Goal: Task Accomplishment & Management: Use online tool/utility

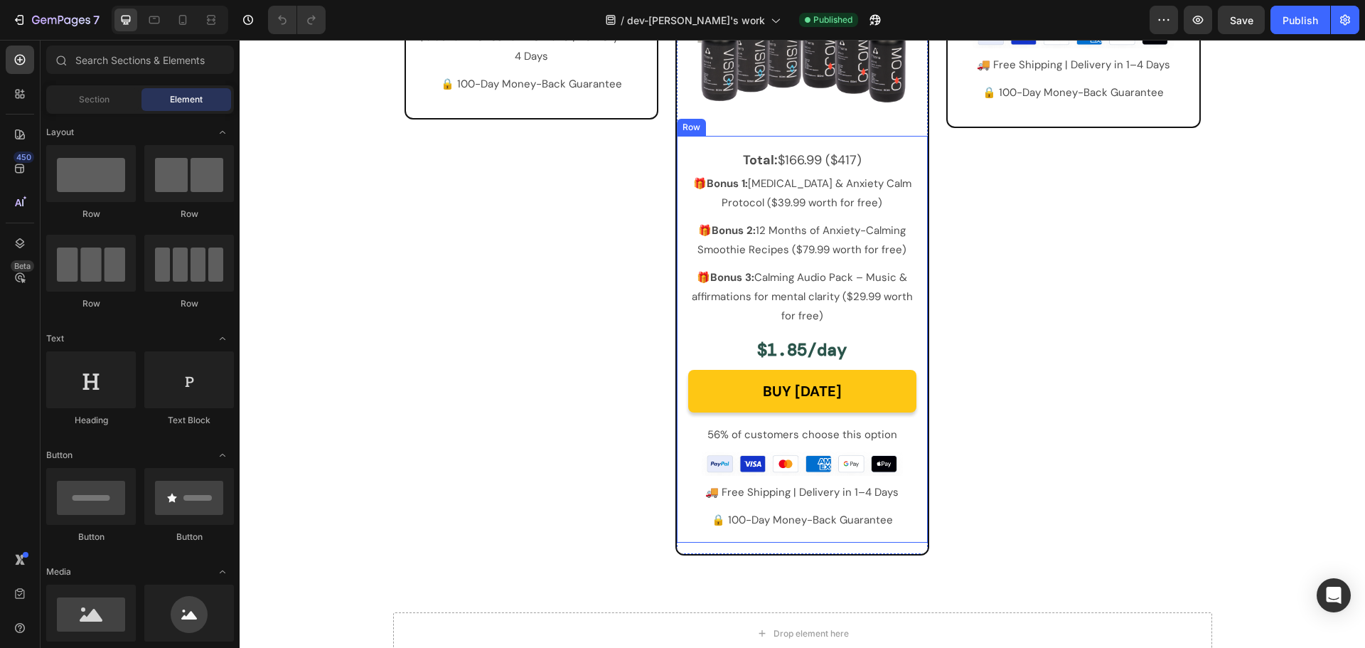
scroll to position [6202, 0]
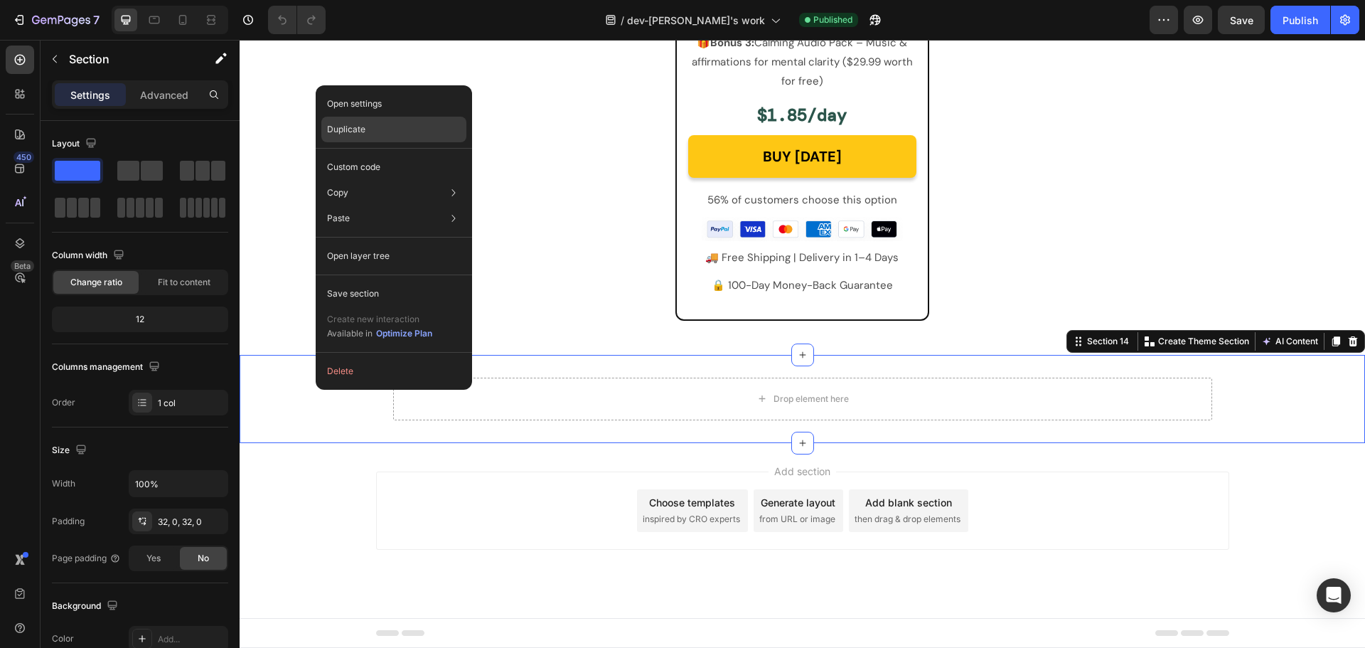
click at [385, 124] on div "Duplicate" at bounding box center [393, 130] width 145 height 26
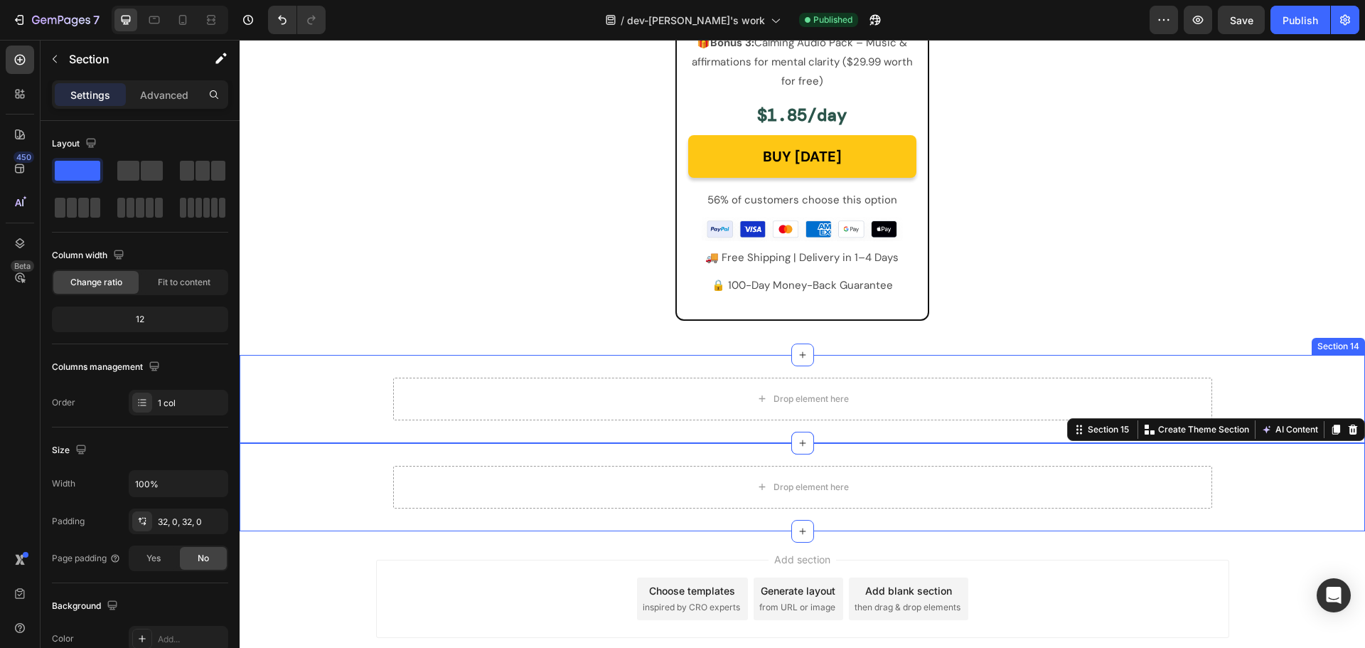
click at [330, 410] on div "Drop element here Row Row" at bounding box center [803, 399] width 1126 height 43
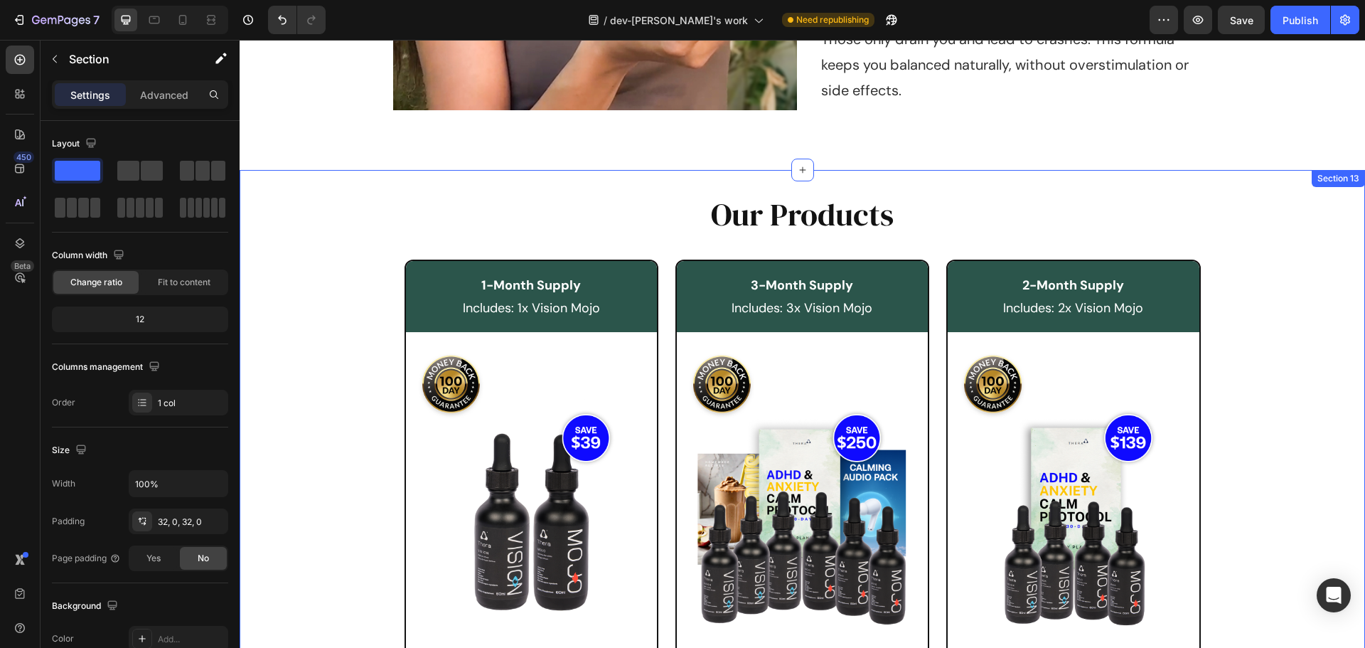
scroll to position [5420, 0]
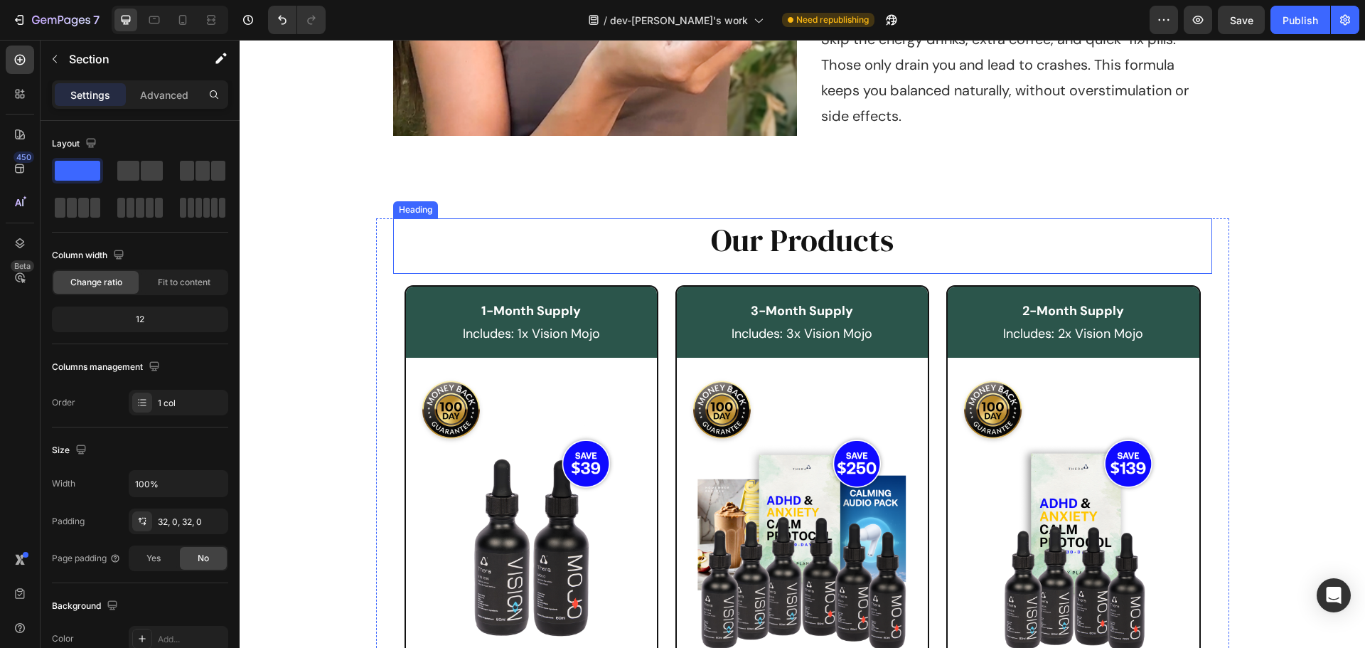
click at [820, 247] on h2 "Our Products" at bounding box center [802, 239] width 819 height 43
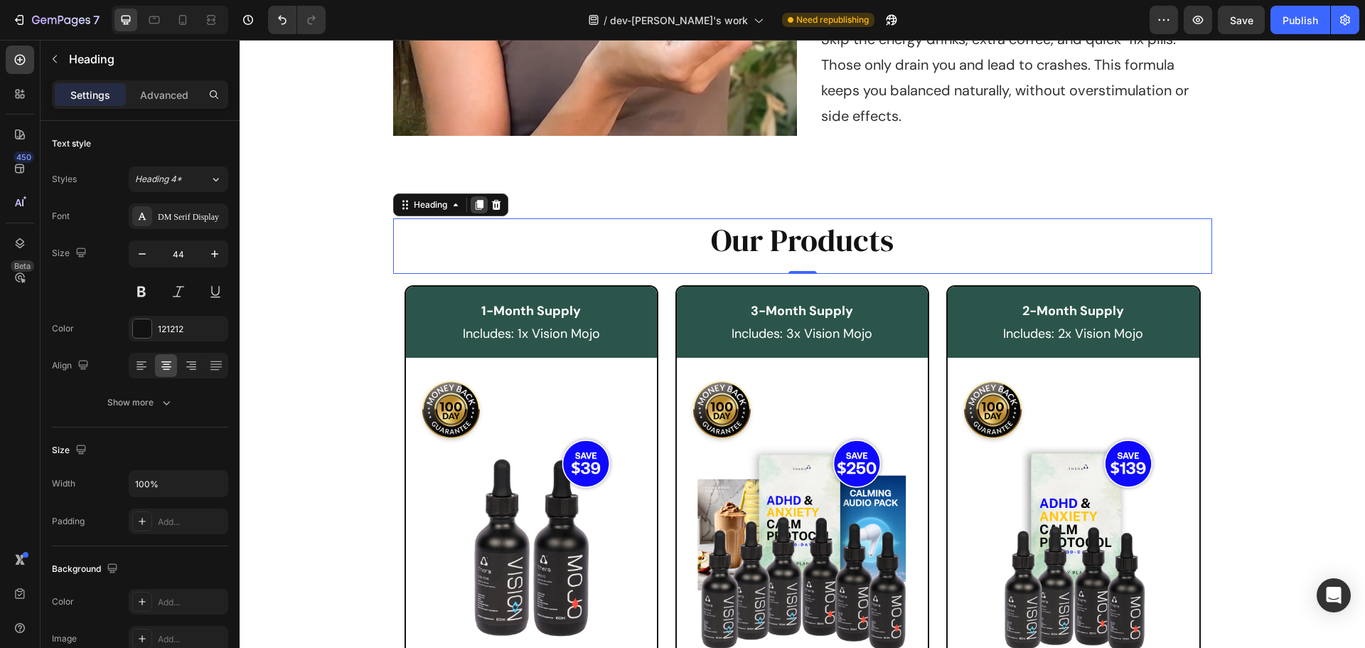
click at [479, 206] on icon at bounding box center [479, 206] width 8 height 10
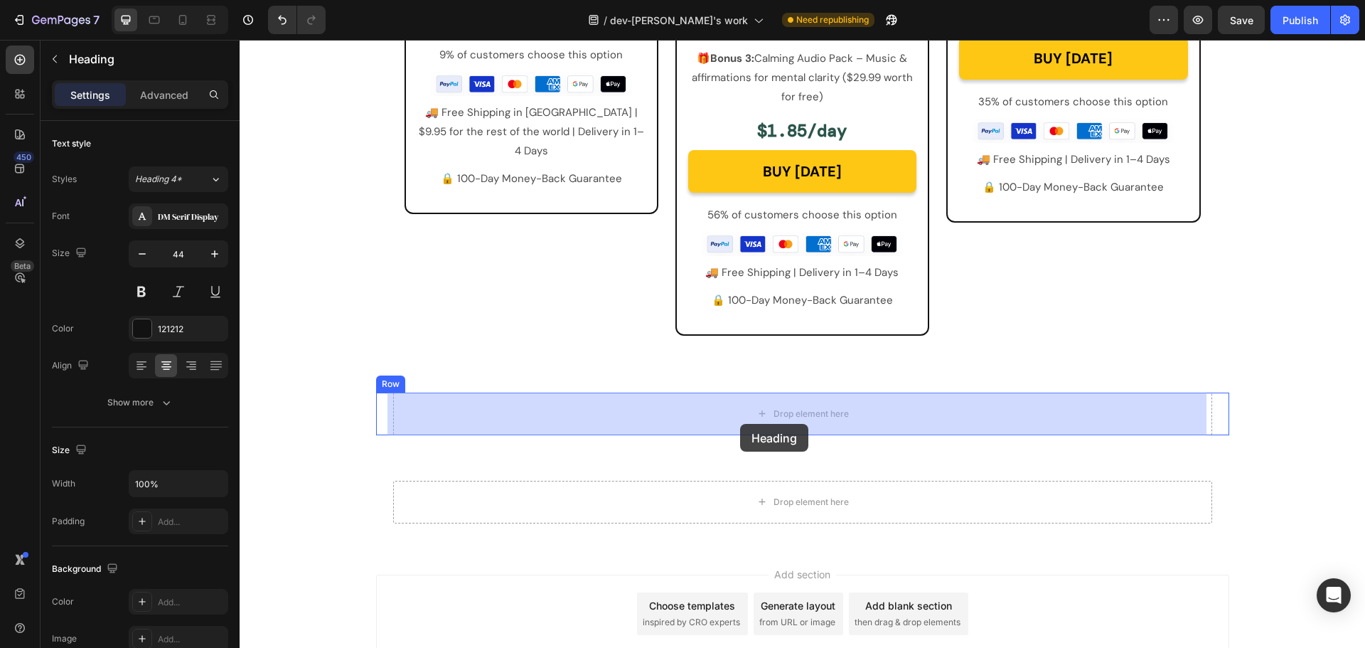
drag, startPoint x: 398, startPoint y: 267, endPoint x: 740, endPoint y: 424, distance: 376.4
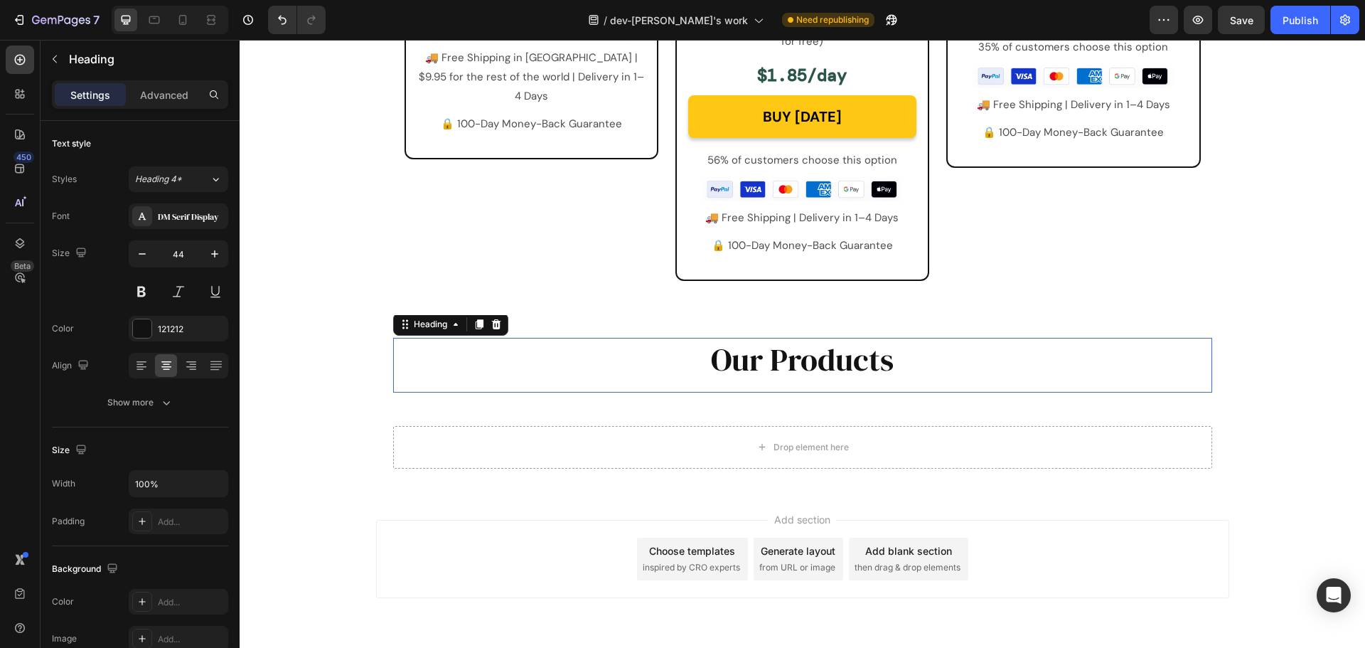
scroll to position [6187, 0]
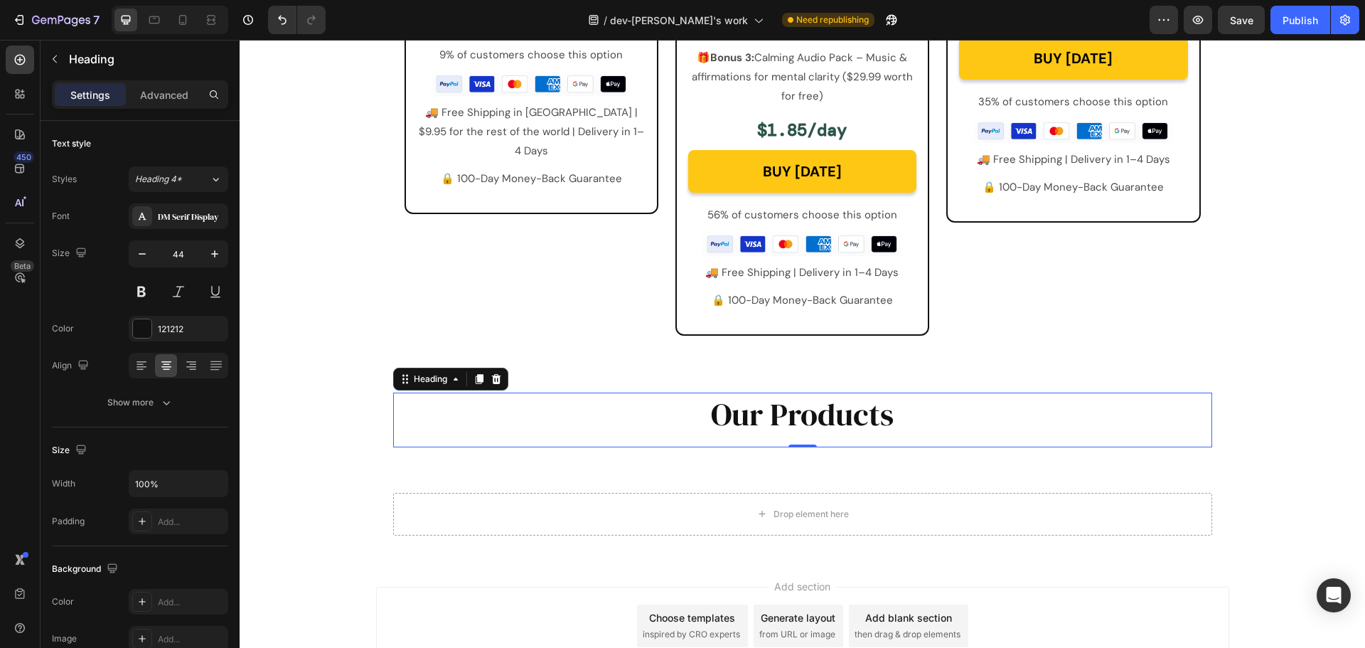
click at [917, 410] on h2 "Our Products" at bounding box center [802, 414] width 819 height 43
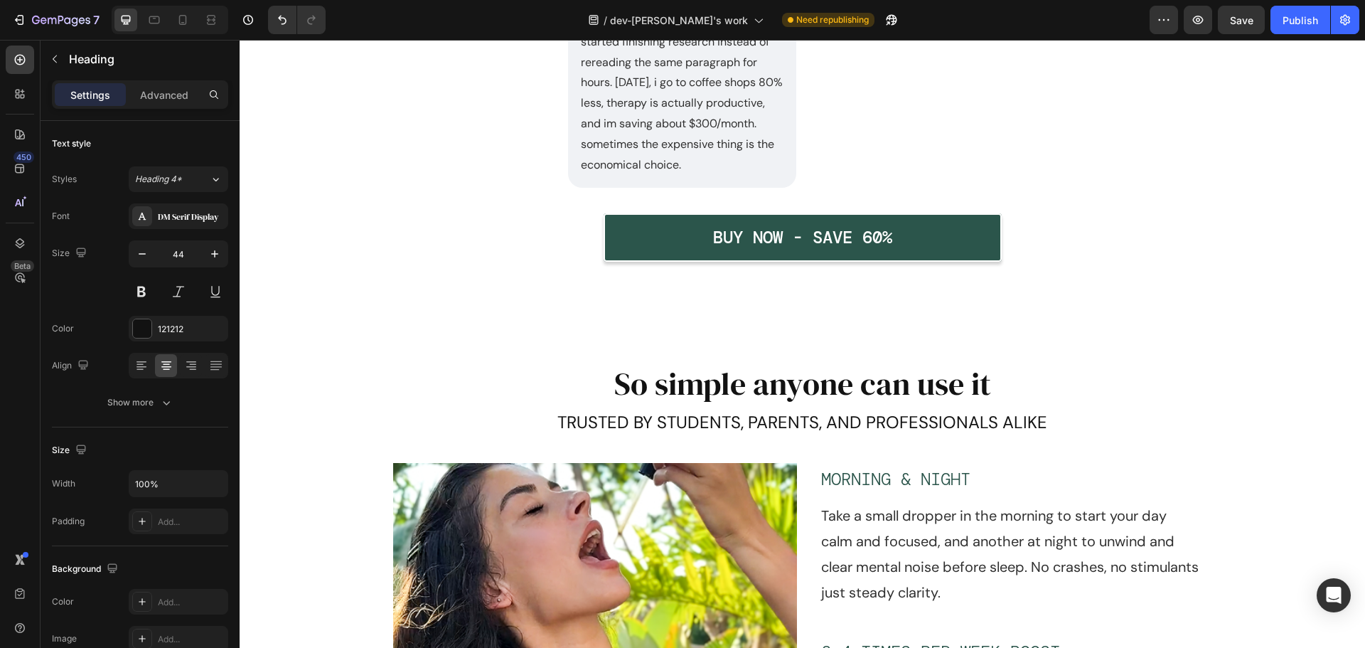
scroll to position [4623, 0]
click at [737, 427] on p "TRUSTED BY STUDENTS, PARENTS, AND PROFESSIONALS ALIKE" at bounding box center [803, 423] width 816 height 26
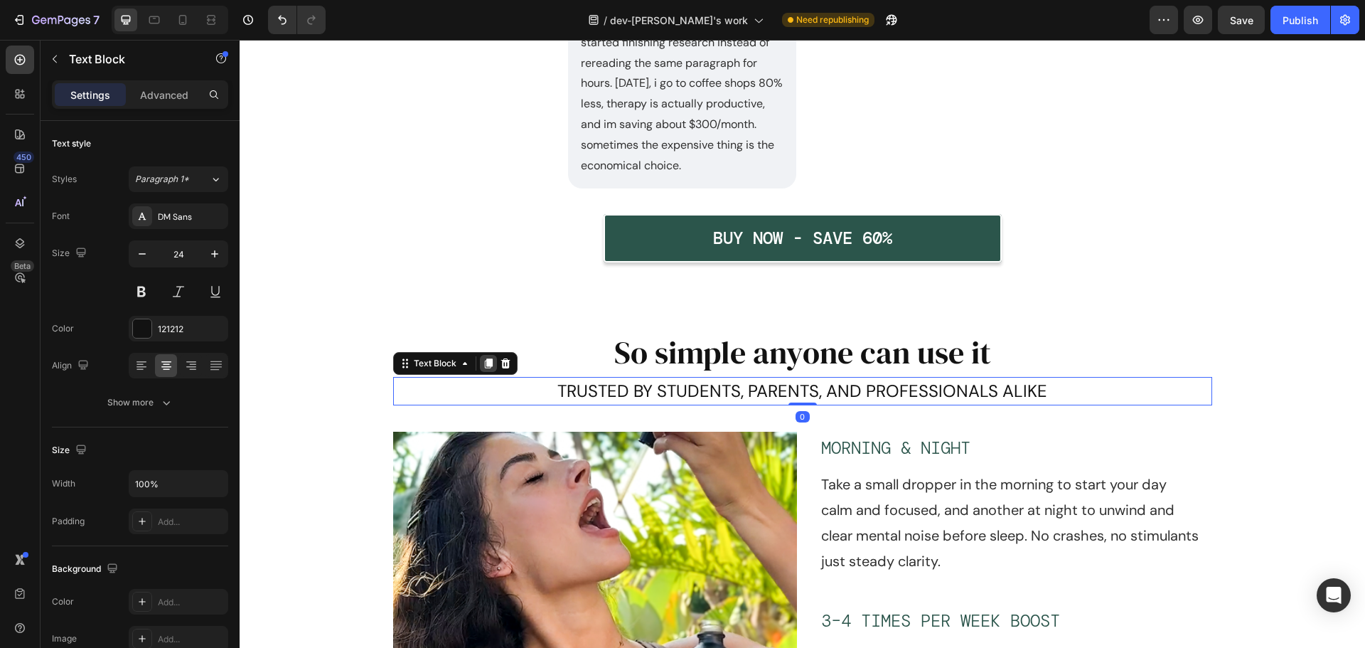
click at [484, 368] on icon at bounding box center [488, 363] width 8 height 10
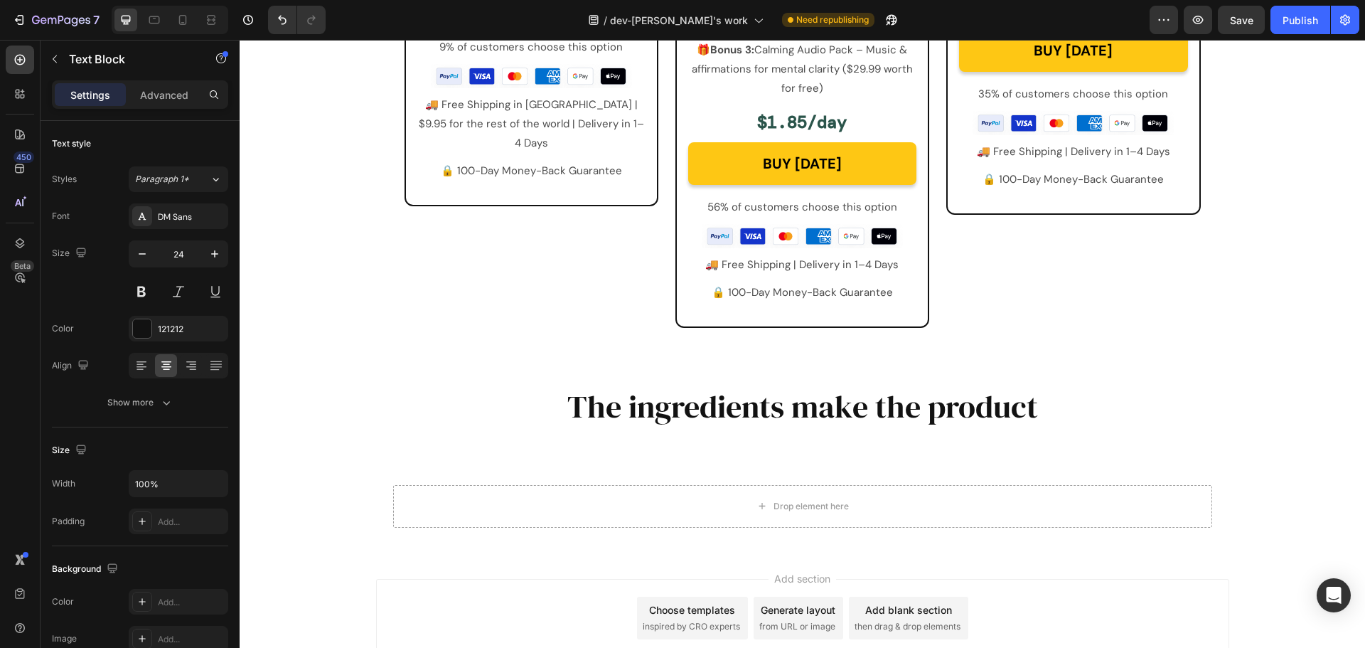
scroll to position [6331, 0]
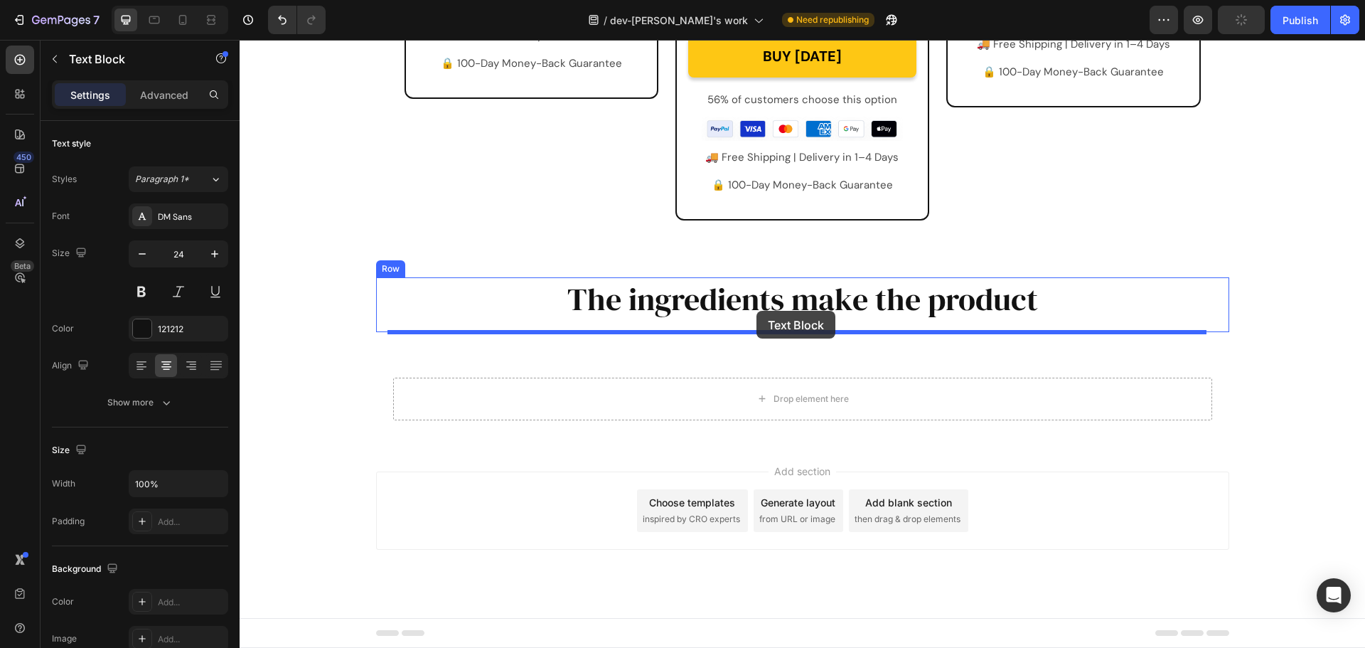
drag, startPoint x: 397, startPoint y: 427, endPoint x: 757, endPoint y: 311, distance: 378.0
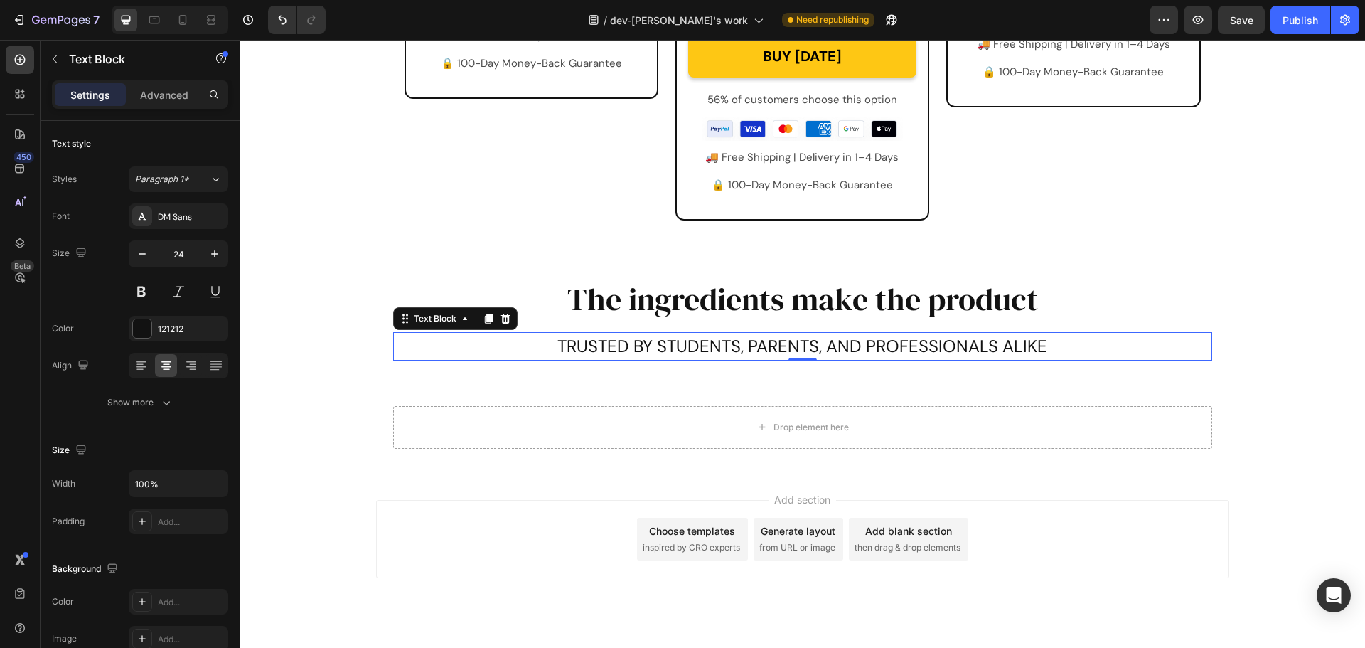
click at [1056, 338] on p "TRUSTED BY STUDENTS, PARENTS, AND PROFESSIONALS ALIKE" at bounding box center [803, 347] width 816 height 26
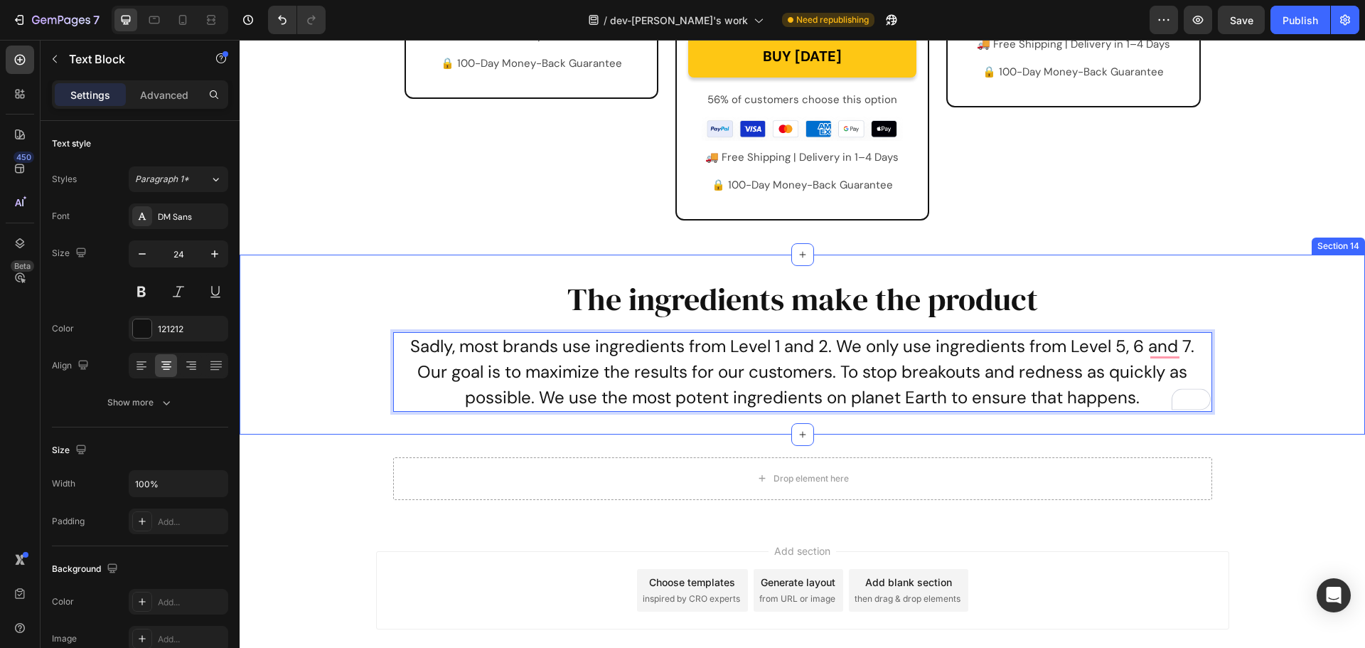
click at [1234, 373] on div "The ingredients make the product Heading Sadly, most brands use ingredients fro…" at bounding box center [803, 344] width 1126 height 134
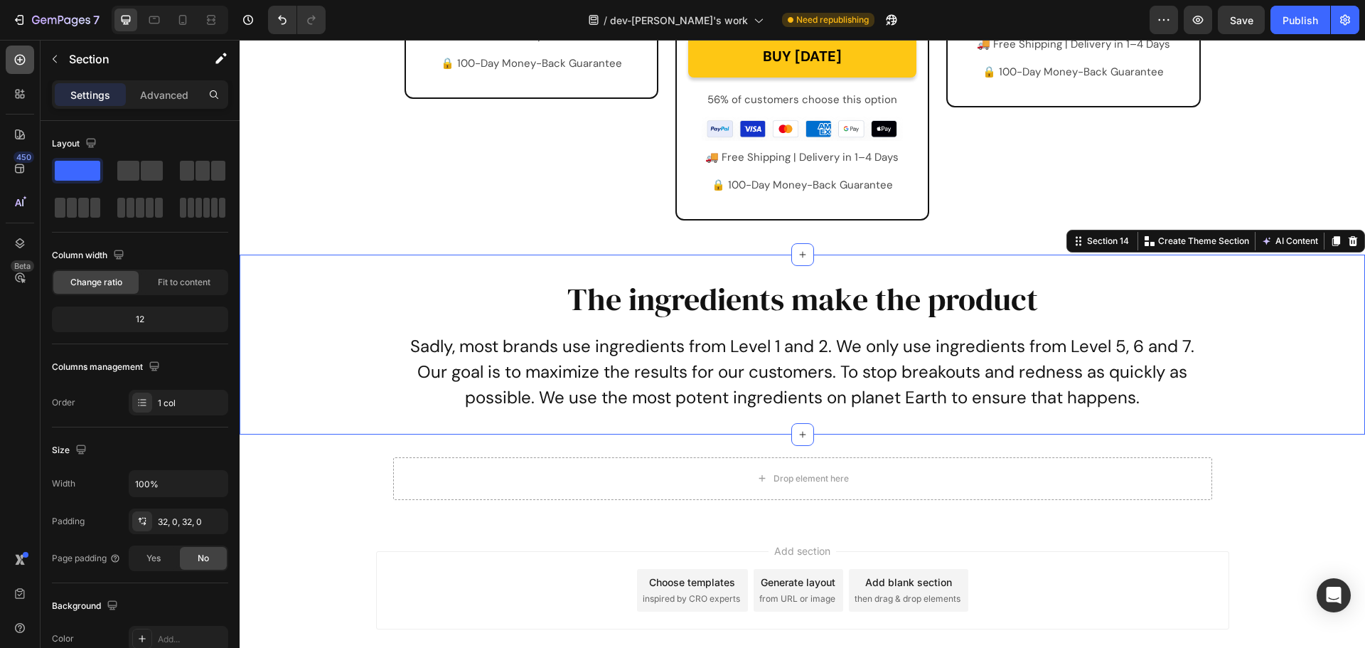
click at [23, 64] on icon at bounding box center [20, 60] width 11 height 11
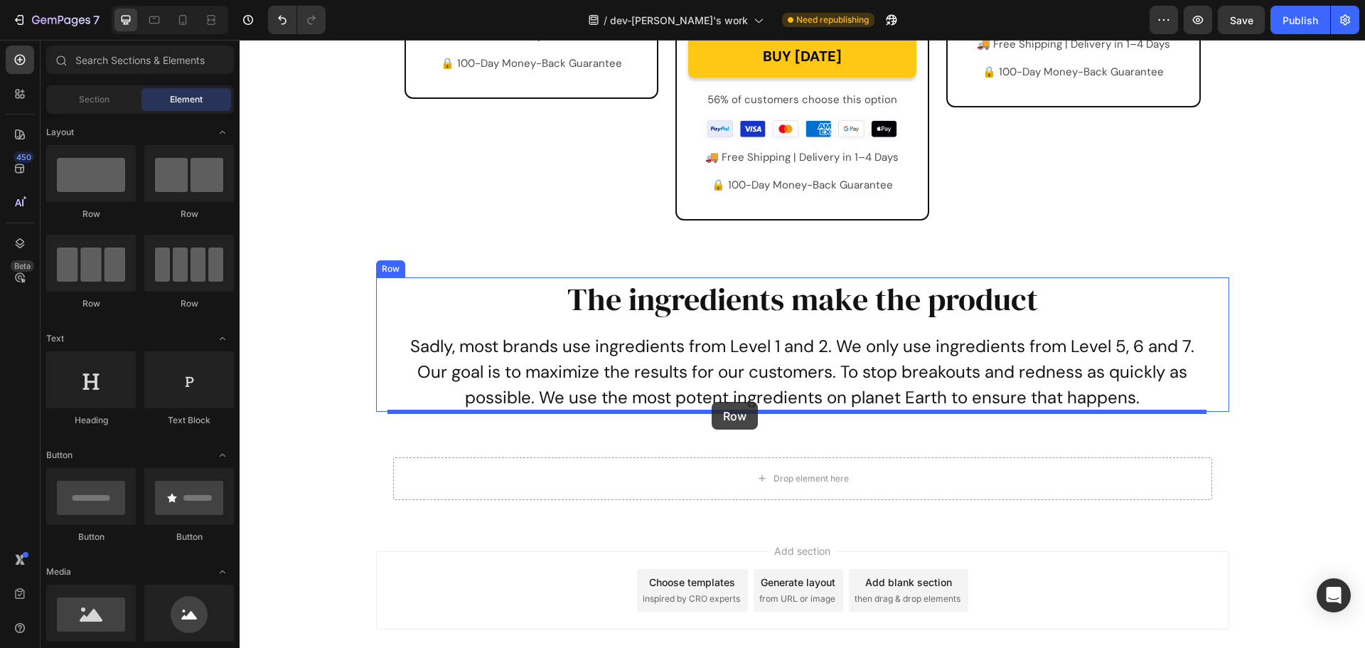
drag, startPoint x: 330, startPoint y: 224, endPoint x: 712, endPoint y: 402, distance: 421.2
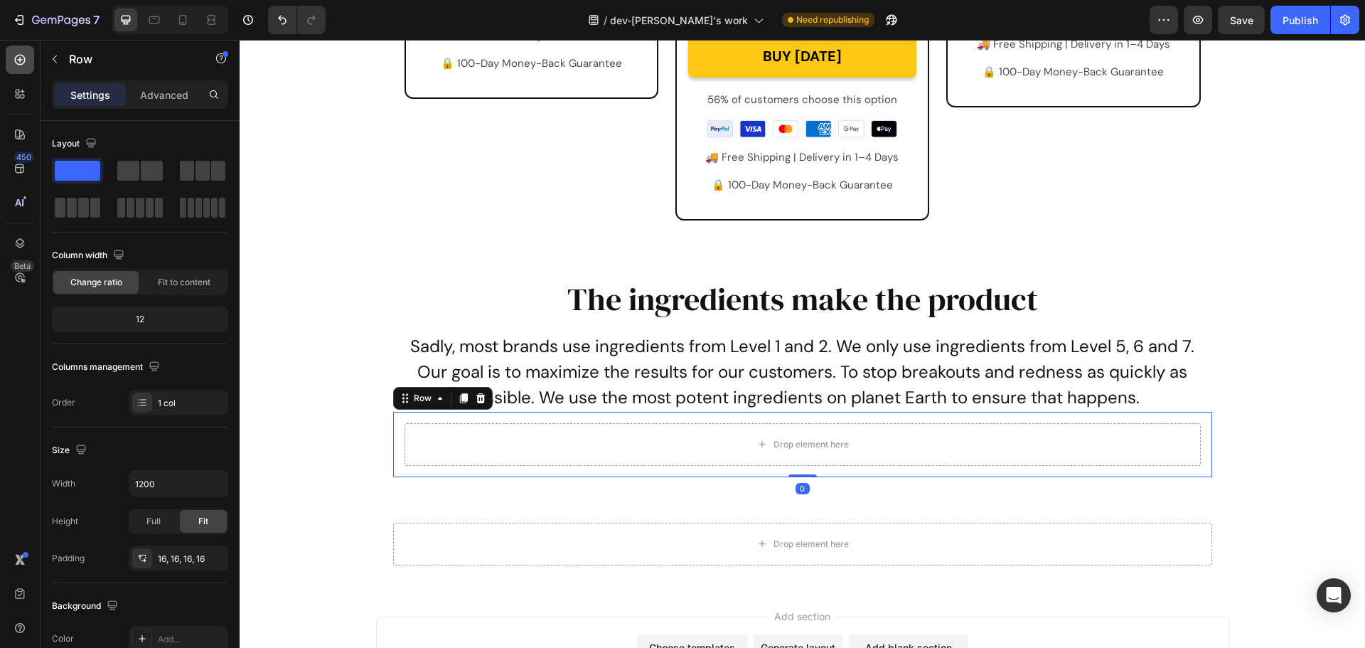
click at [26, 55] on icon at bounding box center [20, 60] width 14 height 14
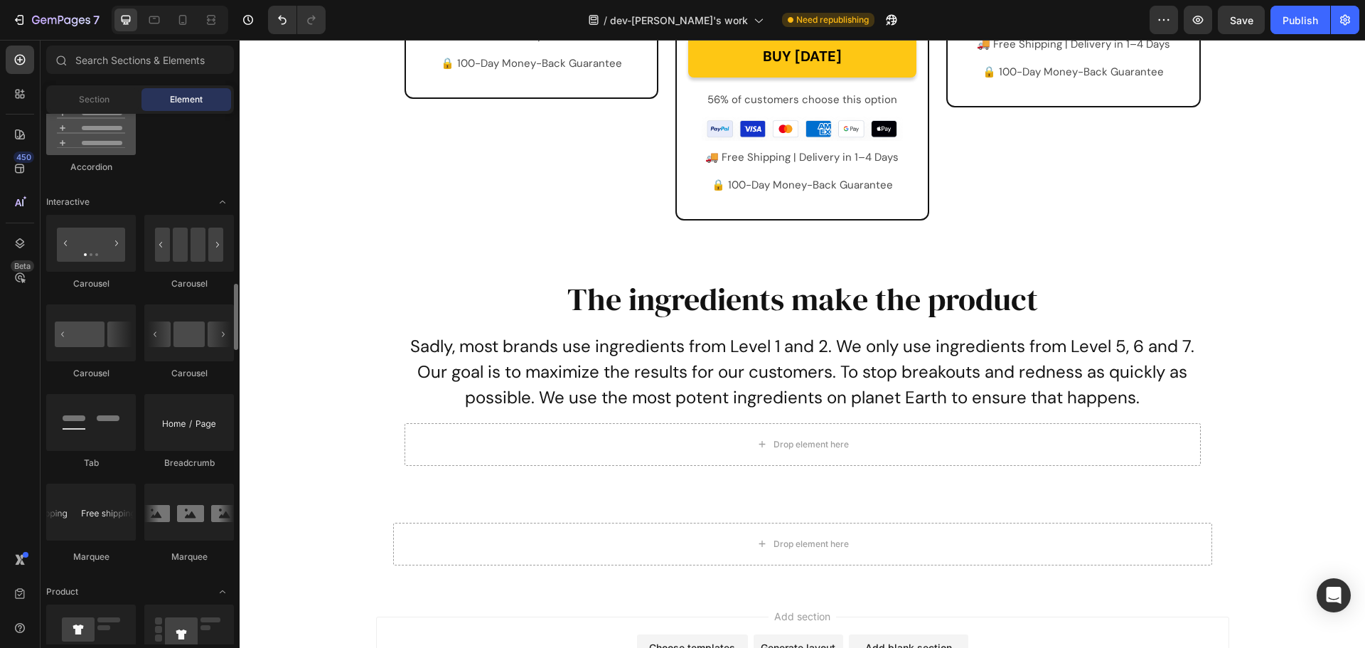
scroll to position [1067, 0]
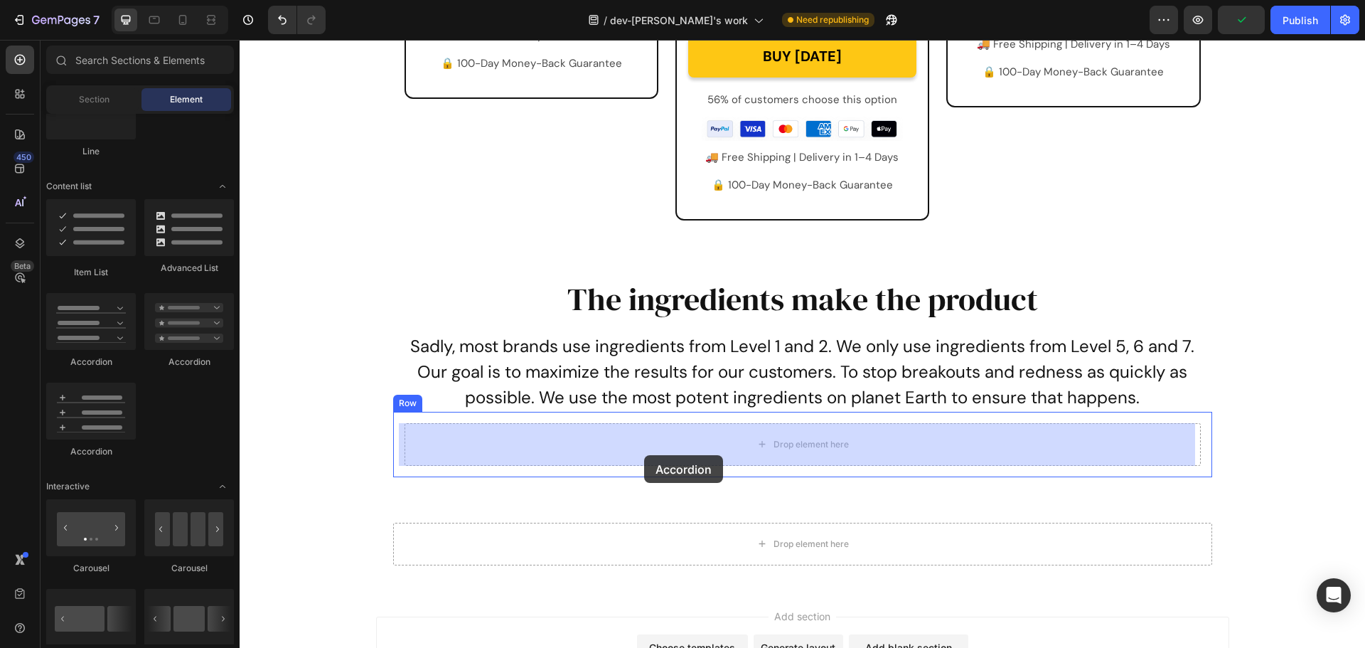
drag, startPoint x: 438, startPoint y: 361, endPoint x: 644, endPoint y: 455, distance: 226.6
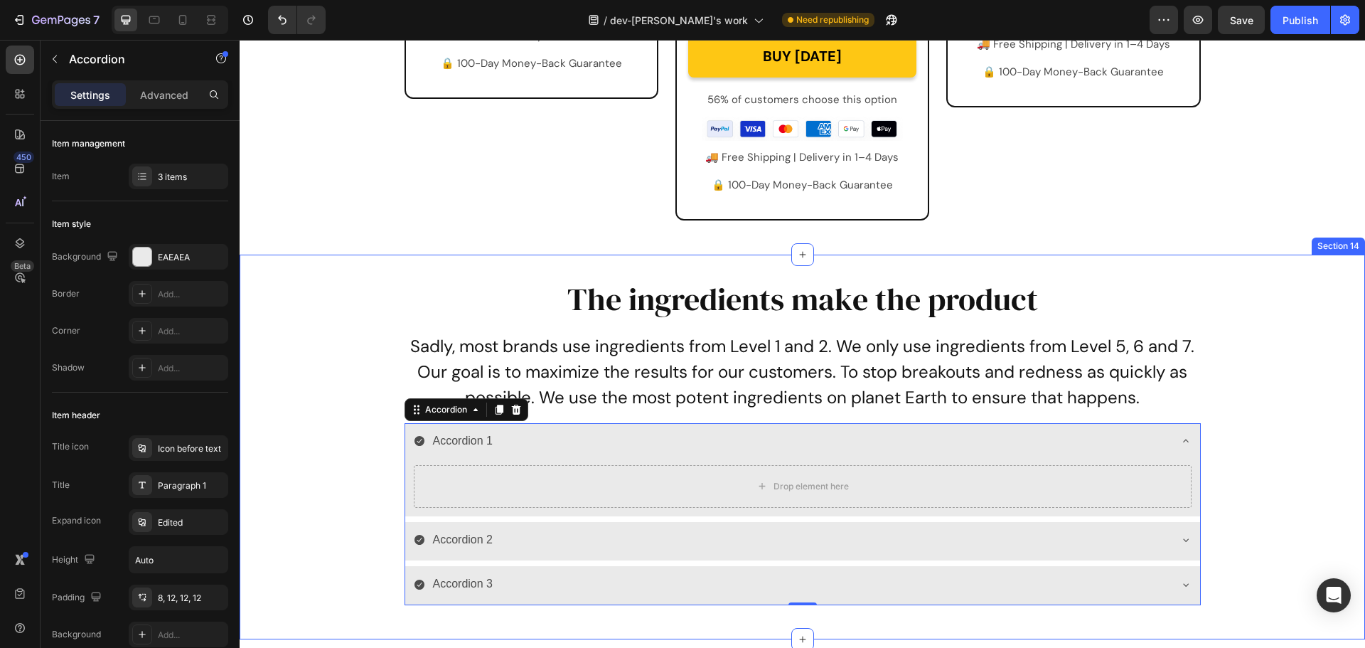
click at [316, 309] on div "The ingredients make the product Heading Sadly, most brands use ingredients fro…" at bounding box center [803, 447] width 1126 height 340
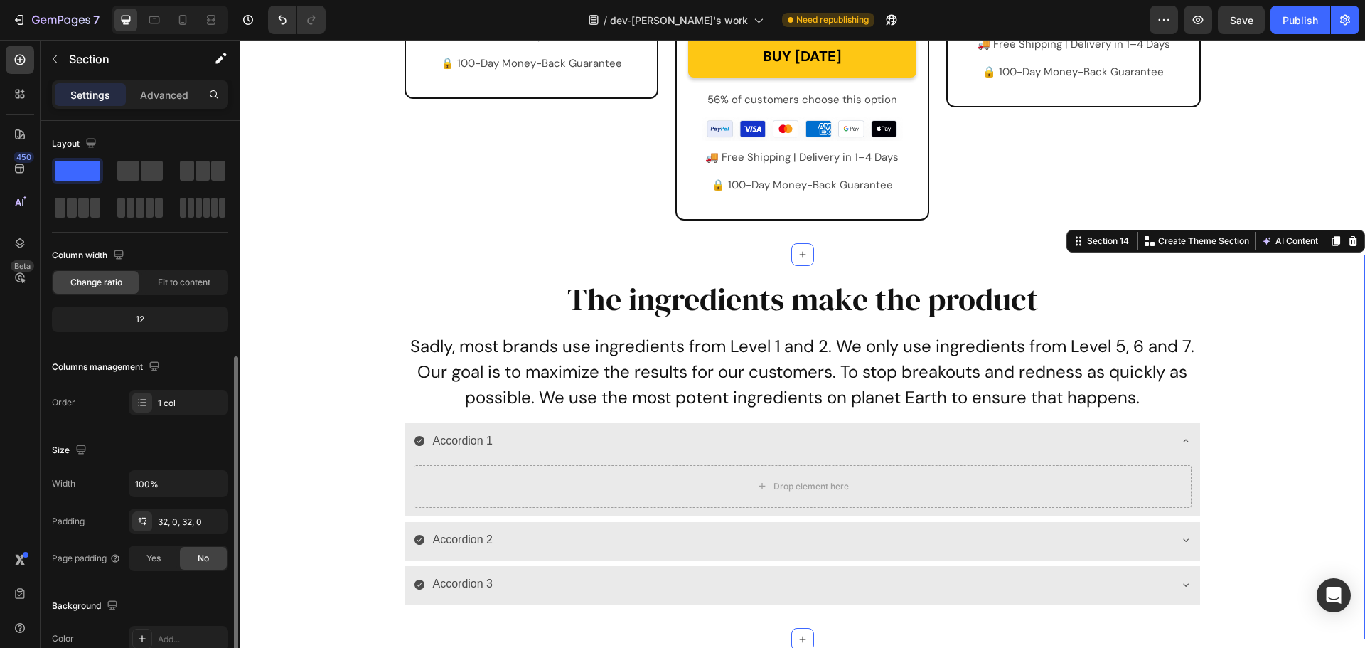
scroll to position [284, 0]
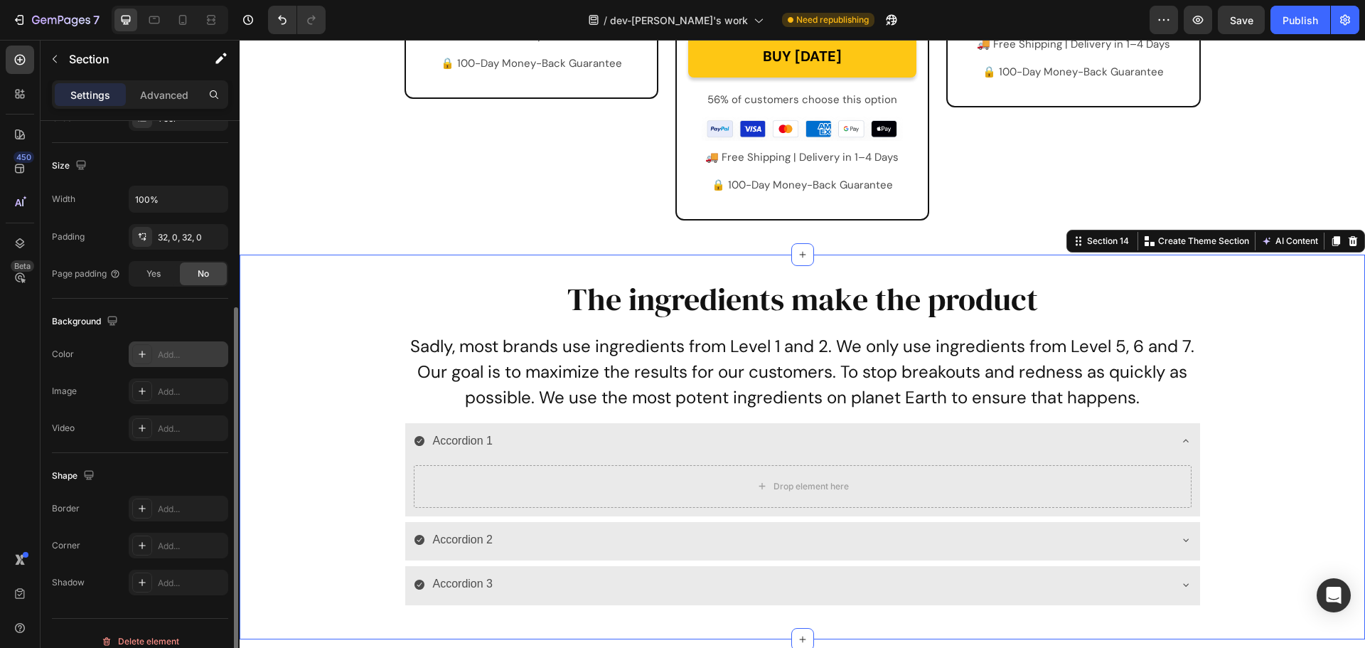
click at [163, 355] on div "Add..." at bounding box center [191, 354] width 67 height 13
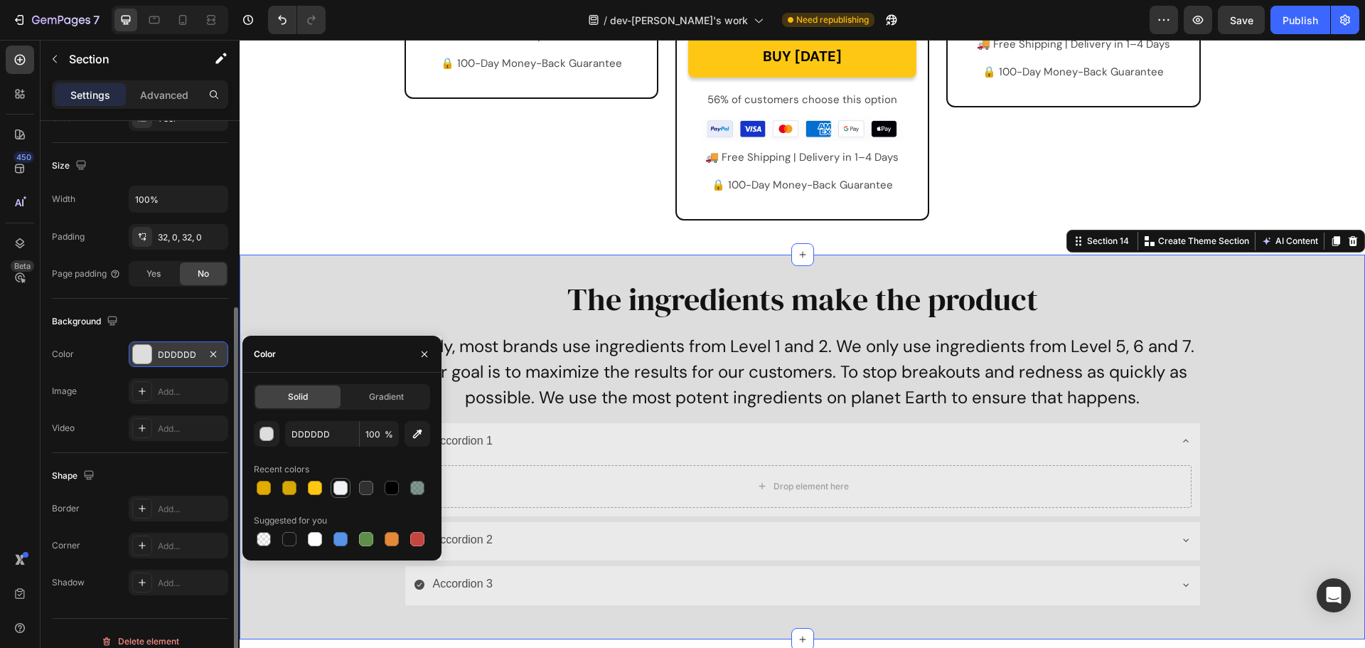
click at [344, 488] on div at bounding box center [341, 488] width 14 height 14
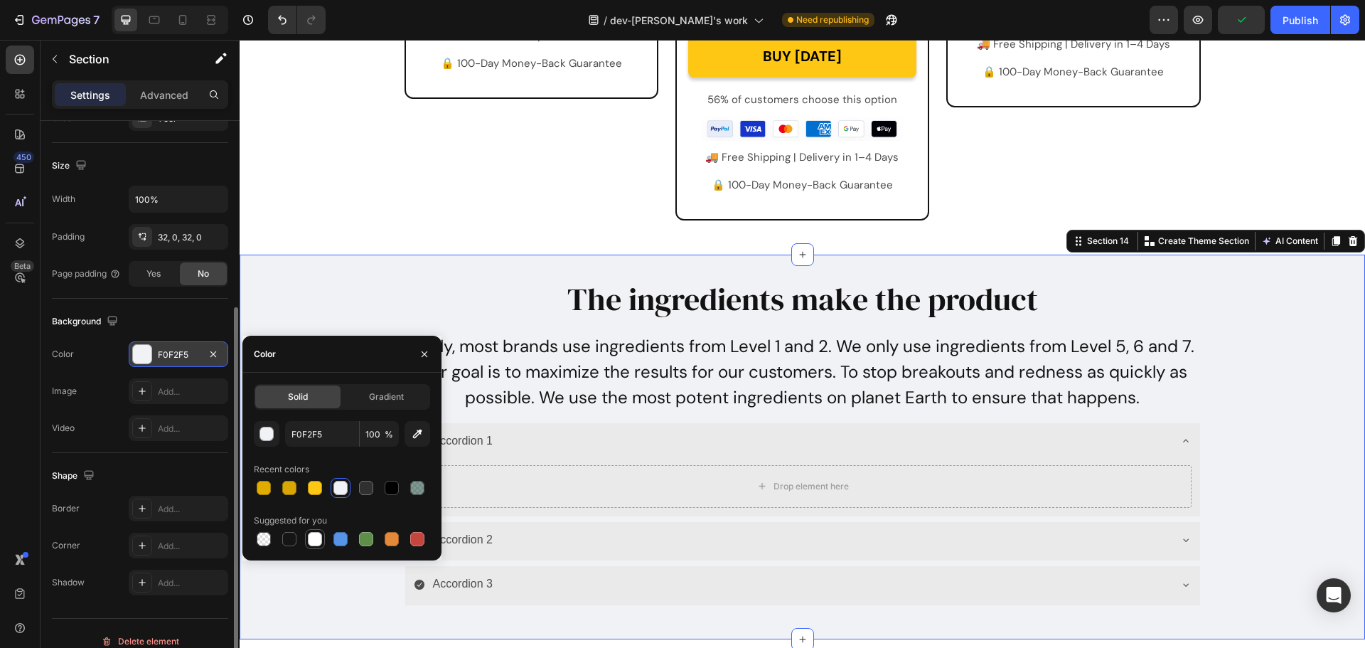
click at [311, 546] on div at bounding box center [314, 538] width 17 height 17
type input "FFFFFF"
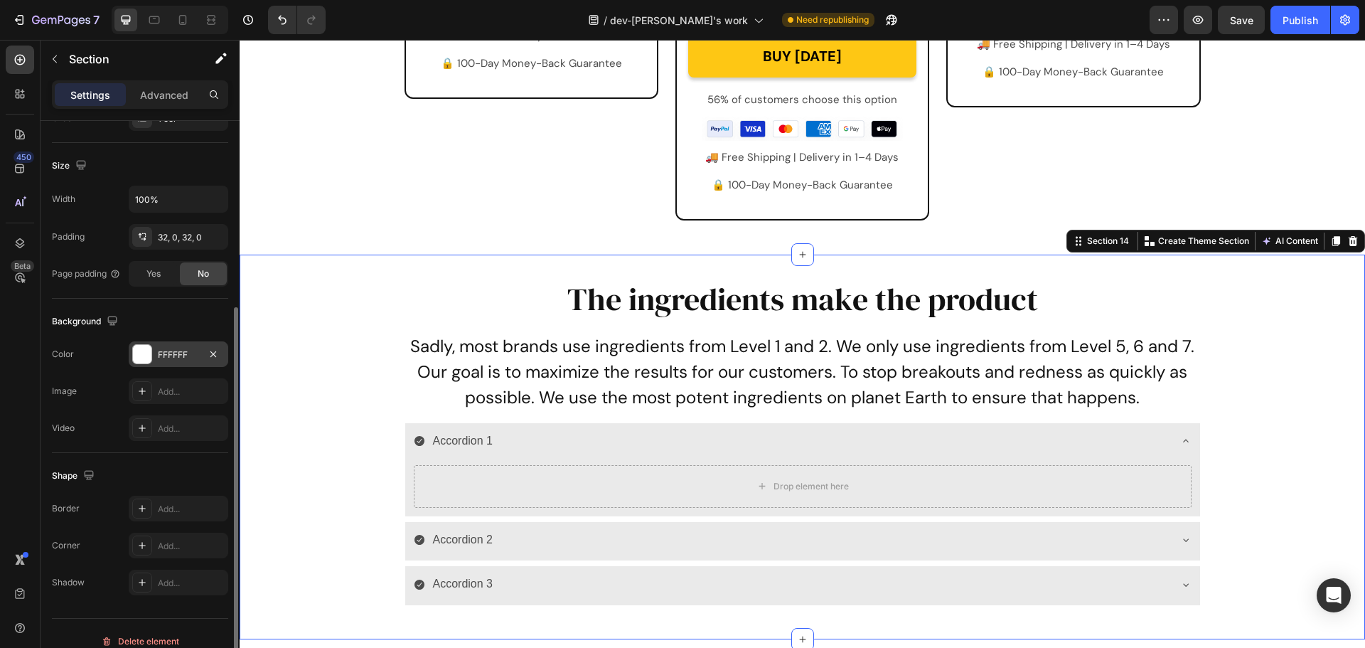
click at [1269, 342] on div "The ingredients make the product Heading Sadly, most brands use ingredients fro…" at bounding box center [803, 447] width 1126 height 340
click at [555, 439] on div "Accordion 1" at bounding box center [791, 441] width 755 height 25
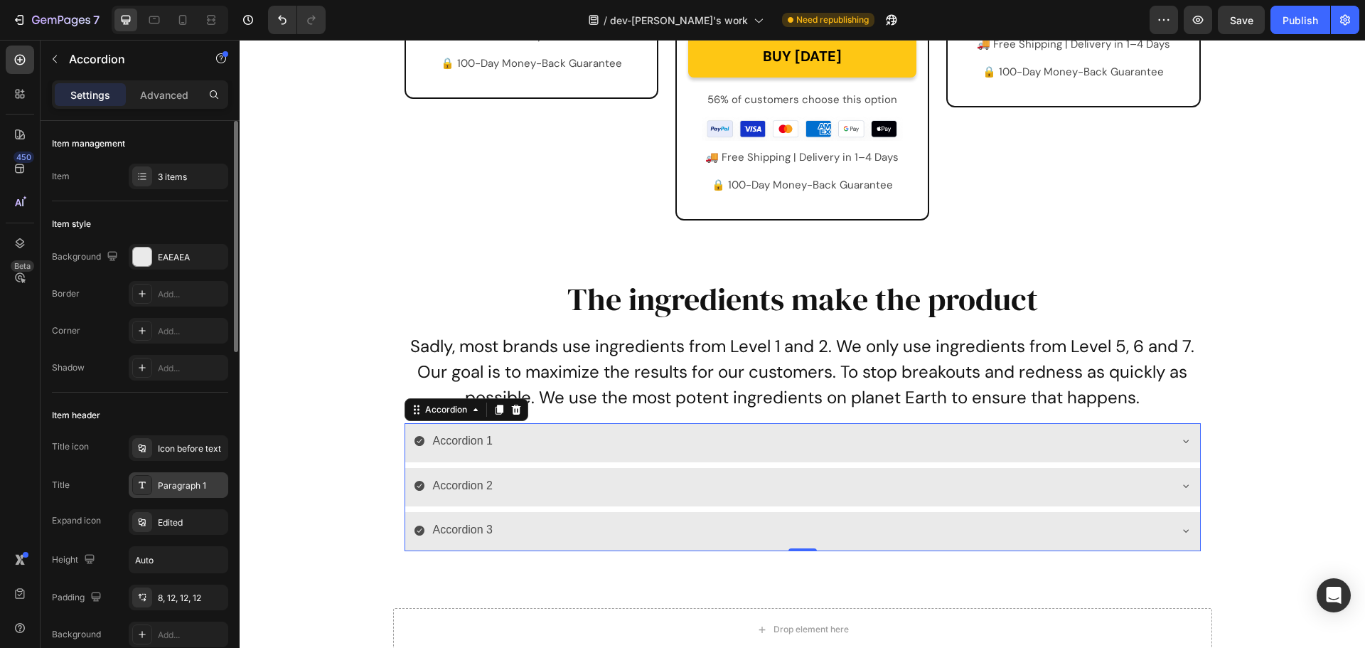
scroll to position [71, 0]
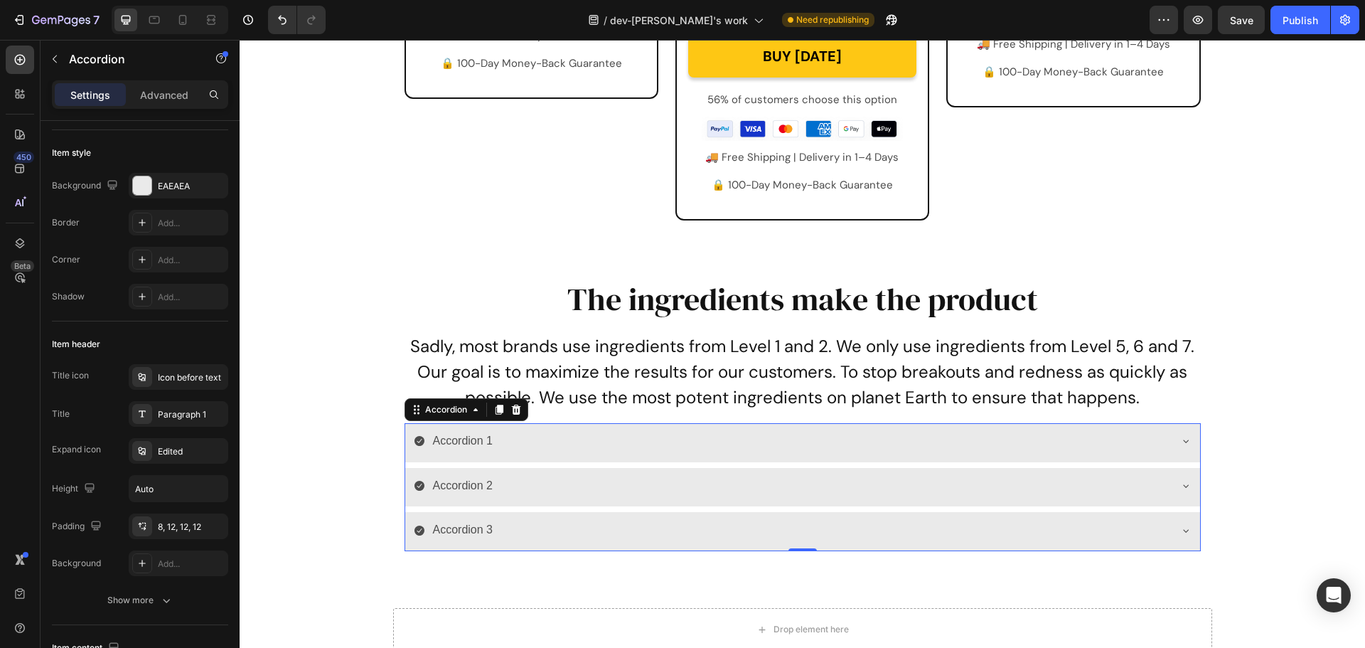
click at [476, 439] on div "Accordion 1" at bounding box center [463, 441] width 65 height 25
click at [463, 442] on p "Accordion 1" at bounding box center [463, 441] width 60 height 21
click at [650, 442] on div "LEVEL 1 - CHEMICALS" at bounding box center [791, 441] width 755 height 25
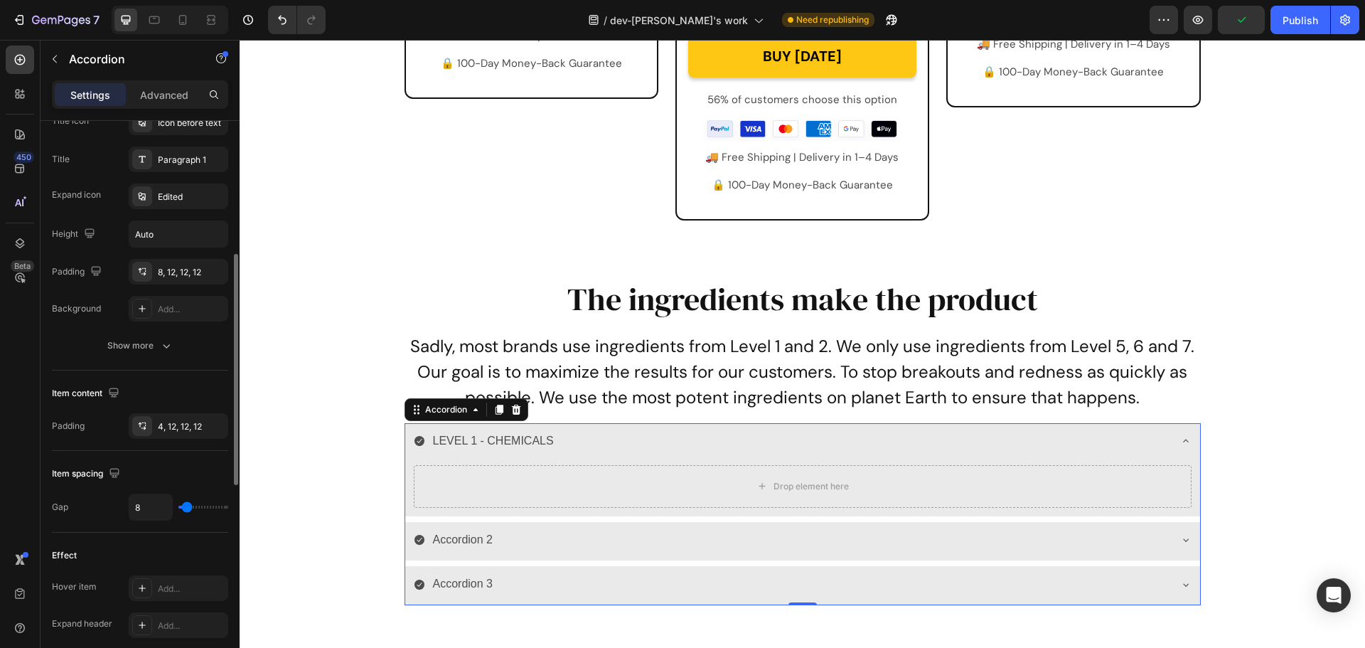
scroll to position [0, 0]
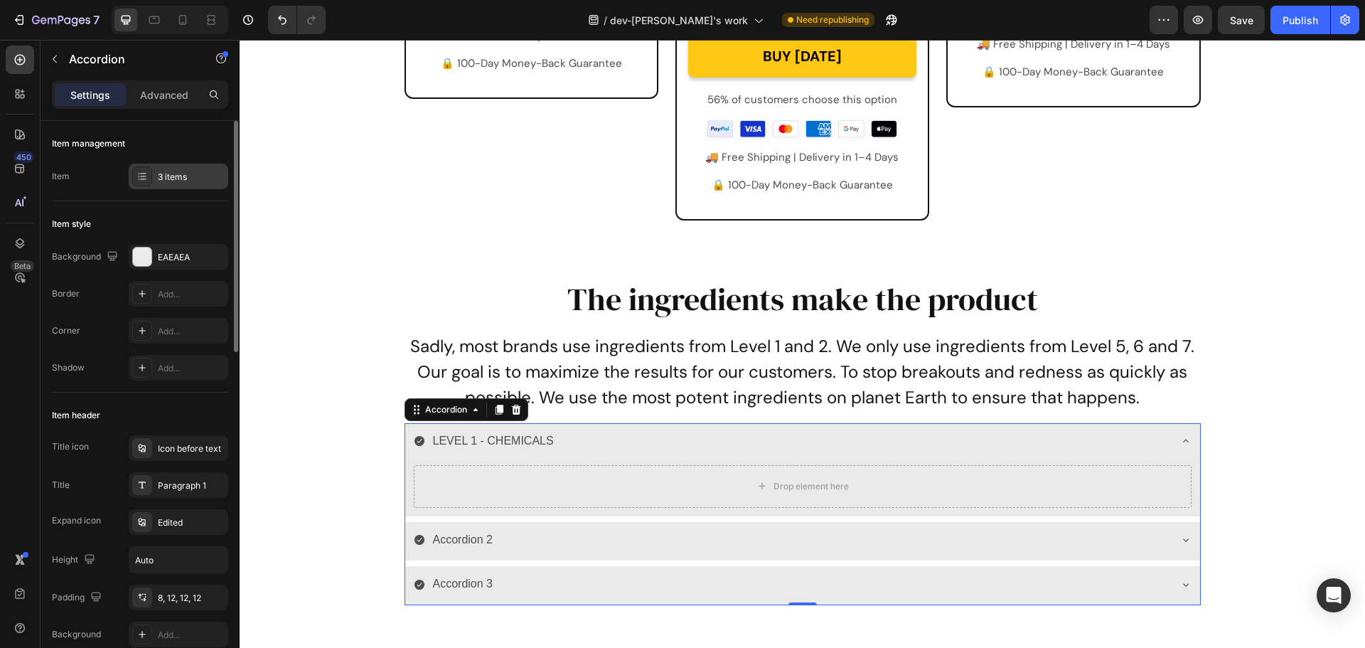
click at [146, 178] on icon at bounding box center [142, 176] width 11 height 11
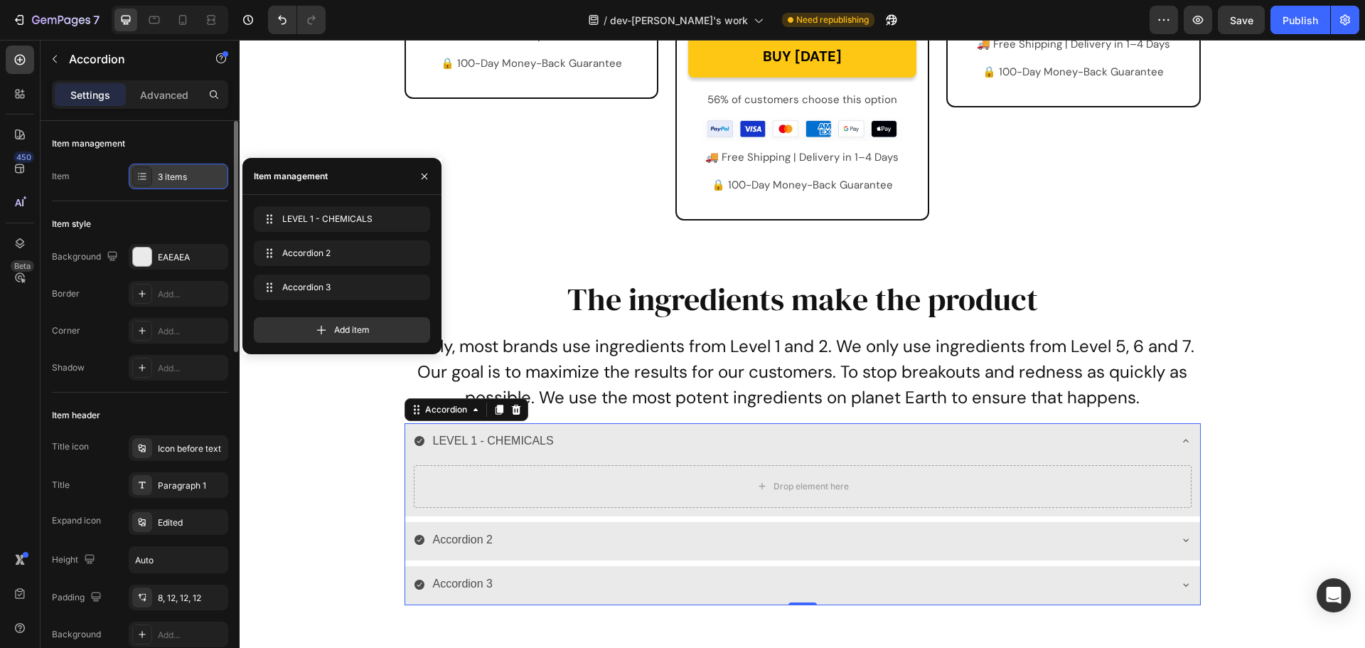
click at [146, 178] on icon at bounding box center [142, 176] width 11 height 11
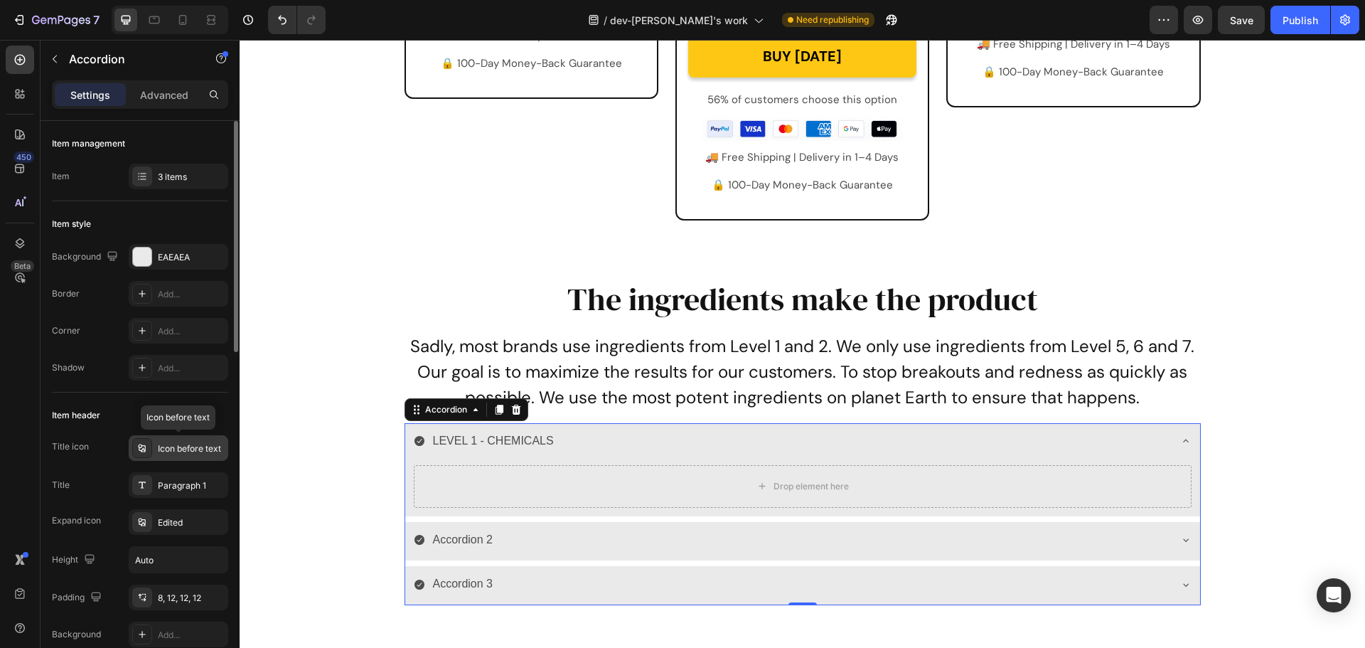
click at [169, 454] on div "Icon before text" at bounding box center [191, 448] width 67 height 13
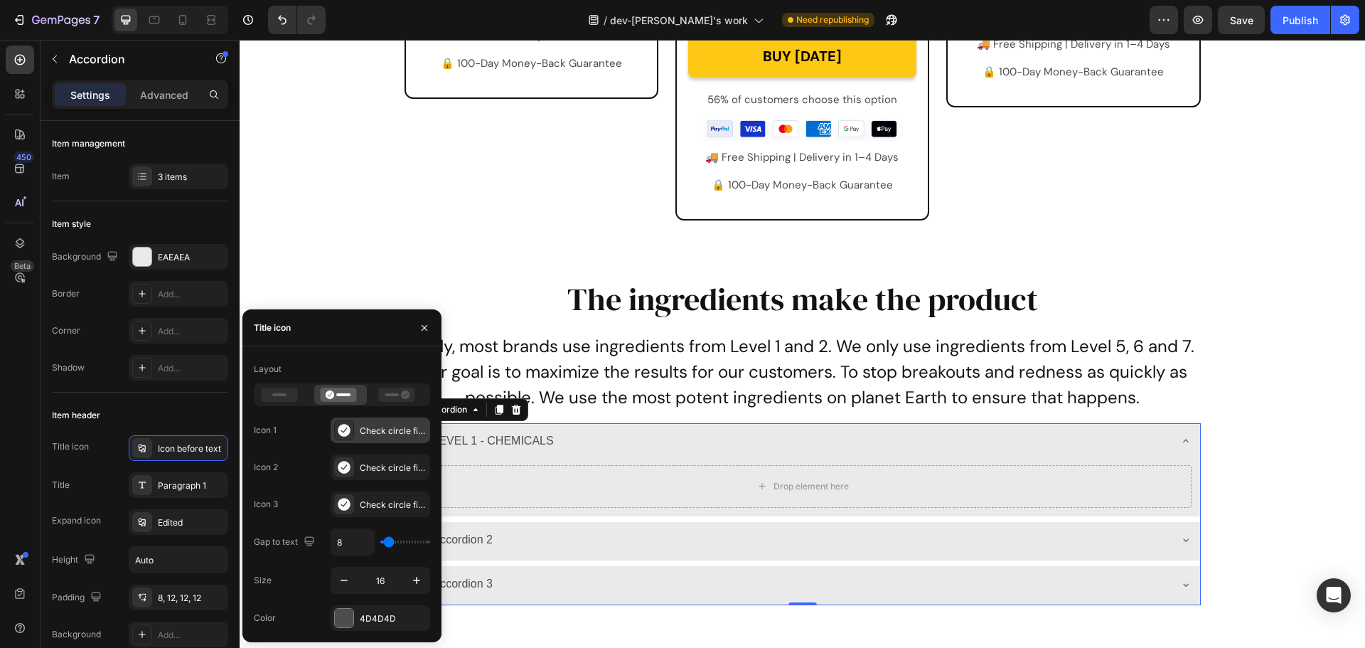
click at [345, 434] on icon at bounding box center [344, 430] width 12 height 13
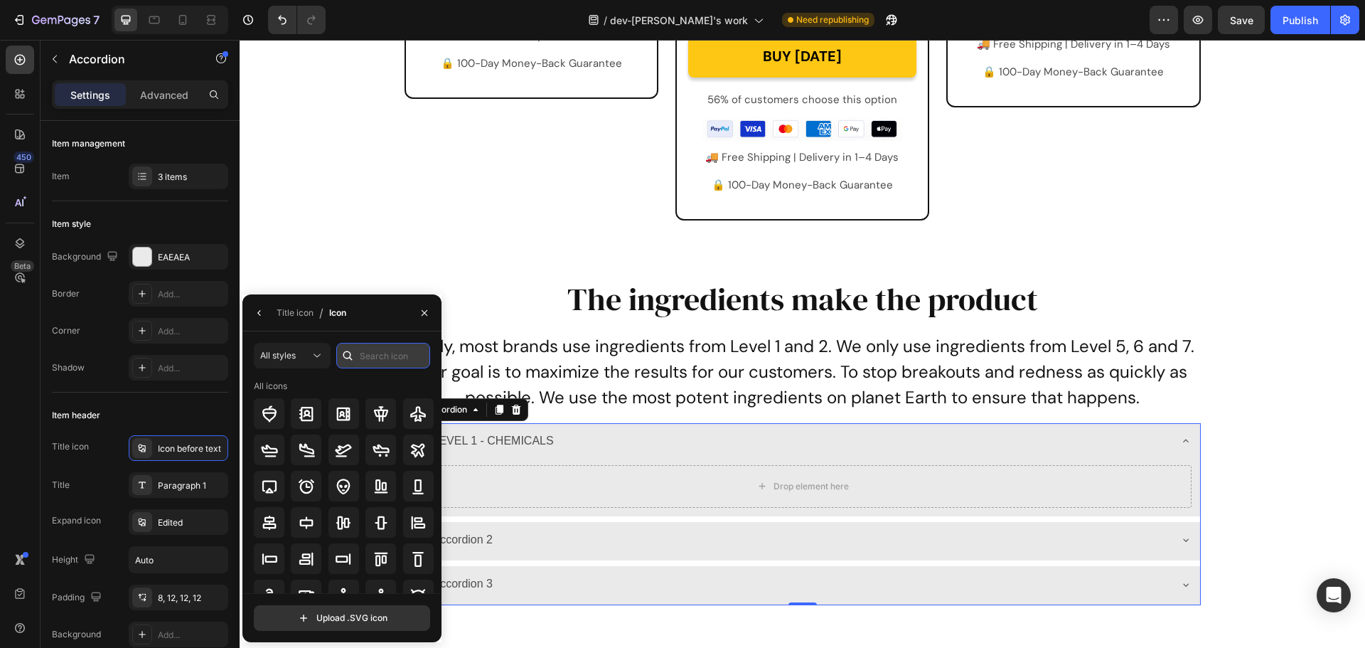
click at [375, 366] on input "text" at bounding box center [383, 356] width 94 height 26
type input "round"
click at [305, 358] on div "All styles" at bounding box center [285, 355] width 50 height 13
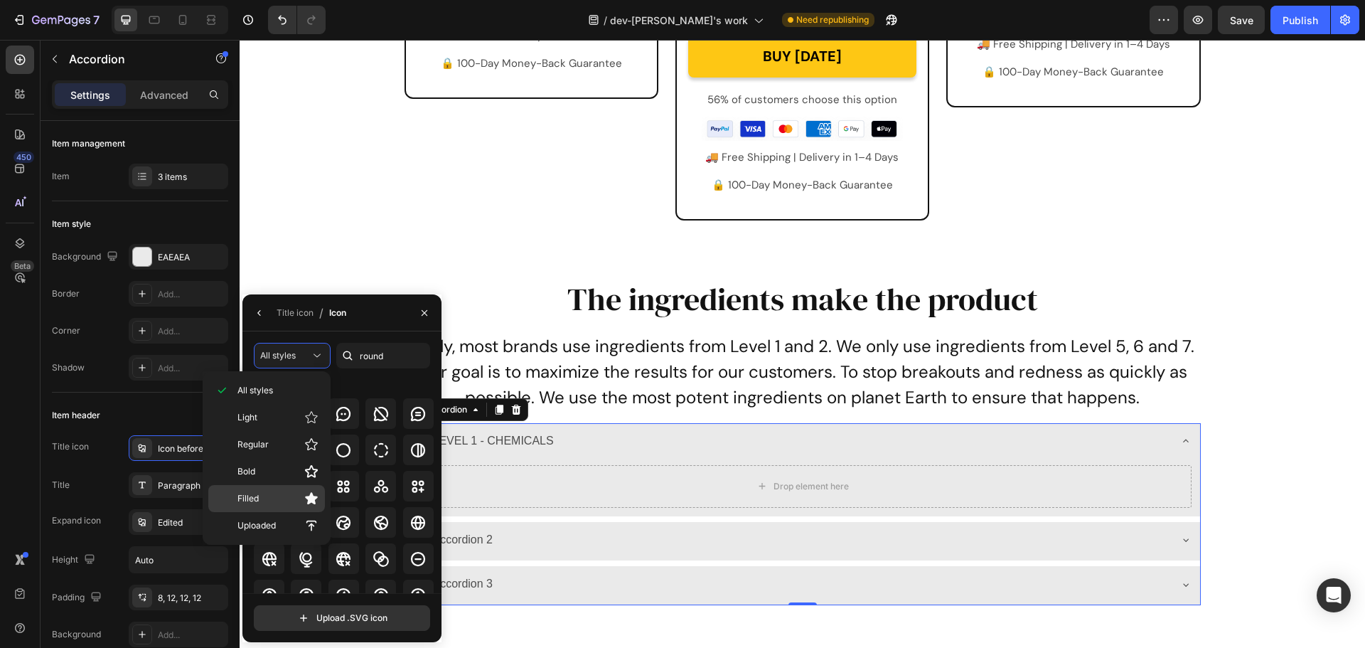
click at [278, 503] on p "Filled" at bounding box center [278, 498] width 81 height 14
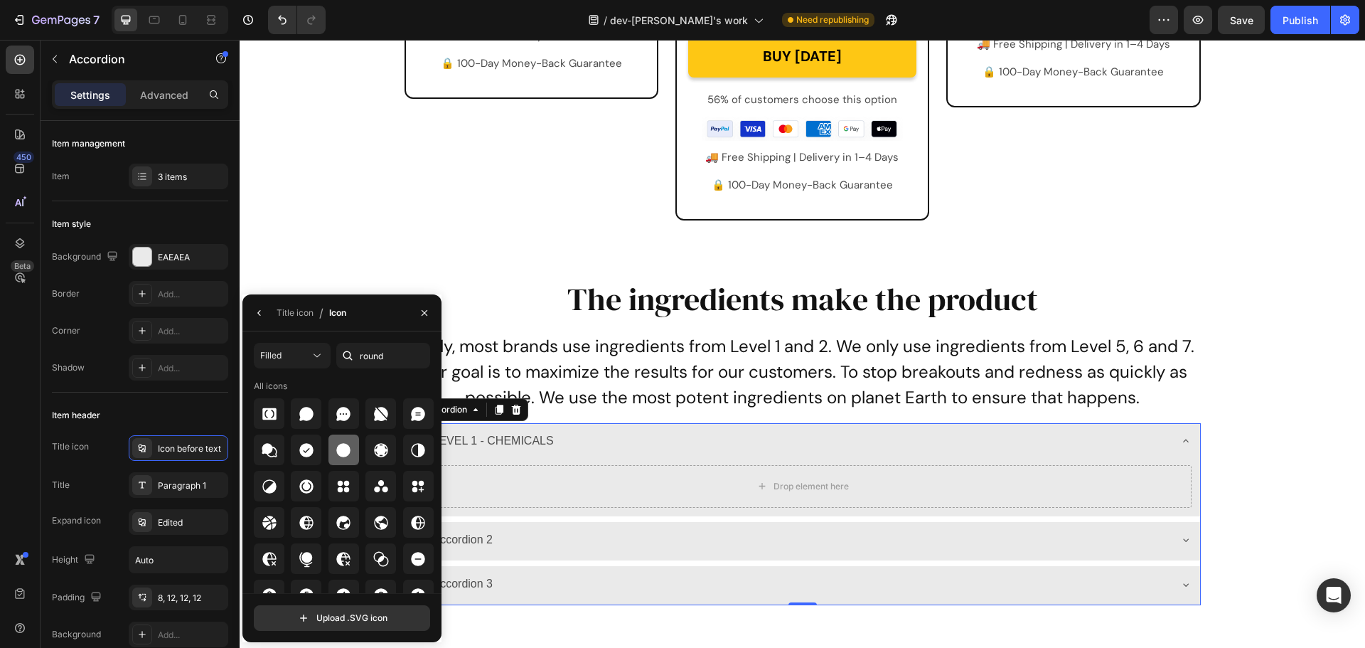
click at [331, 458] on div at bounding box center [344, 449] width 31 height 31
click at [260, 310] on icon "button" at bounding box center [259, 312] width 11 height 11
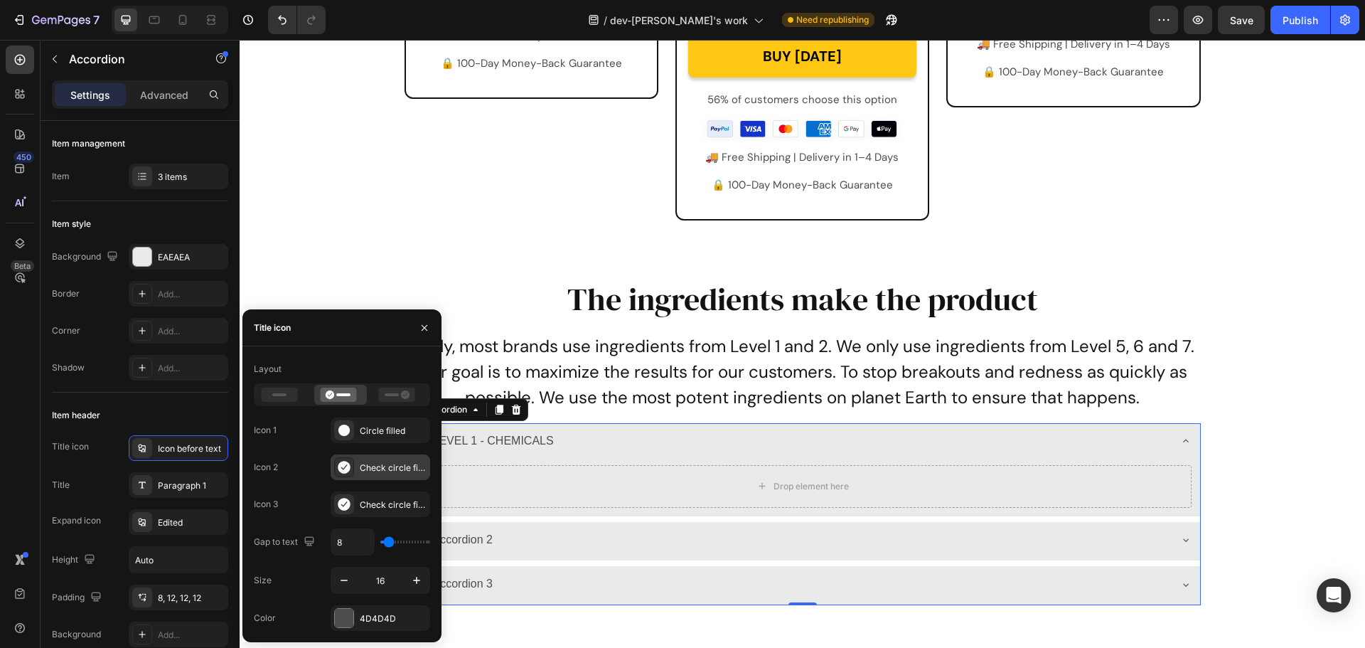
click at [348, 466] on icon at bounding box center [344, 467] width 12 height 13
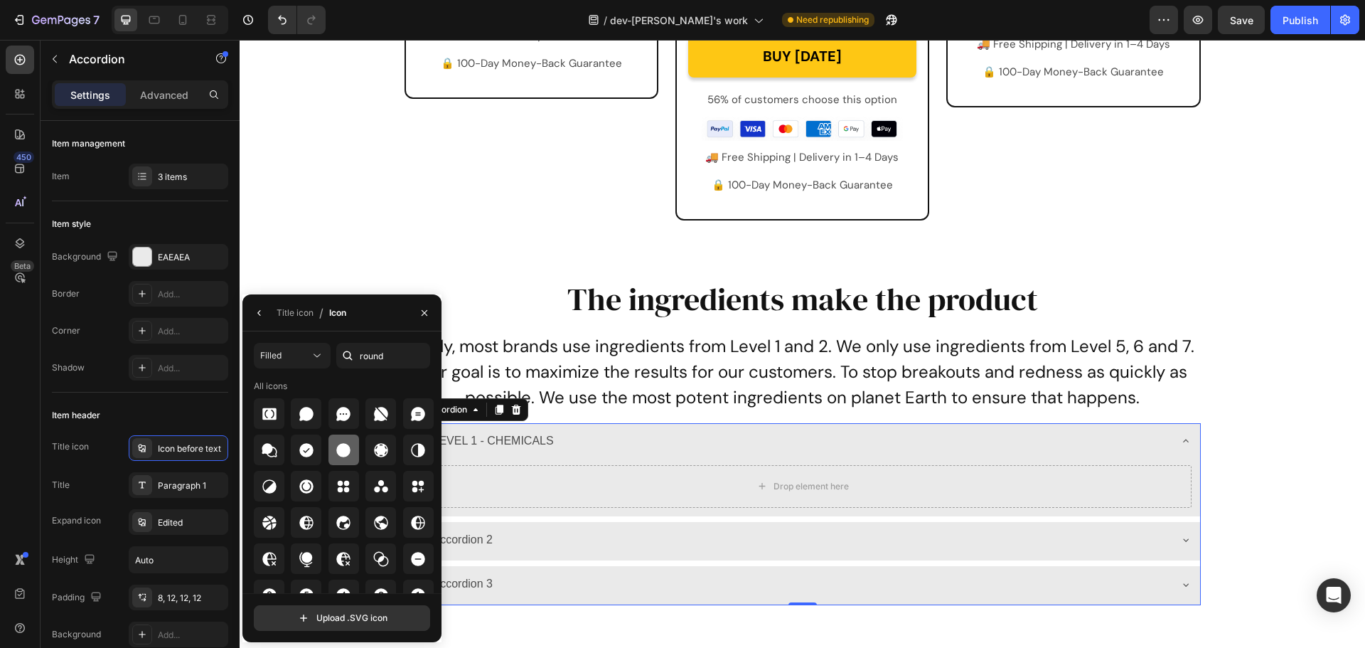
click at [343, 454] on icon at bounding box center [344, 450] width 14 height 14
click at [250, 316] on button "button" at bounding box center [259, 313] width 23 height 23
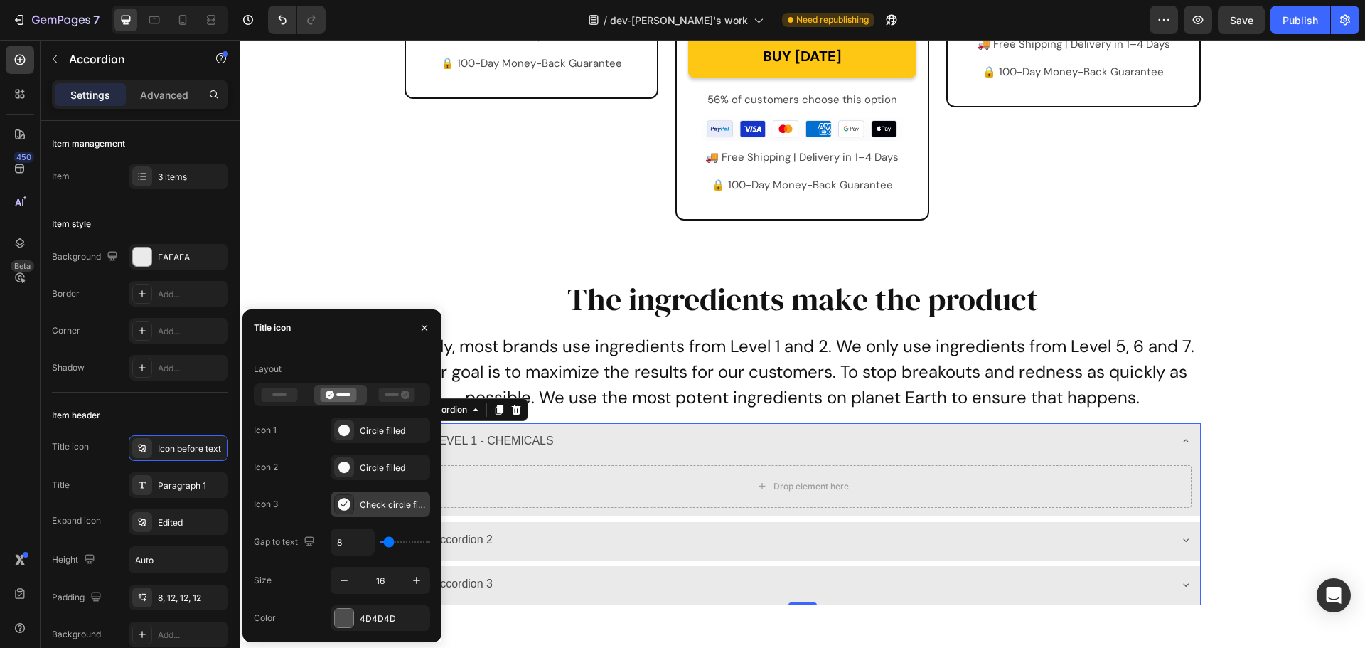
click at [339, 500] on icon at bounding box center [344, 504] width 14 height 14
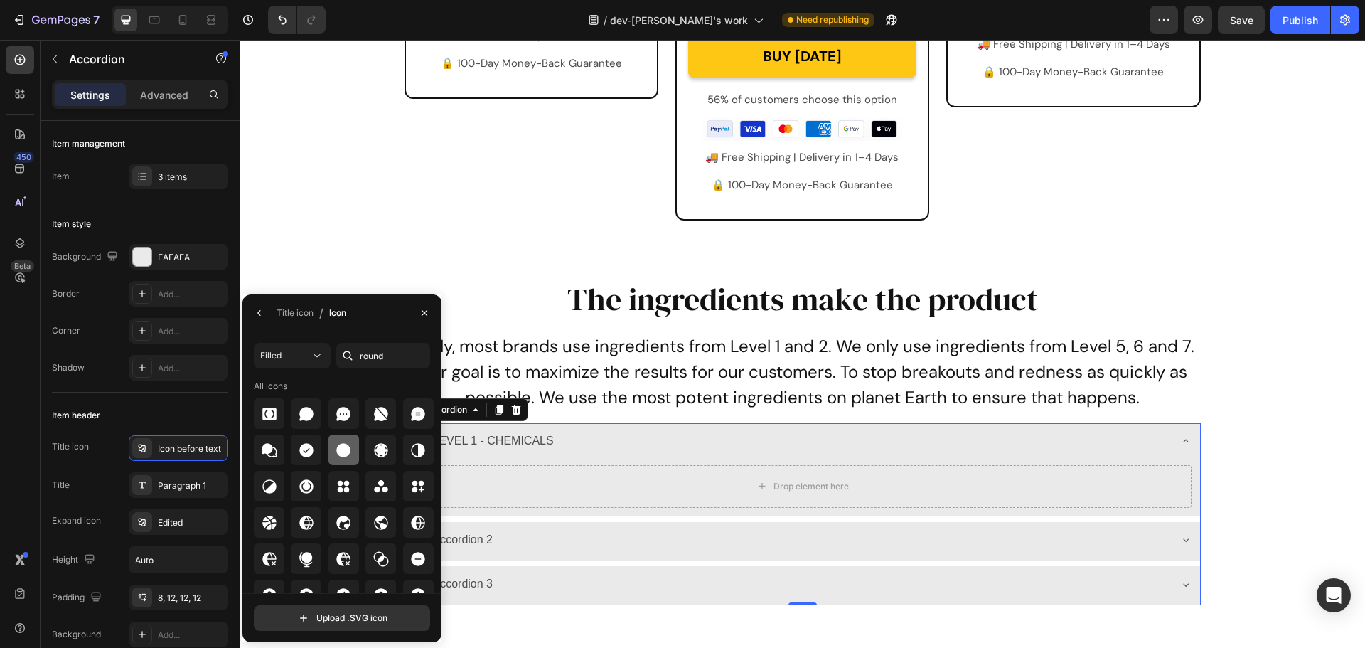
click at [335, 456] on icon at bounding box center [343, 450] width 17 height 17
click at [258, 309] on icon "button" at bounding box center [259, 312] width 11 height 11
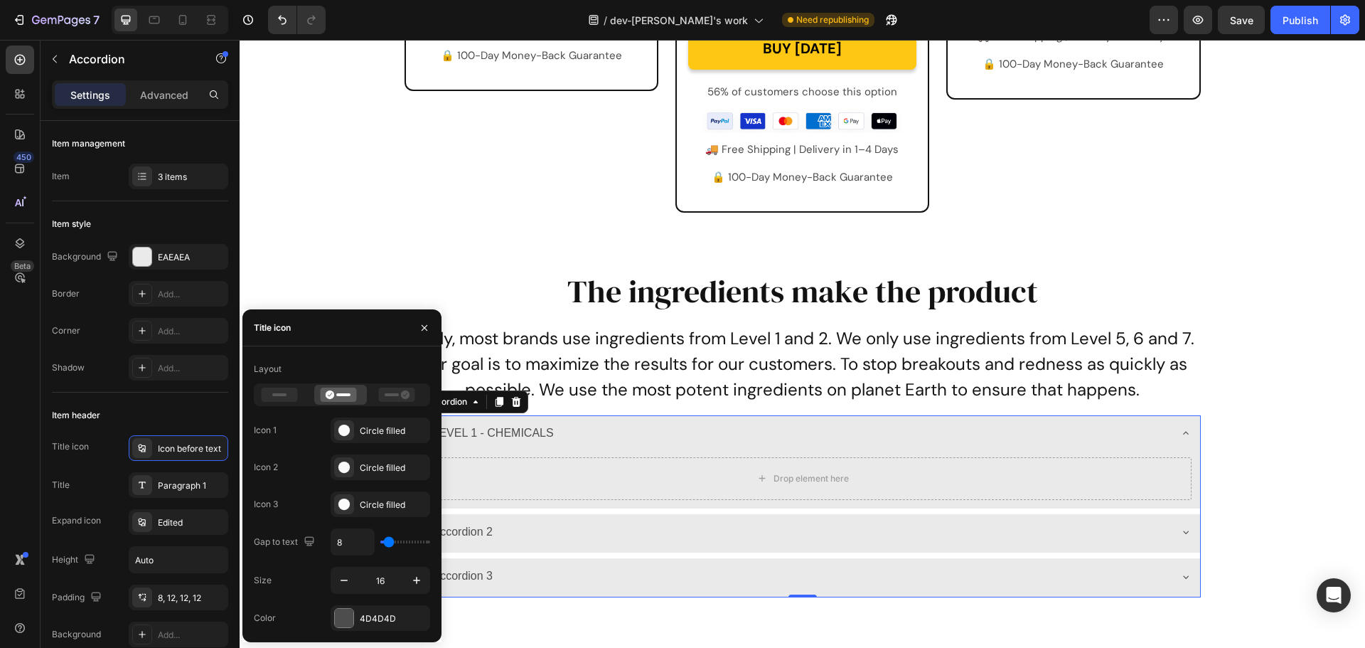
scroll to position [6331, 0]
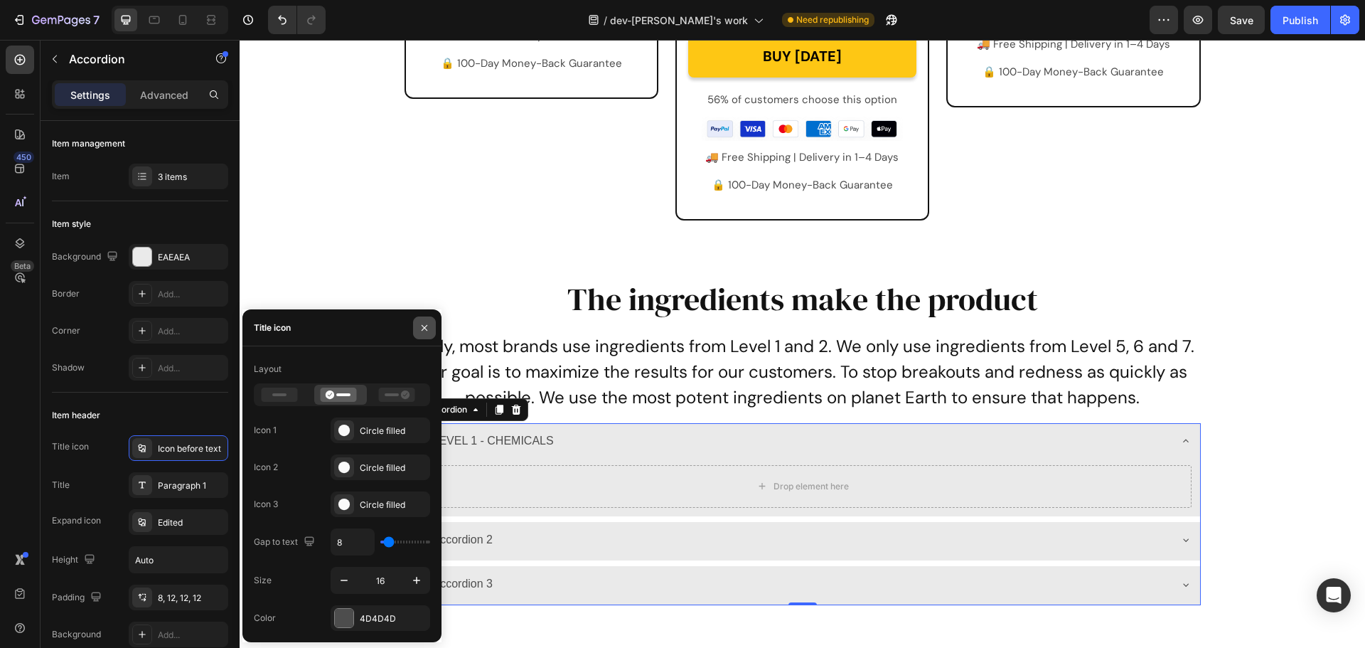
click at [418, 327] on button "button" at bounding box center [424, 327] width 23 height 23
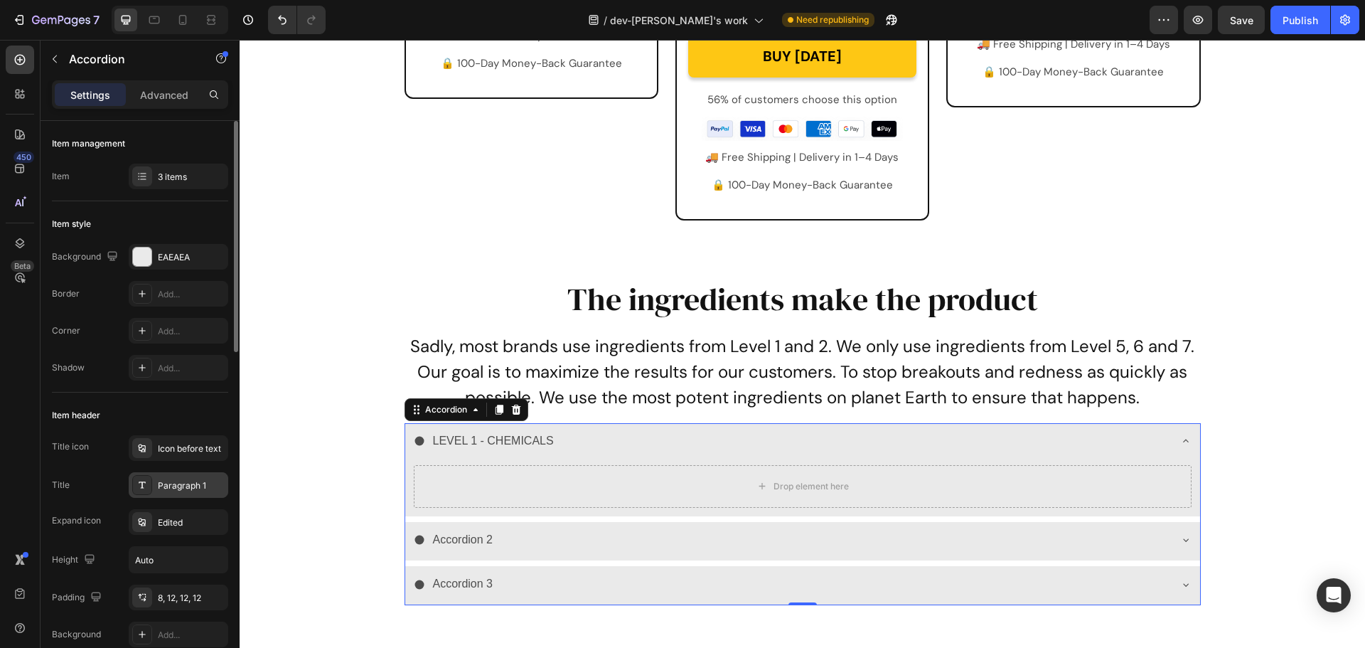
click at [185, 495] on div "Paragraph 1" at bounding box center [179, 485] width 100 height 26
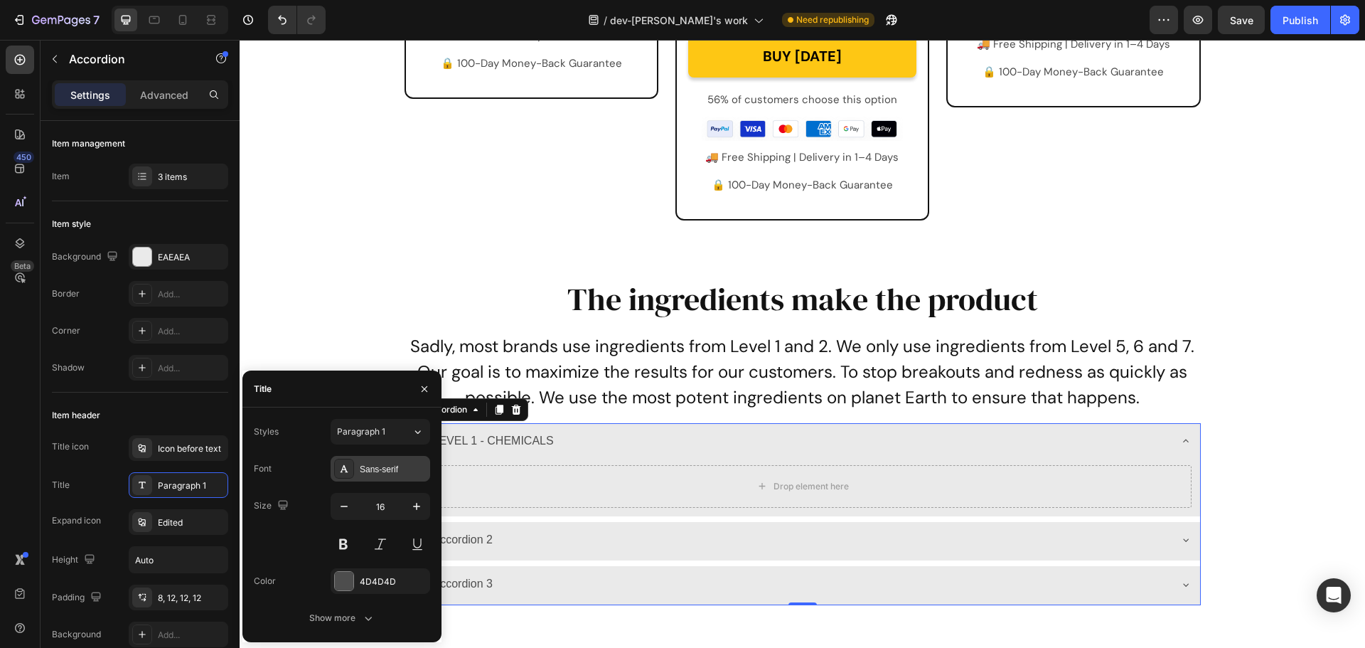
click at [370, 468] on div "Sans-serif" at bounding box center [393, 469] width 67 height 13
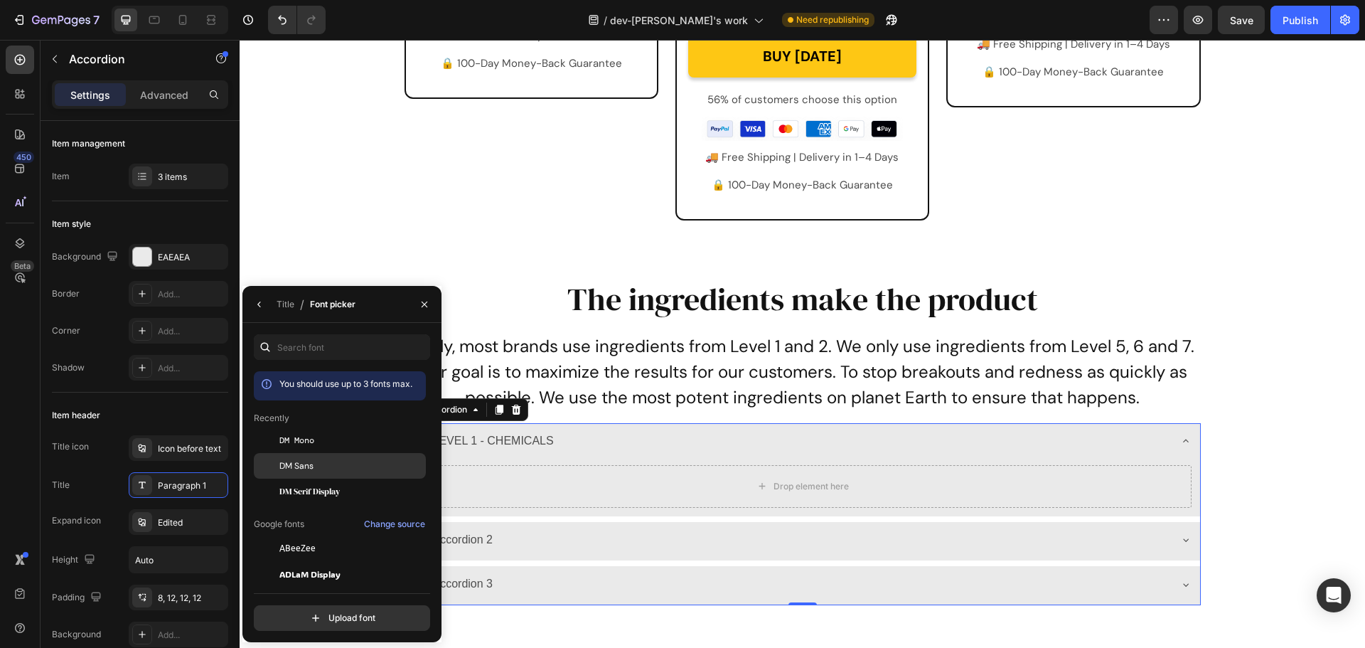
click at [336, 463] on div "DM Sans" at bounding box center [351, 465] width 144 height 13
click at [261, 312] on button "button" at bounding box center [259, 304] width 23 height 23
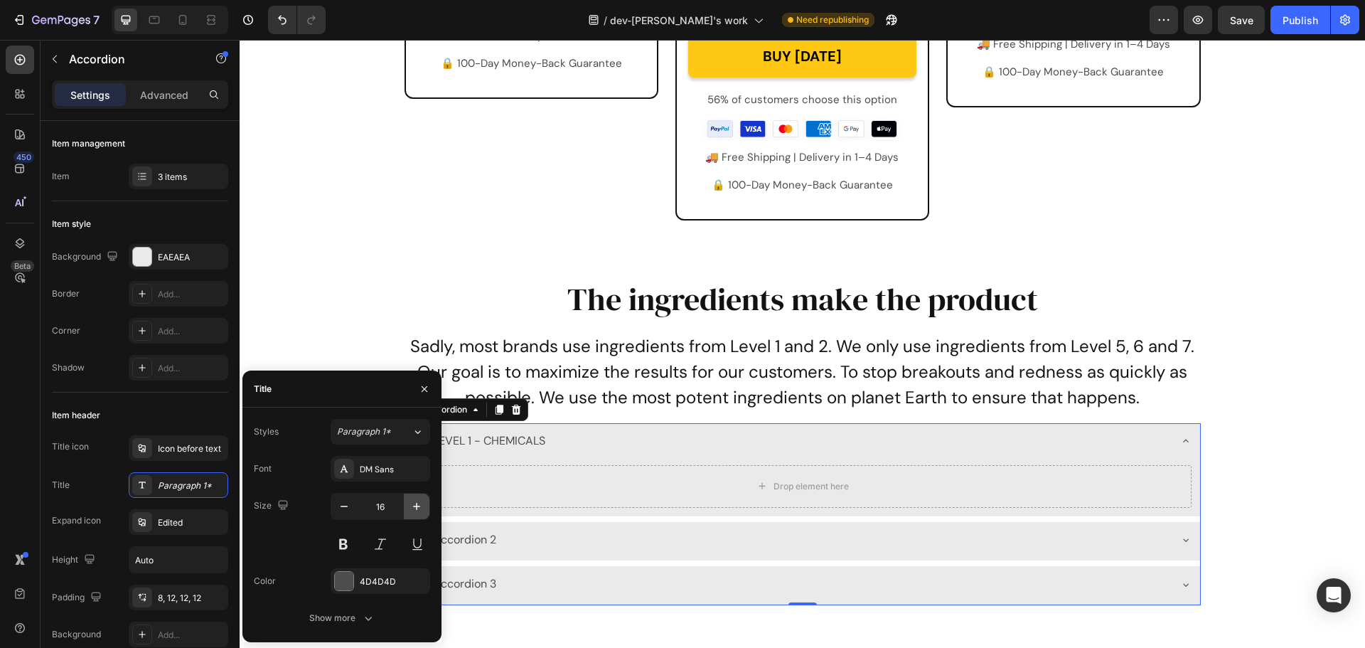
click at [420, 514] on button "button" at bounding box center [417, 507] width 26 height 26
click at [420, 513] on icon "button" at bounding box center [417, 506] width 14 height 14
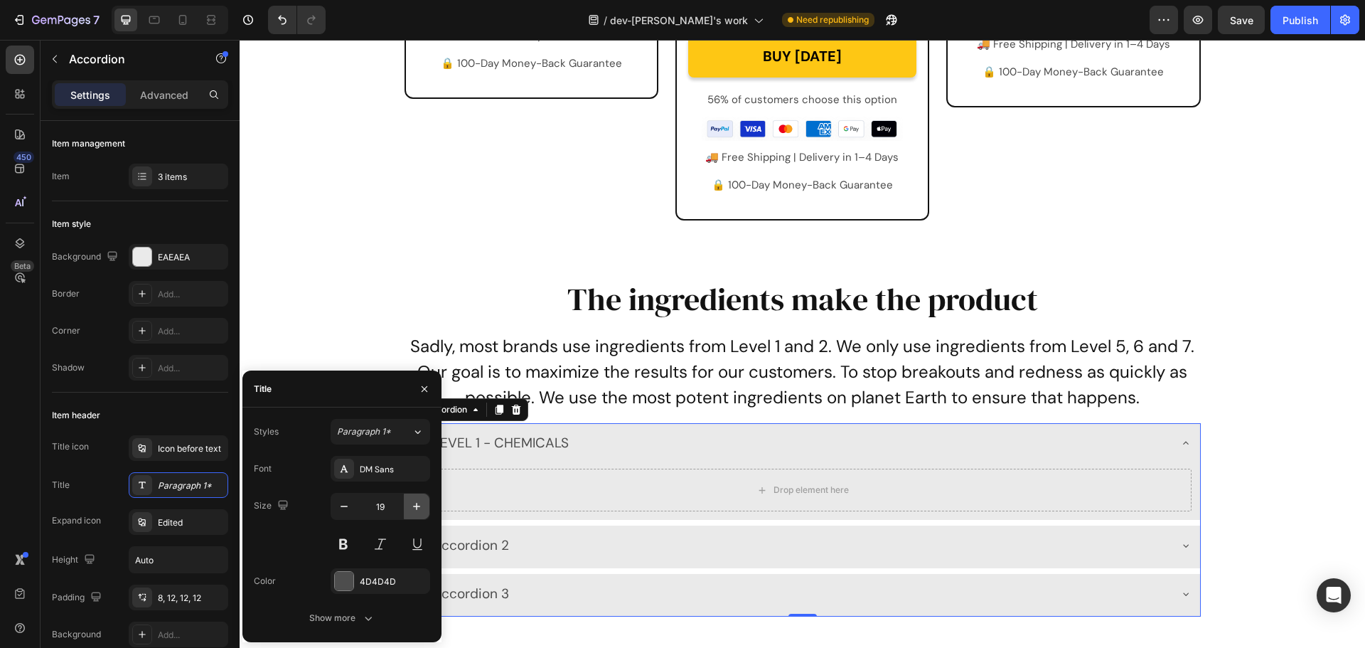
click at [420, 513] on icon "button" at bounding box center [417, 506] width 14 height 14
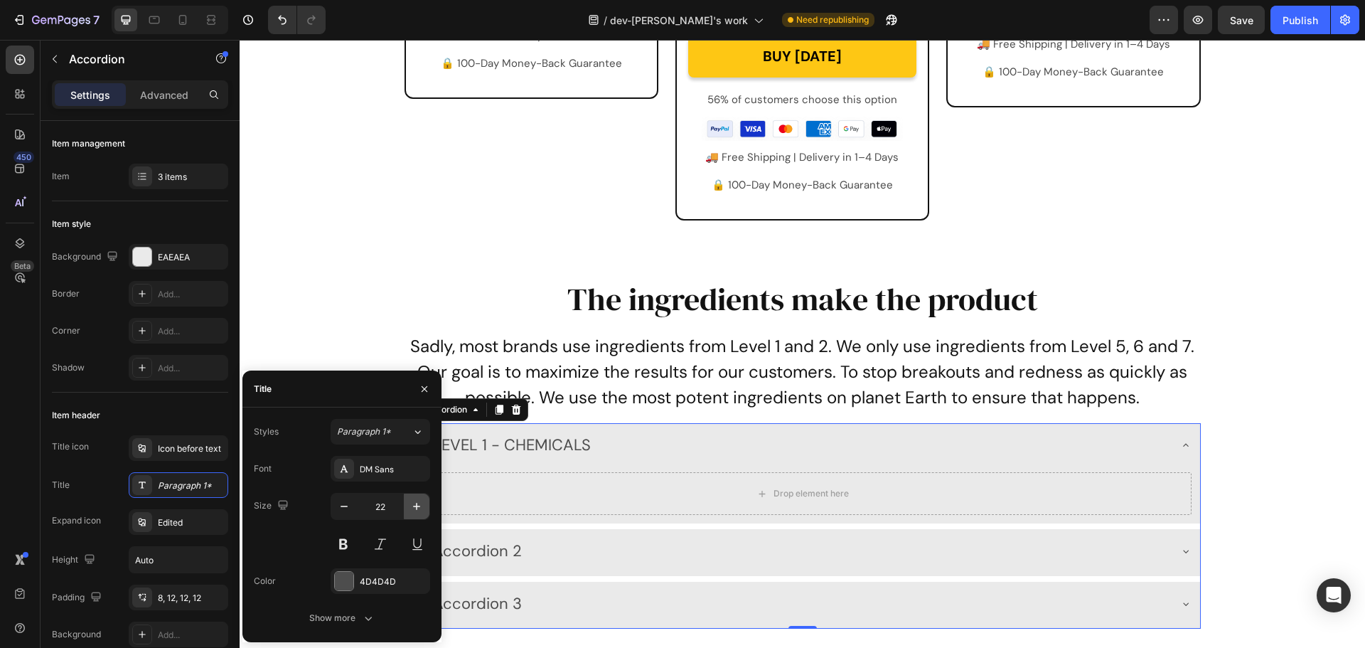
click at [420, 513] on icon "button" at bounding box center [417, 506] width 14 height 14
click at [420, 511] on icon "button" at bounding box center [417, 506] width 14 height 14
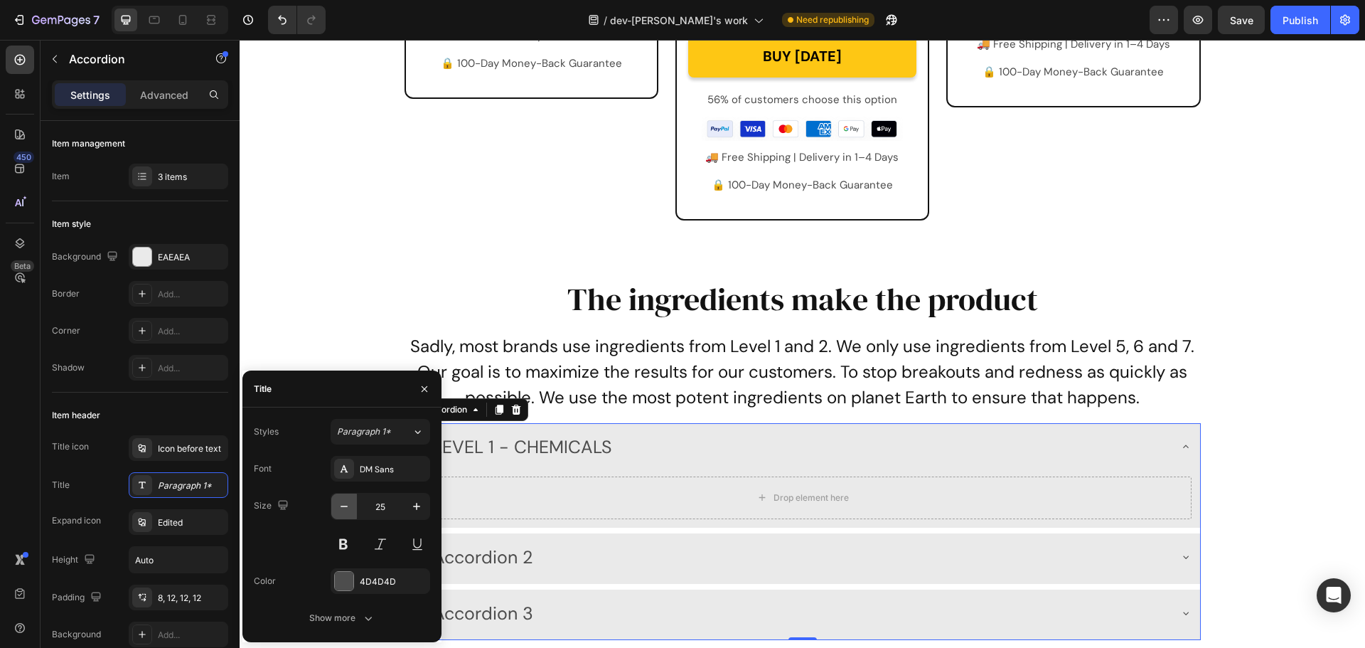
click at [334, 508] on button "button" at bounding box center [344, 507] width 26 height 26
type input "24"
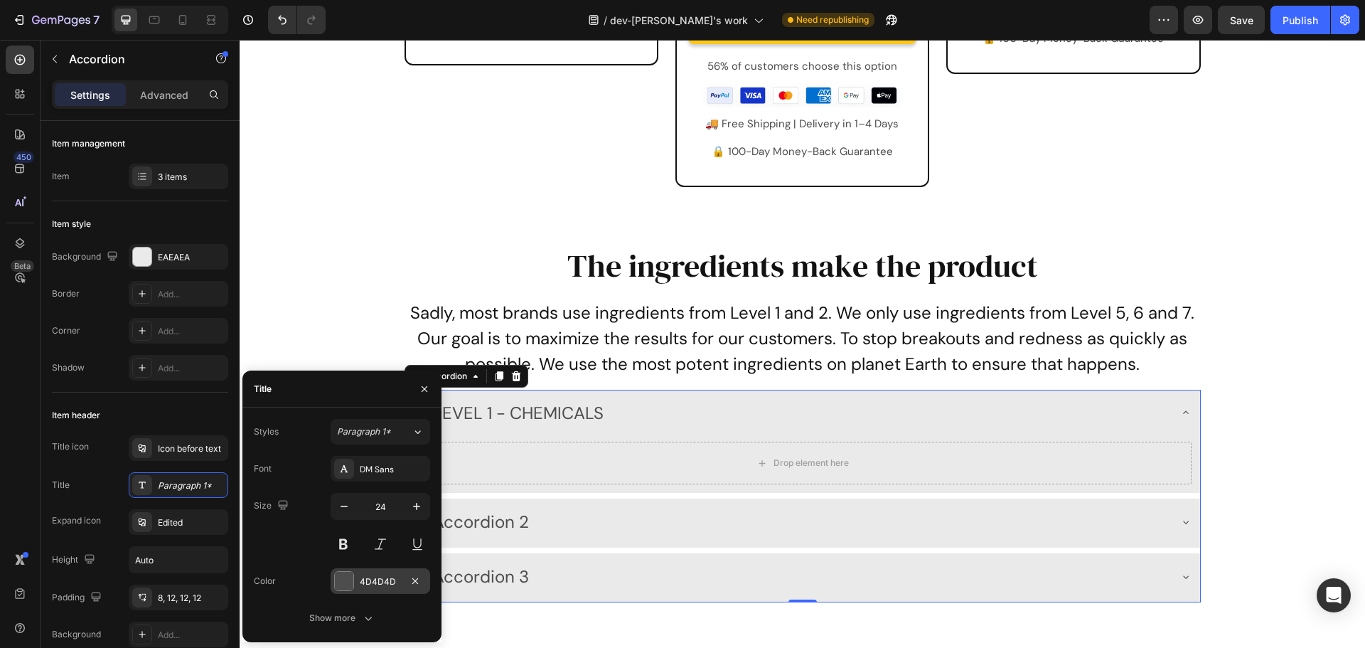
scroll to position [6402, 0]
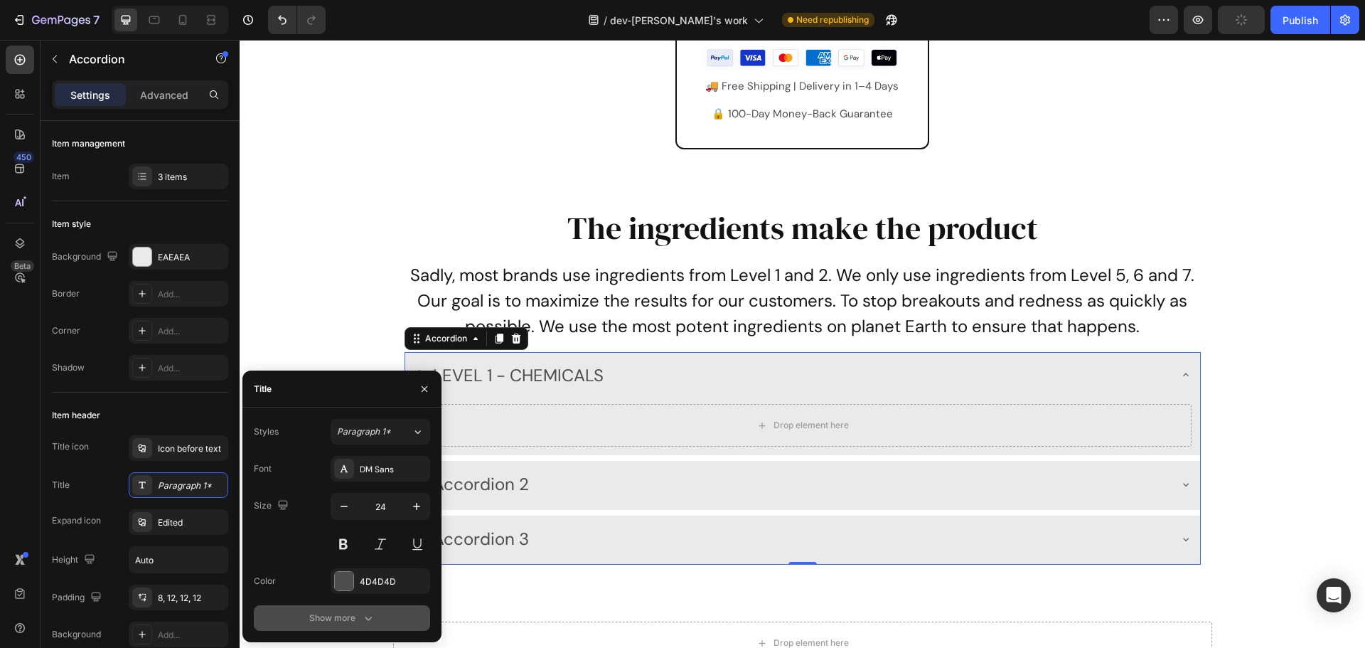
click at [366, 612] on icon "button" at bounding box center [368, 618] width 14 height 14
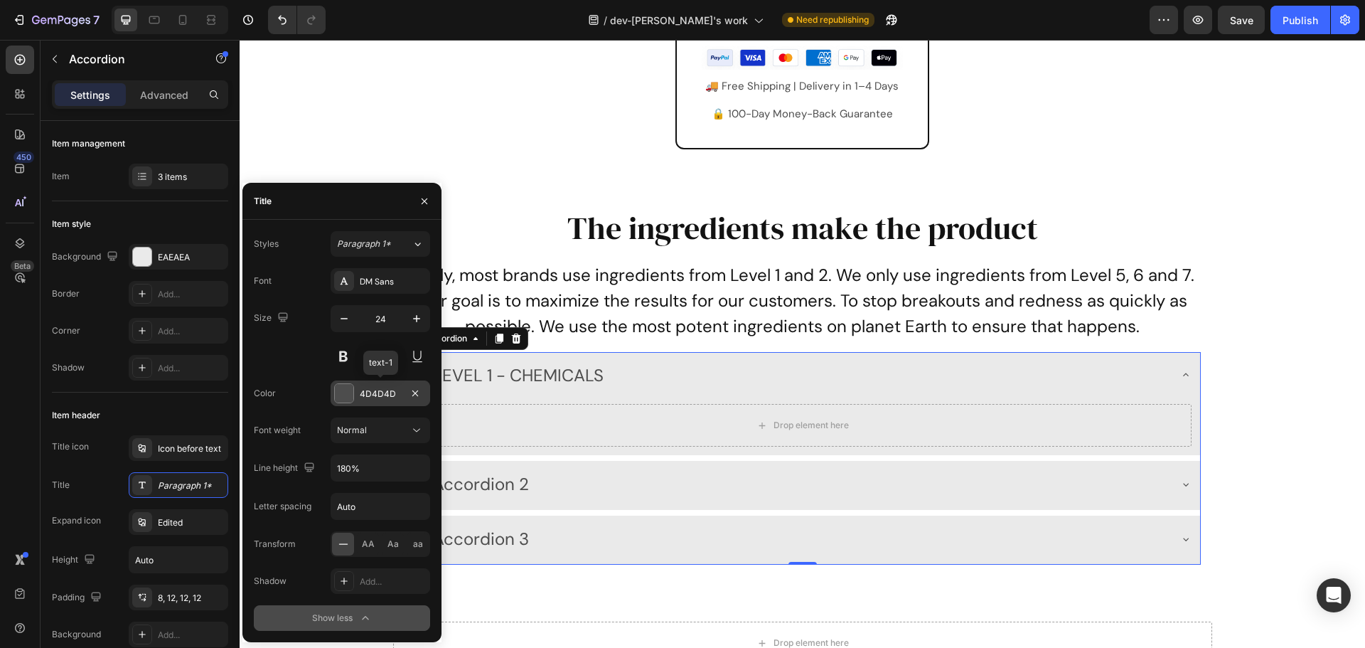
click at [343, 398] on div at bounding box center [344, 393] width 18 height 18
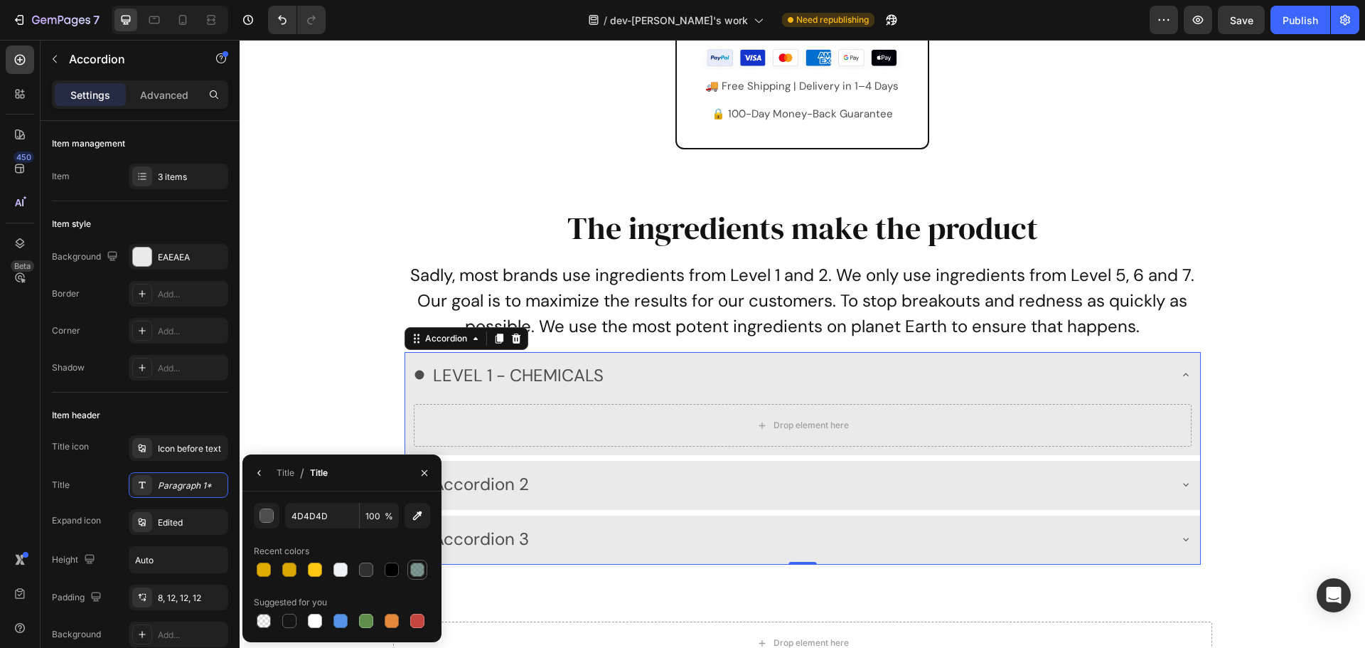
click at [421, 570] on div at bounding box center [417, 569] width 14 height 14
type input "2B554B"
click at [368, 519] on input "60" at bounding box center [379, 516] width 39 height 26
type input "100"
click at [264, 476] on icon "button" at bounding box center [259, 472] width 11 height 11
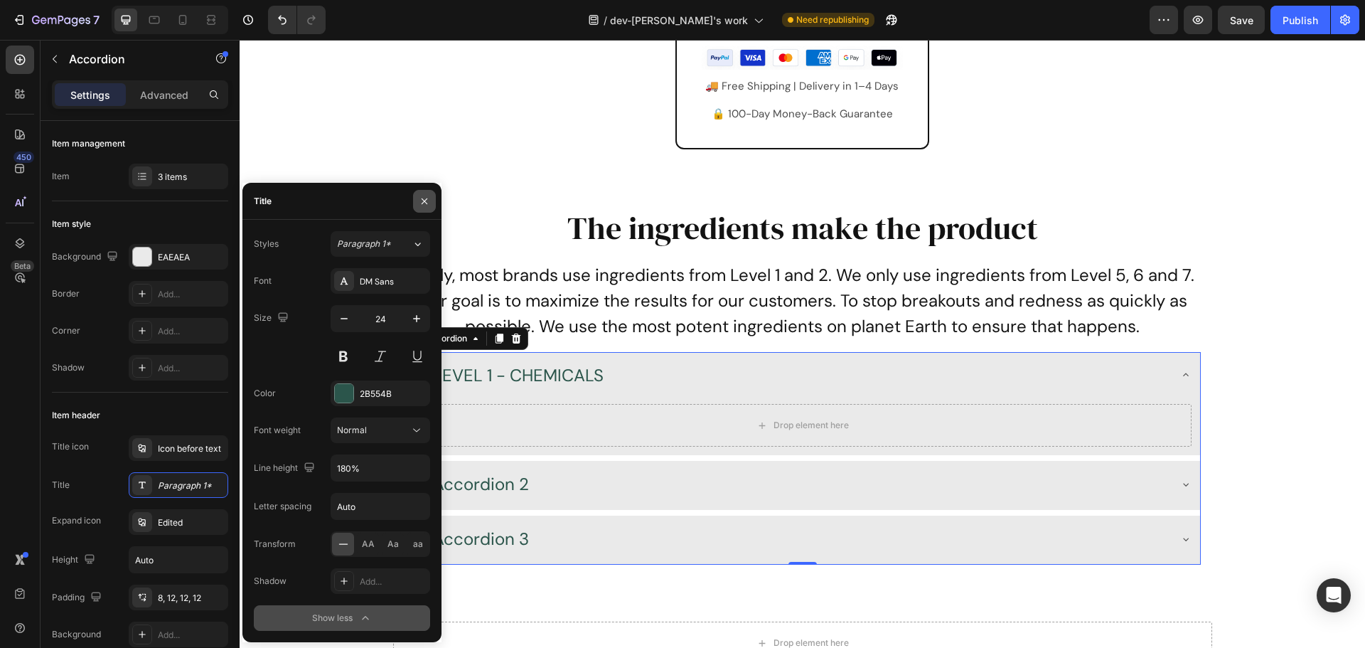
click at [429, 206] on icon "button" at bounding box center [424, 201] width 11 height 11
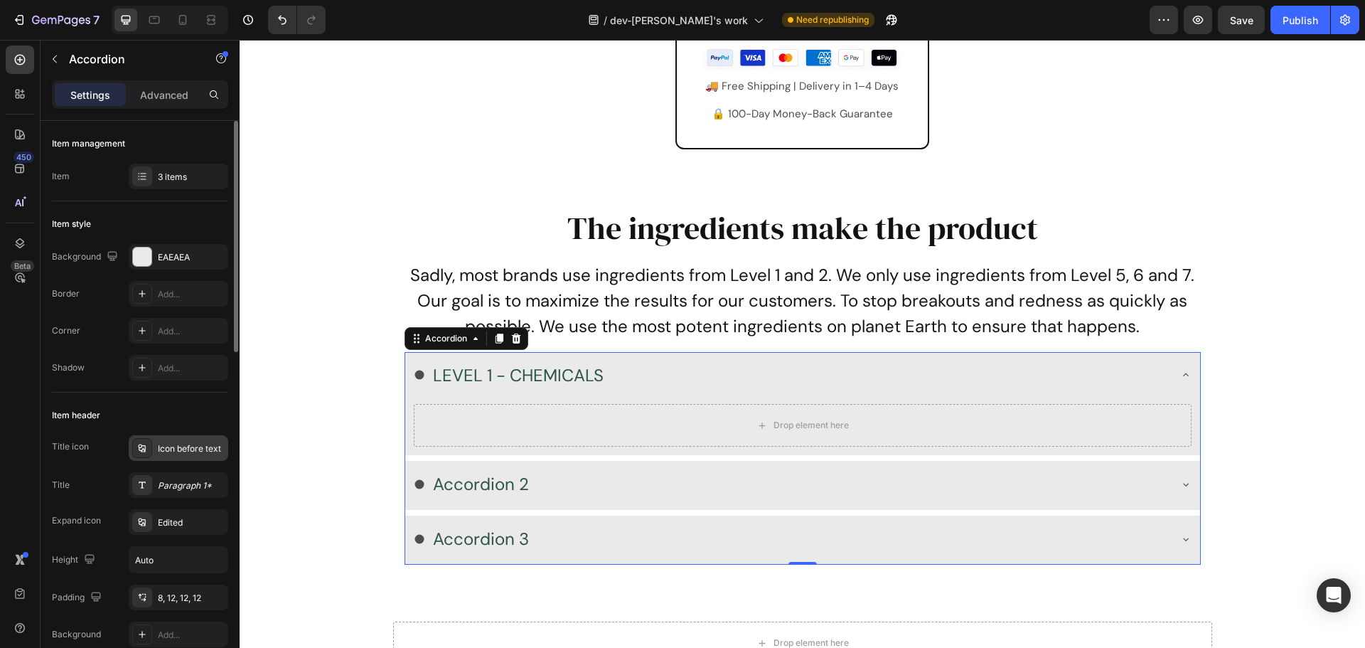
click at [172, 456] on div "Icon before text" at bounding box center [179, 448] width 100 height 26
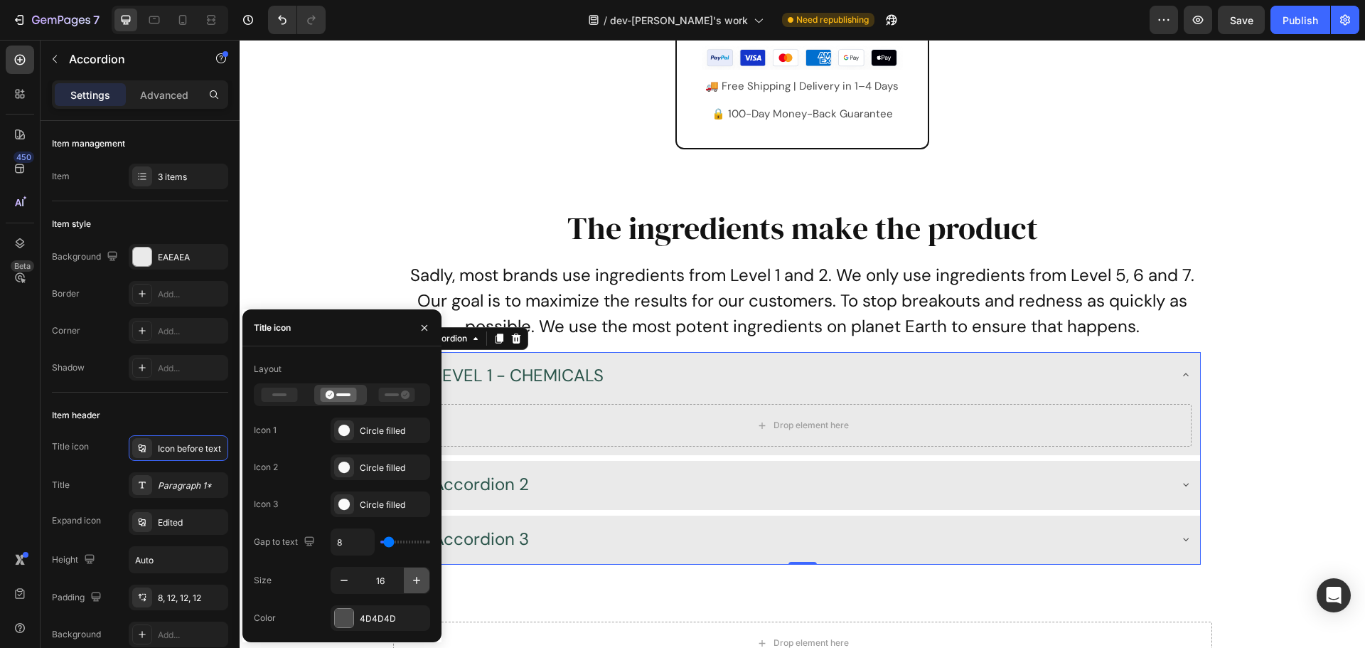
click at [413, 587] on icon "button" at bounding box center [417, 580] width 14 height 14
click at [413, 586] on icon "button" at bounding box center [417, 580] width 14 height 14
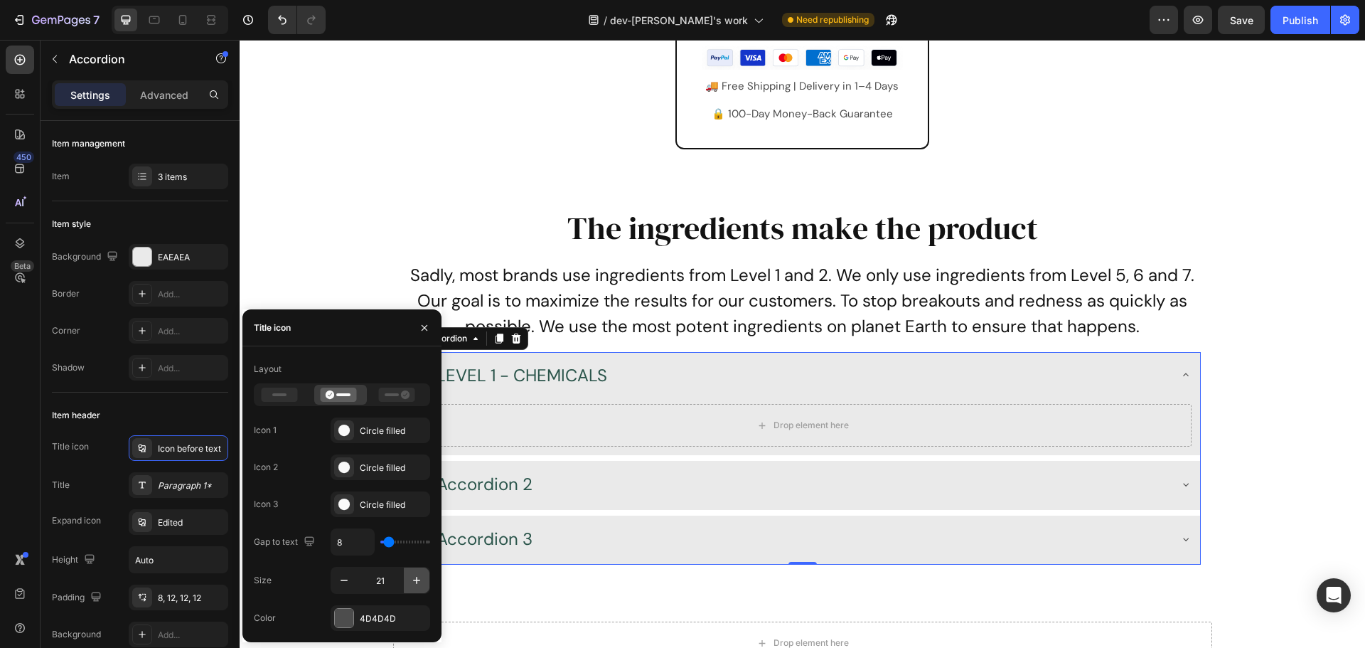
click at [413, 586] on icon "button" at bounding box center [417, 580] width 14 height 14
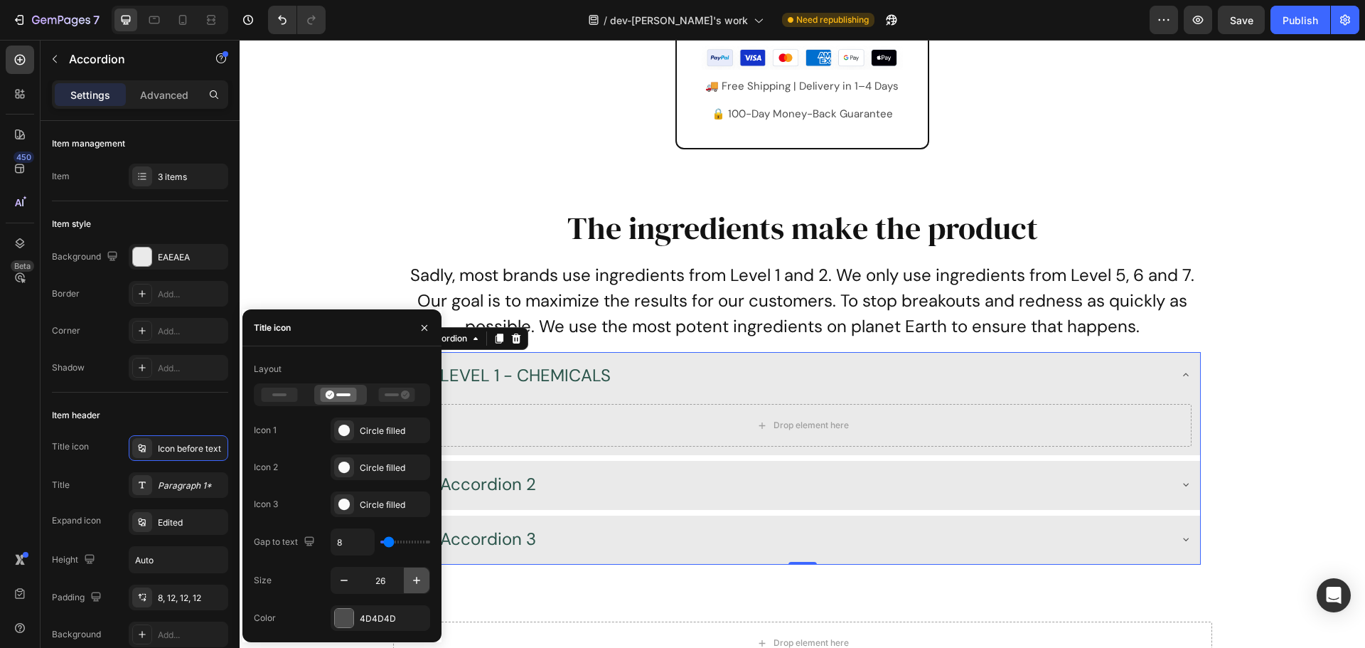
click at [413, 586] on icon "button" at bounding box center [417, 580] width 14 height 14
type input "28"
click at [1044, 466] on div "Accordion 2" at bounding box center [791, 483] width 755 height 35
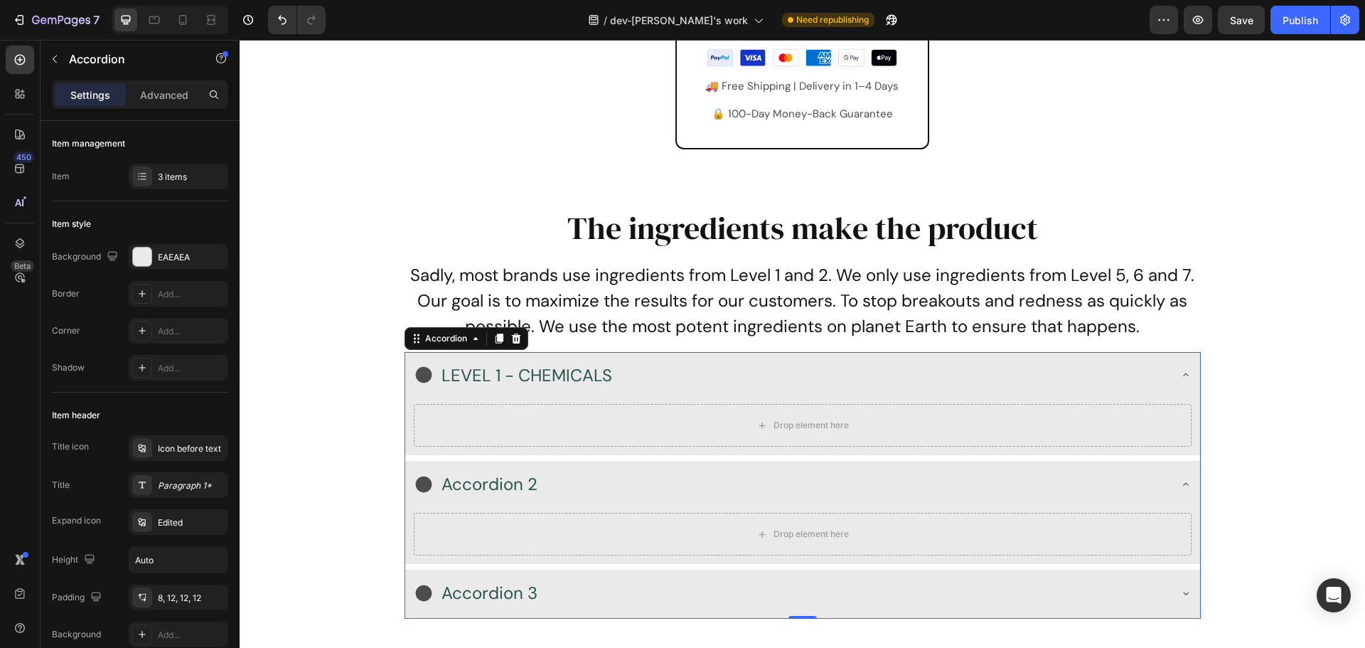
click at [1043, 467] on div "Accordion 2" at bounding box center [791, 483] width 755 height 35
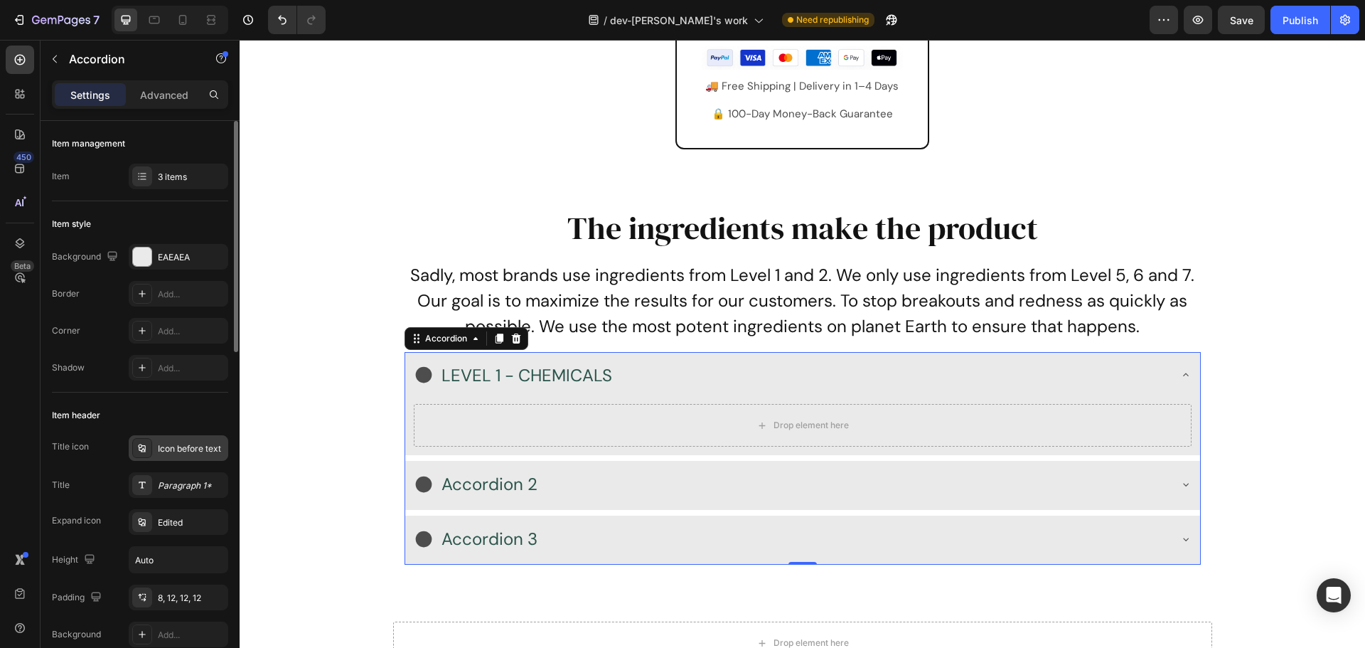
click at [183, 448] on div "Icon before text" at bounding box center [191, 448] width 67 height 13
click at [100, 464] on div "Title icon Icon before text Title Paragraph 1* Expand icon Edited Height Auto P…" at bounding box center [140, 541] width 176 height 212
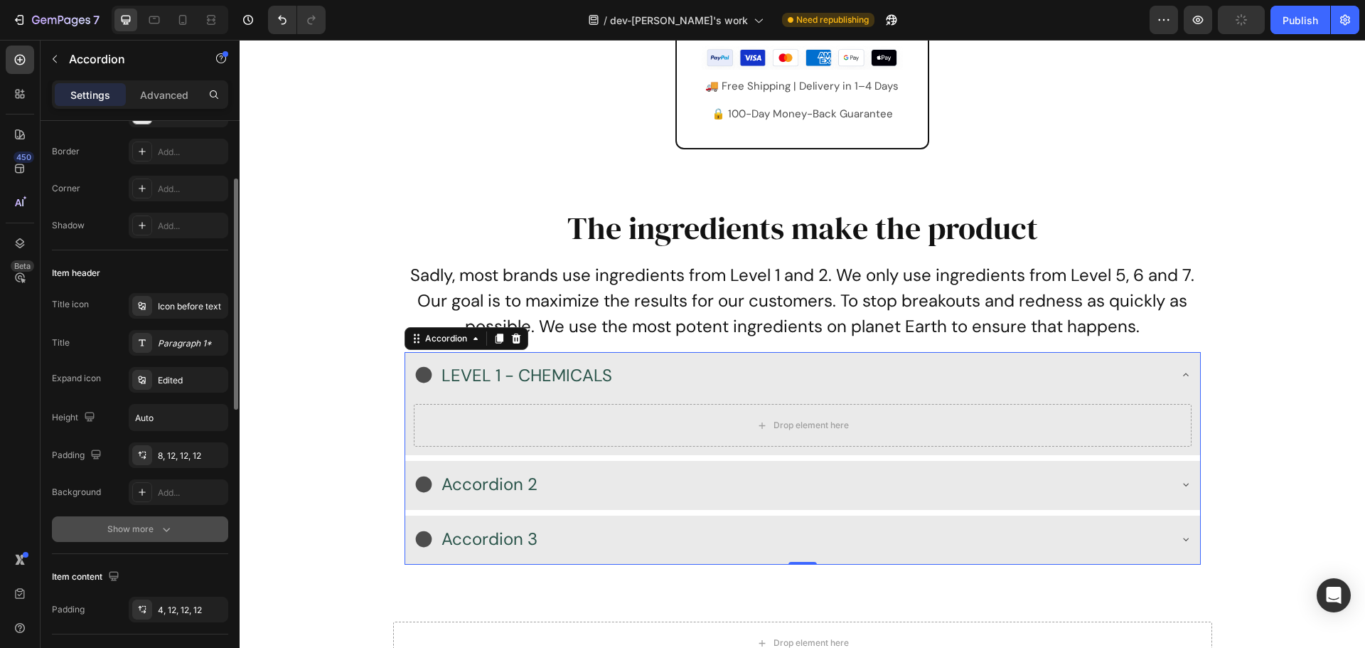
click at [175, 530] on button "Show more" at bounding box center [140, 529] width 176 height 26
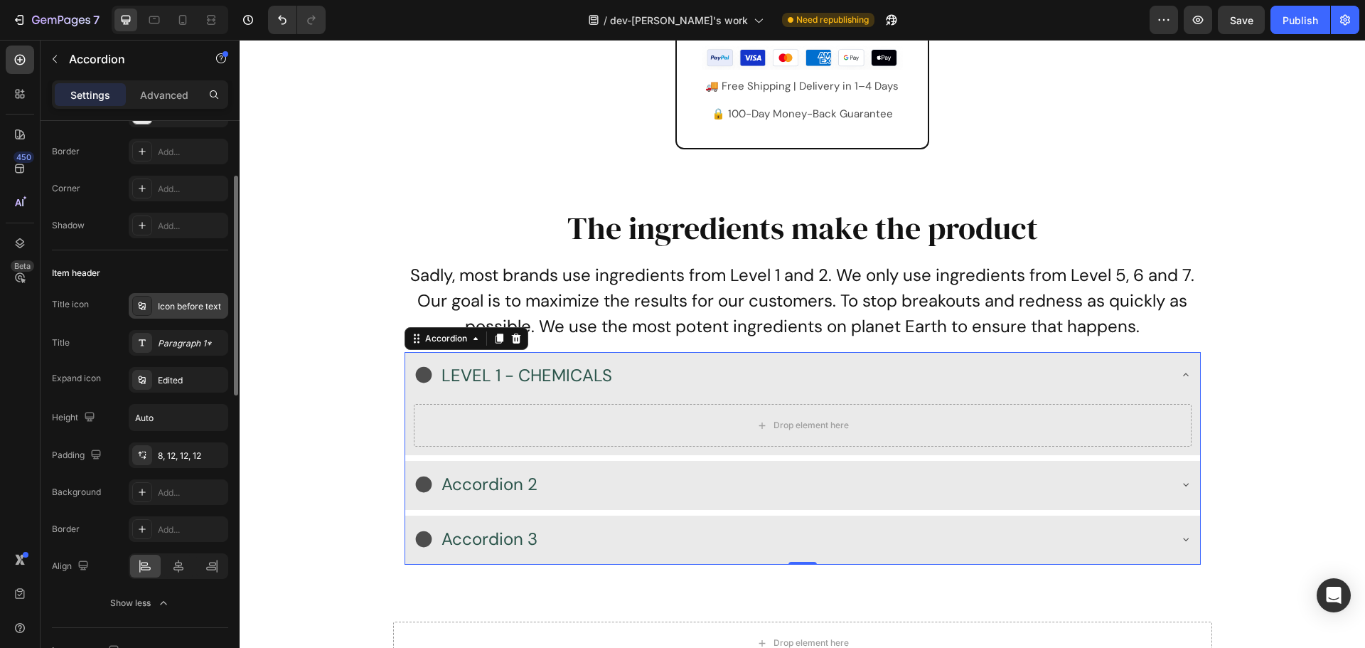
click at [144, 309] on icon at bounding box center [141, 306] width 7 height 8
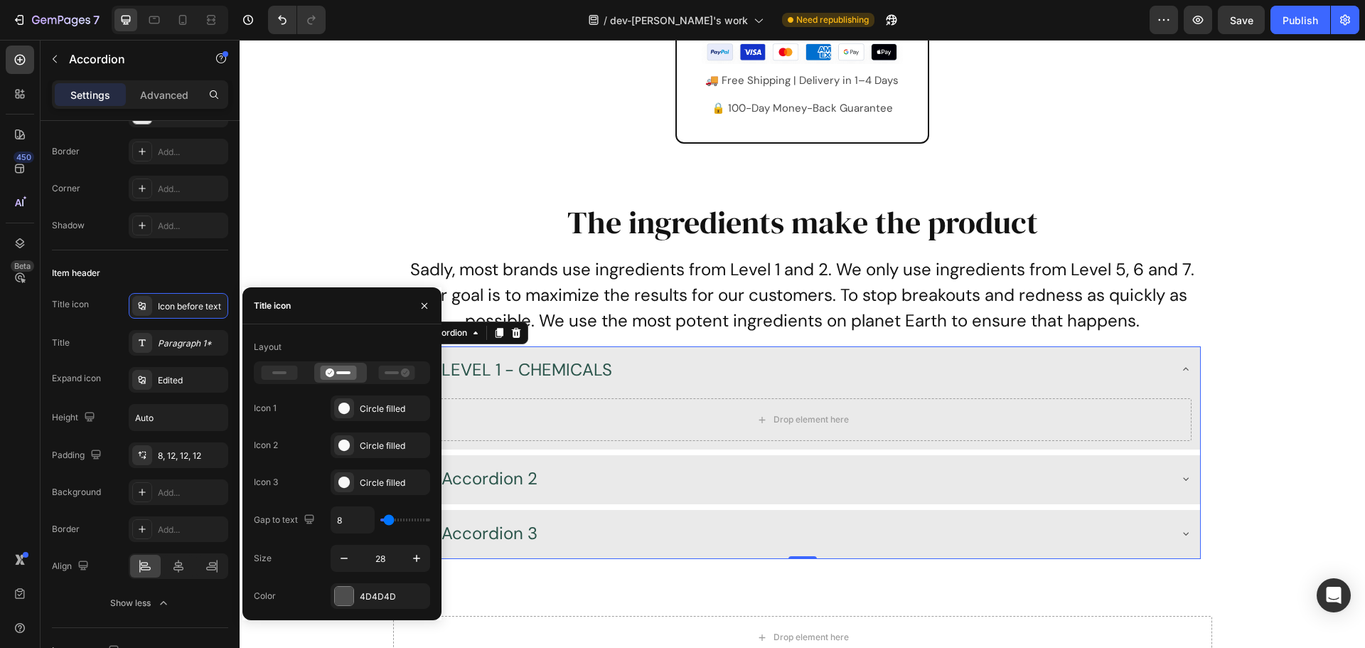
scroll to position [6402, 0]
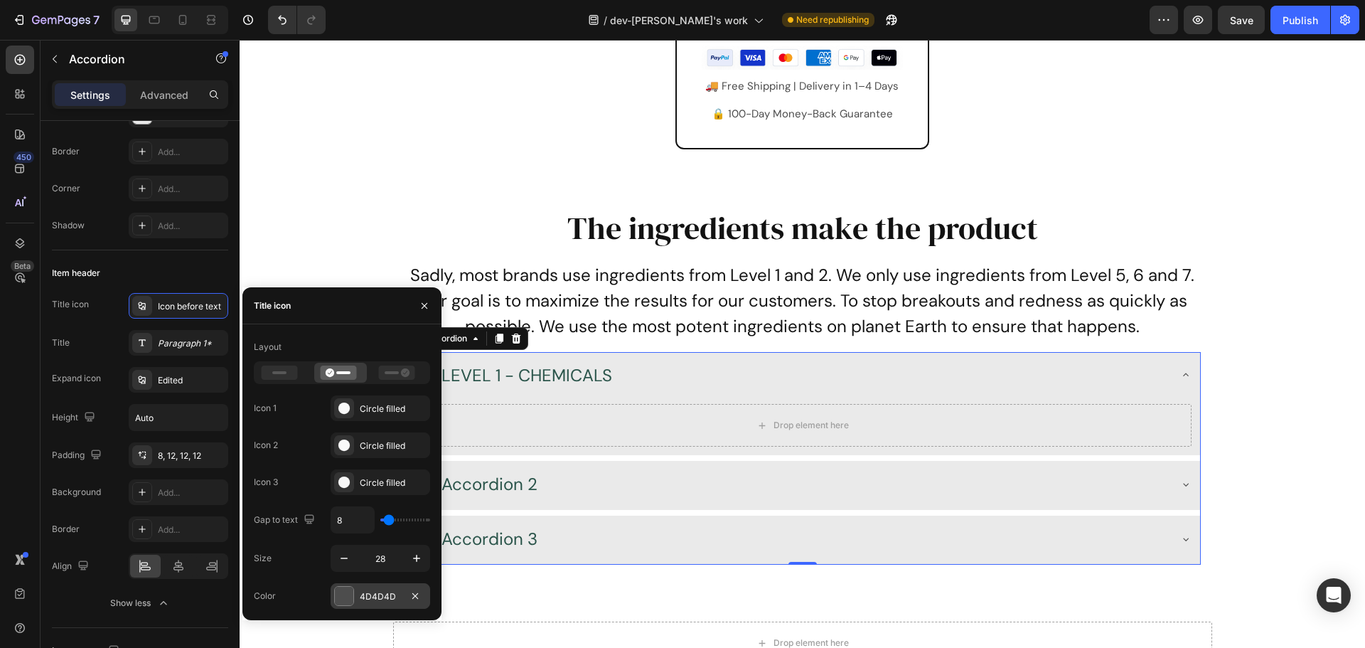
click at [346, 601] on div at bounding box center [344, 596] width 18 height 18
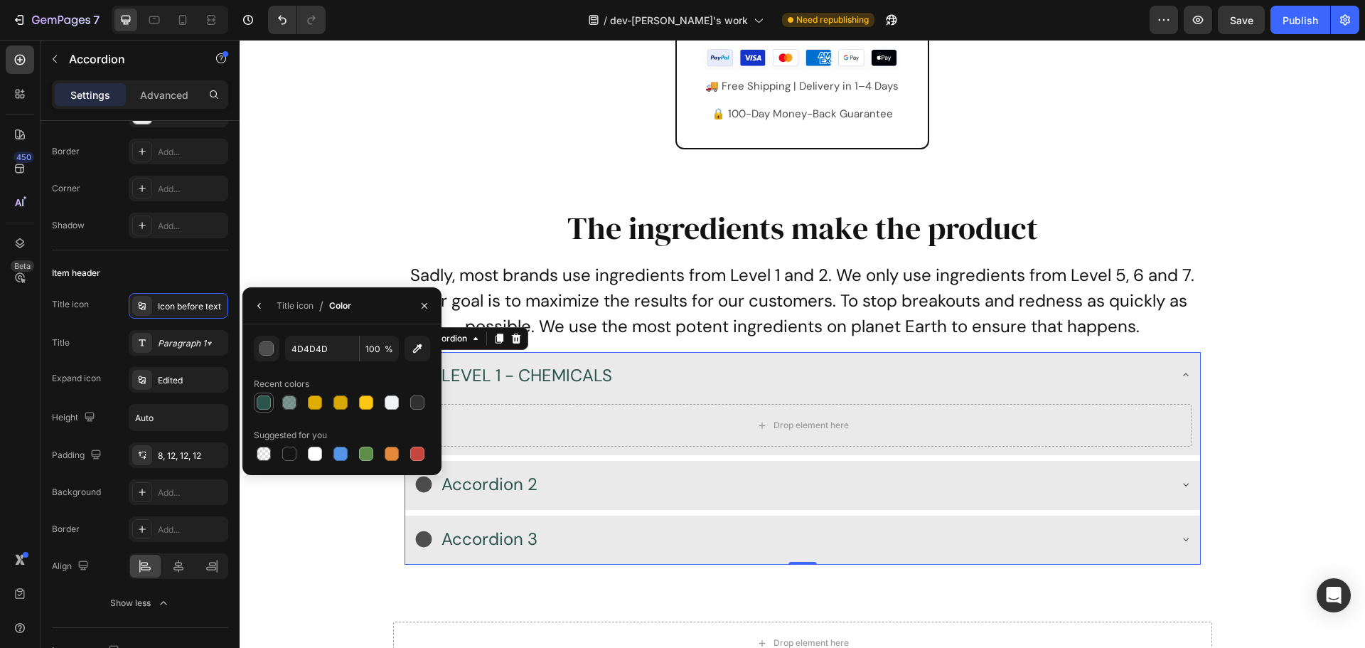
click at [262, 402] on div at bounding box center [264, 402] width 14 height 14
type input "2B554B"
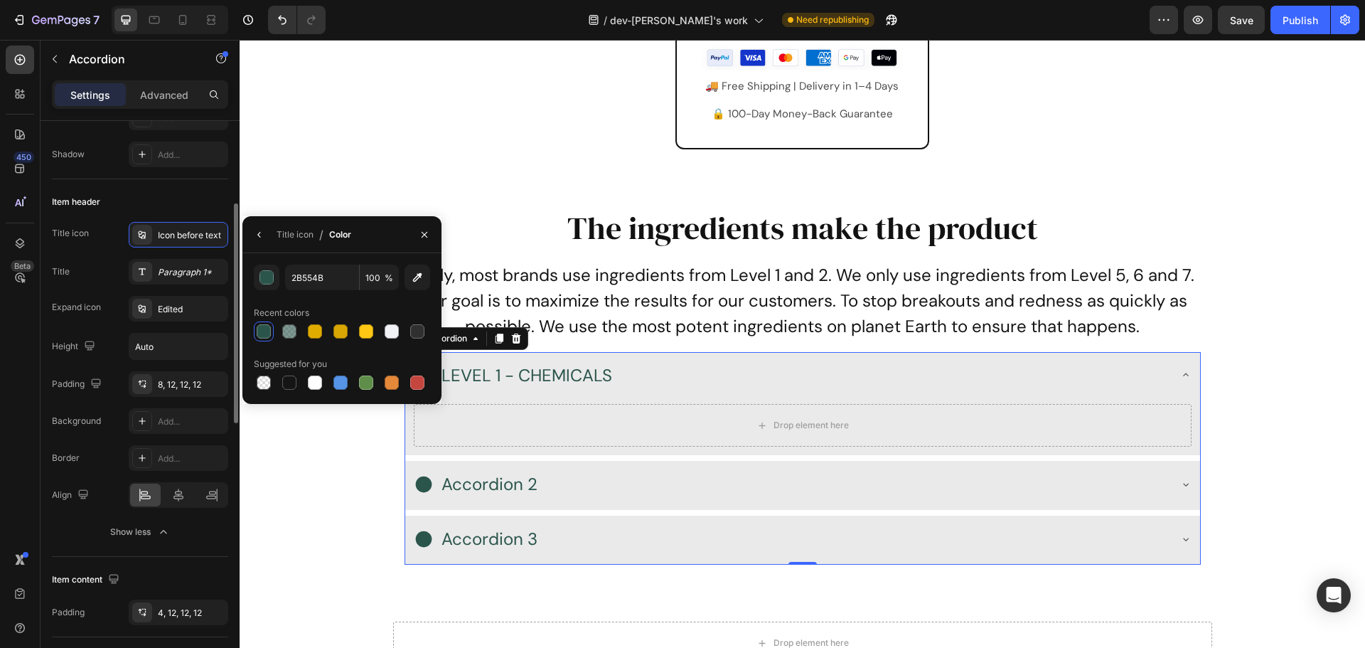
scroll to position [284, 0]
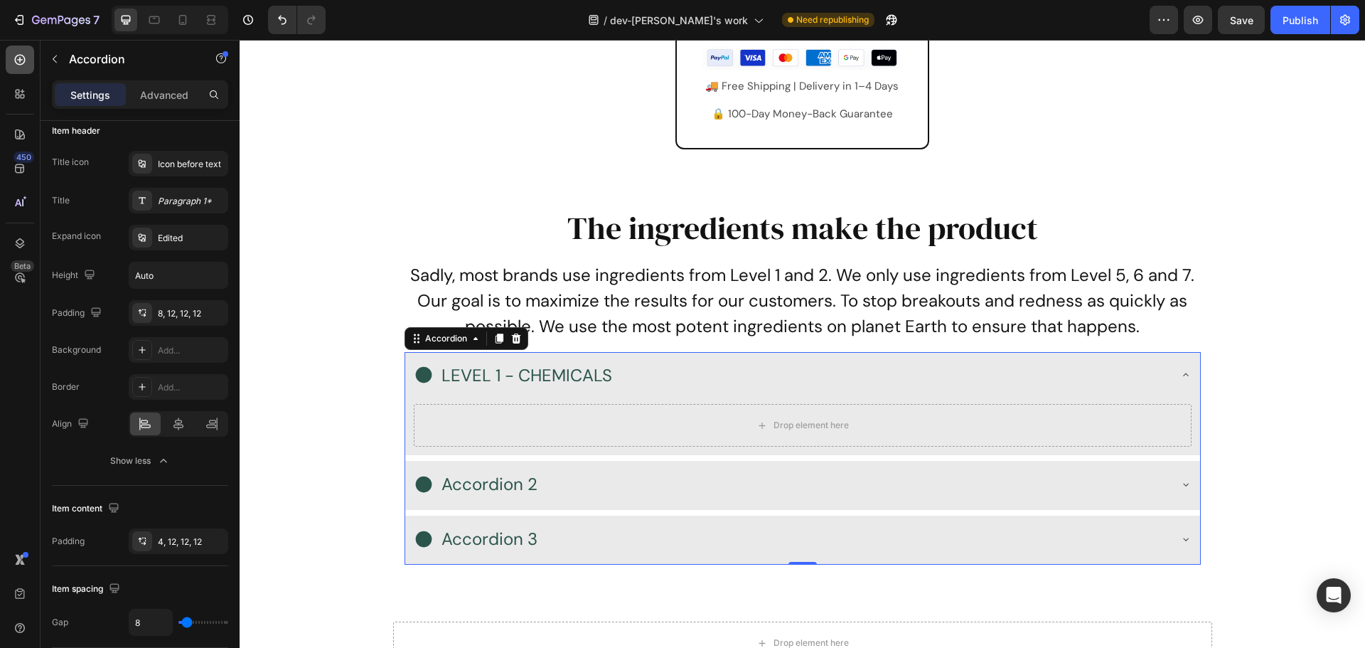
click at [27, 58] on div at bounding box center [20, 60] width 28 height 28
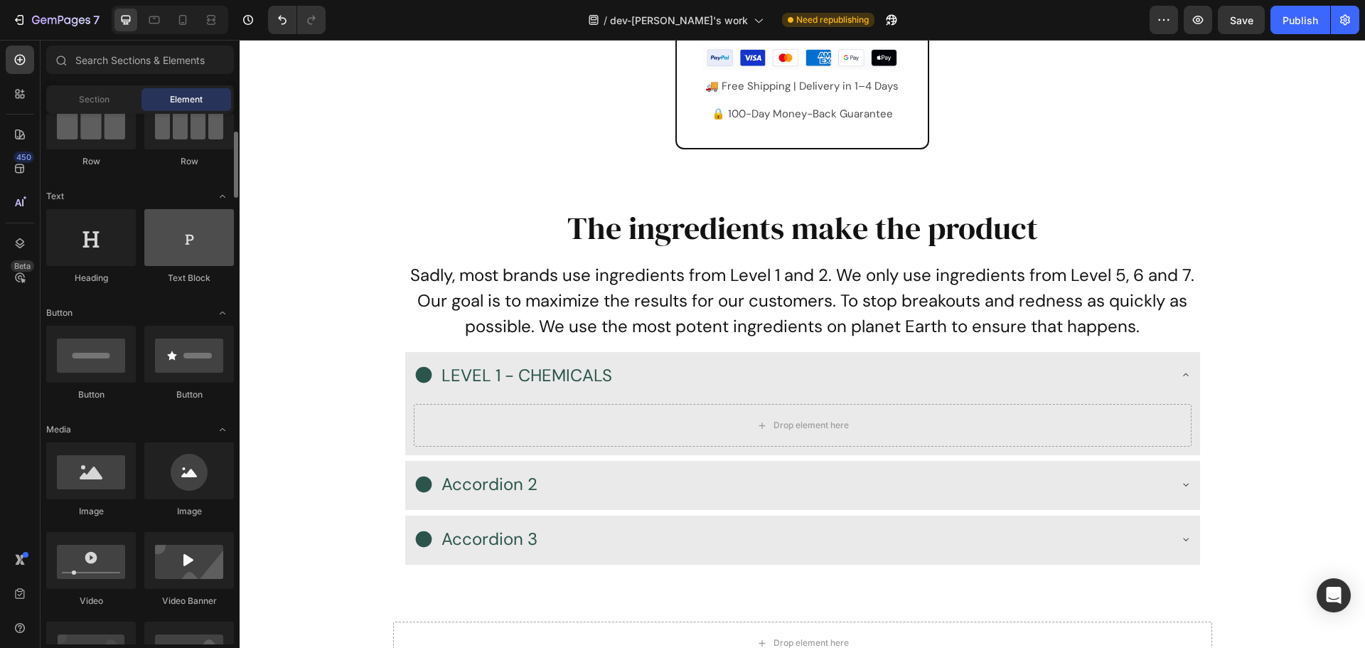
scroll to position [0, 0]
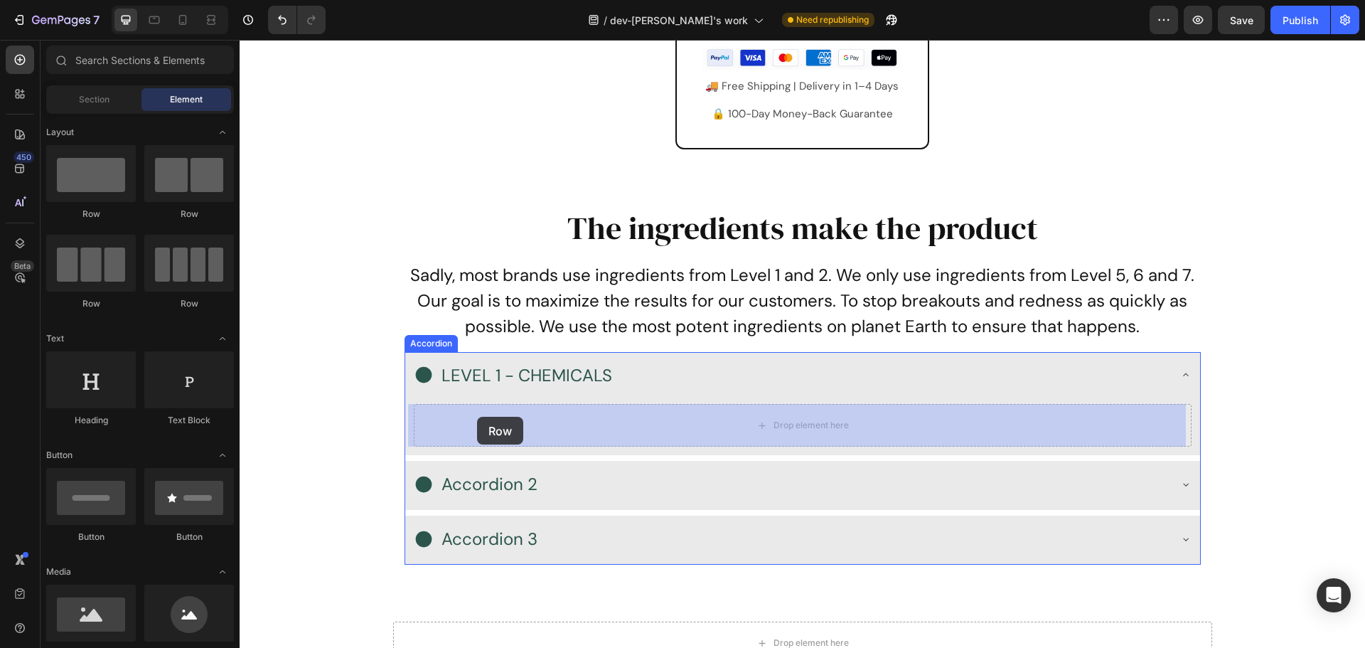
drag, startPoint x: 434, startPoint y: 218, endPoint x: 477, endPoint y: 417, distance: 203.8
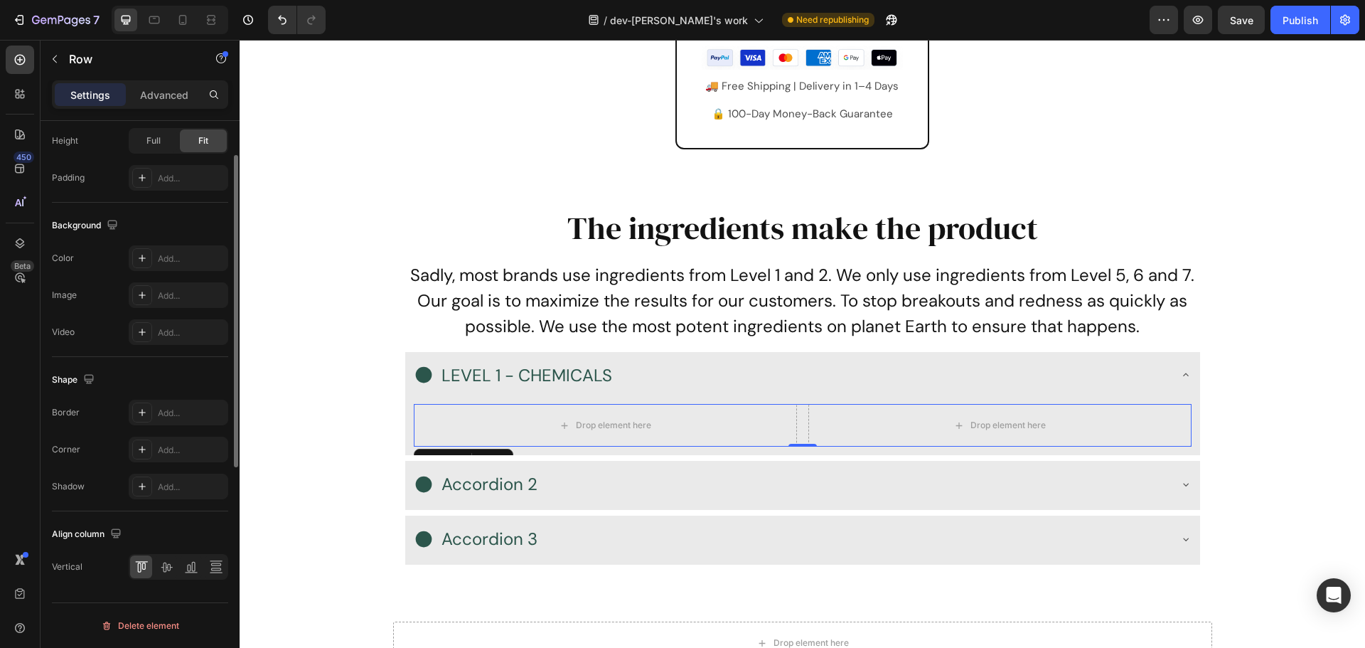
scroll to position [320, 0]
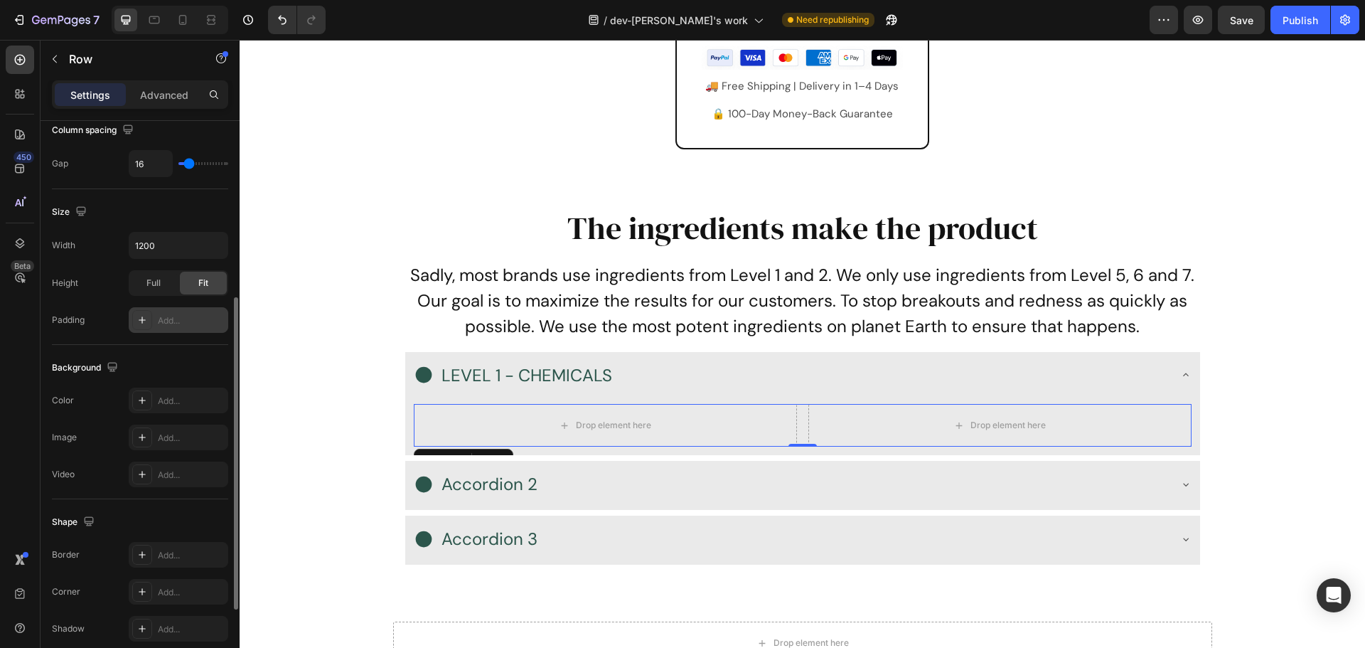
click at [146, 316] on icon at bounding box center [142, 319] width 11 height 11
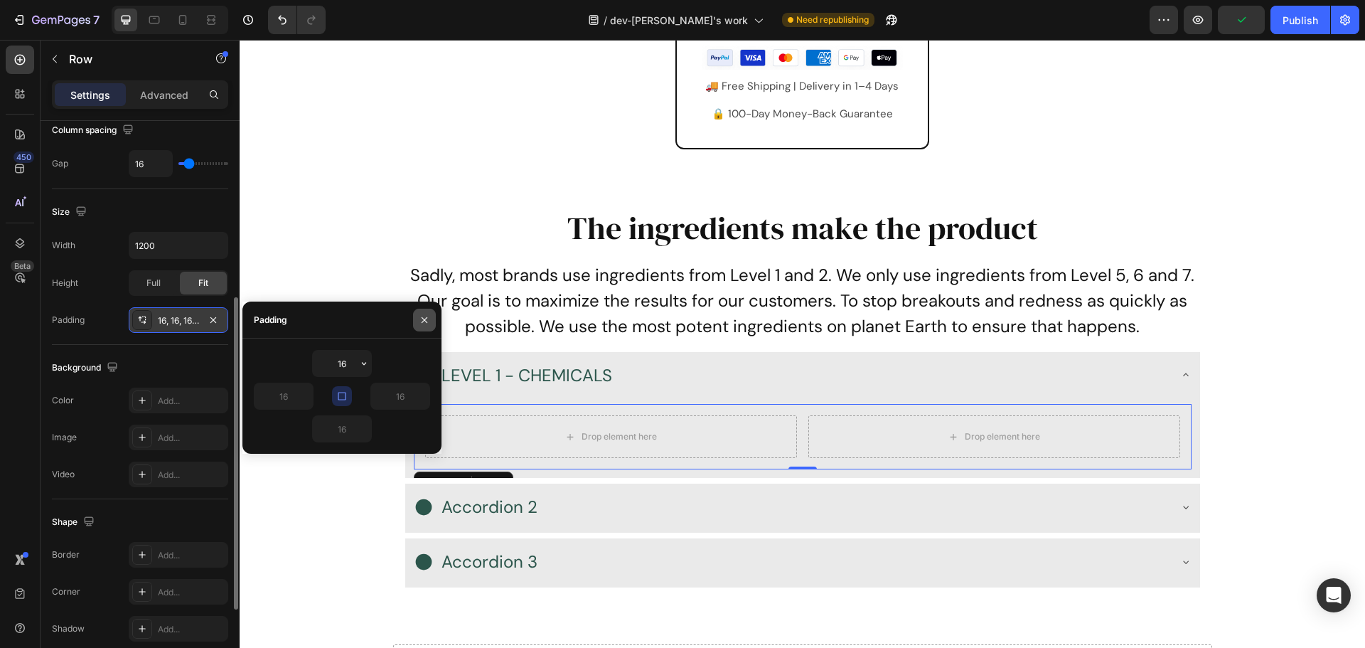
click at [422, 319] on icon "button" at bounding box center [424, 319] width 11 height 11
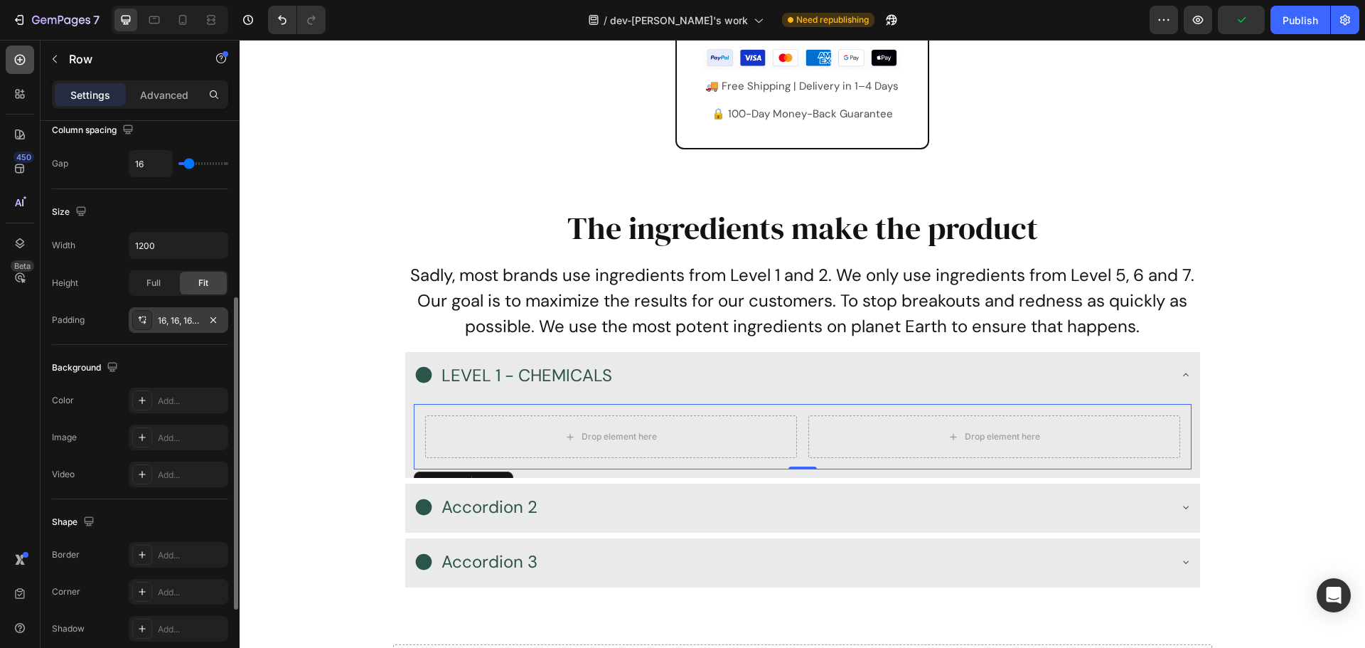
click at [23, 67] on div at bounding box center [20, 60] width 28 height 28
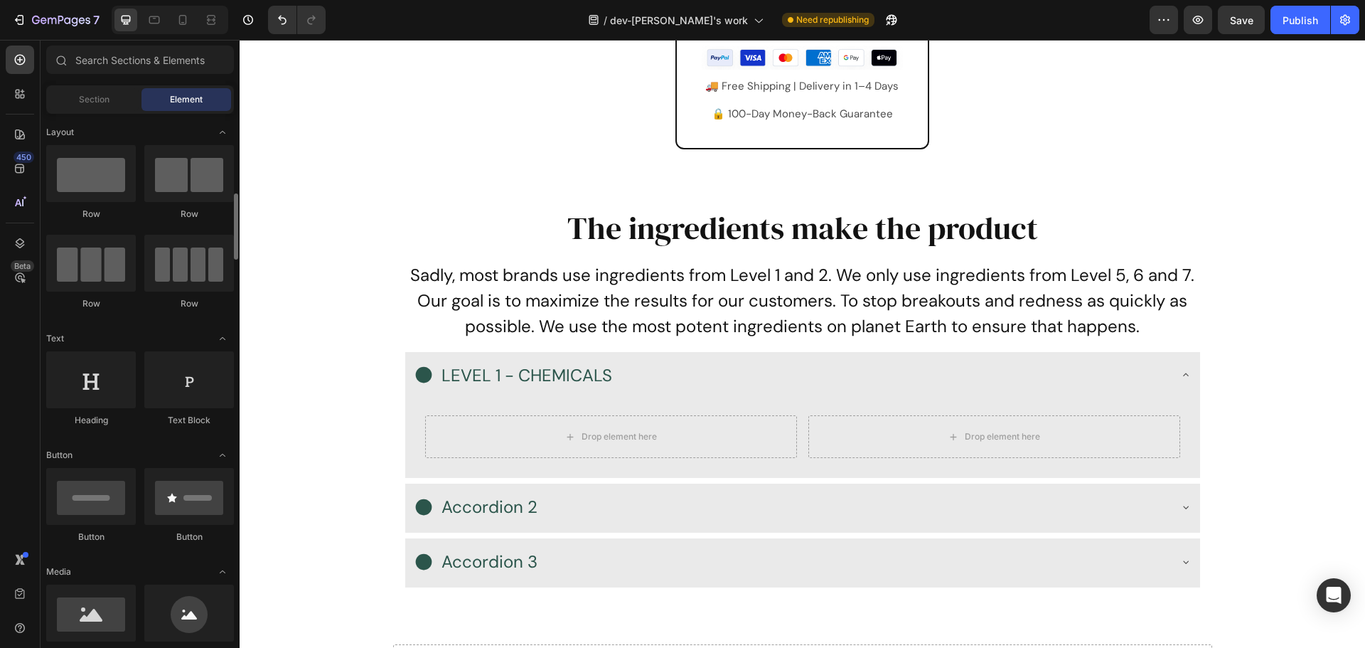
scroll to position [213, 0]
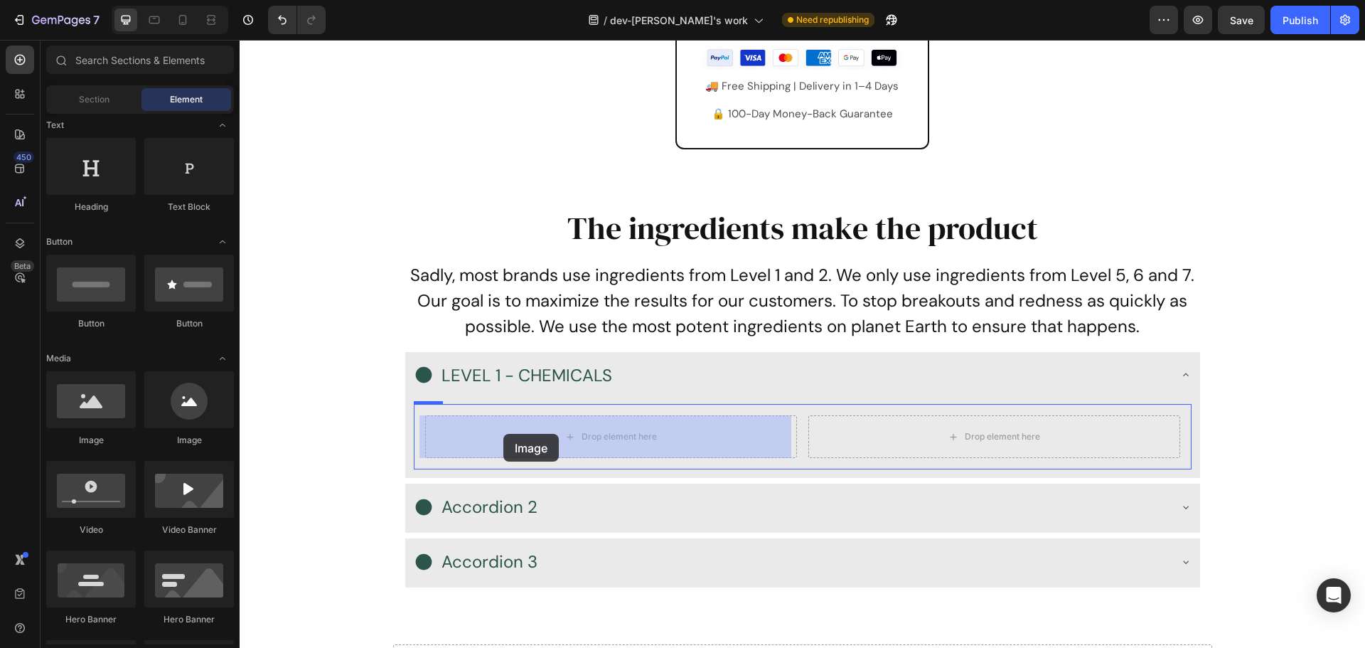
drag, startPoint x: 372, startPoint y: 471, endPoint x: 503, endPoint y: 434, distance: 136.7
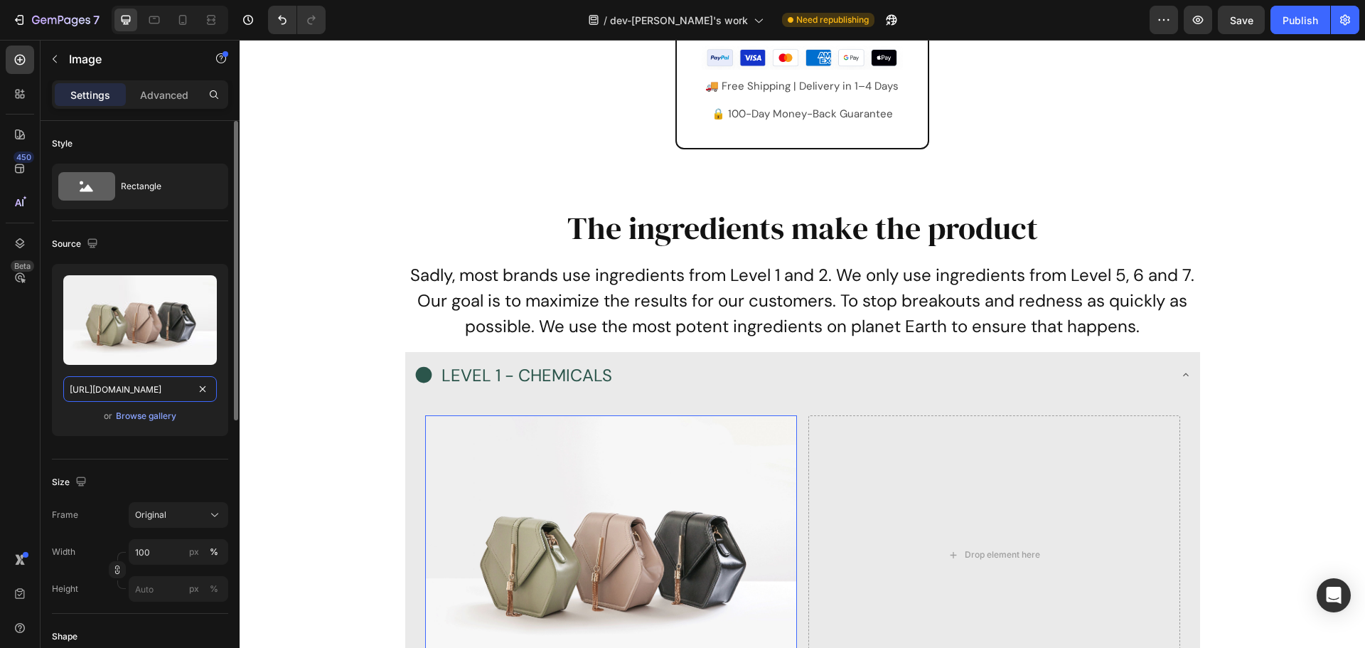
click at [166, 388] on input "https://cdn.shopify.com/s/files/1/2005/9307/files/image_demo.jpg" at bounding box center [140, 389] width 154 height 26
paste input "0485/7787/2027/files/kdechemicals.webp?v=1737804517&width=1800"
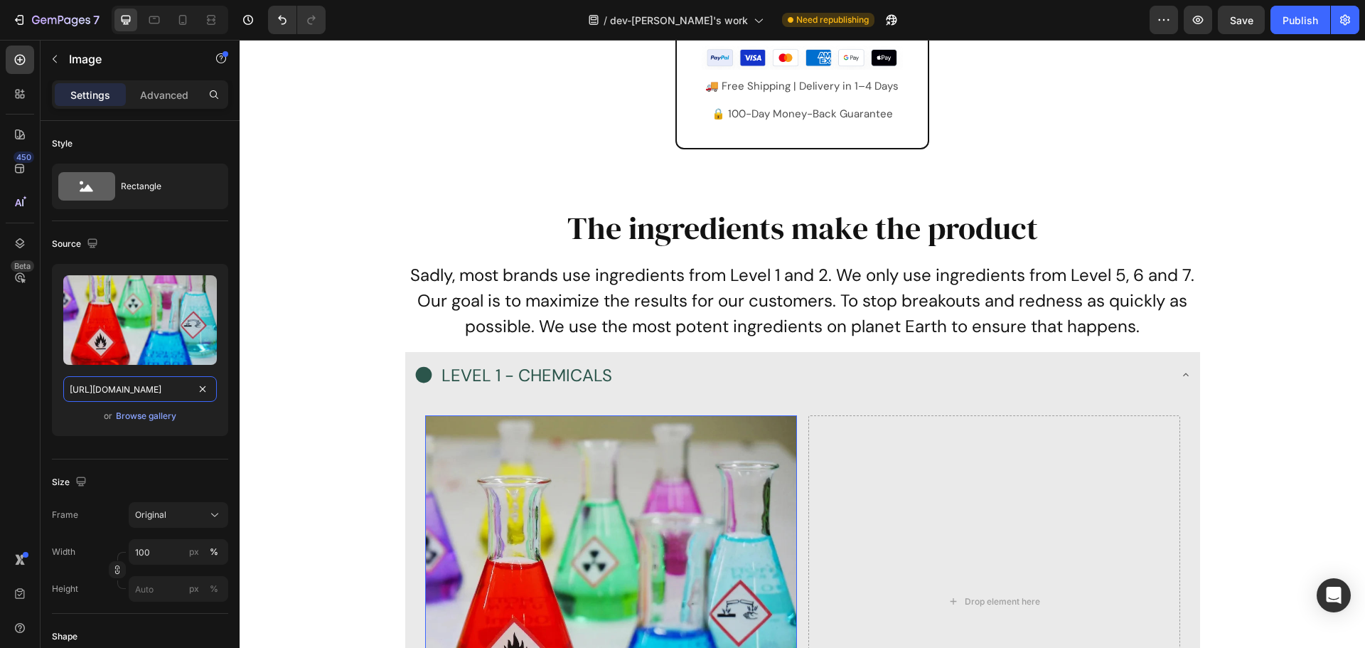
type input "https://cdn.shopify.com/s/files/1/0485/7787/2027/files/kdechemicals.webp?v=1737…"
click at [19, 70] on div at bounding box center [20, 60] width 28 height 28
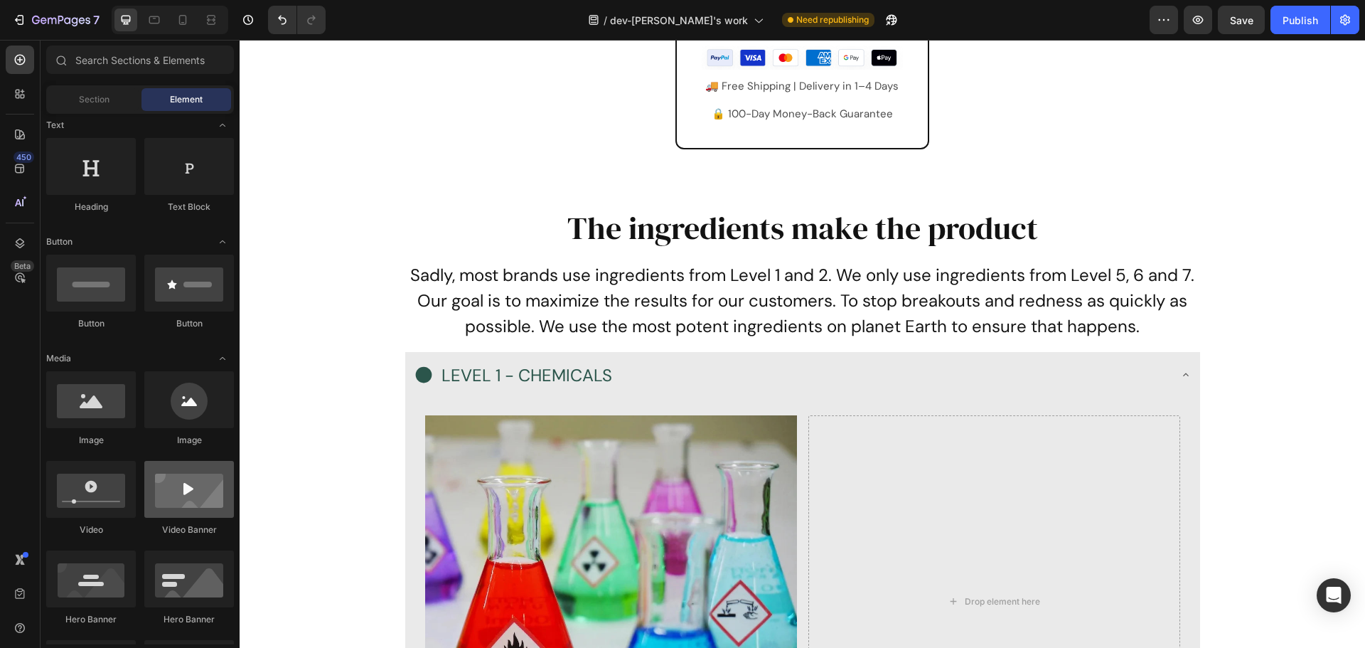
scroll to position [71, 0]
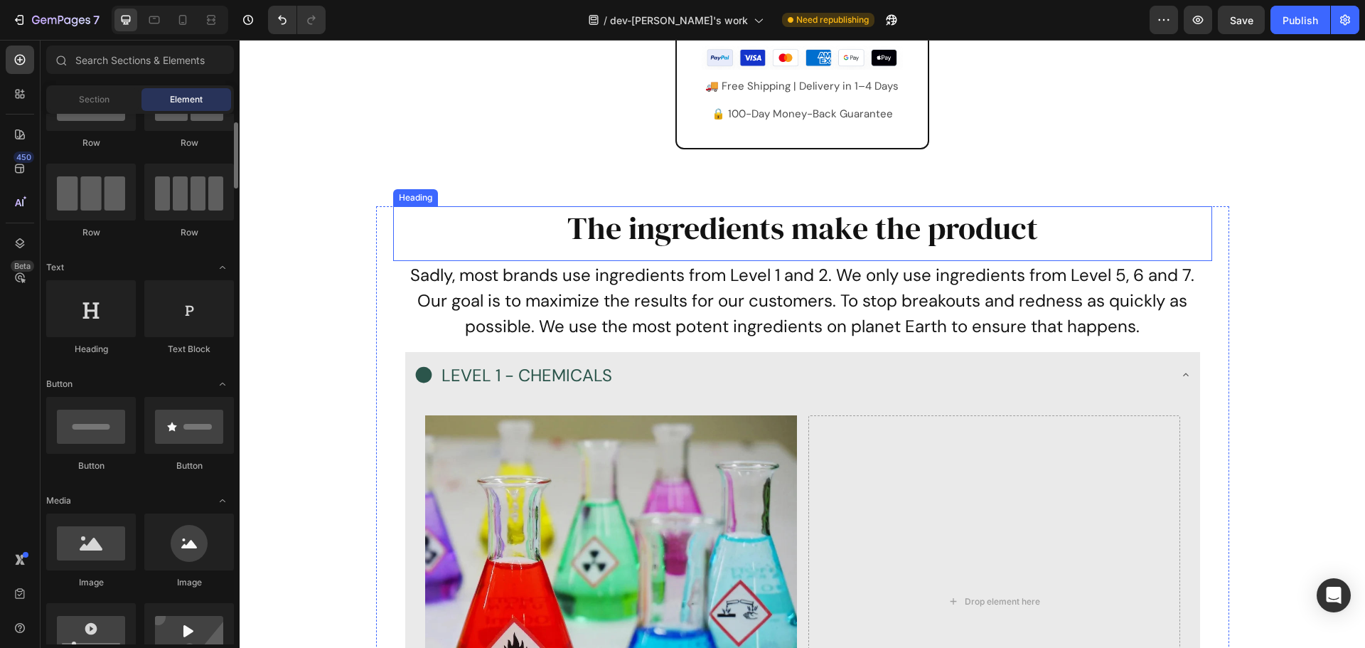
click at [730, 218] on h2 "The ingredients make the product" at bounding box center [802, 227] width 819 height 43
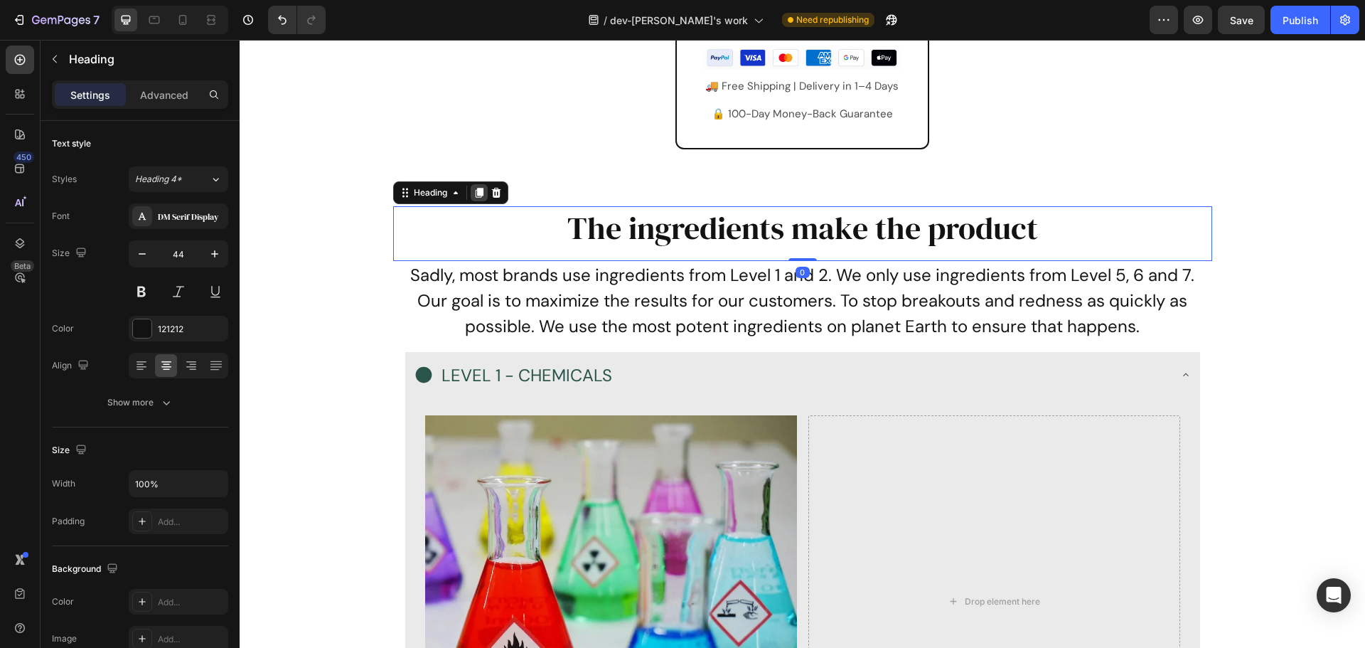
click at [477, 194] on icon at bounding box center [479, 193] width 8 height 10
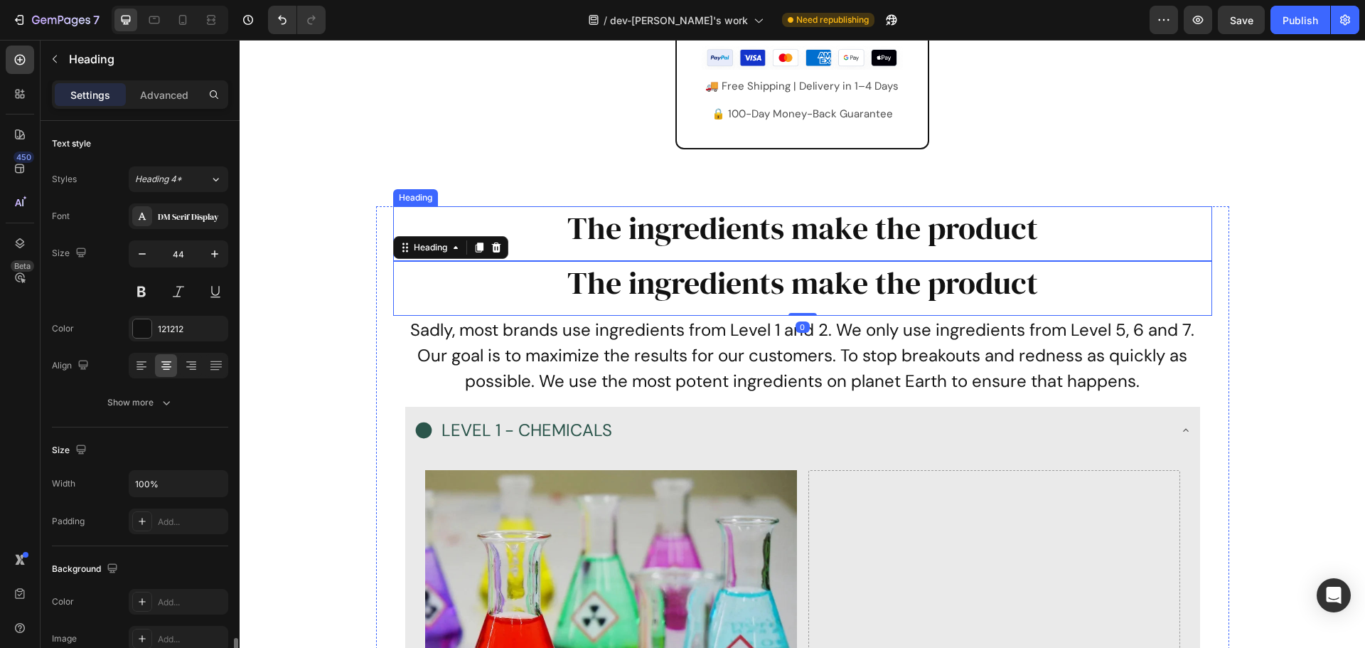
scroll to position [320, 0]
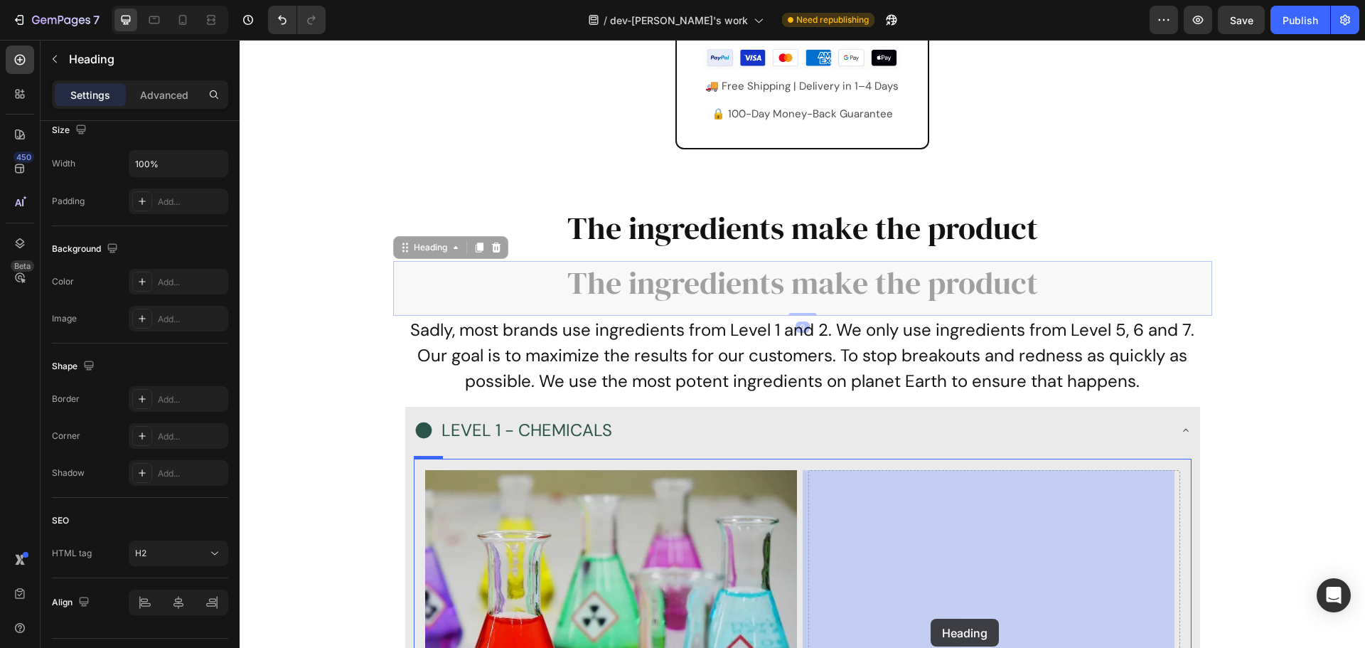
drag, startPoint x: 402, startPoint y: 255, endPoint x: 931, endPoint y: 619, distance: 642.2
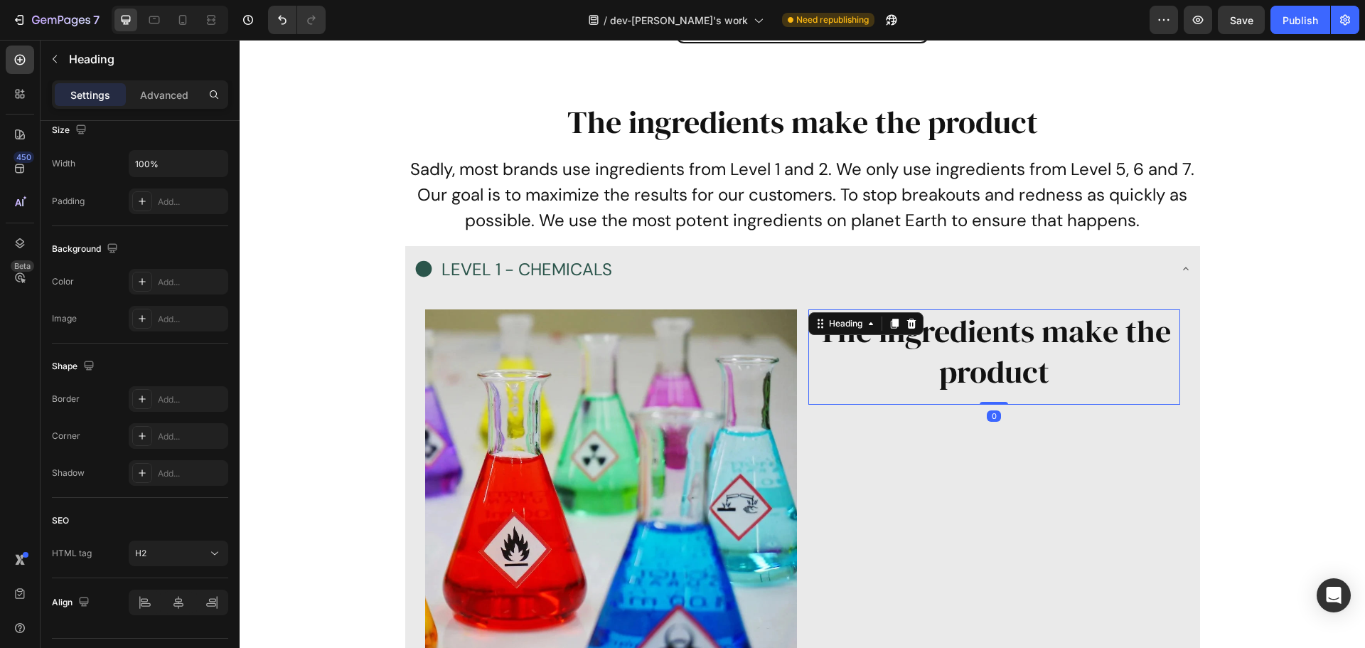
scroll to position [6544, 0]
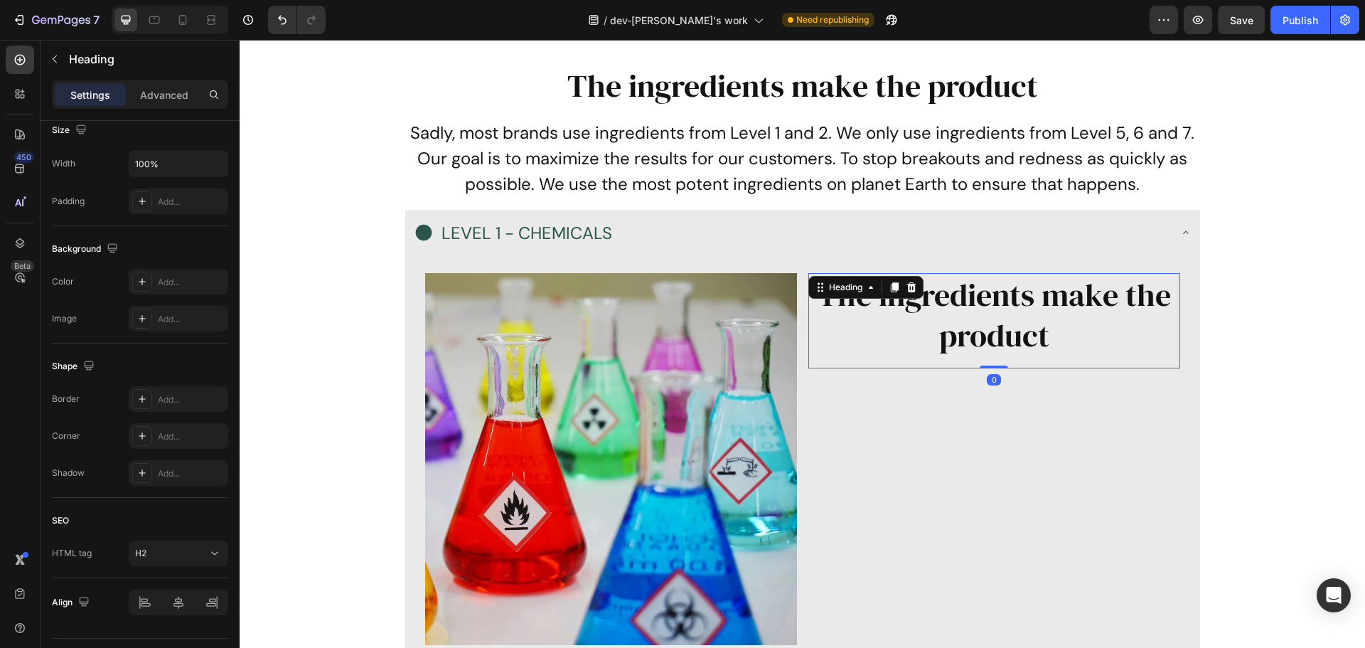
click at [1086, 348] on h2 "The ingredients make the product" at bounding box center [995, 315] width 372 height 84
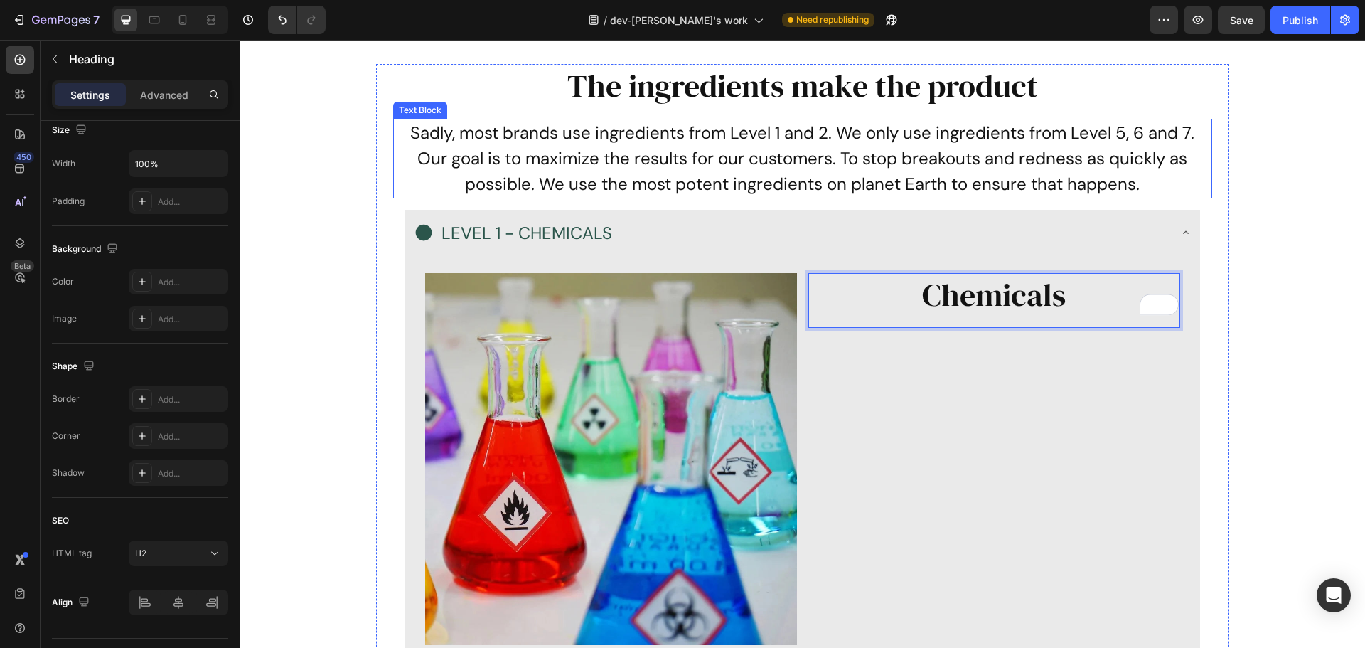
click at [678, 164] on p "Sadly, most brands use ingredients from Level 1 and 2. We only use ingredients …" at bounding box center [803, 158] width 816 height 77
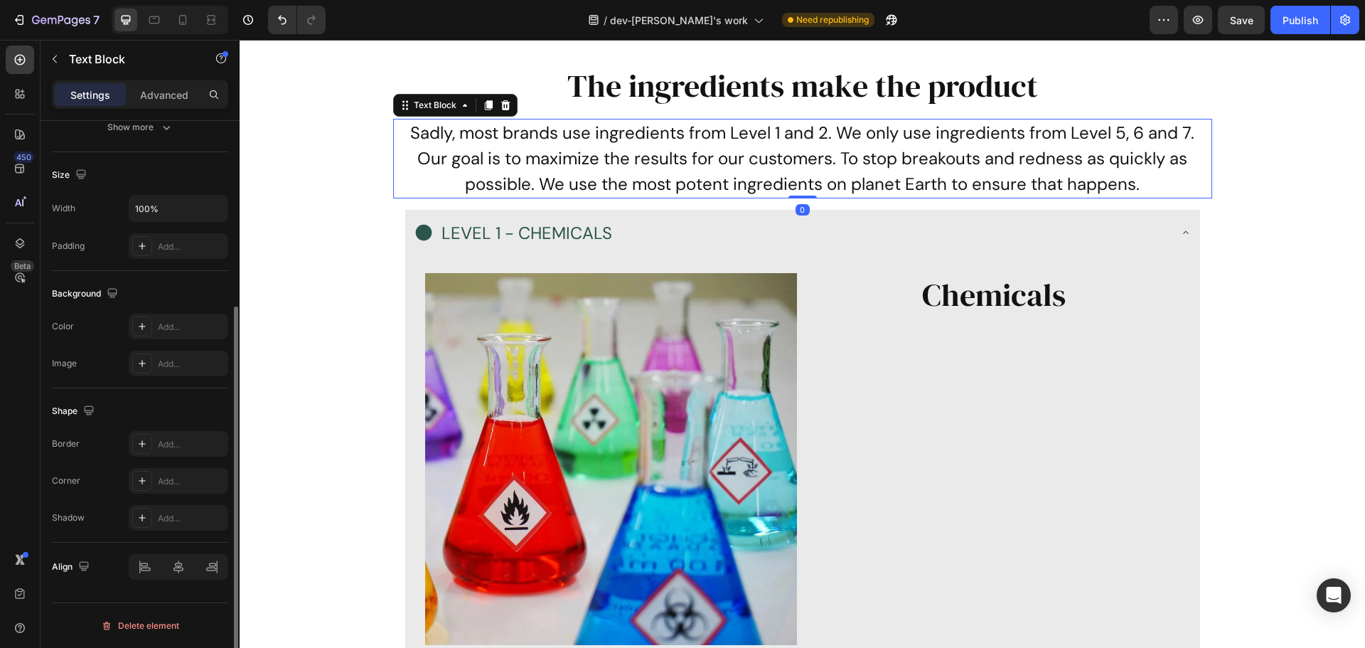
scroll to position [0, 0]
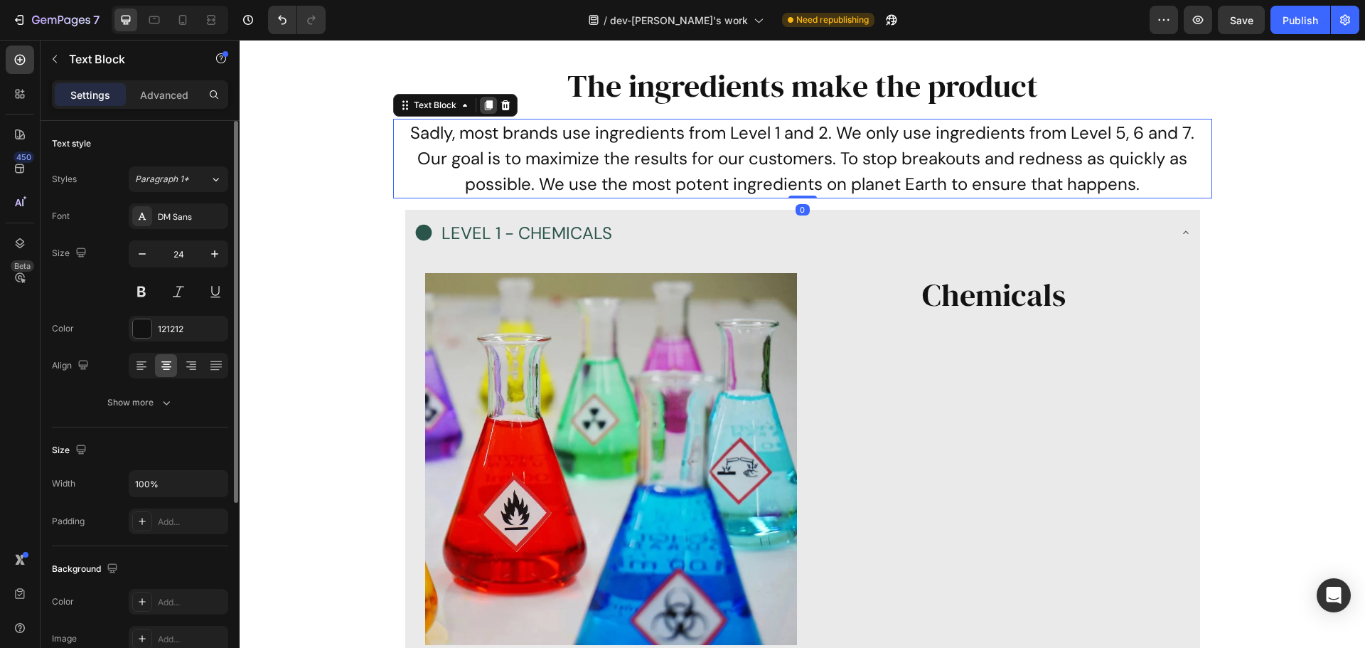
click at [489, 99] on div at bounding box center [488, 105] width 17 height 17
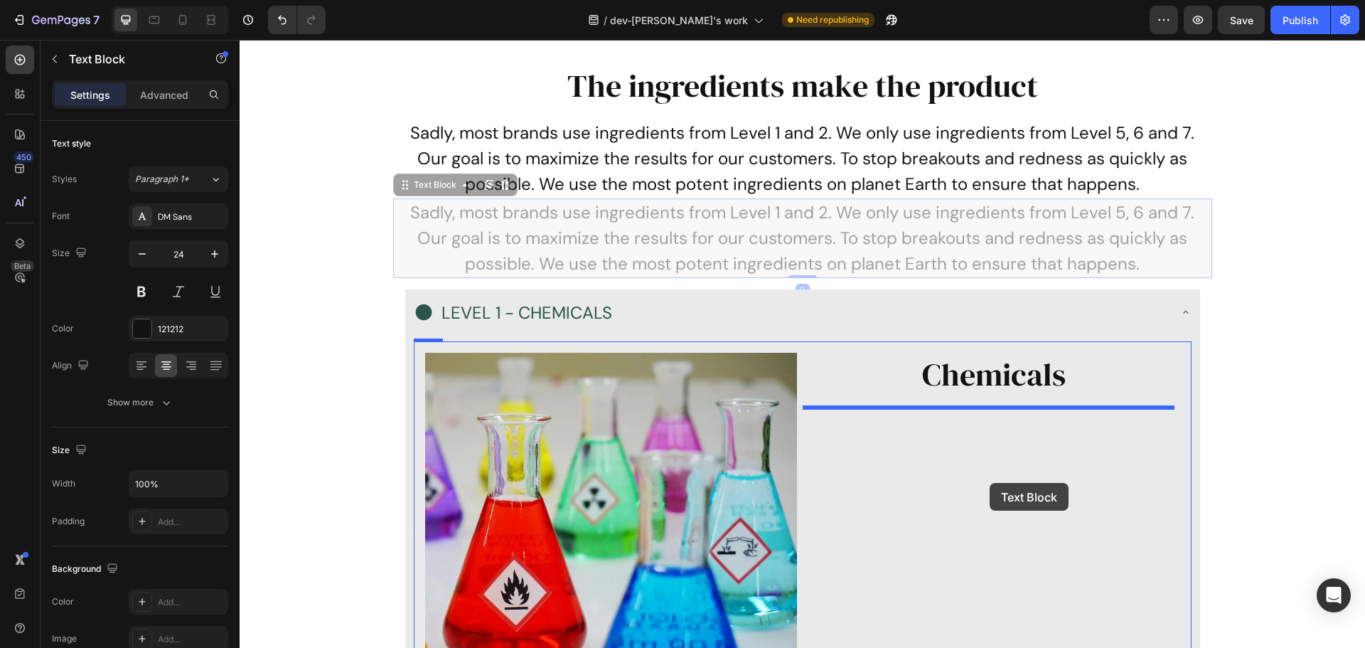
drag, startPoint x: 394, startPoint y: 184, endPoint x: 990, endPoint y: 483, distance: 666.6
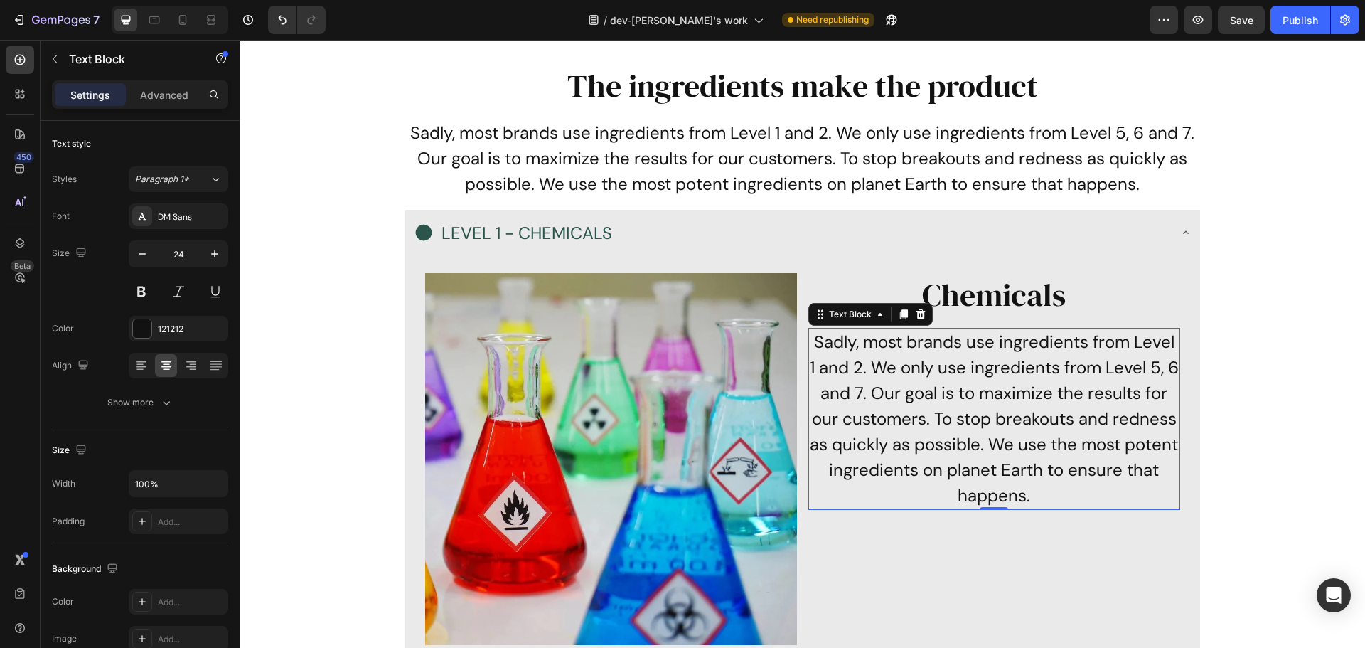
click at [955, 401] on p "Sadly, most brands use ingredients from Level 1 and 2. We only use ingredients …" at bounding box center [994, 418] width 369 height 179
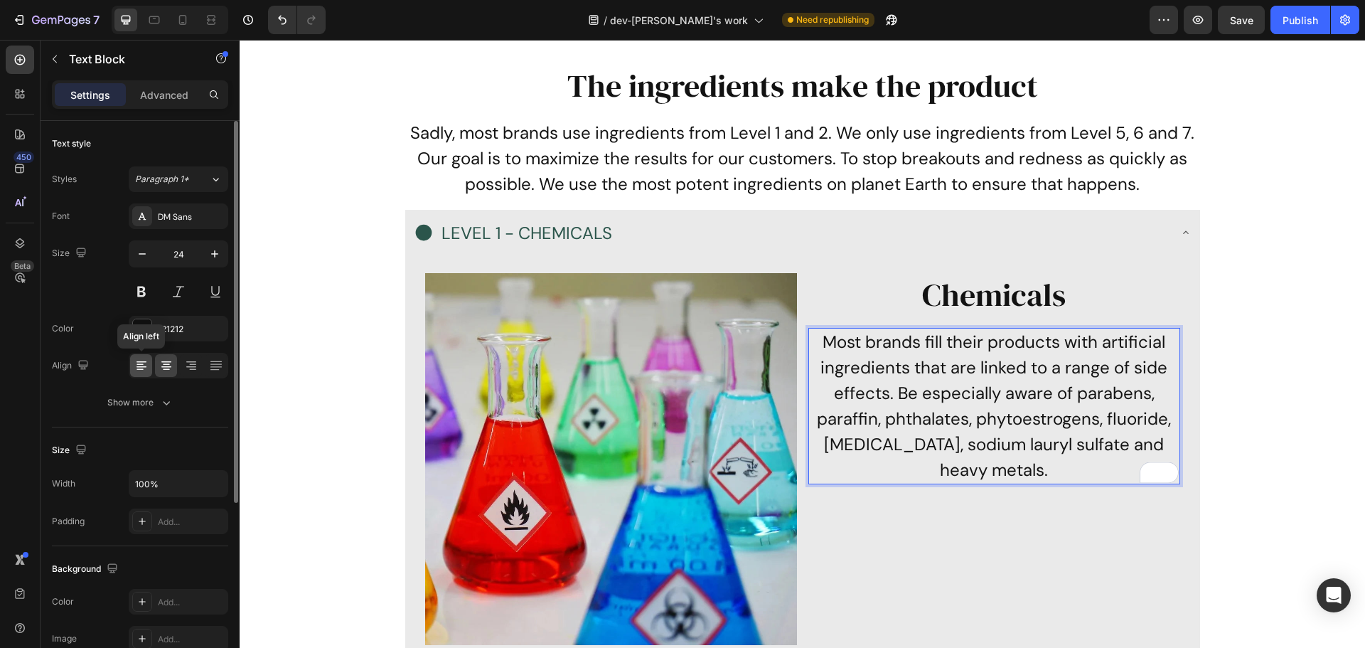
click at [141, 369] on icon at bounding box center [140, 369] width 7 height 1
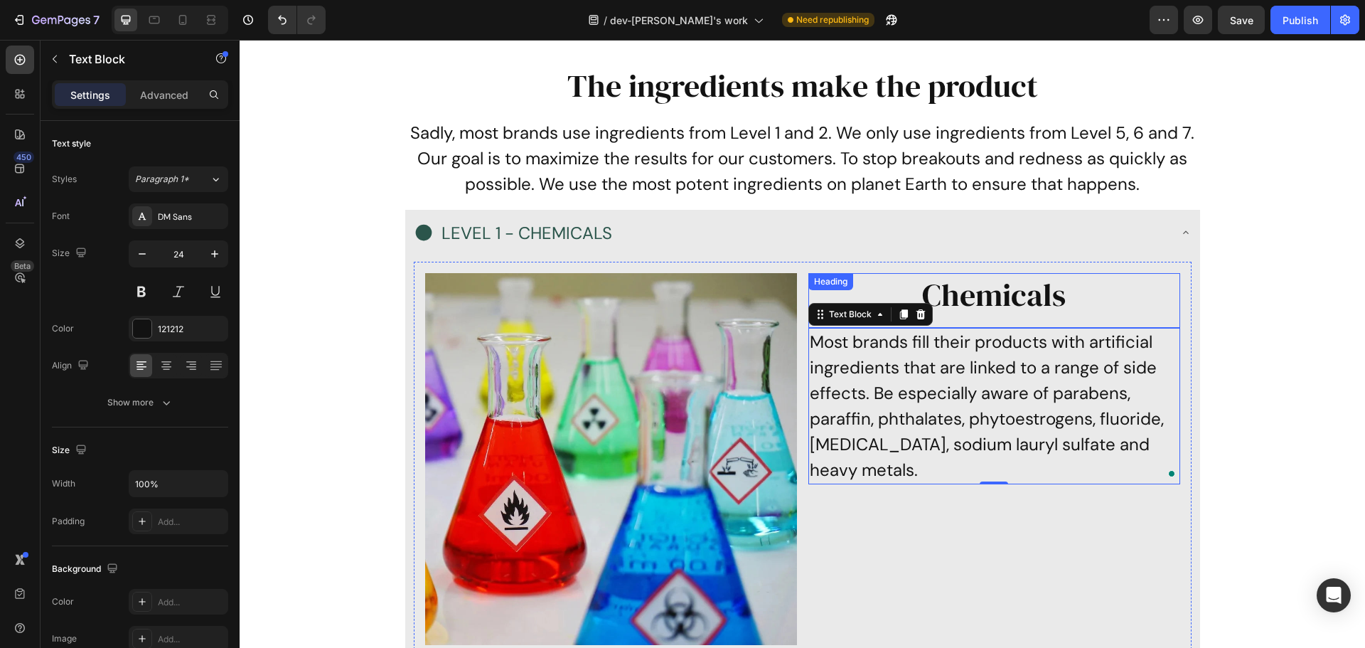
click at [1028, 290] on p "Chemicals" at bounding box center [994, 294] width 369 height 41
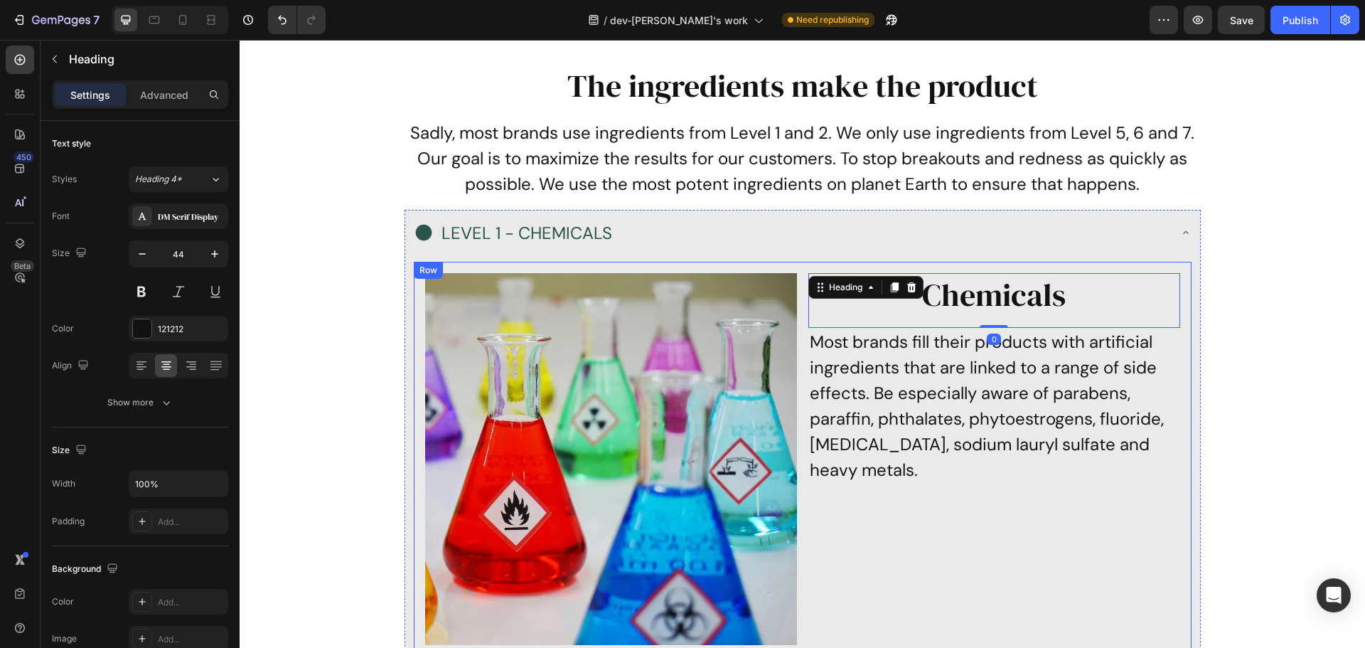
click at [929, 522] on div "Chemicals Heading 0 Most brands fill their products with artificial ingredients…" at bounding box center [995, 459] width 372 height 372
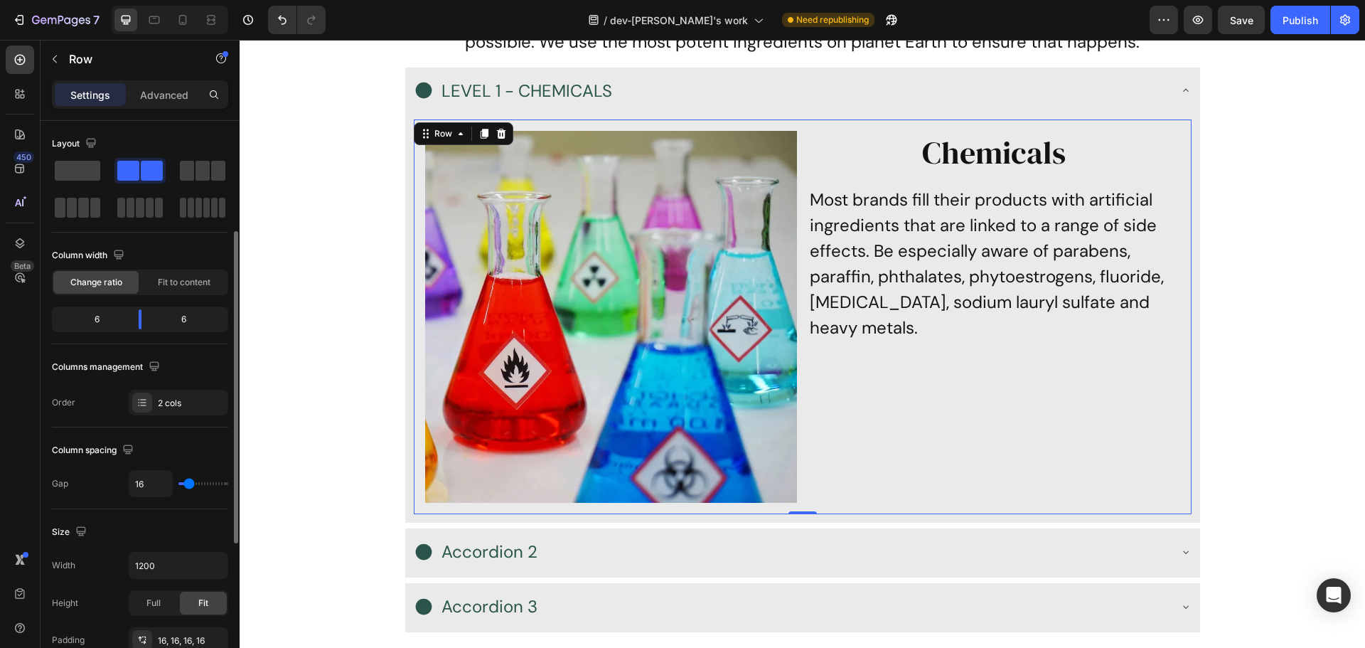
scroll to position [462, 0]
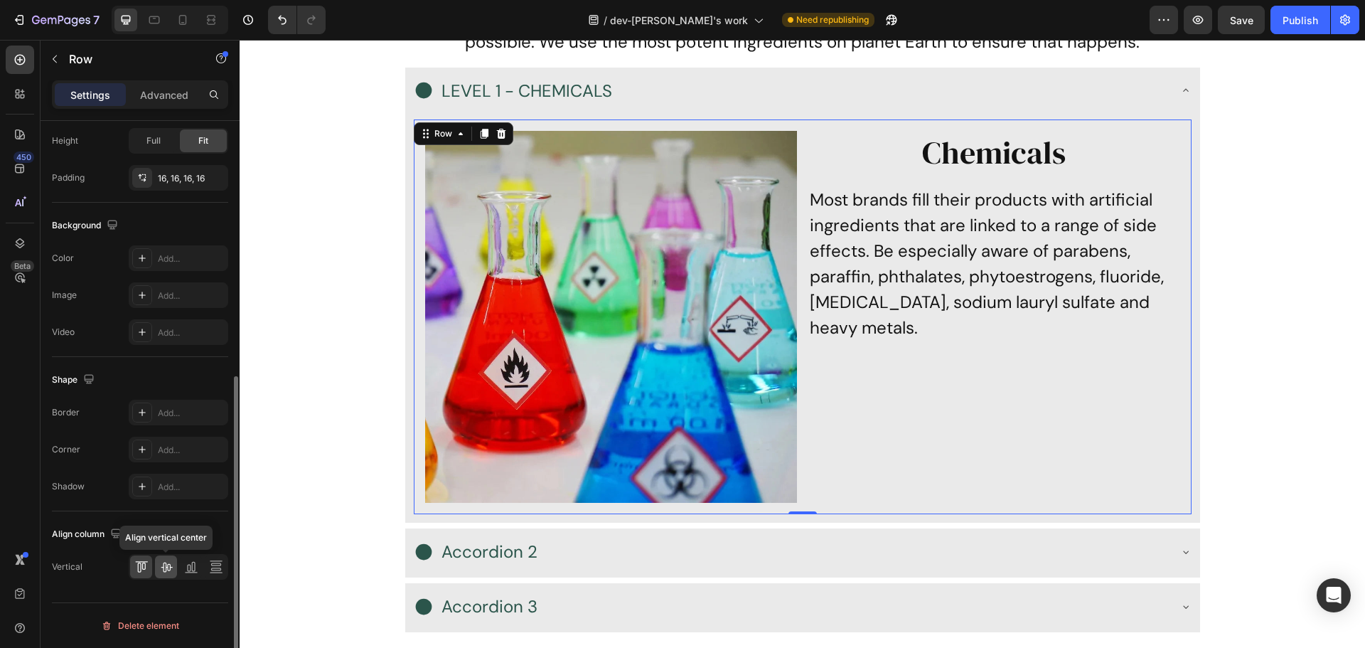
click at [163, 572] on icon at bounding box center [166, 567] width 14 height 14
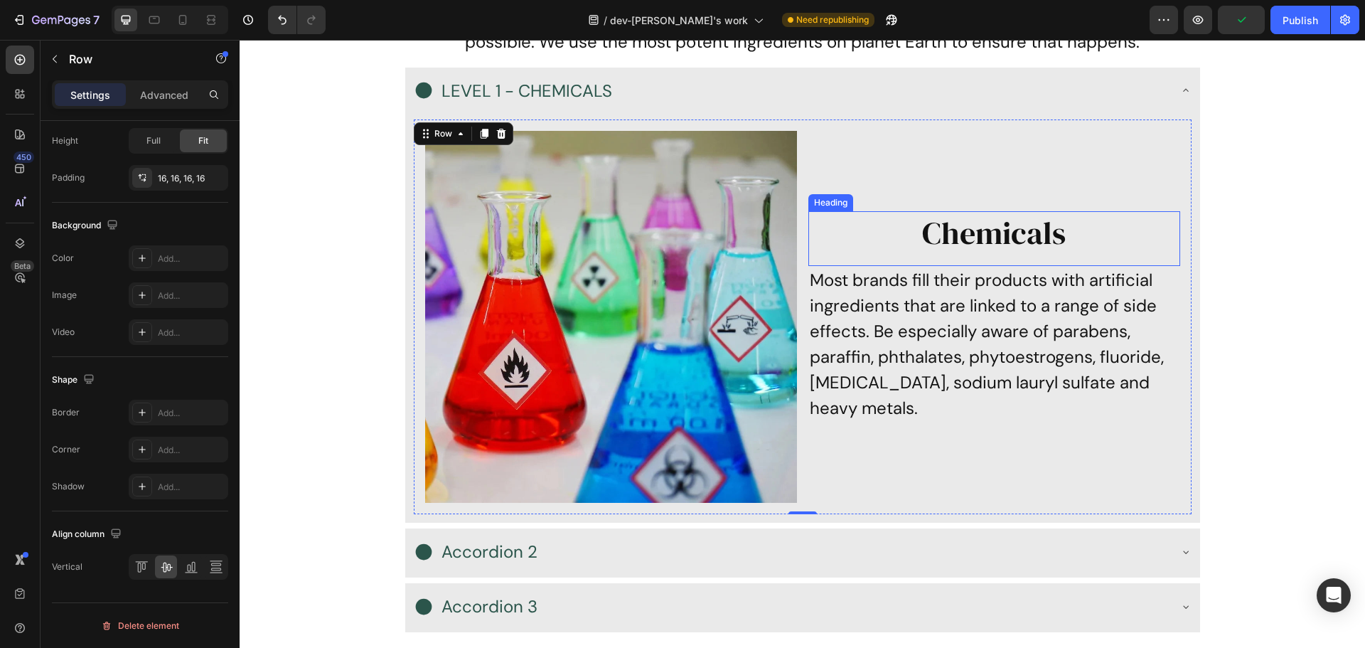
click at [910, 250] on p "Chemicals" at bounding box center [994, 233] width 369 height 41
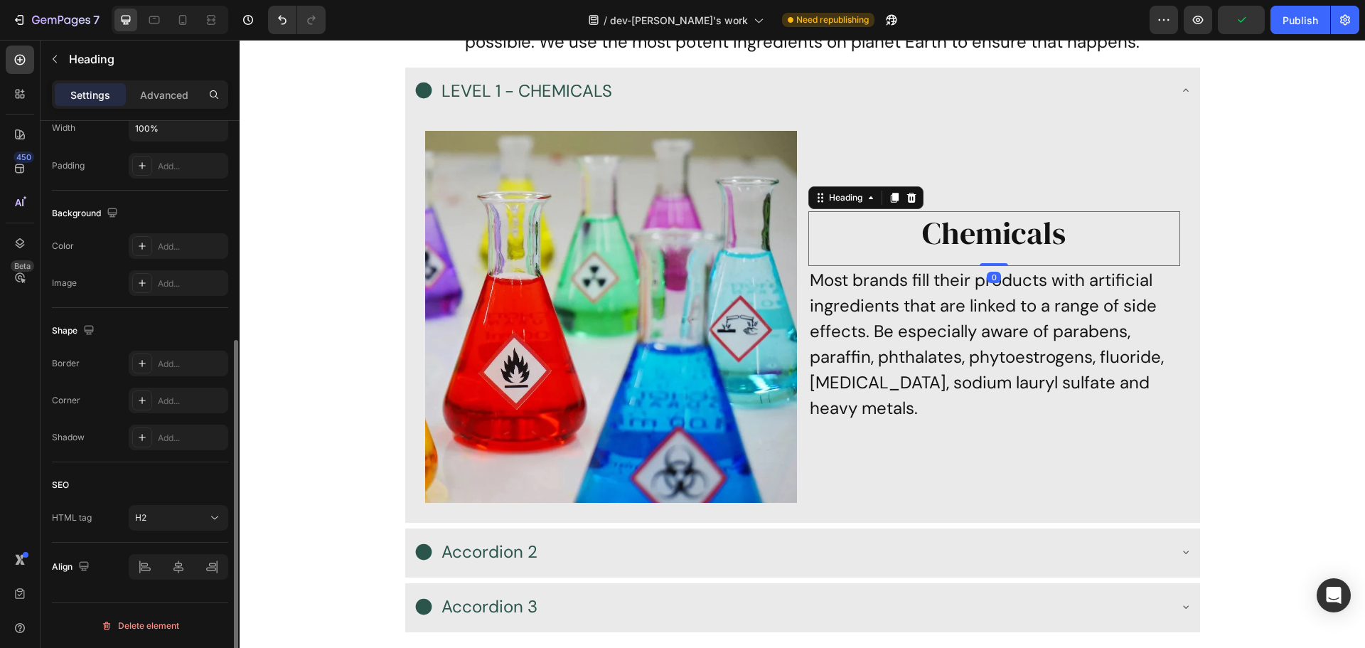
scroll to position [0, 0]
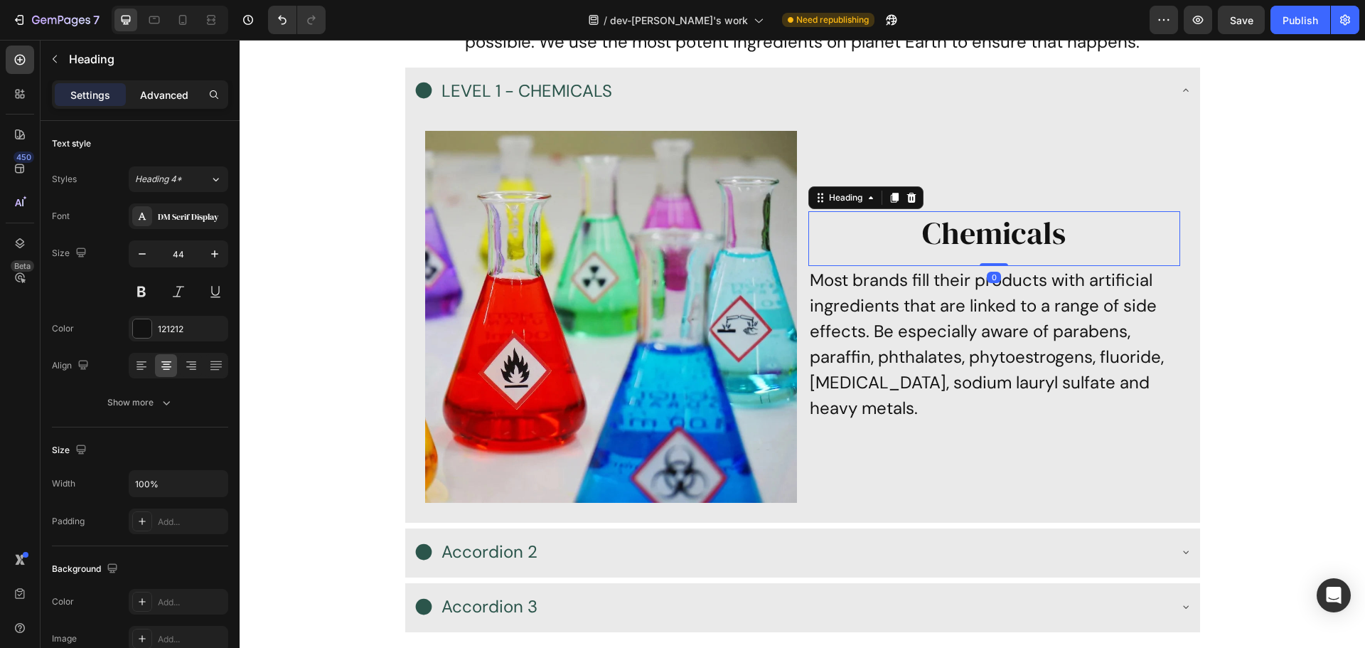
click at [160, 102] on p "Advanced" at bounding box center [164, 94] width 48 height 15
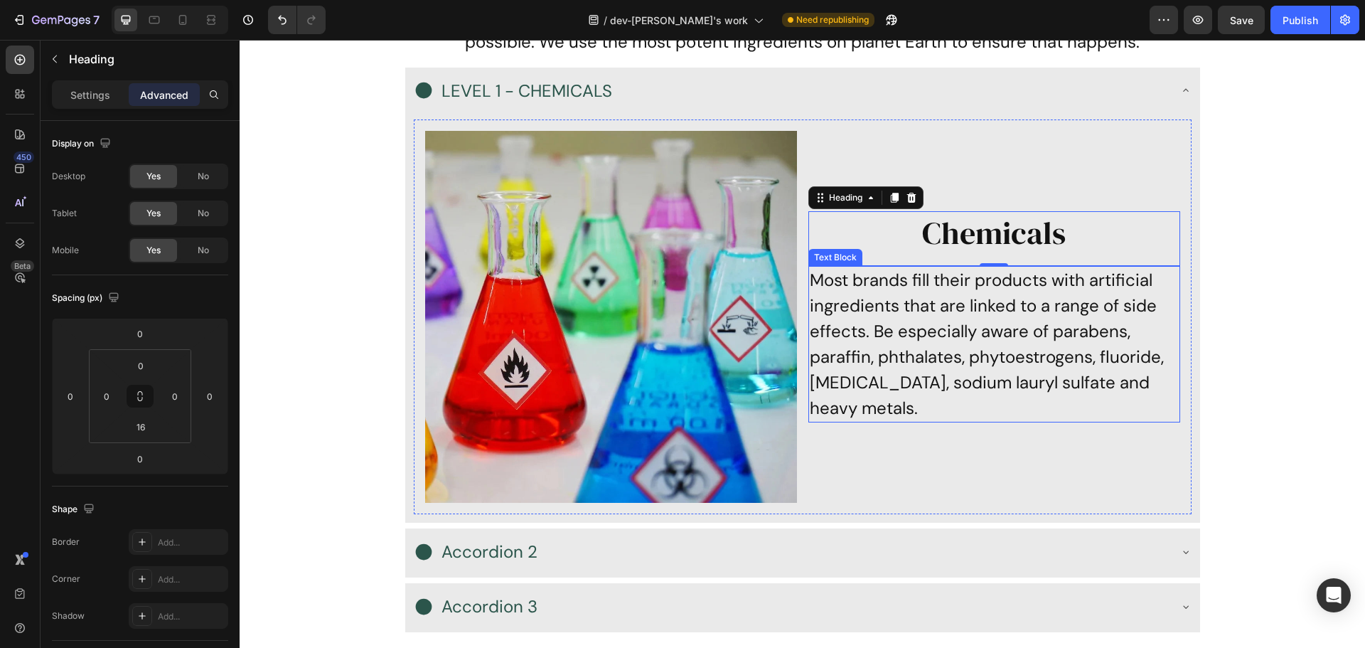
click at [920, 413] on p "Most brands fill their products with artificial ingredients that are linked to …" at bounding box center [994, 344] width 369 height 154
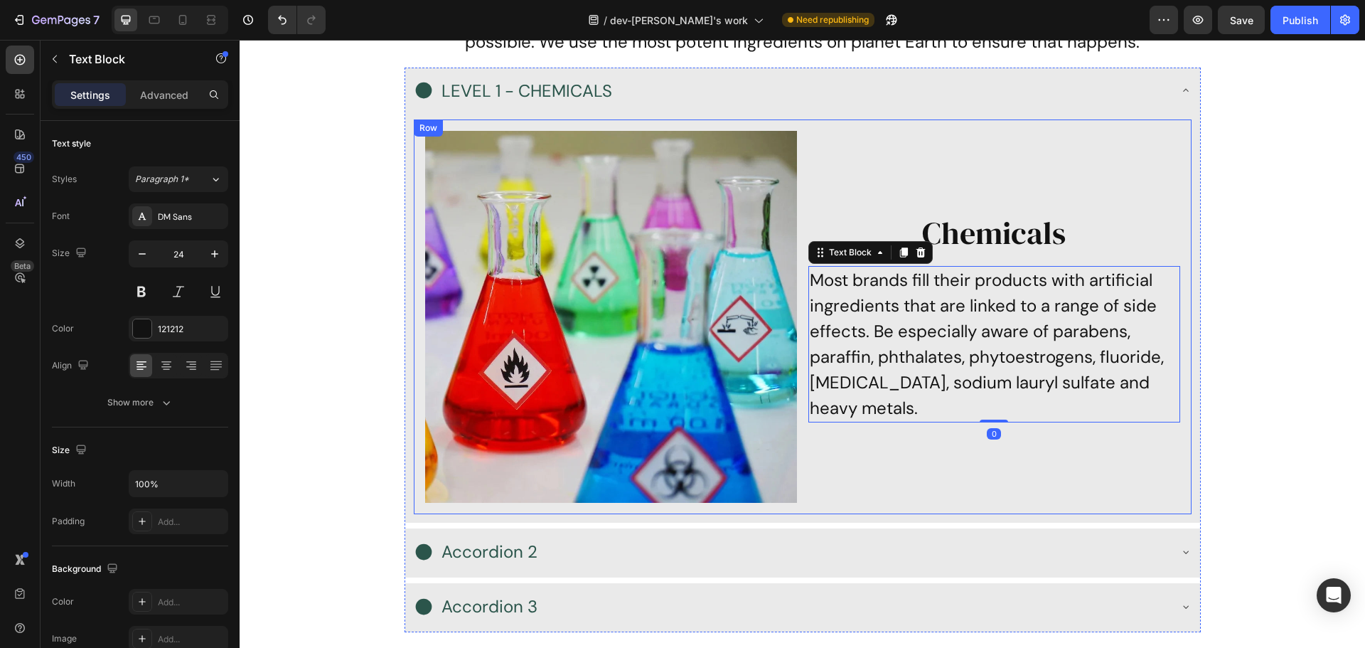
click at [887, 494] on div "Chemicals Heading Most brands fill their products with artificial ingredients t…" at bounding box center [995, 317] width 372 height 372
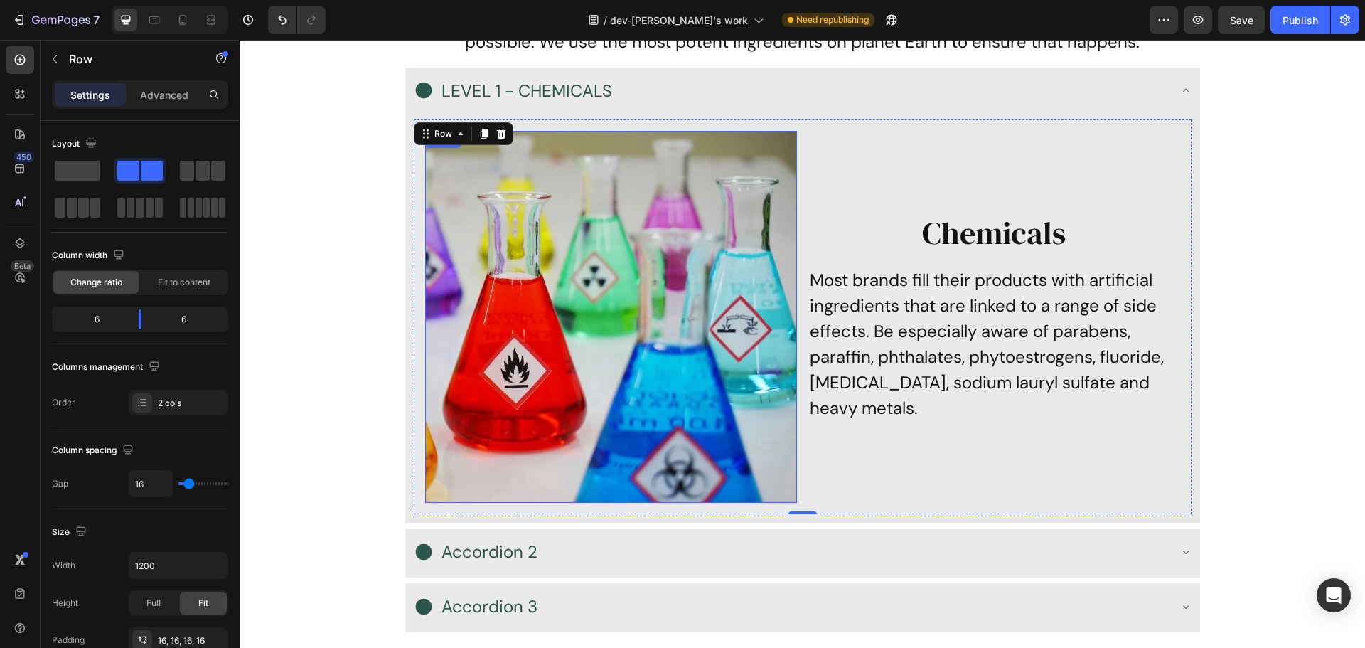
click at [538, 390] on img at bounding box center [611, 317] width 372 height 372
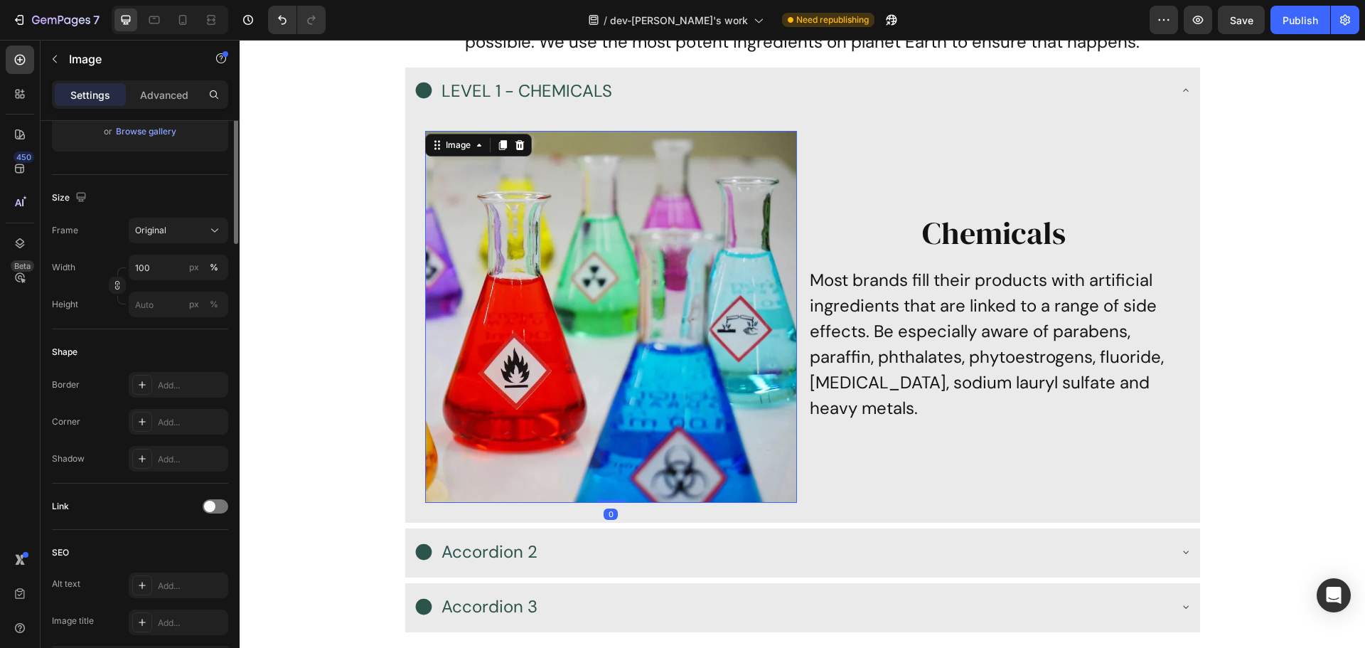
scroll to position [356, 0]
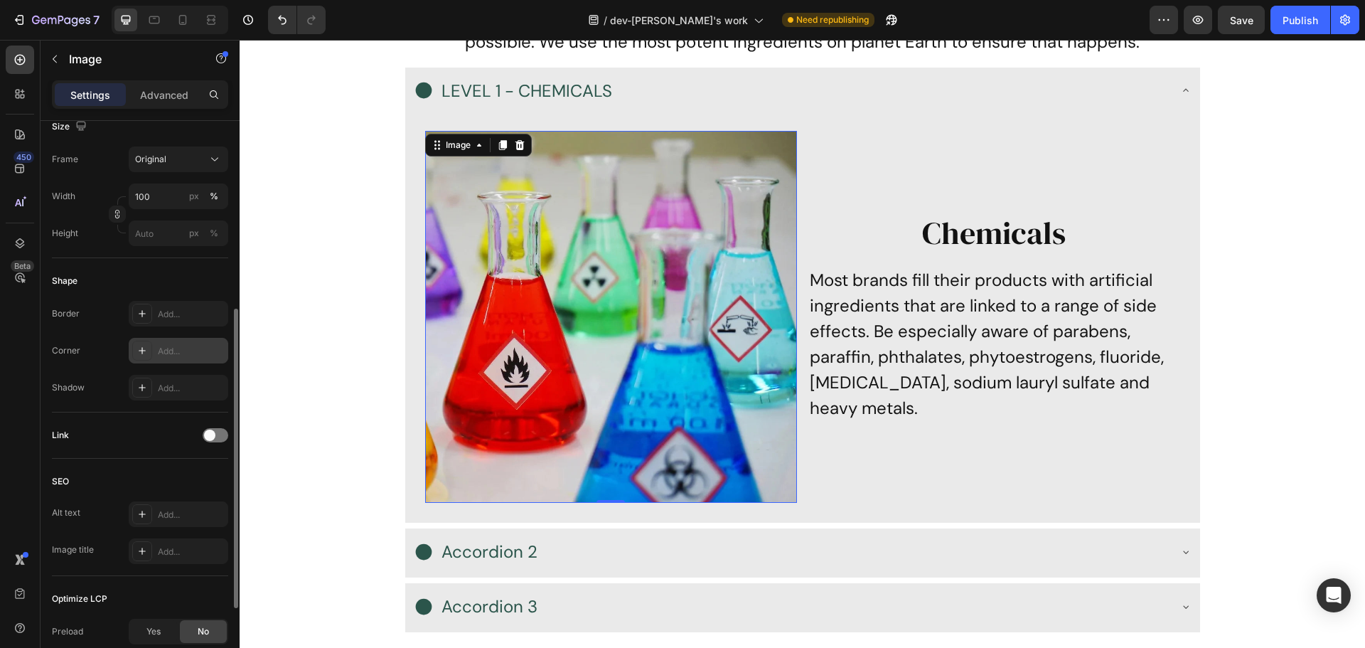
click at [177, 353] on div "Add..." at bounding box center [191, 351] width 67 height 13
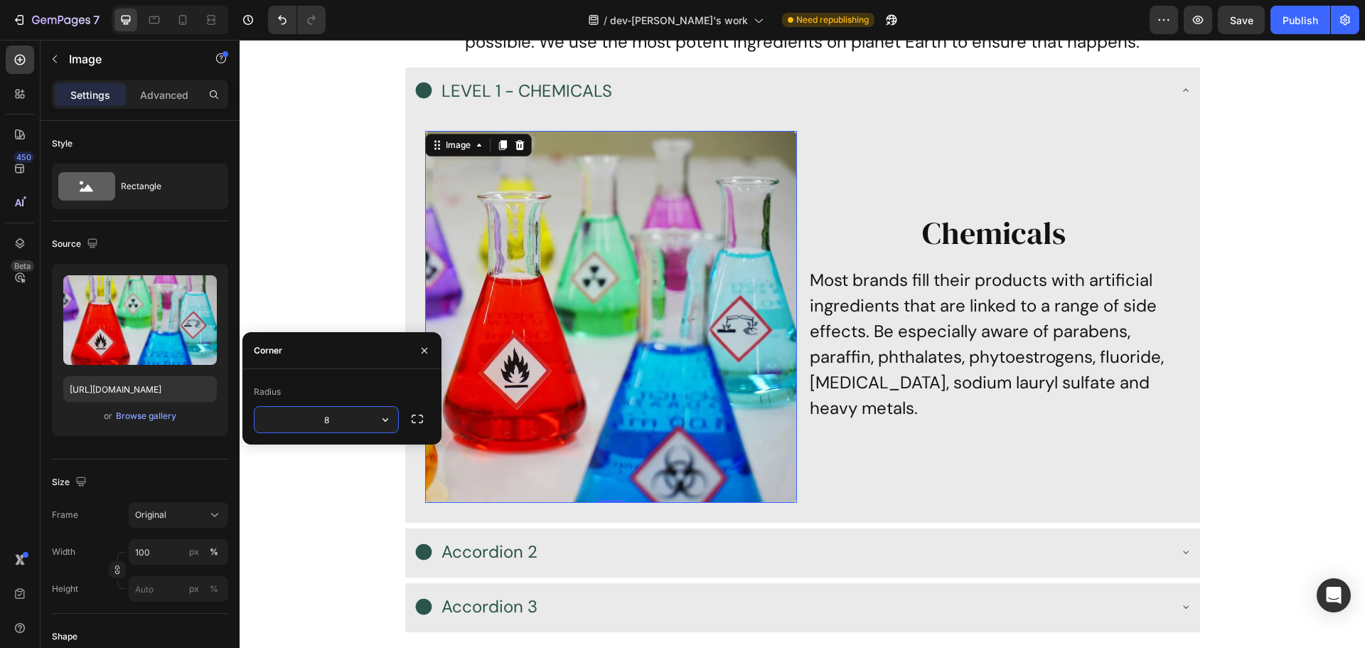
scroll to position [356, 0]
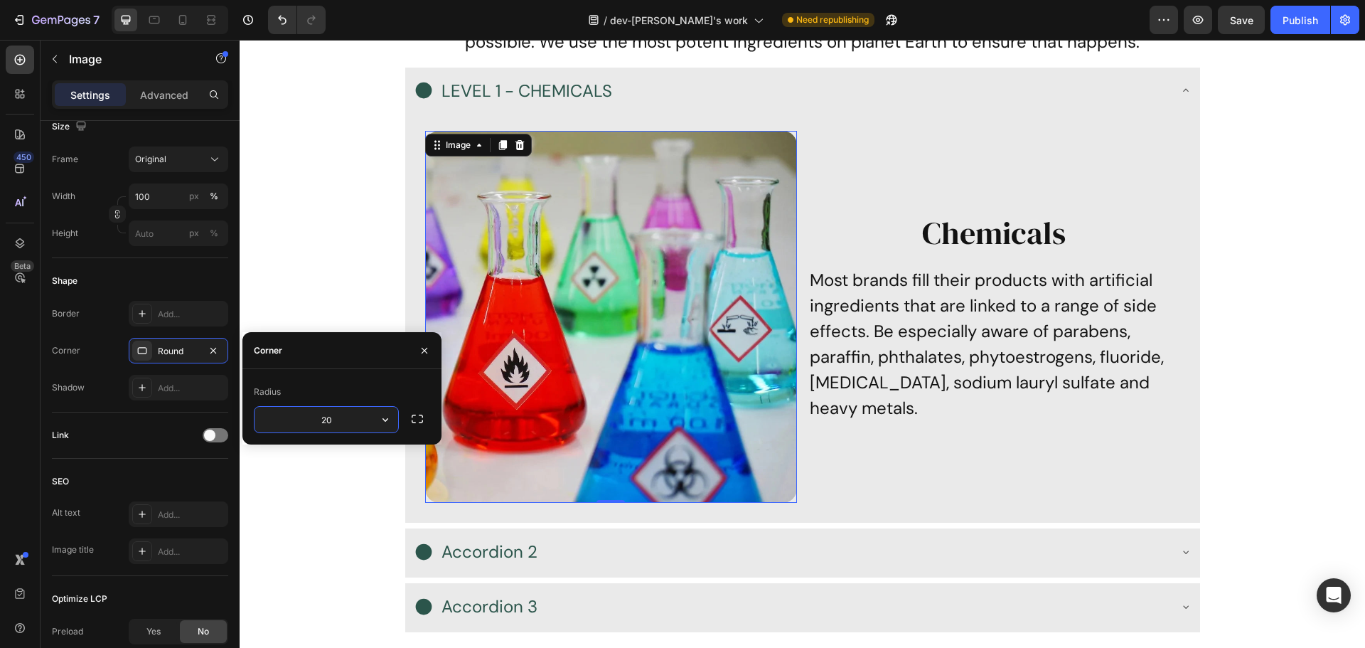
type input "20"
click at [933, 437] on div "Chemicals Heading Most brands fill their products with artificial ingredients t…" at bounding box center [995, 317] width 372 height 372
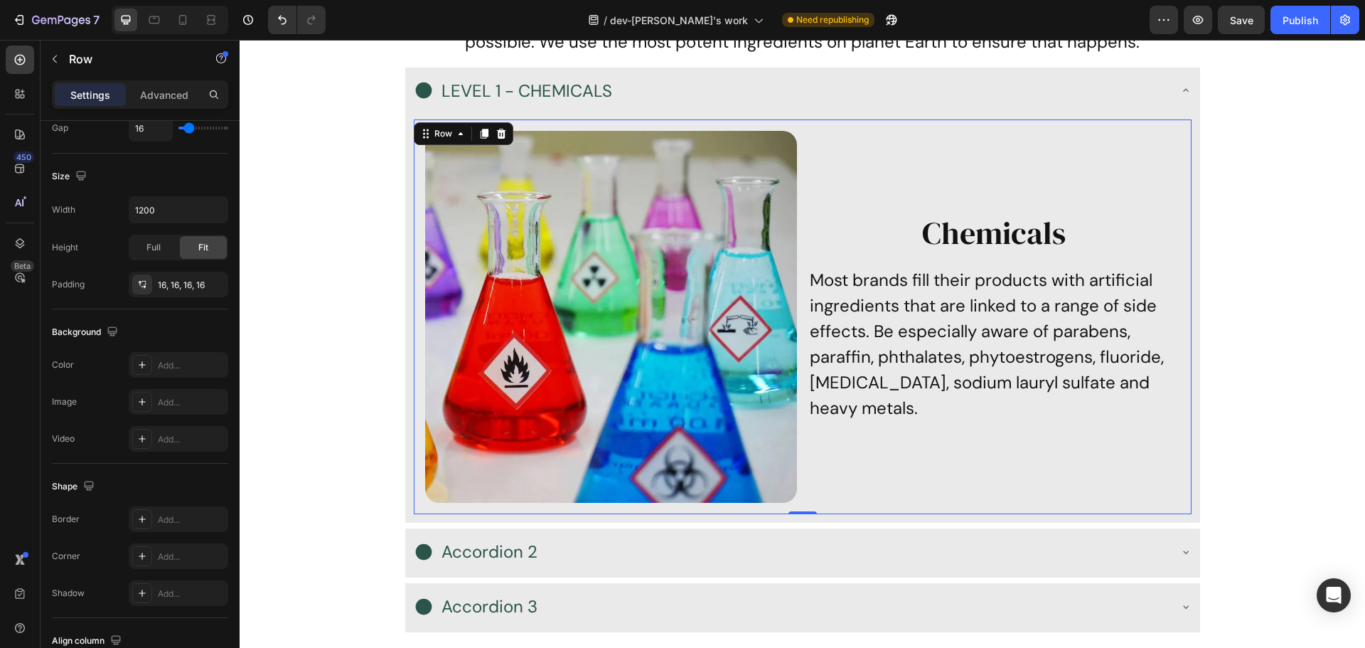
scroll to position [0, 0]
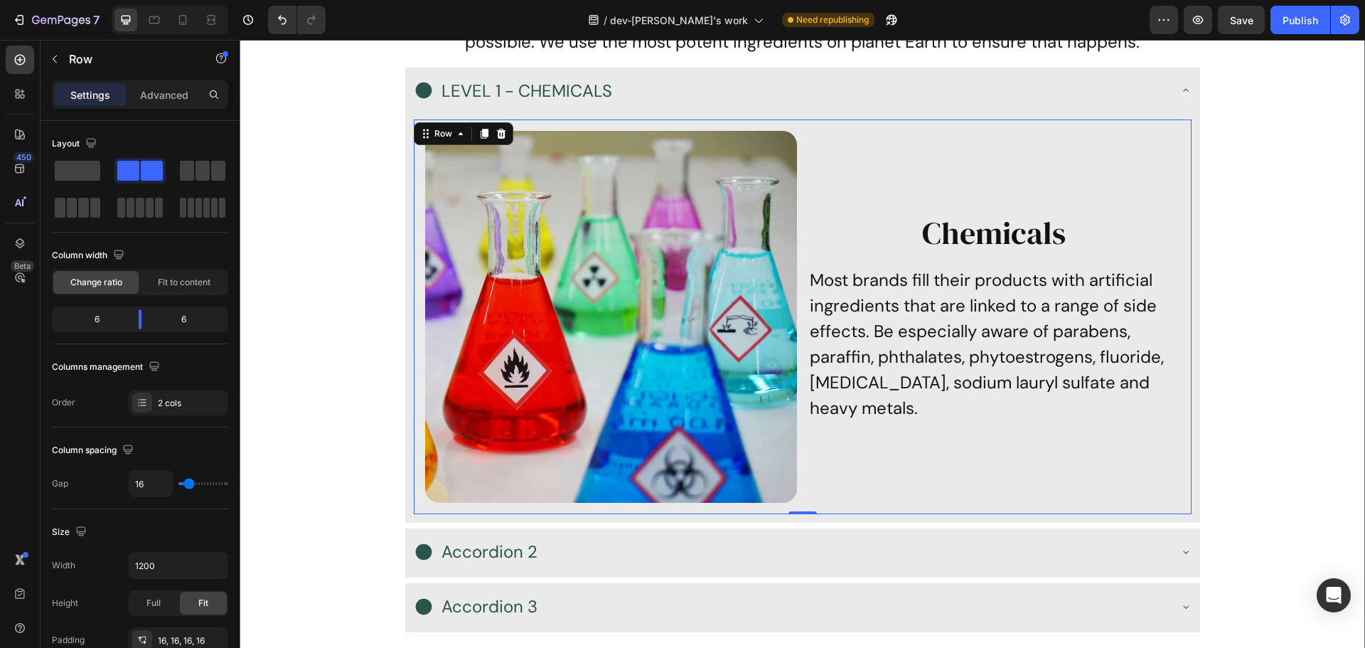
click at [1264, 267] on div "The ingredients make the product Heading Sadly, most brands use ingredients fro…" at bounding box center [803, 283] width 1126 height 722
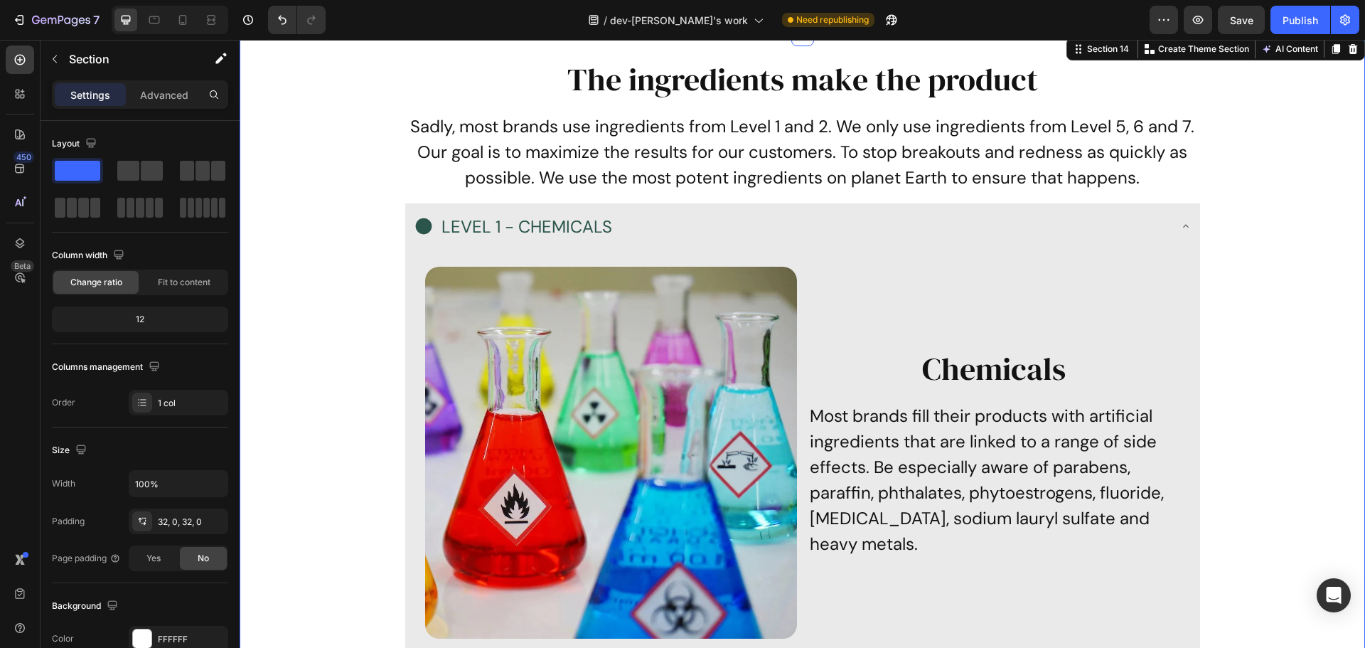
scroll to position [6544, 0]
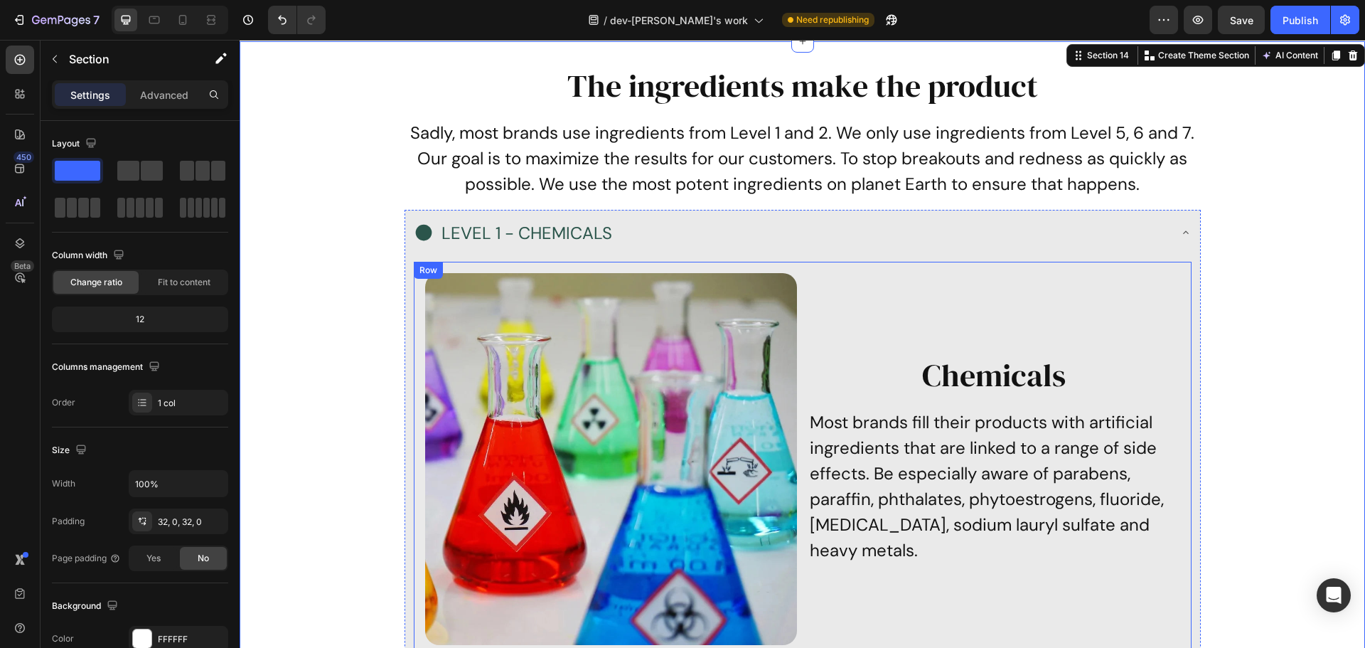
click at [873, 280] on div "Chemicals Heading Most brands fill their products with artificial ingredients t…" at bounding box center [995, 459] width 372 height 372
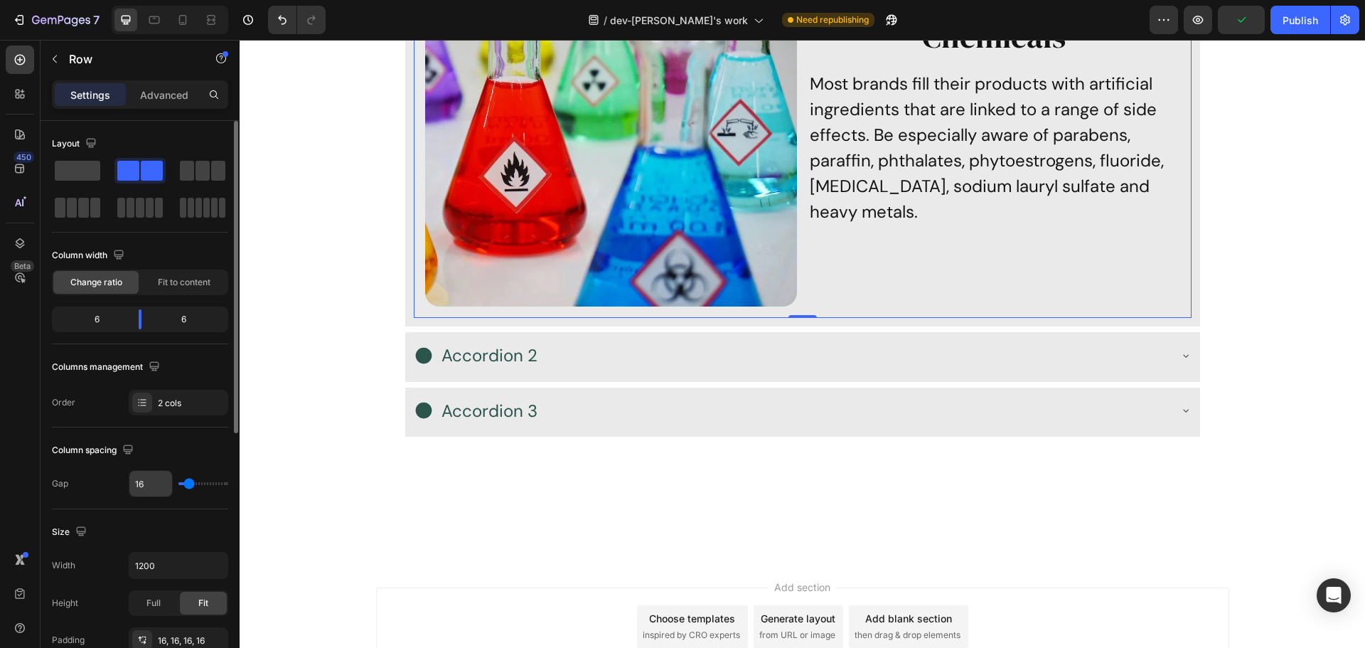
click at [146, 482] on input "16" at bounding box center [150, 484] width 43 height 26
type input "2"
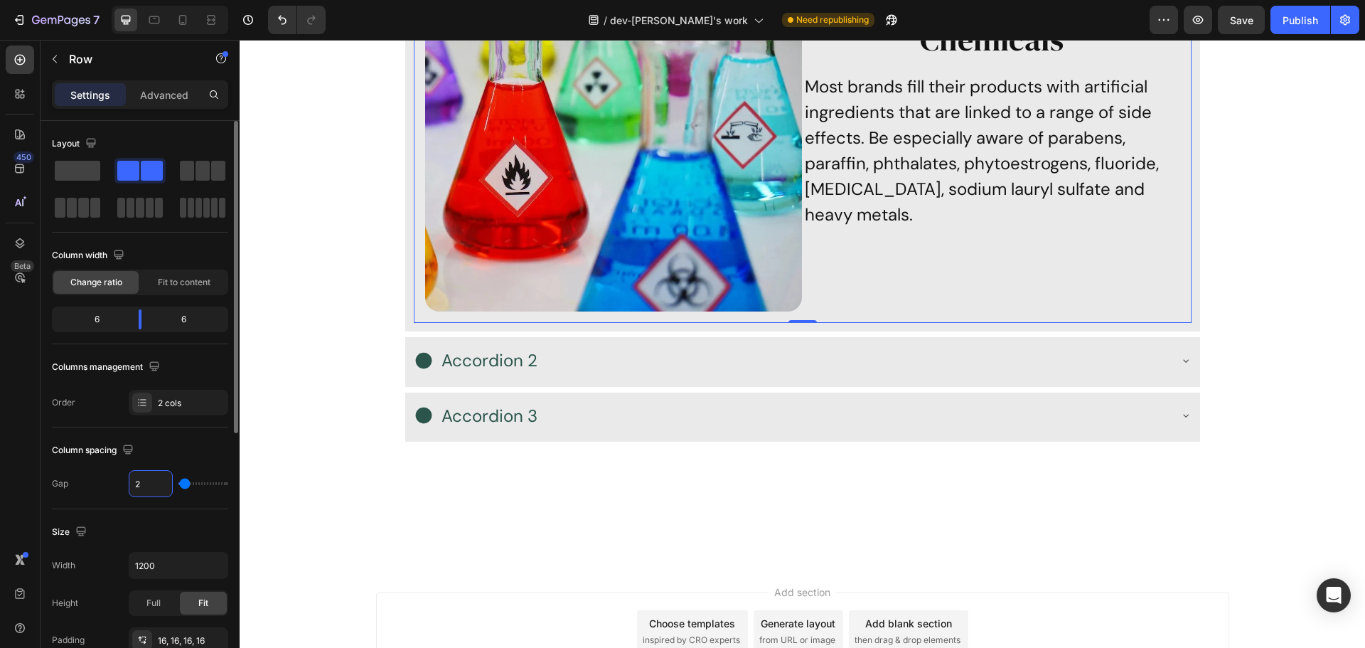
type input "28"
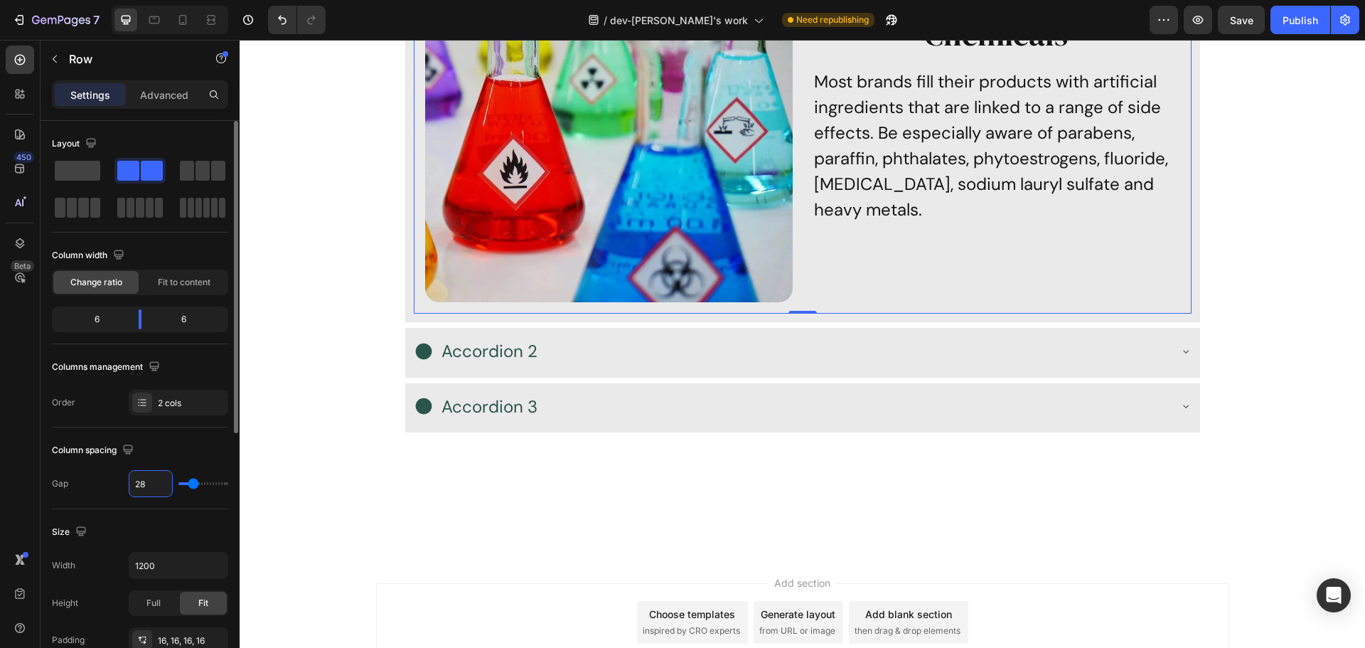
type input "4"
type input "40"
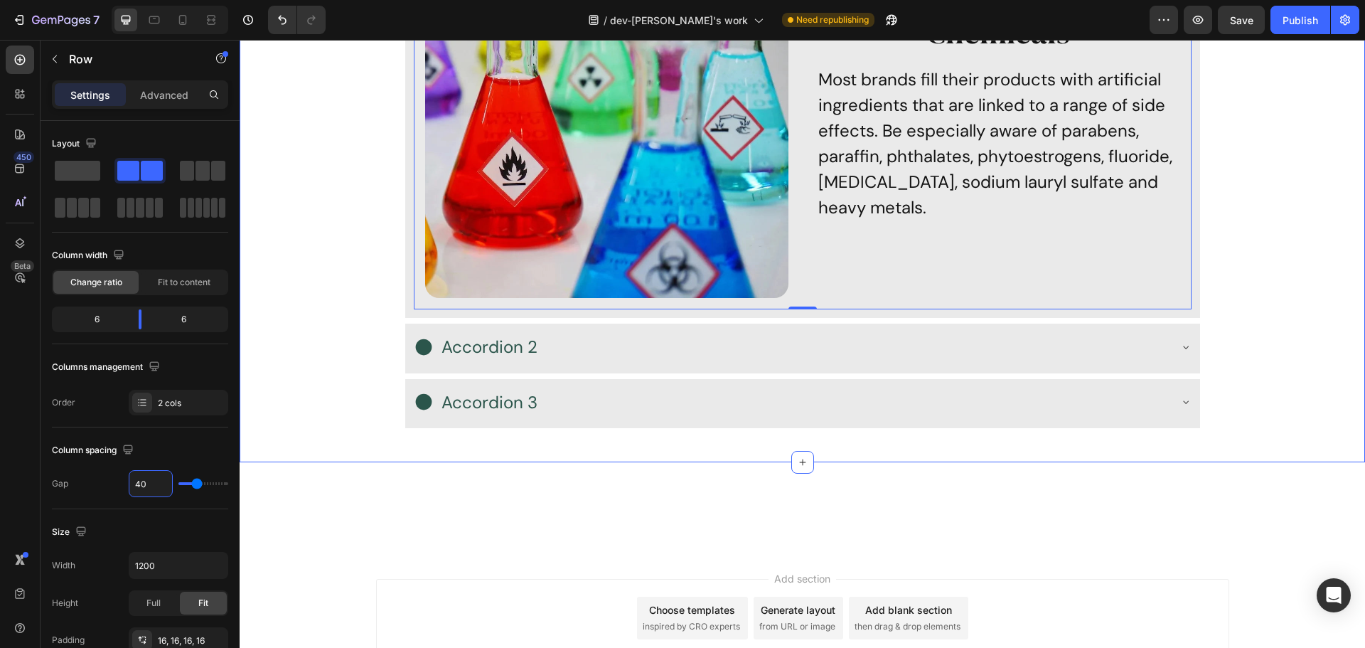
drag, startPoint x: 309, startPoint y: 375, endPoint x: 352, endPoint y: 366, distance: 44.5
click at [309, 375] on div "The ingredients make the product Heading Sadly, most brands use ingredients fro…" at bounding box center [803, 83] width 1126 height 714
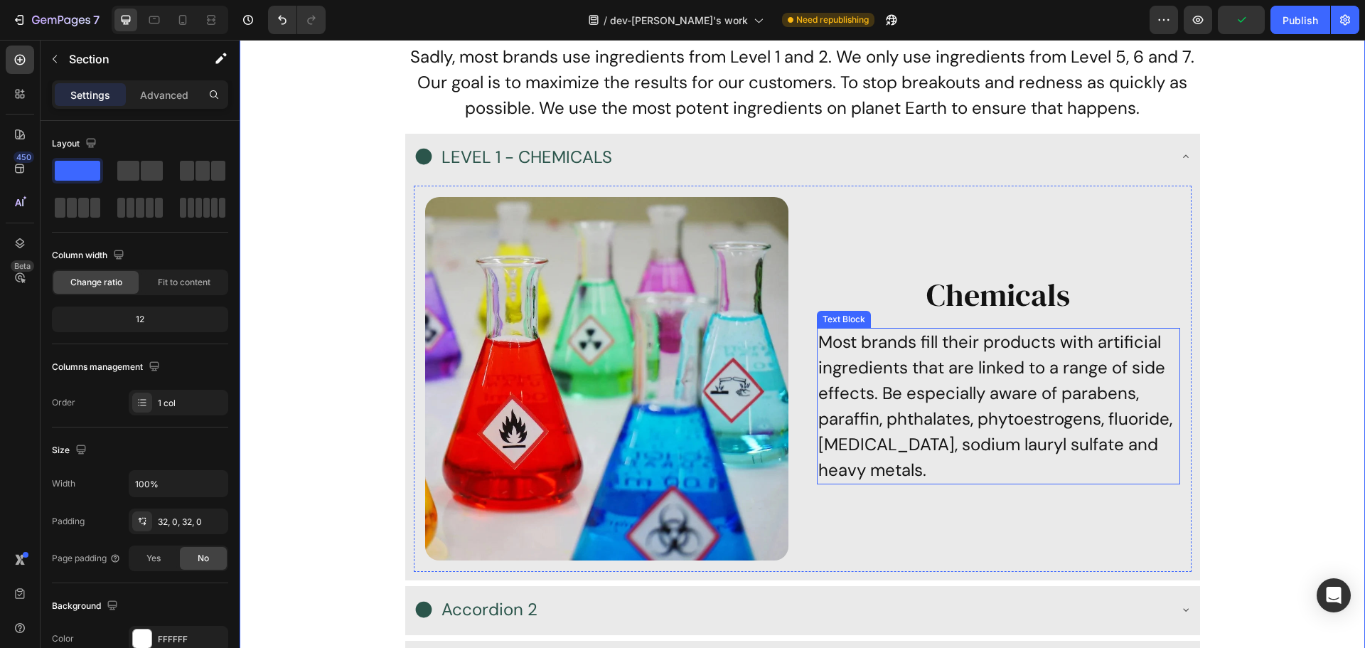
scroll to position [6615, 0]
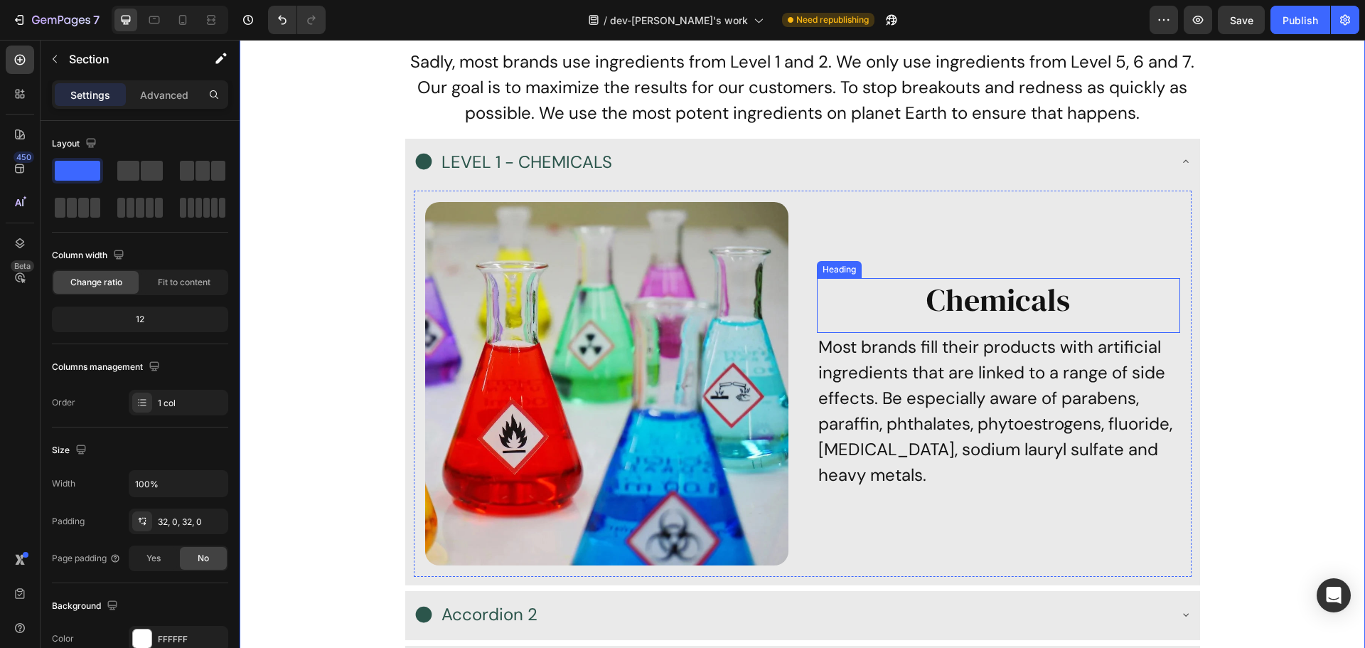
click at [958, 301] on p "Chemicals" at bounding box center [998, 299] width 361 height 41
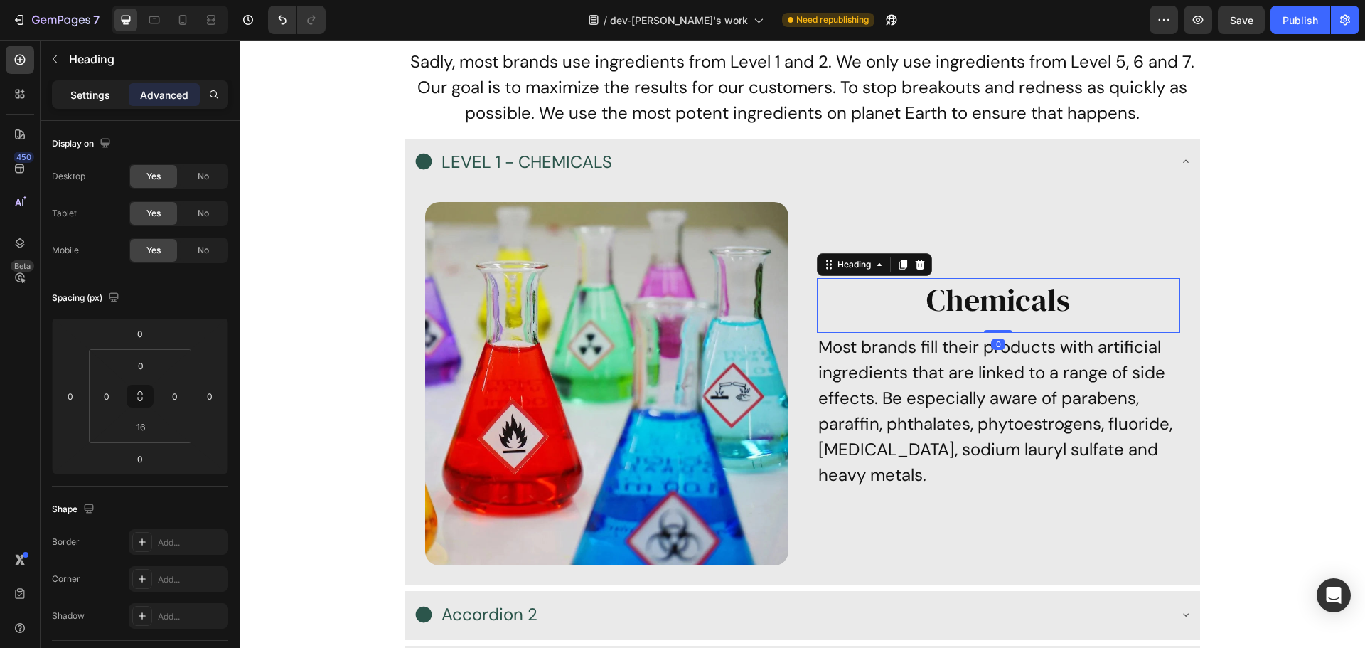
click at [82, 100] on p "Settings" at bounding box center [90, 94] width 40 height 15
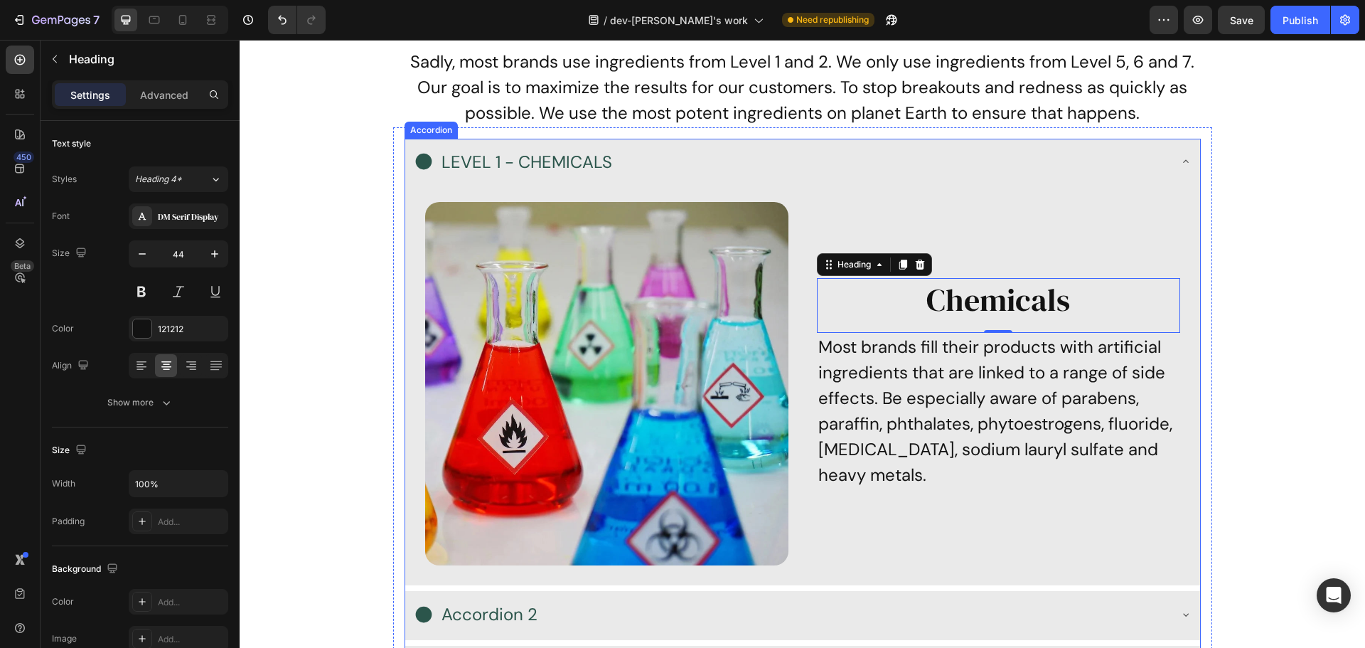
click at [997, 172] on div "LEVEL 1 - CHEMICALS" at bounding box center [791, 161] width 755 height 35
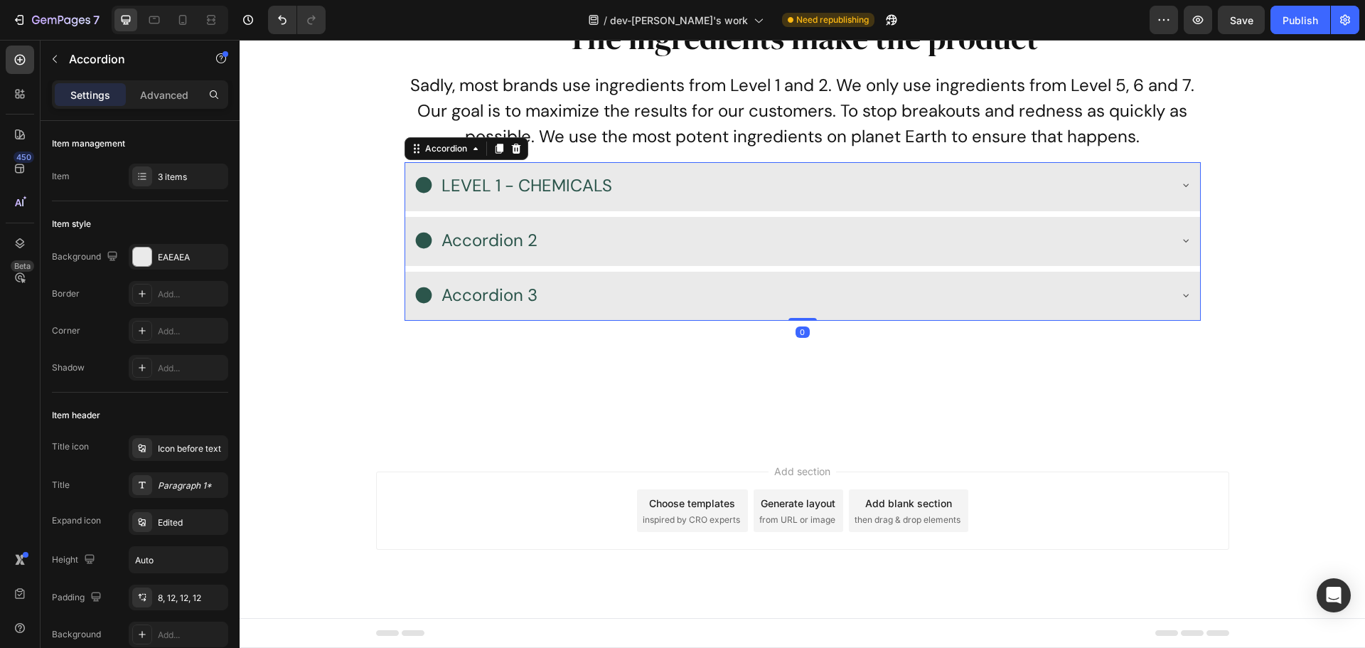
scroll to position [6593, 0]
click at [138, 262] on div at bounding box center [142, 256] width 18 height 18
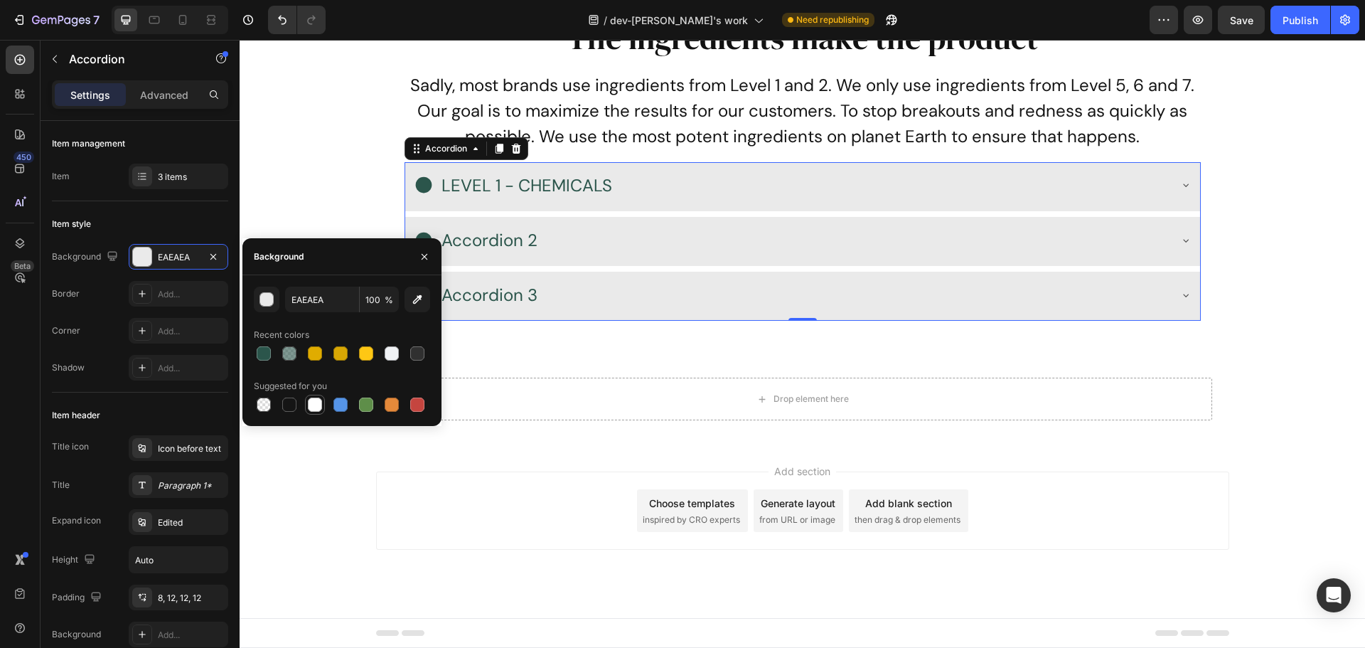
click at [311, 407] on div at bounding box center [315, 405] width 14 height 14
type input "FFFFFF"
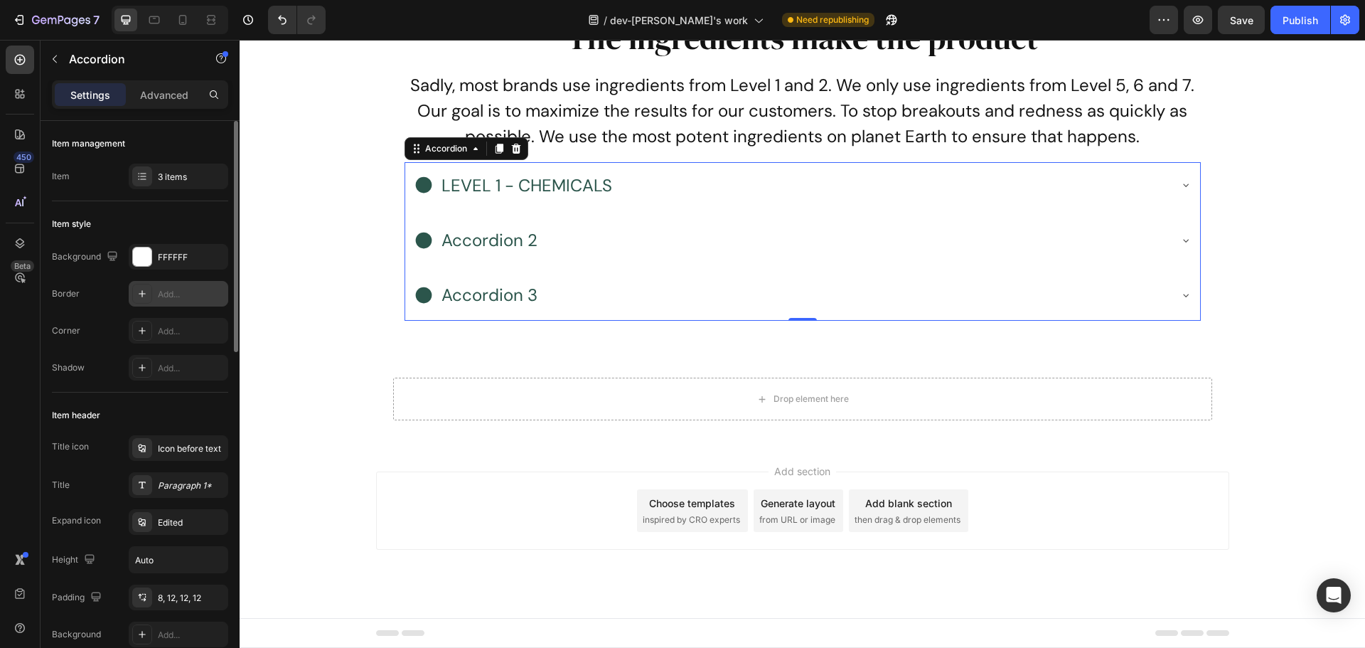
click at [175, 300] on div "Add..." at bounding box center [191, 294] width 67 height 13
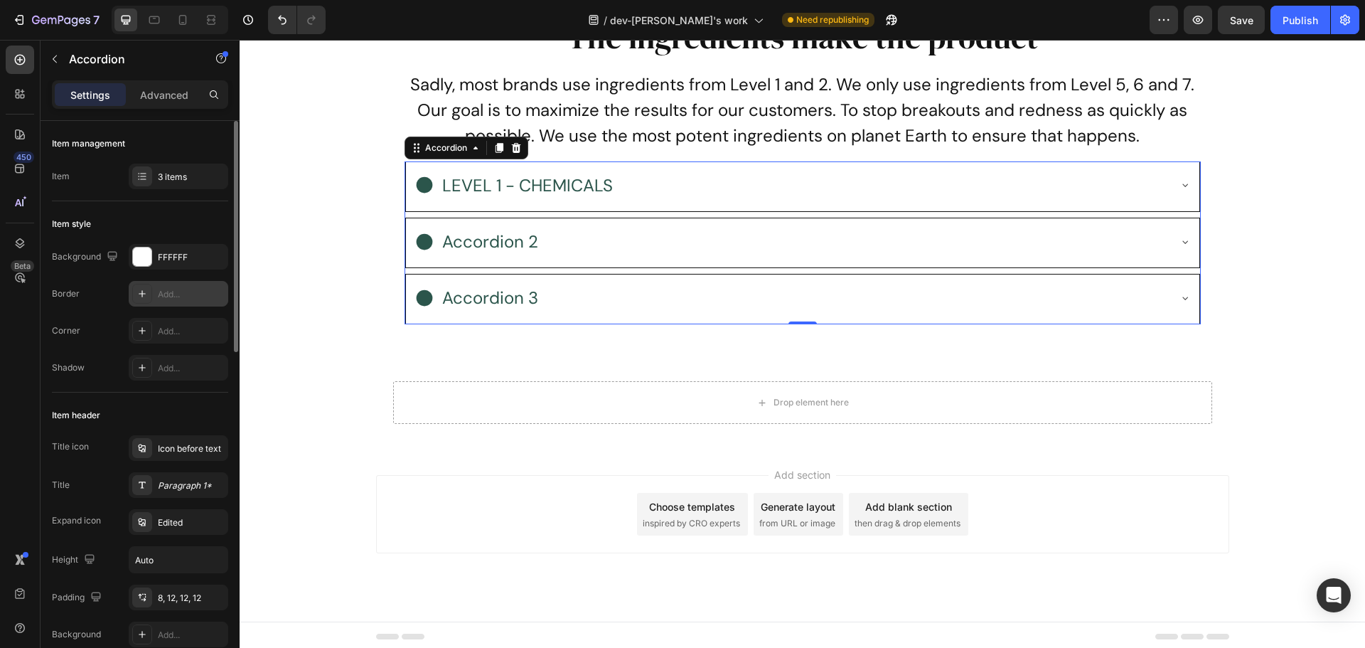
scroll to position [6597, 0]
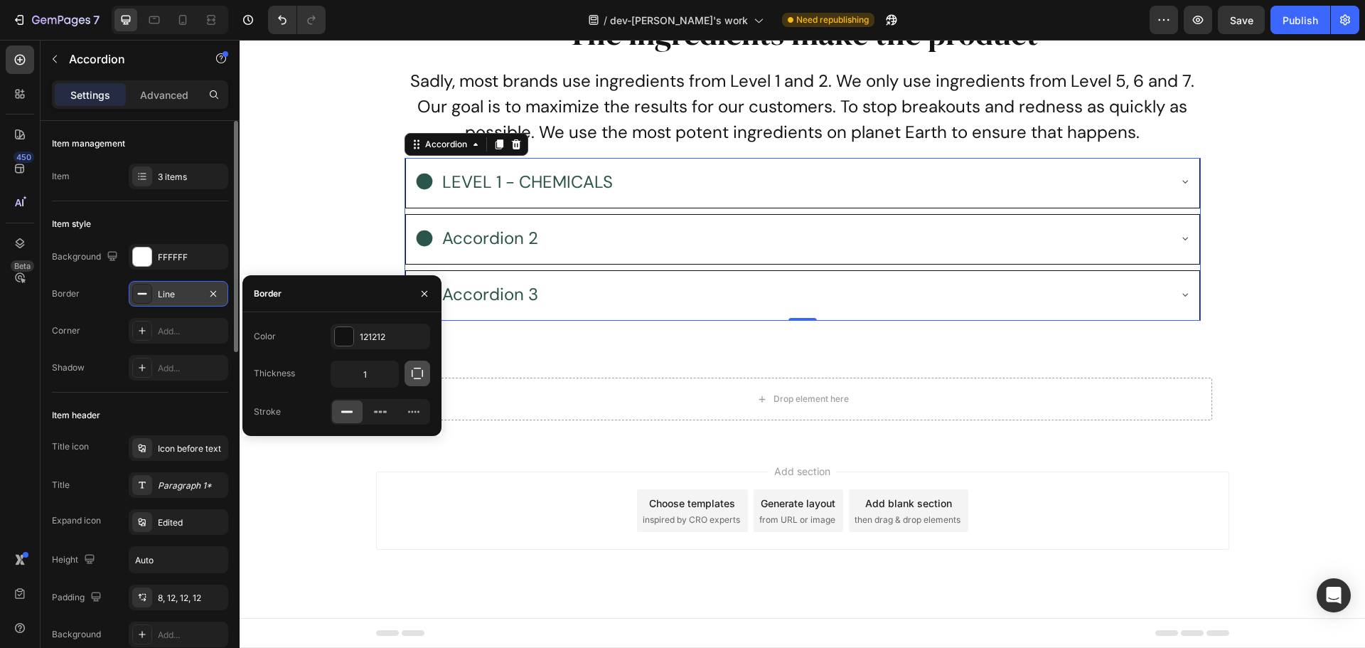
click at [420, 370] on icon "button" at bounding box center [417, 373] width 14 height 14
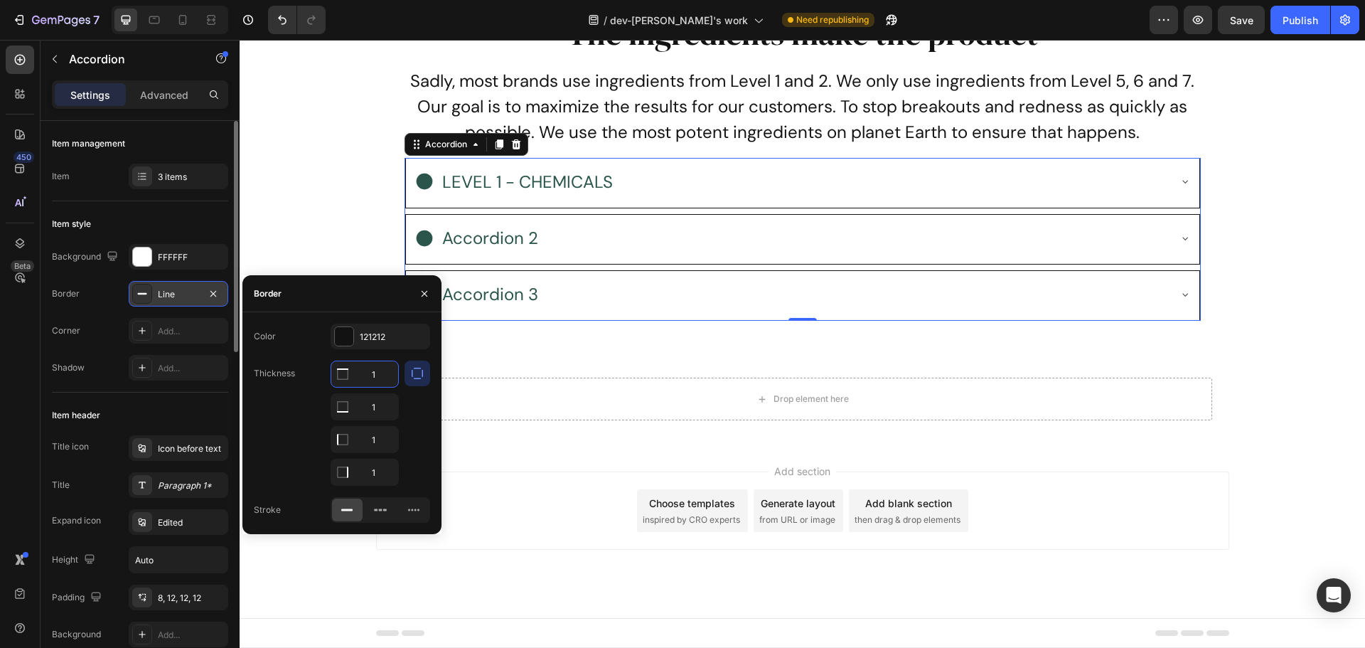
click at [378, 370] on input "1" at bounding box center [364, 374] width 67 height 26
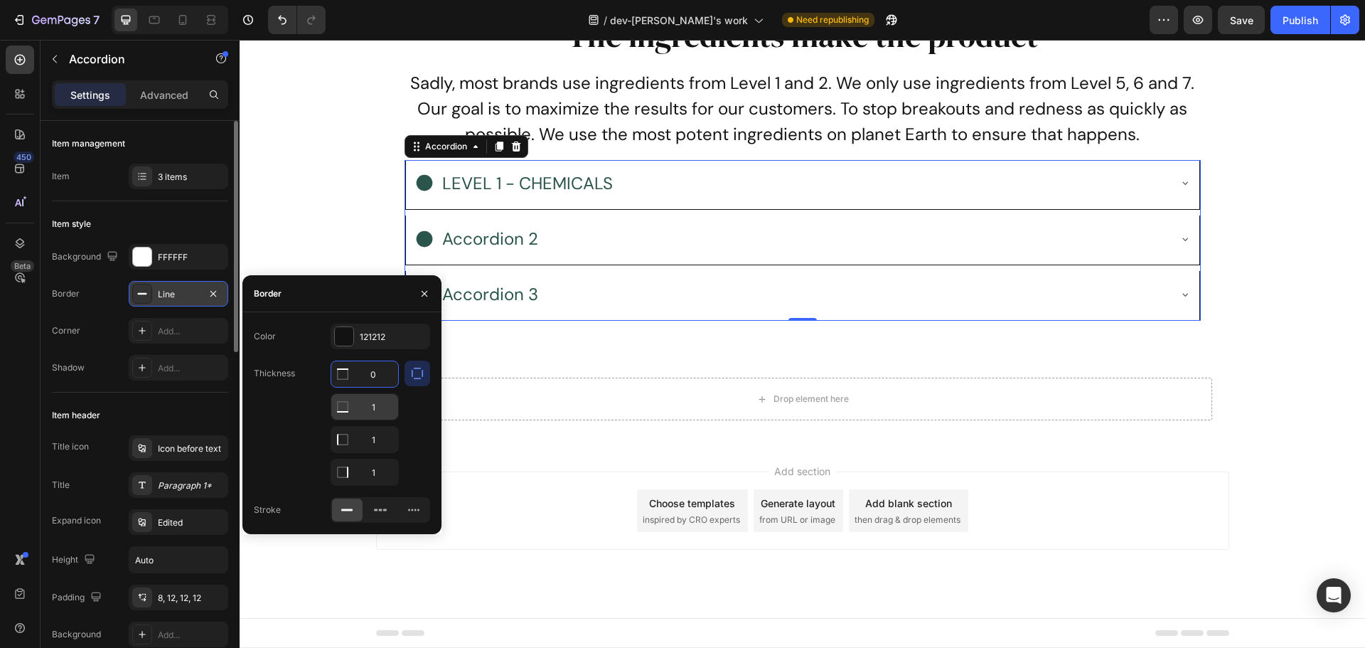
scroll to position [6595, 0]
type input "0"
click at [386, 442] on input "1" at bounding box center [364, 440] width 67 height 26
type input "0"
click at [381, 470] on input "1" at bounding box center [364, 472] width 67 height 26
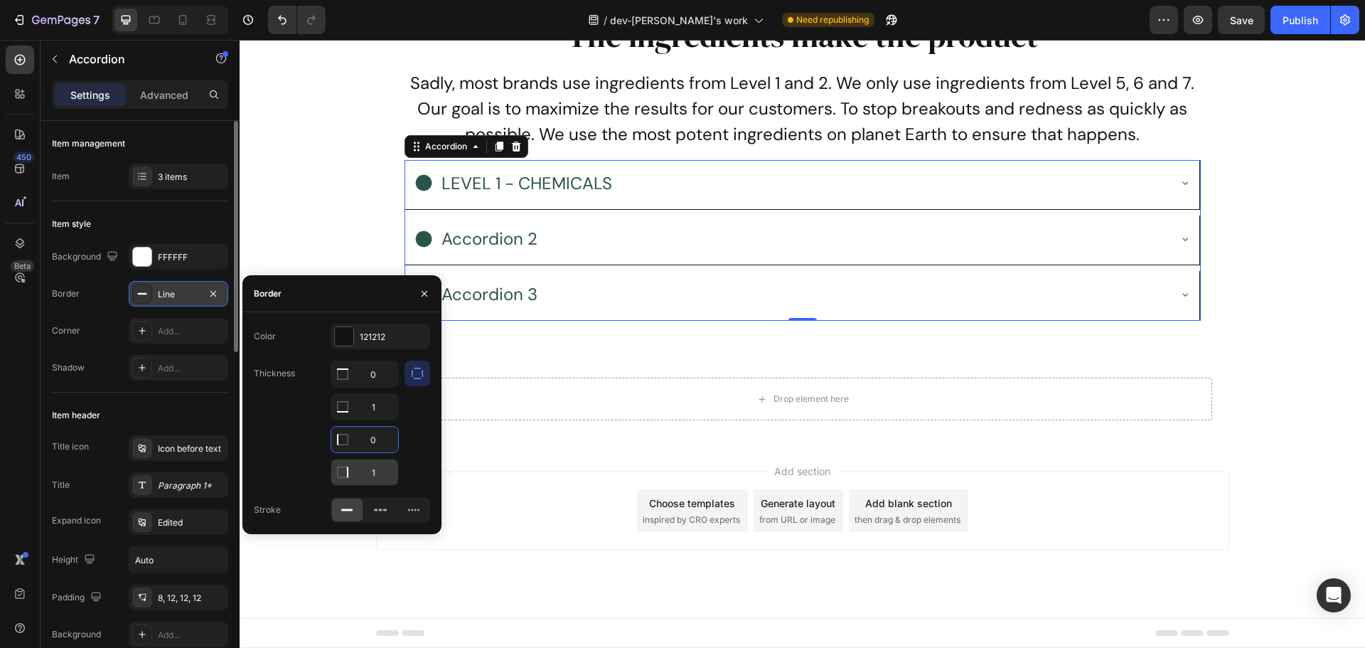
type input "0"
click at [338, 337] on div at bounding box center [344, 336] width 18 height 18
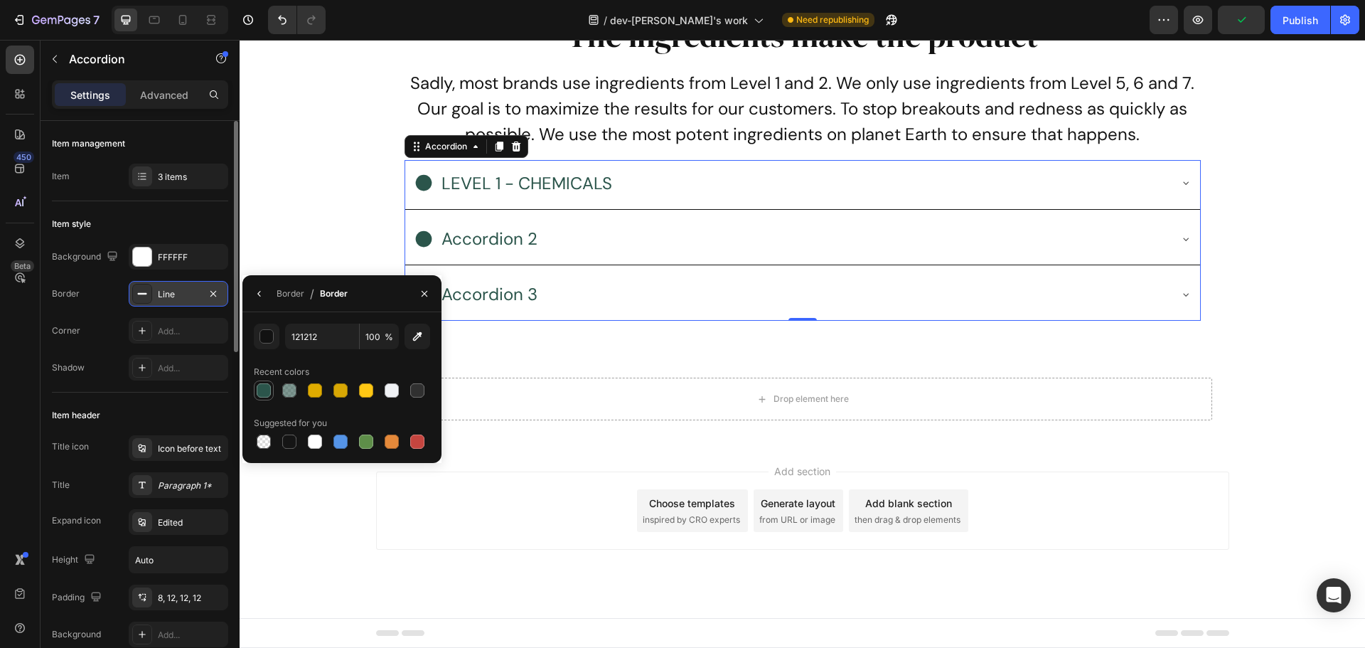
click at [268, 394] on div at bounding box center [264, 390] width 14 height 14
type input "2B554B"
click at [1249, 259] on div "The ingredients make the product Heading Sadly, most brands use ingredients fro…" at bounding box center [803, 173] width 1126 height 319
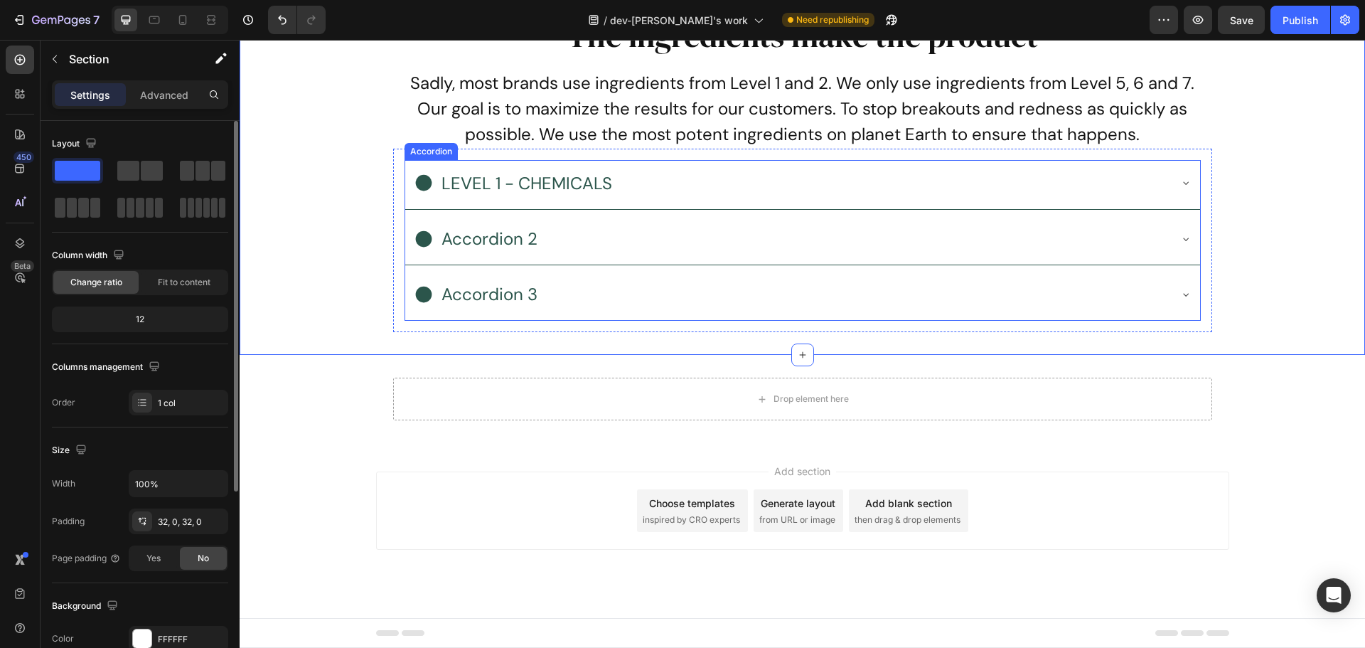
click at [1015, 186] on div "LEVEL 1 - CHEMICALS" at bounding box center [791, 183] width 755 height 35
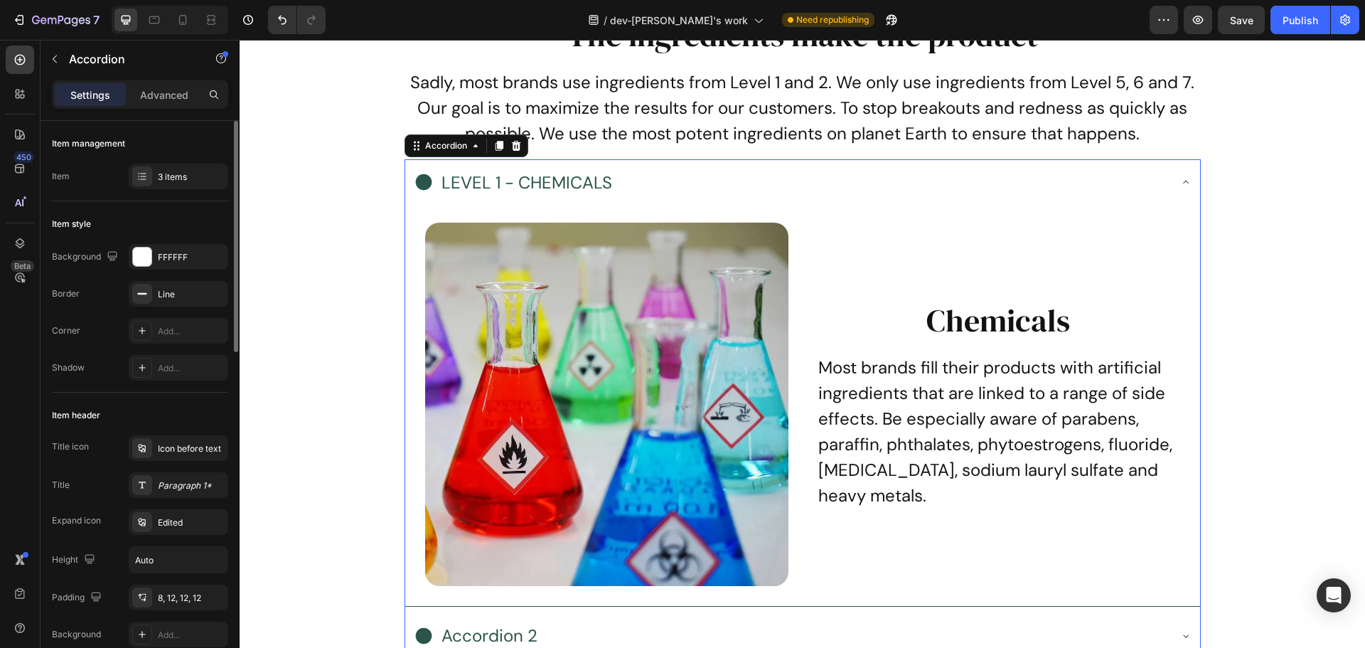
scroll to position [6615, 0]
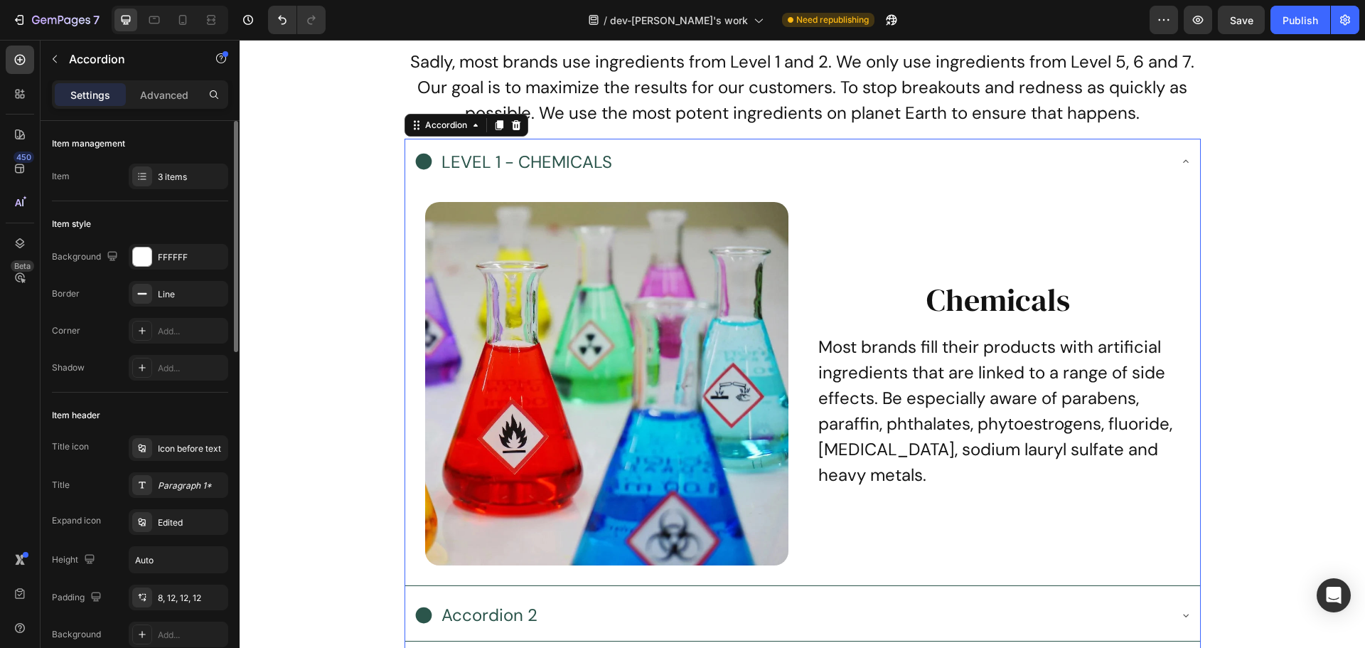
click at [1013, 186] on div "LEVEL 1 - CHEMICALS" at bounding box center [802, 163] width 795 height 49
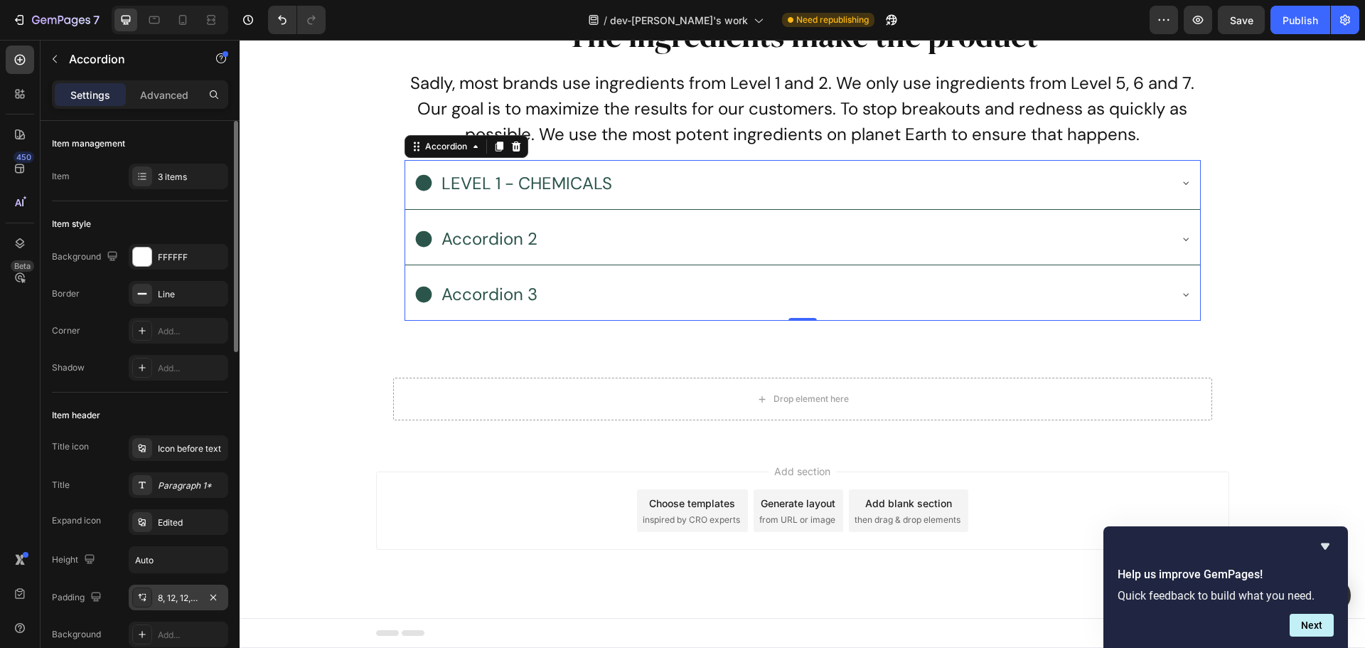
scroll to position [213, 0]
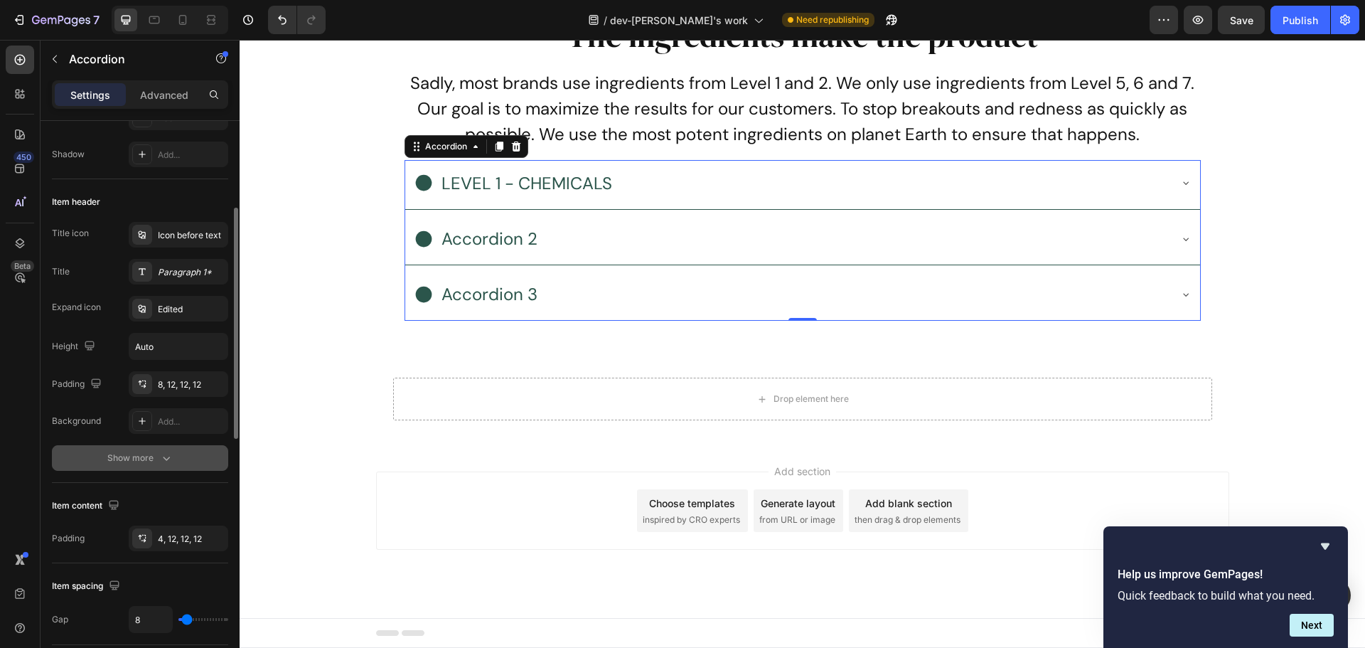
click at [156, 464] on div "Show more" at bounding box center [140, 458] width 66 height 14
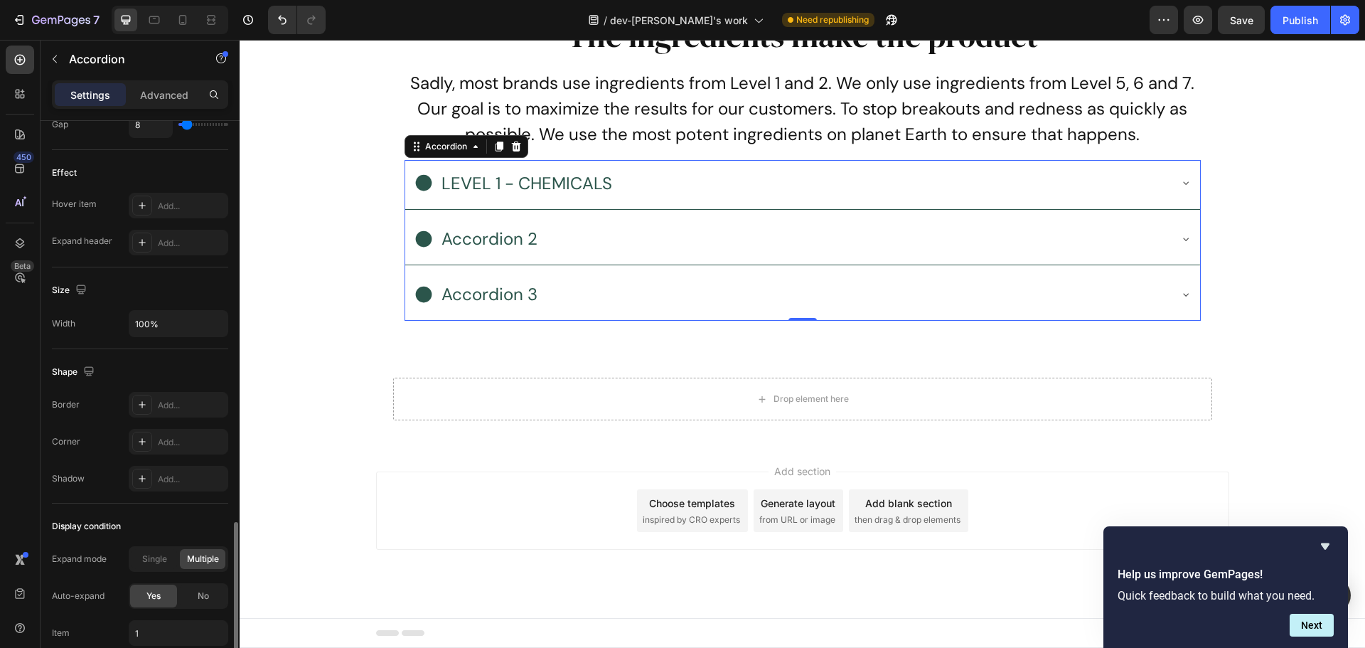
scroll to position [897, 0]
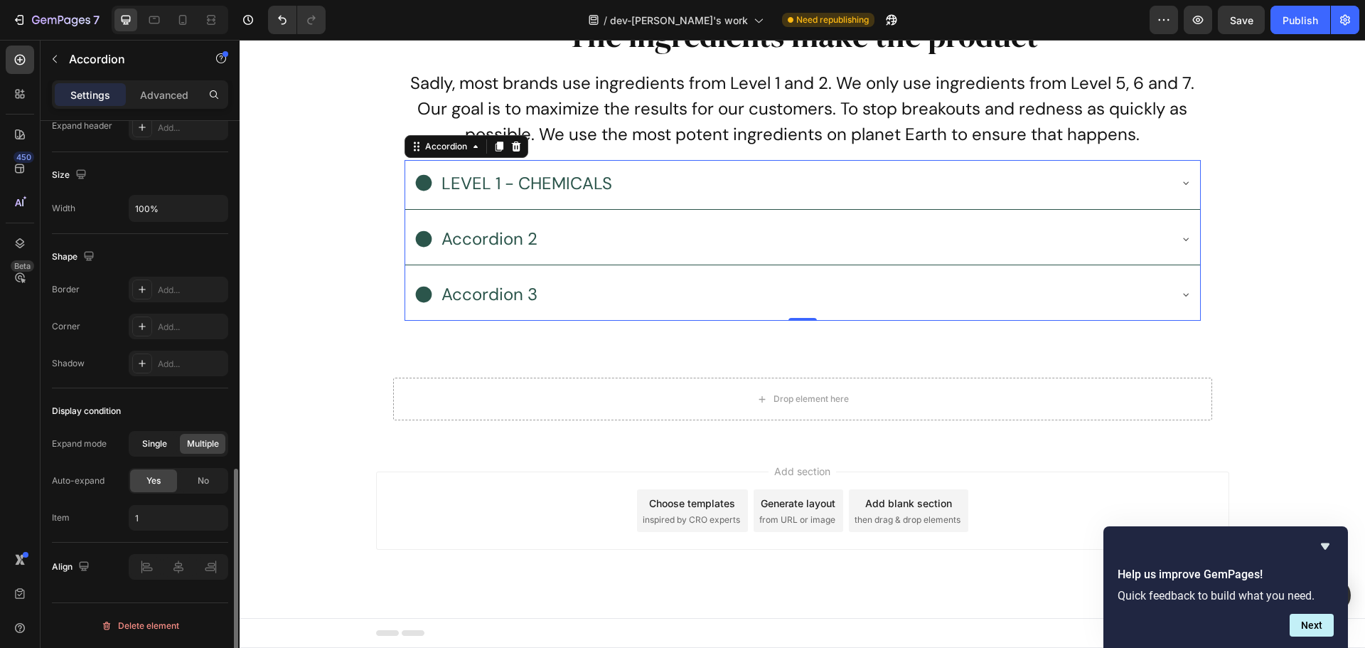
click at [171, 442] on div "Single" at bounding box center [155, 444] width 46 height 20
click at [624, 233] on div "Accordion 2" at bounding box center [791, 238] width 755 height 35
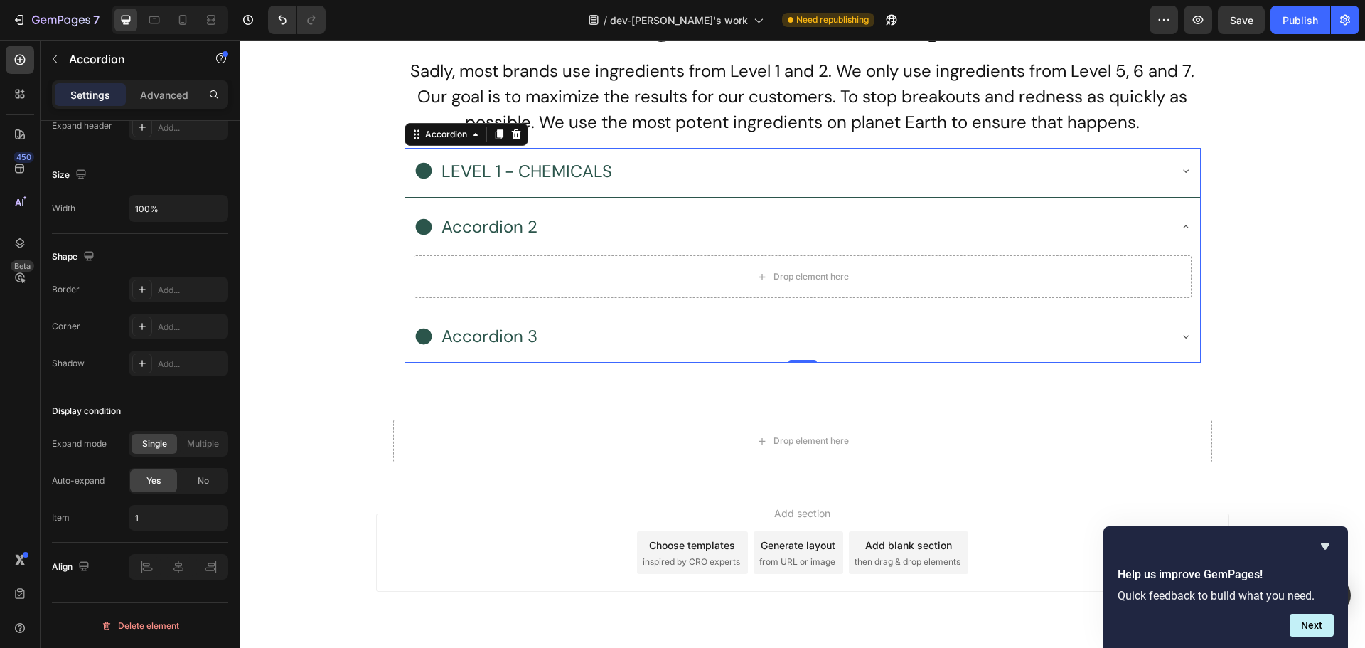
scroll to position [6615, 0]
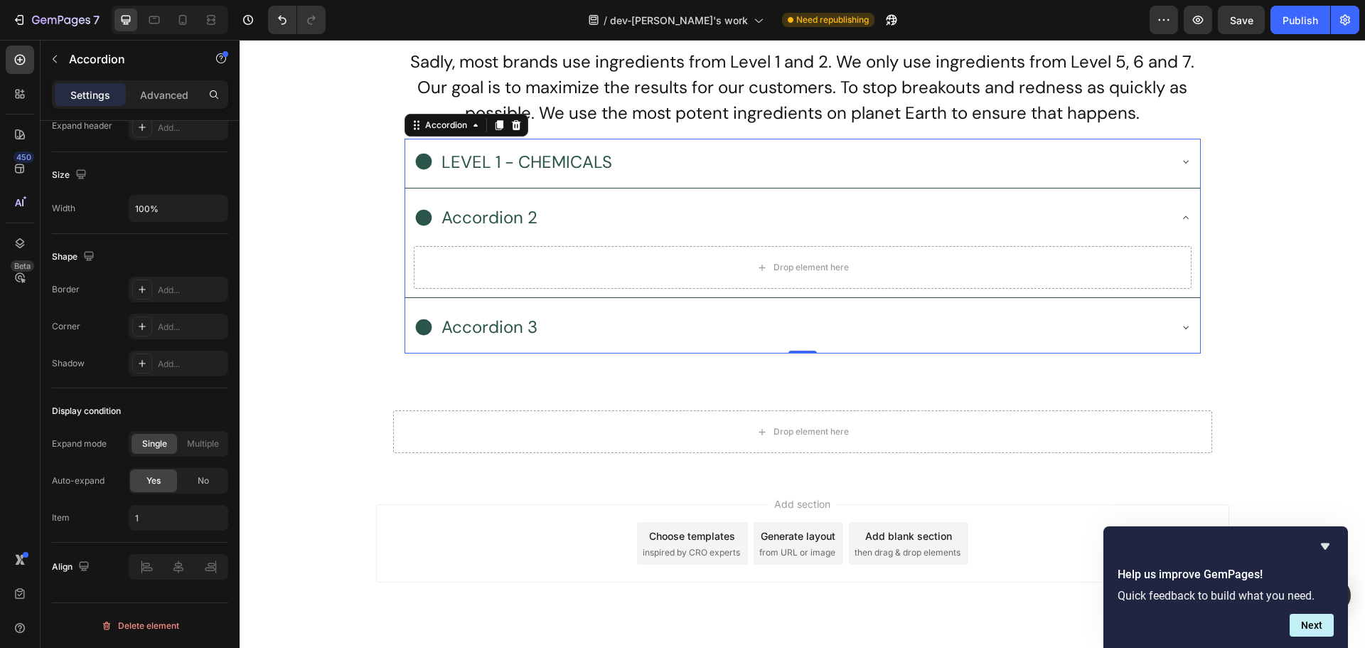
click at [676, 166] on div "LEVEL 1 - CHEMICALS" at bounding box center [791, 161] width 755 height 35
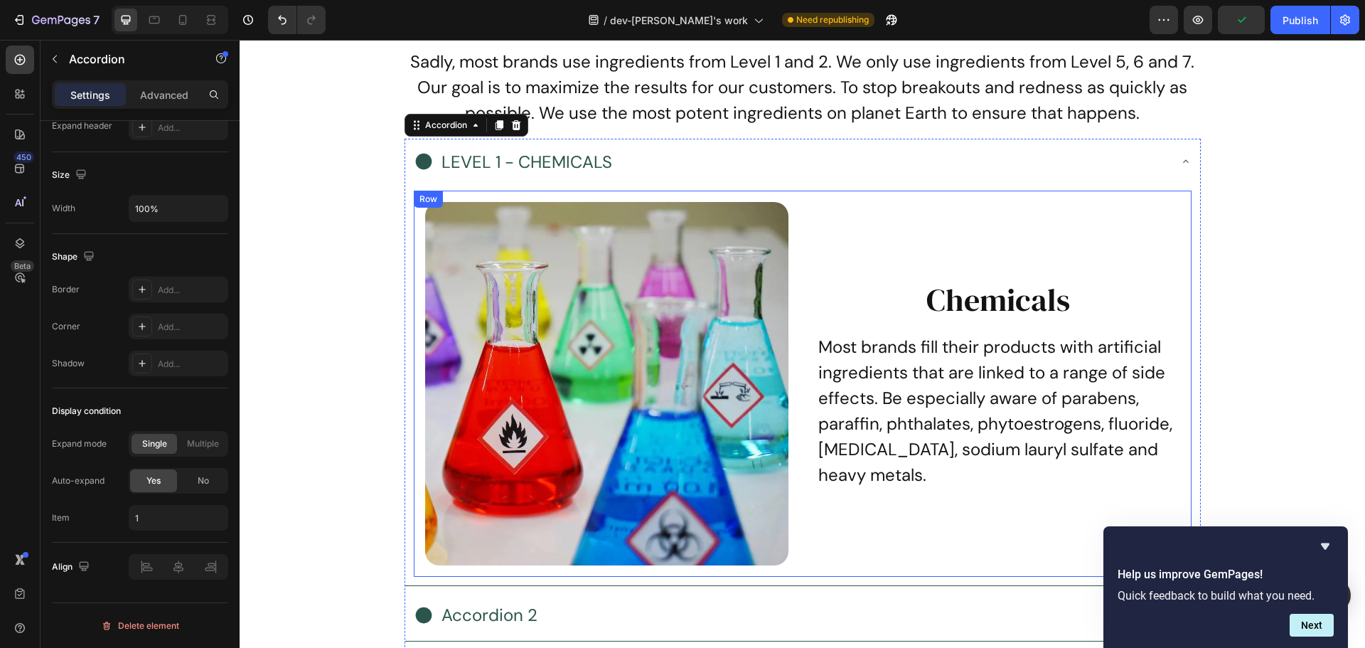
click at [842, 234] on div "Chemicals Heading Most brands fill their products with artificial ingredients t…" at bounding box center [998, 383] width 363 height 363
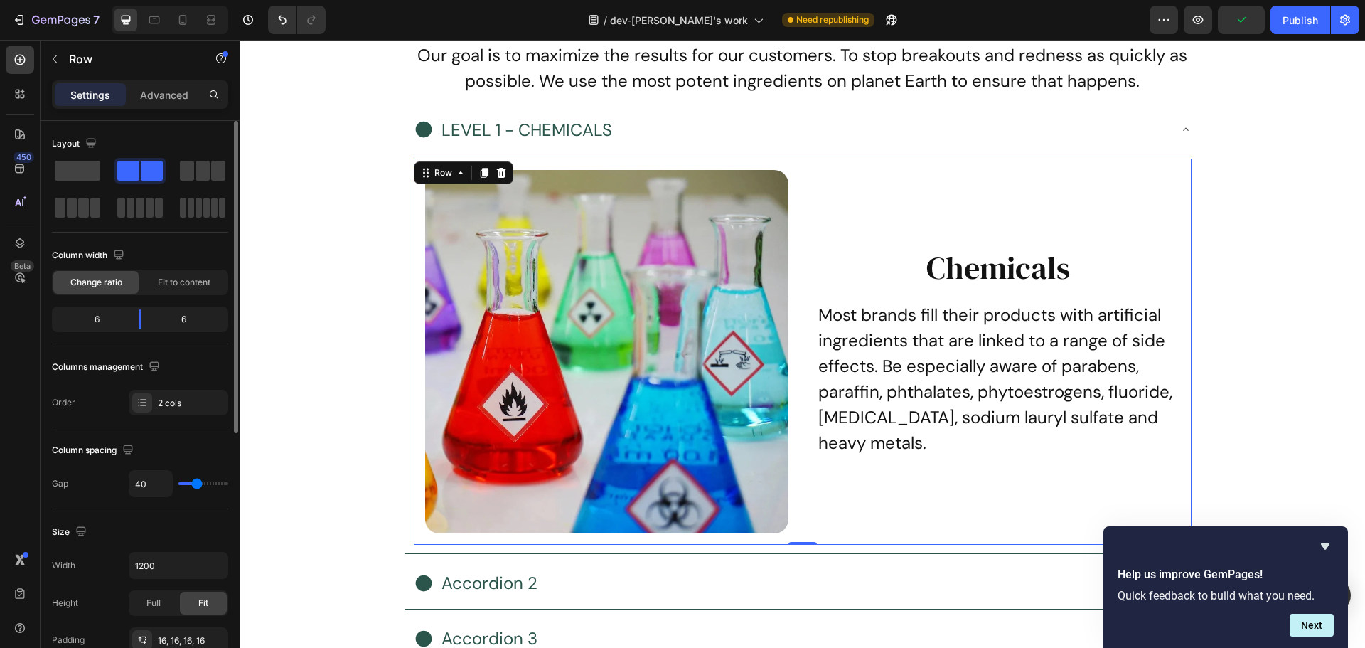
scroll to position [6687, 0]
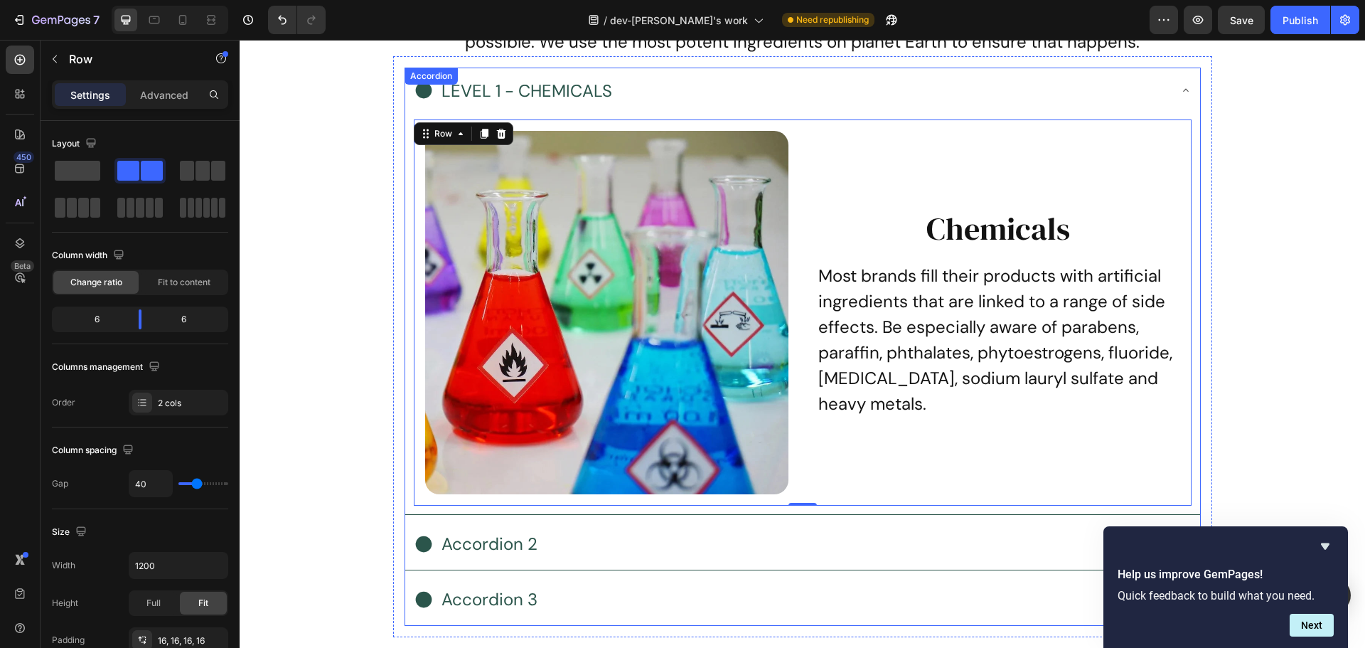
click at [713, 78] on div "LEVEL 1 - CHEMICALS" at bounding box center [791, 90] width 755 height 35
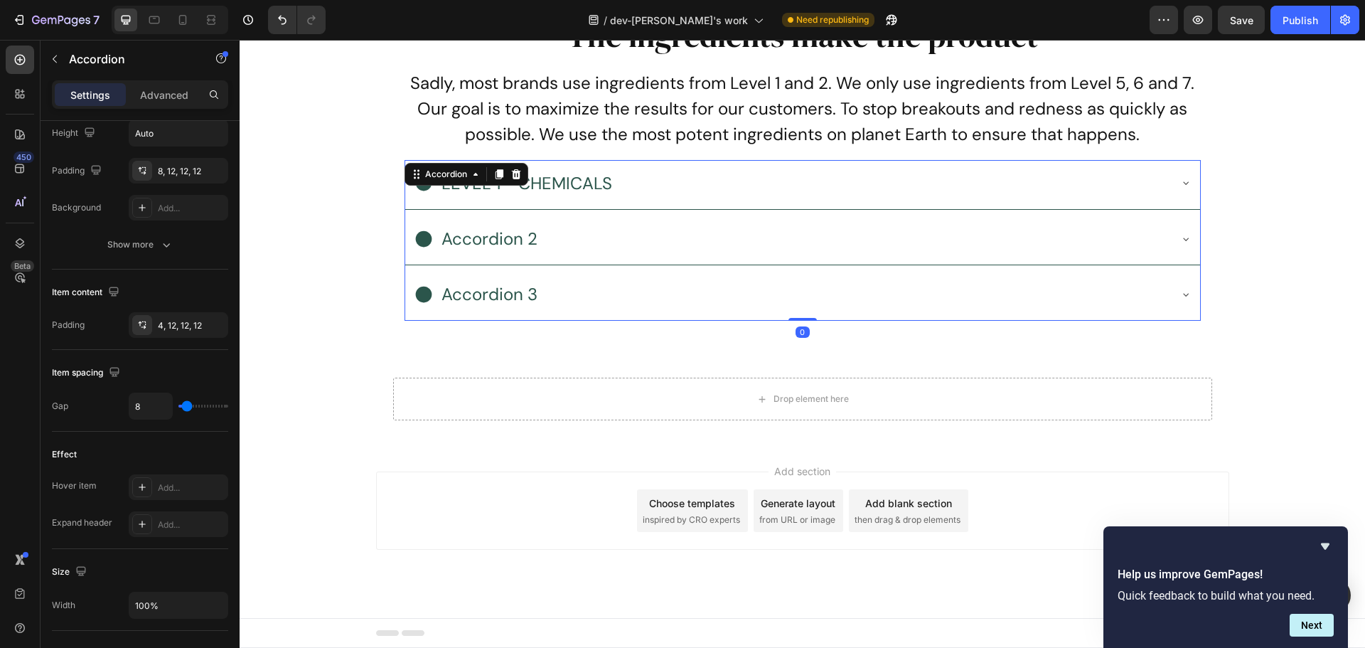
scroll to position [823, 0]
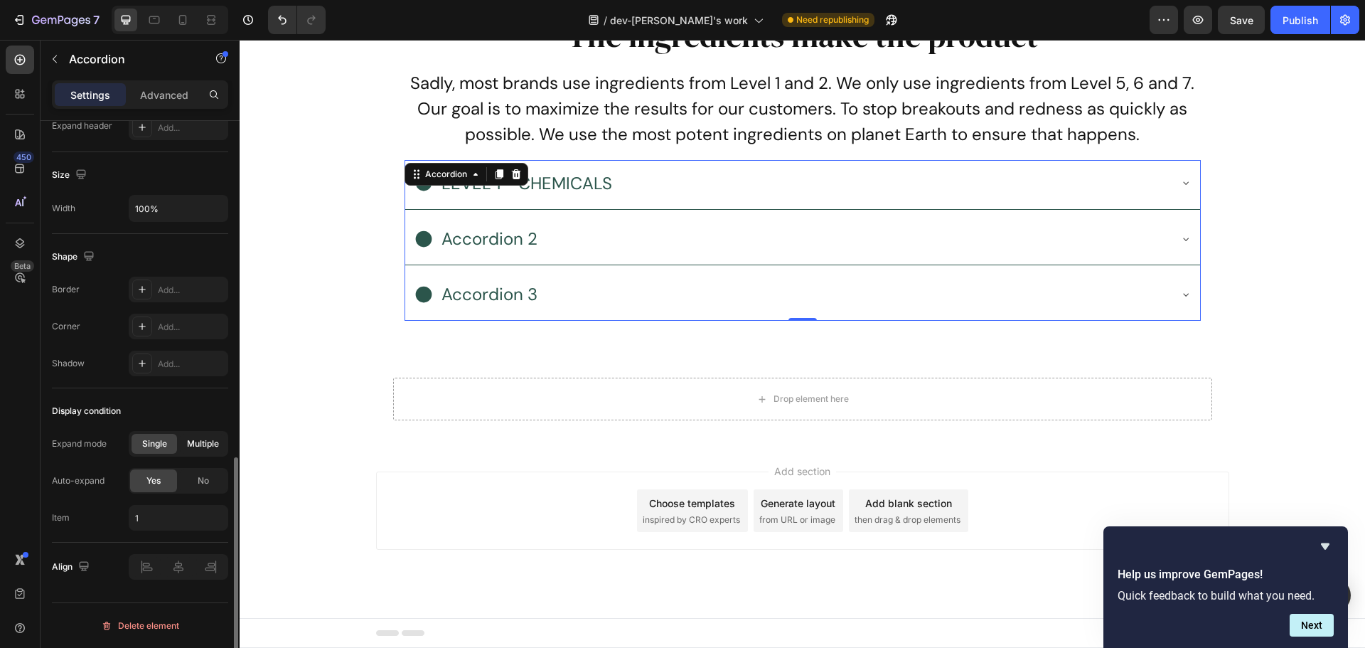
click at [201, 450] on div "Multiple" at bounding box center [203, 444] width 46 height 20
type input "1,2"
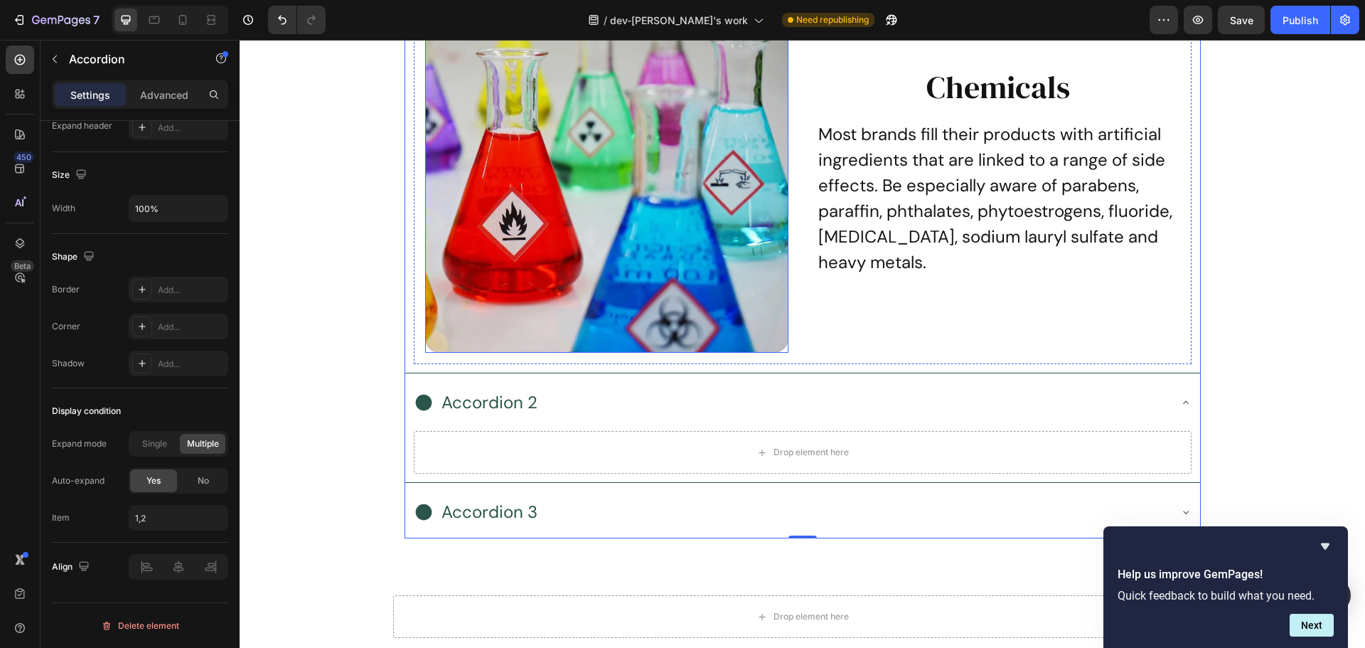
scroll to position [6829, 0]
click at [898, 298] on div "Chemicals Heading Most brands fill their products with artificial ingredients t…" at bounding box center [998, 170] width 363 height 363
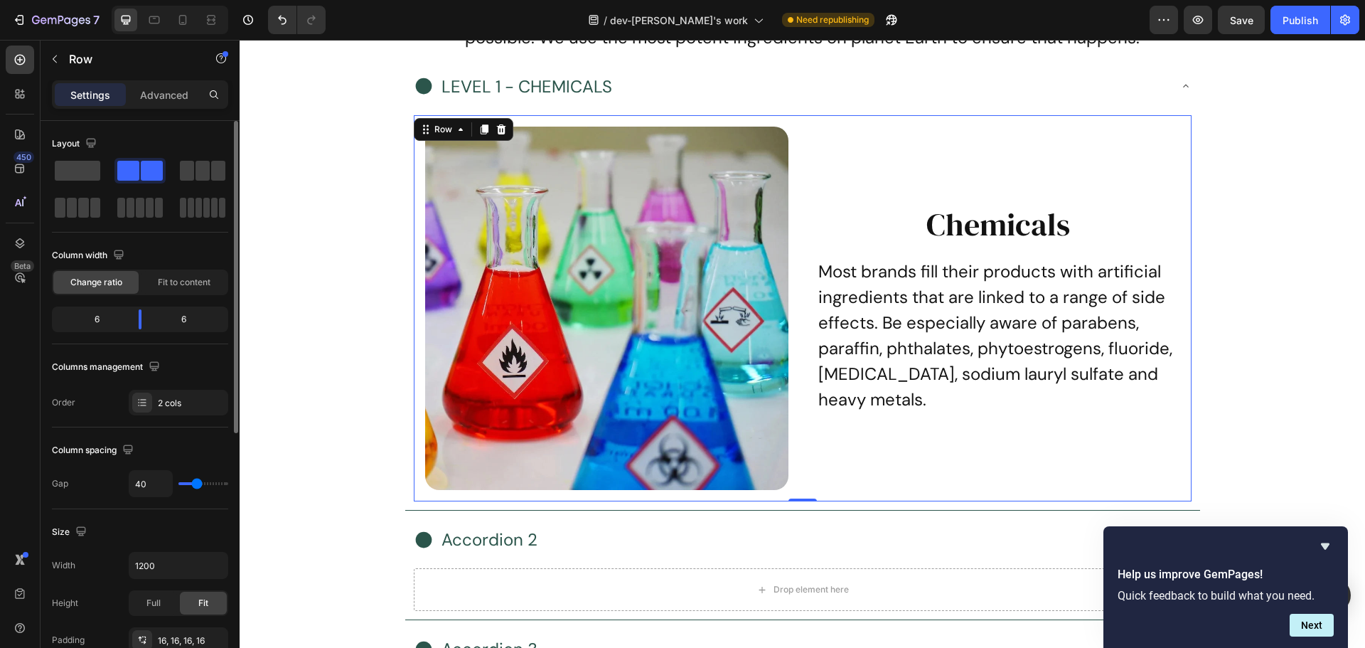
scroll to position [6544, 0]
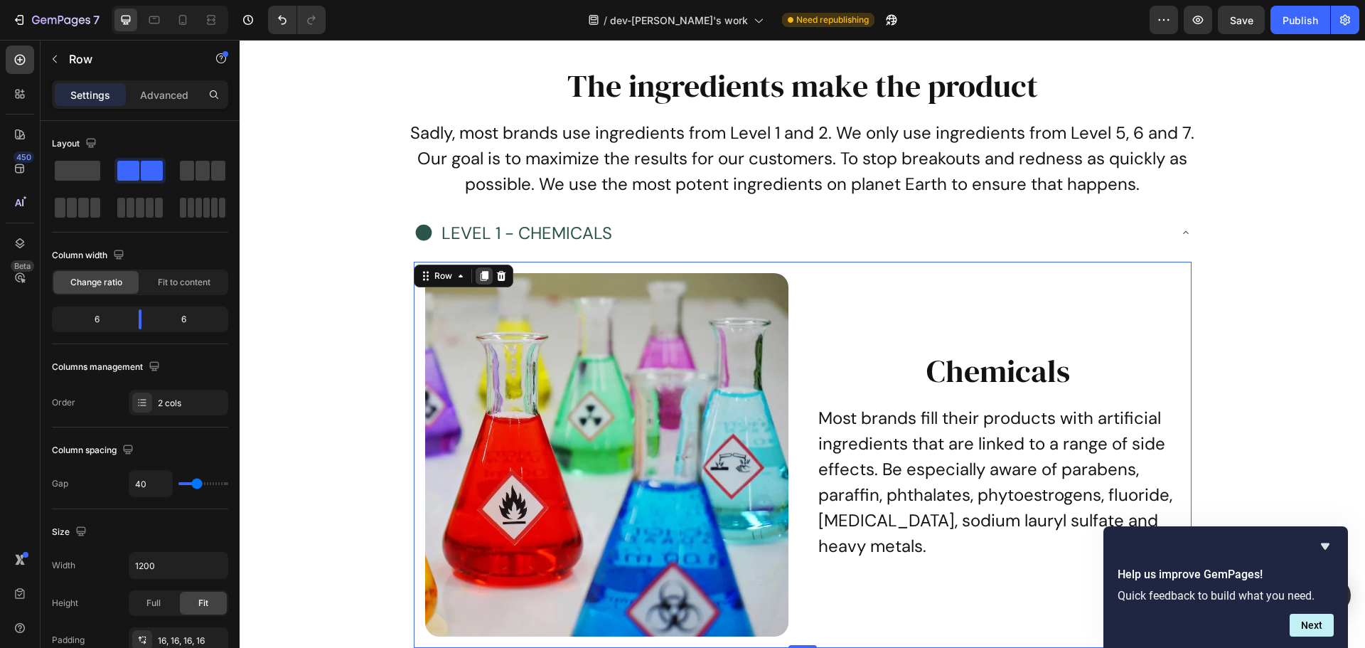
click at [480, 277] on icon at bounding box center [484, 276] width 8 height 10
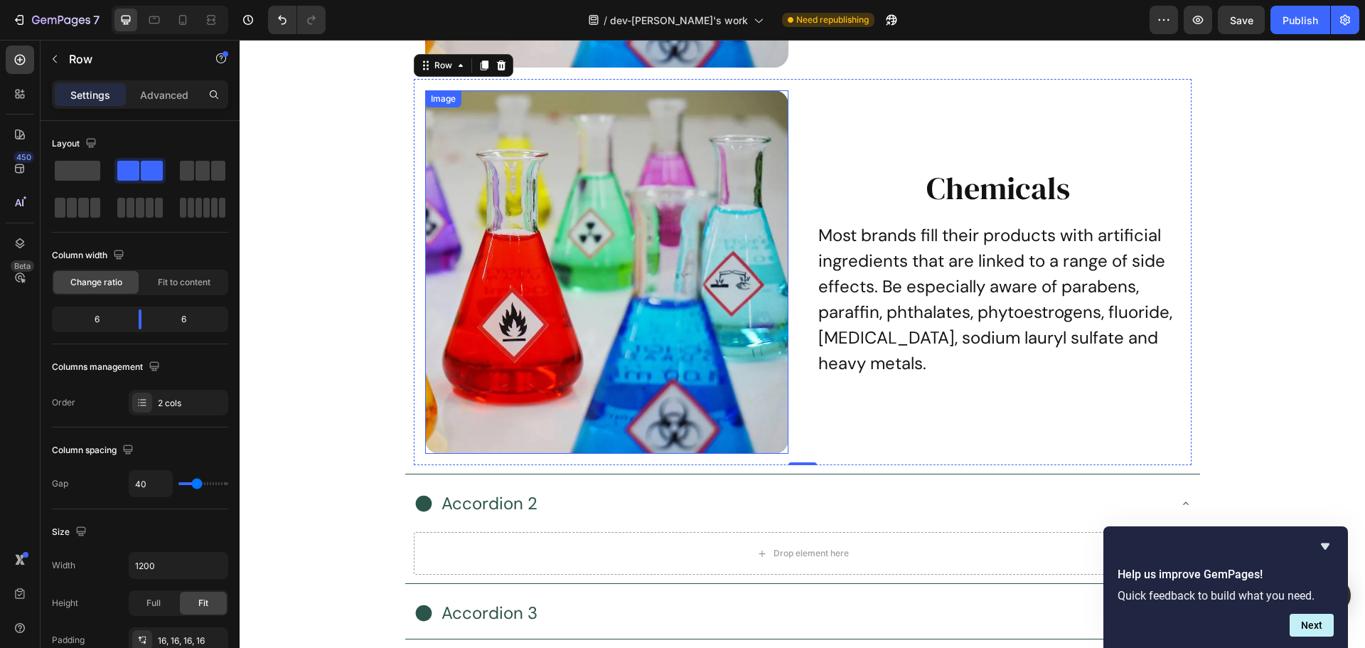
scroll to position [7076, 0]
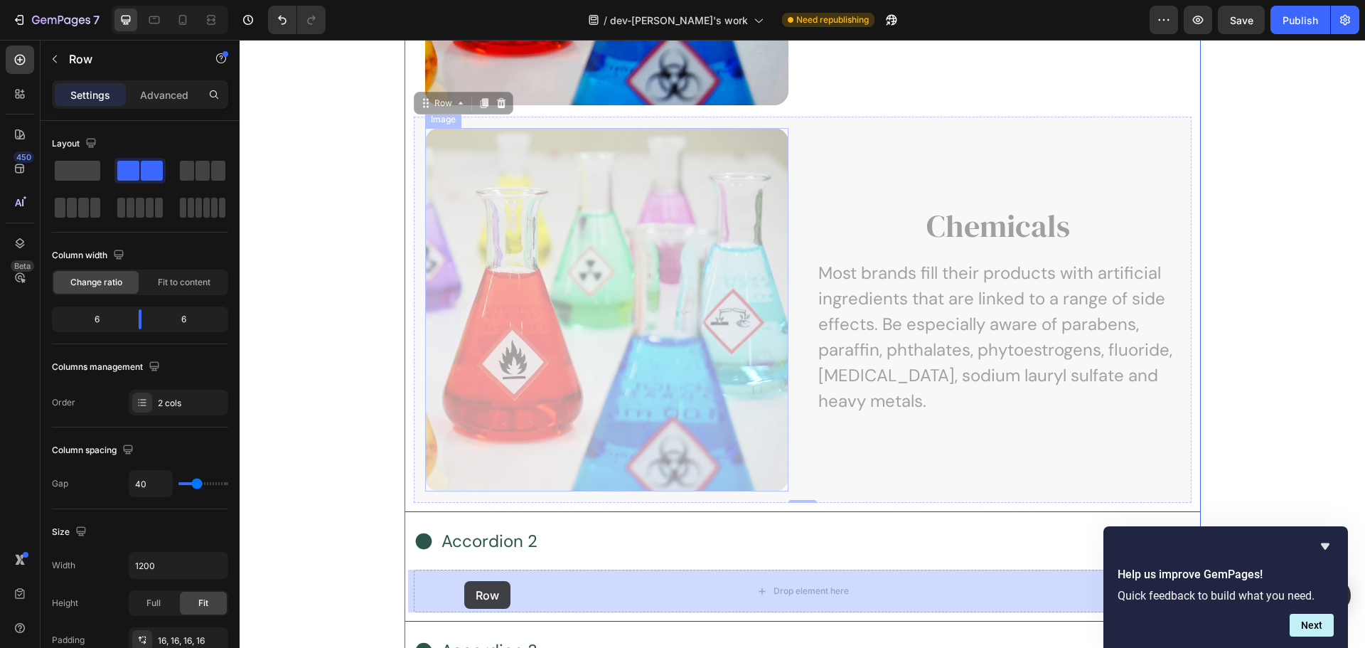
drag, startPoint x: 422, startPoint y: 107, endPoint x: 465, endPoint y: 583, distance: 477.6
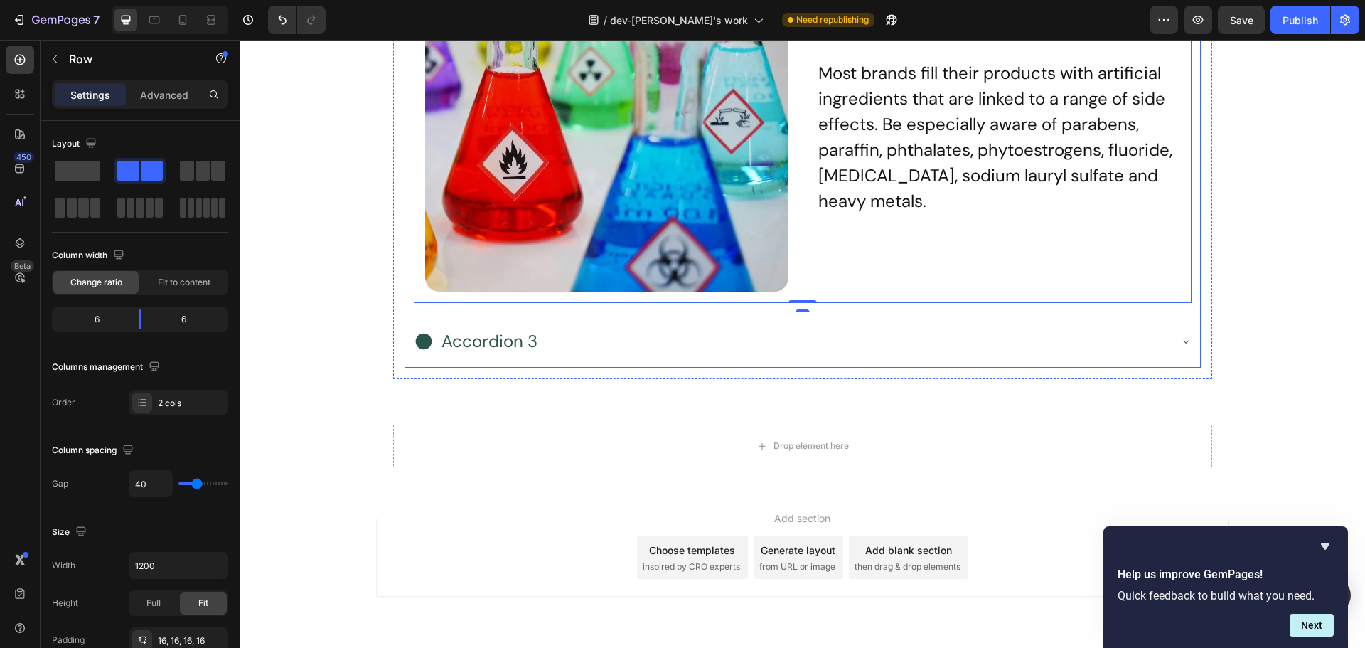
scroll to position [7360, 0]
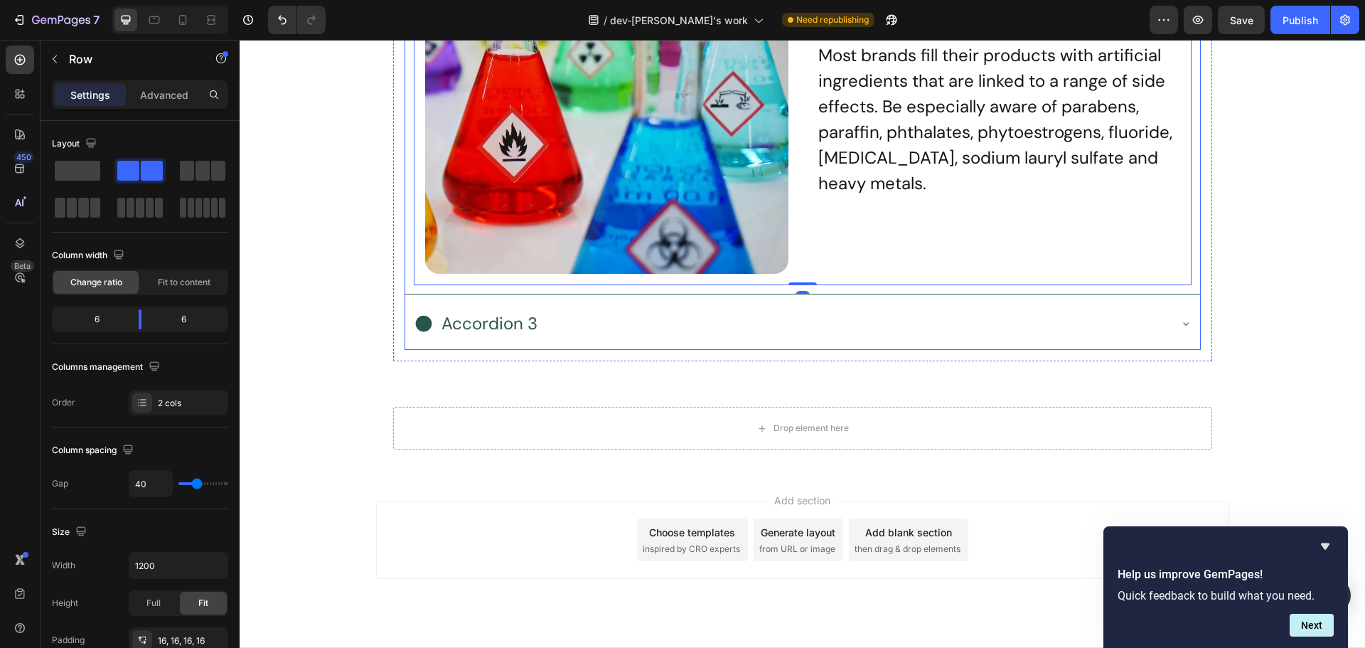
click at [640, 324] on div "Accordion 3" at bounding box center [791, 323] width 755 height 35
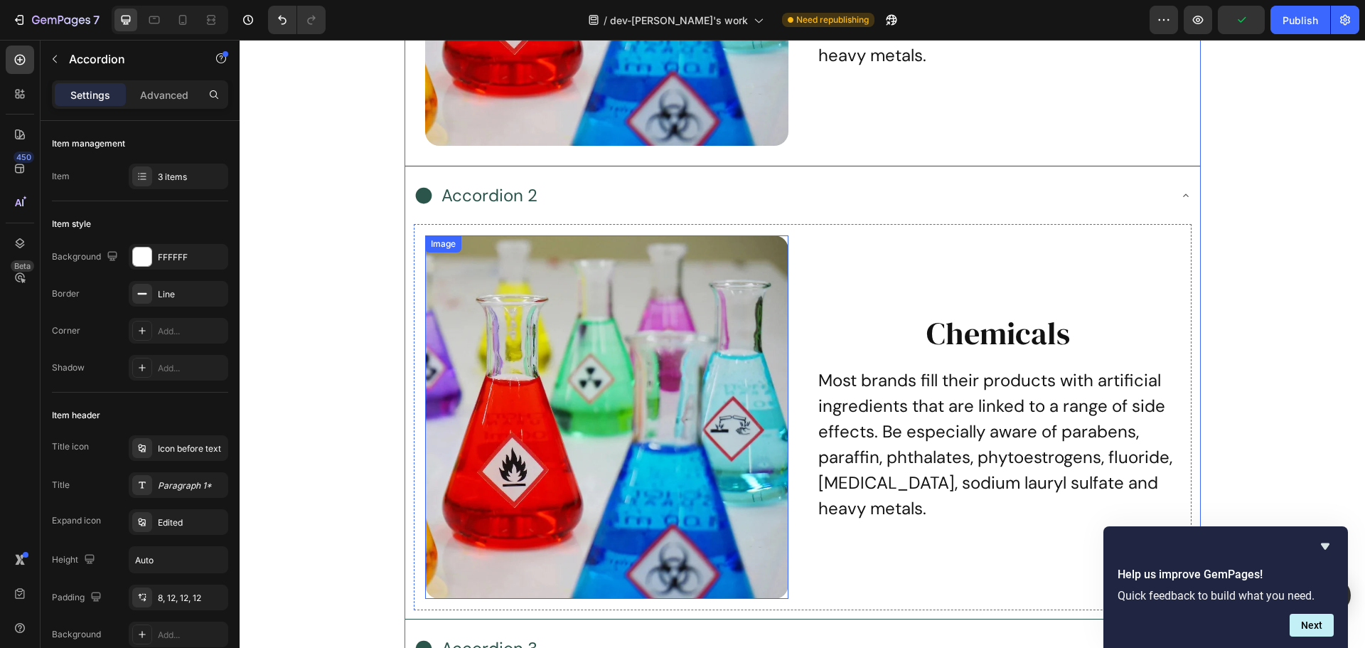
scroll to position [7004, 0]
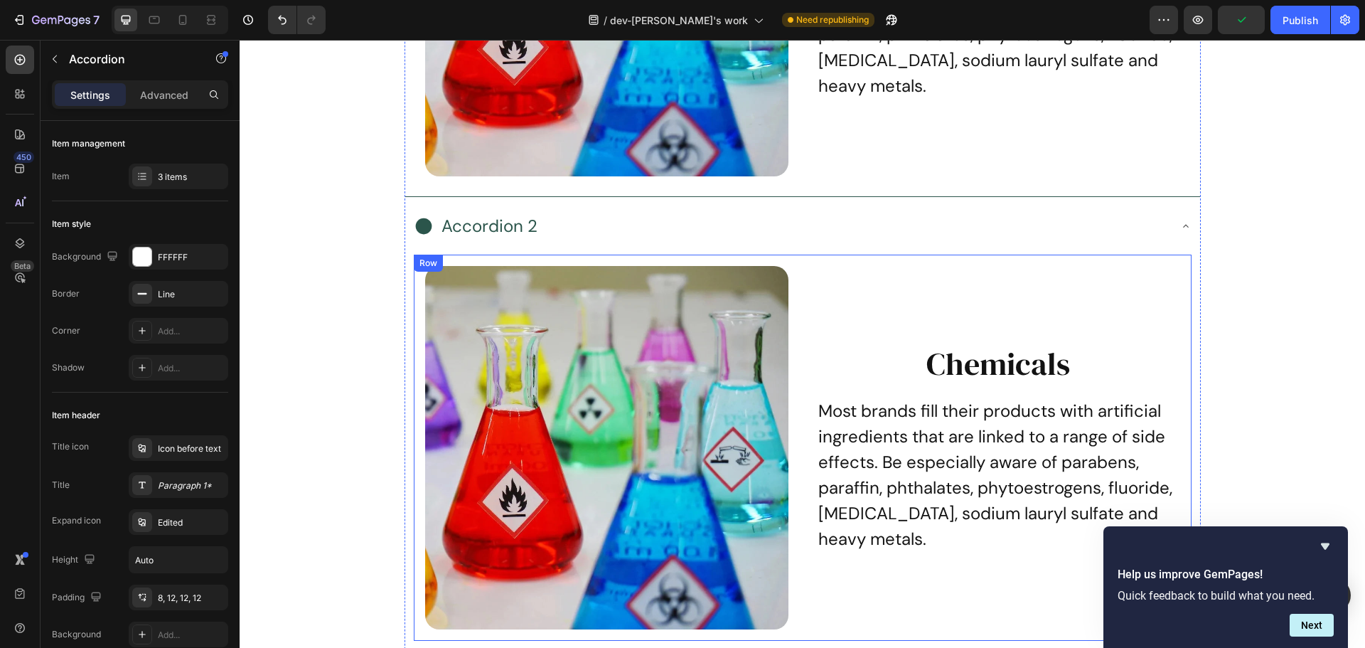
click at [447, 260] on div "Image Chemicals Heading Most brands fill their products with artificial ingredi…" at bounding box center [803, 448] width 778 height 386
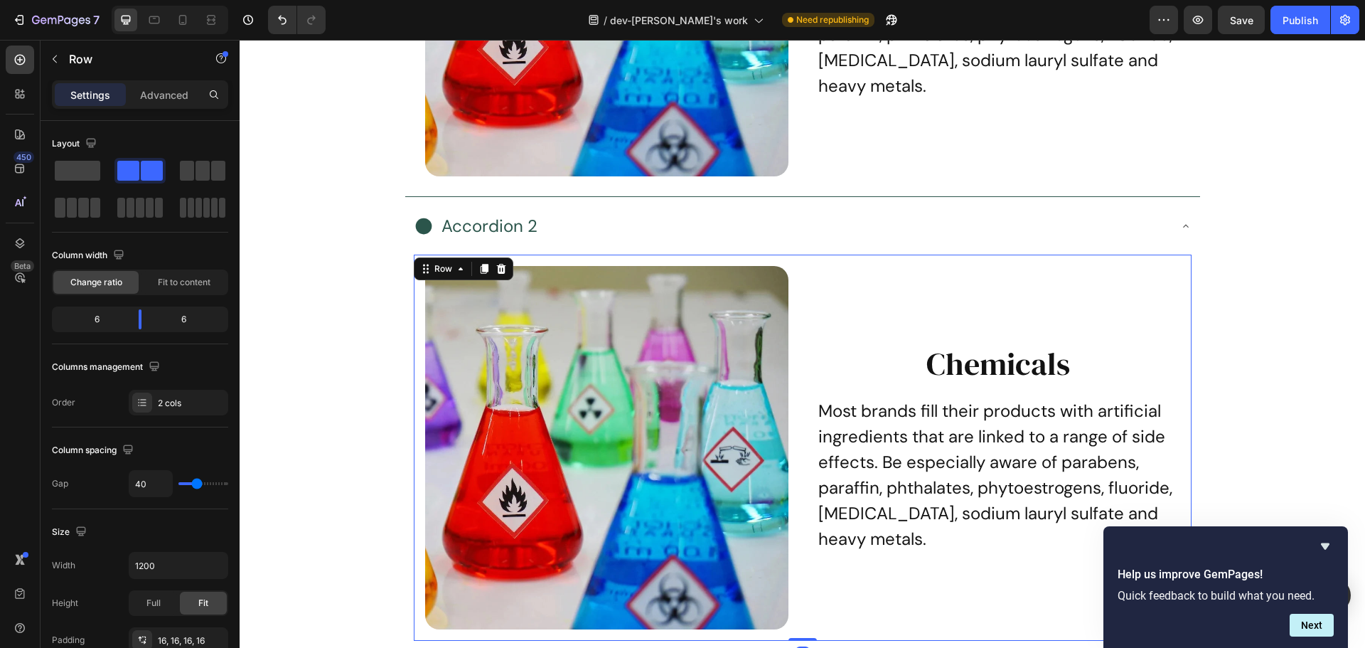
drag, startPoint x: 478, startPoint y: 272, endPoint x: 519, endPoint y: 272, distance: 41.3
click at [480, 272] on icon at bounding box center [484, 269] width 8 height 10
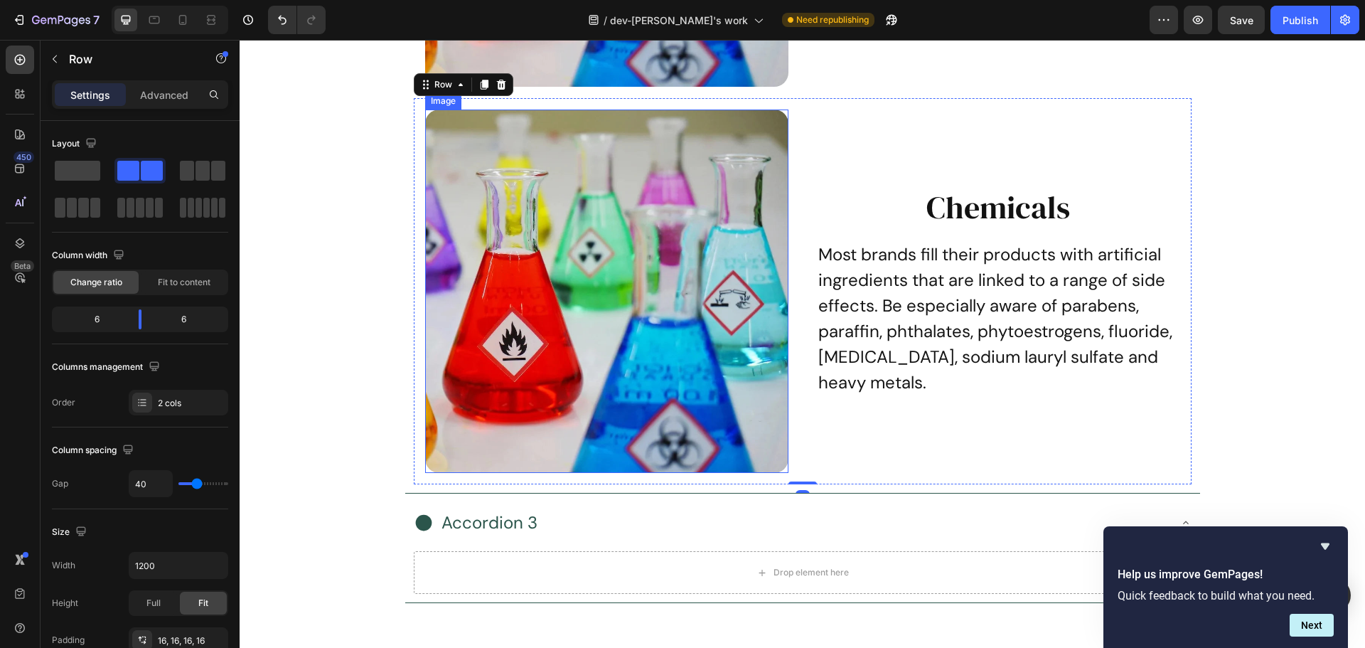
scroll to position [7556, 0]
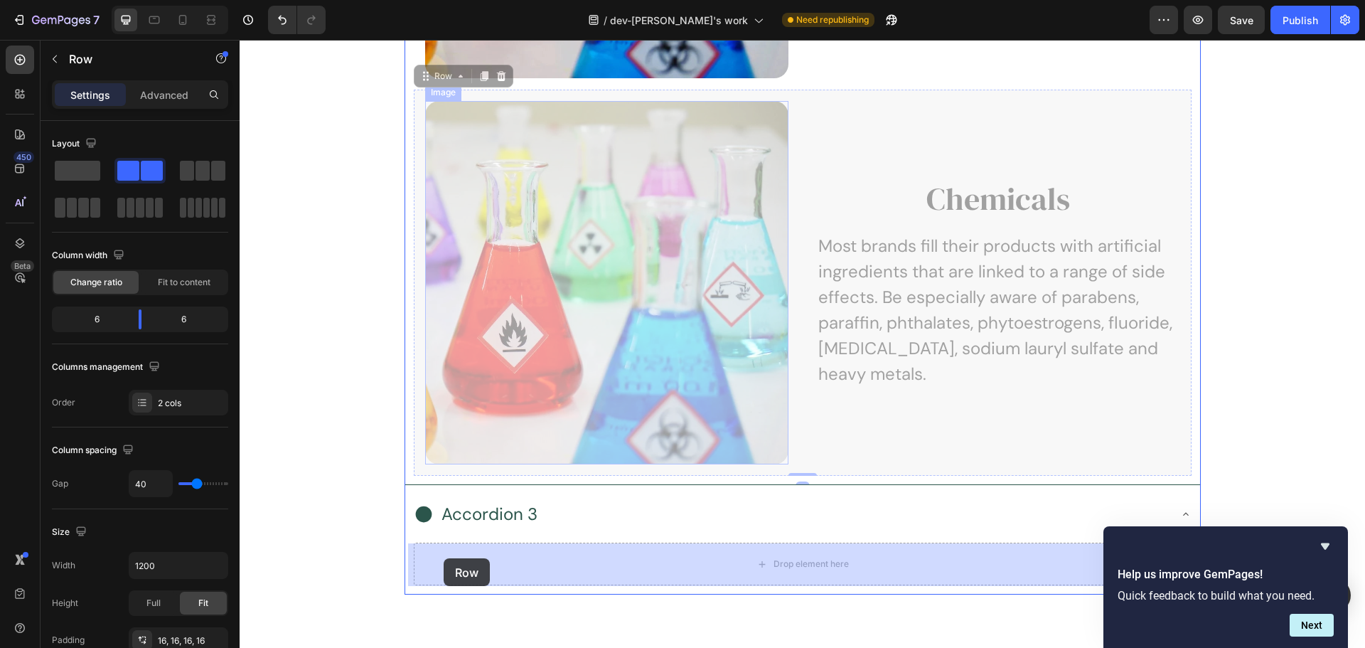
drag, startPoint x: 421, startPoint y: 84, endPoint x: 442, endPoint y: 558, distance: 474.8
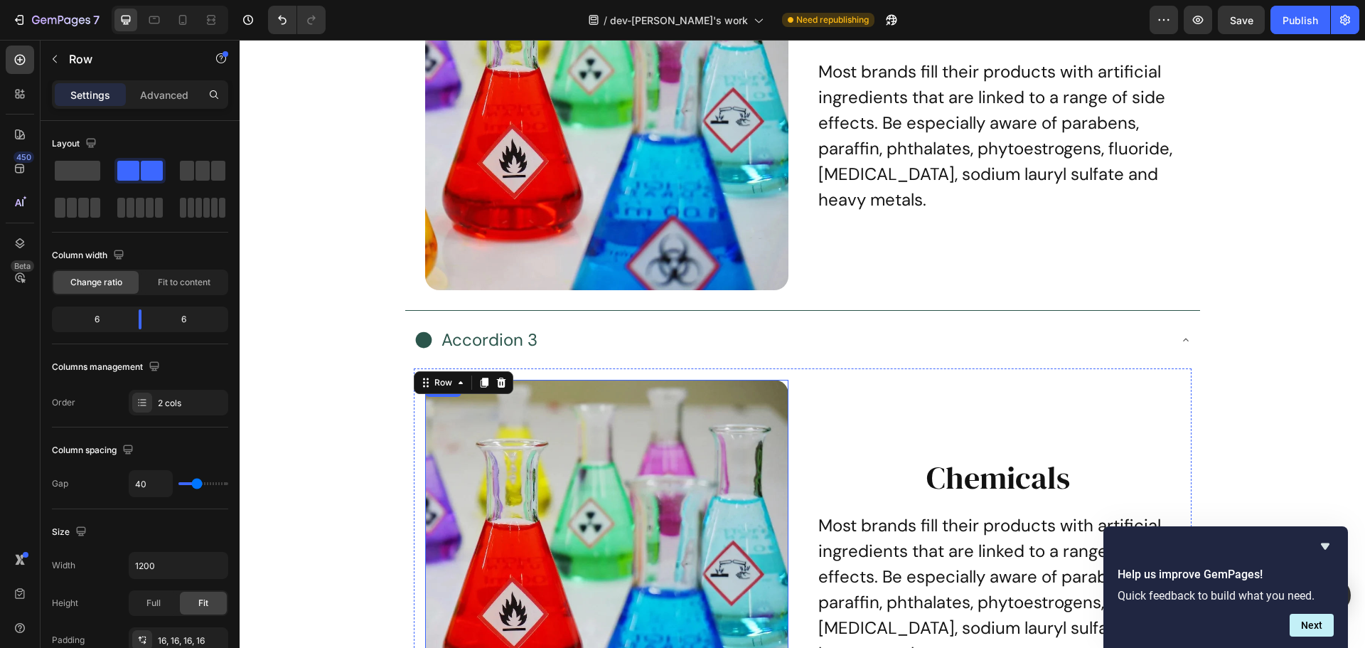
scroll to position [7342, 0]
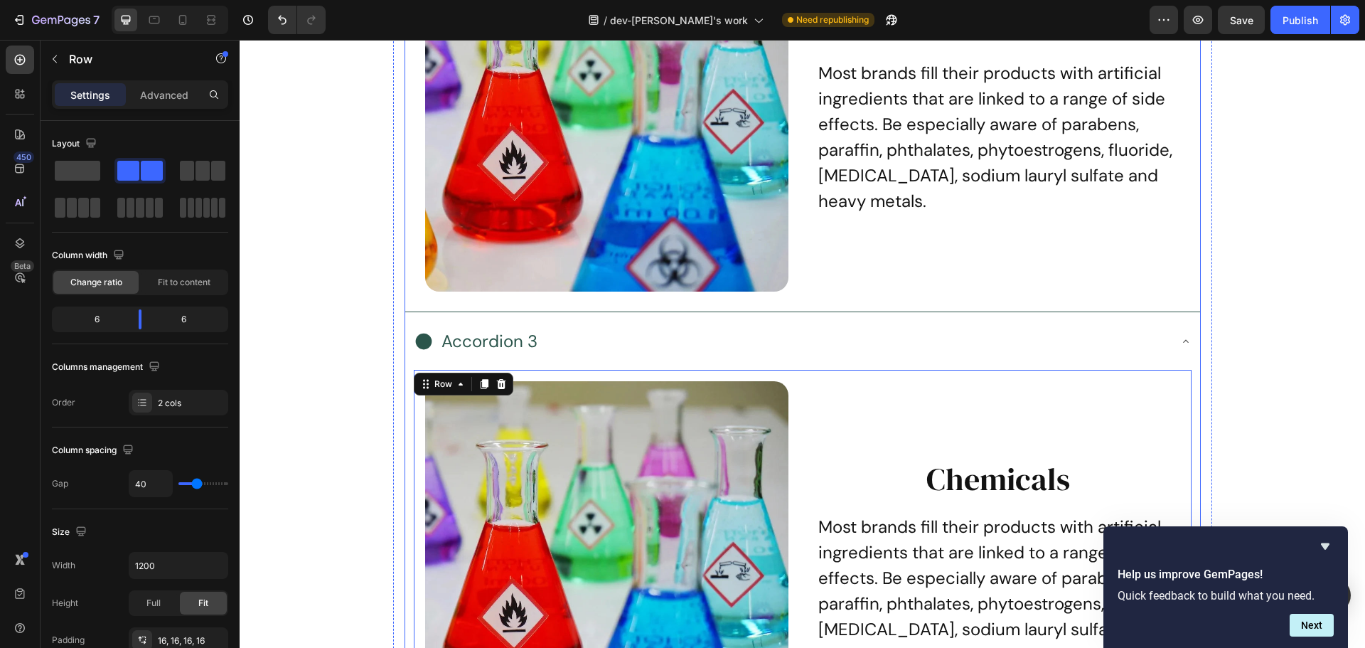
click at [608, 331] on div "Accordion 3" at bounding box center [791, 341] width 755 height 35
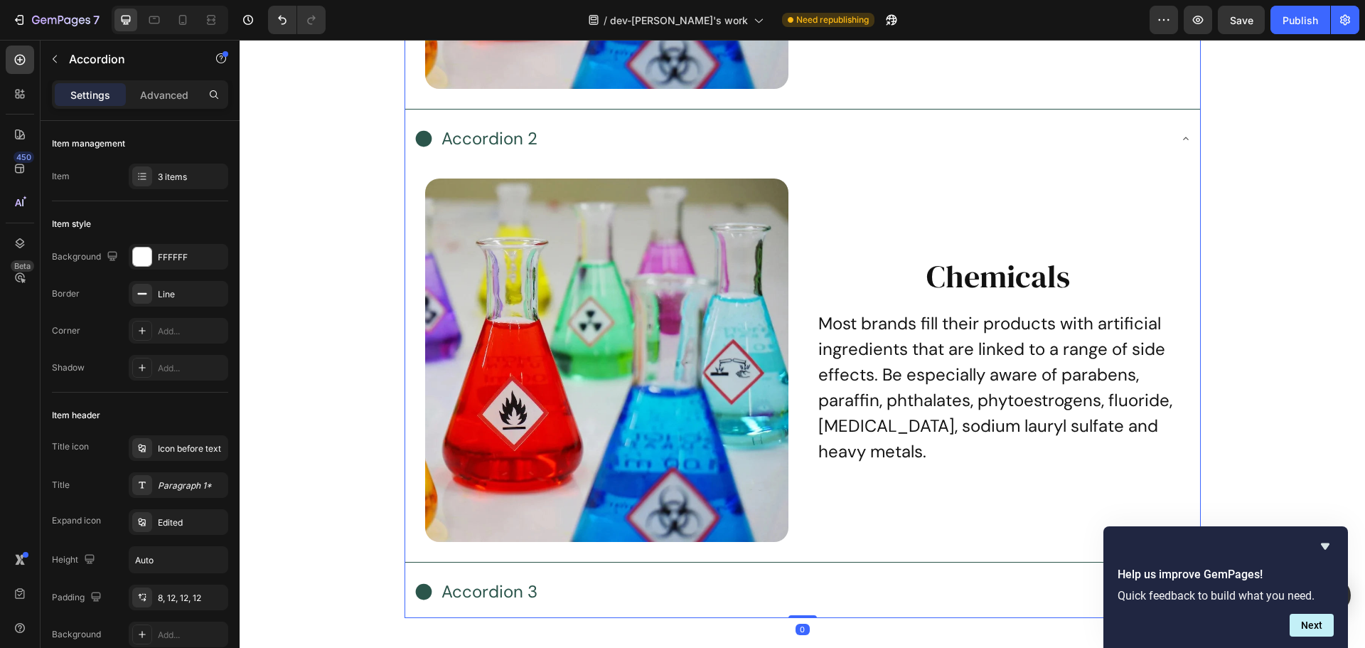
scroll to position [6987, 0]
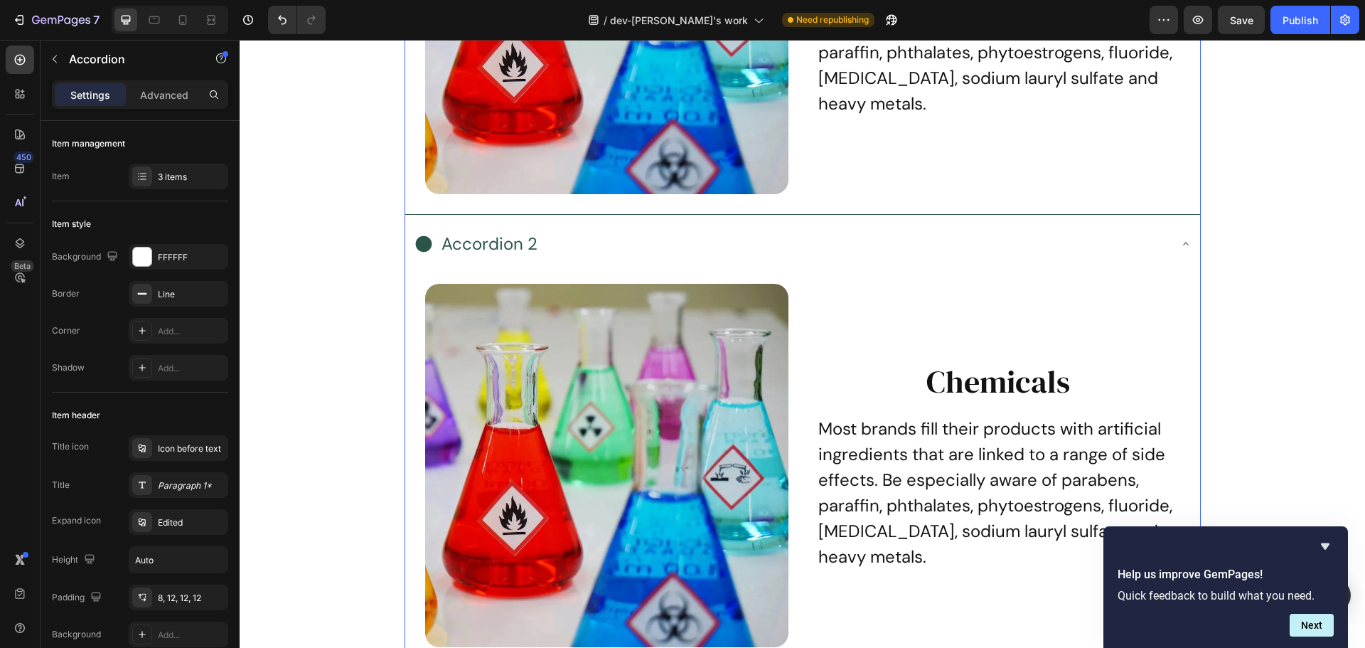
click at [814, 230] on div "Accordion 2" at bounding box center [791, 243] width 755 height 35
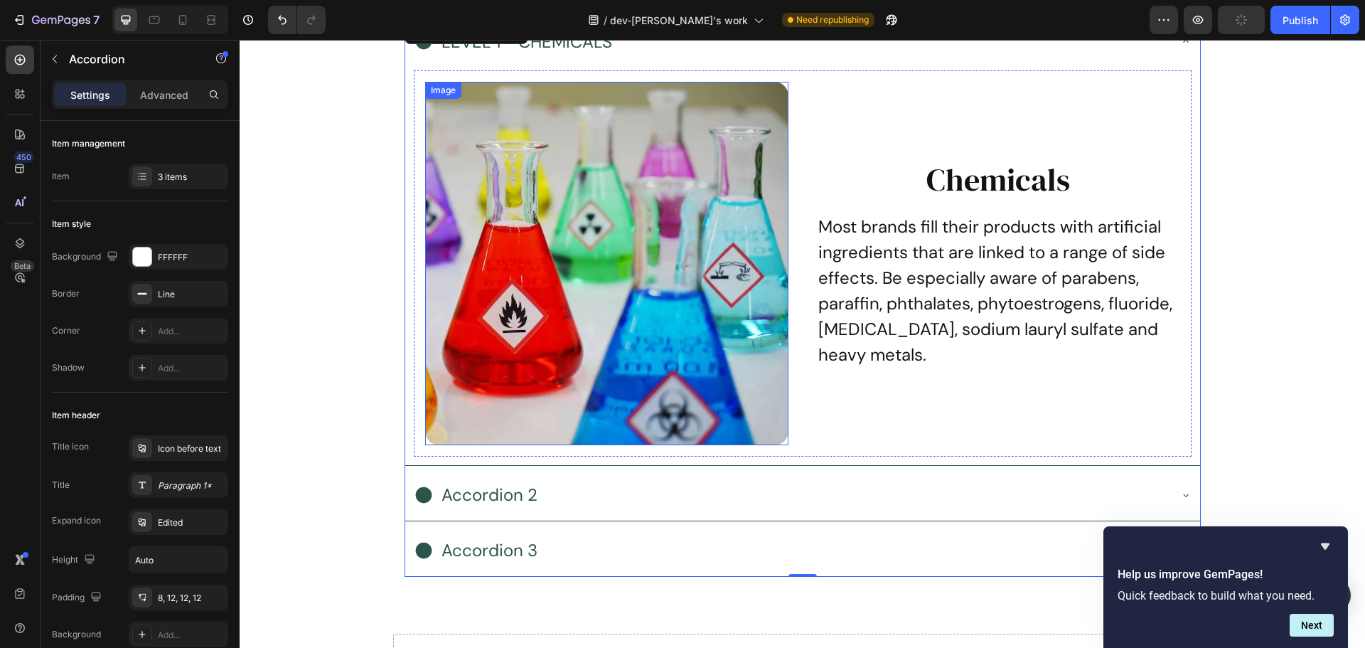
scroll to position [6702, 0]
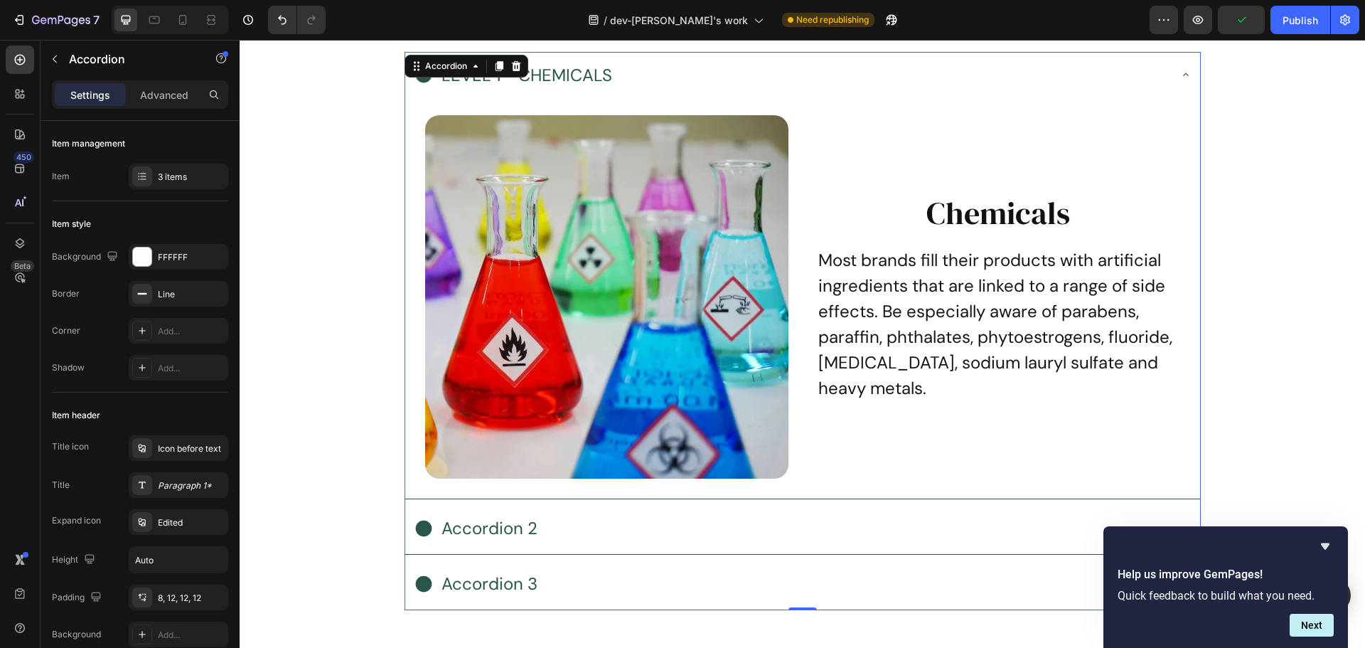
click at [813, 85] on div "LEVEL 1 - CHEMICALS" at bounding box center [791, 75] width 755 height 35
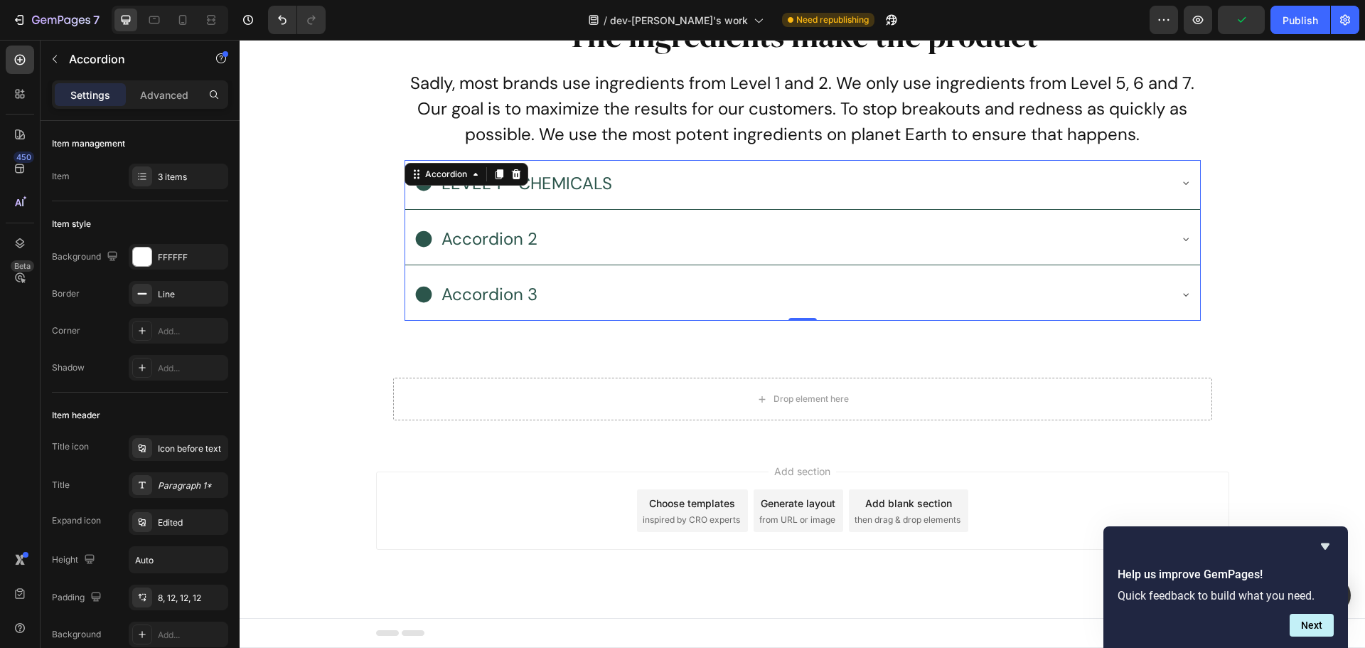
scroll to position [6595, 0]
click at [139, 178] on icon at bounding box center [142, 176] width 11 height 11
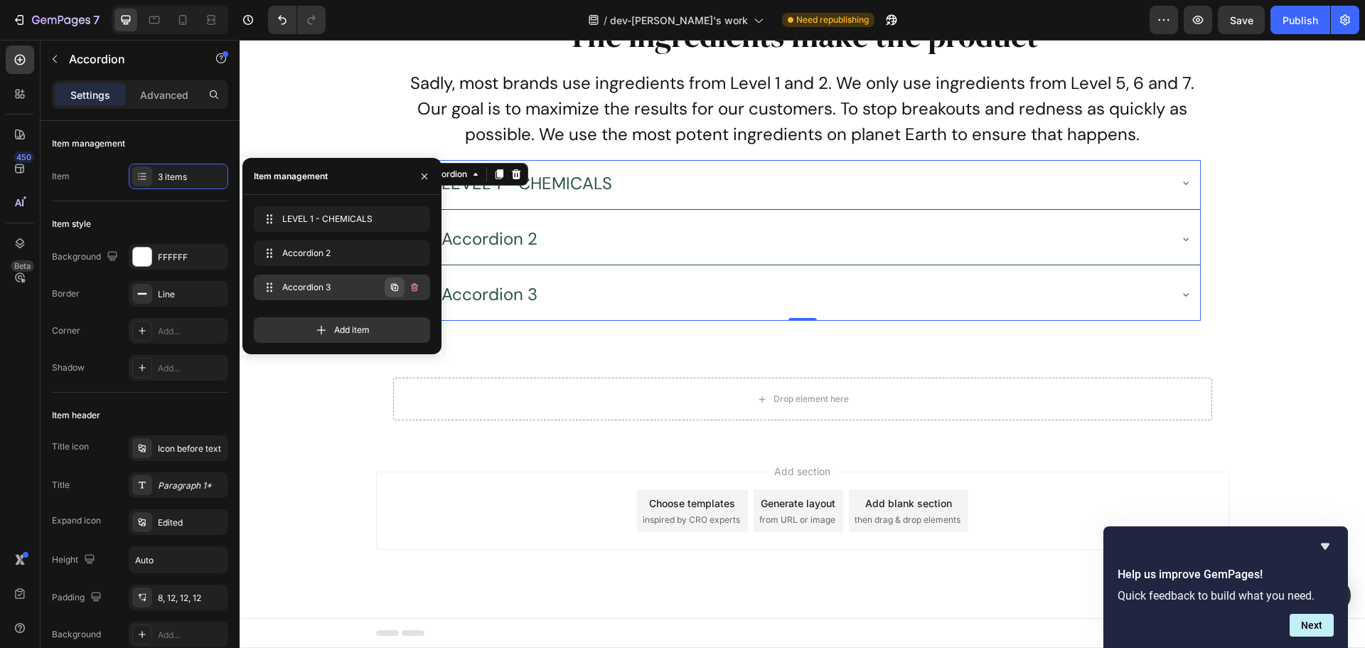
click at [393, 287] on icon "button" at bounding box center [394, 287] width 7 height 7
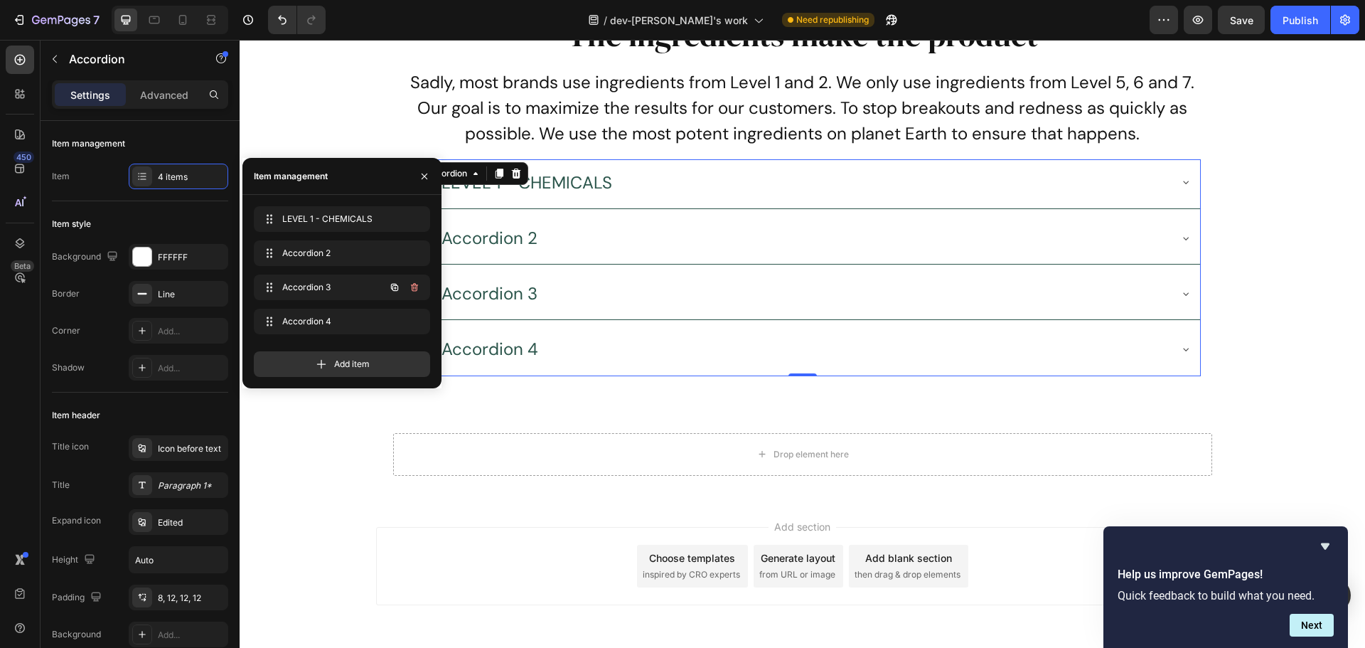
scroll to position [6650, 0]
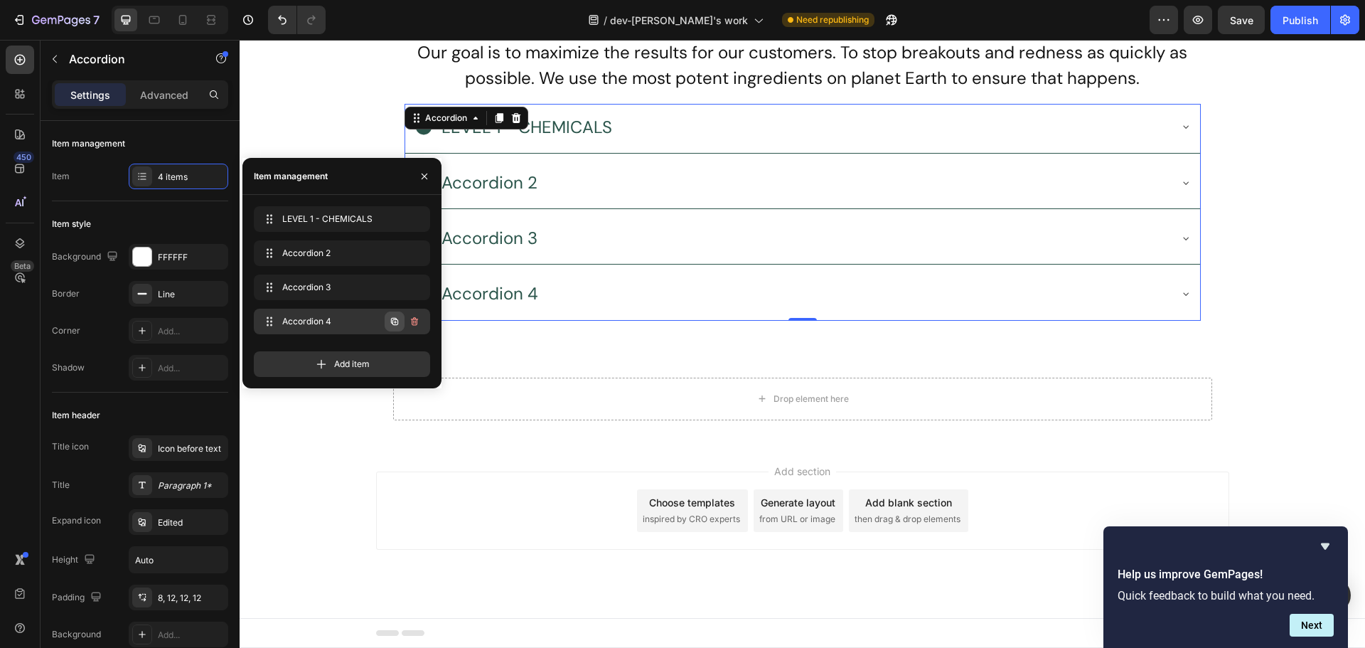
click at [395, 320] on icon "button" at bounding box center [394, 321] width 7 height 7
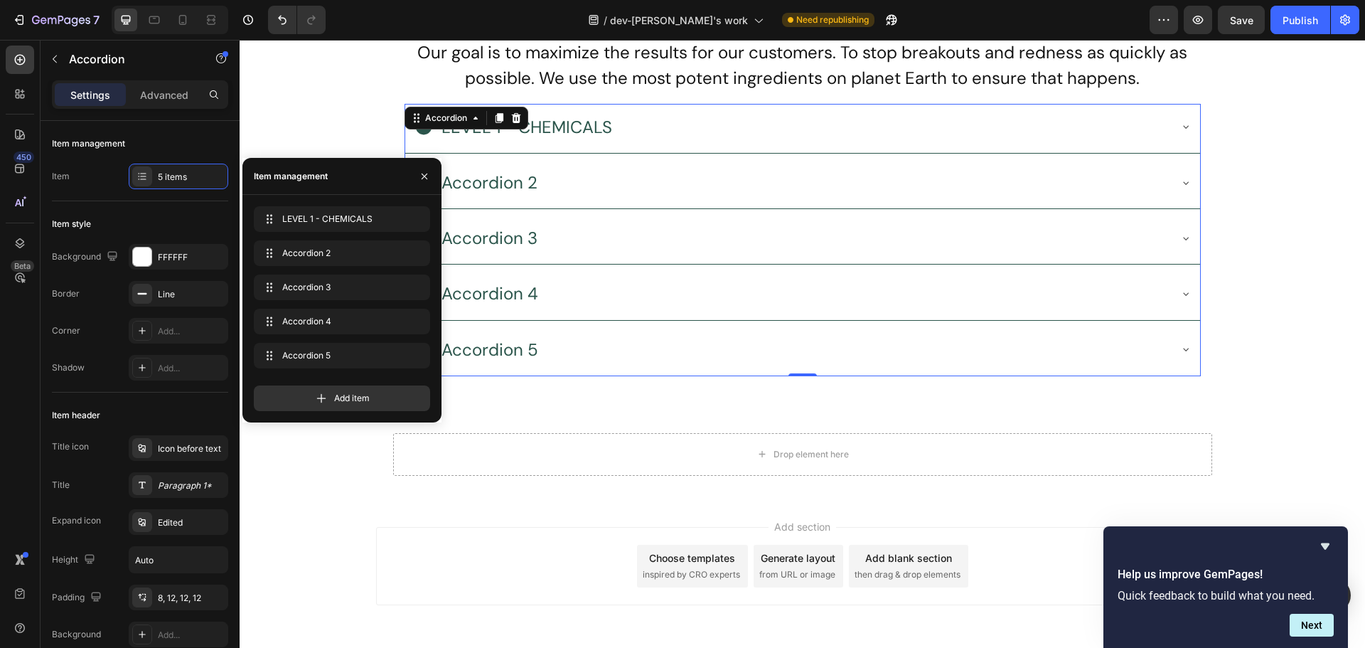
scroll to position [6702, 0]
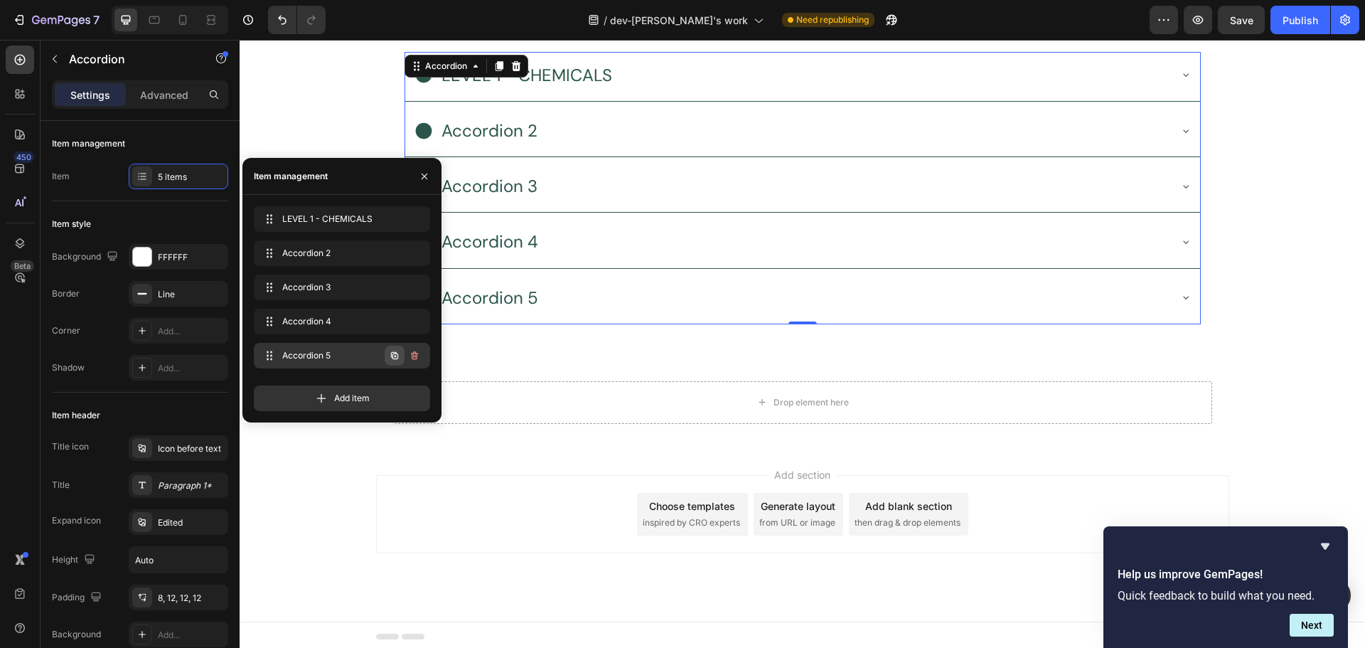
click at [393, 358] on icon "button" at bounding box center [394, 355] width 7 height 7
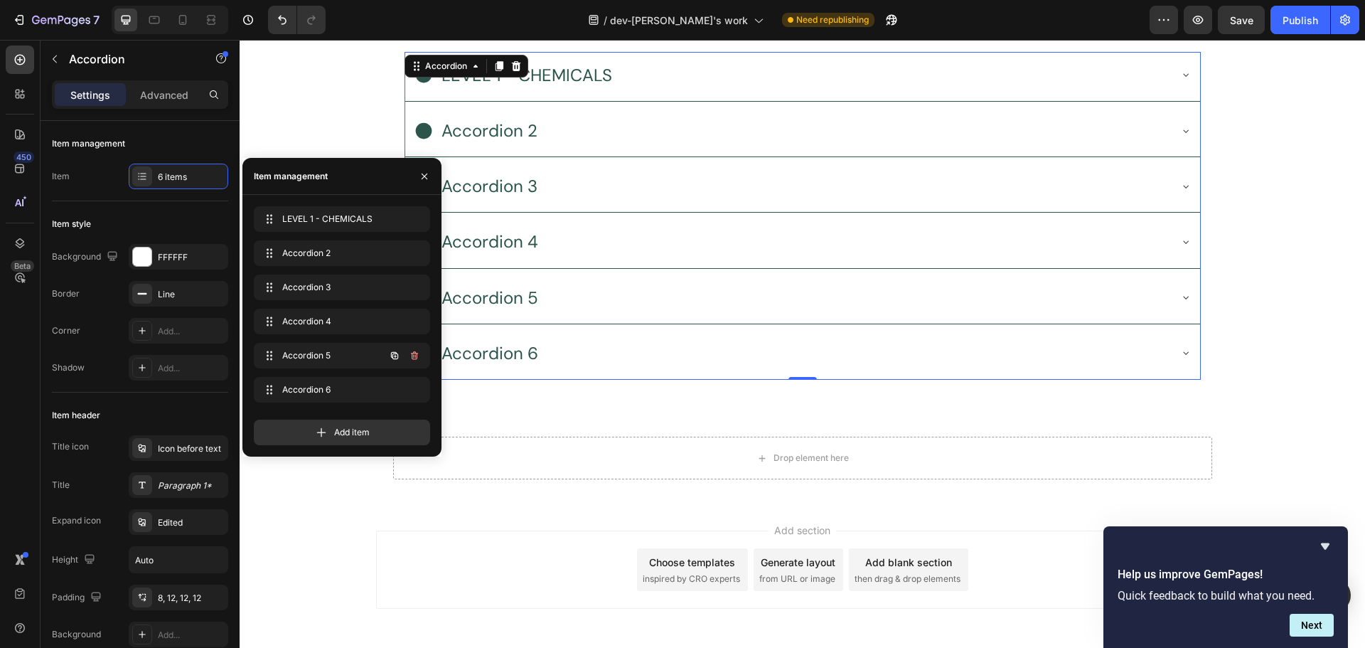
click at [393, 358] on icon "button" at bounding box center [394, 355] width 7 height 7
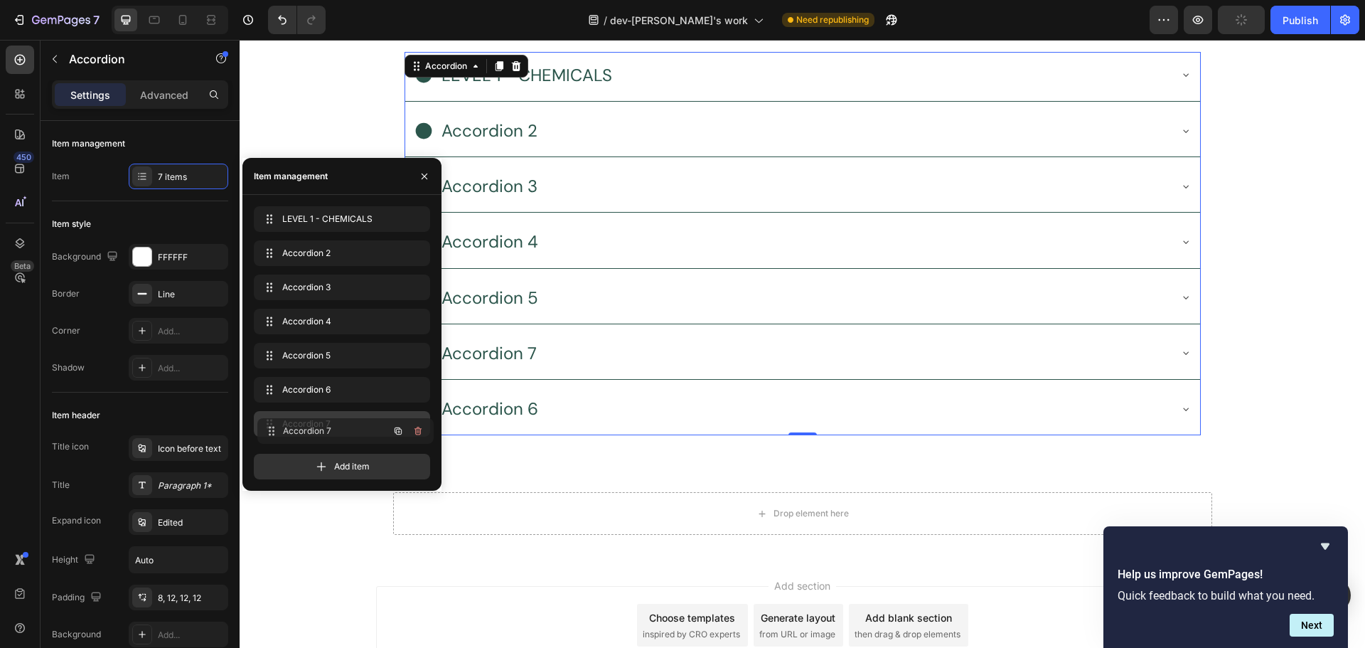
drag, startPoint x: 267, startPoint y: 395, endPoint x: 252, endPoint y: 391, distance: 15.5
click at [87, 185] on div "Item 7 items" at bounding box center [140, 177] width 176 height 26
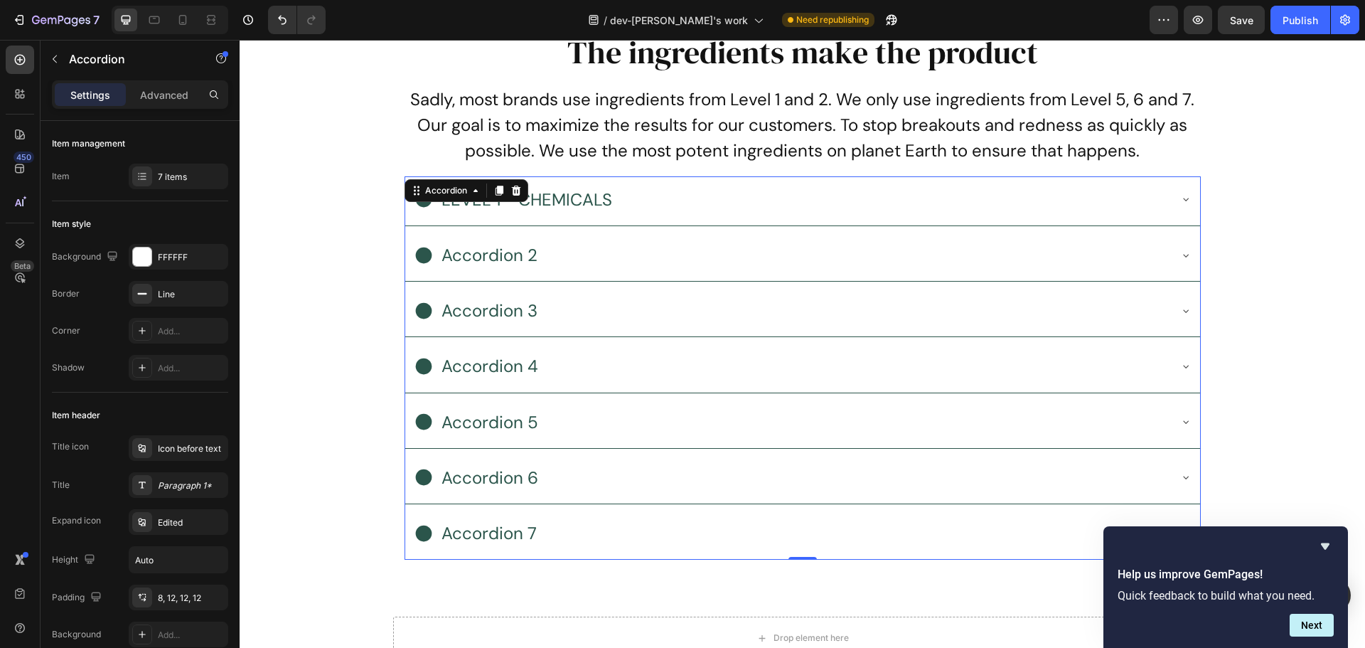
scroll to position [6560, 0]
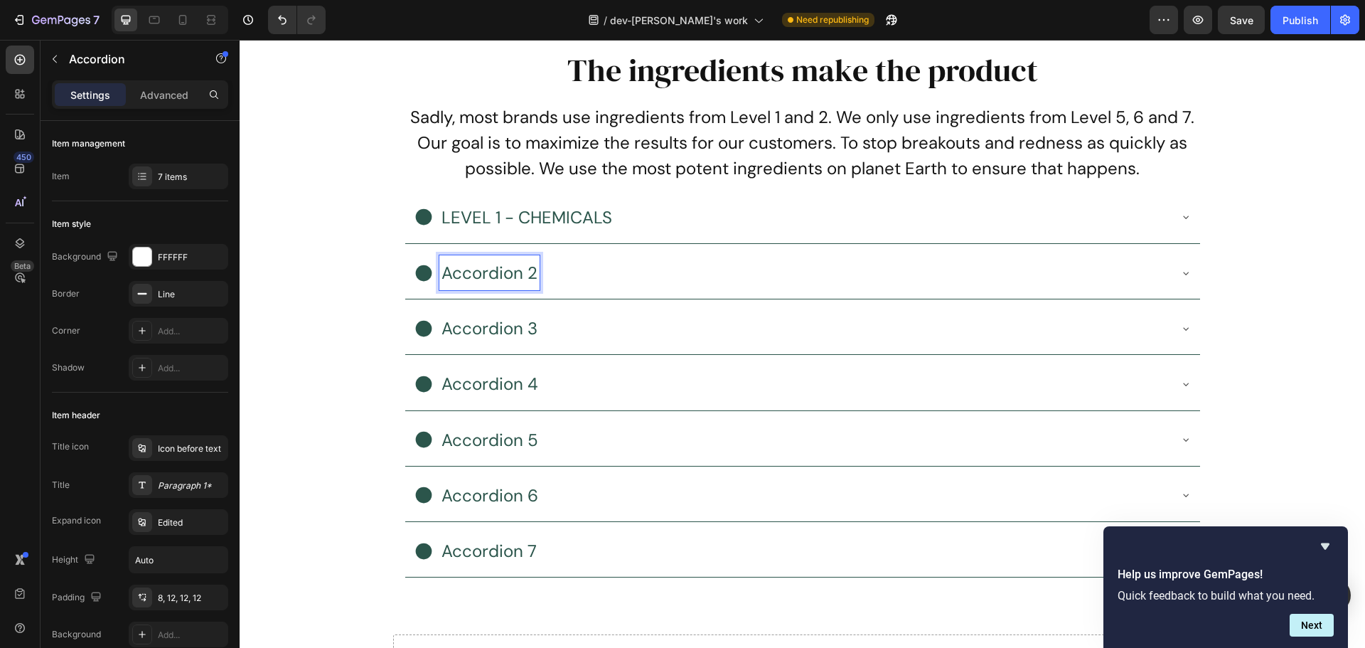
click at [493, 274] on p "Accordion 2" at bounding box center [490, 272] width 96 height 31
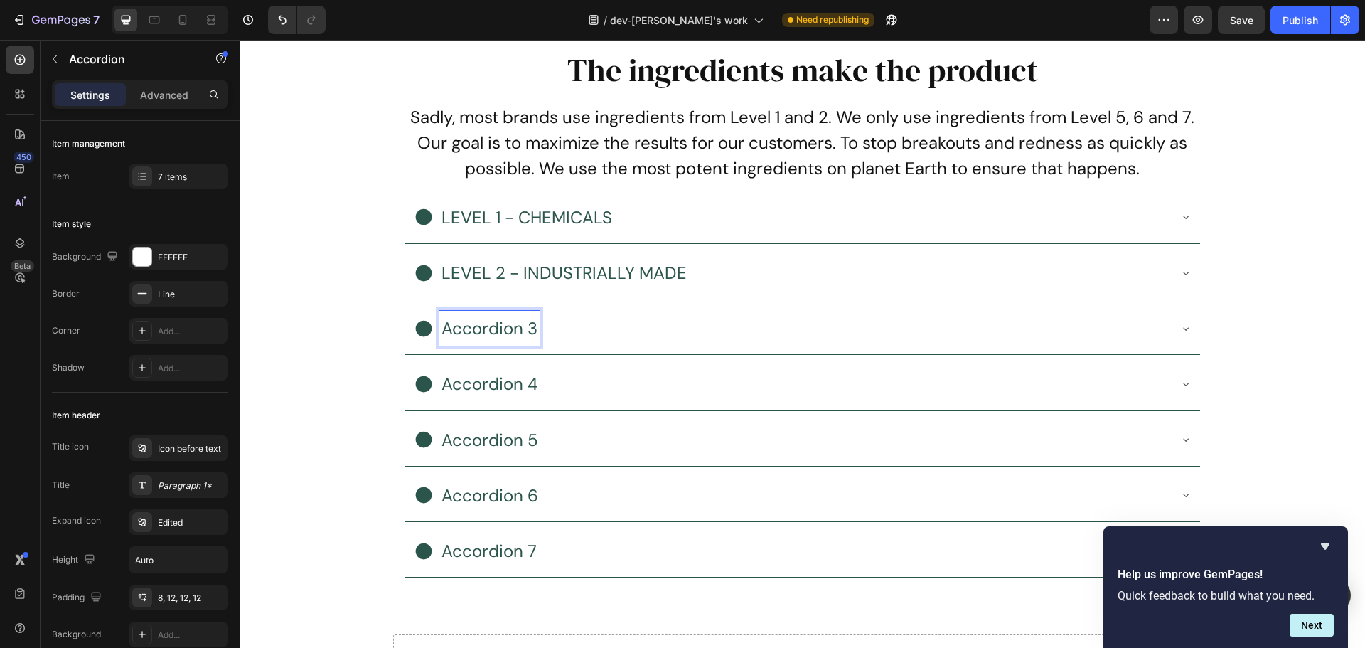
click at [486, 331] on p "Accordion 3" at bounding box center [490, 328] width 96 height 31
click at [491, 331] on p "Accordion 3" at bounding box center [490, 328] width 96 height 31
click at [503, 382] on p "Accordion 4" at bounding box center [490, 383] width 97 height 31
click at [498, 387] on p "Accordion 4" at bounding box center [490, 383] width 97 height 31
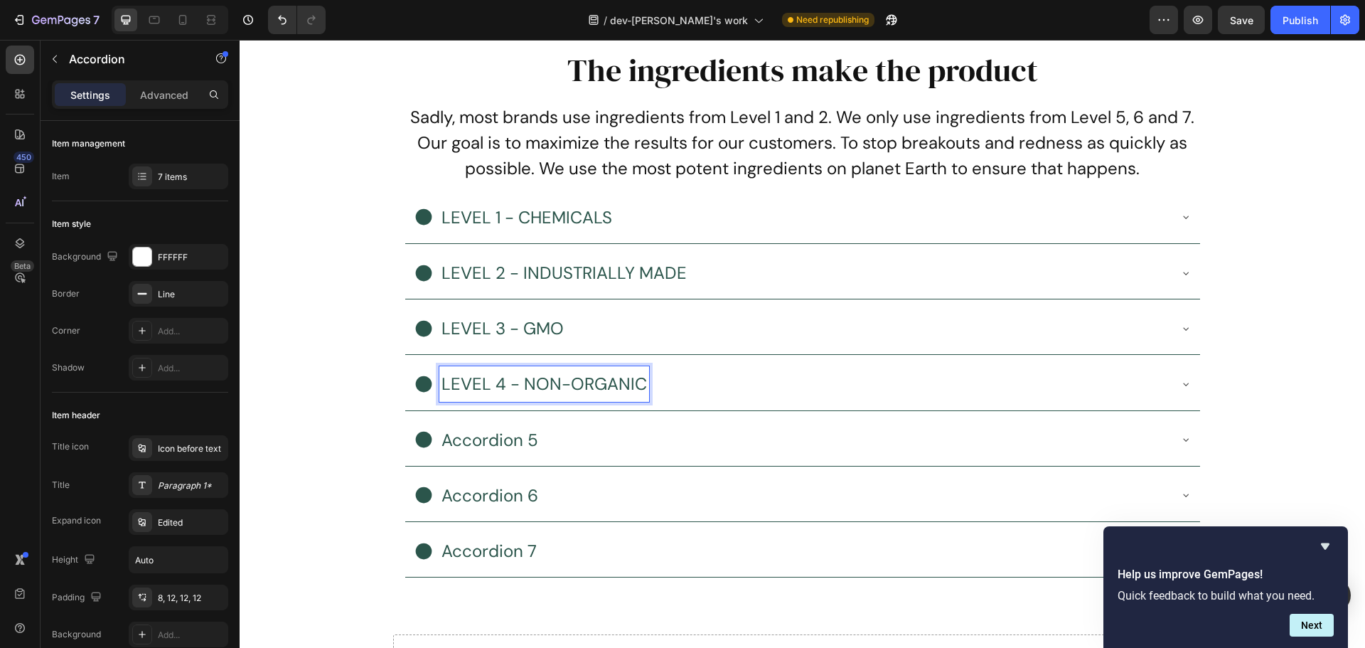
click at [477, 444] on p "Accordion 5" at bounding box center [490, 440] width 97 height 31
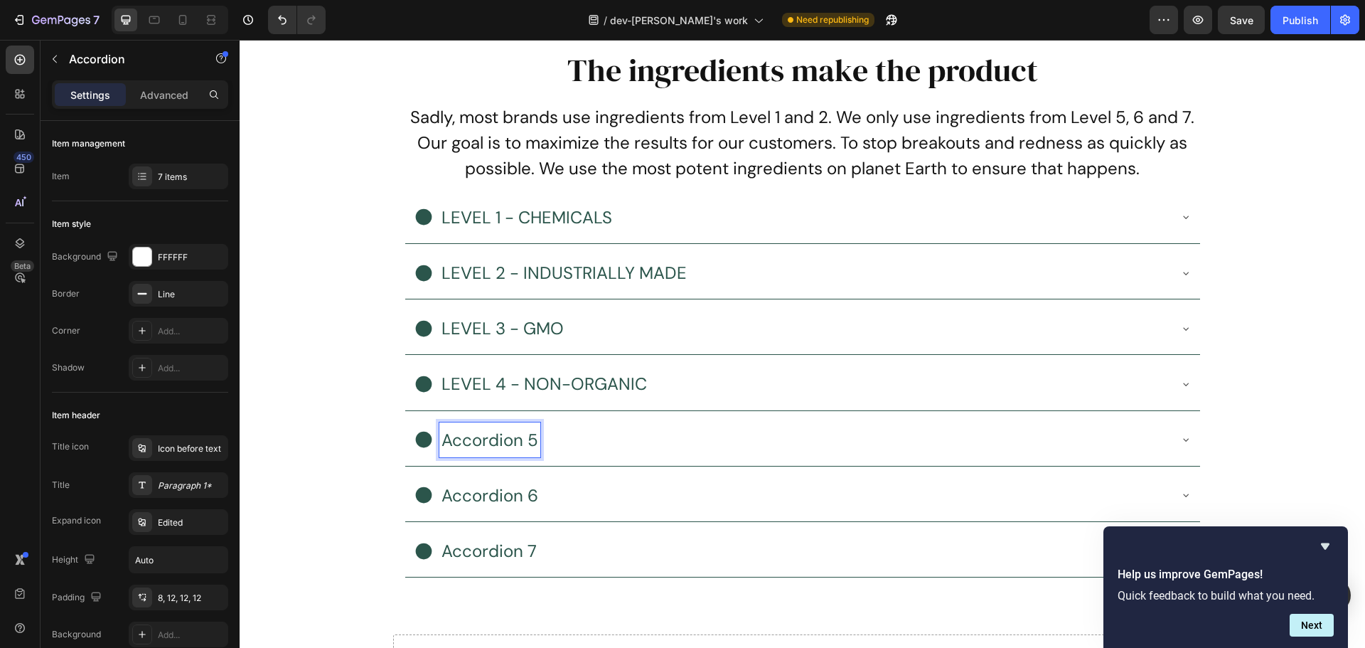
click at [501, 444] on p "Accordion 5" at bounding box center [490, 440] width 97 height 31
click at [484, 494] on p "Accordion 6" at bounding box center [490, 495] width 97 height 31
click at [503, 543] on p "Accordion 7" at bounding box center [489, 550] width 95 height 31
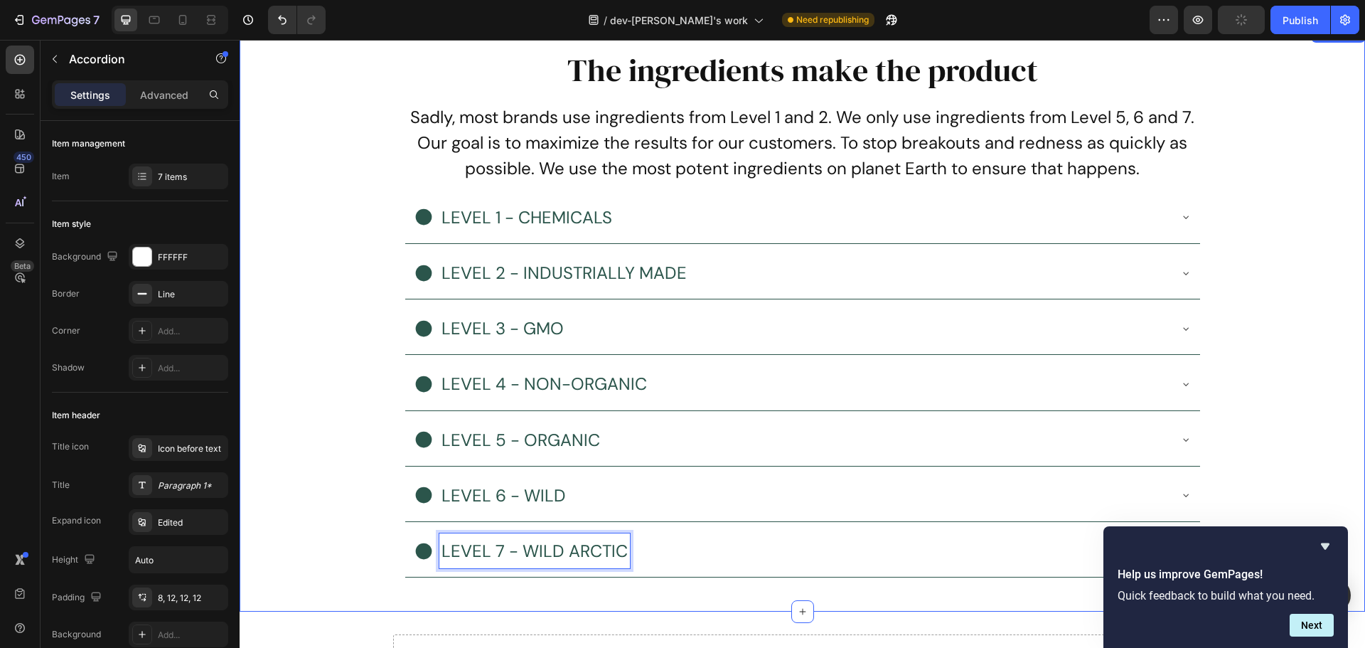
click at [337, 498] on div "The ingredients make the product Heading Sadly, most brands use ingredients fro…" at bounding box center [803, 318] width 1126 height 541
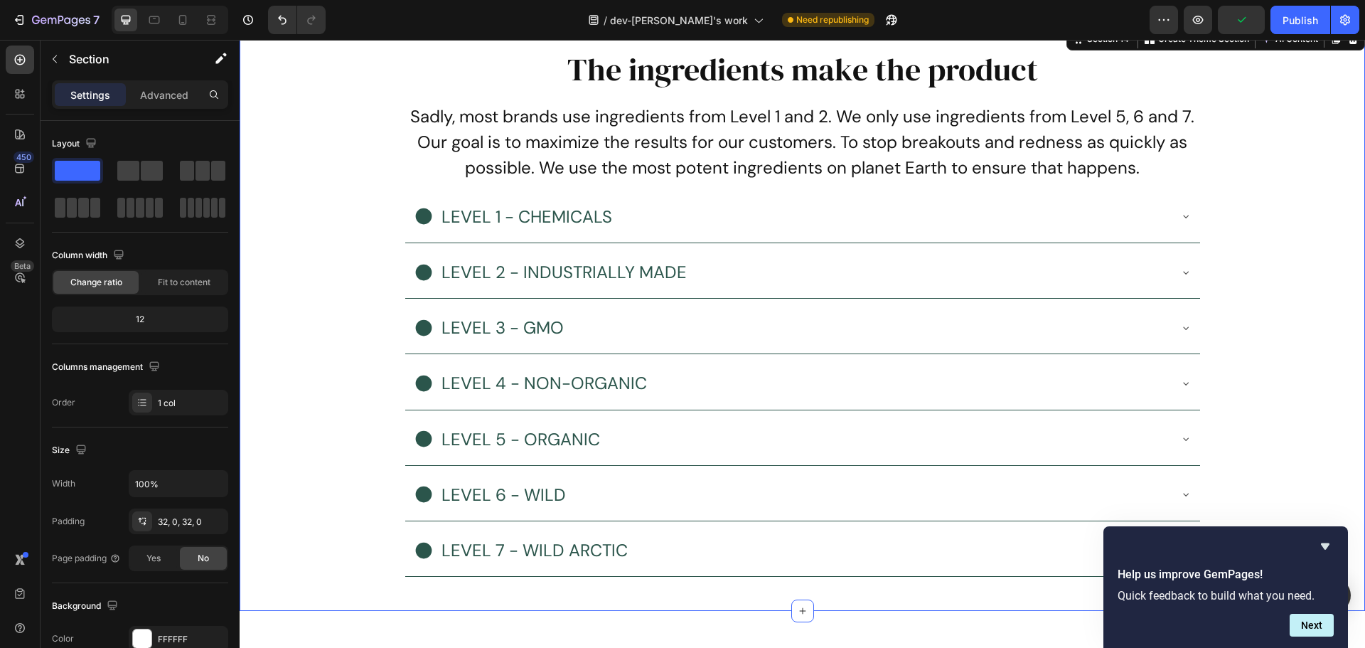
scroll to position [6489, 0]
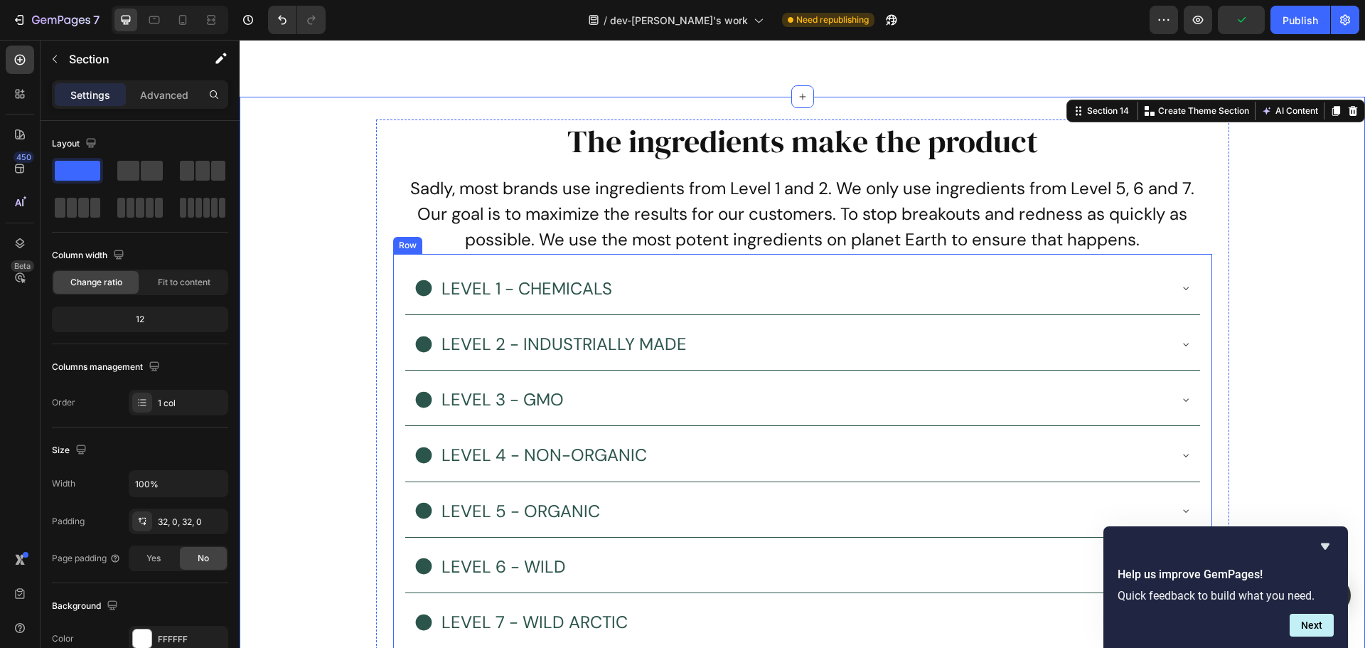
click at [558, 259] on div "LEVEL 1 - CHEMICALS LEVEL 2 - INDUSTRIALLY MADE LEVEL 3 - GMO LEVEL 4 - NON-ORG…" at bounding box center [802, 457] width 819 height 406
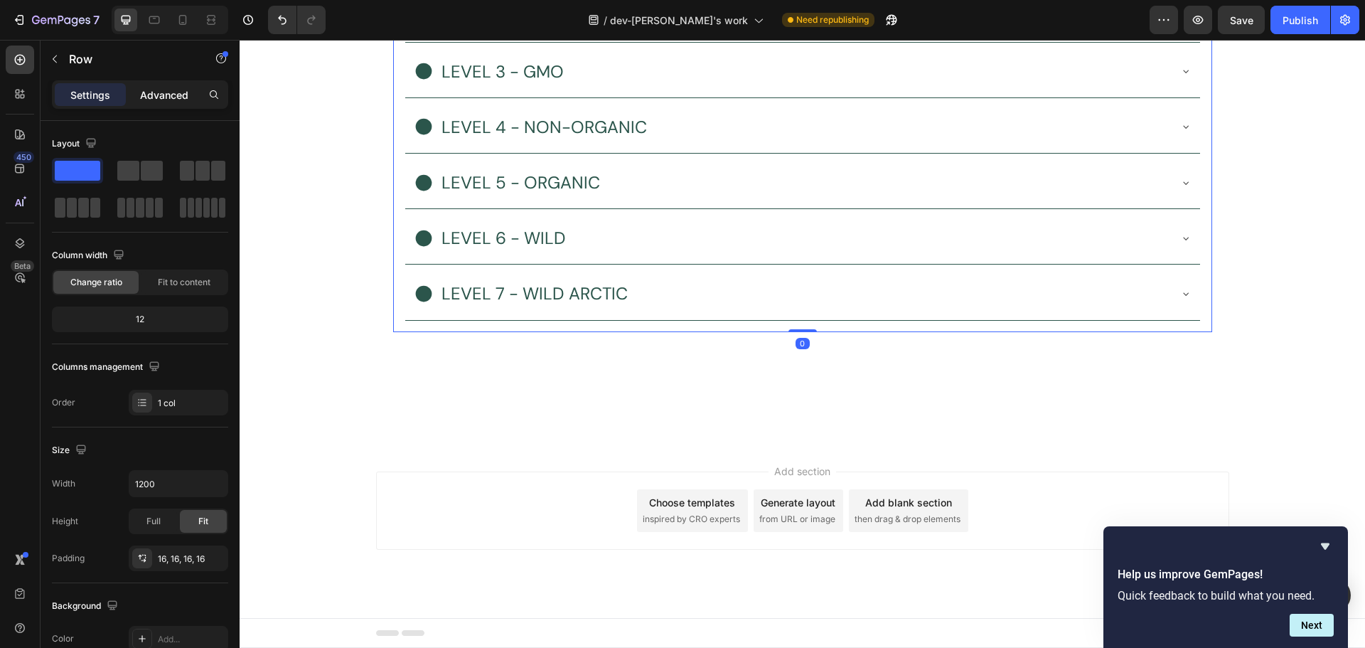
click at [161, 84] on div "Advanced" at bounding box center [164, 94] width 71 height 23
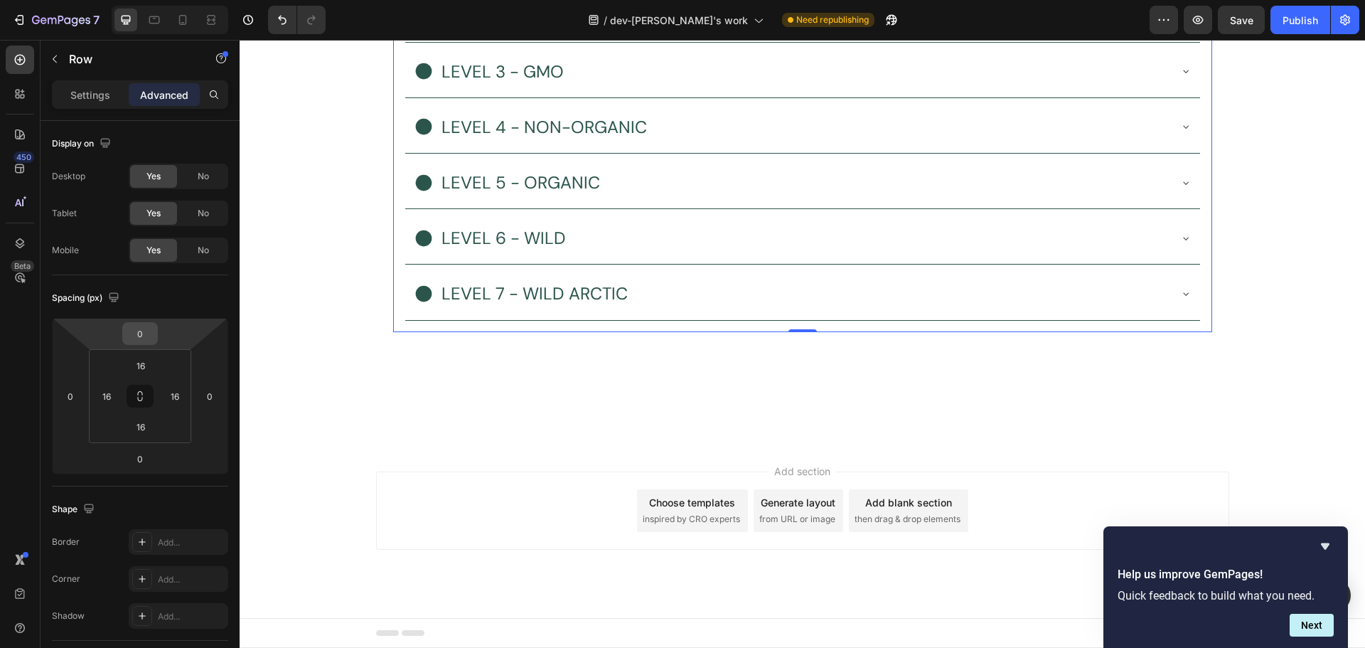
click at [144, 333] on input "0" at bounding box center [140, 333] width 28 height 21
click at [173, 474] on p "L 16px" at bounding box center [176, 471] width 64 height 10
type input "16"
click at [307, 334] on div "The ingredients make the product Heading Sadly, most brands use ingredients fro…" at bounding box center [803, 57] width 1126 height 553
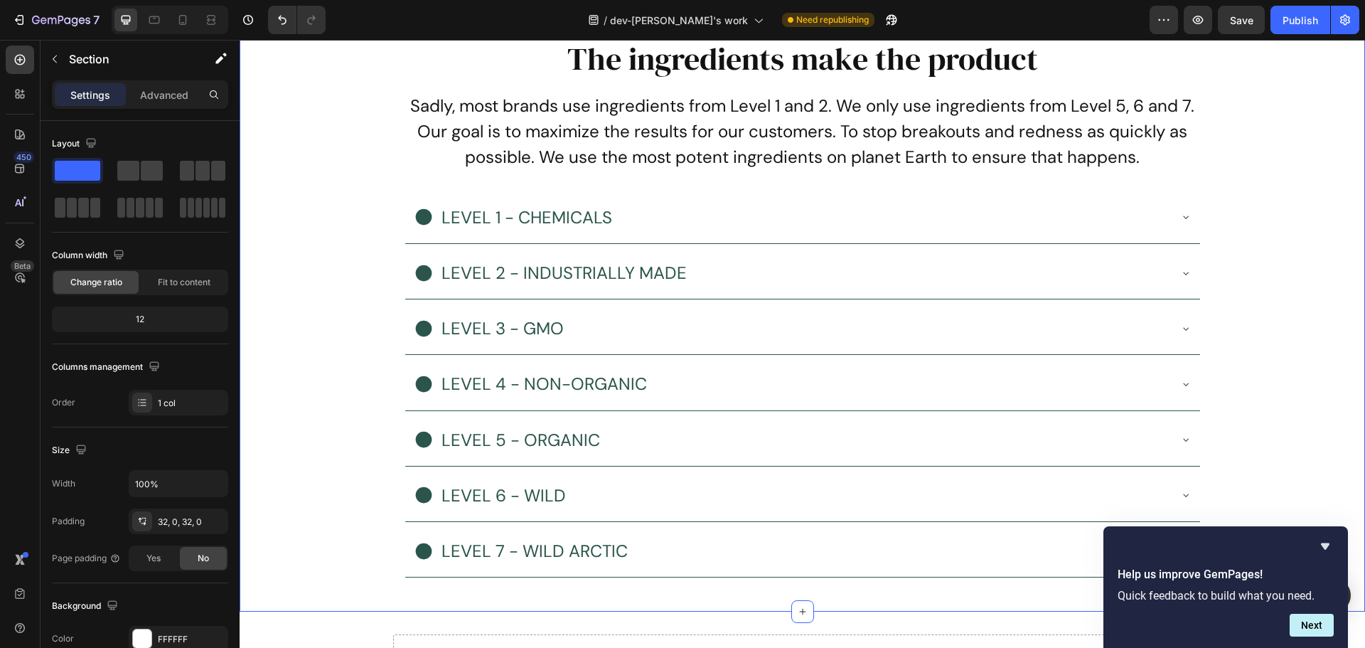
scroll to position [6560, 0]
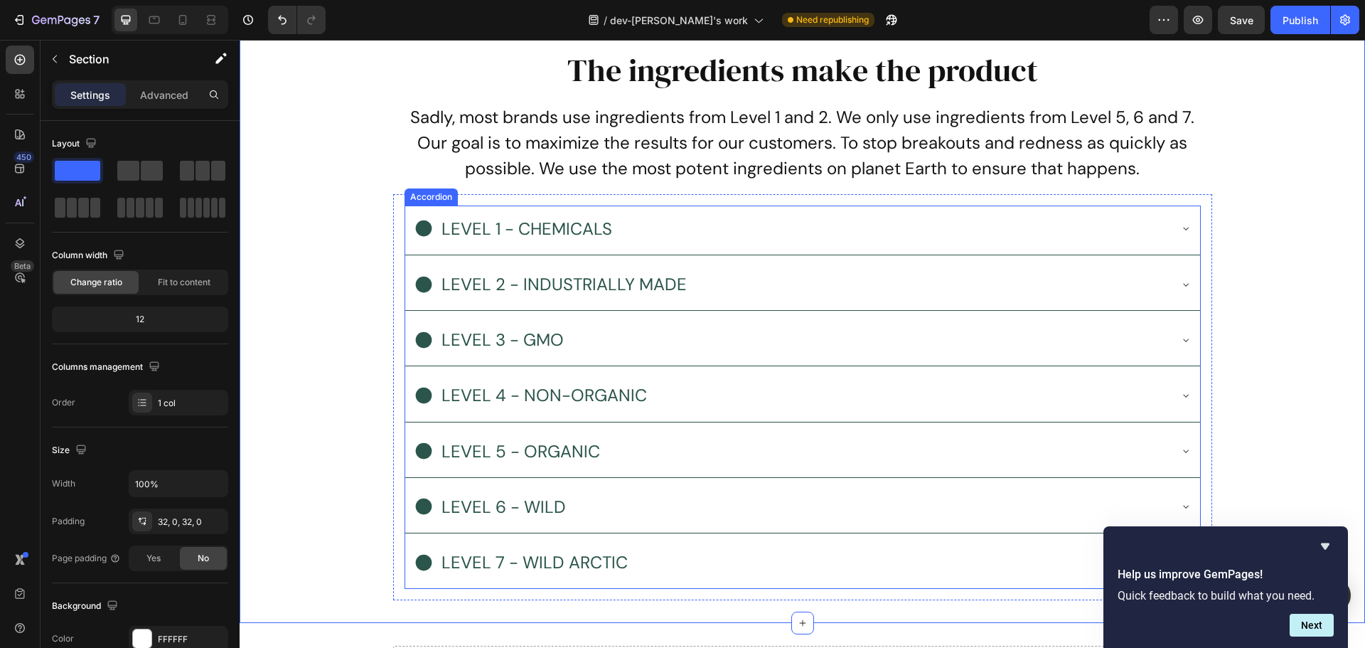
click at [1070, 228] on div "LEVEL 1 - CHEMICALS" at bounding box center [791, 228] width 755 height 35
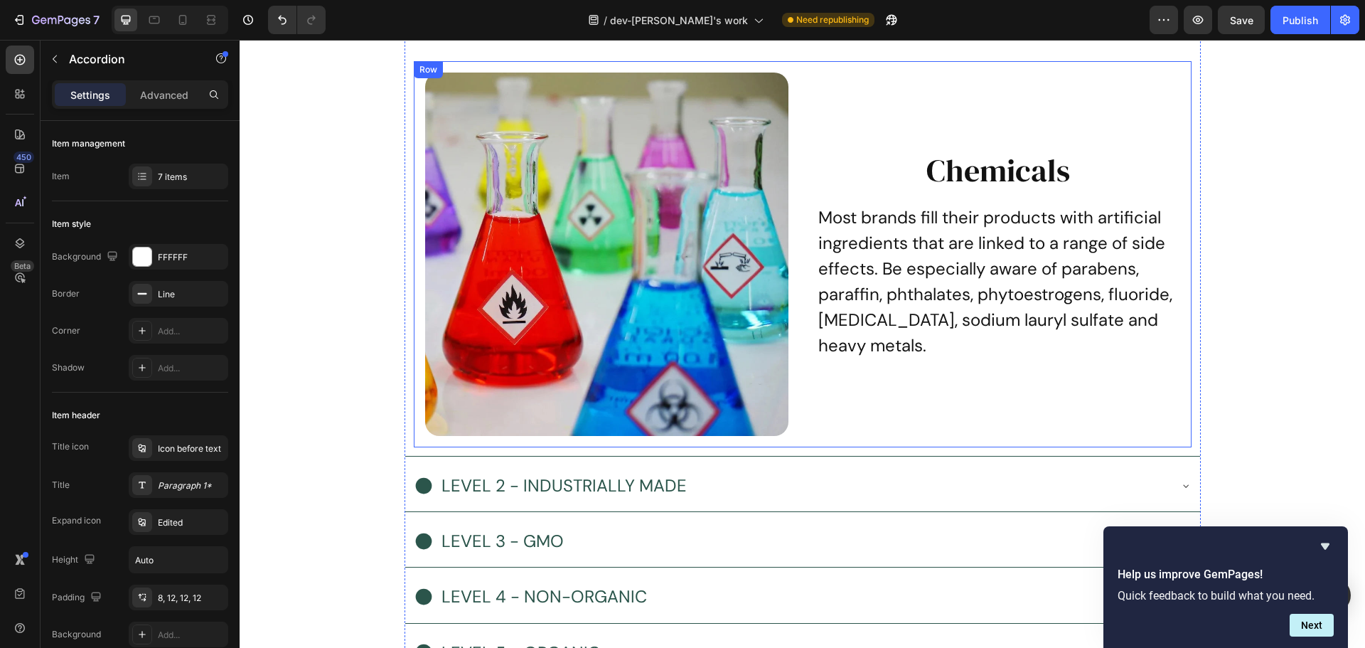
scroll to position [6773, 0]
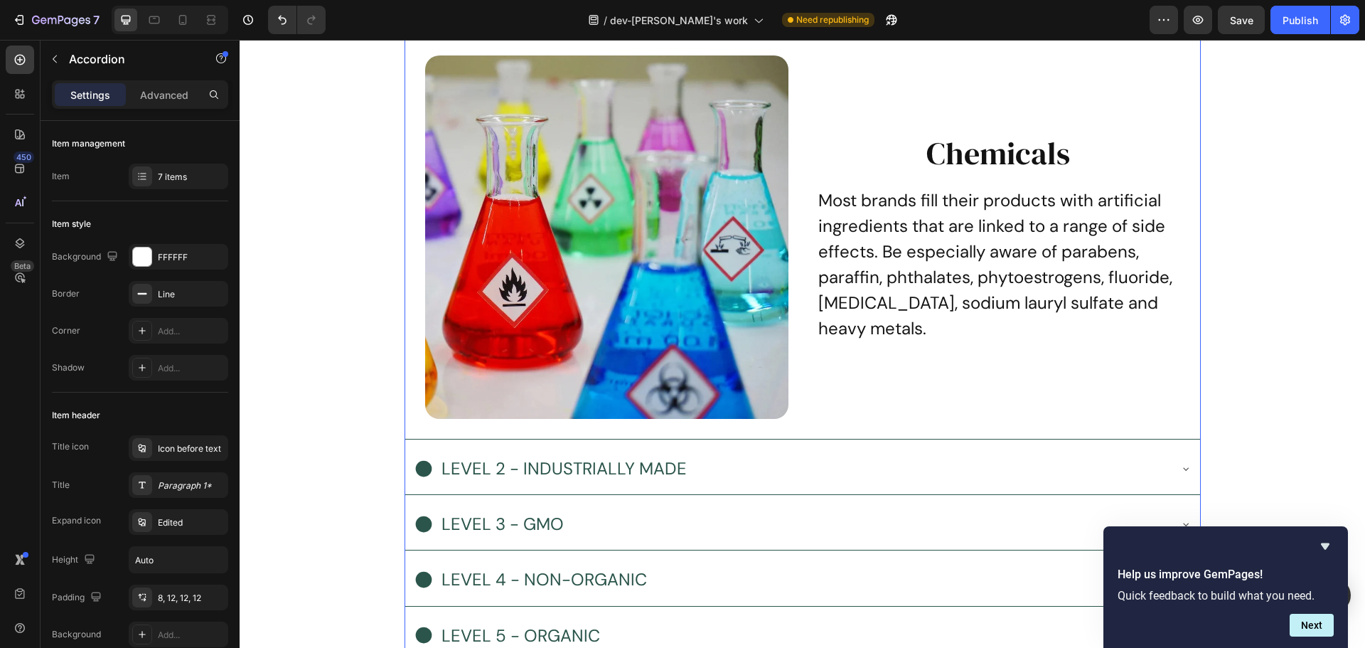
click at [775, 445] on div "LEVEL 2 - INDUSTRIALLY MADE" at bounding box center [802, 469] width 795 height 49
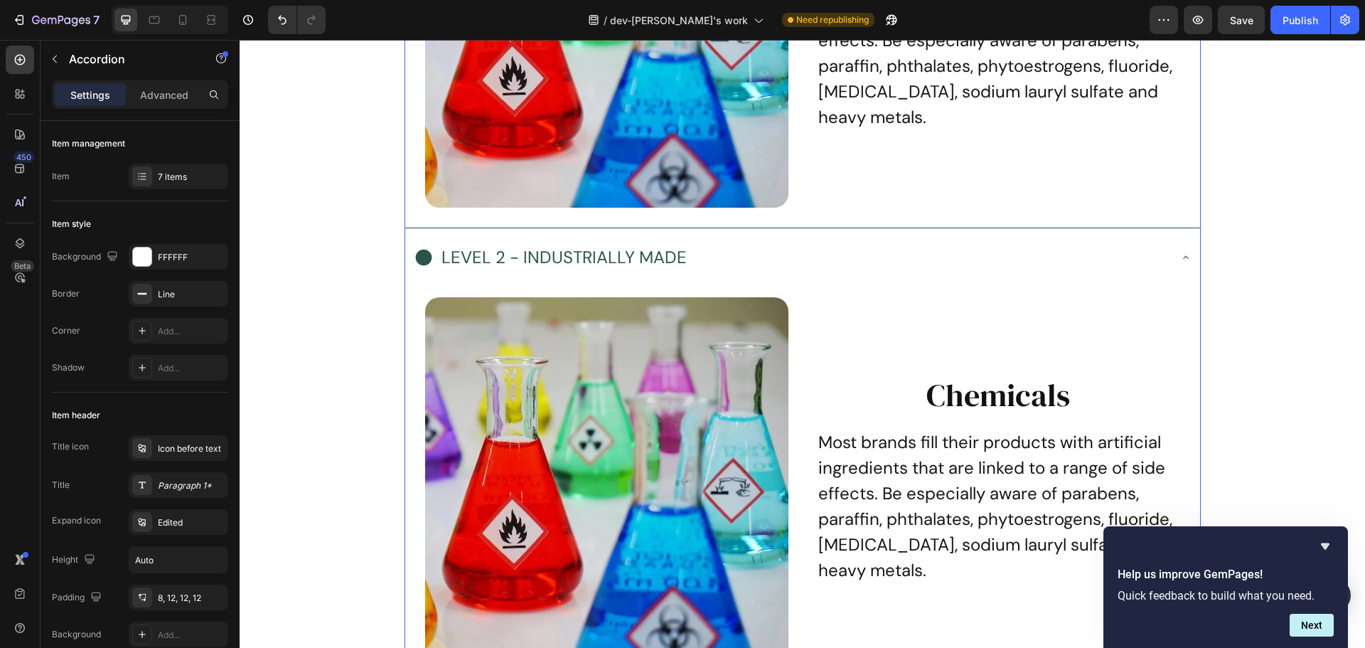
scroll to position [7129, 0]
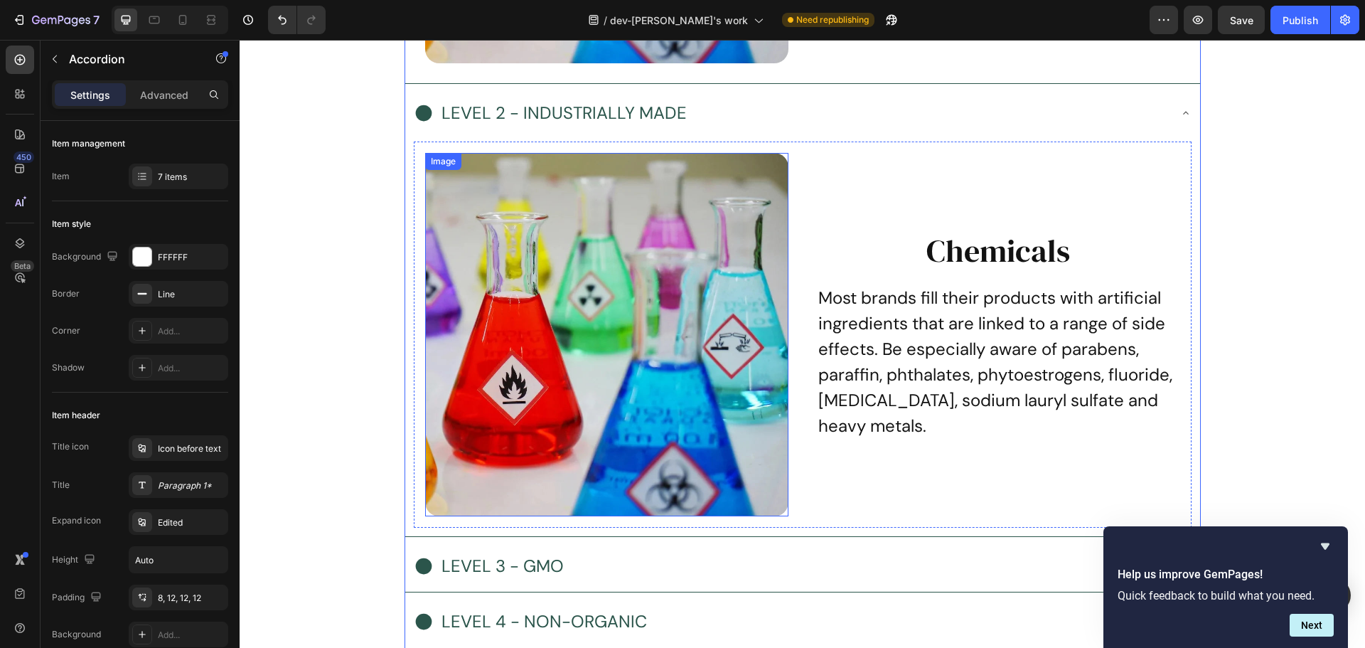
click at [519, 426] on img at bounding box center [606, 334] width 363 height 363
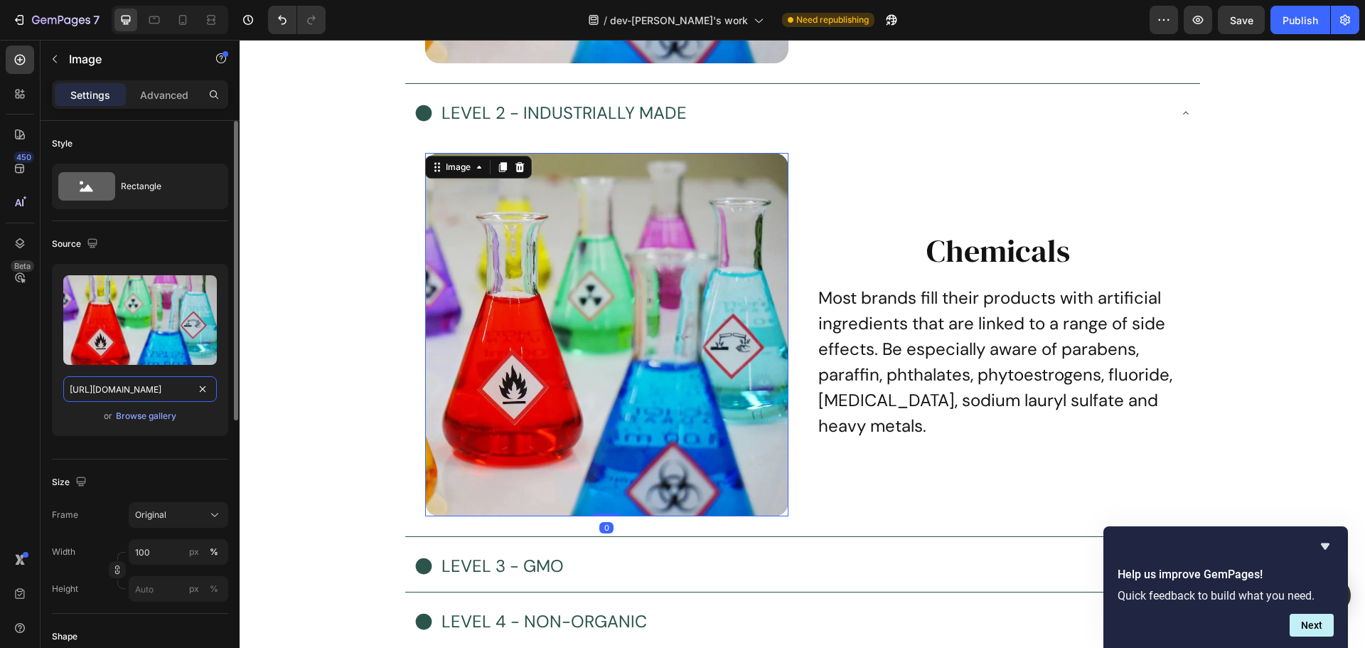
click at [159, 385] on input "https://cdn.shopify.com/s/files/1/0485/7787/2027/files/kdechemicals.webp?v=1737…" at bounding box center [140, 389] width 154 height 26
paste input "feweoil-refining-orig.webp?v=1737804920"
type input "https://cdn.shopify.com/s/files/1/0485/7787/2027/files/feweoil-refining-orig.we…"
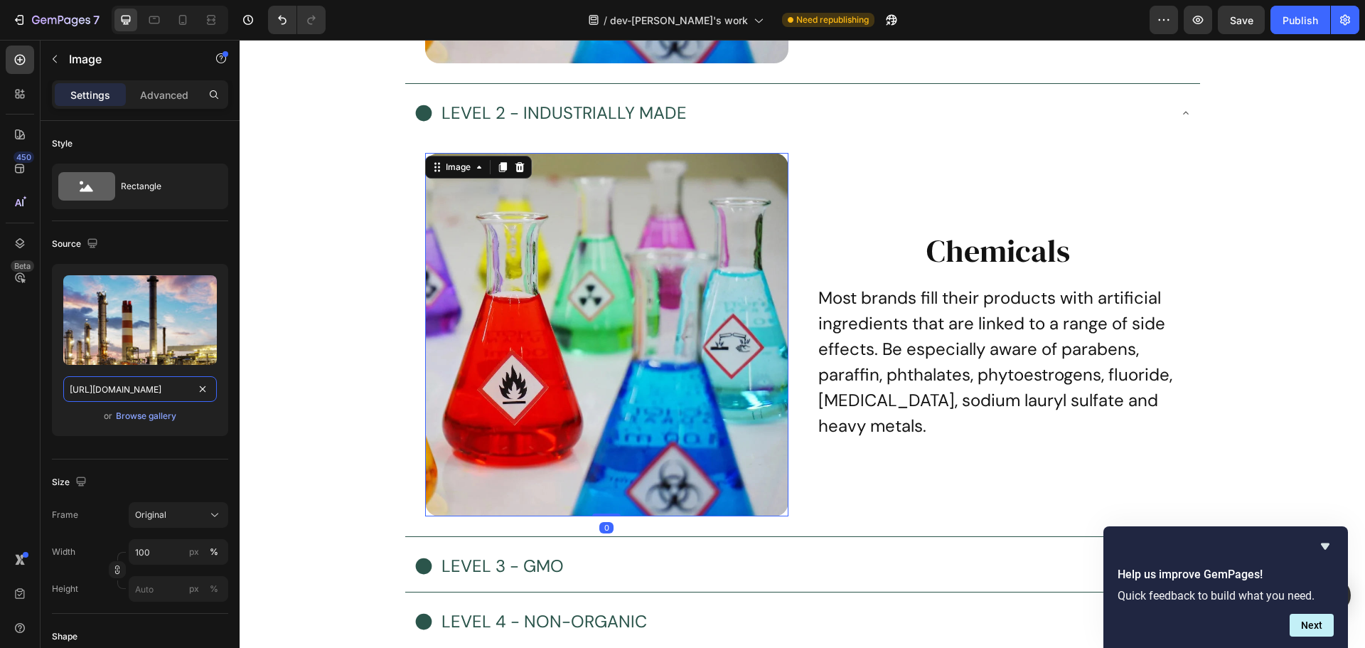
scroll to position [0, 331]
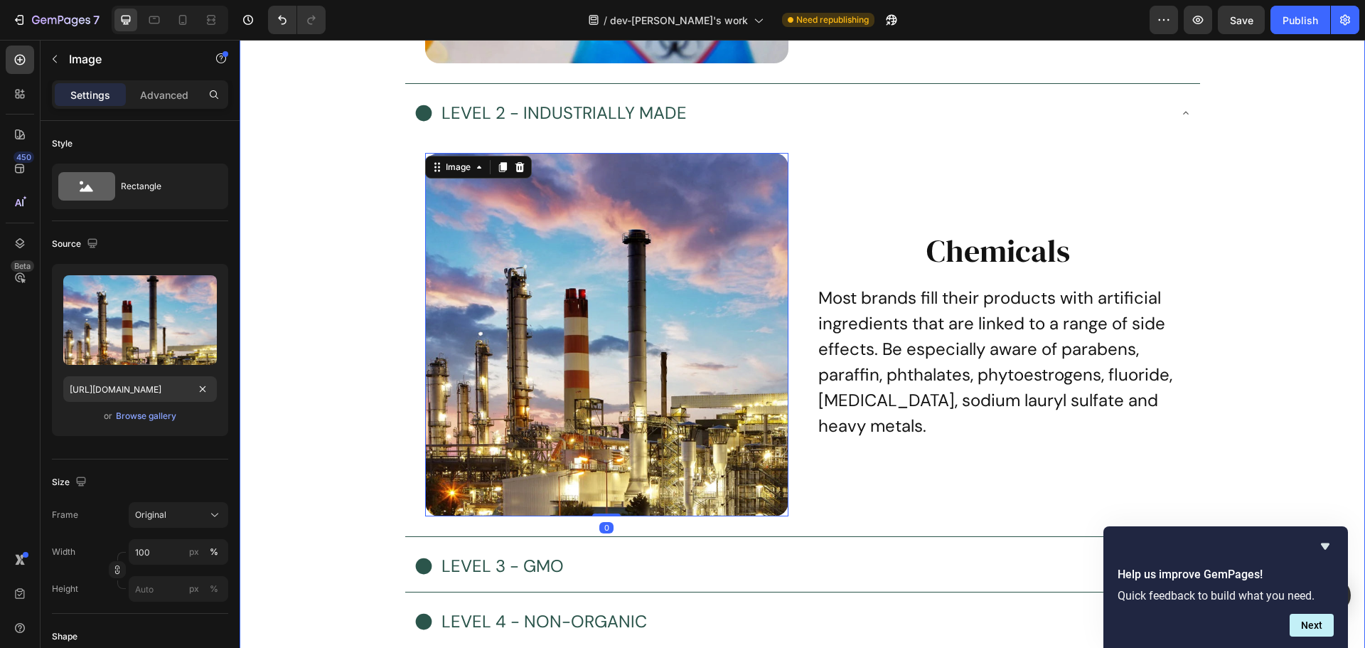
click at [329, 380] on div "The ingredients make the product Heading Sadly, most brands use ingredients fro…" at bounding box center [803, 153] width 1126 height 1348
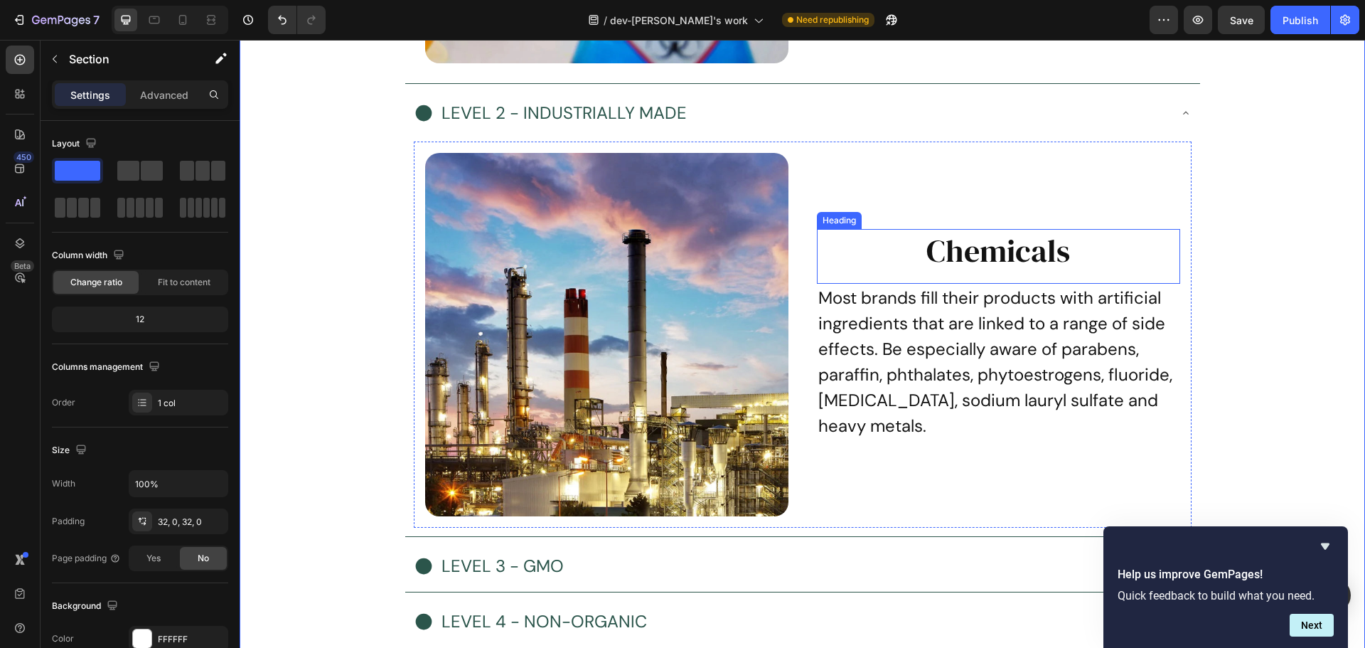
click at [1028, 239] on h2 "Chemicals" at bounding box center [998, 250] width 363 height 43
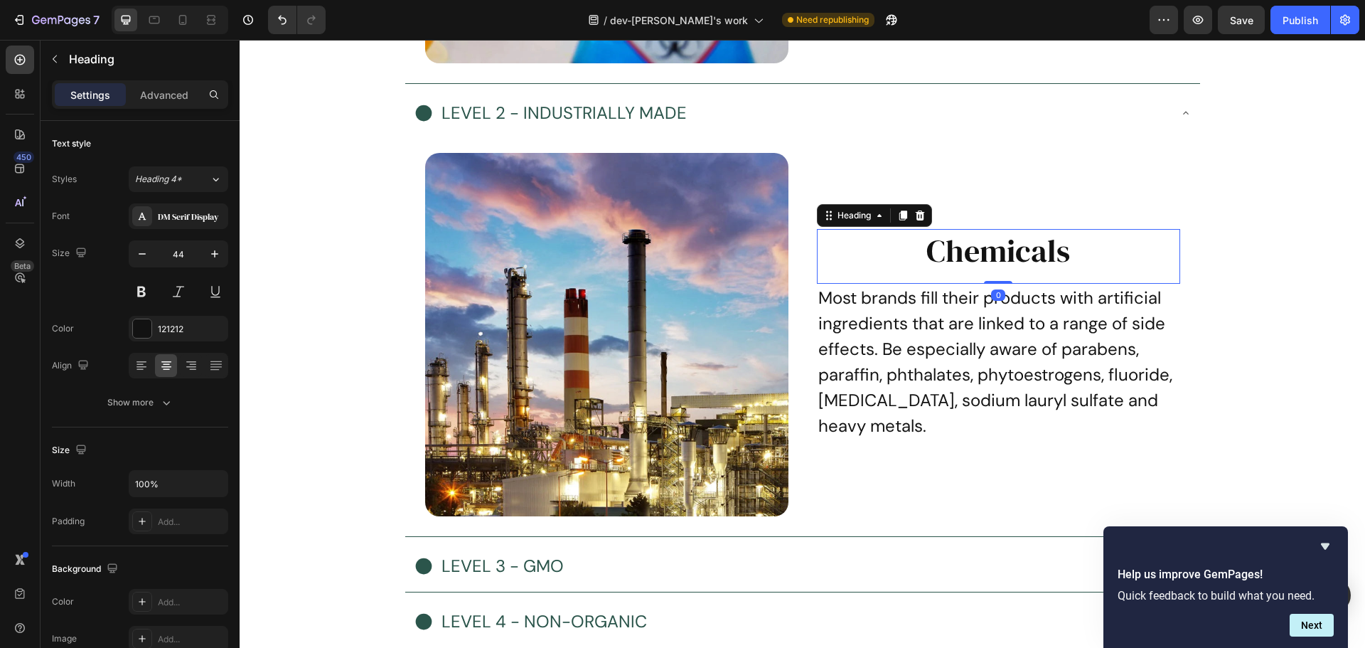
click at [1078, 246] on h2 "Chemicals" at bounding box center [998, 250] width 363 height 43
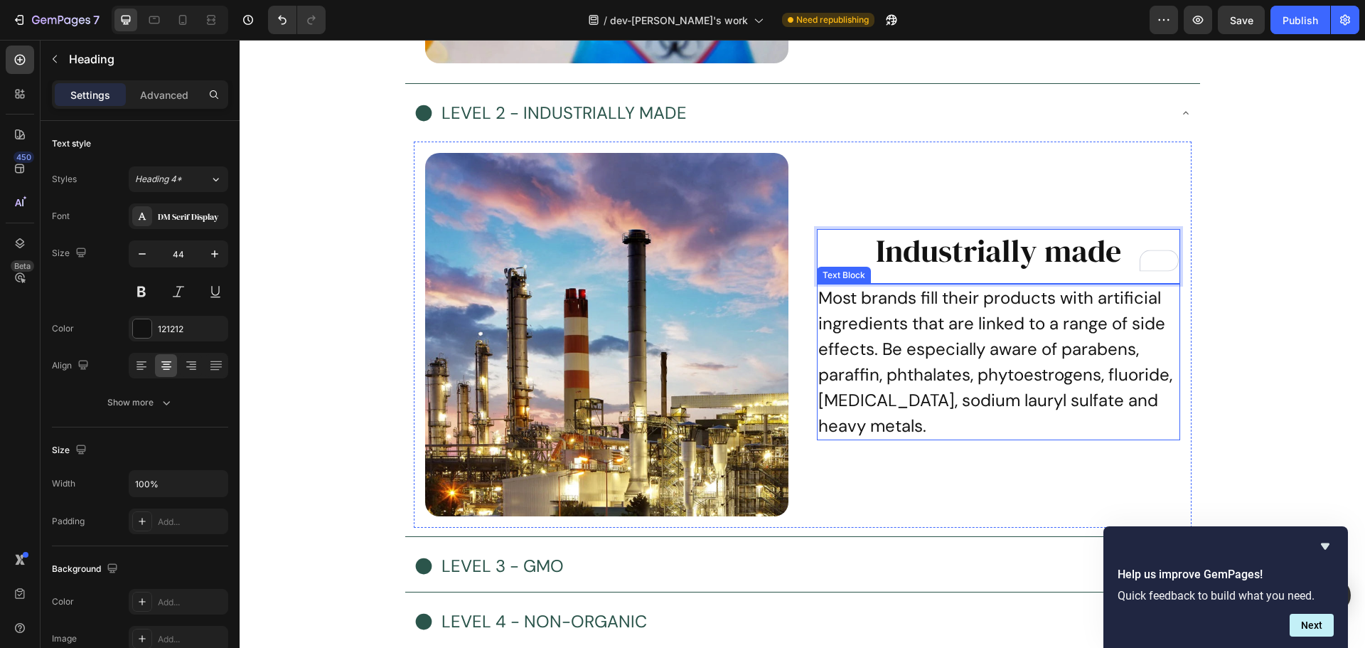
click at [937, 366] on p "Most brands fill their products with artificial ingredients that are linked to …" at bounding box center [998, 362] width 361 height 154
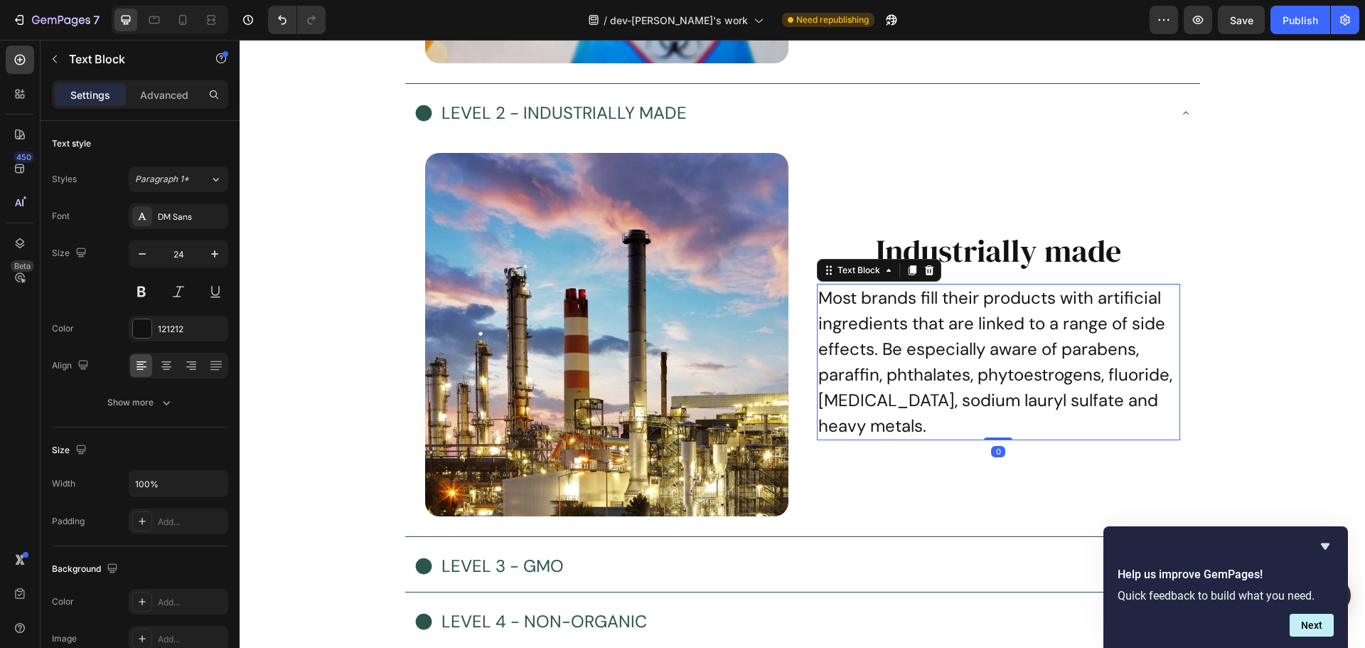
click at [1010, 361] on p "Most brands fill their products with artificial ingredients that are linked to …" at bounding box center [998, 362] width 361 height 154
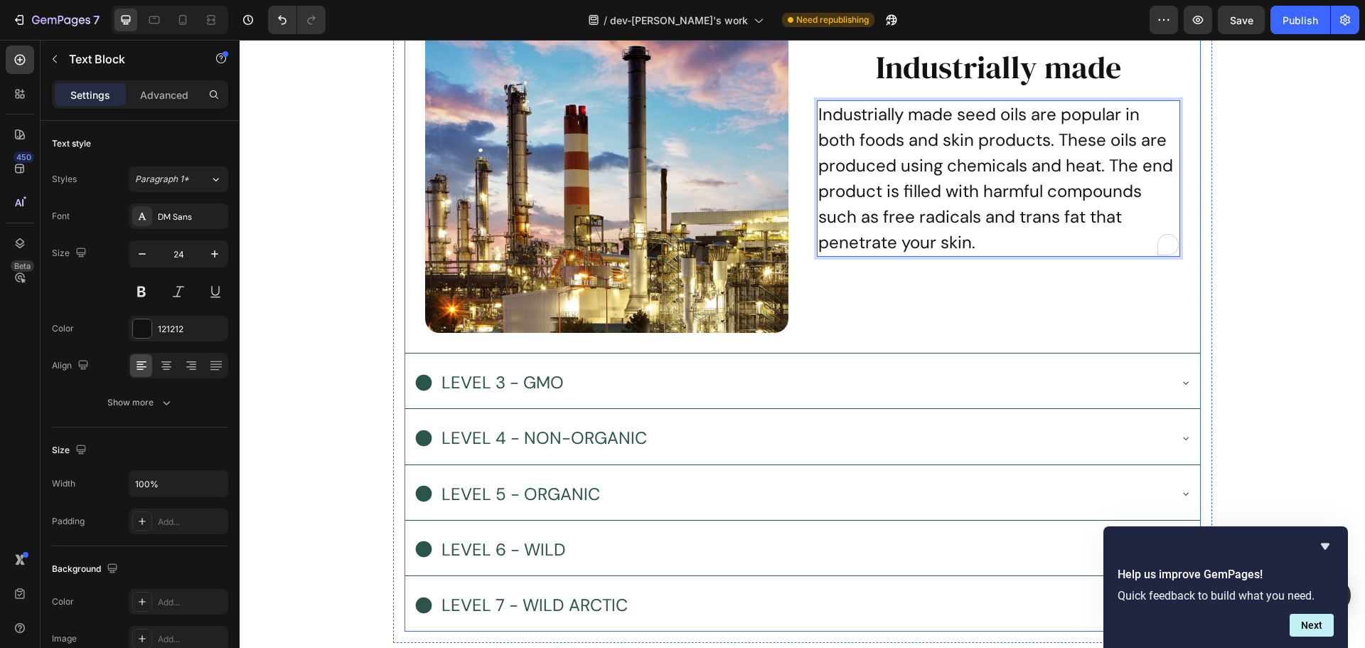
scroll to position [7342, 0]
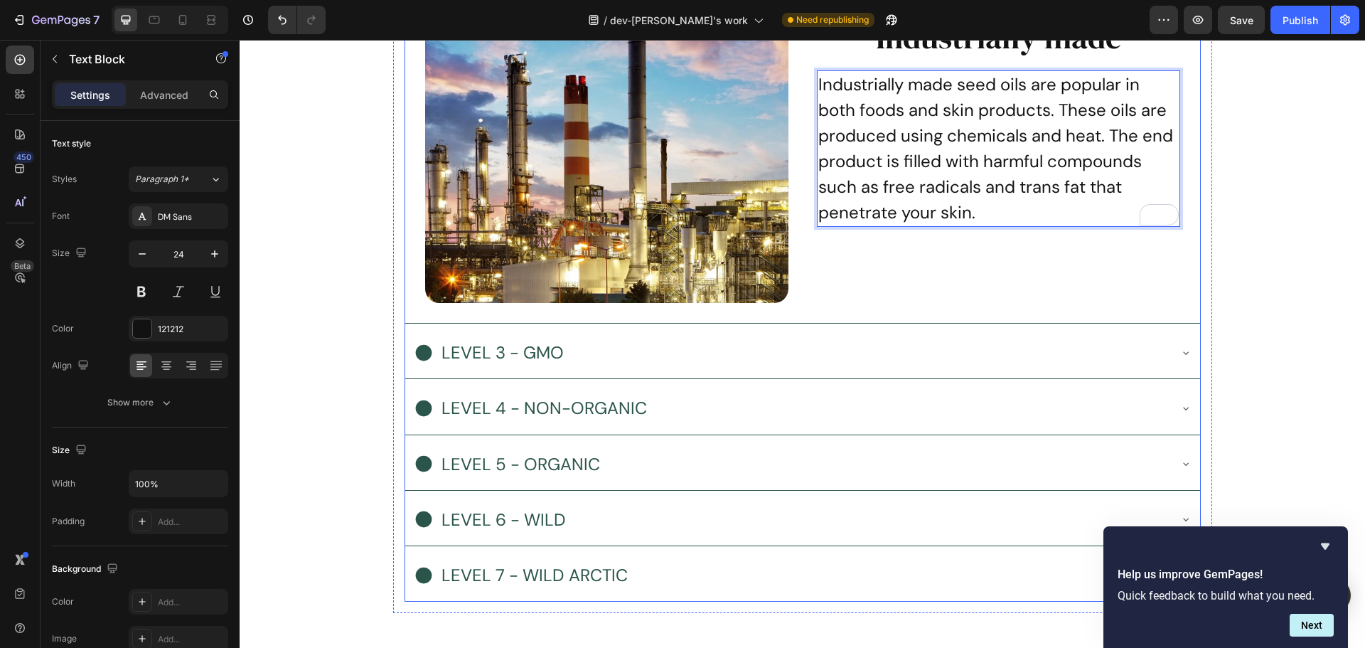
click at [756, 346] on div "LEVEL 3 - GMO" at bounding box center [791, 352] width 755 height 35
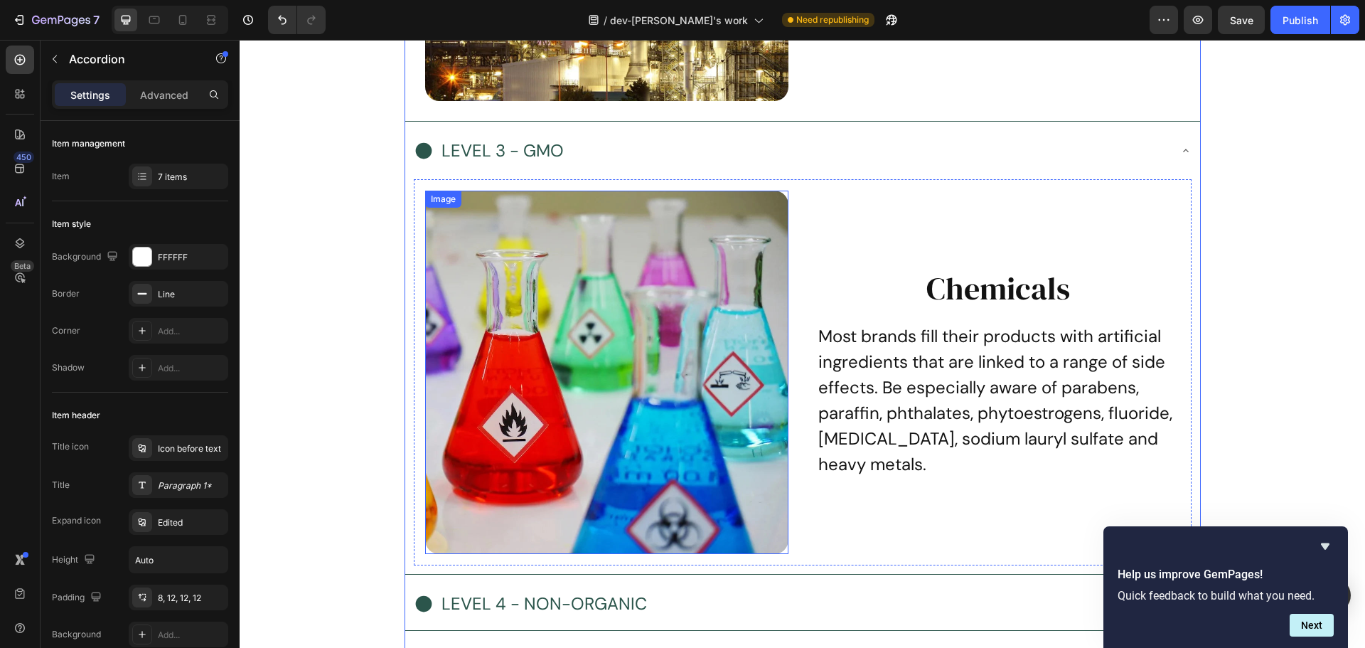
scroll to position [7556, 0]
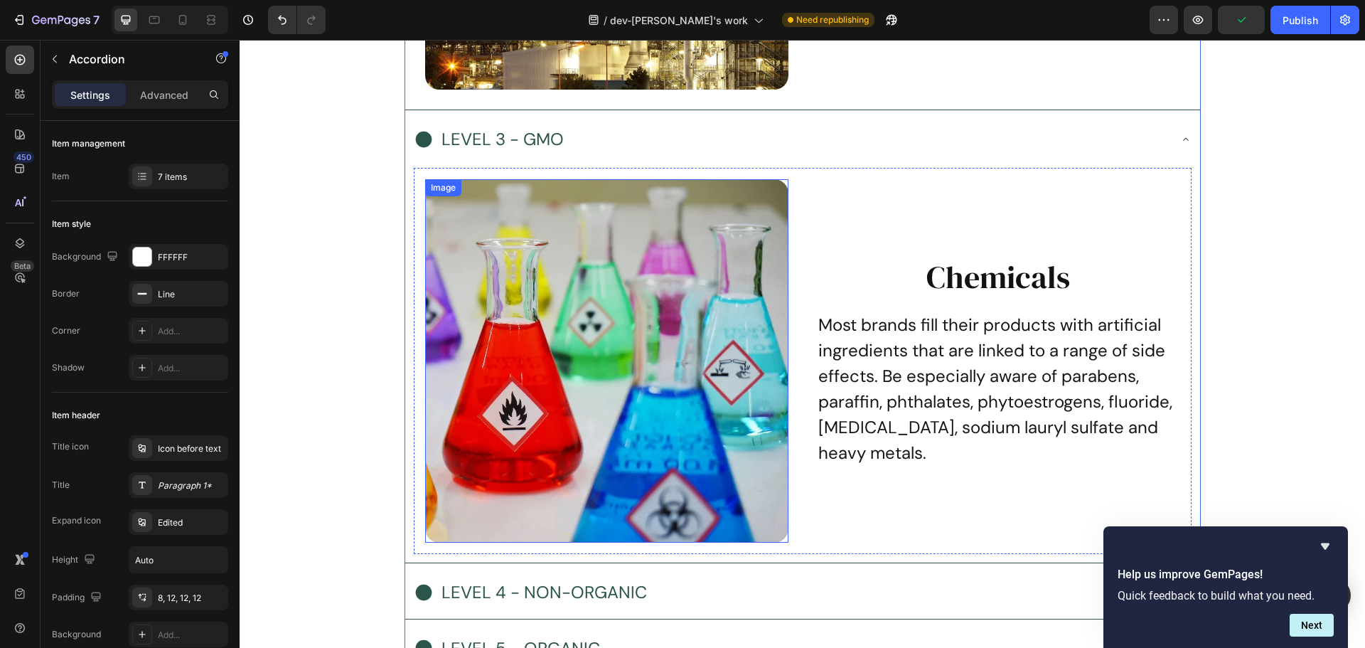
click at [469, 331] on img at bounding box center [606, 360] width 363 height 363
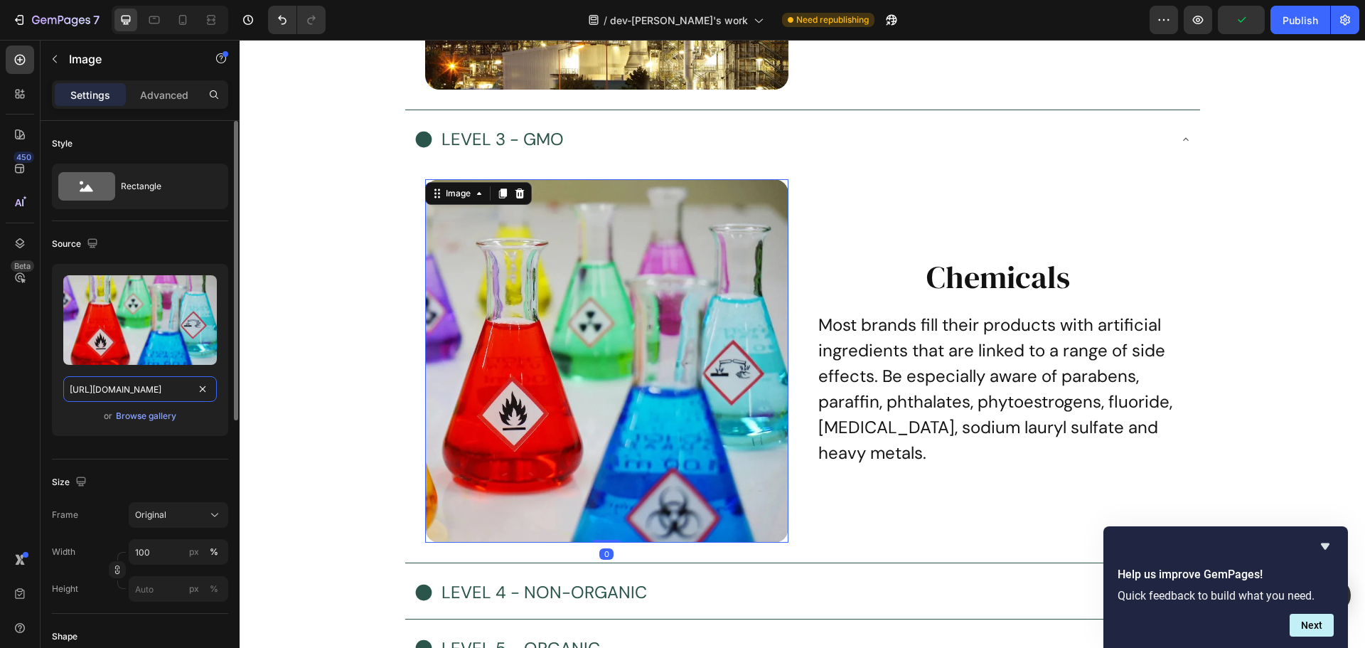
click at [137, 380] on input "https://cdn.shopify.com/s/files/1/0485/7787/2027/files/kdechemicals.webp?v=1737…" at bounding box center [140, 389] width 154 height 26
paste input "DEDgmo.webp?v=1737805108"
type input "https://cdn.shopify.com/s/files/1/0485/7787/2027/files/DEDgmo.webp?v=1737805108…"
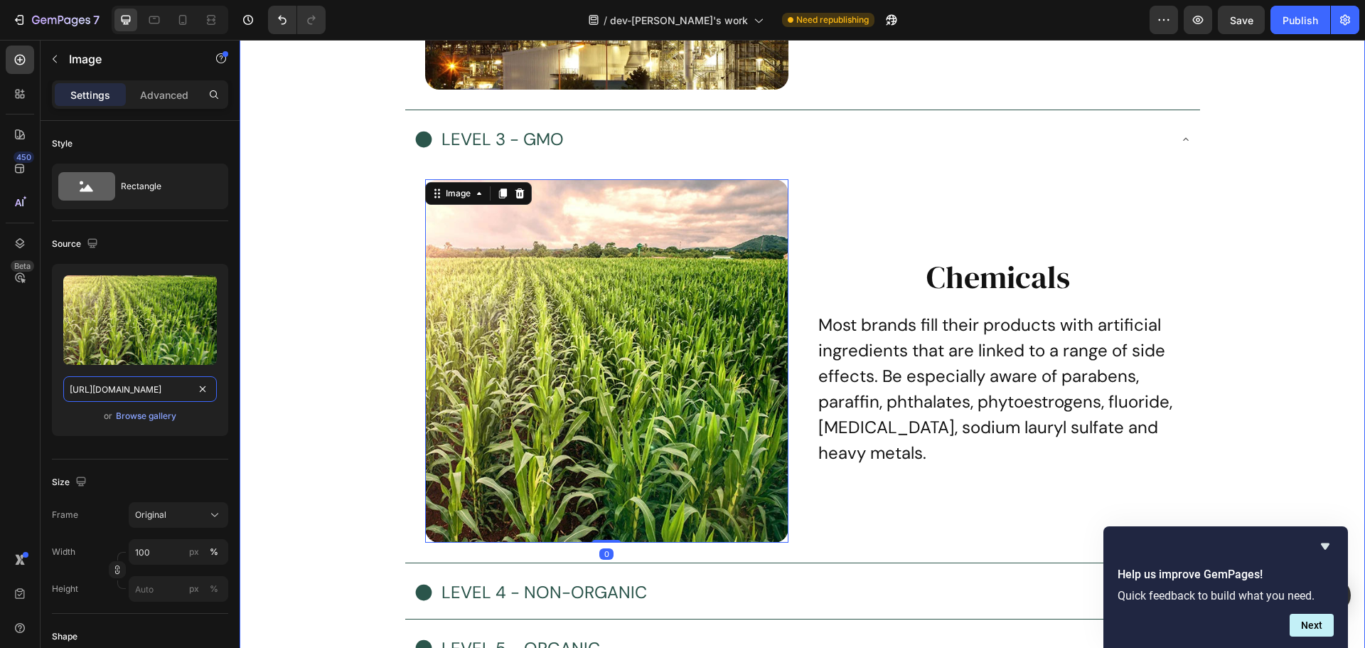
scroll to position [0, 280]
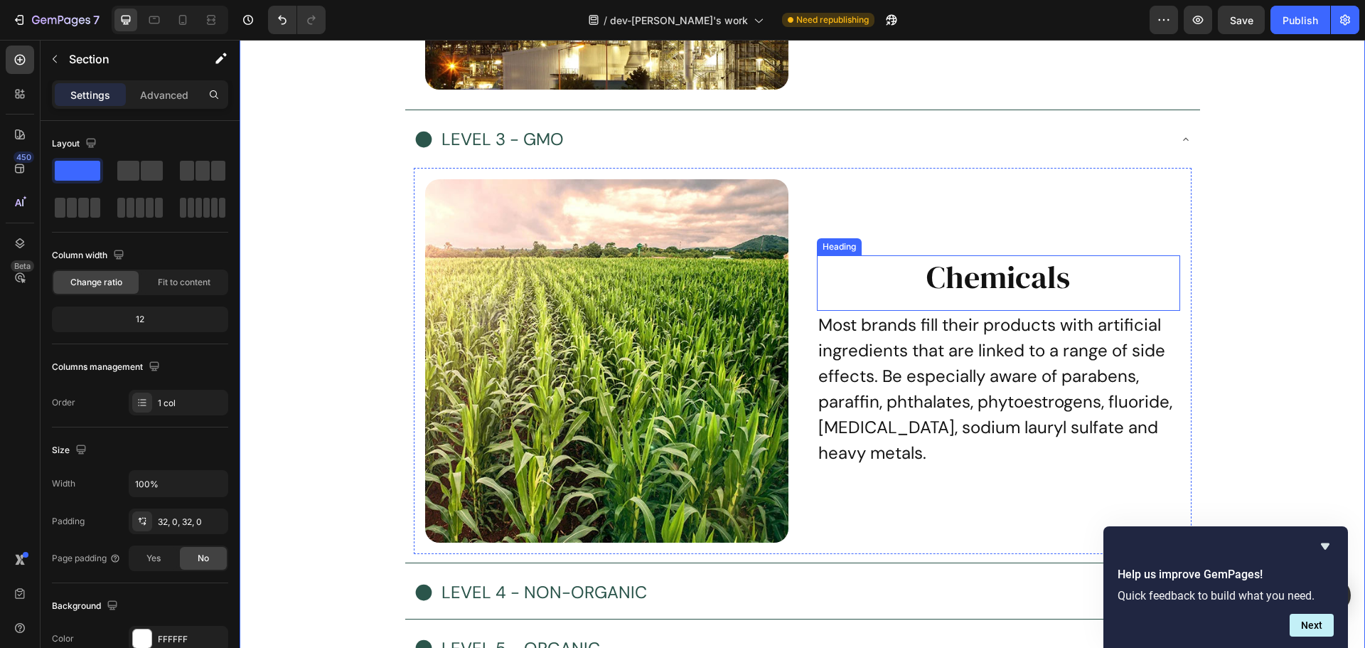
click at [1077, 257] on h2 "Chemicals" at bounding box center [998, 276] width 363 height 43
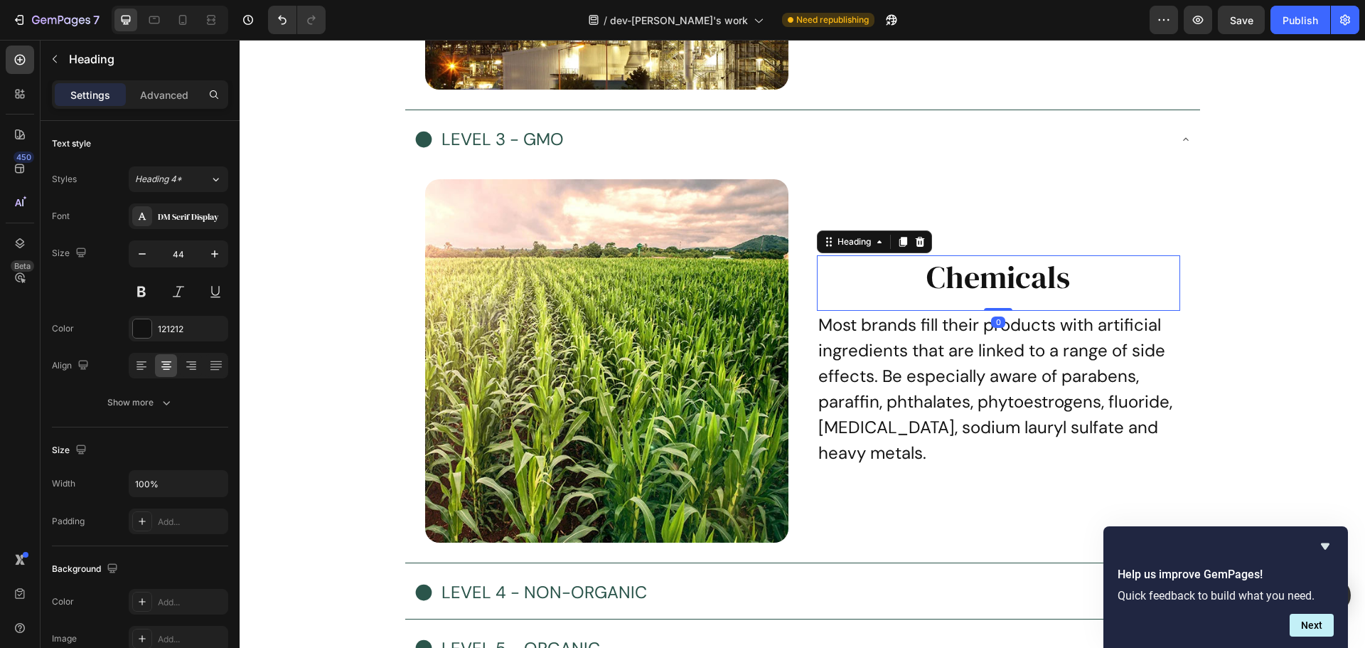
click at [1087, 280] on h2 "Chemicals" at bounding box center [998, 276] width 363 height 43
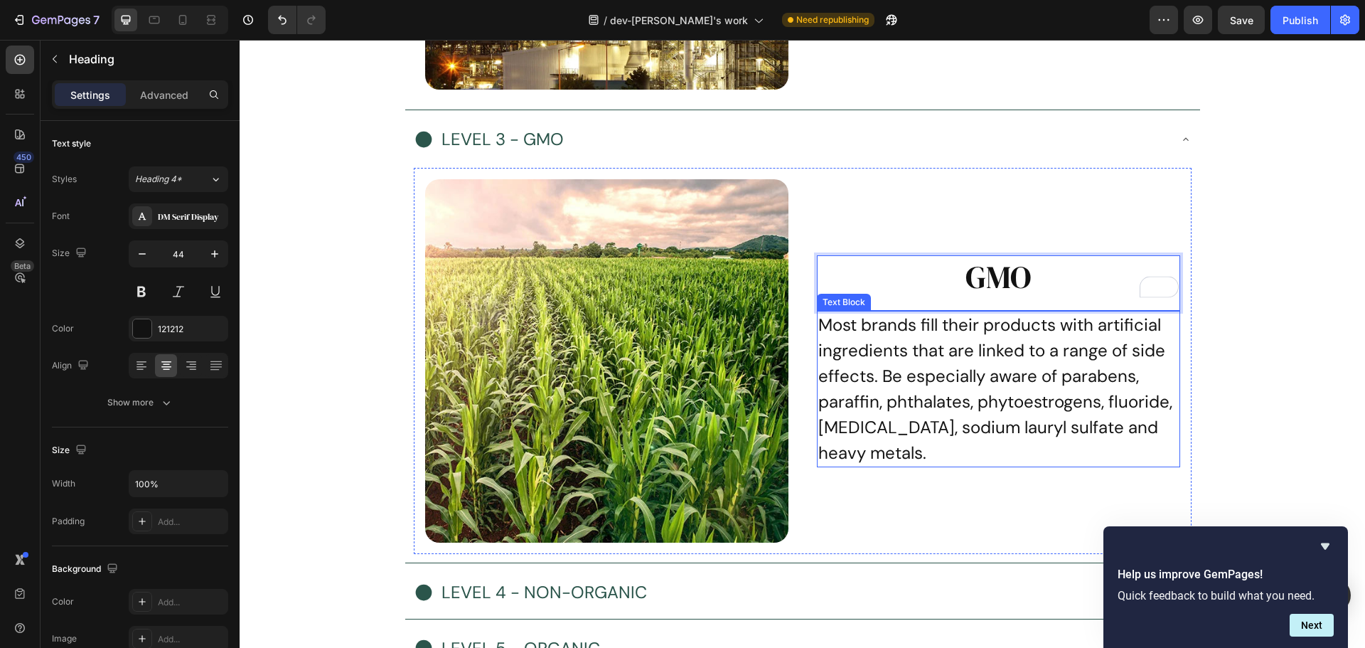
click at [1000, 396] on p "Most brands fill their products with artificial ingredients that are linked to …" at bounding box center [998, 389] width 361 height 154
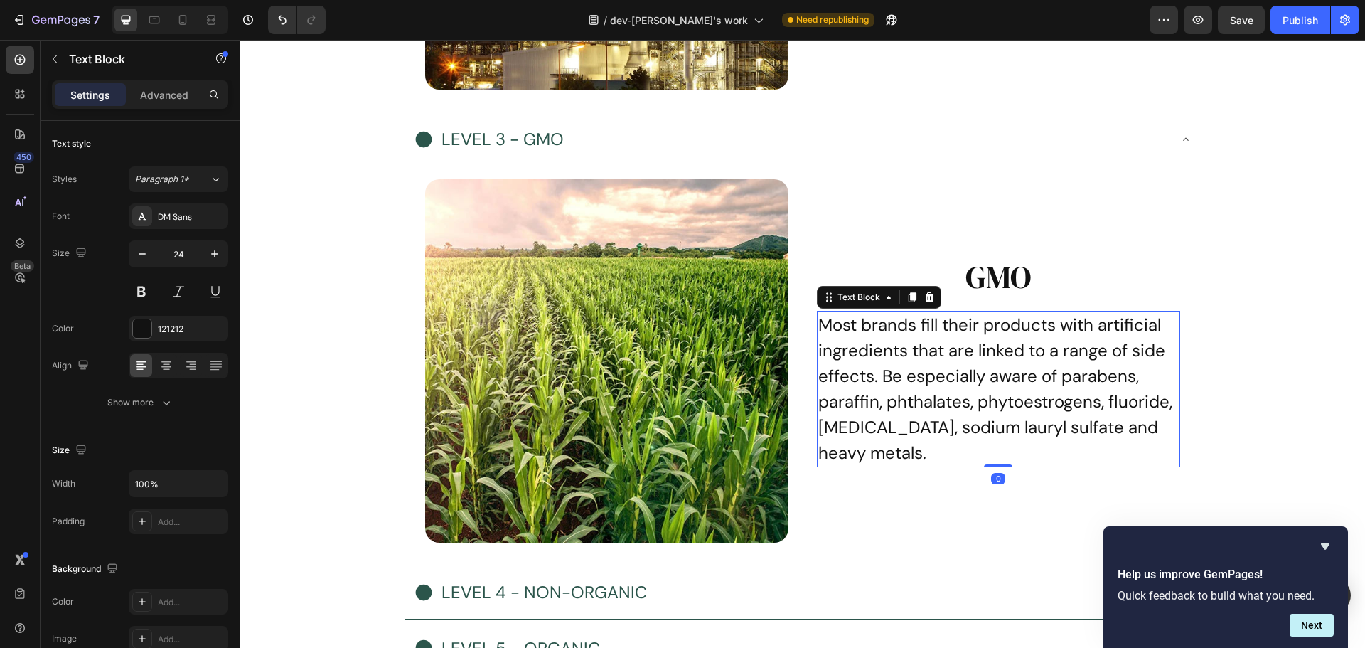
click at [956, 406] on p "Most brands fill their products with artificial ingredients that are linked to …" at bounding box center [998, 389] width 361 height 154
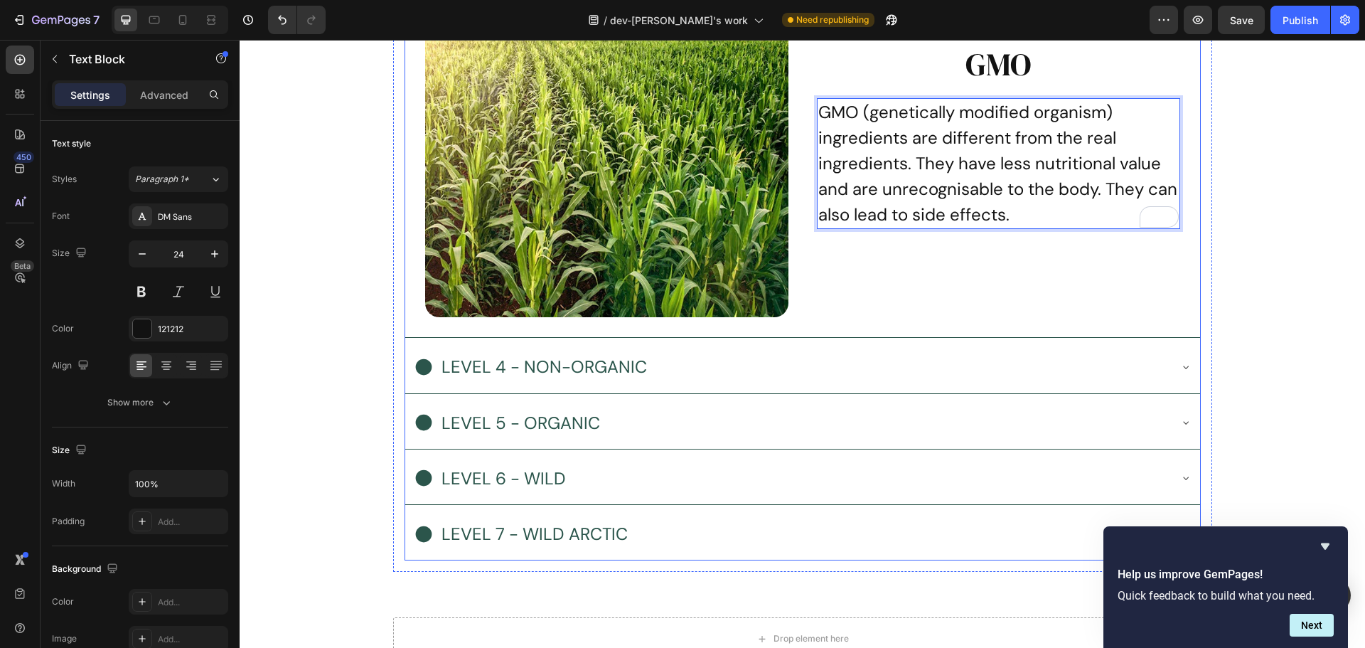
scroll to position [7782, 0]
click at [766, 363] on div "LEVEL 4 - NON-ORGANIC" at bounding box center [791, 365] width 755 height 35
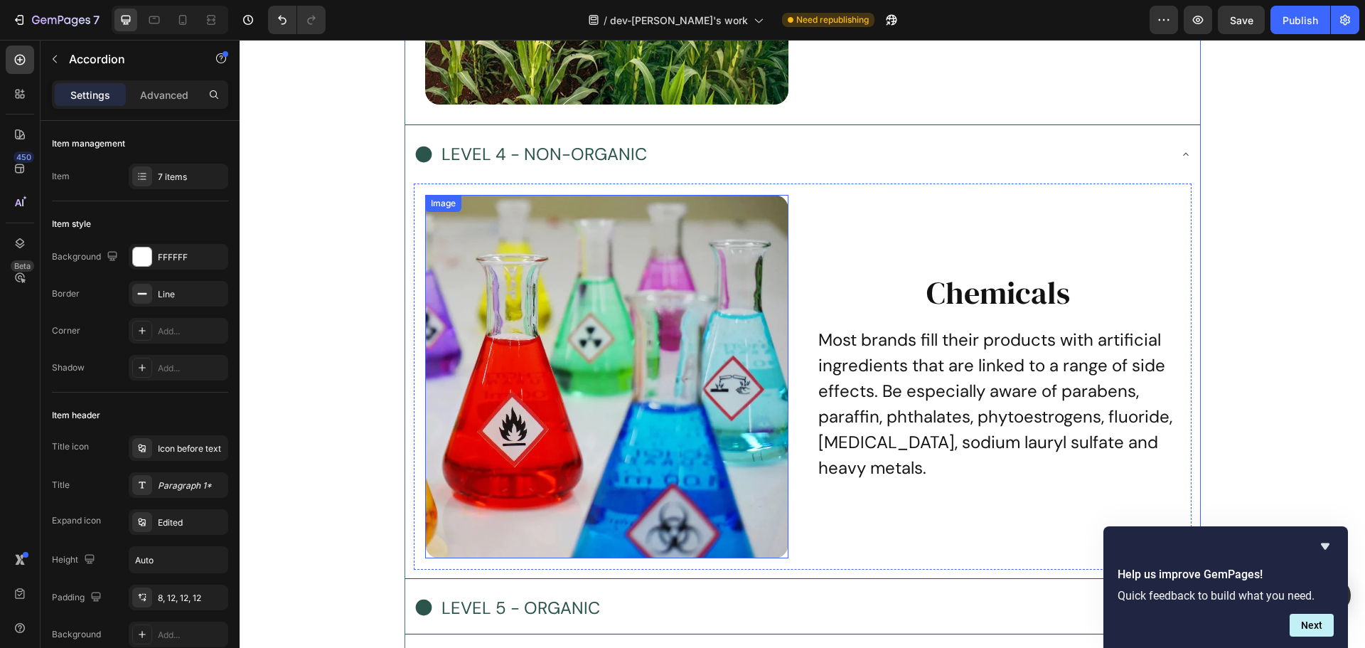
scroll to position [7995, 0]
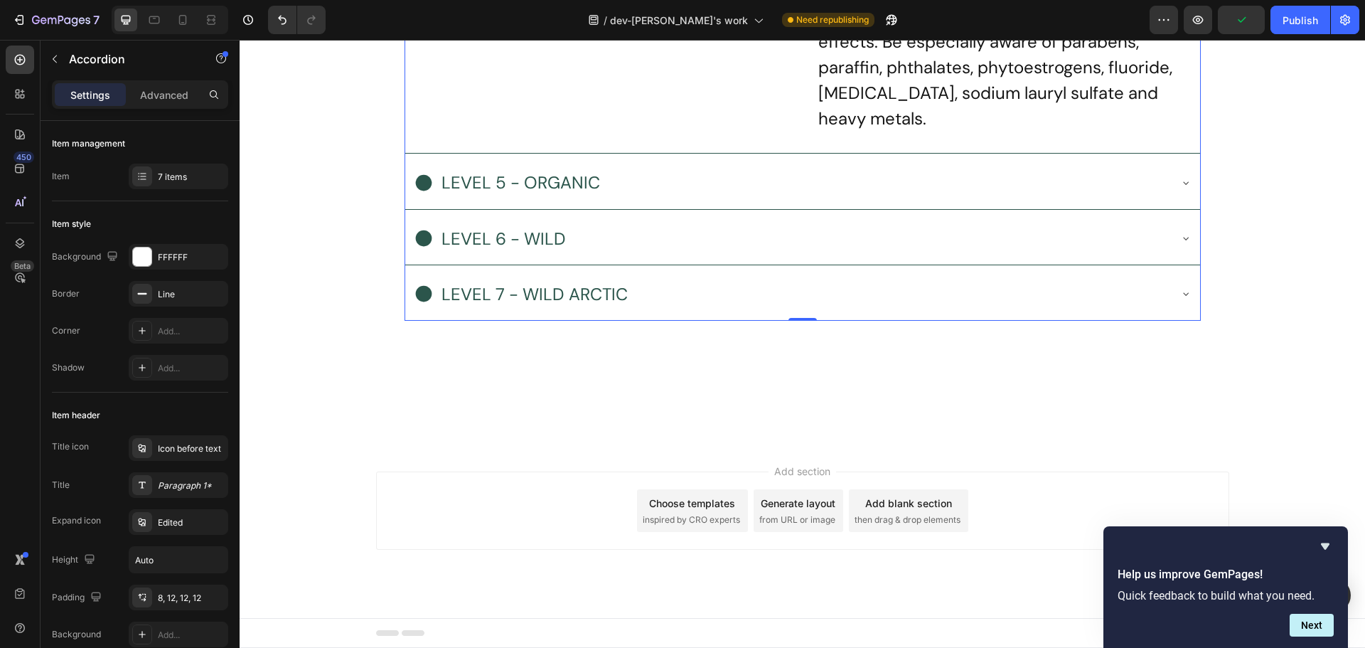
scroll to position [7995, 0]
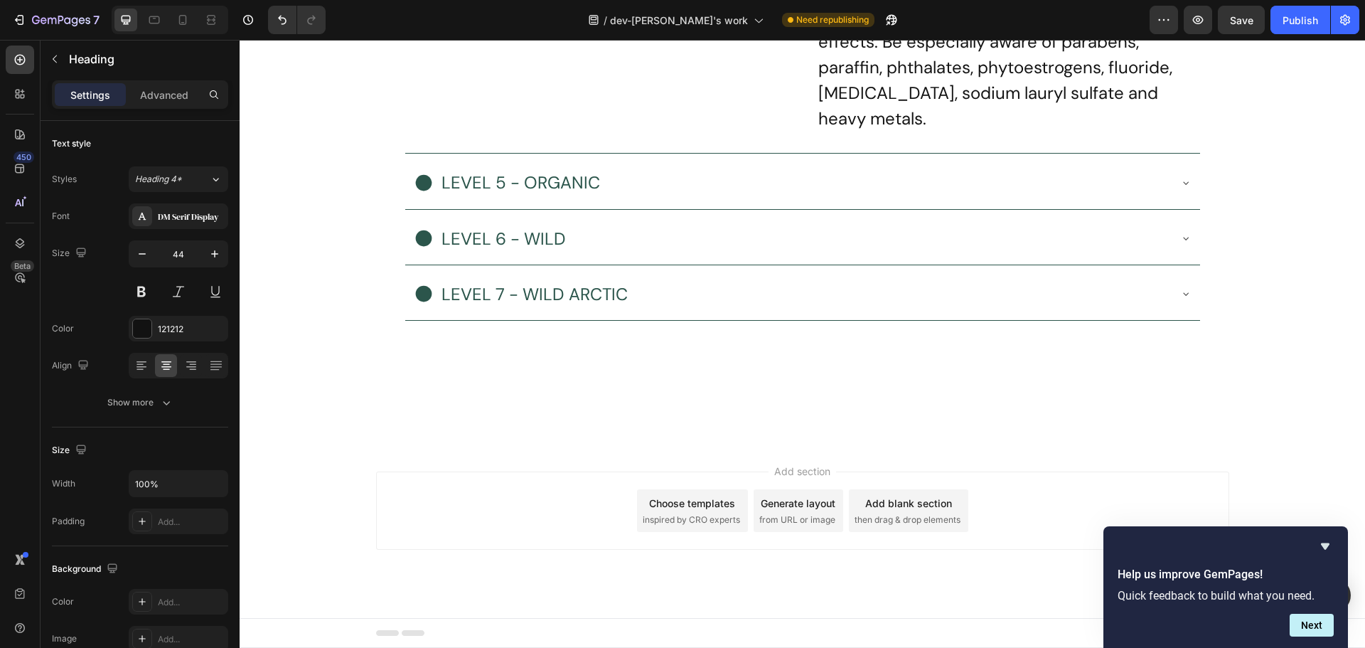
click at [915, 132] on p "Most brands fill their products with artificial ingredients that are linked to …" at bounding box center [998, 55] width 361 height 154
click at [970, 132] on p "Most brands fill their products with artificial ingredients that are linked to …" at bounding box center [998, 55] width 361 height 154
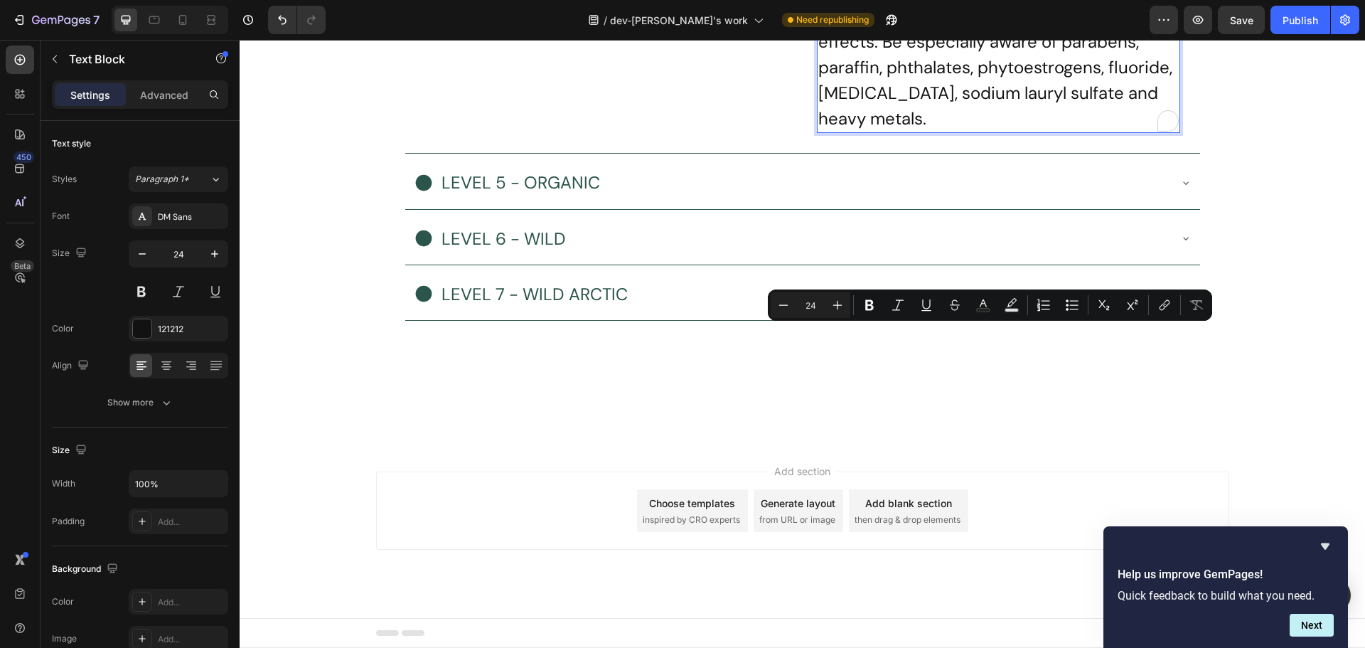
scroll to position [8021, 0]
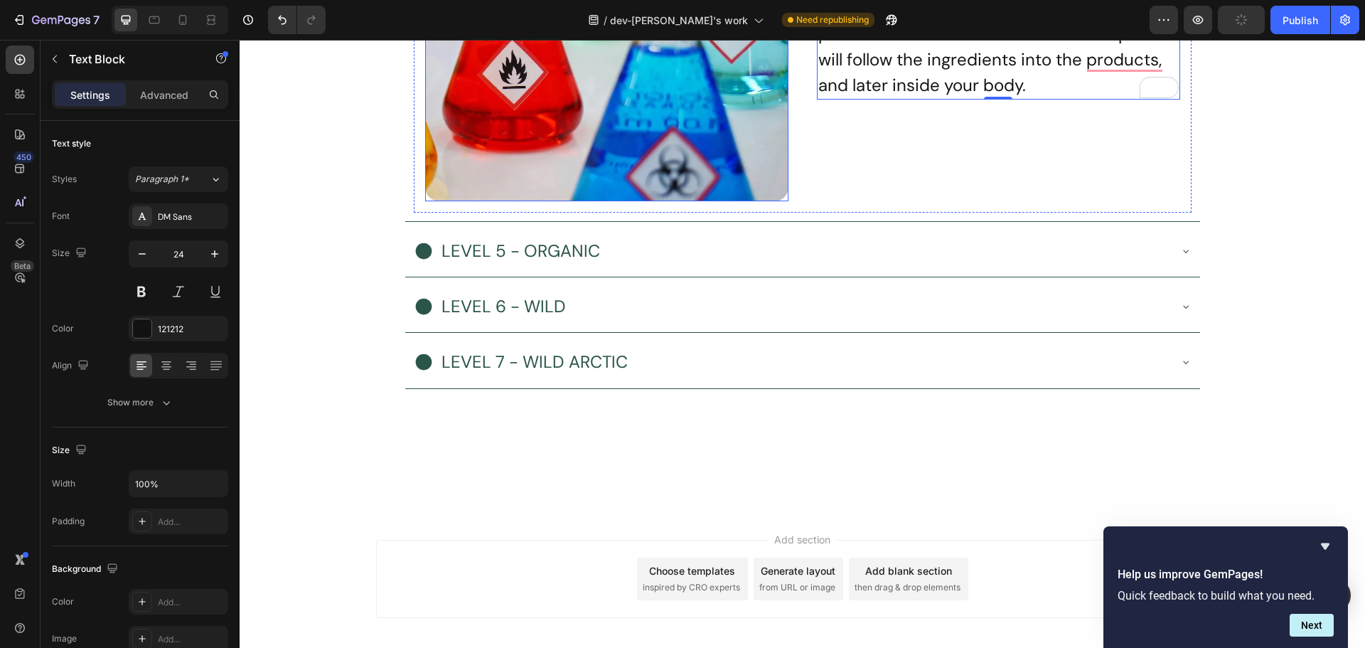
click at [498, 201] on img at bounding box center [606, 19] width 363 height 363
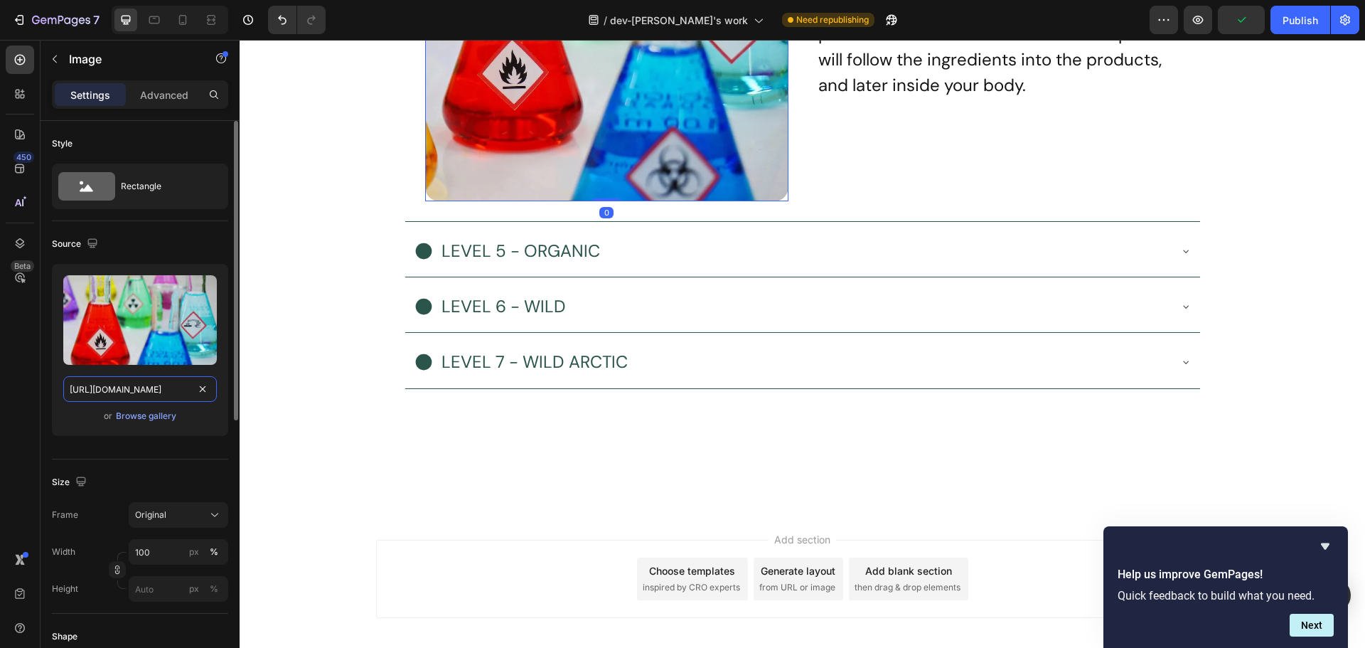
click at [165, 388] on input "[URL][DOMAIN_NAME]" at bounding box center [140, 389] width 154 height 26
paste input "EFGRUntitled_design_1.webp?v=173780519"
type input "https://cdn.shopify.com/s/files/1/0485/7787/2027/files/EFGRUntitled_design_1.we…"
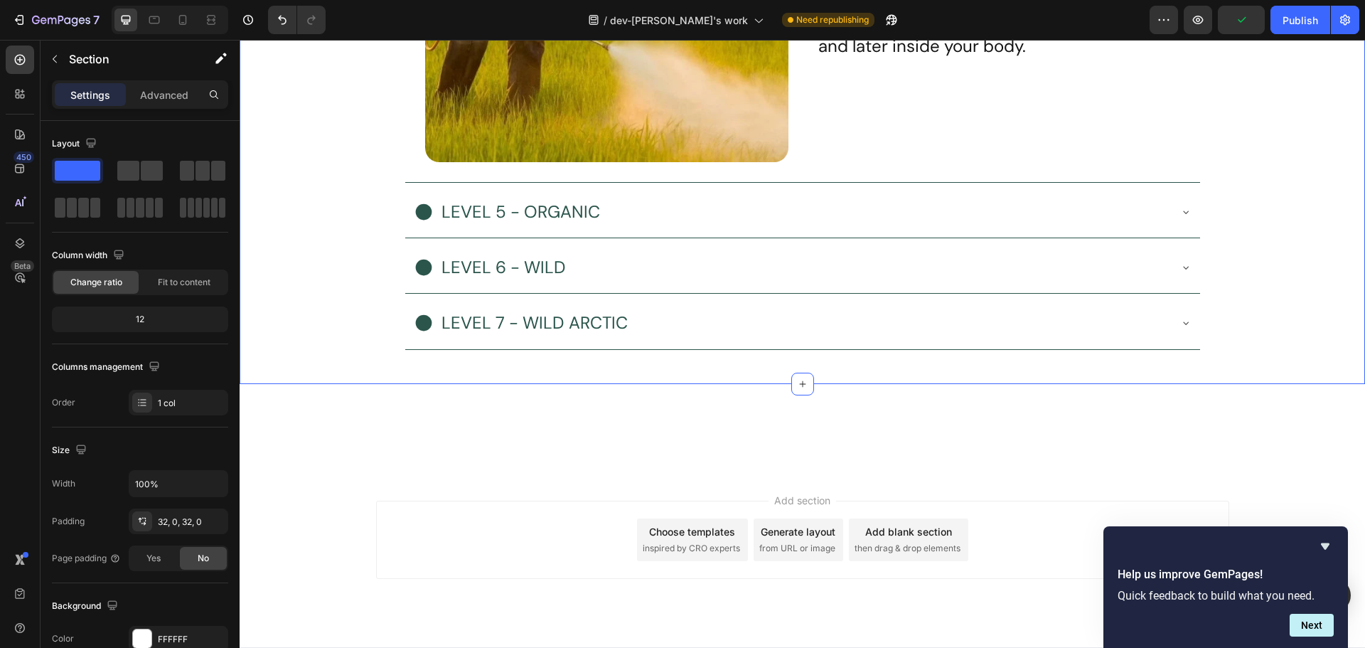
scroll to position [8163, 0]
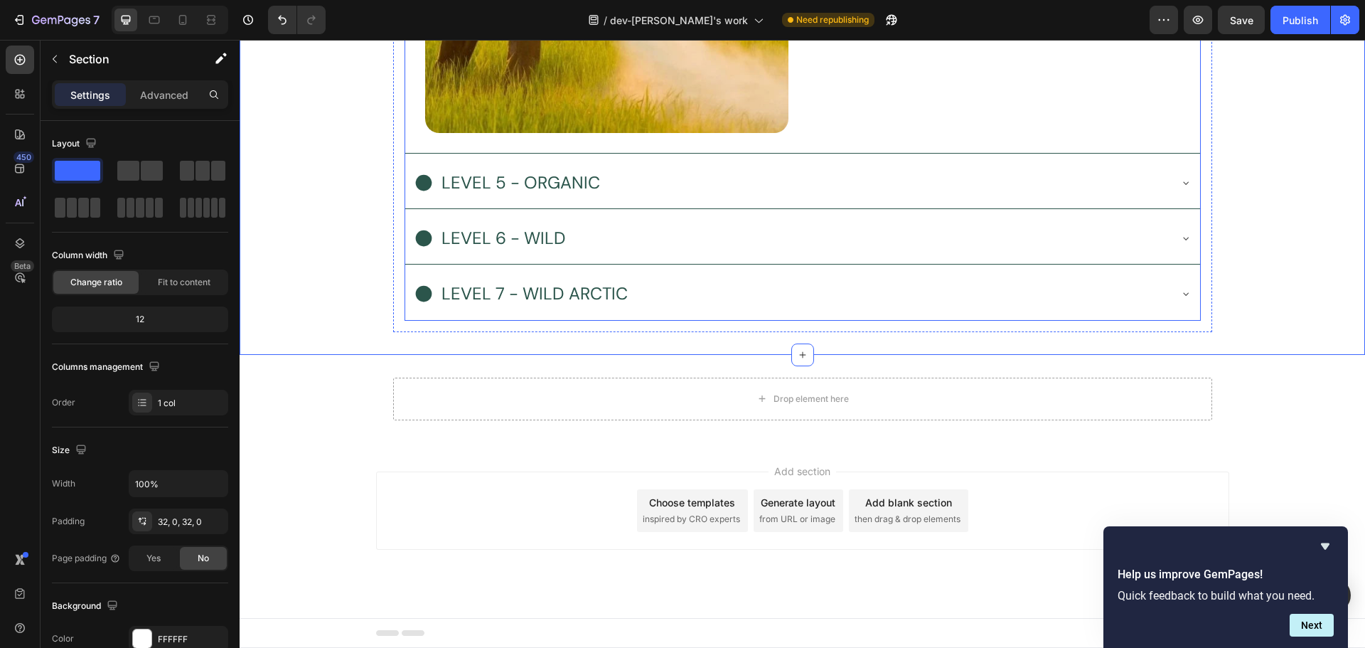
click at [798, 200] on div "LEVEL 5 - ORGANIC" at bounding box center [791, 182] width 755 height 35
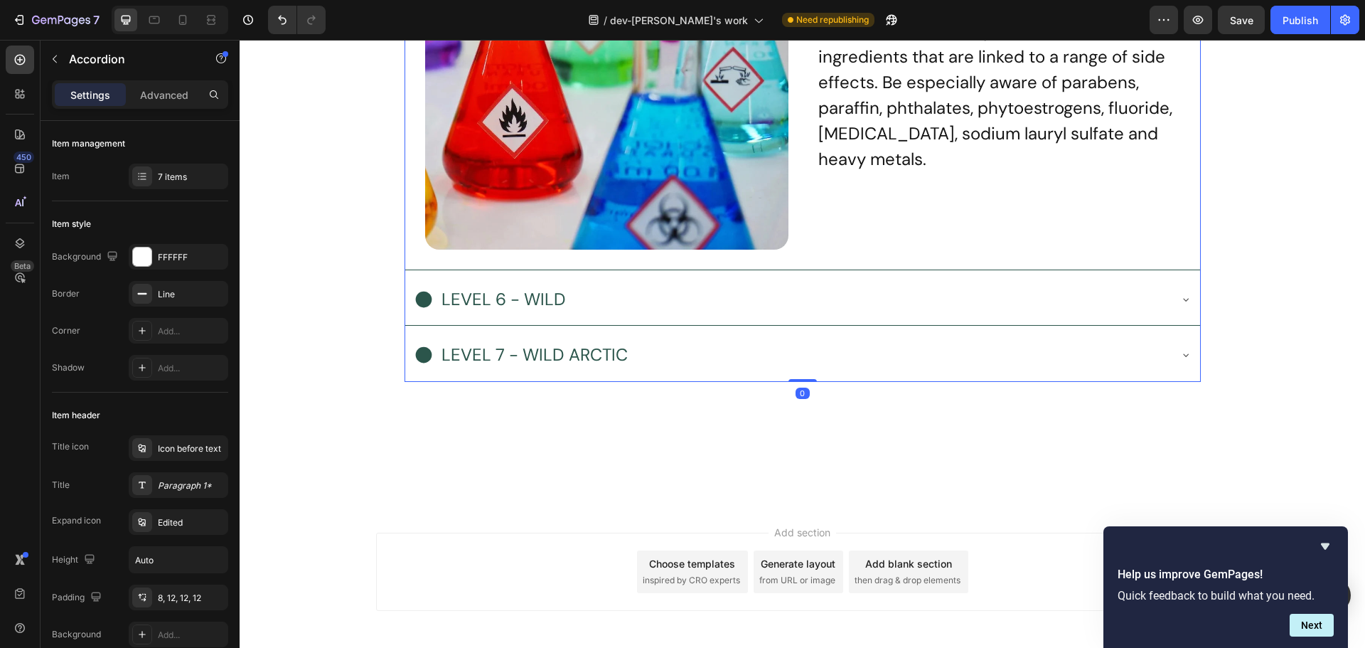
scroll to position [8518, 0]
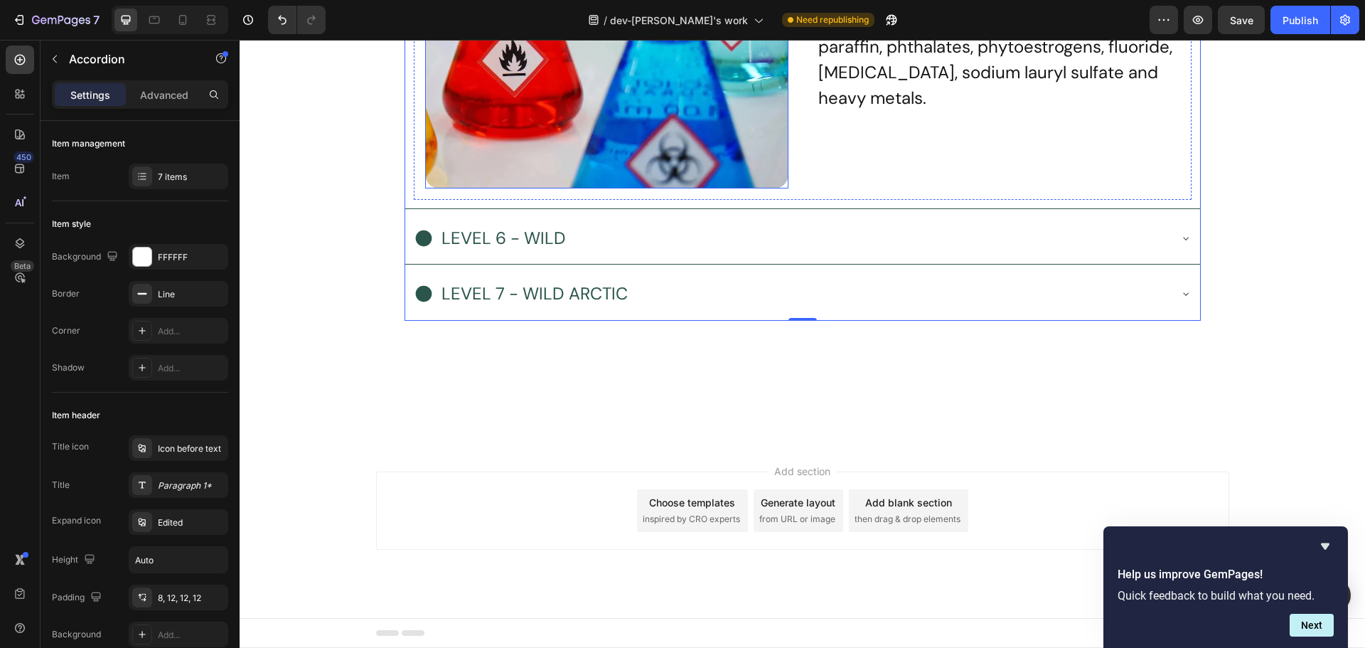
click at [503, 188] on img at bounding box center [606, 6] width 363 height 363
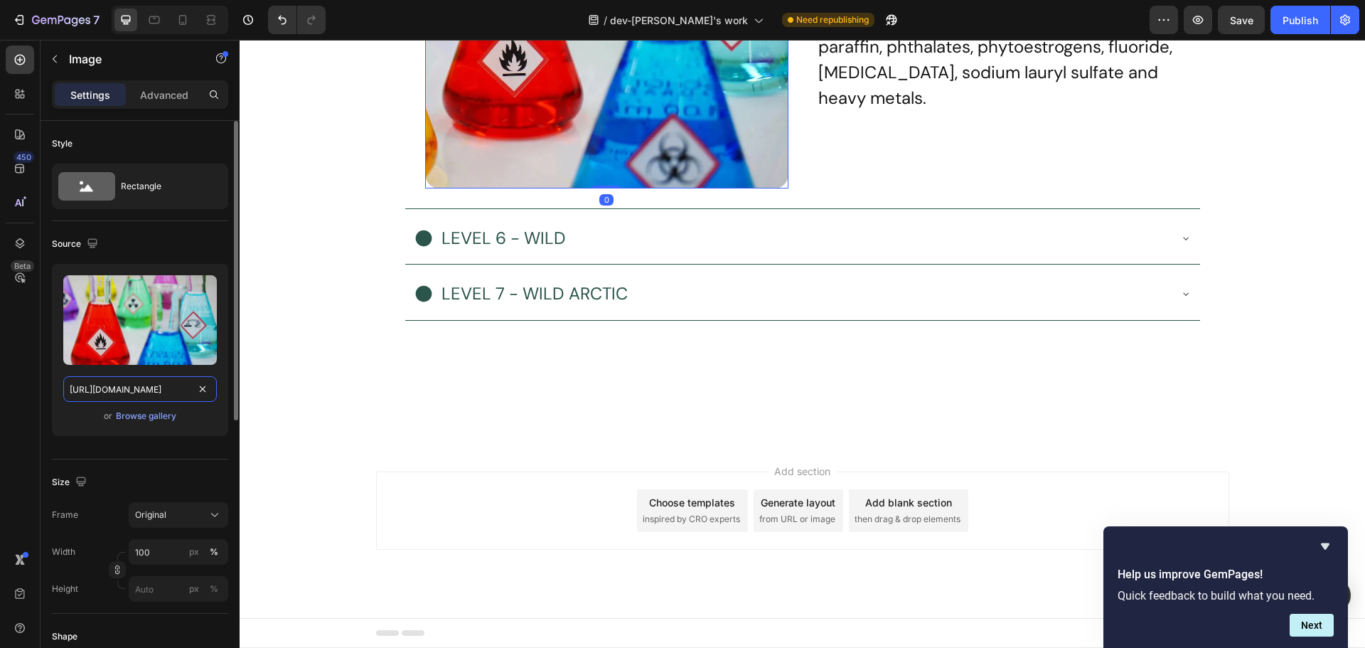
click at [164, 393] on input "[URL][DOMAIN_NAME]" at bounding box center [140, 389] width 154 height 26
paste input "feerda-estremera-0ZxdAGG4aWU-unsplash.webp?v=1737805308"
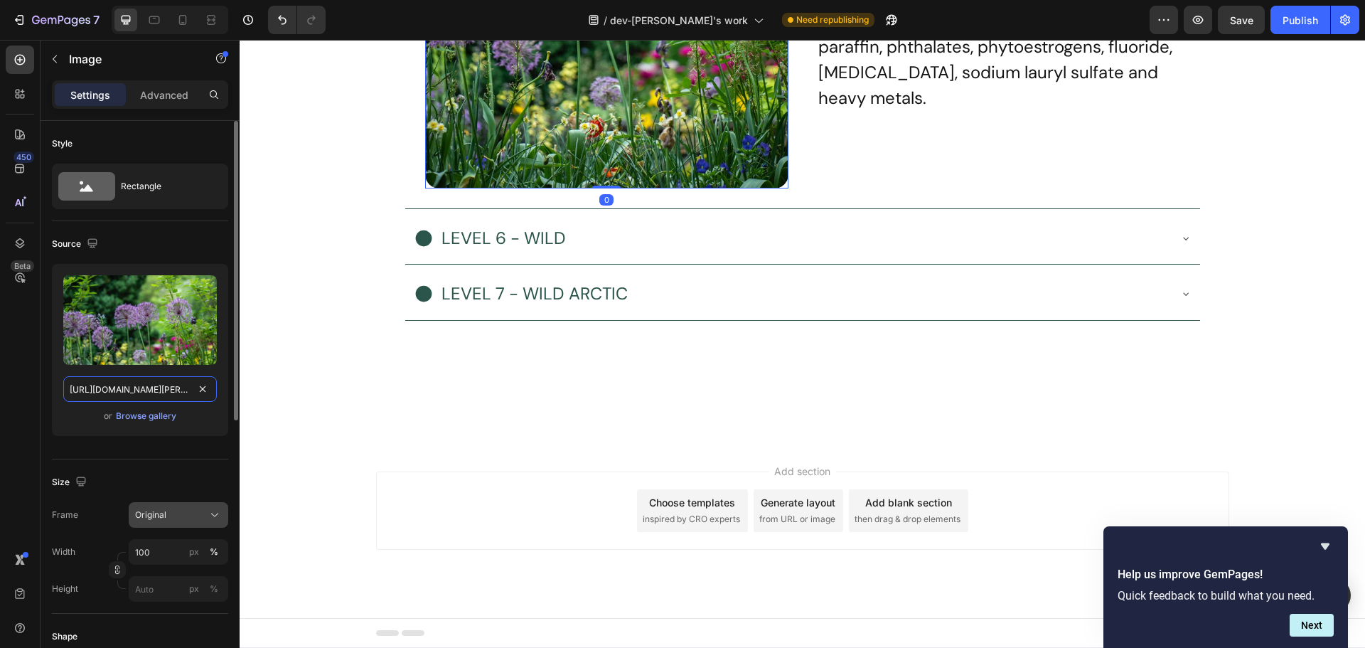
scroll to position [0, 425]
type input "https://cdn.shopify.com/s/files/1/0485/7787/2027/files/feerda-estremera-0ZxdAGG…"
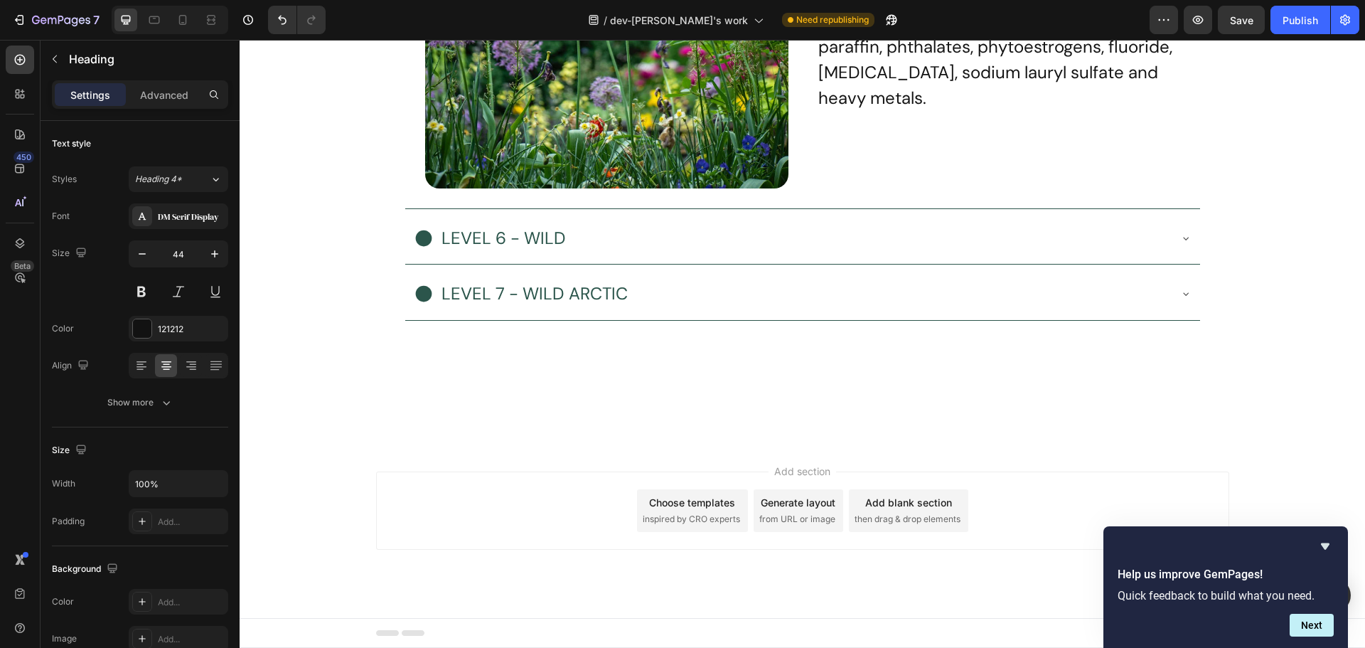
click at [911, 111] on p "Most brands fill their products with artificial ingredients that are linked to …" at bounding box center [998, 34] width 361 height 154
click at [929, 111] on p "Most brands fill their products with artificial ingredients that are linked to …" at bounding box center [998, 34] width 361 height 154
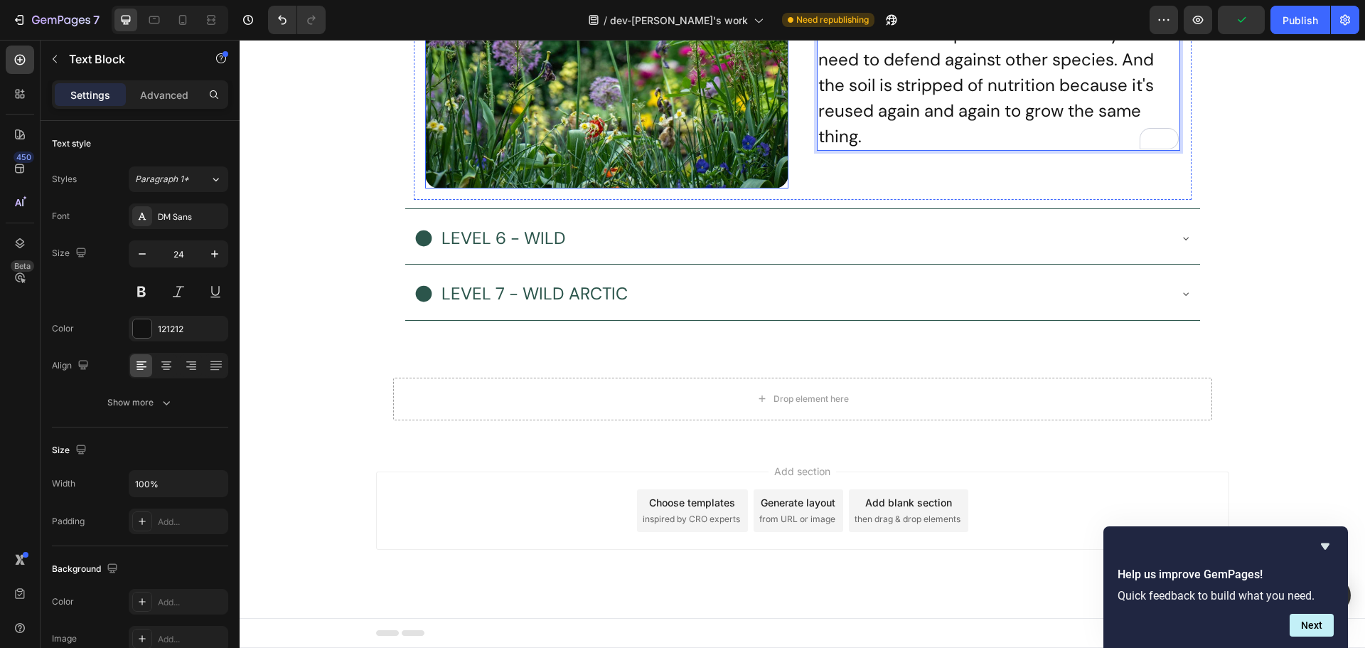
scroll to position [8693, 0]
click at [671, 255] on div "LEVEL 6 - WILD" at bounding box center [791, 237] width 755 height 35
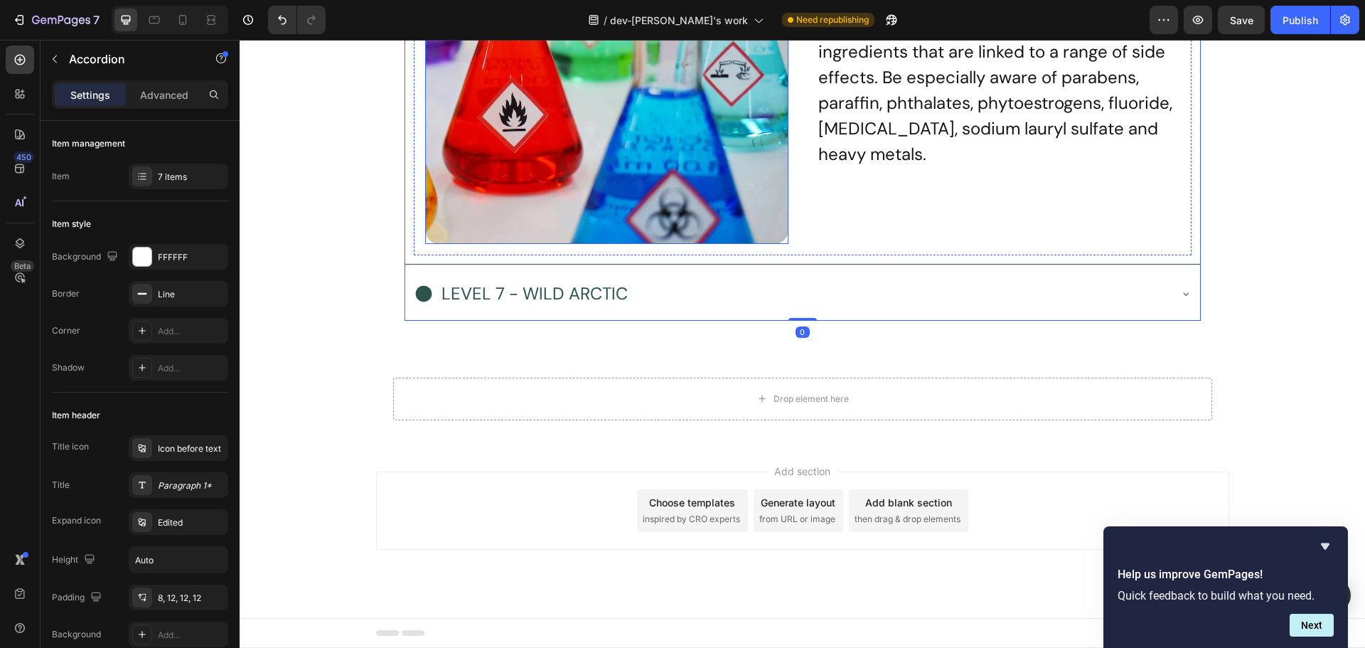
scroll to position [9049, 0]
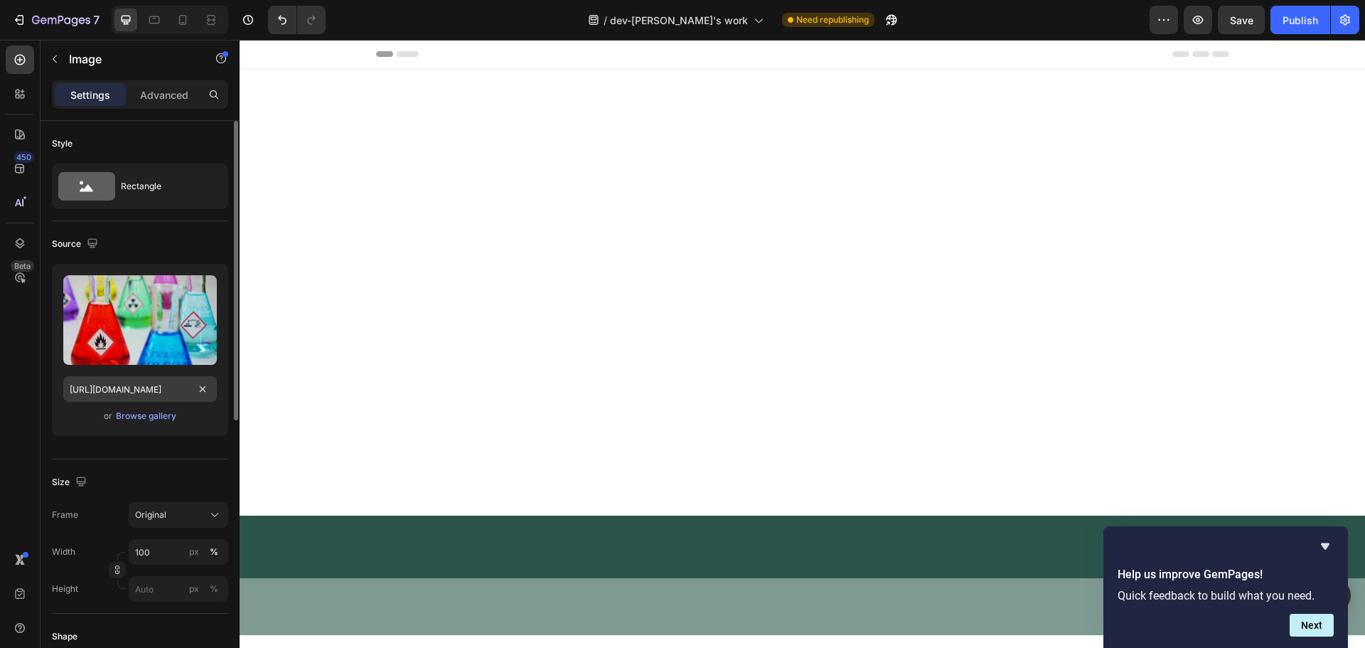
scroll to position [9049, 0]
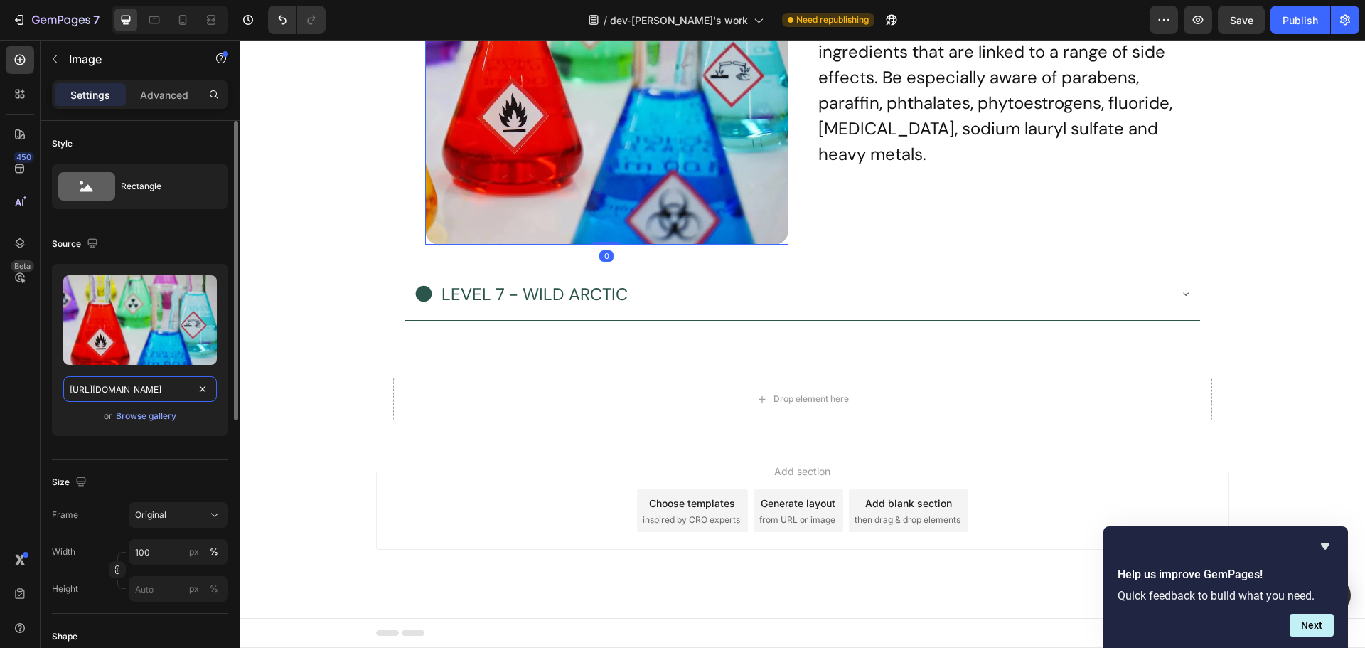
click at [137, 388] on input "[URL][DOMAIN_NAME]" at bounding box center [140, 389] width 154 height 26
paste input "wild-arnica.webp?v=1737805381"
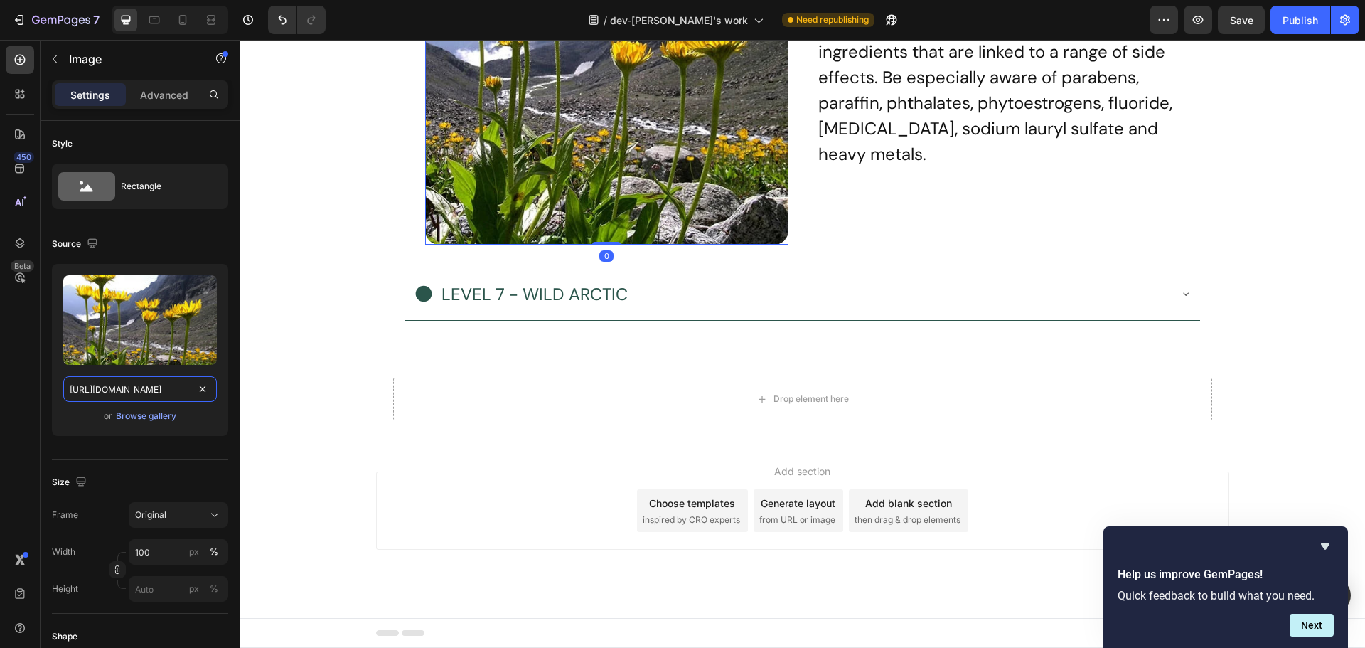
scroll to position [0, 290]
type input "https://cdn.shopify.com/s/files/1/0485/7787/2027/files/wild-arnica.webp?v=17378…"
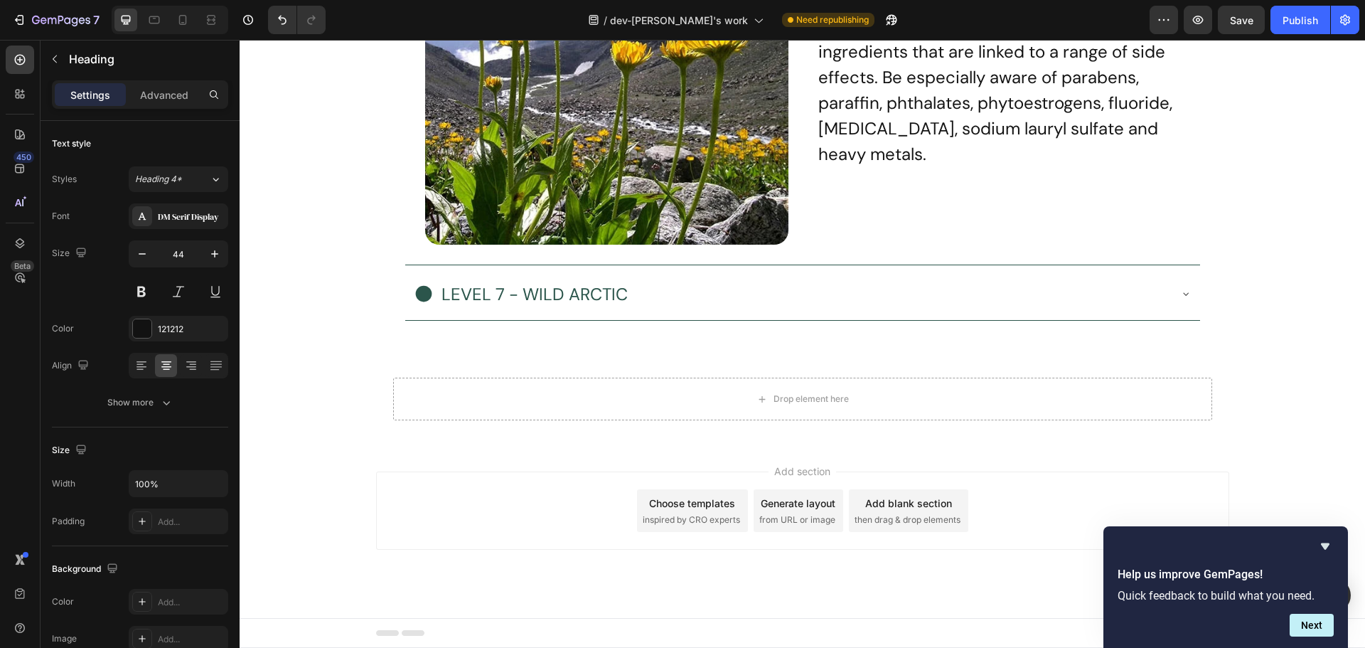
click at [932, 167] on p "Most brands fill their products with artificial ingredients that are linked to …" at bounding box center [998, 91] width 361 height 154
click at [959, 167] on p "Most brands fill their products with artificial ingredients that are linked to …" at bounding box center [998, 91] width 361 height 154
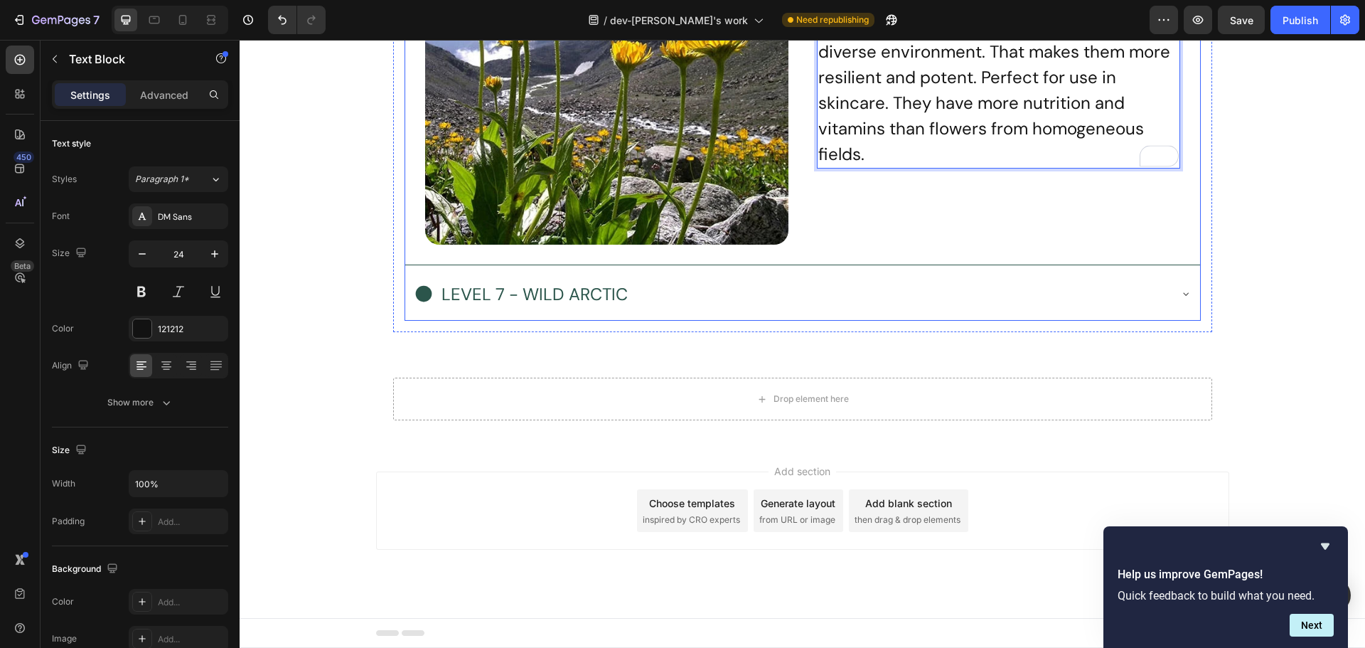
click at [681, 311] on div "LEVEL 7 - WILD ARCTIC" at bounding box center [791, 294] width 755 height 35
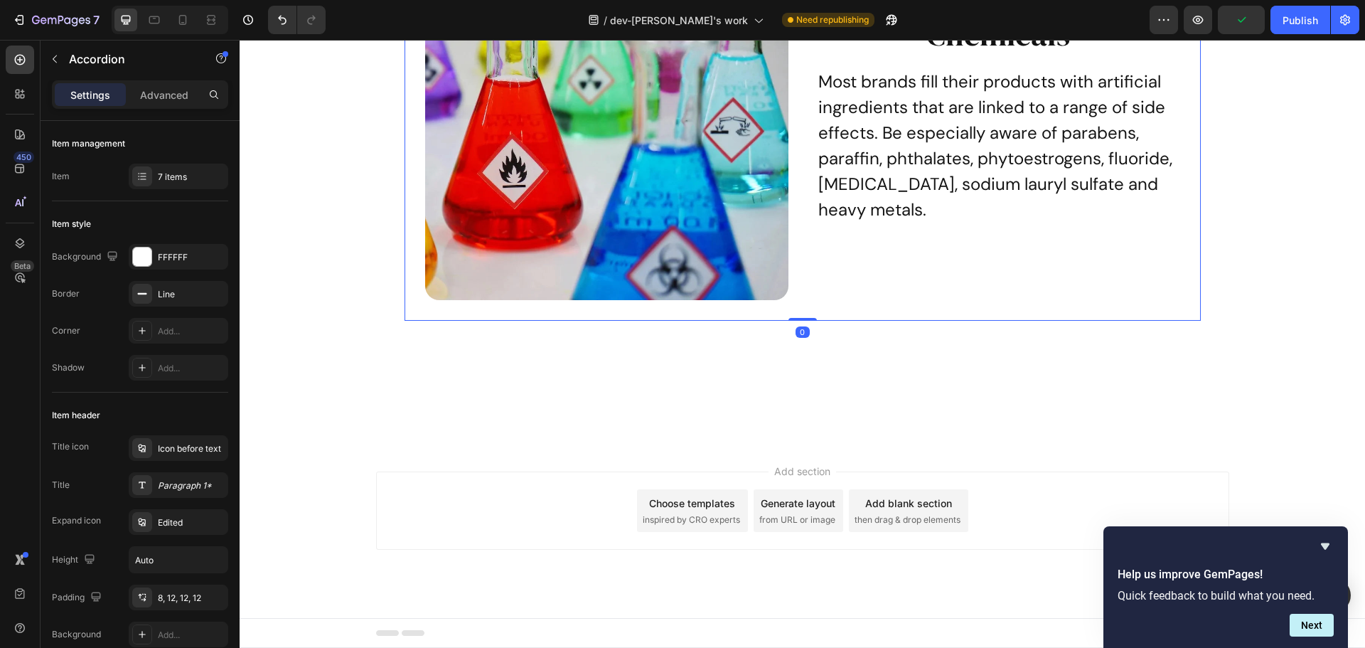
scroll to position [9333, 0]
click at [444, 300] on img at bounding box center [606, 118] width 363 height 363
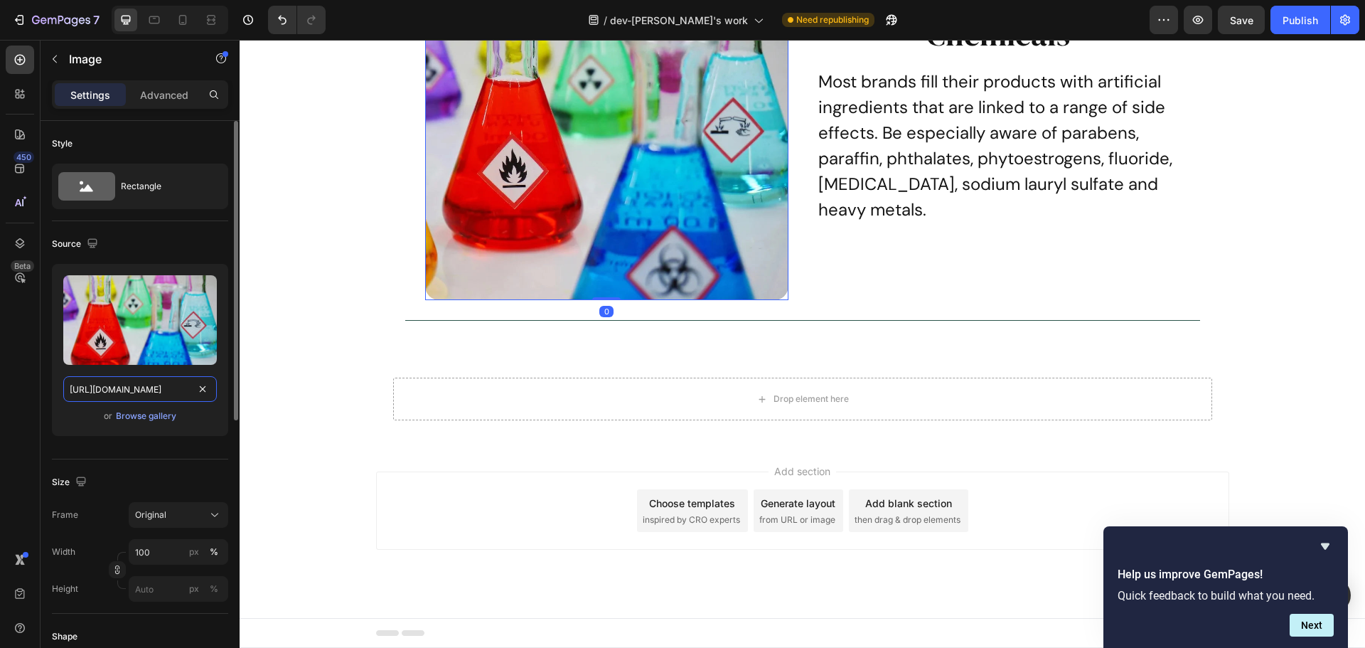
click at [146, 396] on input "[URL][DOMAIN_NAME]" at bounding box center [140, 389] width 154 height 26
paste input "snoesea-buckthorn-at-winter-jaak-nilson_b34fd3f8-782f-4612-8f29-a9203dbe8d3c.we…"
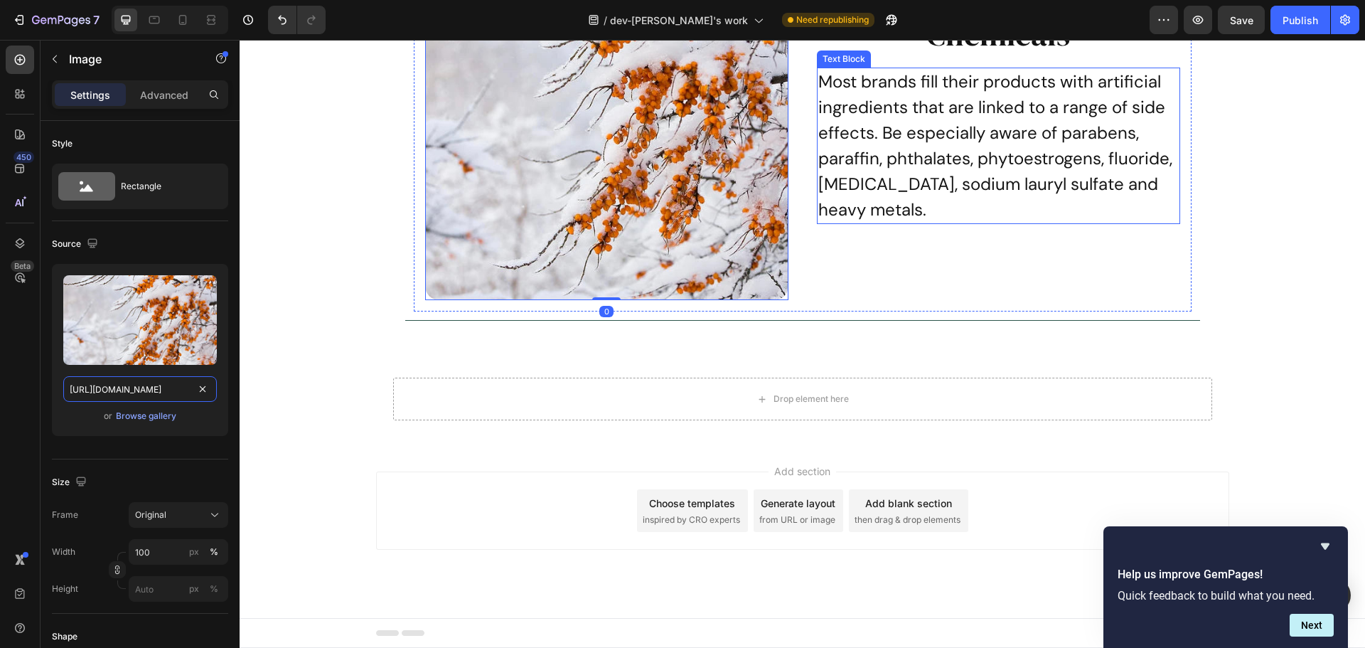
scroll to position [0, 589]
type input "https://cdn.shopify.com/s/files/1/0485/7787/2027/files/snoesea-buckthorn-at-win…"
click at [1051, 56] on h2 "Chemicals" at bounding box center [998, 34] width 363 height 43
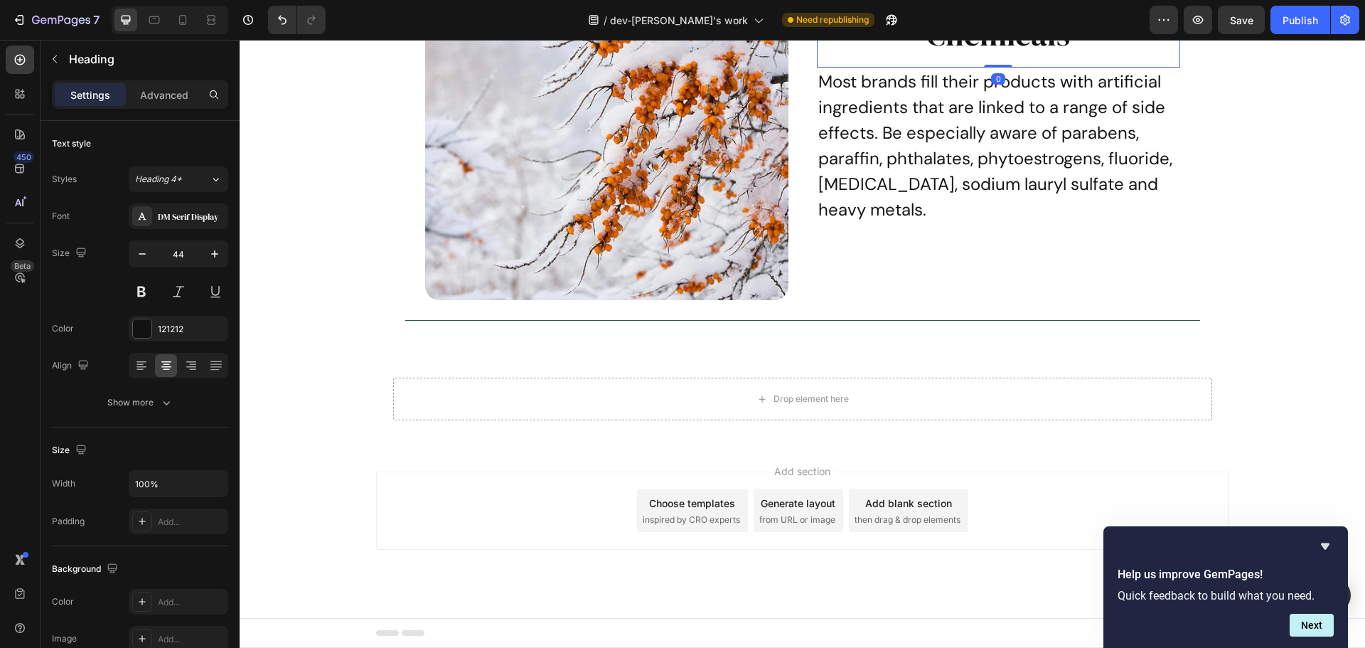
click at [1107, 56] on h2 "Chemicals" at bounding box center [998, 34] width 363 height 43
click at [1018, 223] on p "Most brands fill their products with artificial ingredients that are linked to …" at bounding box center [998, 146] width 361 height 154
click at [1007, 223] on p "Most brands fill their products with artificial ingredients that are linked to …" at bounding box center [998, 146] width 361 height 154
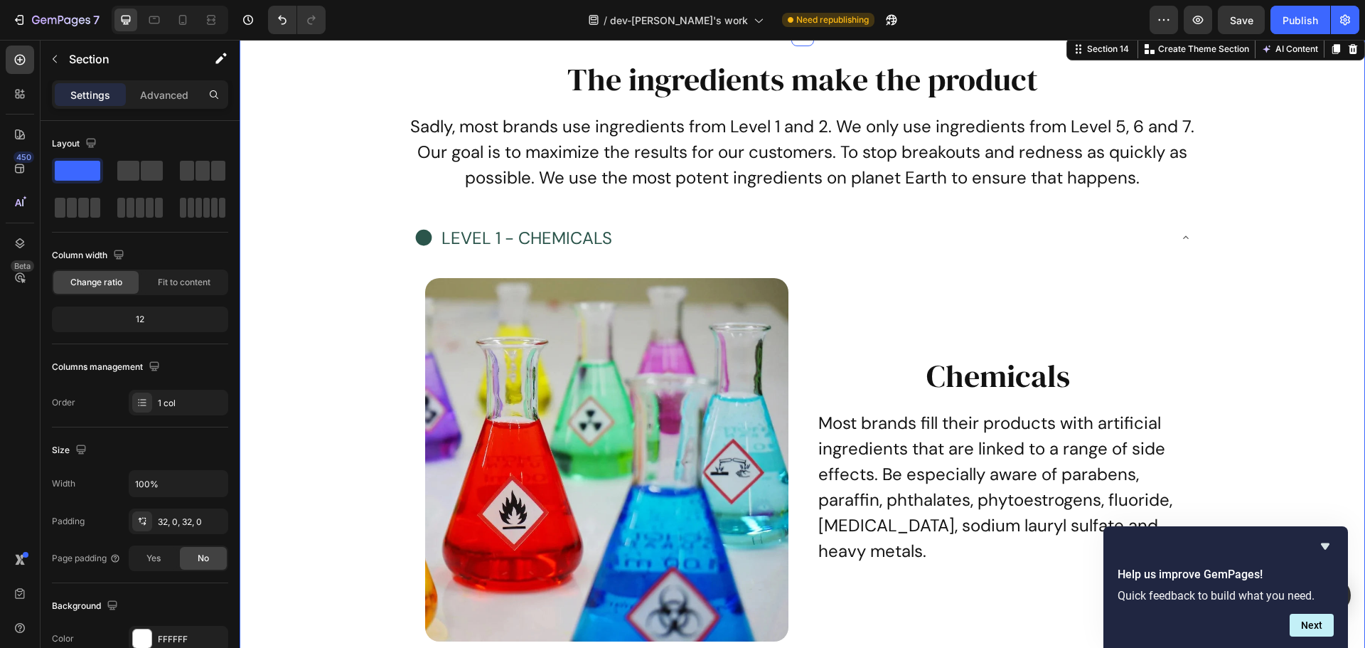
scroll to position [6411, 0]
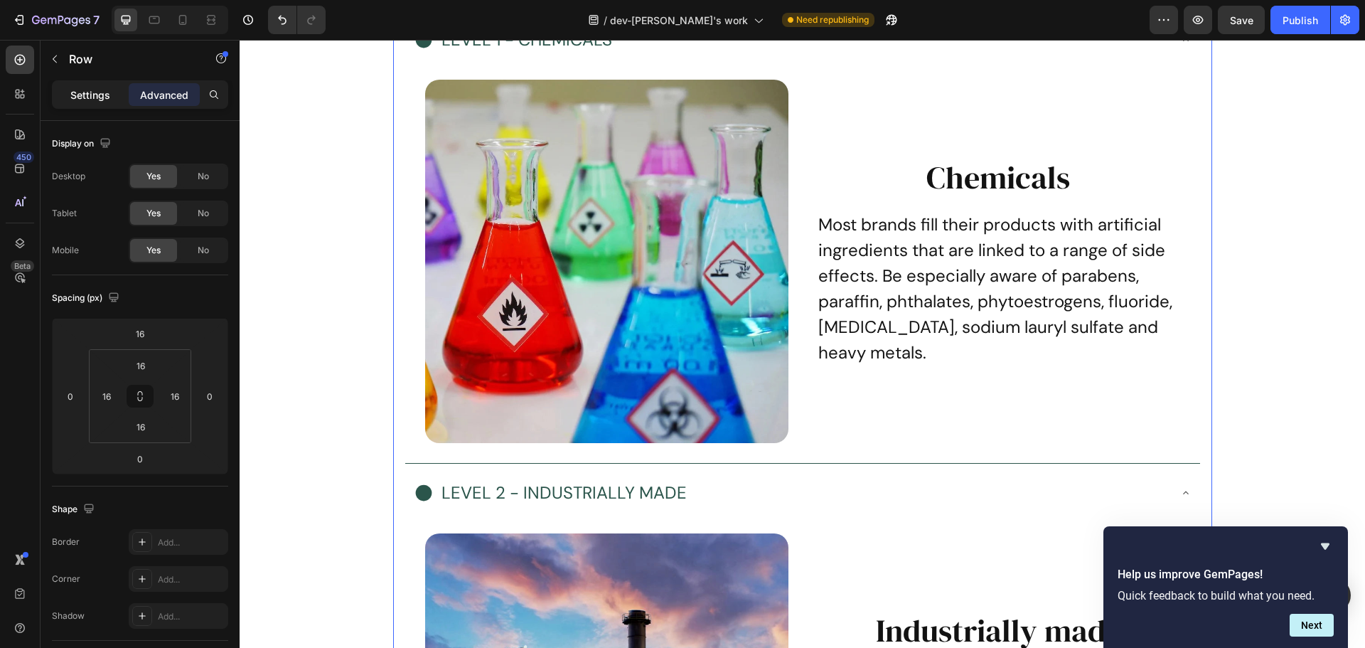
click at [87, 90] on p "Settings" at bounding box center [90, 94] width 40 height 15
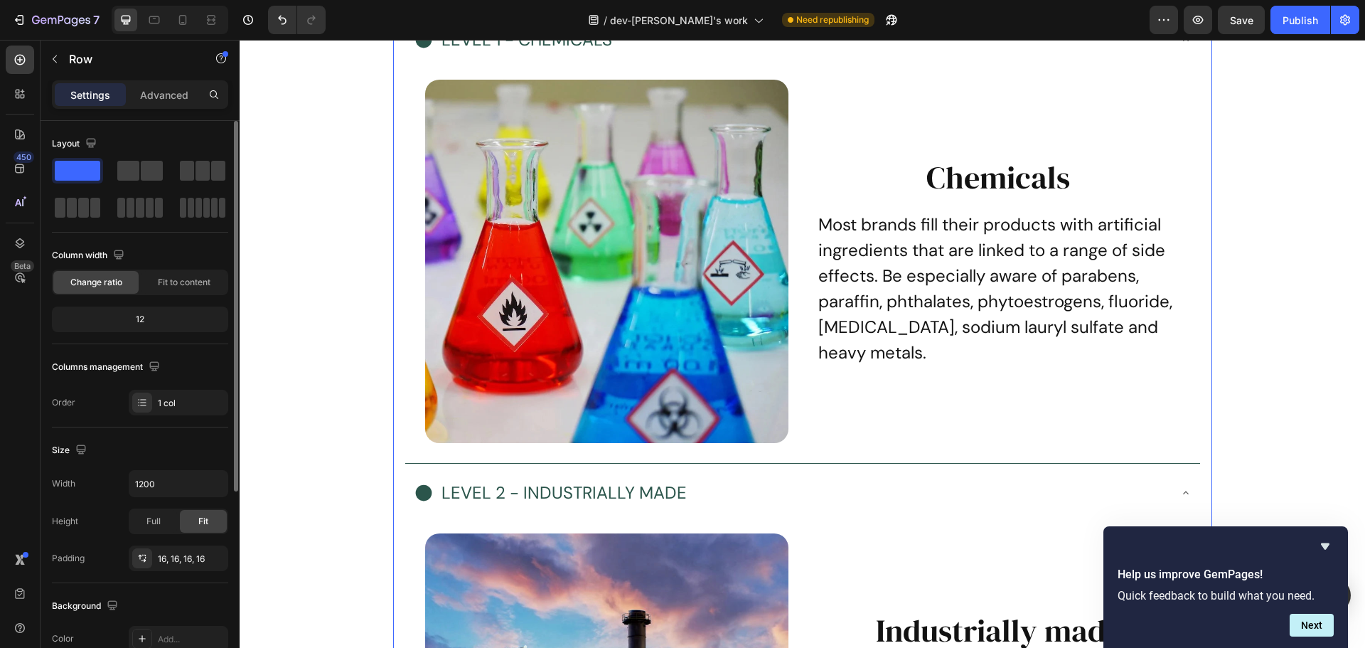
scroll to position [300, 0]
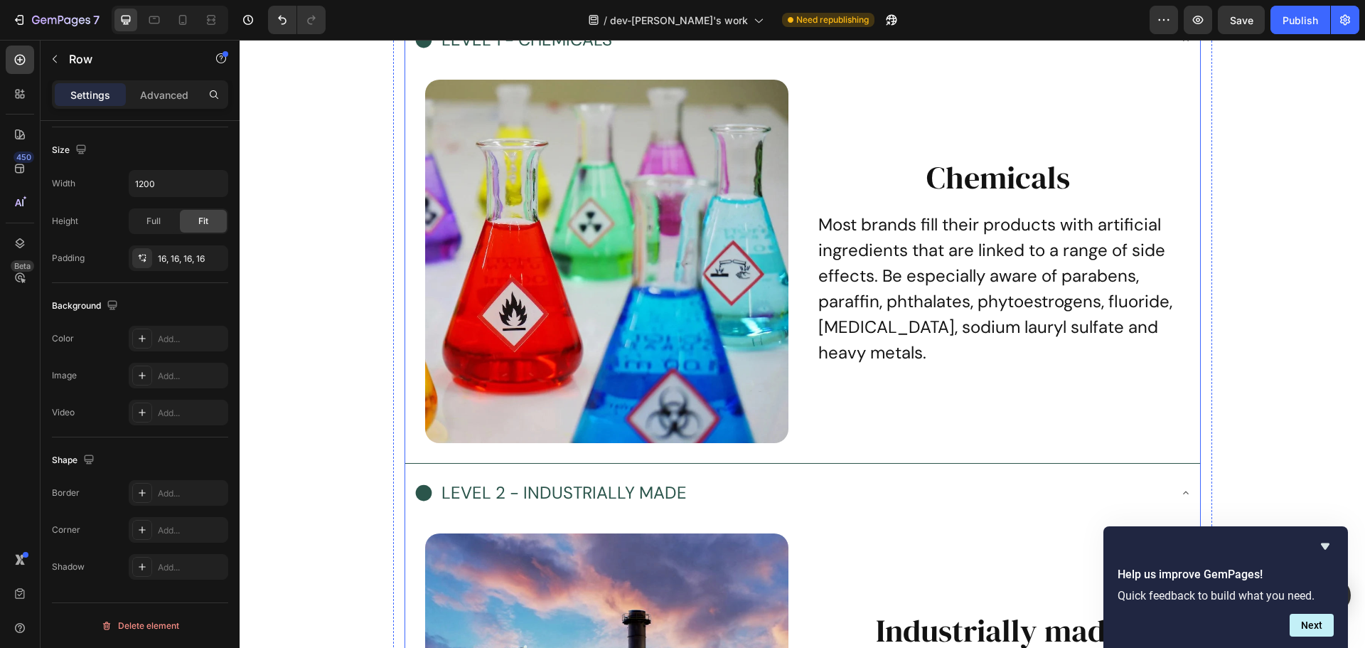
click at [420, 57] on div "LEVEL 1 - CHEMICALS" at bounding box center [791, 39] width 755 height 35
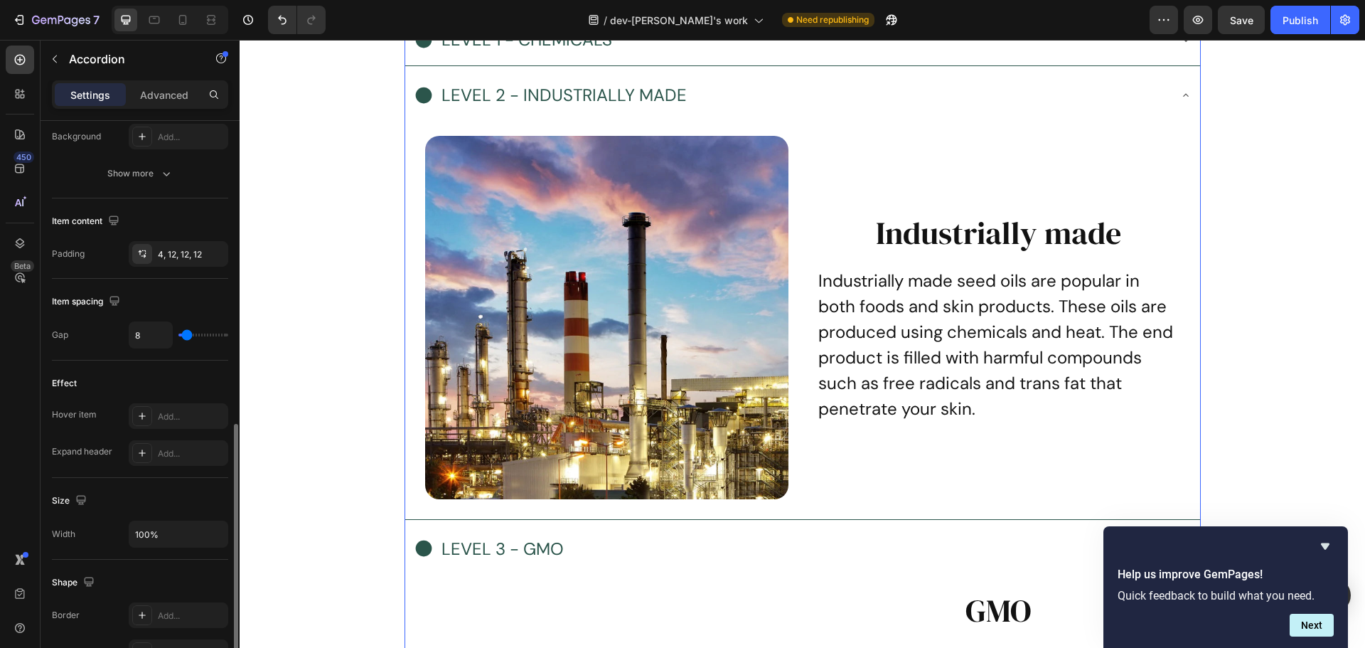
scroll to position [823, 0]
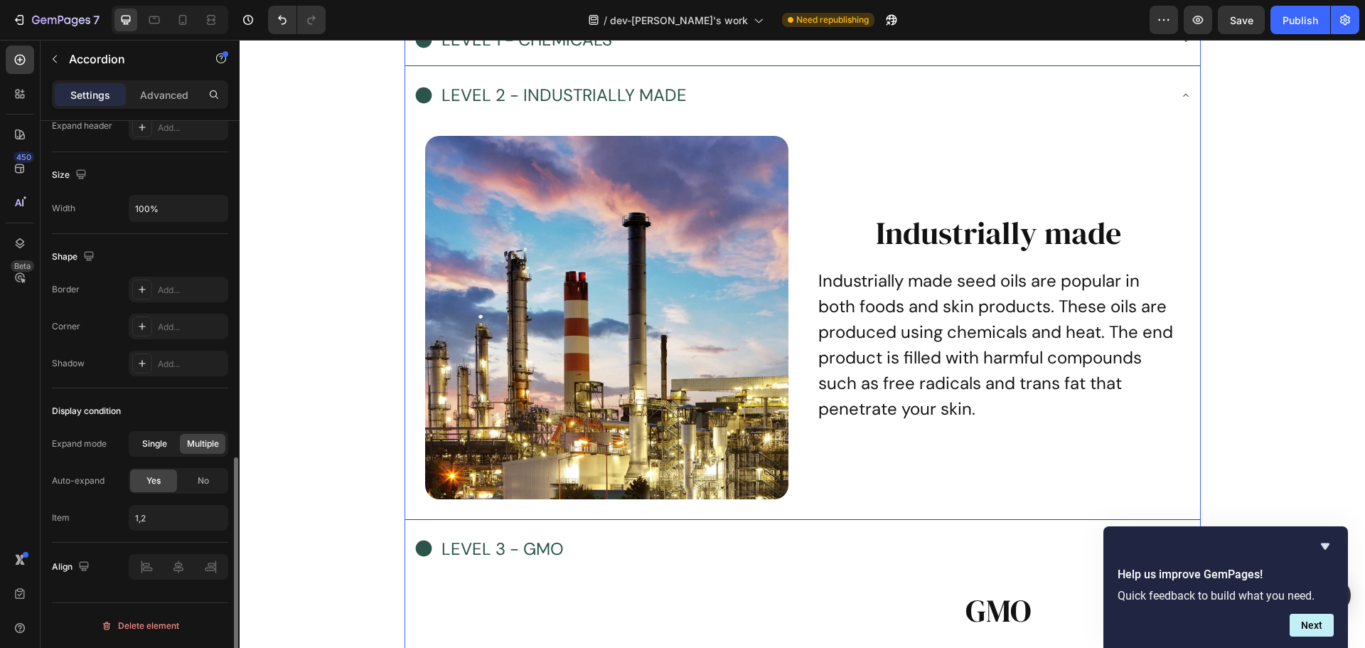
click at [176, 450] on div "Single" at bounding box center [155, 444] width 46 height 20
type input "1"
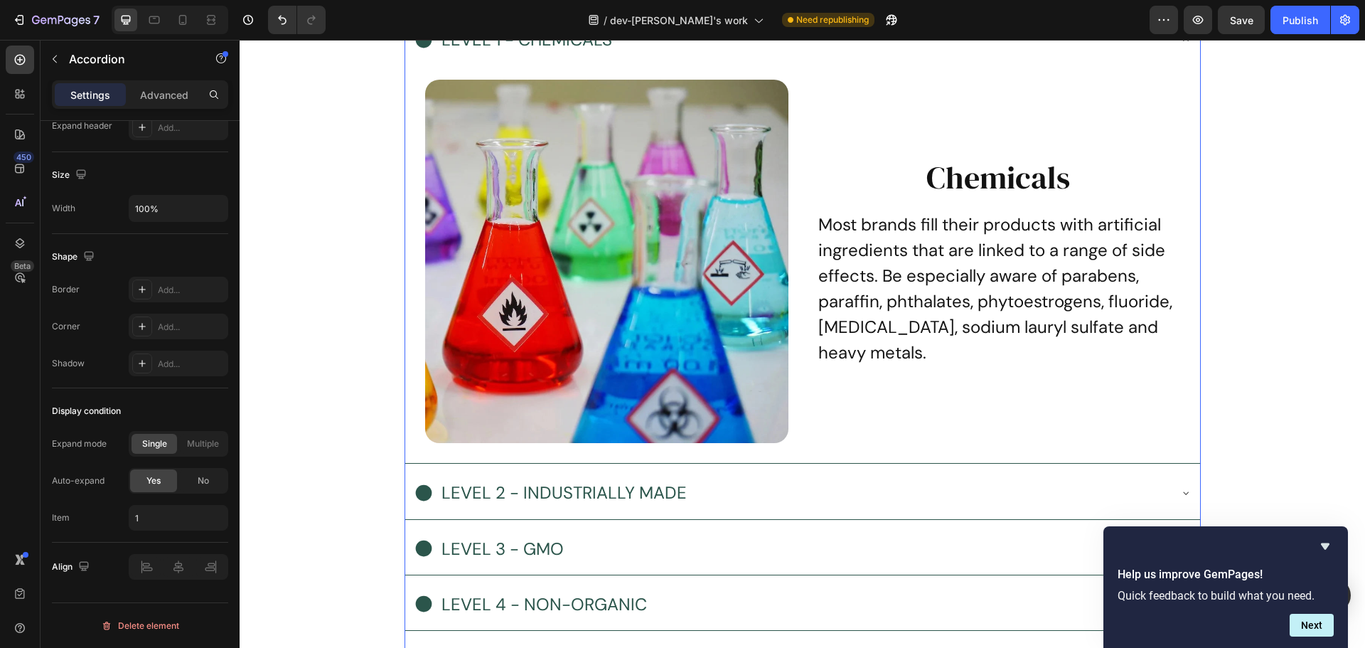
click at [658, 57] on div "LEVEL 1 - CHEMICALS" at bounding box center [791, 39] width 755 height 35
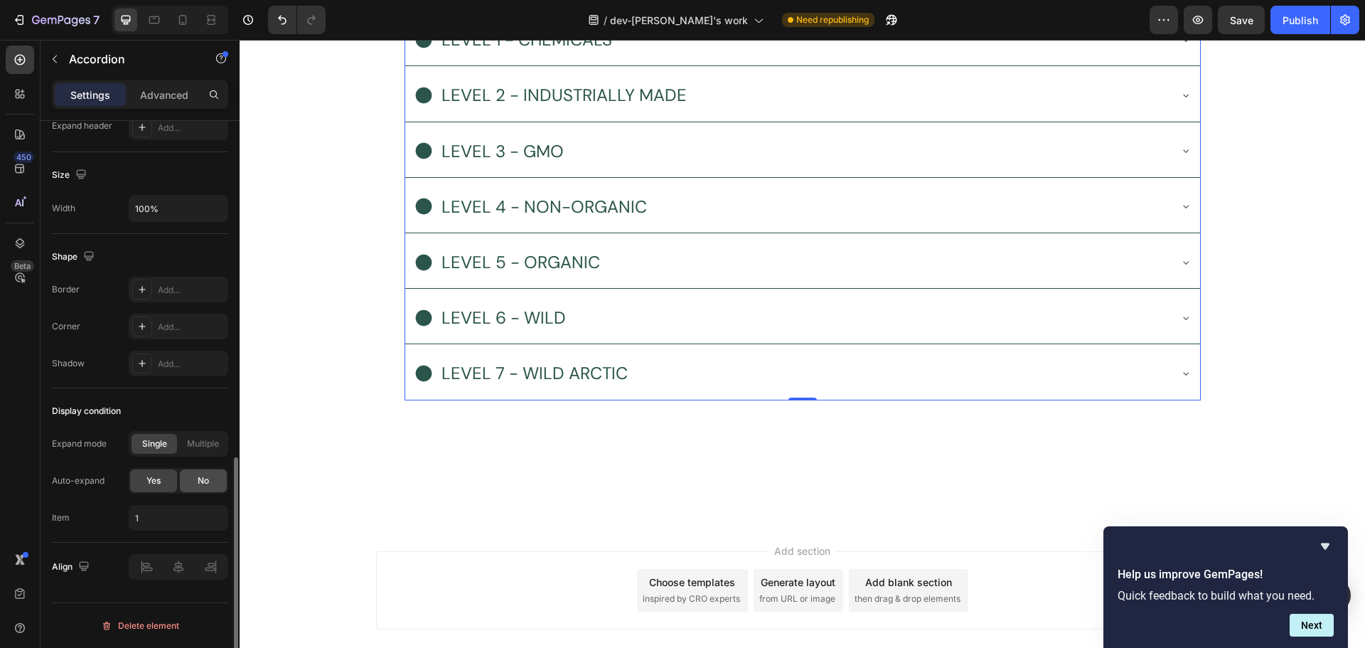
click at [203, 491] on div "Expand mode Single Multiple Auto-expand Yes No Item 1" at bounding box center [140, 481] width 176 height 100
click at [205, 487] on div "No" at bounding box center [203, 480] width 47 height 23
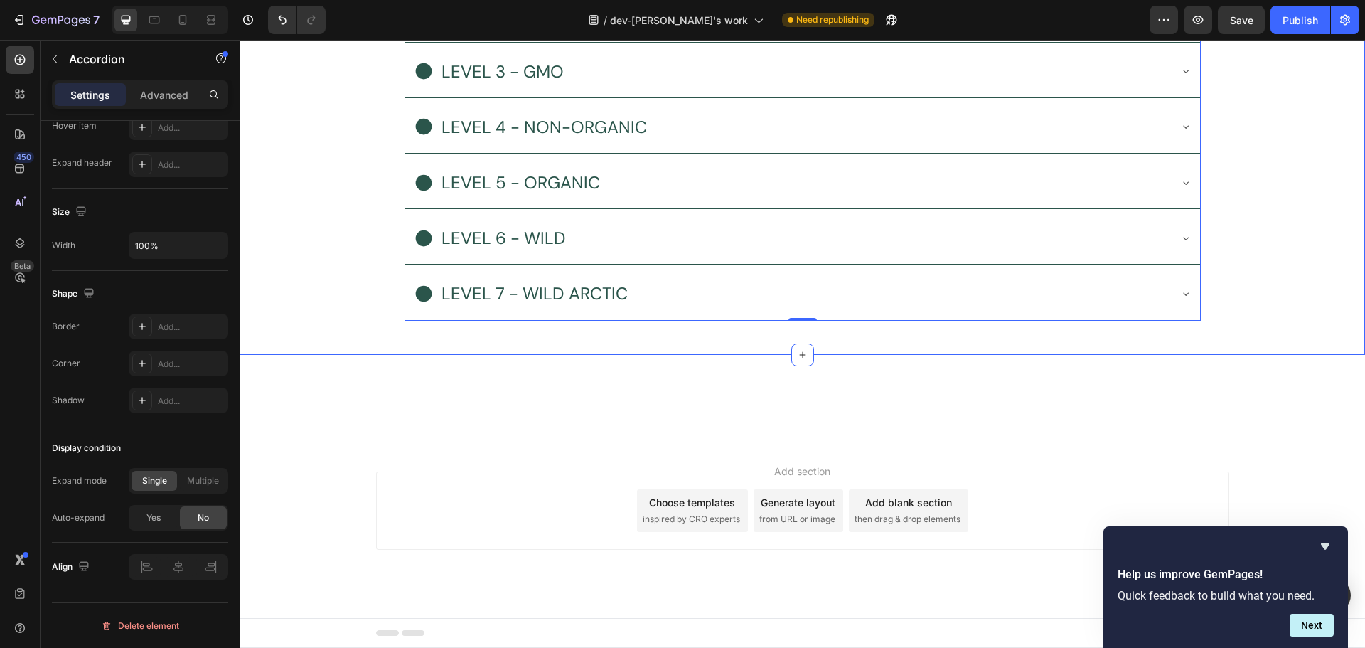
scroll to position [6624, 0]
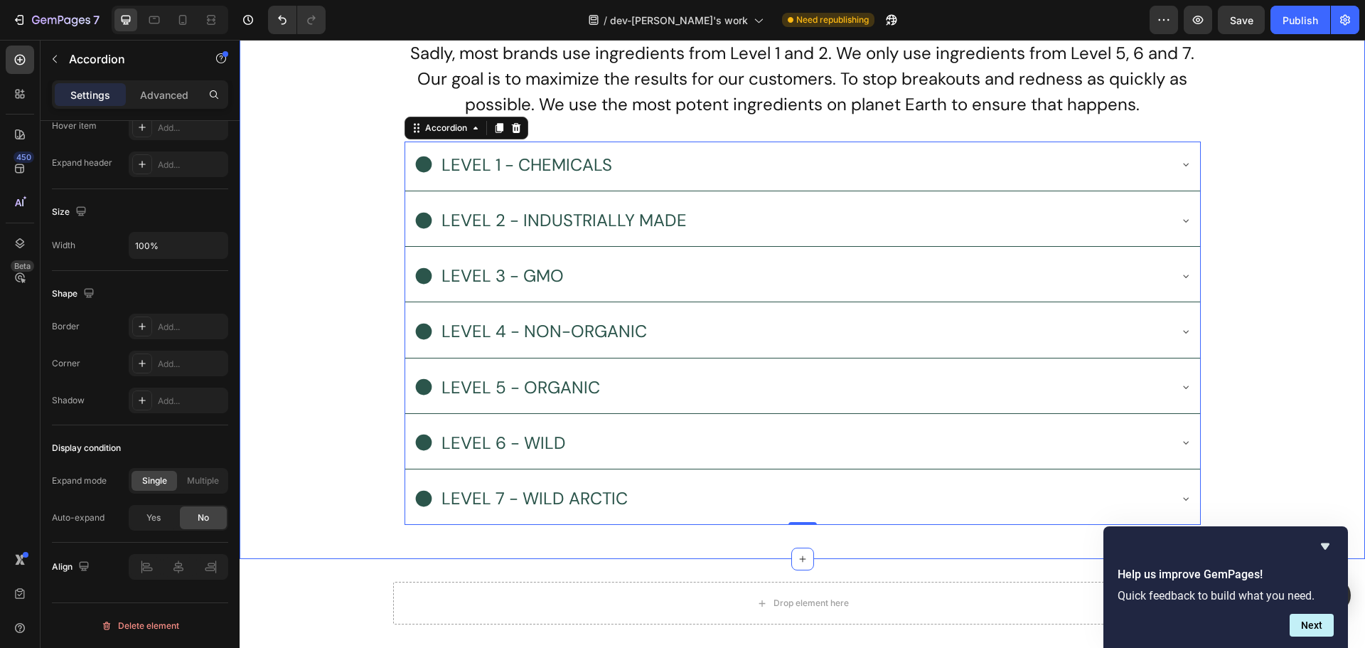
click at [328, 460] on div "The ingredients make the product Heading Sadly, most brands use ingredients fro…" at bounding box center [803, 260] width 1126 height 553
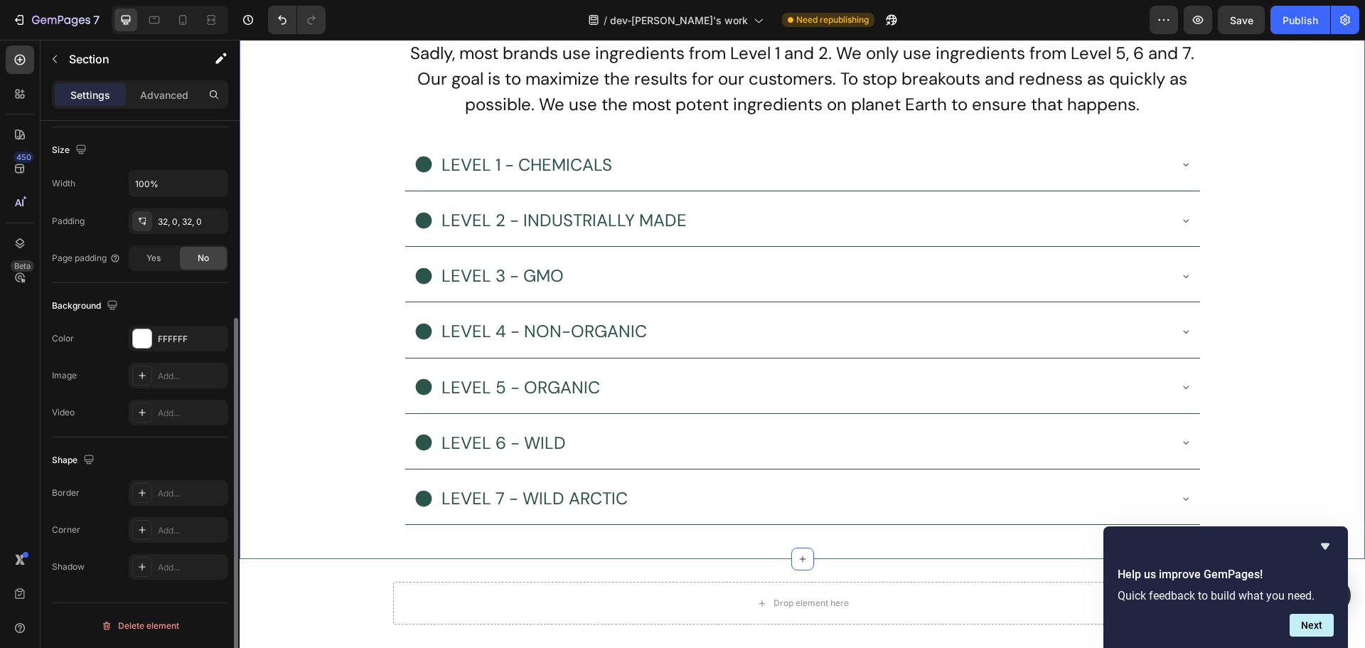
scroll to position [0, 0]
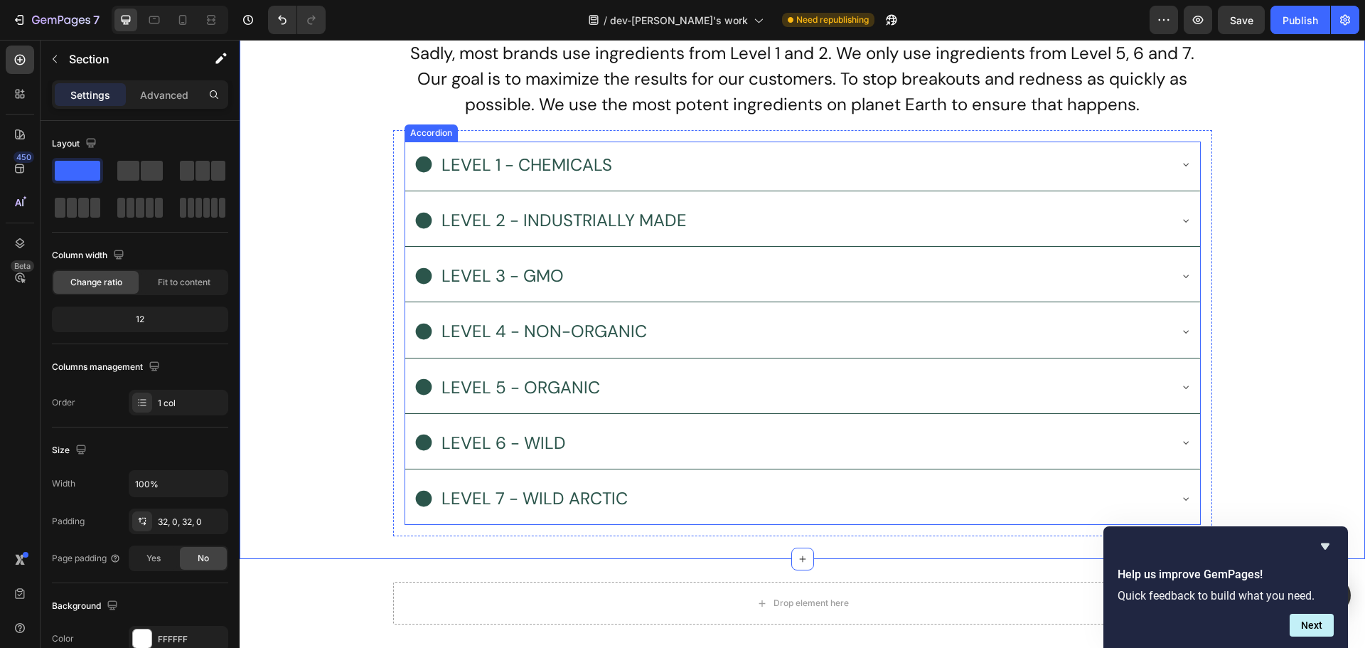
click at [1019, 176] on div "LEVEL 1 - CHEMICALS" at bounding box center [791, 164] width 755 height 35
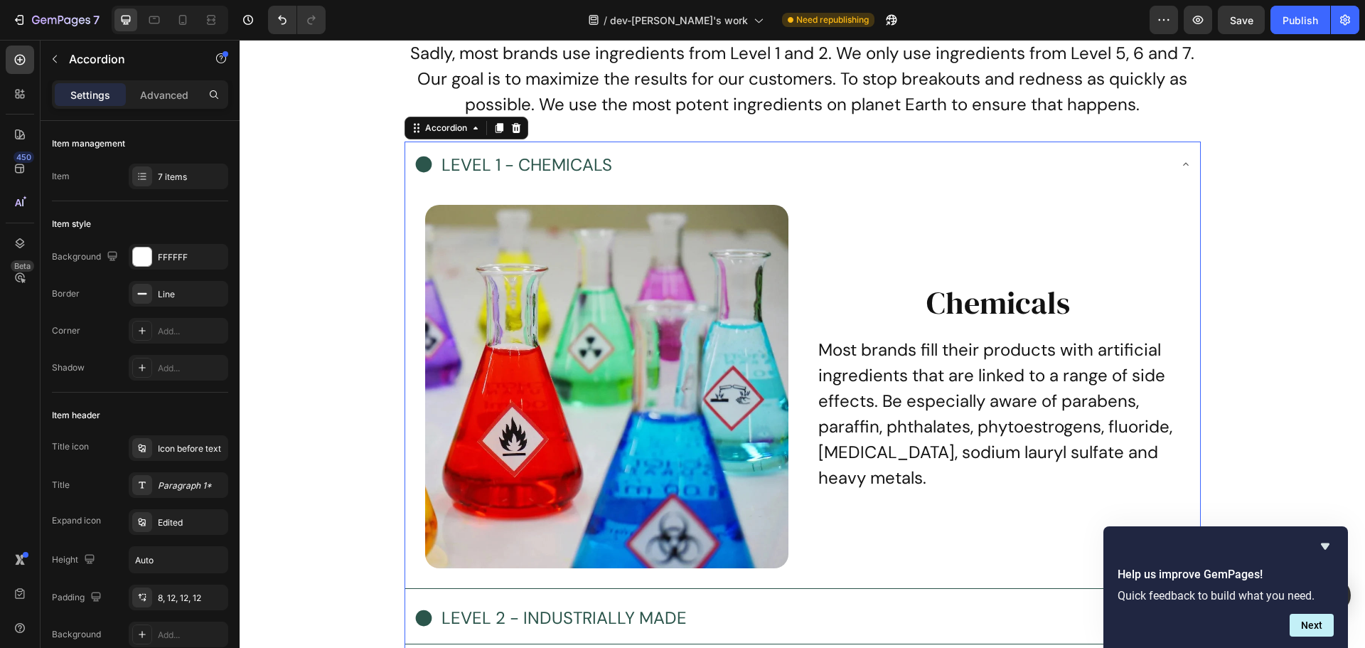
click at [1019, 176] on div "LEVEL 1 - CHEMICALS" at bounding box center [791, 164] width 755 height 35
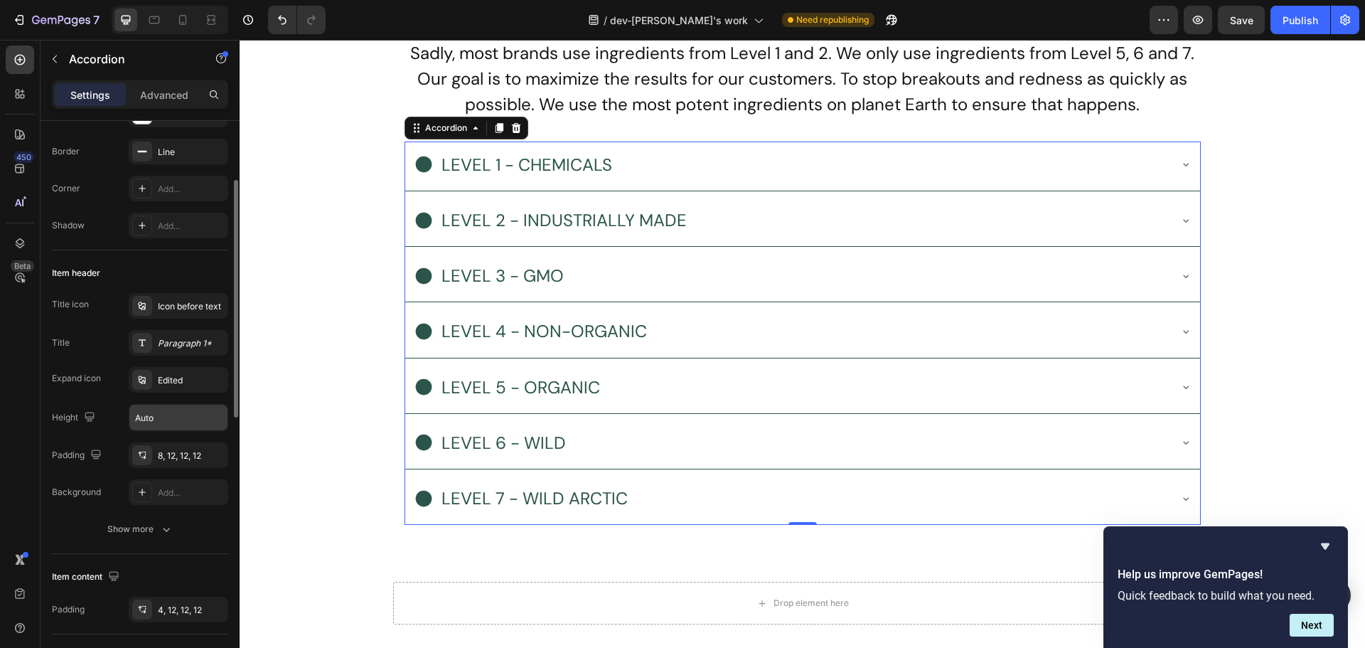
scroll to position [213, 0]
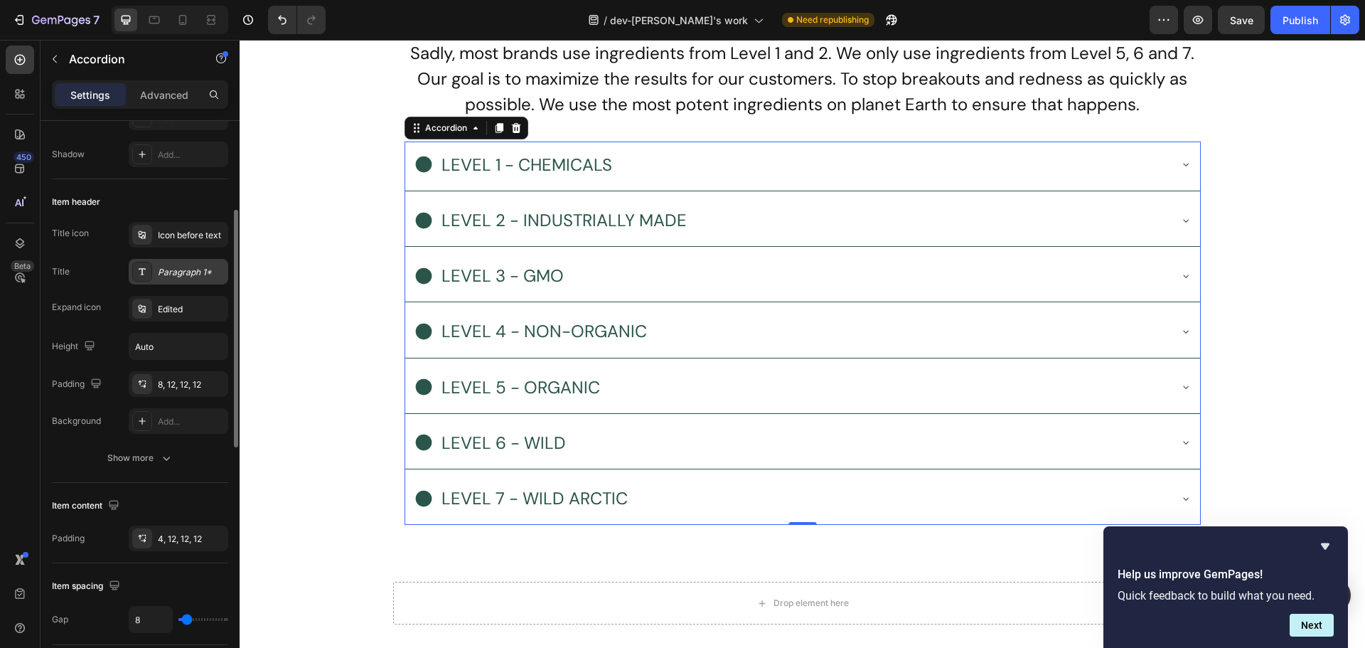
click at [179, 276] on div "Paragraph 1*" at bounding box center [191, 272] width 67 height 13
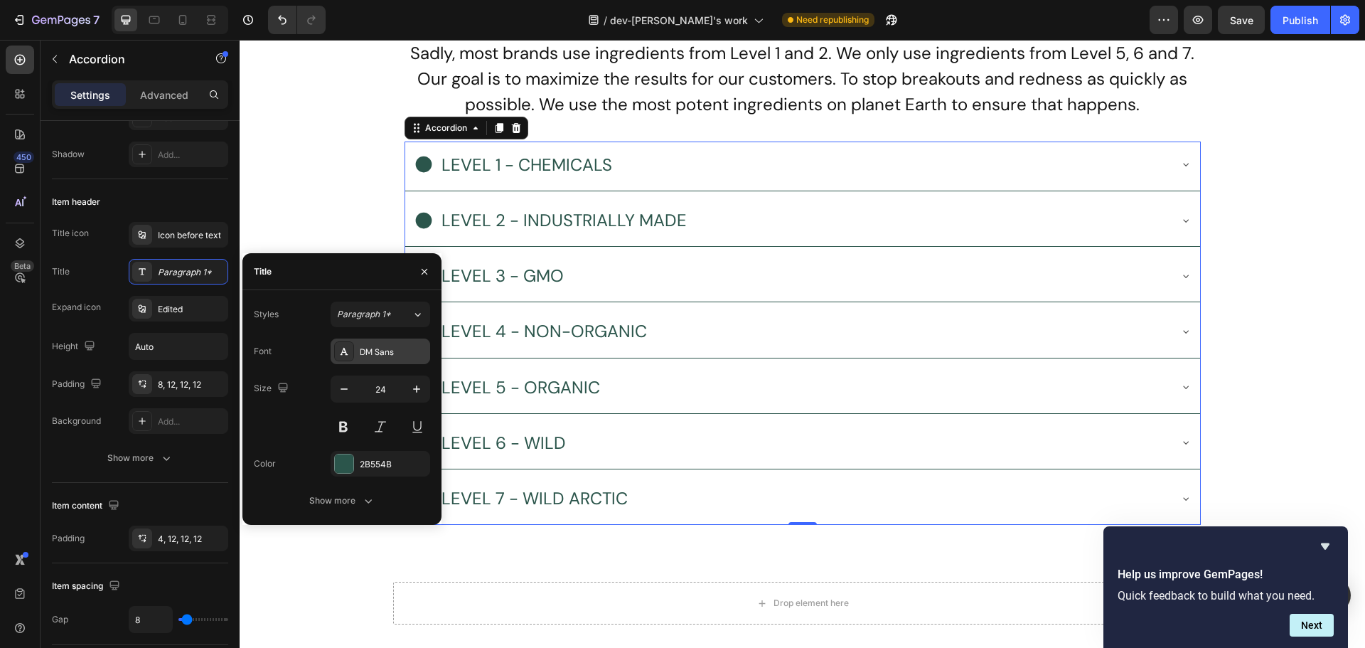
click at [401, 351] on div "DM Sans" at bounding box center [393, 352] width 67 height 13
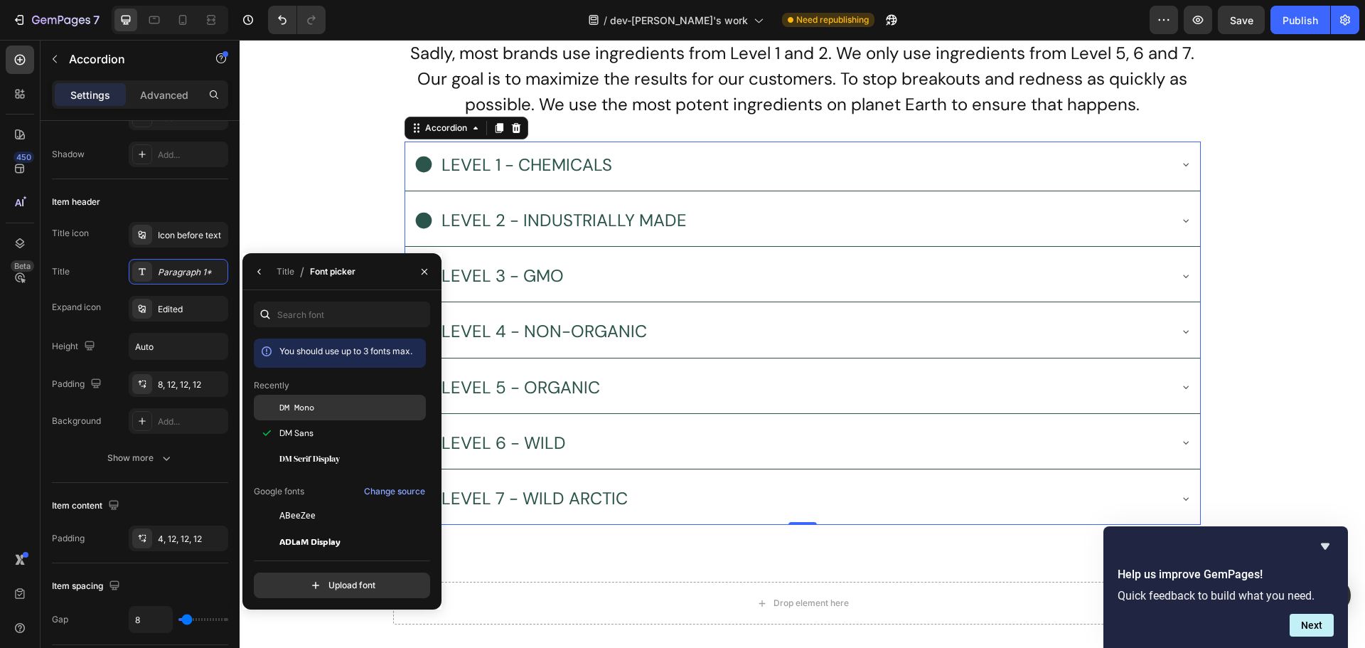
click at [340, 410] on div "DM Mono" at bounding box center [351, 407] width 144 height 13
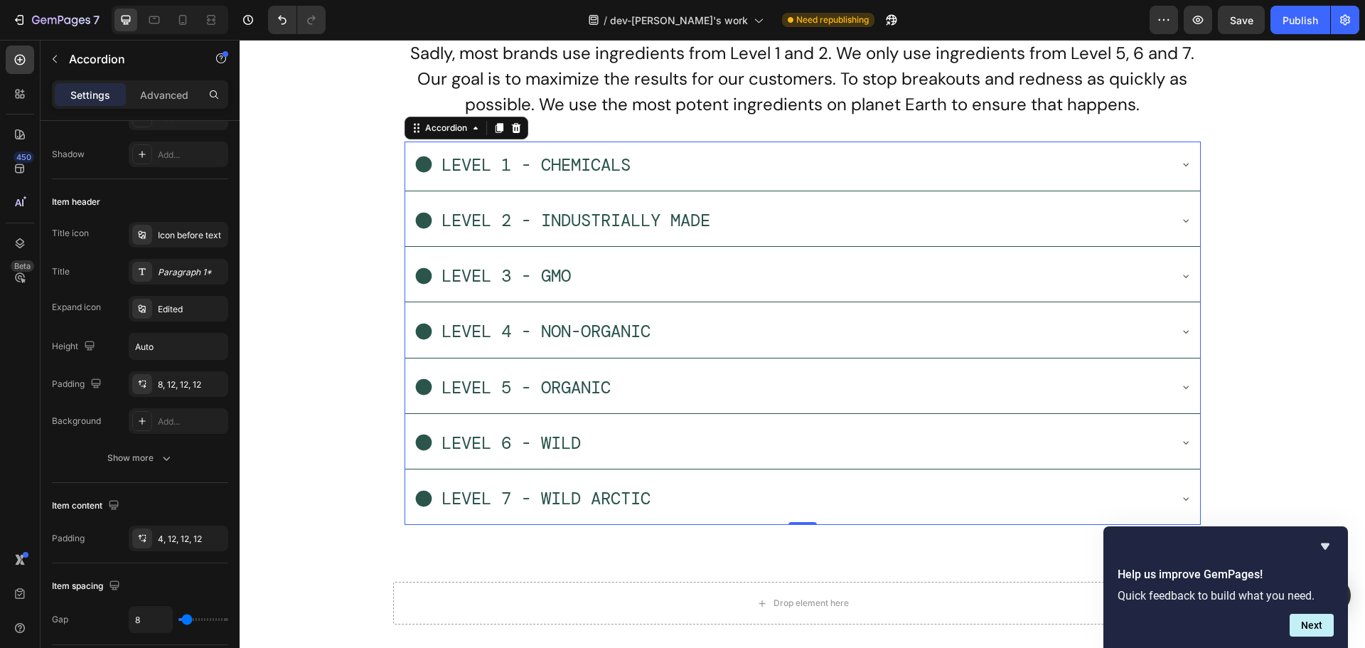
click at [838, 161] on div "LEVEL 1 - CHEMICALS" at bounding box center [791, 164] width 755 height 35
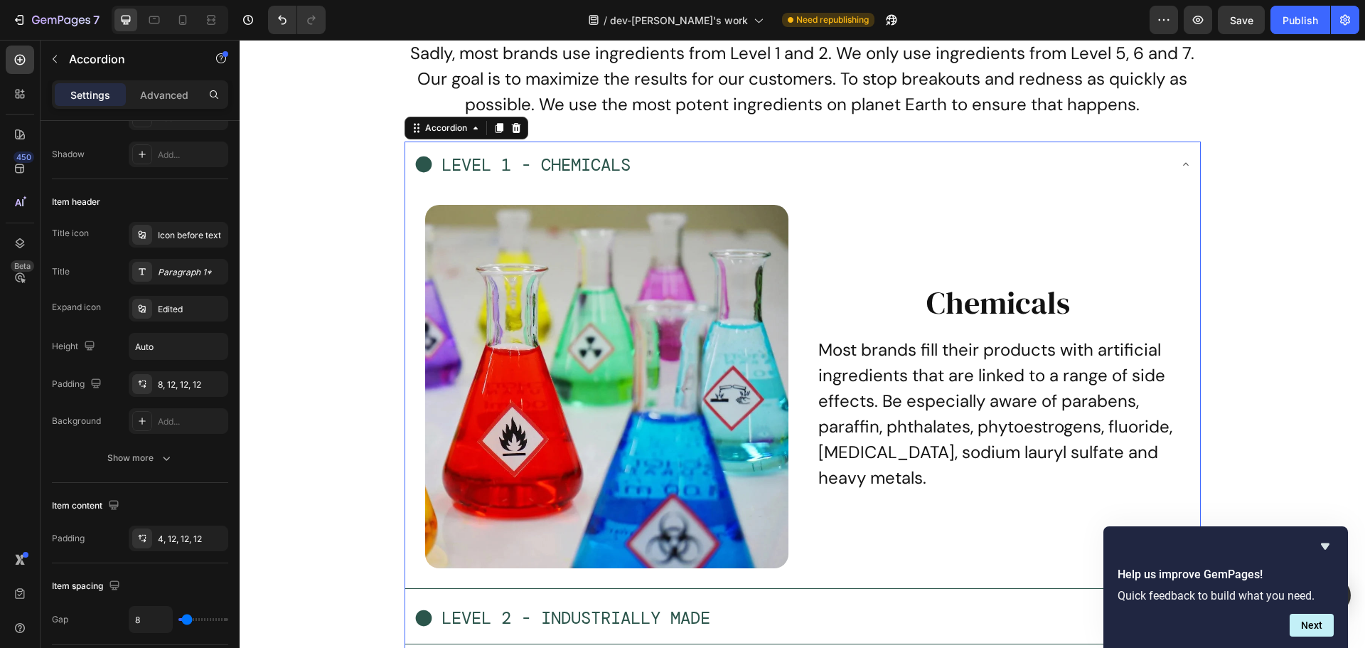
click at [838, 161] on div "LEVEL 1 - CHEMICALS" at bounding box center [791, 164] width 755 height 35
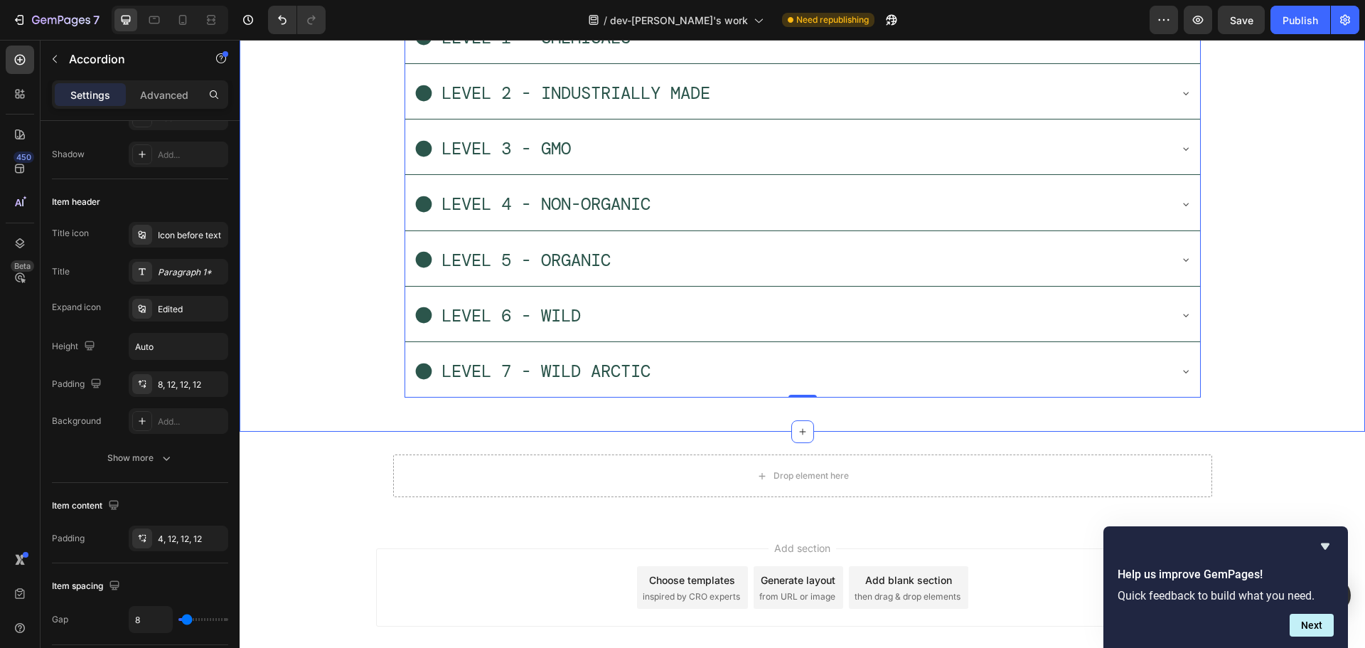
scroll to position [6766, 0]
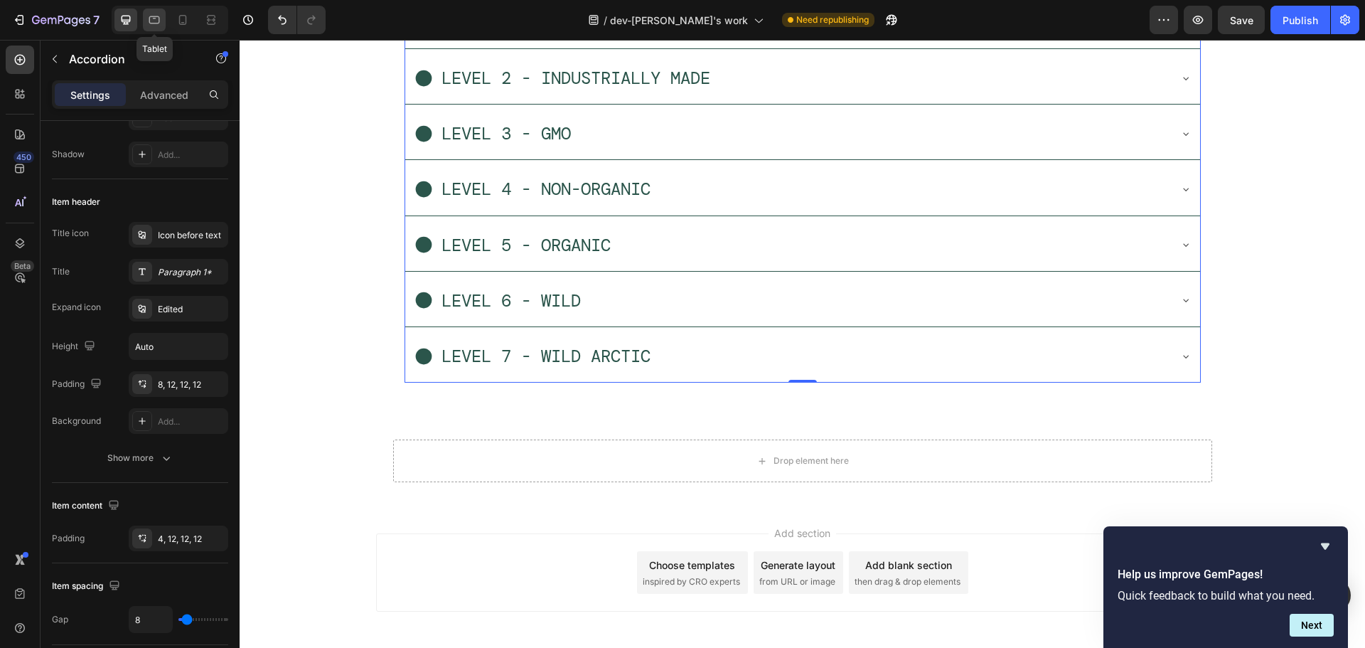
click at [158, 28] on div at bounding box center [154, 20] width 23 height 23
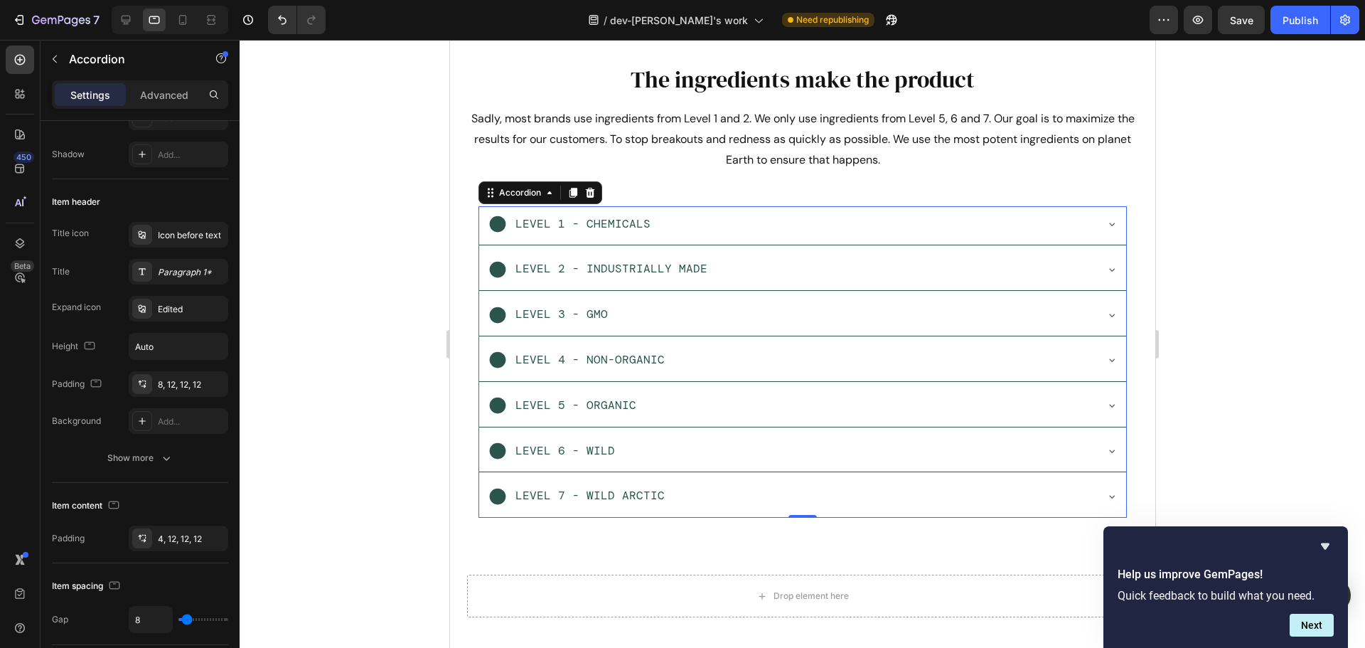
scroll to position [6448, 0]
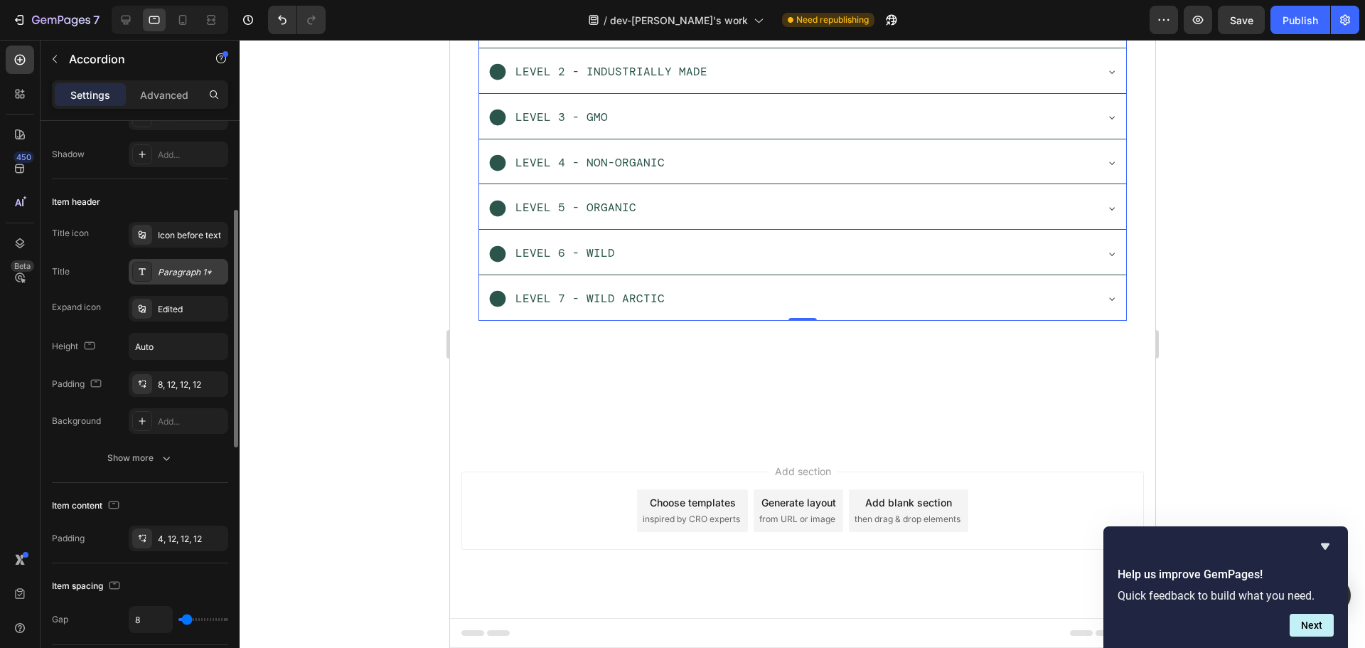
click at [188, 280] on div "Paragraph 1*" at bounding box center [179, 272] width 100 height 26
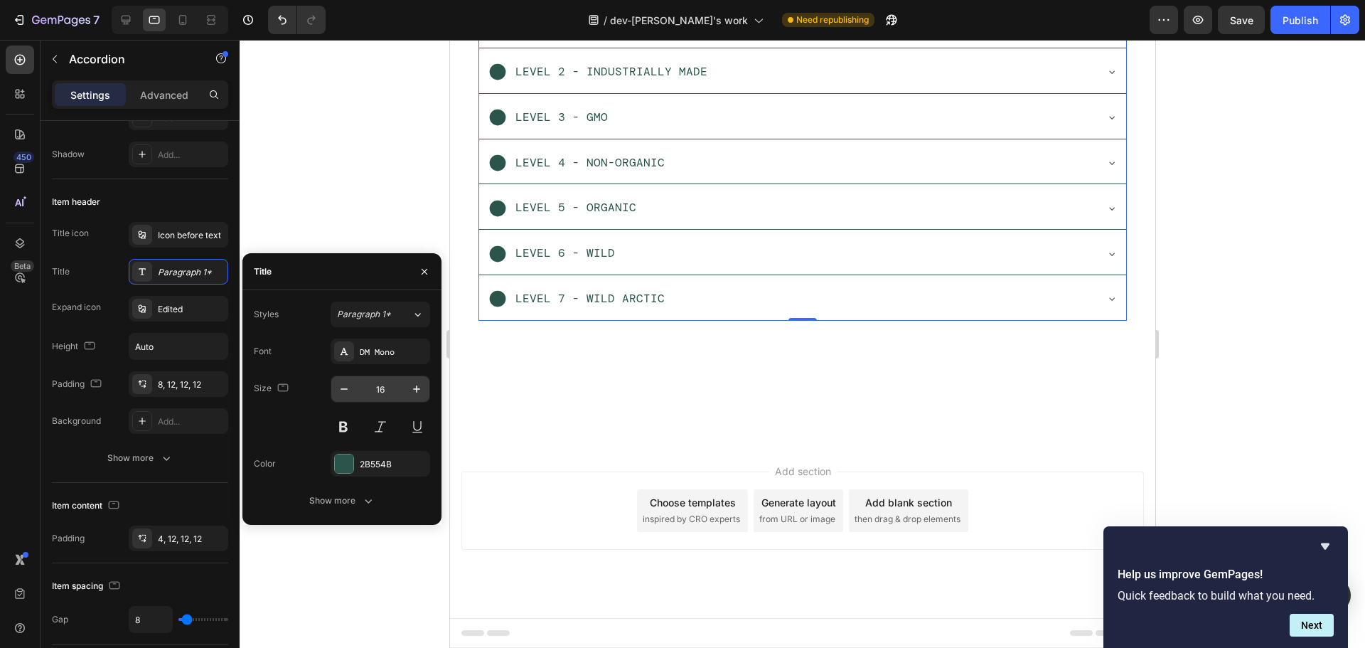
click at [387, 396] on input "16" at bounding box center [380, 389] width 47 height 26
type input "20"
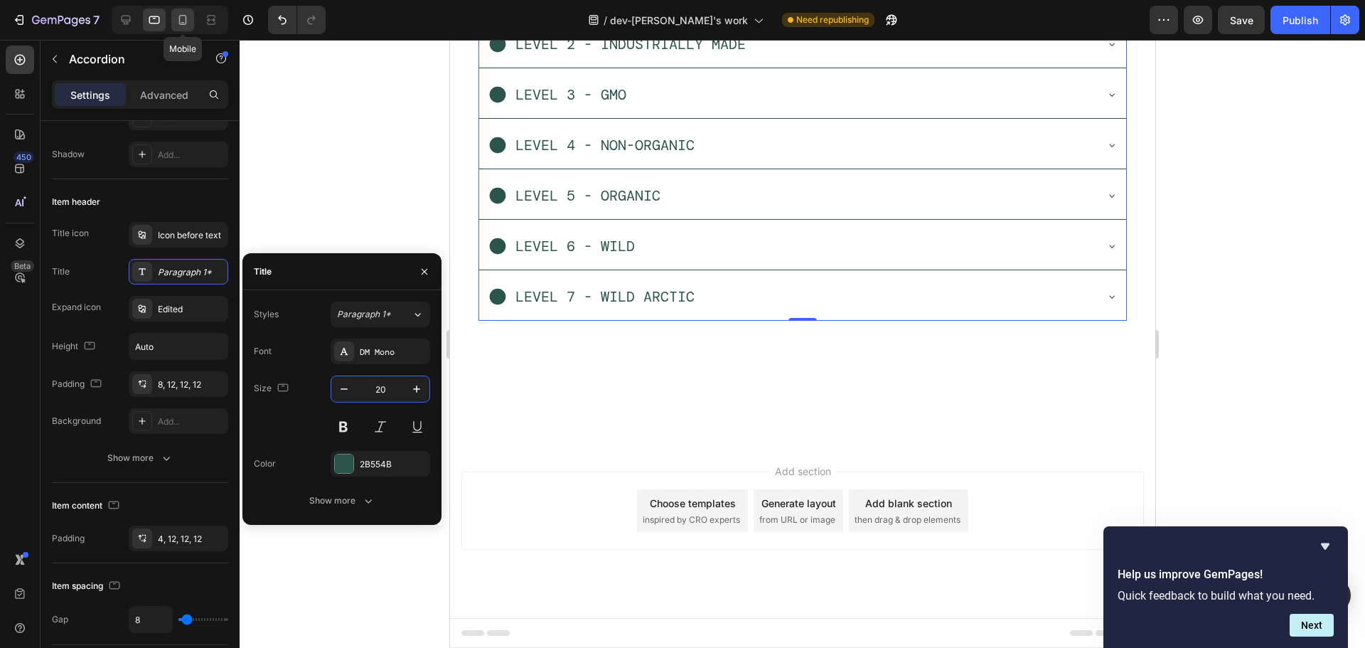
click at [178, 18] on icon at bounding box center [183, 20] width 14 height 14
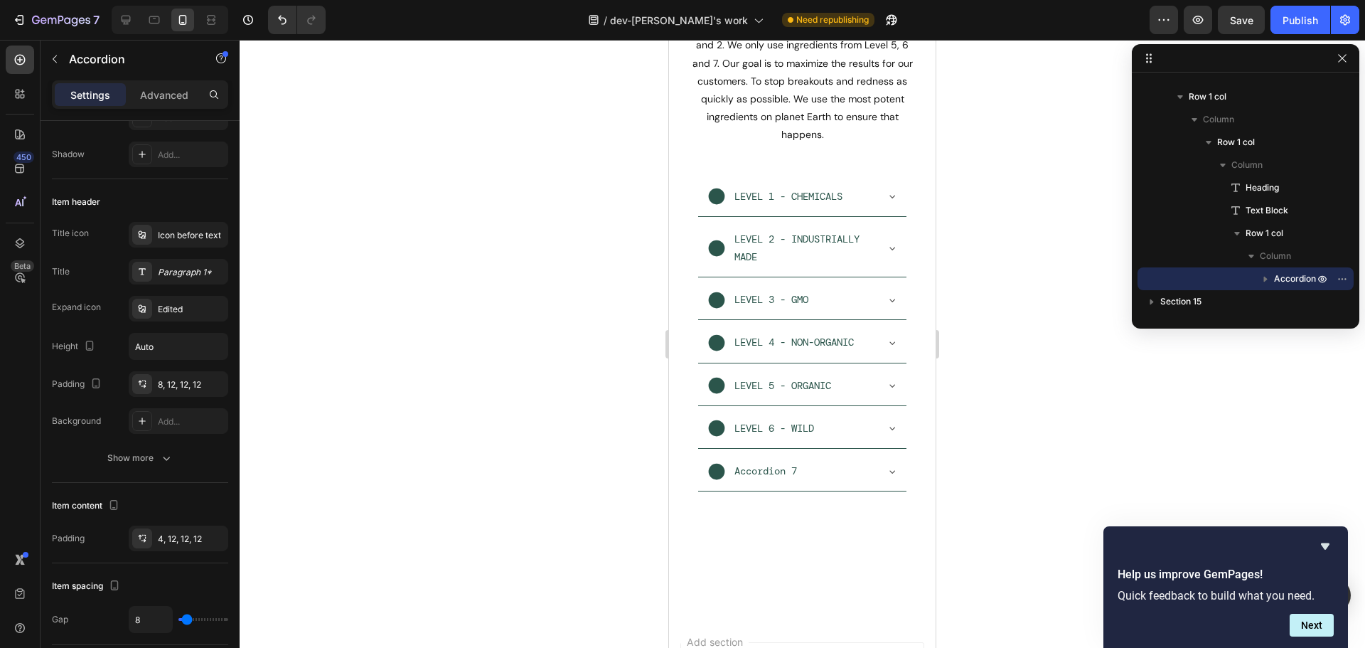
scroll to position [7585, 0]
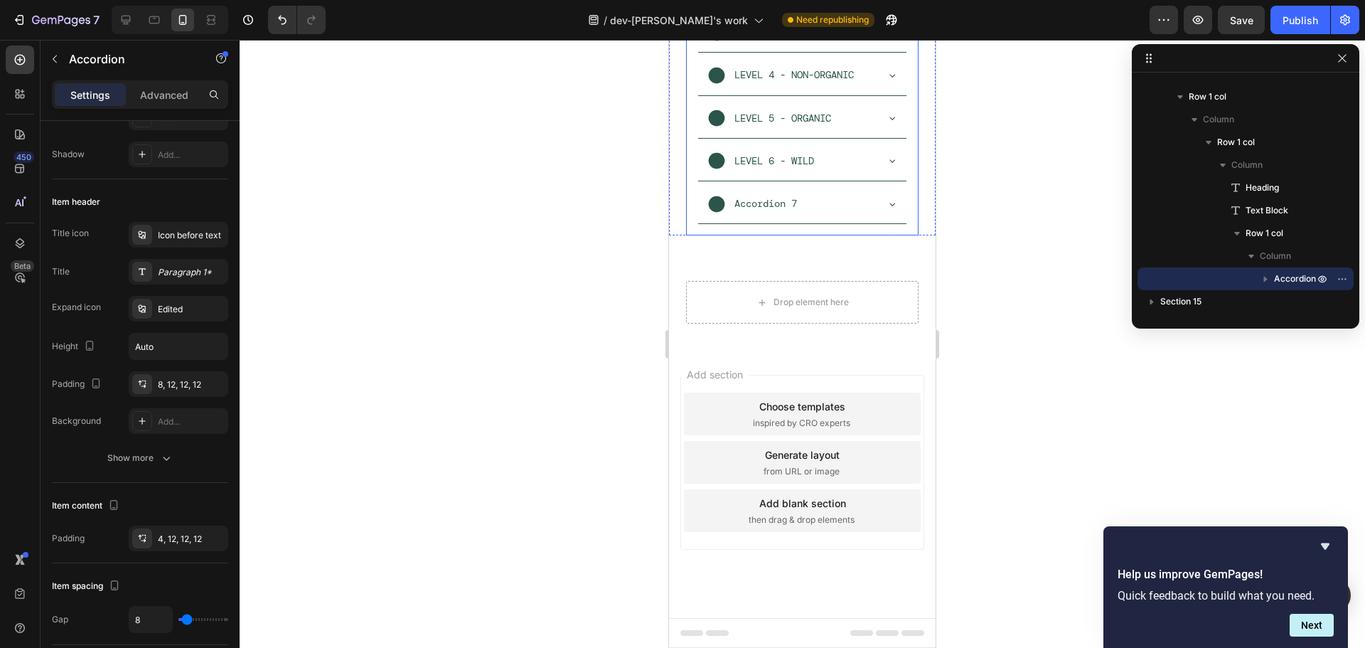
click at [713, 236] on div "LEVEL 1 - CHEMICALS LEVEL 2 - INDUSTRIALLY MADE LEVEL 3 - GMO LEVEL 4 - NON-ORG…" at bounding box center [802, 68] width 233 height 335
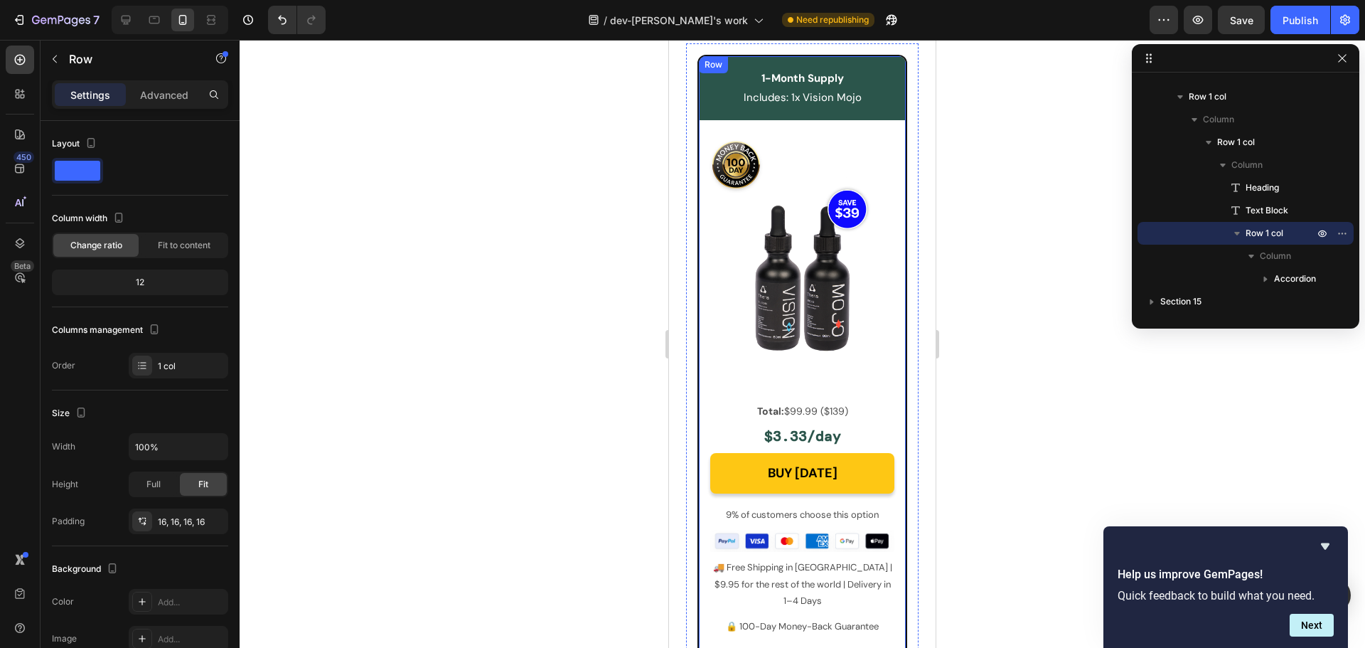
scroll to position [5427, 0]
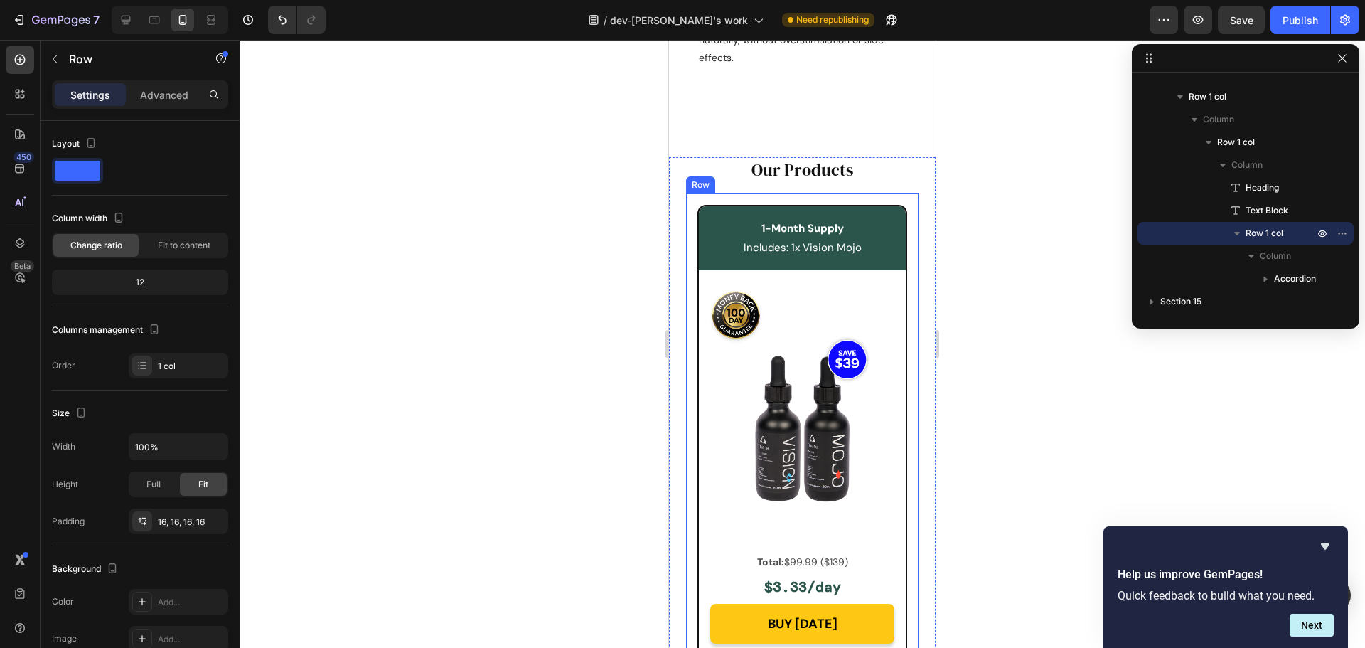
click at [898, 85] on div "NO NEED FOR EXTRAS Text Block Skip the energy drinks, extra coffee, and quick-f…" at bounding box center [802, 11] width 233 height 147
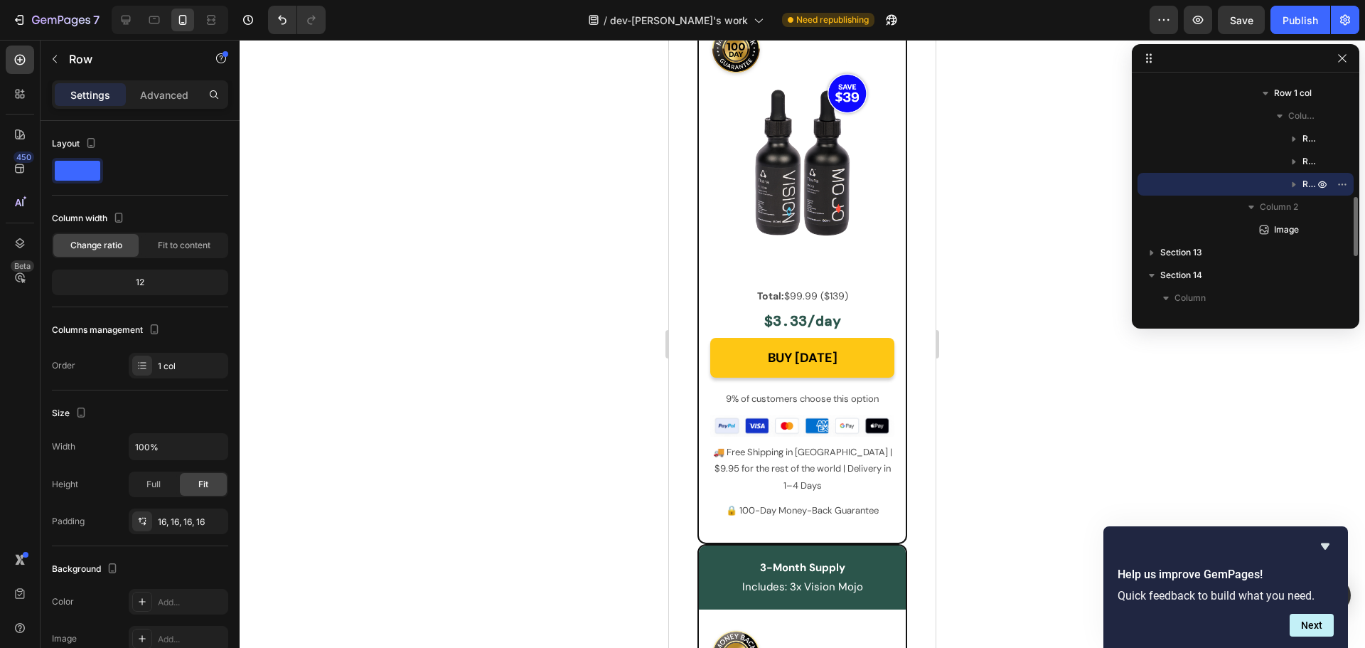
scroll to position [5783, 0]
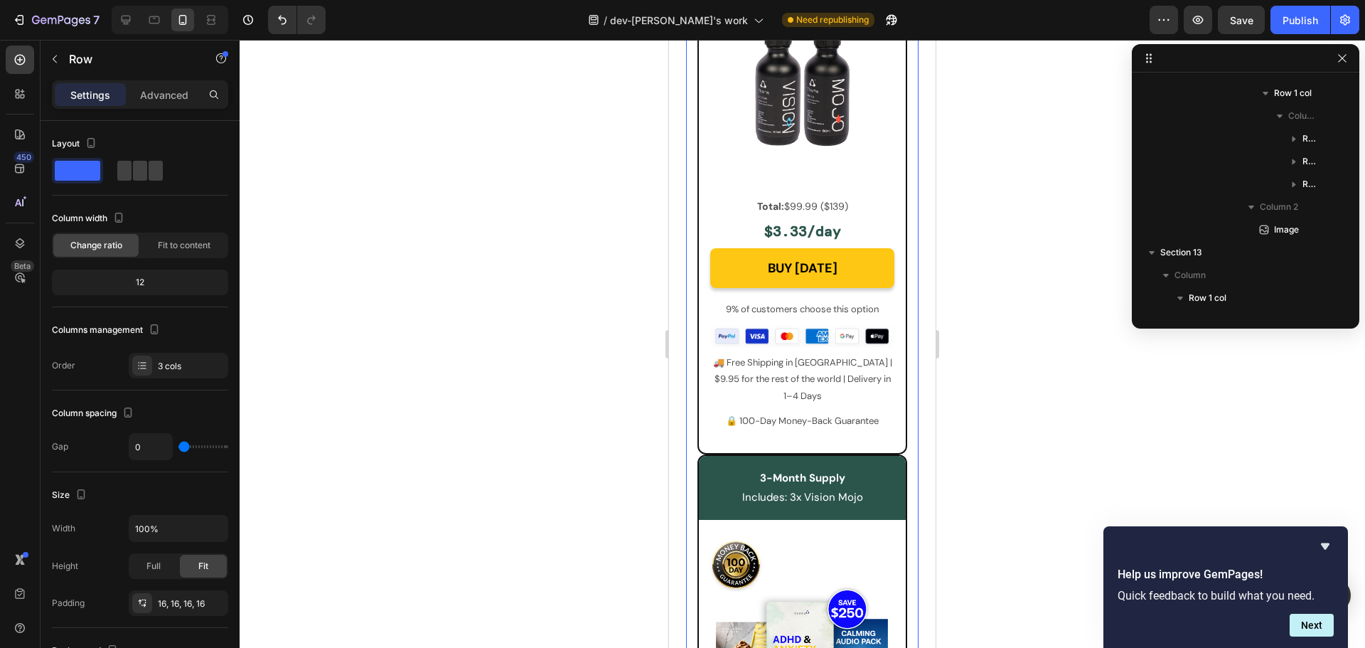
scroll to position [702, 0]
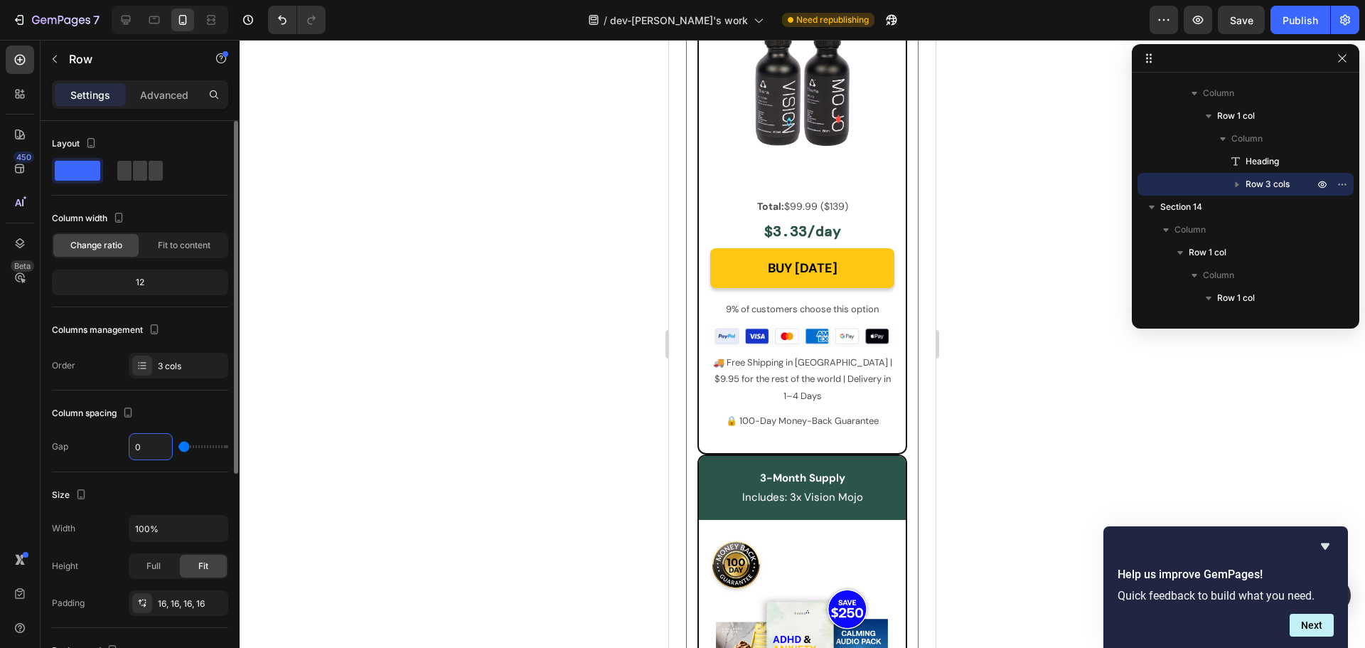
click at [148, 447] on input "0" at bounding box center [150, 447] width 43 height 26
type input "2"
type input "24"
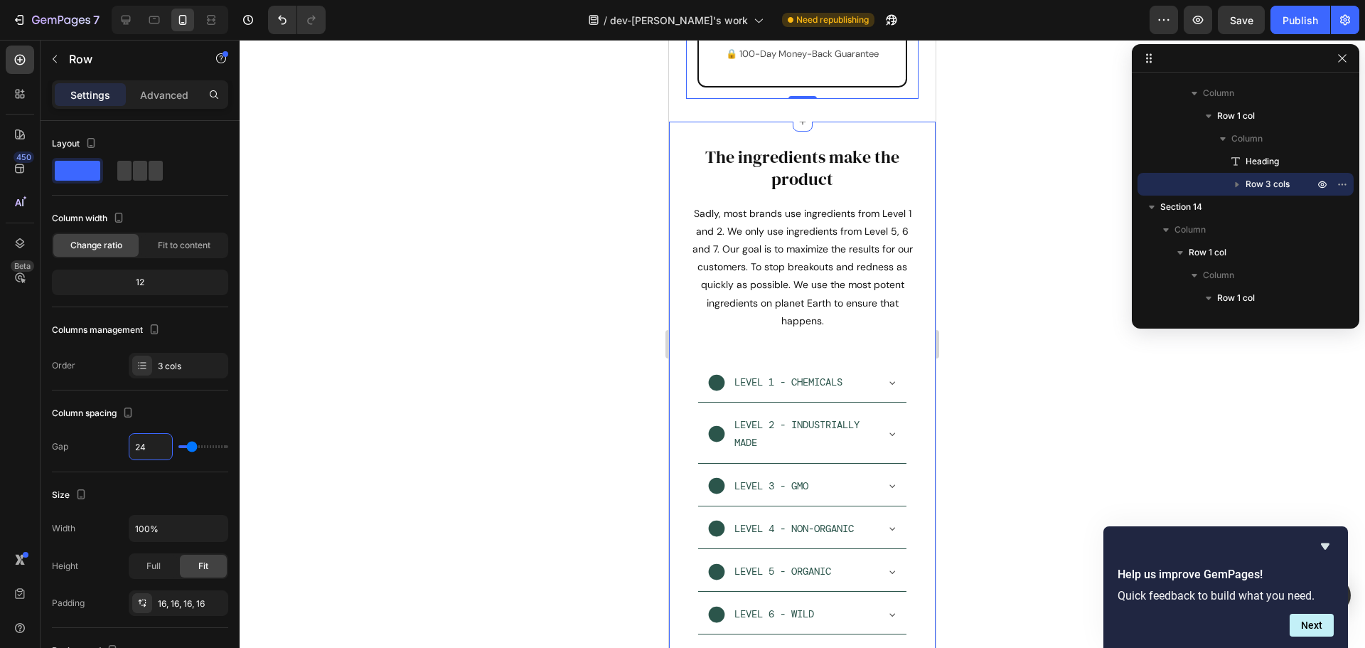
scroll to position [7845, 0]
click at [861, 370] on div "LEVEL 1 - CHEMICALS" at bounding box center [791, 381] width 169 height 22
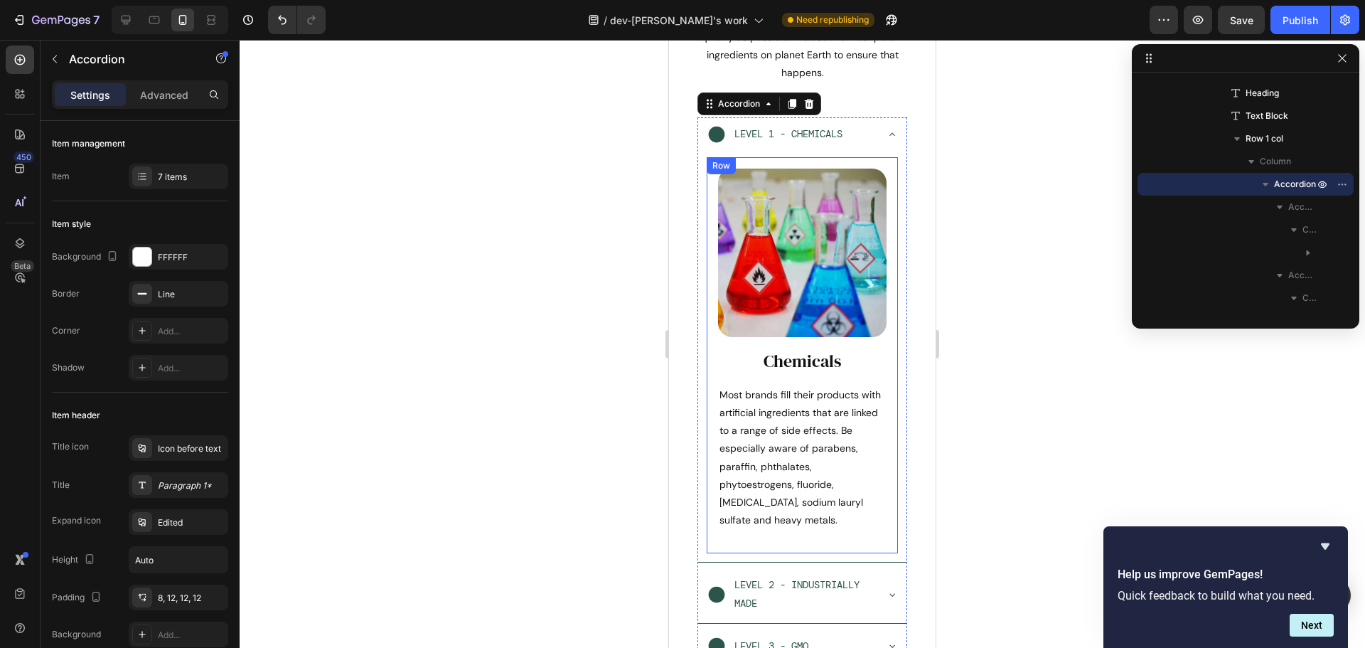
scroll to position [7987, 0]
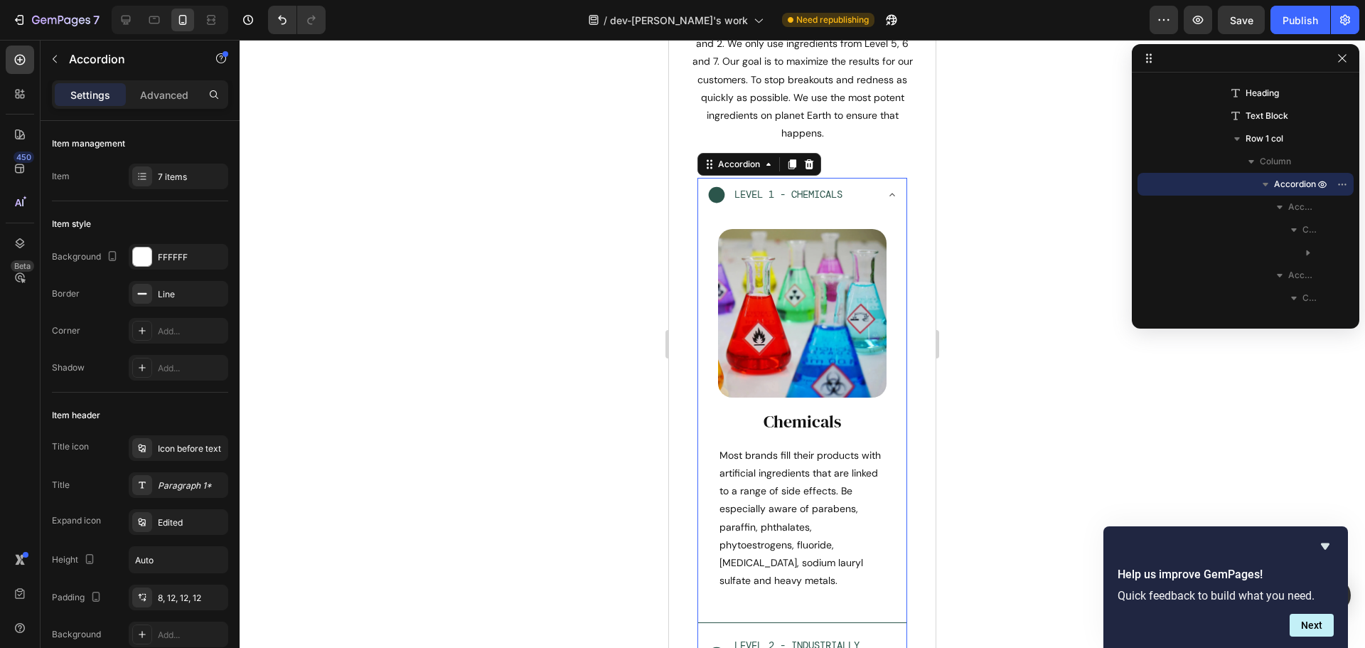
click at [865, 194] on div "LEVEL 1 - CHEMICALS" at bounding box center [802, 196] width 208 height 36
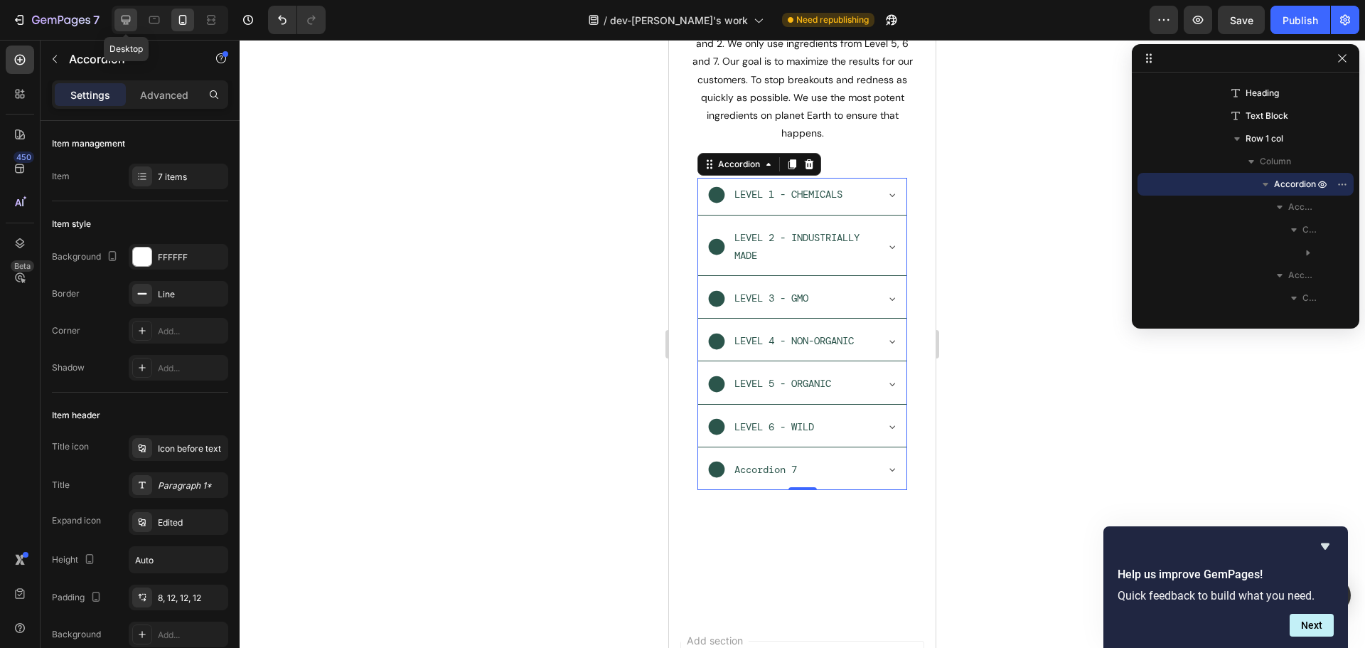
click at [122, 21] on icon at bounding box center [126, 20] width 9 height 9
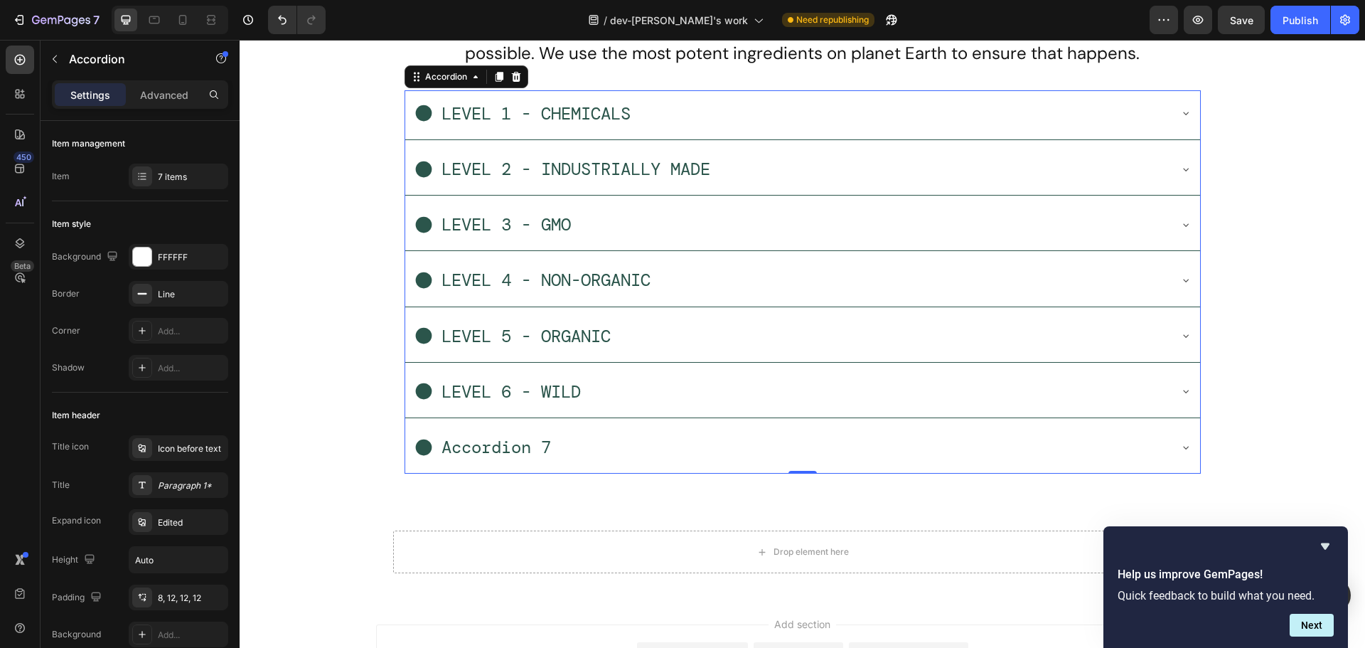
scroll to position [8012, 0]
click at [1288, 29] on button "Publish" at bounding box center [1301, 20] width 60 height 28
click at [334, 535] on div "Drop element here Row Row" at bounding box center [803, 551] width 1126 height 43
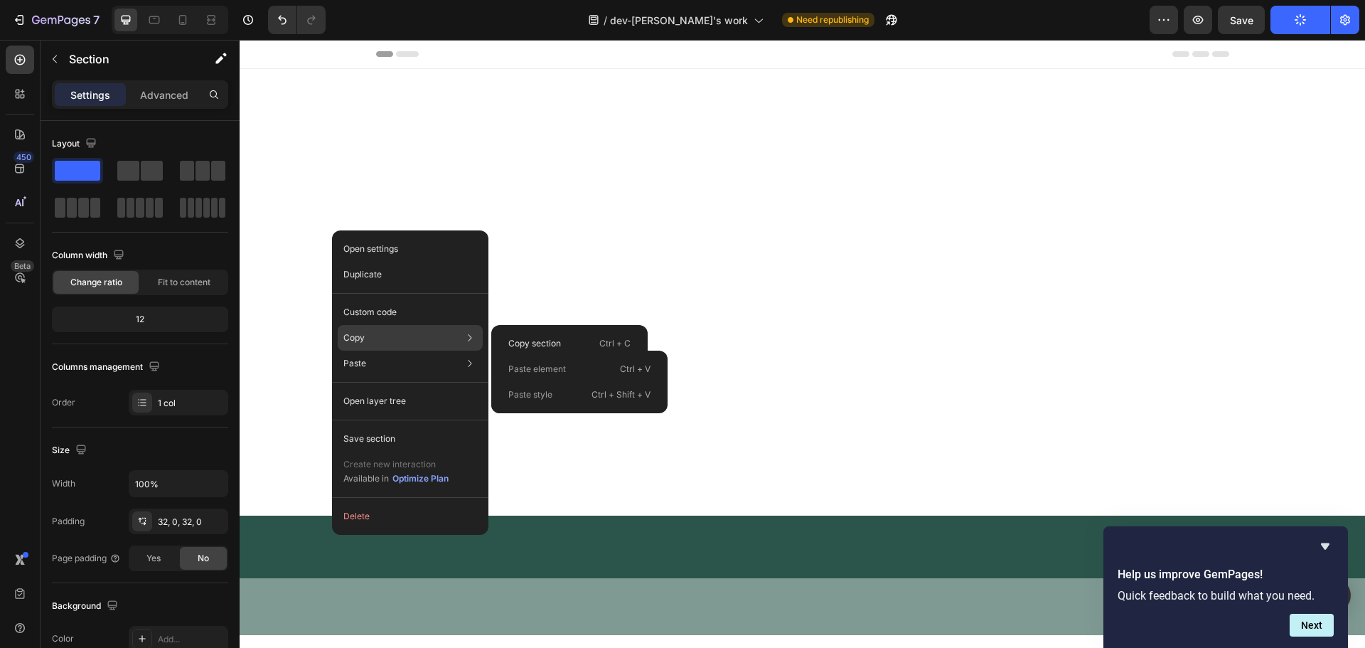
scroll to position [8012, 0]
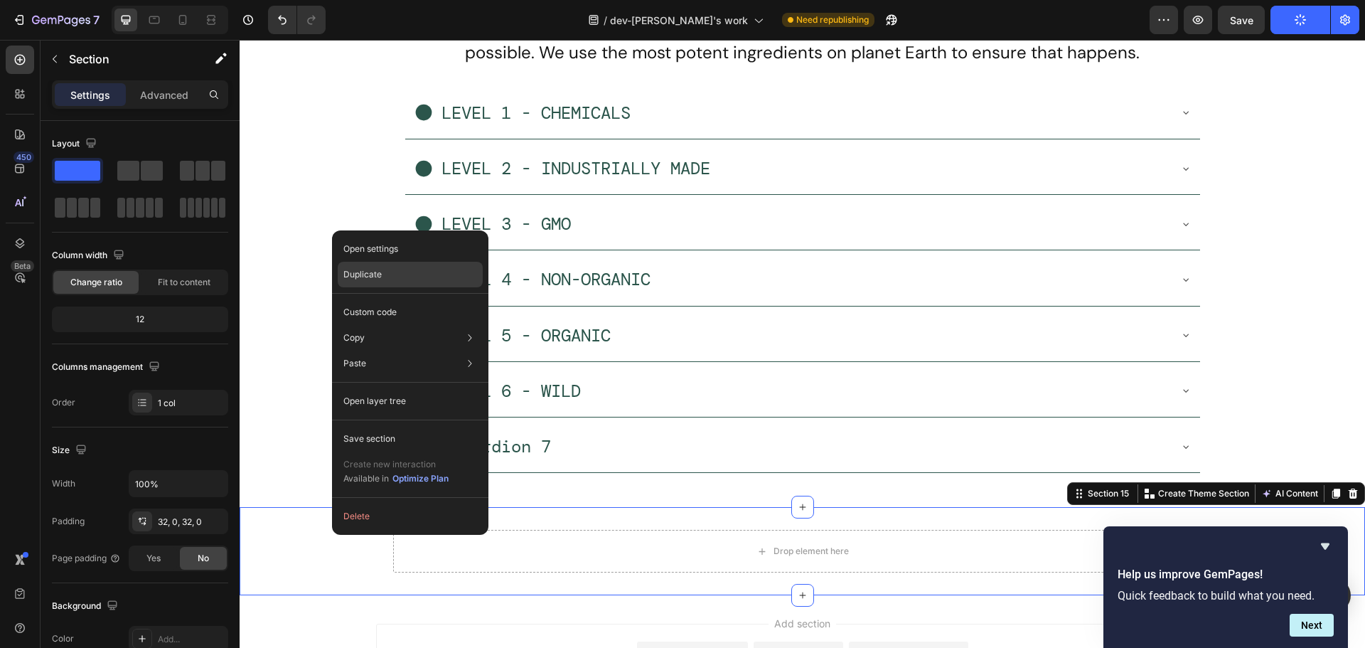
click at [372, 279] on p "Duplicate" at bounding box center [362, 274] width 38 height 13
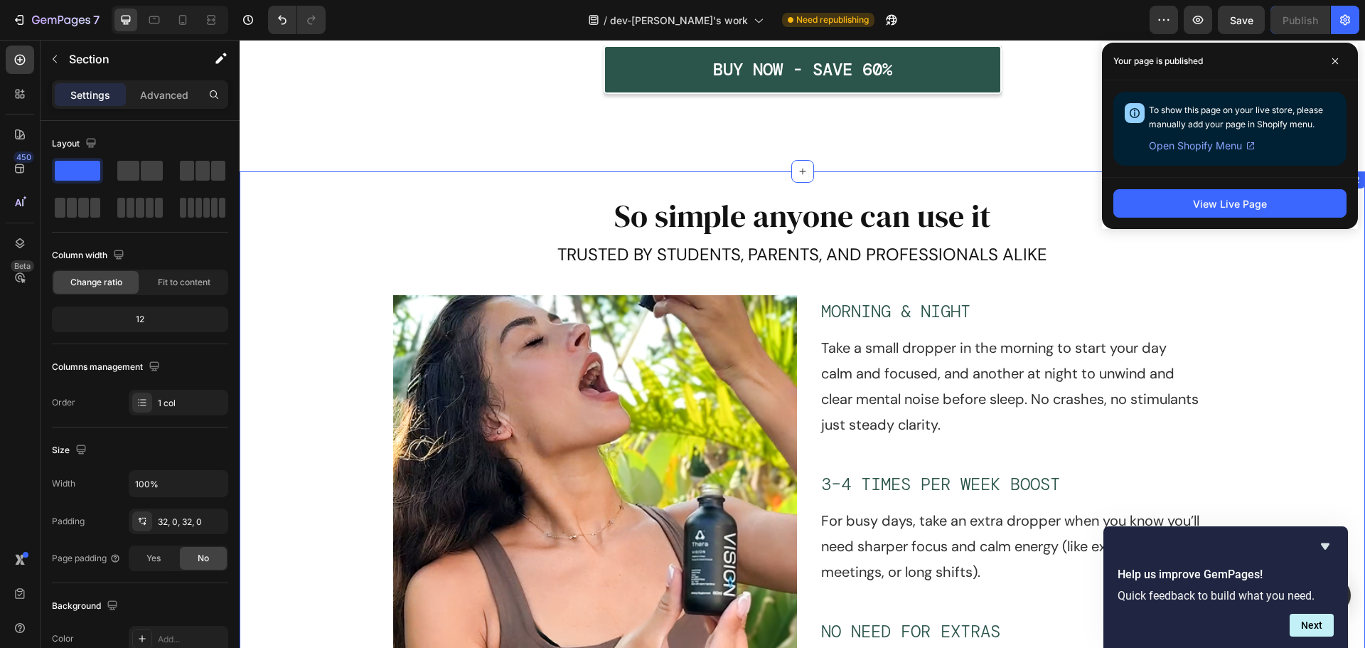
scroll to position [4789, 0]
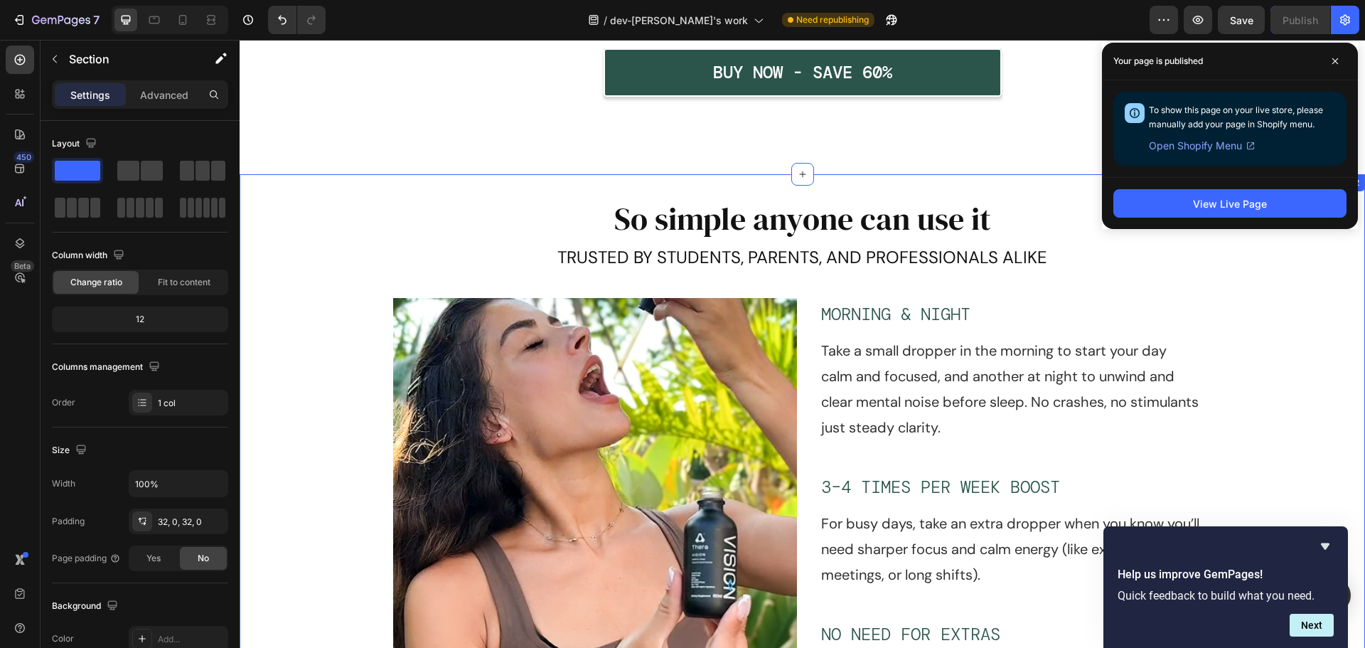
click at [311, 209] on div "So simple anyone can use it Heading TRUSTED BY STUDENTS, PARENTS, AND PROFESSIO…" at bounding box center [803, 501] width 1126 height 608
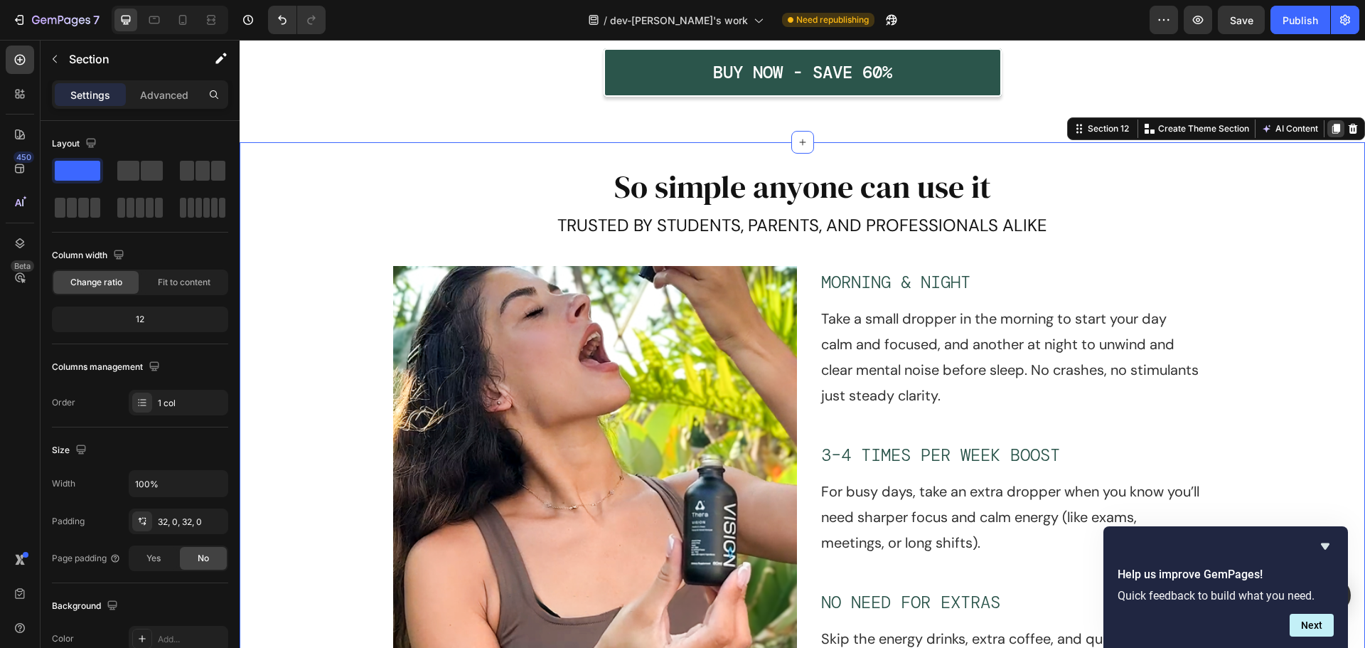
click at [1330, 134] on icon at bounding box center [1335, 128] width 11 height 11
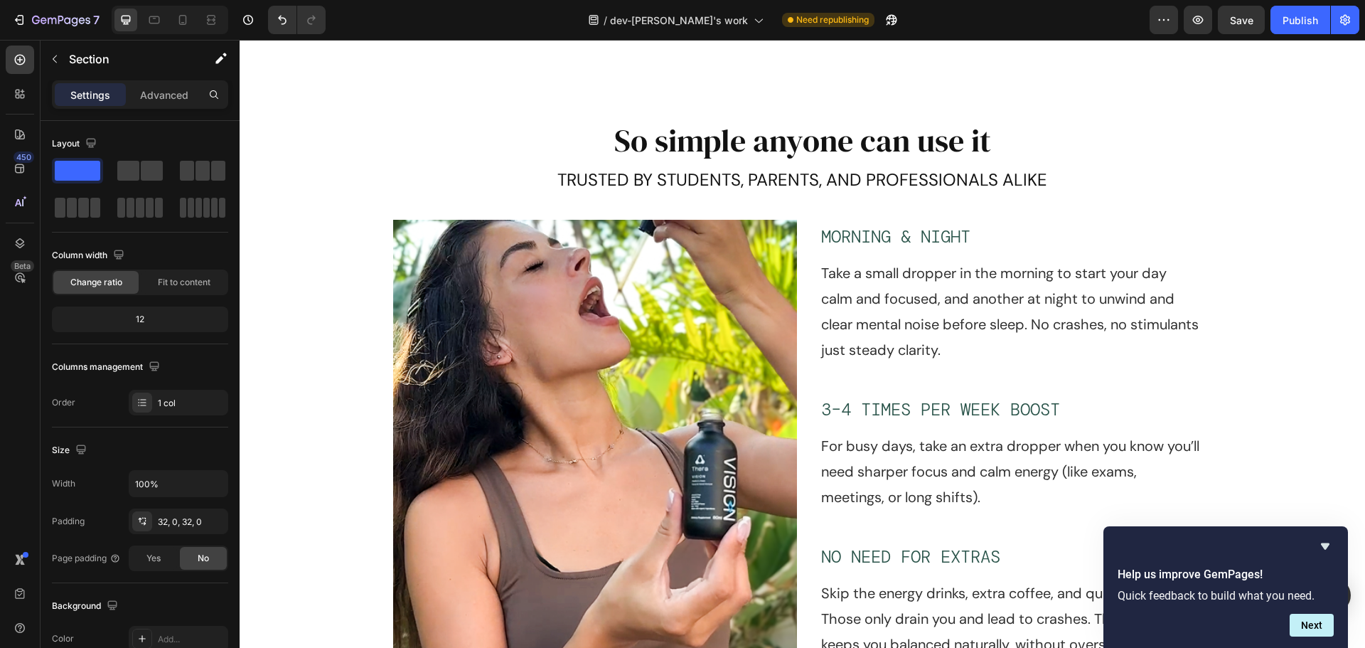
scroll to position [5526, 0]
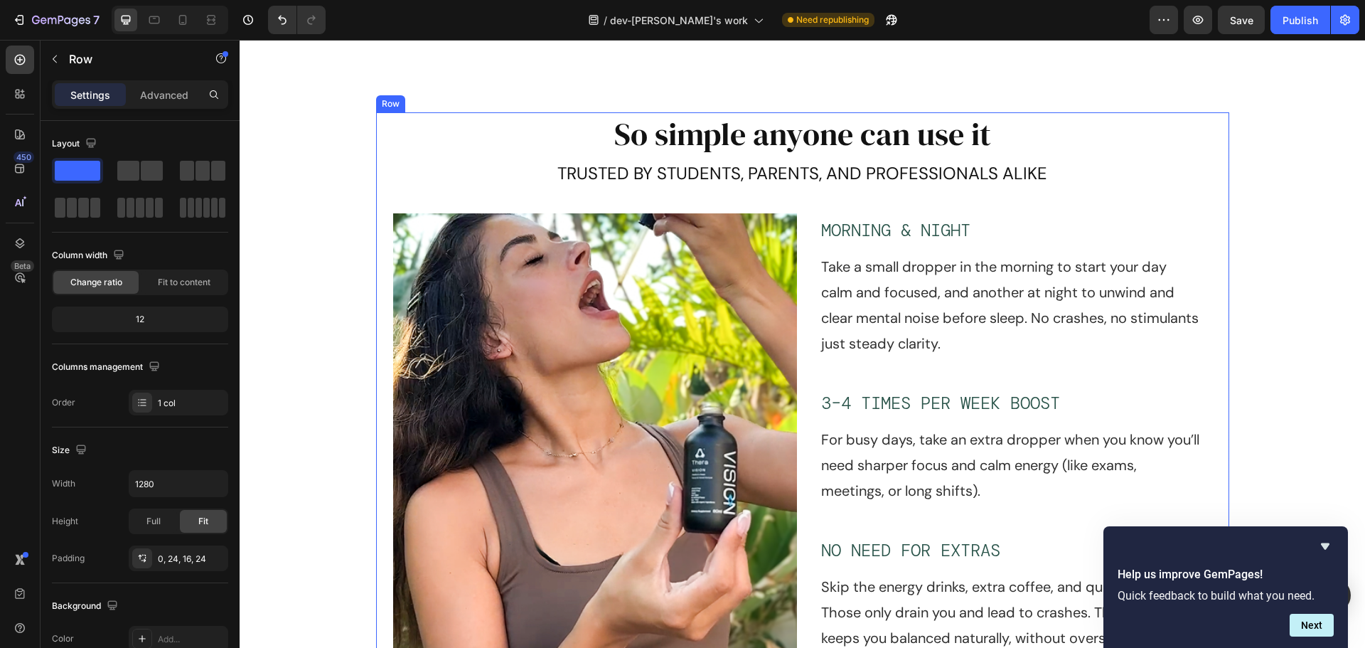
click at [732, 188] on div "So simple anyone can use it Heading TRUSTED BY STUDENTS, PARENTS, AND PROFESSIO…" at bounding box center [802, 410] width 819 height 597
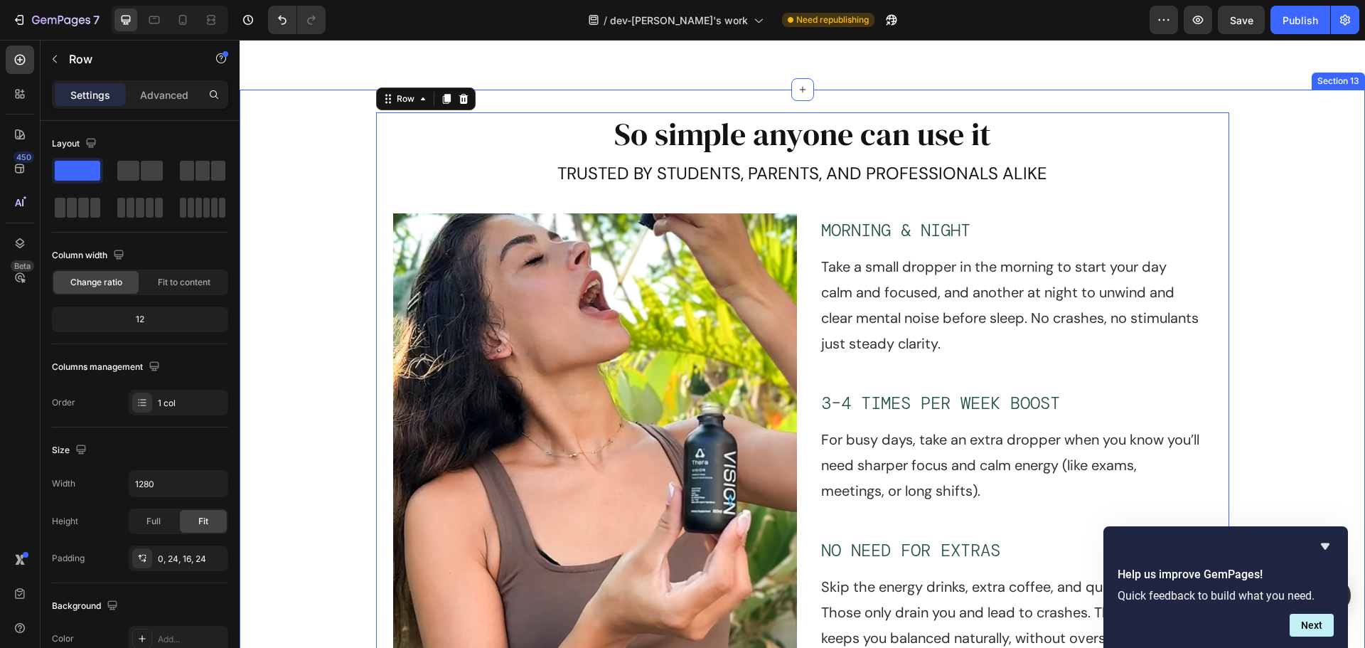
click at [310, 151] on div "So simple anyone can use it Heading TRUSTED BY STUDENTS, PARENTS, AND PROFESSIO…" at bounding box center [803, 416] width 1126 height 608
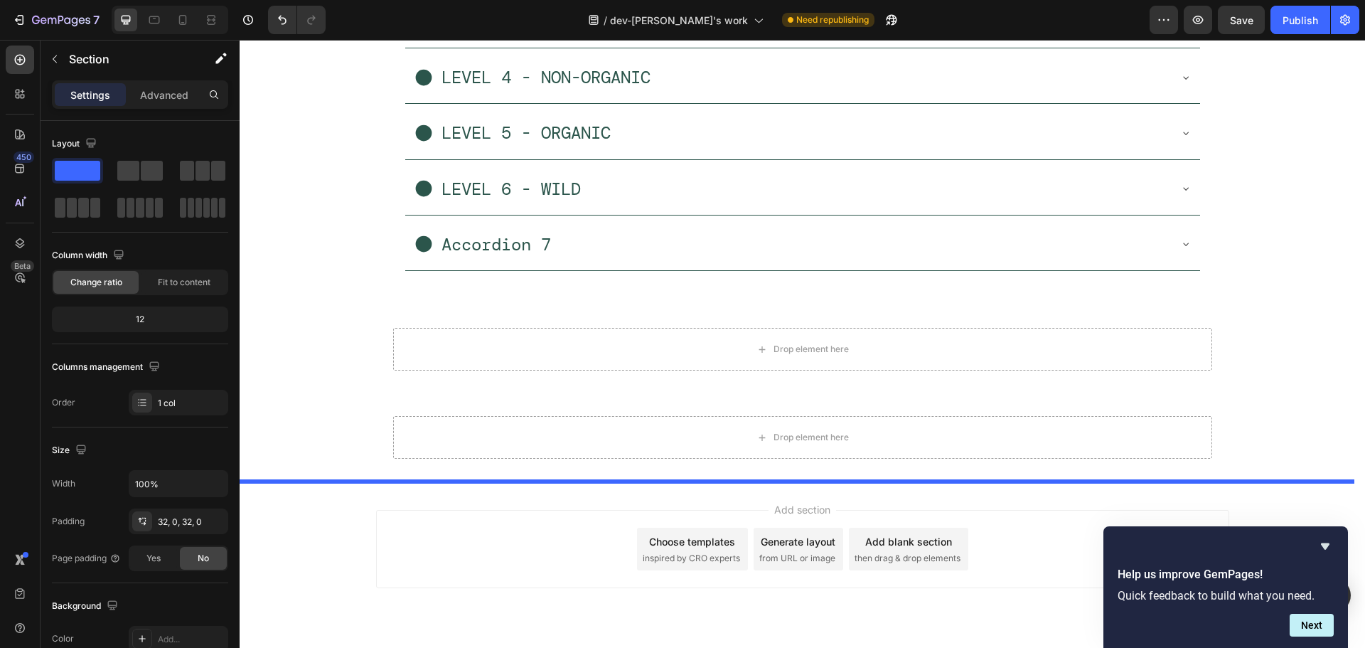
scroll to position [7541, 0]
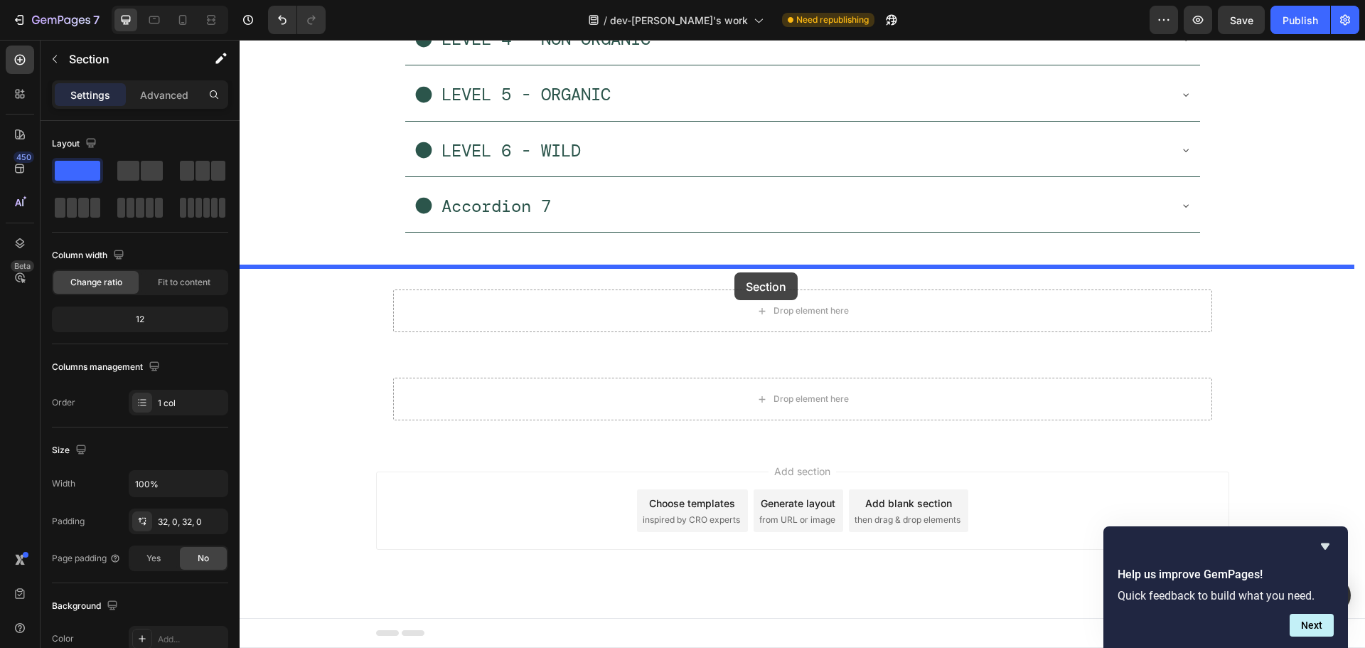
drag, startPoint x: 1067, startPoint y: 80, endPoint x: 735, endPoint y: 272, distance: 384.2
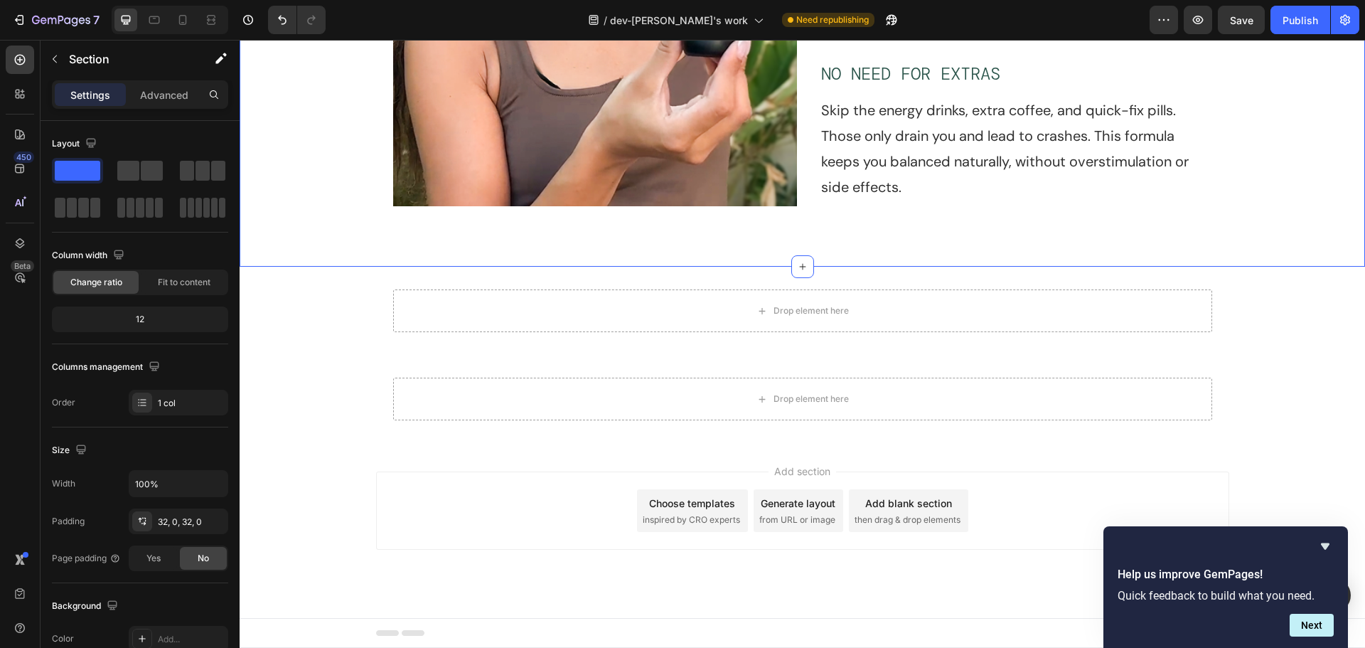
scroll to position [6888, 0]
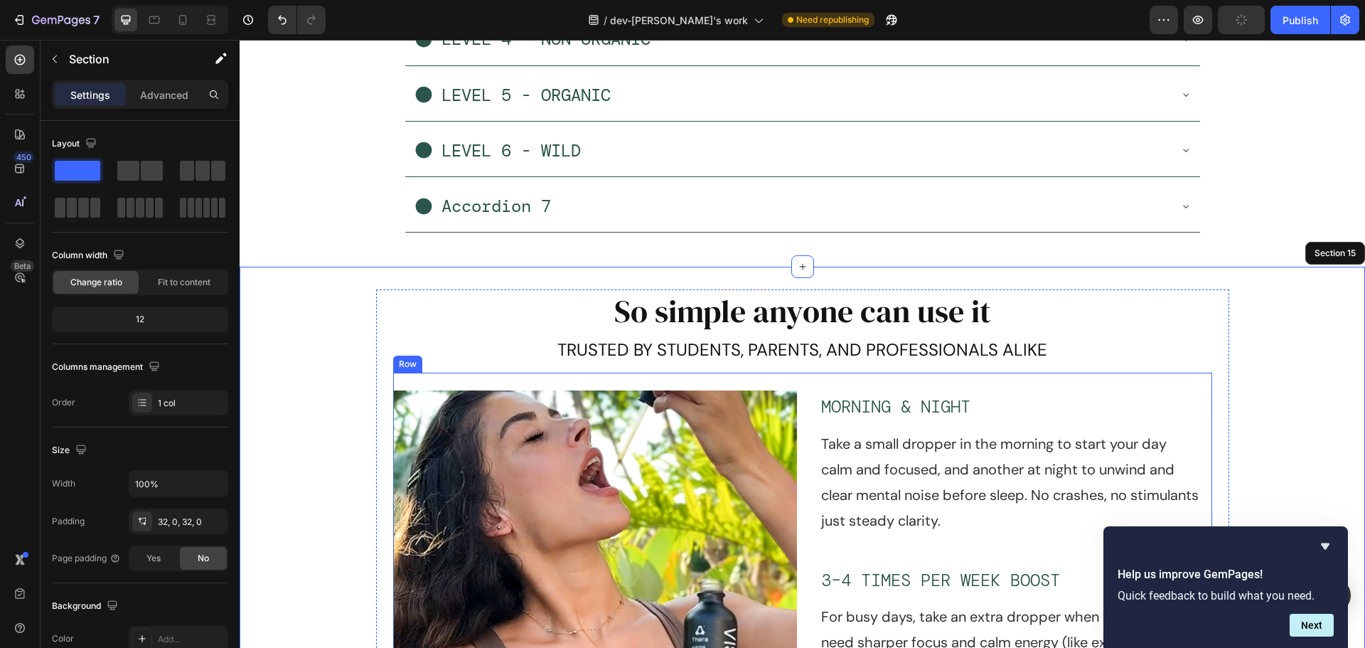
click at [393, 380] on div "Image" at bounding box center [595, 625] width 404 height 494
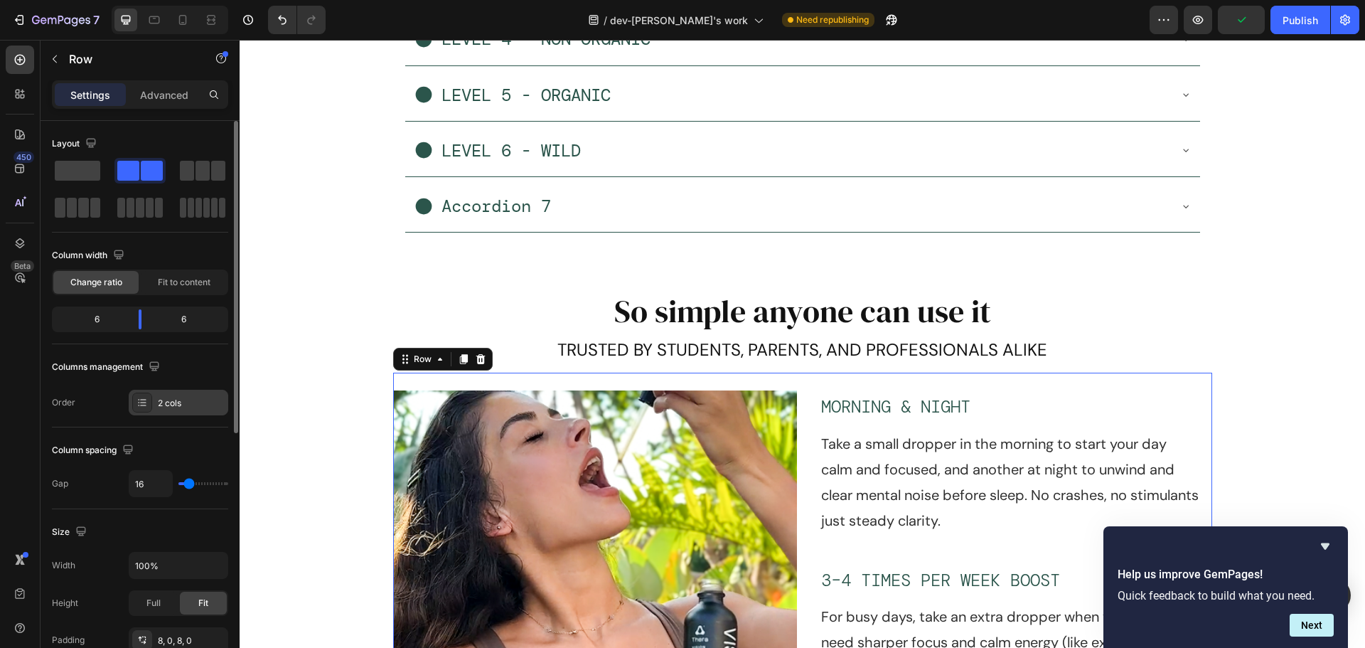
click at [153, 407] on div "2 cols" at bounding box center [179, 403] width 100 height 26
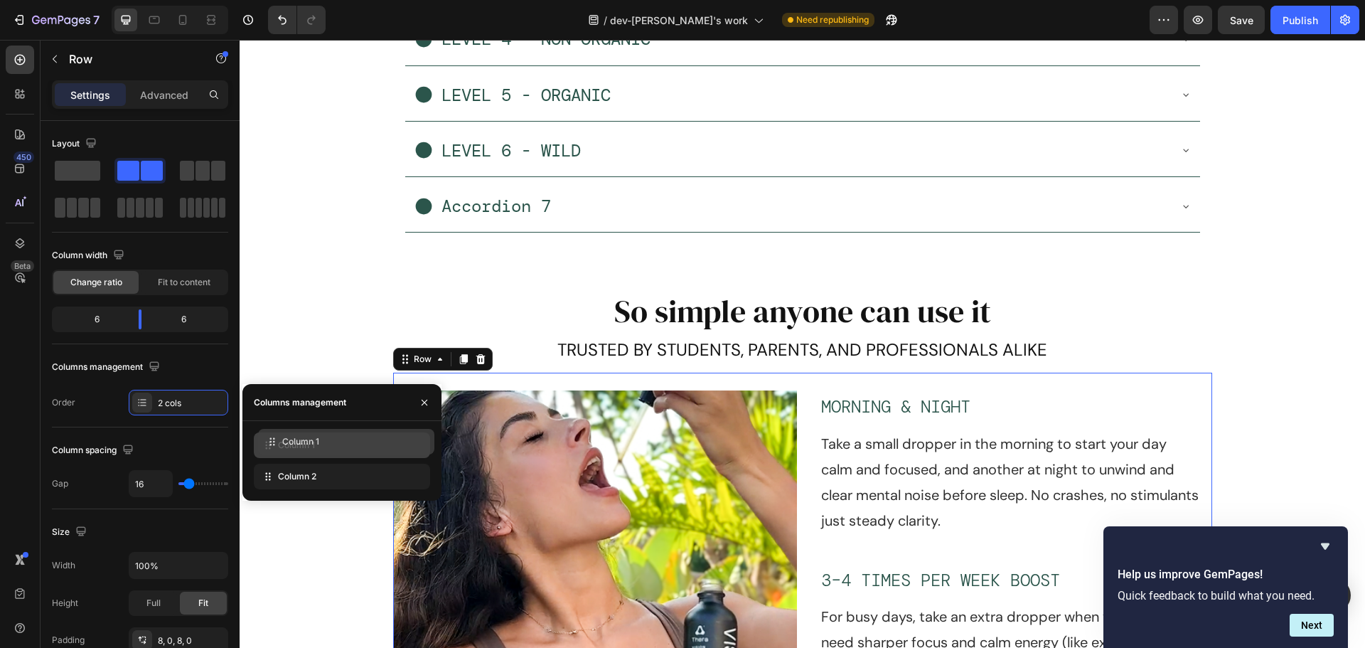
drag, startPoint x: 265, startPoint y: 477, endPoint x: 269, endPoint y: 442, distance: 35.1
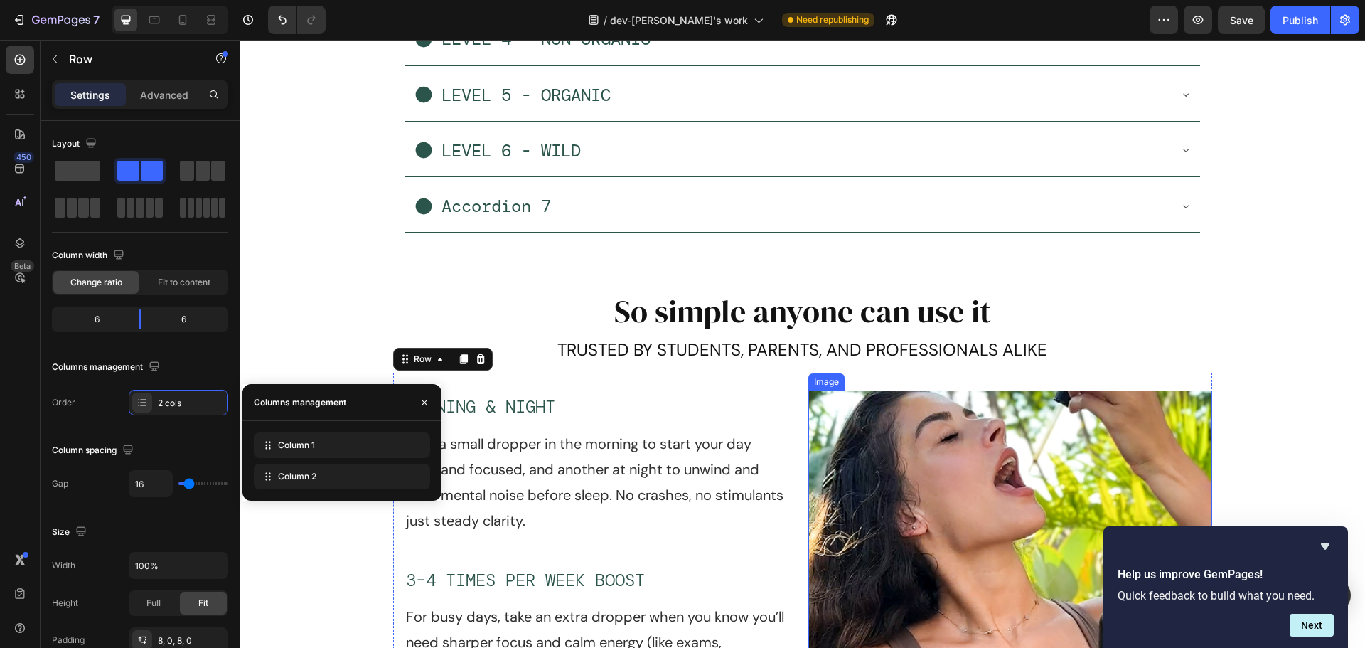
scroll to position [7030, 0]
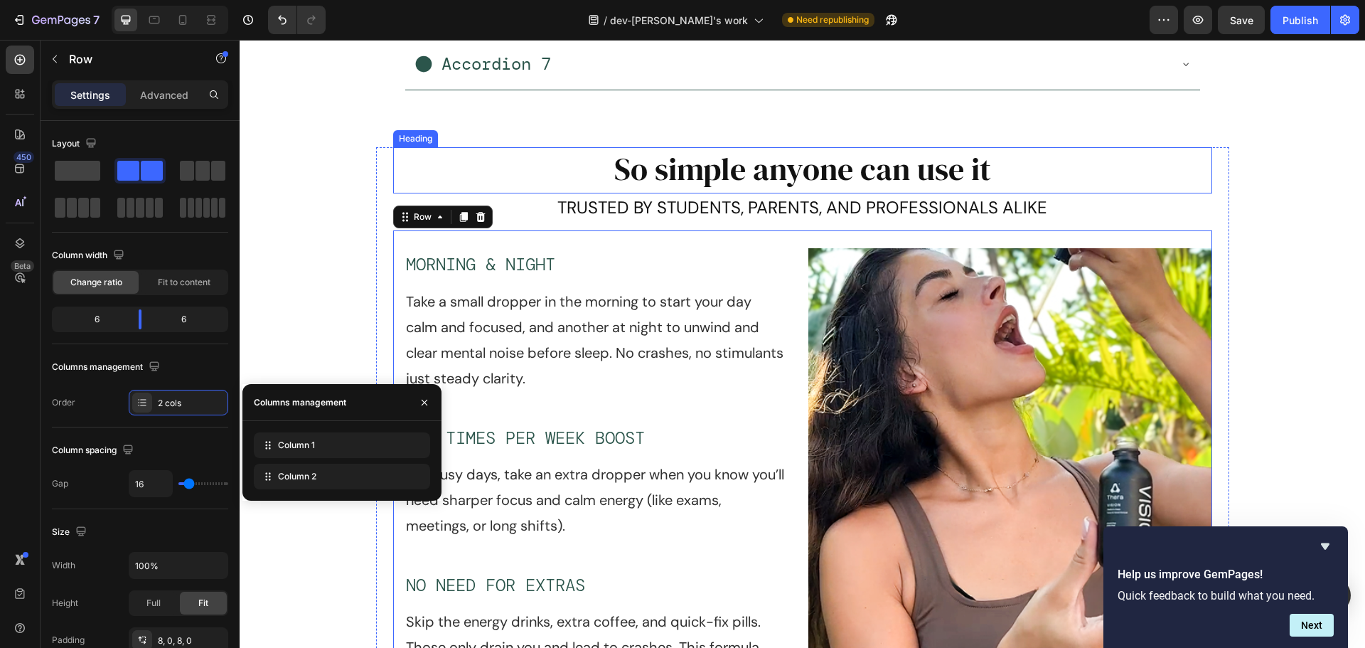
click at [812, 177] on h2 "So simple anyone can use it" at bounding box center [802, 168] width 819 height 43
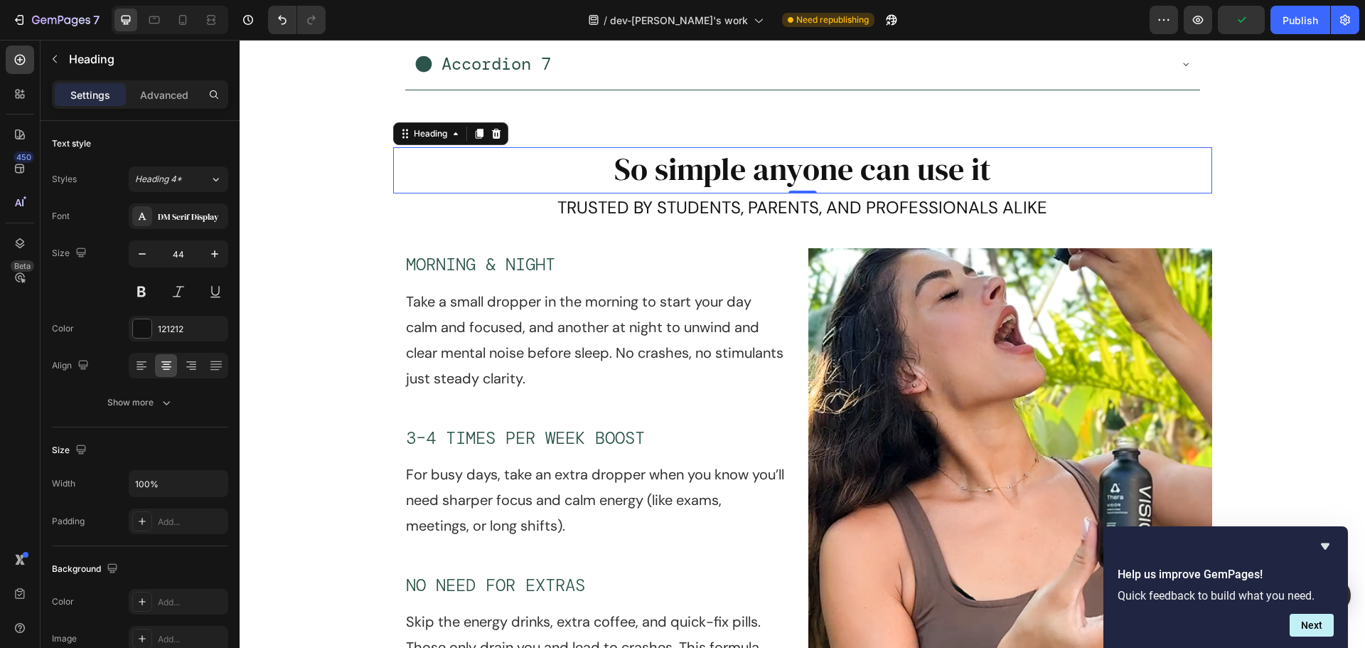
click at [1046, 175] on h2 "So simple anyone can use it" at bounding box center [802, 168] width 819 height 43
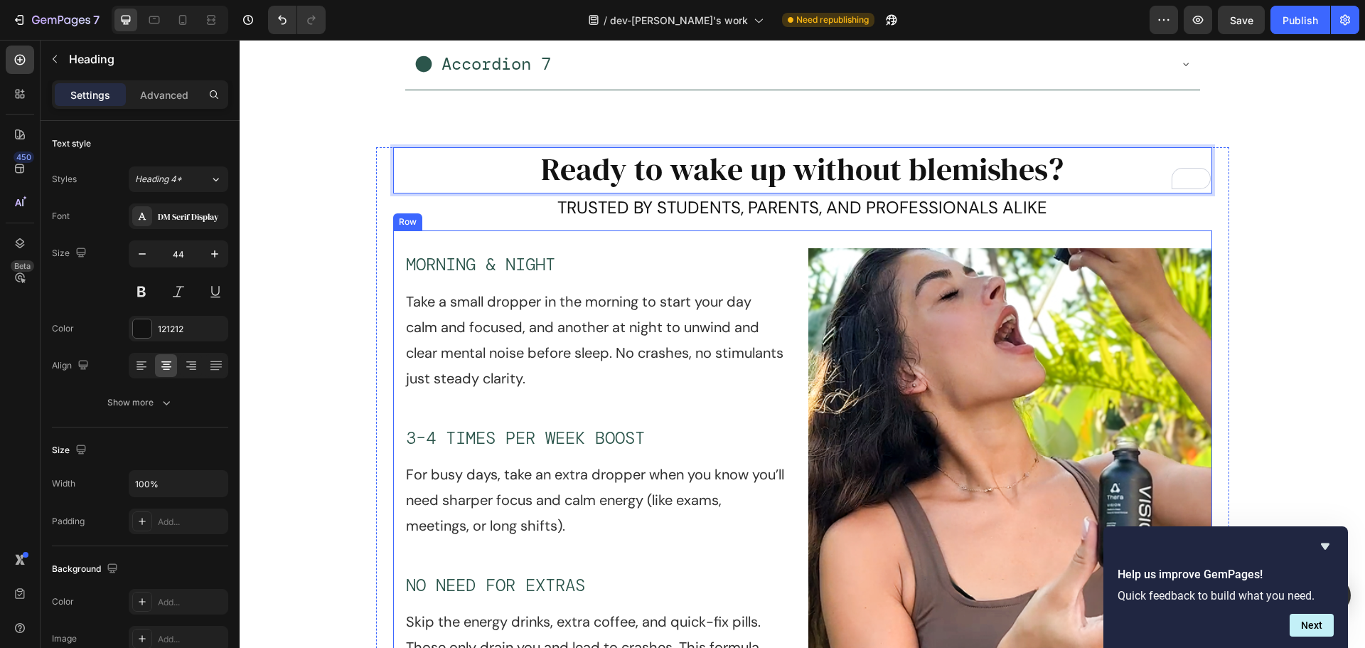
click at [883, 216] on p "TRUSTED BY STUDENTS, PARENTS, AND PROFESSIONALS ALIKE" at bounding box center [803, 208] width 816 height 26
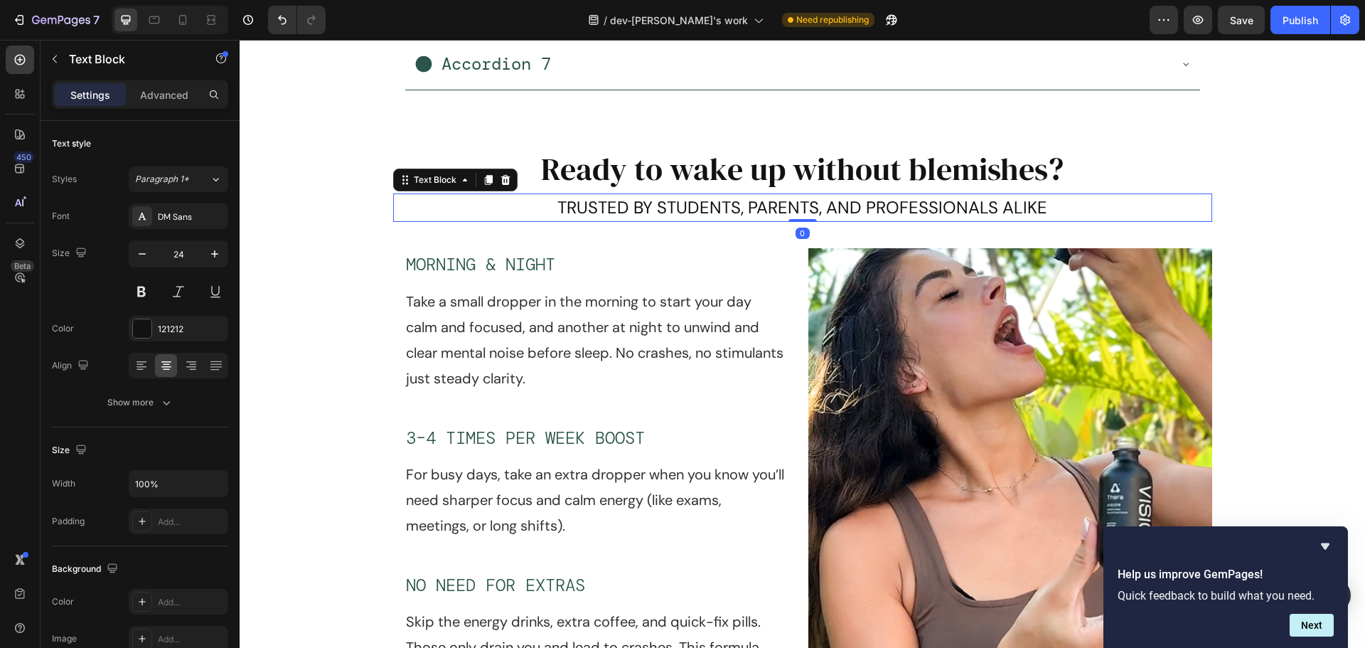
click at [994, 216] on p "TRUSTED BY STUDENTS, PARENTS, AND PROFESSIONALS ALIKE" at bounding box center [803, 208] width 816 height 26
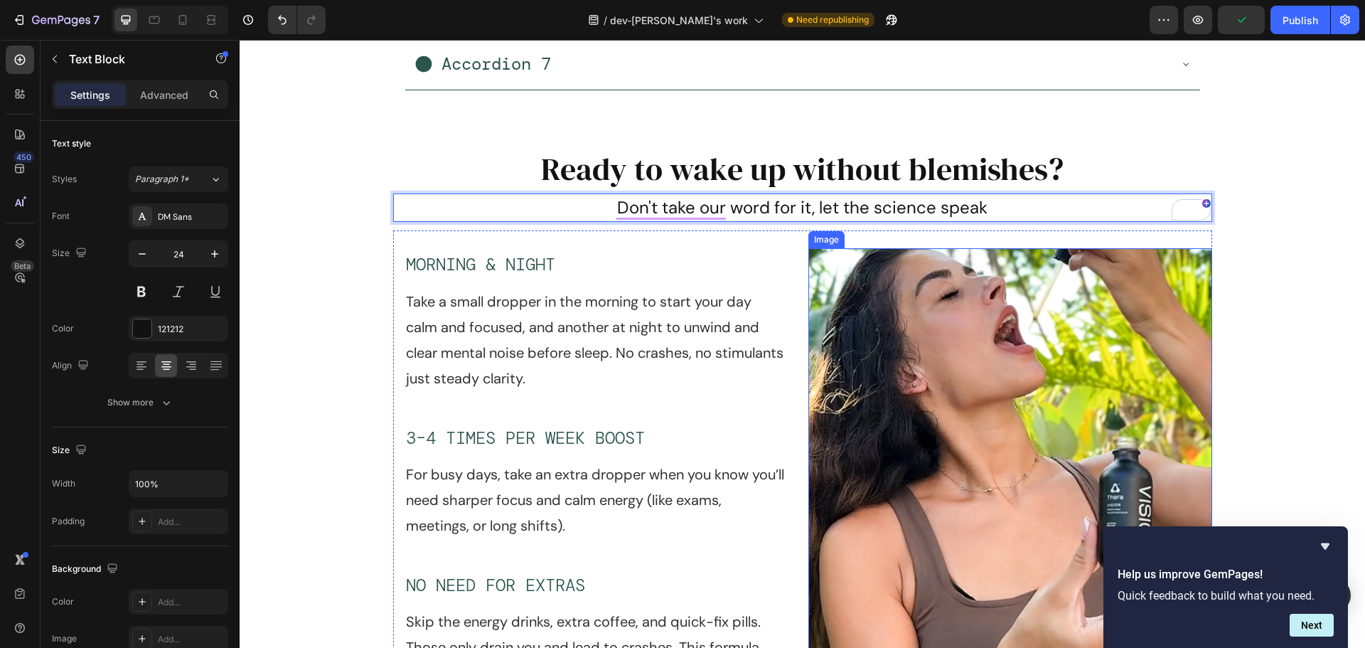
click at [917, 459] on img at bounding box center [1011, 482] width 404 height 469
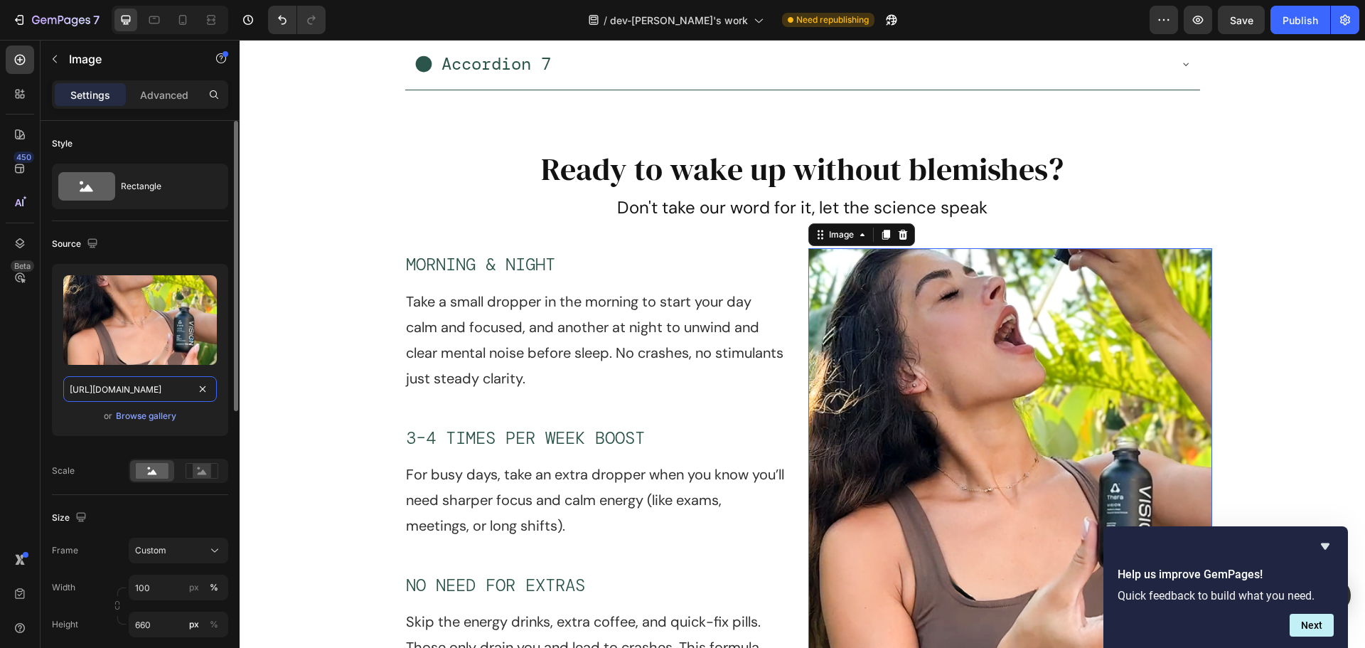
click at [137, 393] on input "[URL][DOMAIN_NAME]" at bounding box center [140, 389] width 154 height 26
paste input "[DOMAIN_NAME][URL]"
type input "[URL][DOMAIN_NAME]"
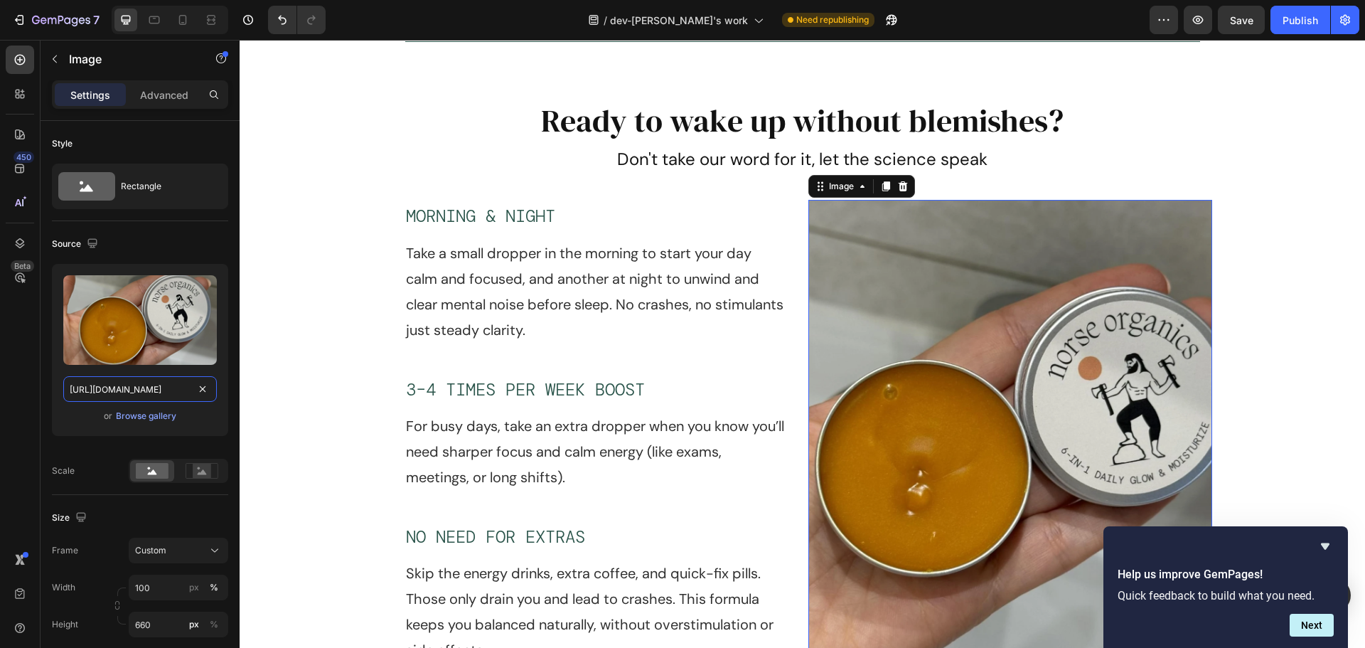
scroll to position [7101, 0]
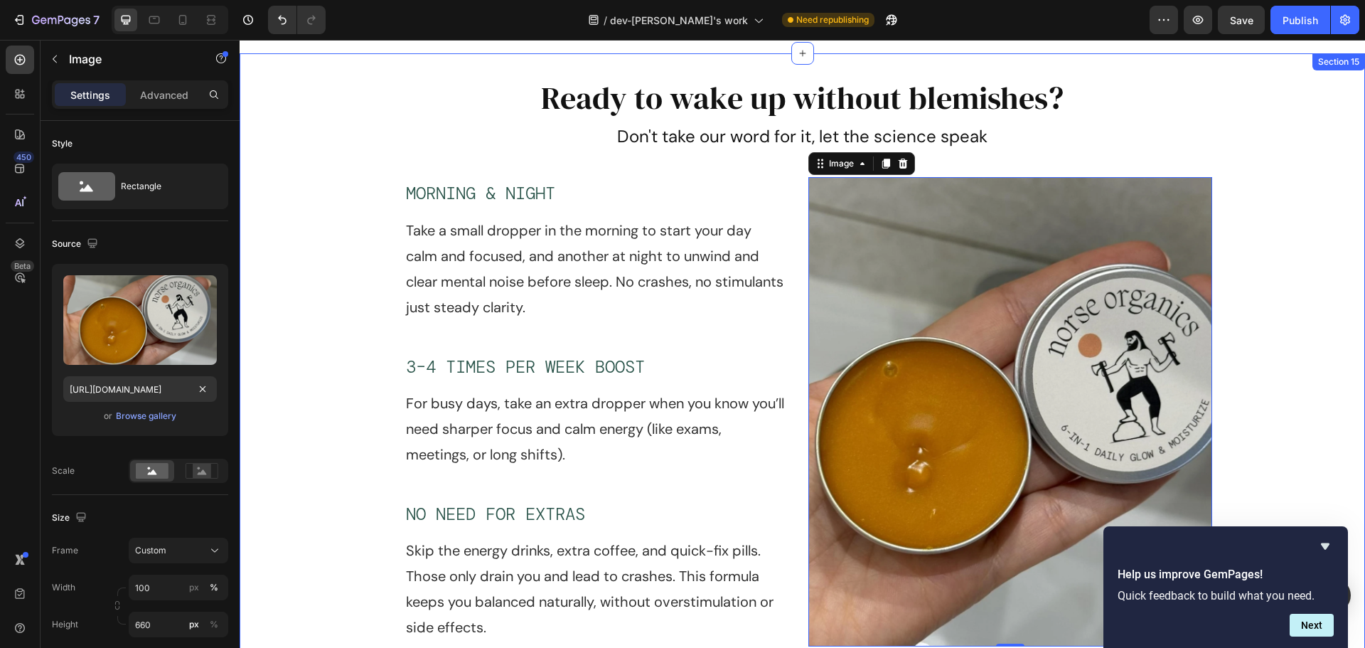
click at [1273, 252] on div "Ready to wake up without blemishes? Heading Don't take our word for it, let the…" at bounding box center [803, 380] width 1126 height 608
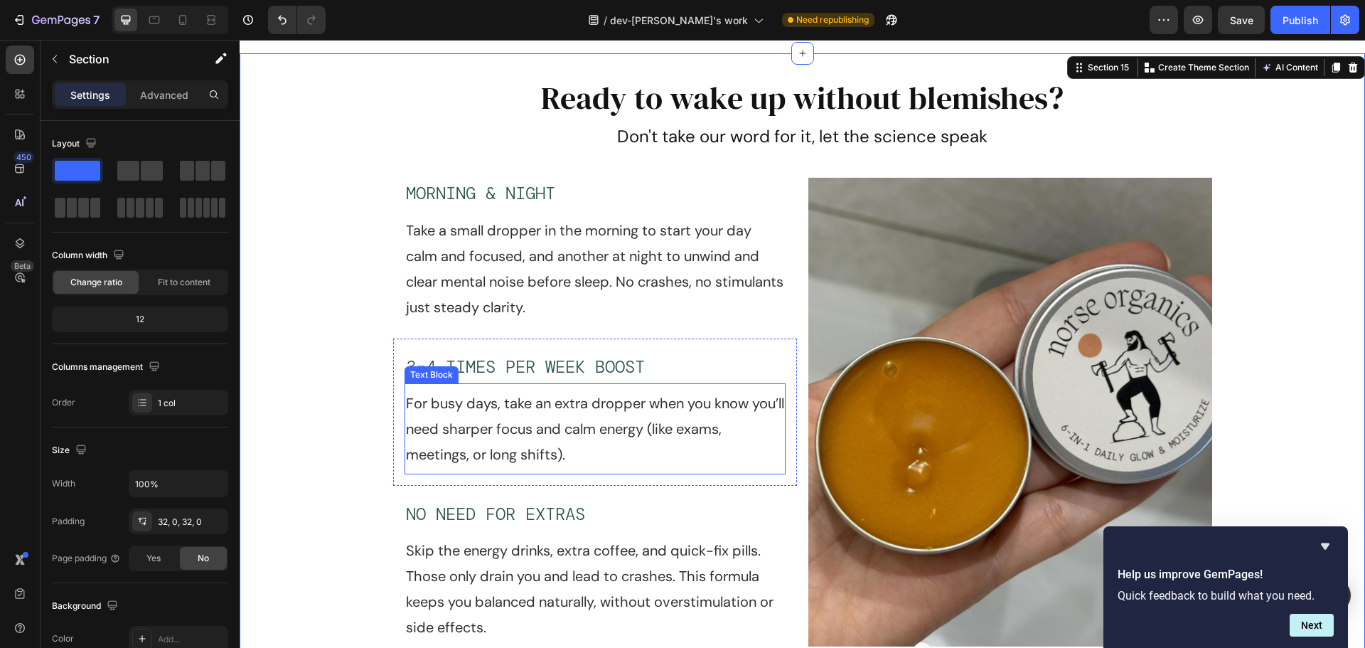
click at [993, 380] on img at bounding box center [1011, 411] width 404 height 469
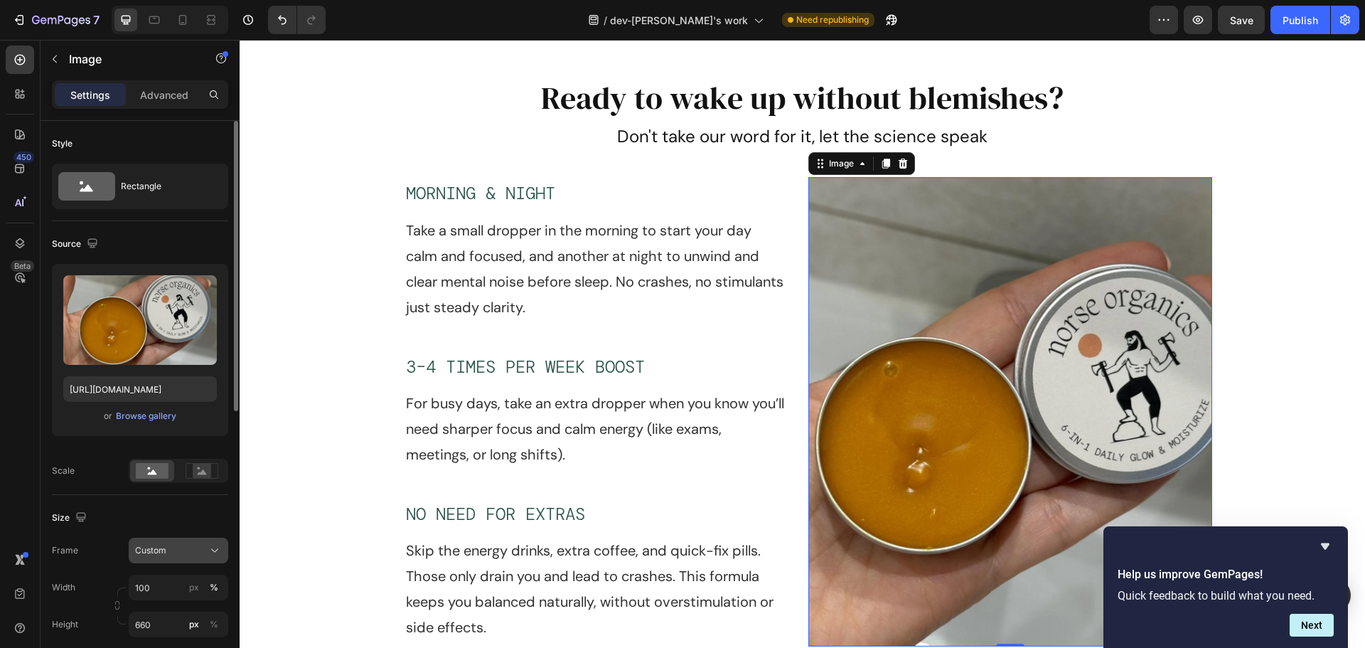
click at [187, 543] on button "Custom" at bounding box center [179, 551] width 100 height 26
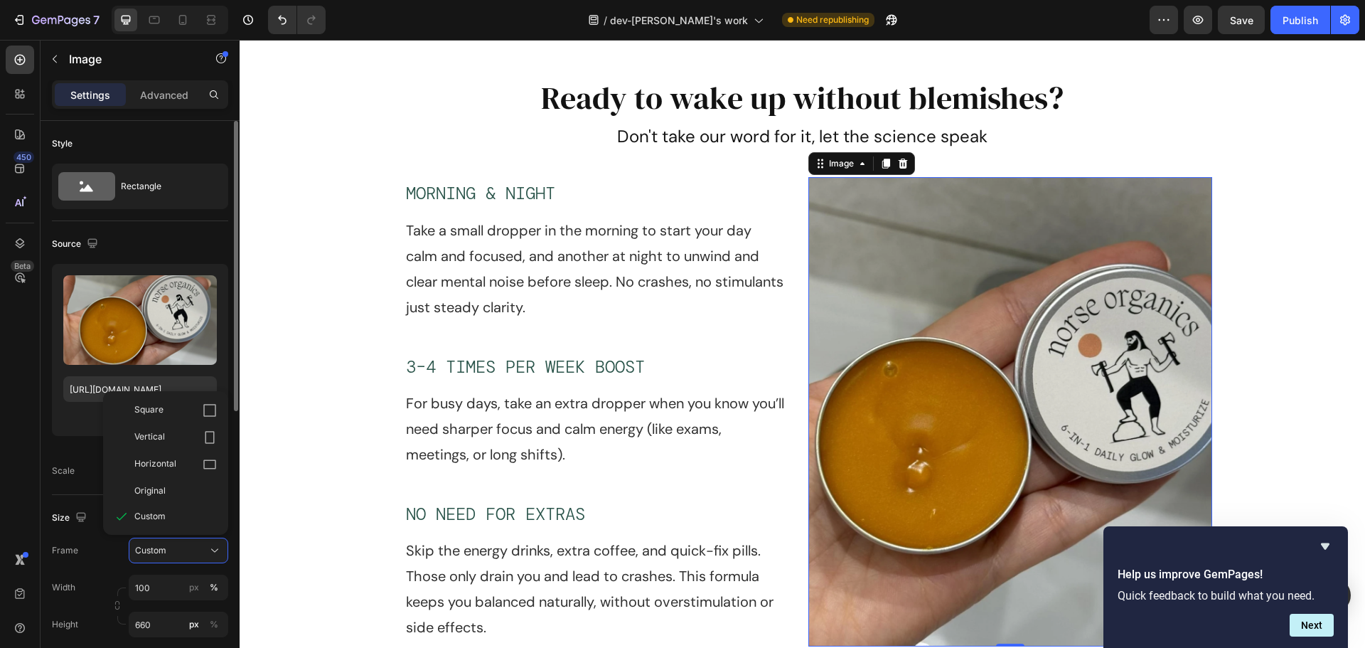
click at [167, 499] on div "Original" at bounding box center [166, 491] width 114 height 26
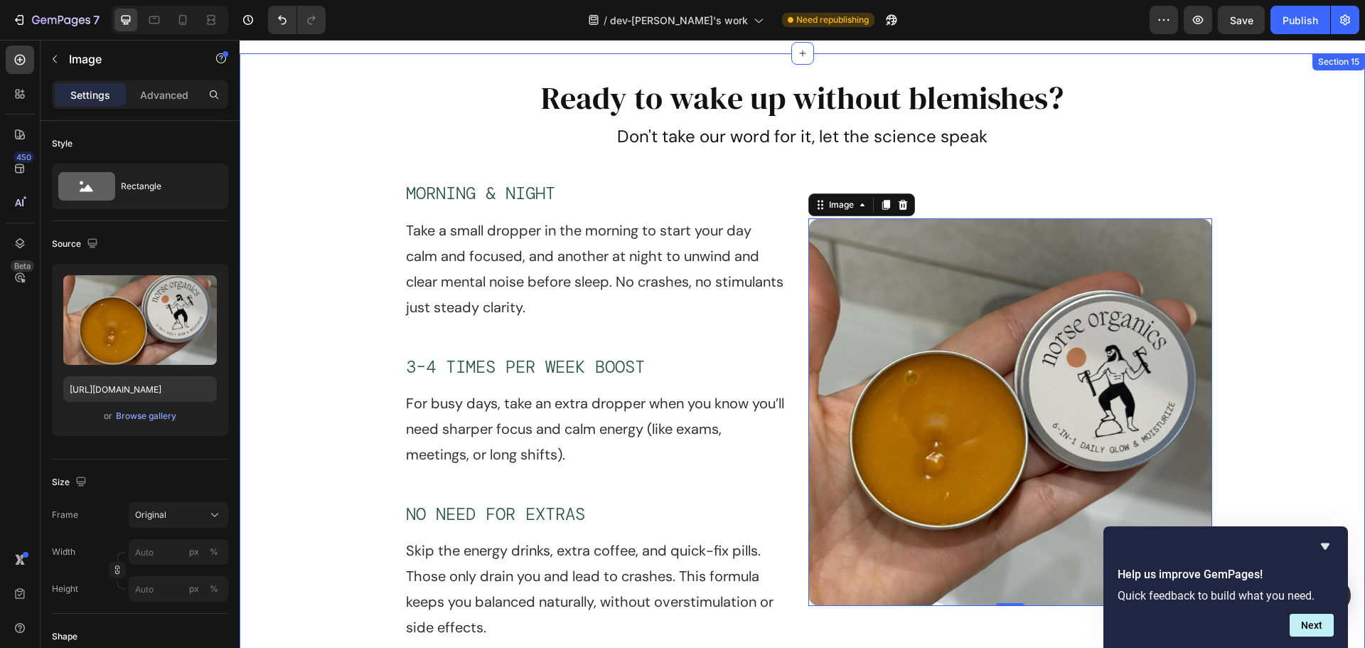
click at [1269, 358] on div "Ready to wake up without blemishes? Heading Don't take our word for it, let the…" at bounding box center [803, 380] width 1126 height 608
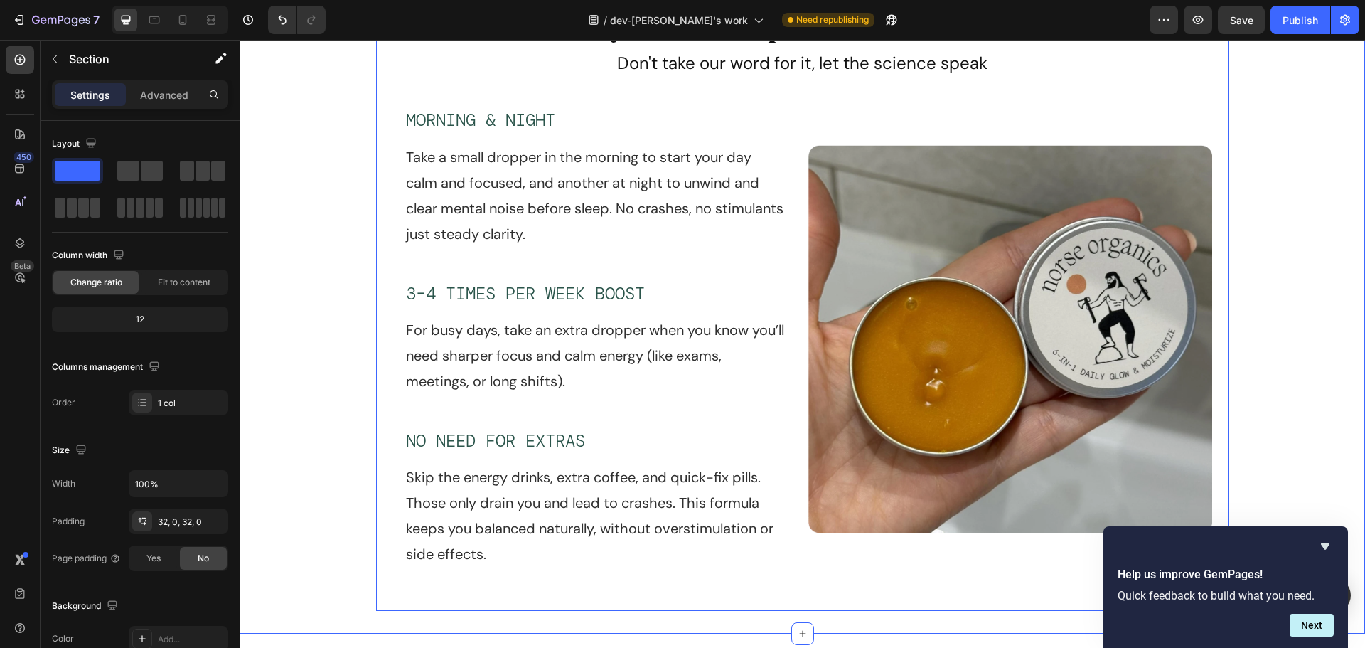
scroll to position [7172, 0]
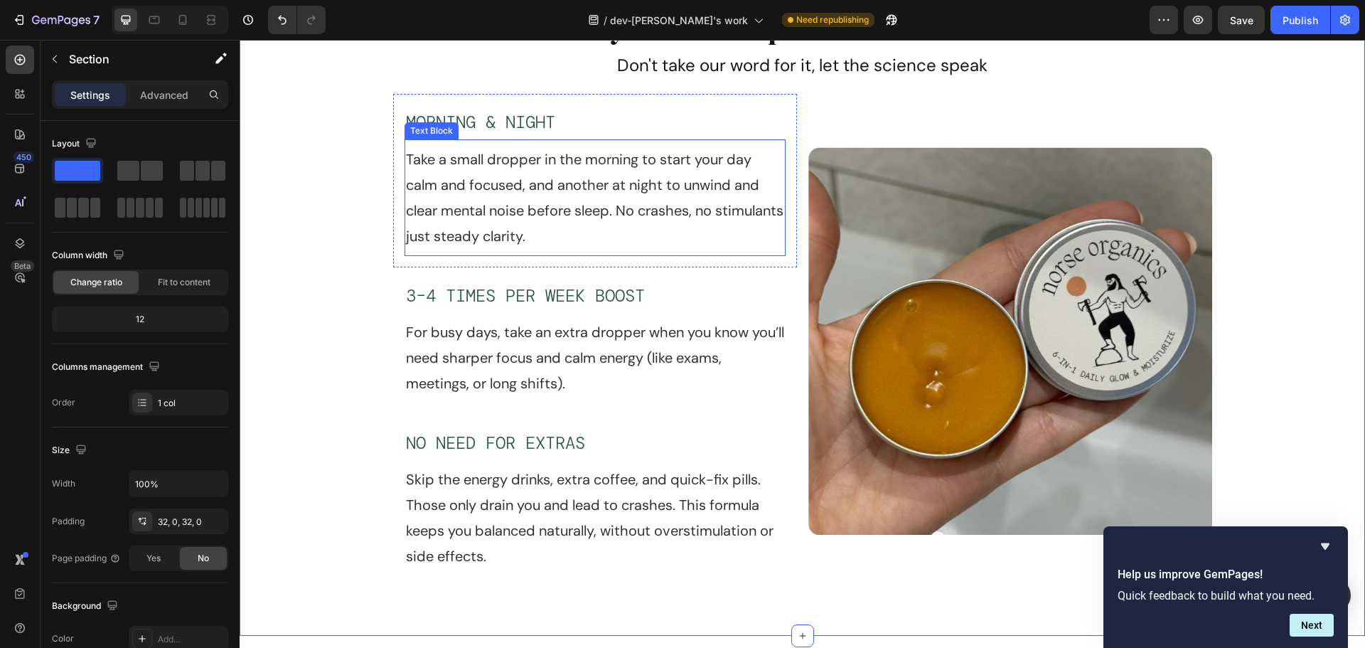
click at [615, 124] on p "MORNING & NIGHT" at bounding box center [595, 122] width 378 height 31
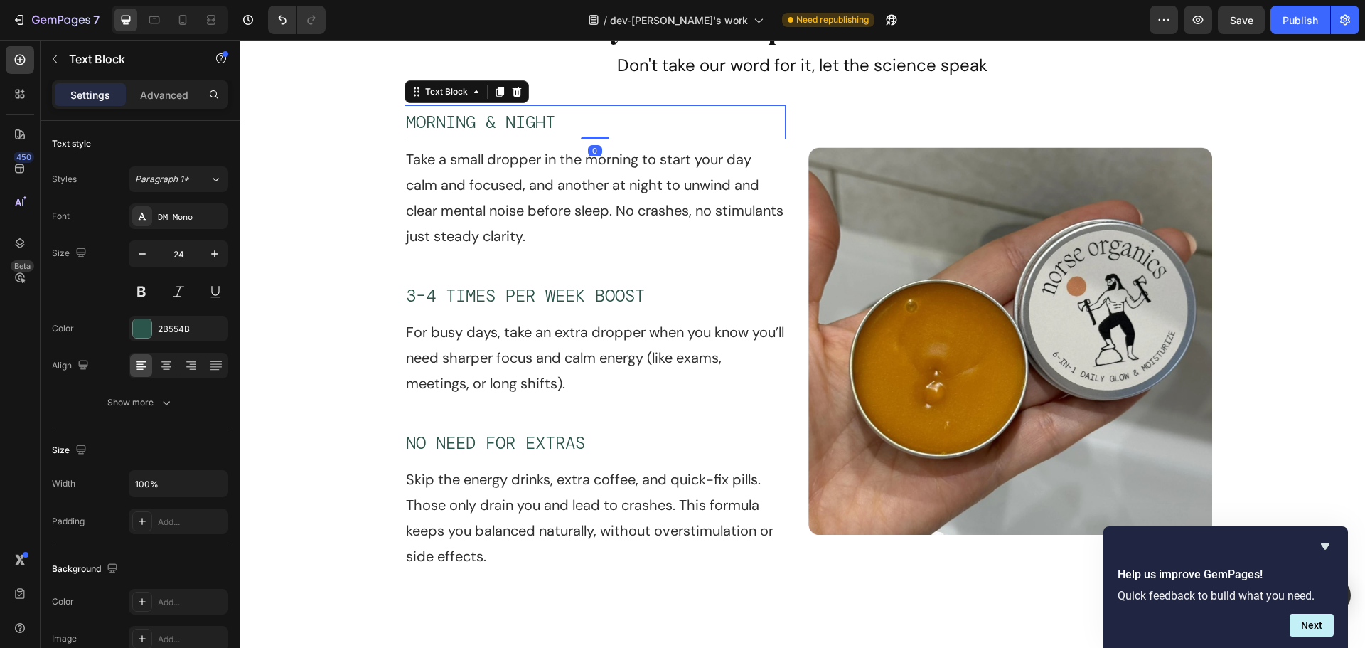
click at [615, 124] on p "MORNING & NIGHT" at bounding box center [595, 122] width 378 height 31
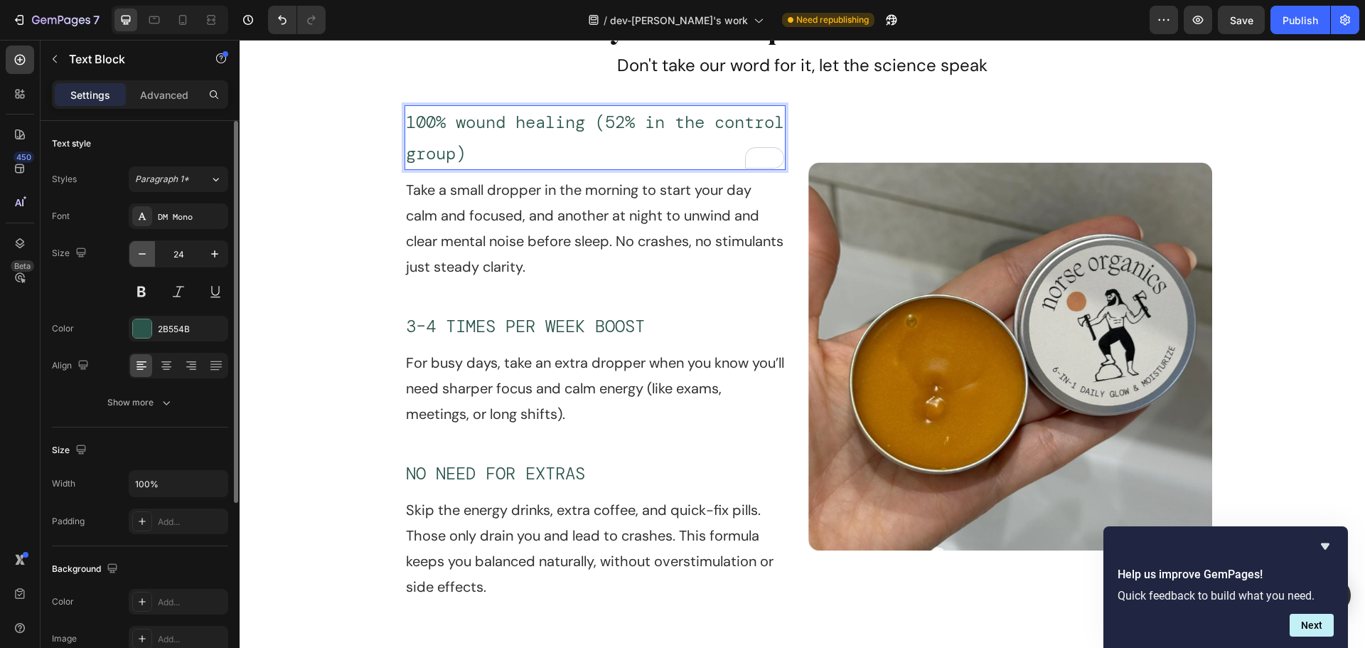
click at [149, 250] on button "button" at bounding box center [142, 254] width 26 height 26
click at [149, 250] on icon "button" at bounding box center [142, 254] width 14 height 14
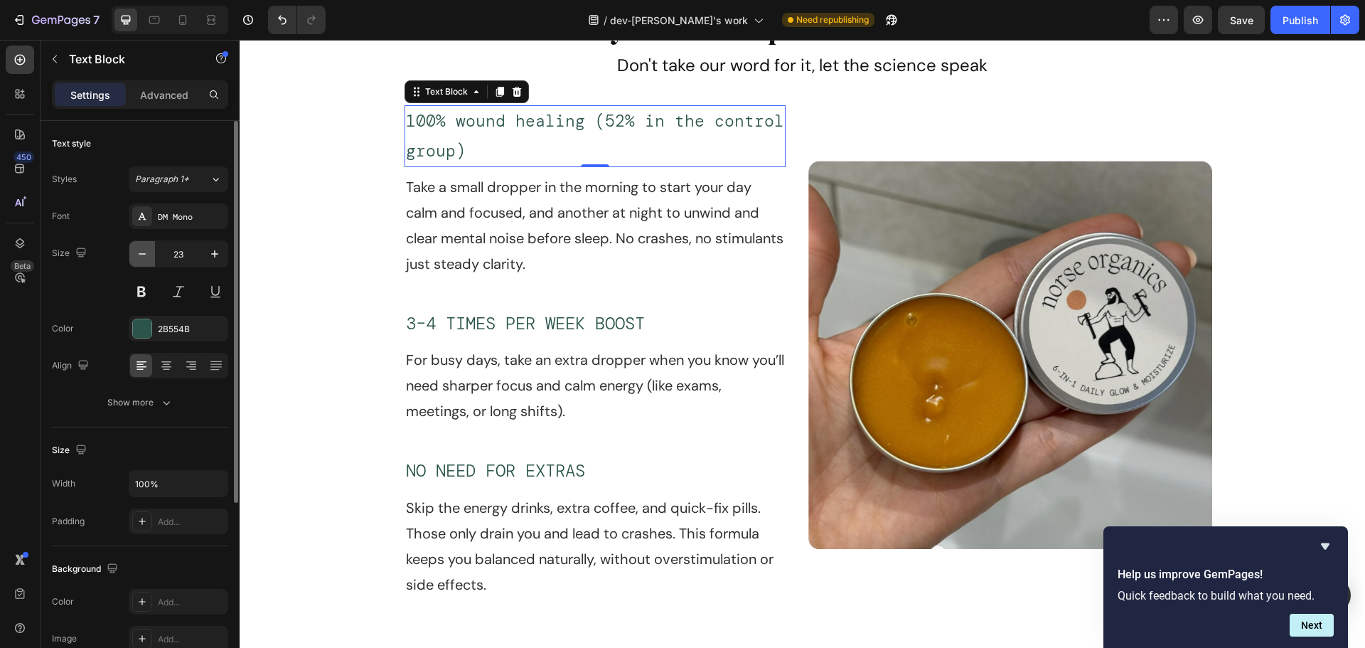
click at [149, 250] on icon "button" at bounding box center [142, 254] width 14 height 14
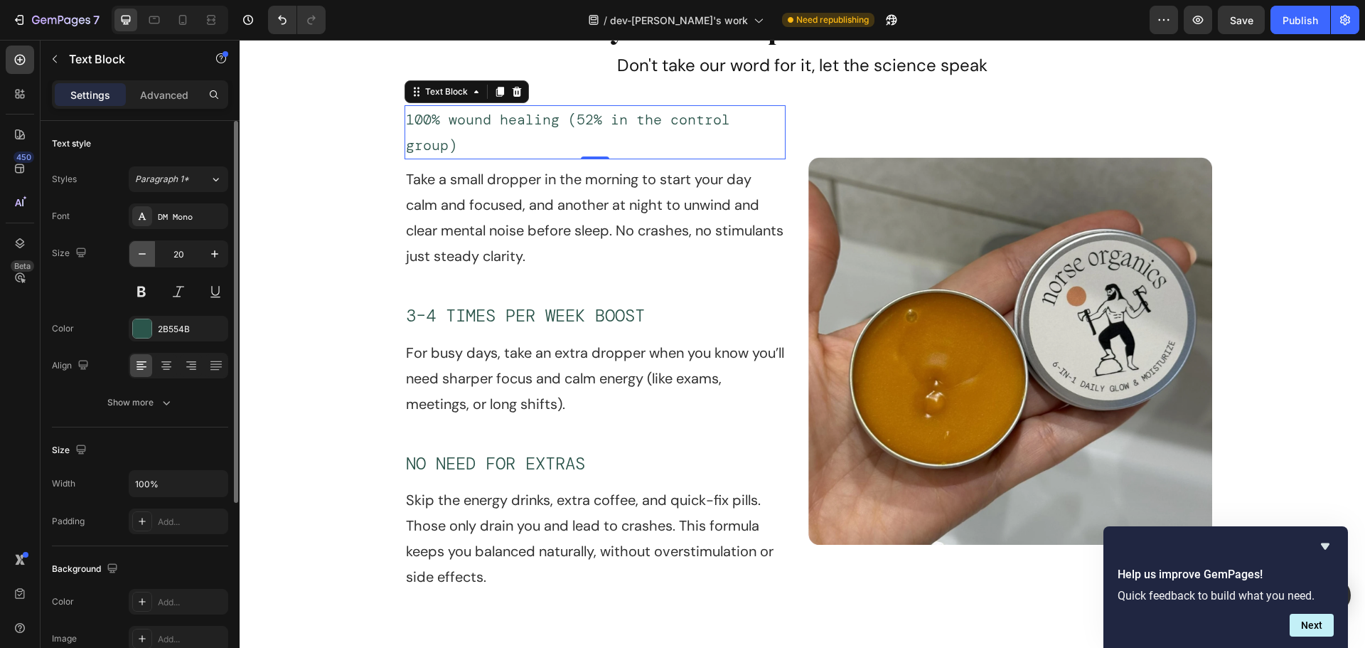
click at [149, 250] on icon "button" at bounding box center [142, 254] width 14 height 14
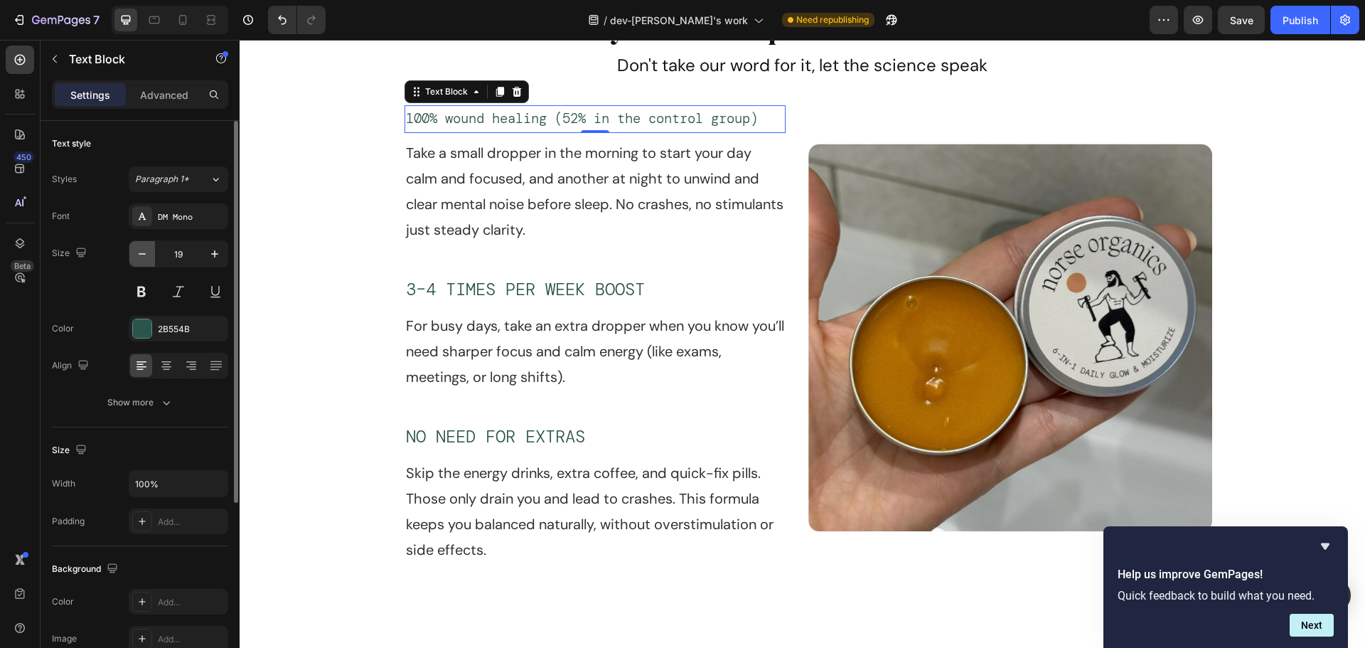
click at [149, 250] on icon "button" at bounding box center [142, 254] width 14 height 14
type input "18"
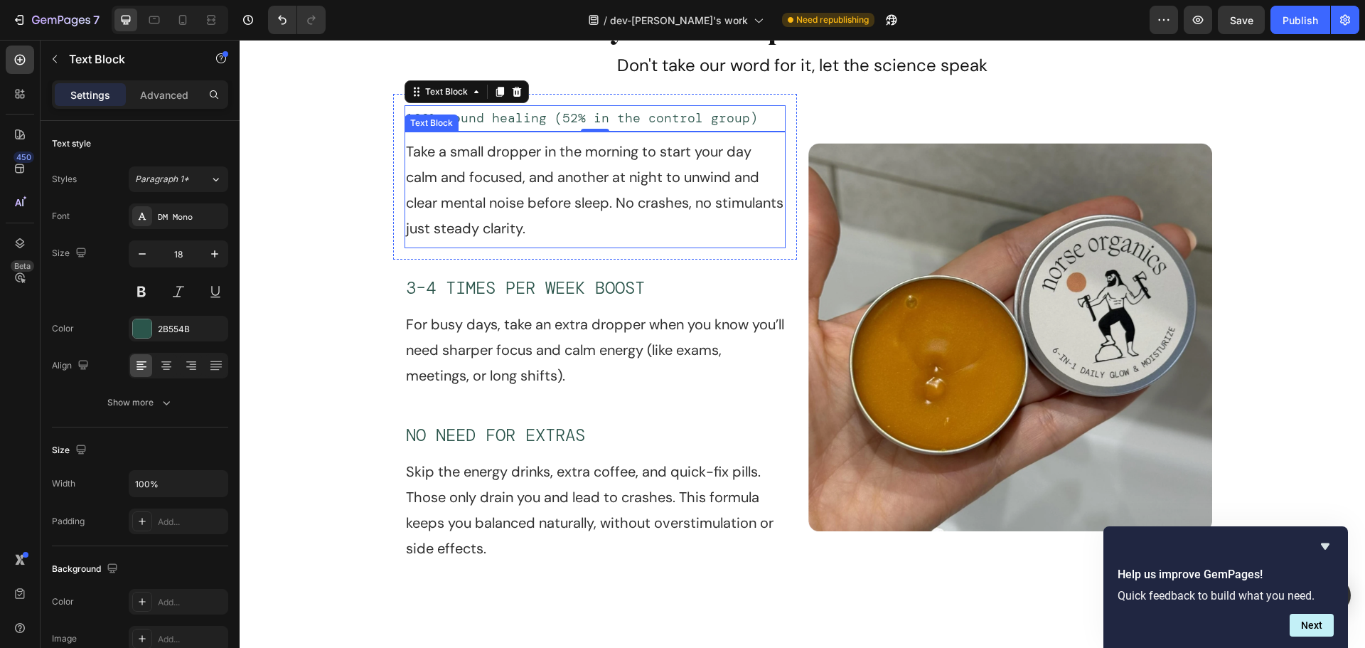
click at [579, 185] on p "Take a small dropper in the morning to start your day calm and focused, and ano…" at bounding box center [595, 190] width 378 height 102
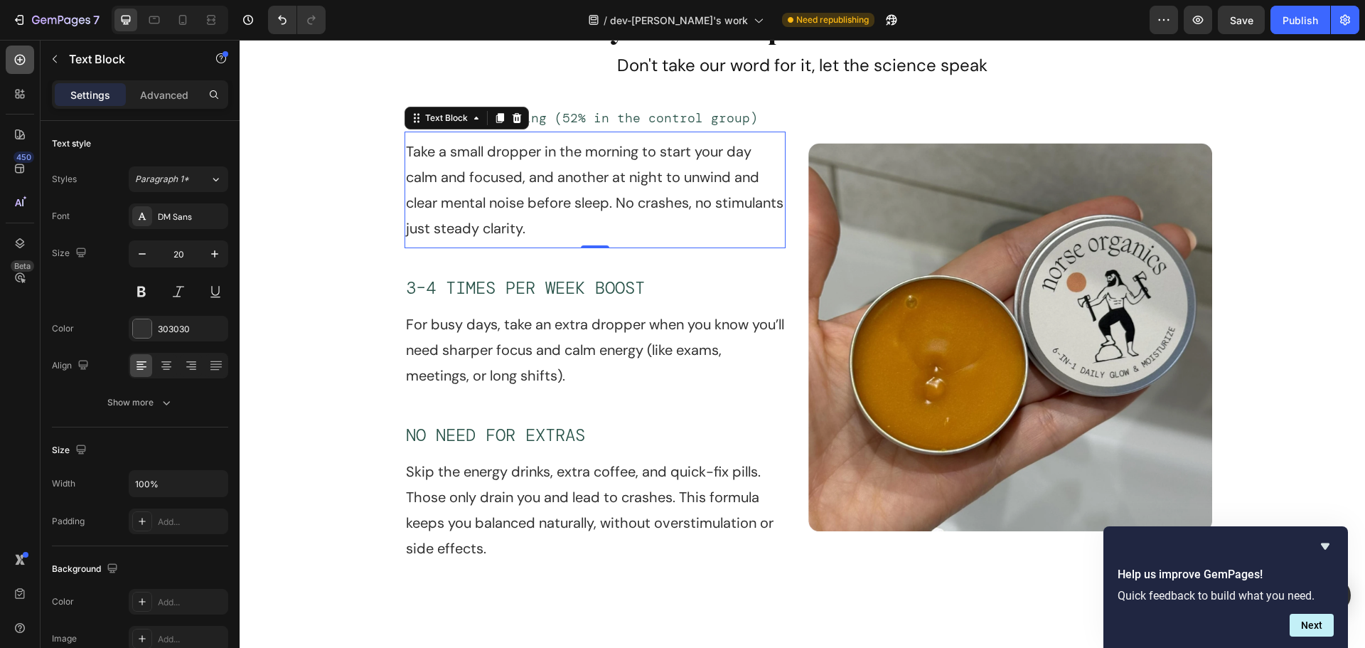
click at [23, 60] on icon at bounding box center [20, 60] width 6 height 6
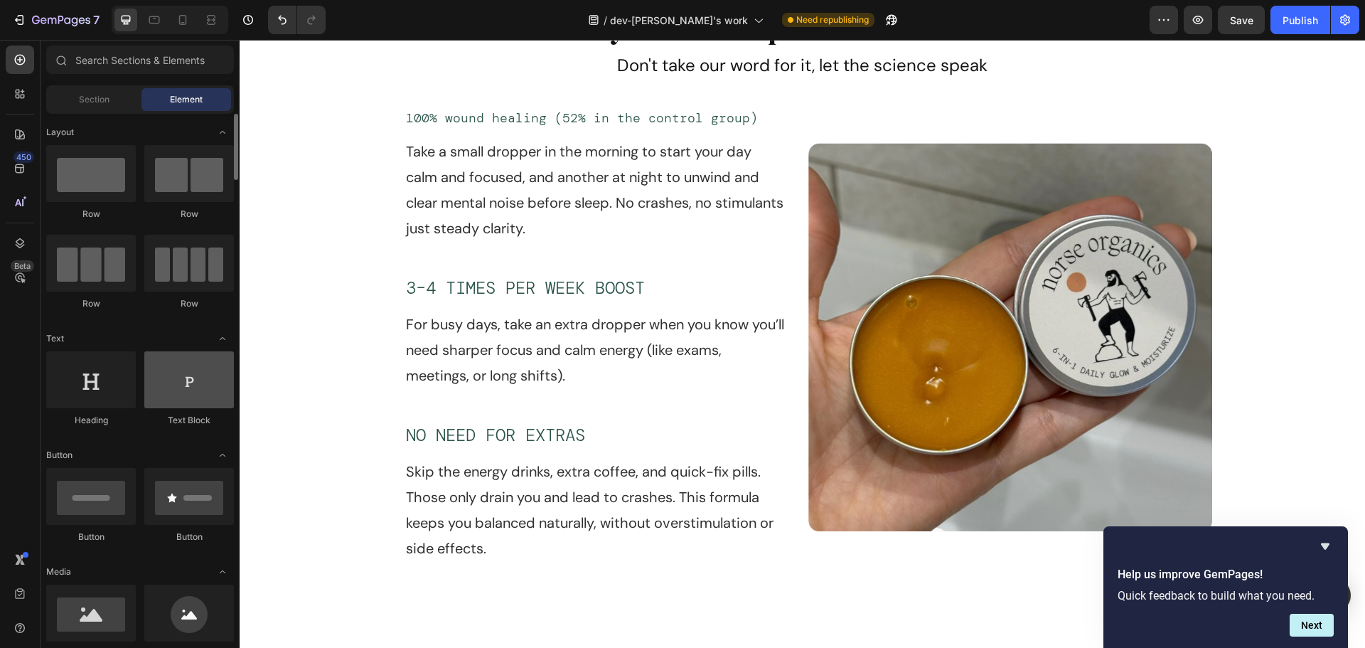
scroll to position [0, 0]
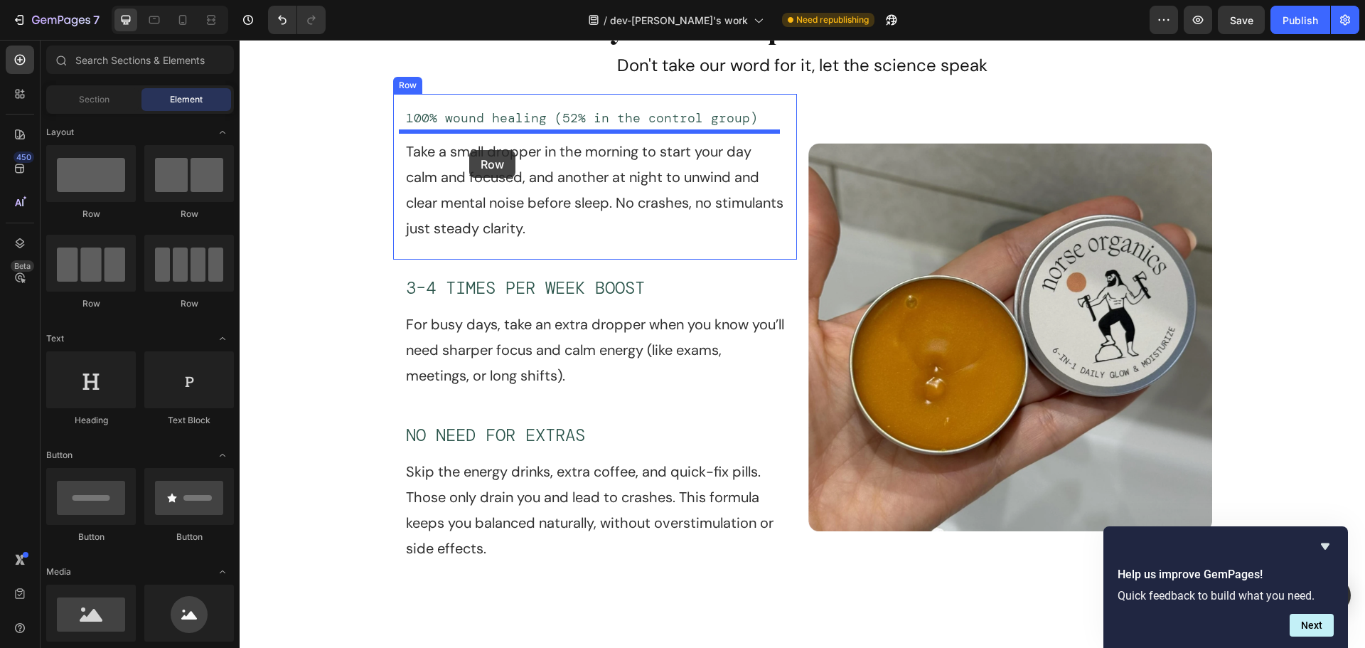
drag, startPoint x: 324, startPoint y: 230, endPoint x: 469, endPoint y: 150, distance: 165.5
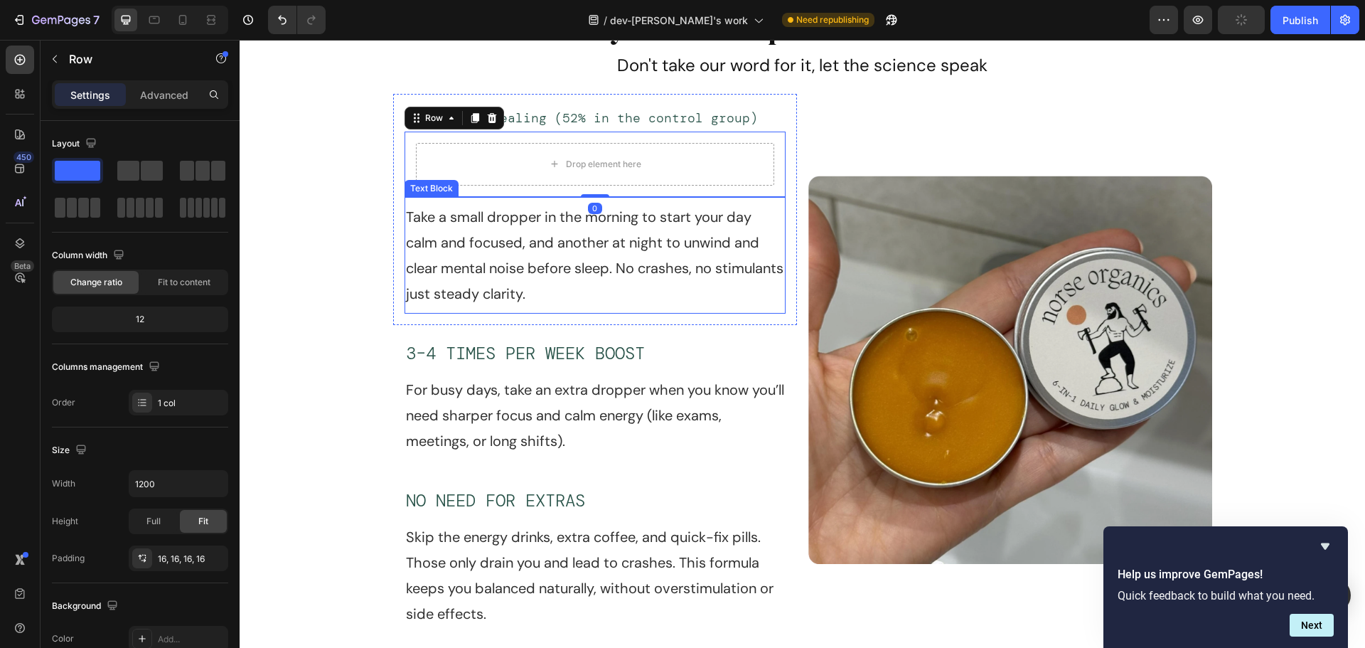
click at [506, 292] on p "Take a small dropper in the morning to start your day calm and focused, and ano…" at bounding box center [595, 255] width 378 height 102
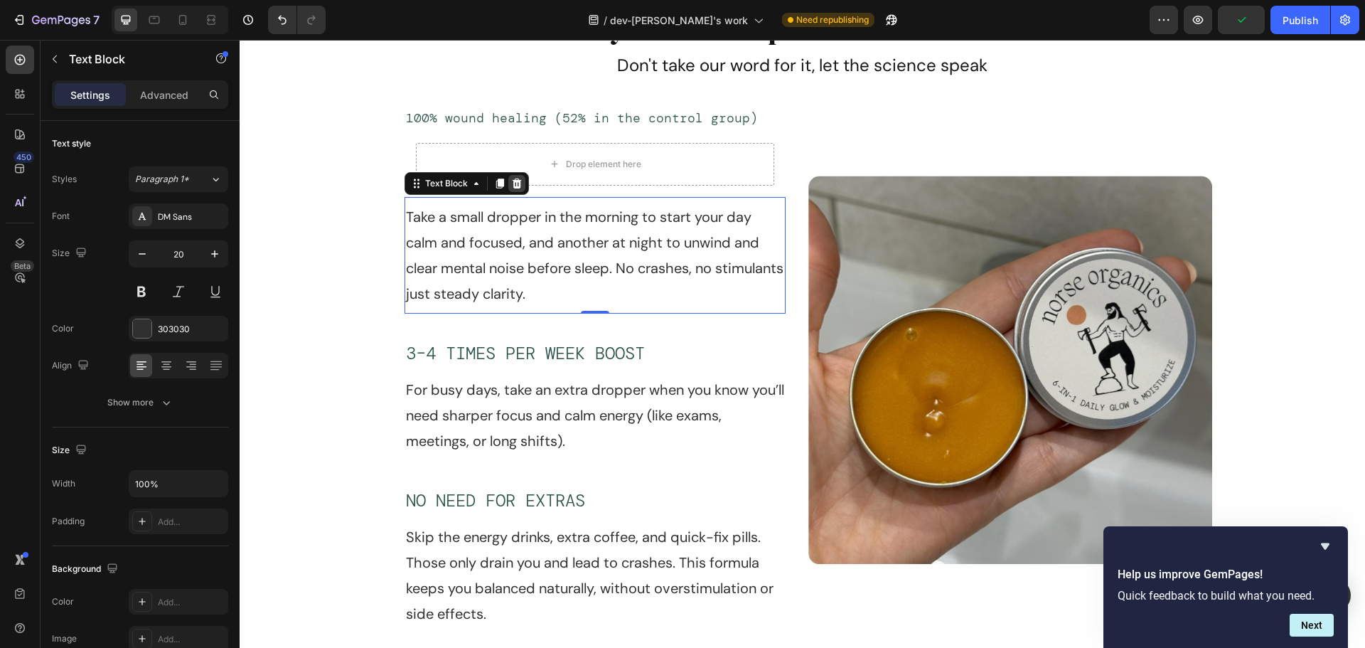
click at [513, 188] on icon at bounding box center [516, 183] width 9 height 10
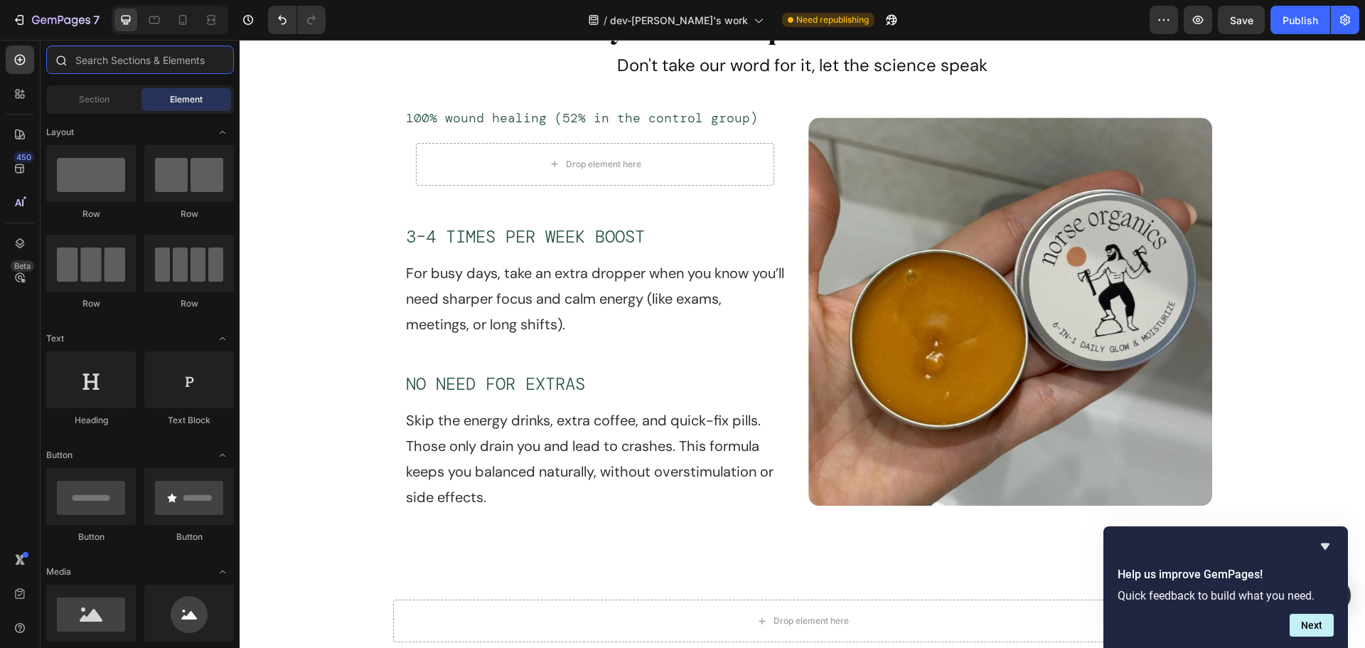
click at [127, 70] on input "text" at bounding box center [140, 60] width 188 height 28
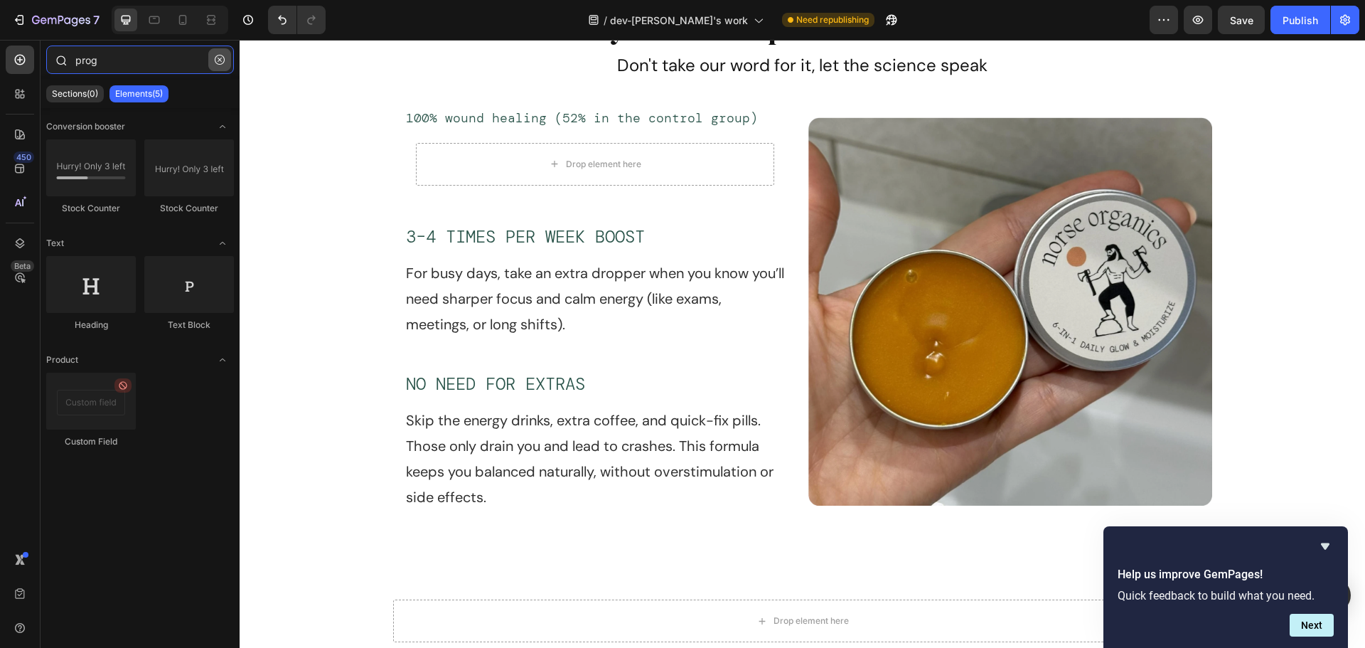
type input "prog"
click at [218, 61] on icon "button" at bounding box center [220, 60] width 10 height 10
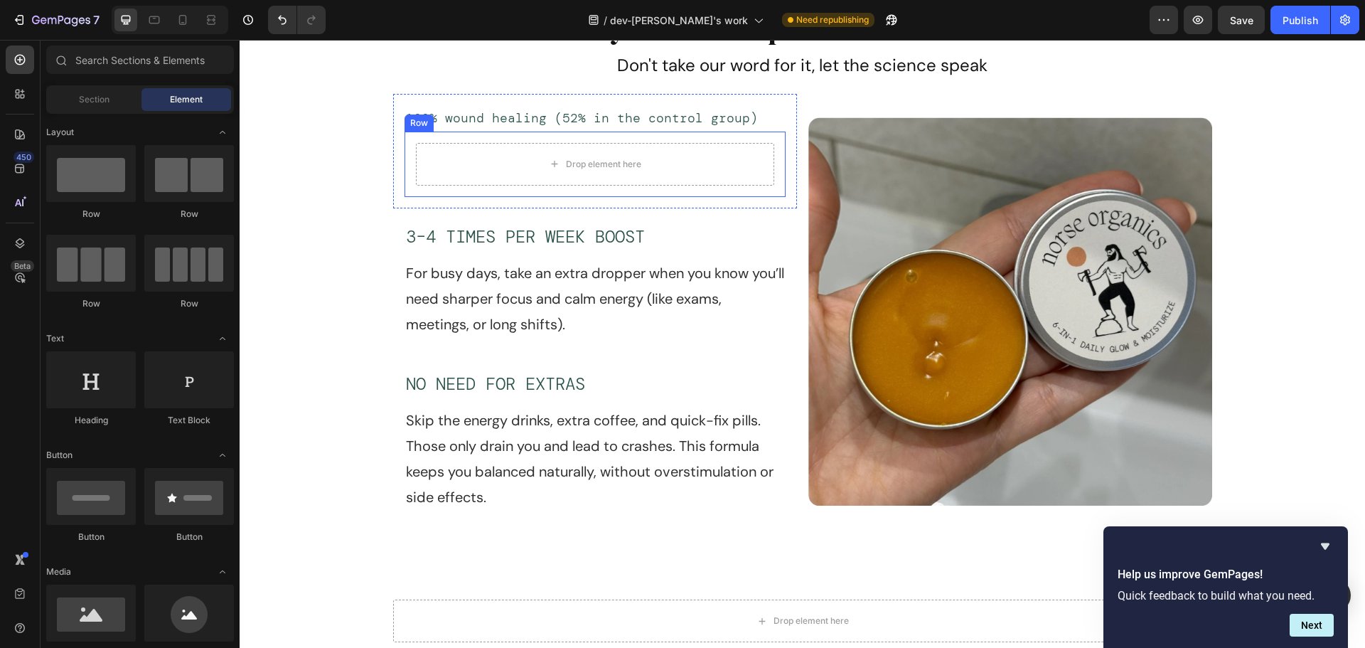
click at [471, 139] on div "Drop element here Row" at bounding box center [595, 164] width 381 height 65
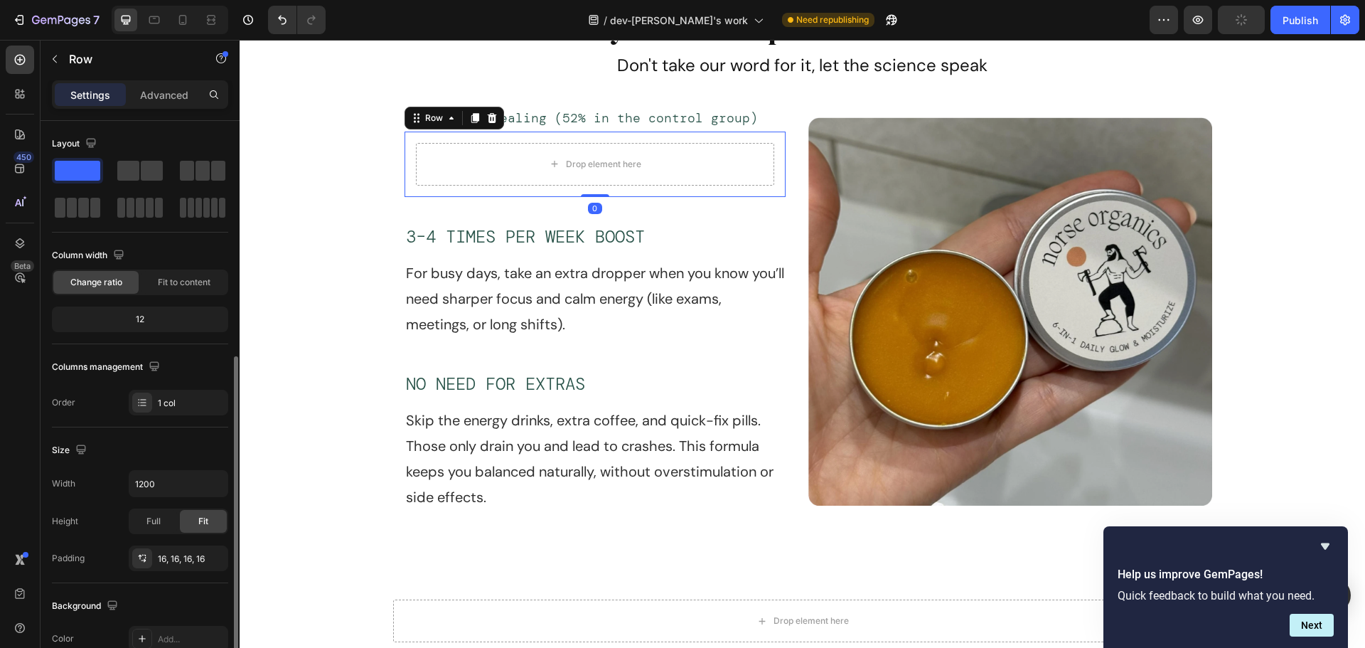
scroll to position [142, 0]
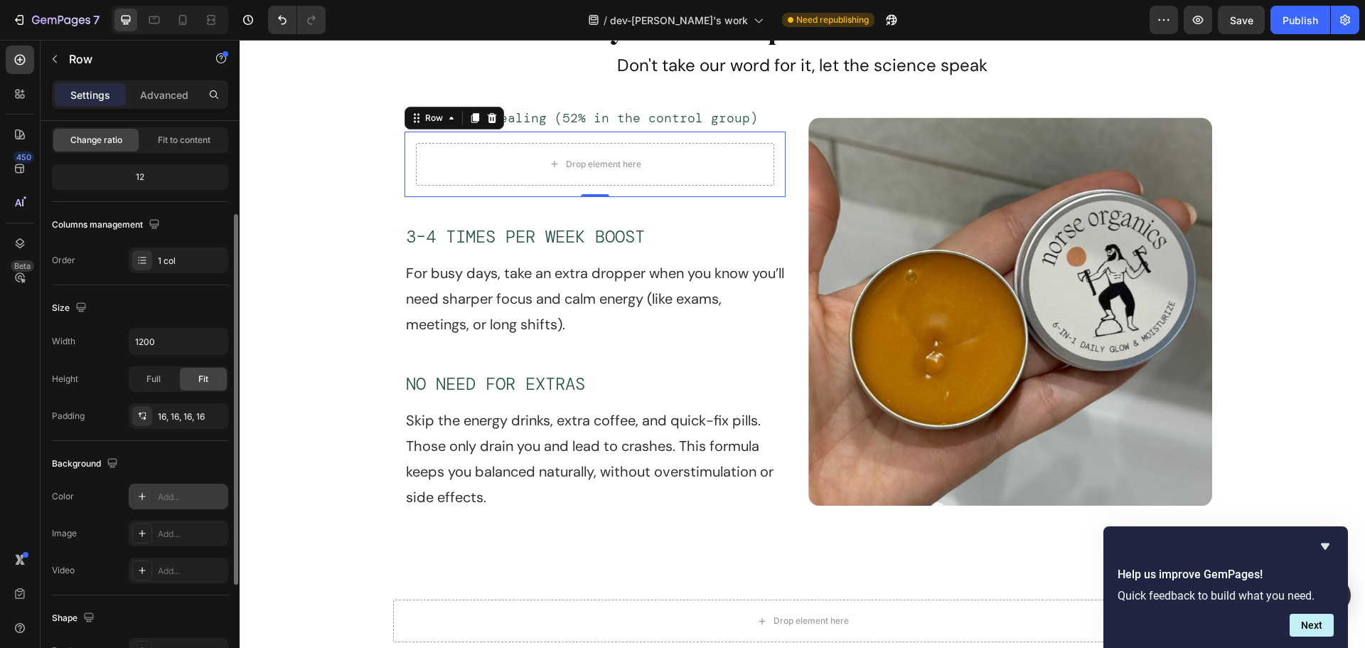
click at [143, 497] on icon at bounding box center [142, 496] width 11 height 11
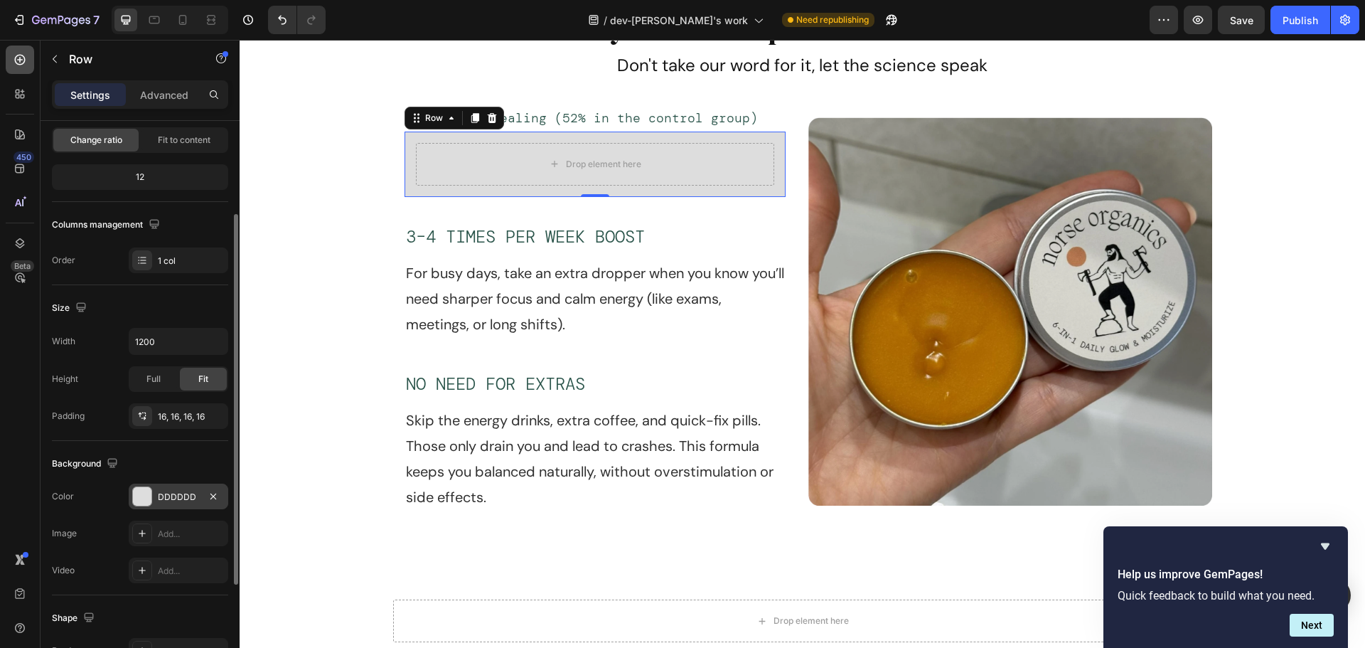
click at [19, 70] on div at bounding box center [20, 60] width 28 height 28
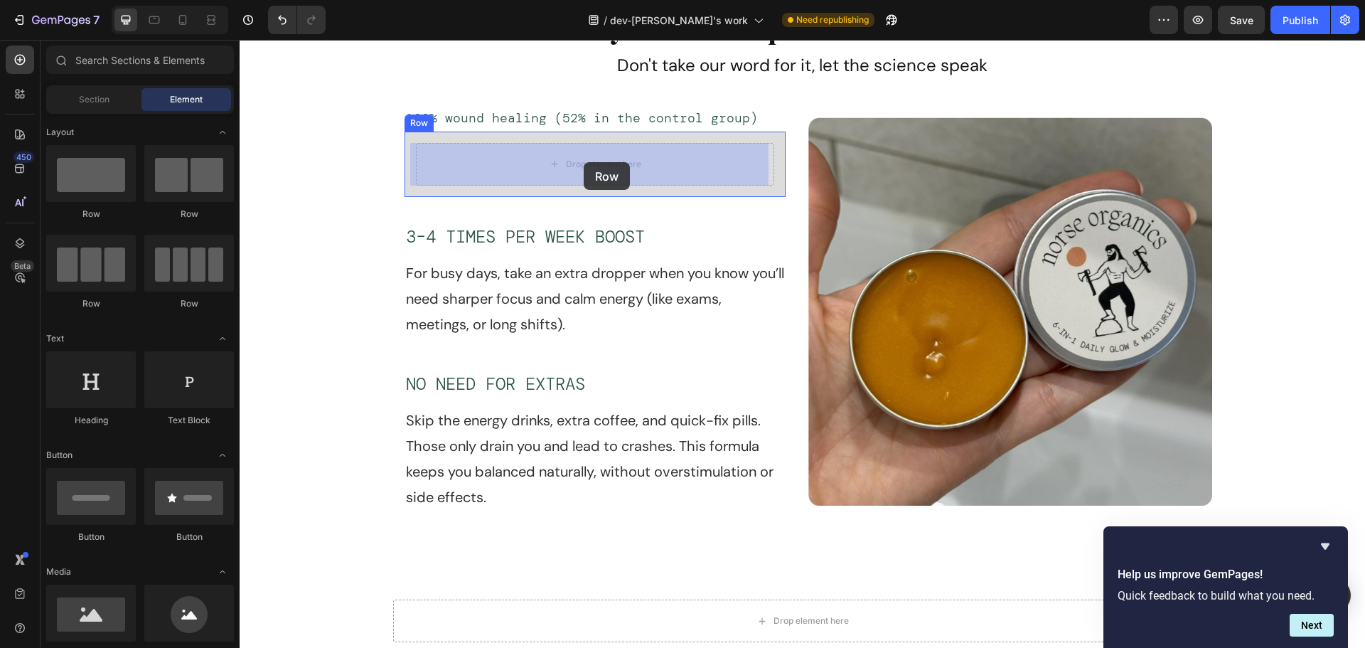
drag, startPoint x: 333, startPoint y: 225, endPoint x: 584, endPoint y: 162, distance: 258.9
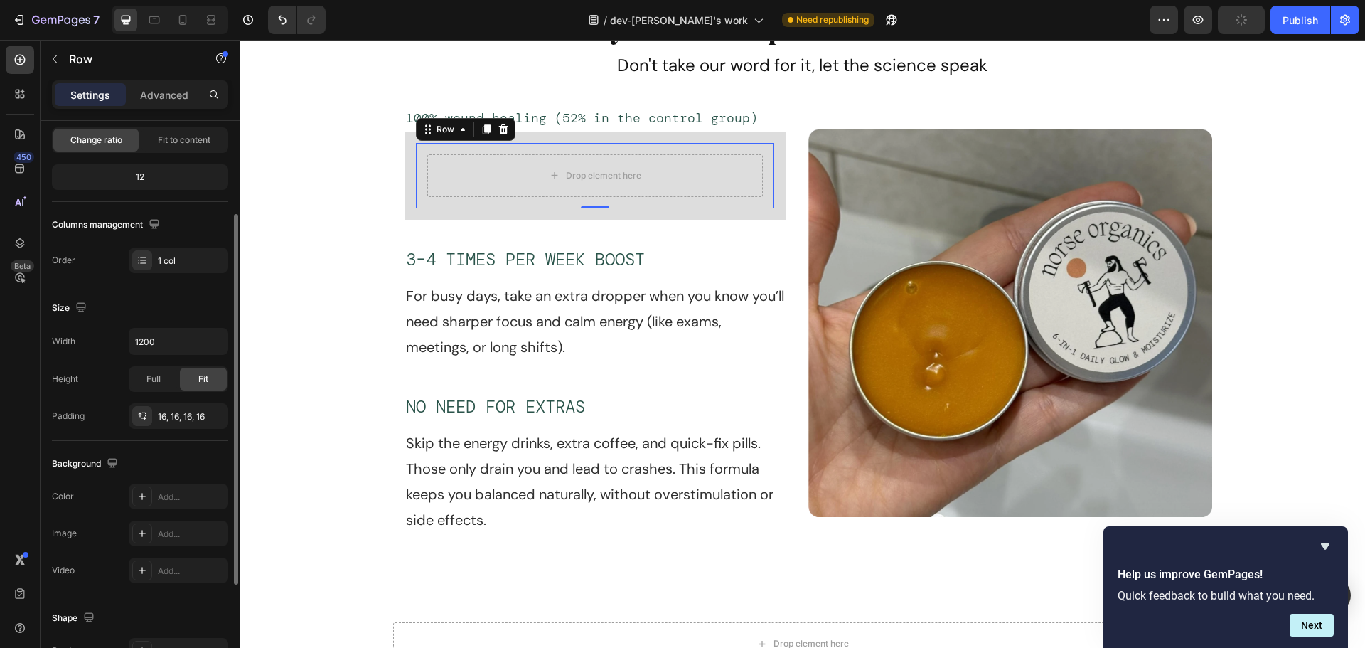
click at [150, 511] on div "The changes might be hidden by the video. Color Add... Image Add... Video Add..." at bounding box center [140, 534] width 176 height 100
click at [139, 501] on icon at bounding box center [142, 496] width 11 height 11
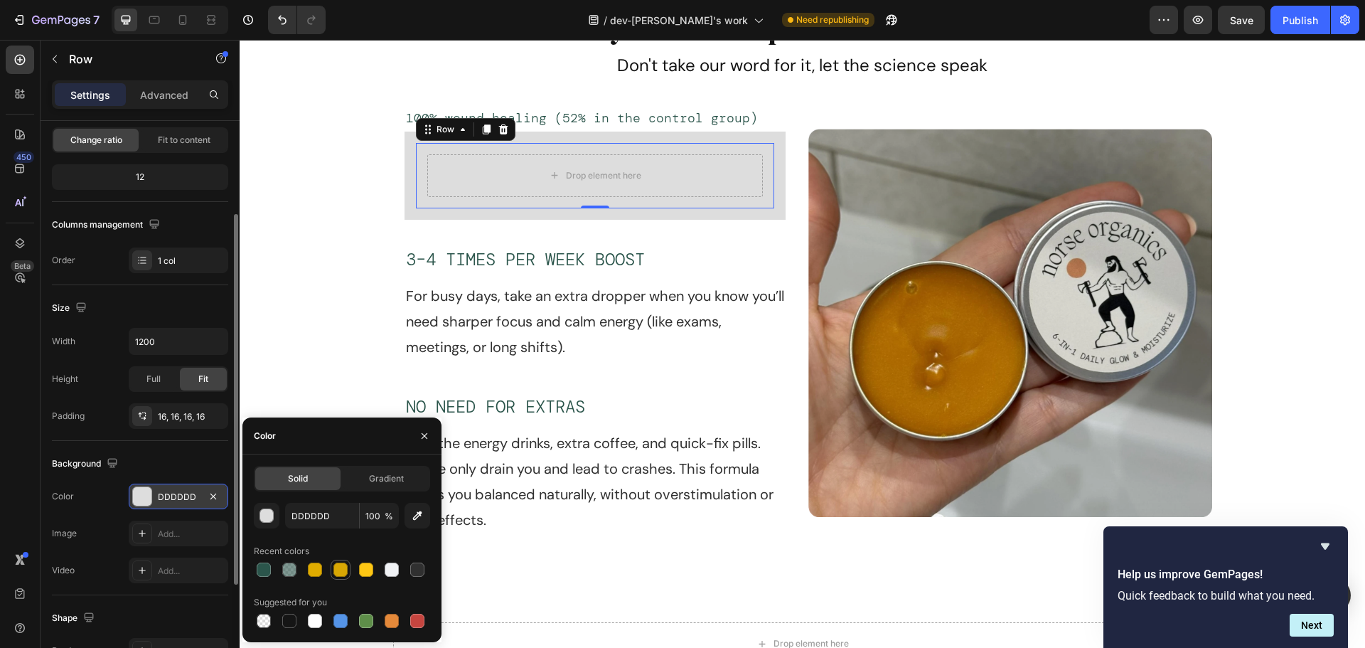
click at [340, 571] on div at bounding box center [341, 569] width 14 height 14
type input "D8A704"
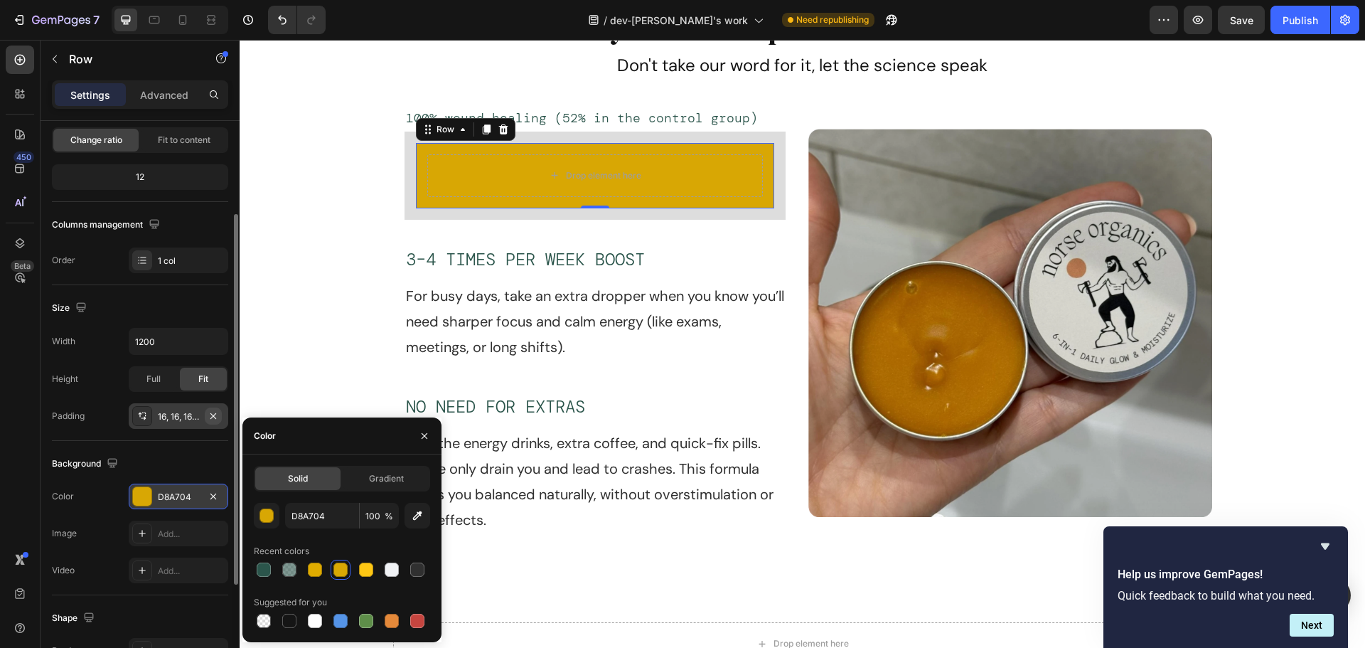
click at [218, 418] on icon "button" at bounding box center [213, 415] width 11 height 11
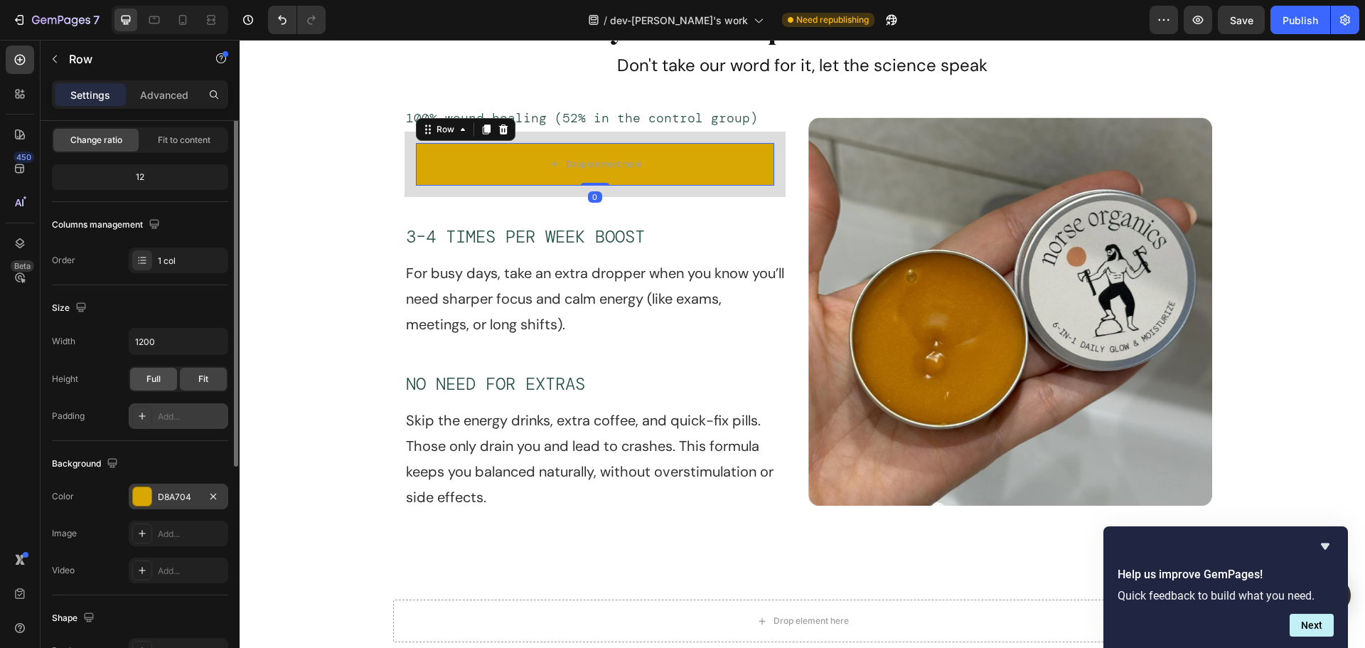
scroll to position [0, 0]
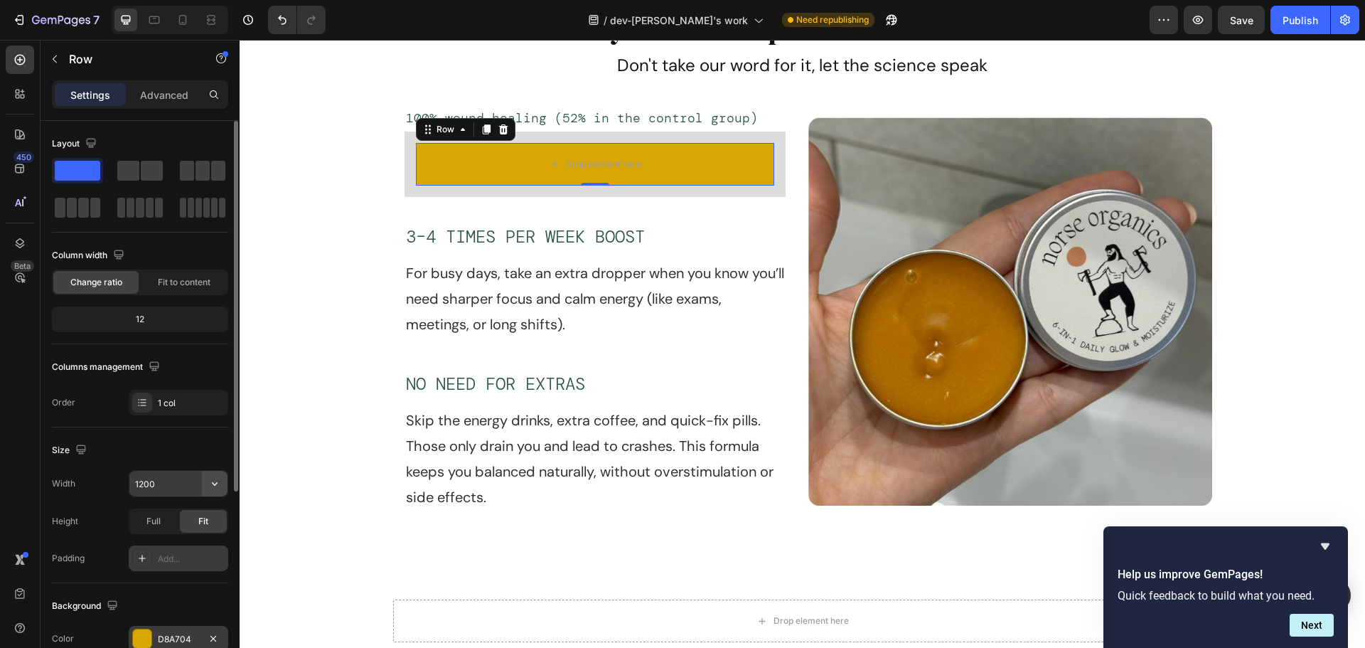
click at [215, 487] on icon "button" at bounding box center [215, 483] width 14 height 14
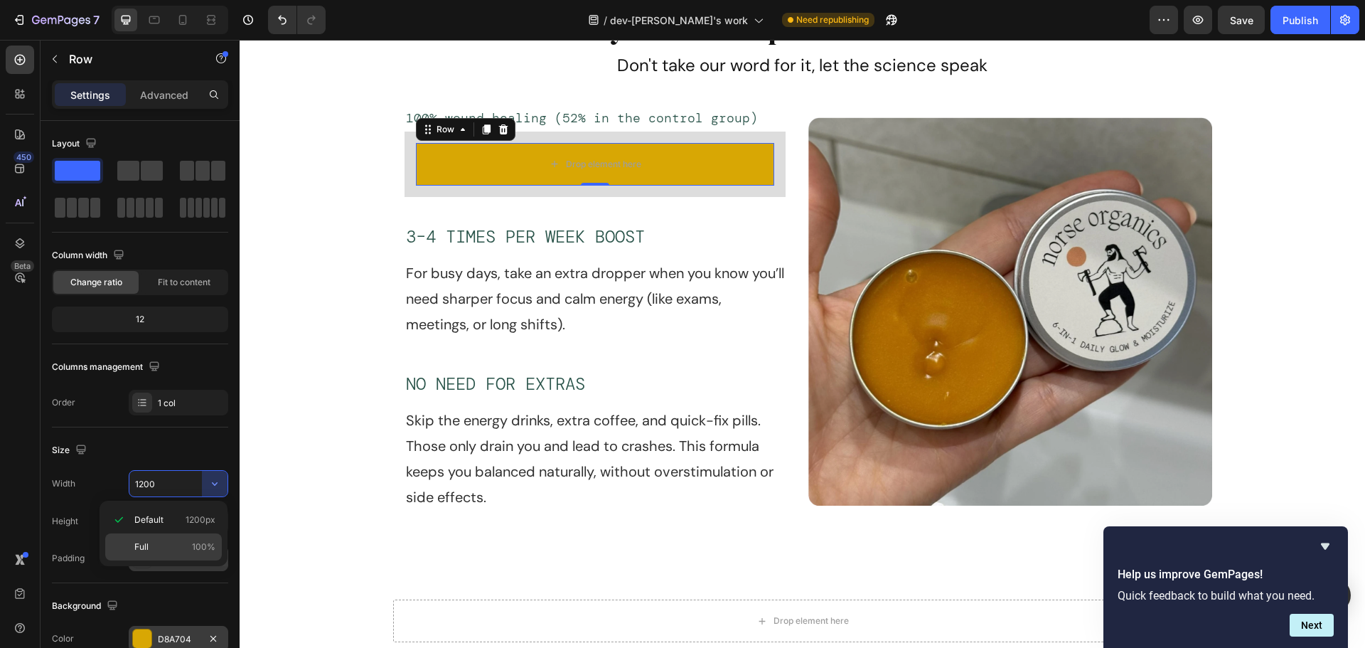
click at [155, 545] on p "Full 100%" at bounding box center [174, 546] width 81 height 13
type input "100%"
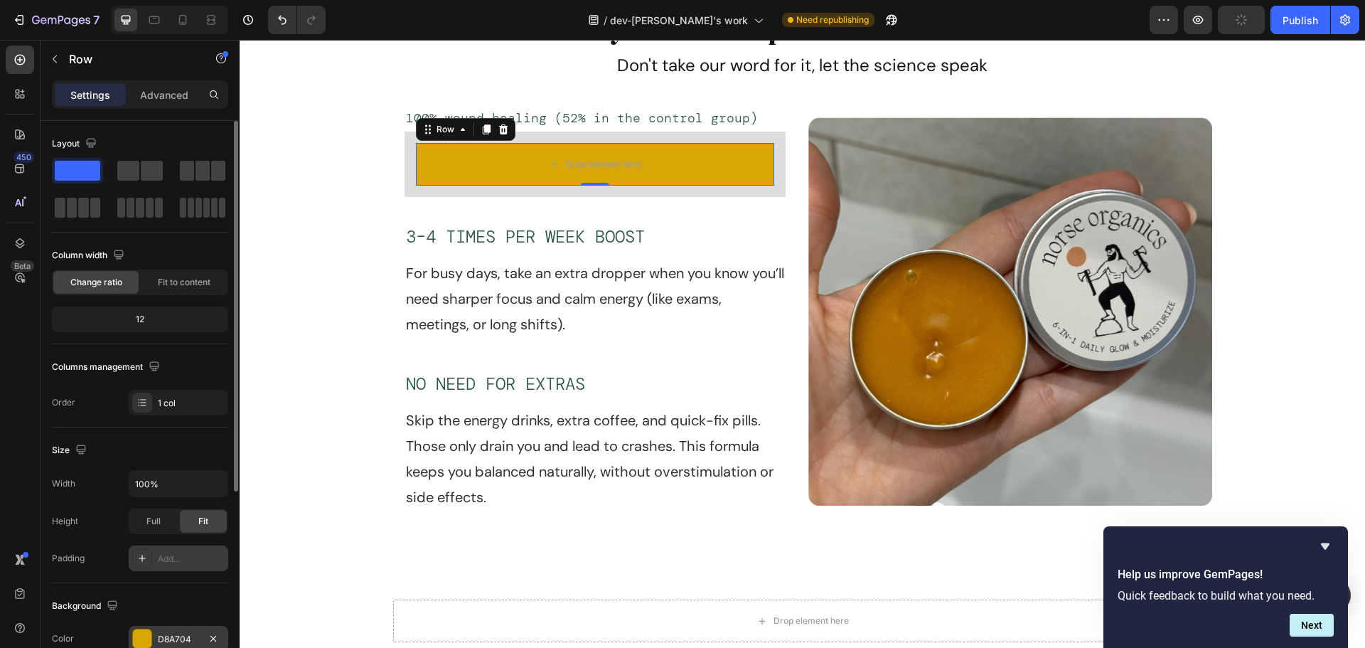
scroll to position [71, 0]
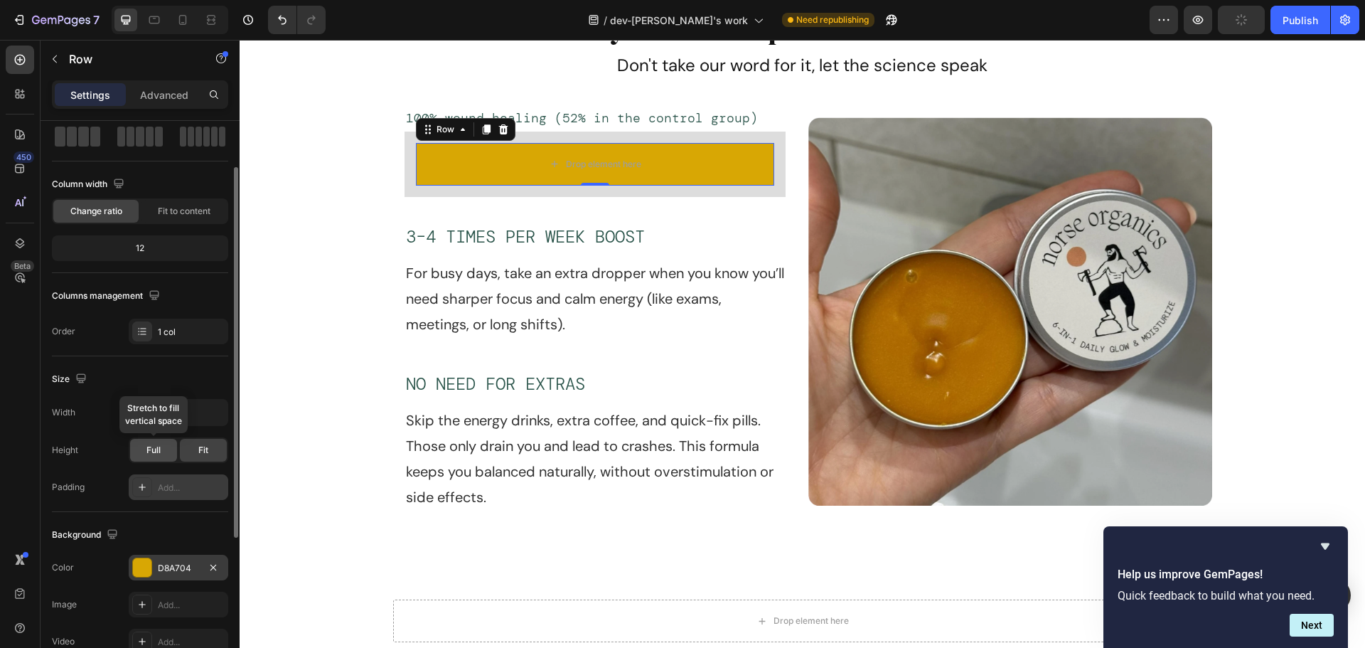
click at [154, 452] on span "Full" at bounding box center [153, 450] width 14 height 13
click at [206, 452] on span "Fit" at bounding box center [203, 450] width 10 height 13
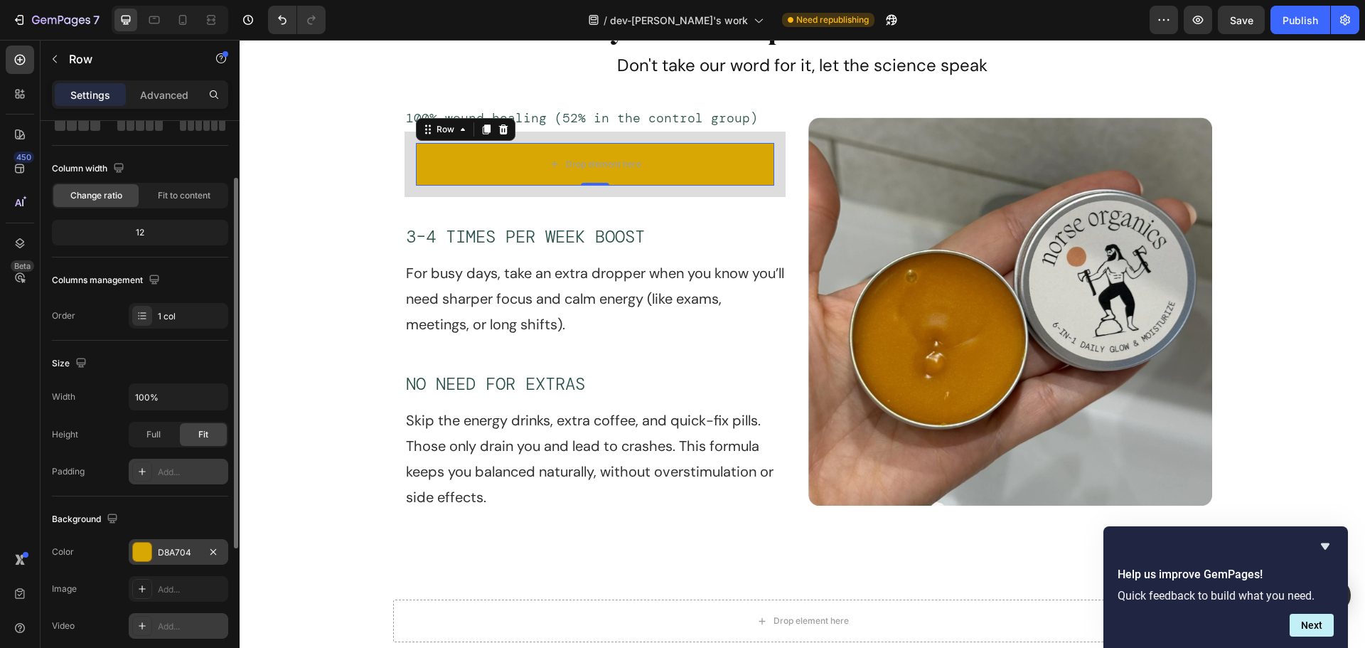
scroll to position [0, 0]
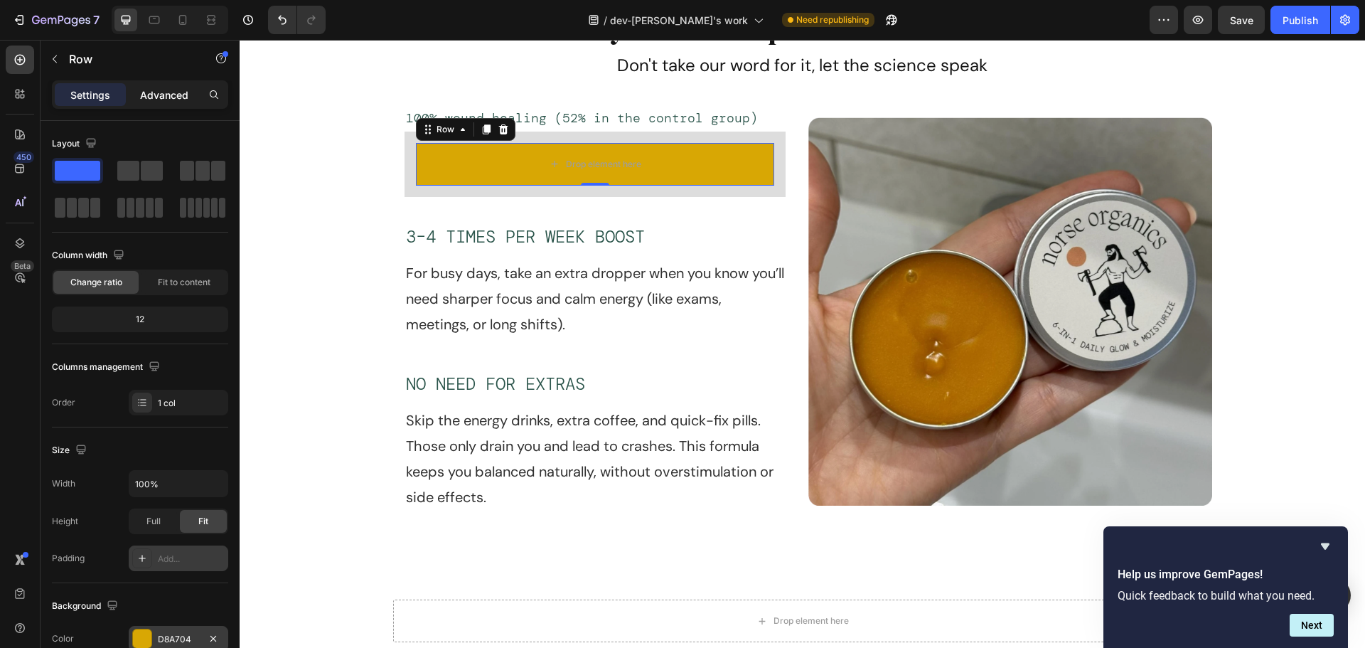
click at [154, 98] on p "Advanced" at bounding box center [164, 94] width 48 height 15
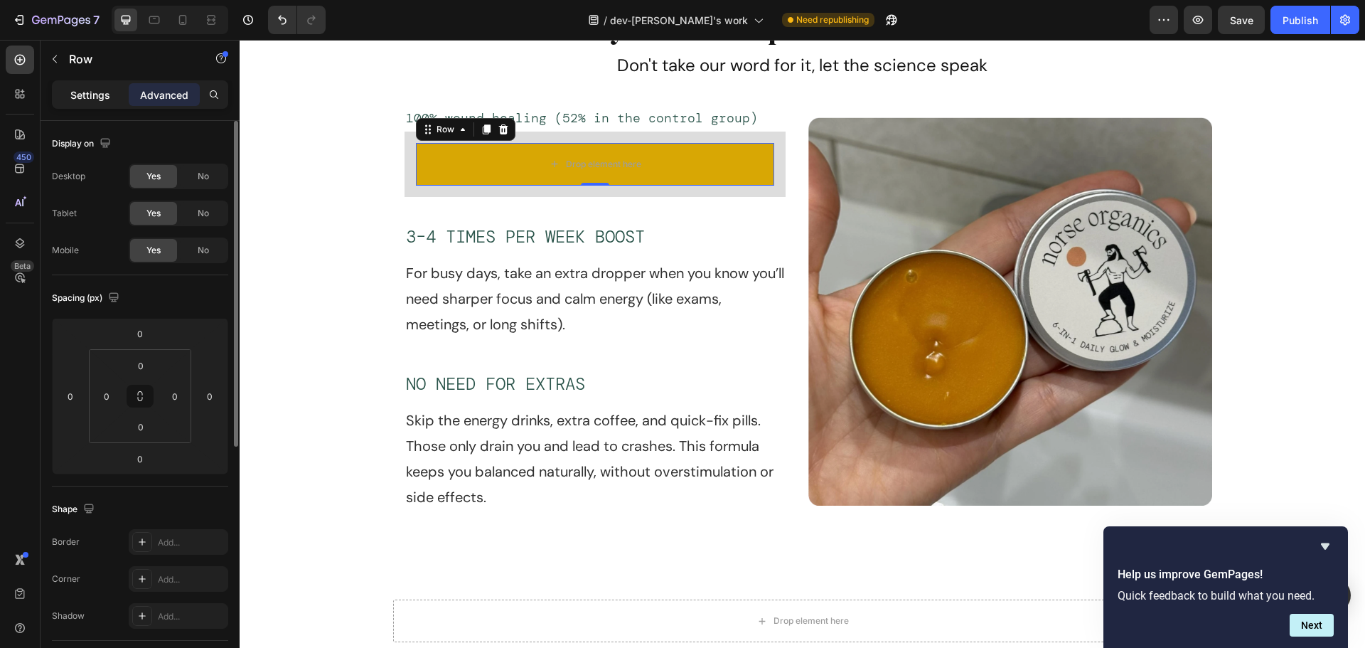
click at [82, 96] on p "Settings" at bounding box center [90, 94] width 40 height 15
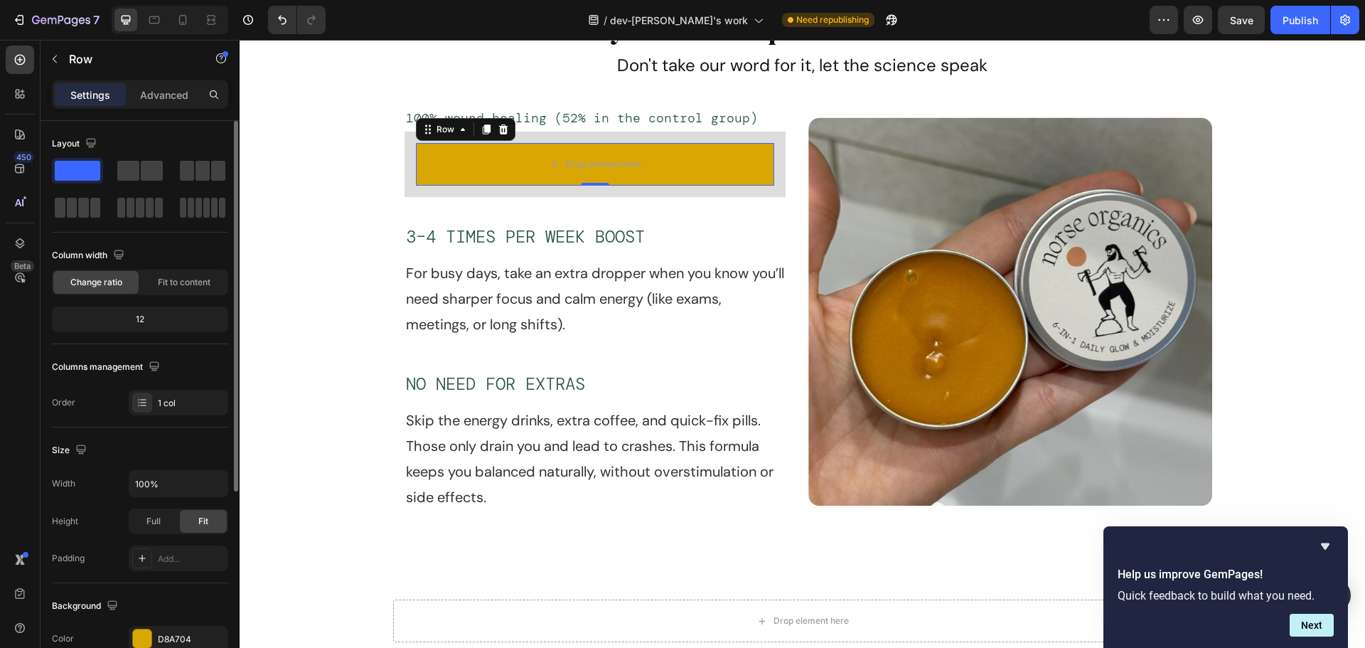
scroll to position [142, 0]
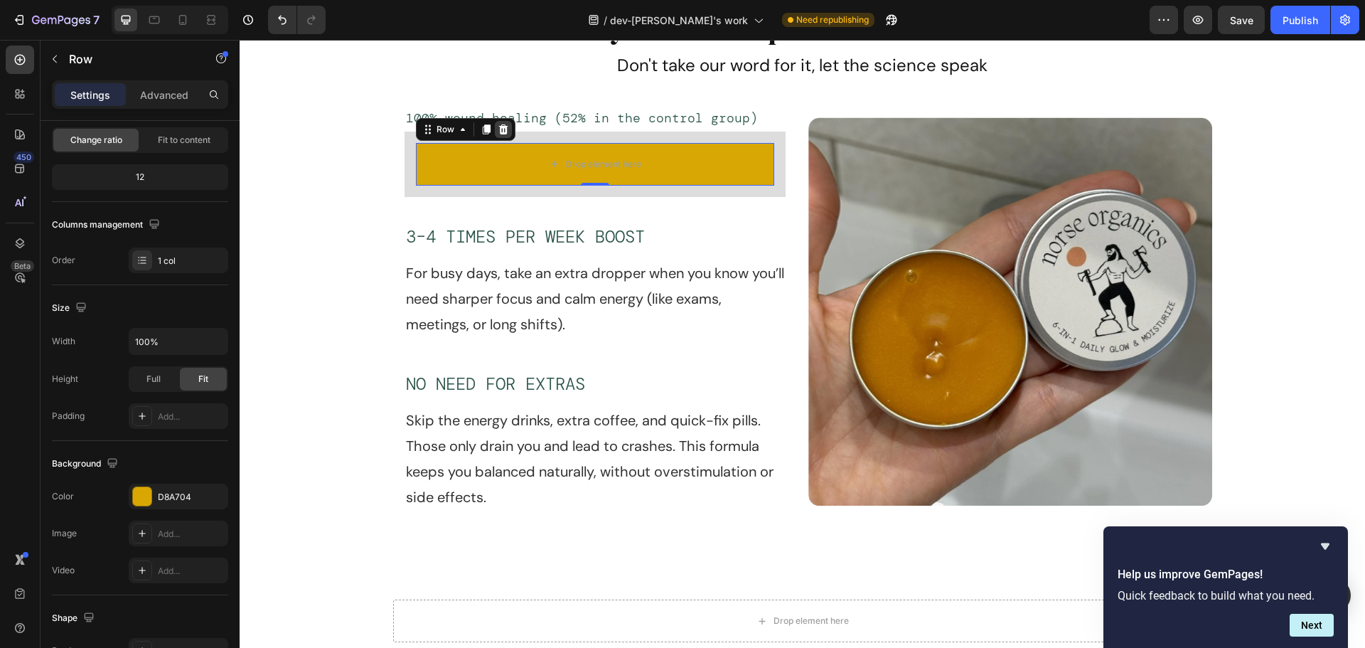
click at [498, 130] on icon at bounding box center [502, 129] width 9 height 10
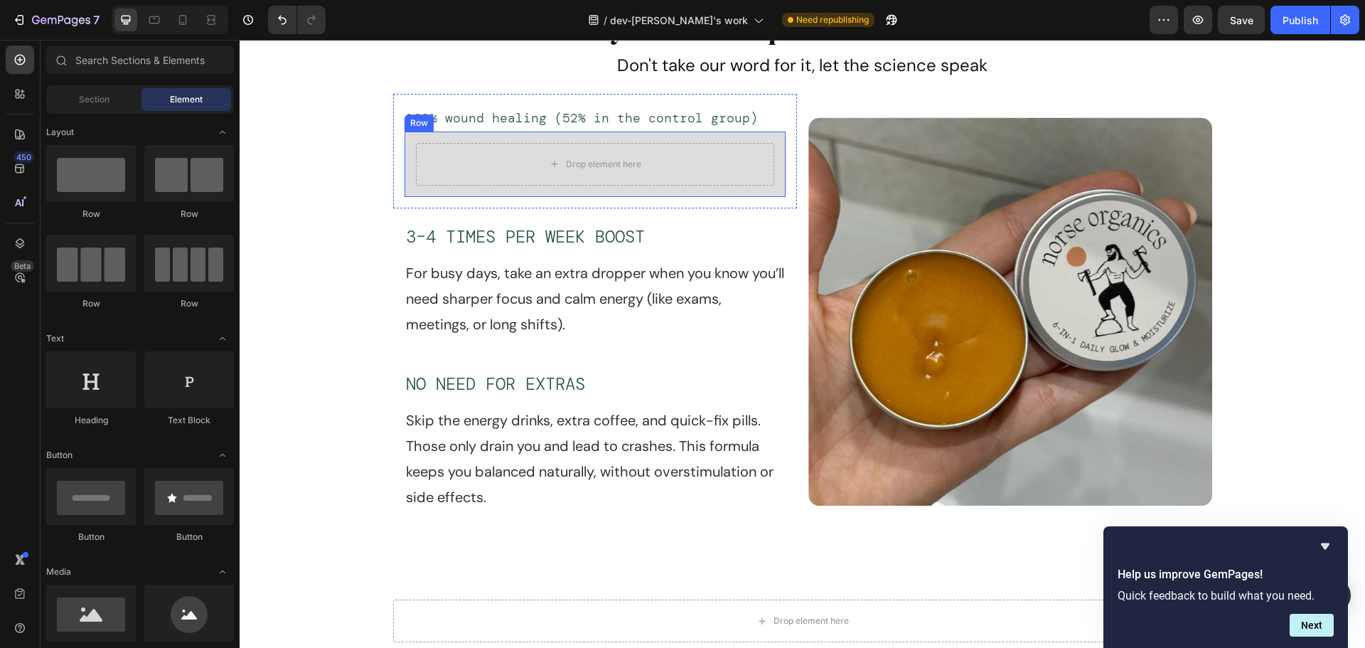
click at [410, 156] on div "Drop element here Row" at bounding box center [595, 164] width 381 height 65
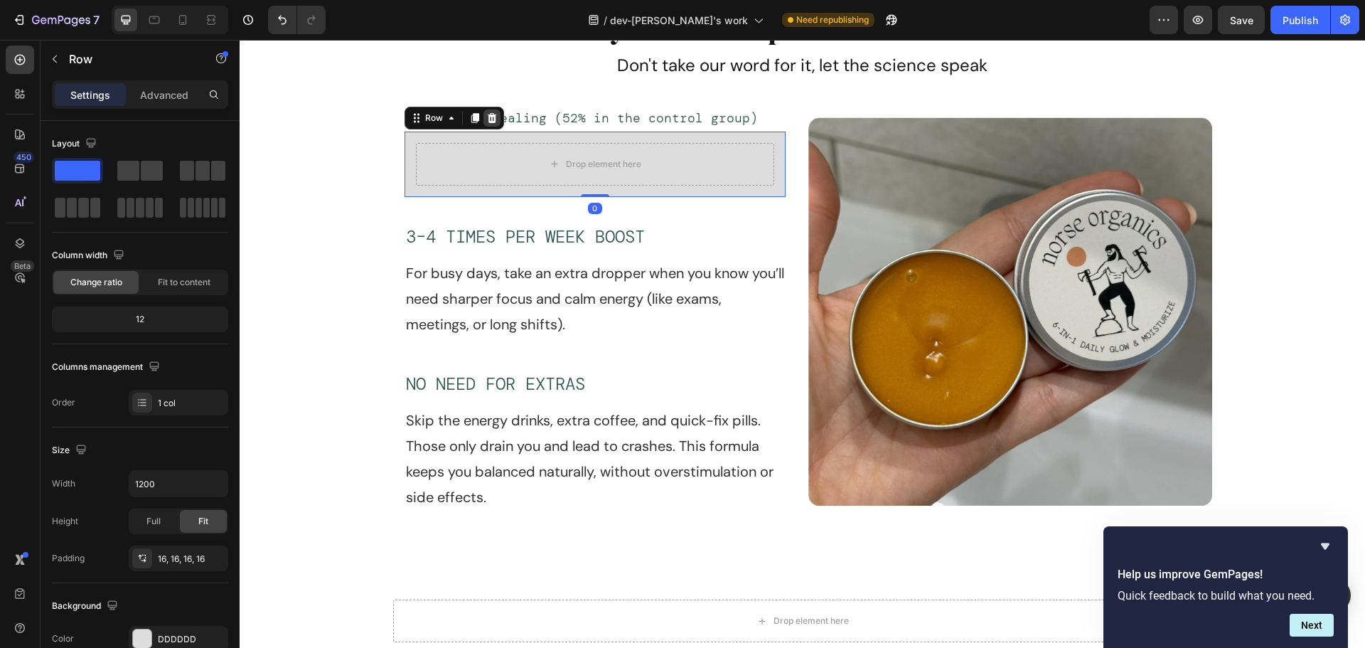
click at [488, 118] on icon at bounding box center [491, 117] width 11 height 11
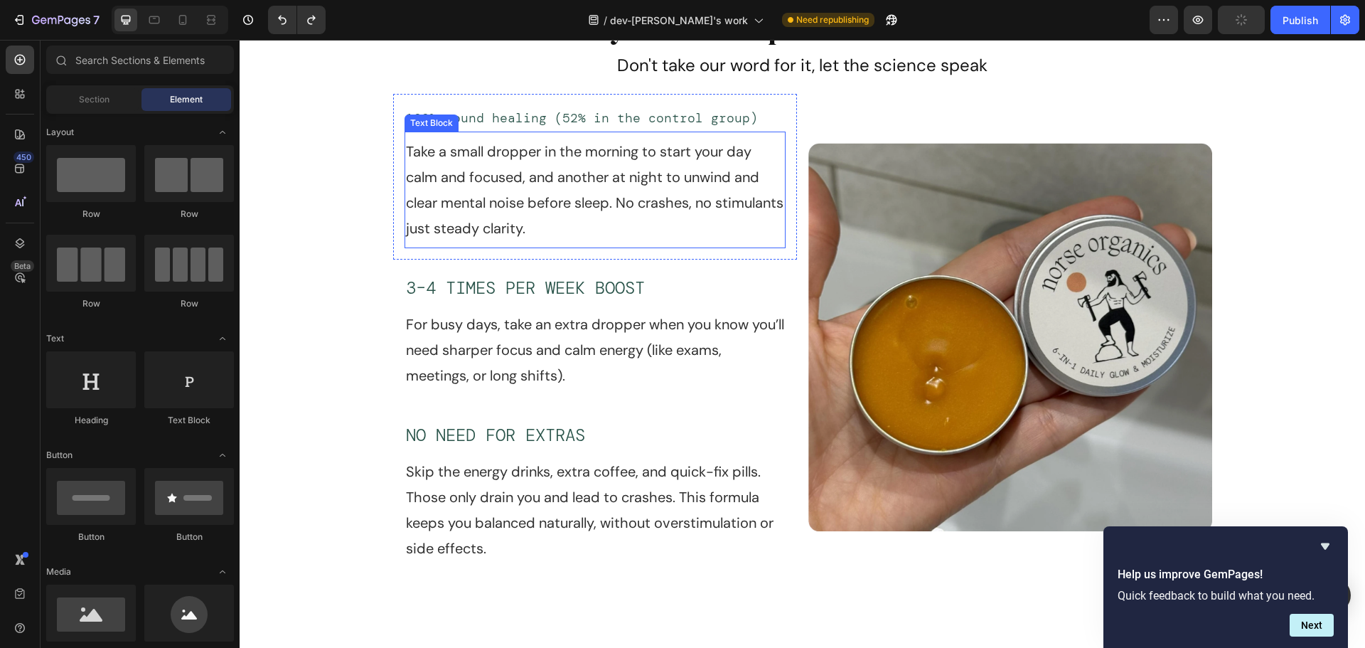
click at [535, 163] on p "Take a small dropper in the morning to start your day calm and focused, and ano…" at bounding box center [595, 190] width 378 height 102
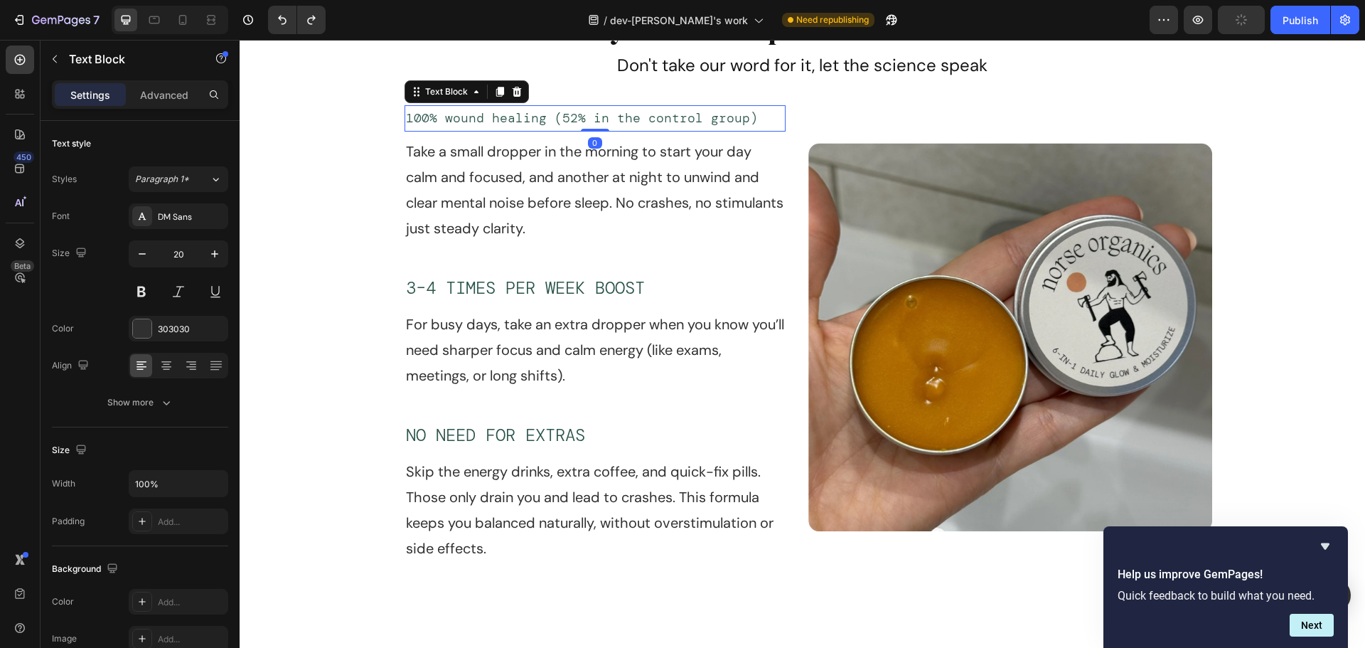
click at [585, 119] on p "100% wound healing (52% in the control group)" at bounding box center [595, 118] width 378 height 23
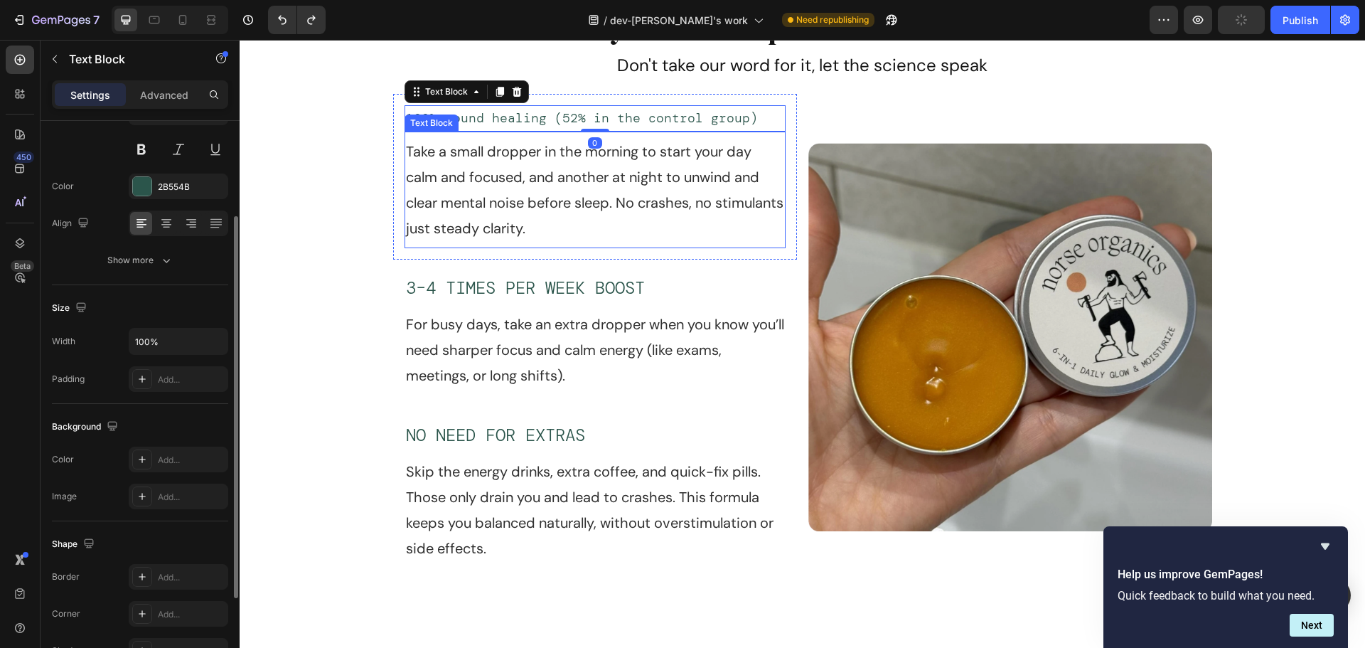
click at [580, 151] on p "Take a small dropper in the morning to start your day calm and focused, and ano…" at bounding box center [595, 190] width 378 height 102
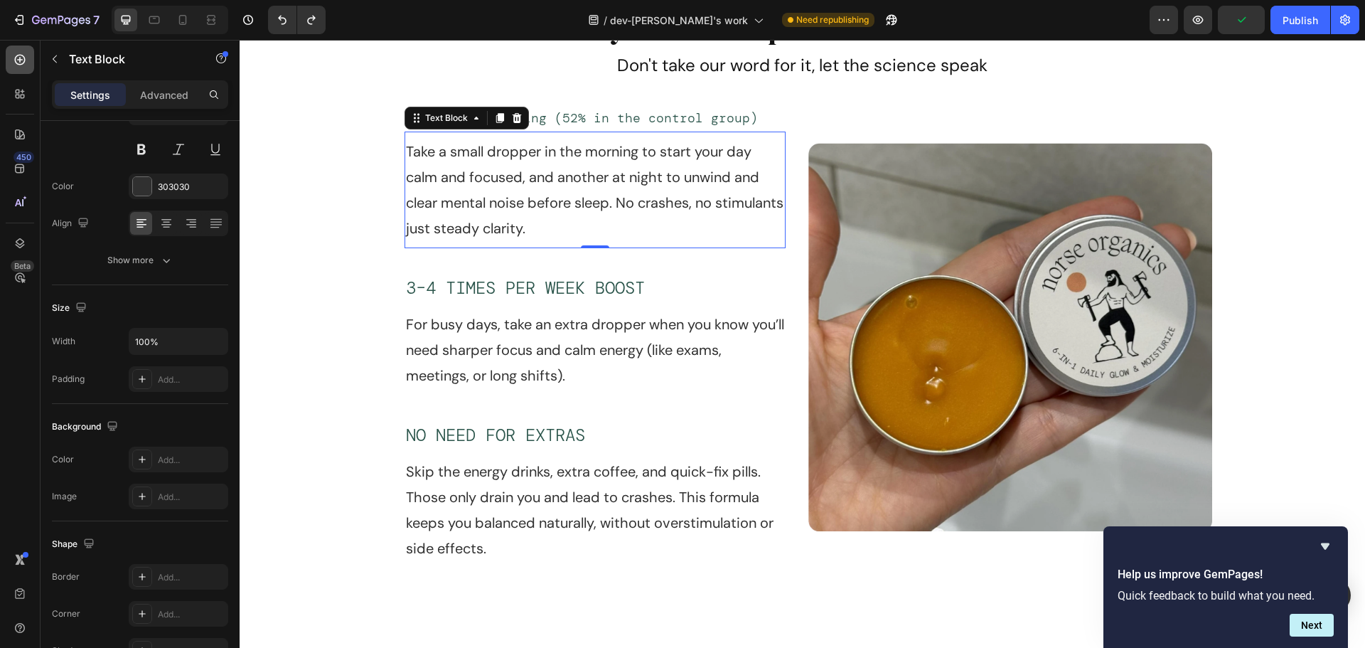
click at [33, 55] on div at bounding box center [20, 60] width 28 height 28
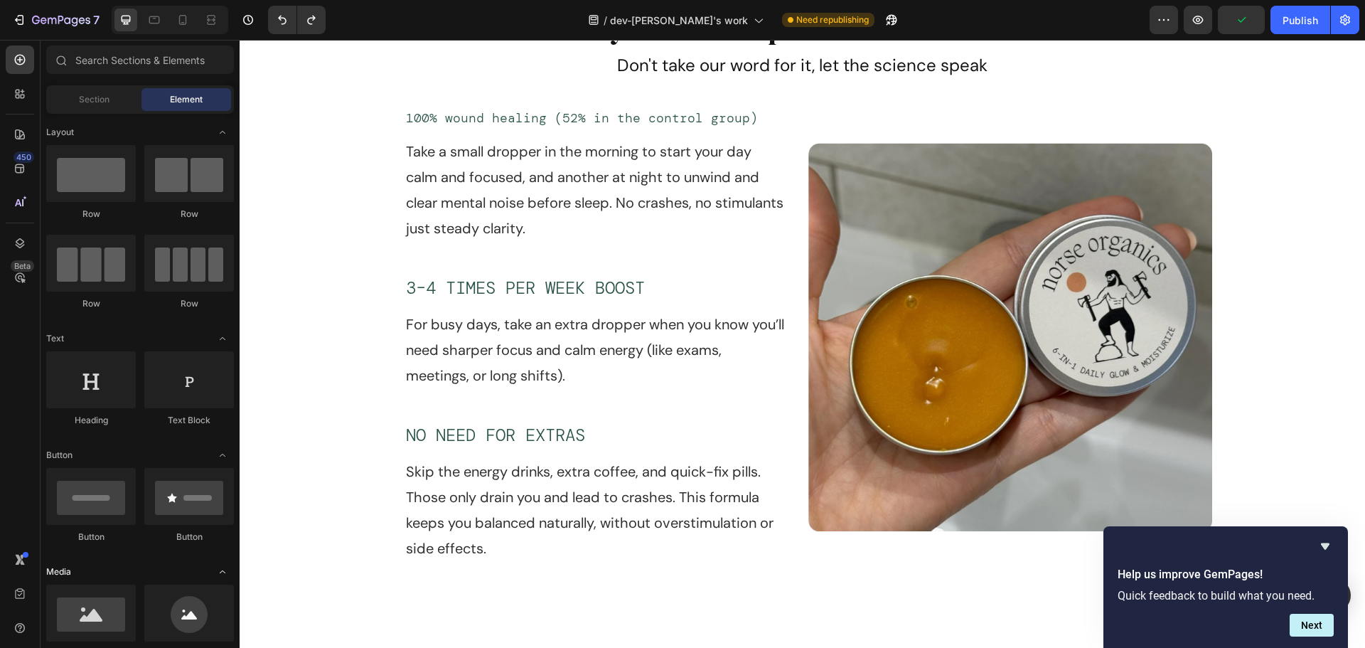
scroll to position [71, 0]
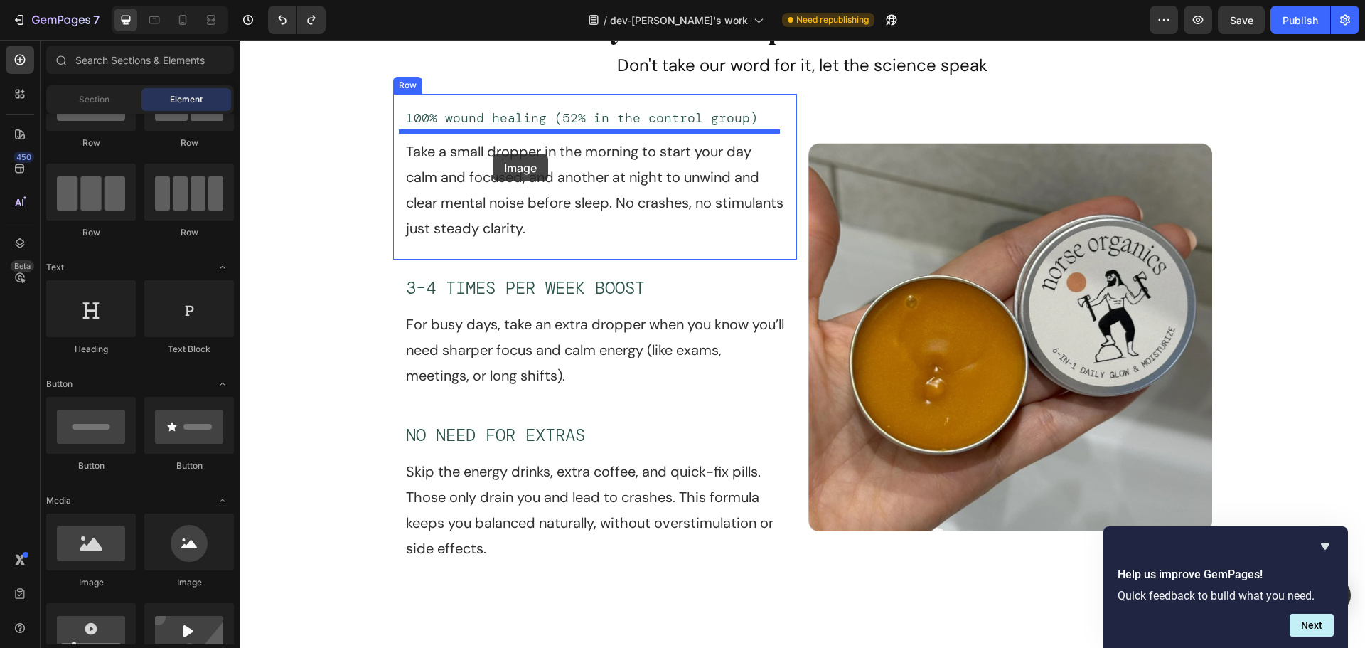
drag, startPoint x: 328, startPoint y: 595, endPoint x: 493, endPoint y: 154, distance: 471.4
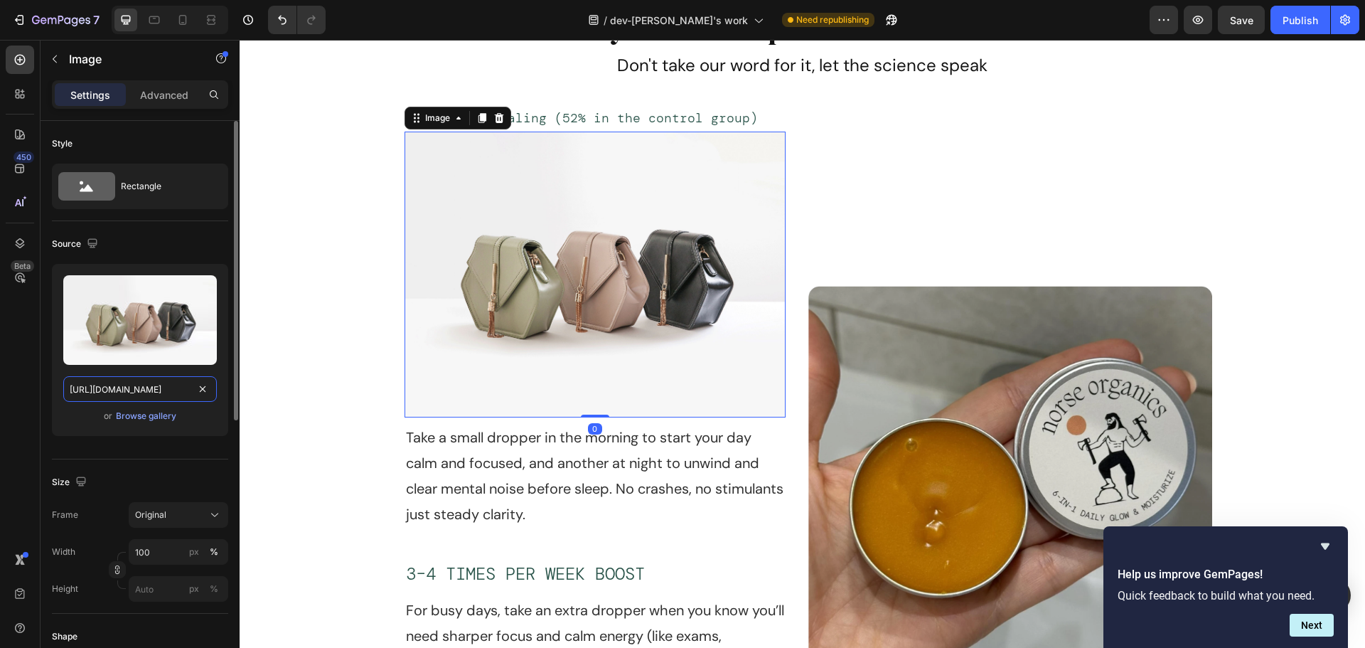
click at [119, 395] on input "https://cdn.shopify.com/s/files/1/2005/9307/files/image_demo.jpg" at bounding box center [140, 389] width 154 height 26
paste input "0485/7787/2027/files/image_10_png.webp?v=1737046319&width=1800"
type input "[URL][DOMAIN_NAME]"
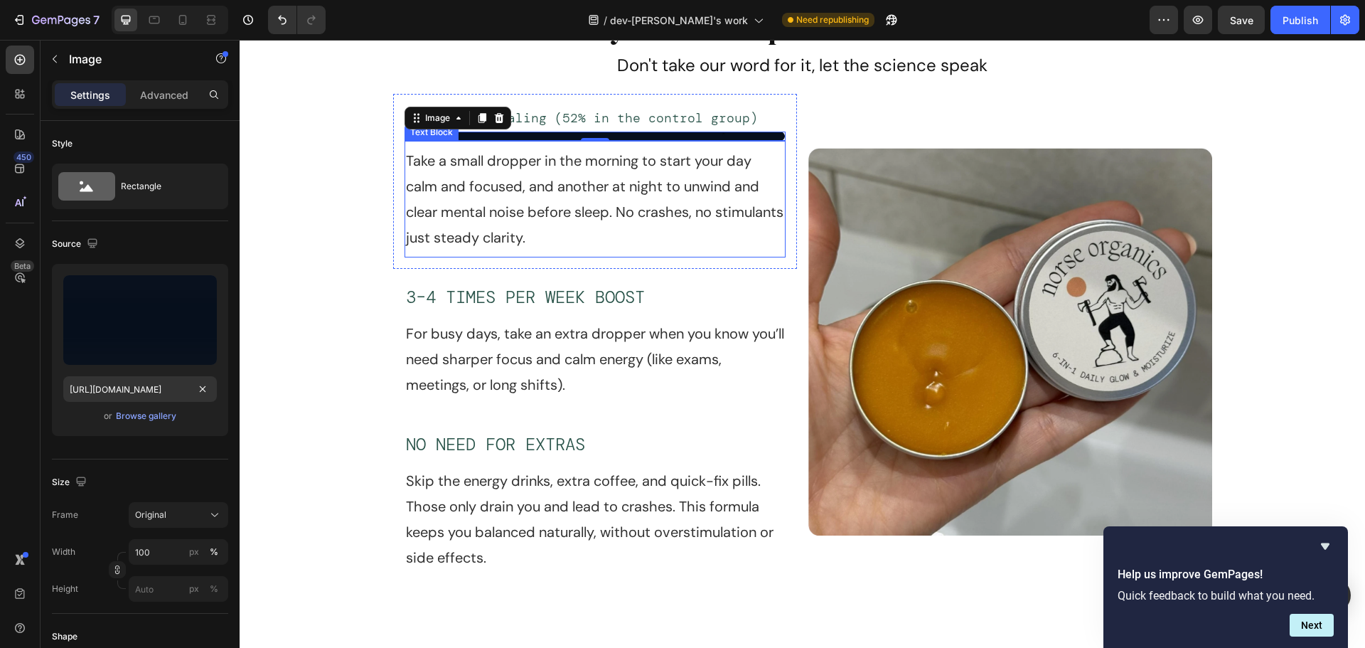
click at [540, 210] on p "Take a small dropper in the morning to start your day calm and focused, and ano…" at bounding box center [595, 199] width 378 height 102
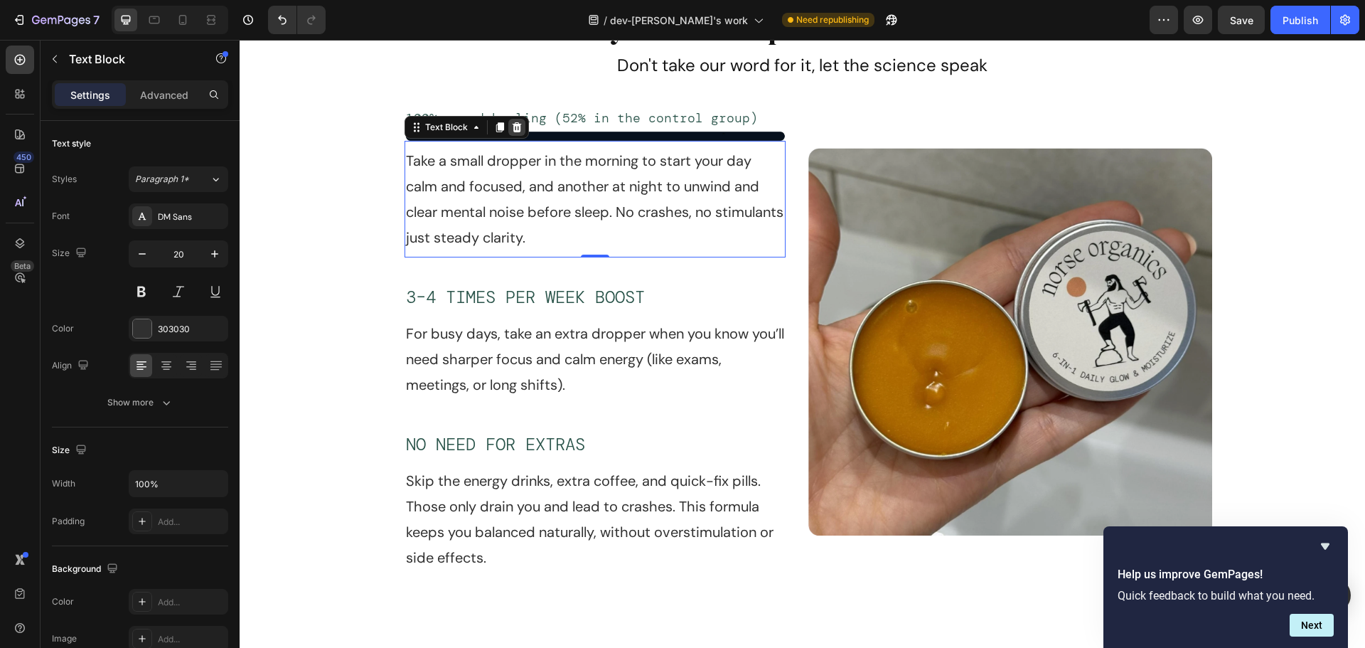
click at [511, 133] on div at bounding box center [516, 127] width 17 height 17
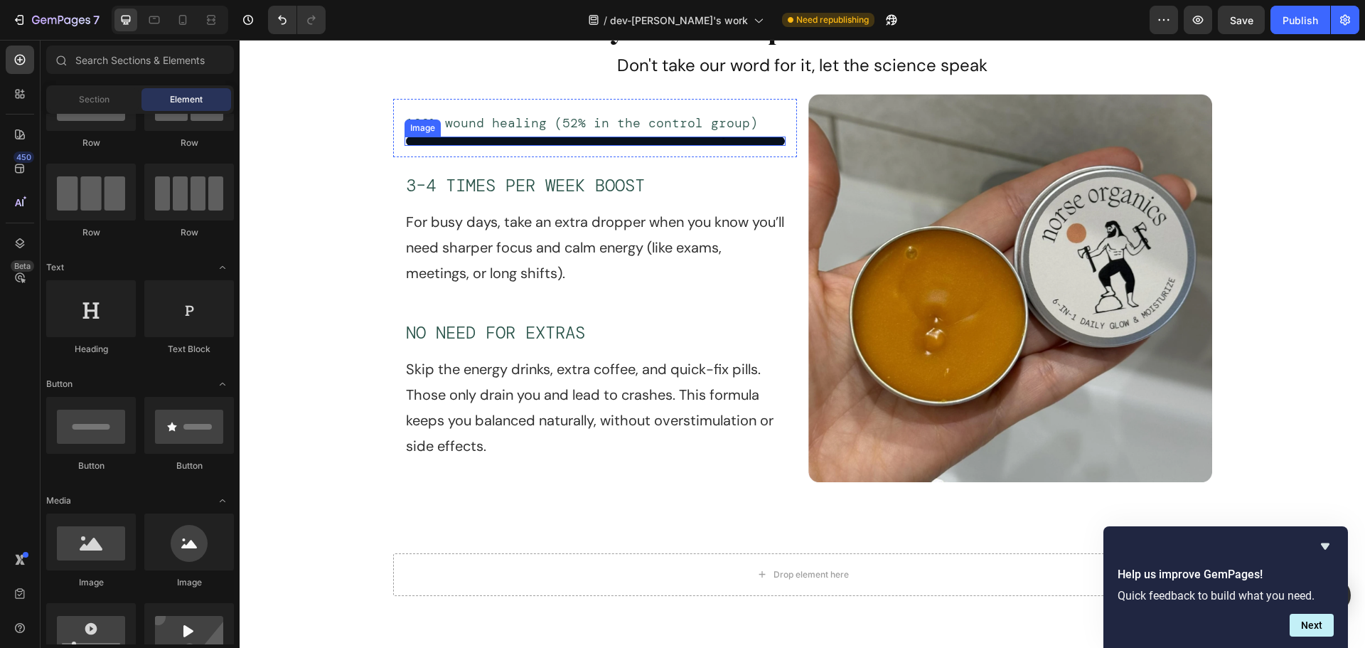
click at [769, 137] on img at bounding box center [595, 141] width 381 height 9
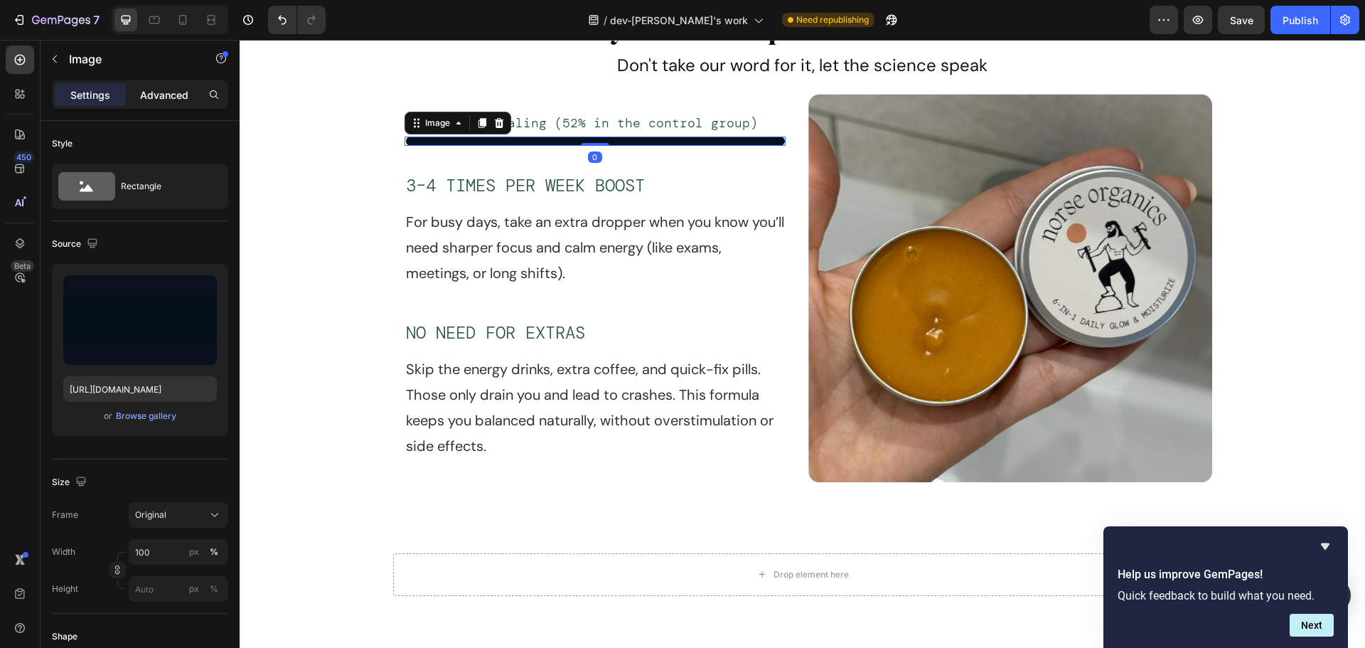
click at [157, 102] on div "Advanced" at bounding box center [164, 94] width 71 height 23
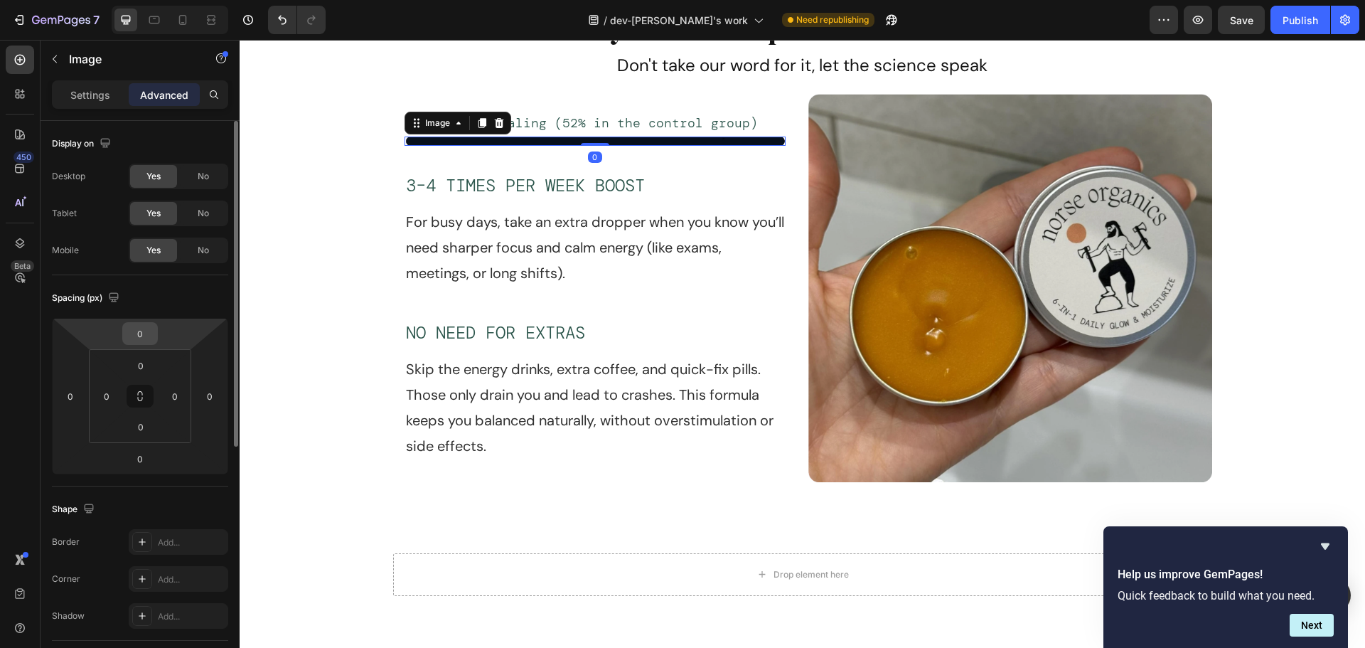
click at [132, 341] on input "0" at bounding box center [140, 333] width 28 height 21
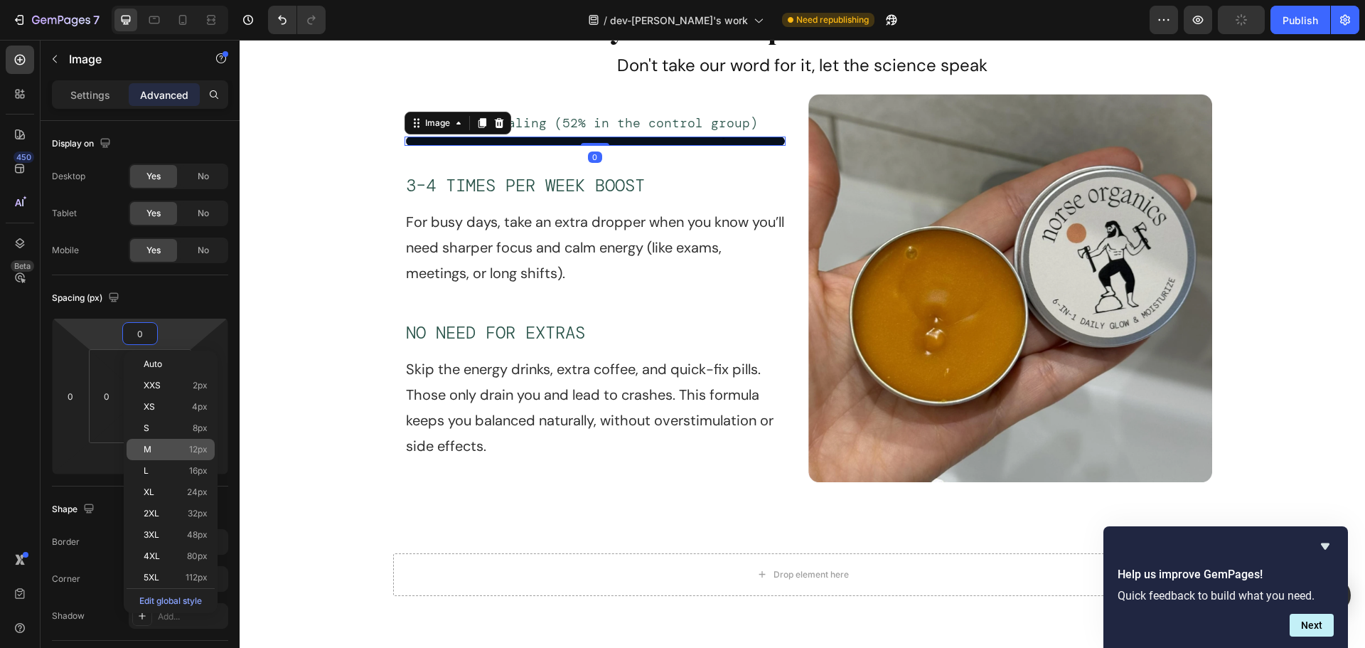
click at [180, 445] on p "M 12px" at bounding box center [176, 449] width 64 height 10
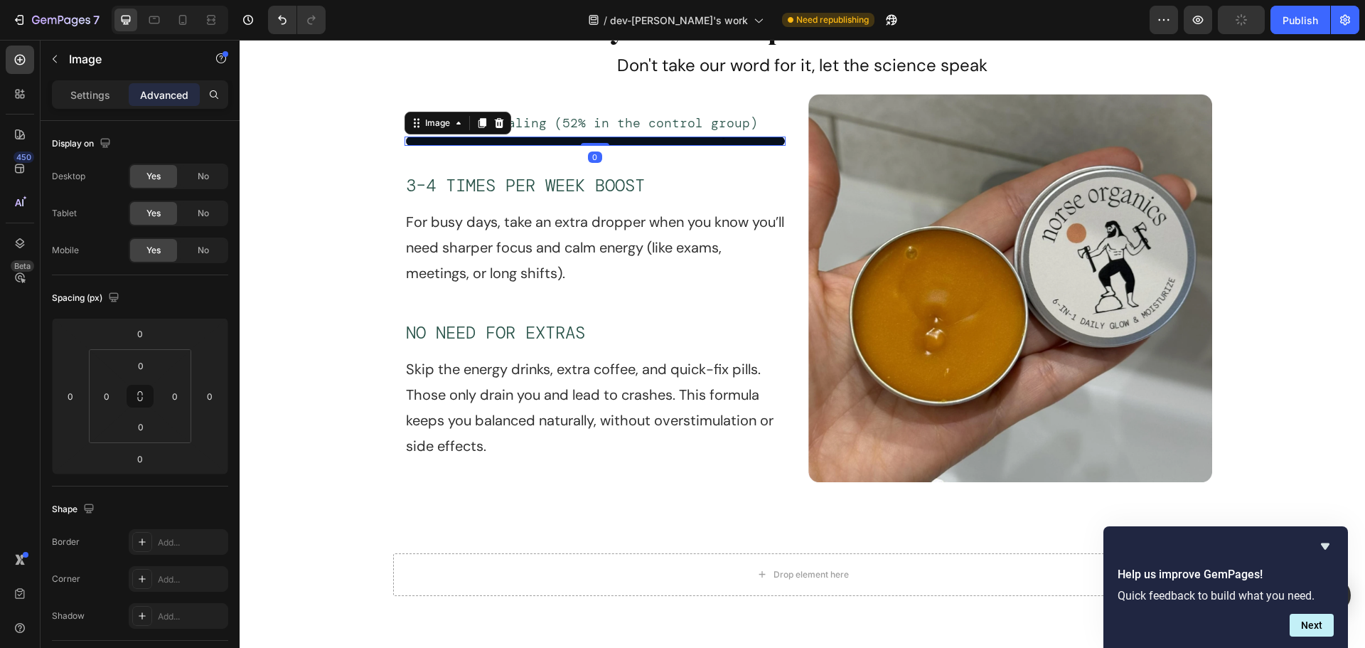
type input "12"
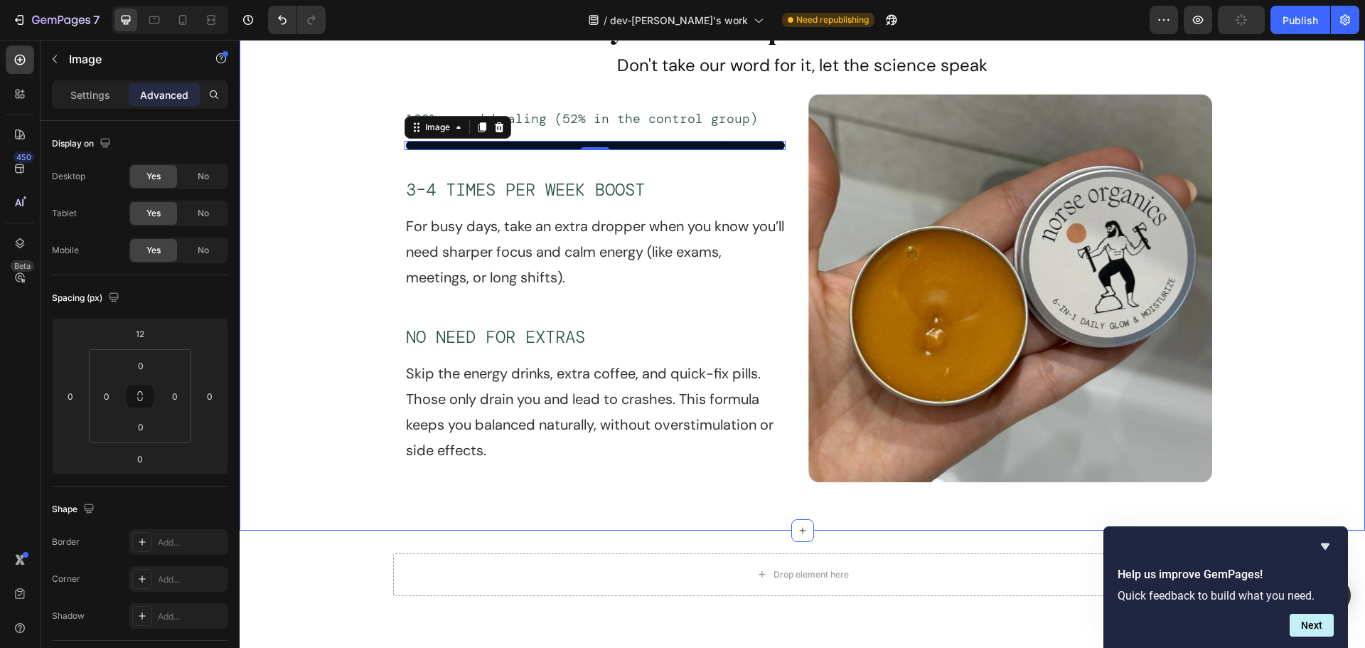
click at [351, 175] on div "Ready to wake up without blemishes? Heading Don't take our word for it, let the…" at bounding box center [803, 256] width 1126 height 503
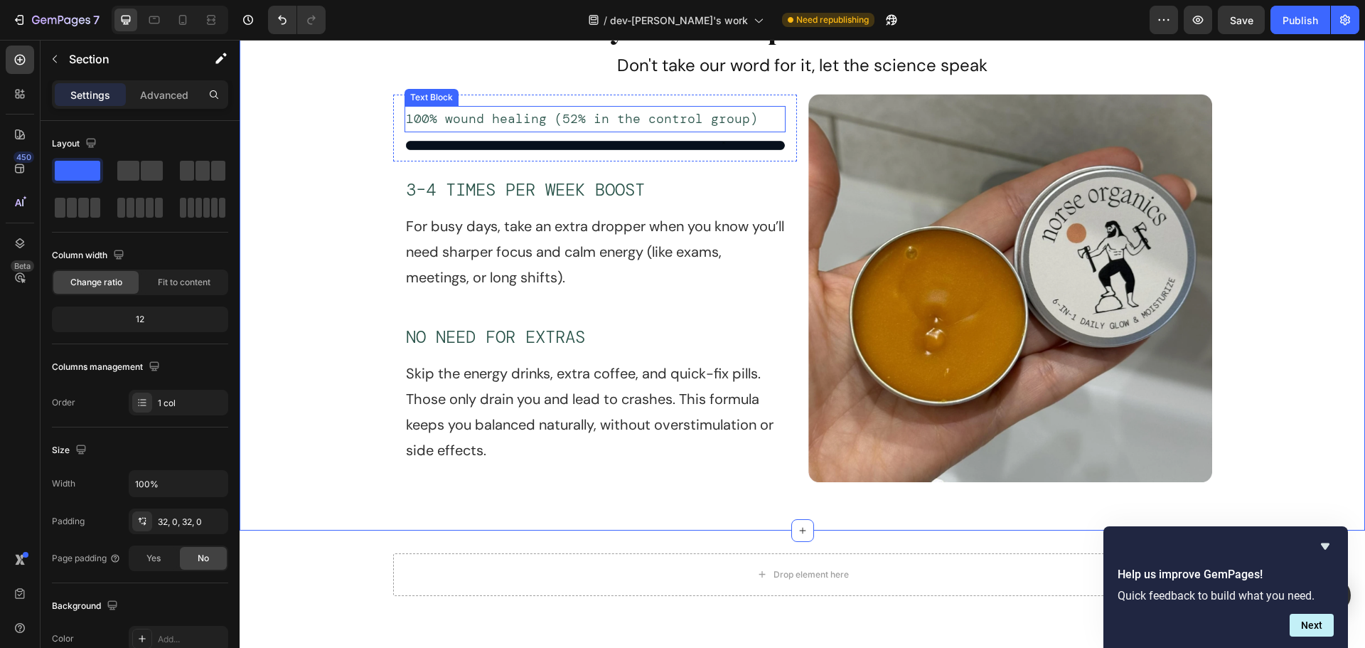
click at [774, 122] on p "100% wound healing (52% in the control group)" at bounding box center [595, 118] width 378 height 23
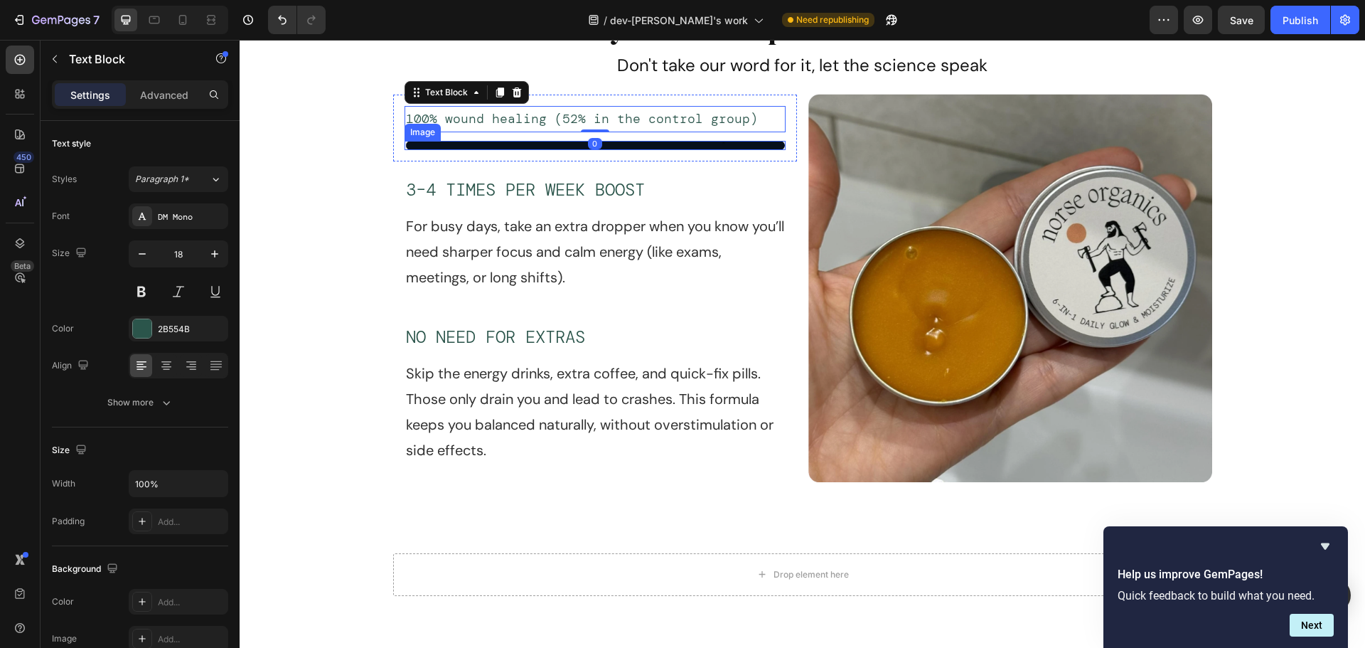
click at [774, 144] on img at bounding box center [595, 145] width 381 height 9
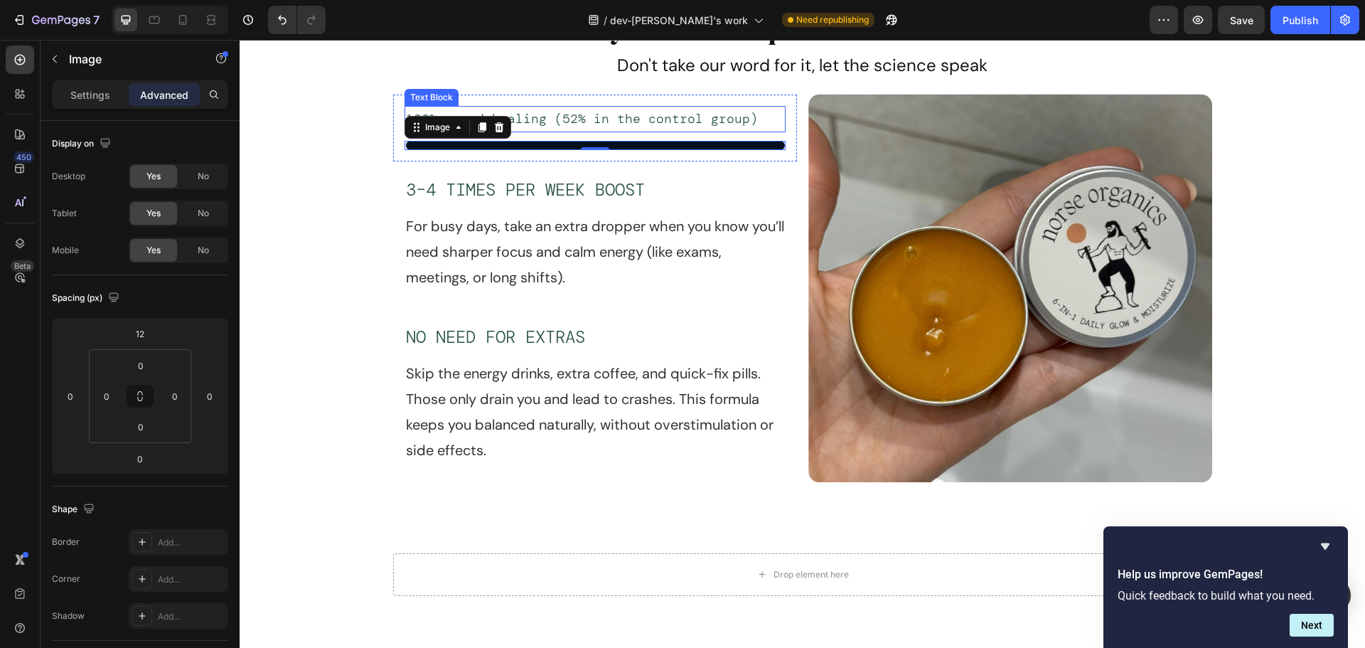
click at [778, 119] on p "100% wound healing (52% in the control group)" at bounding box center [595, 118] width 378 height 23
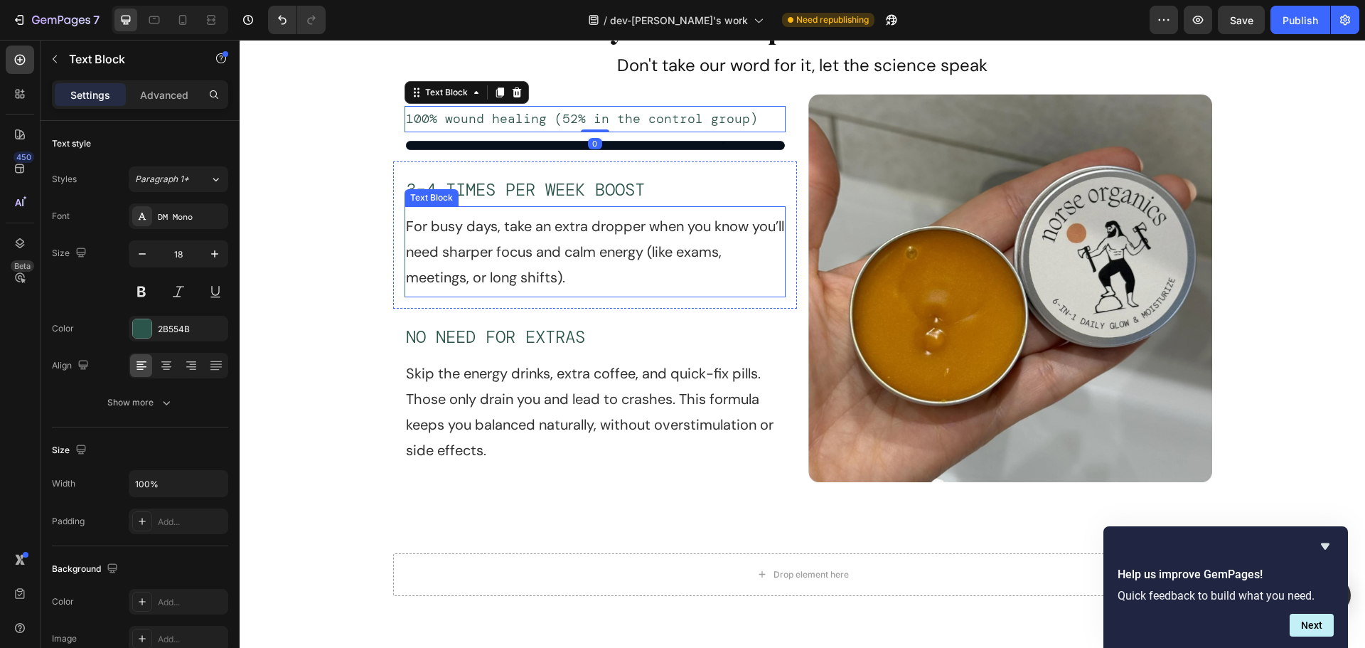
click at [571, 240] on p "For busy days, take an extra dropper when you know you’ll need sharper focus an…" at bounding box center [595, 251] width 378 height 77
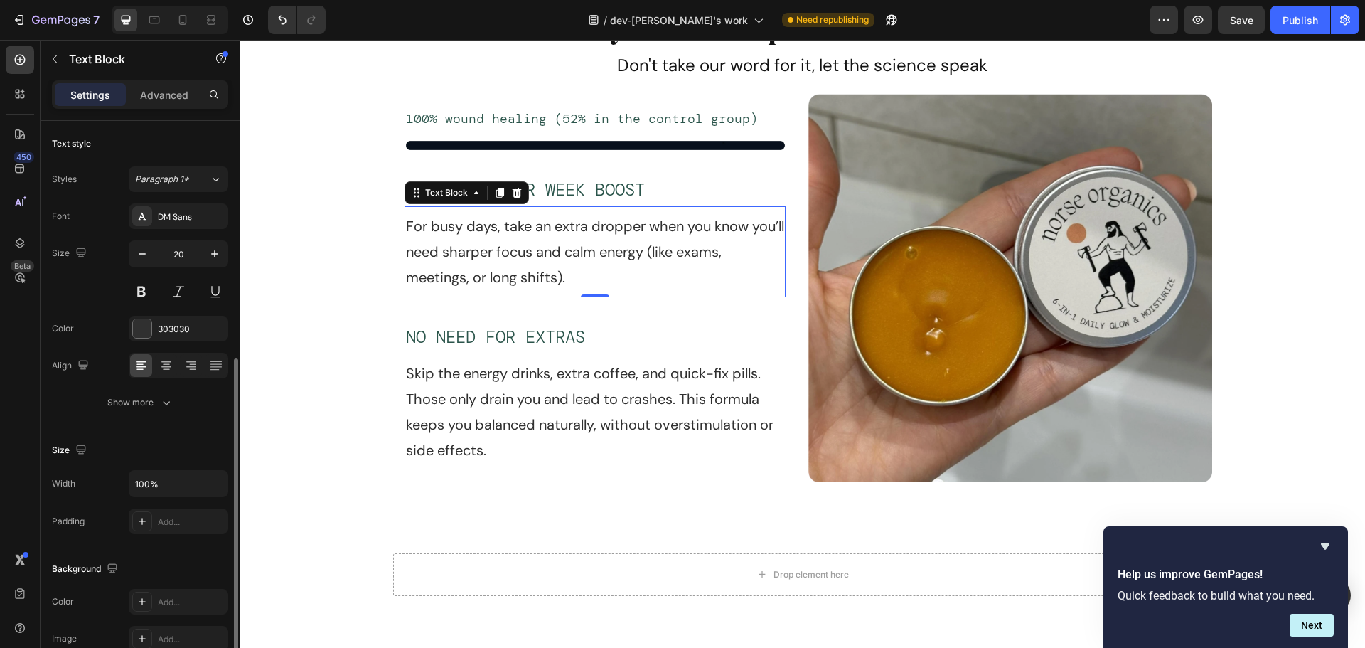
scroll to position [142, 0]
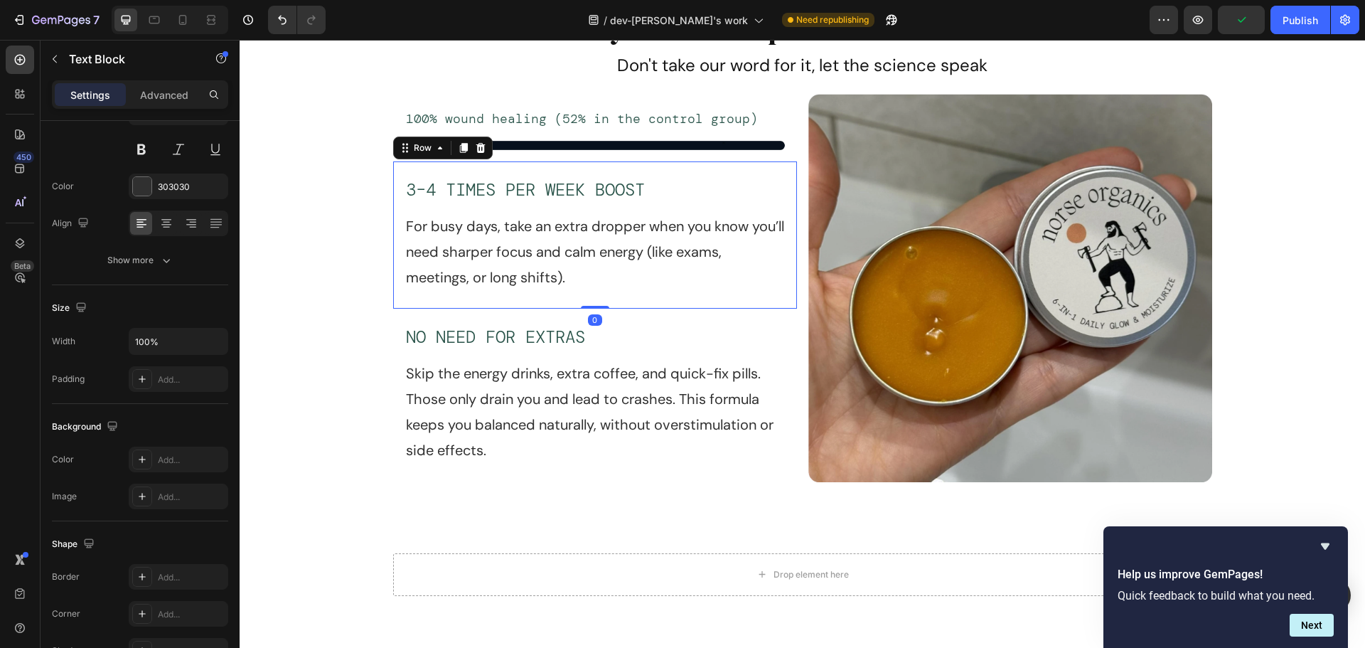
click at [752, 169] on div "3–4 TIMES PER WEEK BOOST Text Block For busy days, take an extra dropper when y…" at bounding box center [595, 234] width 404 height 147
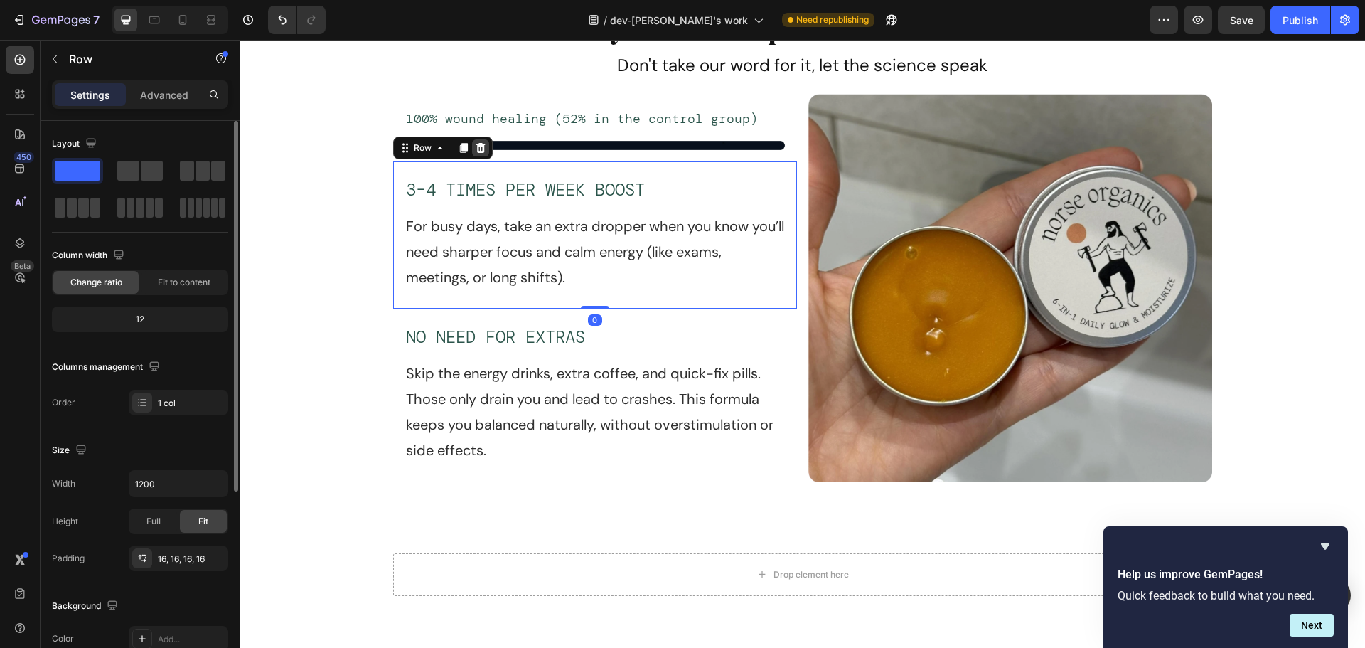
click at [478, 151] on icon at bounding box center [480, 147] width 9 height 10
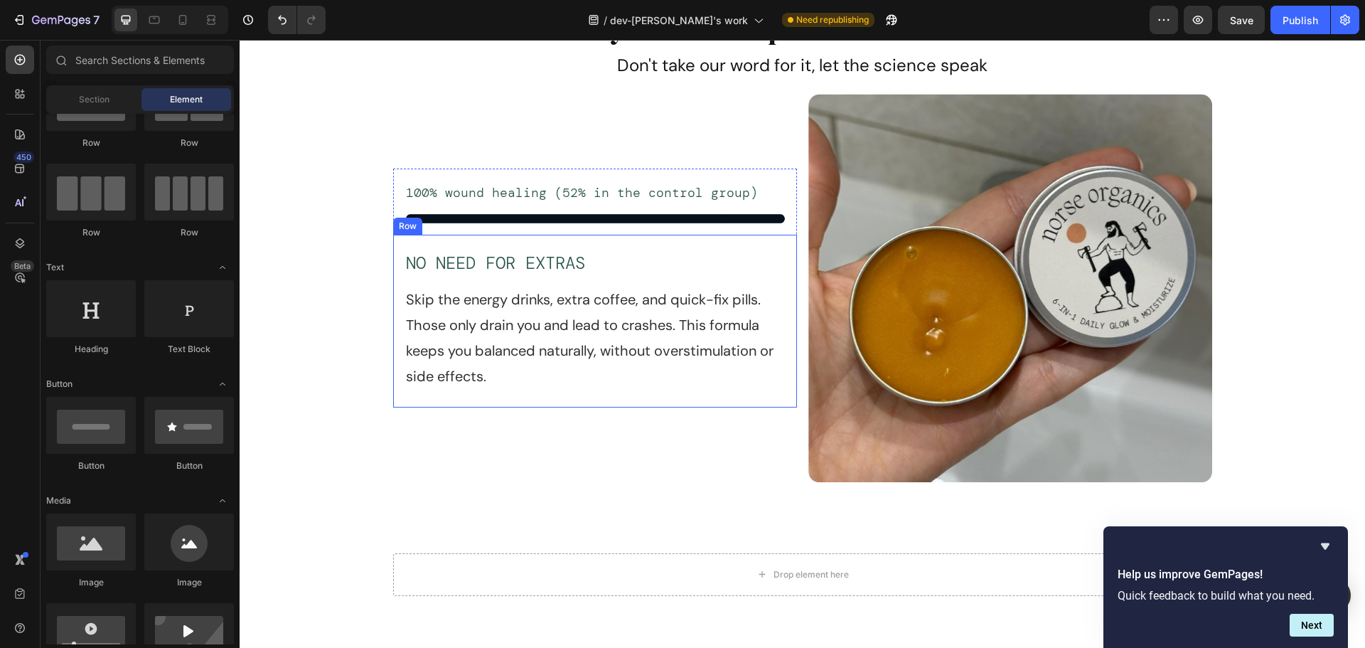
click at [676, 241] on div "NO NEED FOR EXTRAS Text Block Skip the energy drinks, extra coffee, and quick-f…" at bounding box center [595, 321] width 404 height 173
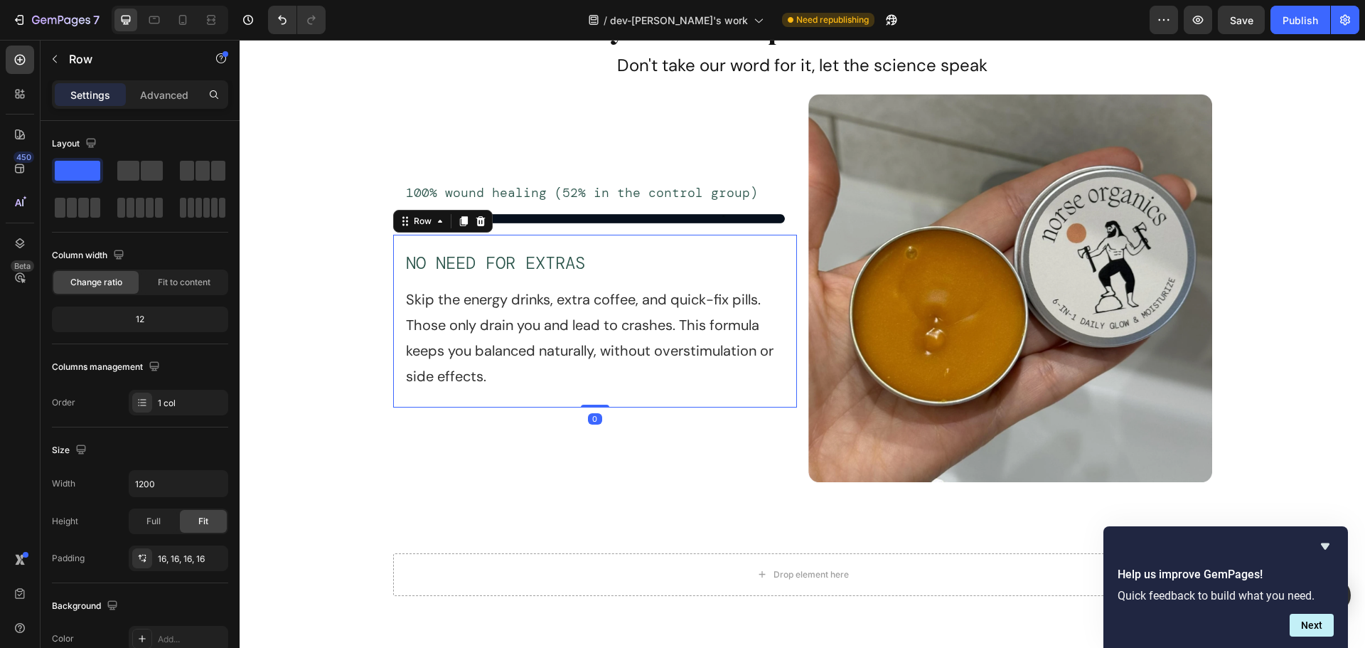
click at [476, 220] on icon at bounding box center [480, 221] width 9 height 10
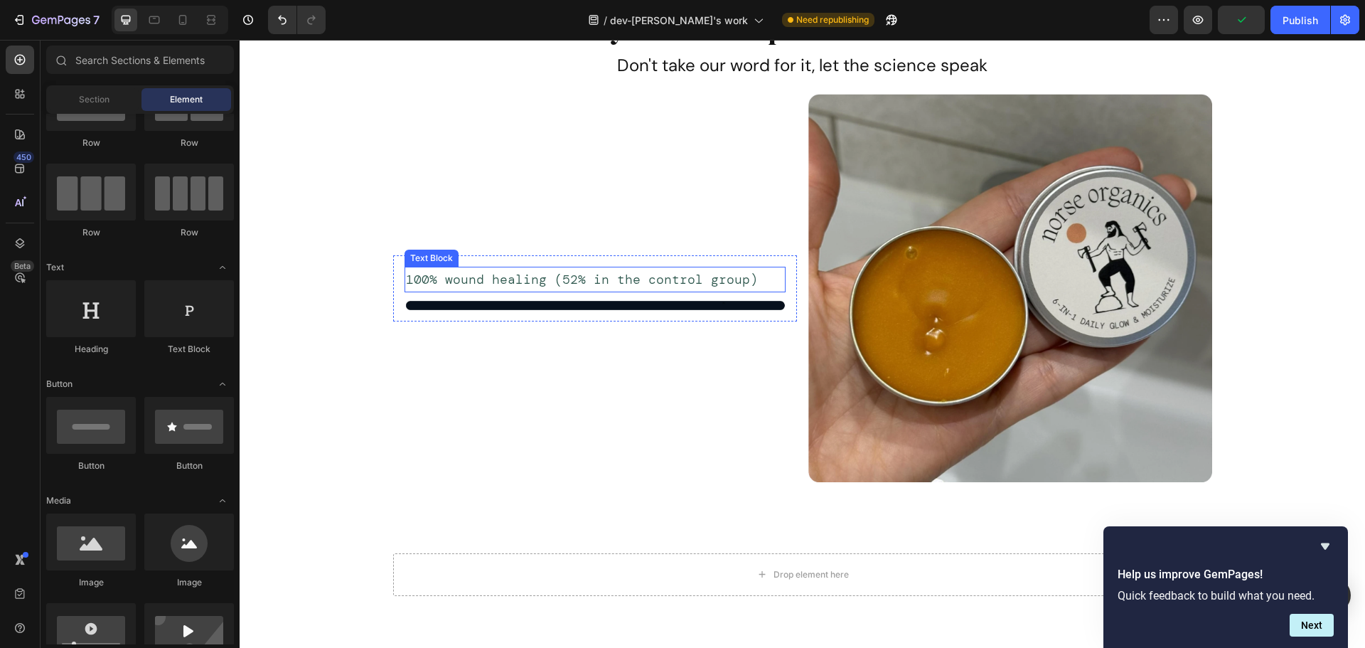
click at [564, 282] on p "100% wound healing (52% in the control group)" at bounding box center [595, 279] width 378 height 23
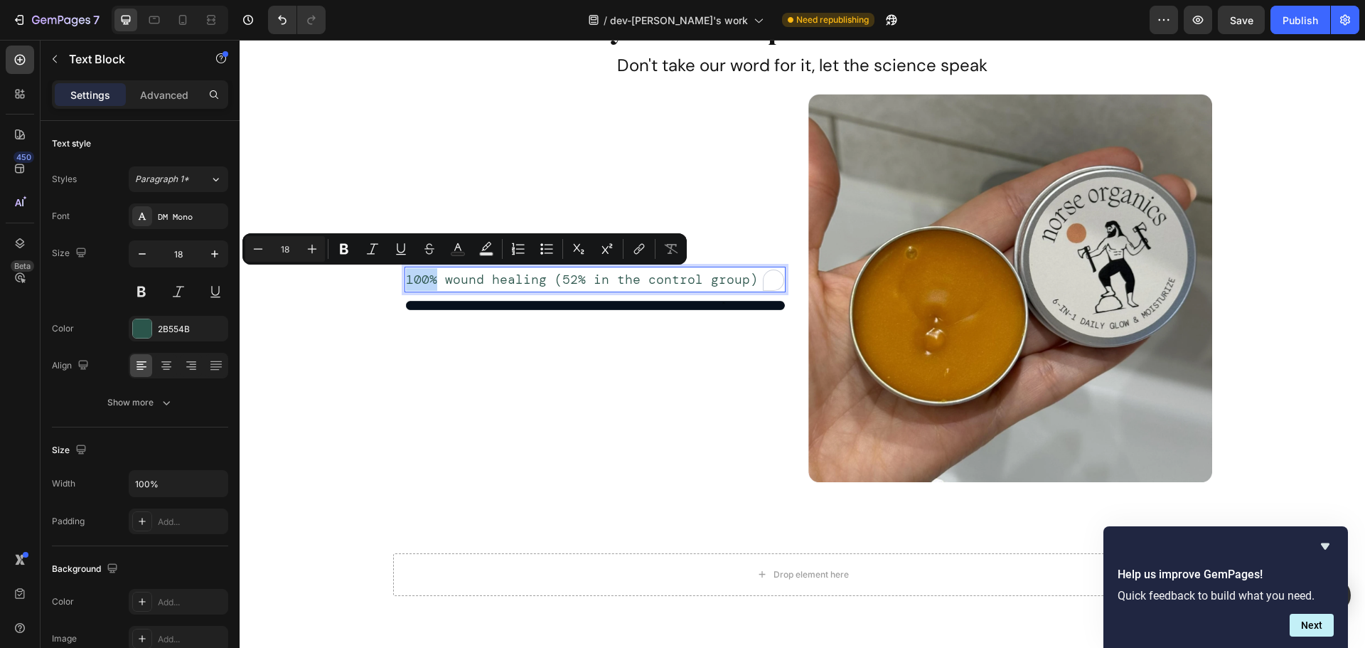
drag, startPoint x: 431, startPoint y: 278, endPoint x: 401, endPoint y: 278, distance: 29.9
click at [406, 278] on p "100% wound healing (52% in the control group)" at bounding box center [595, 279] width 378 height 23
click at [308, 245] on icon "Editor contextual toolbar" at bounding box center [312, 249] width 14 height 14
click at [309, 246] on icon "Editor contextual toolbar" at bounding box center [312, 249] width 14 height 14
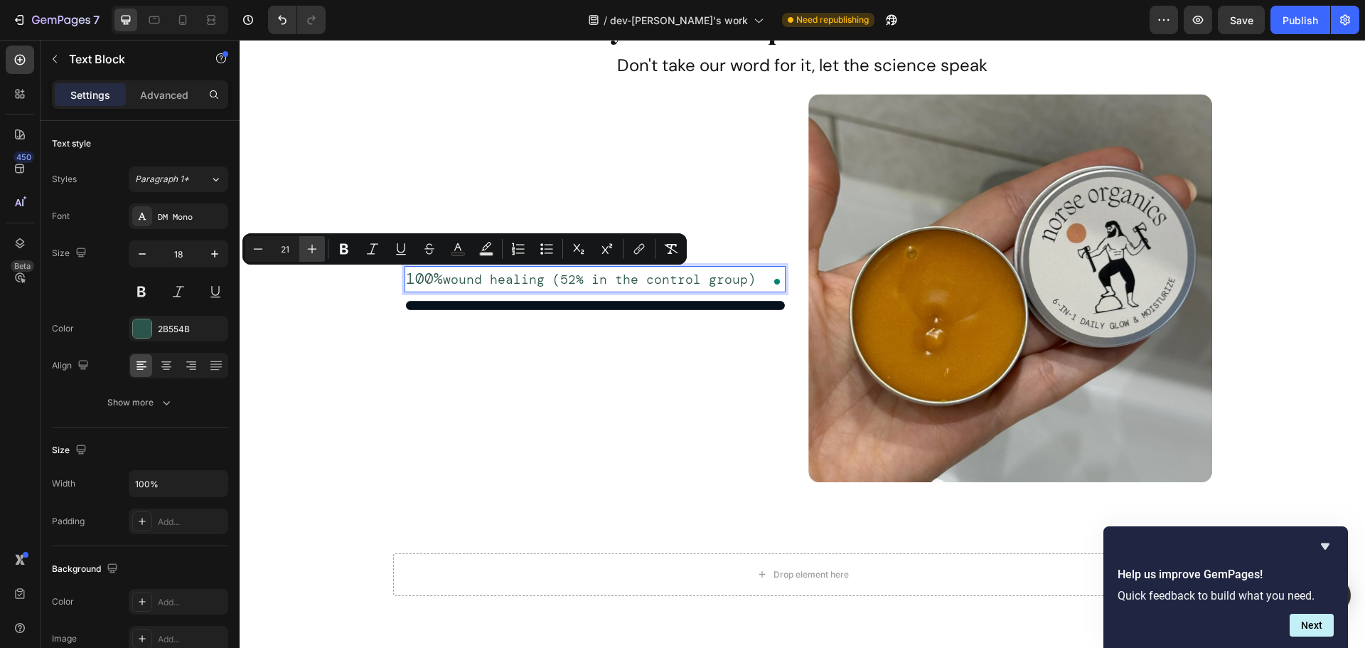
click at [309, 246] on icon "Editor contextual toolbar" at bounding box center [312, 249] width 14 height 14
type input "24"
click at [348, 253] on icon "Editor contextual toolbar" at bounding box center [344, 249] width 14 height 14
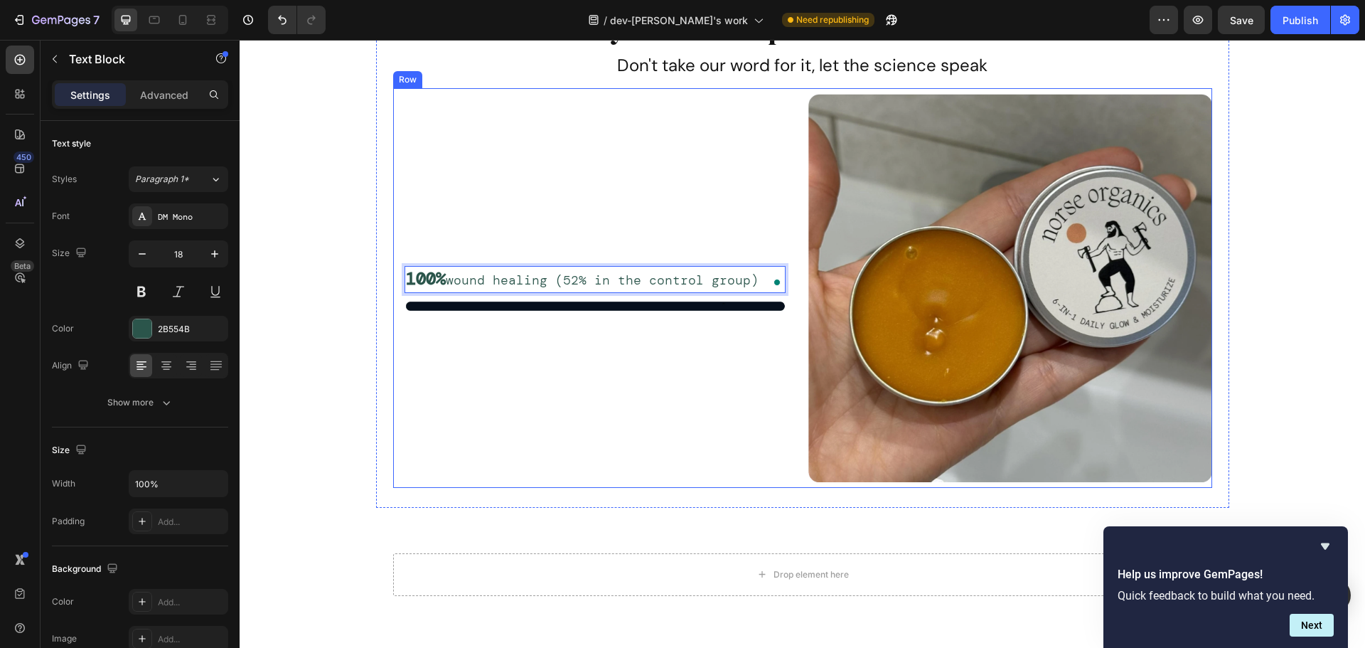
click at [631, 392] on div "100% wound healing (52% in the control group) Text Block 0 Image Row Row" at bounding box center [595, 288] width 404 height 388
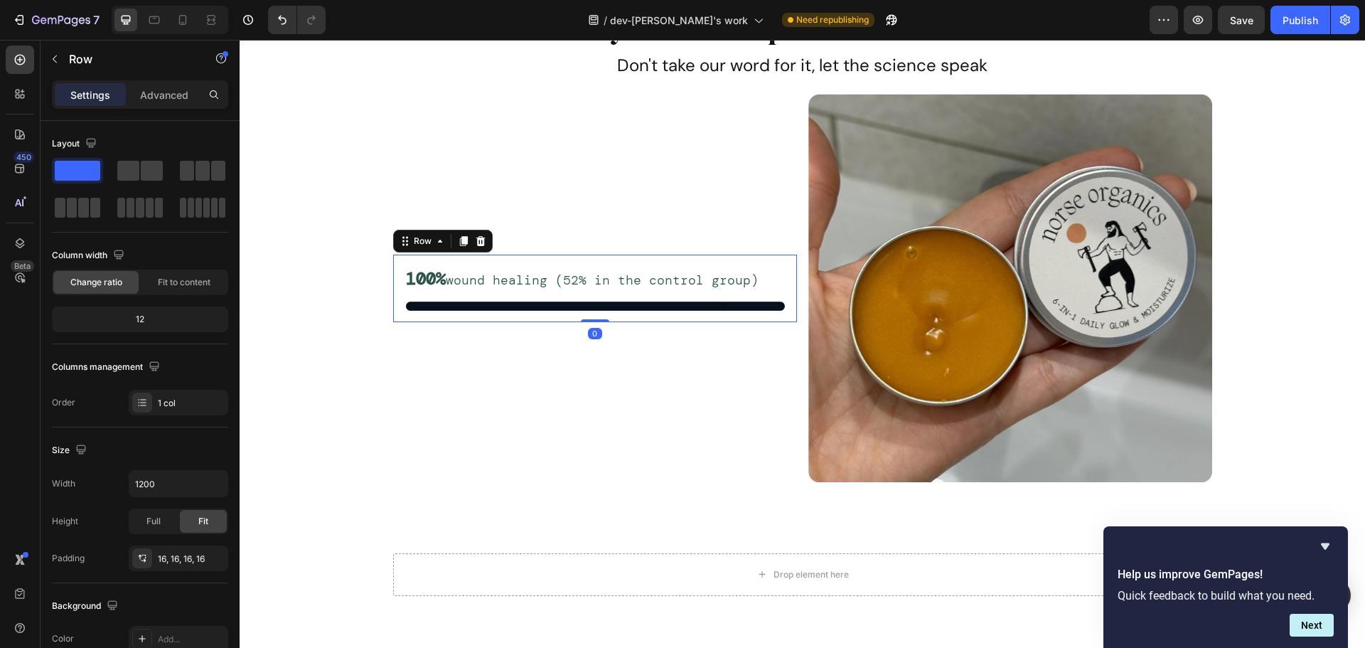
click at [785, 289] on div "100% wound healing (52% in the control group) Text Block Image Row 0" at bounding box center [595, 289] width 404 height 68
click at [459, 239] on icon at bounding box center [463, 241] width 8 height 10
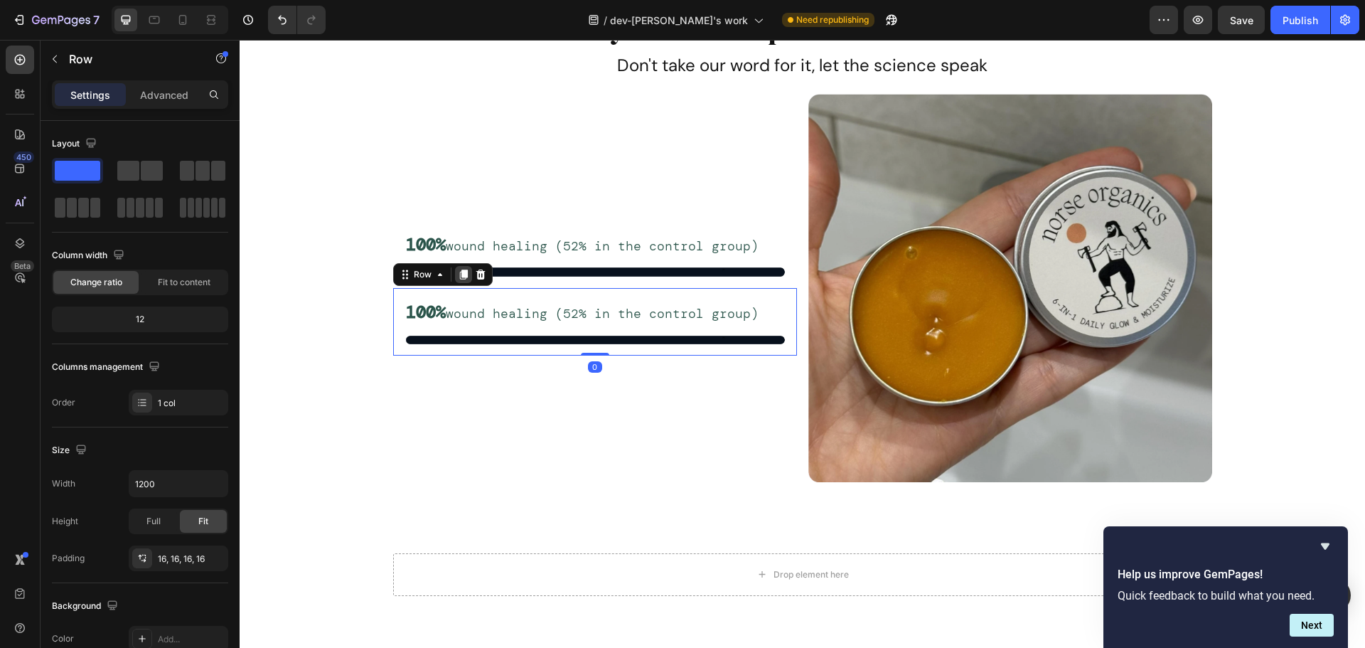
click at [460, 278] on icon at bounding box center [463, 275] width 8 height 10
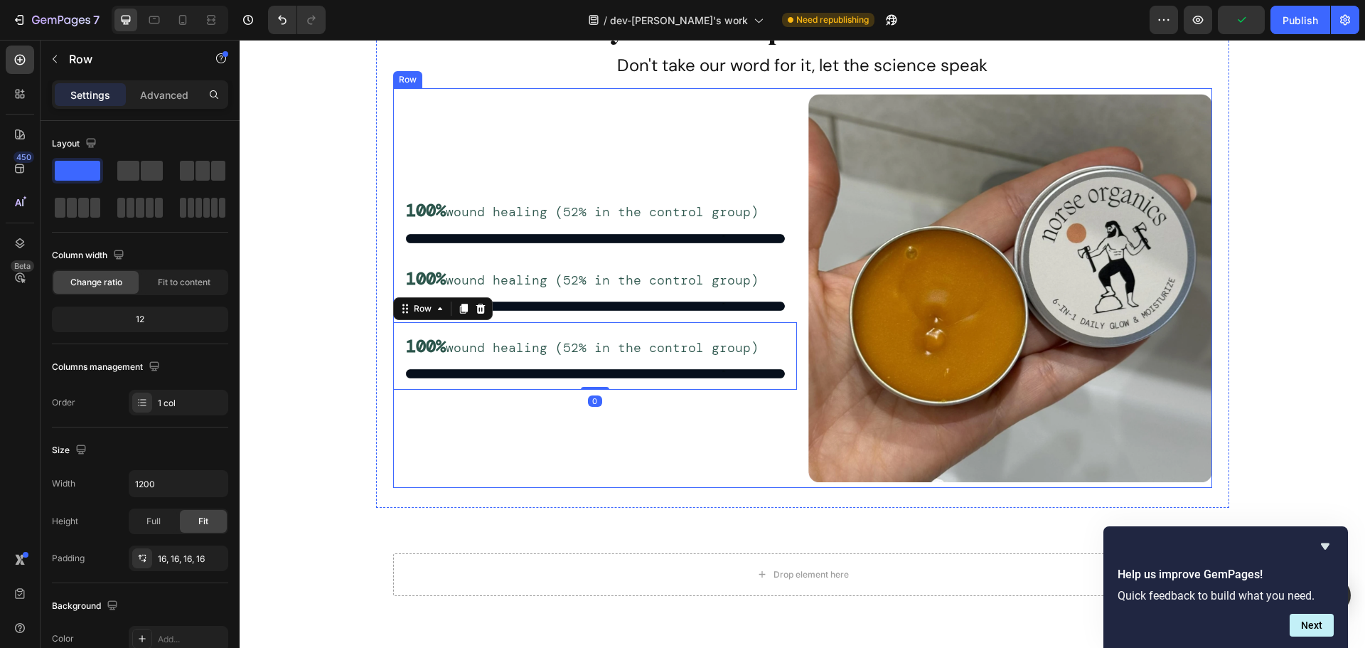
click at [612, 449] on div "100% wound healing (52% in the control group) Text Block Image Row 100% wound h…" at bounding box center [595, 288] width 404 height 388
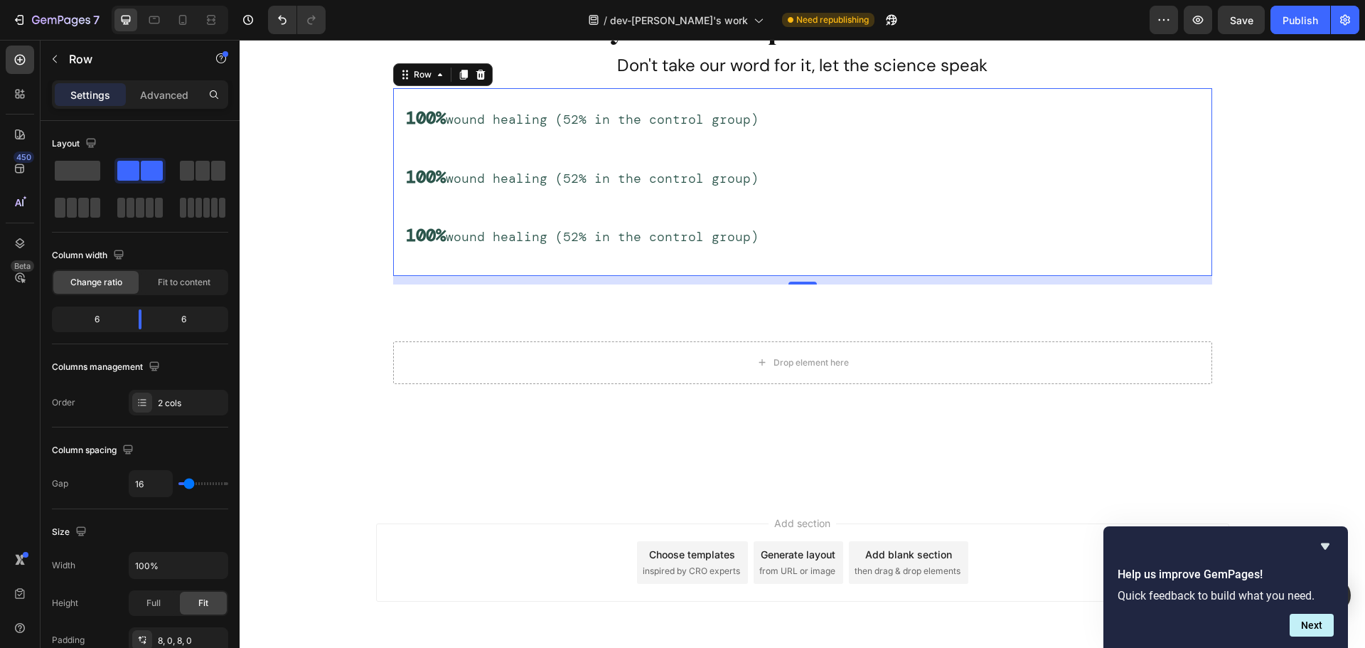
scroll to position [7172, 0]
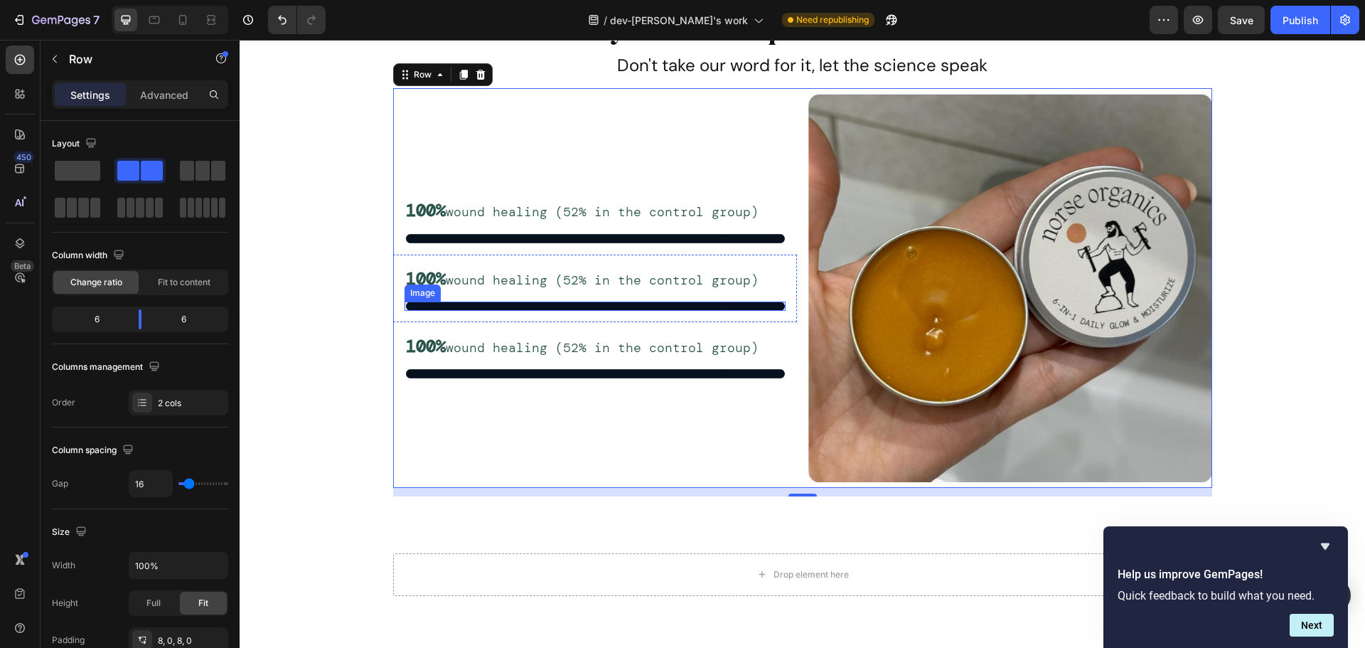
click at [572, 304] on img at bounding box center [595, 306] width 381 height 9
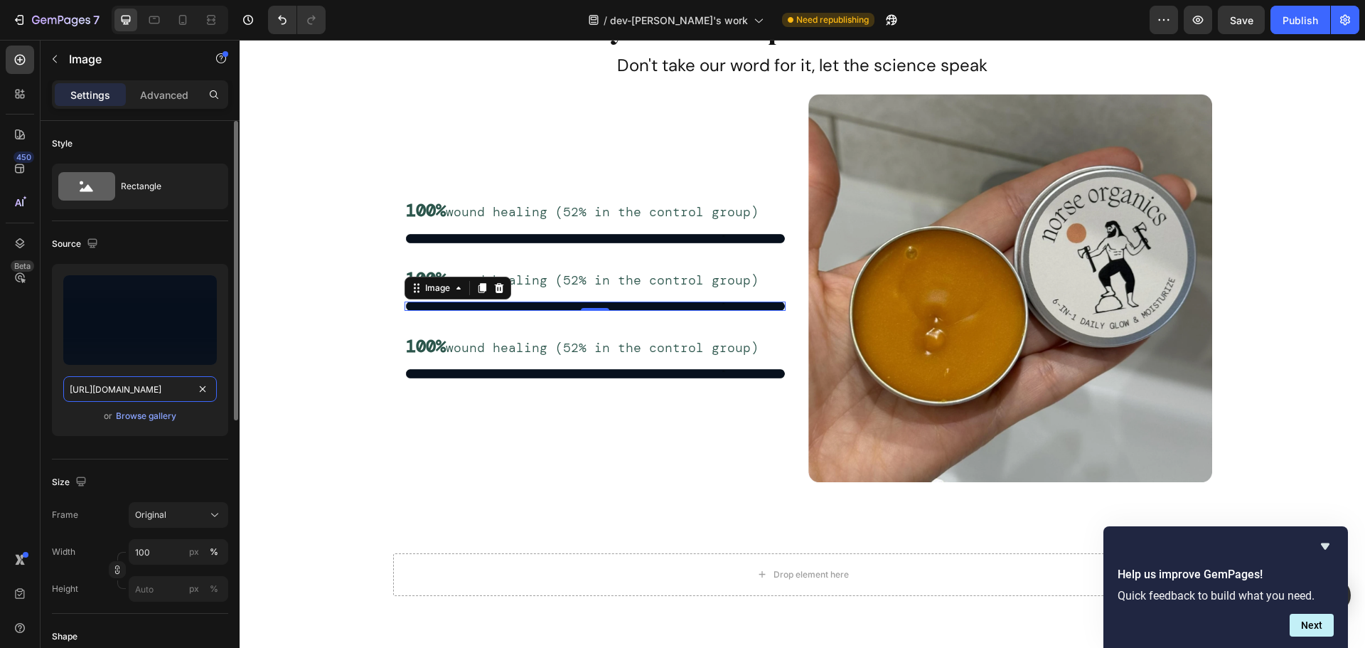
click at [144, 384] on input "[URL][DOMAIN_NAME]" at bounding box center [140, 389] width 154 height 26
paste input "3_25c28931_f7db_42b8_b002_18d8779cd1b6_png.webp?v=1737046725"
type input "[URL][DOMAIN_NAME]"
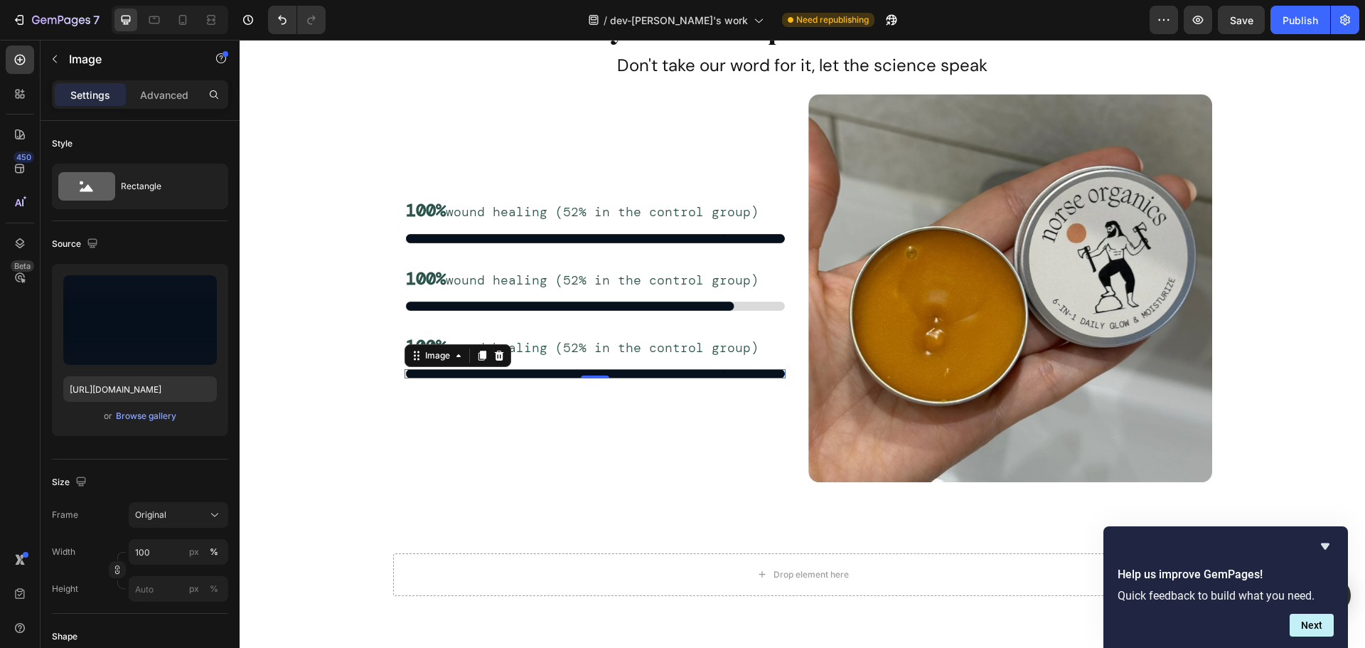
click at [510, 376] on img at bounding box center [595, 373] width 381 height 9
click at [171, 391] on input "[URL][DOMAIN_NAME]" at bounding box center [140, 389] width 154 height 26
paste input "3_25c28931_f7db_42b8_b002_18d8779cd1b6_png_1.webp?v=1737046791"
type input "[URL][DOMAIN_NAME]"
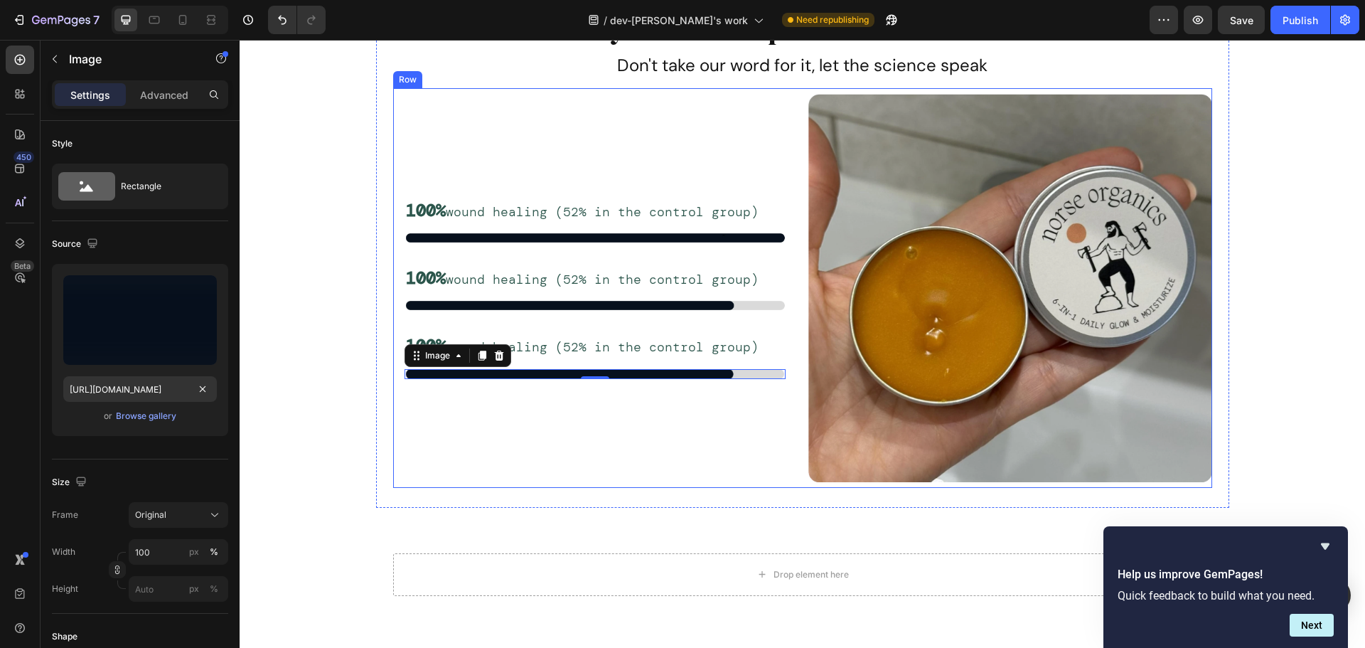
click at [470, 415] on div "100% wound healing (52% in the control group) Text Block Image Row 100% wound h…" at bounding box center [595, 288] width 404 height 388
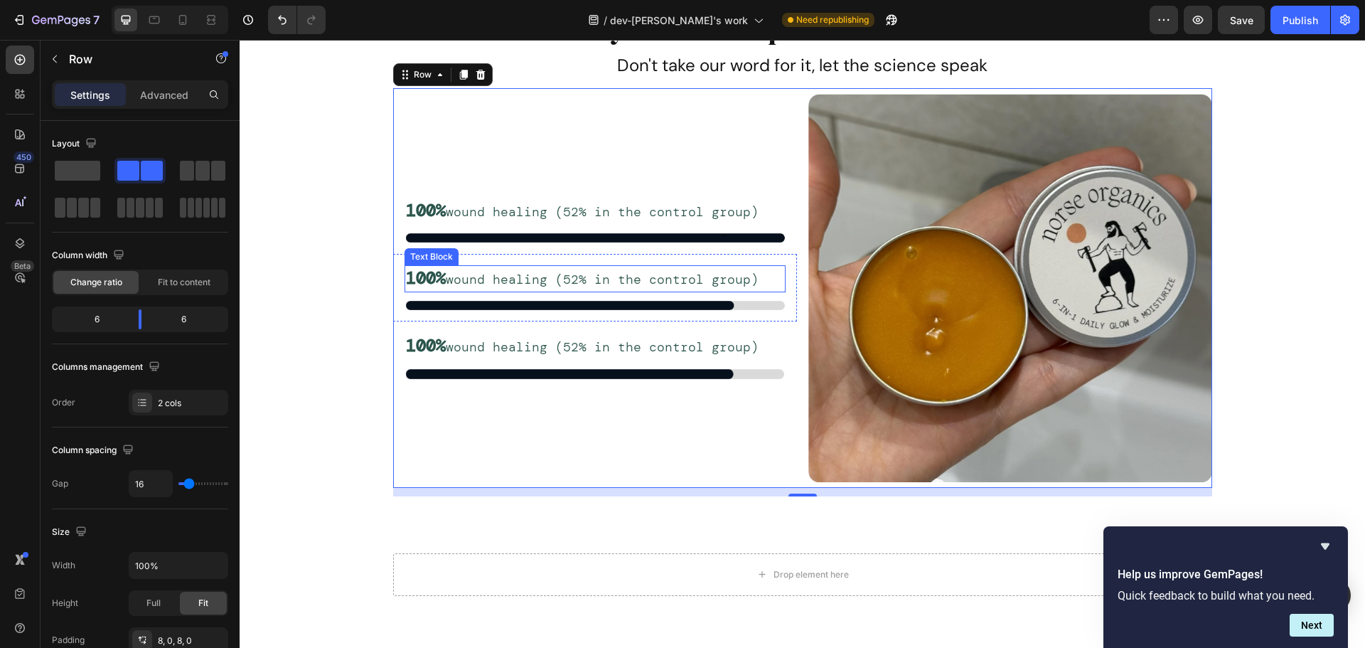
click at [577, 266] on div "100% wound healing (52% in the control group)" at bounding box center [595, 278] width 381 height 27
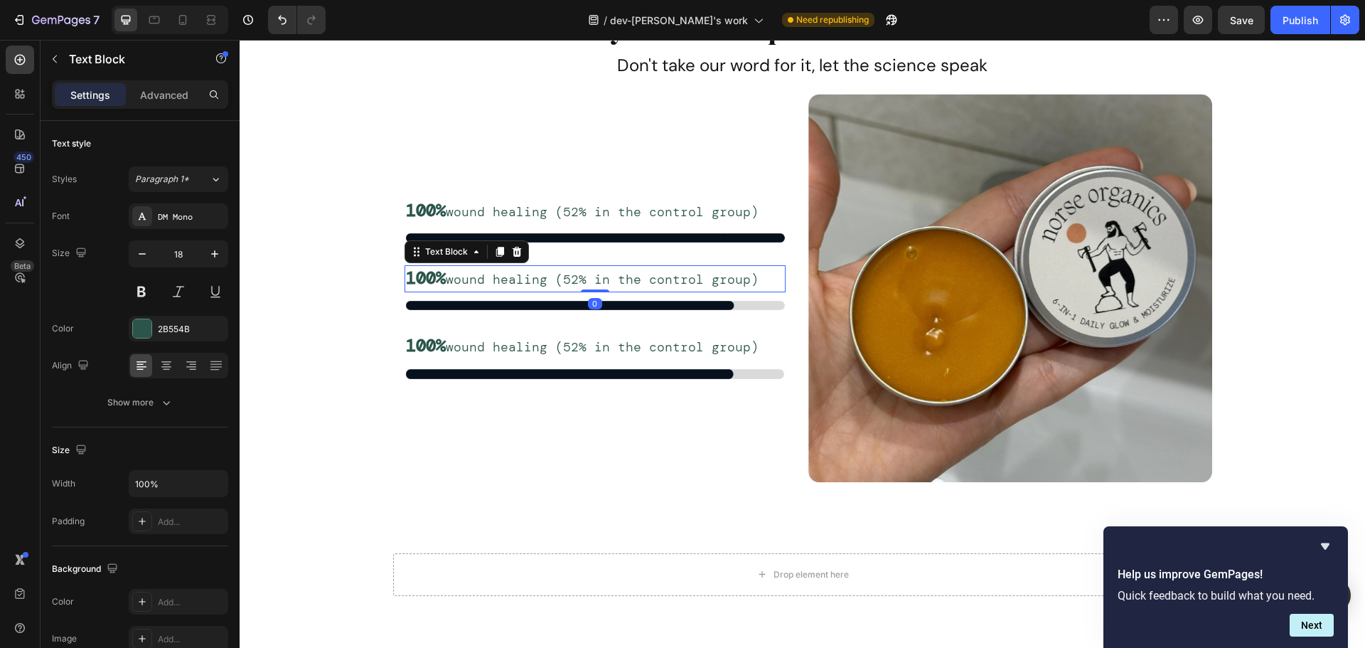
click at [594, 286] on p "100% wound healing (52% in the control group)" at bounding box center [595, 279] width 378 height 24
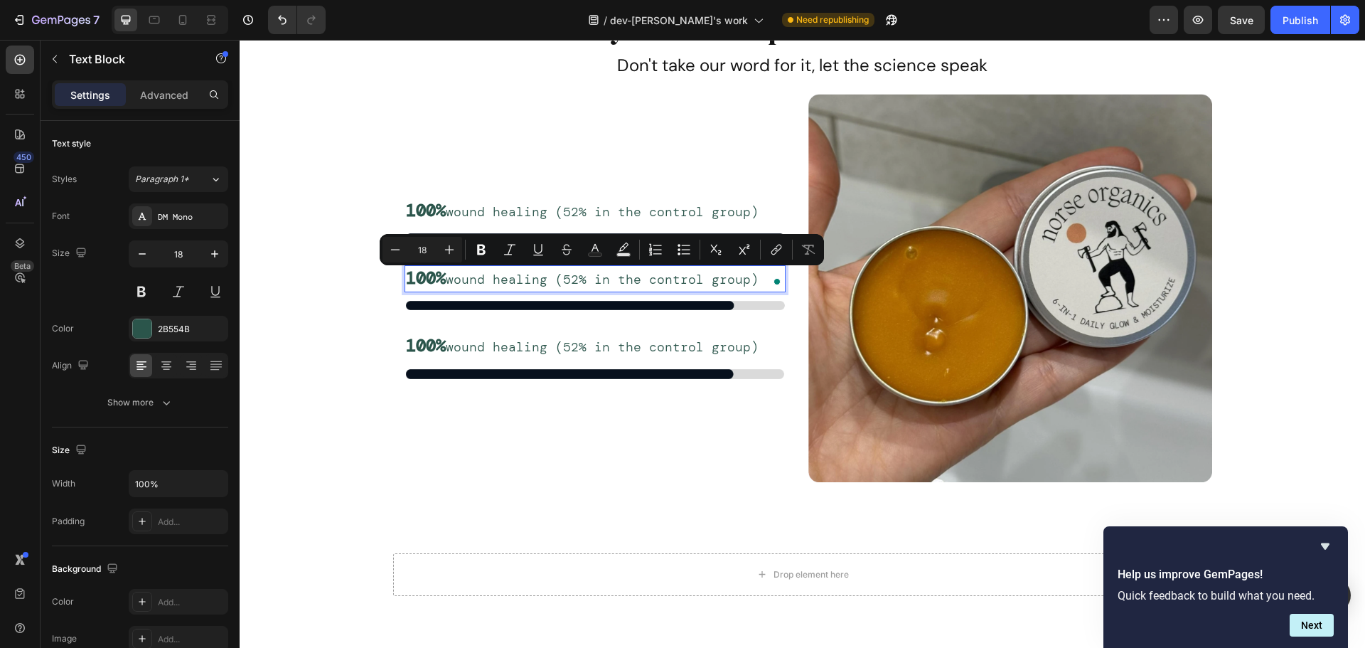
drag, startPoint x: 754, startPoint y: 281, endPoint x: 447, endPoint y: 281, distance: 307.2
click at [447, 281] on p "100% wound healing (52% in the control group)" at bounding box center [595, 279] width 378 height 24
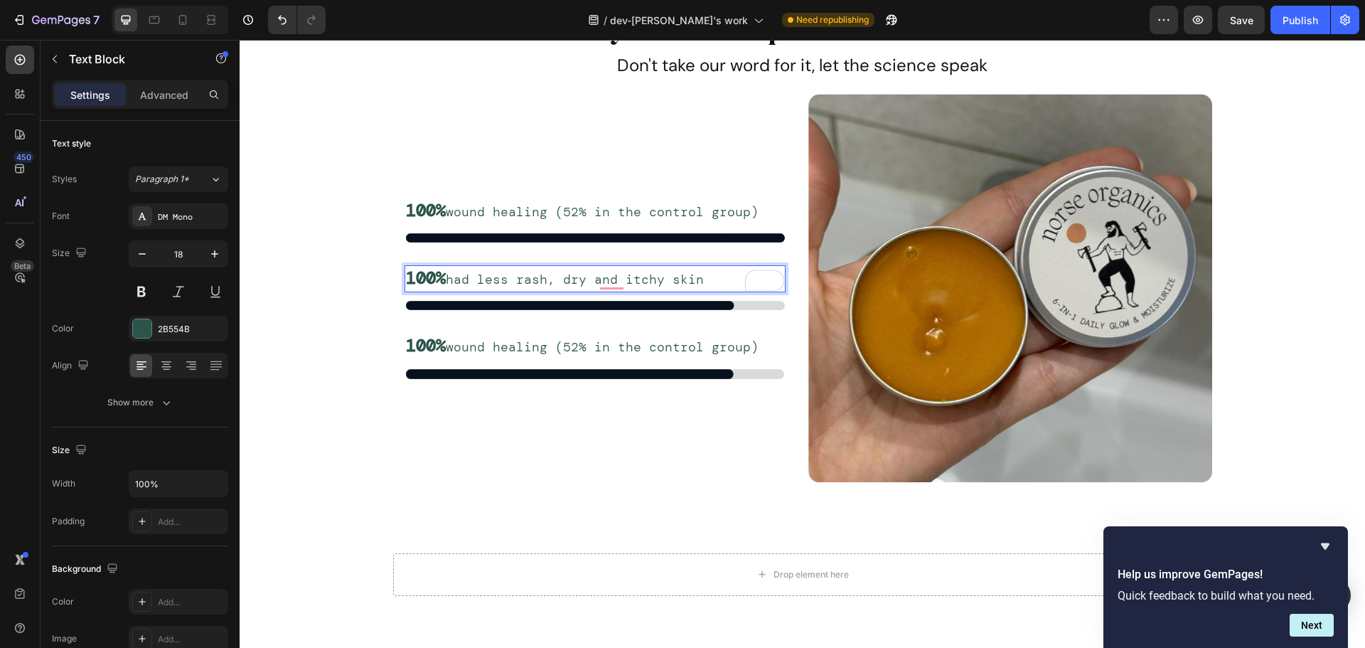
click at [419, 283] on strong "100%" at bounding box center [426, 278] width 40 height 22
click at [735, 351] on p "100% wound healing (52% in the control group)" at bounding box center [595, 346] width 378 height 24
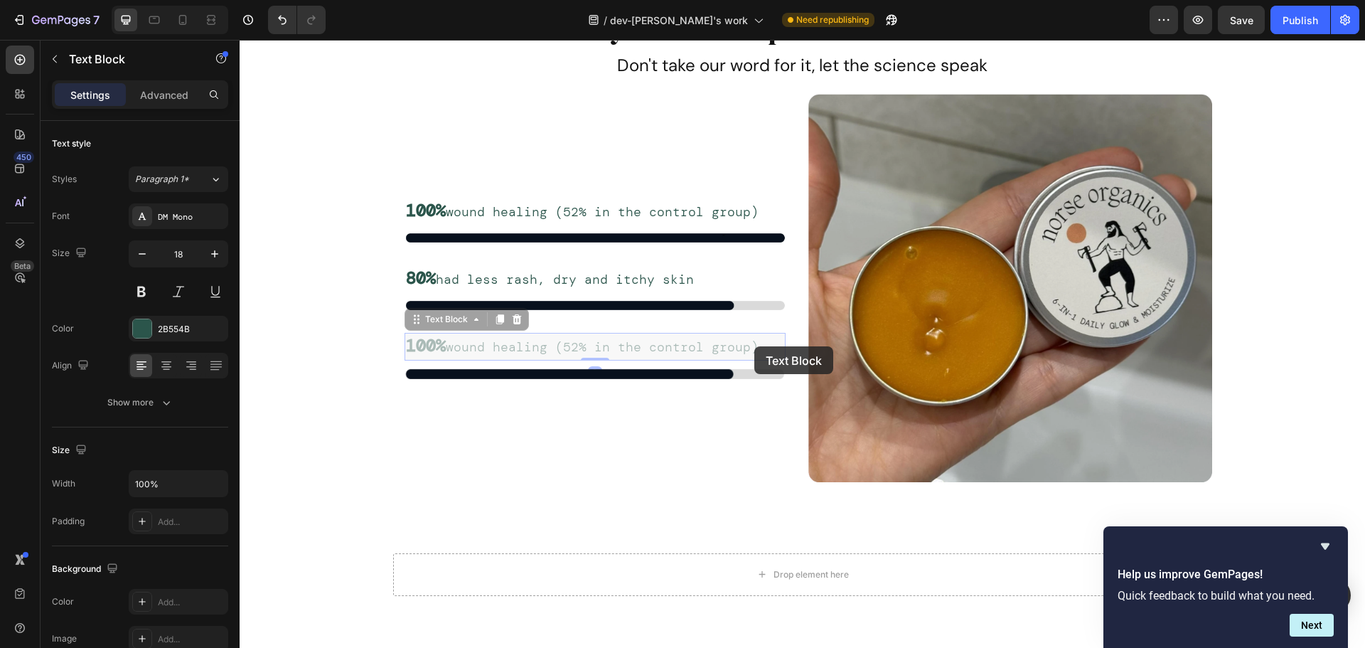
scroll to position [7159, 0]
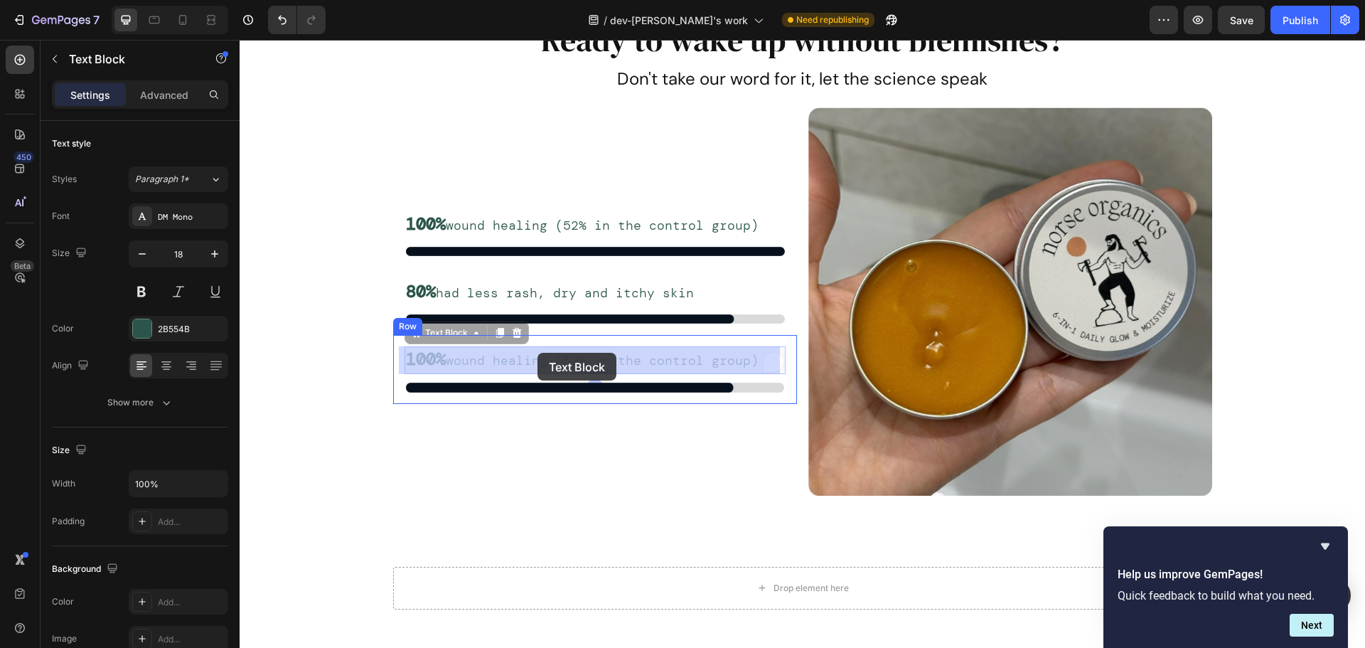
drag, startPoint x: 754, startPoint y: 346, endPoint x: 538, endPoint y: 353, distance: 217.0
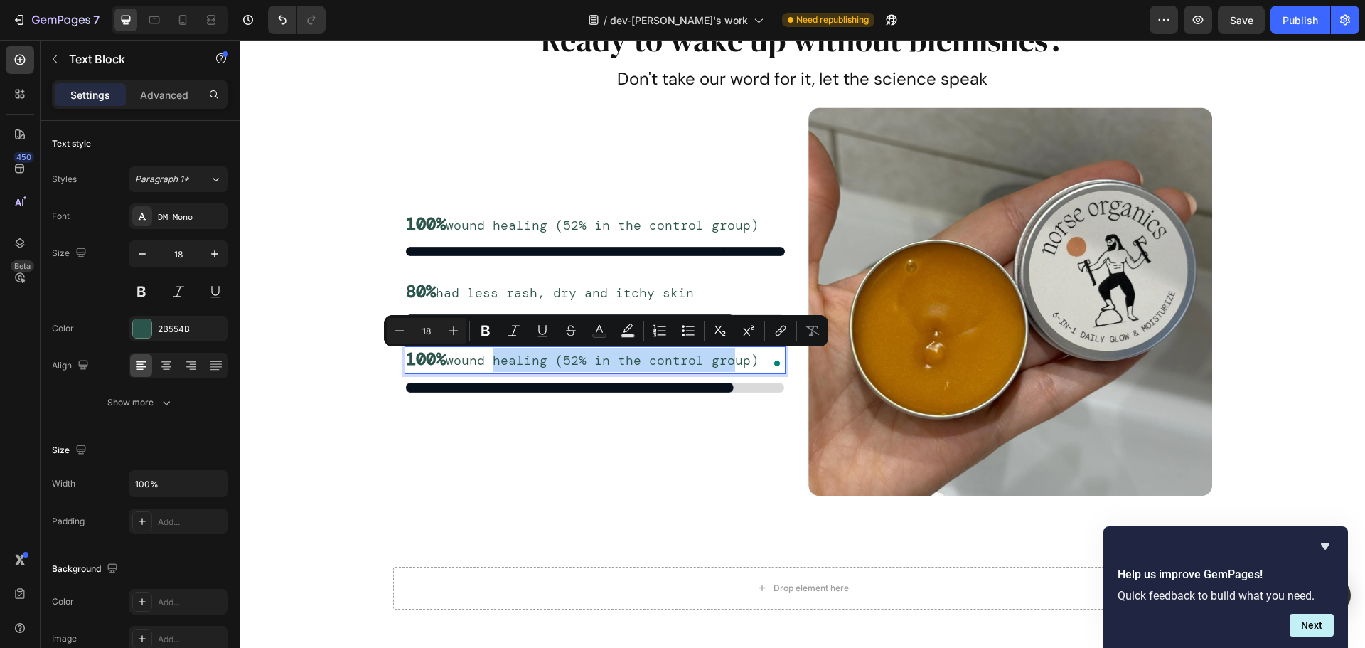
drag, startPoint x: 489, startPoint y: 361, endPoint x: 722, endPoint y: 358, distance: 234.0
click at [722, 358] on p "100% wound healing (52% in the control group)" at bounding box center [595, 360] width 378 height 24
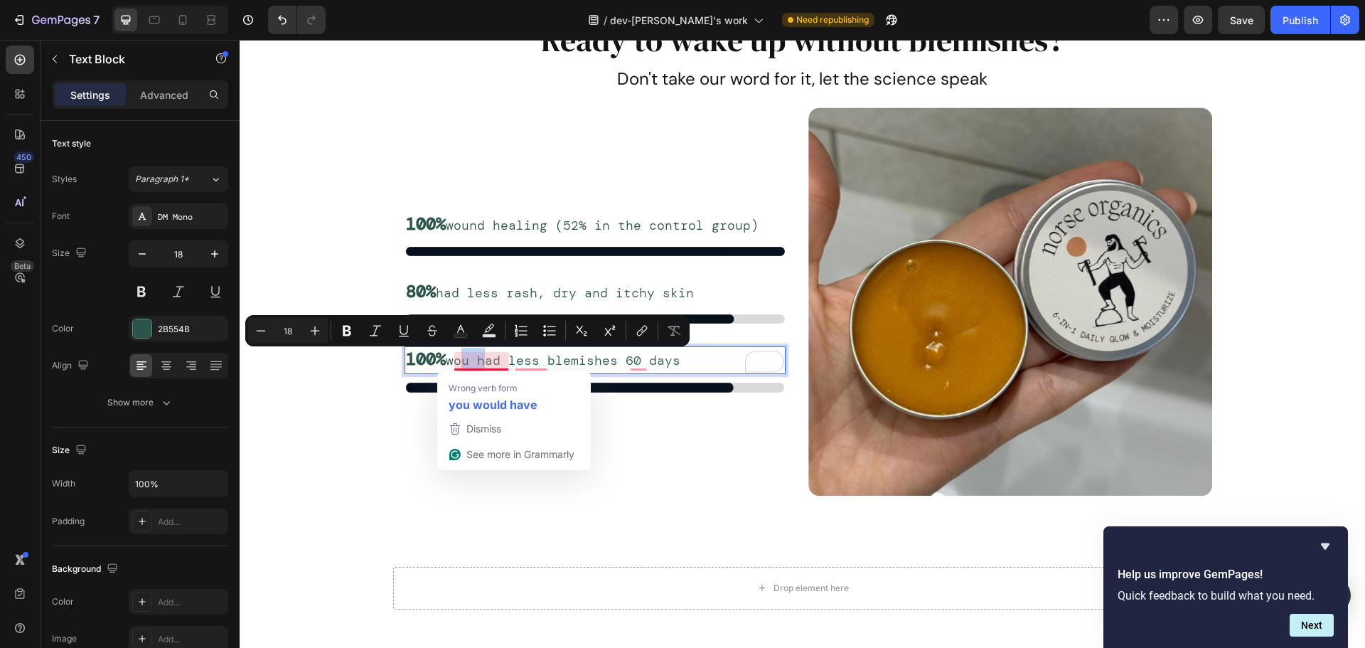
drag, startPoint x: 476, startPoint y: 361, endPoint x: 454, endPoint y: 363, distance: 22.1
click at [454, 363] on p "100% wou had less blemishes 60 days" at bounding box center [595, 360] width 378 height 24
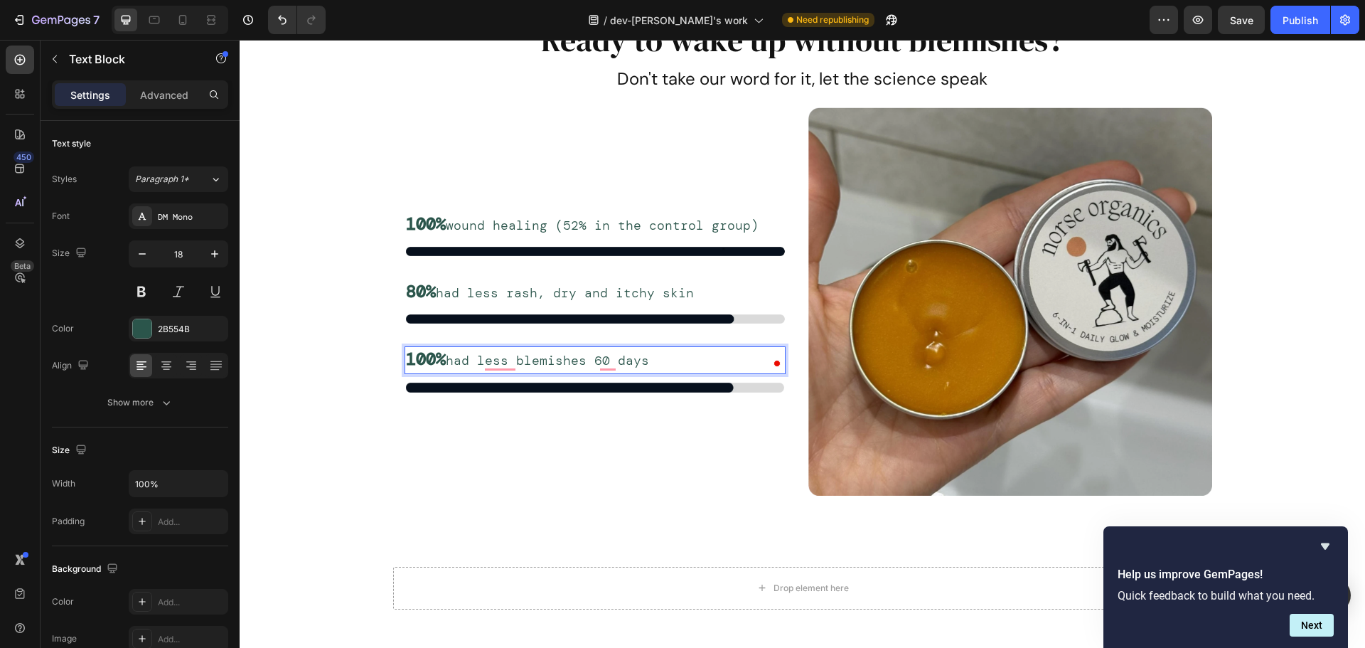
click at [431, 362] on strong "100%" at bounding box center [426, 359] width 40 height 22
click at [413, 360] on strong "179%" at bounding box center [426, 359] width 40 height 22
click at [472, 469] on div "100% wound healing (52% in the control group) Text Block Image Row 80% had less…" at bounding box center [595, 301] width 404 height 388
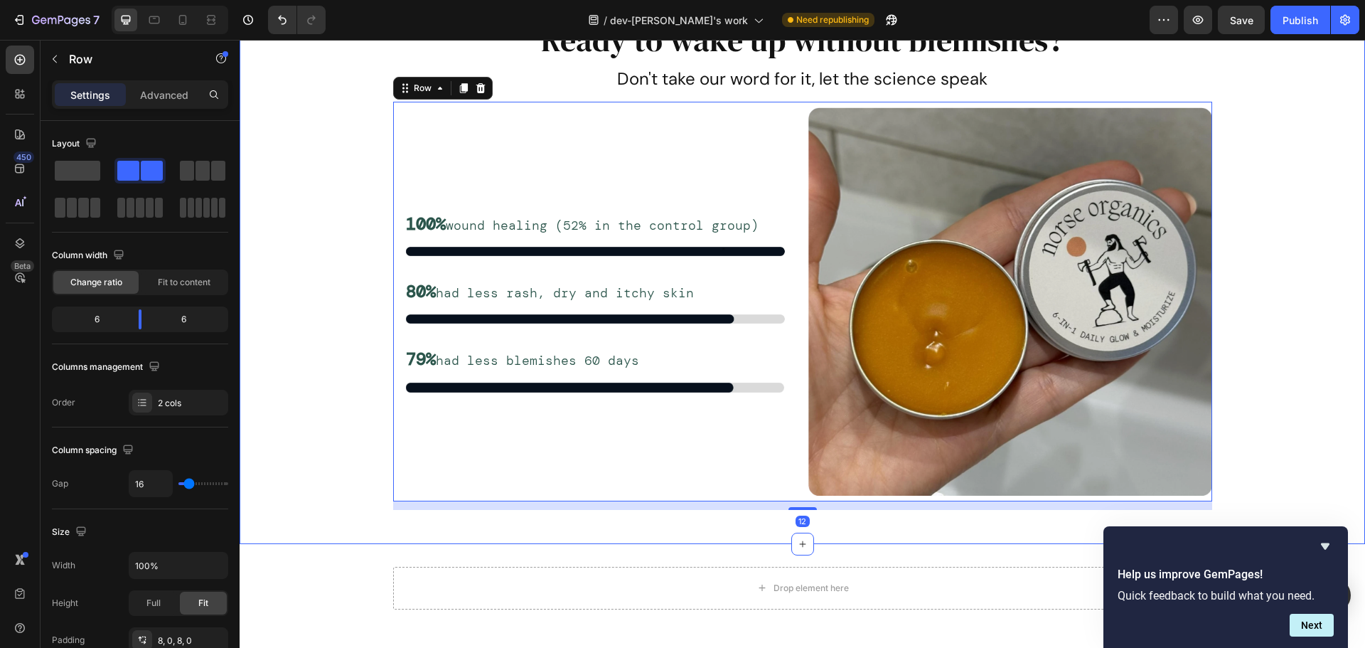
click at [303, 447] on div "Ready to wake up without blemishes? Heading Don't take our word for it, let the…" at bounding box center [803, 269] width 1126 height 503
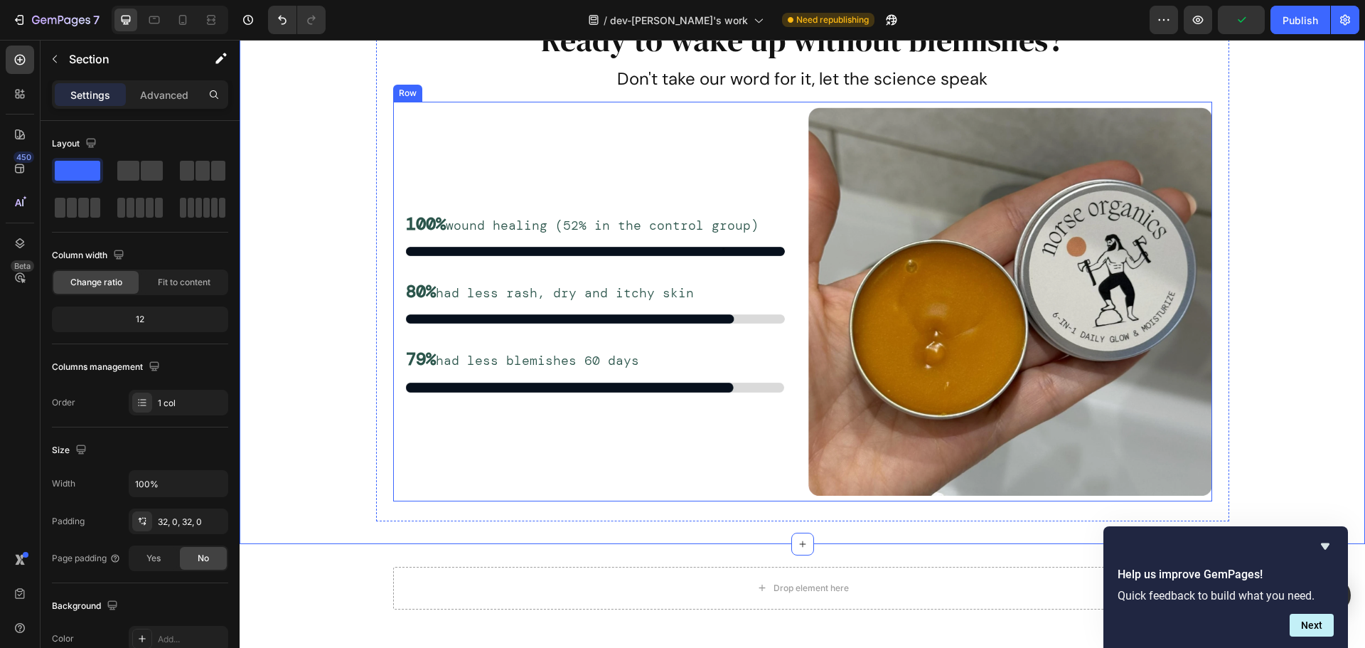
click at [757, 452] on div "100% wound healing (52% in the control group) Text Block Image Row 80% had less…" at bounding box center [595, 301] width 404 height 388
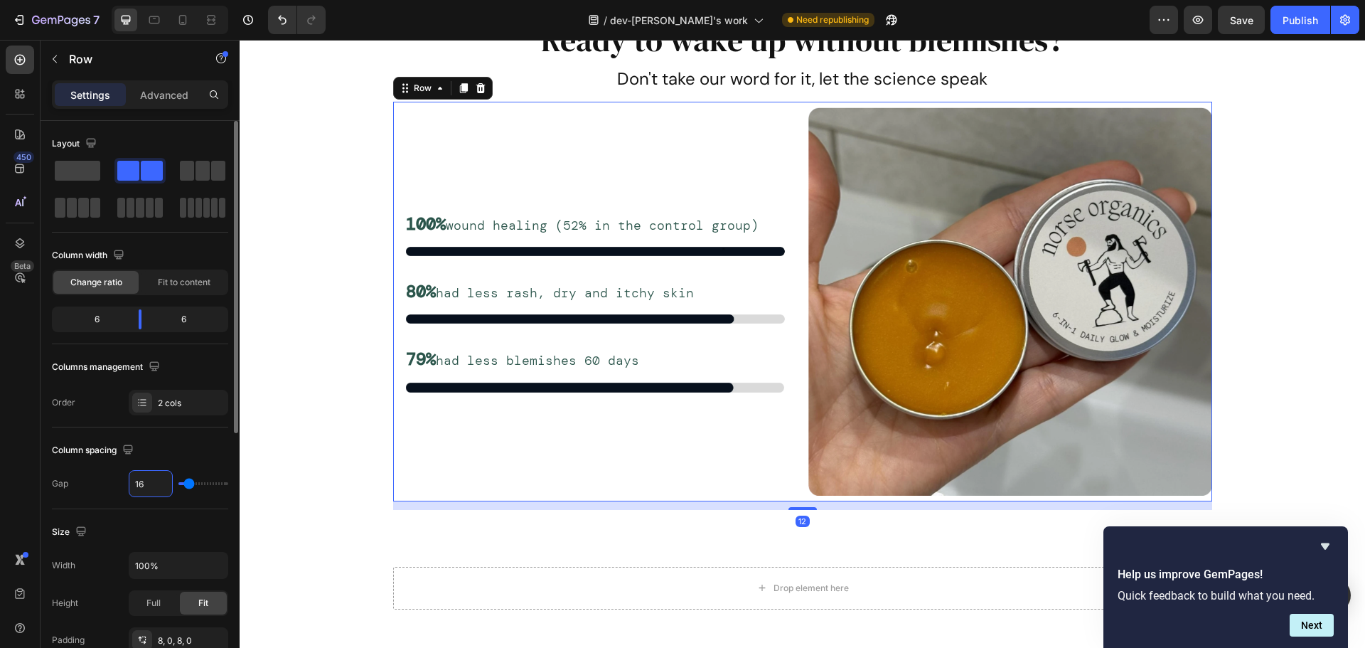
click at [151, 474] on input "16" at bounding box center [150, 484] width 43 height 26
type input "4"
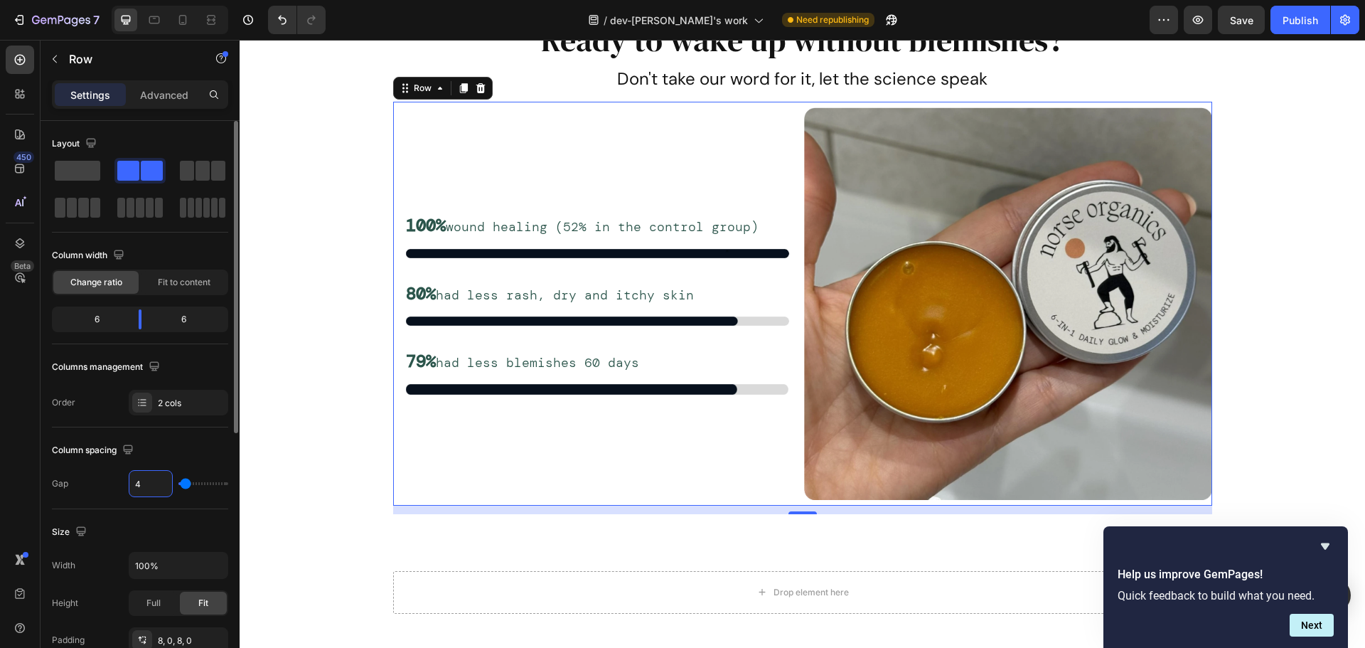
type input "40"
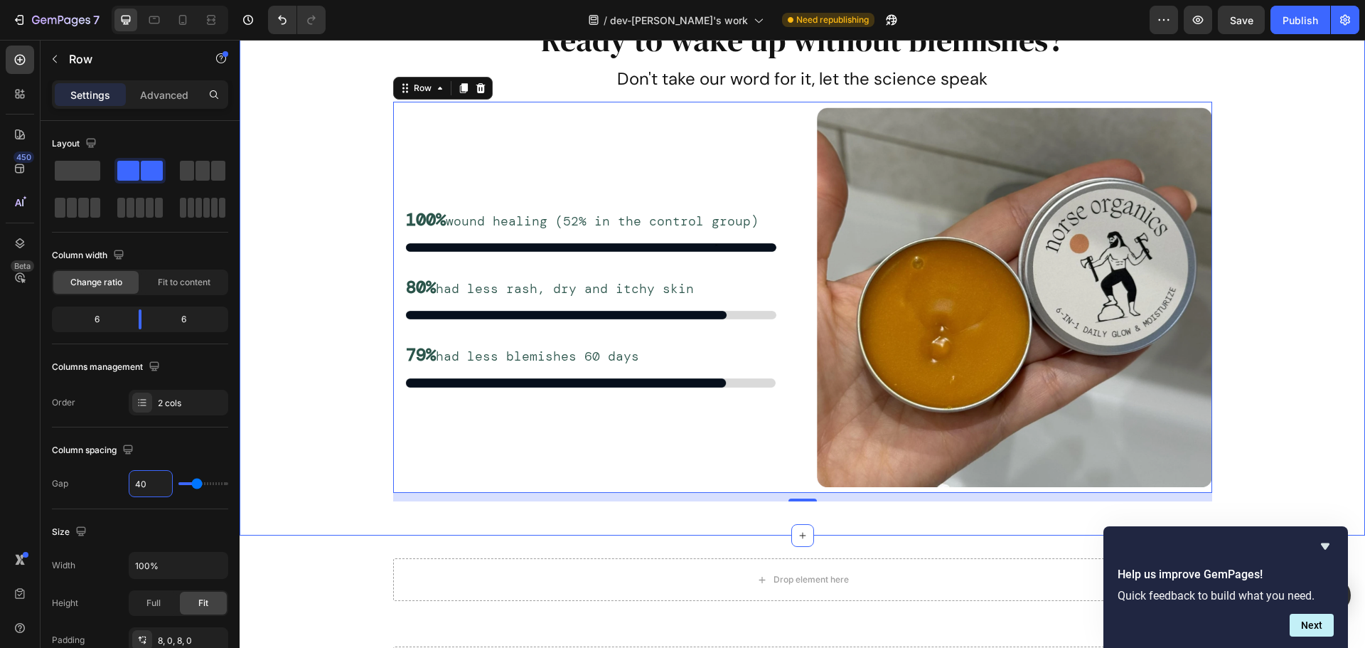
click at [344, 304] on div "Ready to wake up without blemishes? Heading Don't take our word for it, let the…" at bounding box center [803, 265] width 1126 height 494
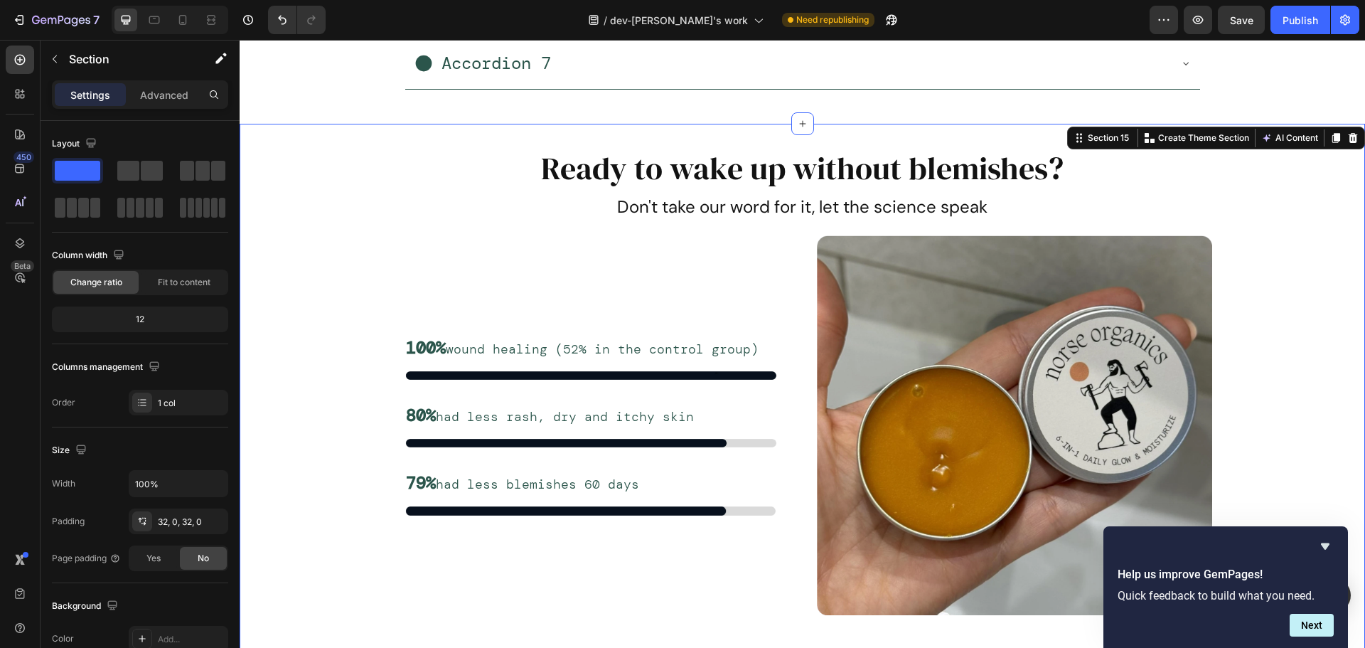
scroll to position [7016, 0]
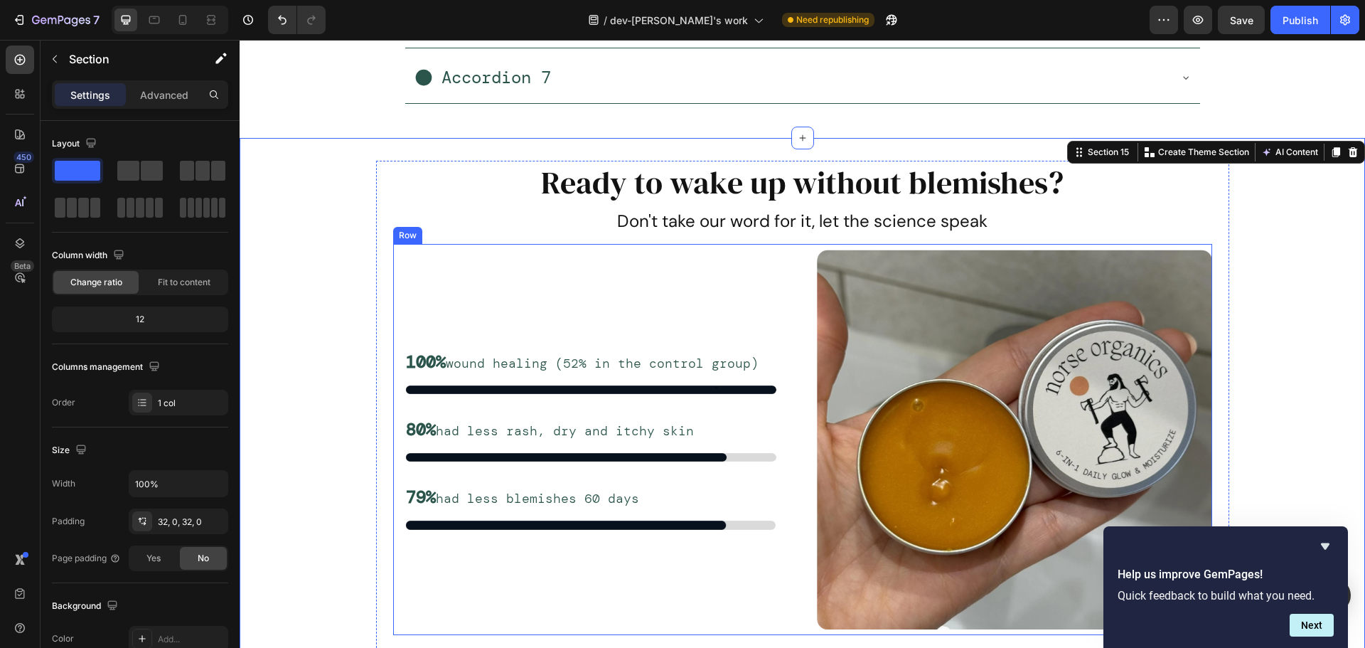
click at [539, 294] on div "100% wound healing (52% in the control group) Text Block Image Row 80% had less…" at bounding box center [590, 440] width 395 height 380
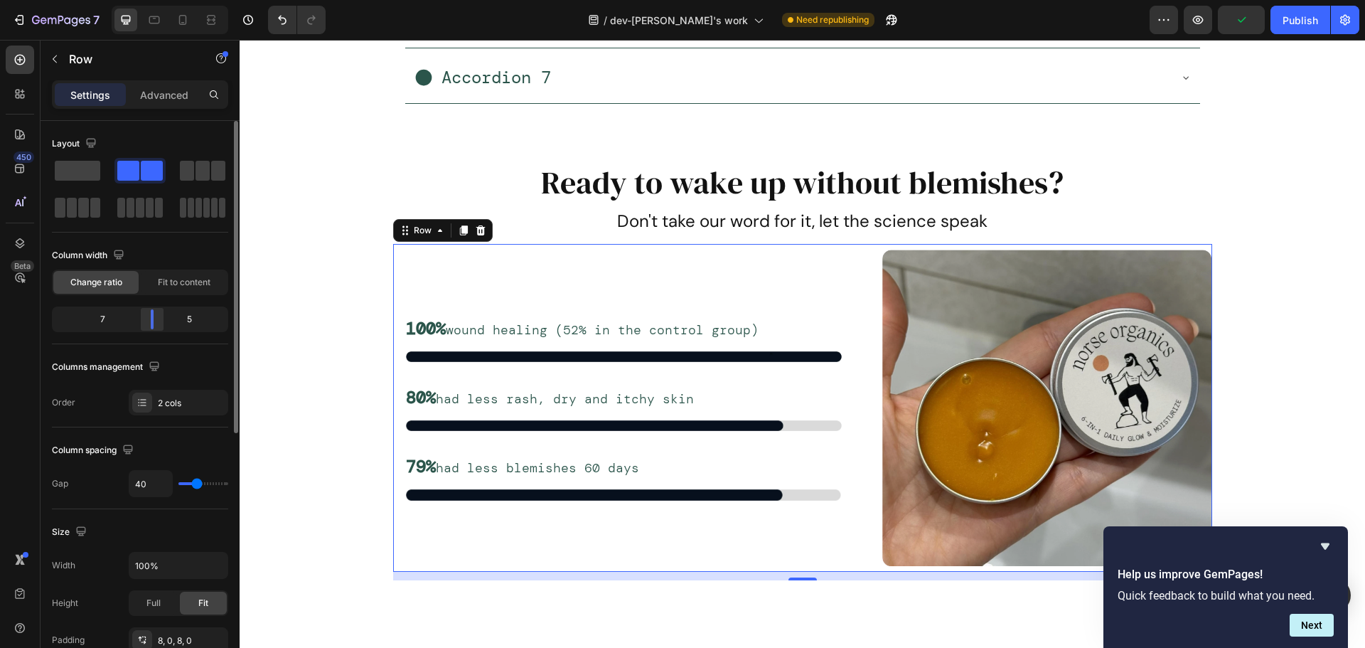
drag, startPoint x: 144, startPoint y: 316, endPoint x: 154, endPoint y: 316, distance: 10.7
click at [154, 0] on body "7 / dev-[PERSON_NAME]'s work Need republishing Preview Publish 450 Beta Section…" at bounding box center [682, 0] width 1365 height 0
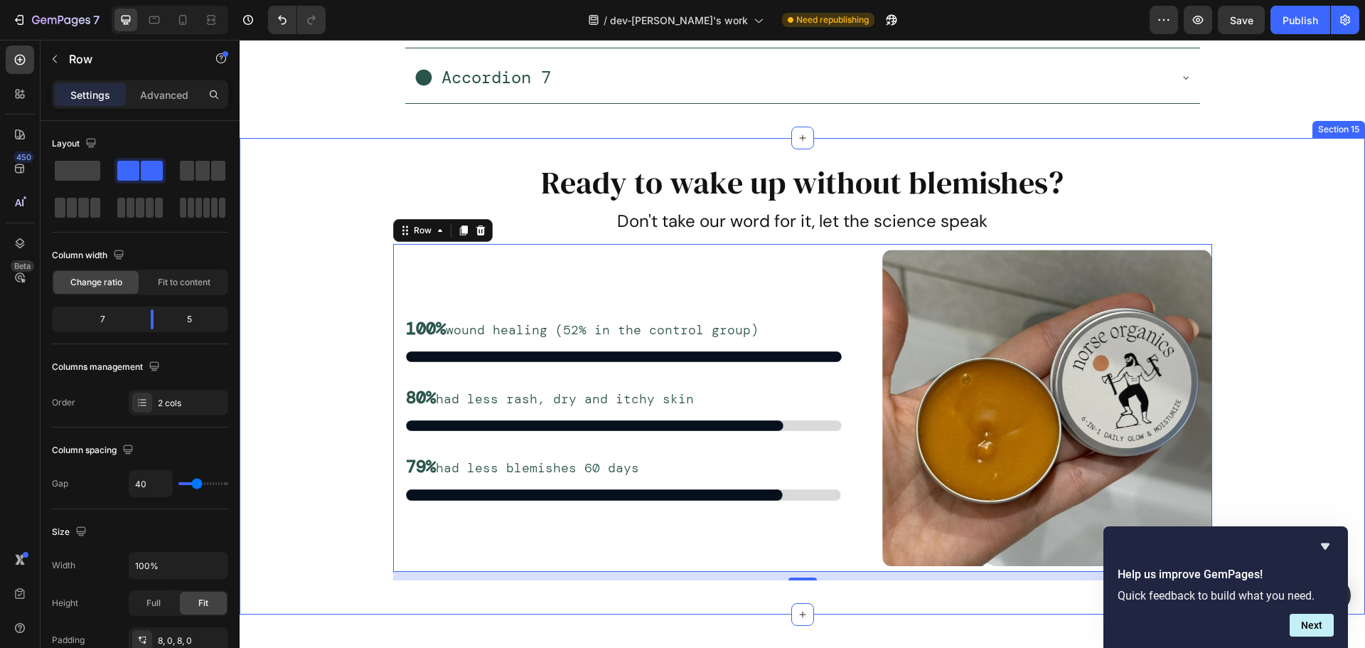
click at [1251, 297] on div "Ready to wake up without blemishes? Heading Don't take our word for it, let the…" at bounding box center [803, 376] width 1126 height 431
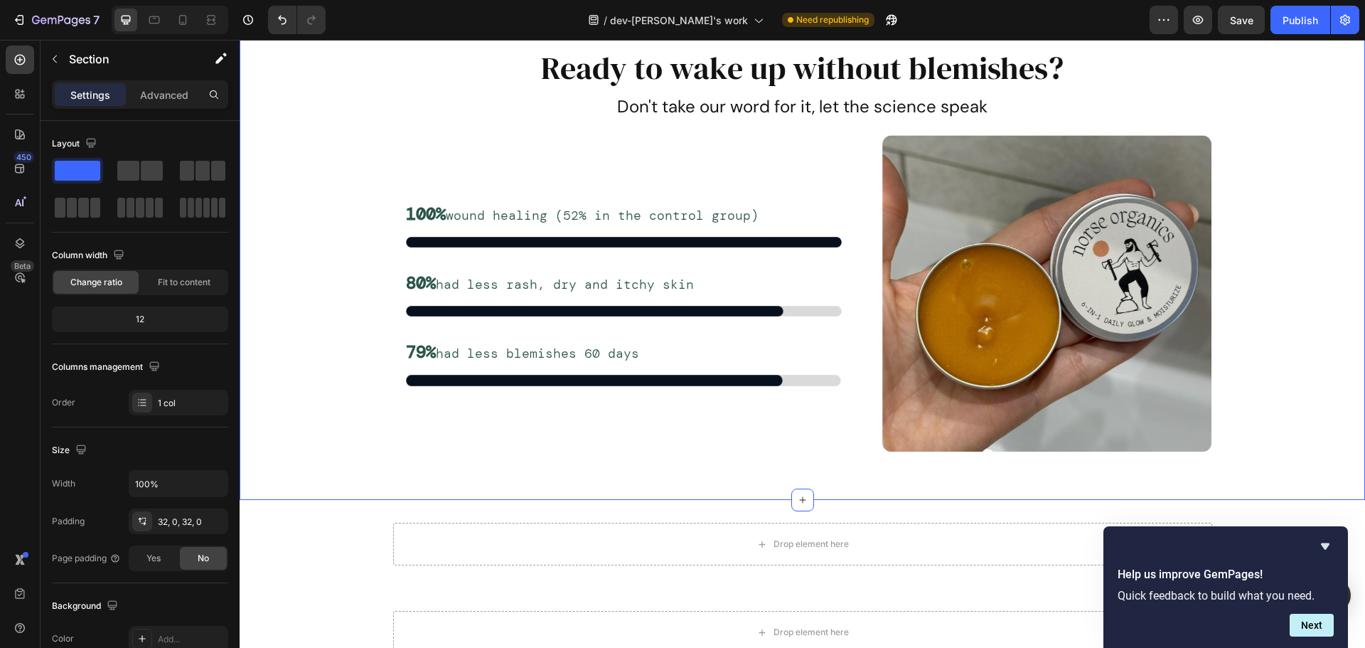
scroll to position [7088, 0]
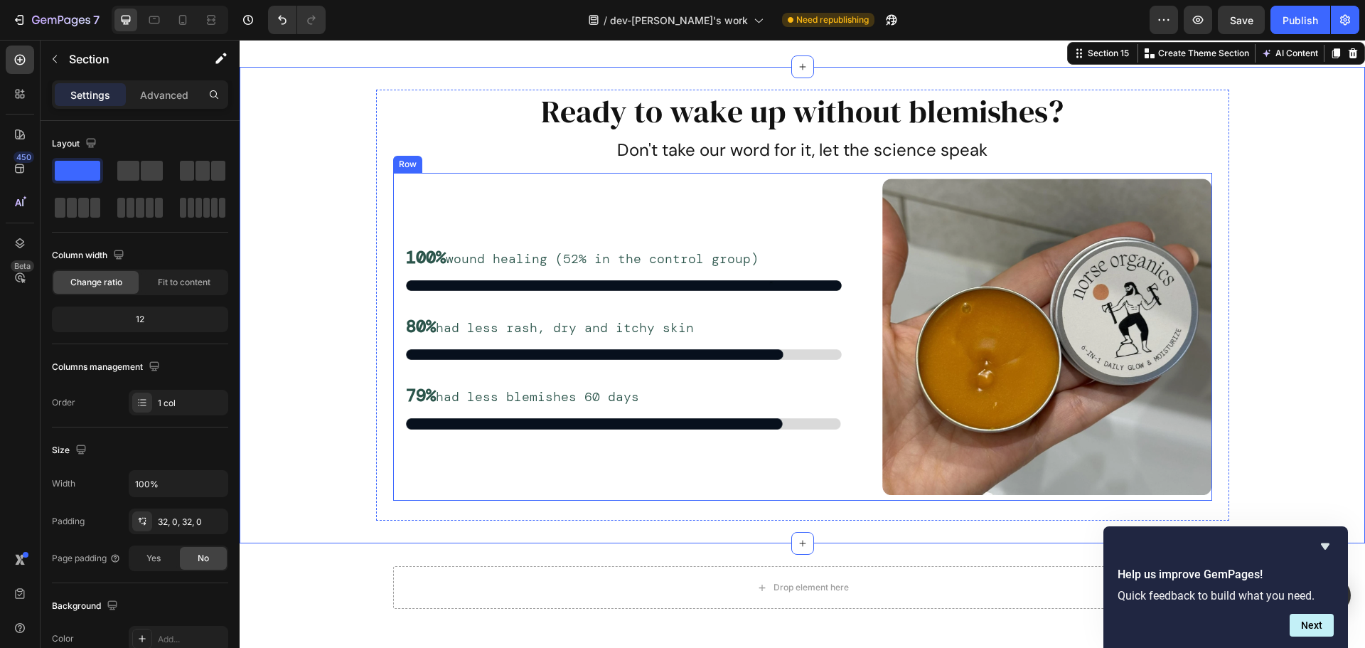
click at [574, 209] on div "100% wound healing (52% in the control group) Text Block Image Row 80% had less…" at bounding box center [624, 336] width 462 height 316
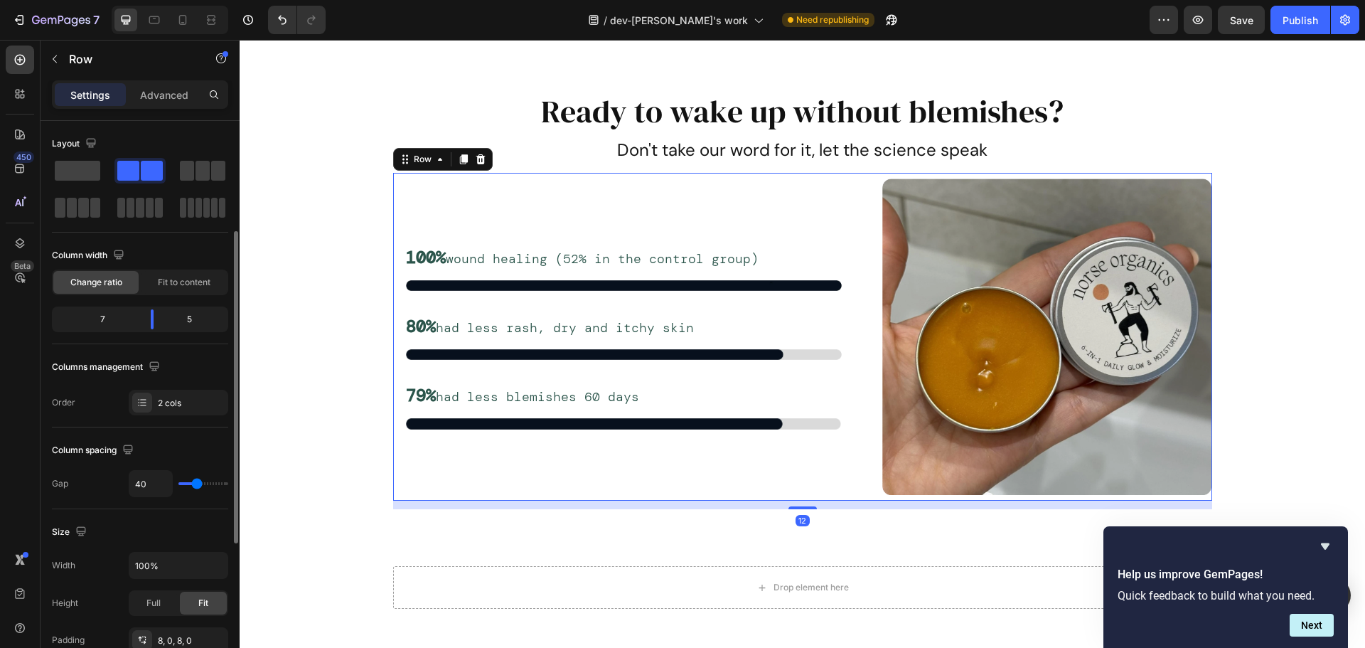
scroll to position [142, 0]
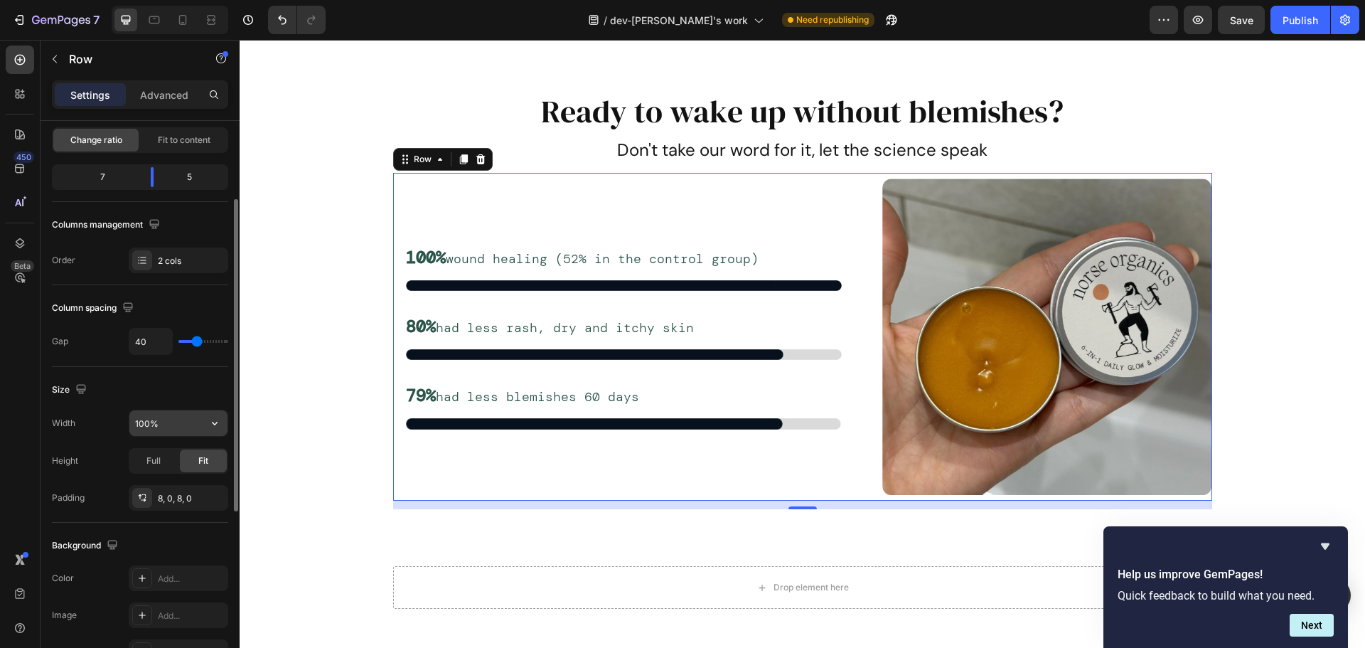
click at [175, 428] on input "100%" at bounding box center [178, 423] width 98 height 26
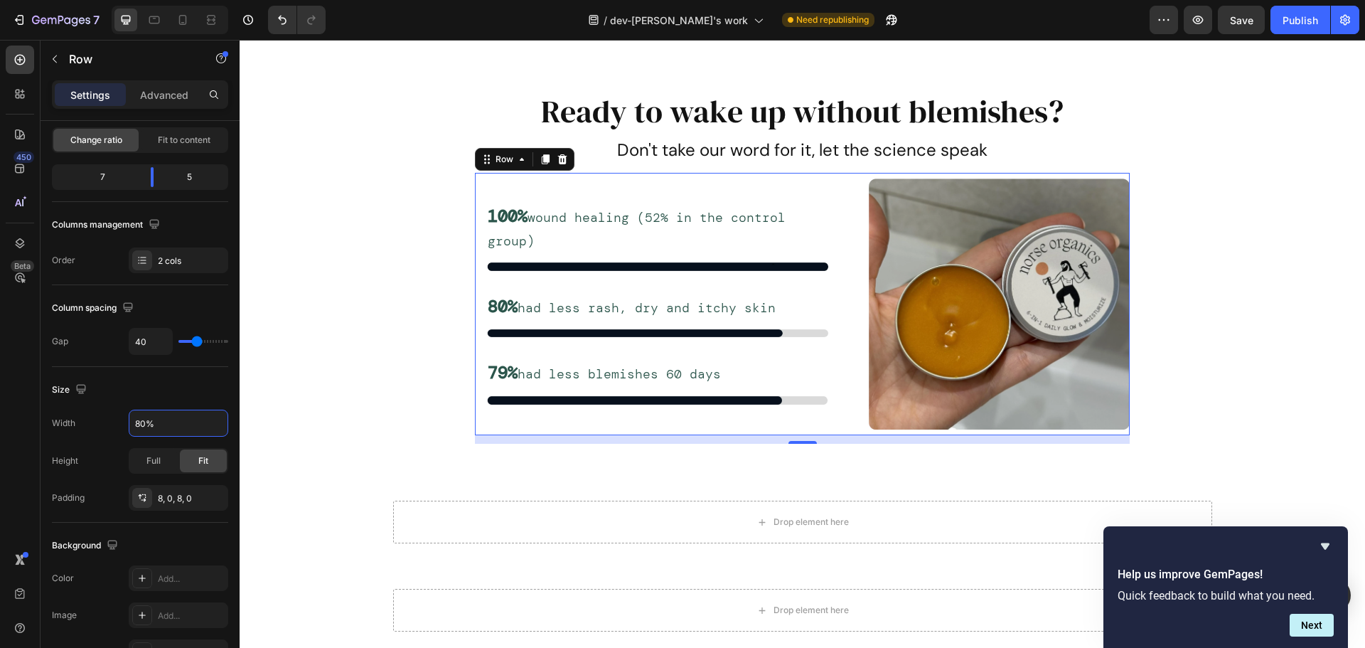
type input "80%"
click at [845, 184] on div "100% wound healing (52% in the control group) Text Block Image Row 80% had less…" at bounding box center [803, 304] width 656 height 262
click at [153, 353] on input "40" at bounding box center [150, 342] width 43 height 26
type input "2"
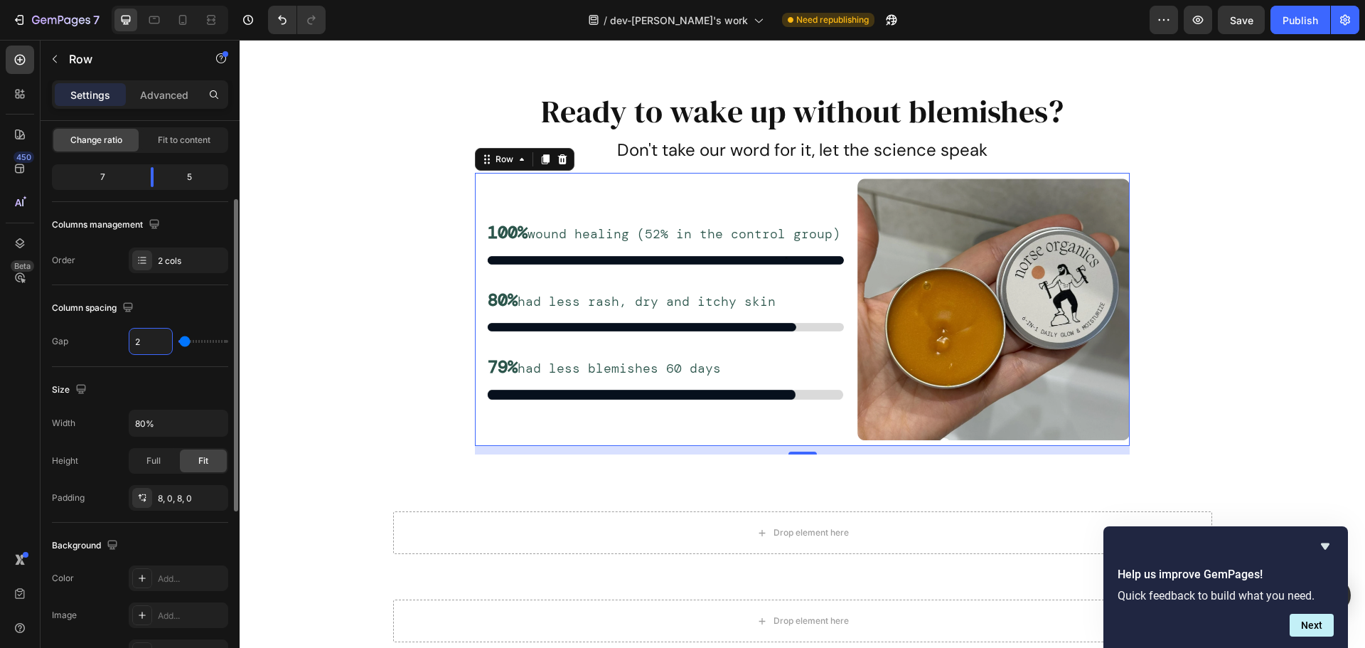
type input "28"
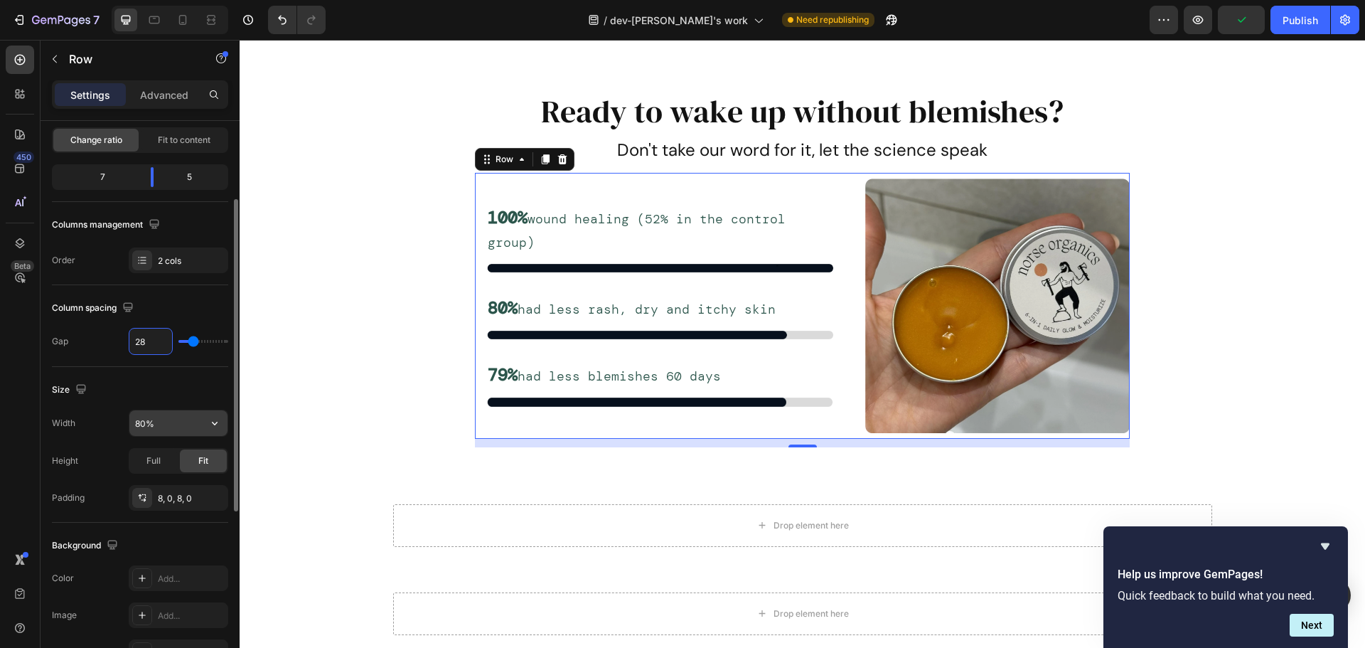
type input "28"
click at [161, 428] on input "80%" at bounding box center [178, 423] width 98 height 26
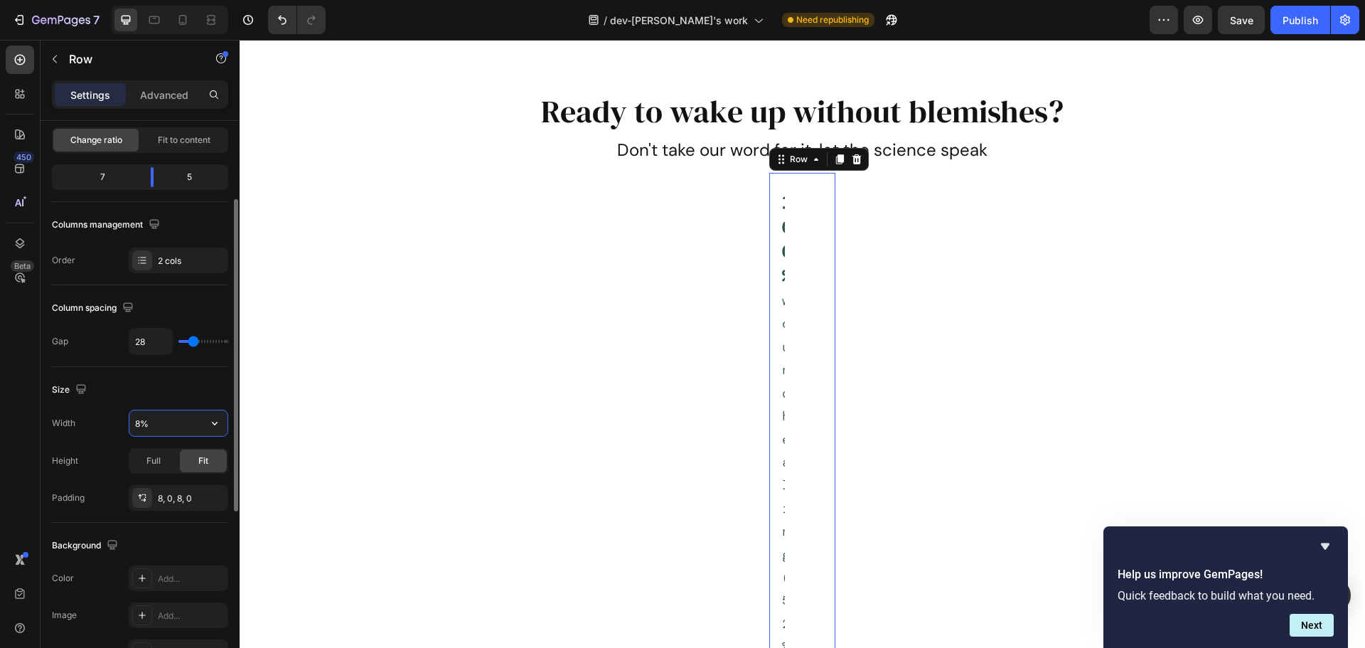
type input "88%"
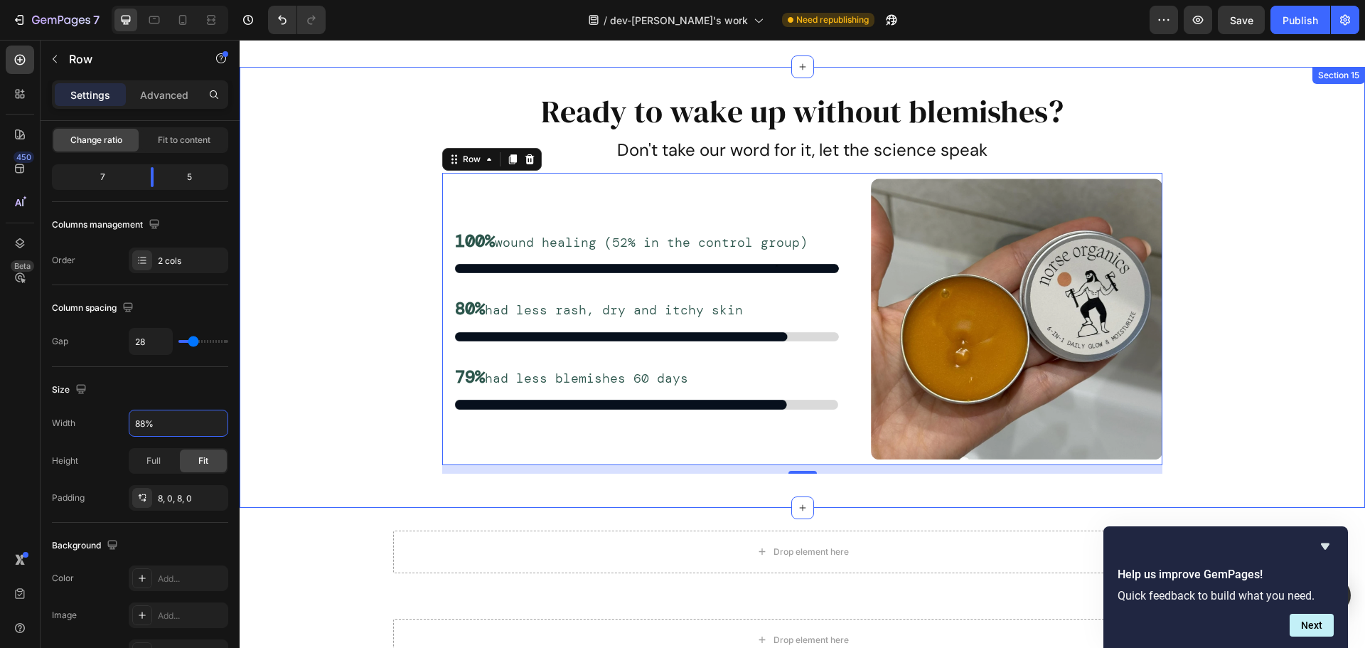
click at [1232, 318] on div "Ready to wake up without blemishes? Heading Don't take our word for it, let the…" at bounding box center [803, 287] width 1126 height 395
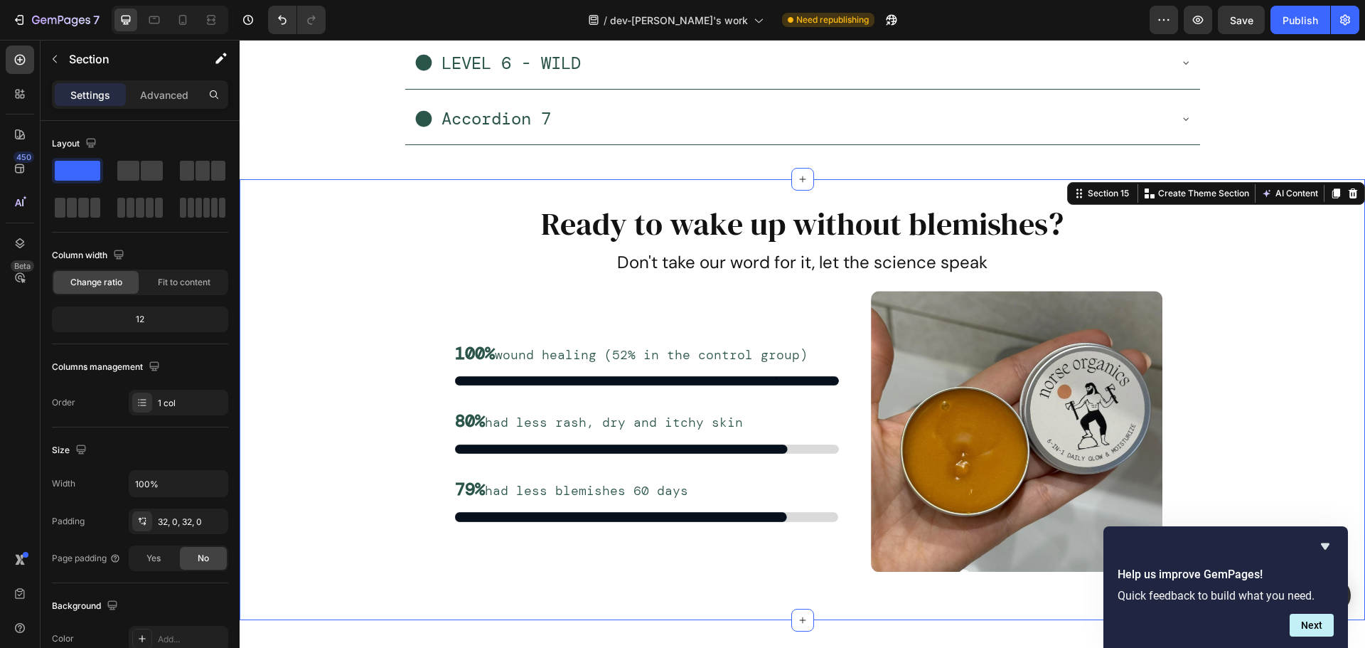
scroll to position [7016, 0]
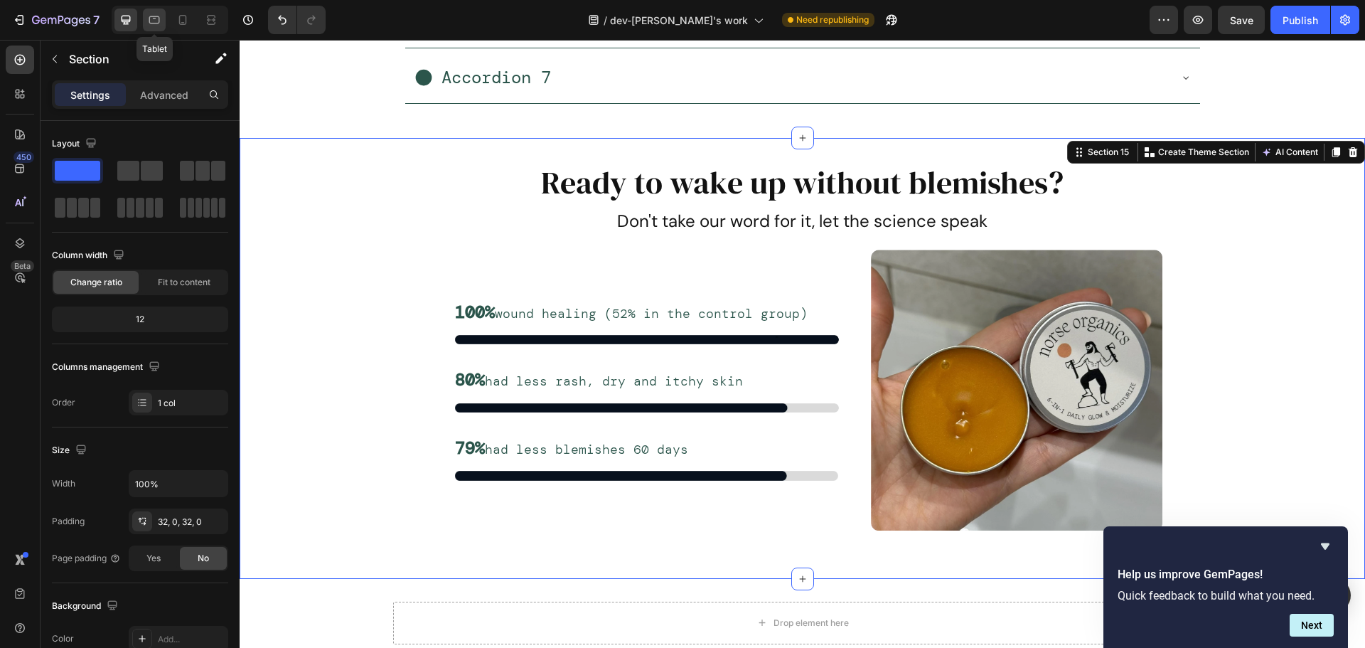
click at [147, 26] on icon at bounding box center [154, 20] width 14 height 14
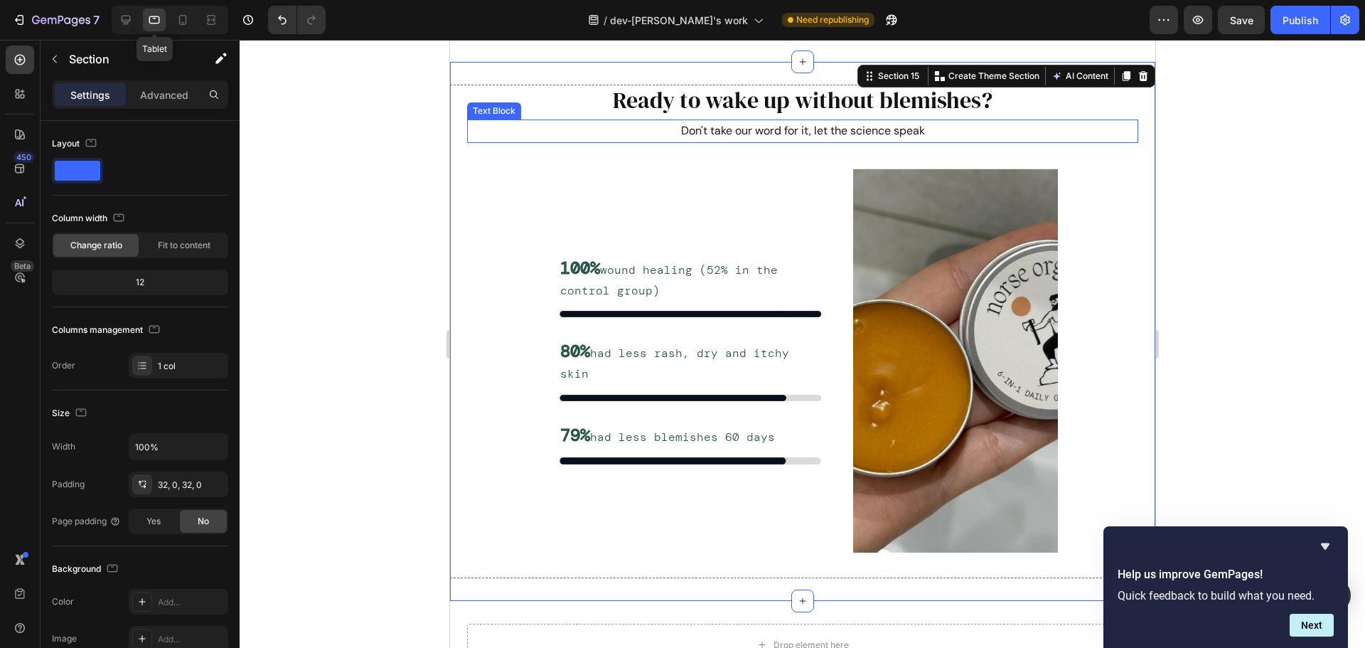
scroll to position [7014, 0]
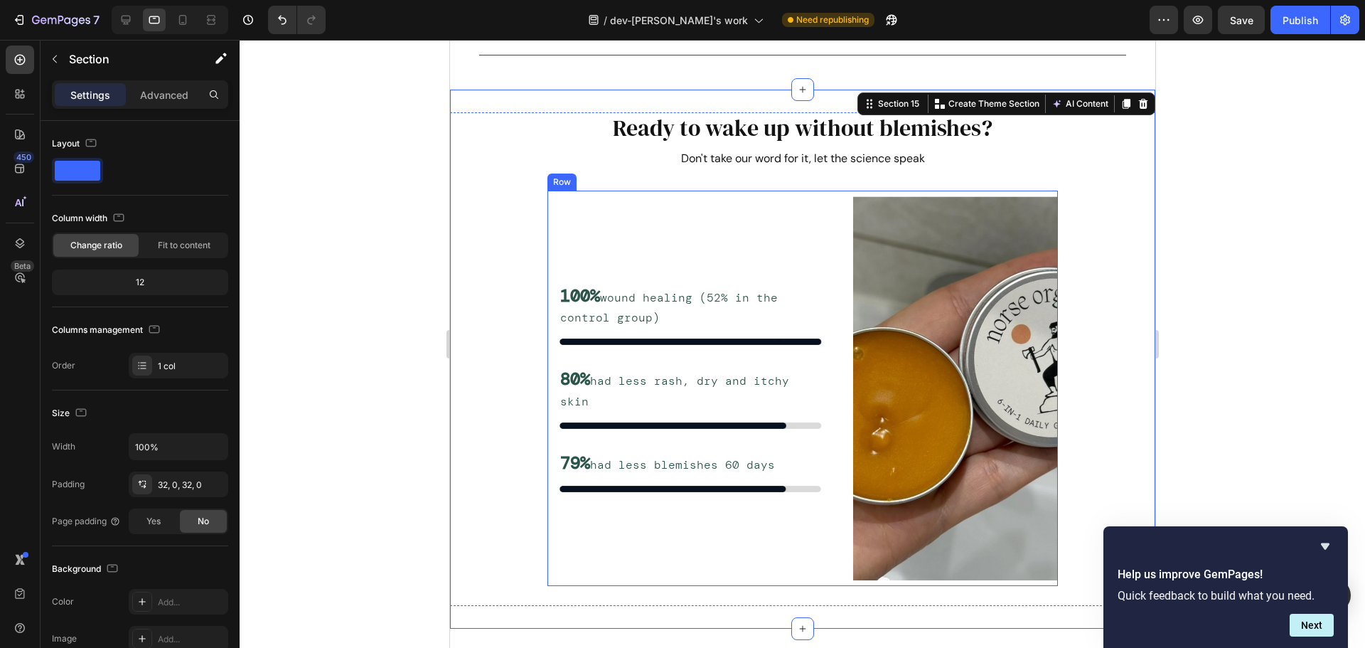
click at [601, 192] on div "100% wound healing (52% in the control group) Text Block Image Row 80% had less…" at bounding box center [802, 388] width 510 height 395
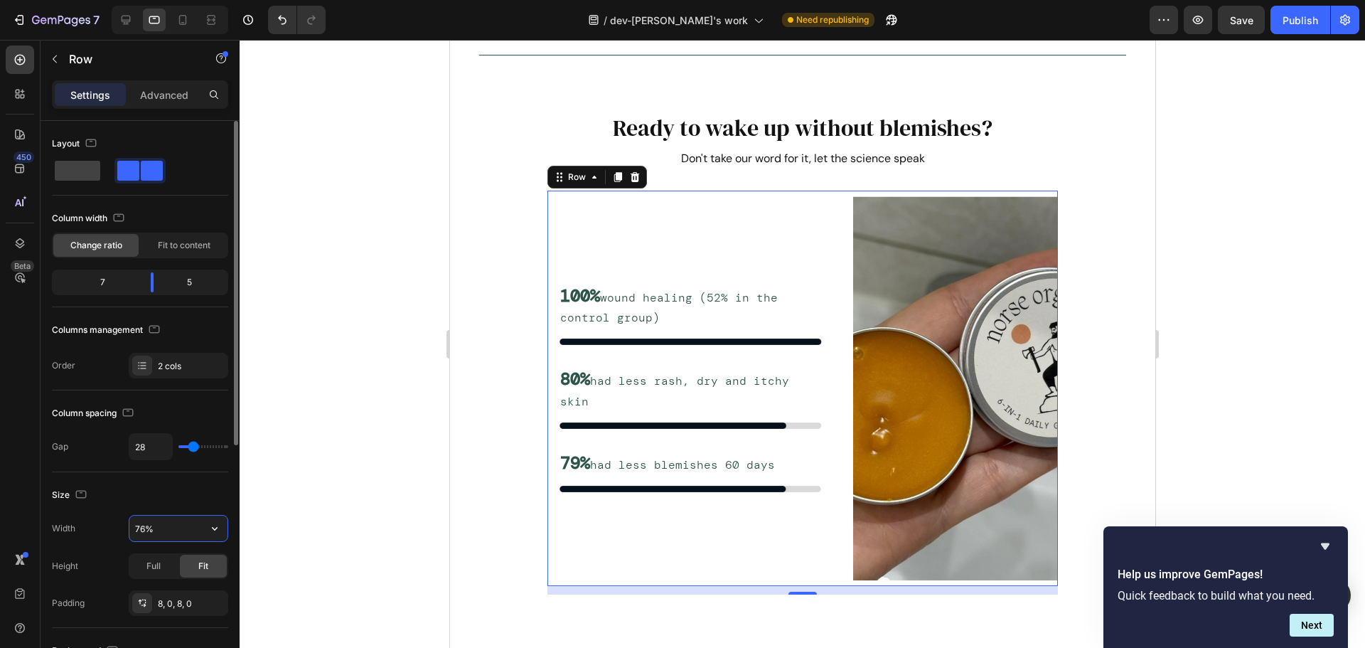
click at [181, 536] on input "76%" at bounding box center [178, 529] width 98 height 26
click at [219, 528] on icon "button" at bounding box center [215, 528] width 14 height 14
click at [169, 587] on p "Full 100%" at bounding box center [174, 591] width 81 height 13
type input "100%"
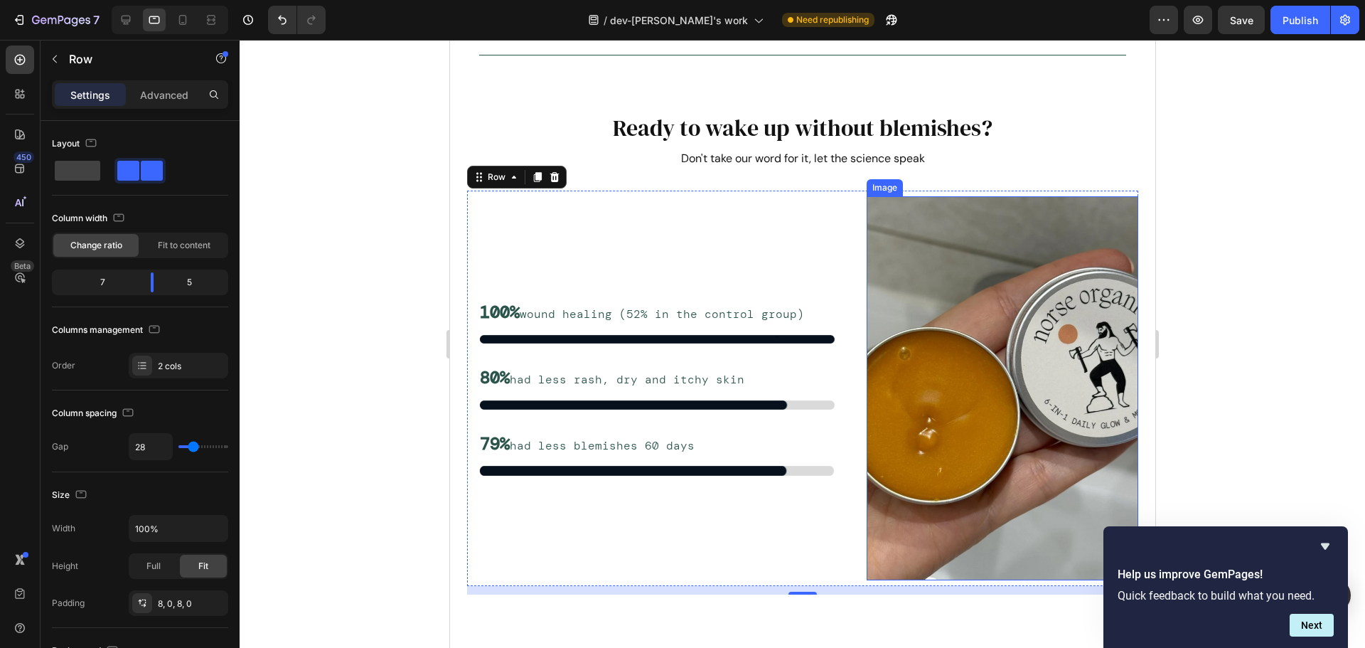
click at [1018, 270] on img at bounding box center [1002, 388] width 272 height 384
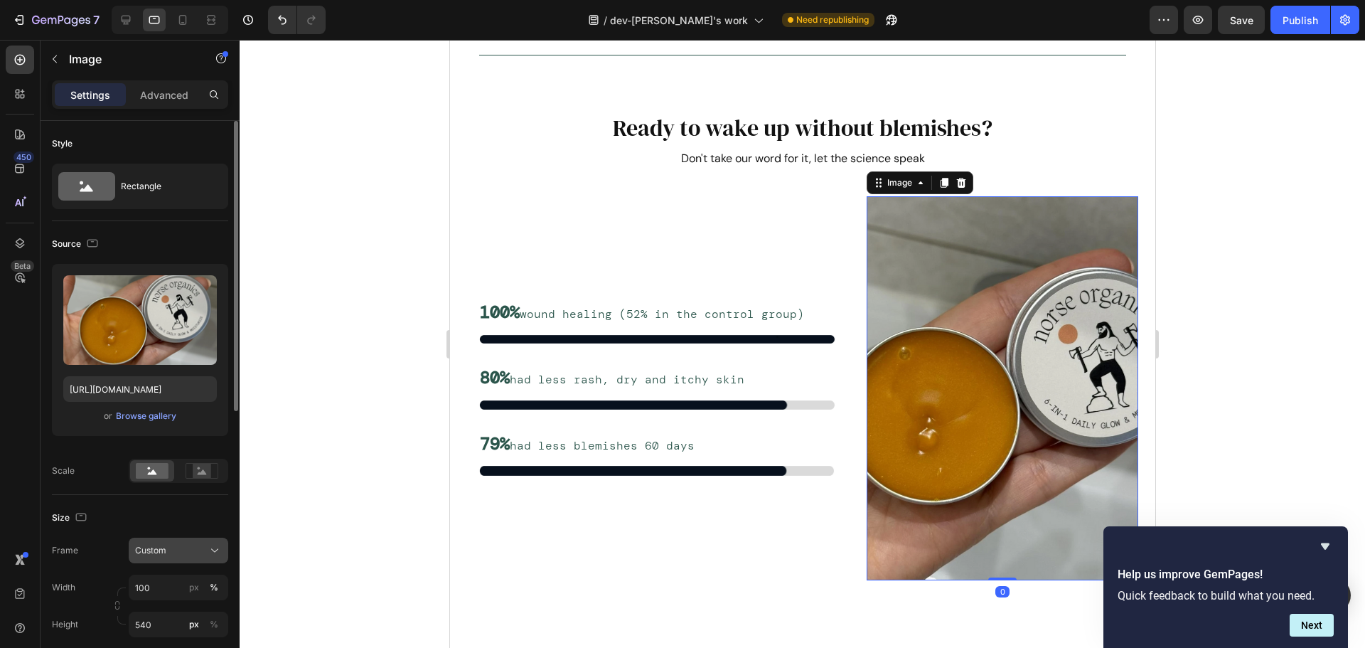
click at [201, 552] on div "Custom" at bounding box center [170, 550] width 70 height 13
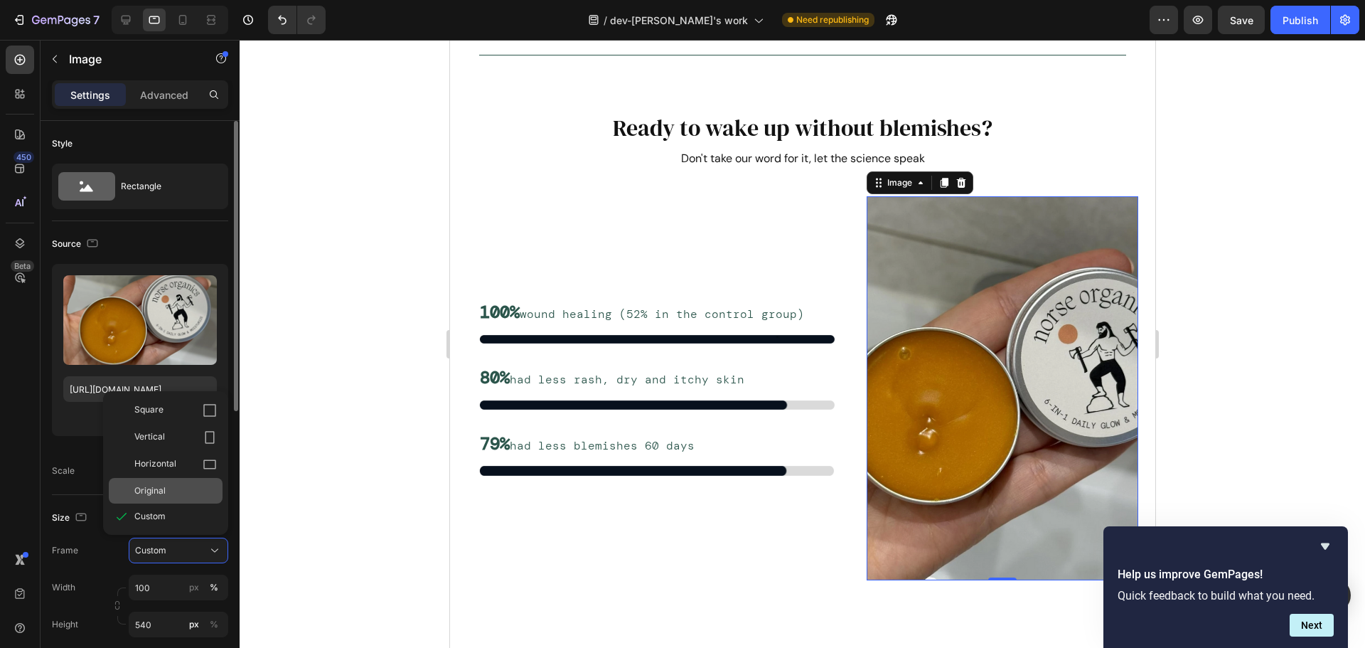
click at [172, 495] on div "Original" at bounding box center [175, 490] width 82 height 13
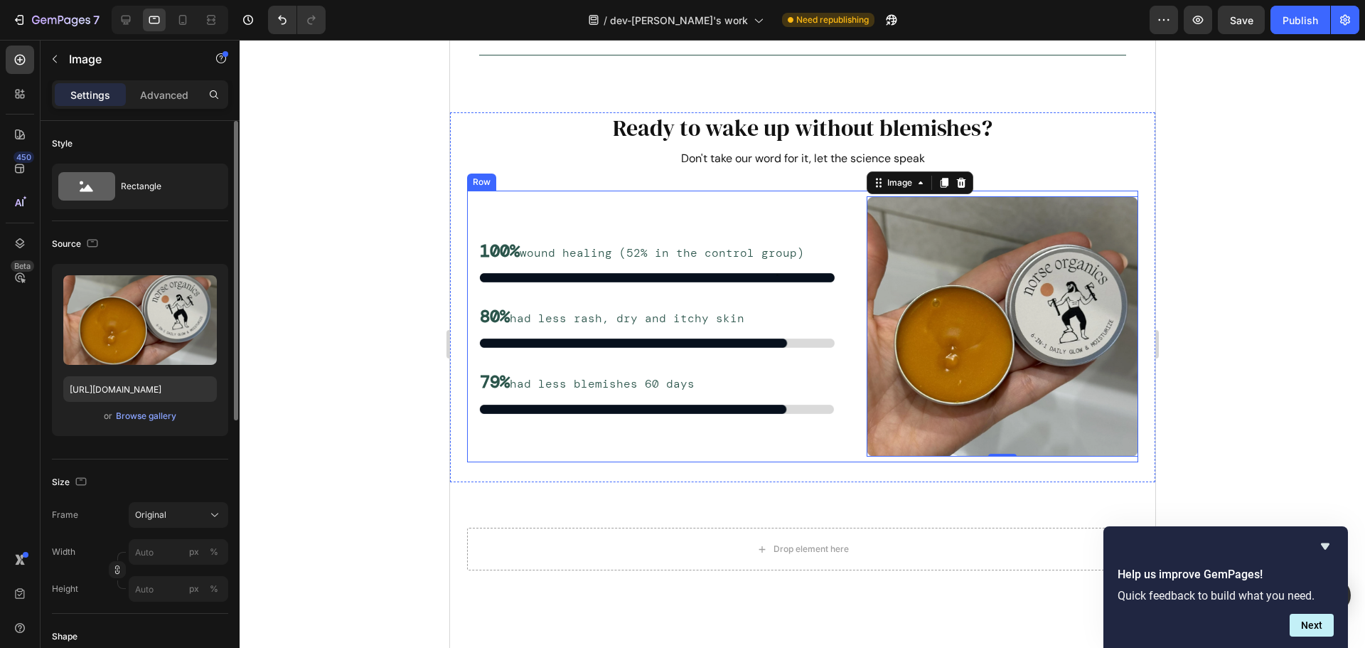
click at [735, 198] on div "100% wound healing (52% in the control group) Text Block Image Row 80% had less…" at bounding box center [656, 326] width 380 height 260
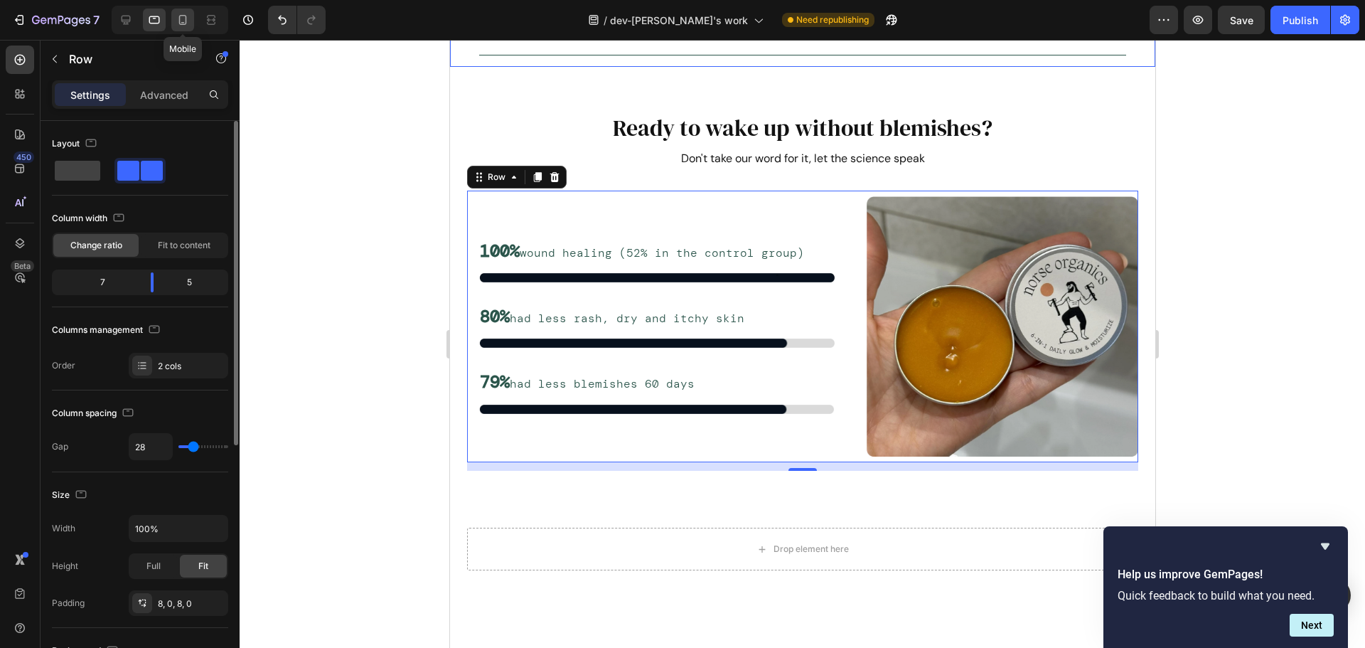
click at [188, 21] on icon at bounding box center [183, 20] width 14 height 14
type input "16"
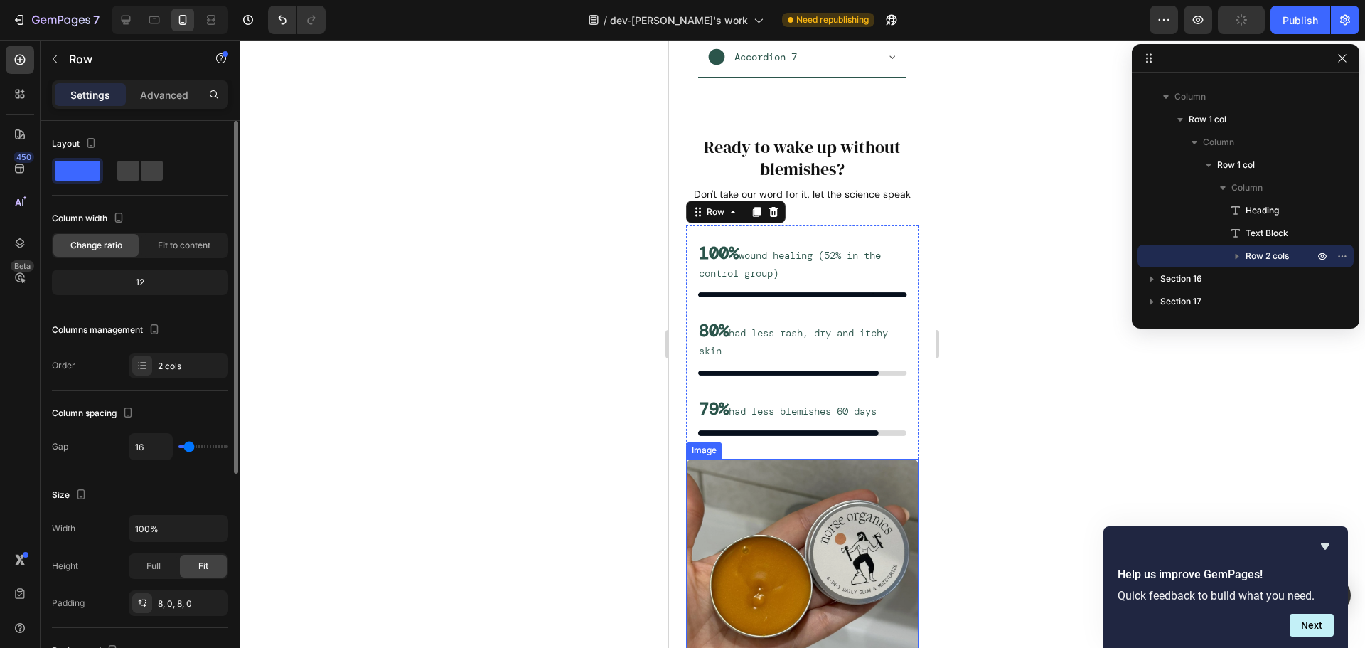
scroll to position [7029, 0]
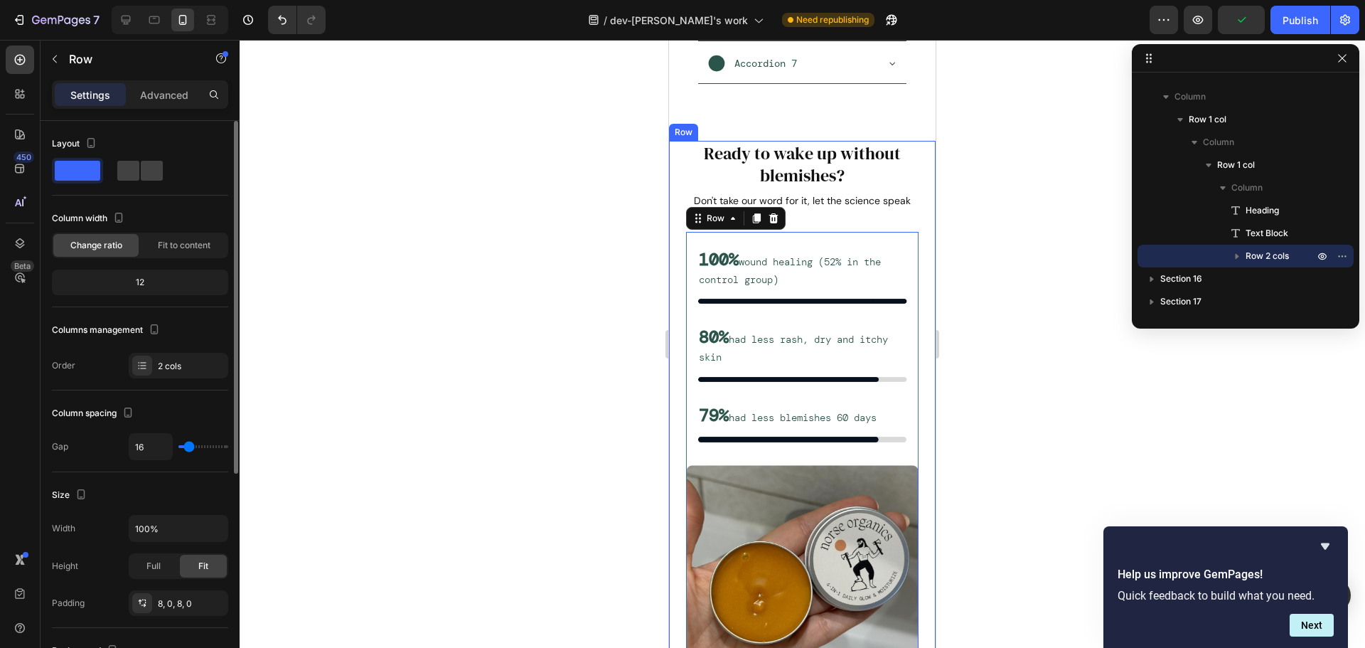
click at [884, 225] on div "Ready to wake up without blemishes? Heading Don't take our word for it, let the…" at bounding box center [802, 422] width 233 height 562
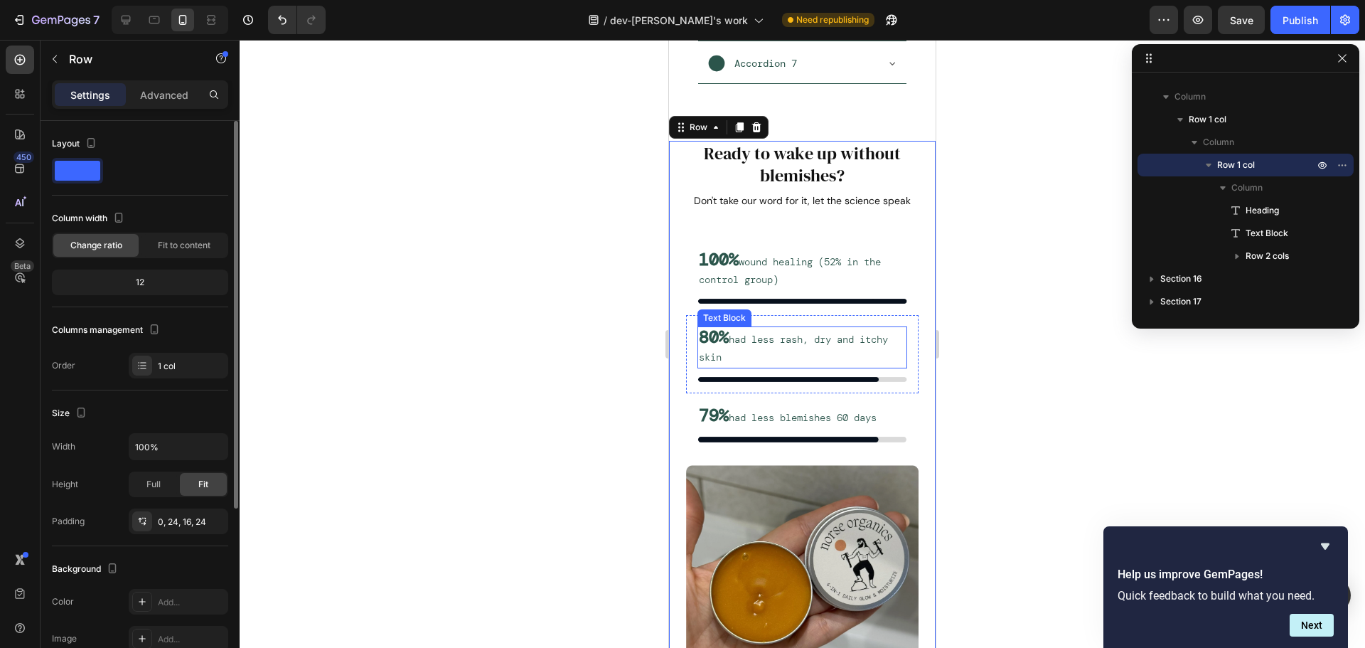
click at [821, 341] on p "80% had less rash, dry and itchy skin" at bounding box center [802, 347] width 207 height 38
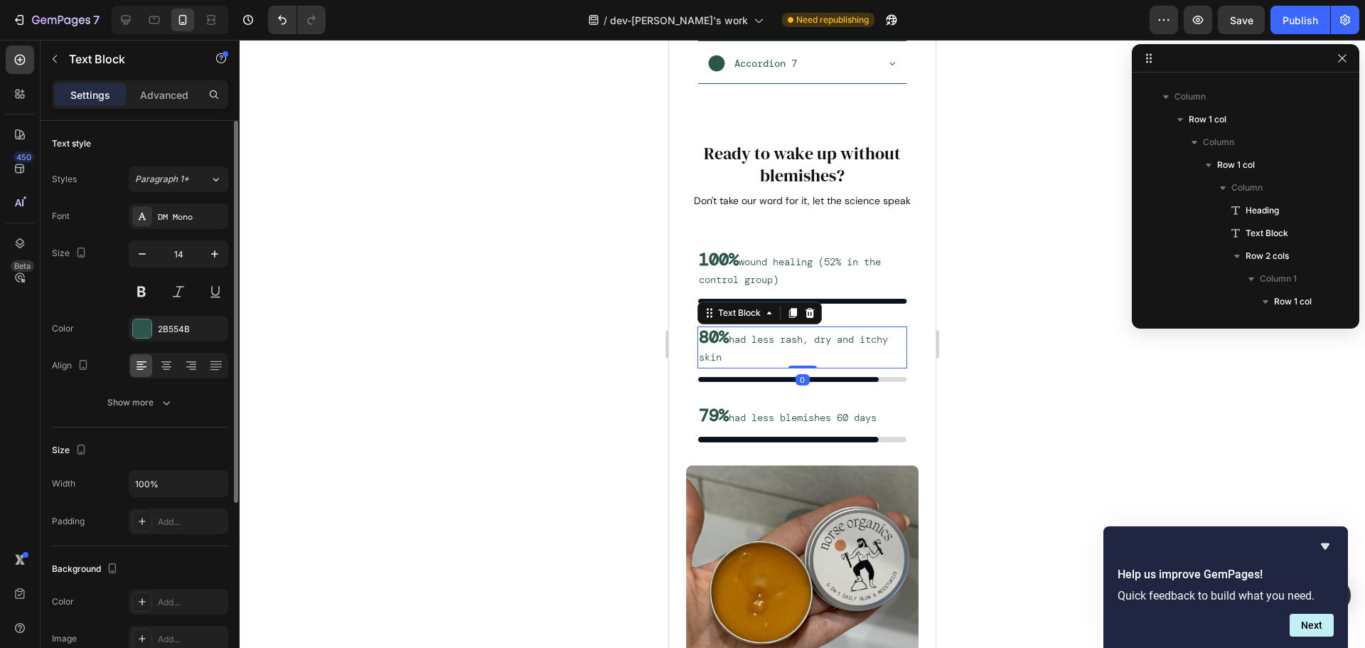
scroll to position [565, 0]
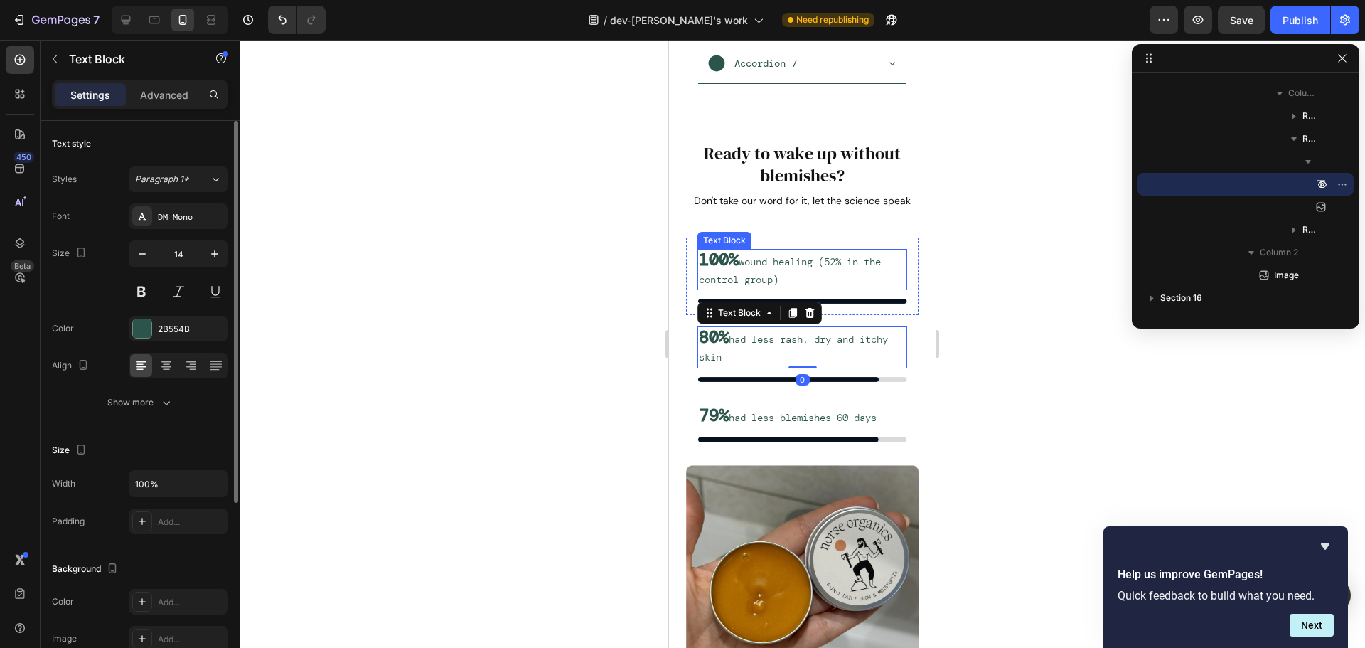
click at [853, 253] on p "100% wound healing (52% in the control group)" at bounding box center [802, 269] width 207 height 38
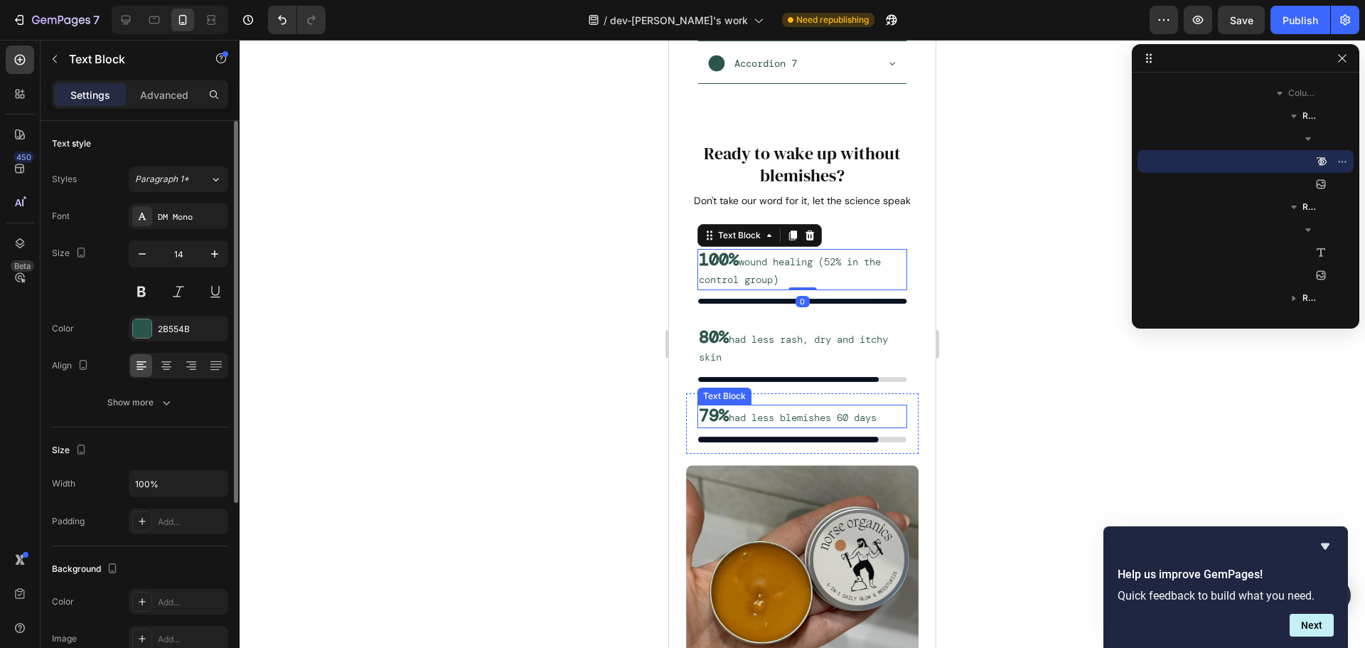
click at [818, 411] on p "79% had less blemishes 60 days" at bounding box center [802, 416] width 207 height 21
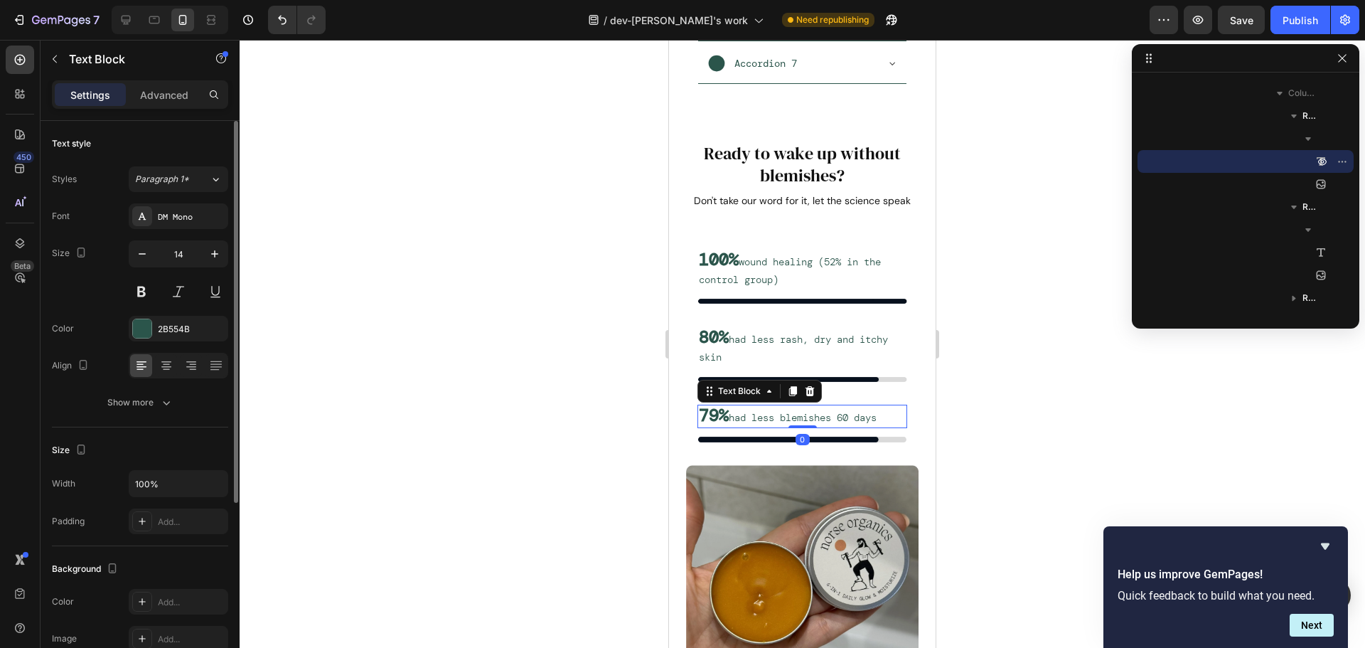
scroll to position [721, 0]
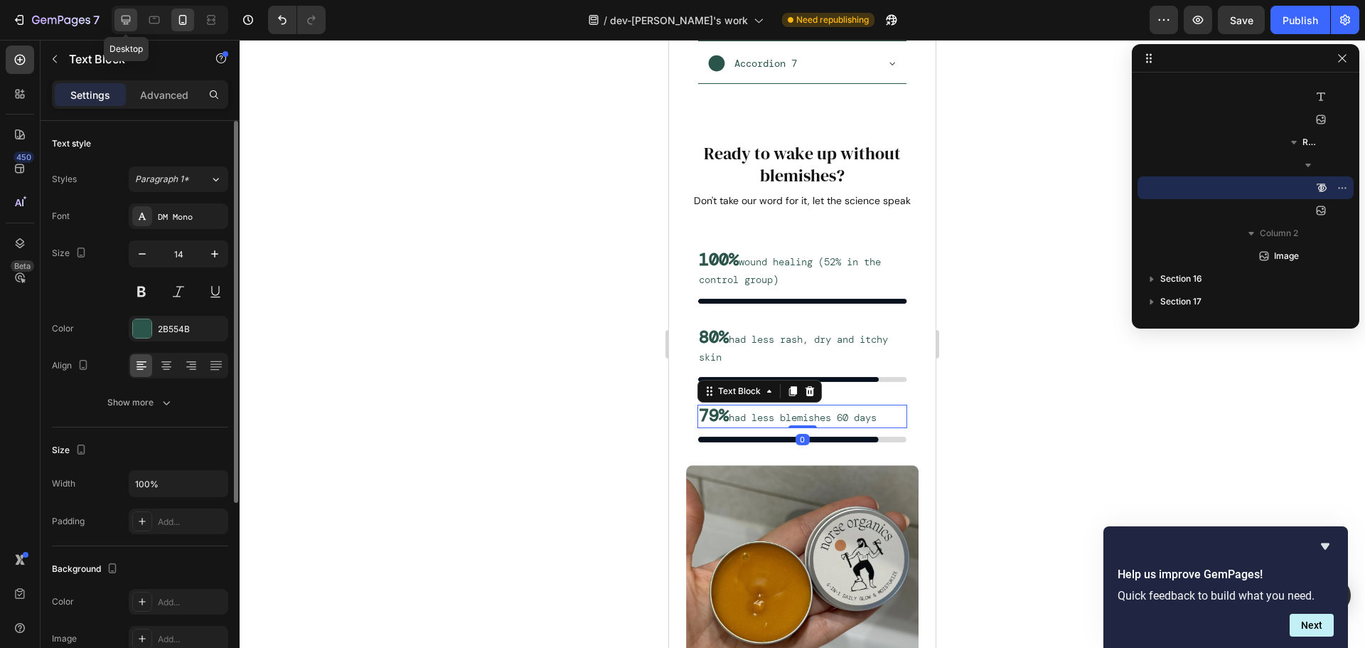
click at [128, 19] on icon at bounding box center [126, 20] width 14 height 14
type input "18"
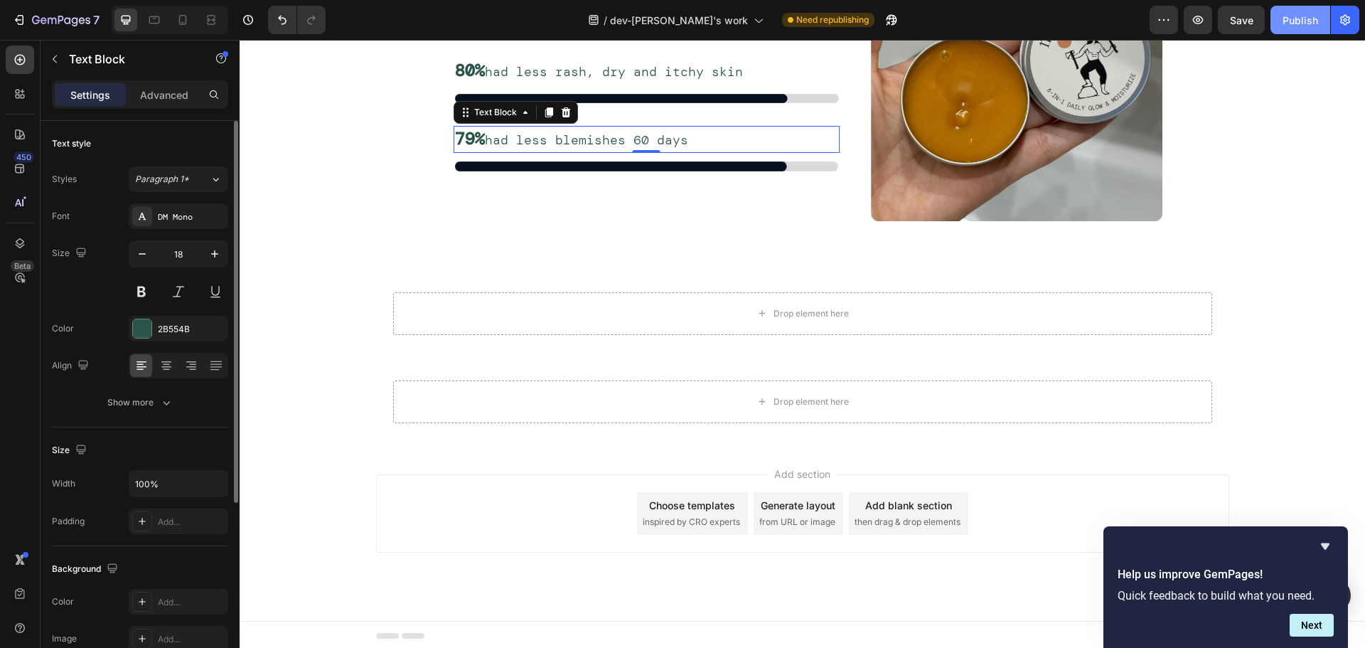
scroll to position [7329, 0]
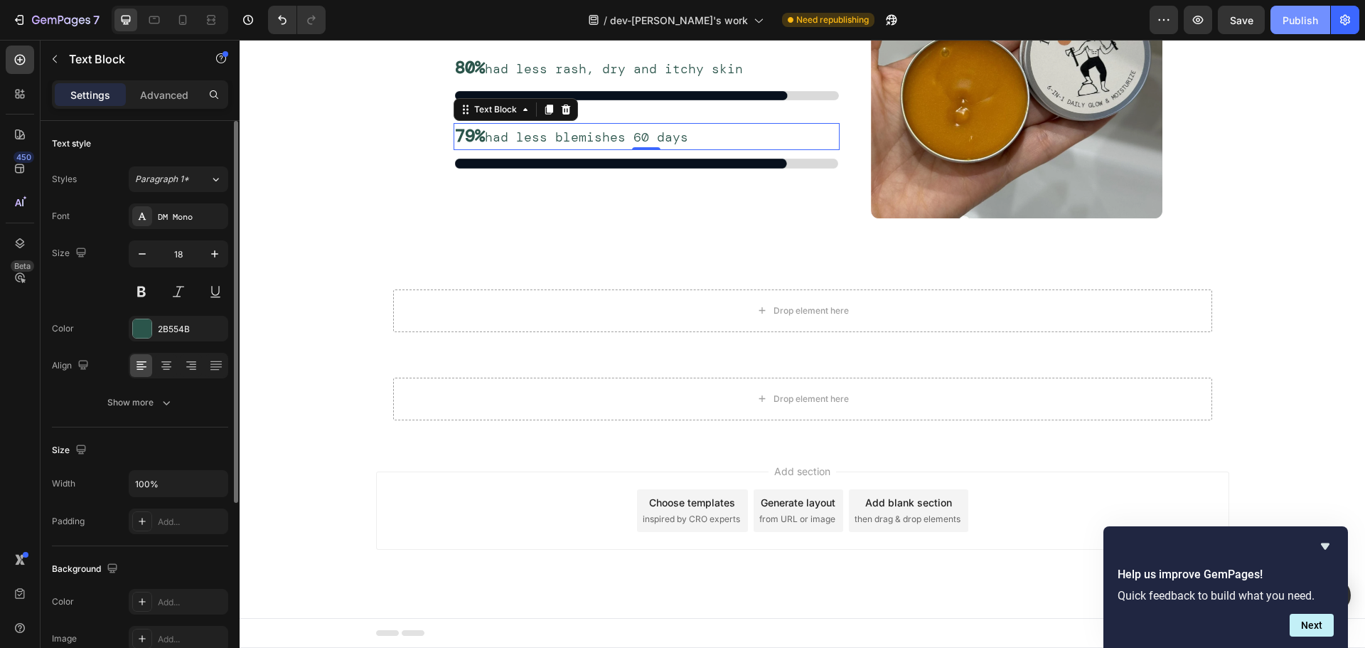
click at [1319, 22] on button "Publish" at bounding box center [1301, 20] width 60 height 28
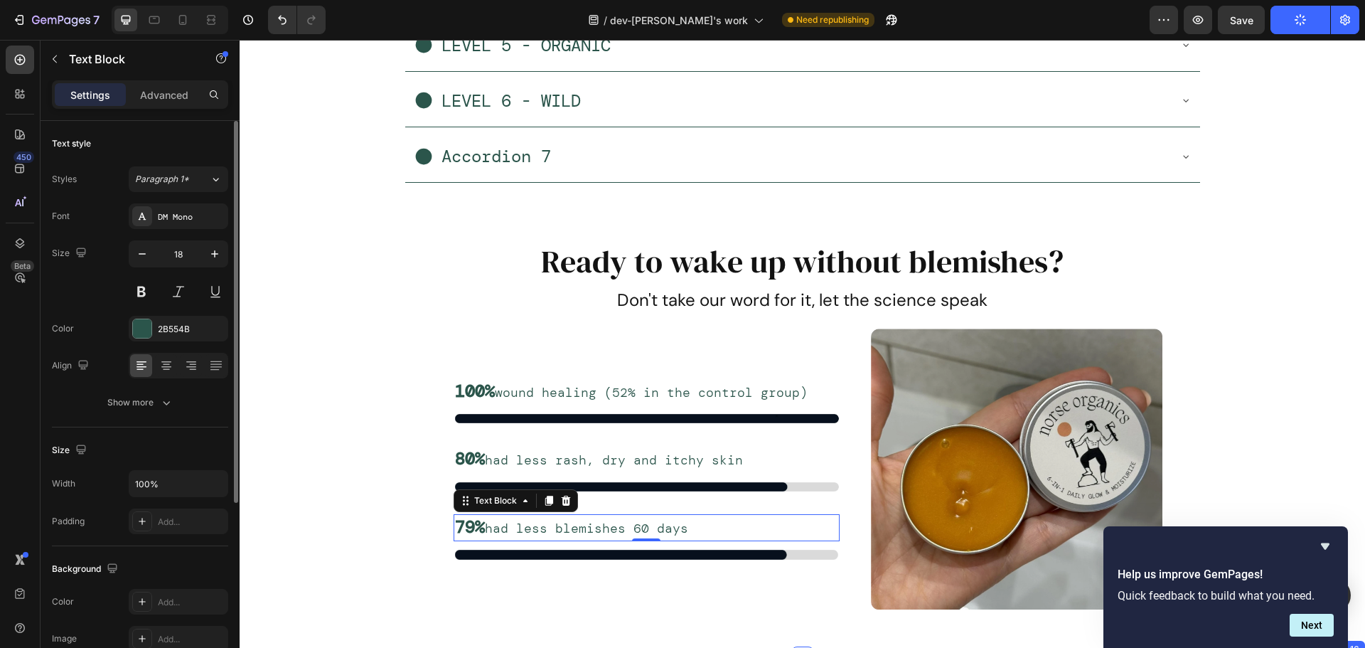
scroll to position [6902, 0]
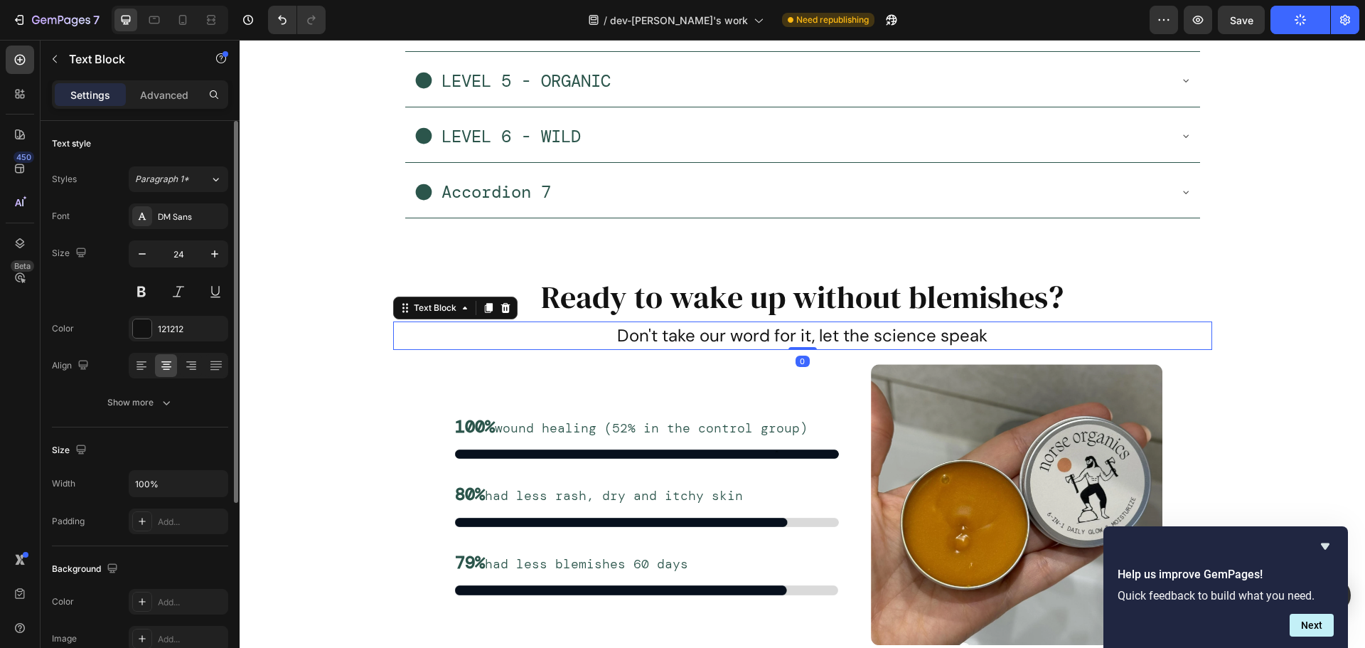
click at [744, 336] on p "Don't take our word for it, let the science speak" at bounding box center [803, 336] width 816 height 26
drag, startPoint x: 161, startPoint y: 87, endPoint x: 162, endPoint y: 96, distance: 9.3
click at [161, 86] on div "Advanced" at bounding box center [164, 94] width 71 height 23
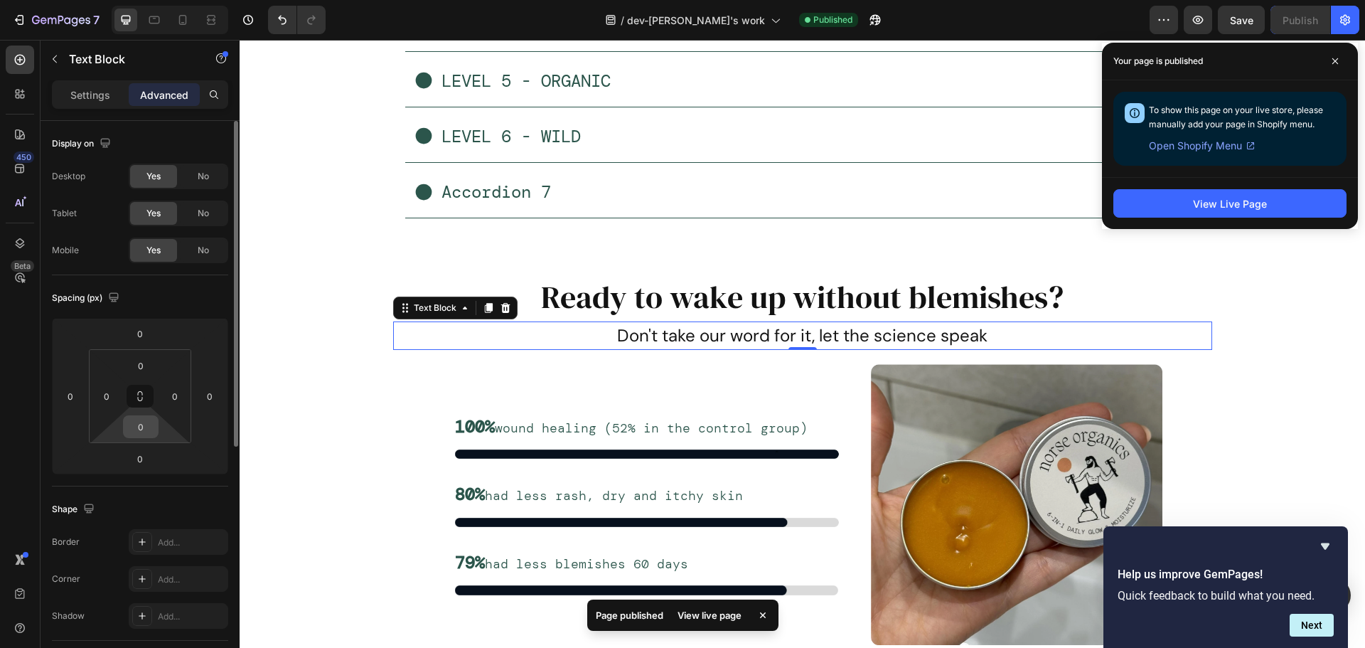
click at [144, 432] on input "0" at bounding box center [141, 426] width 28 height 21
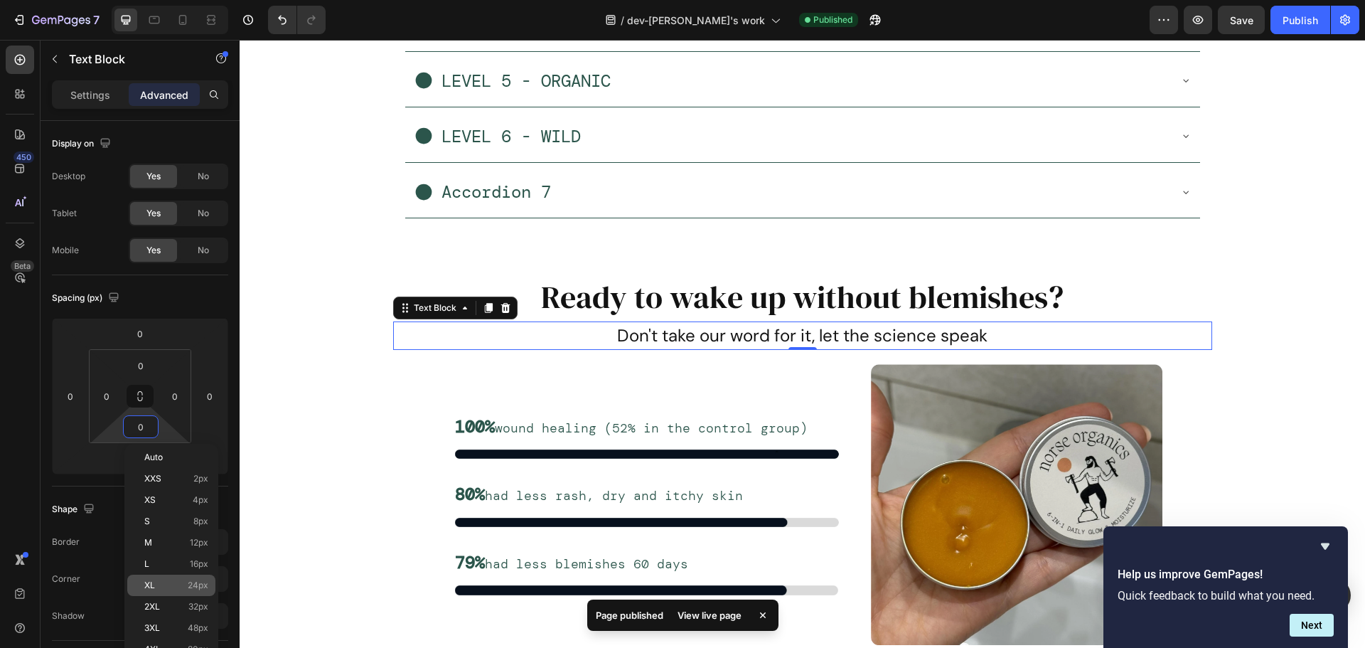
click at [162, 577] on div "XL 24px" at bounding box center [171, 585] width 88 height 21
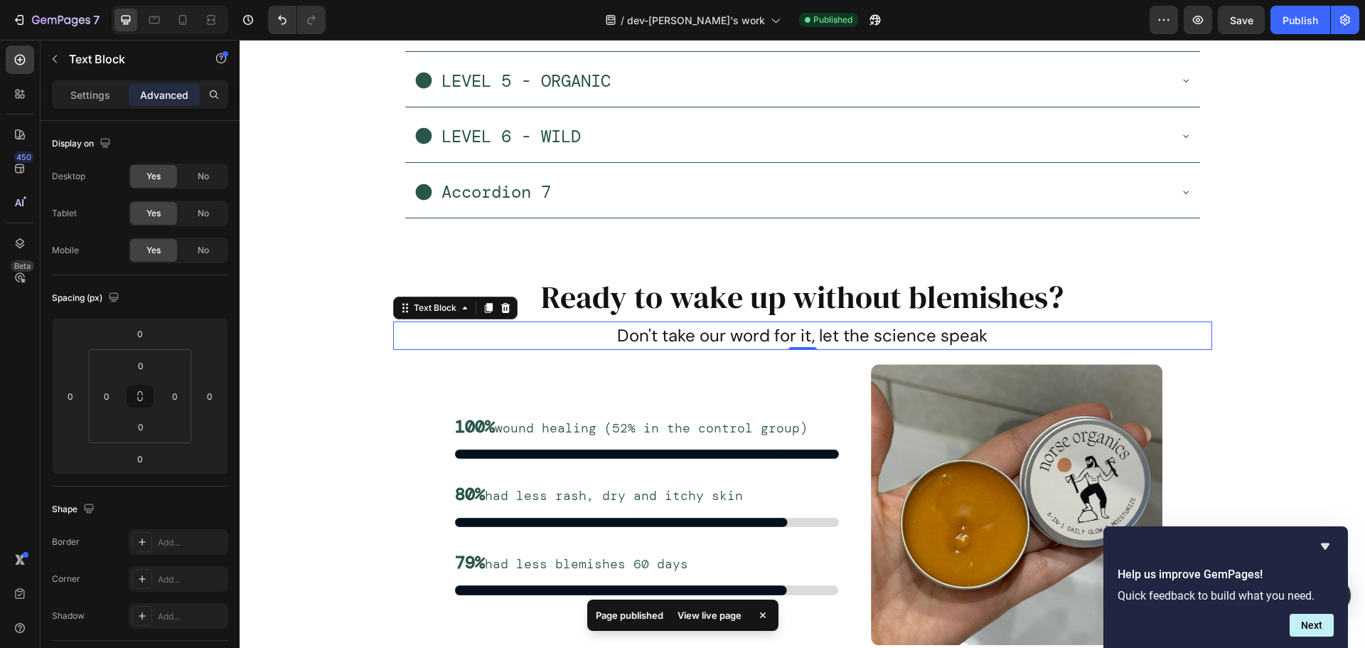
type input "24"
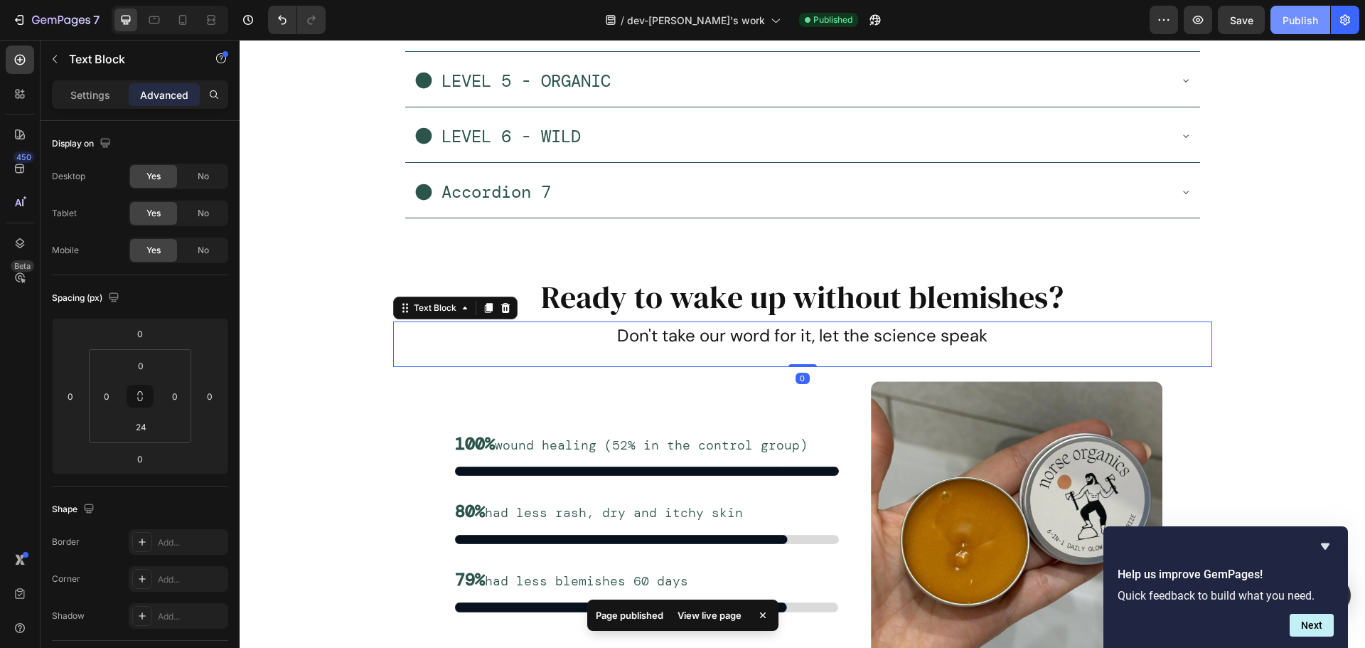
click at [1296, 28] on button "Publish" at bounding box center [1301, 20] width 60 height 28
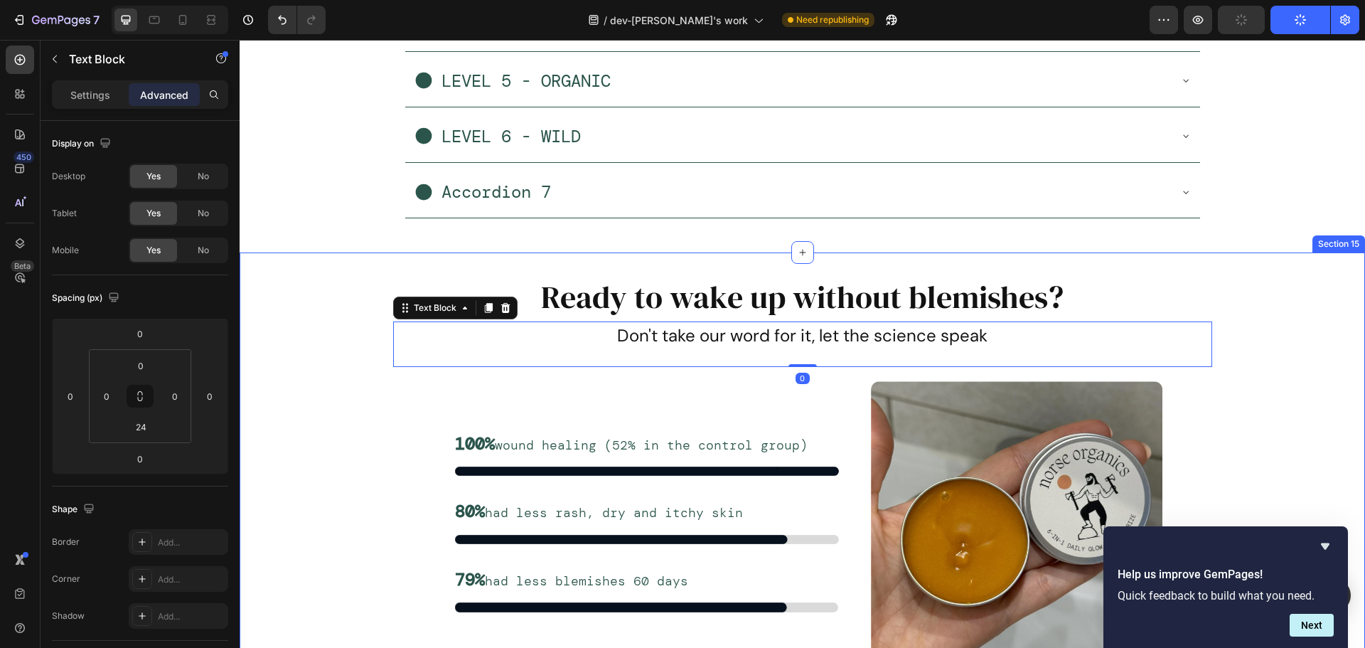
click at [1247, 372] on div "Ready to wake up without blemishes? Heading Don't take our word for it, let the…" at bounding box center [803, 481] width 1126 height 412
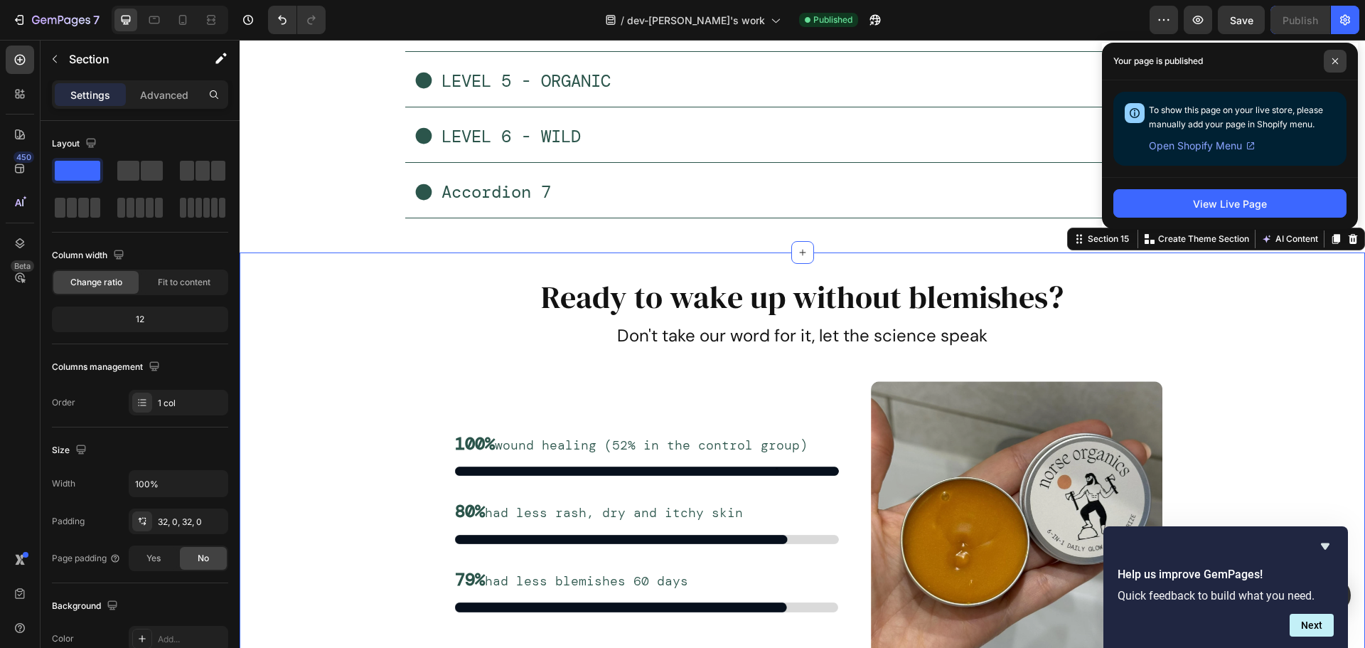
click at [1333, 64] on icon at bounding box center [1335, 61] width 7 height 7
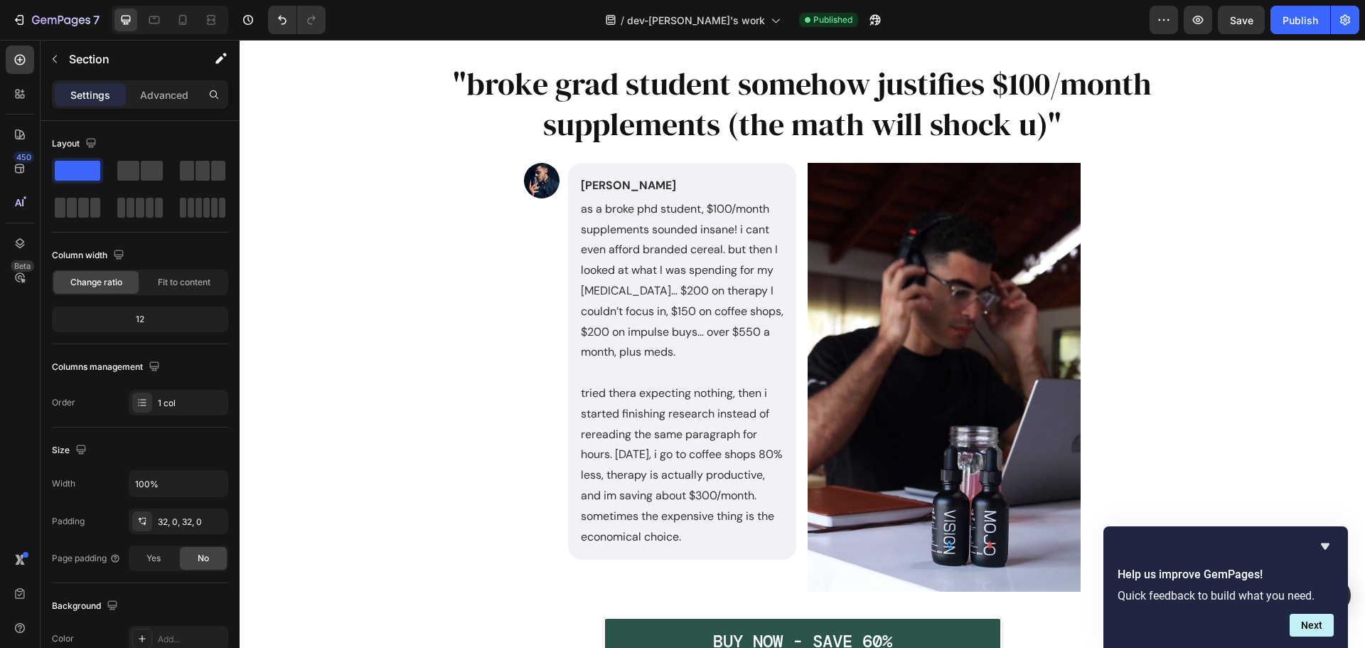
scroll to position [4058, 0]
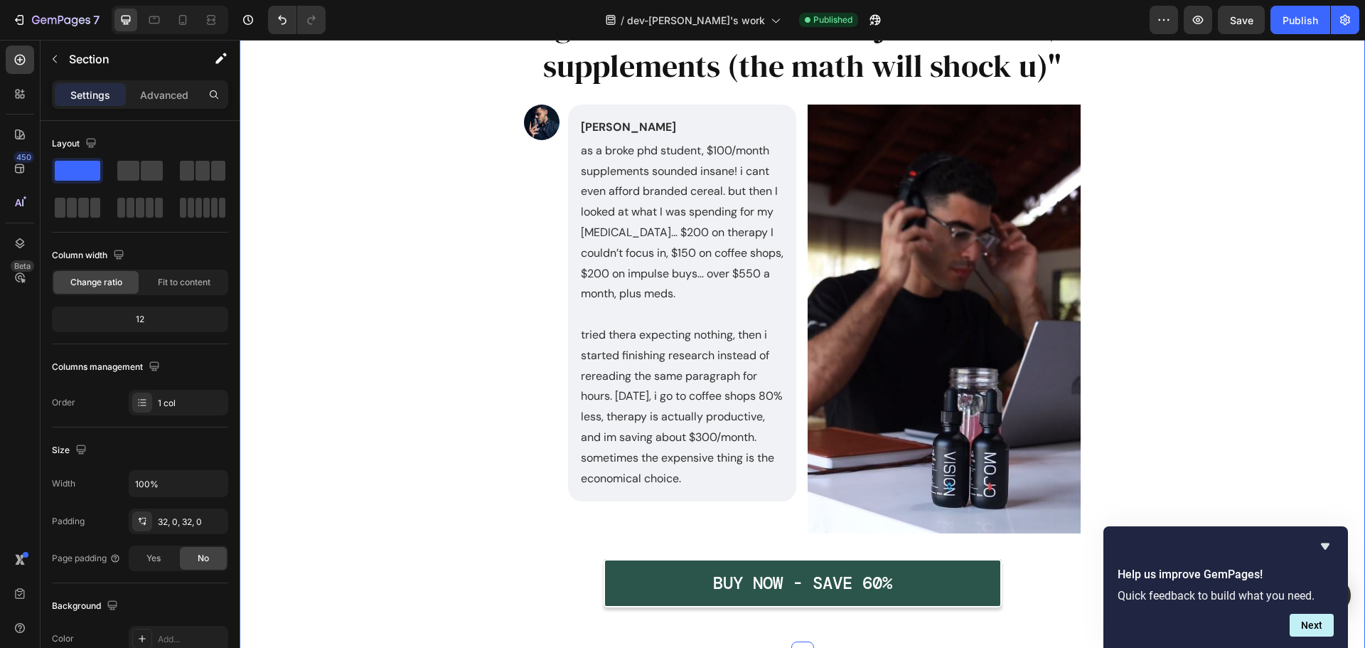
click at [339, 272] on div ""broke grad student somehow justifies $100/month supplements (the math will sho…" at bounding box center [803, 317] width 1126 height 626
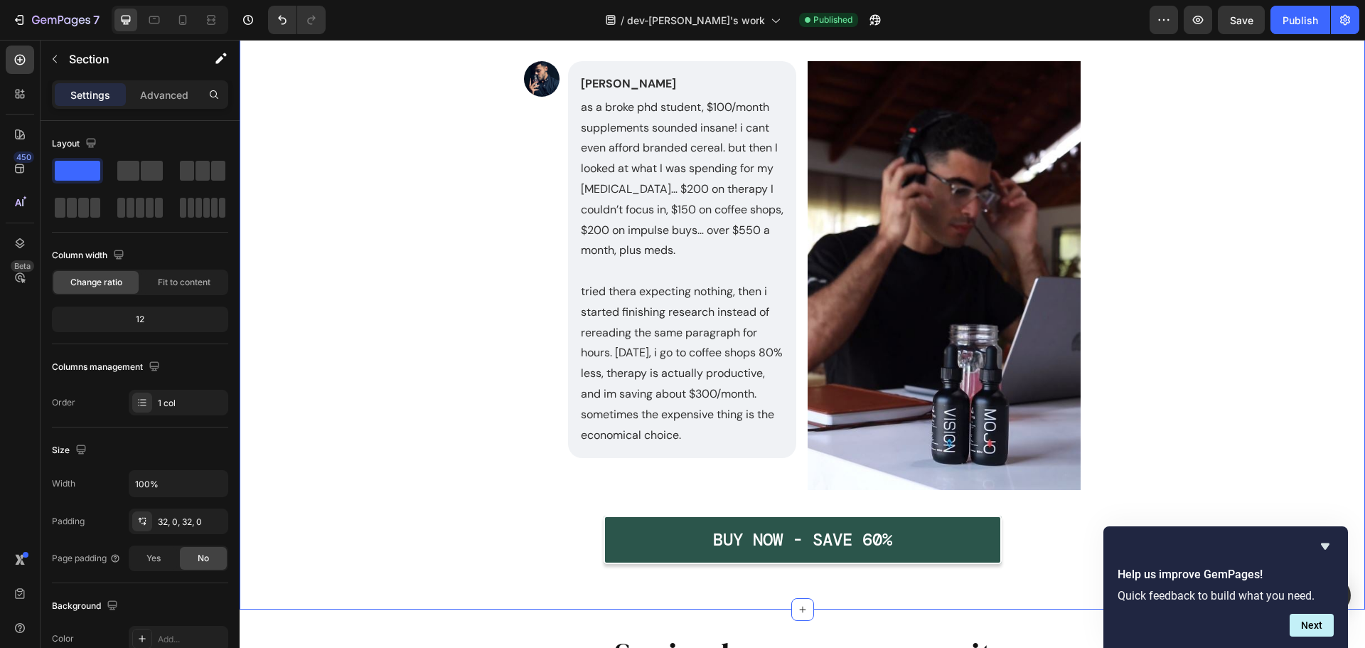
scroll to position [3986, 0]
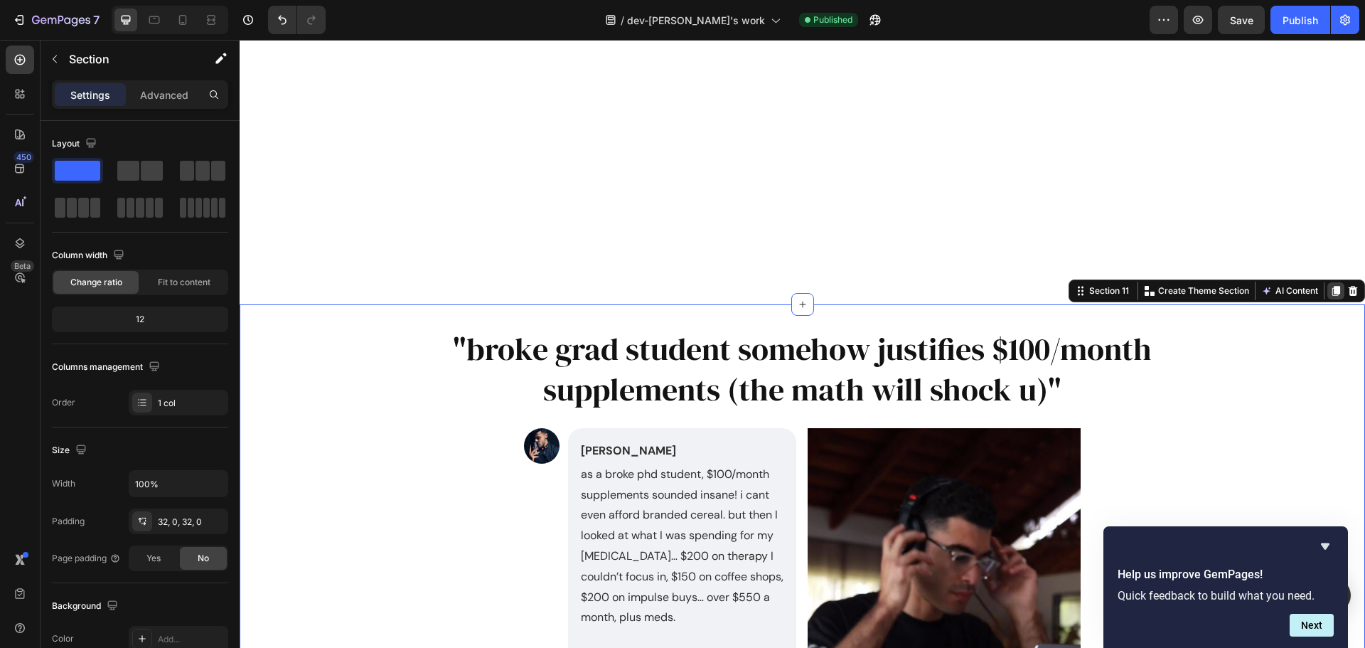
click at [1333, 293] on icon at bounding box center [1337, 291] width 8 height 10
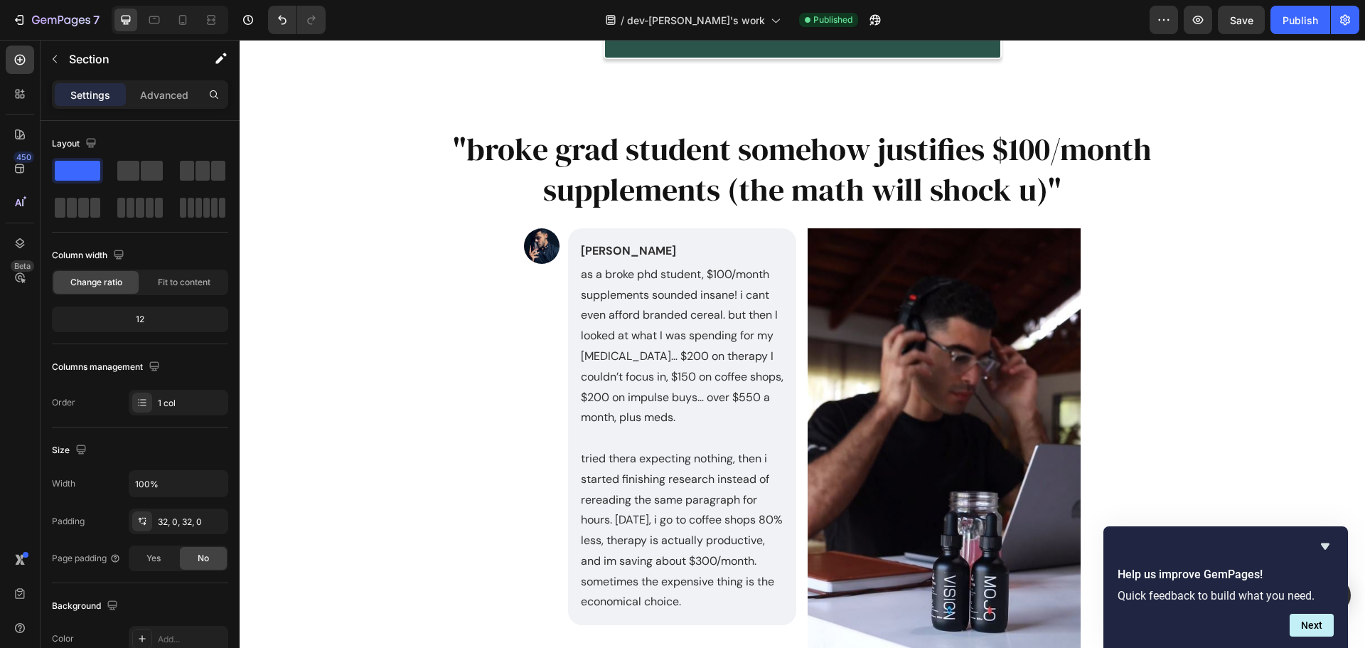
scroll to position [4873, 0]
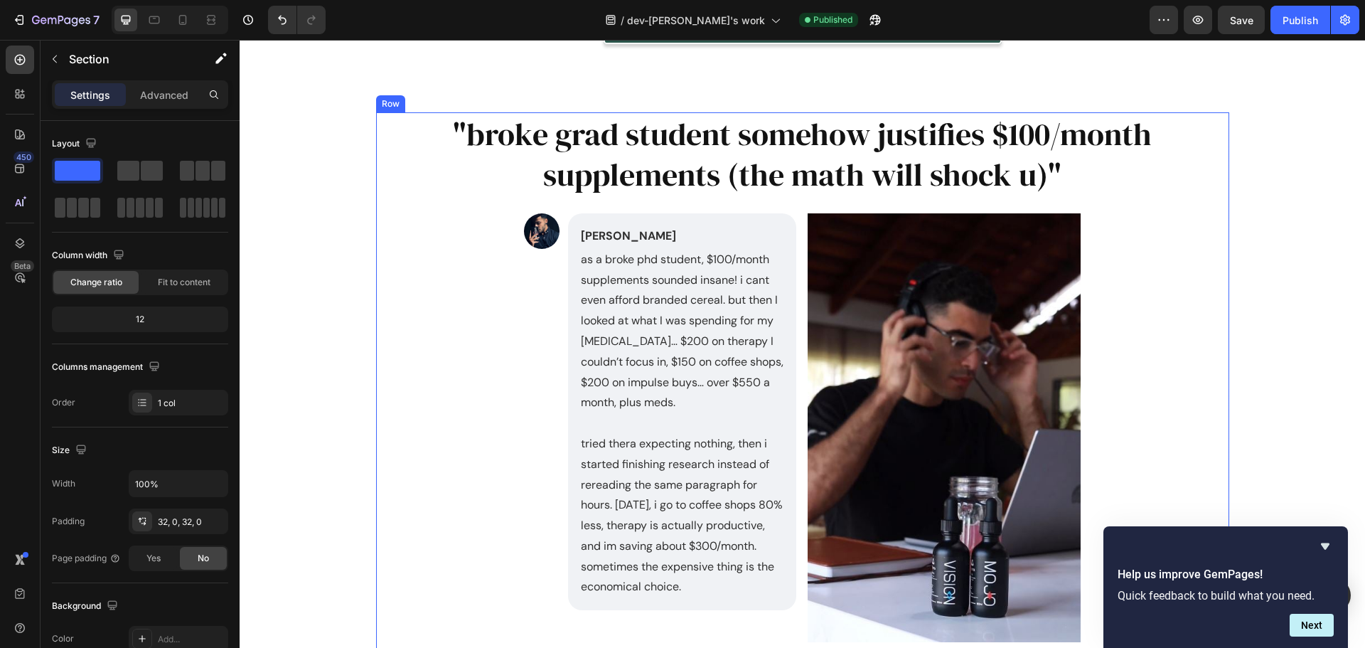
click at [399, 220] on div ""broke grad student somehow justifies $100/month supplements (the math will sho…" at bounding box center [802, 419] width 819 height 615
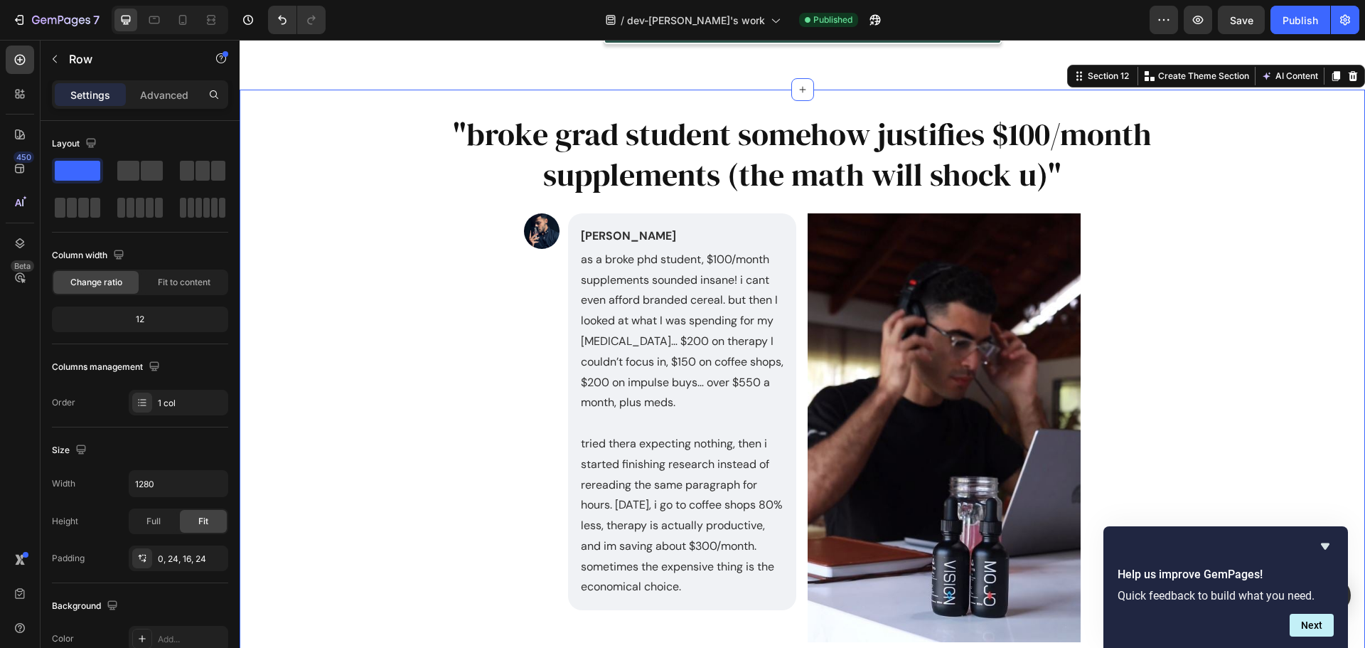
click at [304, 213] on div ""broke grad student somehow justifies $100/month supplements (the math will sho…" at bounding box center [803, 425] width 1126 height 626
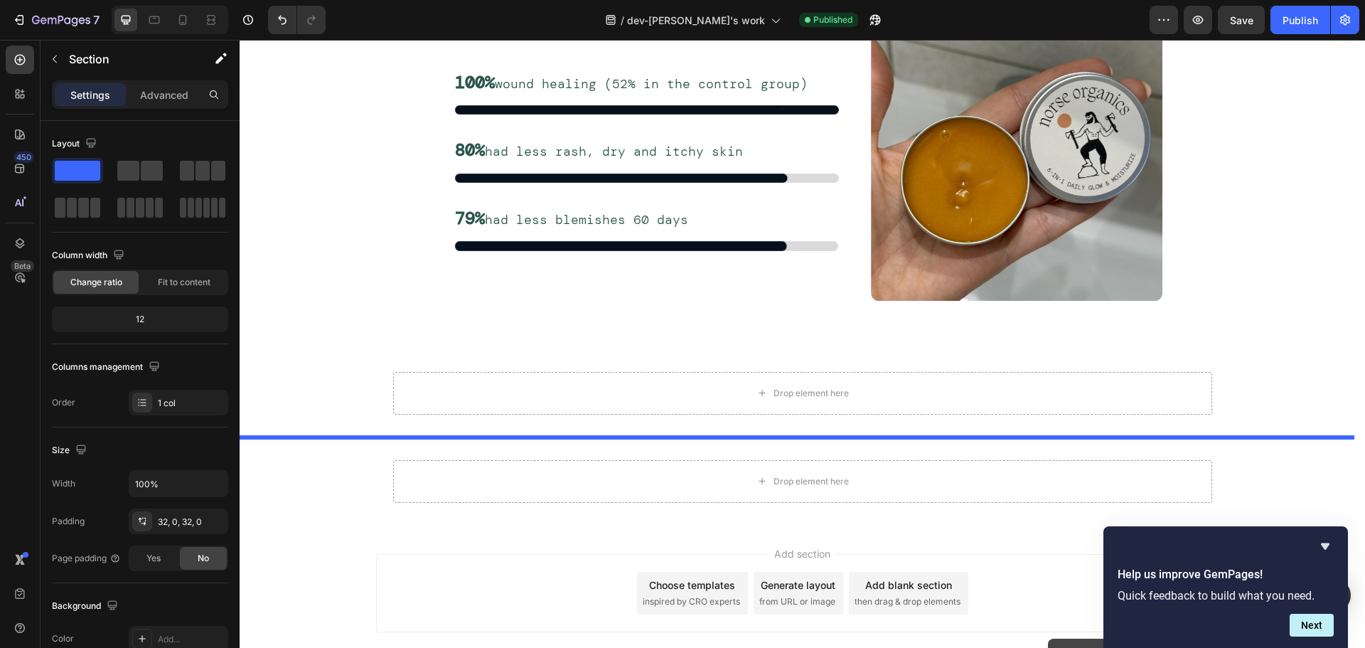
scroll to position [8018, 0]
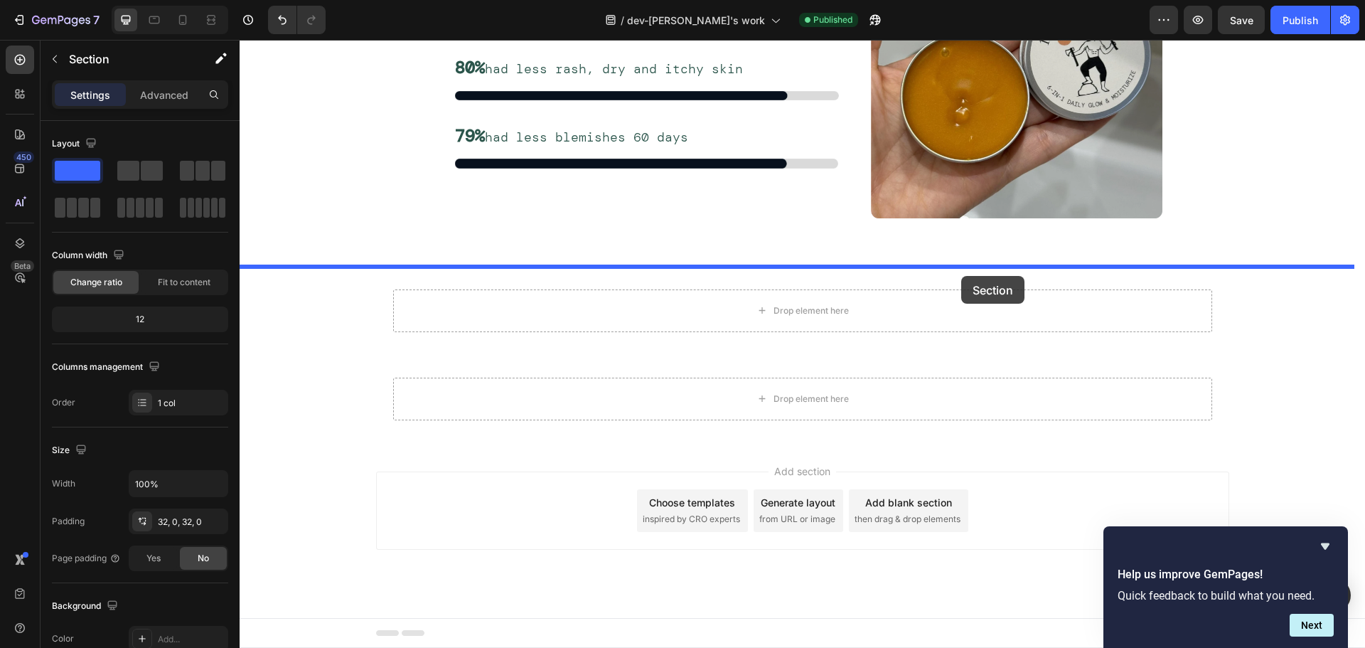
drag, startPoint x: 1068, startPoint y: 82, endPoint x: 961, endPoint y: 276, distance: 220.9
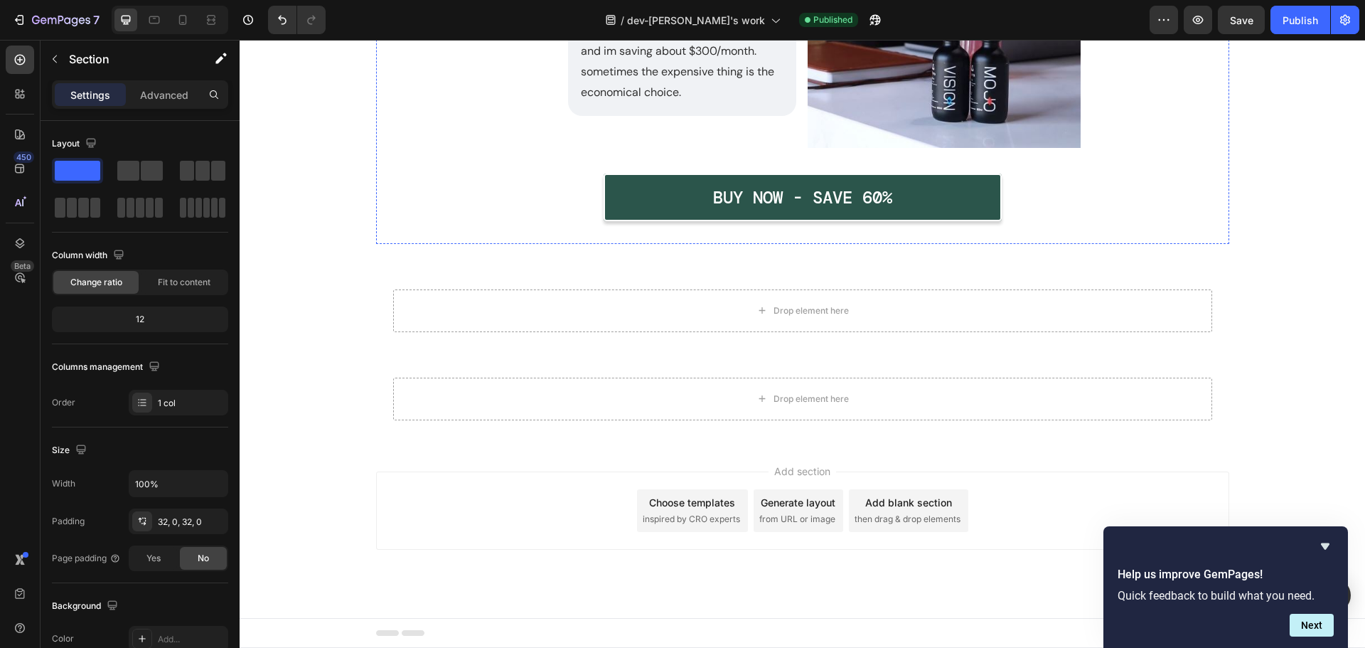
scroll to position [7346, 0]
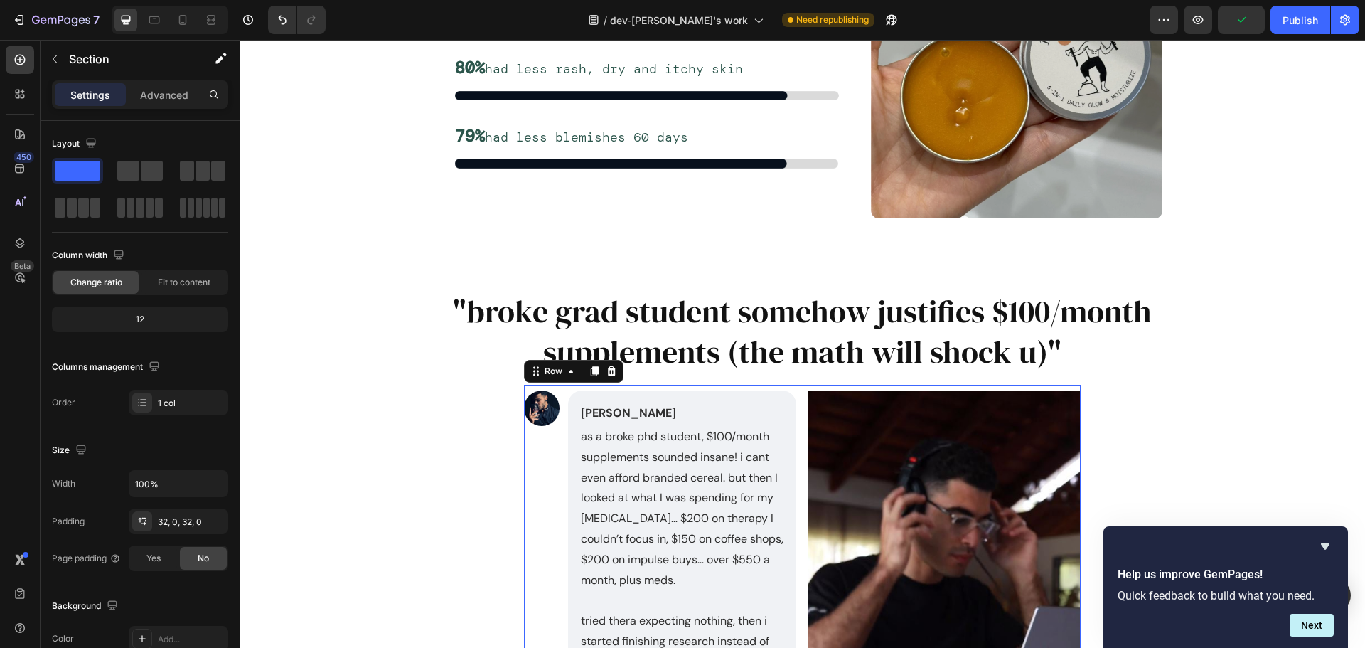
click at [785, 388] on div "Image Noah Bennet Text Block as a broke phd student, $100/month supplements sou…" at bounding box center [802, 605] width 557 height 440
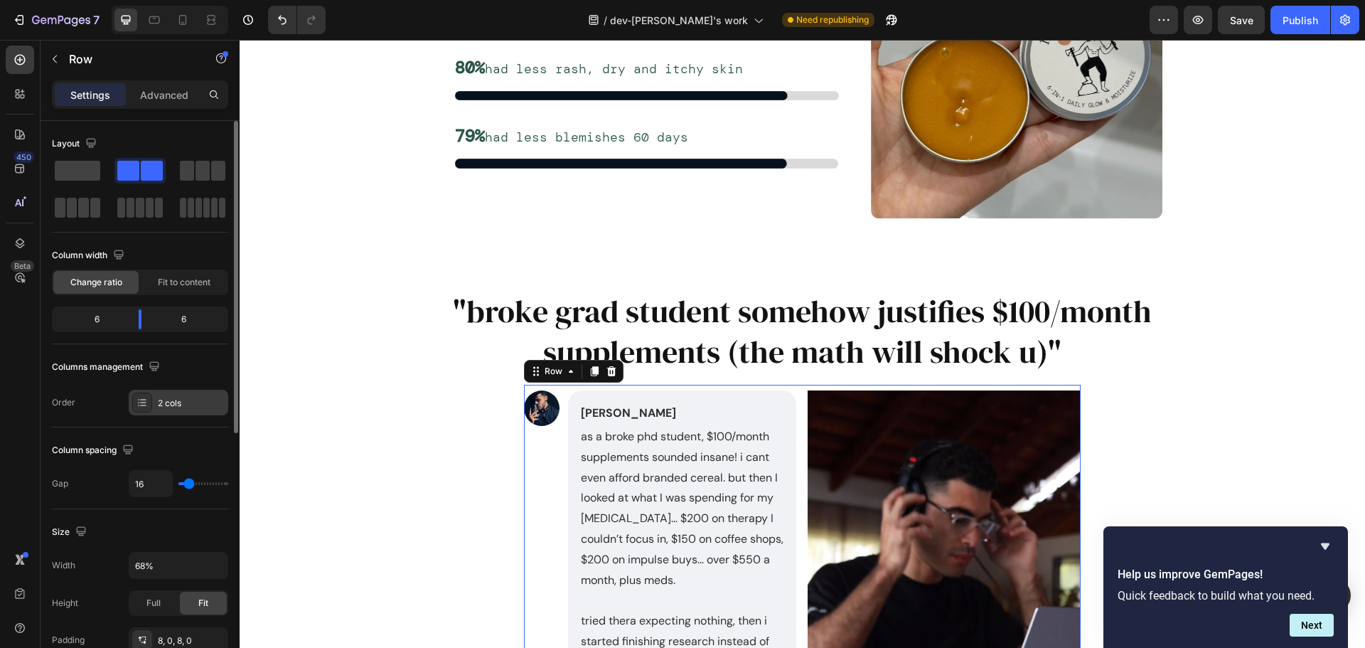
click at [145, 404] on icon at bounding box center [142, 402] width 11 height 11
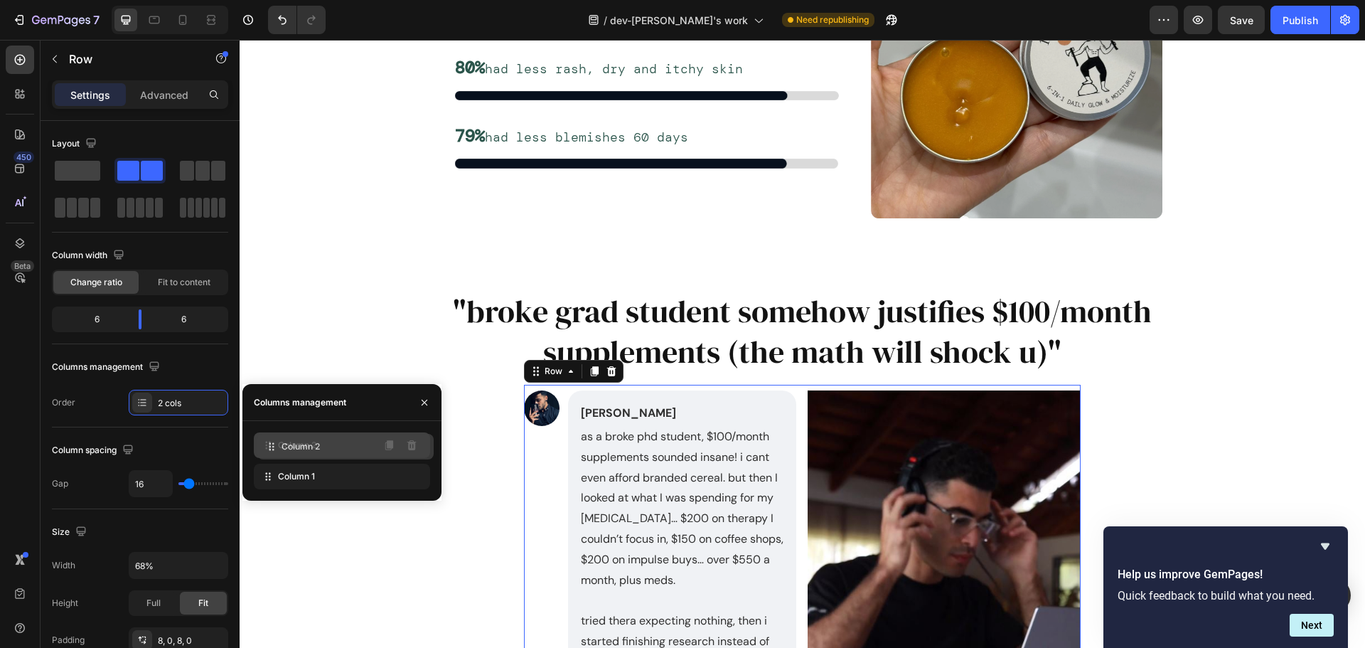
drag, startPoint x: 265, startPoint y: 479, endPoint x: 268, endPoint y: 449, distance: 30.1
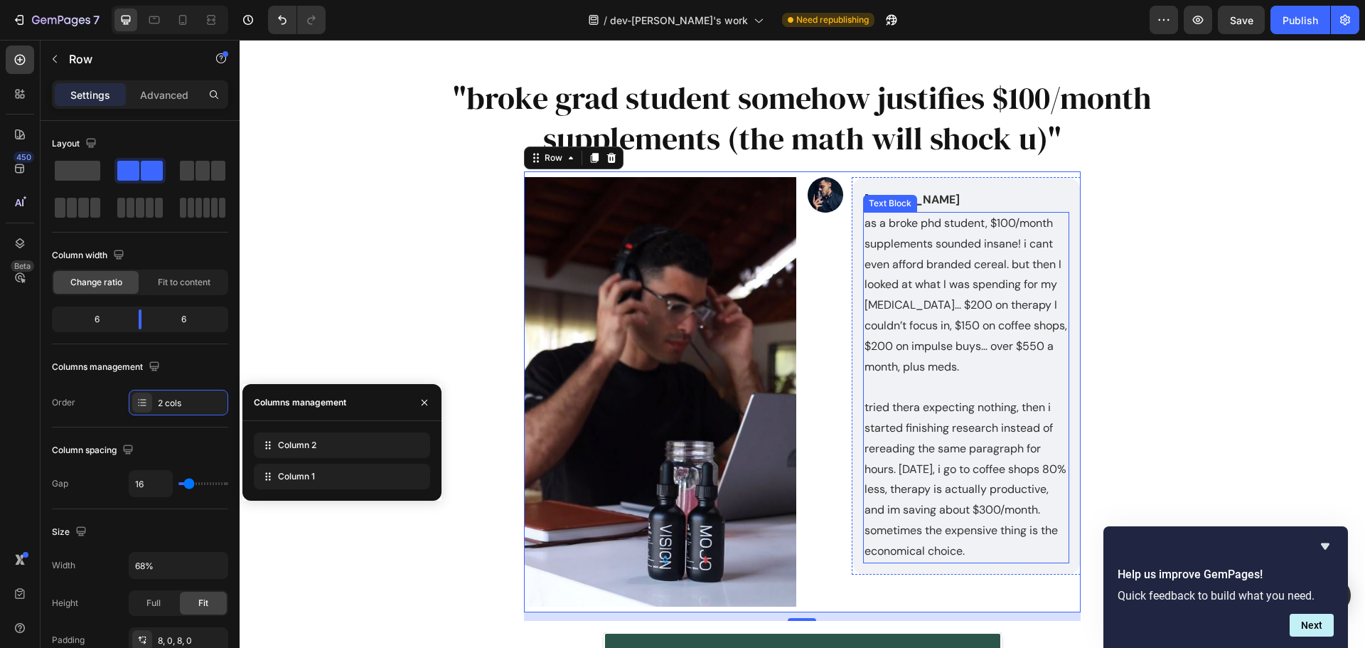
scroll to position [7275, 0]
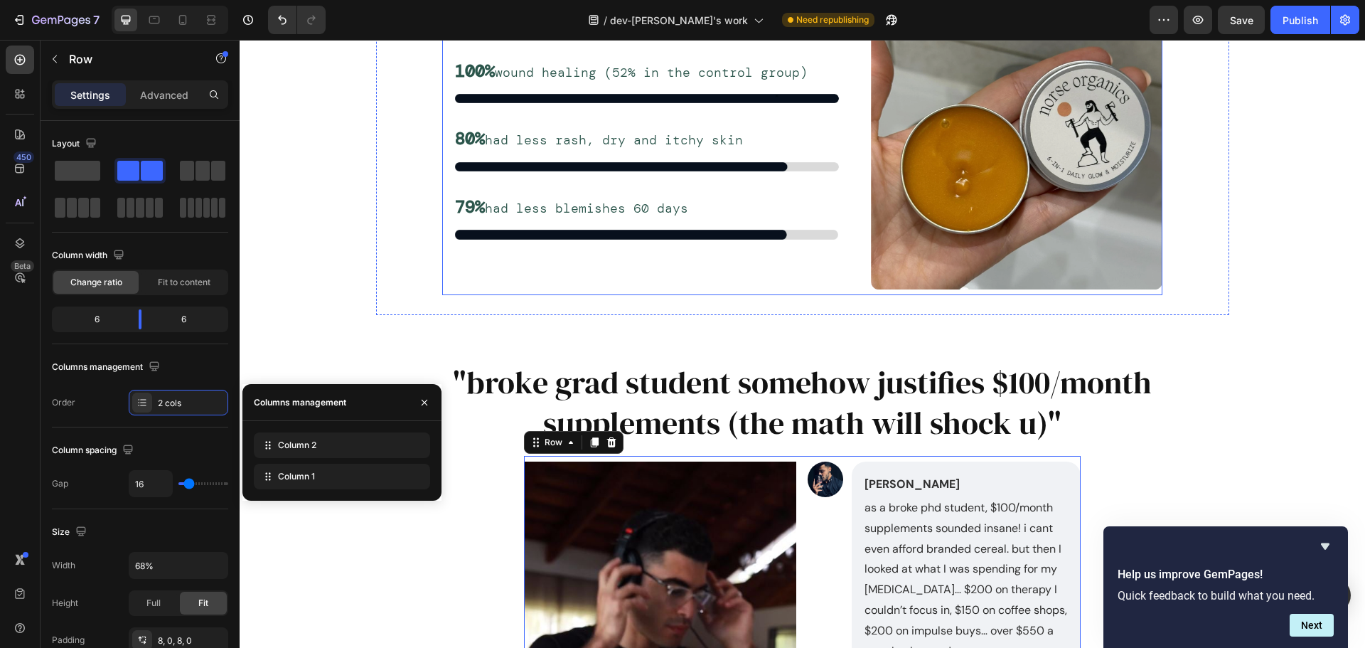
click at [508, 255] on div "100% wound healing (52% in the control group) Text Block Image Row 80% had less…" at bounding box center [646, 149] width 409 height 280
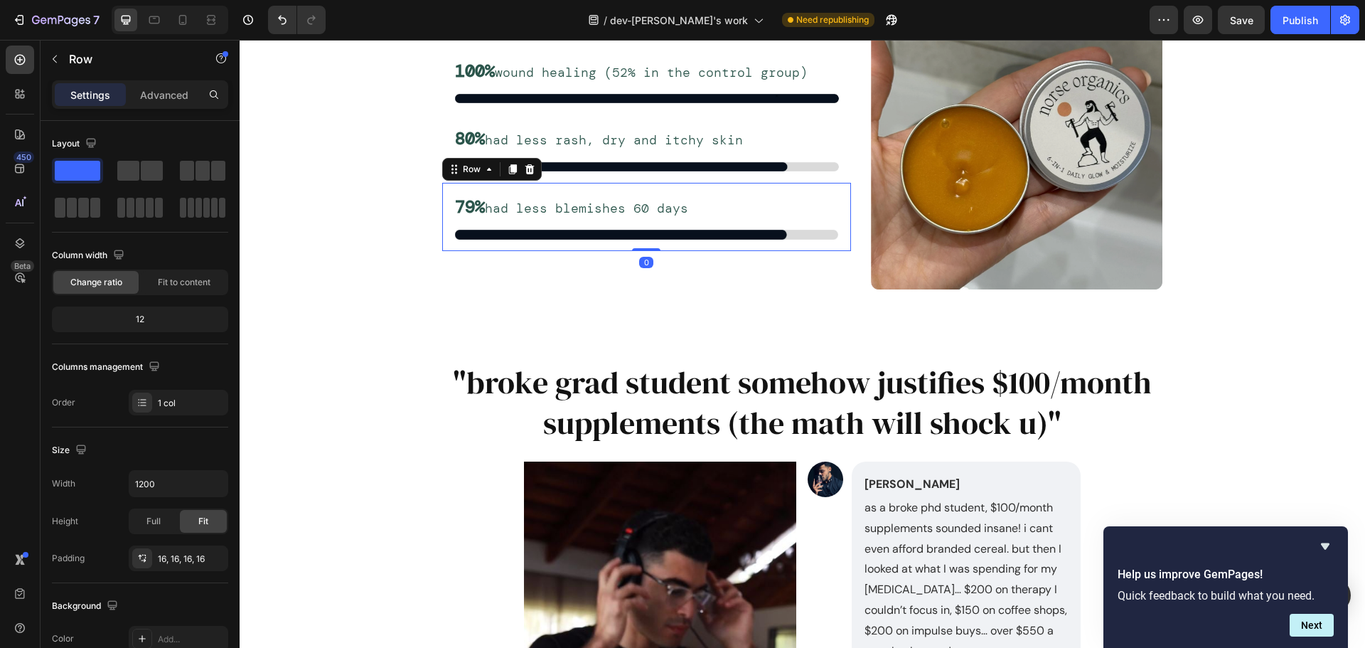
click at [776, 192] on div "79% had less blemishes 60 days Text Block Image Row 0" at bounding box center [646, 217] width 409 height 69
click at [511, 174] on icon at bounding box center [512, 169] width 11 height 11
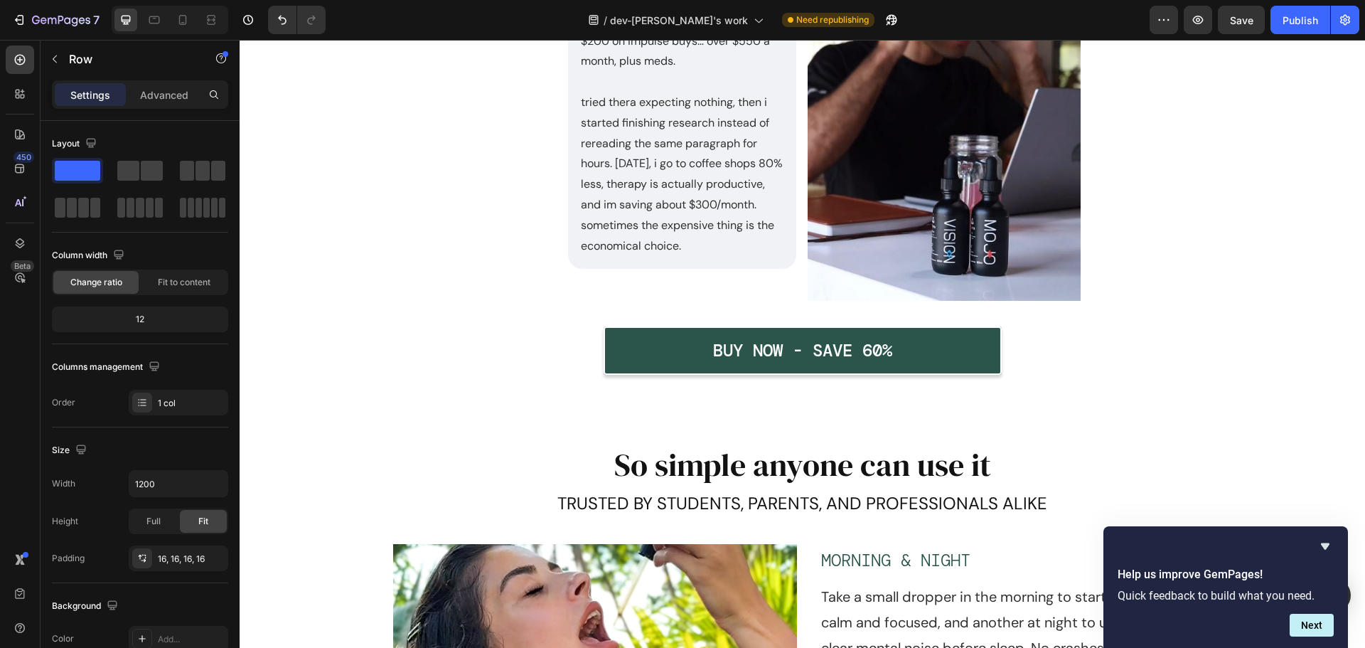
scroll to position [4538, 0]
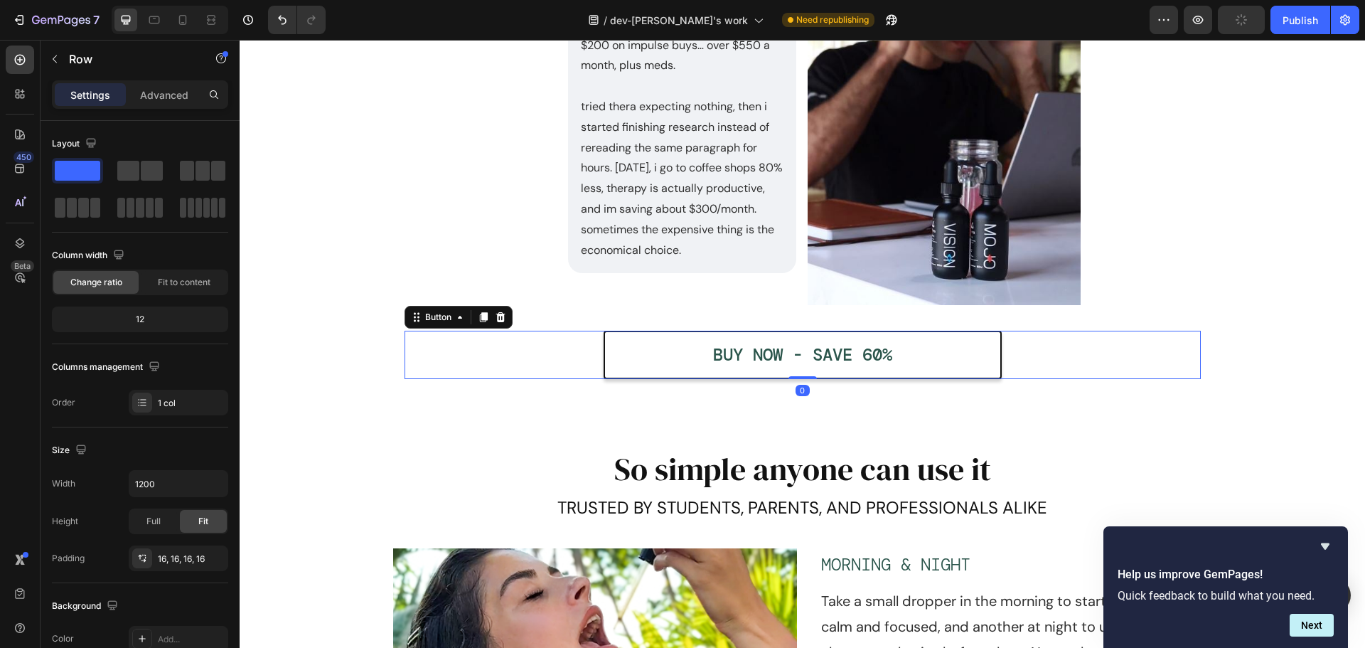
click at [980, 354] on button "BUY NOW - SAVE 60%" at bounding box center [803, 355] width 398 height 48
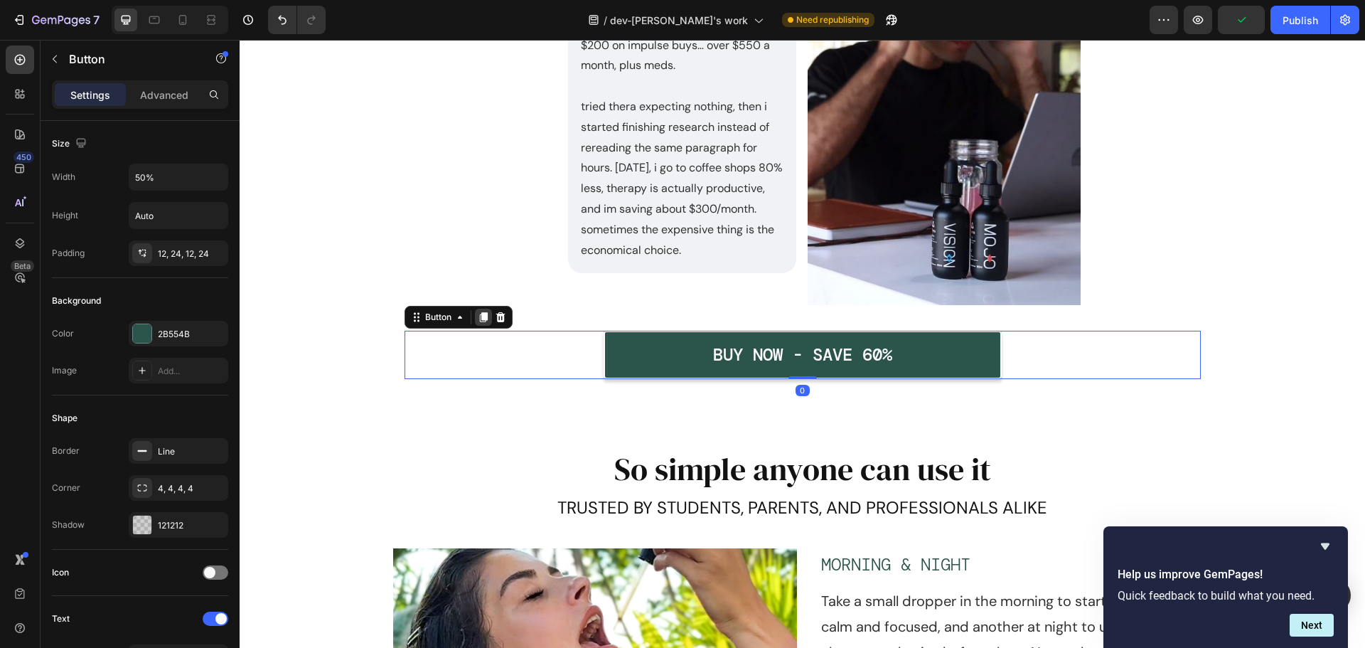
click at [481, 322] on icon at bounding box center [483, 316] width 11 height 11
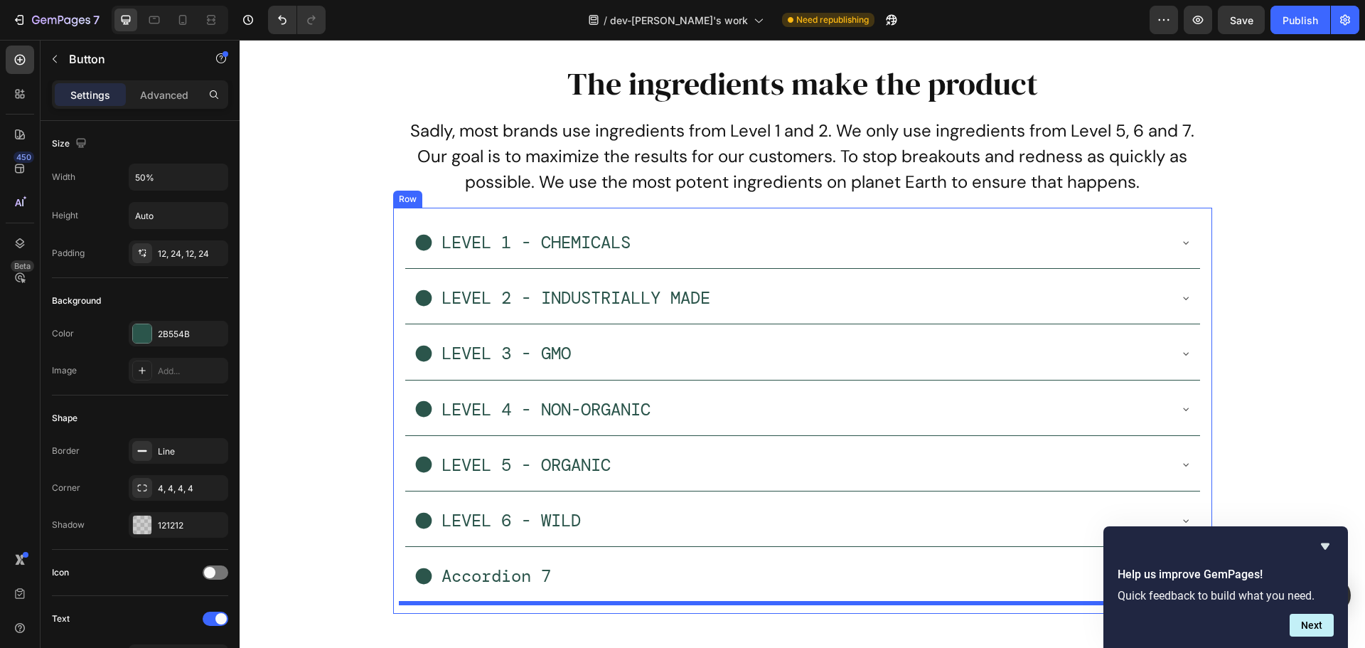
scroll to position [6874, 0]
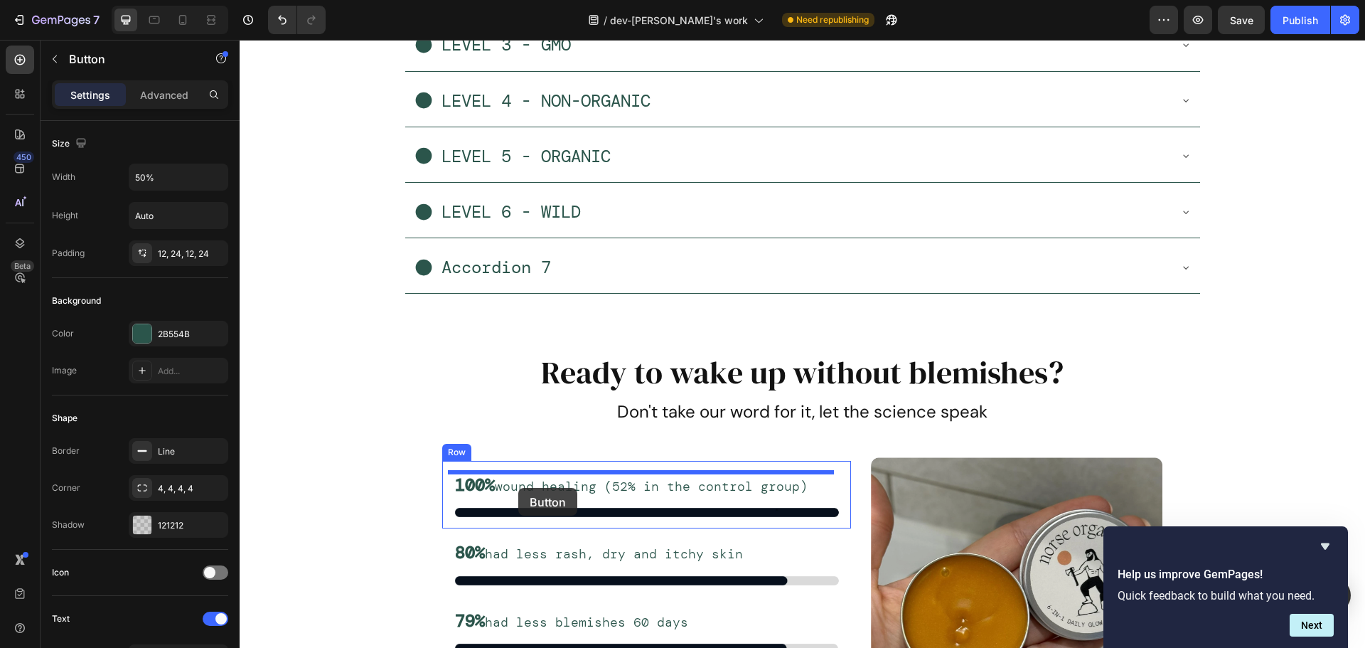
drag, startPoint x: 415, startPoint y: 368, endPoint x: 518, endPoint y: 485, distance: 156.1
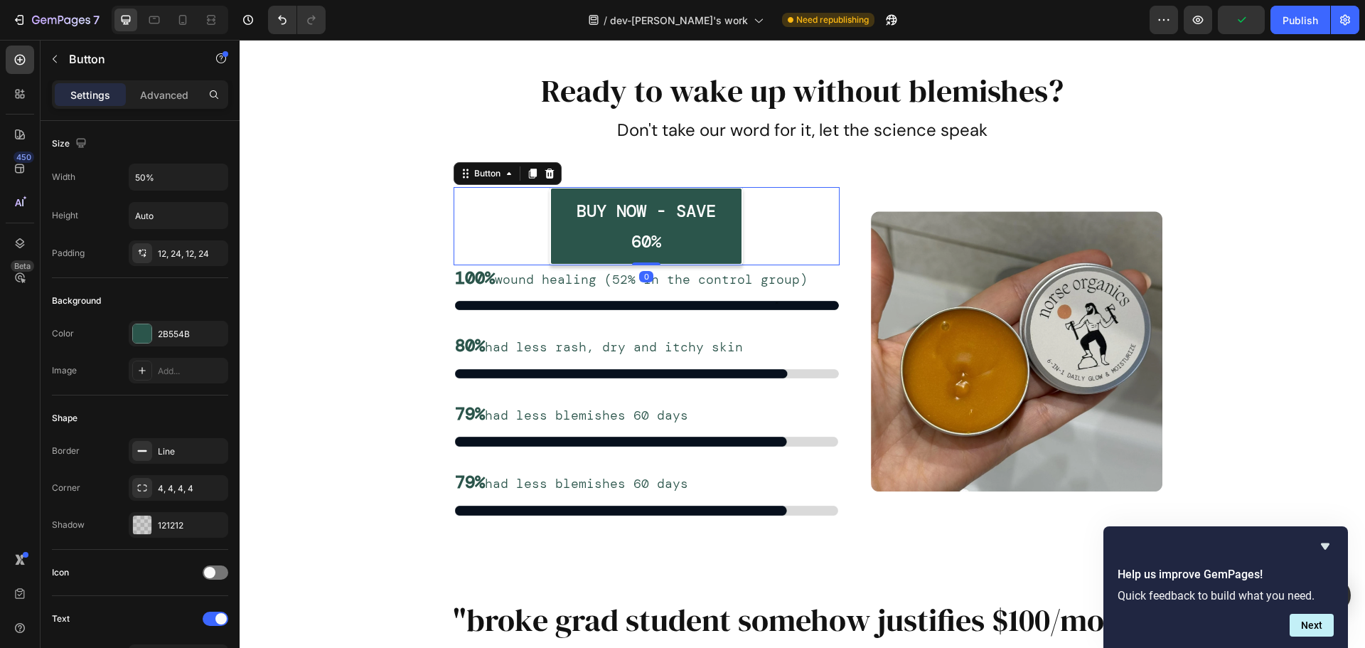
scroll to position [7230, 0]
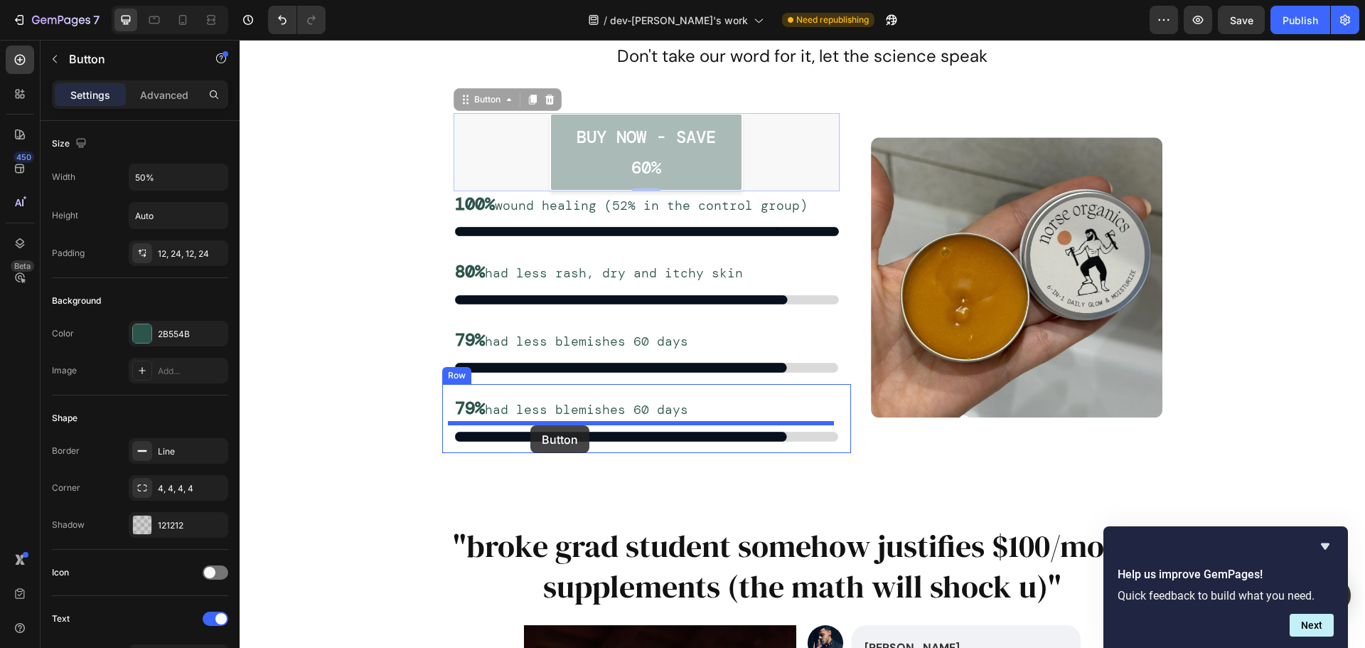
drag, startPoint x: 459, startPoint y: 106, endPoint x: 530, endPoint y: 425, distance: 327.1
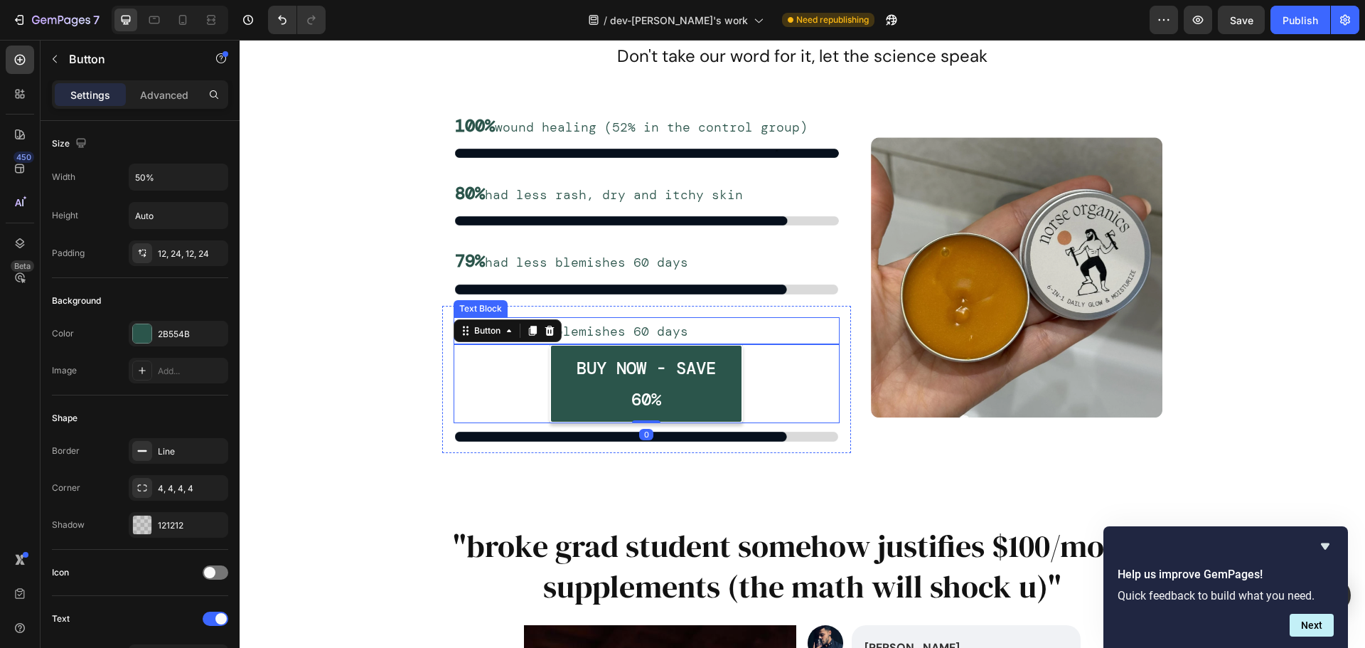
click at [616, 336] on p "79% had less blemishes 60 days" at bounding box center [646, 331] width 383 height 24
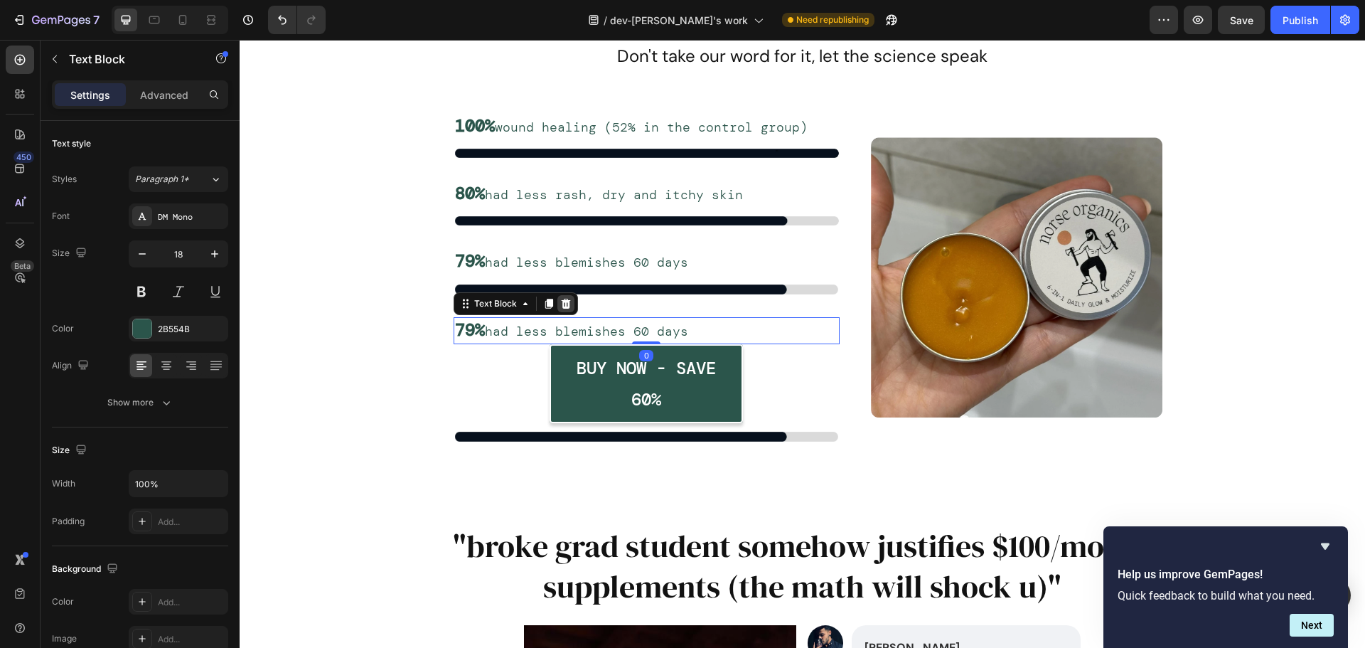
click at [560, 308] on icon at bounding box center [565, 303] width 11 height 11
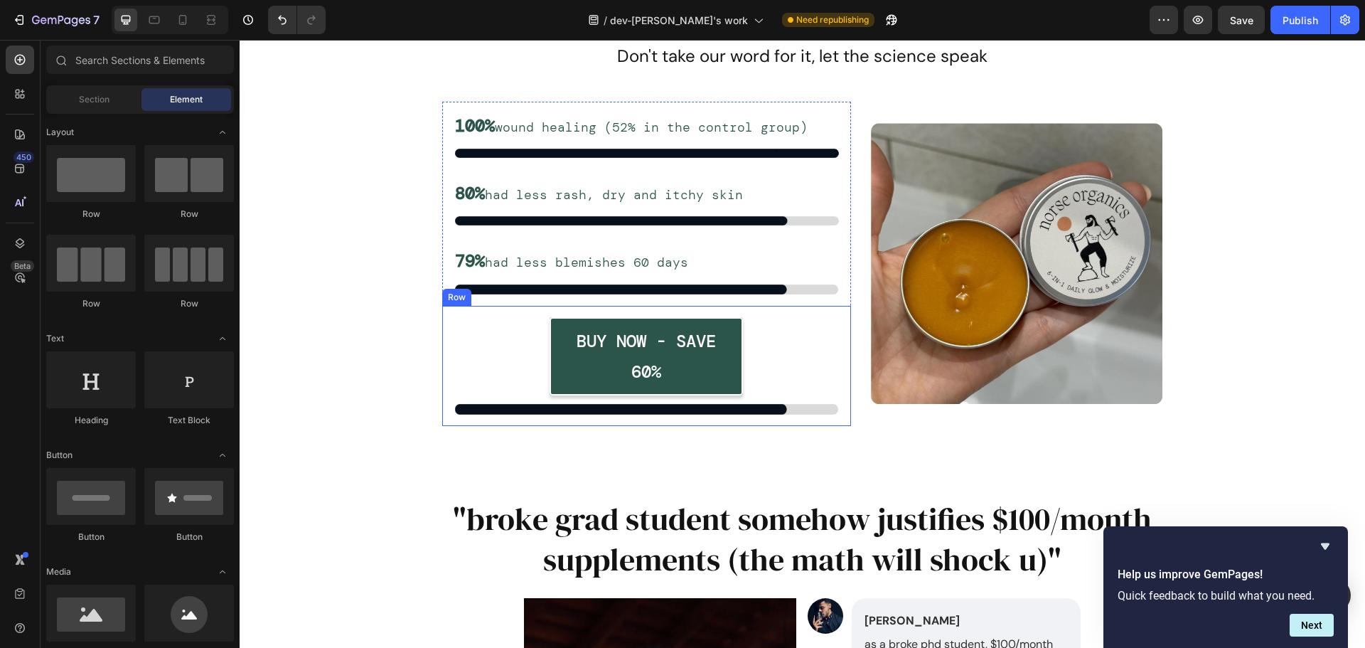
click at [774, 406] on img at bounding box center [647, 409] width 386 height 10
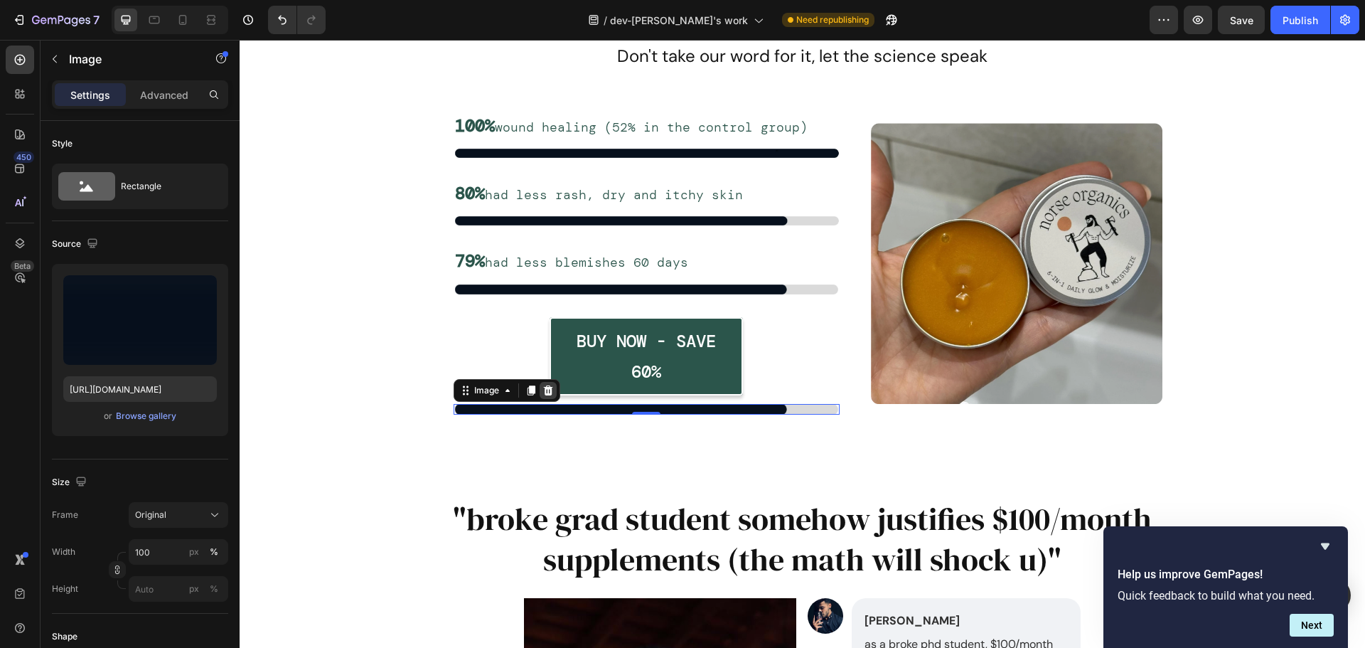
click at [543, 385] on icon at bounding box center [548, 390] width 11 height 11
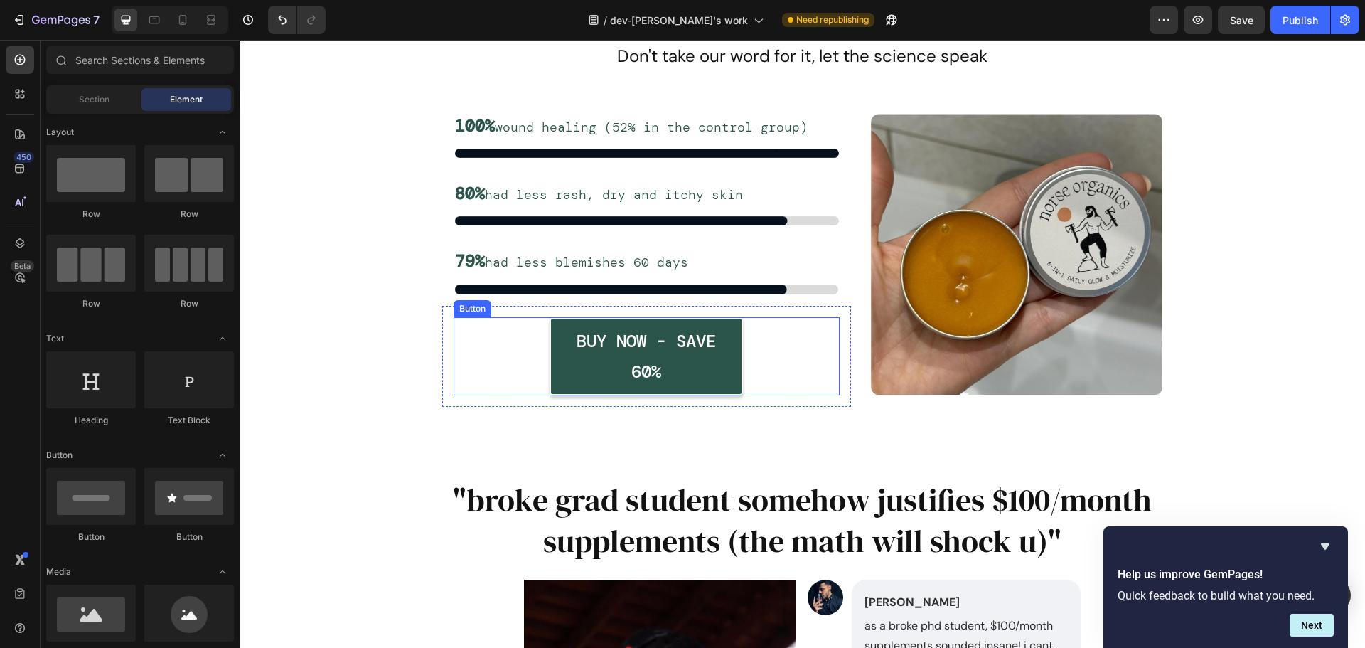
click at [526, 356] on div "BUY NOW - SAVE 60% Button" at bounding box center [647, 356] width 386 height 78
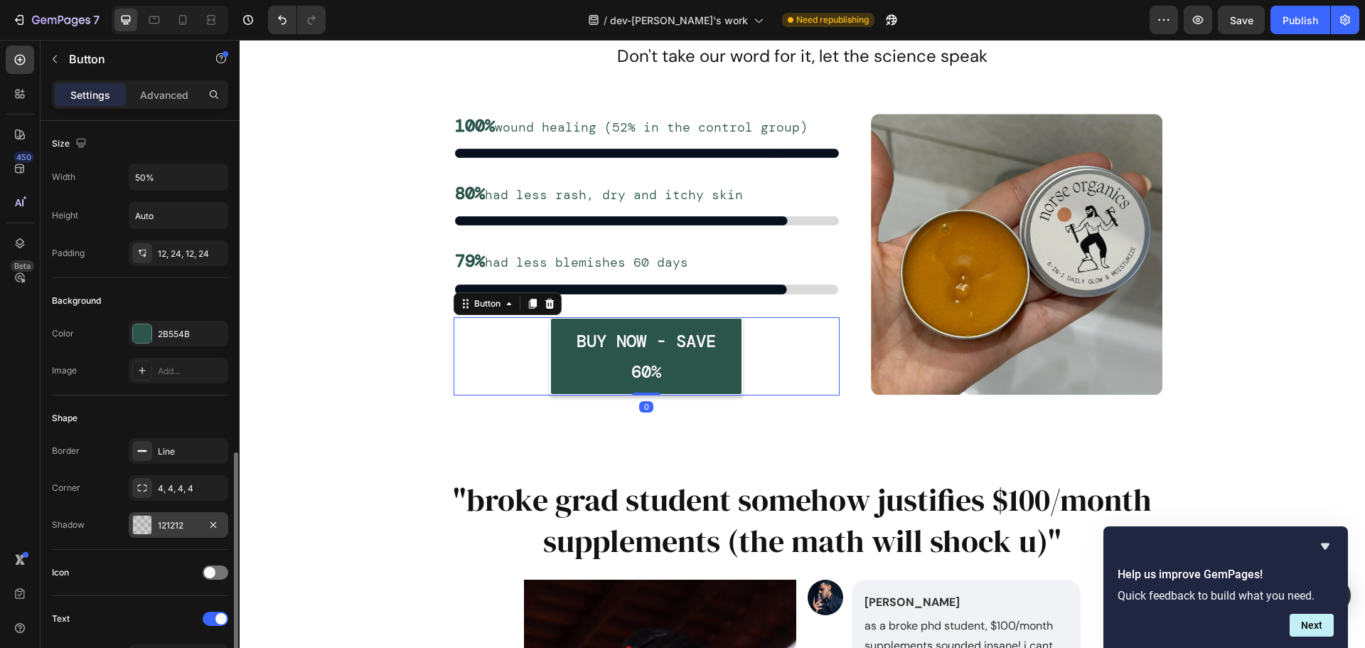
scroll to position [427, 0]
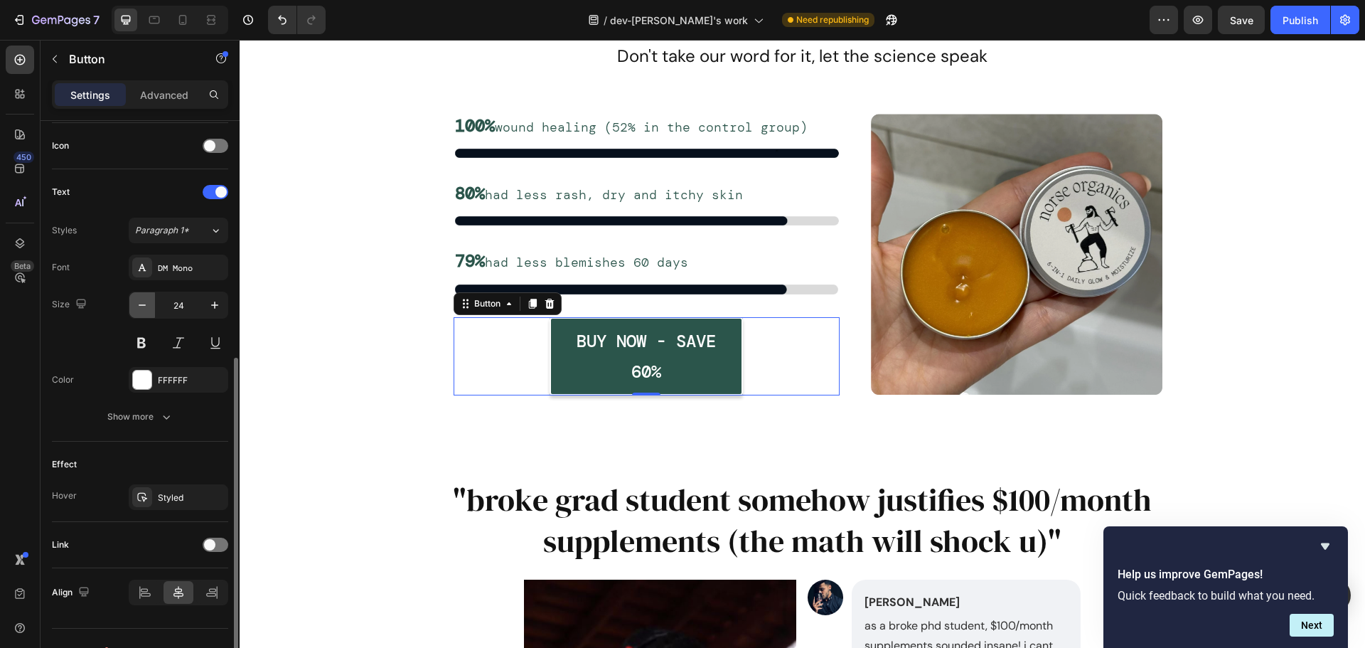
click at [146, 309] on icon "button" at bounding box center [142, 305] width 14 height 14
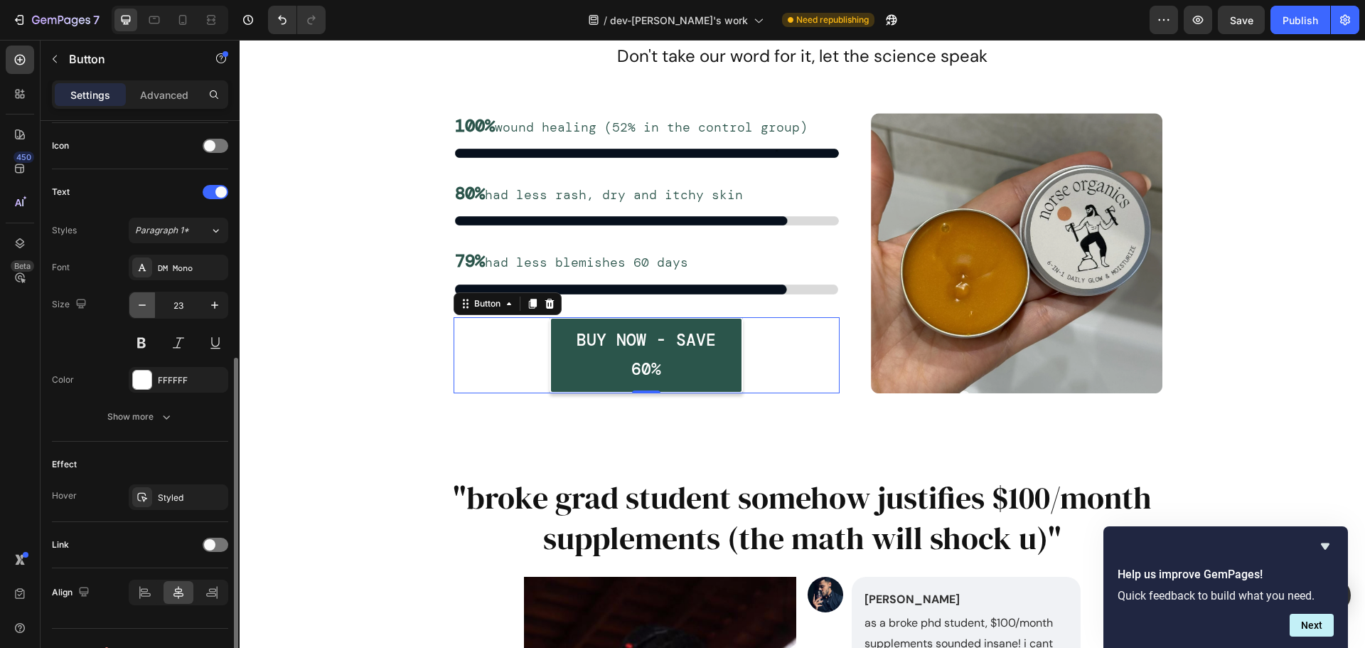
click at [146, 309] on icon "button" at bounding box center [142, 305] width 14 height 14
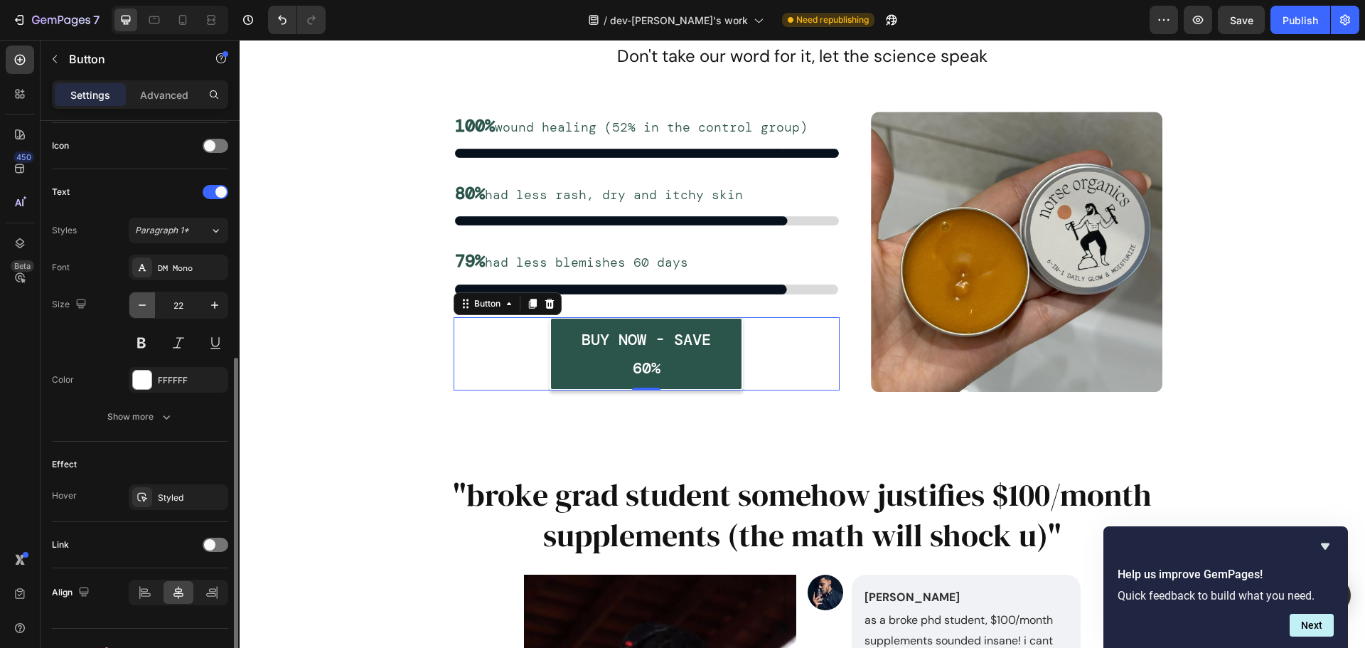
click at [146, 308] on icon "button" at bounding box center [142, 305] width 14 height 14
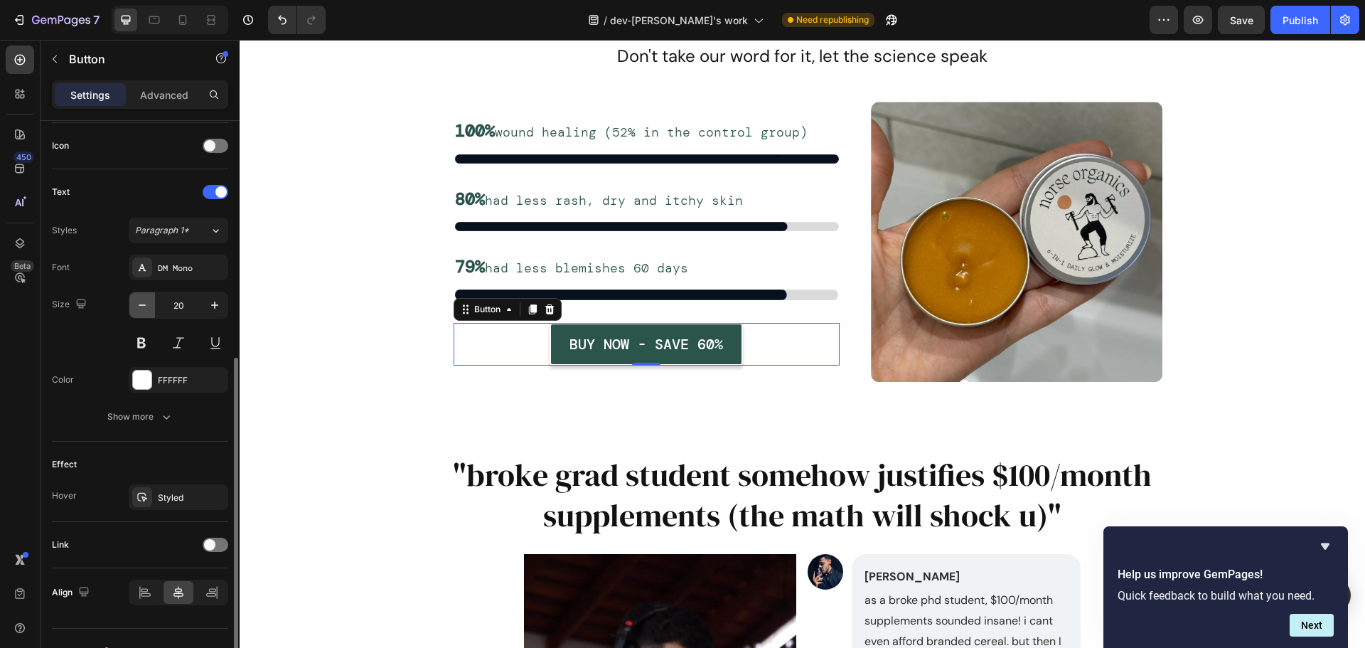
click at [146, 307] on icon "button" at bounding box center [142, 305] width 14 height 14
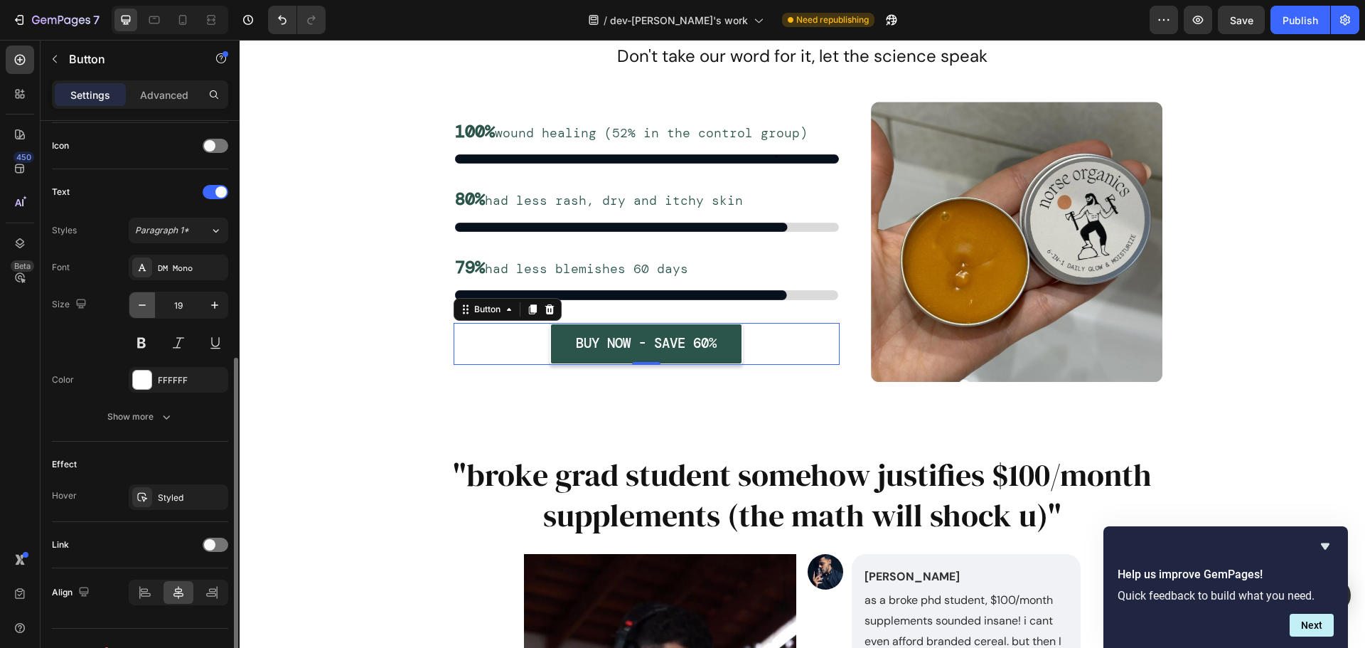
click at [146, 307] on icon "button" at bounding box center [142, 305] width 14 height 14
type input "18"
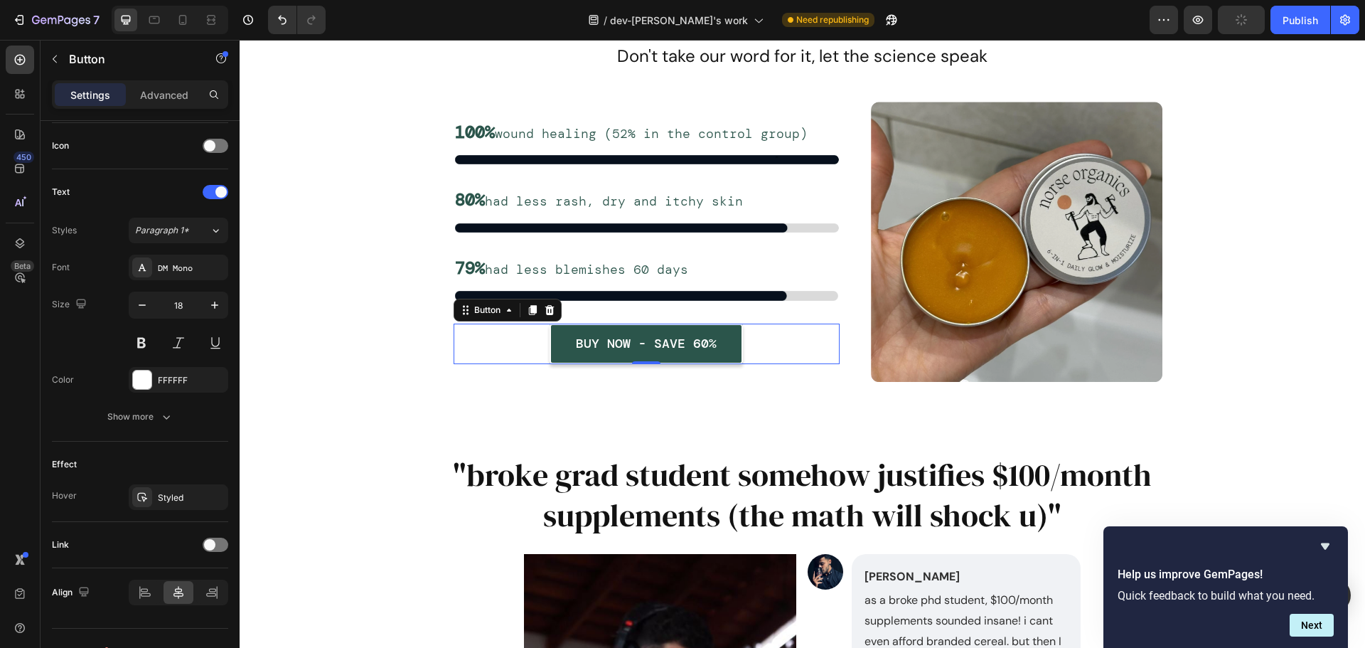
click at [496, 343] on div "BUY NOW - SAVE 60% Button 0" at bounding box center [647, 344] width 386 height 40
click at [151, 593] on icon at bounding box center [145, 592] width 14 height 14
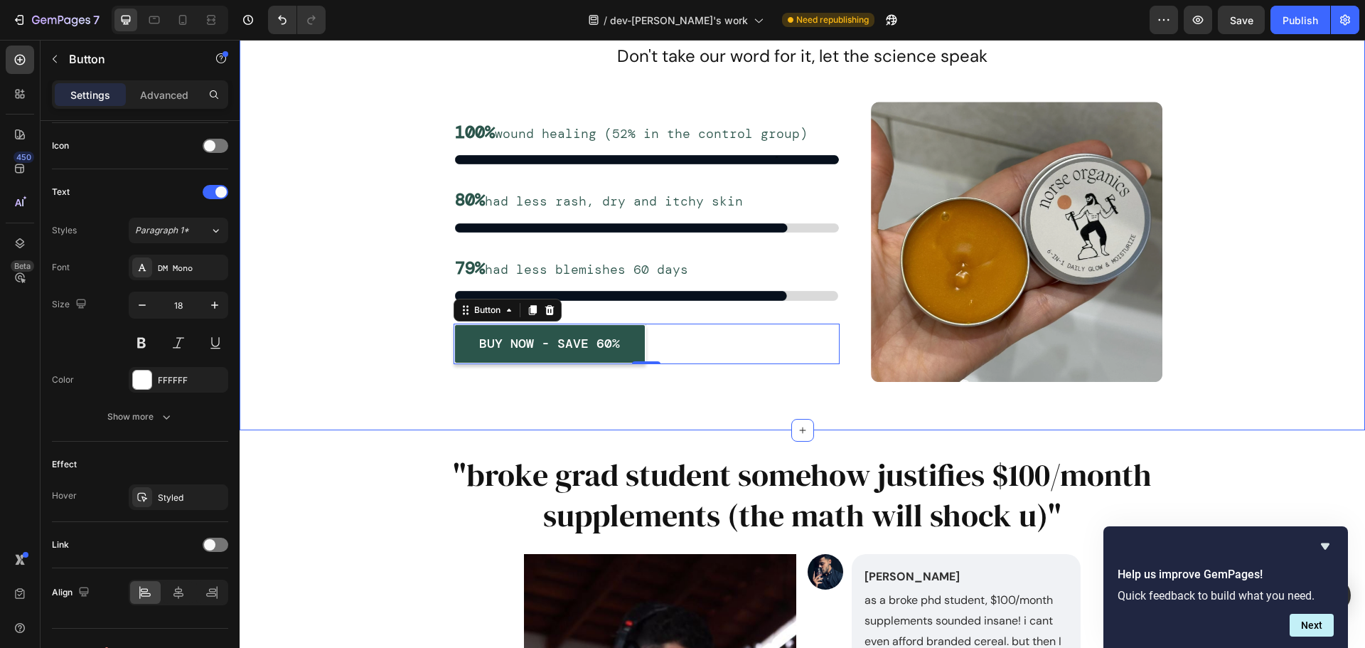
click at [634, 425] on div "Ready to wake up without blemishes? Heading Don't take our word for it, let the…" at bounding box center [803, 201] width 1126 height 458
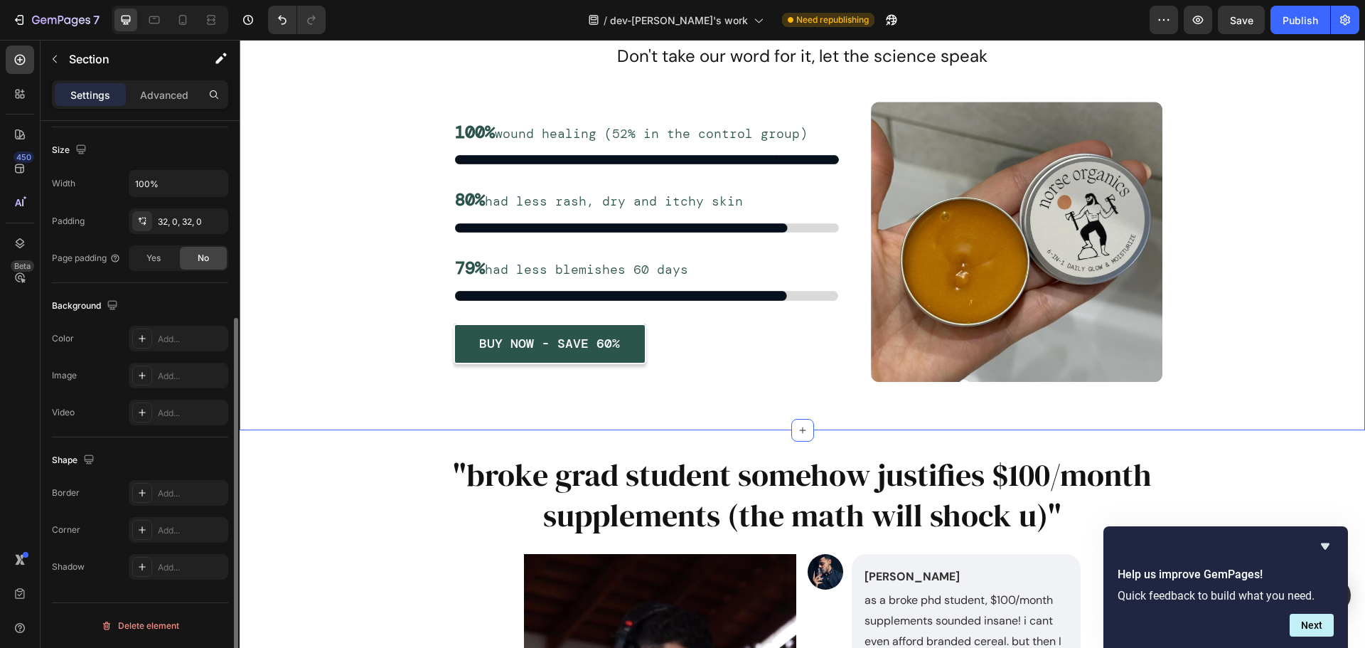
scroll to position [0, 0]
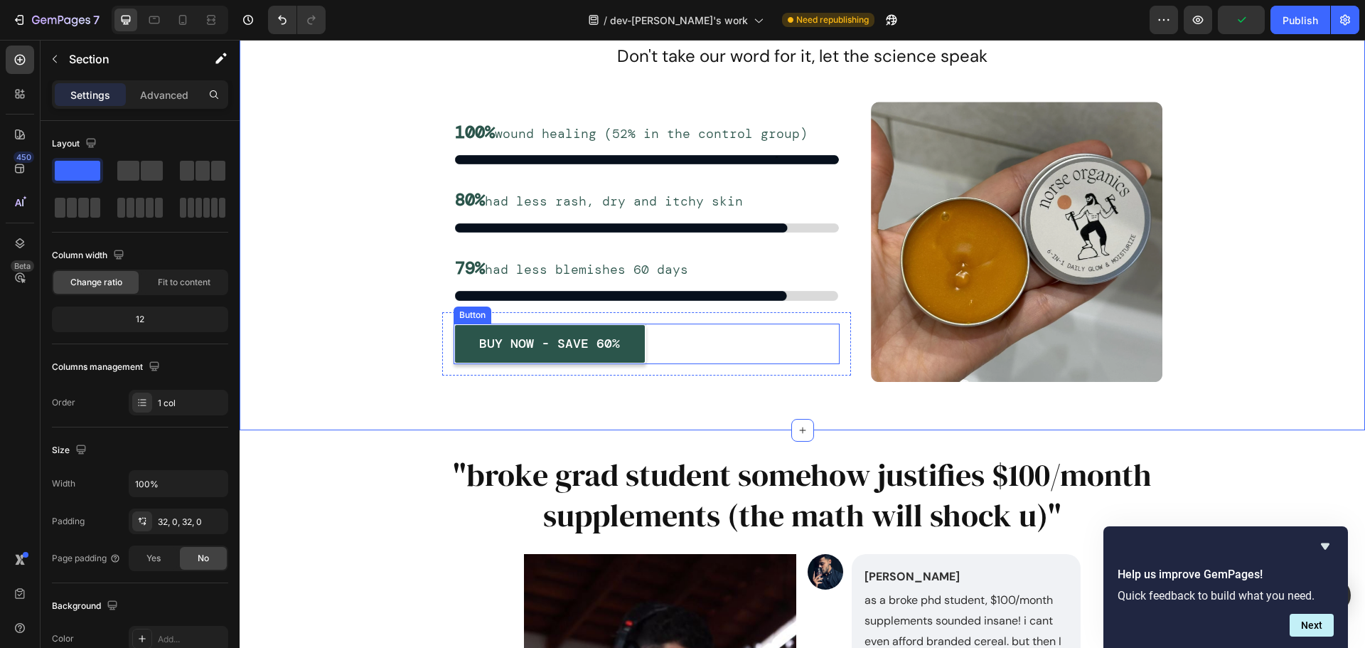
click at [651, 353] on div "BUY NOW - SAVE 60% Button" at bounding box center [647, 344] width 386 height 40
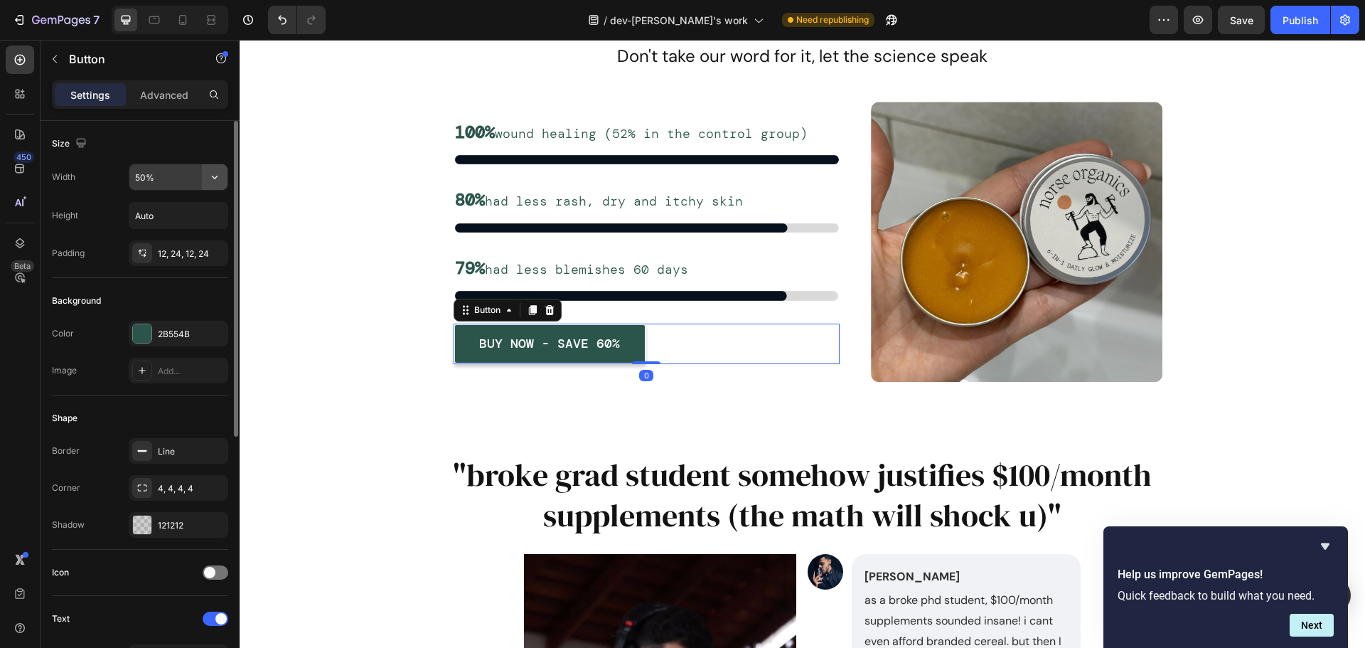
click at [210, 181] on icon "button" at bounding box center [215, 177] width 14 height 14
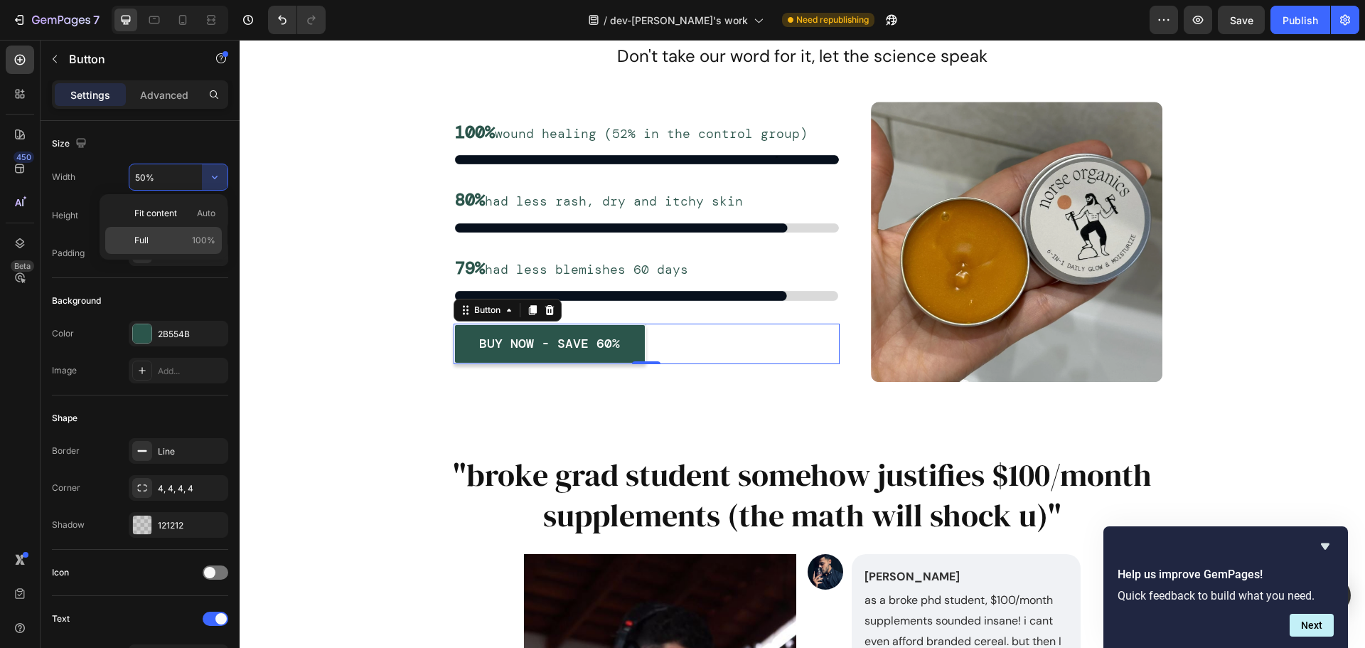
click at [197, 239] on span "100%" at bounding box center [203, 240] width 23 height 13
type input "100%"
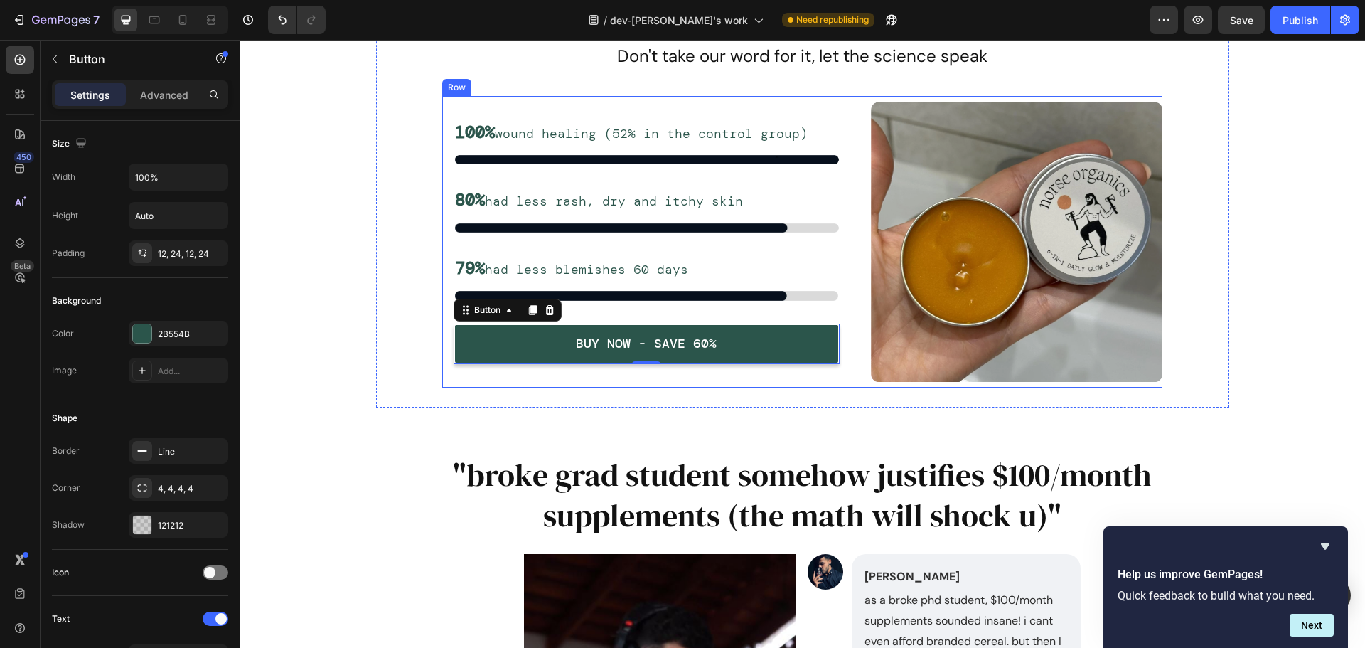
click at [442, 375] on div "100% wound healing (52% in the control group) Text Block Image Row 80% had less…" at bounding box center [646, 242] width 409 height 280
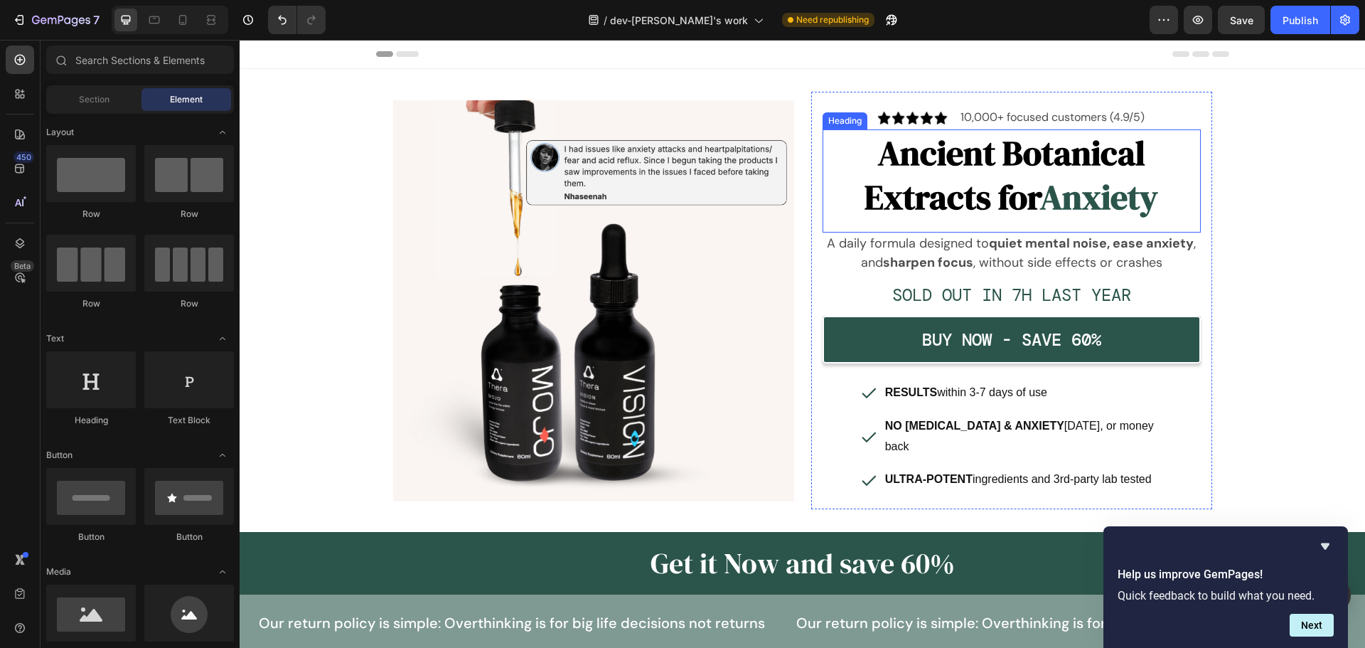
scroll to position [71, 0]
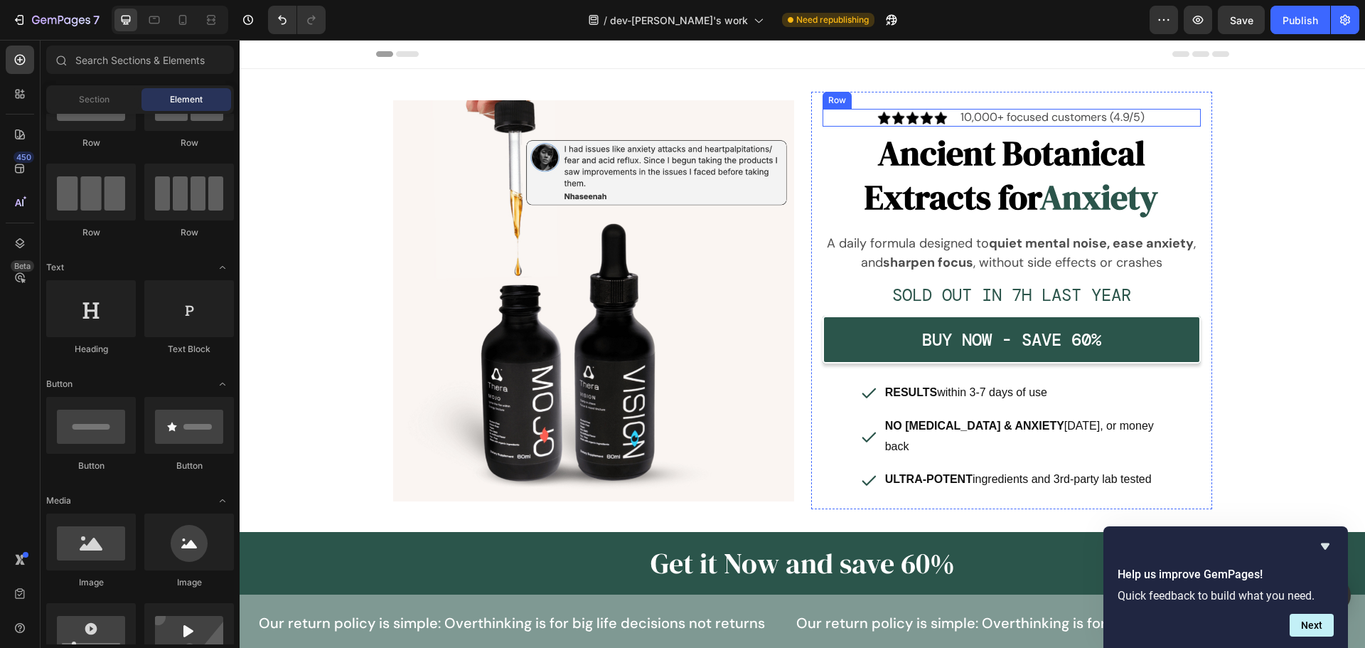
click at [1160, 117] on div "Image 10,000+ focused customers (4.9/5) Text Block Row" at bounding box center [1012, 118] width 378 height 18
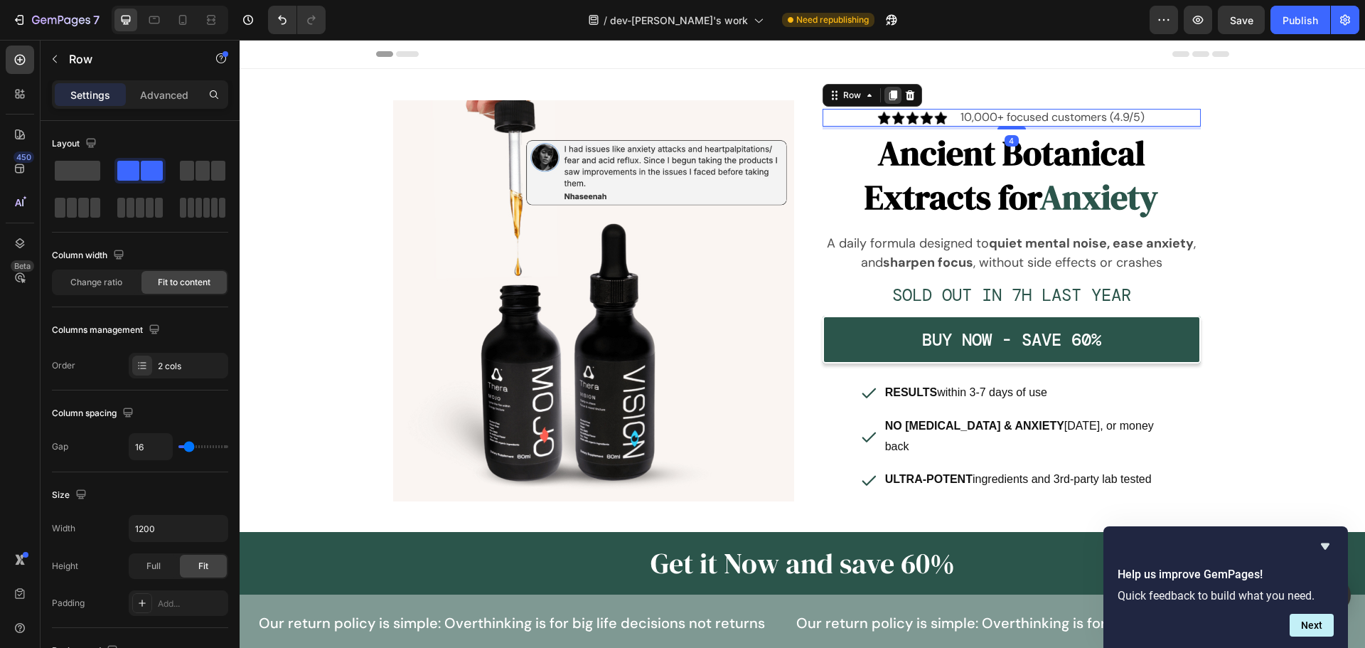
click at [890, 97] on icon at bounding box center [893, 95] width 8 height 10
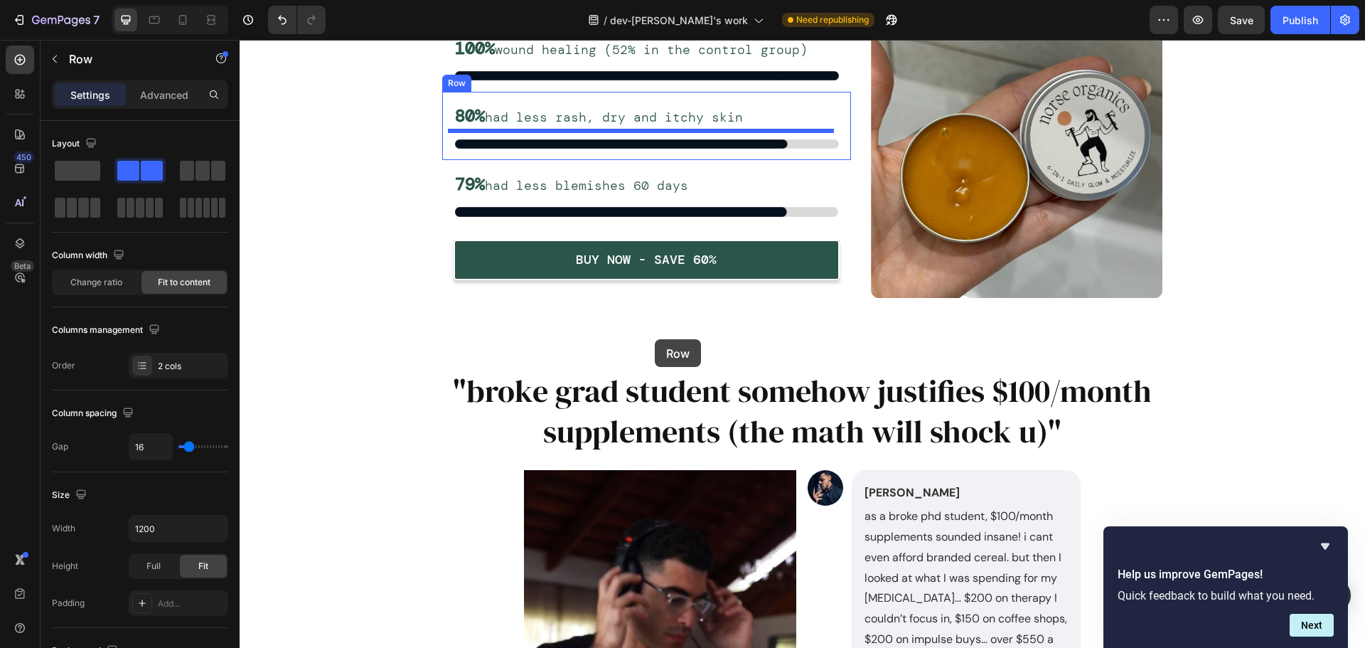
scroll to position [7408, 0]
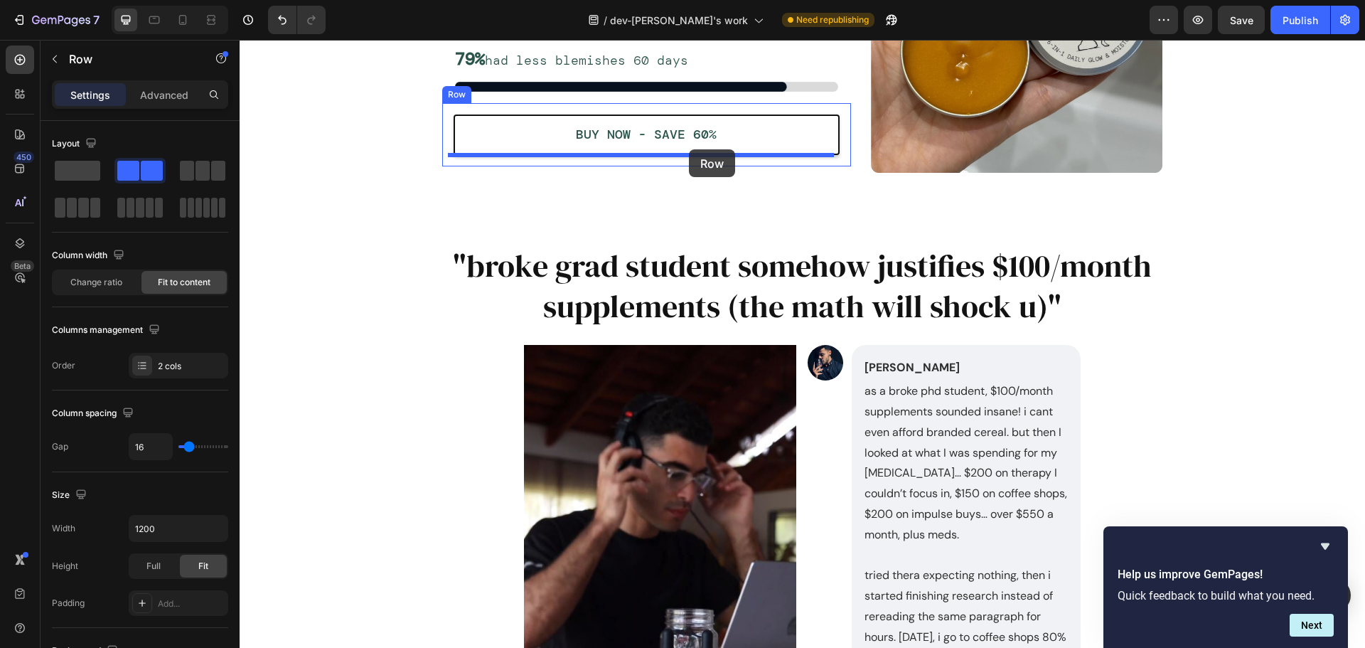
drag, startPoint x: 825, startPoint y: 119, endPoint x: 689, endPoint y: 149, distance: 139.1
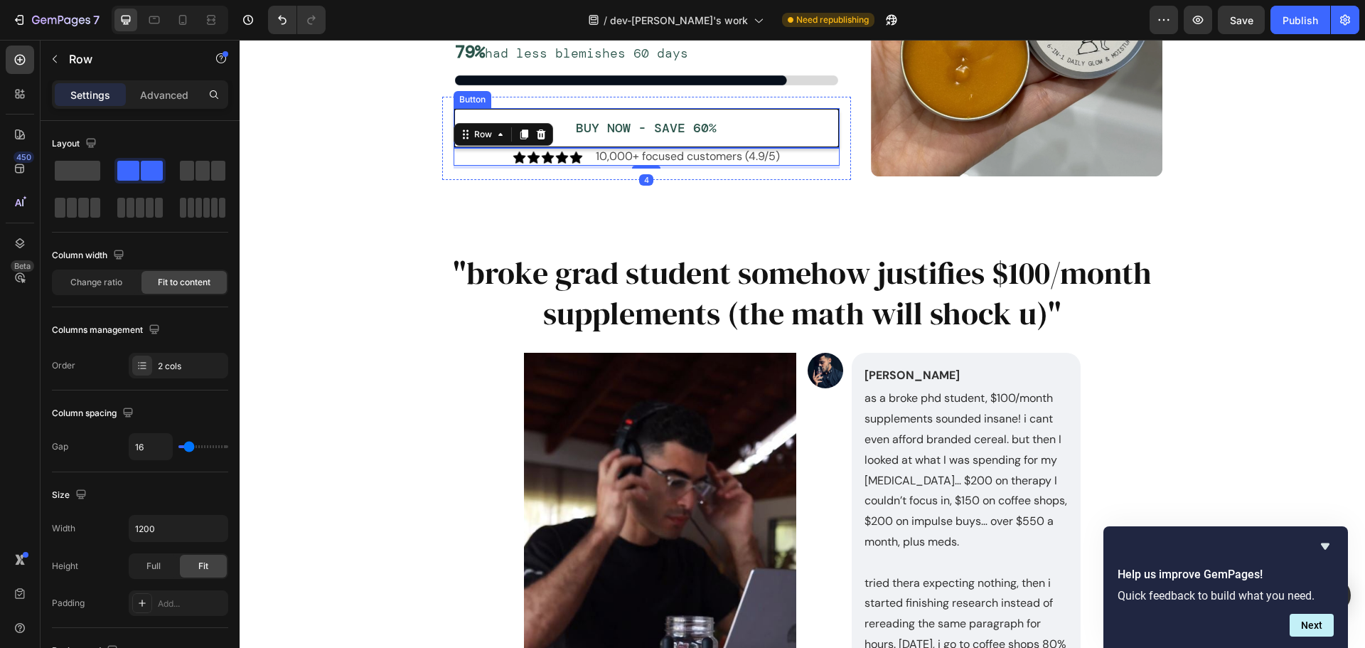
scroll to position [7400, 0]
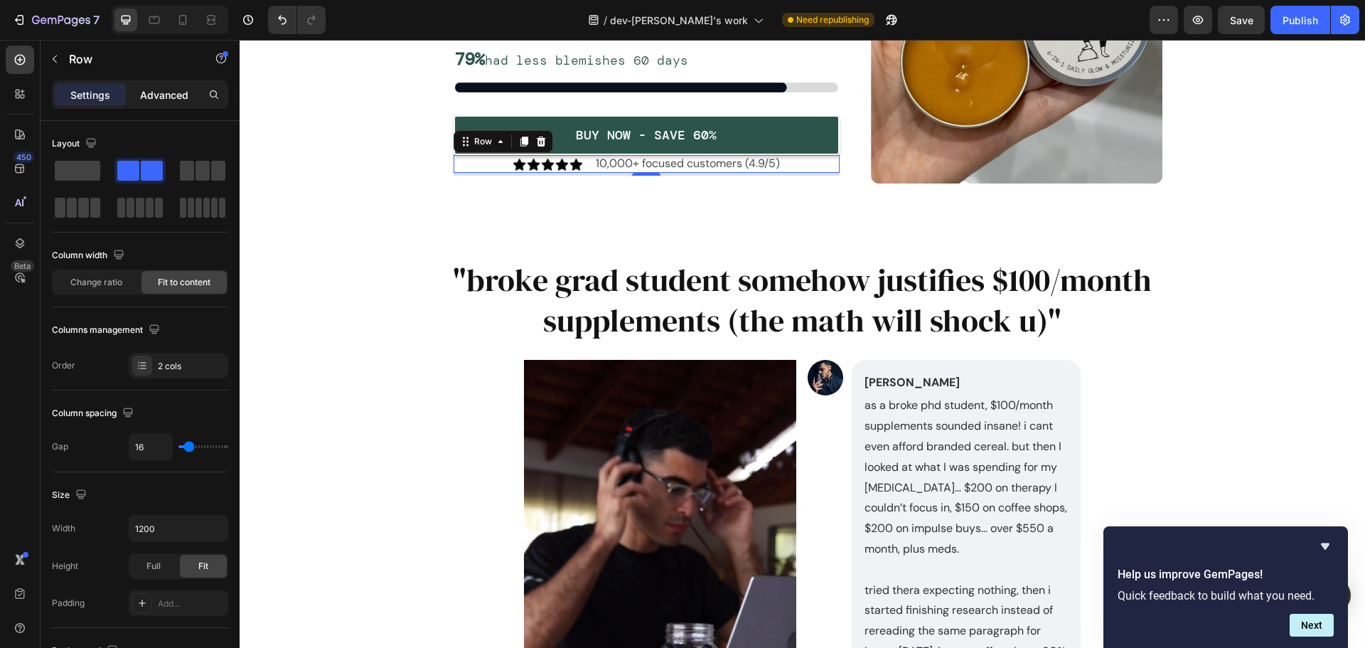
click at [160, 92] on p "Advanced" at bounding box center [164, 94] width 48 height 15
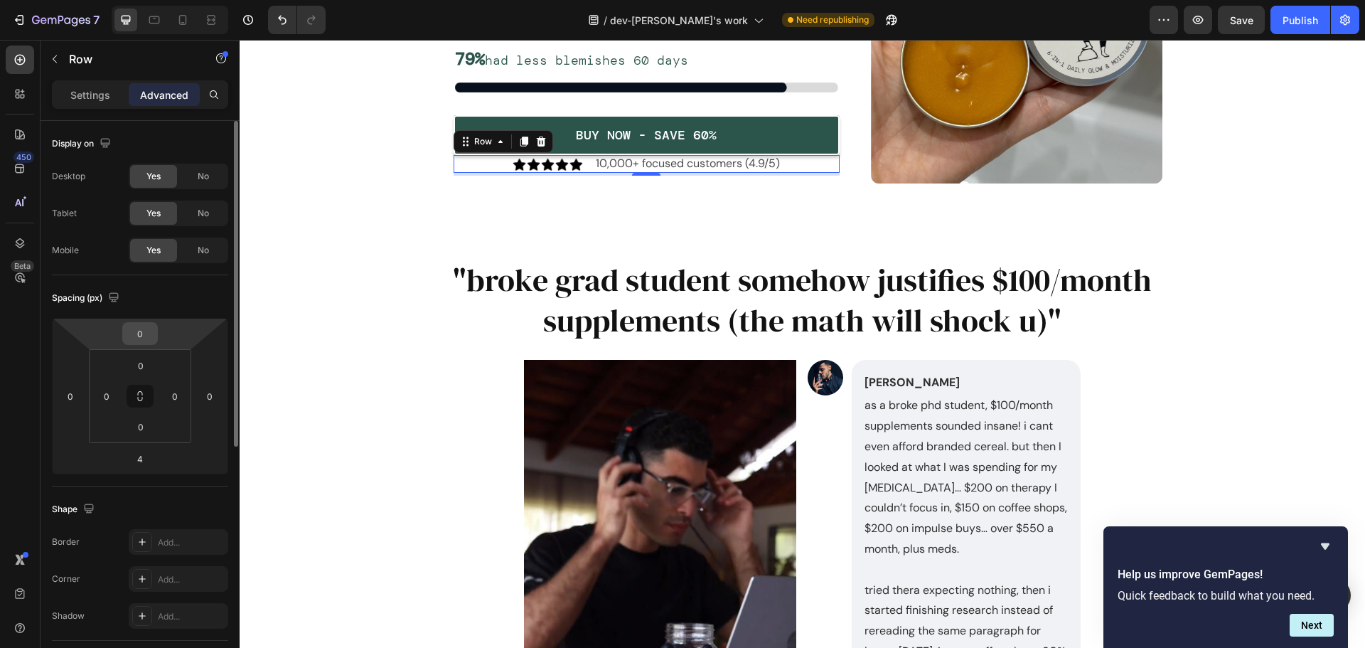
click at [139, 336] on input "0" at bounding box center [140, 333] width 28 height 21
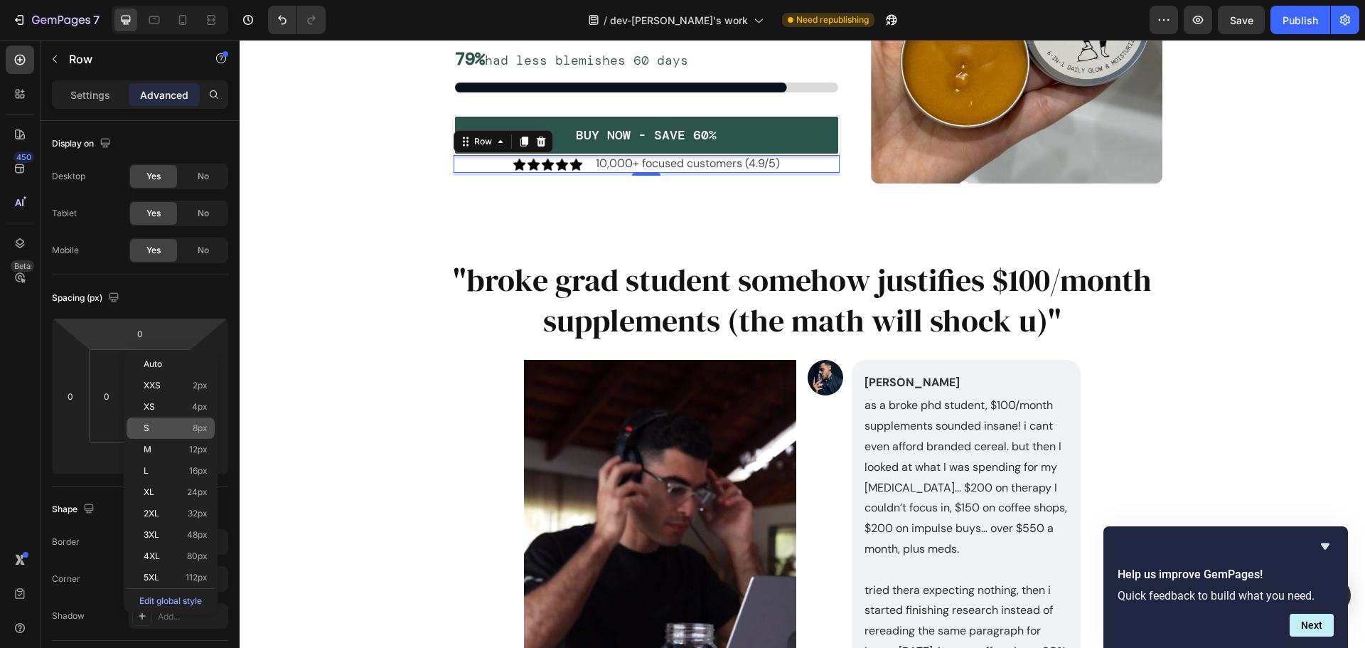
click at [160, 428] on p "S 8px" at bounding box center [176, 428] width 64 height 10
type input "8"
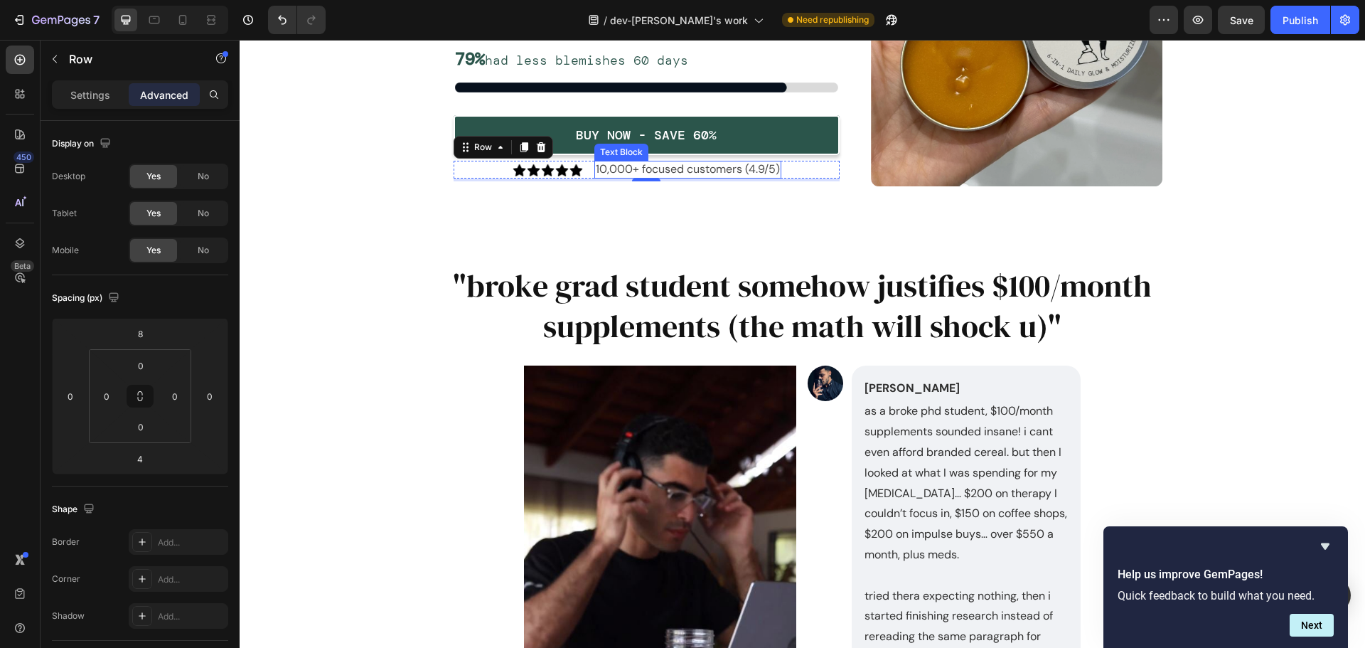
click at [705, 171] on p "10,000+ focused customers (4.9/5)" at bounding box center [688, 169] width 184 height 15
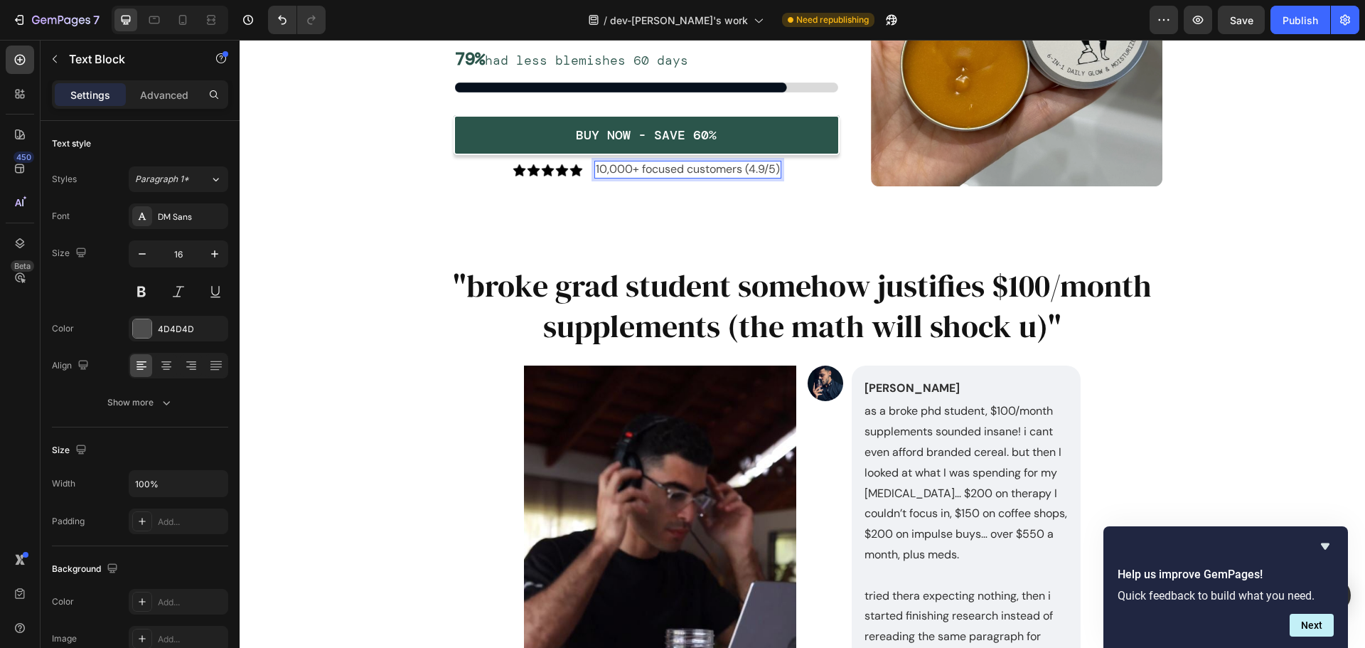
click at [730, 169] on p "10,000+ focused customers (4.9/5)" at bounding box center [688, 169] width 184 height 15
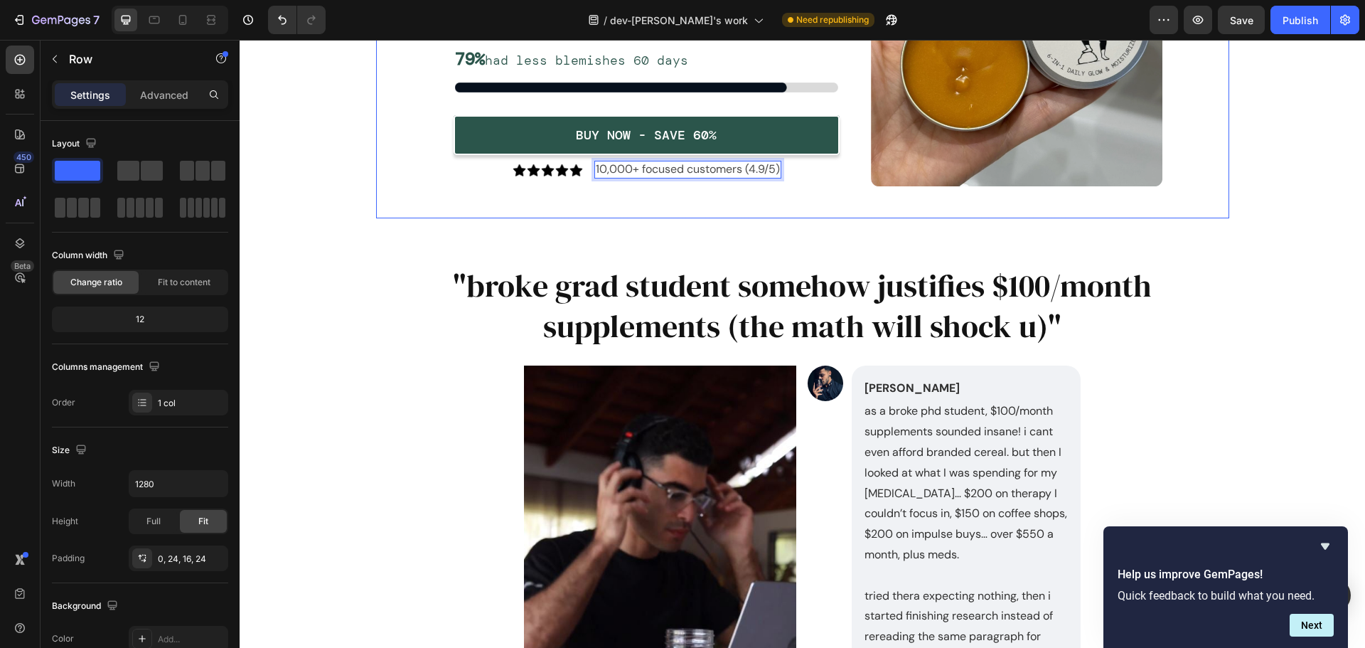
click at [746, 218] on div "Ready to wake up without blemishes? Heading Don't take our word for it, let the…" at bounding box center [802, 5] width 853 height 425
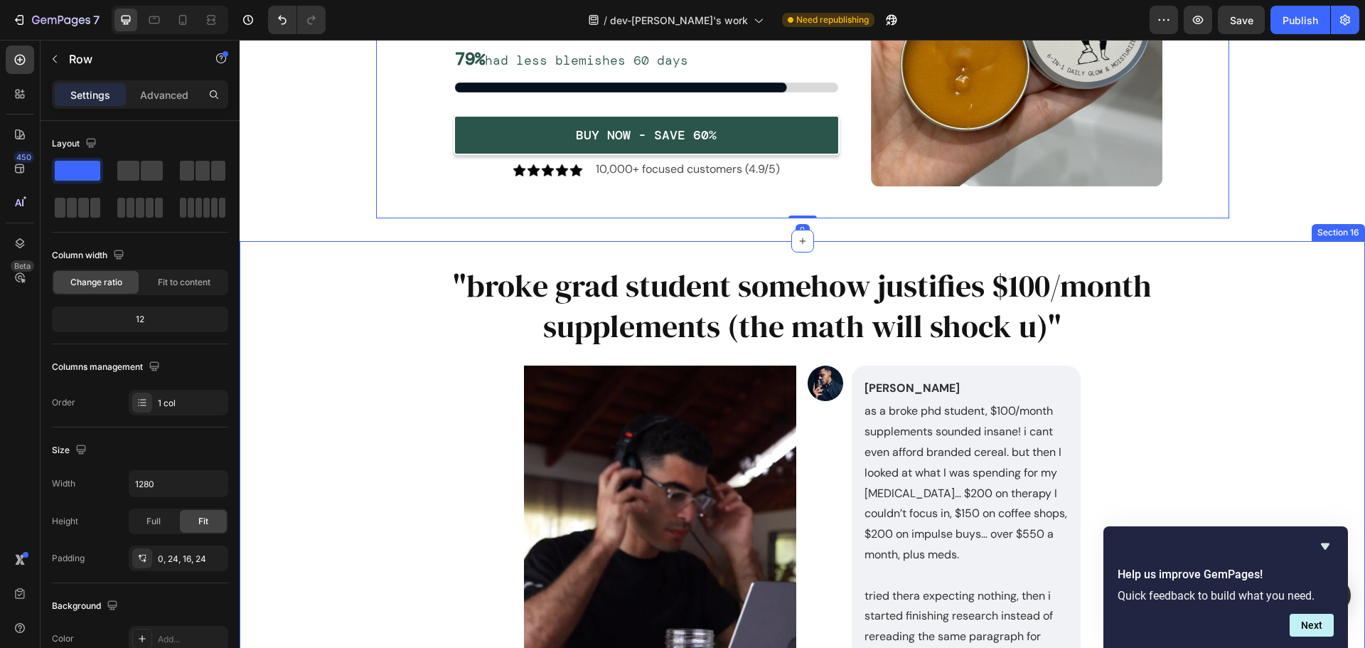
click at [1279, 262] on div ""broke grad student somehow justifies $100/month supplements (the math will sho…" at bounding box center [803, 577] width 1126 height 672
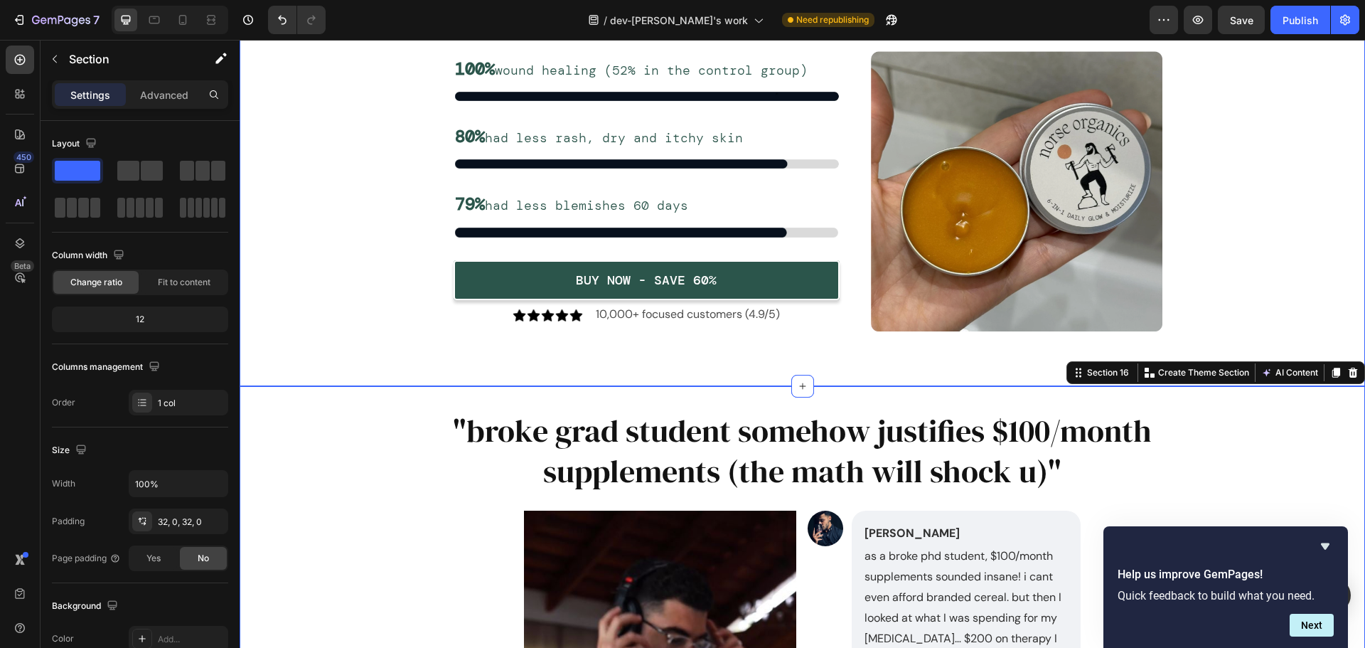
scroll to position [7258, 0]
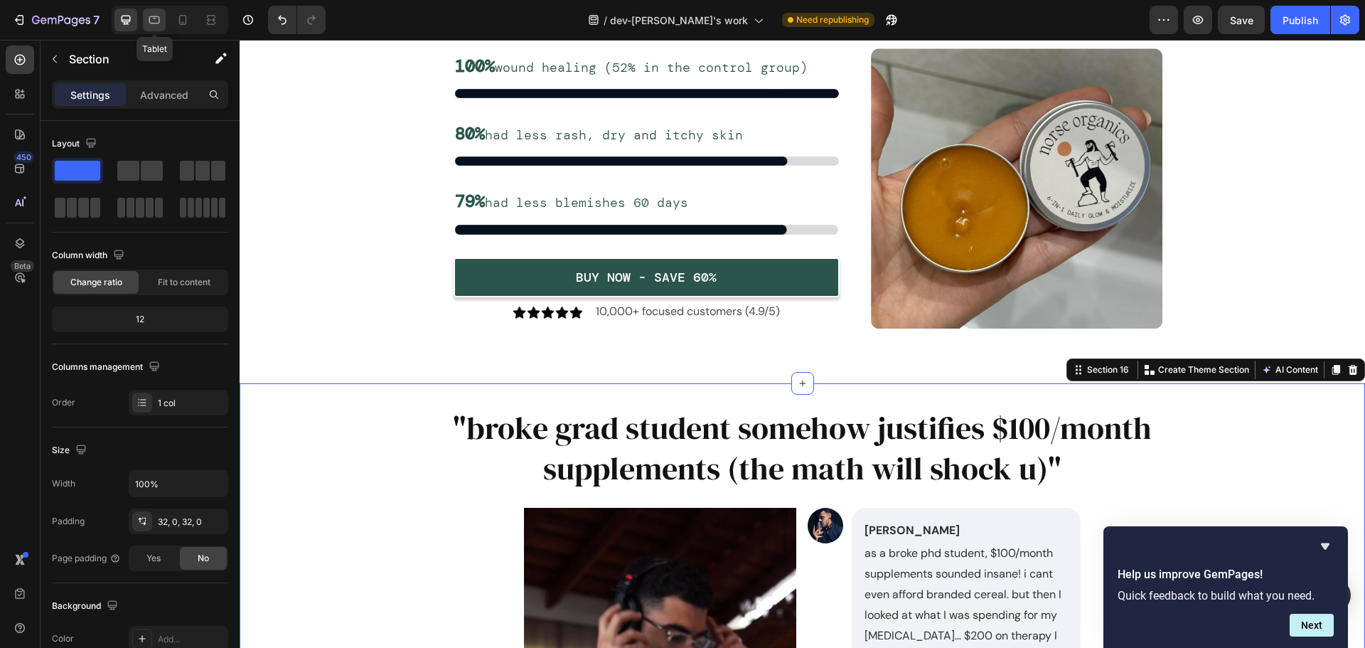
click at [156, 26] on icon at bounding box center [154, 20] width 14 height 14
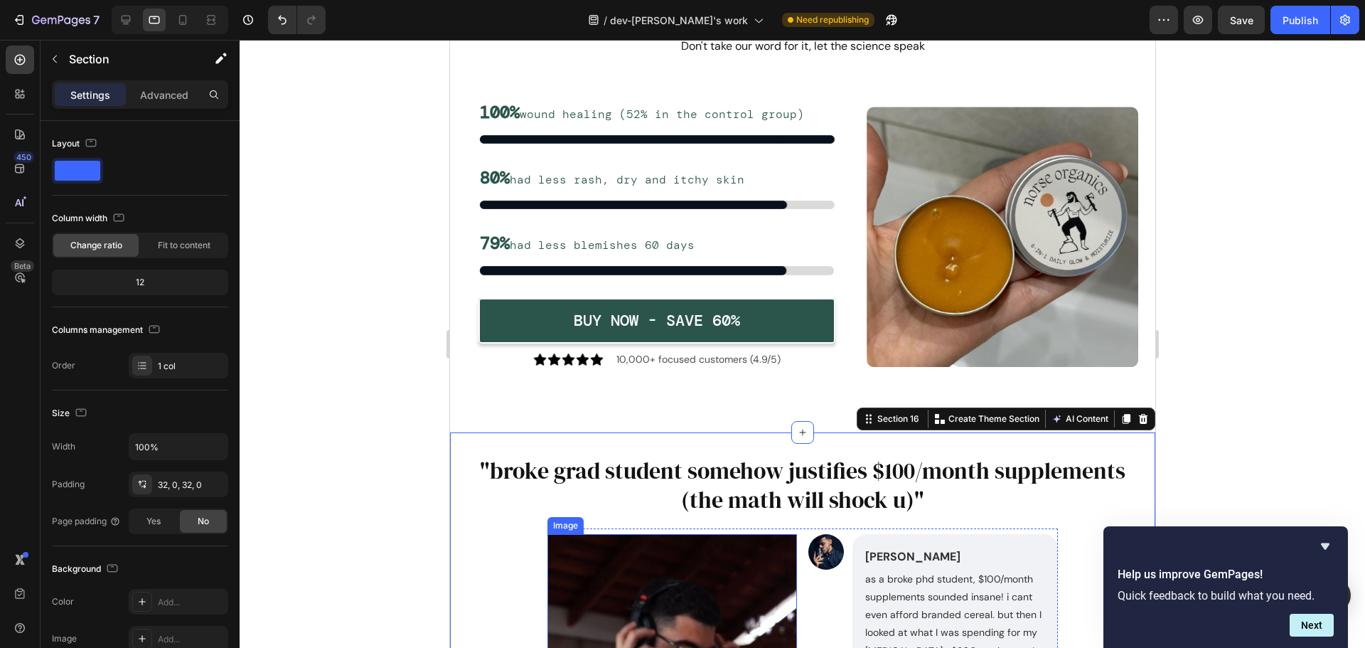
scroll to position [7181, 0]
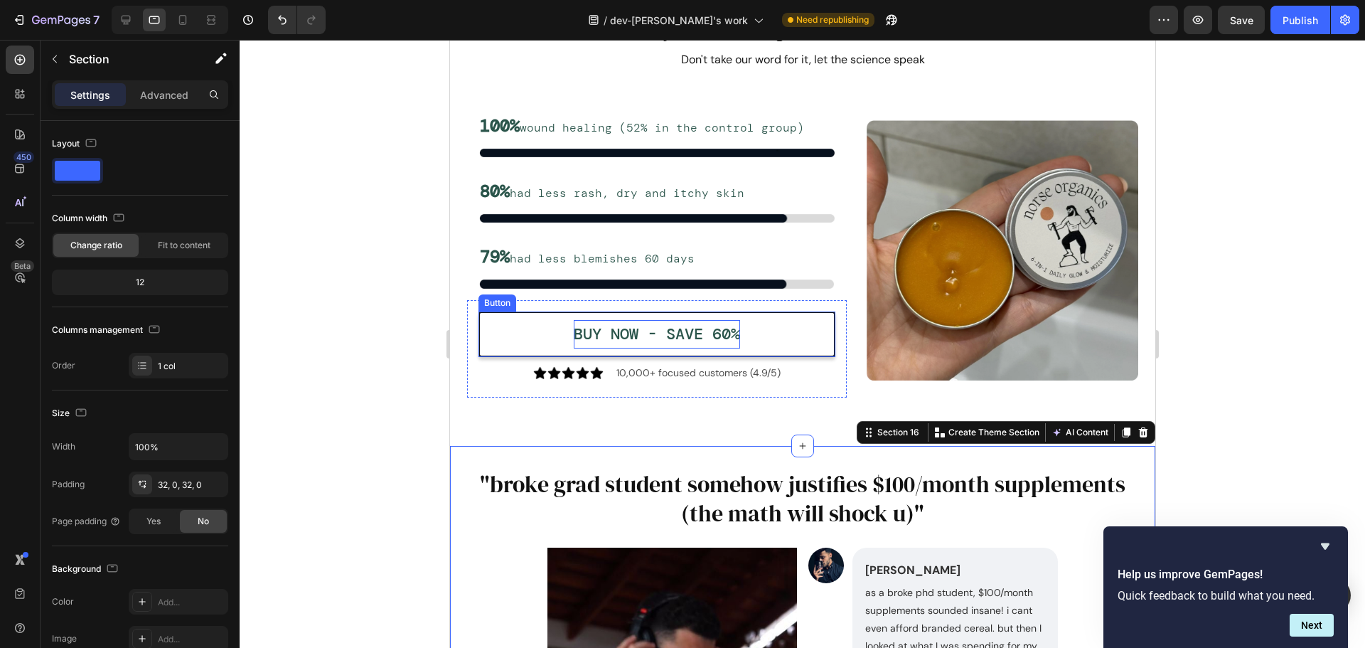
click at [637, 335] on p "BUY NOW - SAVE 60%" at bounding box center [656, 334] width 166 height 28
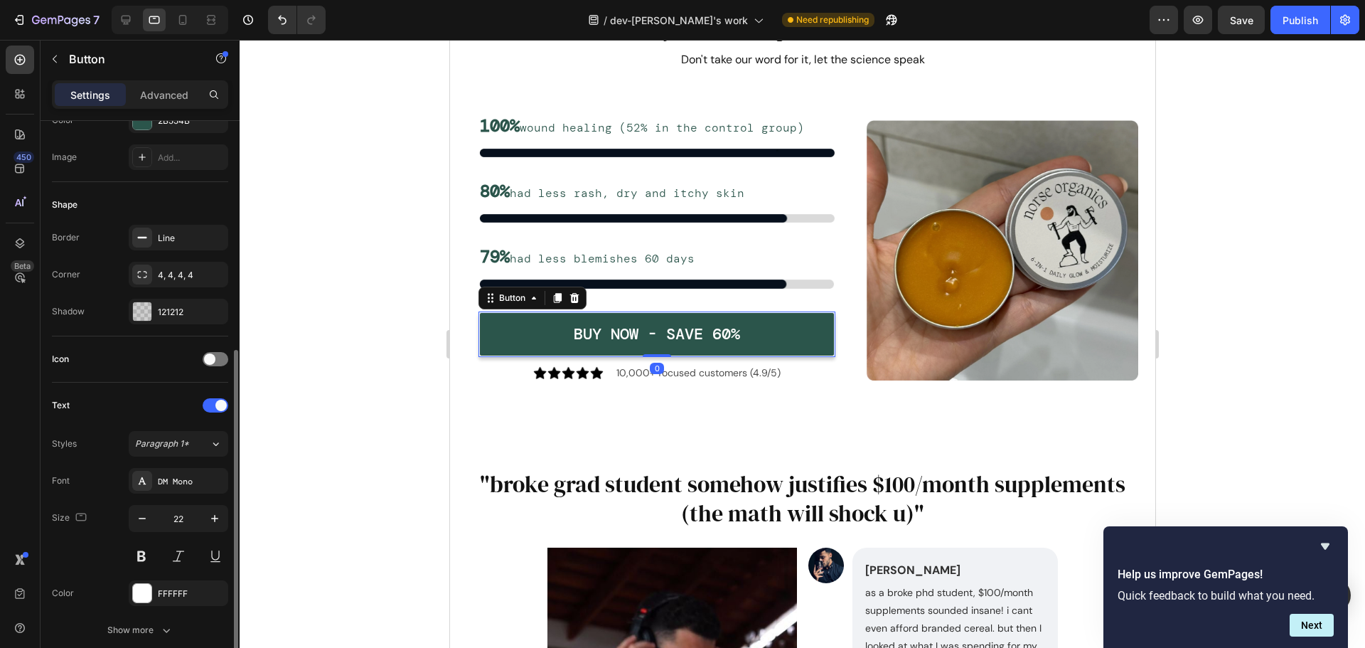
scroll to position [356, 0]
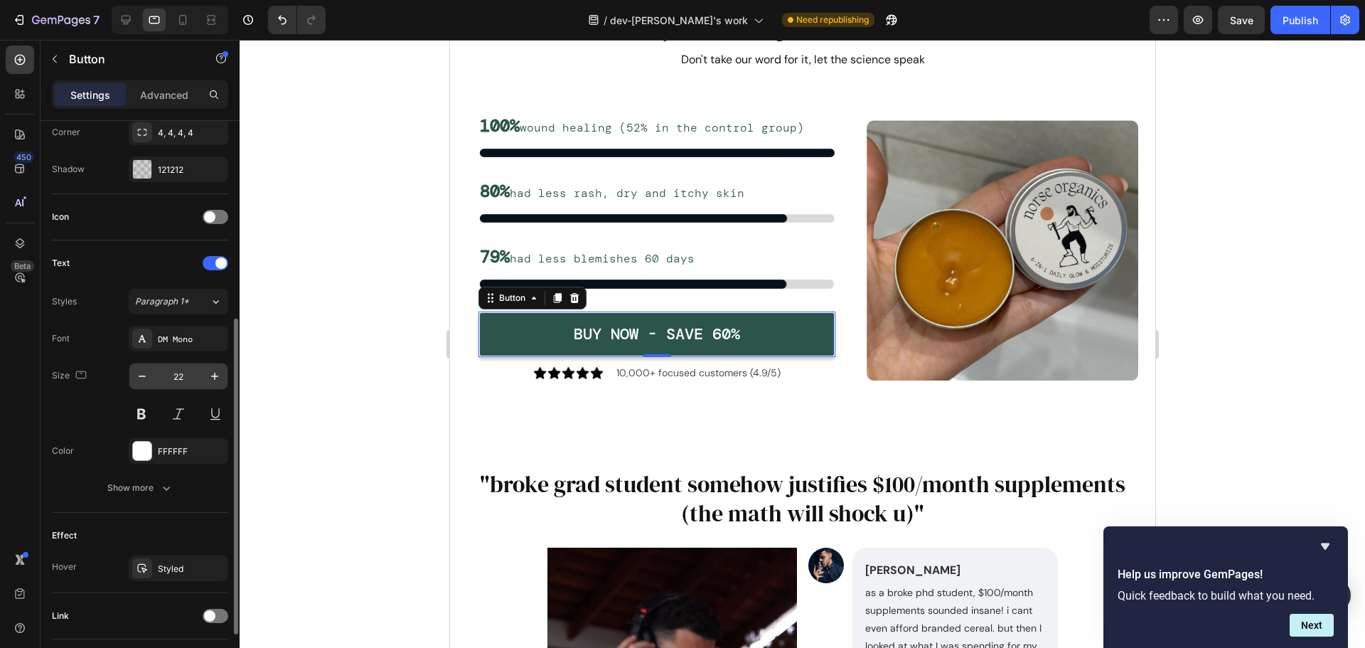
click at [169, 368] on input "22" at bounding box center [178, 376] width 47 height 26
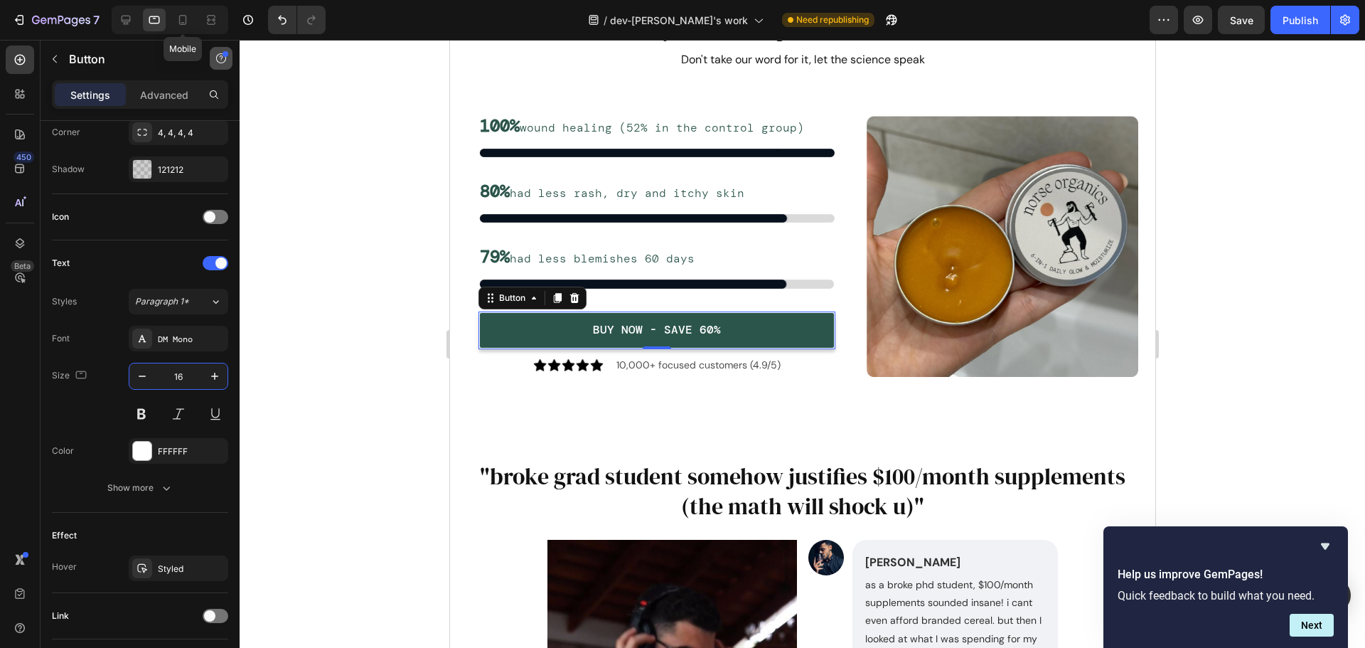
click at [186, 21] on icon at bounding box center [183, 20] width 8 height 10
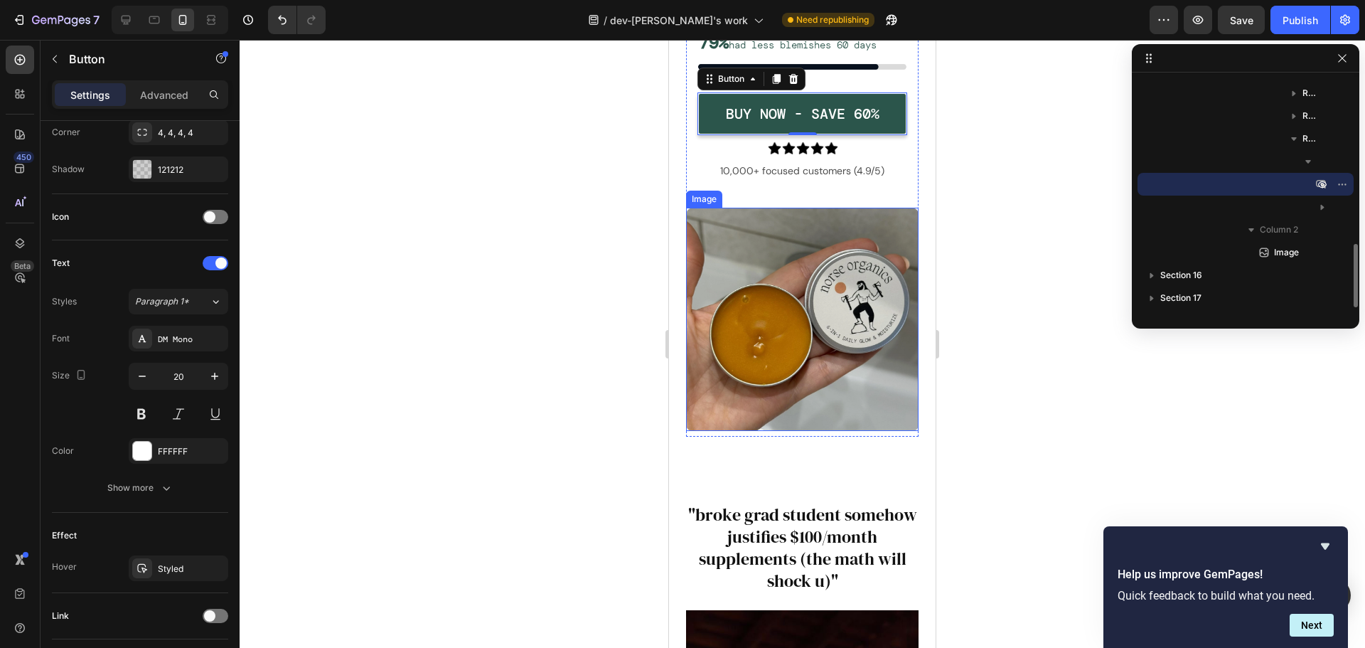
scroll to position [7433, 0]
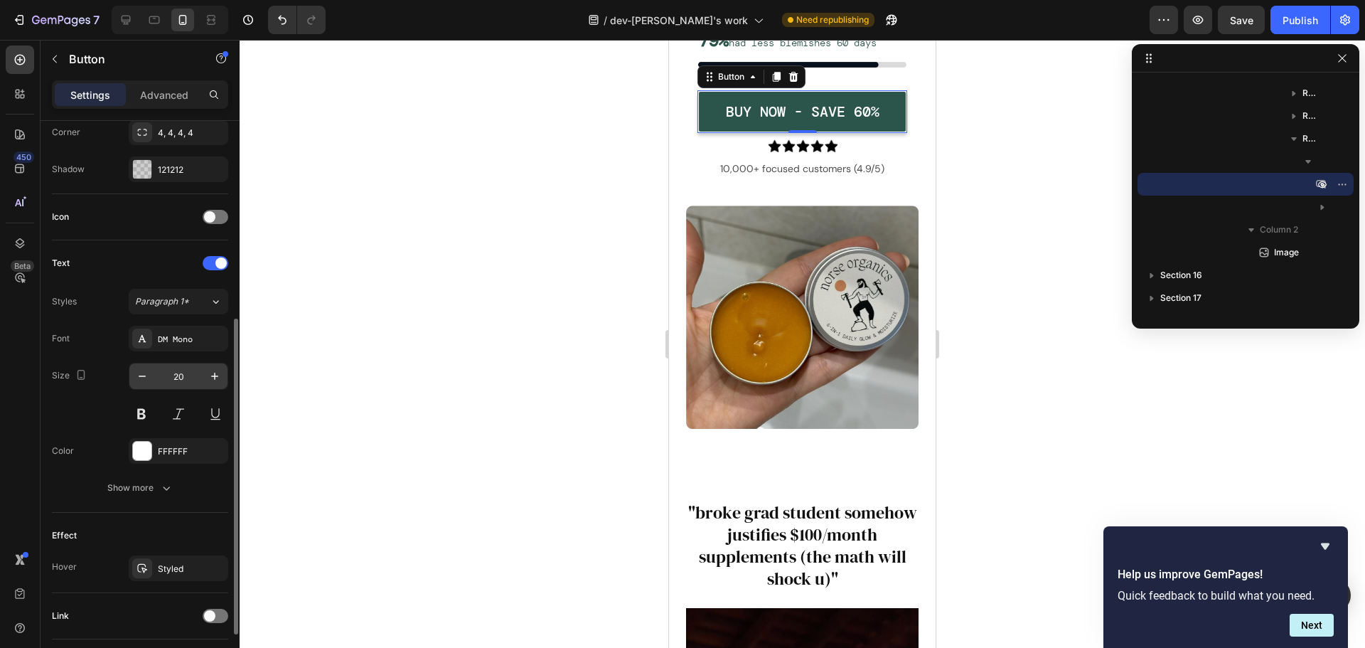
click at [180, 382] on input "20" at bounding box center [178, 376] width 47 height 26
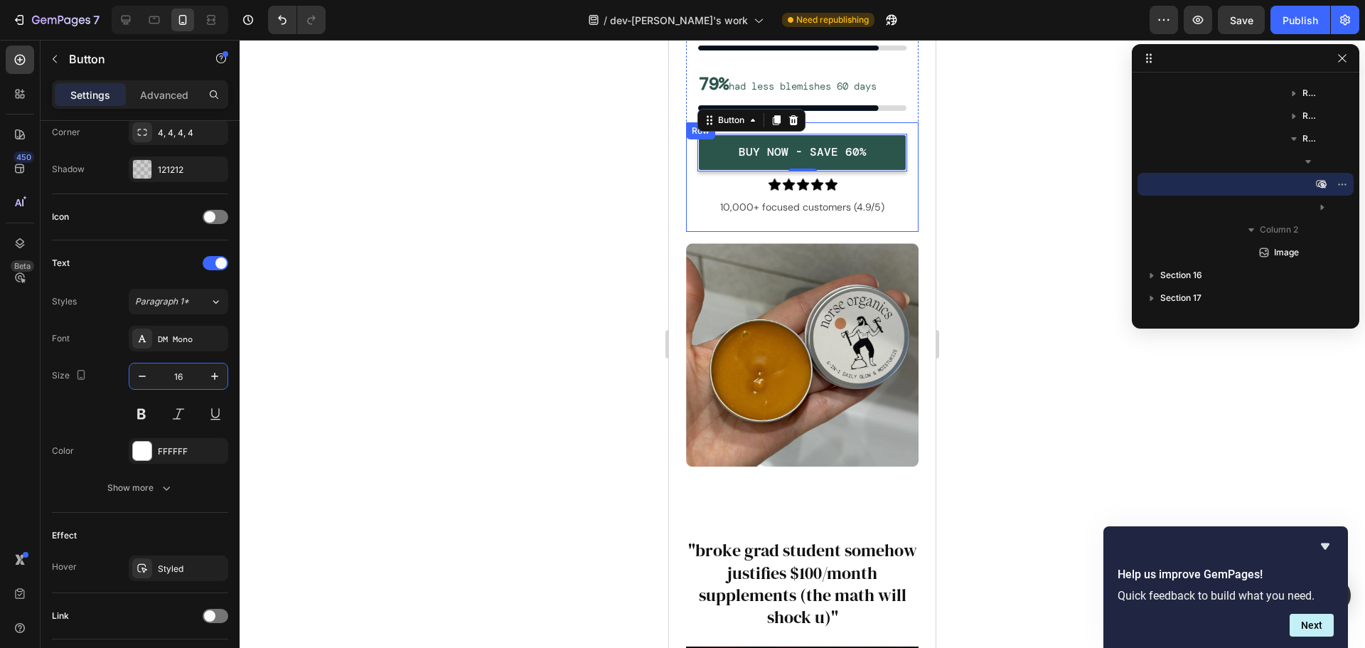
scroll to position [7362, 0]
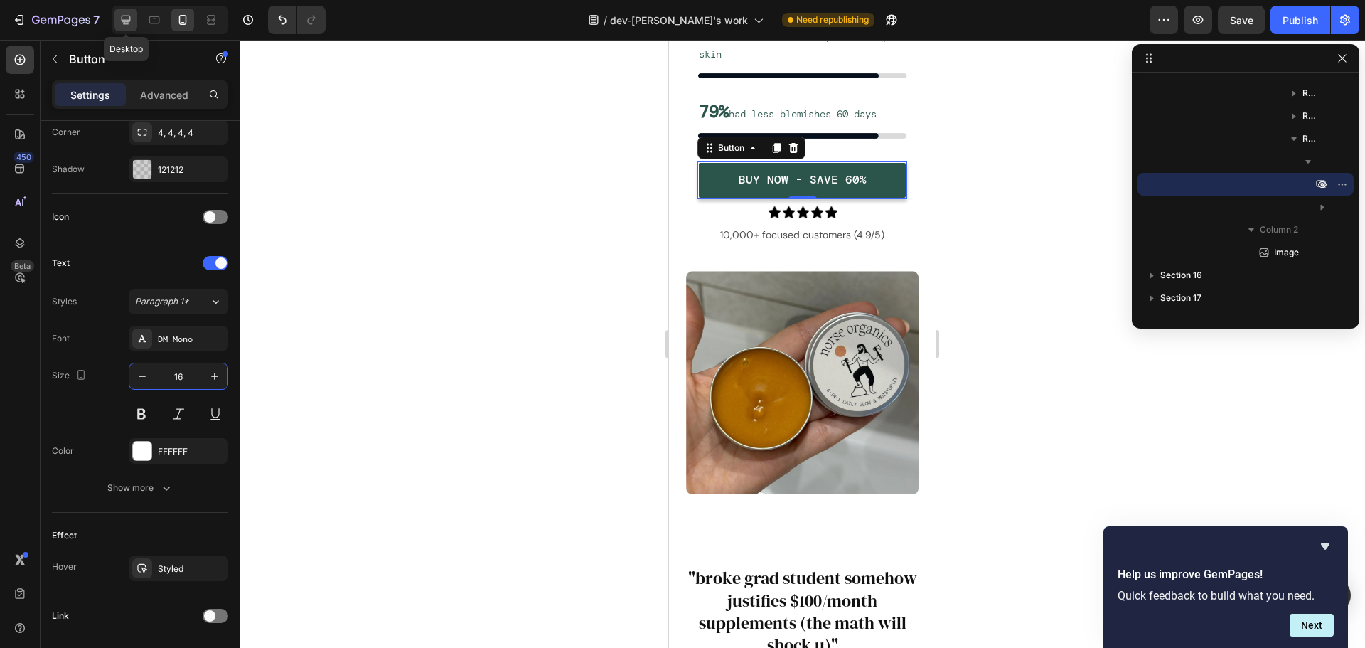
click at [134, 22] on div at bounding box center [125, 20] width 23 height 23
type input "18"
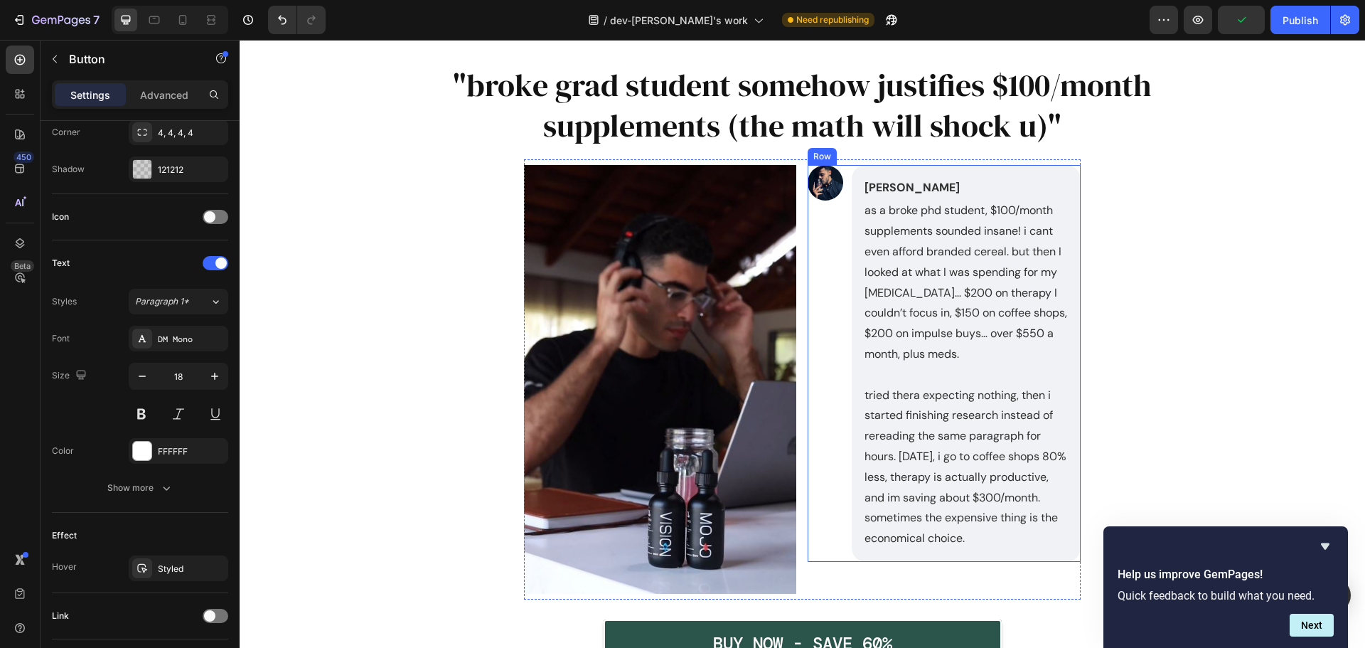
scroll to position [7497, 0]
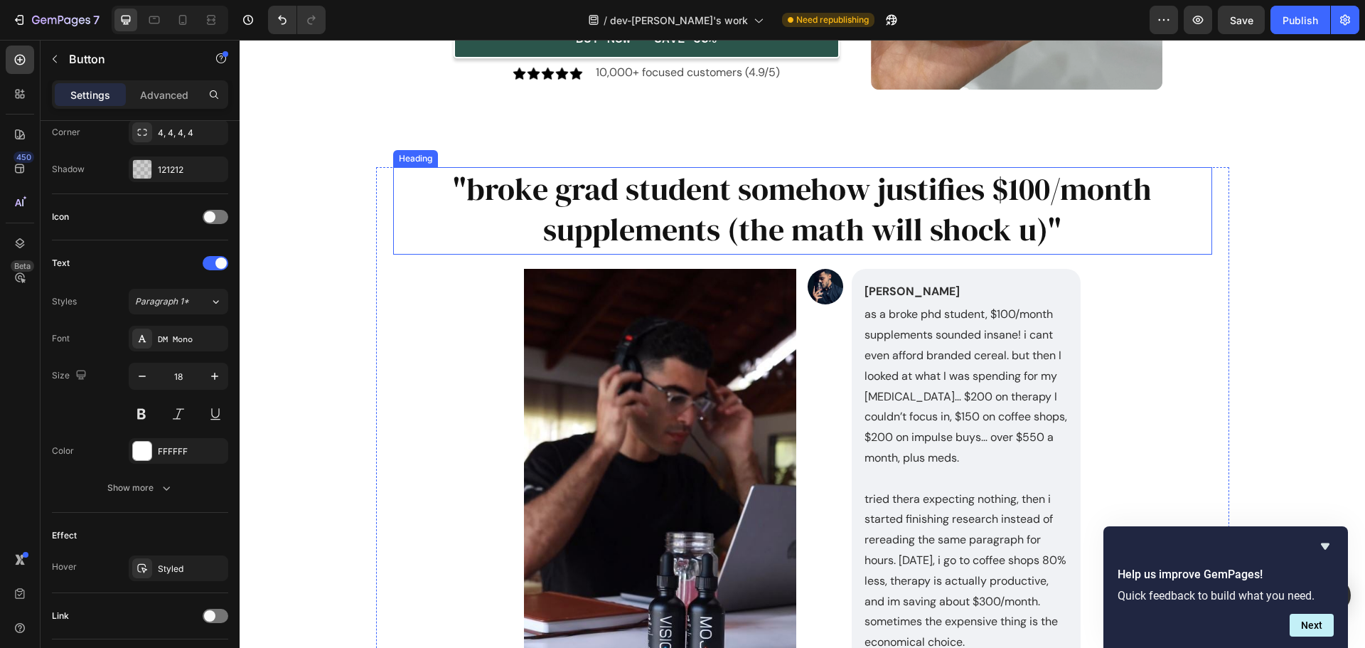
click at [779, 205] on h2 ""broke grad student somehow justifies $100/month supplements (the math will sho…" at bounding box center [802, 209] width 819 height 84
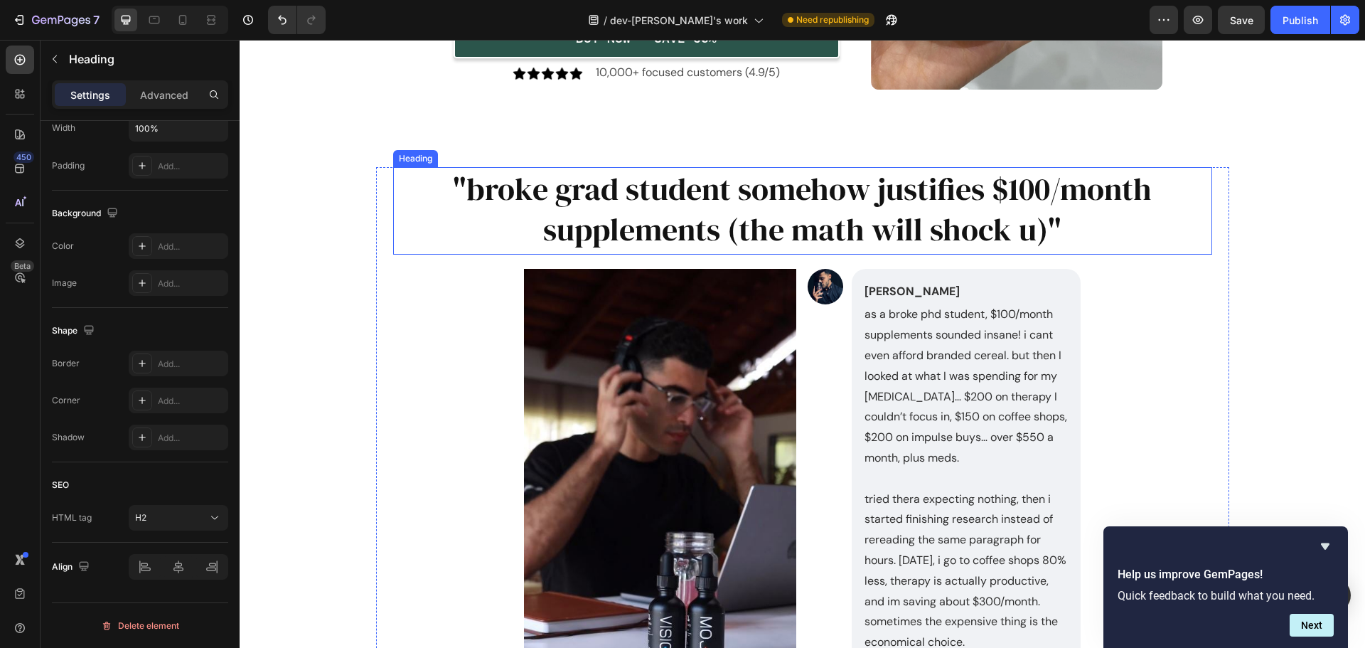
scroll to position [0, 0]
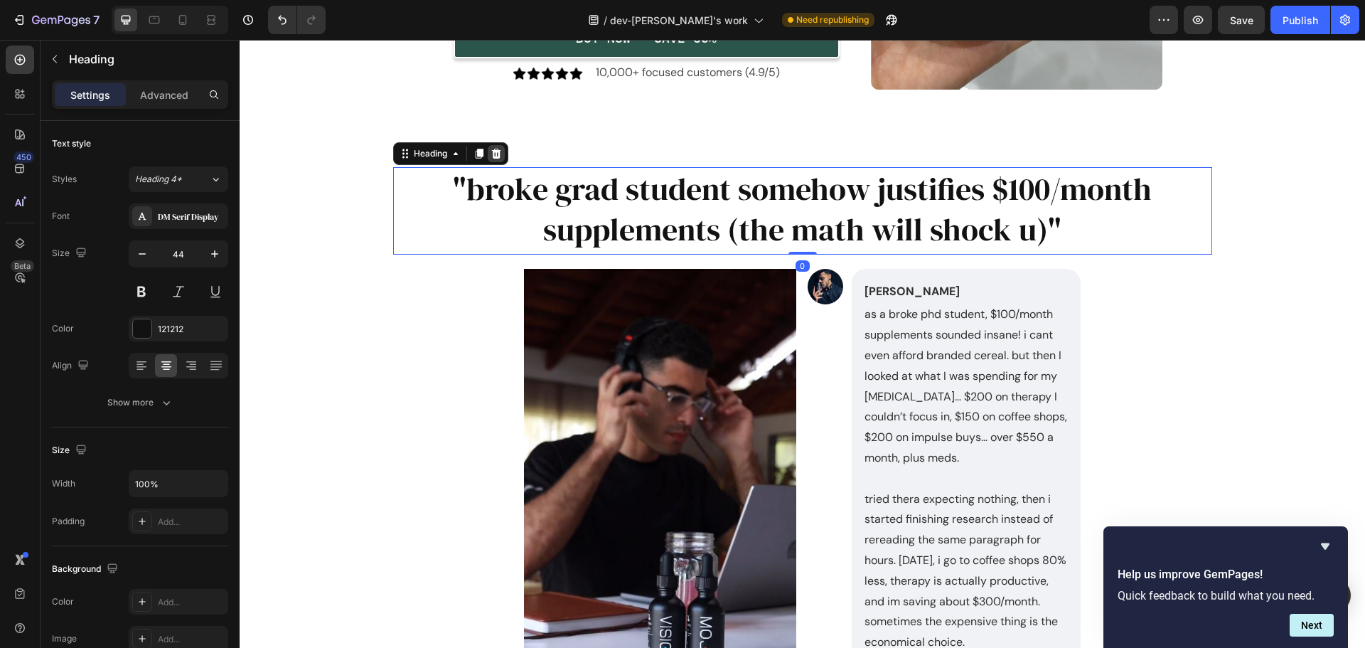
click at [498, 152] on div at bounding box center [496, 153] width 17 height 17
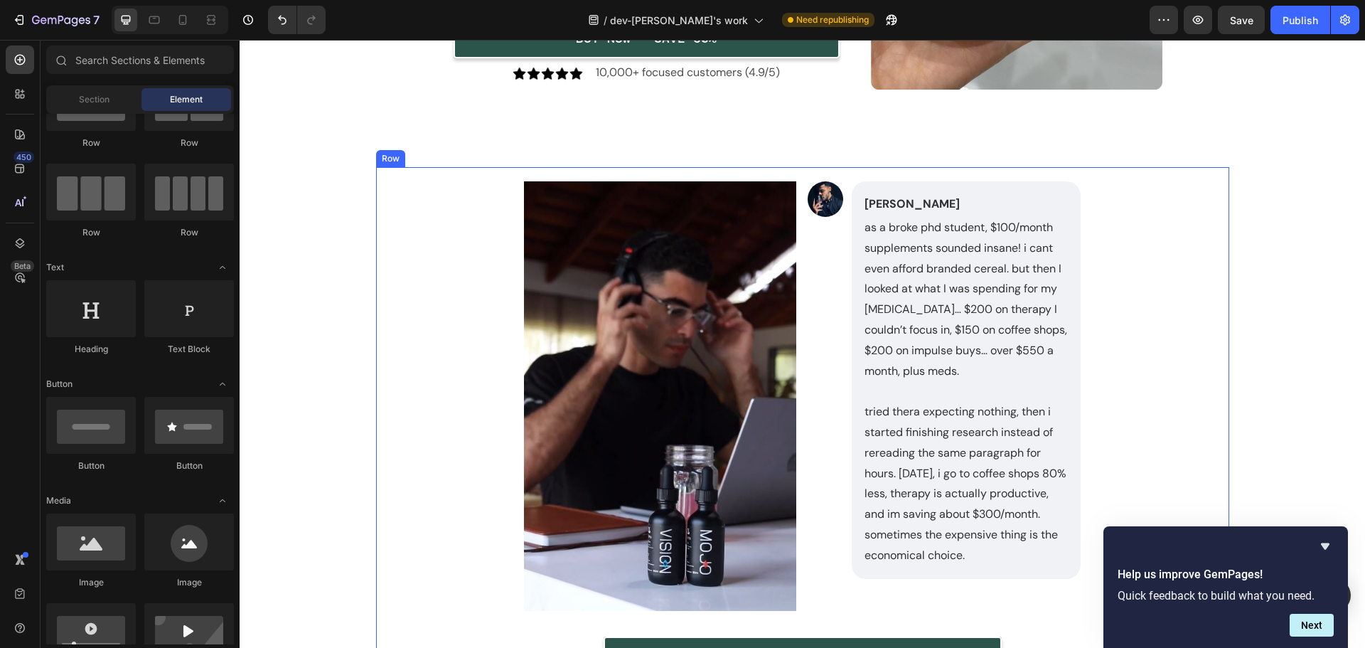
click at [480, 221] on div "Image Noah Bennet Text Block as a broke phd student, $100/month supplements sou…" at bounding box center [802, 431] width 819 height 528
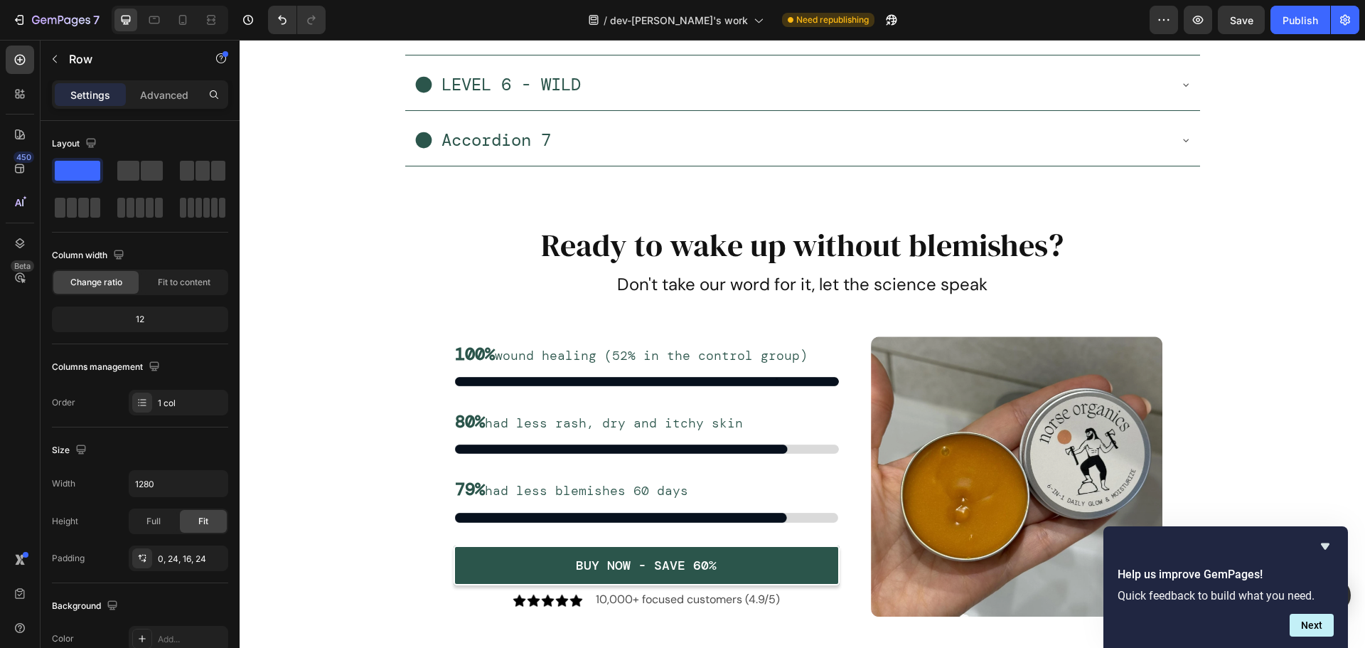
scroll to position [6928, 0]
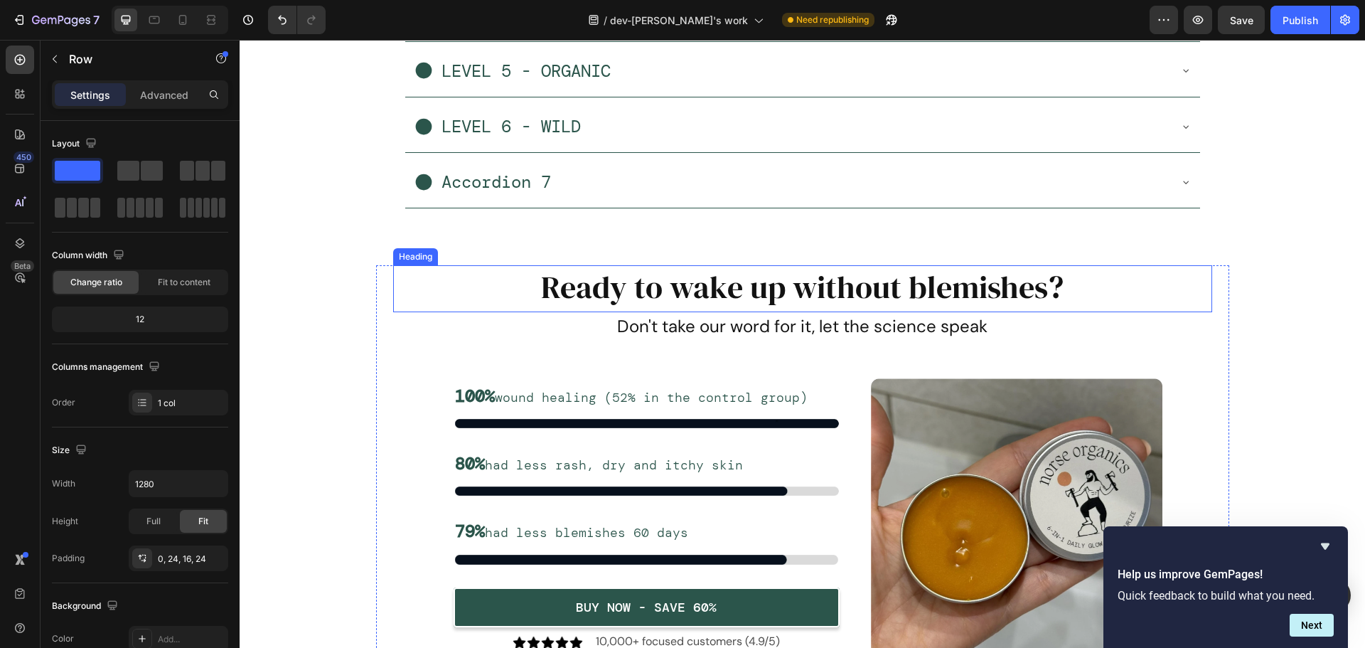
click at [802, 296] on h2 "Ready to wake up without blemishes?" at bounding box center [802, 286] width 819 height 43
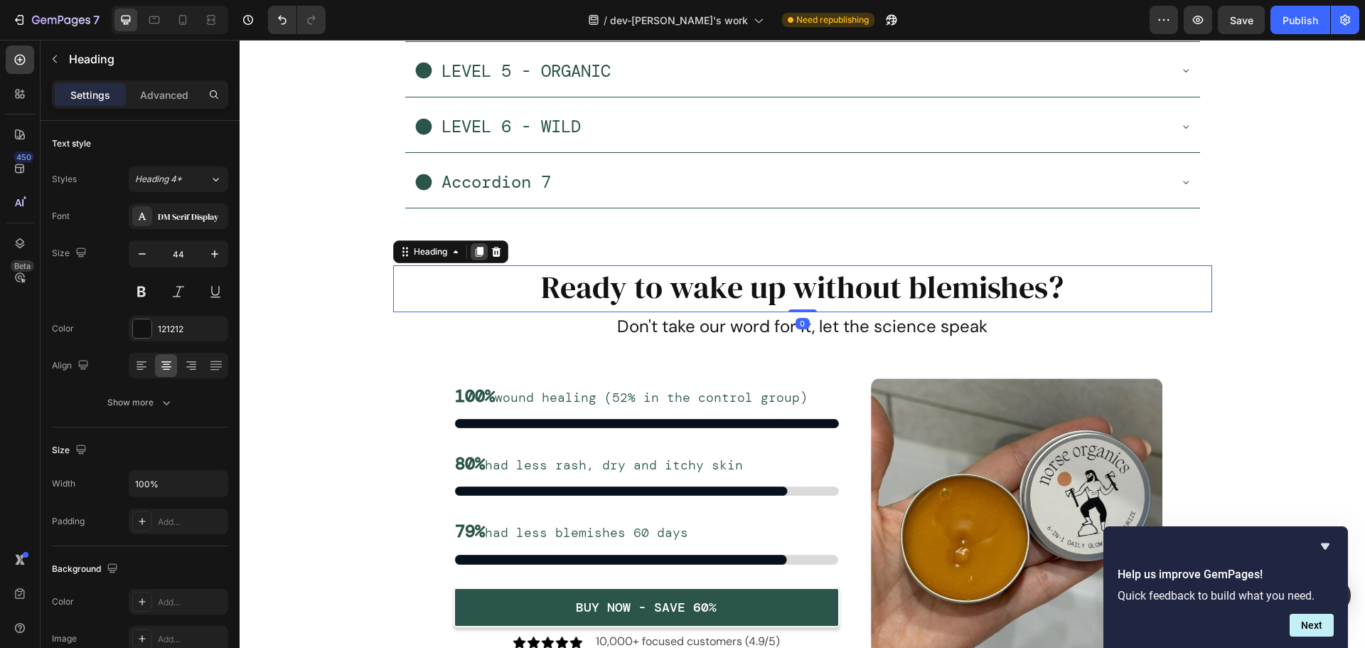
click at [471, 255] on div at bounding box center [479, 251] width 17 height 17
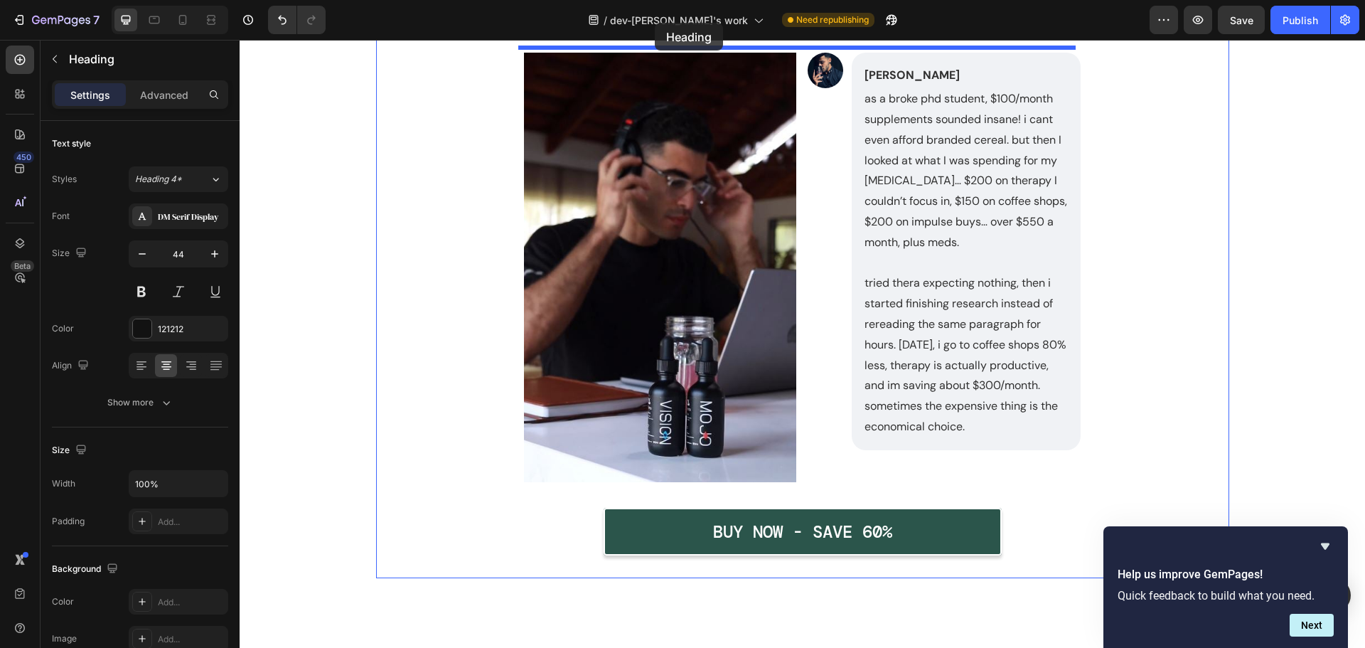
scroll to position [7581, 0]
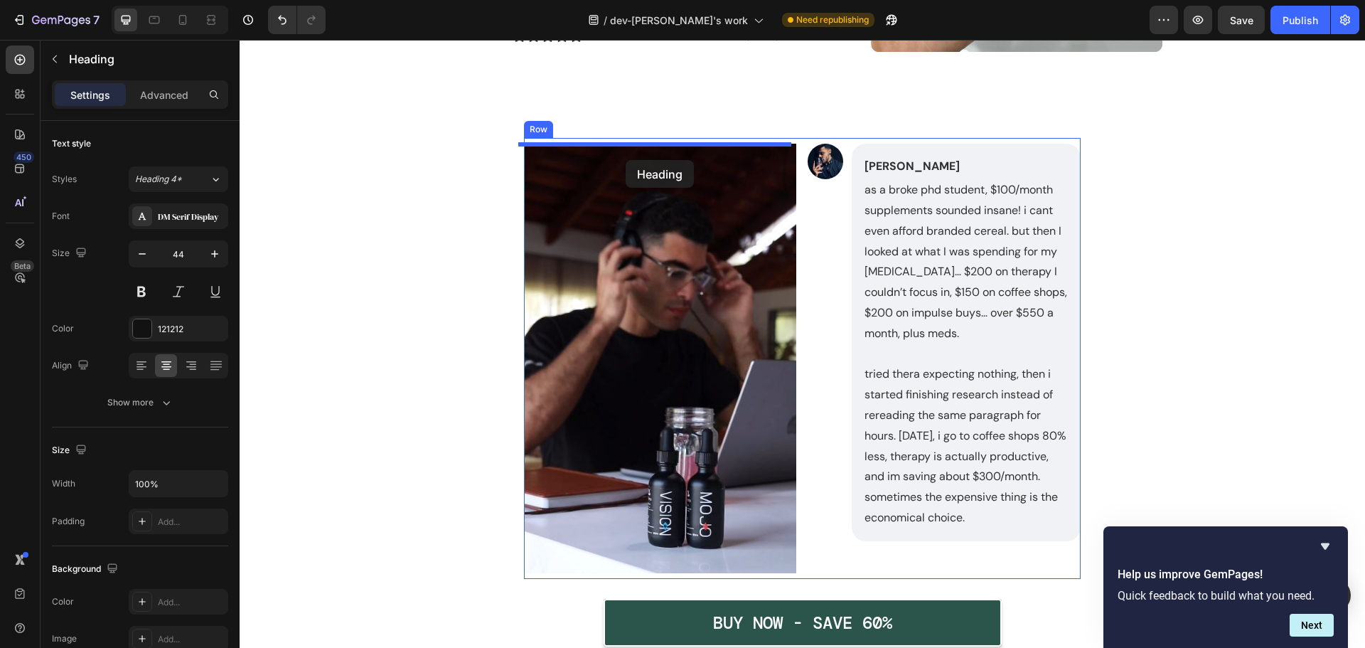
drag, startPoint x: 395, startPoint y: 164, endPoint x: 626, endPoint y: 160, distance: 230.4
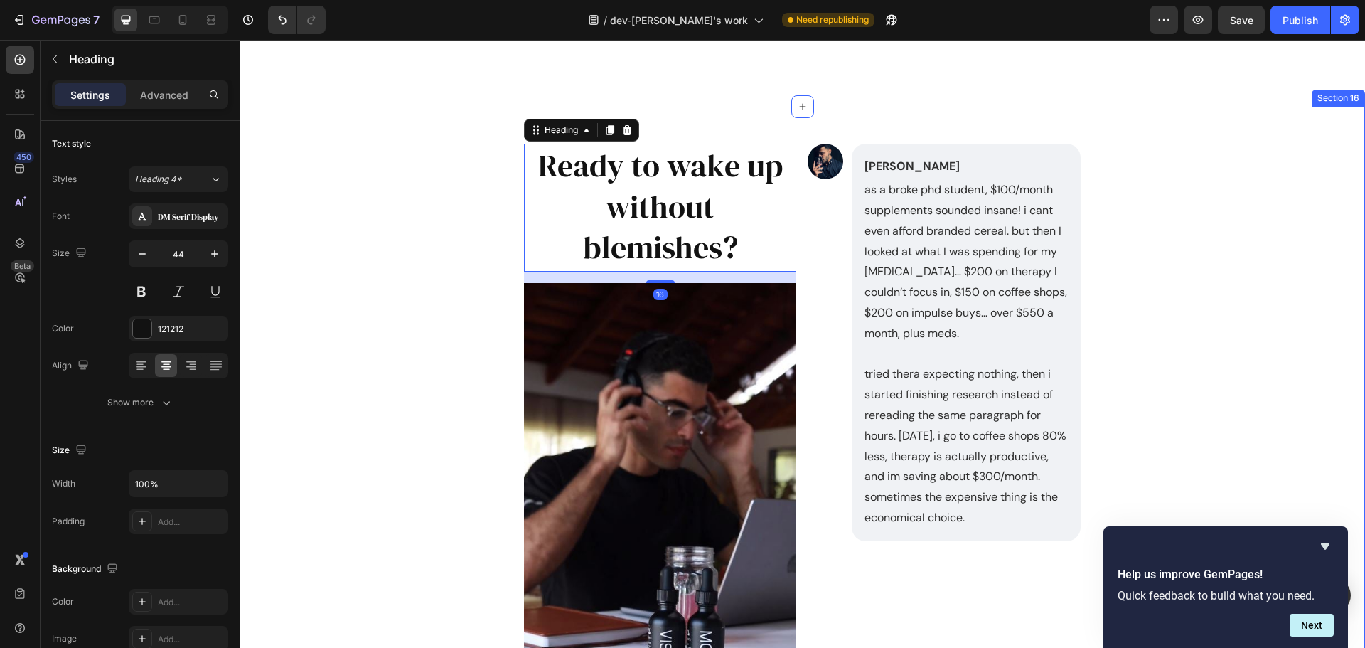
scroll to position [7535, 0]
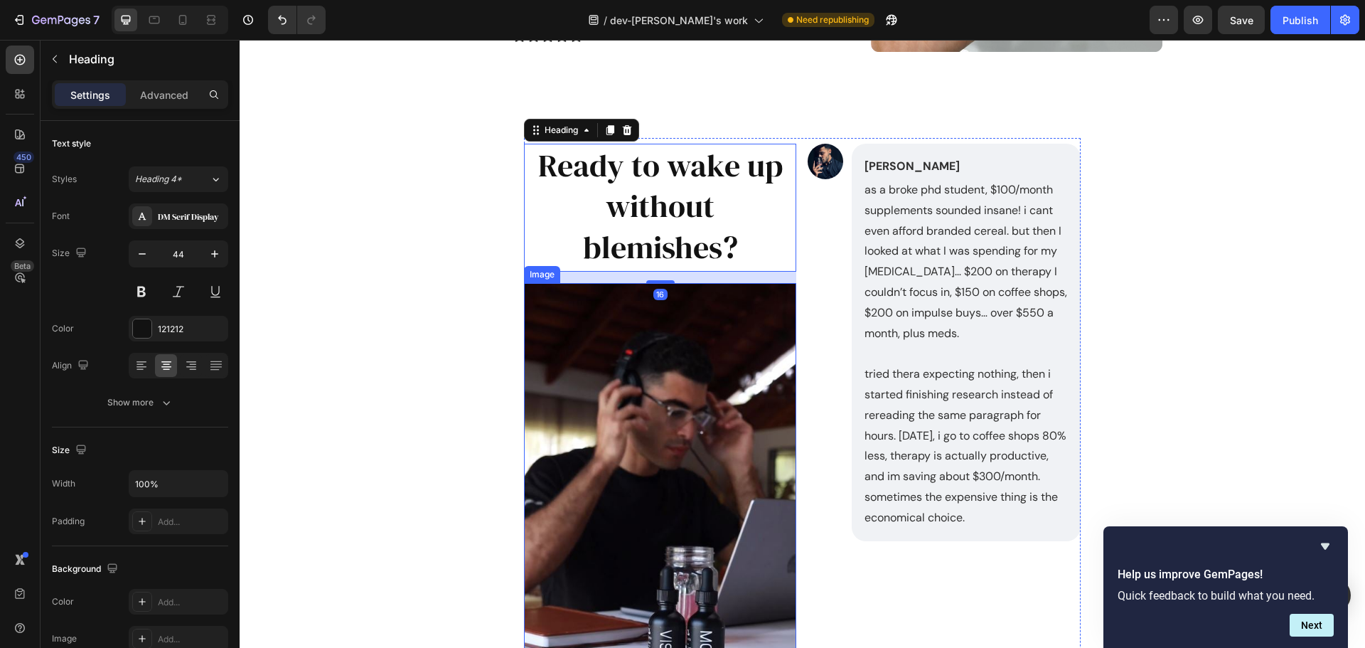
click at [622, 427] on img at bounding box center [660, 497] width 273 height 429
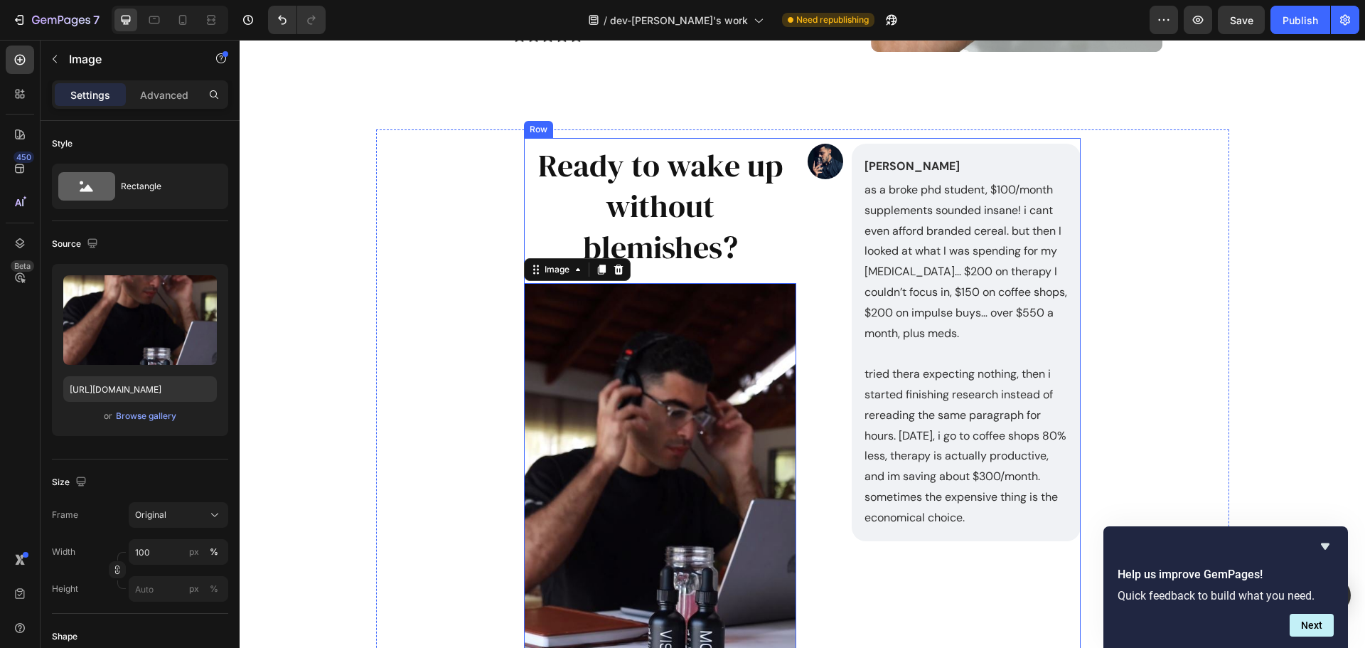
click at [693, 220] on h2 "Ready to wake up without blemishes?" at bounding box center [660, 206] width 273 height 125
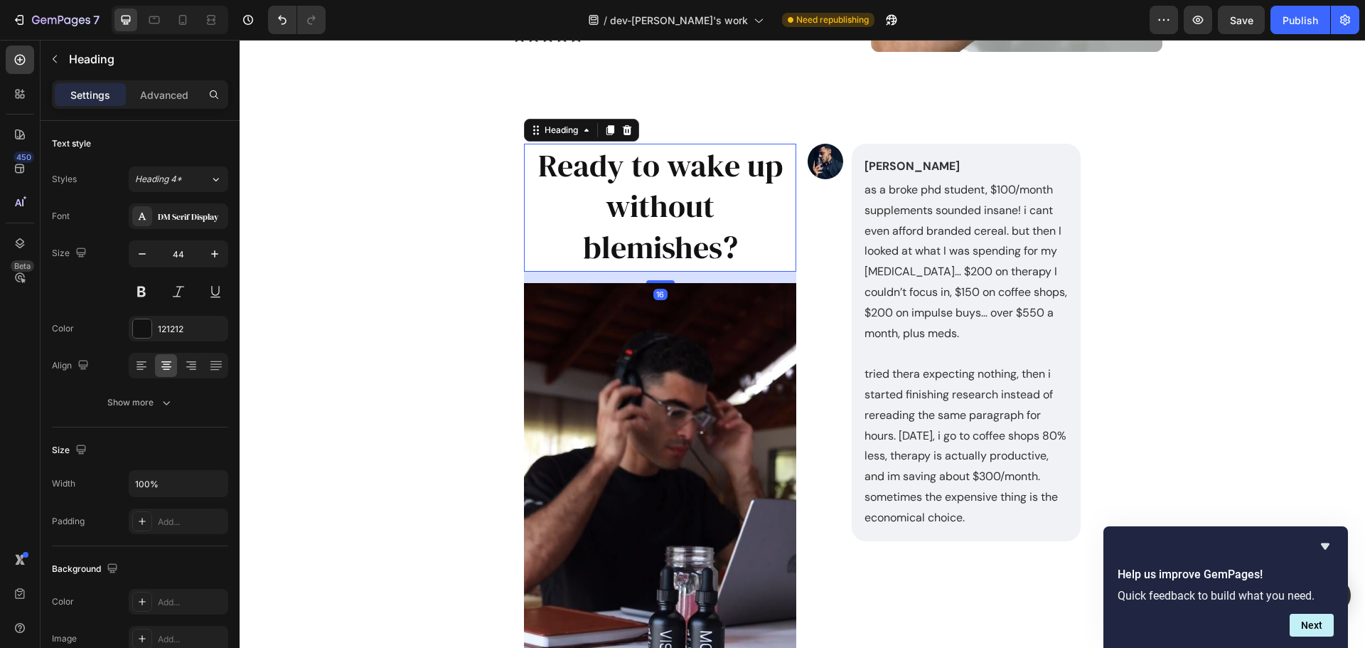
click at [720, 219] on h2 "Ready to wake up without blemishes?" at bounding box center [660, 206] width 273 height 125
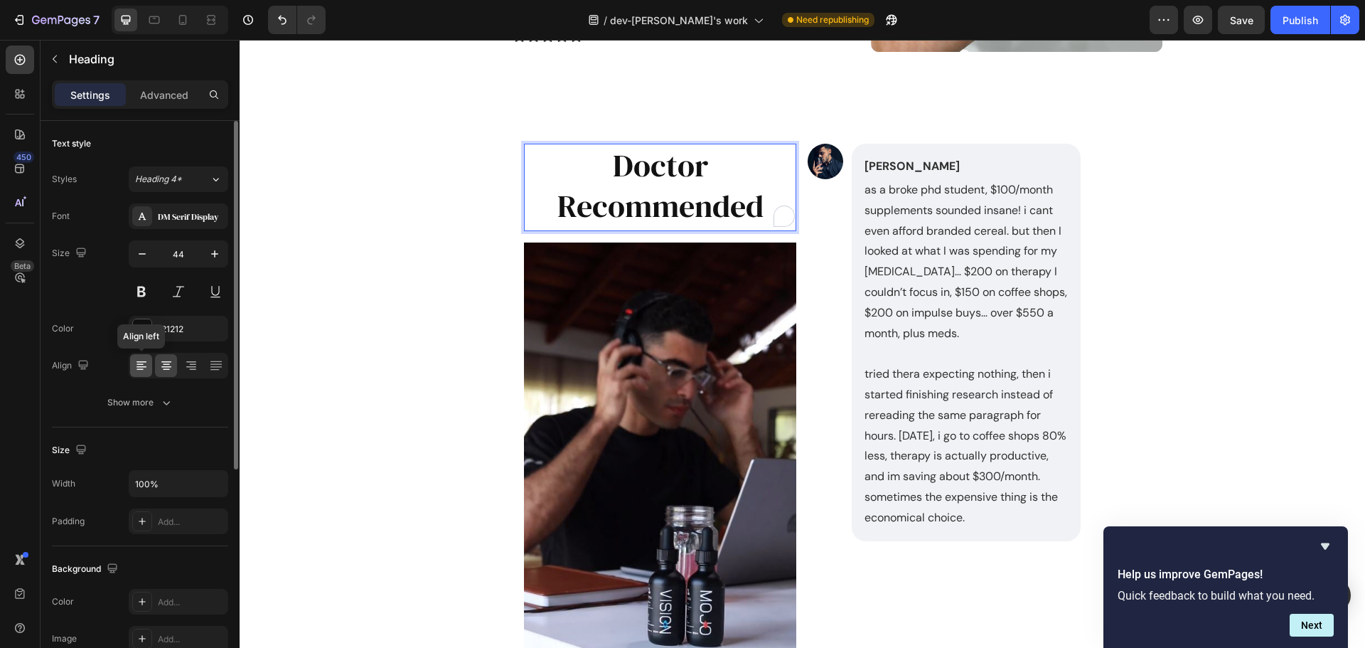
click at [145, 373] on div at bounding box center [141, 365] width 22 height 23
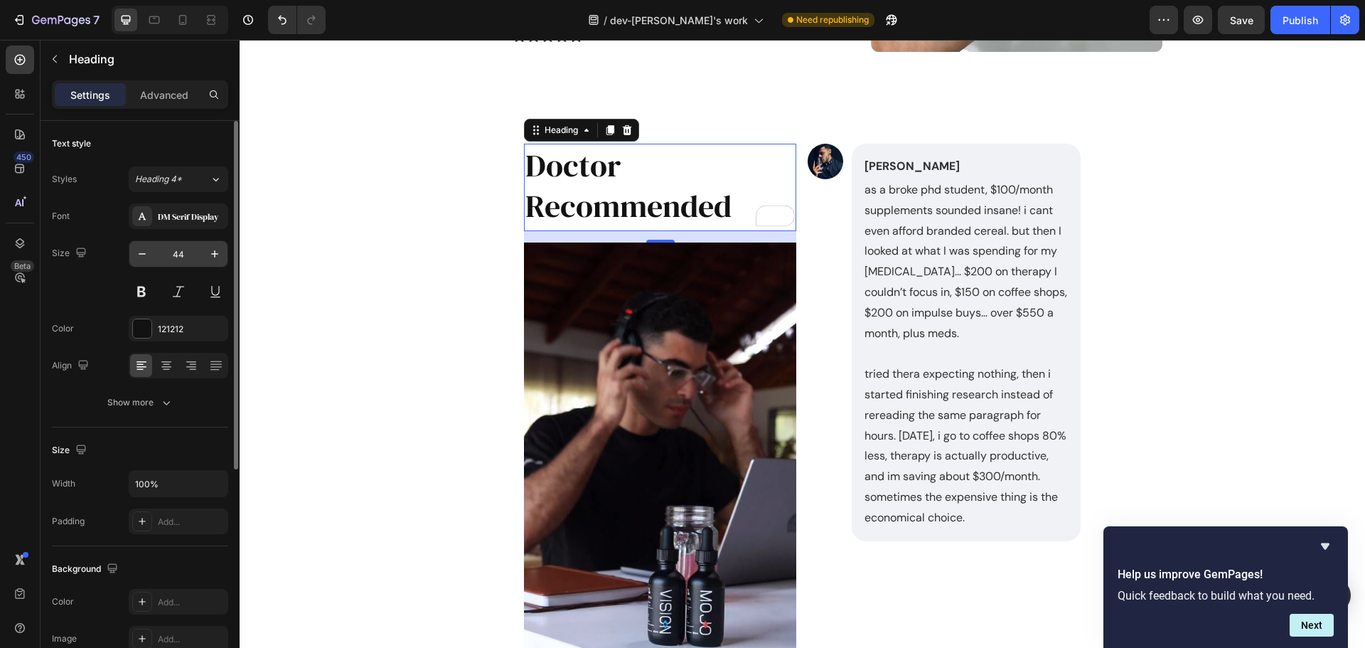
click at [183, 256] on input "44" at bounding box center [178, 254] width 47 height 26
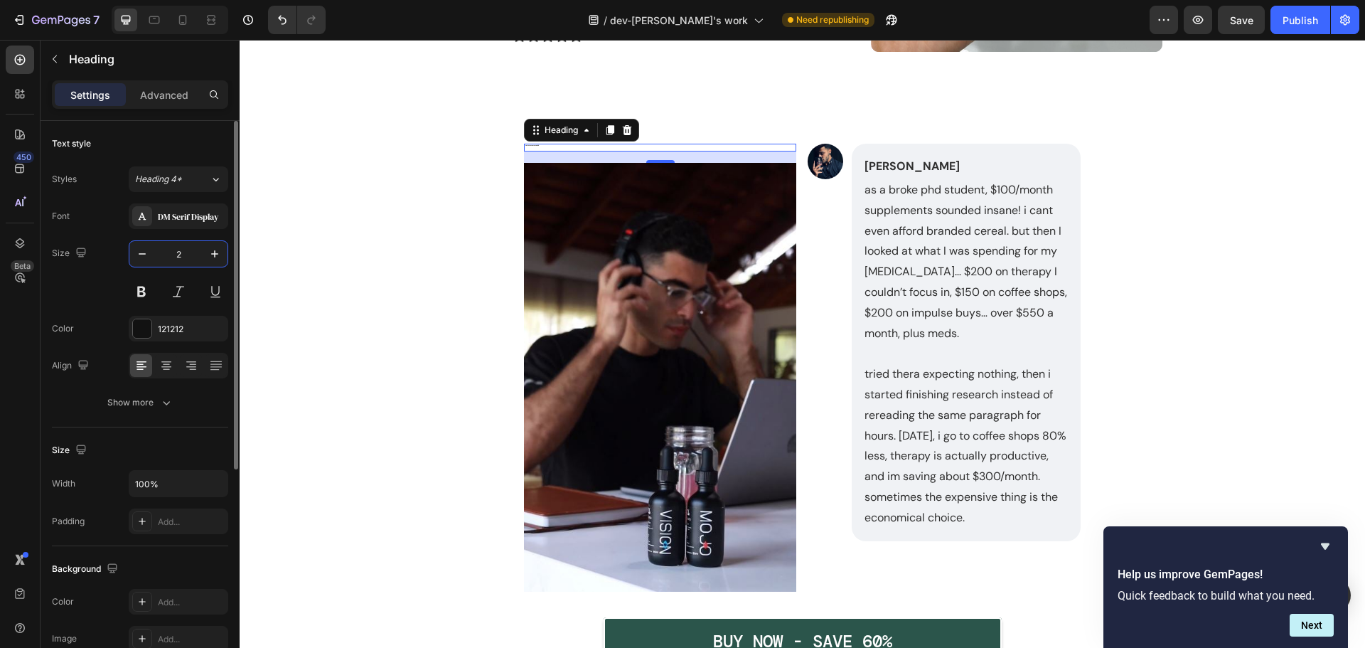
type input "28"
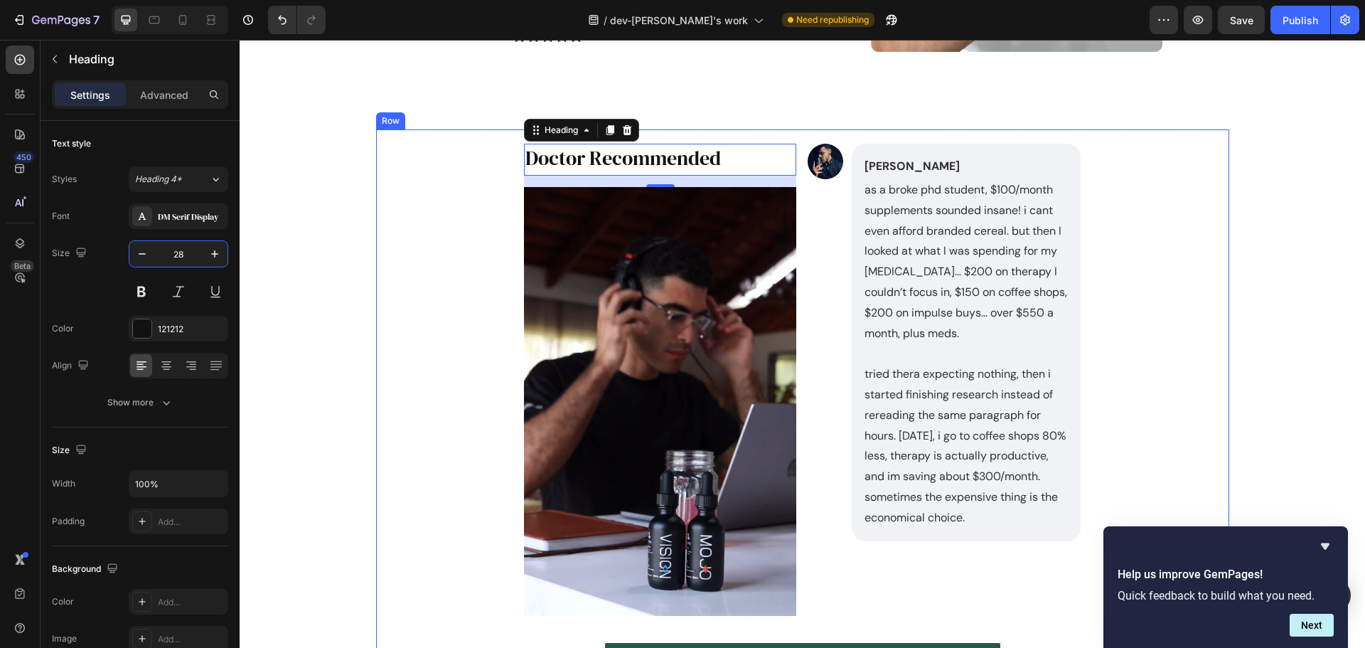
click at [1095, 244] on div "Image Noah Bennet Text Block as a broke phd student, $100/month supplements sou…" at bounding box center [802, 414] width 819 height 571
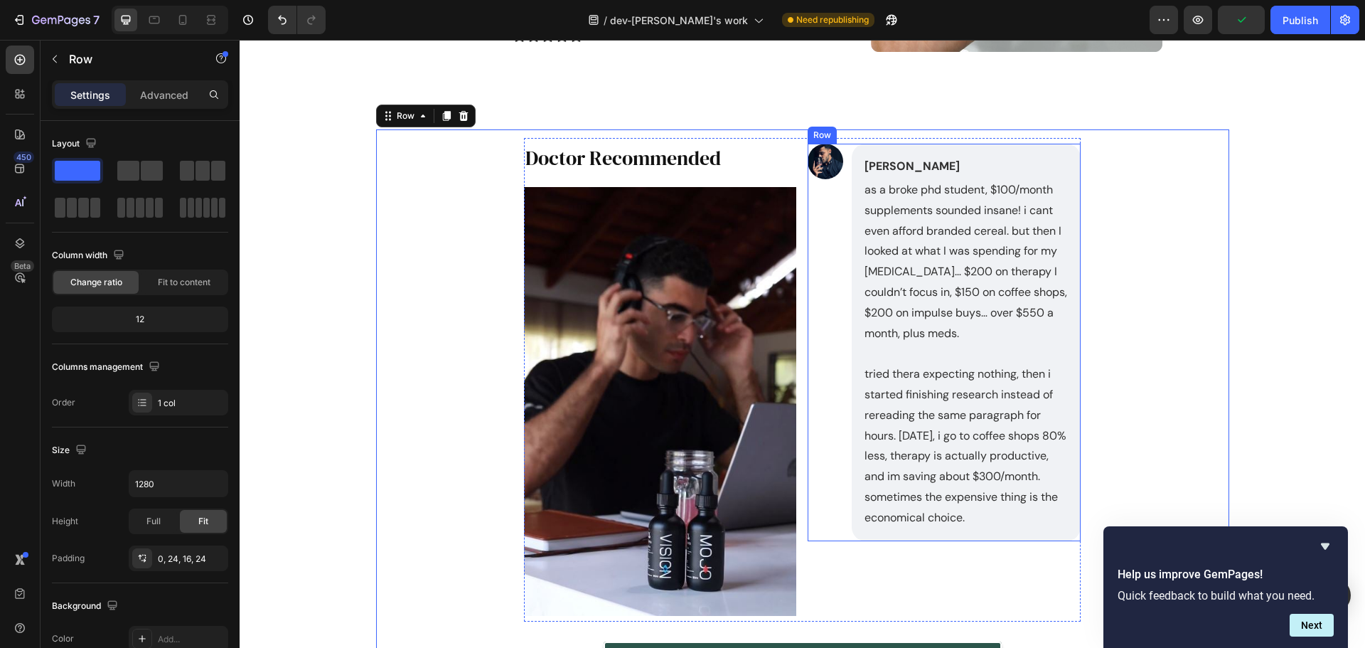
click at [835, 540] on div "Image" at bounding box center [826, 342] width 36 height 397
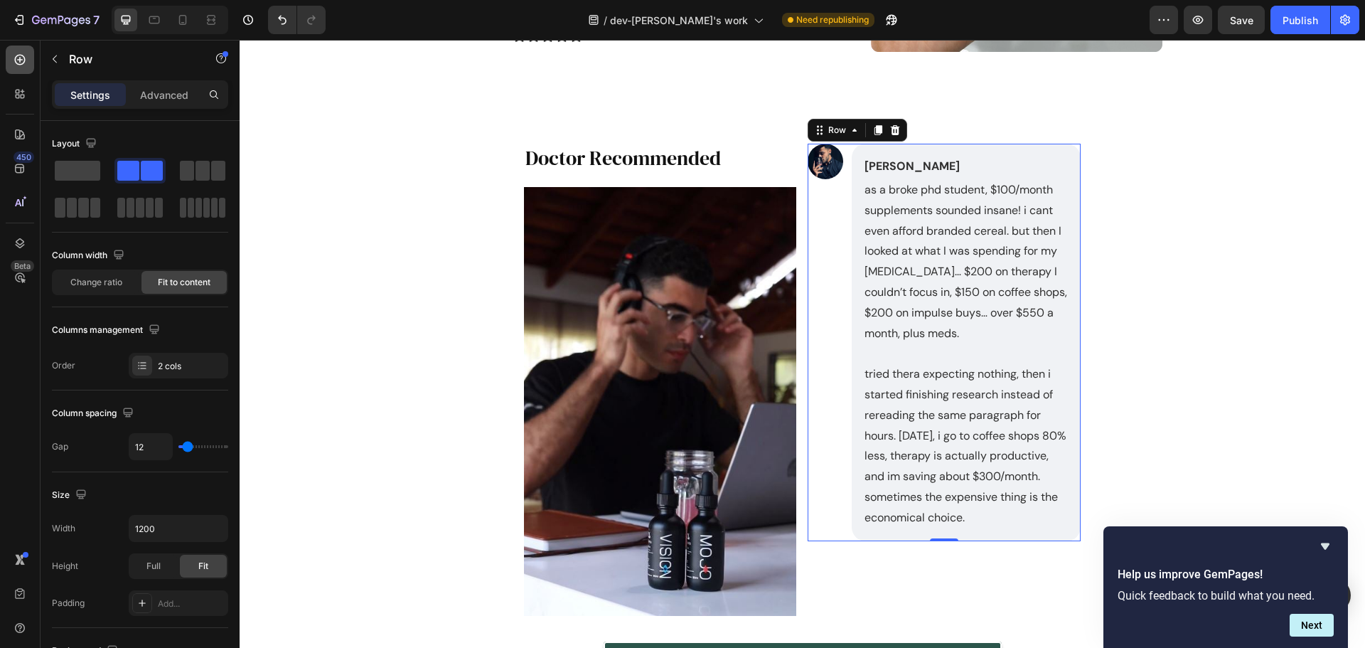
click at [19, 68] on div at bounding box center [20, 60] width 28 height 28
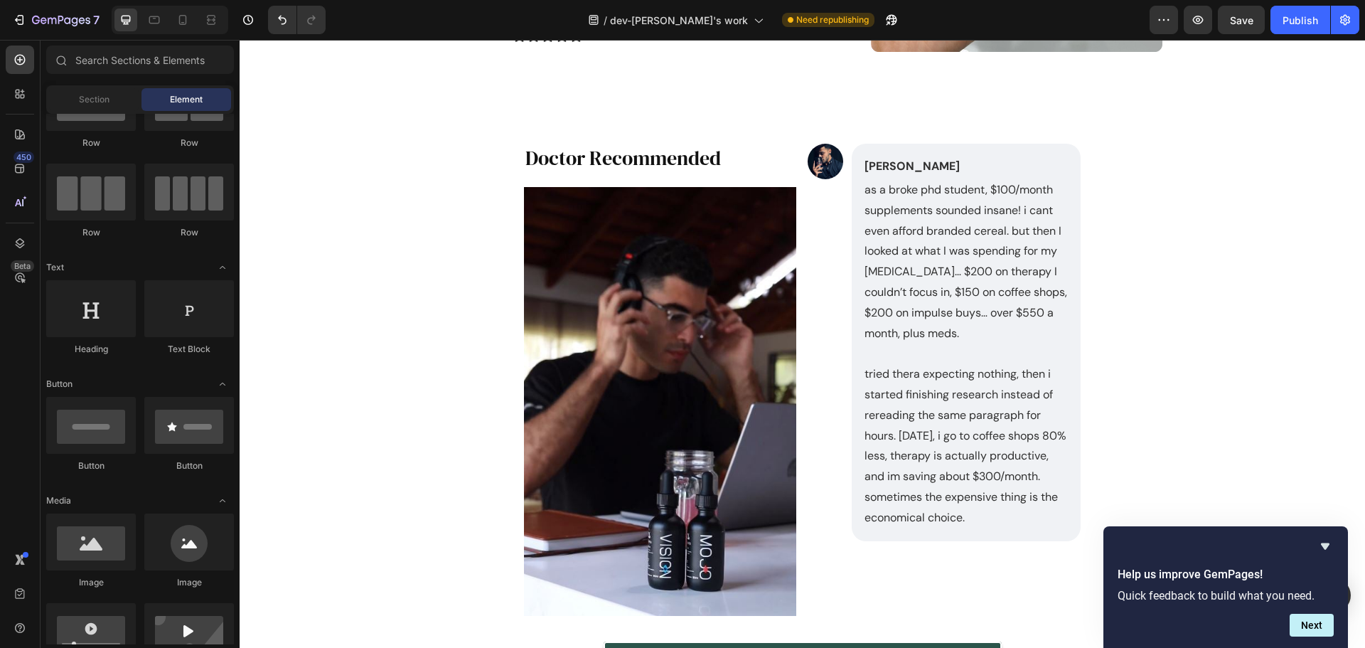
scroll to position [0, 0]
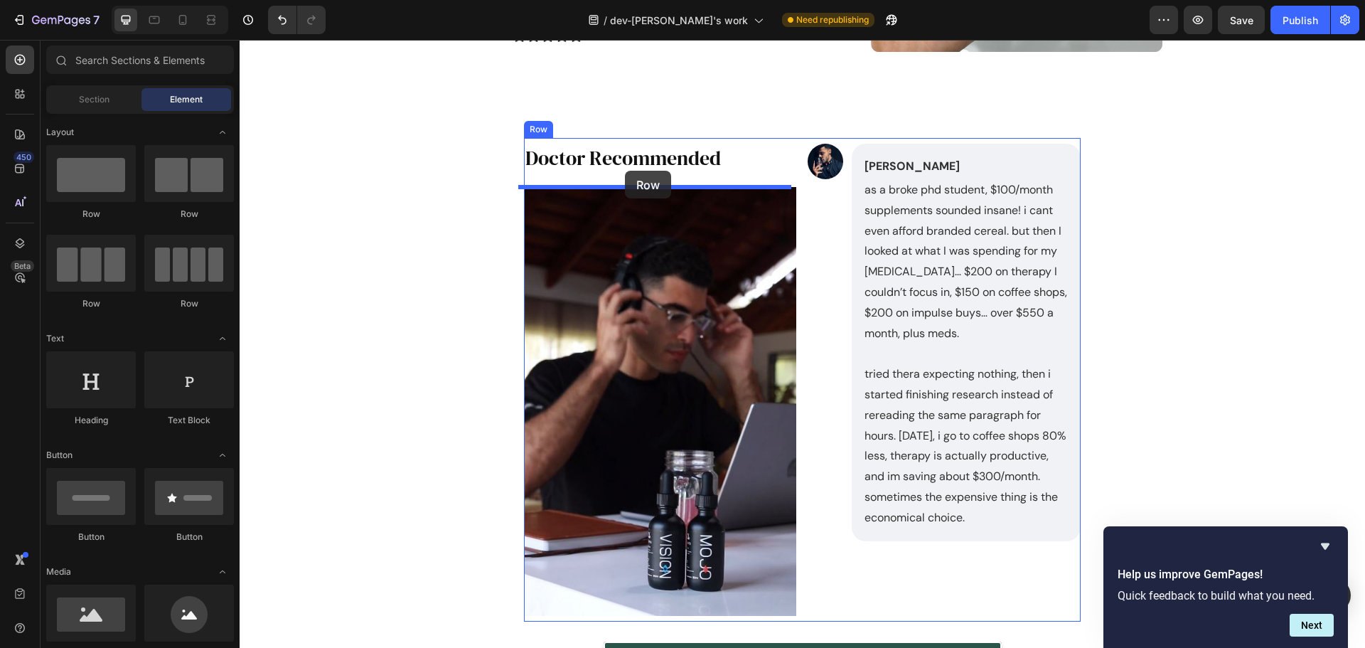
drag, startPoint x: 429, startPoint y: 220, endPoint x: 625, endPoint y: 171, distance: 202.3
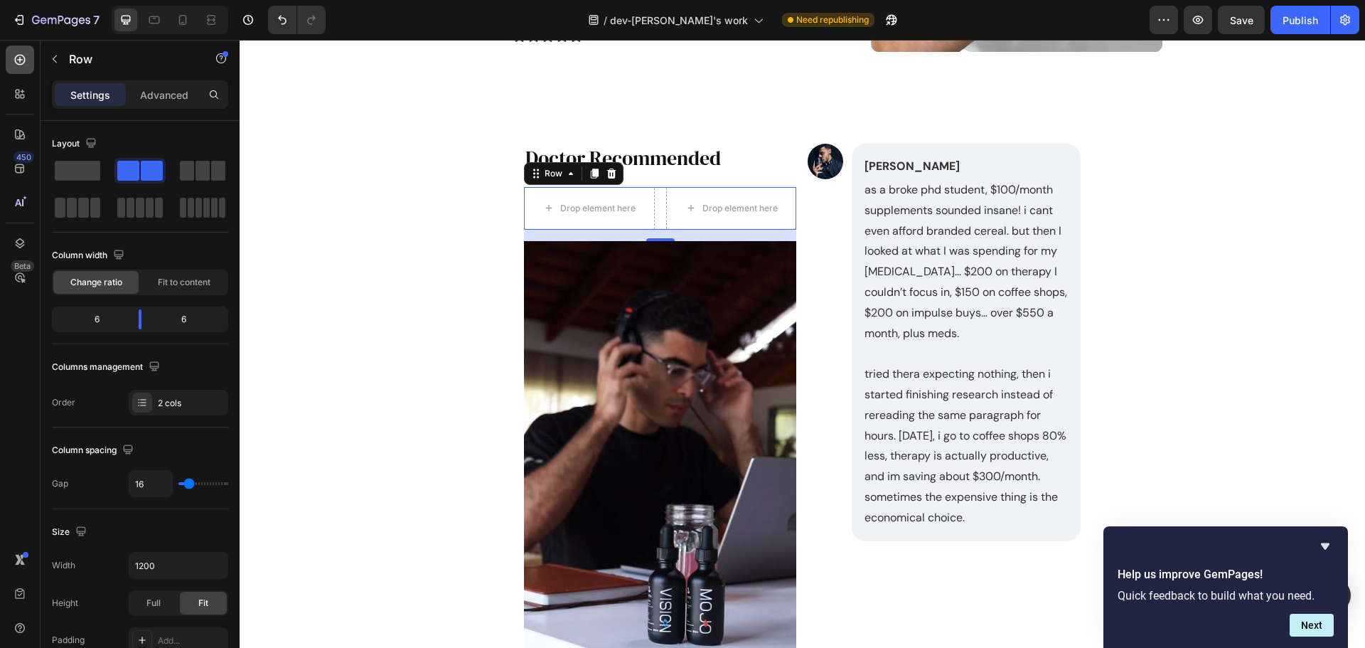
click at [26, 59] on icon at bounding box center [20, 60] width 14 height 14
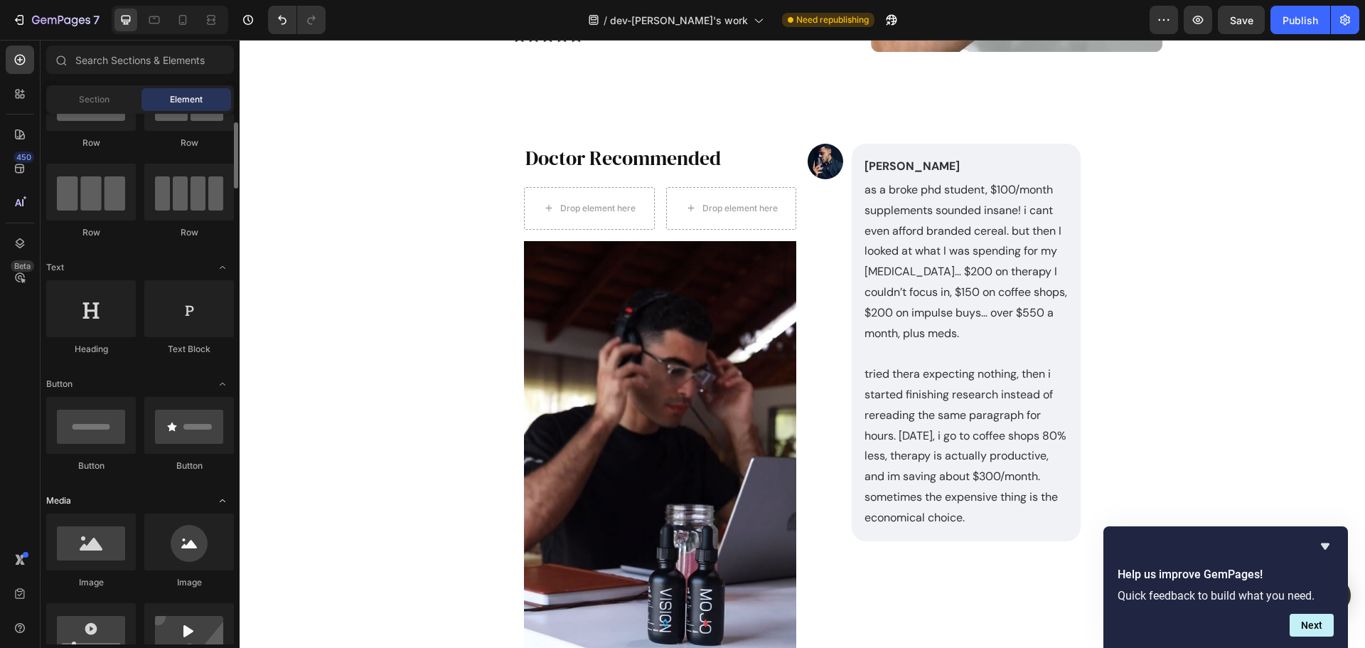
scroll to position [284, 0]
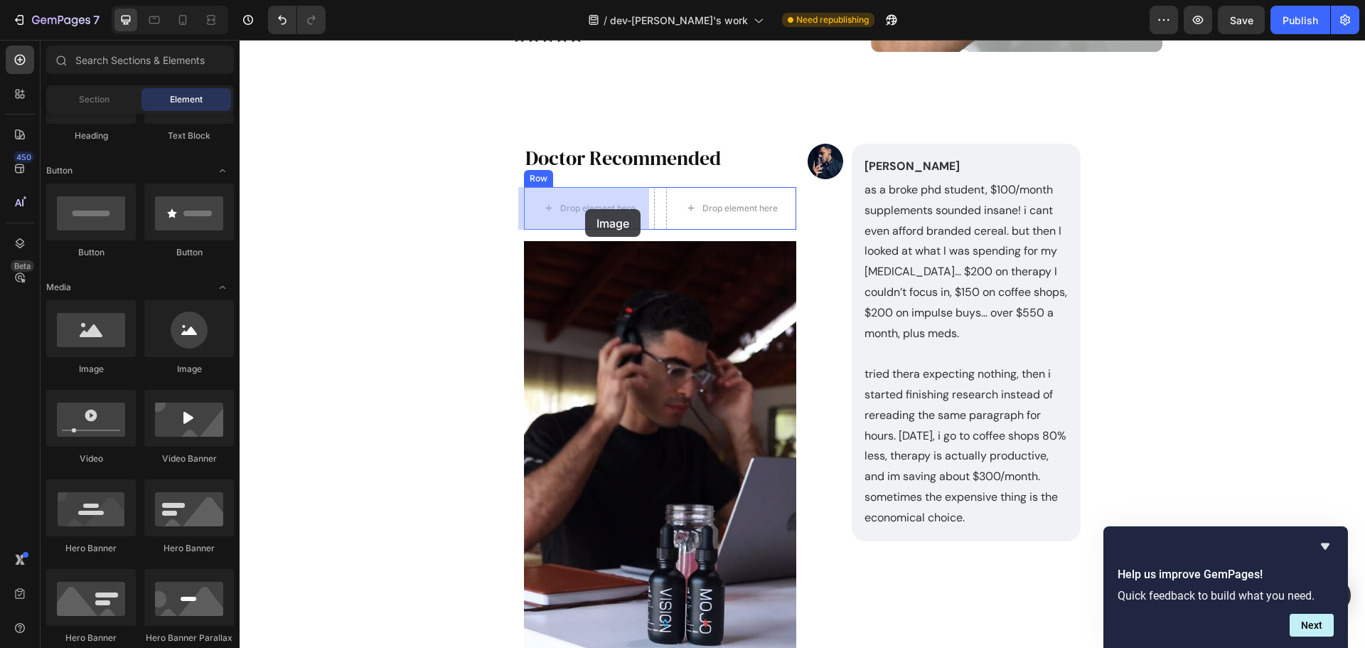
drag, startPoint x: 325, startPoint y: 373, endPoint x: 585, endPoint y: 209, distance: 307.4
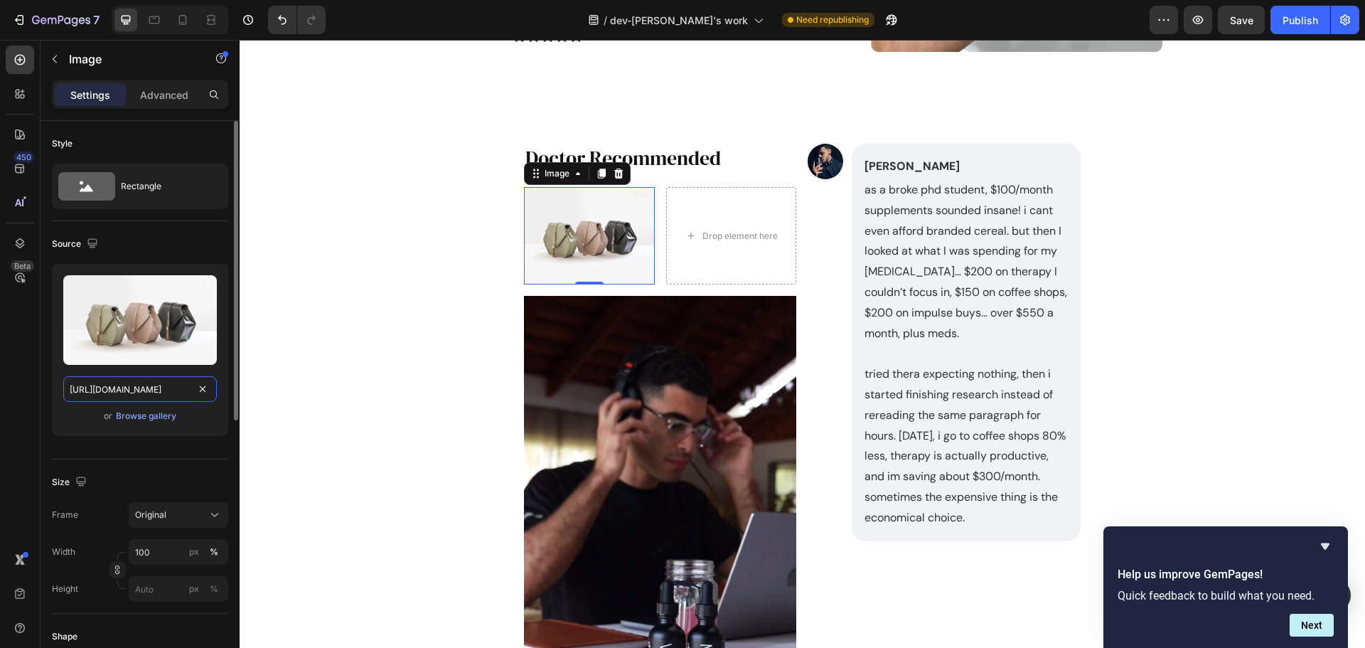
click at [150, 395] on input "https://cdn.shopify.com/s/files/1/2005/9307/files/image_demo.jpg" at bounding box center [140, 389] width 154 height 26
paste input "0485/7787/2027/files/image_17.webp?v=1737065673&width=1800"
type input "https://cdn.shopify.com/s/files/1/0485/7787/2027/files/image_17.webp?v=17370656…"
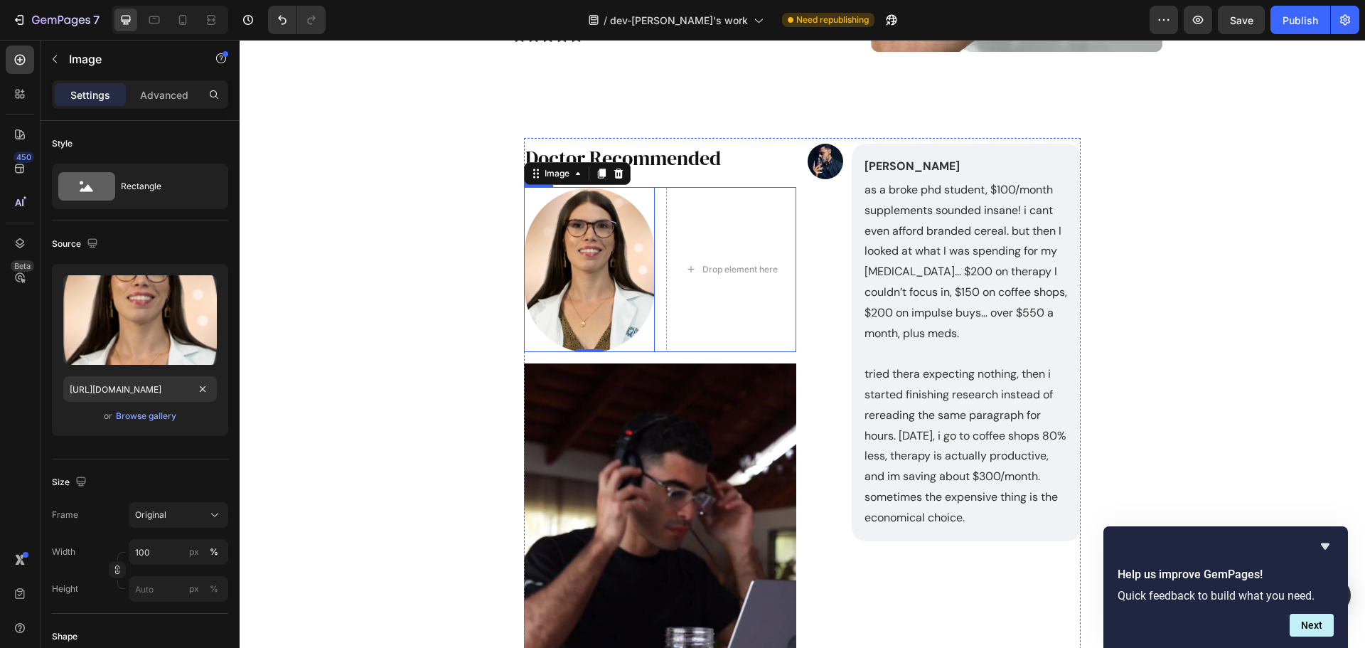
click at [651, 343] on div "Image 0 Drop element here Row" at bounding box center [660, 270] width 273 height 166
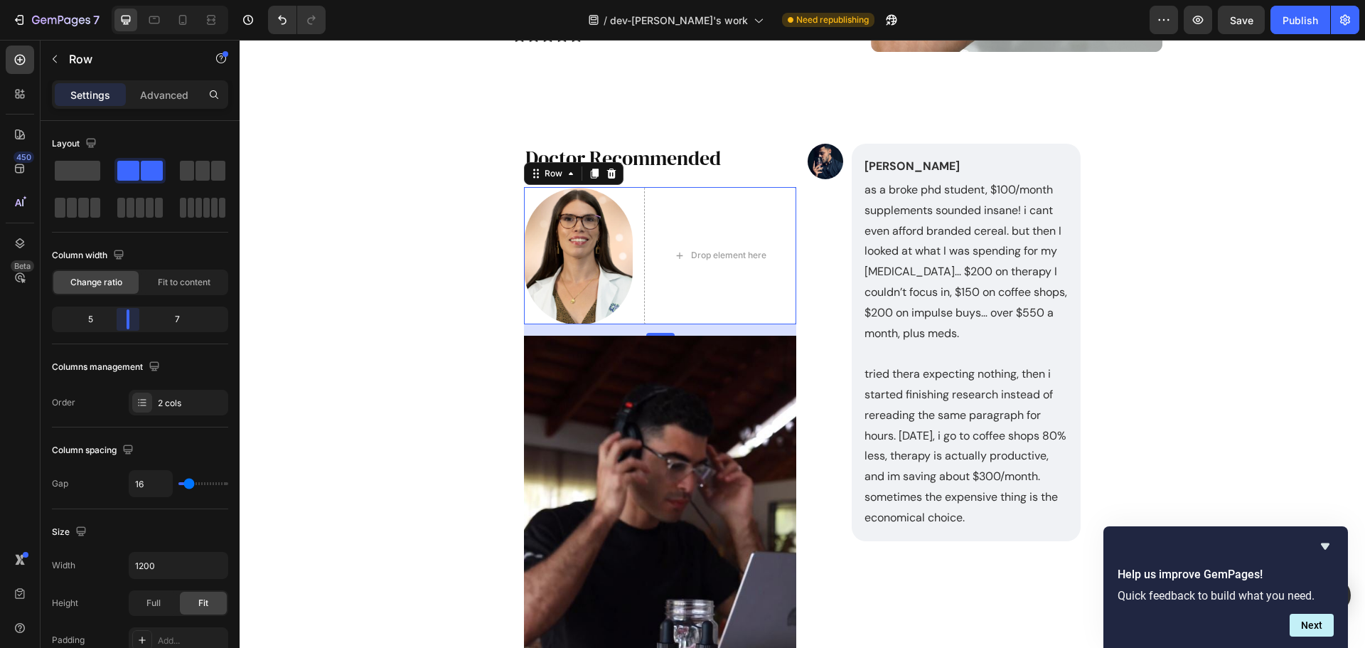
drag, startPoint x: 145, startPoint y: 315, endPoint x: 124, endPoint y: 316, distance: 21.4
click at [124, 0] on body "7 / dev-akash's work Need republishing Preview Save Publish 450 Beta Sections(3…" at bounding box center [682, 0] width 1365 height 0
click at [417, 303] on div "Image Noah Bennet Text Block as a broke phd student, $100/month supplements sou…" at bounding box center [802, 489] width 819 height 720
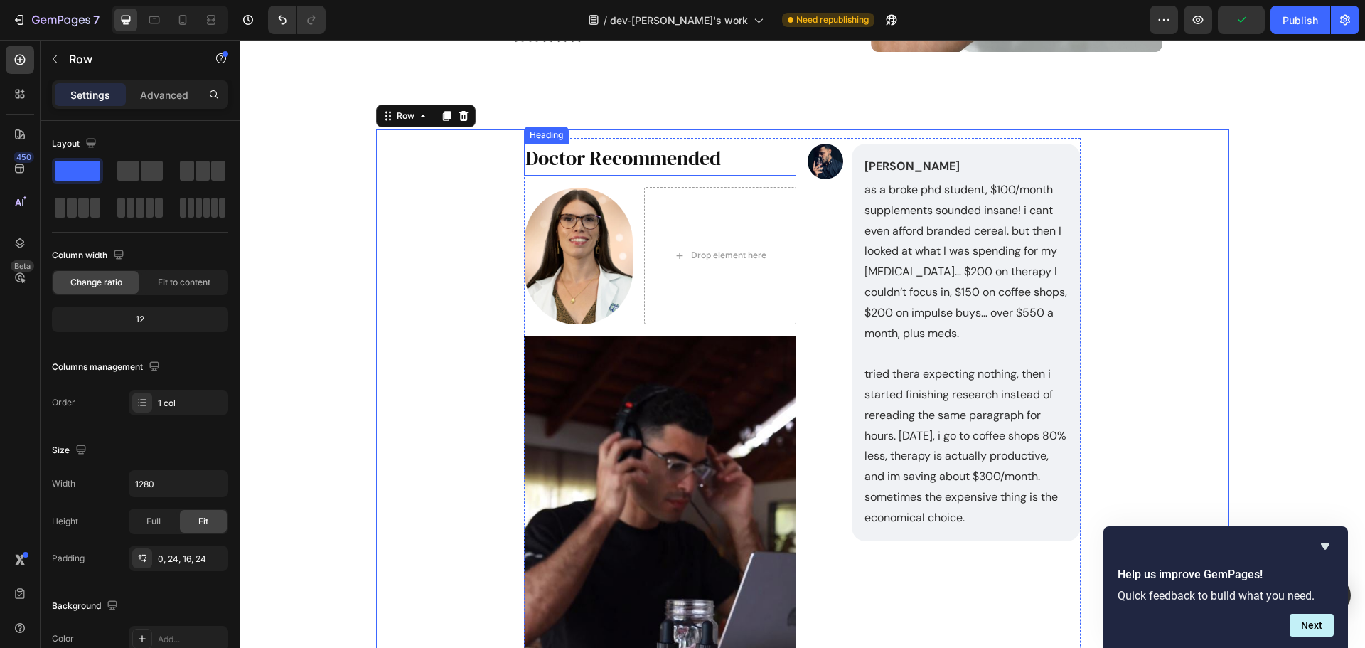
click at [636, 164] on p "Doctor Recommended" at bounding box center [661, 158] width 270 height 26
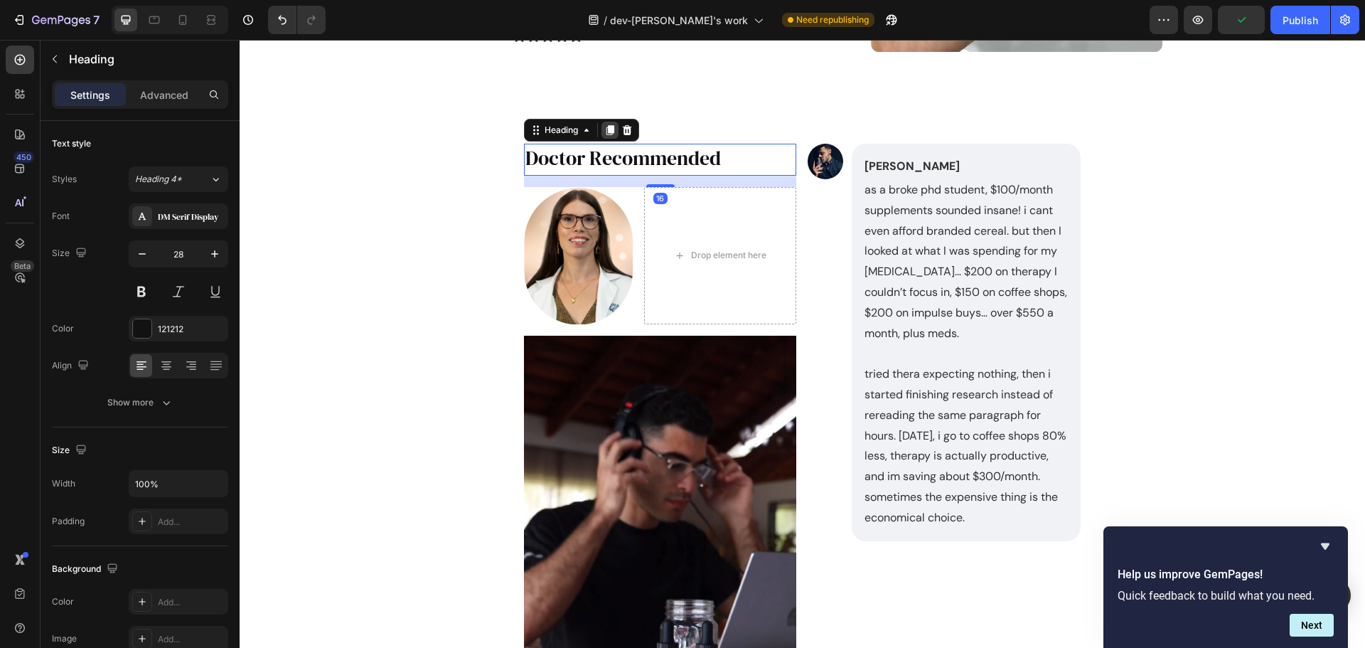
click at [607, 135] on icon at bounding box center [611, 130] width 8 height 10
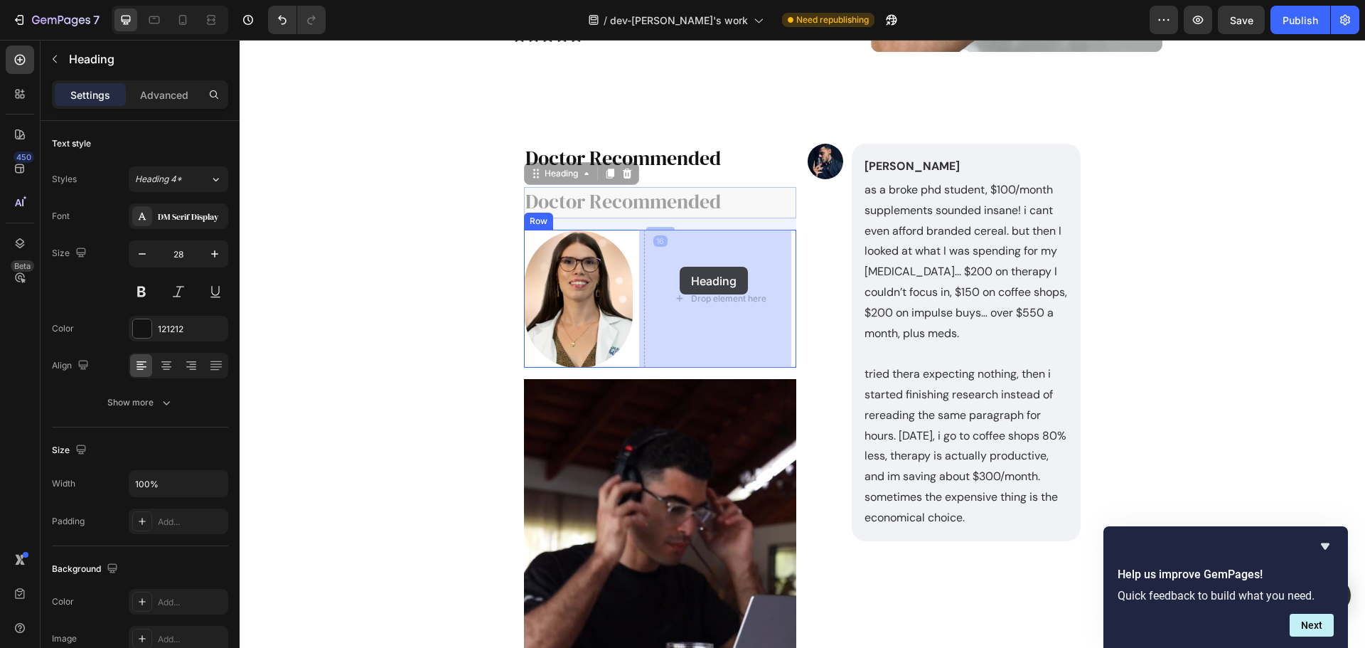
drag, startPoint x: 531, startPoint y: 171, endPoint x: 680, endPoint y: 267, distance: 176.5
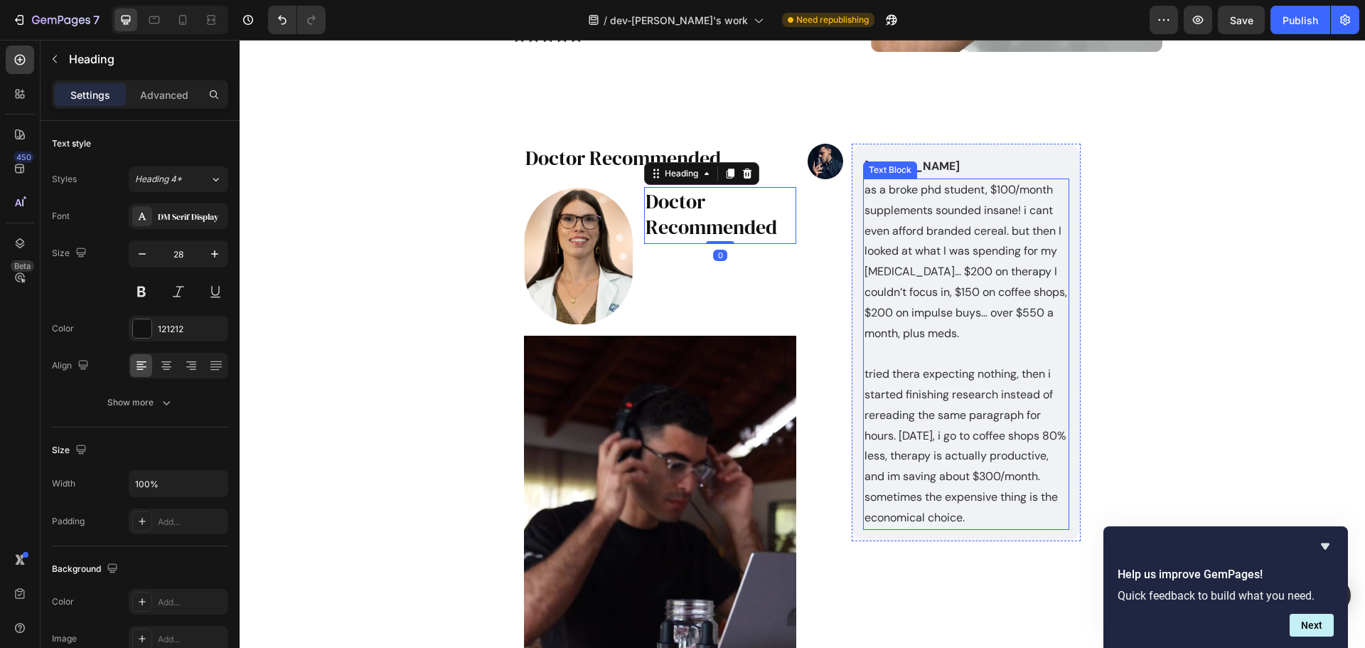
click at [996, 311] on p "as a broke phd student, $100/month supplements sounded insane! i cant even affo…" at bounding box center [966, 262] width 203 height 164
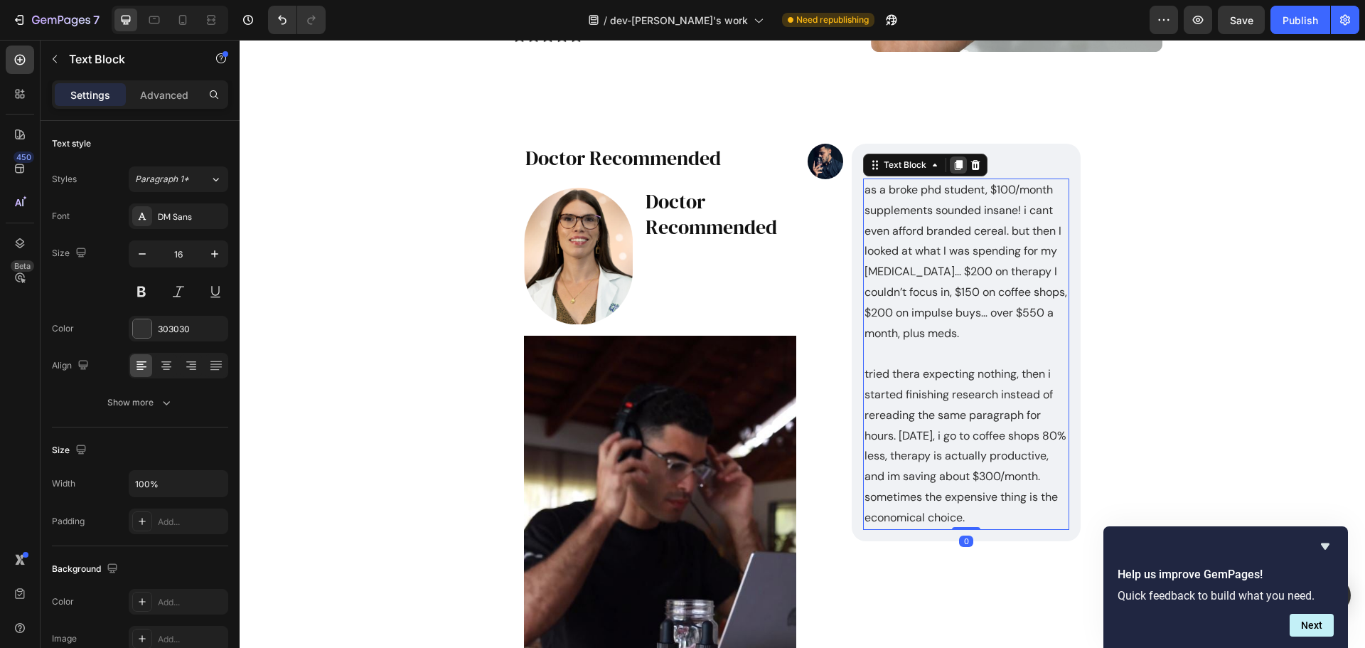
click at [955, 161] on icon at bounding box center [959, 165] width 8 height 10
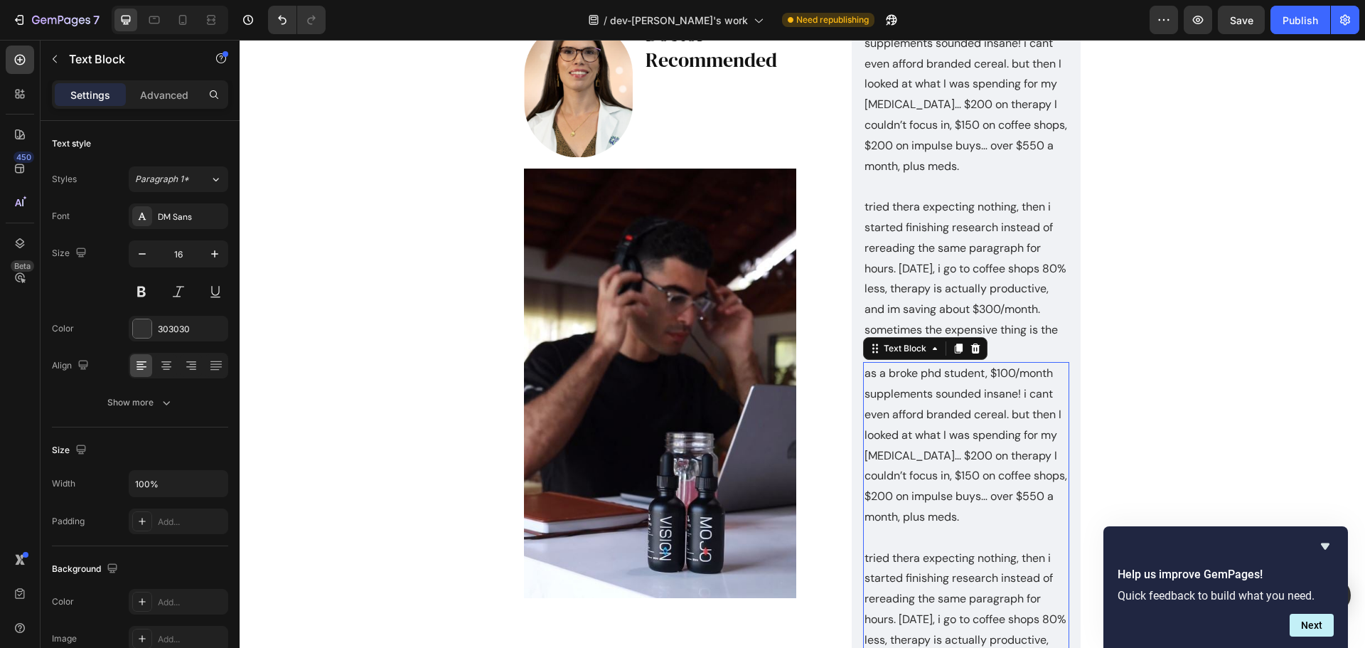
scroll to position [7568, 0]
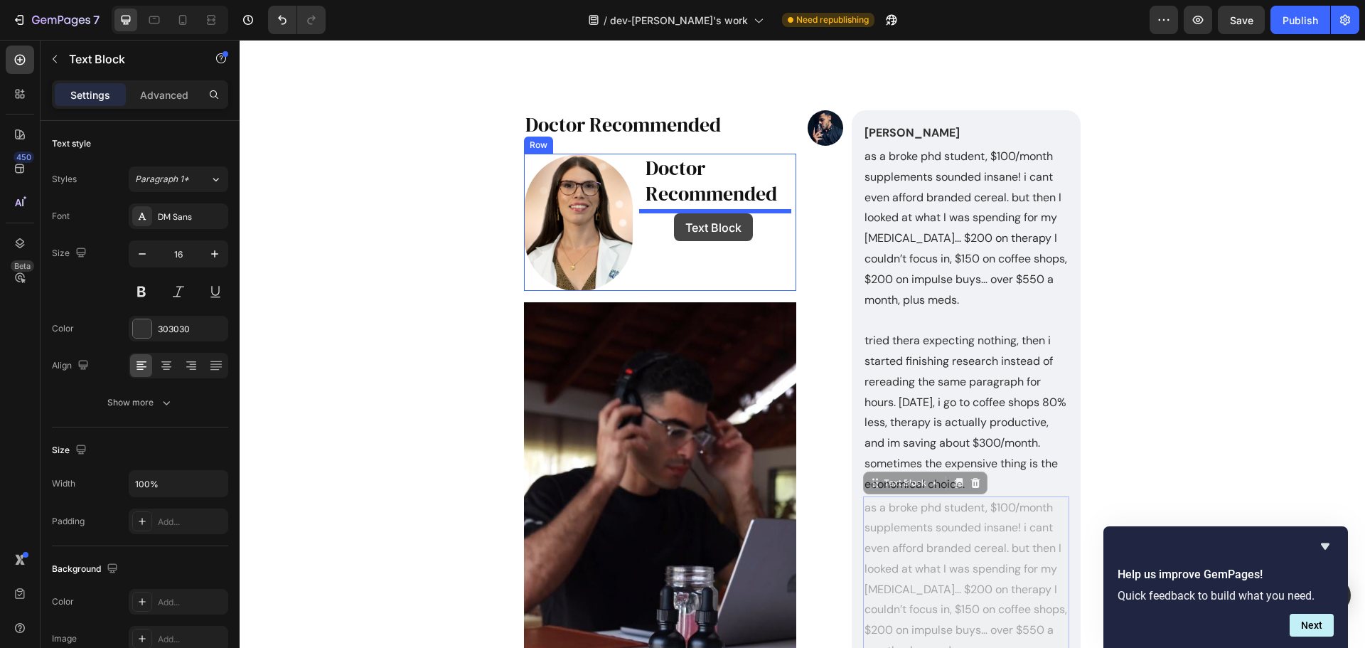
drag, startPoint x: 868, startPoint y: 508, endPoint x: 674, endPoint y: 213, distance: 352.8
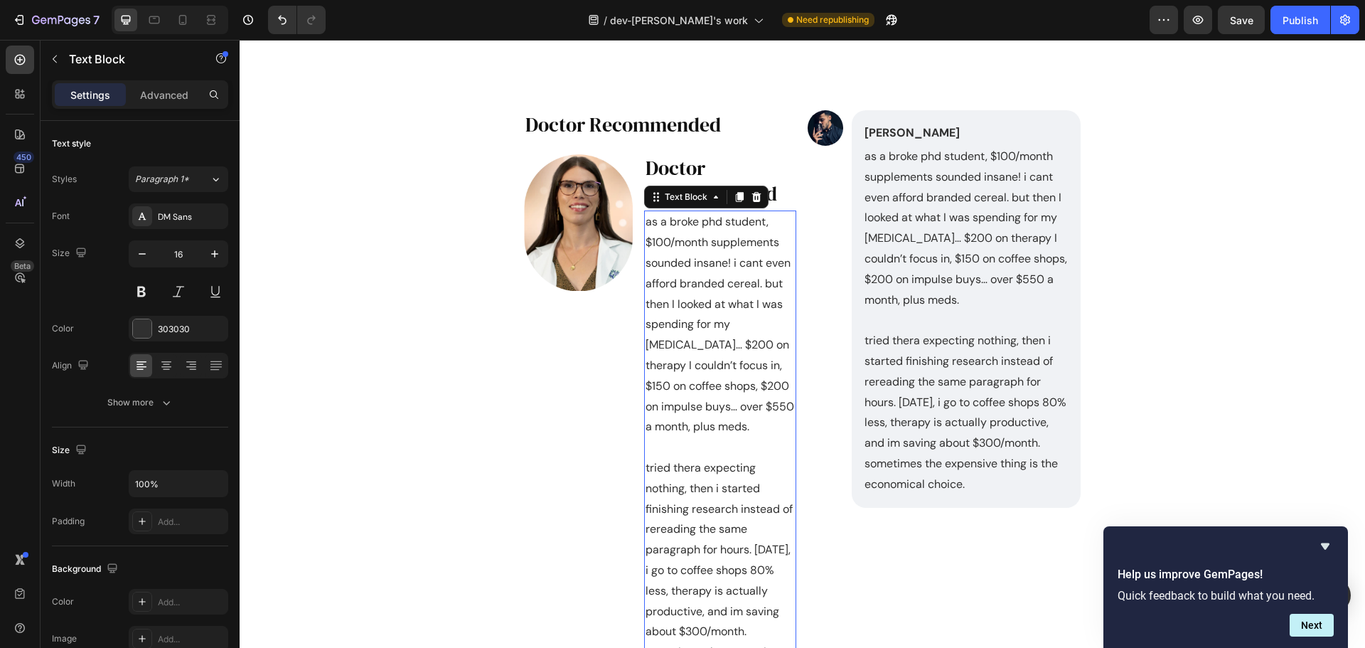
click at [690, 348] on p "as a broke phd student, $100/month supplements sounded insane! i cant even affo…" at bounding box center [720, 324] width 149 height 225
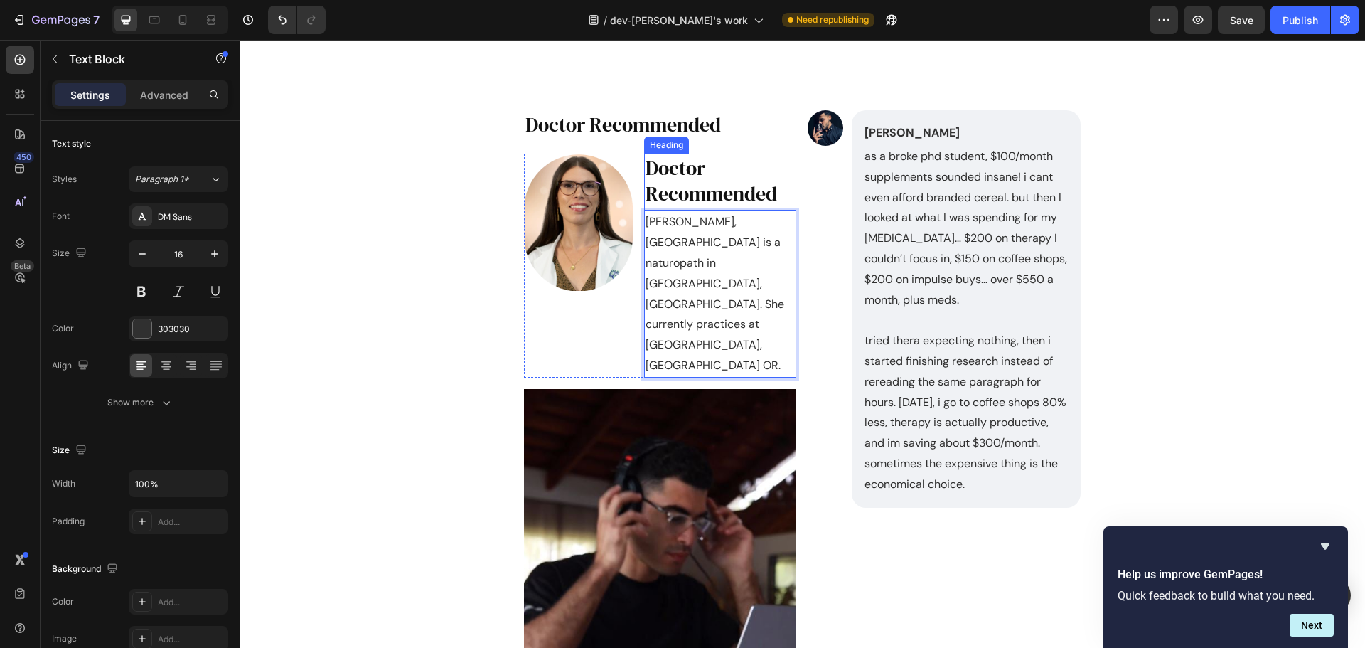
click at [710, 181] on h2 "Doctor Recommended" at bounding box center [720, 181] width 152 height 55
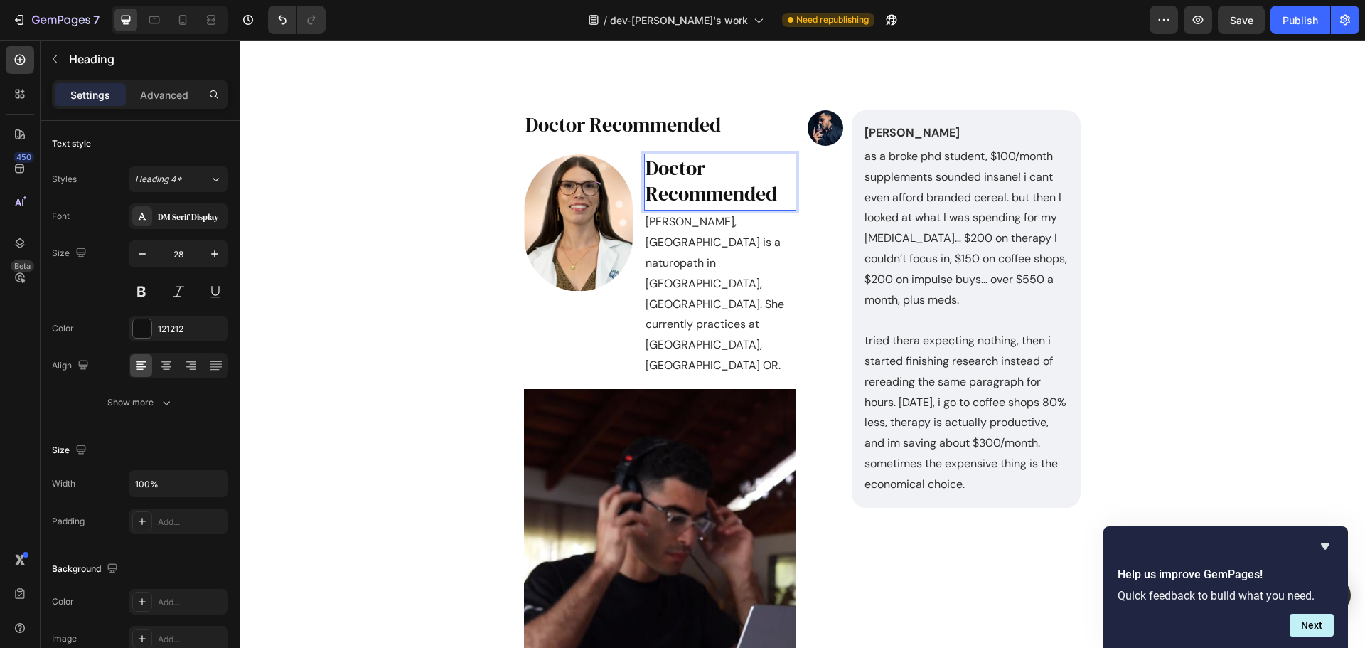
click at [755, 187] on h2 "Doctor Recommended" at bounding box center [720, 181] width 152 height 55
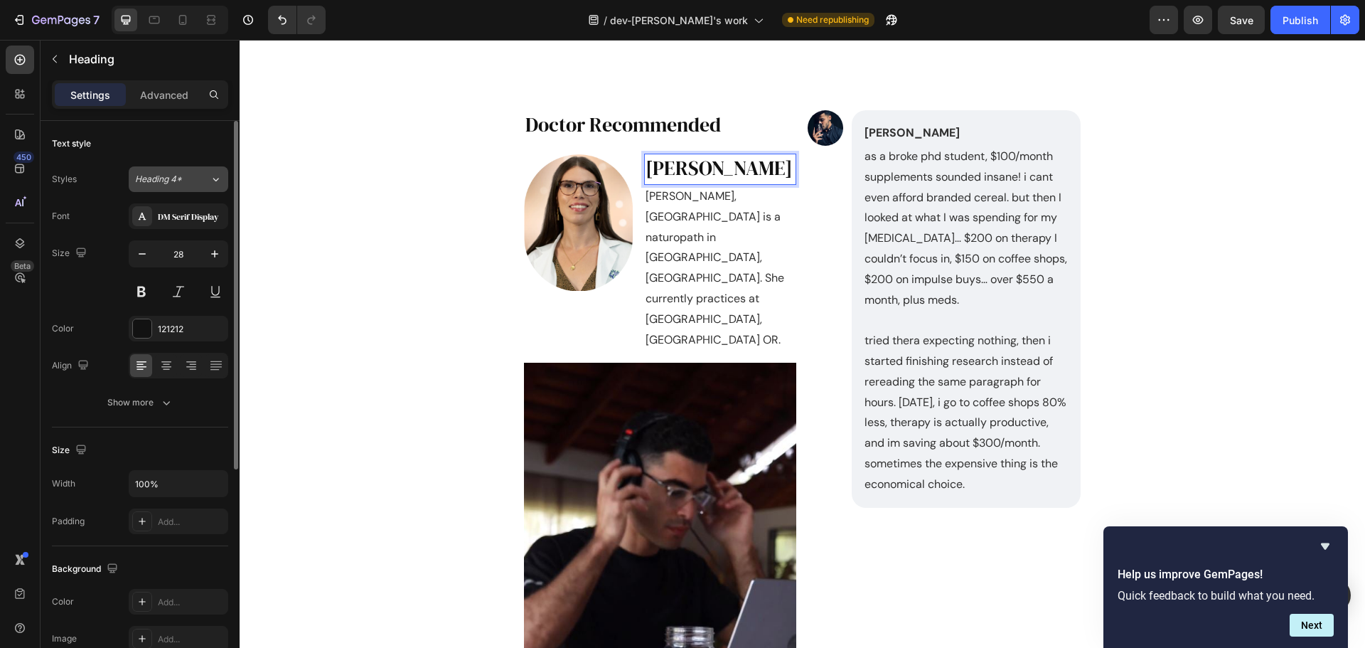
click at [174, 178] on span "Heading 4*" at bounding box center [158, 179] width 47 height 13
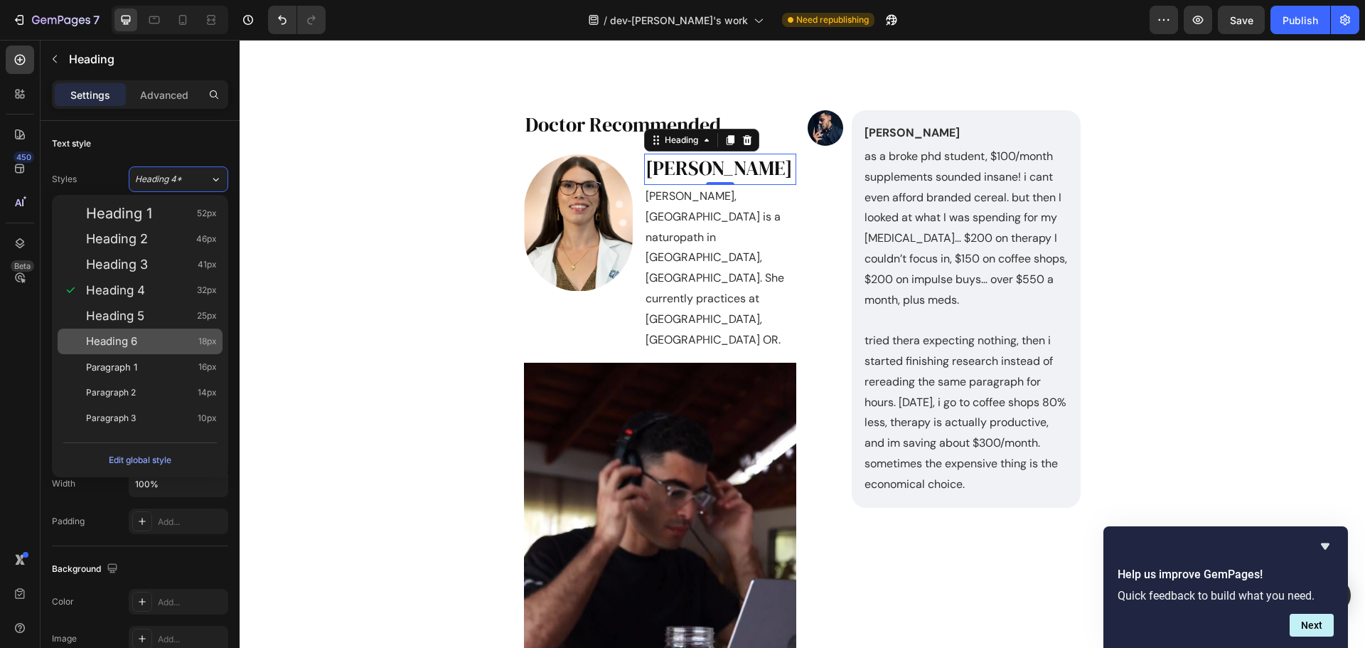
click at [171, 336] on div "Heading 6 18px" at bounding box center [151, 341] width 131 height 14
type input "18"
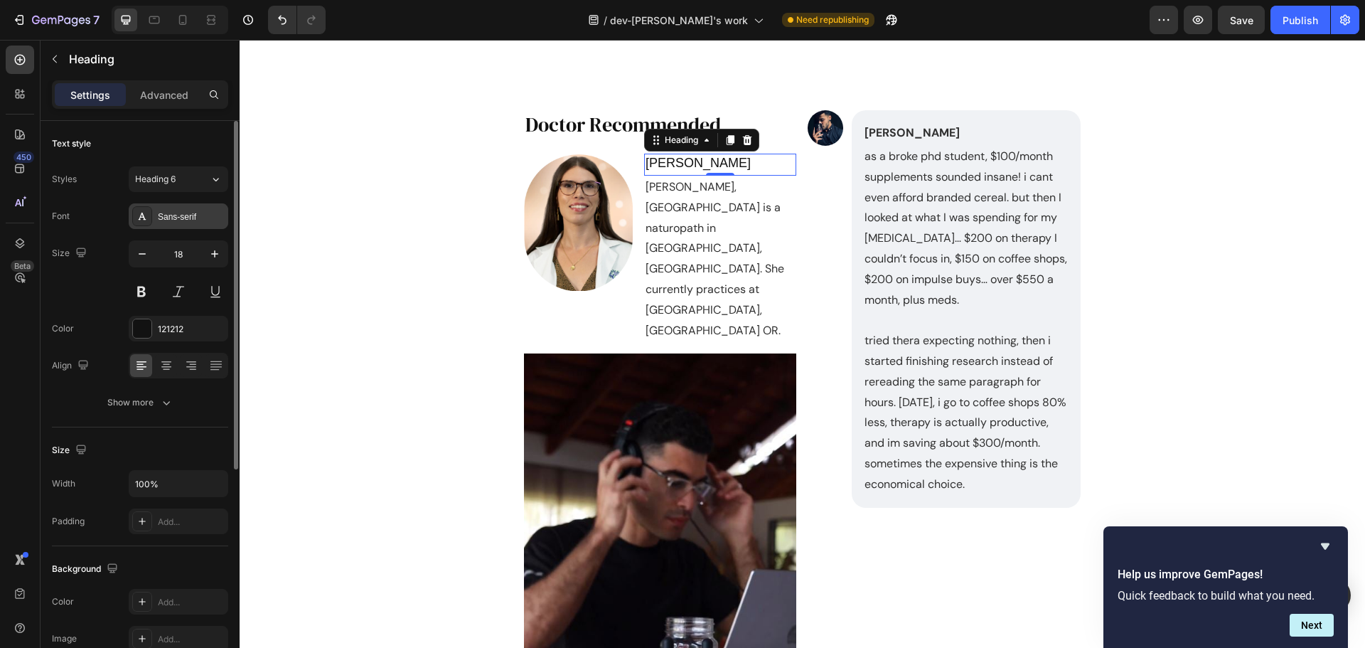
click at [181, 221] on div "Sans-serif" at bounding box center [191, 216] width 67 height 13
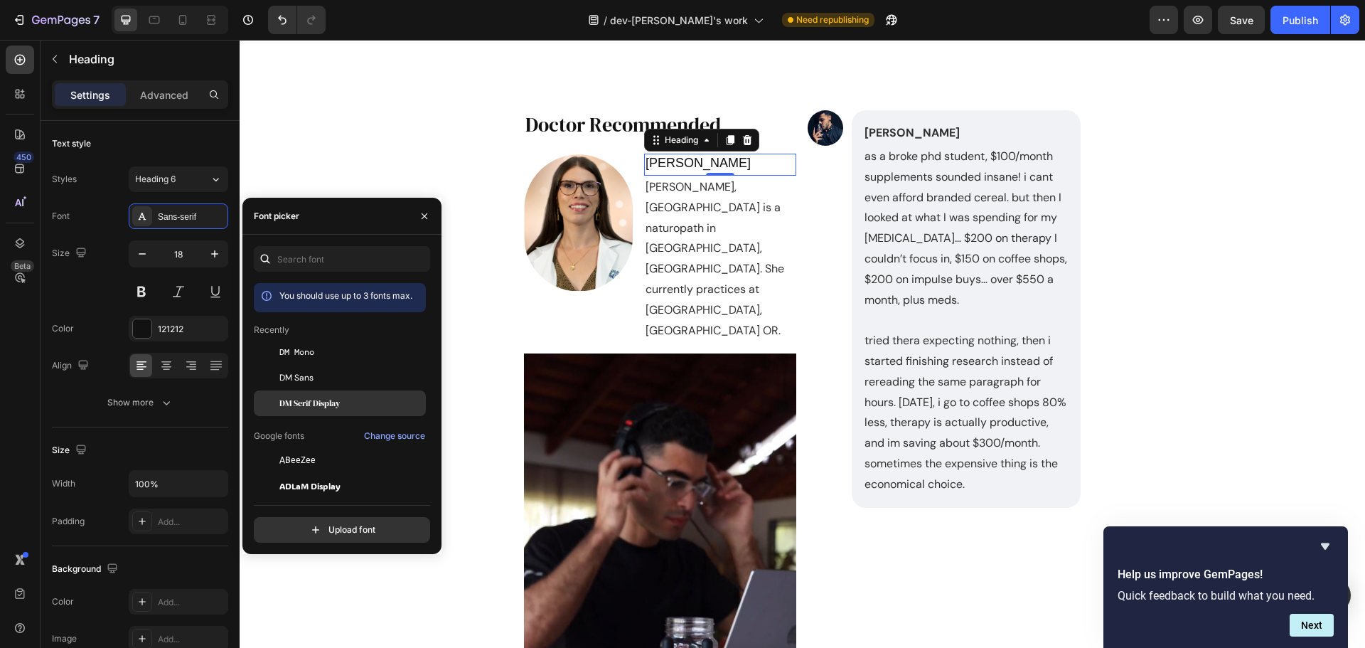
click at [341, 393] on div "DM Serif Display" at bounding box center [340, 403] width 172 height 26
click at [713, 230] on p "[PERSON_NAME], [GEOGRAPHIC_DATA] is a naturopath in [GEOGRAPHIC_DATA], [GEOGRAP…" at bounding box center [720, 259] width 149 height 164
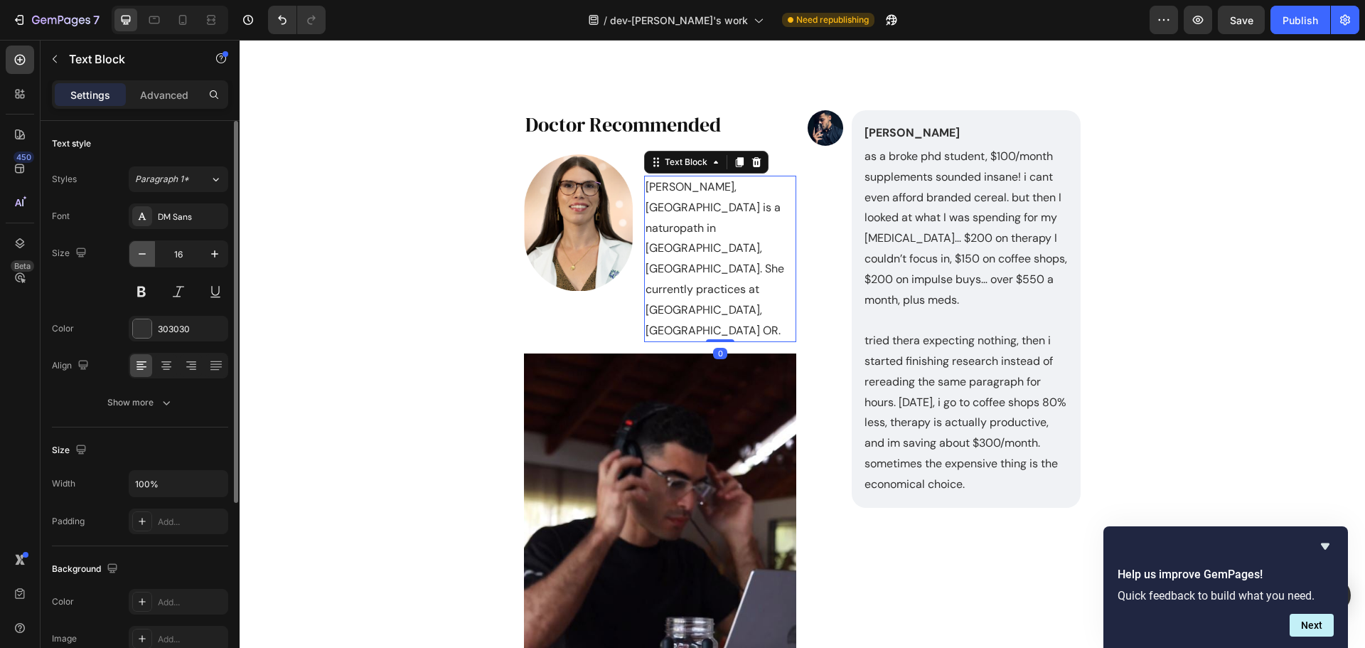
click at [144, 255] on icon "button" at bounding box center [142, 254] width 14 height 14
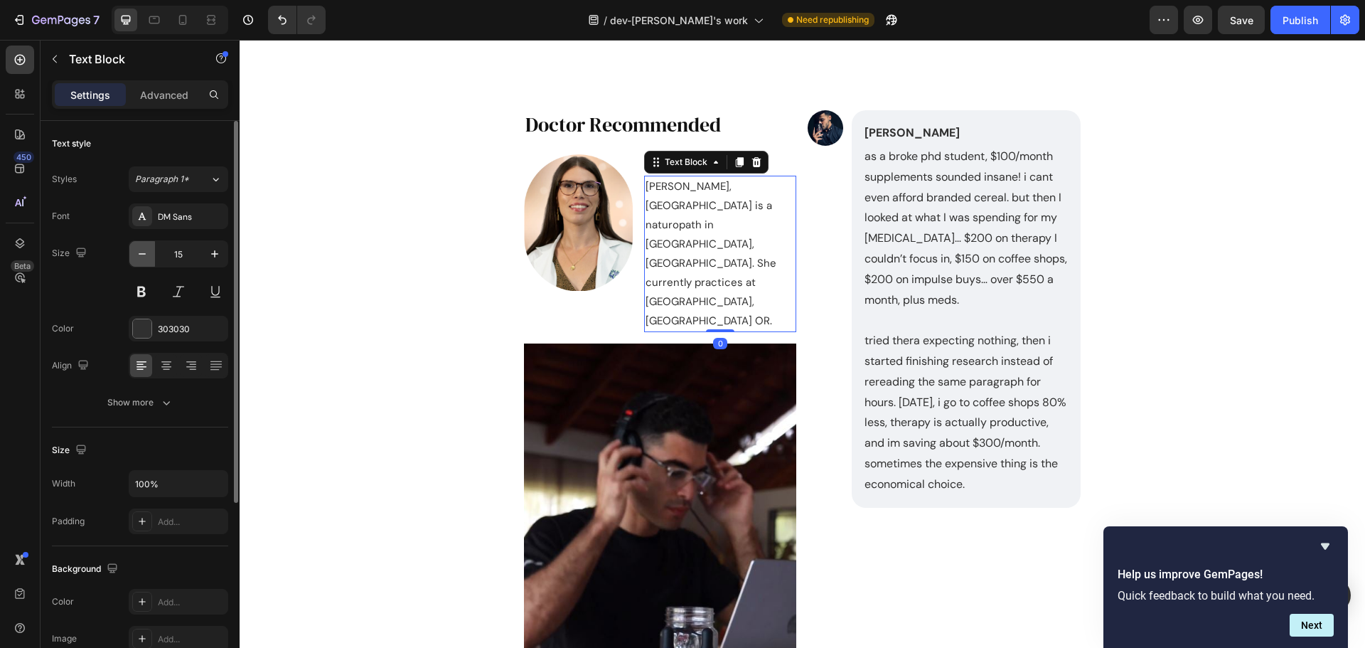
type input "14"
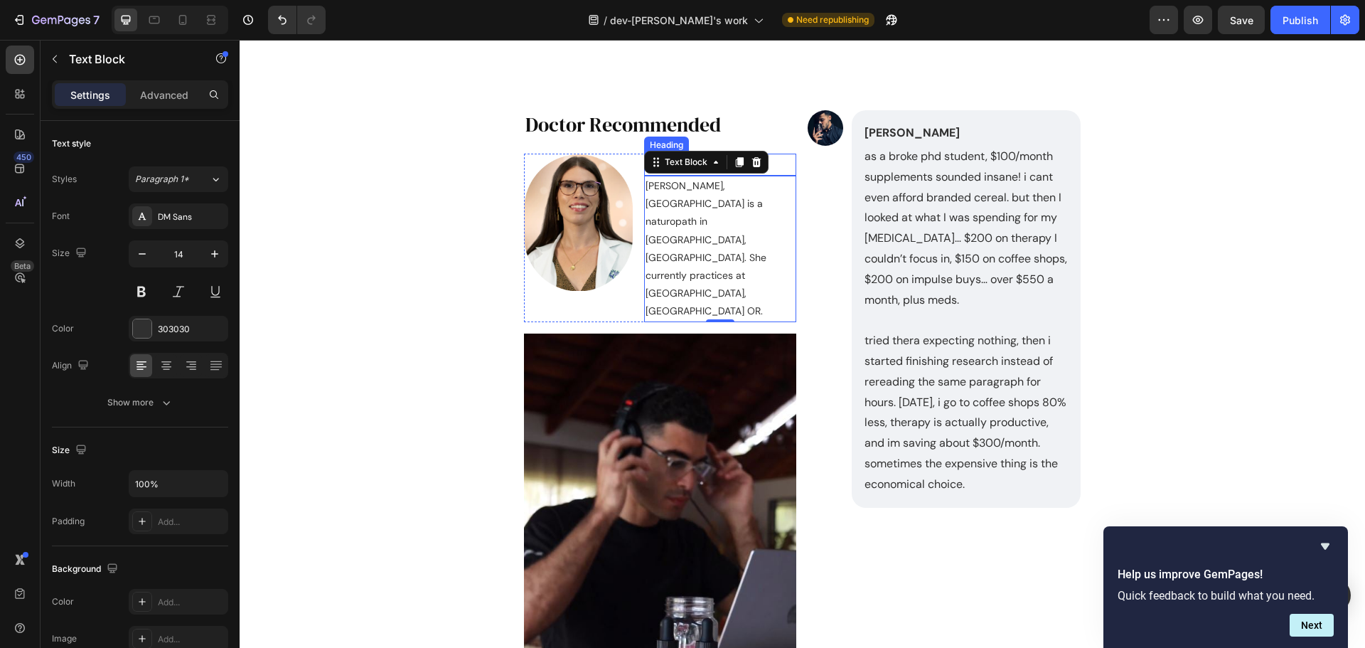
click at [784, 163] on p "[PERSON_NAME]" at bounding box center [720, 163] width 149 height 16
click at [694, 261] on div "Dr. Laurel Ash Heading 0 Dr. Laurel Ash, ND is a naturopath in Vancouver, WA. S…" at bounding box center [720, 238] width 152 height 169
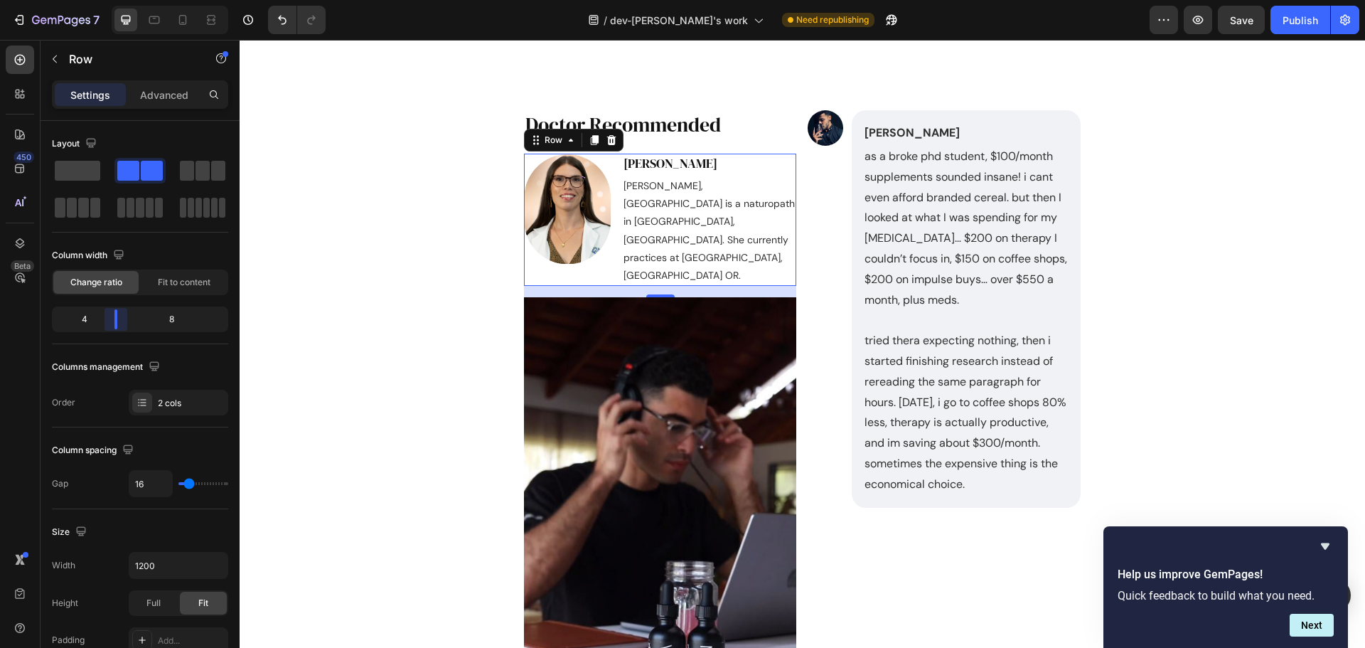
drag, startPoint x: 127, startPoint y: 320, endPoint x: 363, endPoint y: 228, distance: 253.3
click at [117, 0] on body "7 / dev-akash's work Need republishing Preview Save Publish 450 Beta Sections(3…" at bounding box center [682, 0] width 1365 height 0
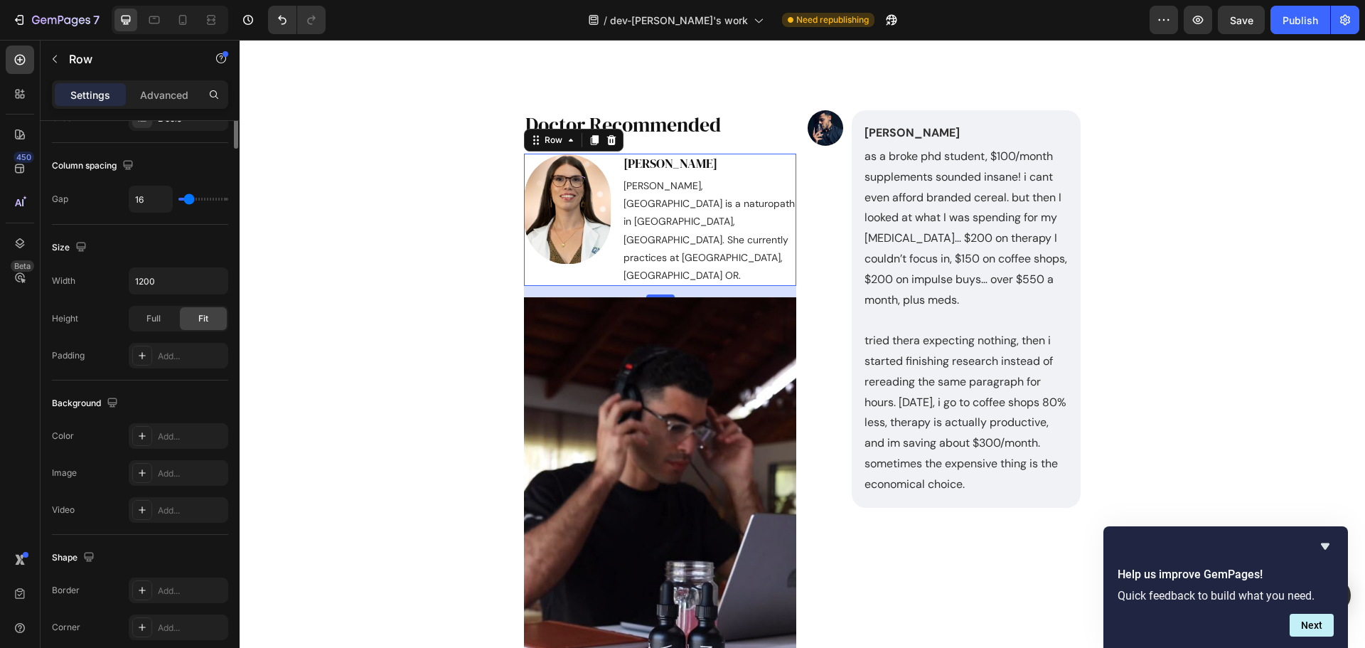
scroll to position [427, 0]
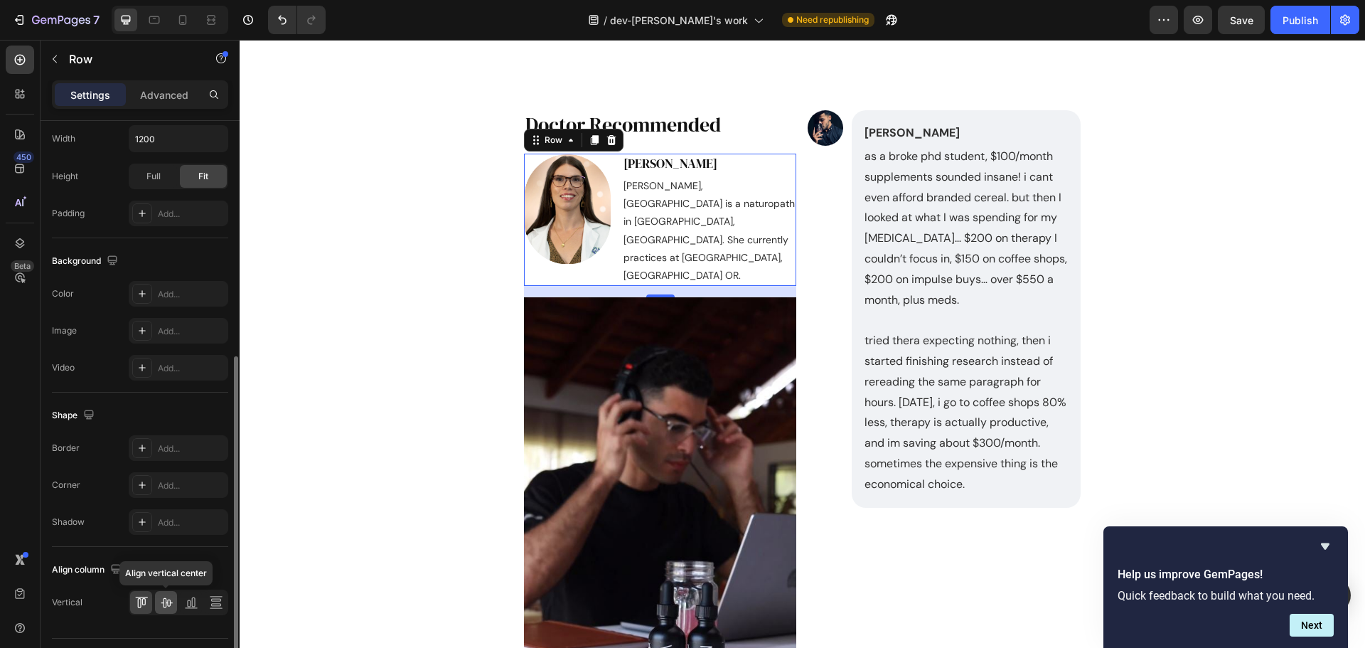
click at [164, 598] on icon at bounding box center [166, 603] width 11 height 10
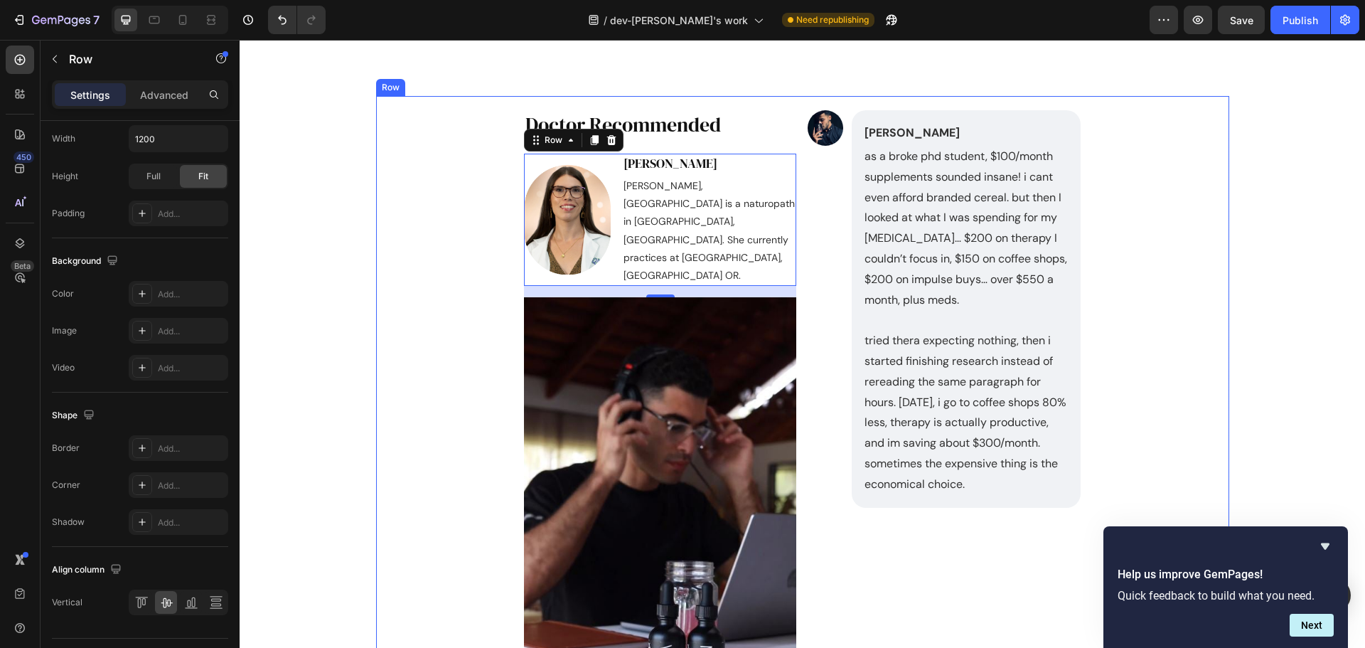
click at [461, 213] on div "Image Noah Bennet Text Block as a broke phd student, $100/month supplements sou…" at bounding box center [802, 453] width 819 height 715
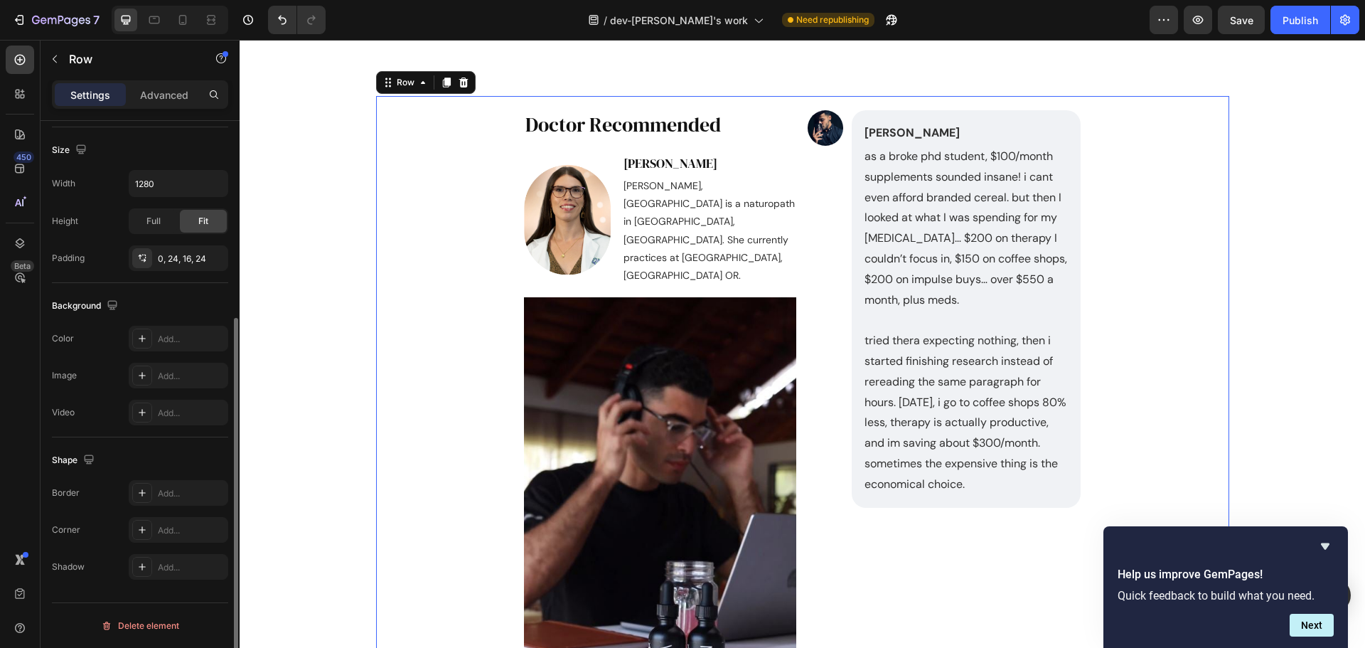
scroll to position [300, 0]
click at [25, 64] on icon at bounding box center [20, 60] width 14 height 14
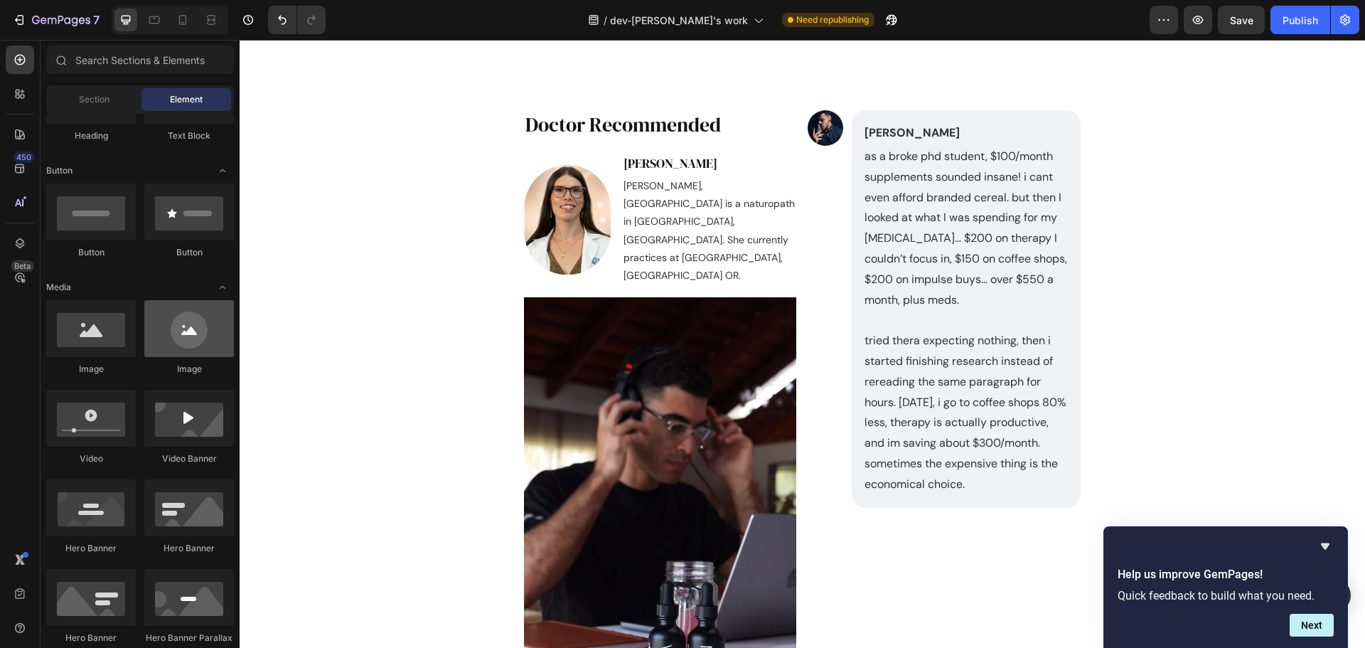
scroll to position [356, 0]
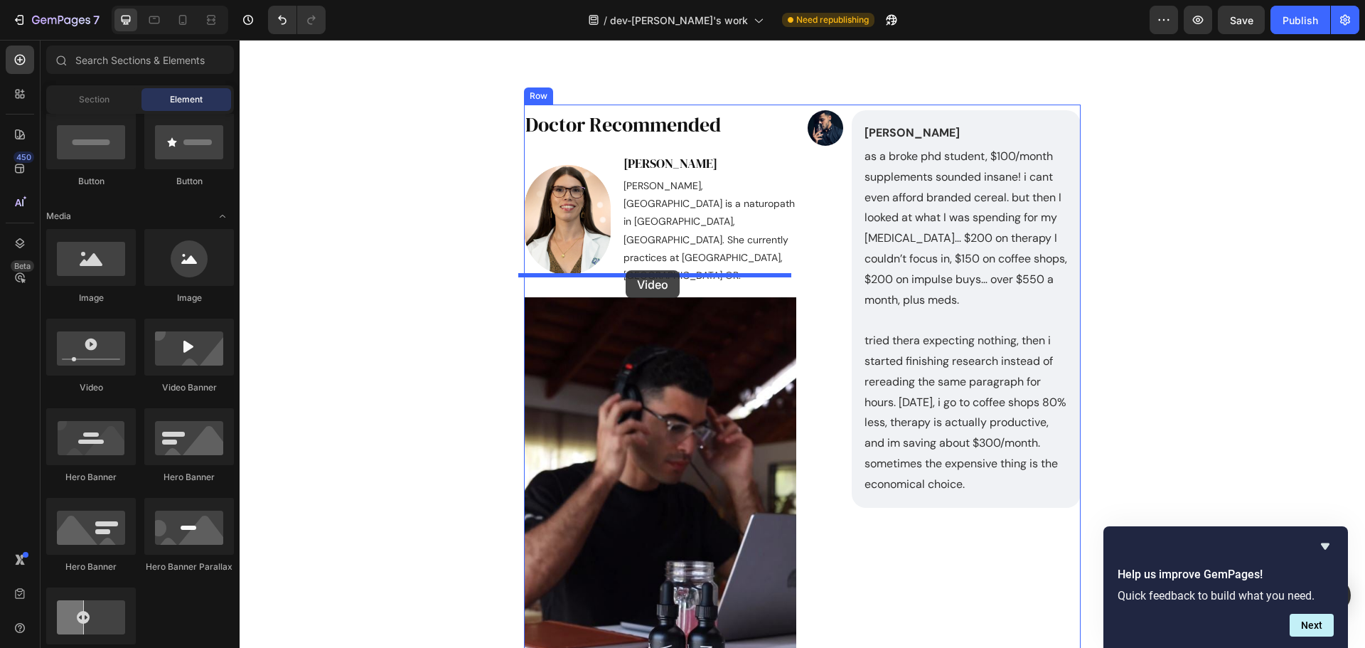
drag, startPoint x: 324, startPoint y: 398, endPoint x: 626, endPoint y: 270, distance: 327.6
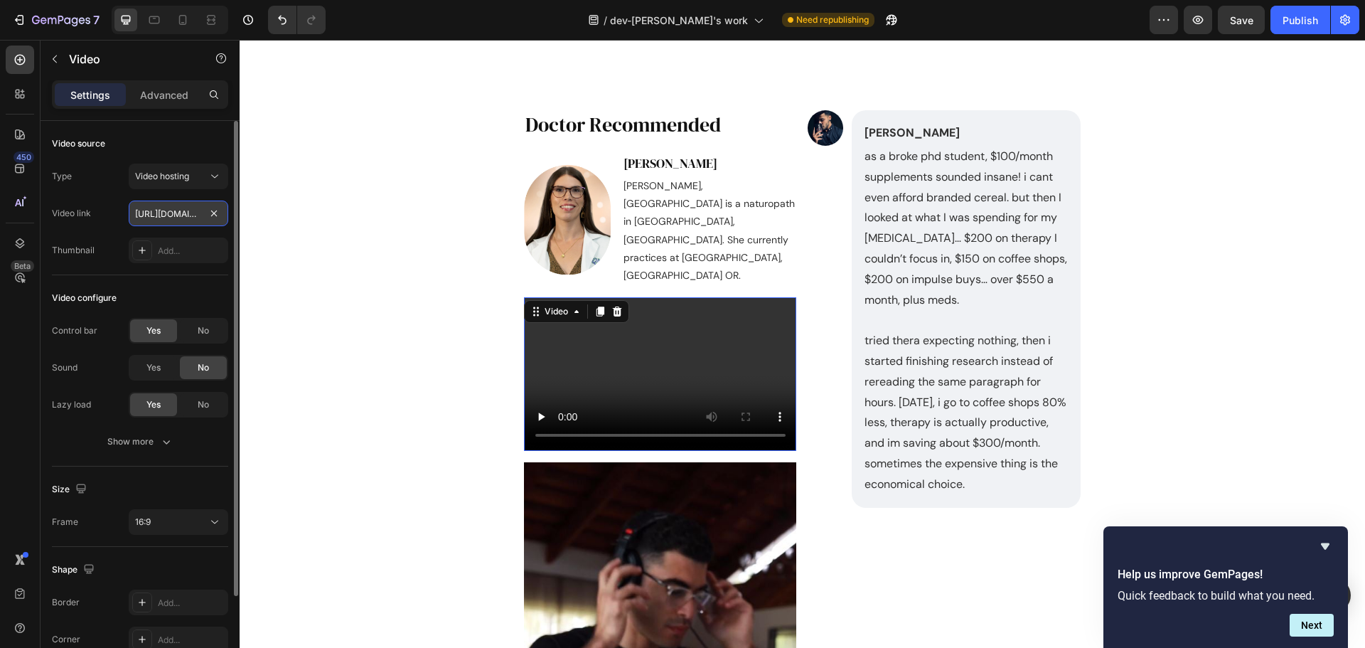
click at [171, 218] on input "https://cdn.shopify.com/videos/c/o/v/2cd3deb506b54b009063f7270ab5cf2e.mp4" at bounding box center [179, 214] width 100 height 26
paste input "8dd979b511ff49e8a815b51d67d841d6"
type input "https://cdn.shopify.com/videos/c/o/v/8dd979b511ff49e8a815b51d67d841d6.mp4"
click at [201, 334] on span "No" at bounding box center [203, 330] width 11 height 13
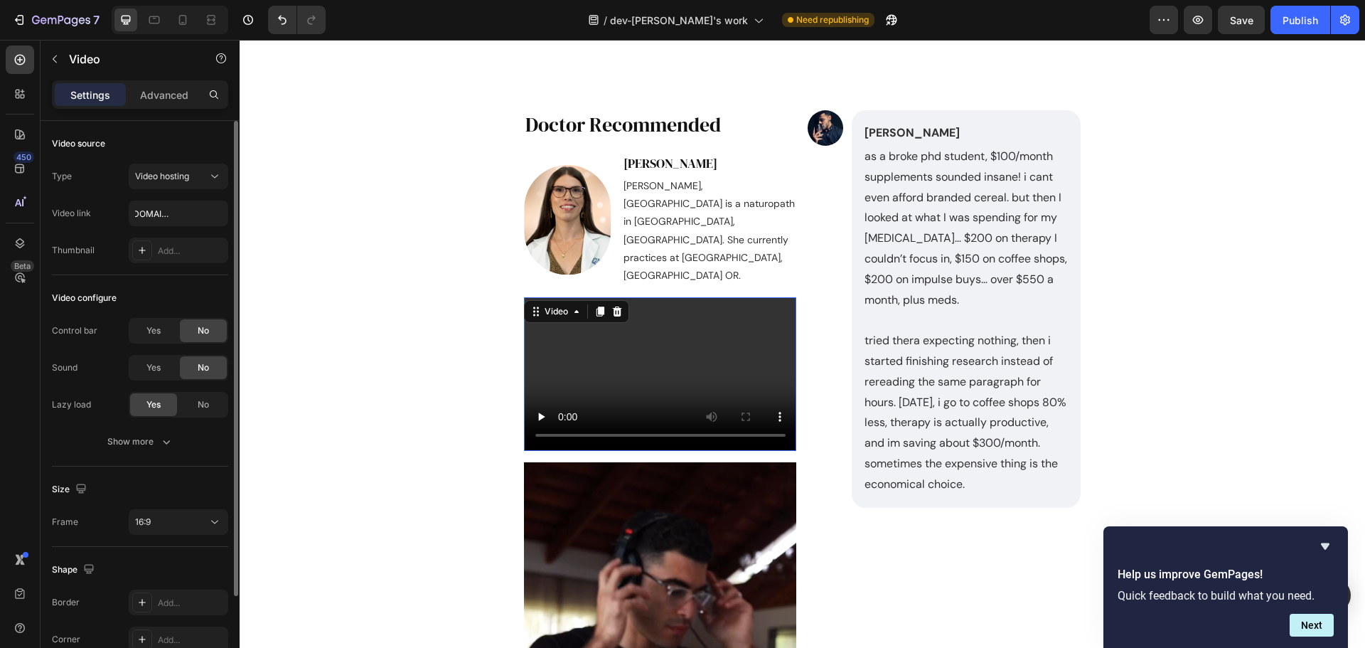
scroll to position [0, 0]
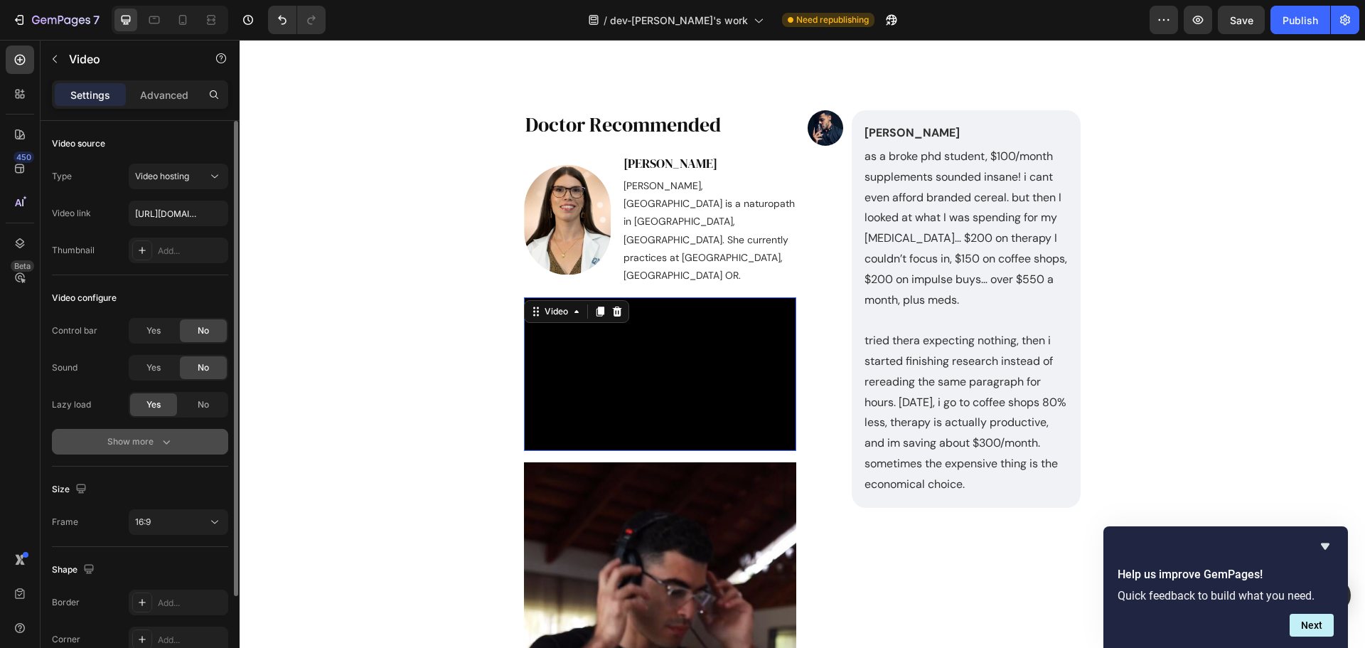
click at [182, 440] on button "Show more" at bounding box center [140, 442] width 176 height 26
click at [160, 439] on span "Yes" at bounding box center [153, 441] width 14 height 13
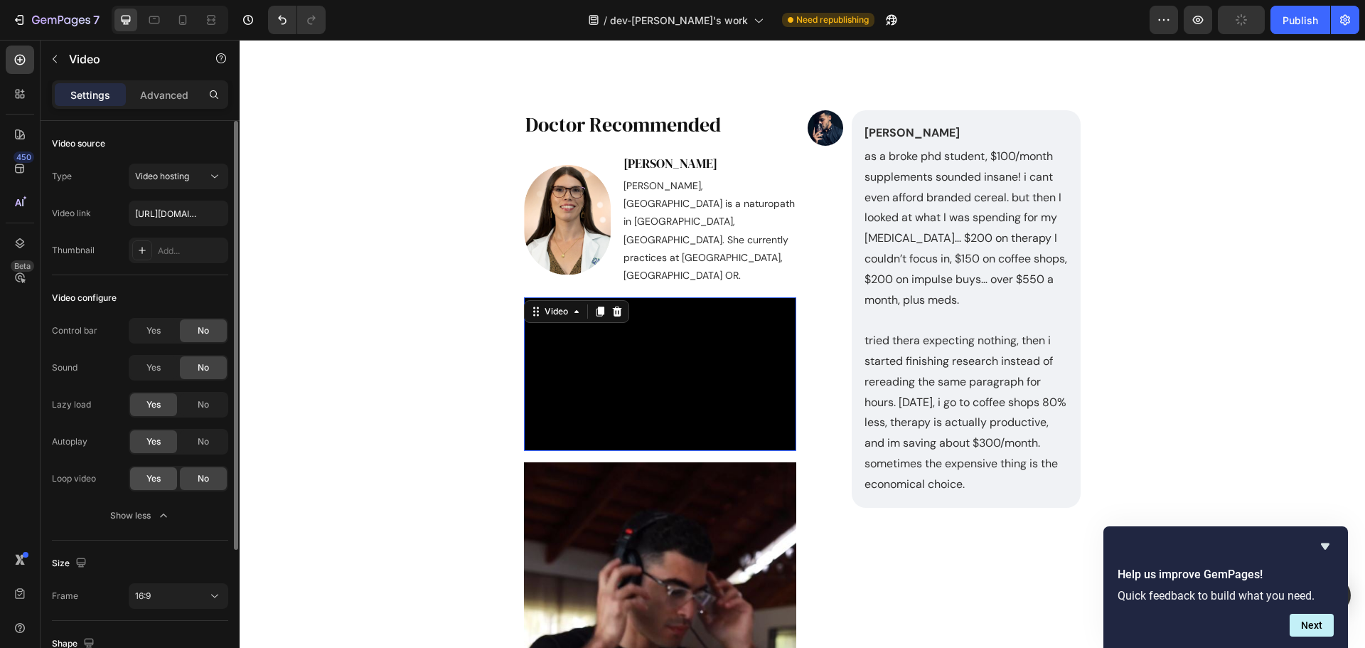
click at [164, 484] on div "Yes" at bounding box center [153, 478] width 47 height 23
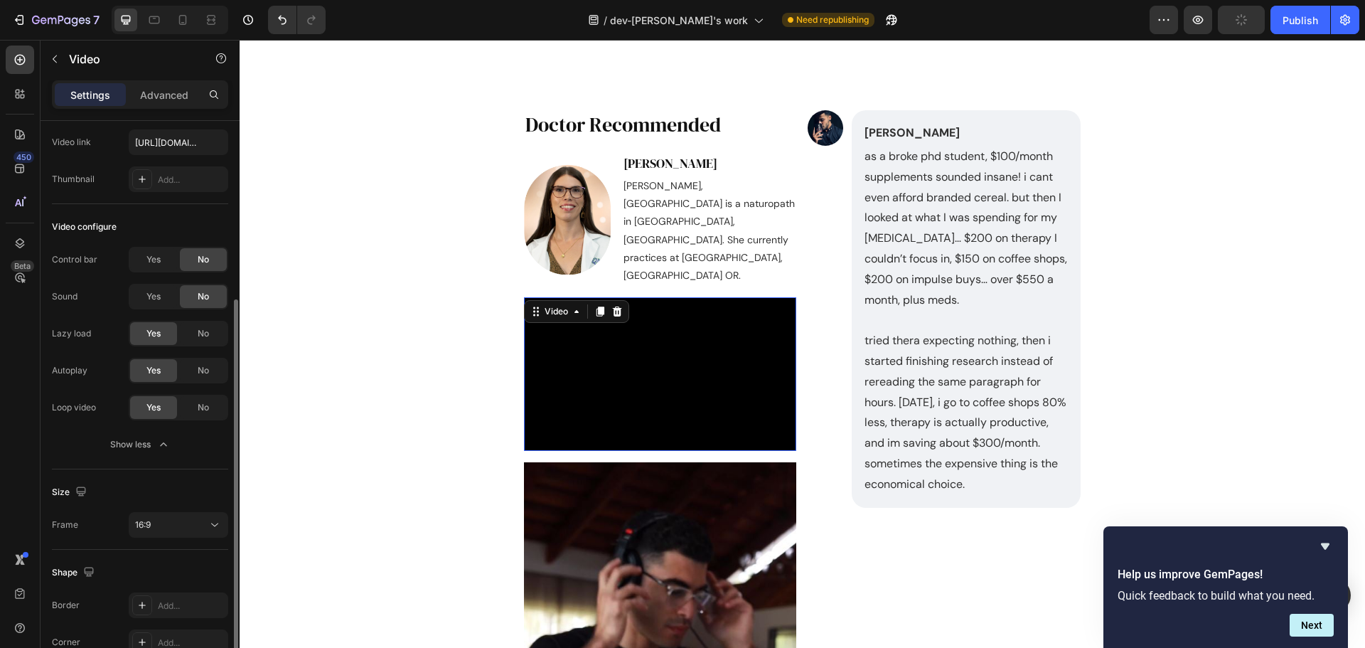
scroll to position [142, 0]
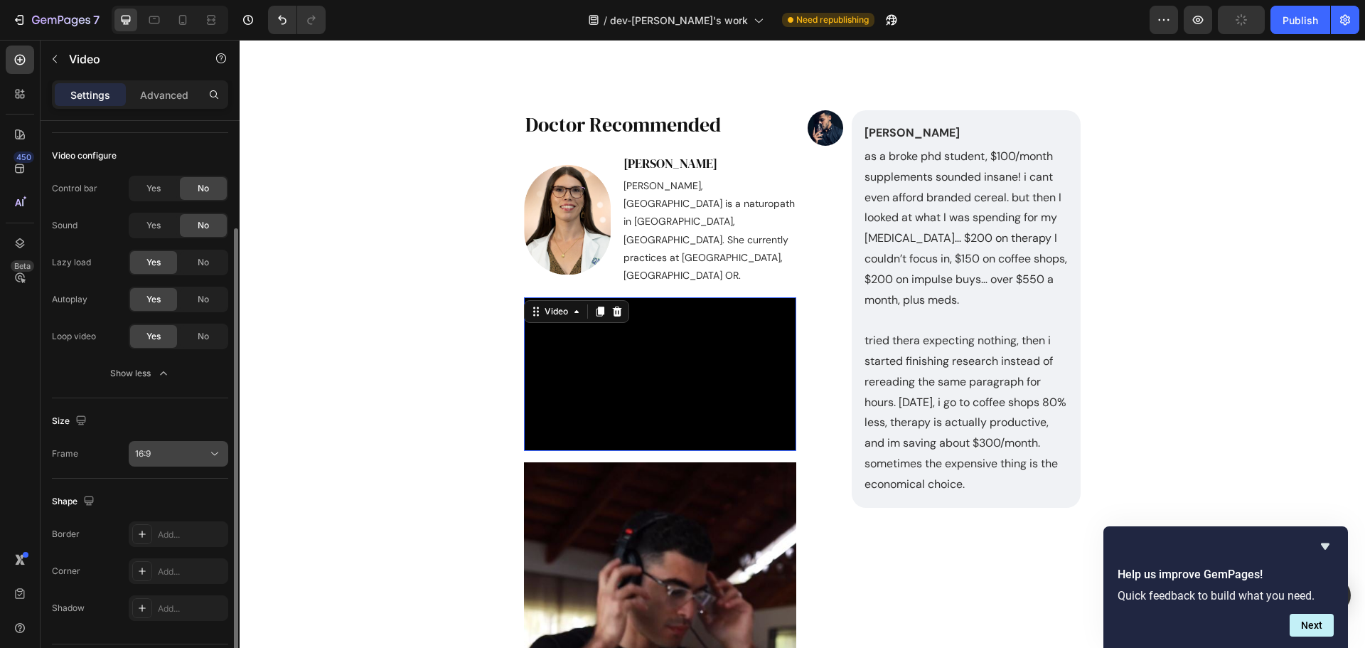
click at [206, 447] on div "16:9" at bounding box center [178, 454] width 87 height 14
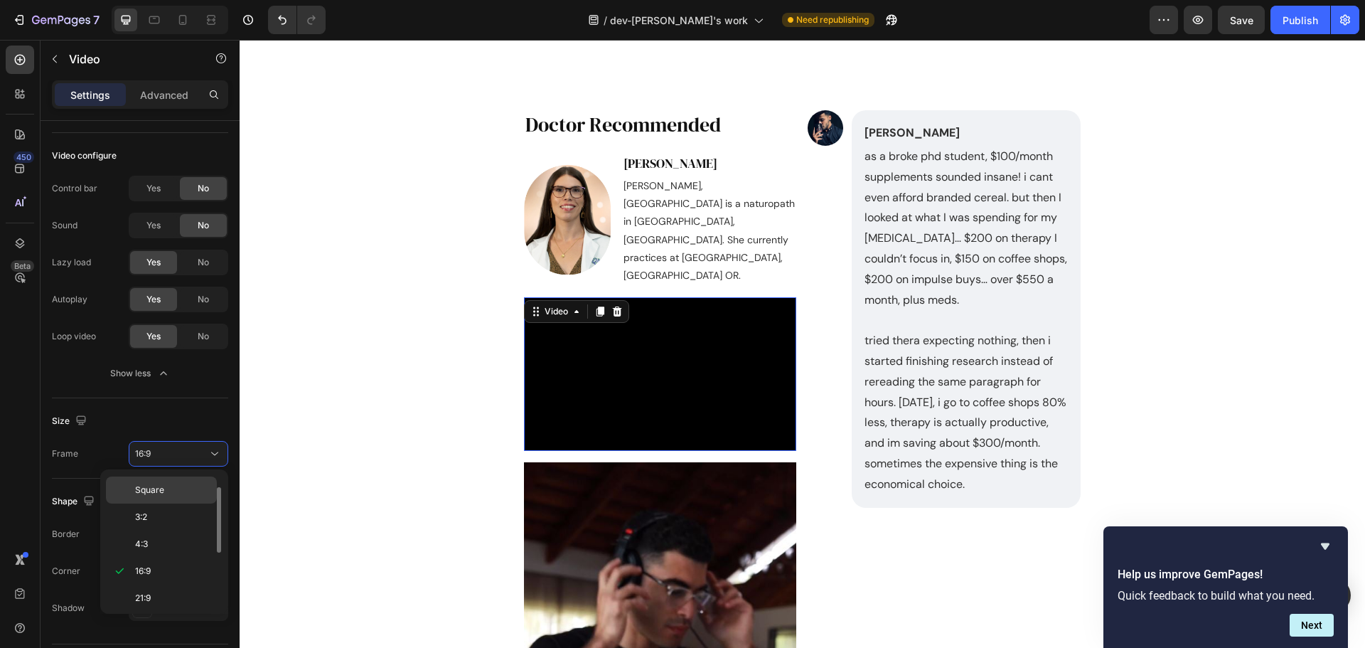
click at [181, 489] on p "Square" at bounding box center [172, 490] width 75 height 13
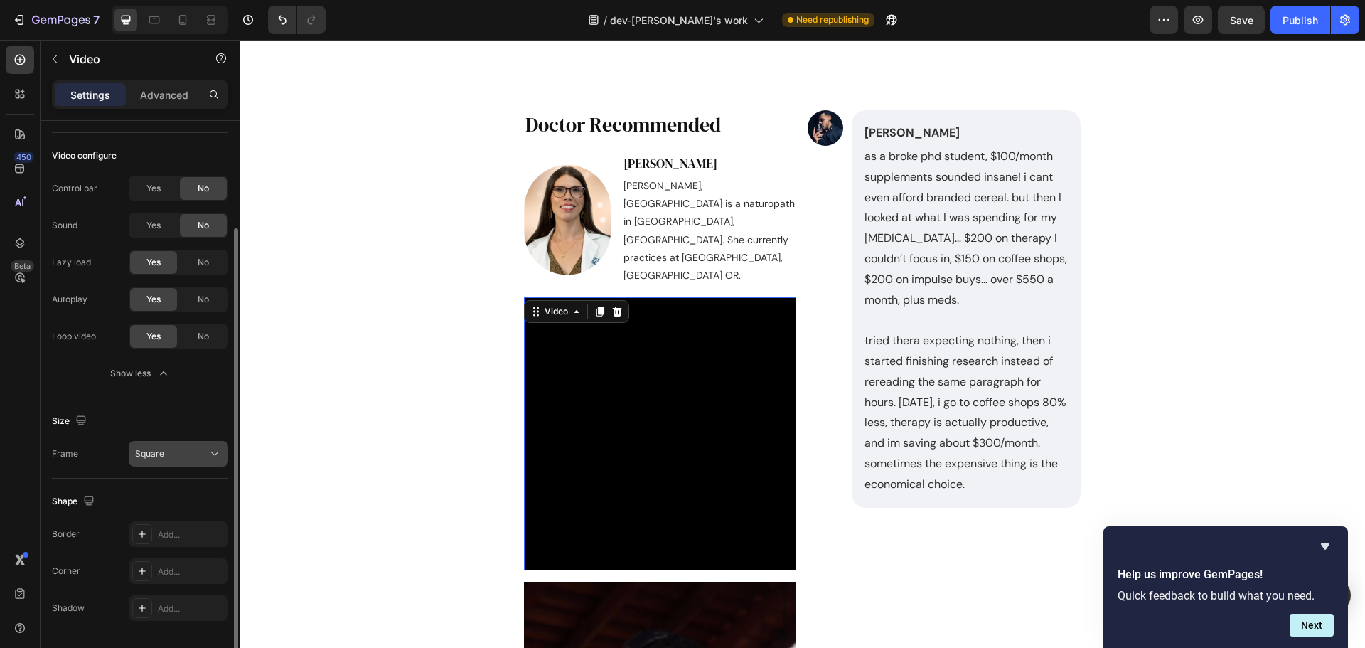
click at [176, 460] on div "Square" at bounding box center [178, 454] width 87 height 14
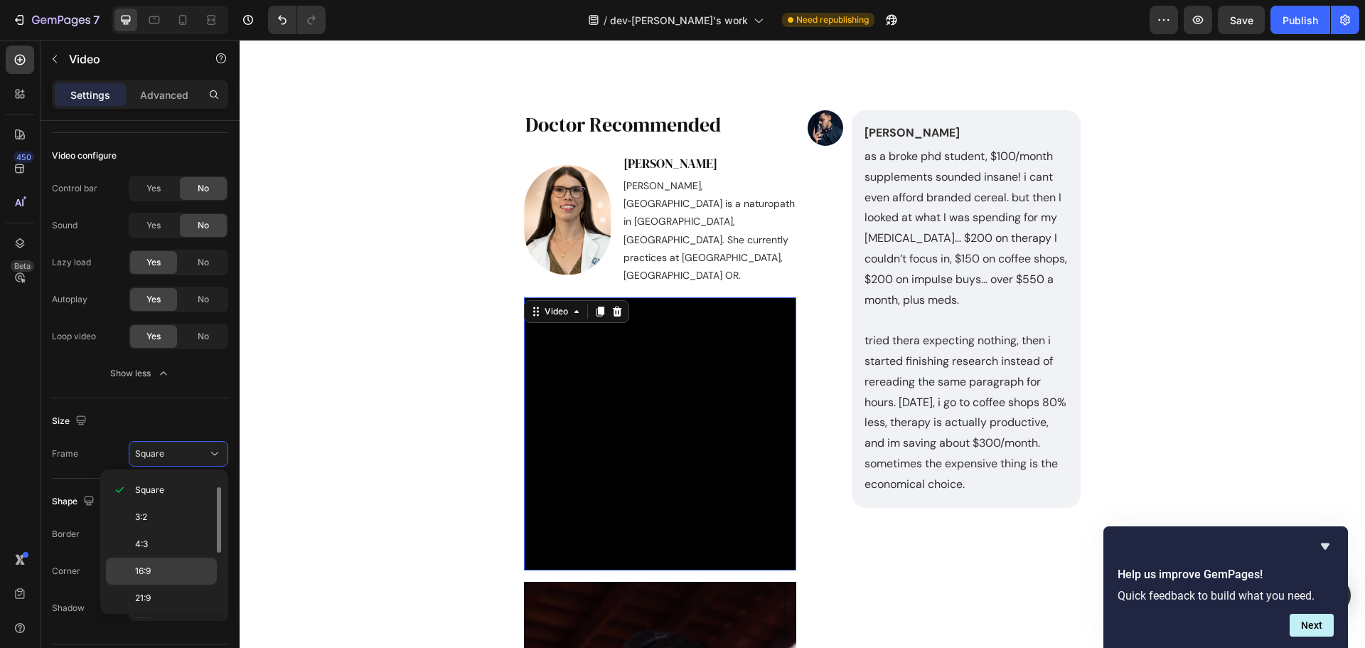
click at [169, 574] on p "16:9" at bounding box center [172, 571] width 75 height 13
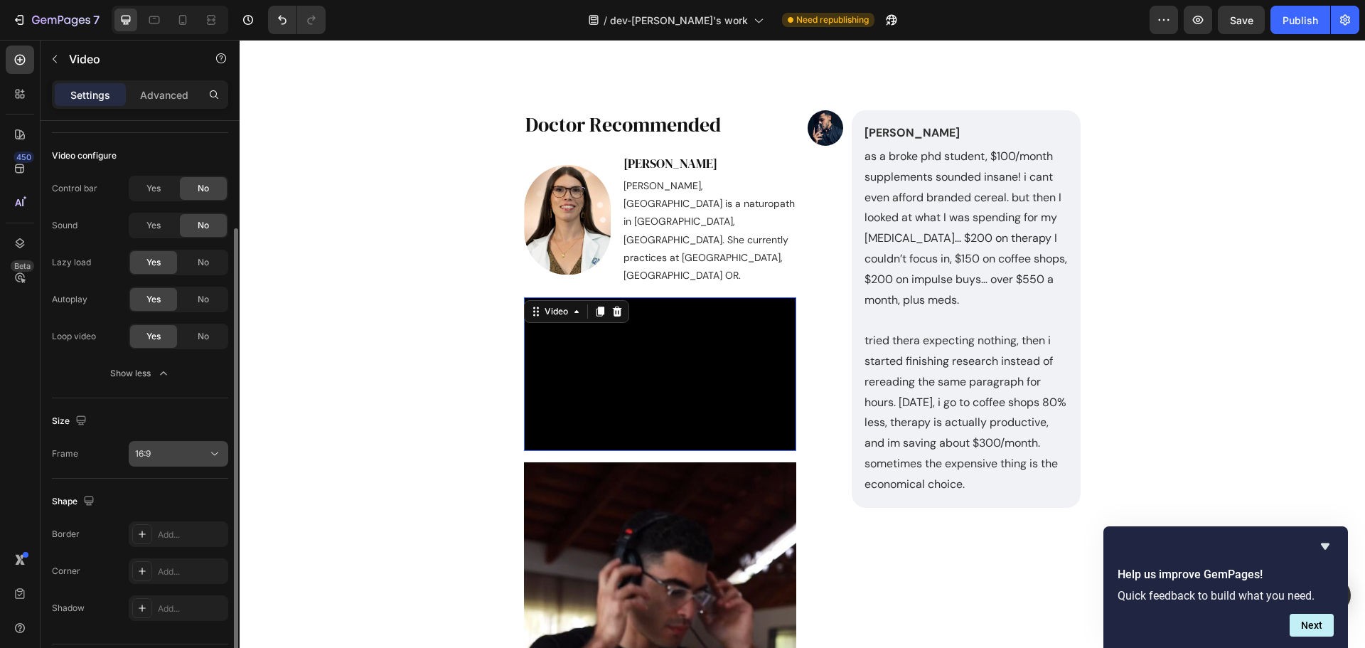
click at [161, 457] on div "16:9" at bounding box center [171, 453] width 73 height 13
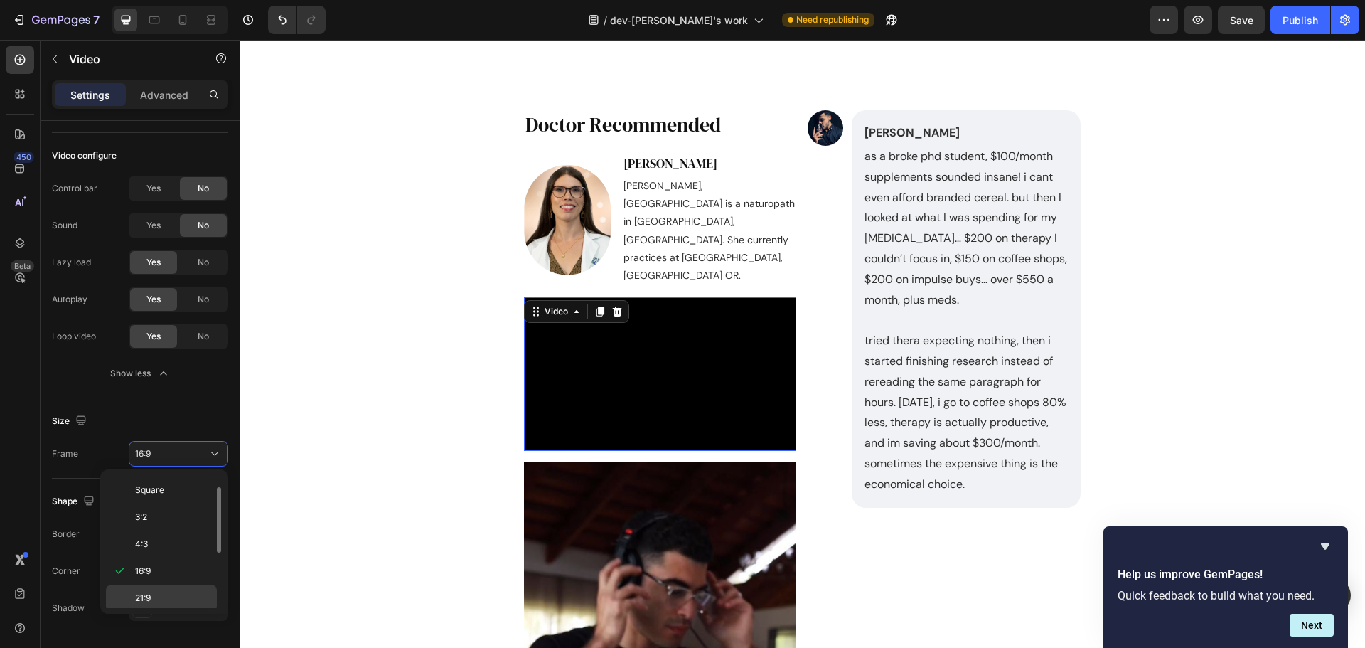
click at [159, 590] on div "21:9" at bounding box center [161, 598] width 111 height 27
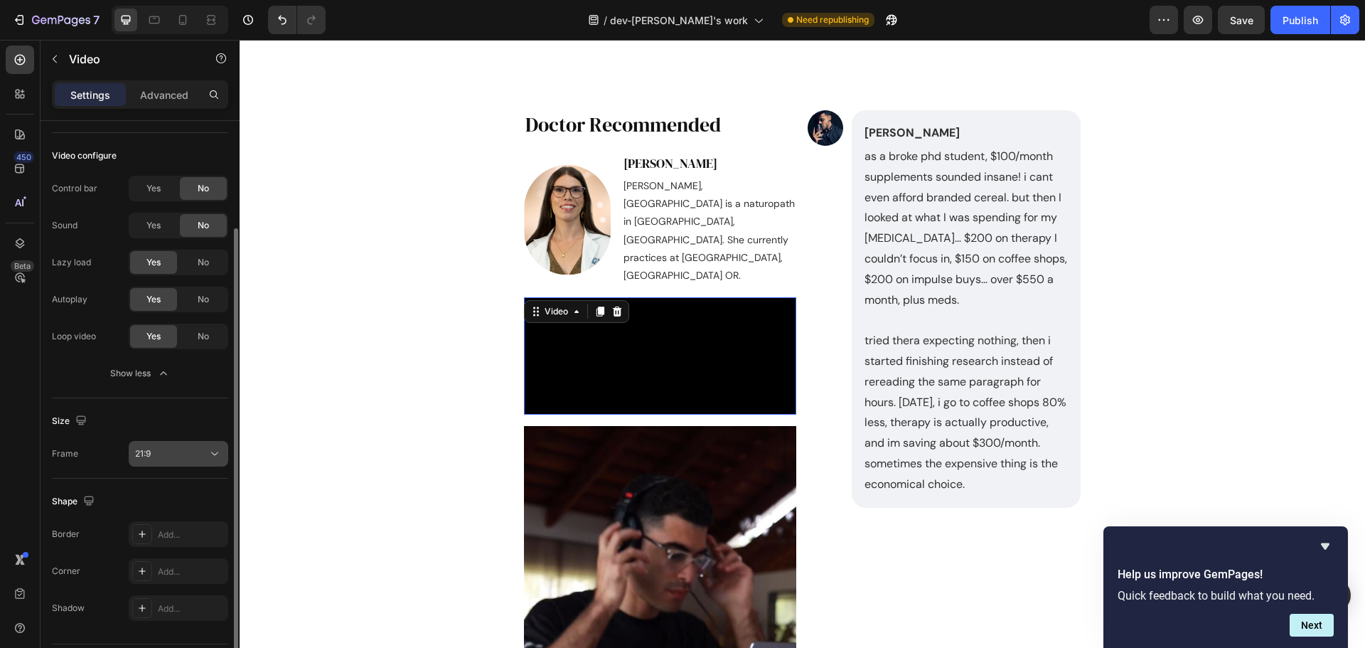
click at [178, 455] on div "21:9" at bounding box center [171, 453] width 73 height 13
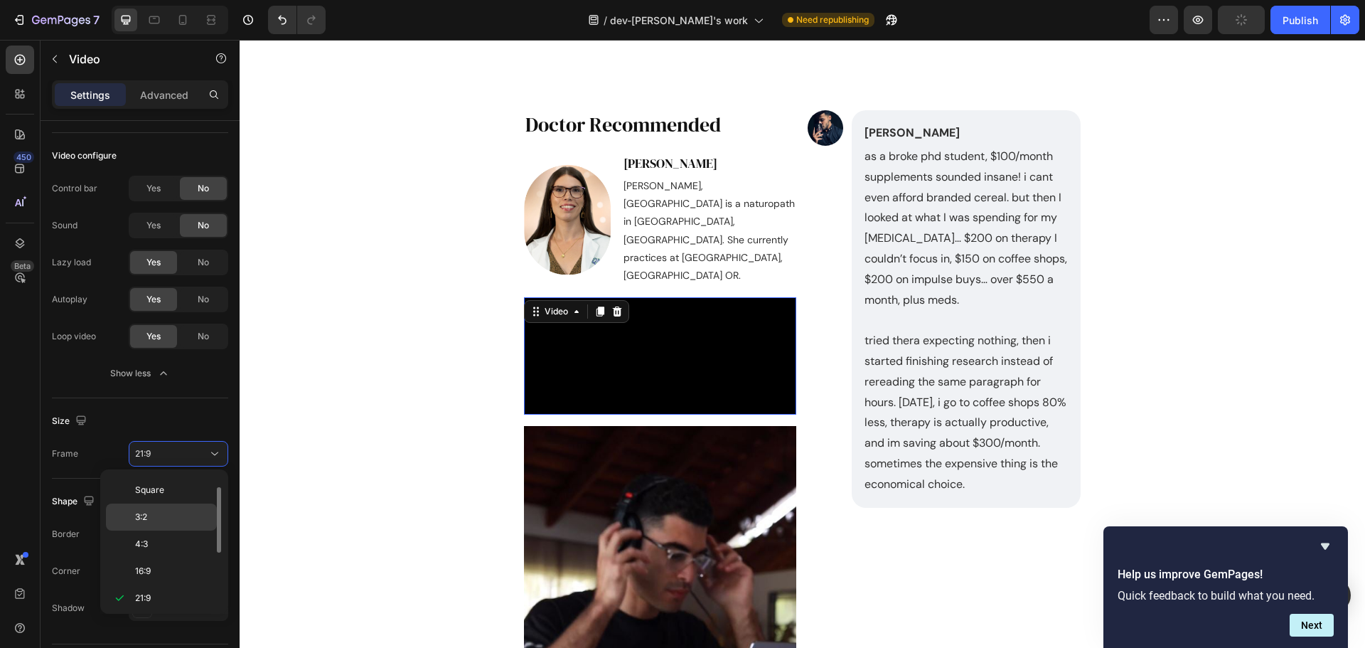
click at [168, 511] on p "3:2" at bounding box center [172, 517] width 75 height 13
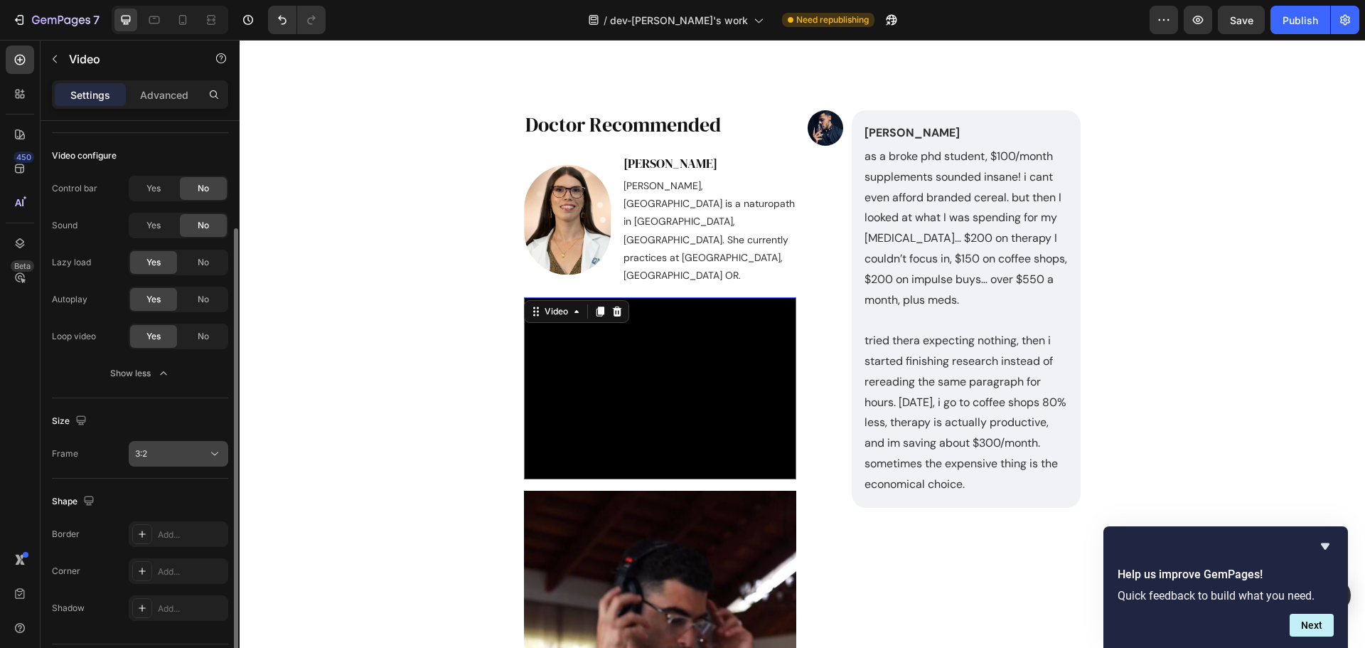
click at [174, 455] on div "3:2" at bounding box center [171, 453] width 73 height 13
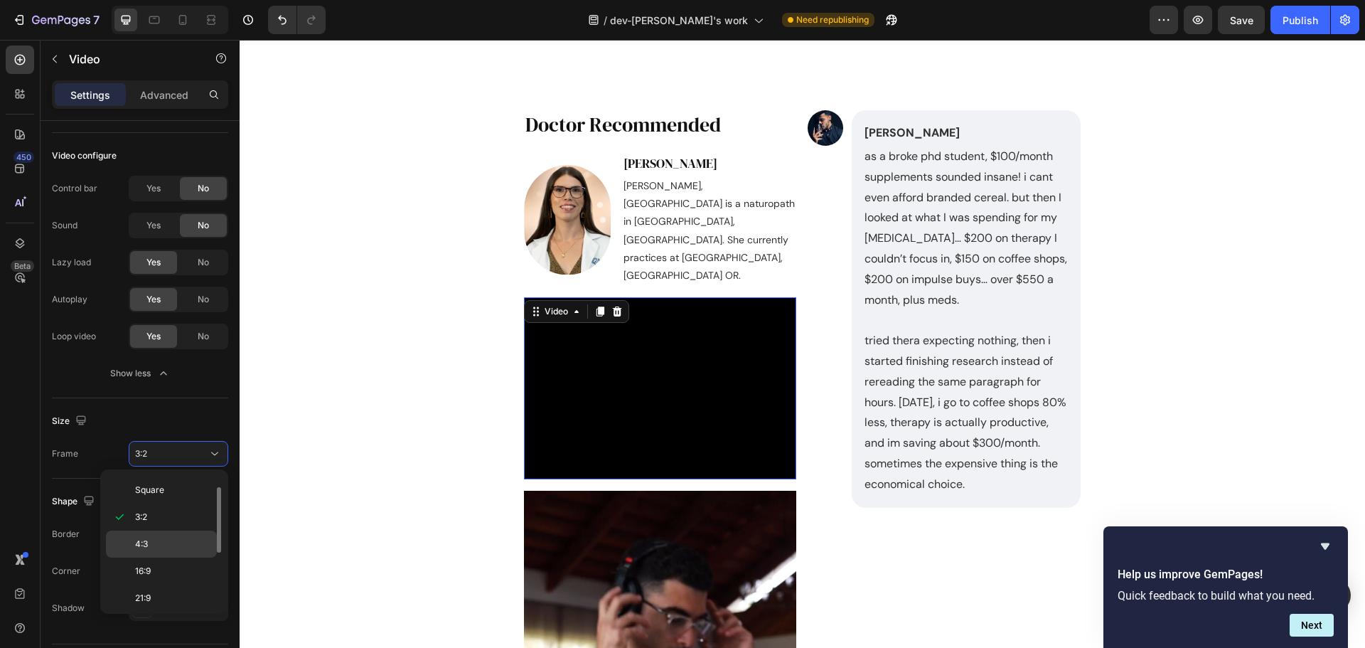
click at [159, 548] on p "4:3" at bounding box center [172, 544] width 75 height 13
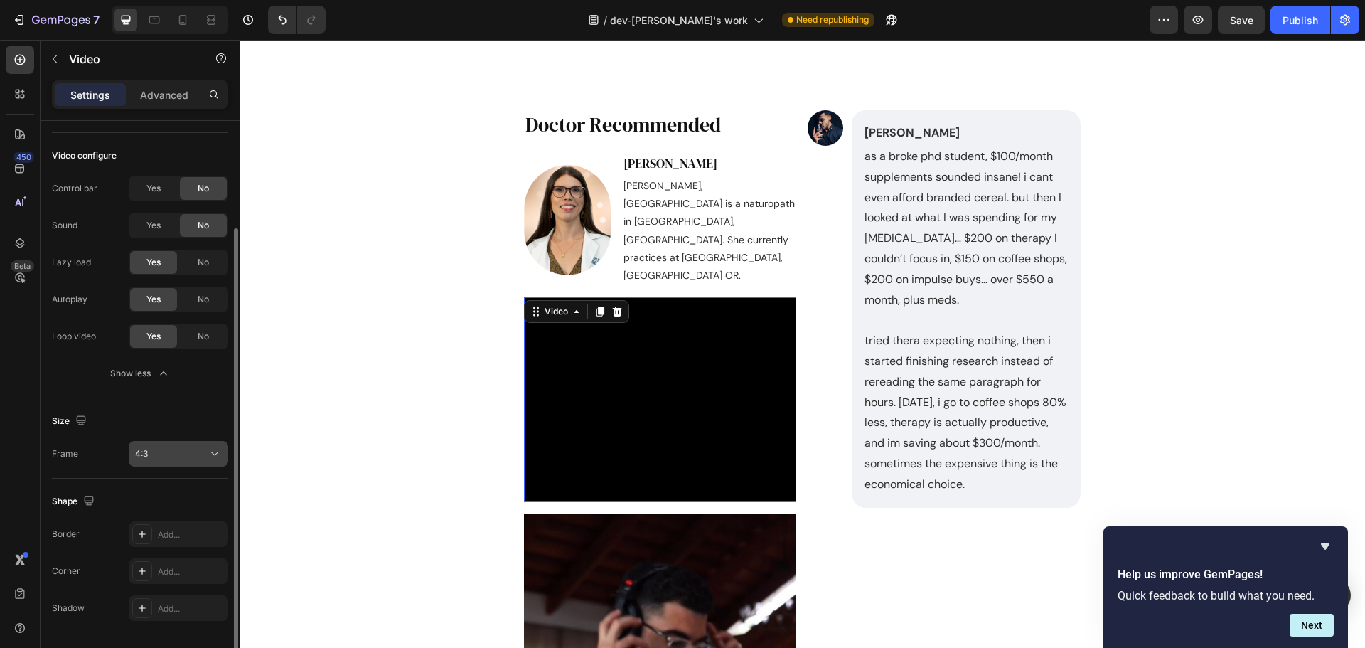
click at [196, 457] on div "4:3" at bounding box center [171, 453] width 73 height 13
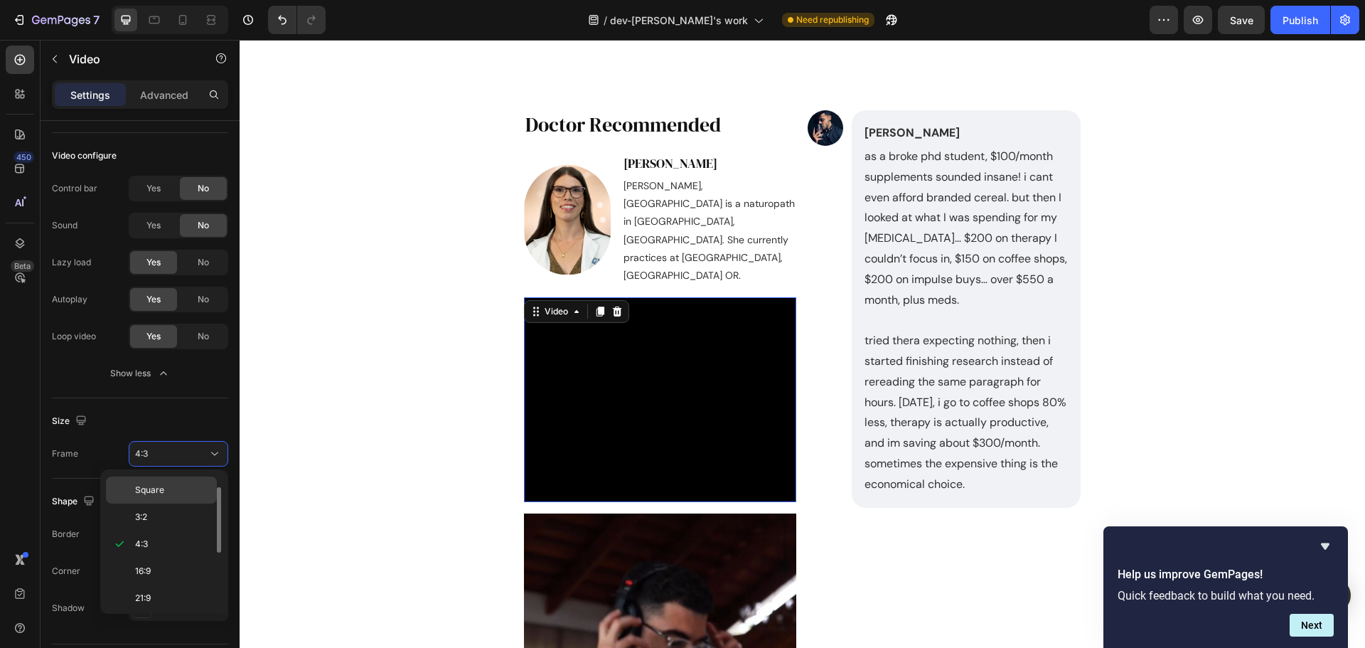
click at [184, 493] on p "Square" at bounding box center [172, 490] width 75 height 13
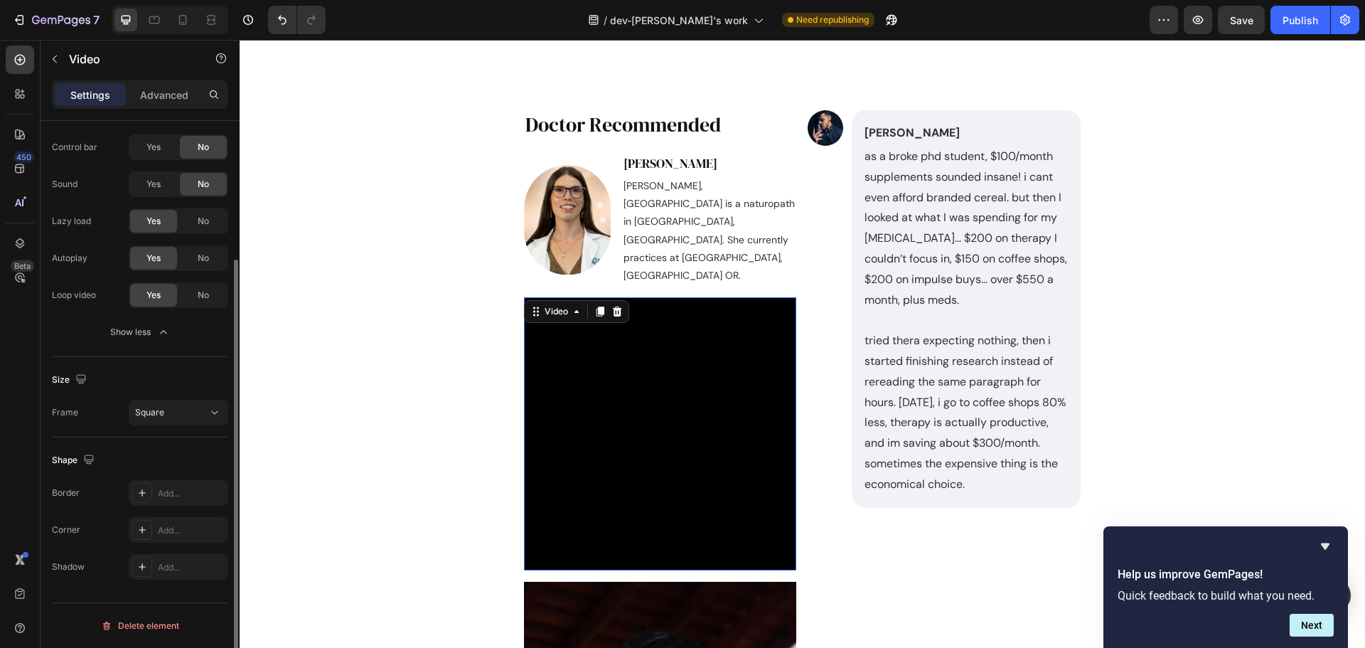
scroll to position [0, 0]
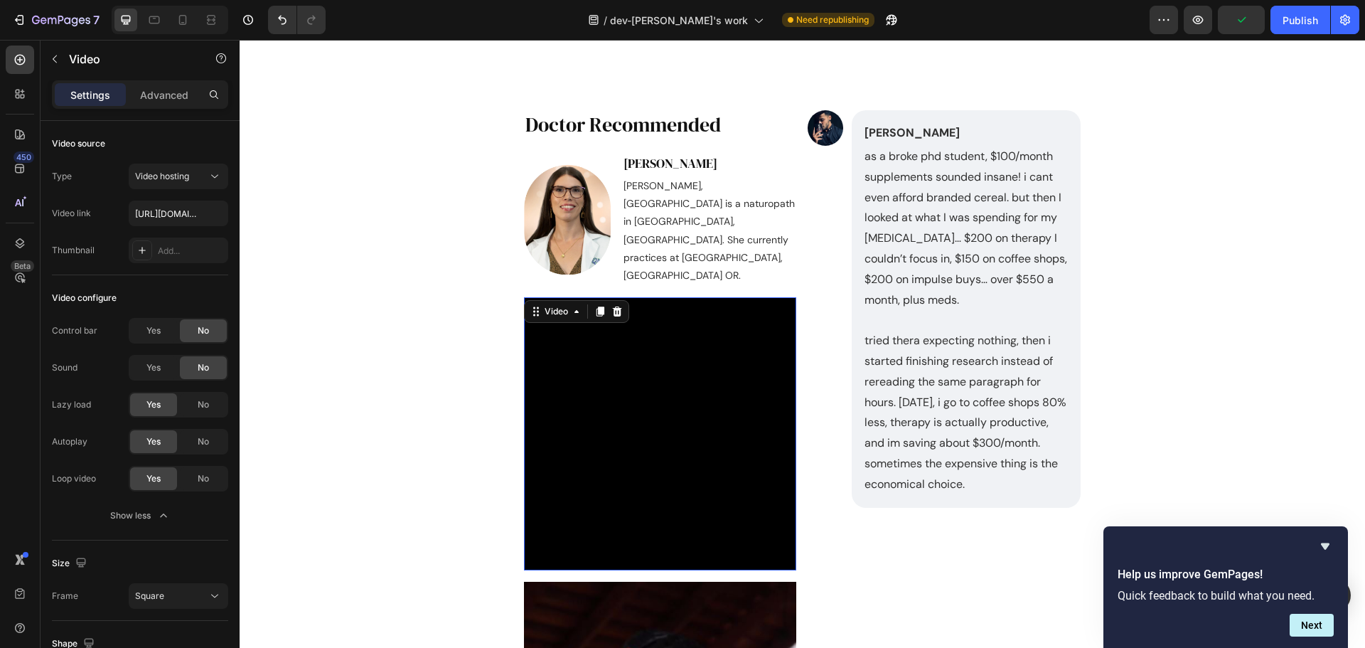
click at [534, 452] on video at bounding box center [660, 433] width 273 height 273
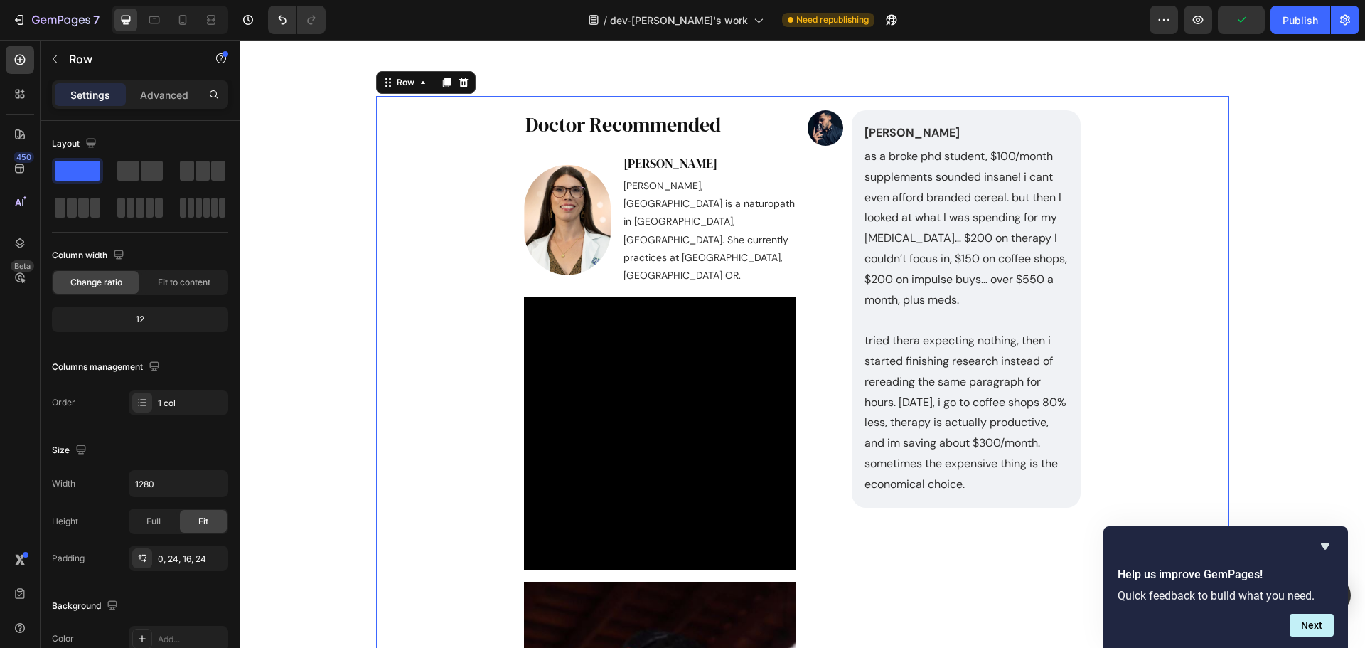
click at [458, 457] on div "Image Noah Bennet Text Block as a broke phd student, $100/month supplements sou…" at bounding box center [802, 595] width 819 height 999
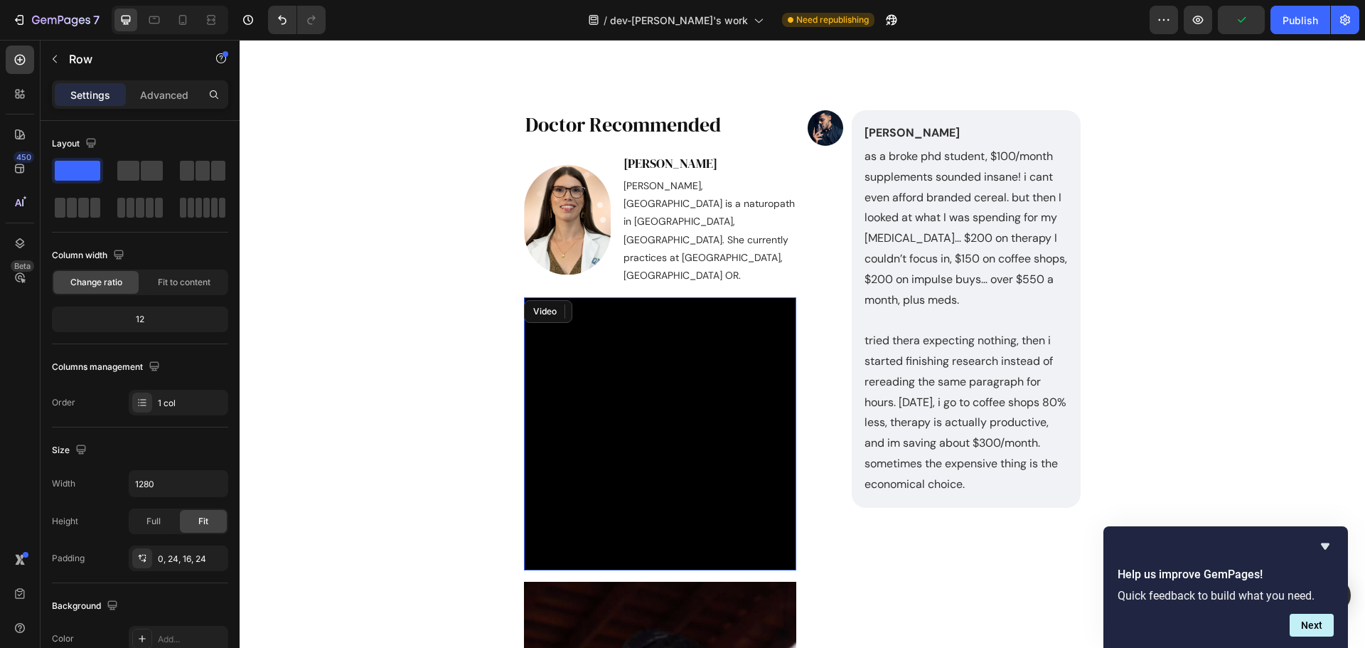
click at [550, 434] on video at bounding box center [660, 433] width 273 height 273
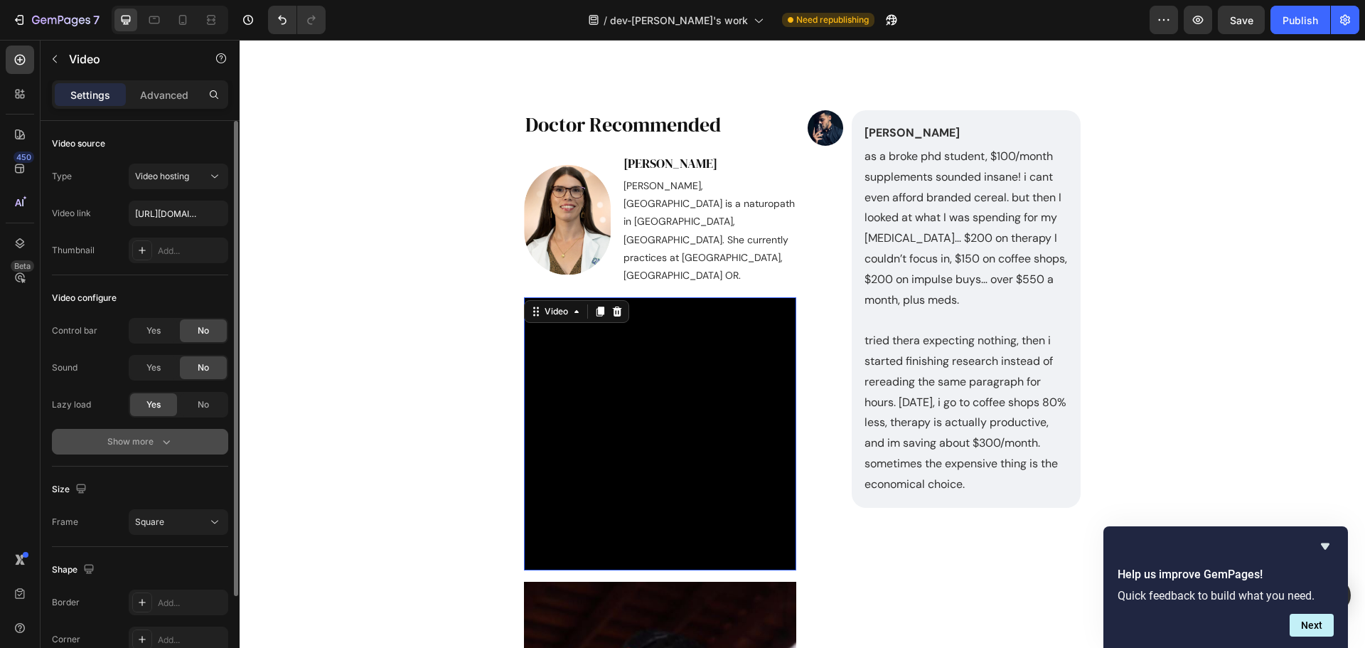
click at [193, 447] on button "Show more" at bounding box center [140, 442] width 176 height 26
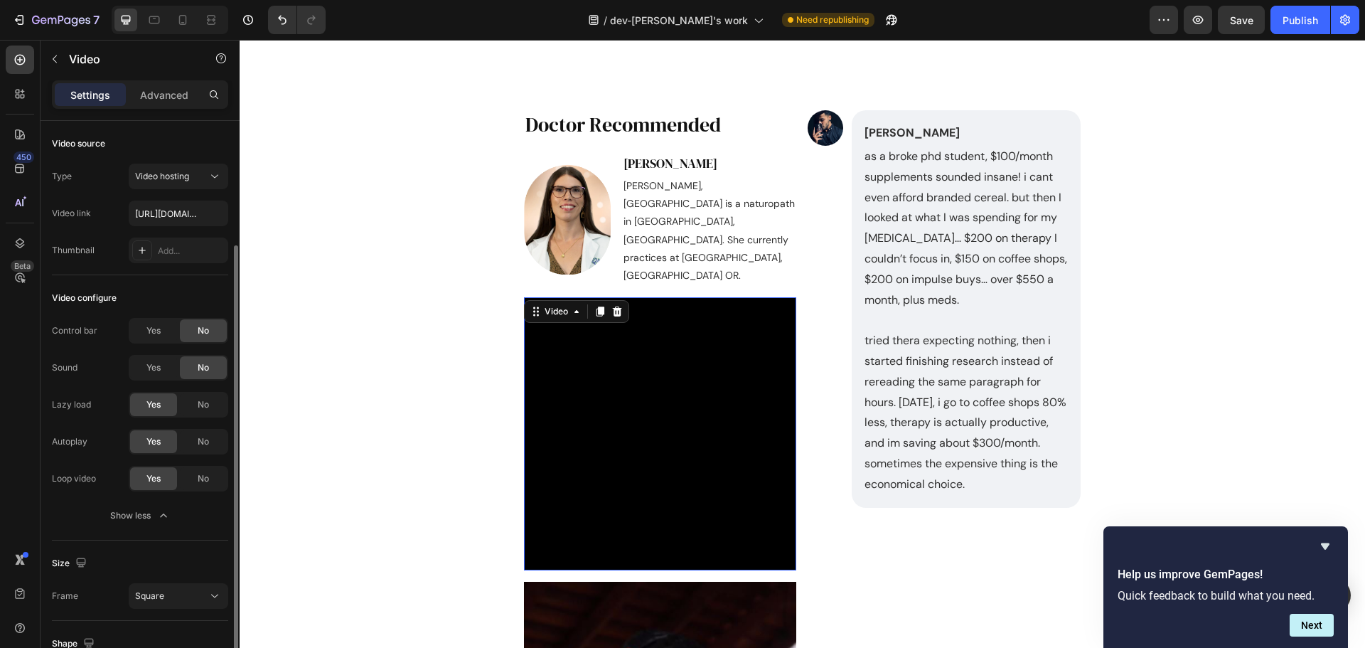
scroll to position [71, 0]
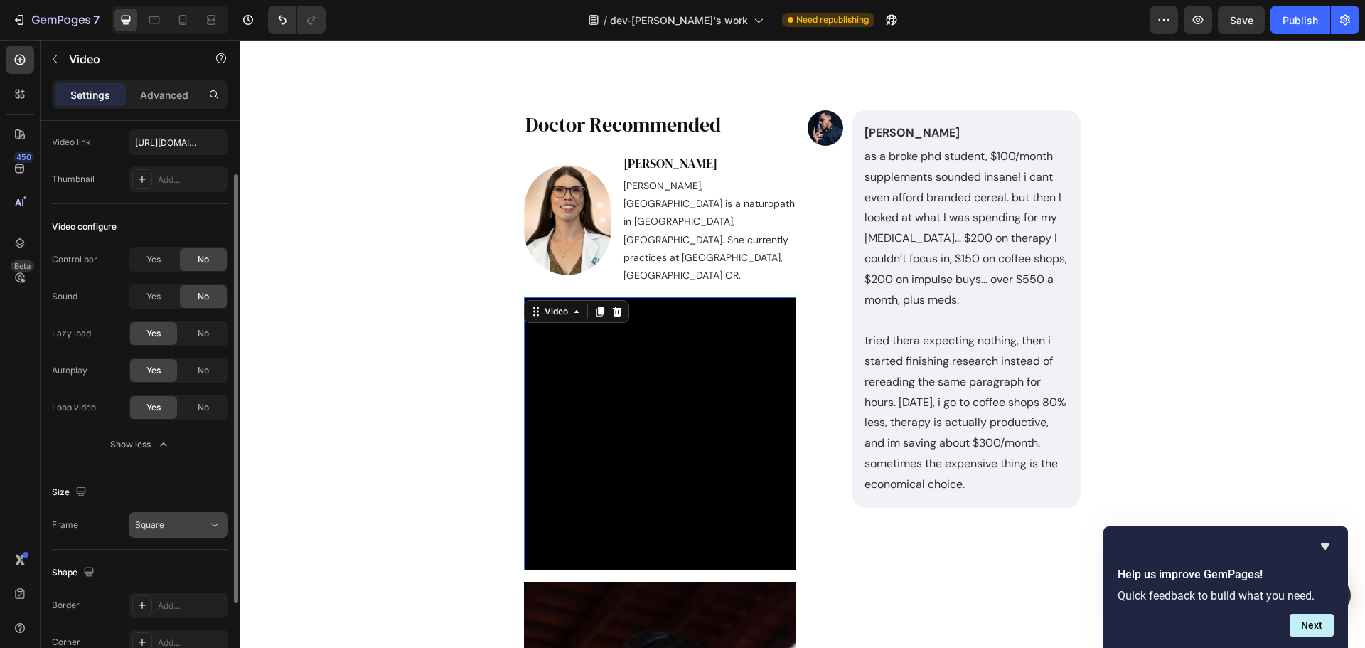
click at [191, 532] on button "Square" at bounding box center [179, 525] width 100 height 26
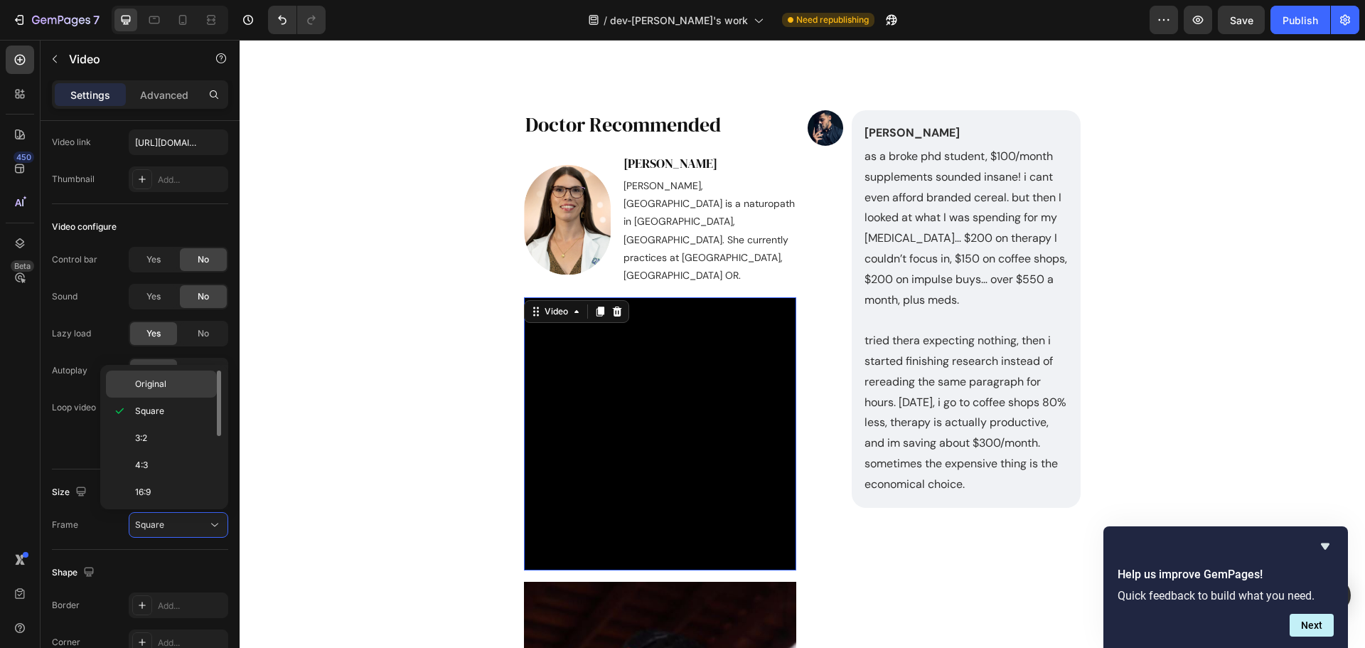
click at [182, 384] on p "Original" at bounding box center [172, 384] width 75 height 13
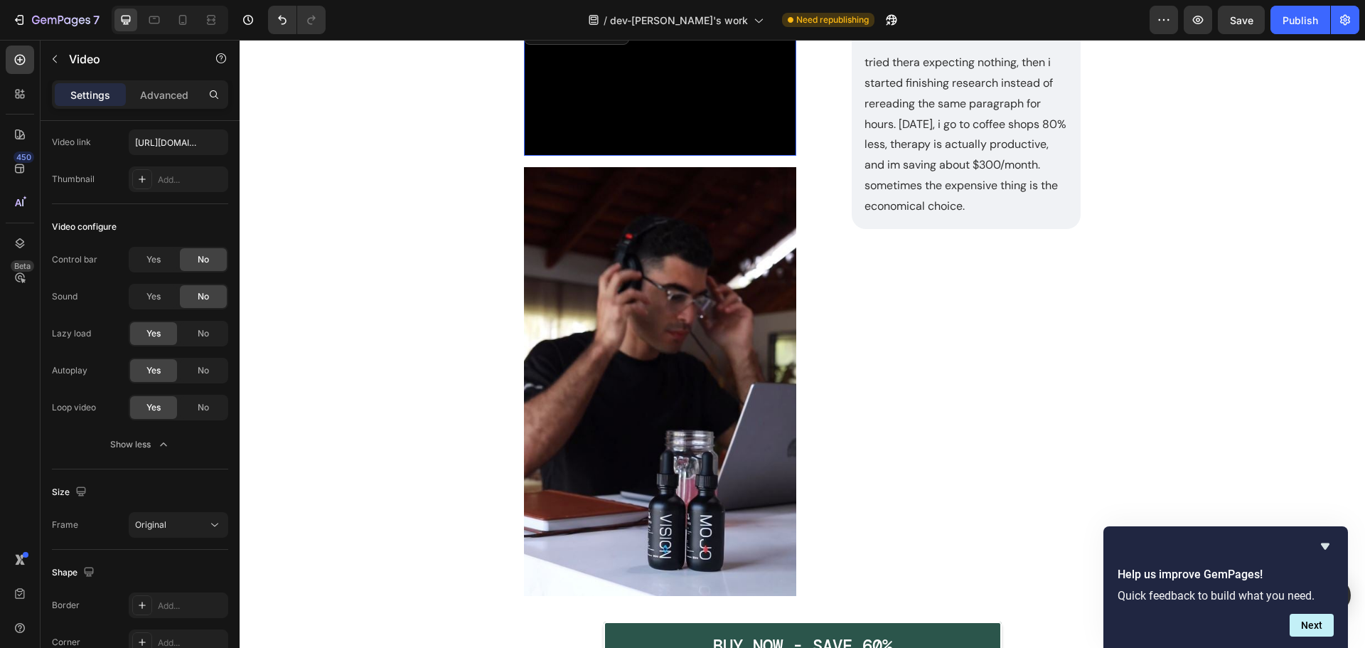
scroll to position [7853, 0]
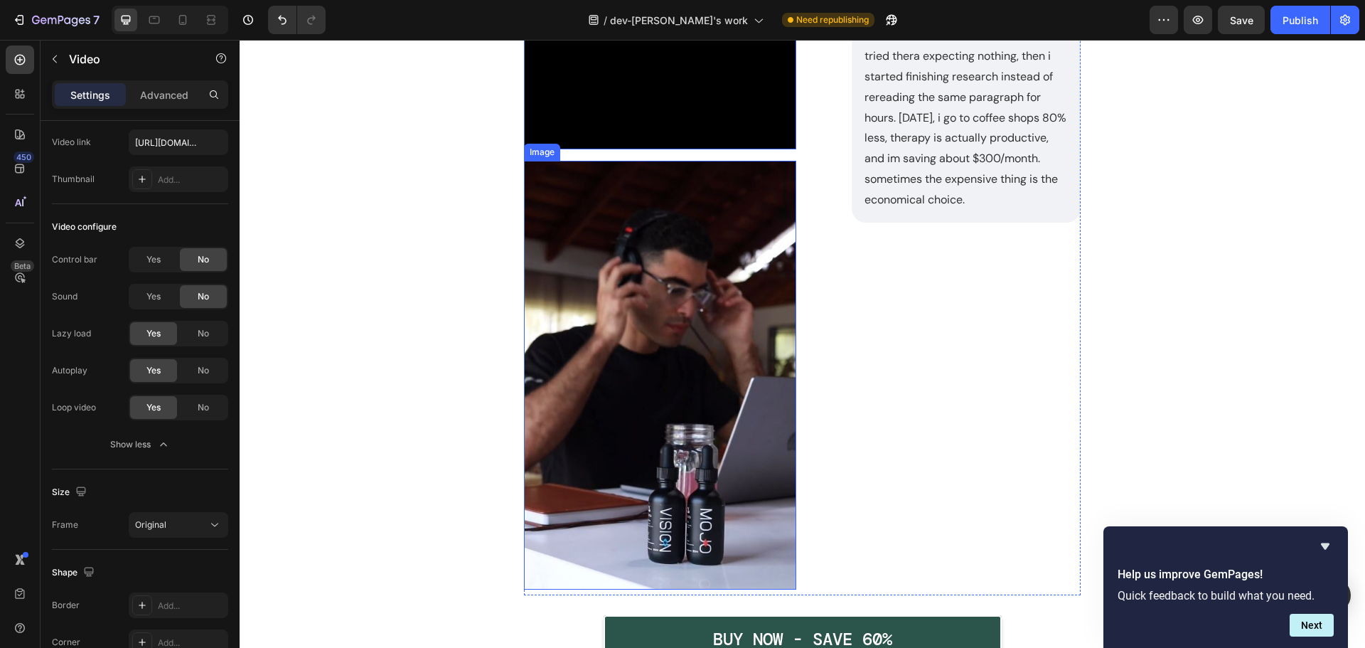
click at [676, 543] on img at bounding box center [660, 375] width 273 height 429
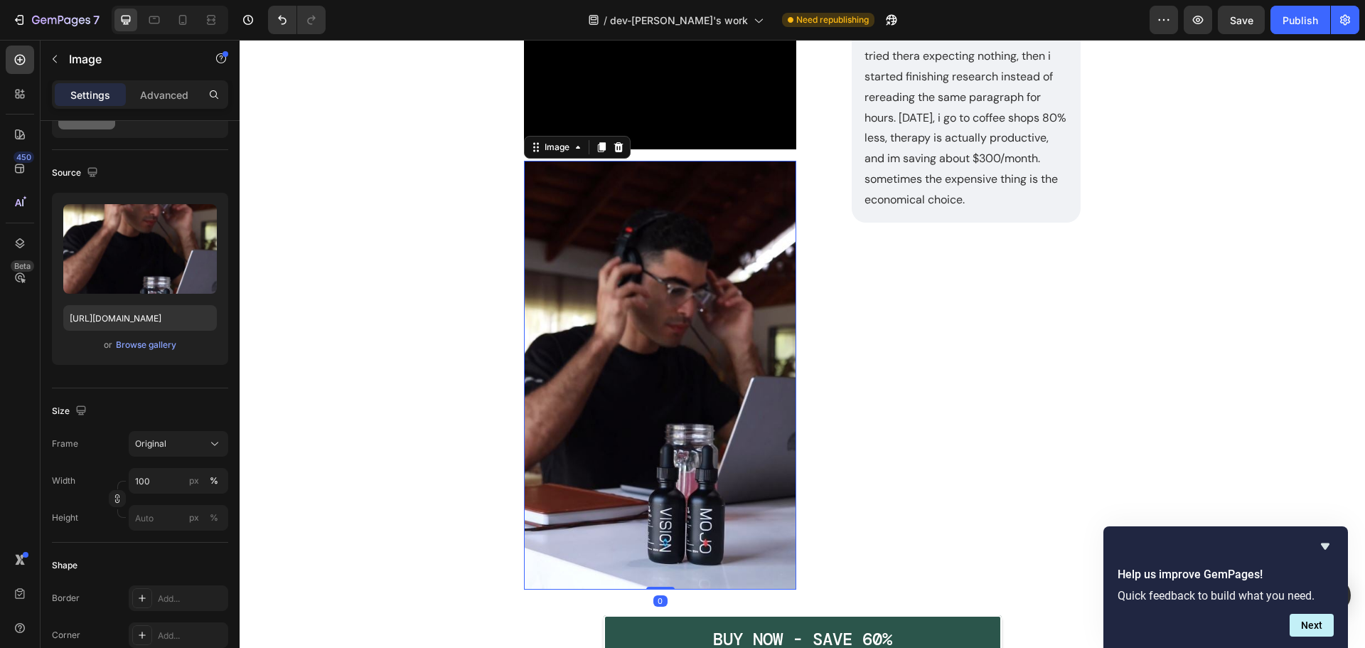
scroll to position [0, 0]
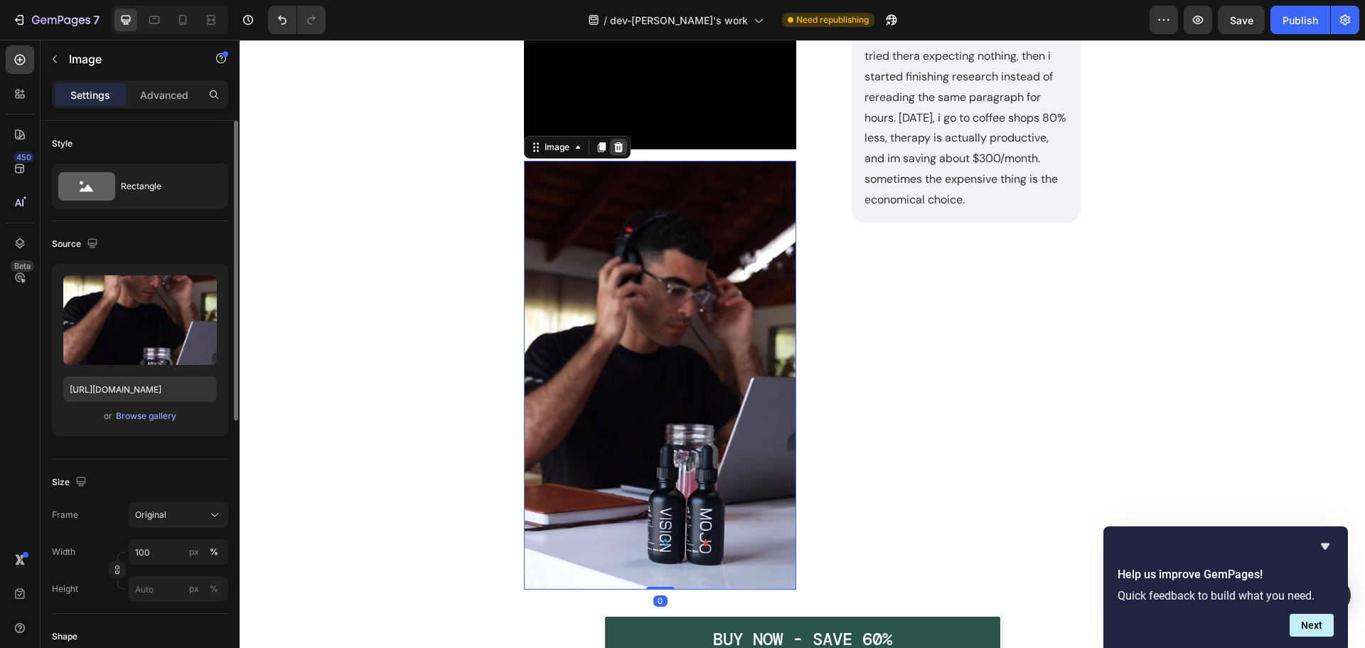
click at [613, 153] on icon at bounding box center [618, 147] width 11 height 11
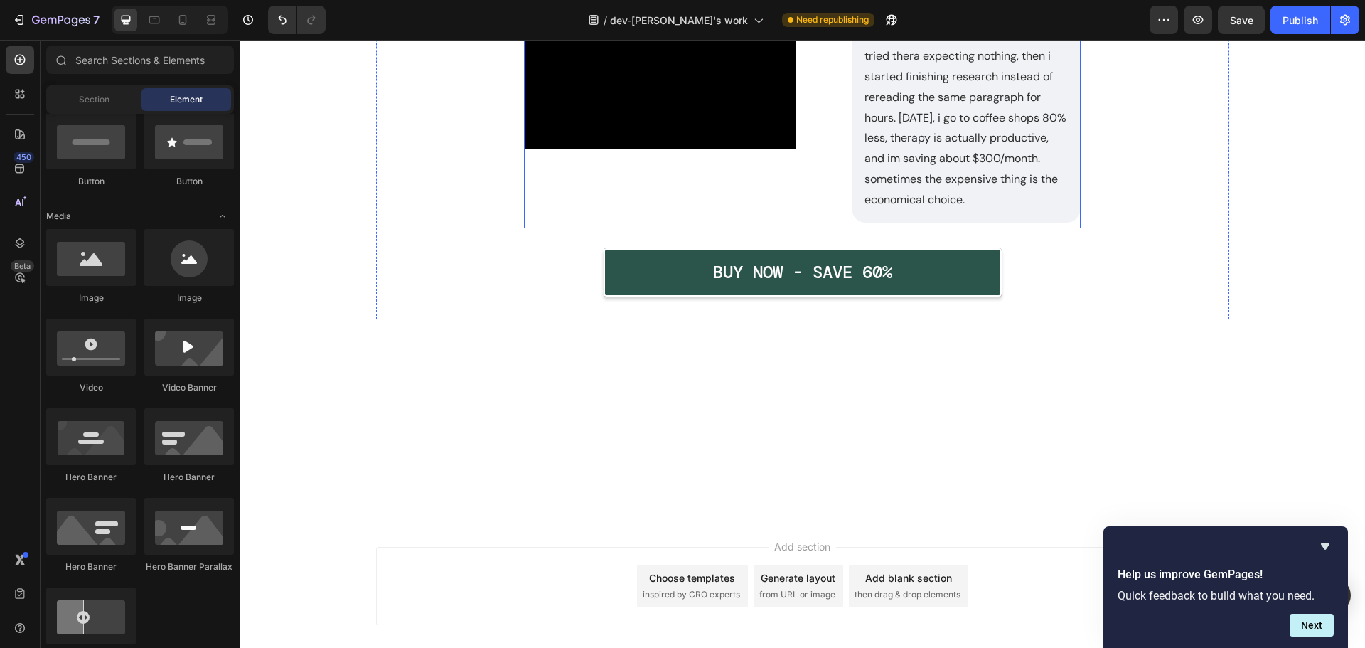
click at [913, 223] on div "Image Noah Bennet Text Block as a broke phd student, $100/month supplements sou…" at bounding box center [944, 24] width 273 height 397
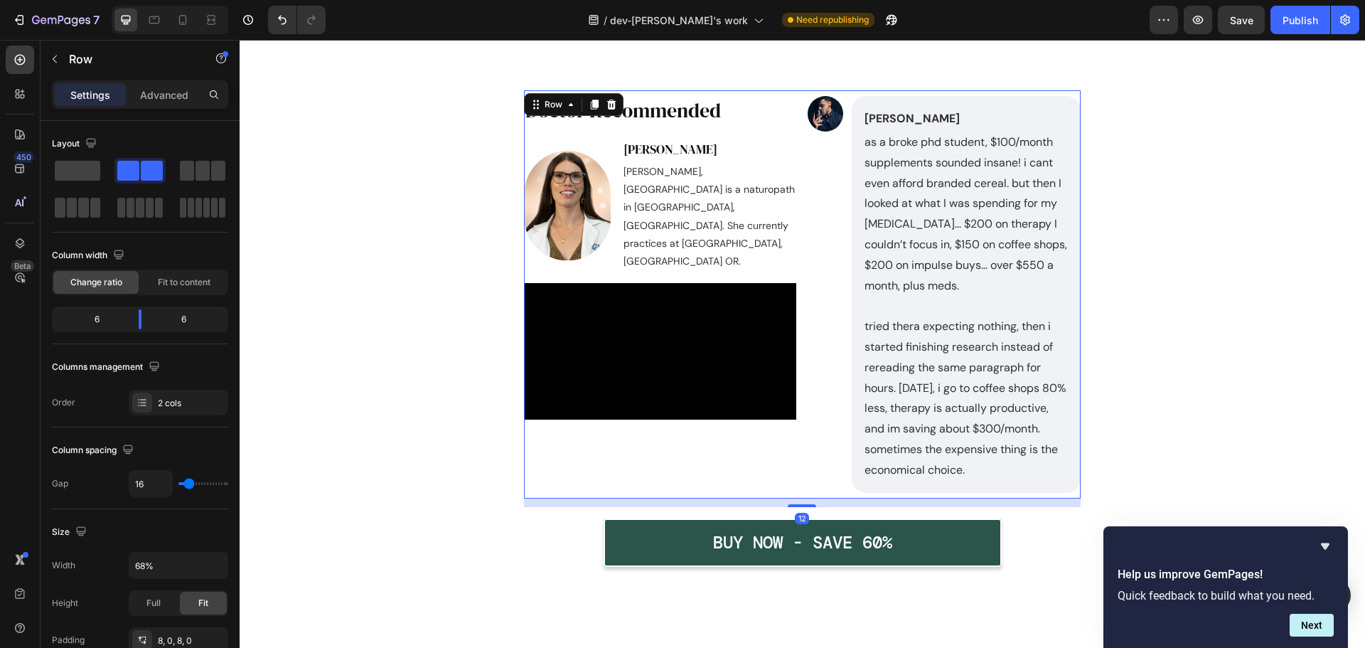
scroll to position [7568, 0]
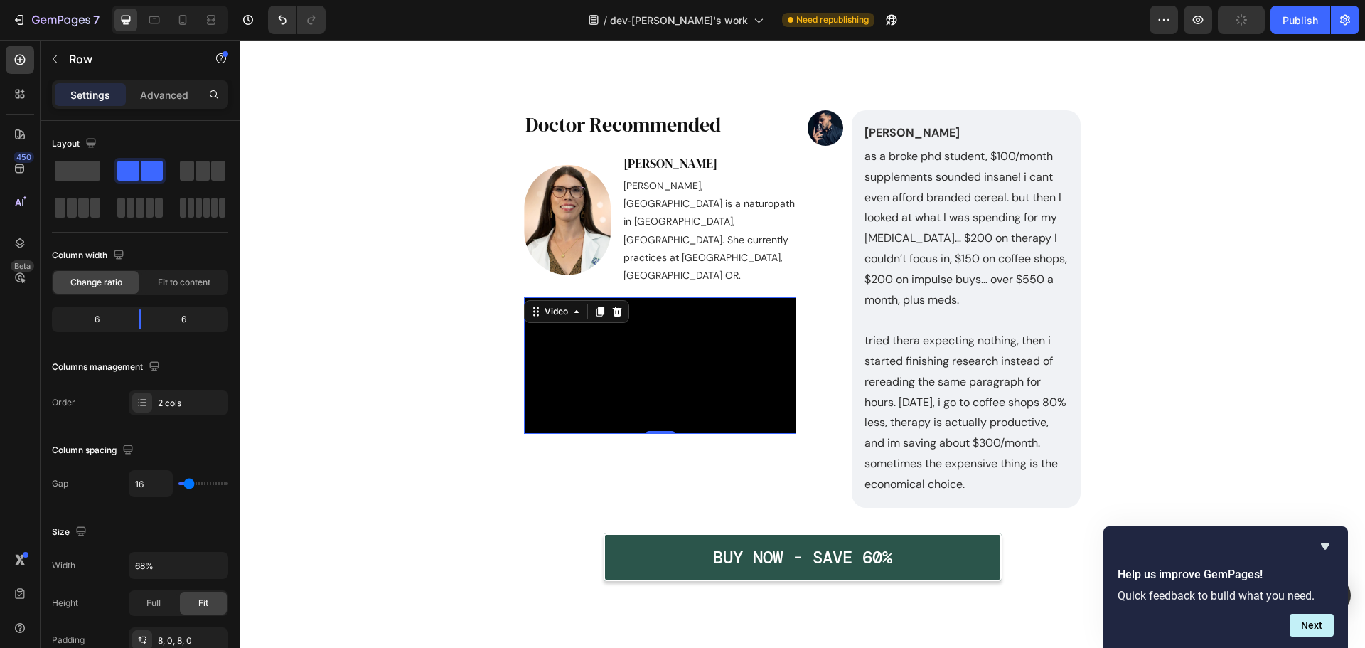
click at [578, 402] on video at bounding box center [660, 365] width 273 height 137
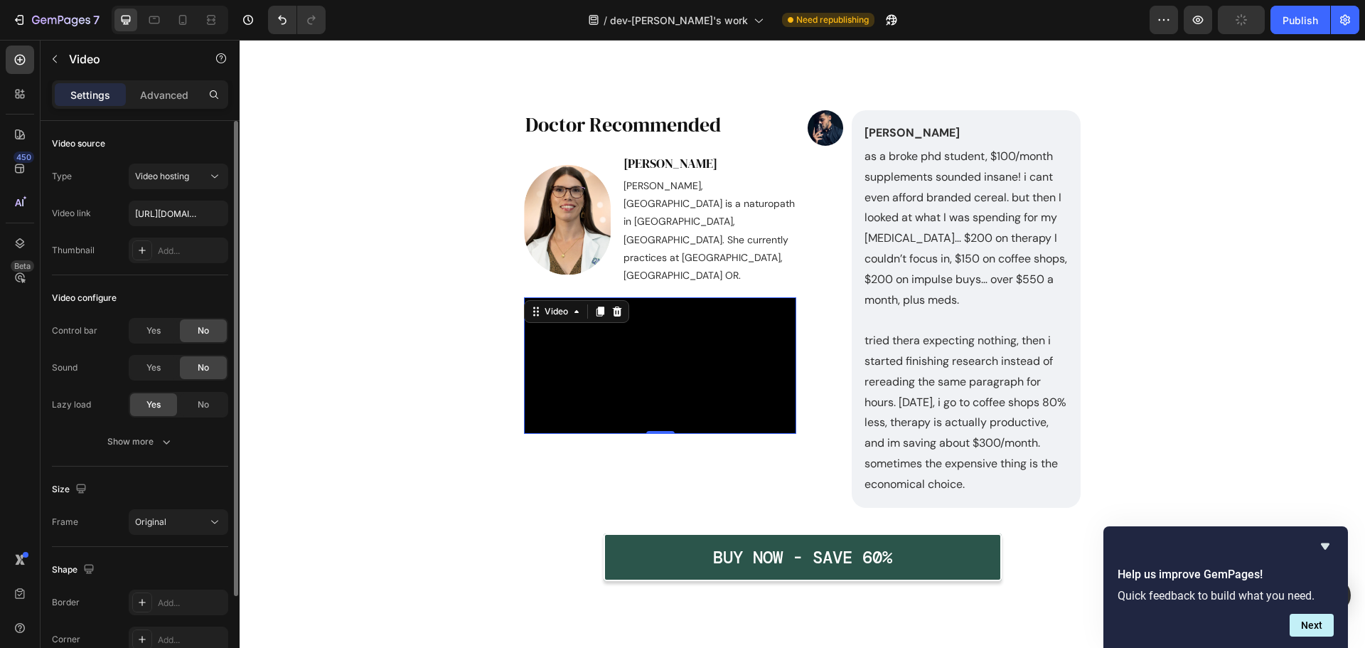
scroll to position [110, 0]
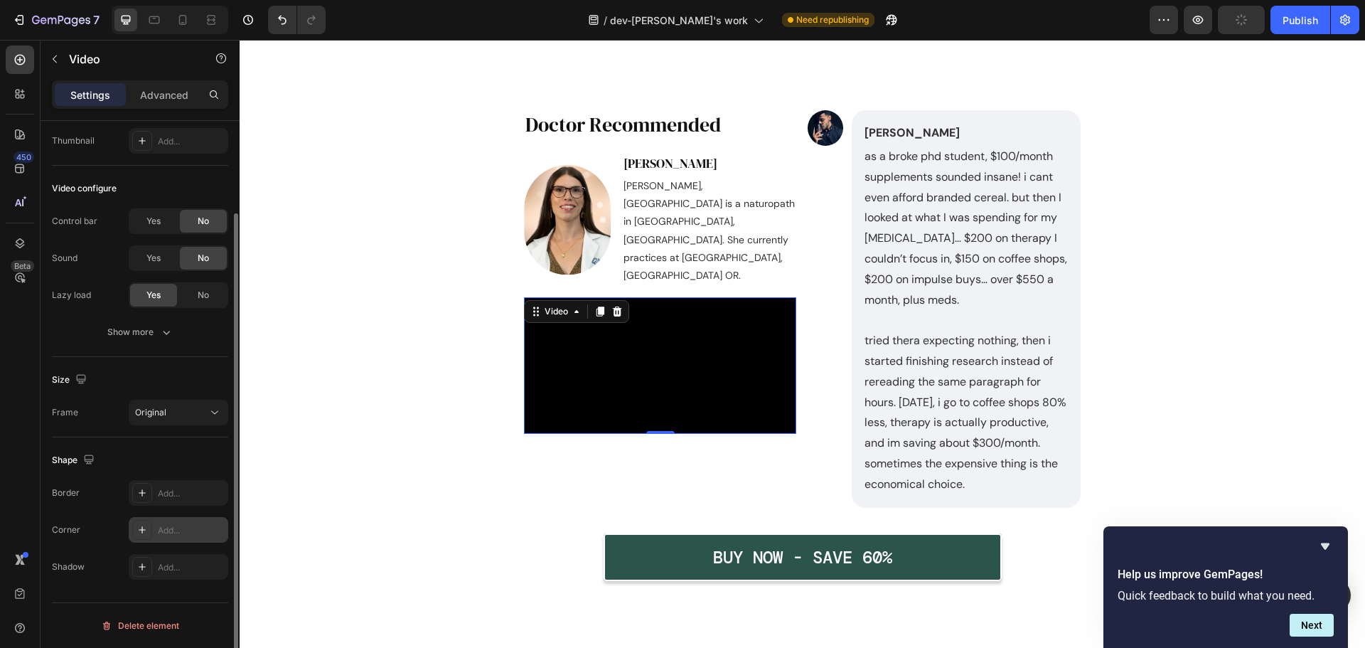
click at [182, 521] on div "Add..." at bounding box center [179, 530] width 100 height 26
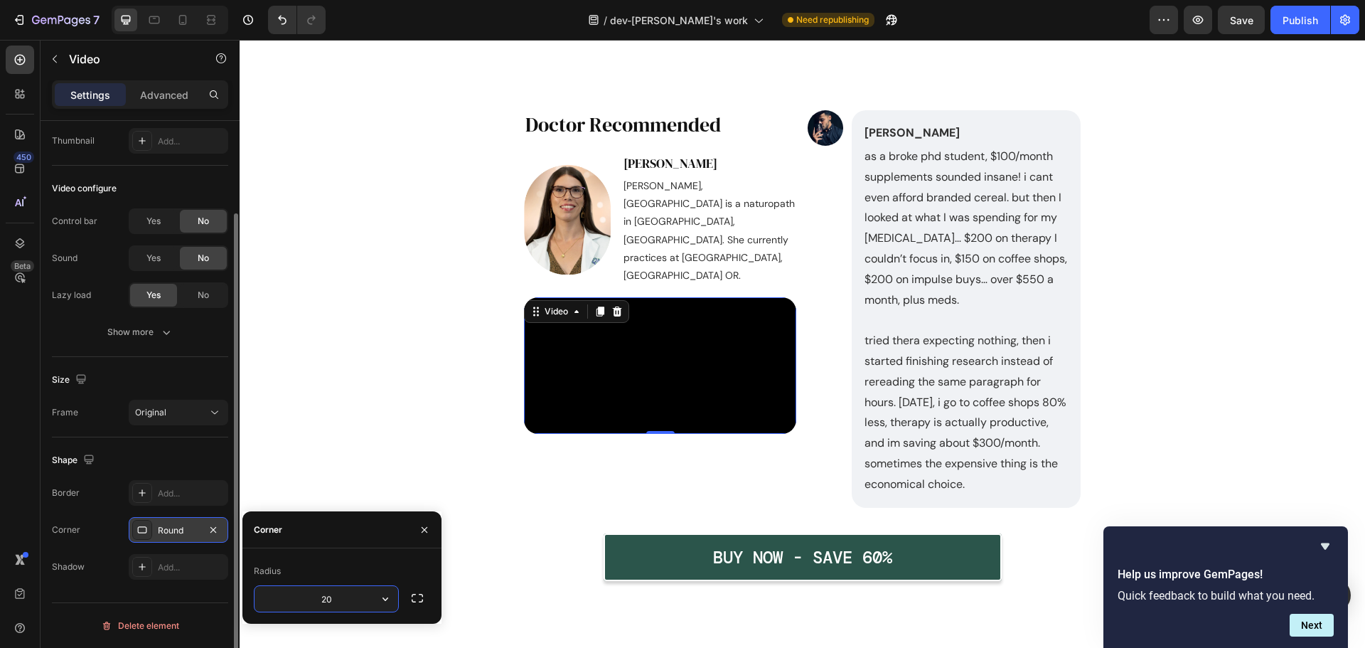
type input "20"
click at [412, 338] on div "Image Noah Bennet Text Block as a broke phd student, $100/month supplements sou…" at bounding box center [802, 344] width 819 height 496
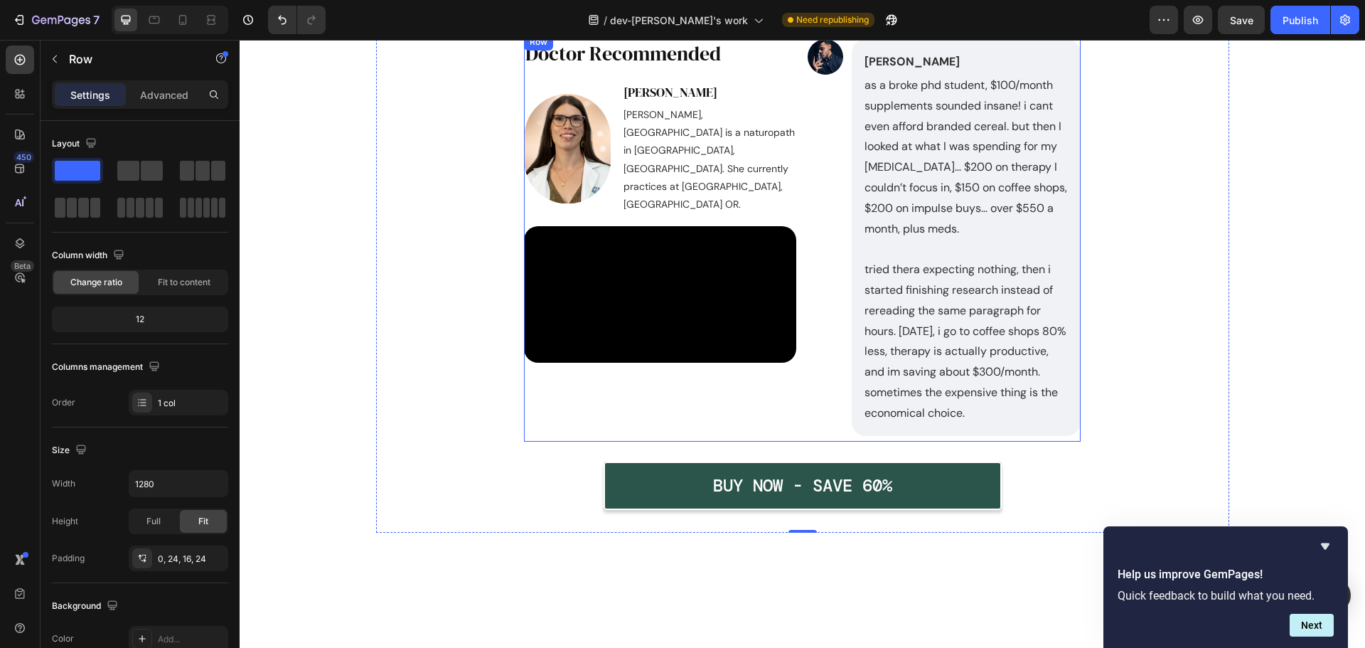
scroll to position [7568, 0]
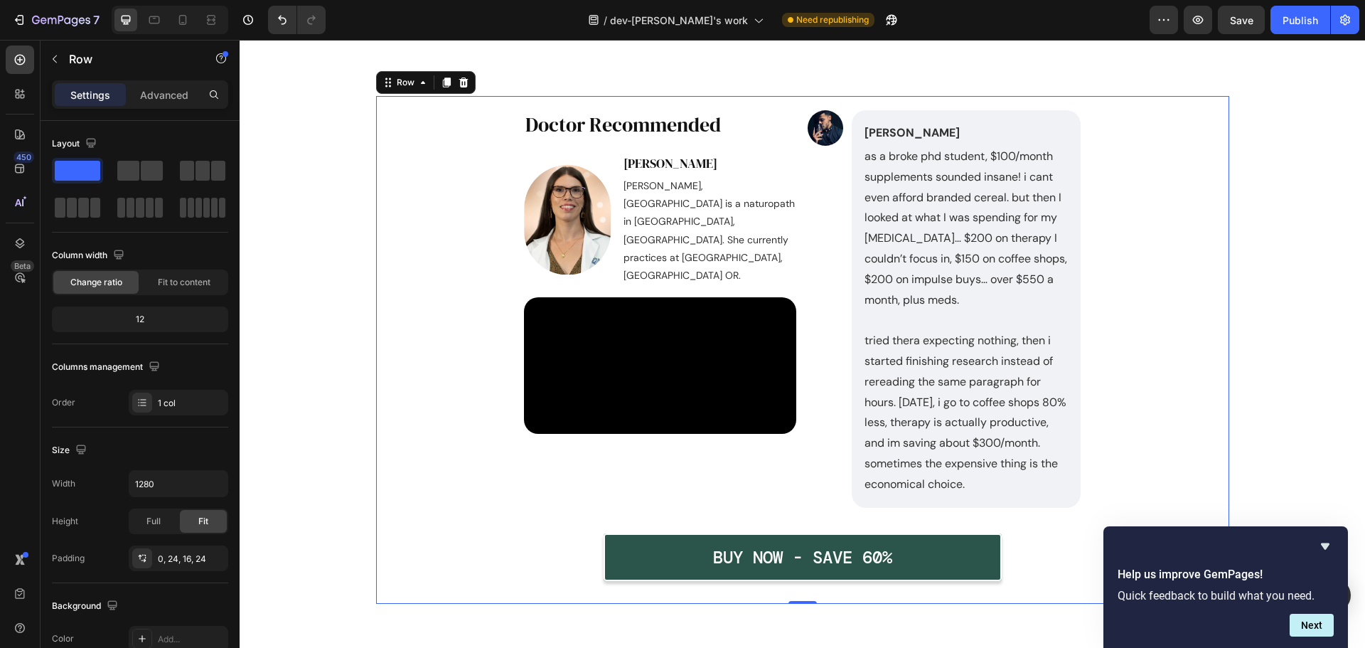
click at [900, 124] on p "Noah Bennet" at bounding box center [966, 133] width 203 height 21
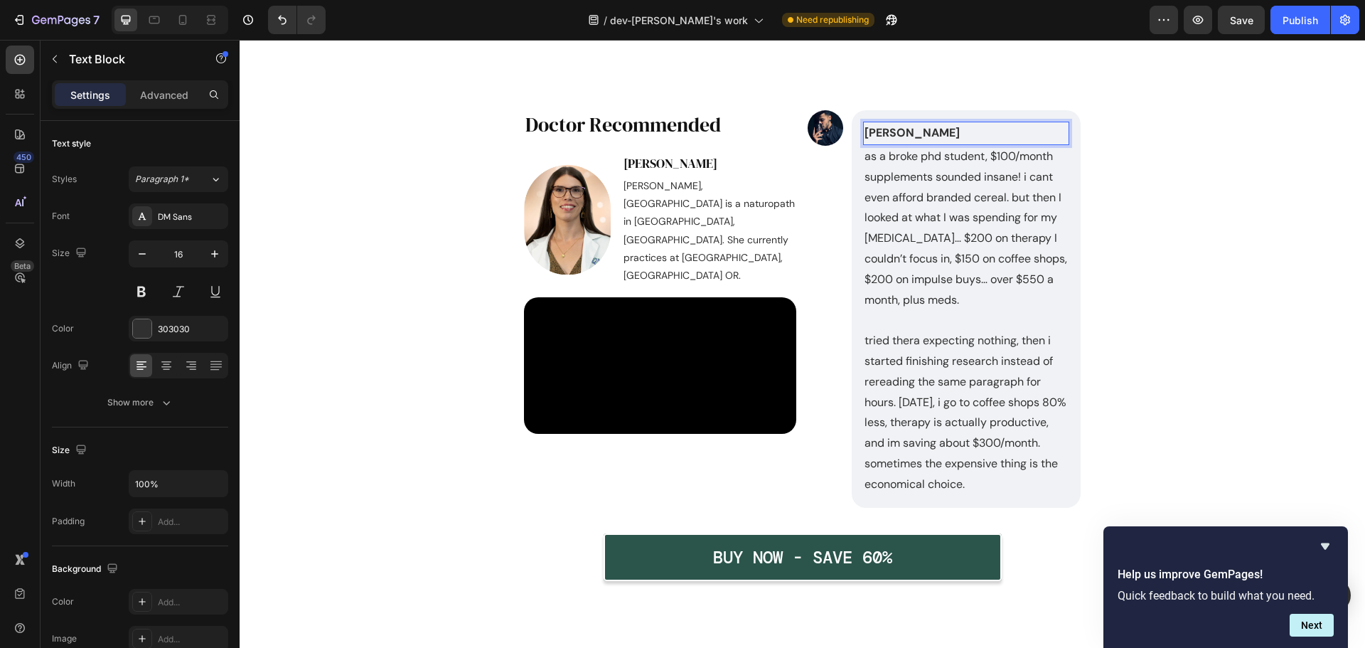
click at [959, 136] on p "Noah Bennet" at bounding box center [966, 133] width 203 height 21
click at [880, 252] on p "as a broke phd student, $100/month supplements sounded insane! i cant even affo…" at bounding box center [966, 228] width 203 height 164
click at [952, 255] on p "as a broke phd student, $100/month supplements sounded insane! i cant even affo…" at bounding box center [966, 228] width 203 height 164
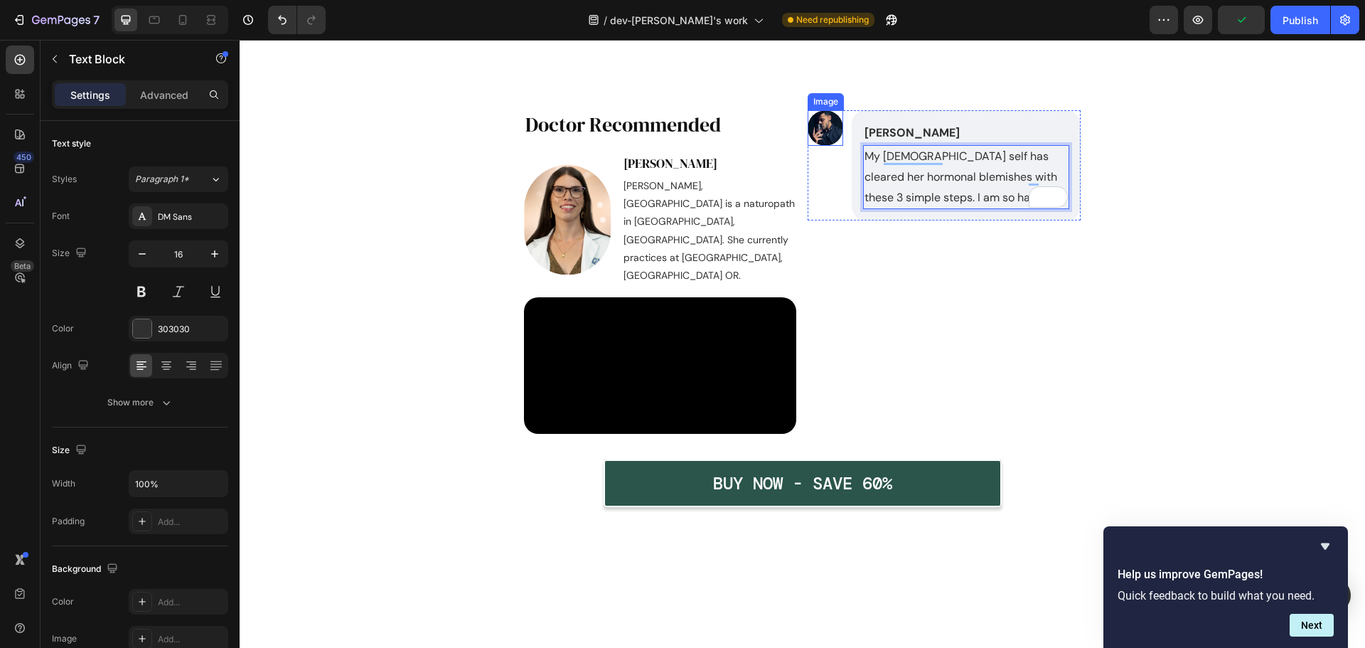
click at [821, 129] on img at bounding box center [826, 128] width 36 height 36
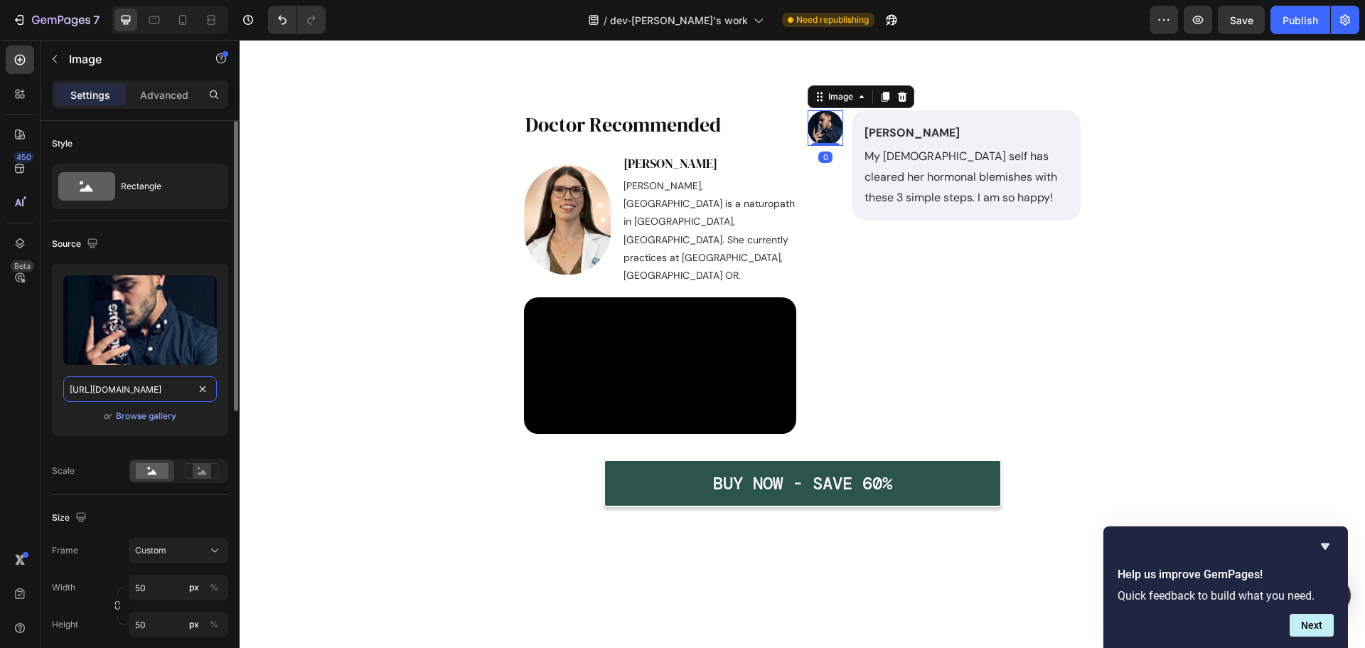
click at [161, 391] on input "https://img.funnelish.com/85776/911530/1757089891-Screenshot%202025-09-02%20at%…" at bounding box center [140, 389] width 154 height 26
paste input "cdn.shopify.com/s/files/1/0485/7787/2027/files/image_-_2025-01-16T232423.342.we…"
type input "https://cdn.shopify.com/s/files/1/0485/7787/2027/files/image_-_2025-01-16T23242…"
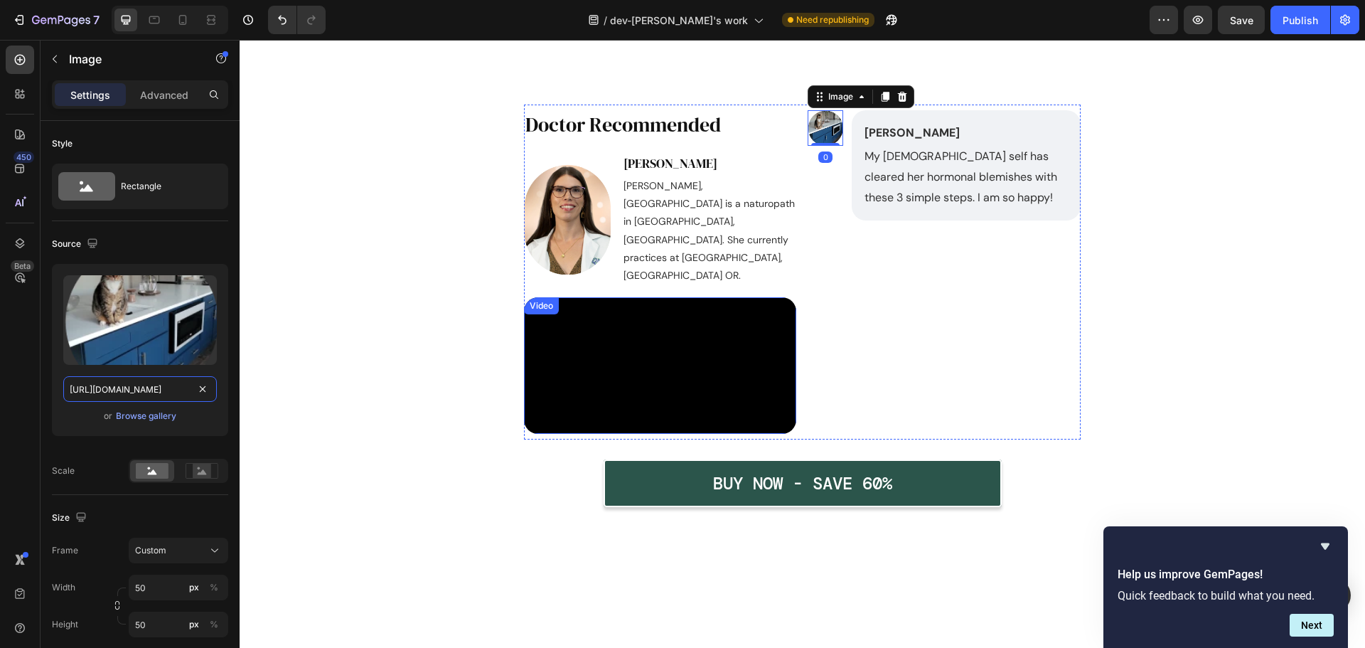
scroll to position [0, 383]
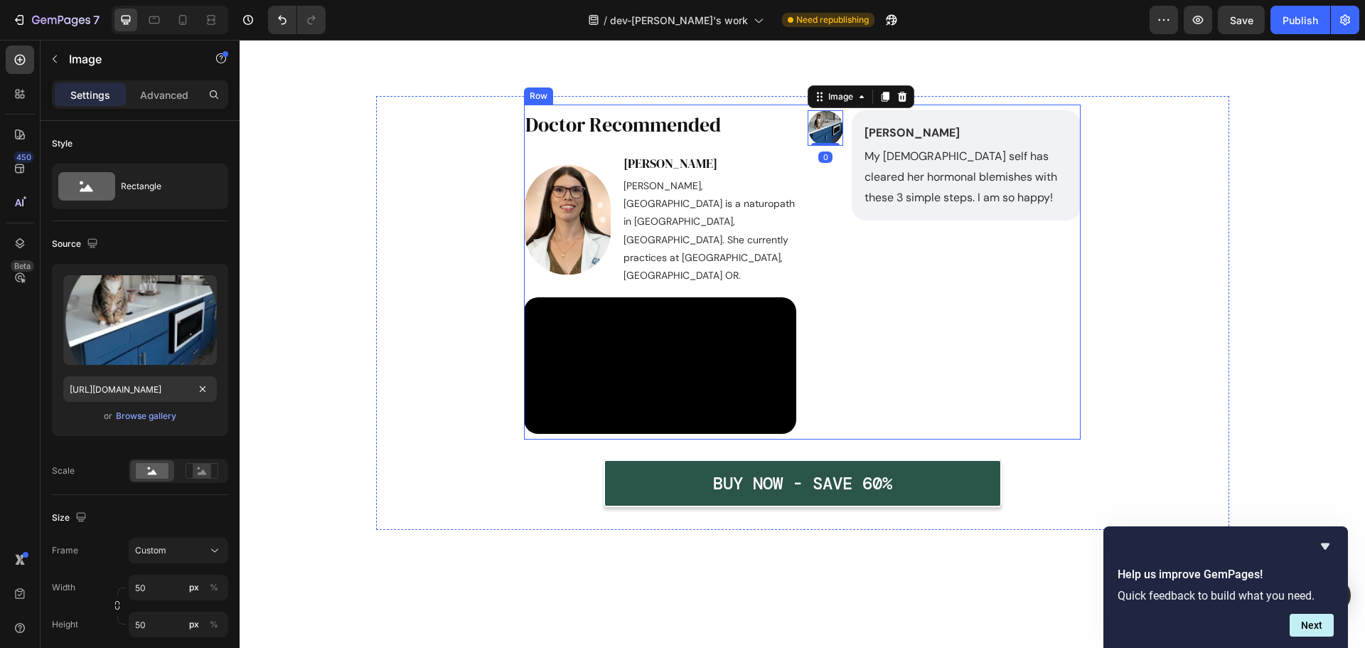
click at [892, 338] on div "Image 0 Melissa A Kubacki Text Block My 43 year old self has cleared her hormon…" at bounding box center [944, 272] width 273 height 324
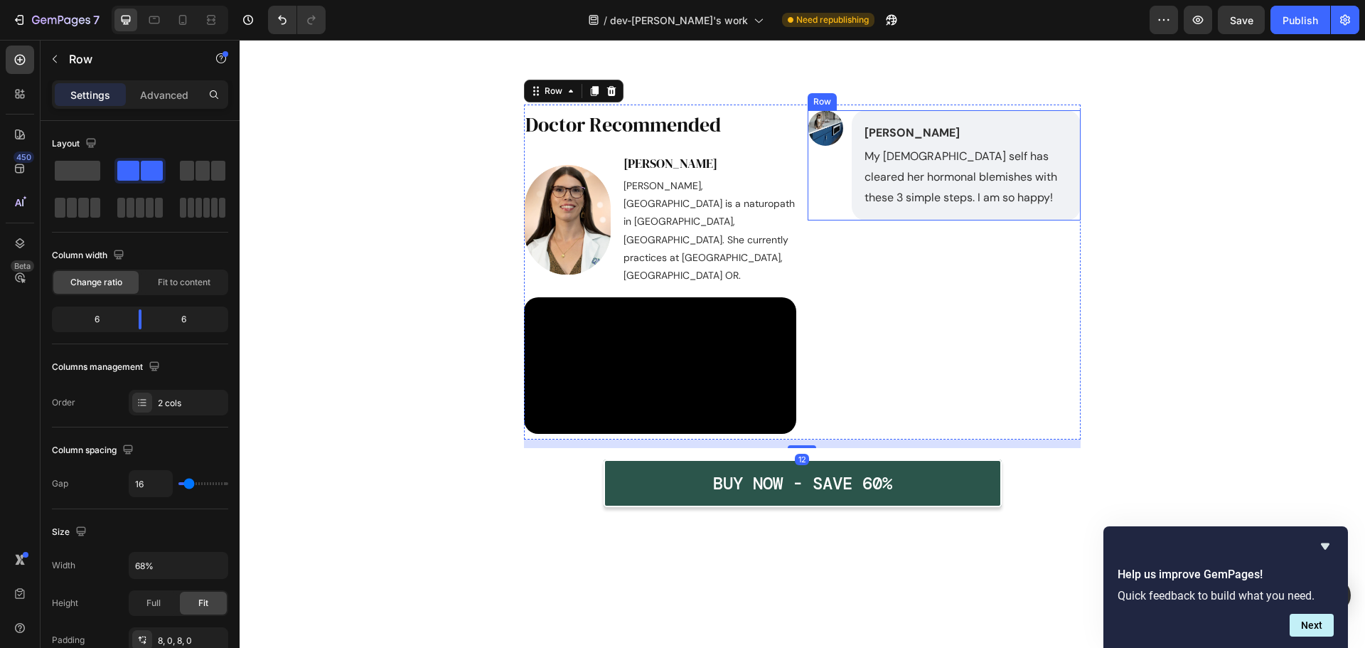
click at [829, 215] on div "Image" at bounding box center [826, 165] width 36 height 110
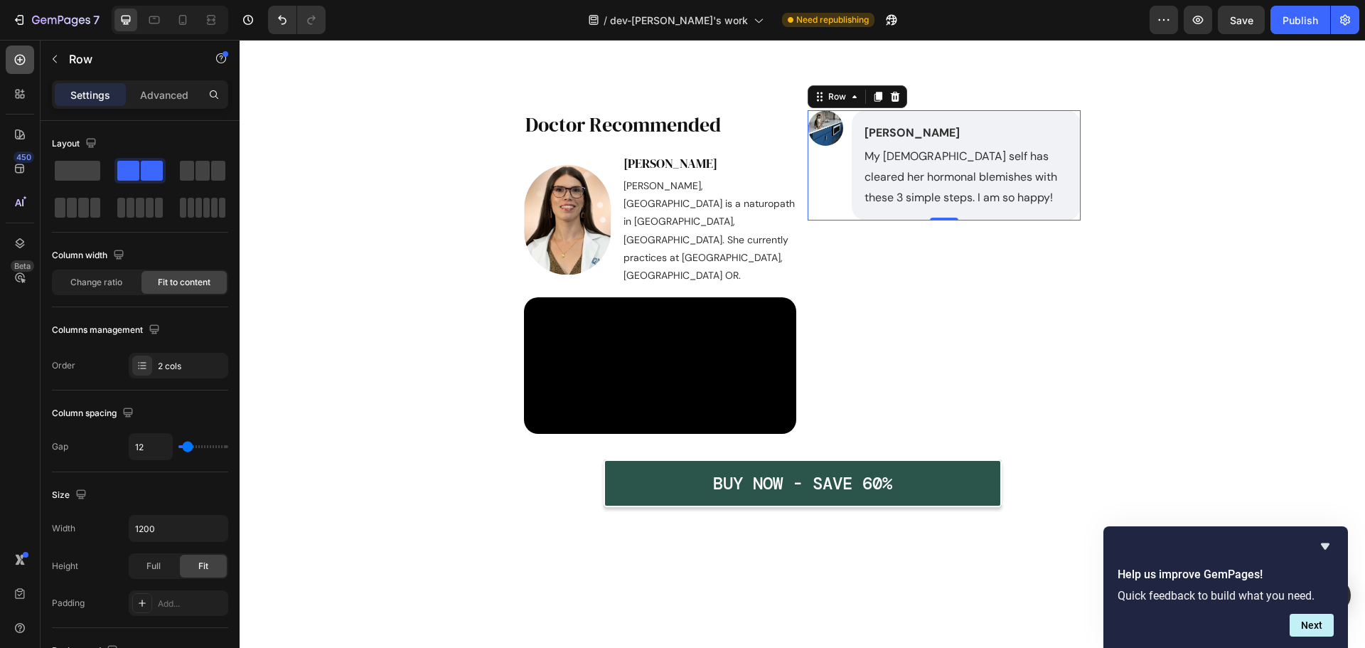
click at [28, 55] on div at bounding box center [20, 60] width 28 height 28
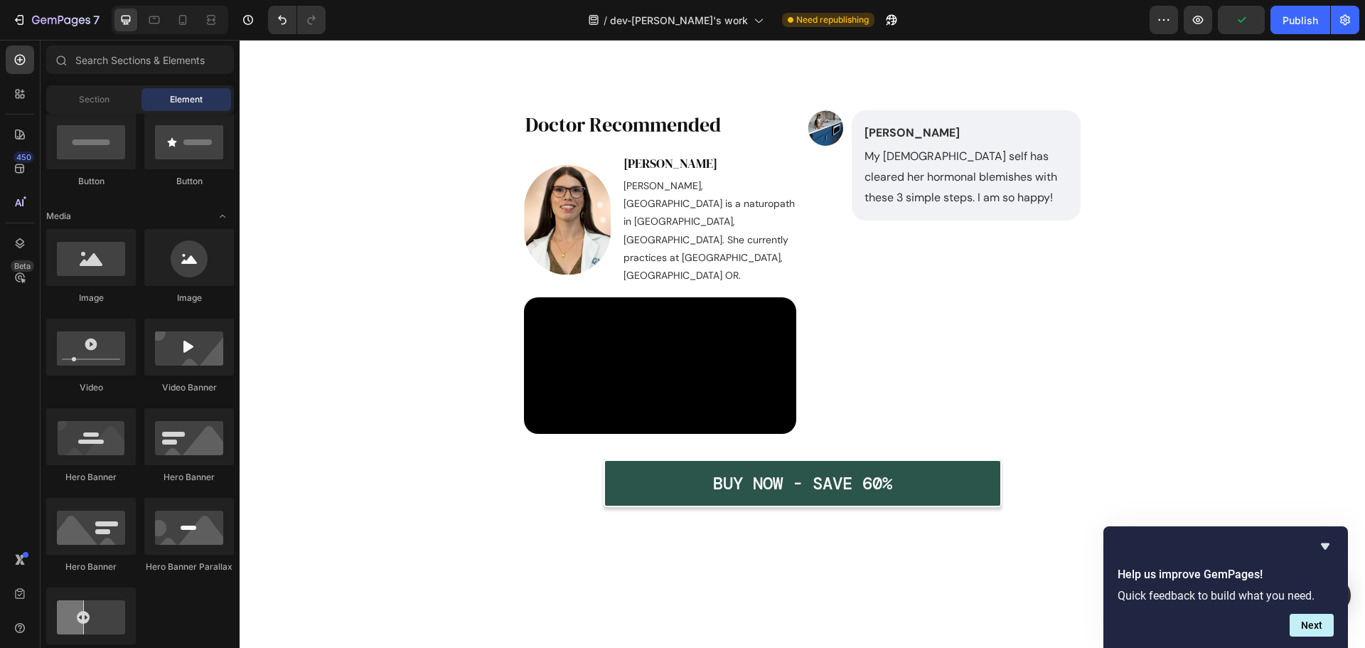
scroll to position [0, 0]
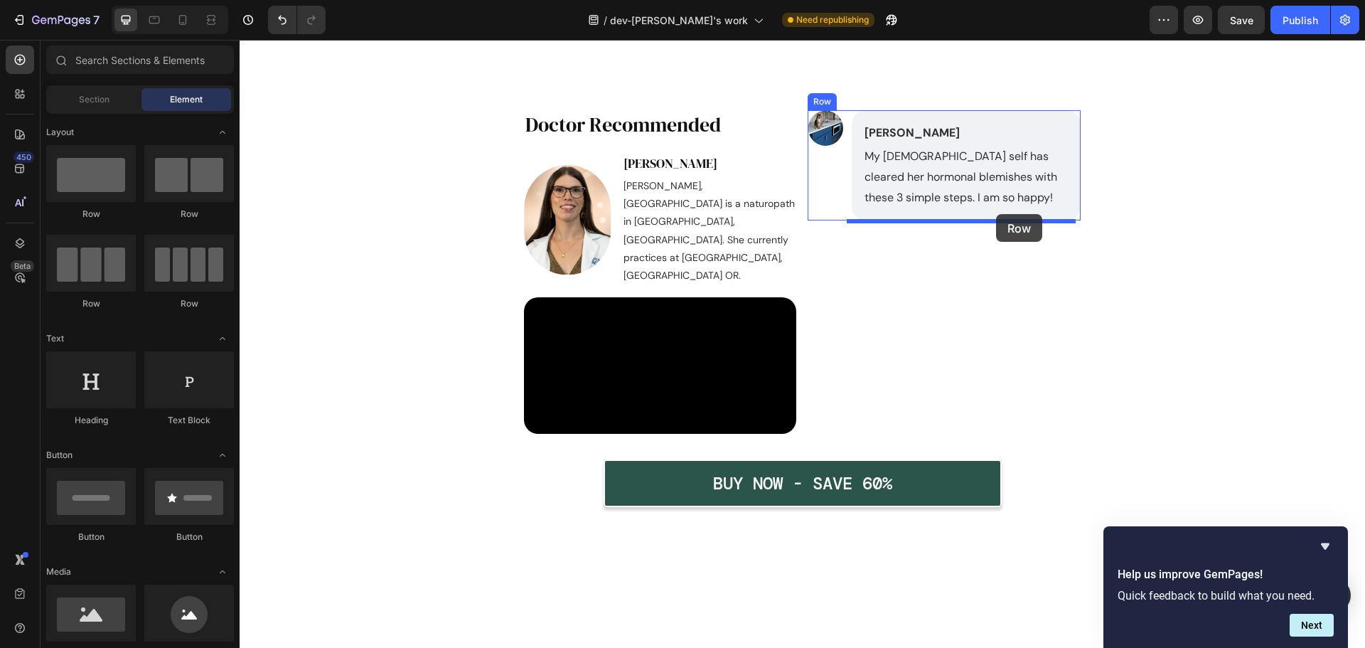
drag, startPoint x: 339, startPoint y: 228, endPoint x: 996, endPoint y: 214, distance: 657.2
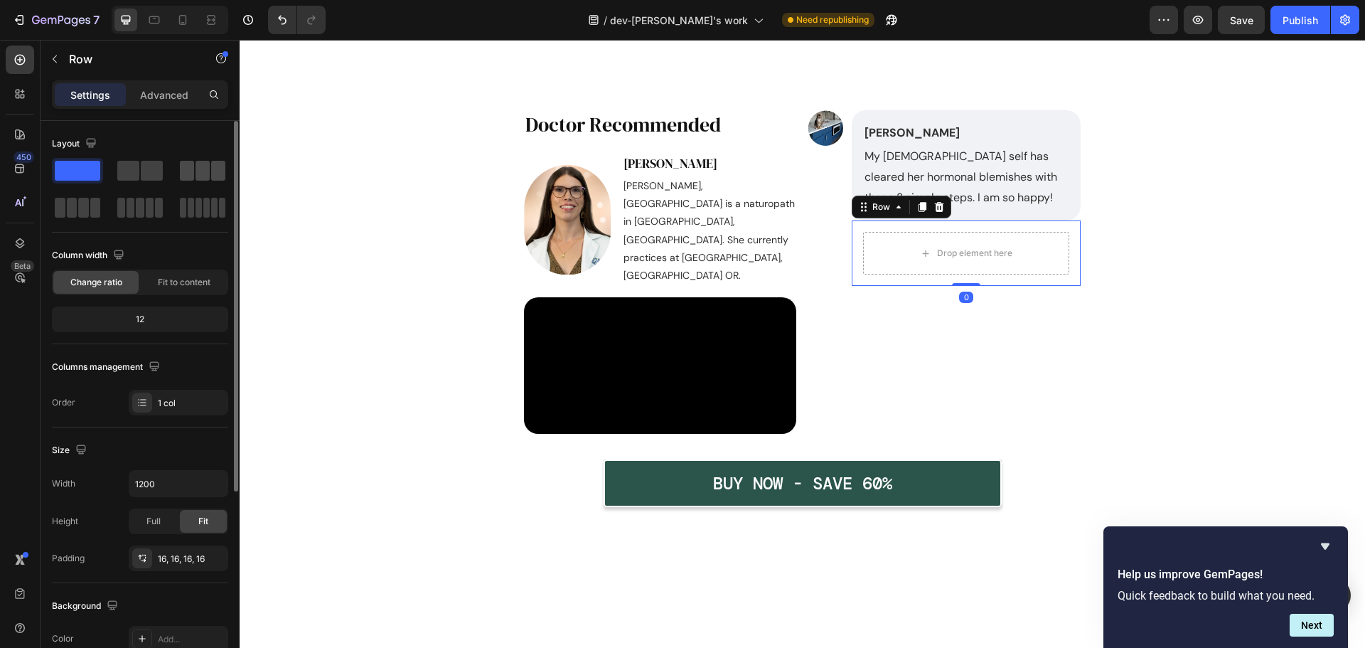
click at [196, 176] on span at bounding box center [203, 171] width 14 height 20
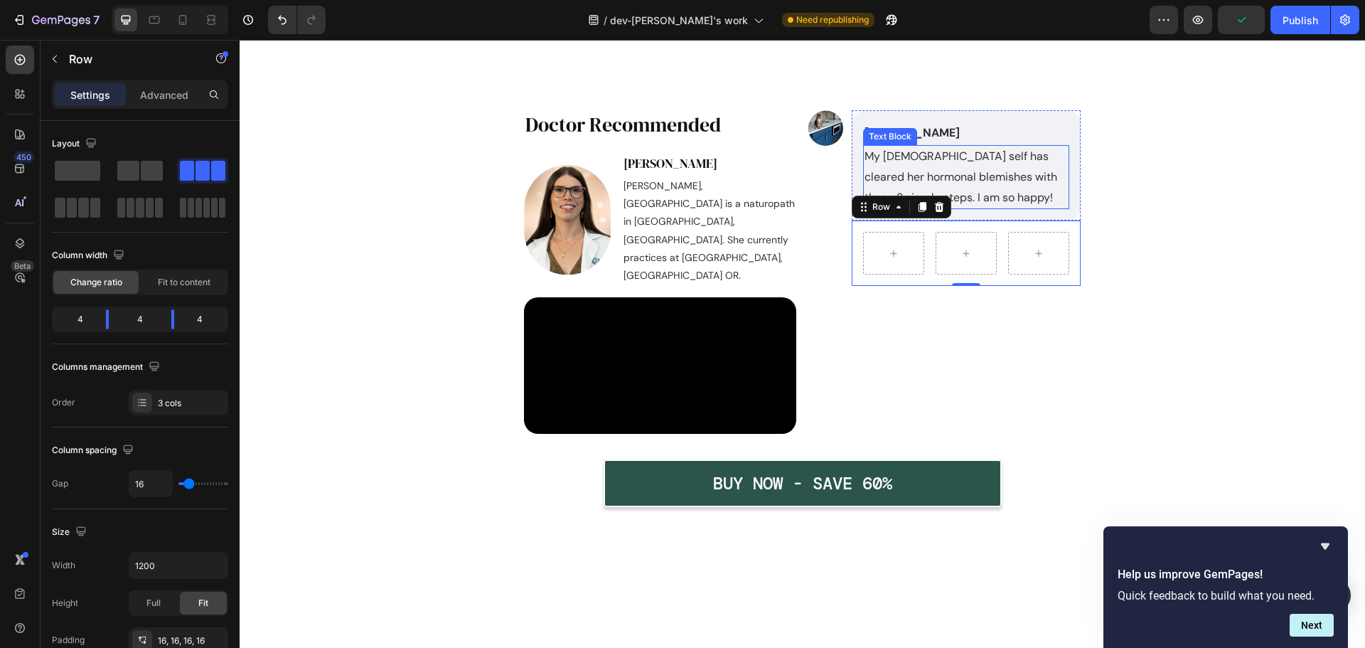
click at [961, 181] on p "My [DEMOGRAPHIC_DATA] self has cleared her hormonal blemishes with these 3 simp…" at bounding box center [966, 176] width 203 height 61
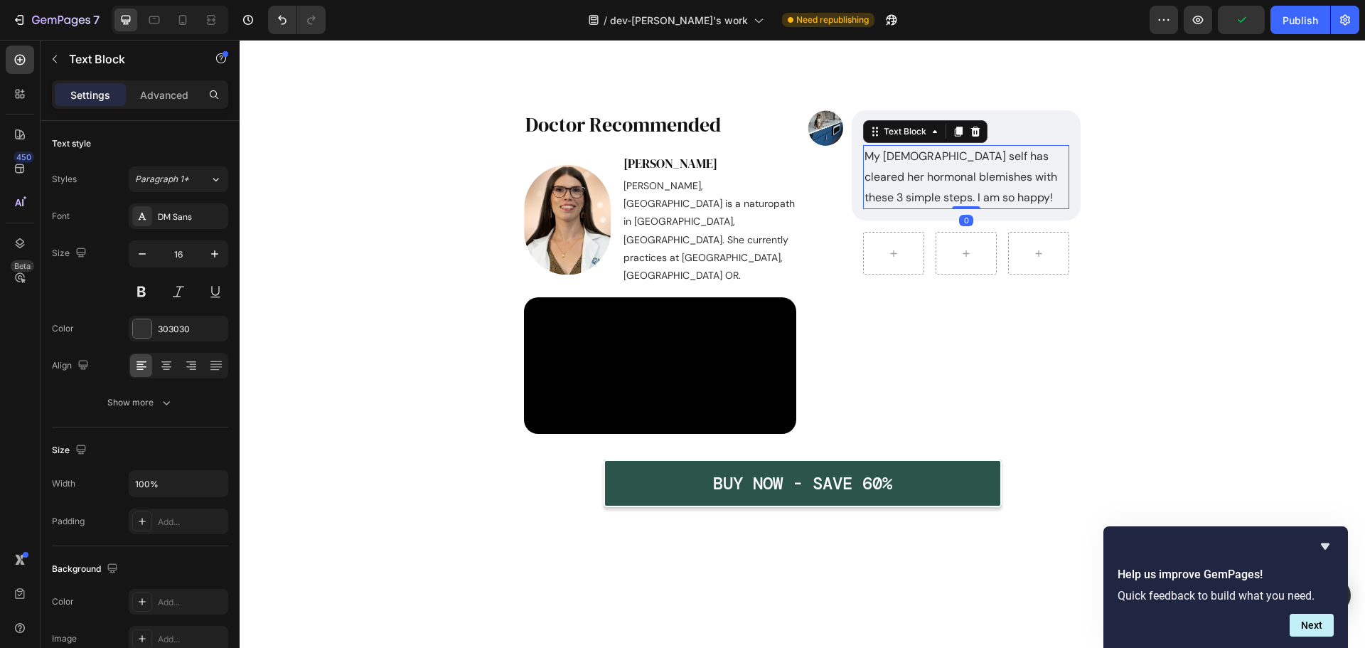
click at [954, 134] on icon at bounding box center [958, 131] width 11 height 11
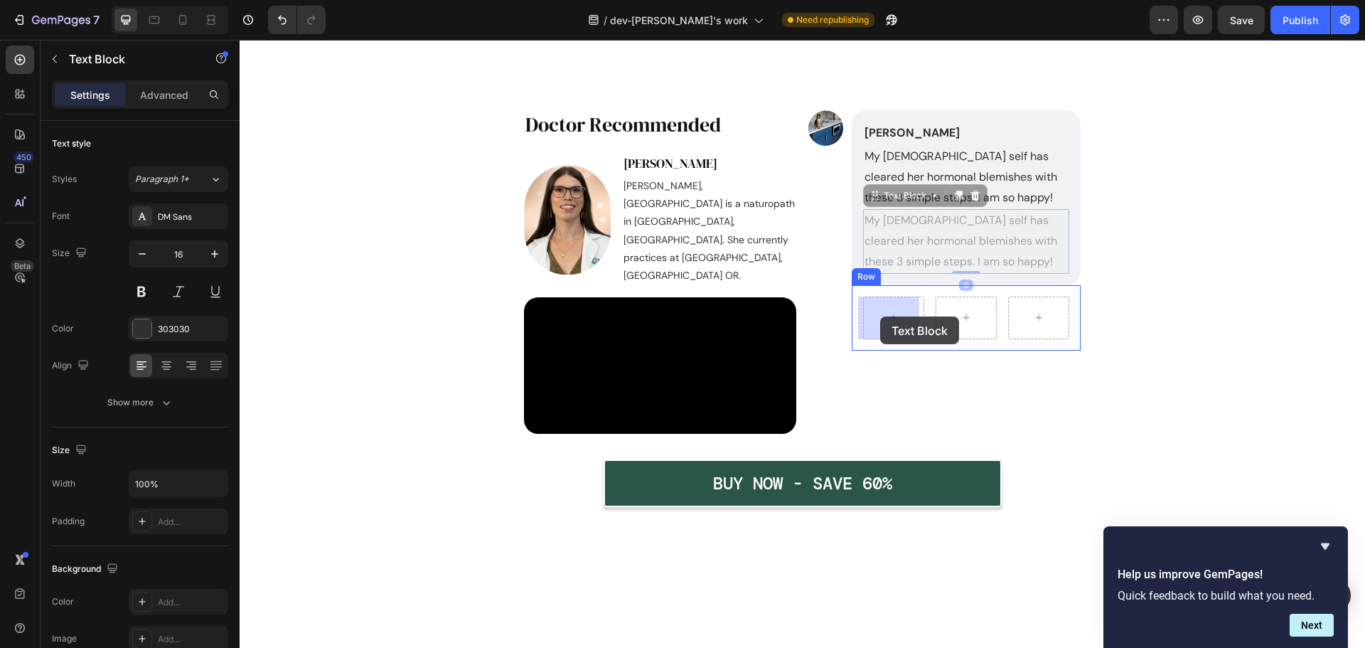
drag, startPoint x: 869, startPoint y: 206, endPoint x: 880, endPoint y: 316, distance: 110.8
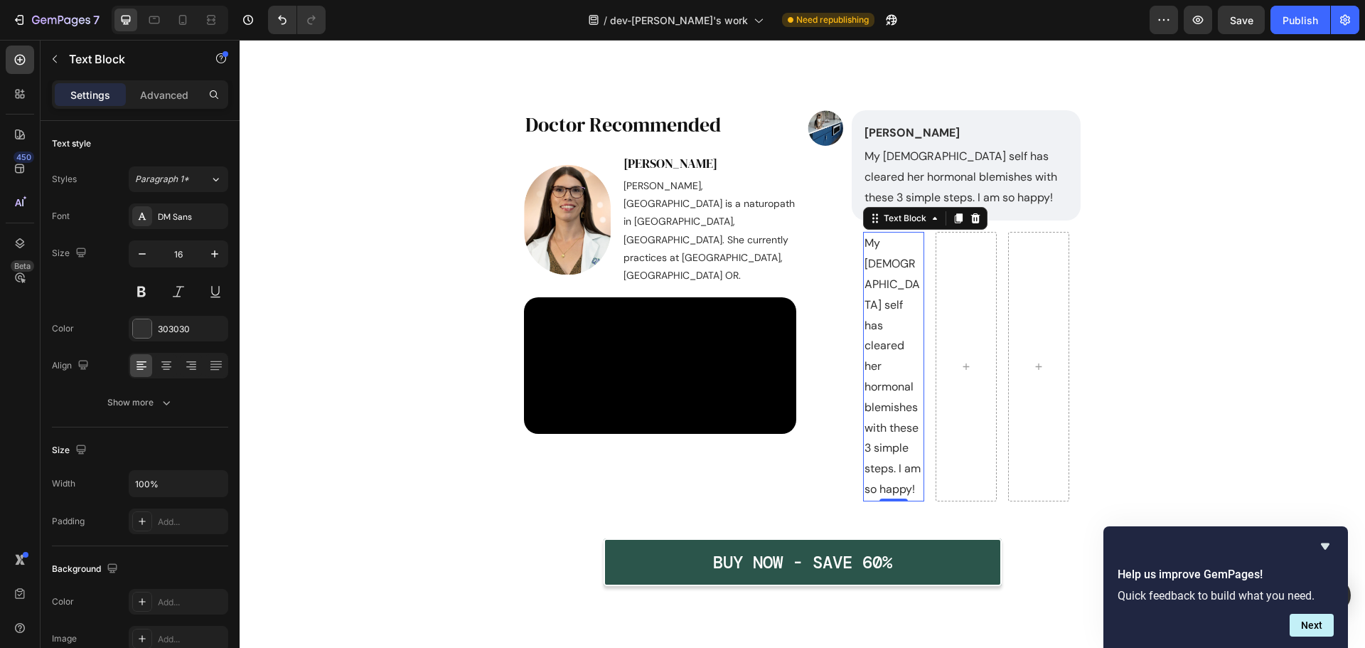
click at [855, 295] on div "My 43 year old self has cleared her hormonal blemishes with these 3 simple step…" at bounding box center [966, 366] width 229 height 292
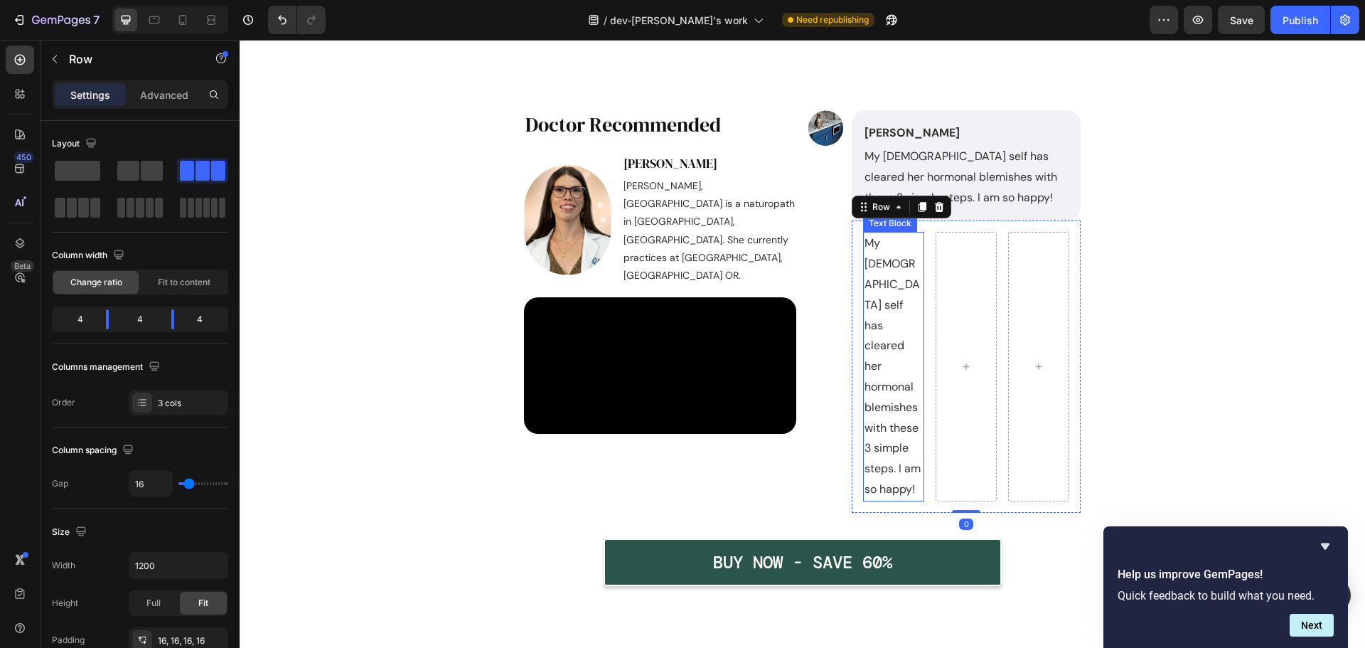
click at [888, 296] on p "My [DEMOGRAPHIC_DATA] self has cleared her hormonal blemishes with these 3 simp…" at bounding box center [894, 366] width 58 height 266
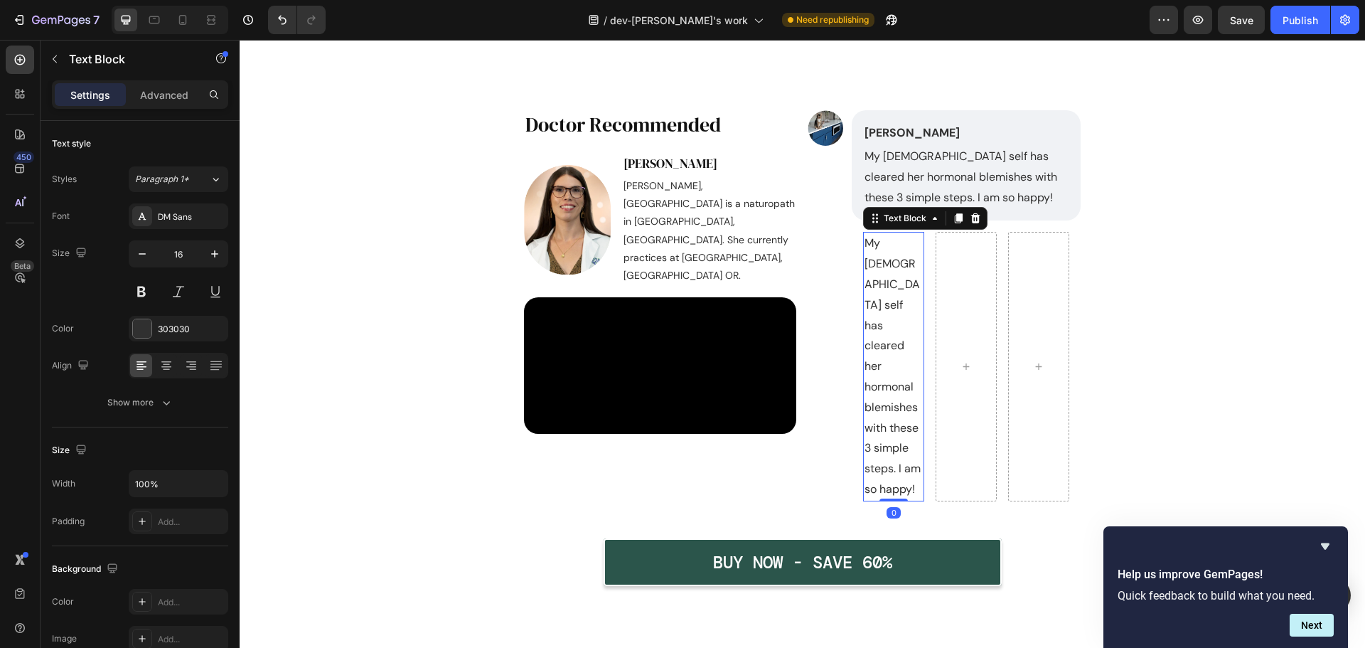
click at [888, 296] on p "My [DEMOGRAPHIC_DATA] self has cleared her hormonal blemishes with these 3 simp…" at bounding box center [894, 366] width 58 height 266
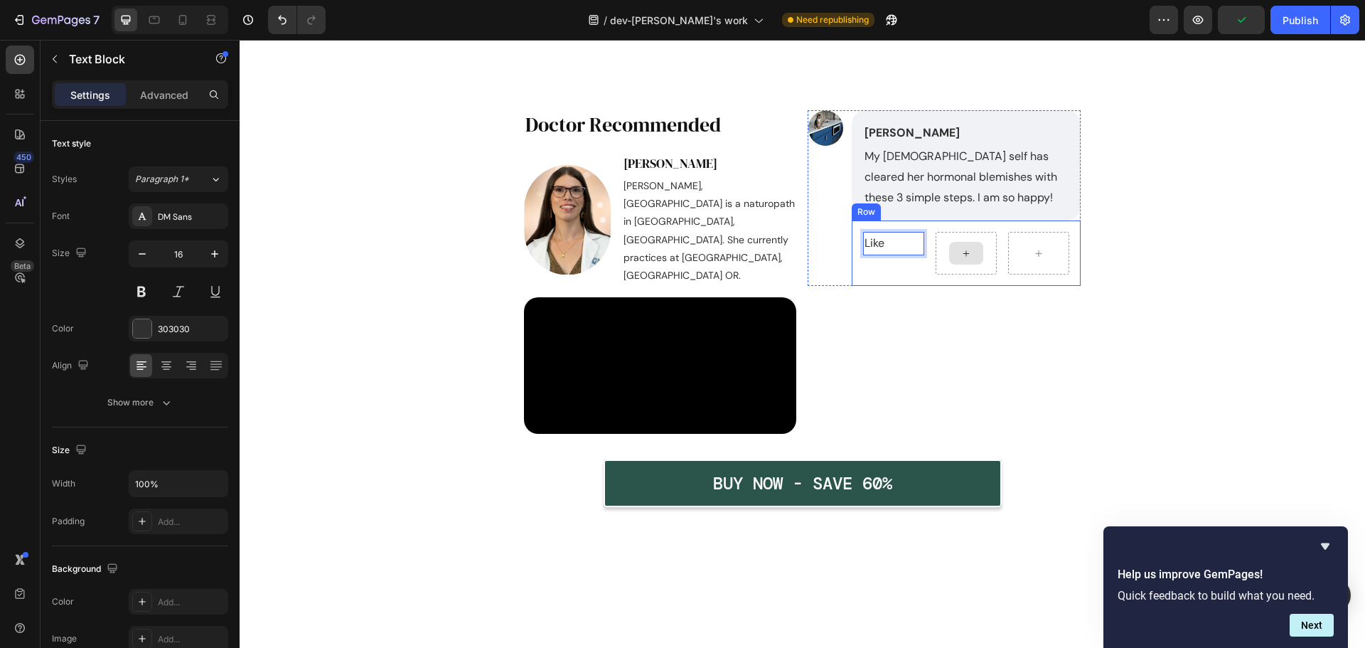
click at [939, 262] on div at bounding box center [966, 253] width 61 height 43
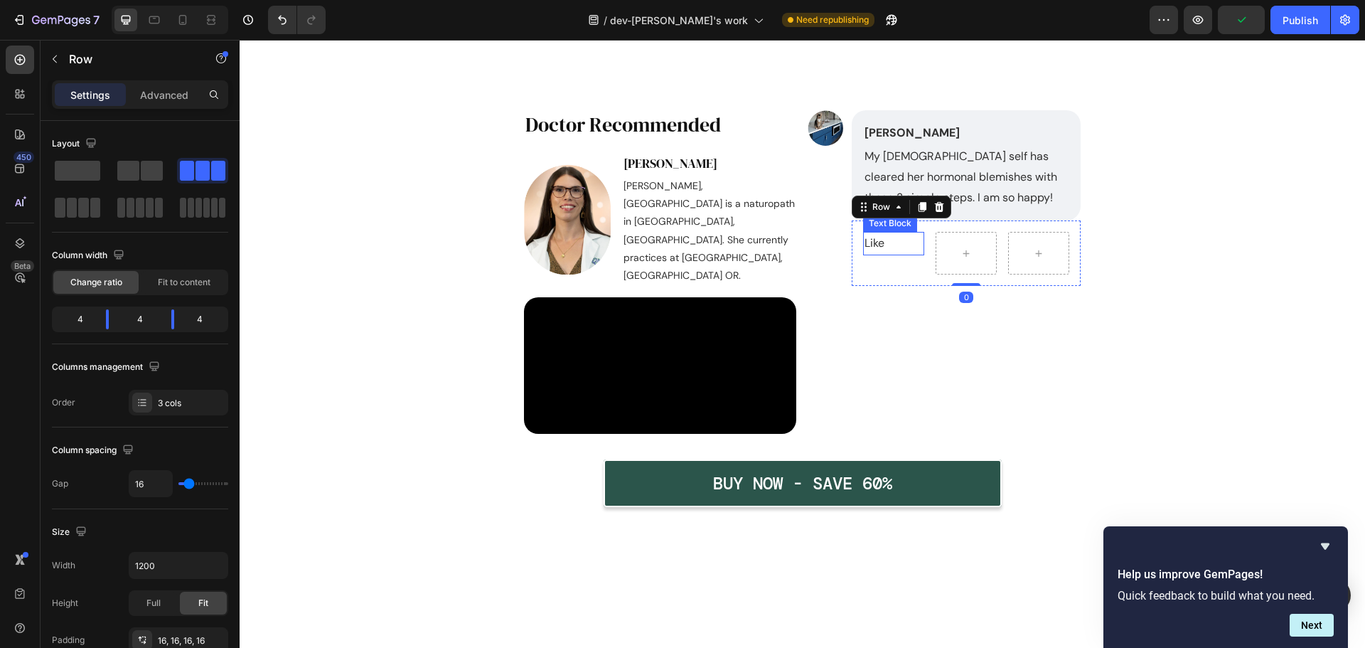
click at [890, 249] on p "Like" at bounding box center [894, 243] width 58 height 21
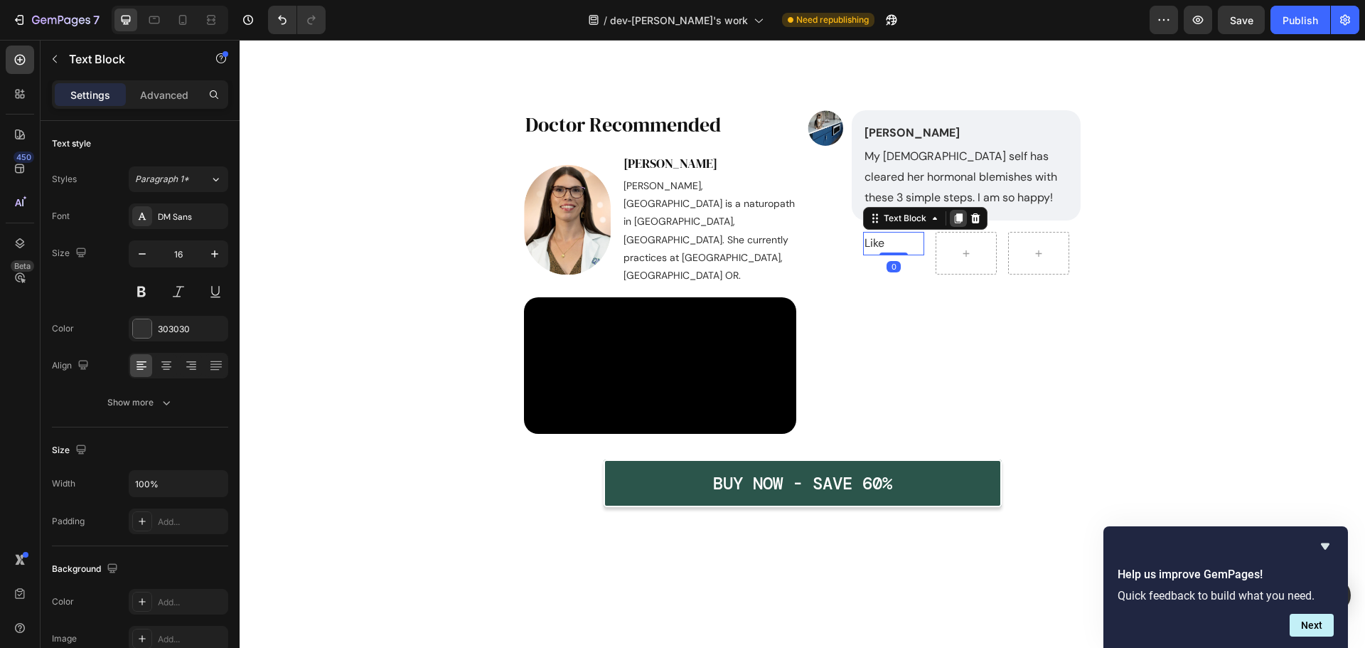
click at [953, 219] on icon at bounding box center [958, 218] width 11 height 11
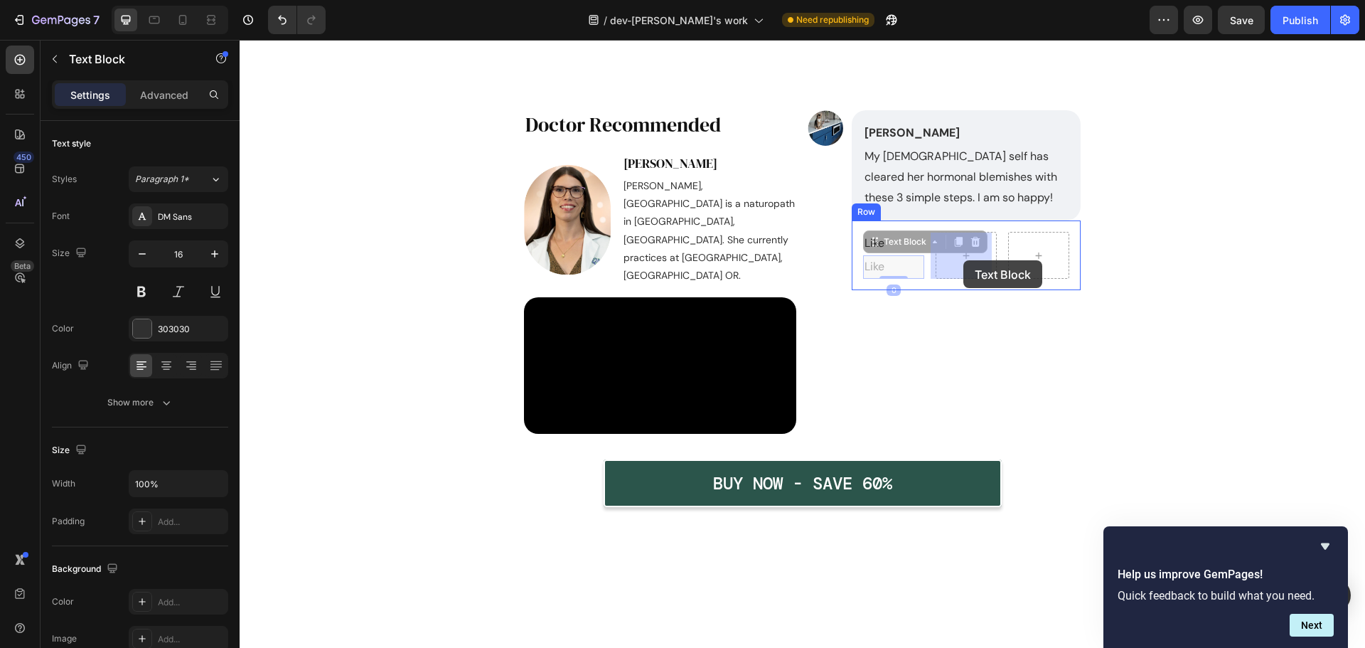
drag, startPoint x: 870, startPoint y: 251, endPoint x: 964, endPoint y: 260, distance: 94.3
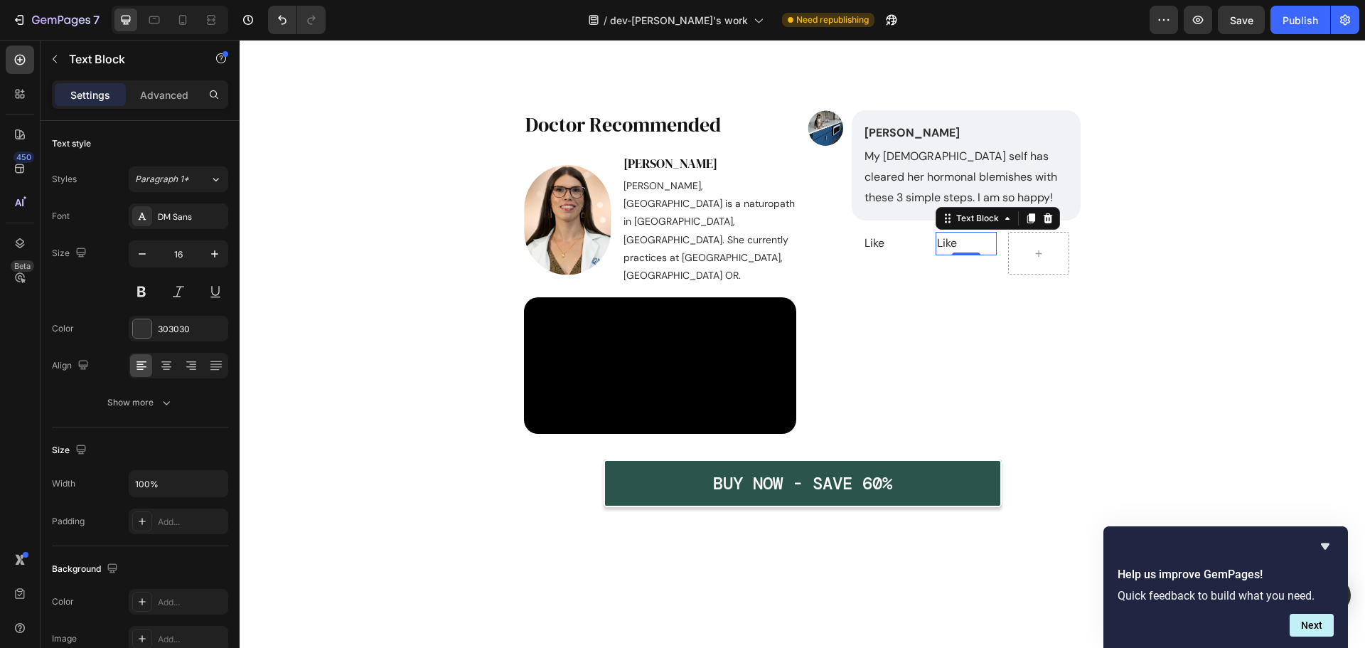
click at [967, 247] on p "Like" at bounding box center [966, 243] width 58 height 21
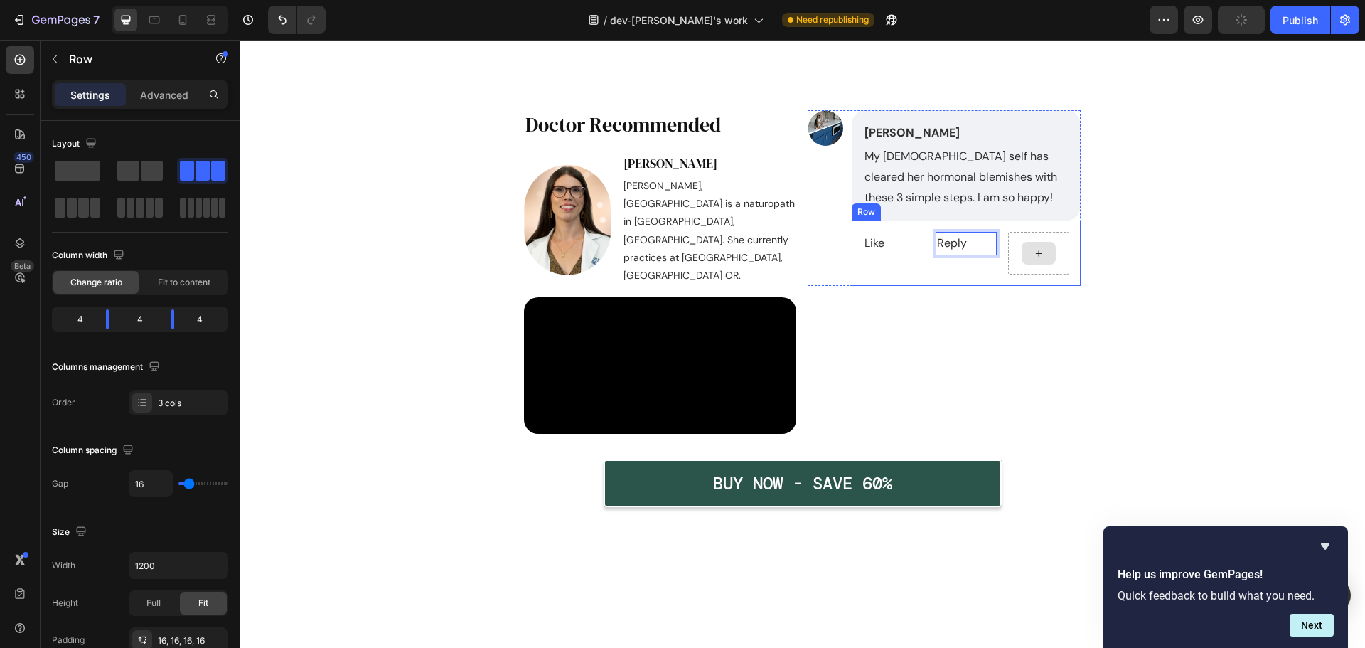
click at [1053, 271] on div at bounding box center [1038, 253] width 61 height 43
click at [946, 247] on p "Reply" at bounding box center [966, 243] width 58 height 21
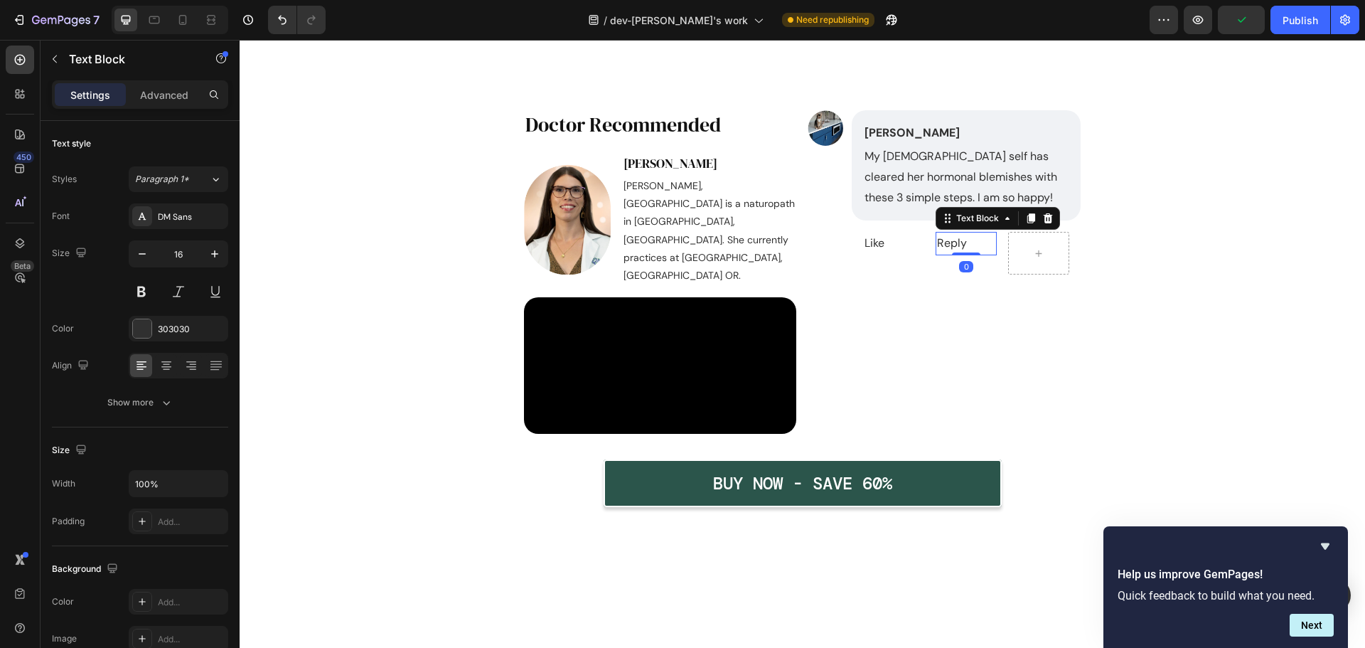
drag, startPoint x: 1024, startPoint y: 221, endPoint x: 1010, endPoint y: 226, distance: 15.1
click at [1028, 221] on icon at bounding box center [1032, 219] width 8 height 10
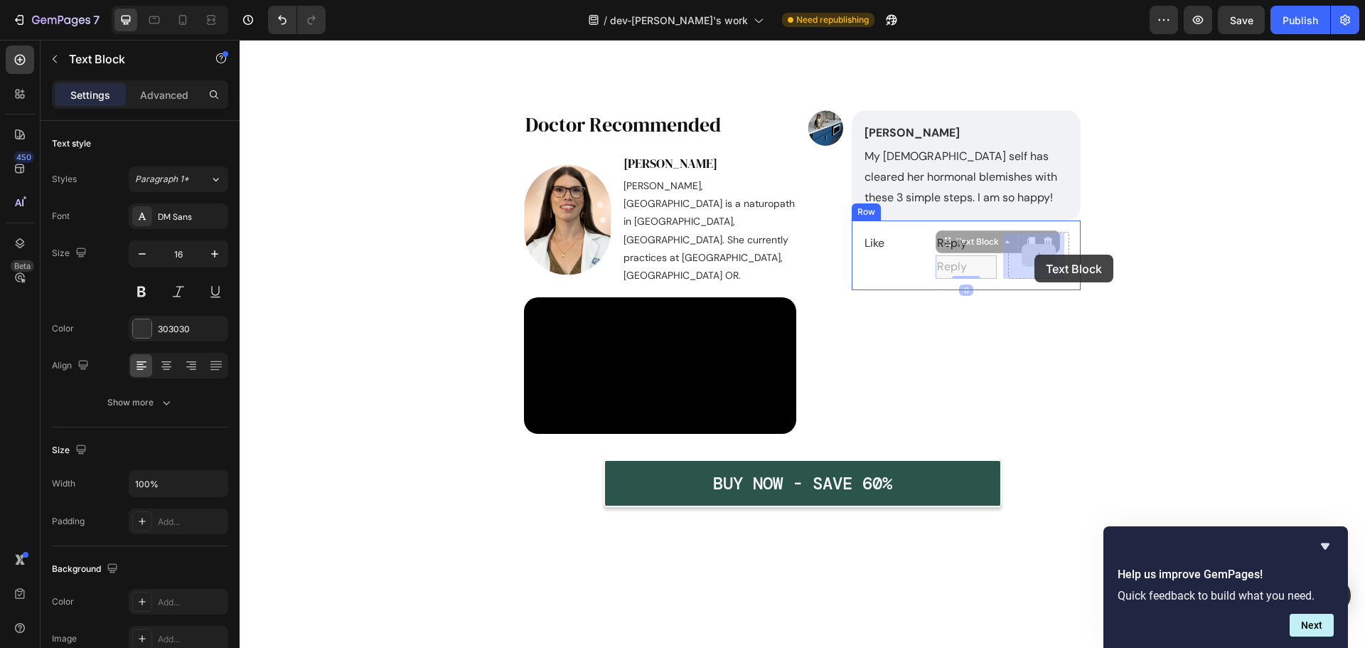
drag, startPoint x: 943, startPoint y: 243, endPoint x: 1035, endPoint y: 255, distance: 92.4
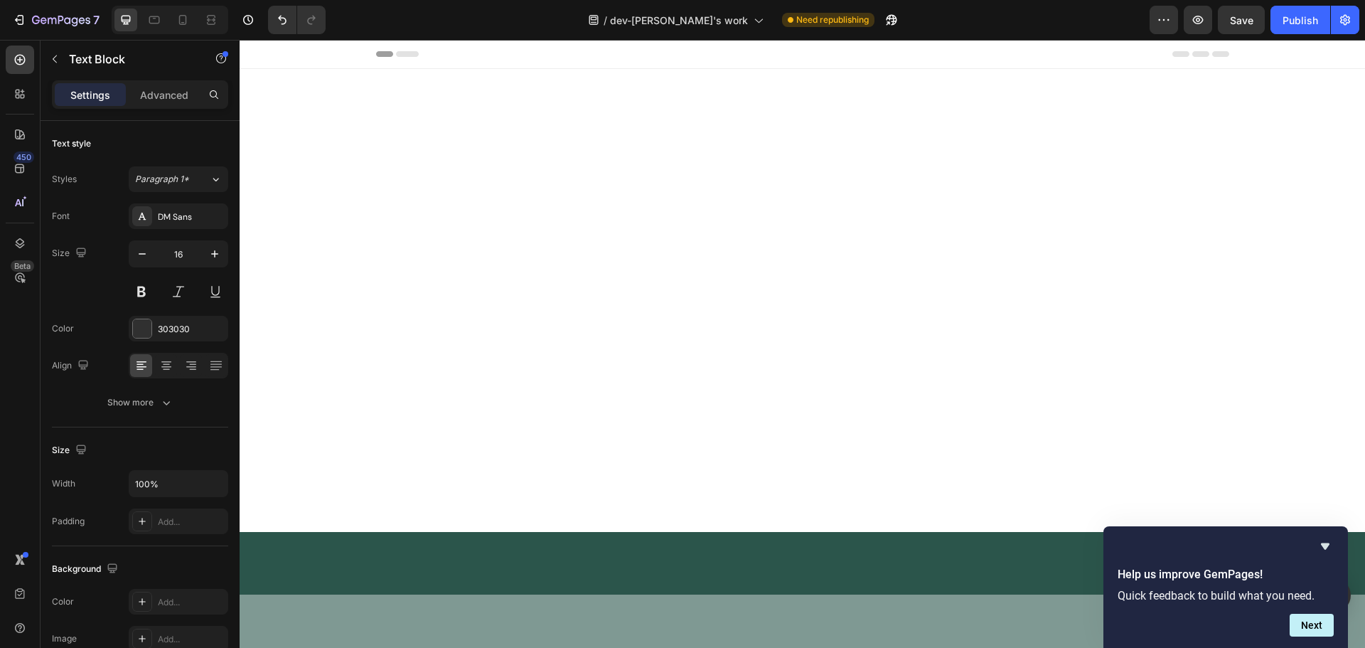
scroll to position [7568, 0]
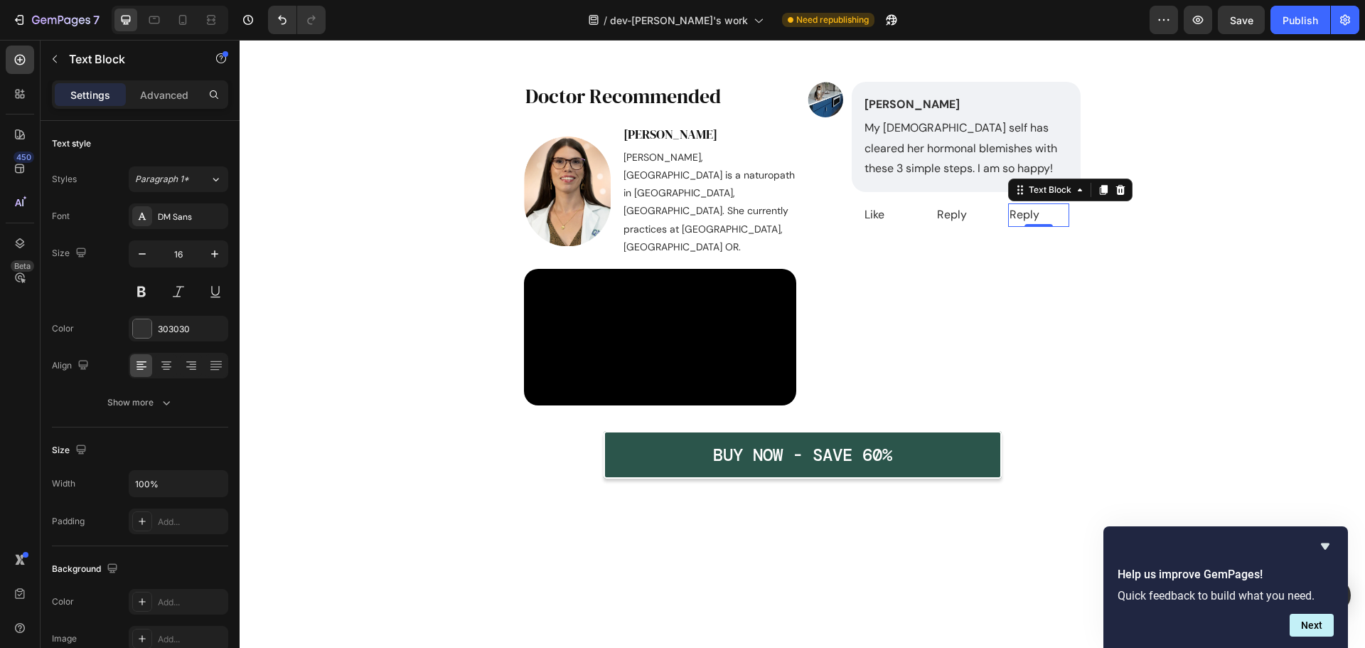
click at [1033, 225] on p "Reply" at bounding box center [1039, 215] width 58 height 21
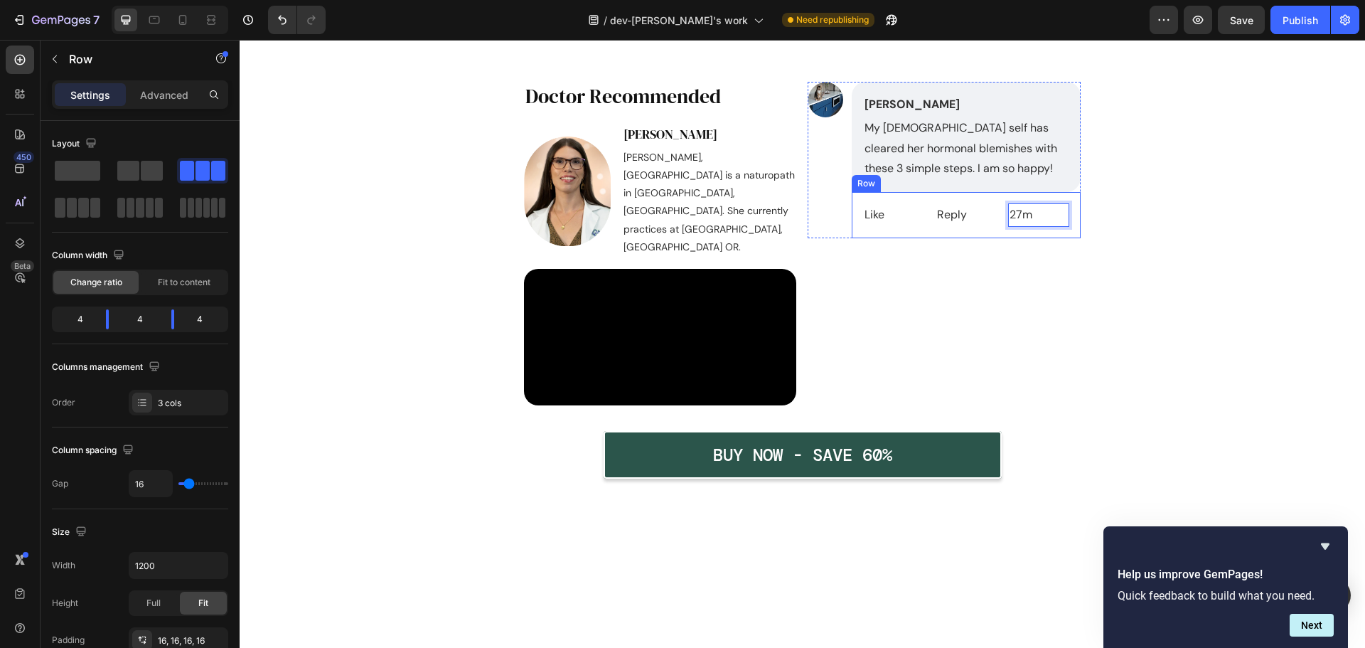
click at [939, 238] on div "Like Text Block Reply Text Block 27m Text Block 0 Row" at bounding box center [966, 215] width 229 height 46
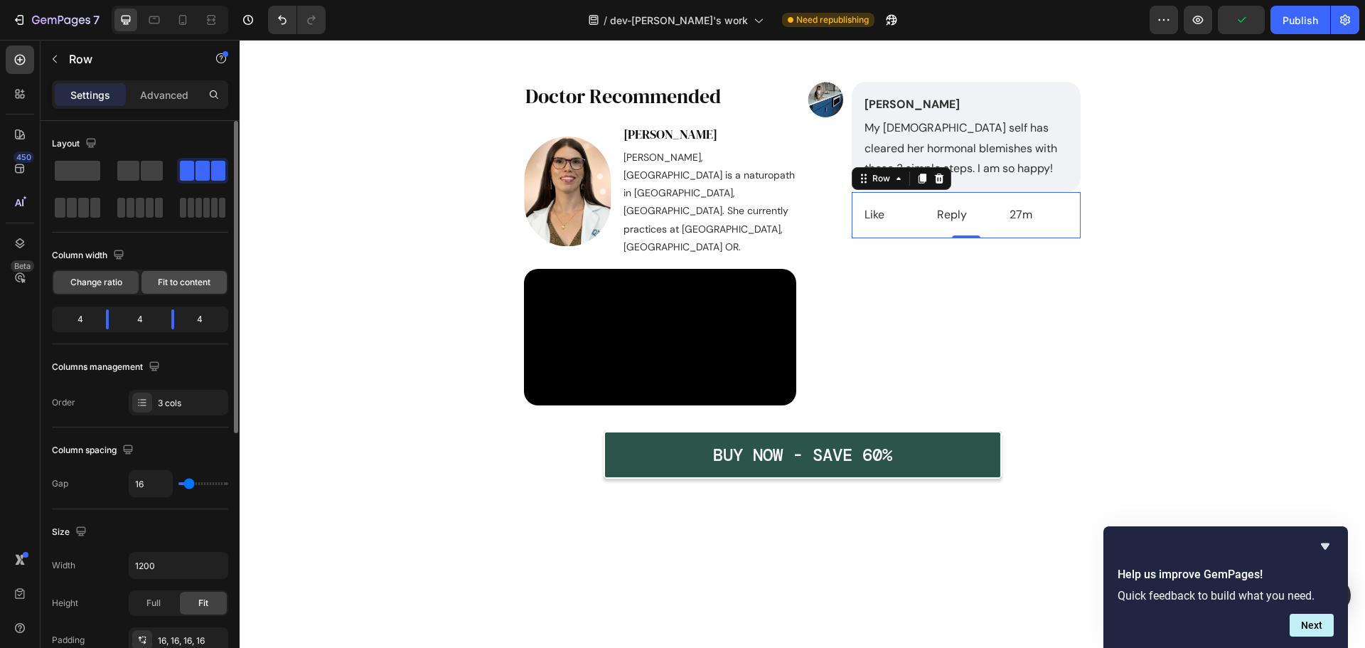
click at [186, 275] on div "Fit to content" at bounding box center [184, 282] width 85 height 23
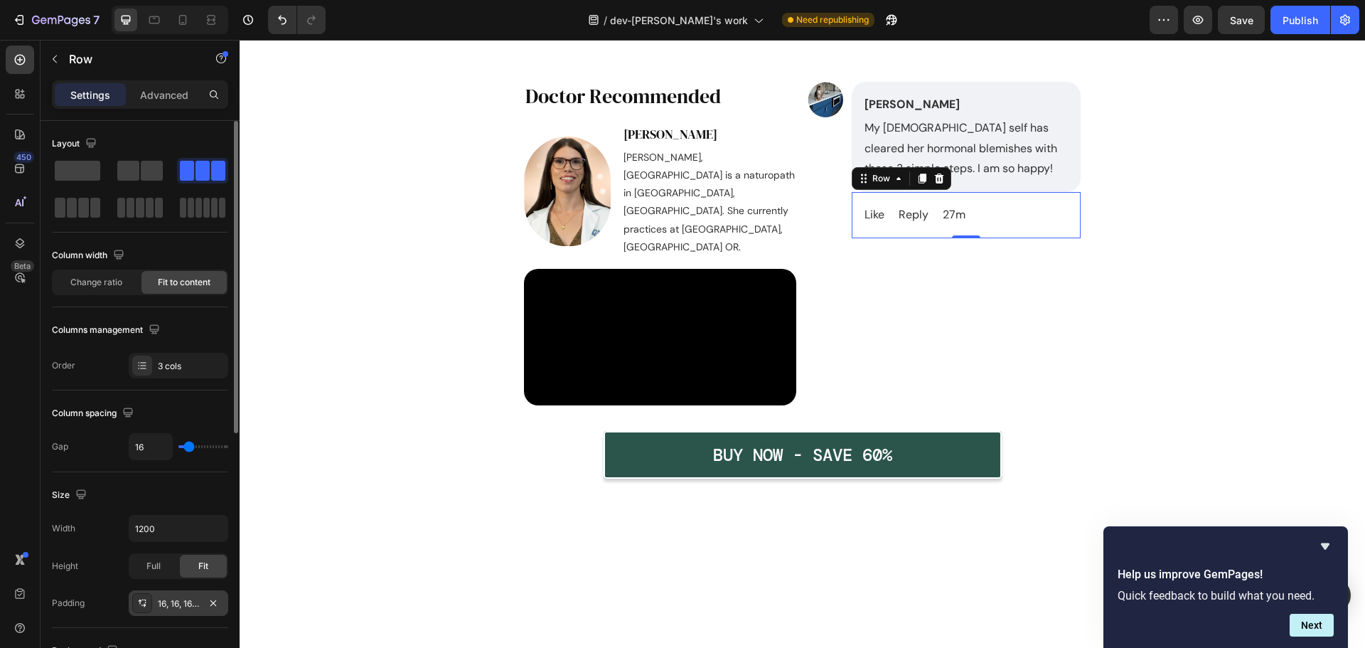
click at [177, 595] on div "16, 16, 16, 16" at bounding box center [179, 603] width 100 height 26
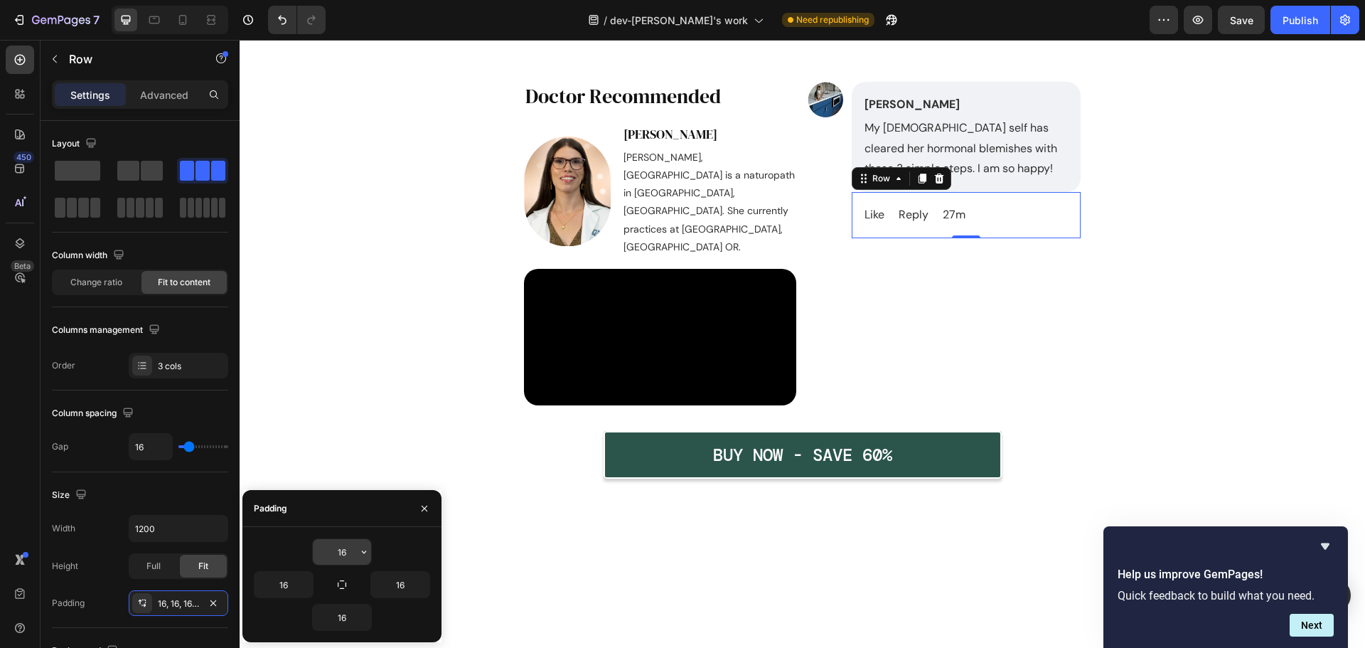
click at [342, 554] on input "16" at bounding box center [342, 552] width 58 height 26
type input "4"
click at [335, 627] on input "16" at bounding box center [342, 617] width 58 height 26
type input "4"
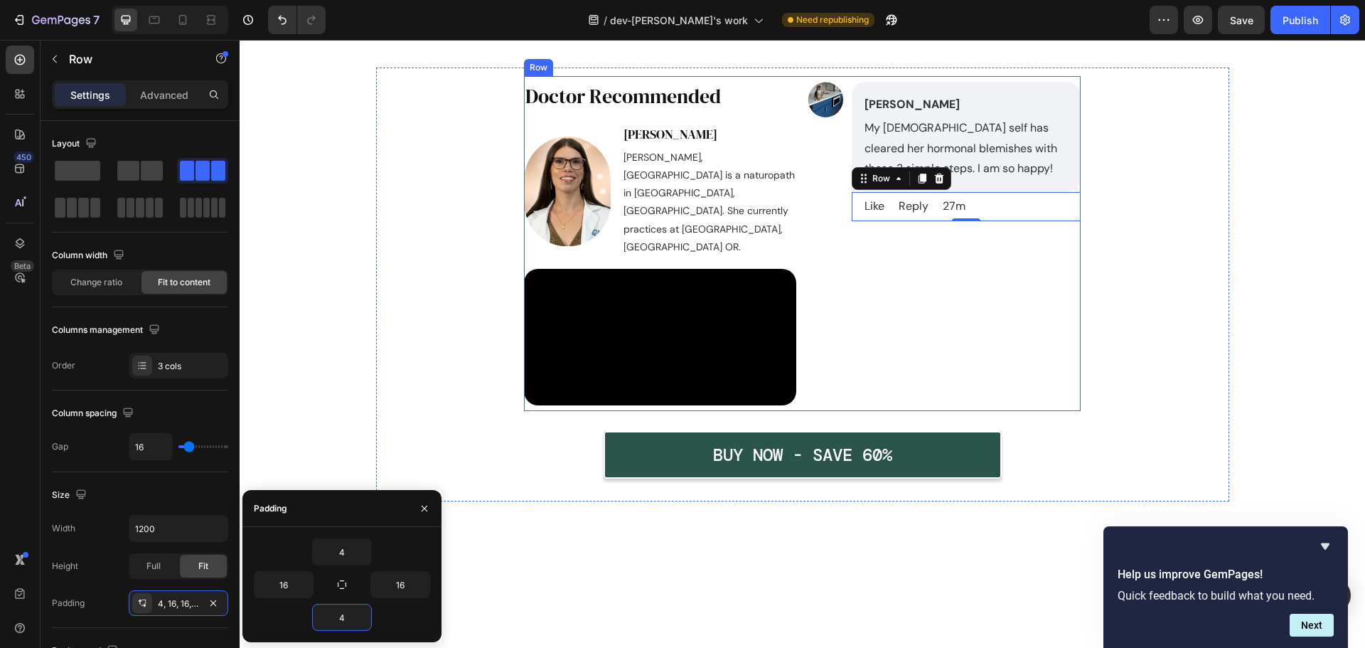
click at [949, 300] on div "Image Melissa A Kubacki Text Block My 43 year old self has cleared her hormonal…" at bounding box center [944, 244] width 273 height 324
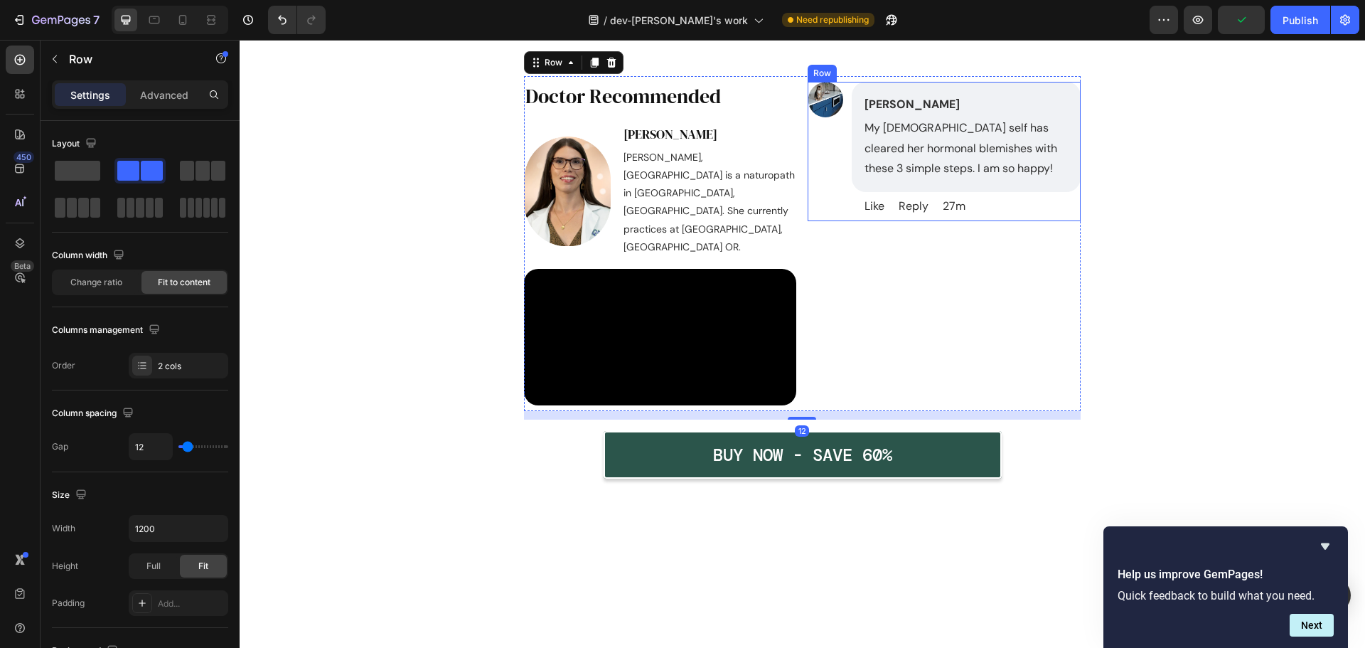
click at [828, 221] on div "Image" at bounding box center [826, 151] width 36 height 139
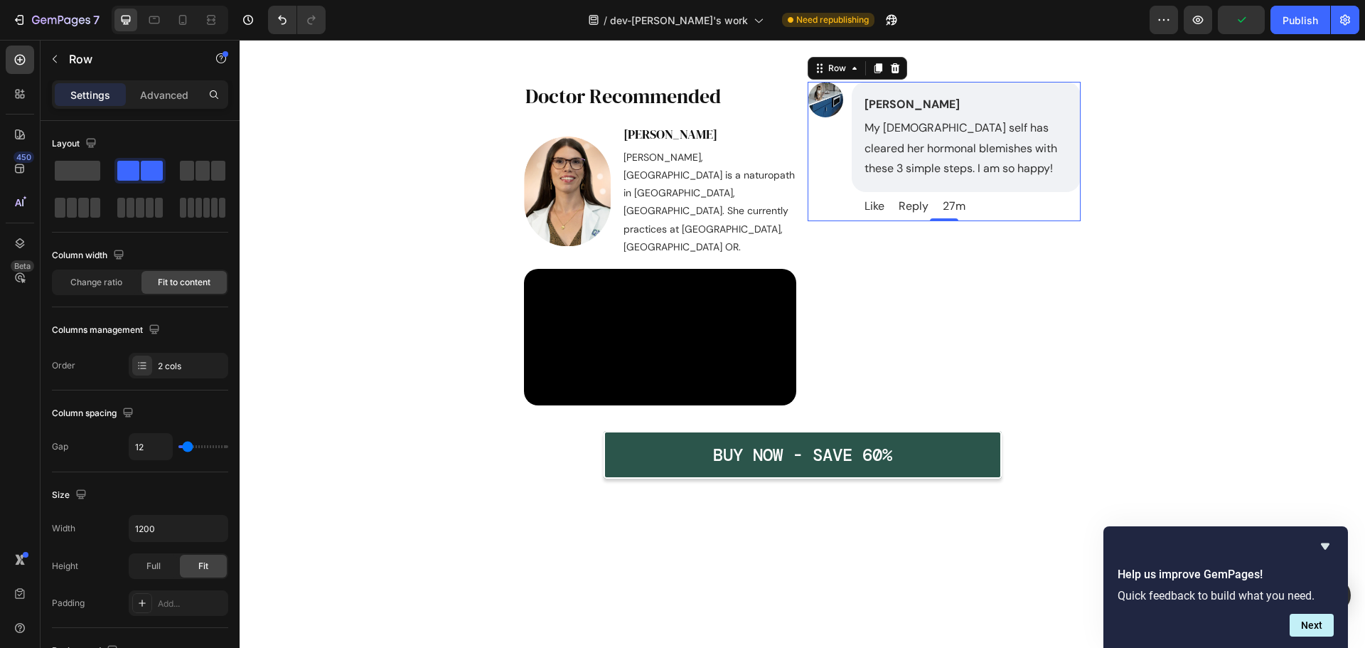
scroll to position [7497, 0]
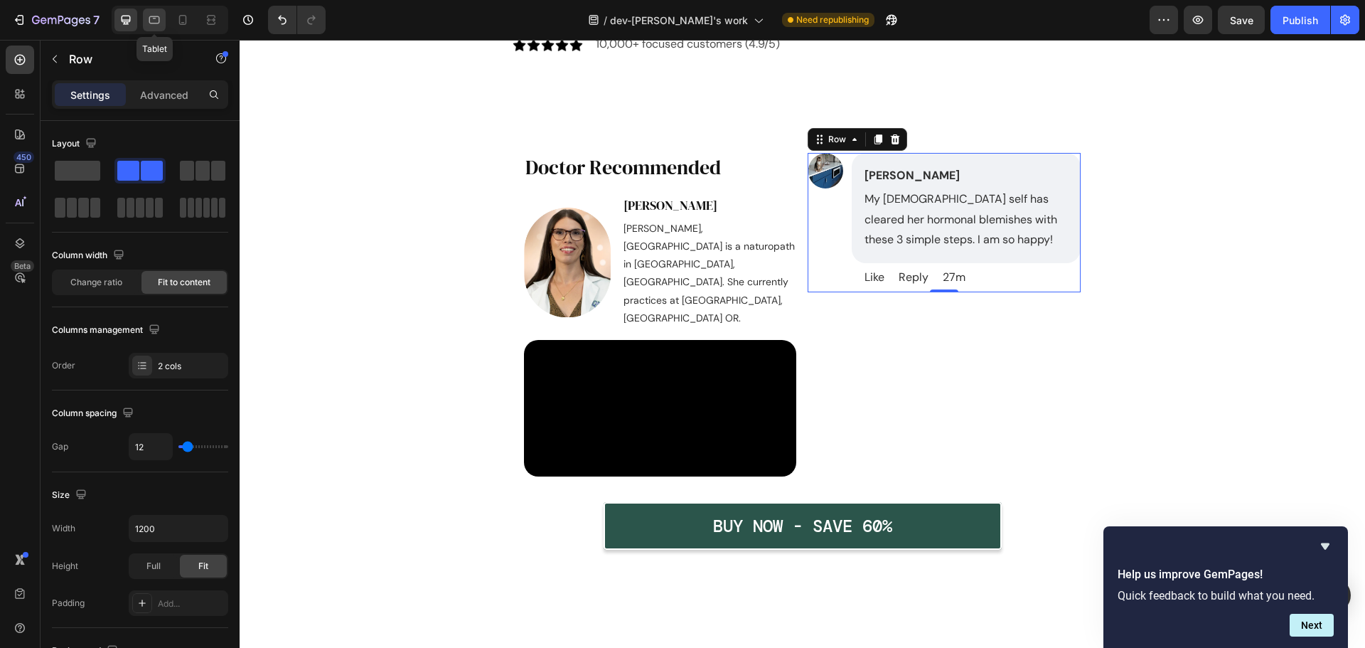
click at [151, 21] on icon at bounding box center [154, 20] width 14 height 14
type input "100%"
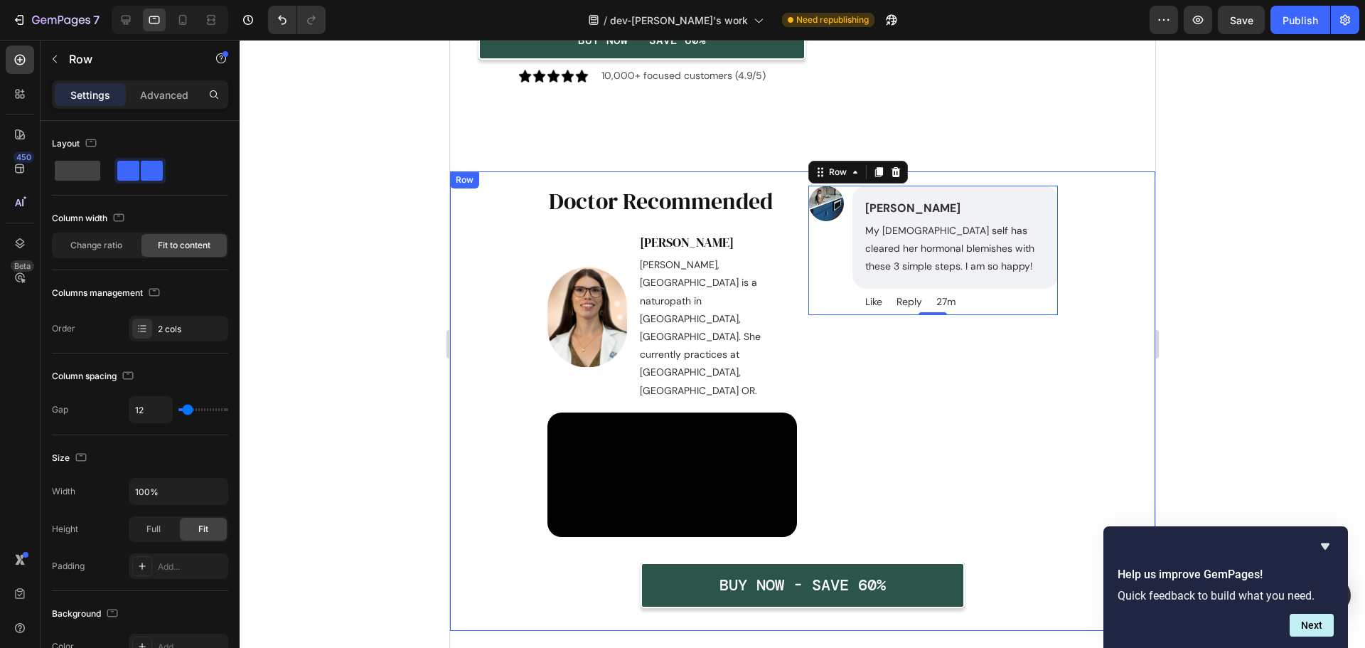
scroll to position [7423, 0]
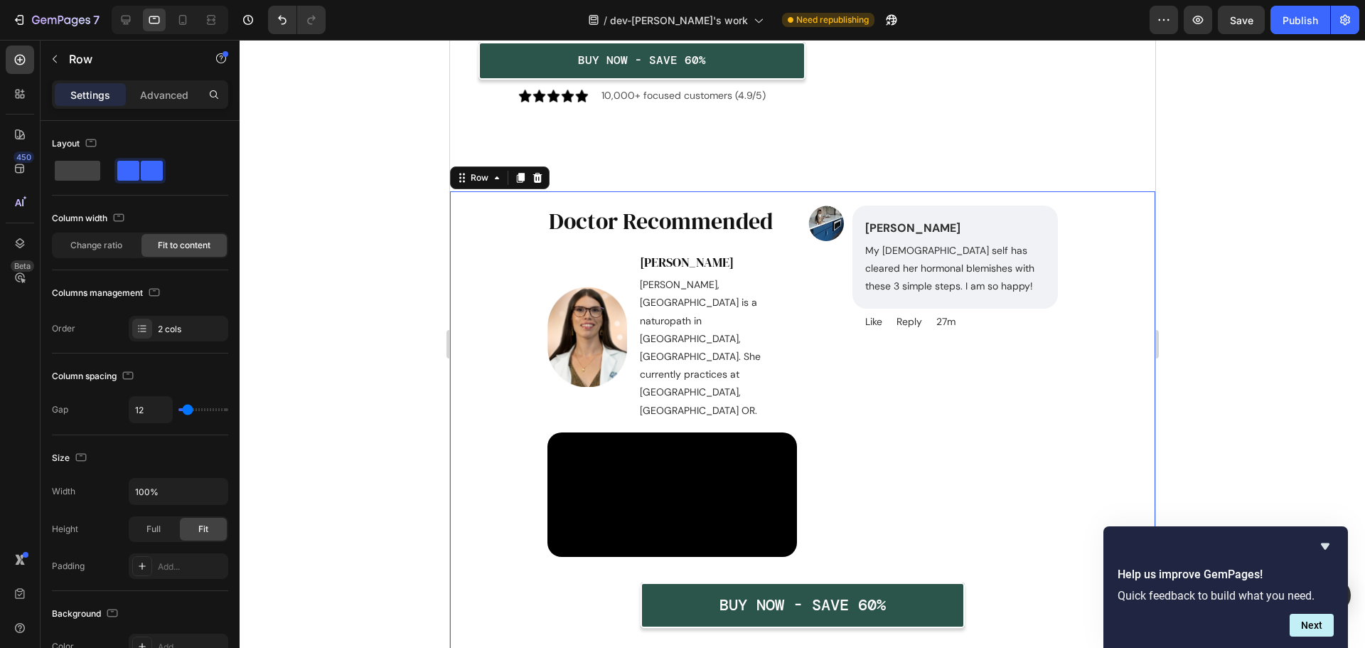
click at [515, 220] on div "Image Melissa A Kubacki Text Block My 43 year old self has cleared her hormonal…" at bounding box center [801, 415] width 671 height 448
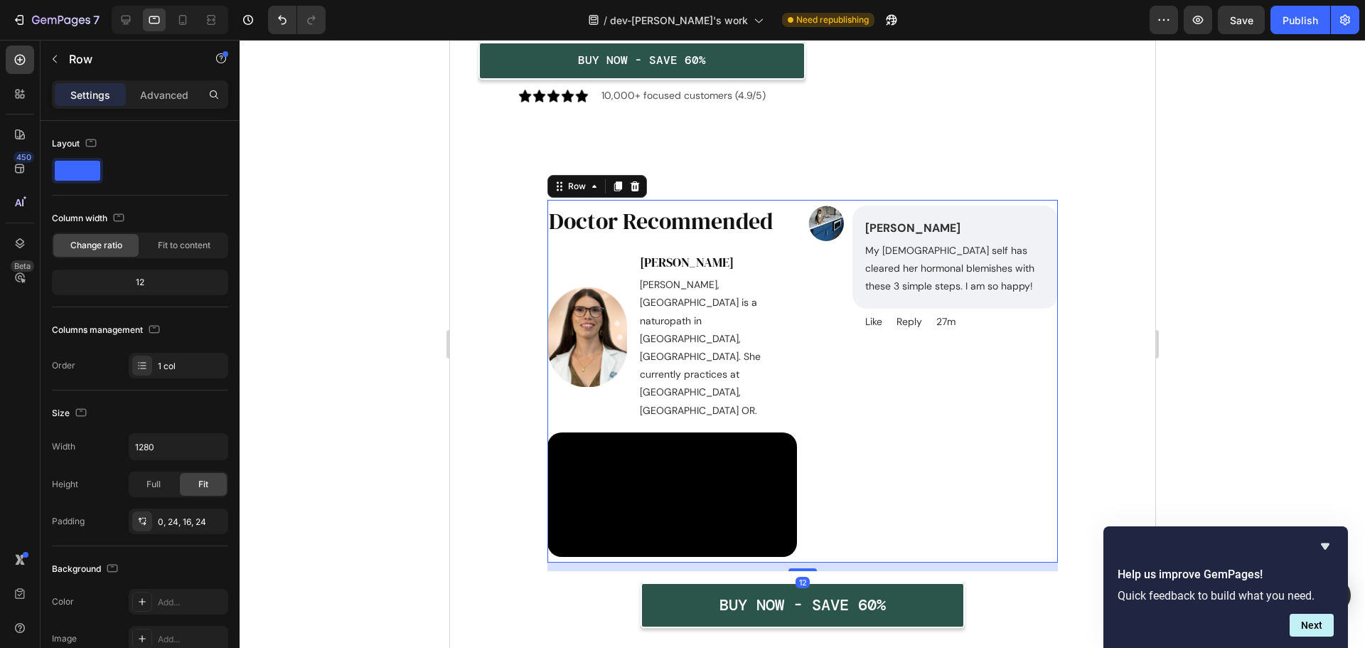
click at [562, 227] on div "Image Melissa A Kubacki Text Block My 43 year old self has cleared her hormonal…" at bounding box center [802, 381] width 510 height 363
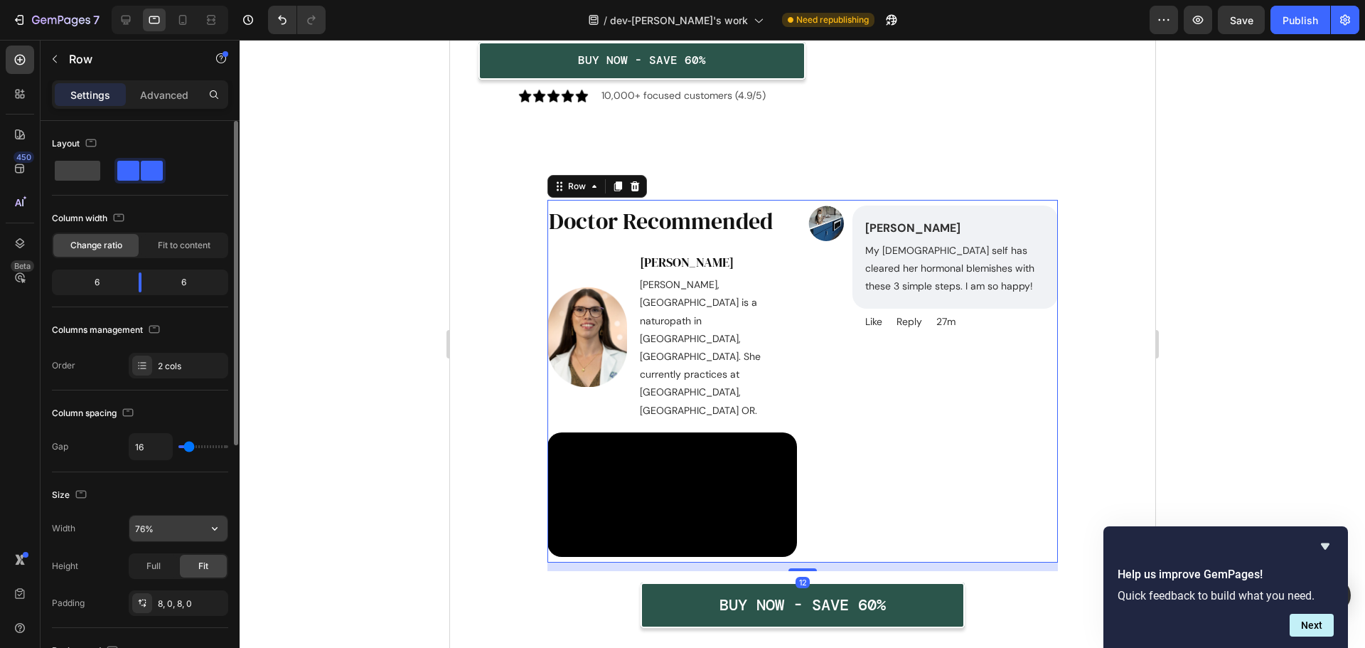
click at [179, 533] on input "76%" at bounding box center [178, 529] width 98 height 26
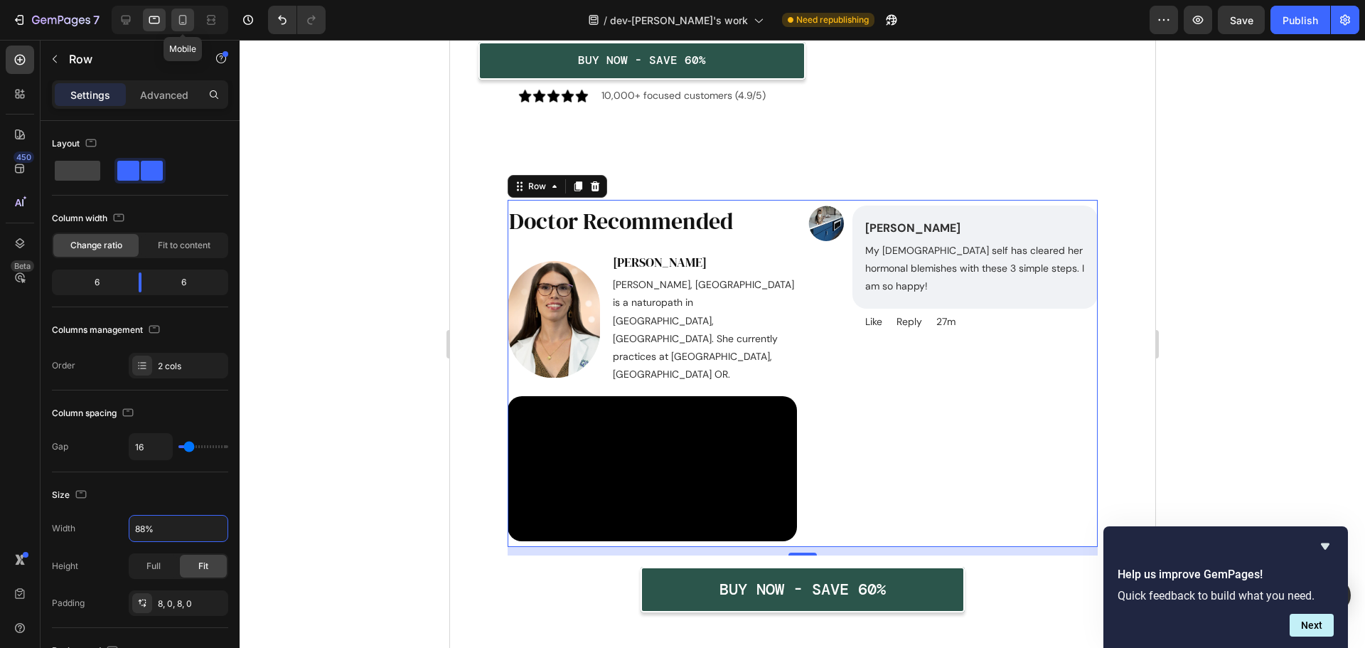
click at [180, 23] on icon at bounding box center [183, 20] width 8 height 10
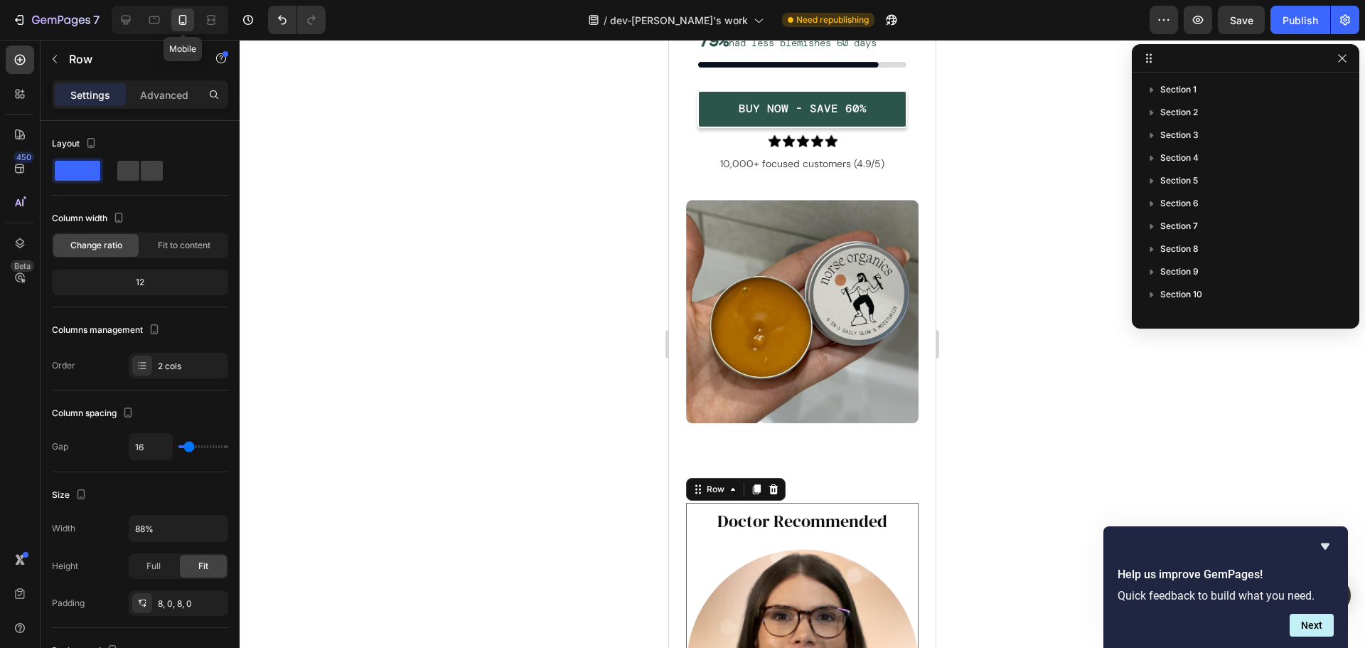
type input "100%"
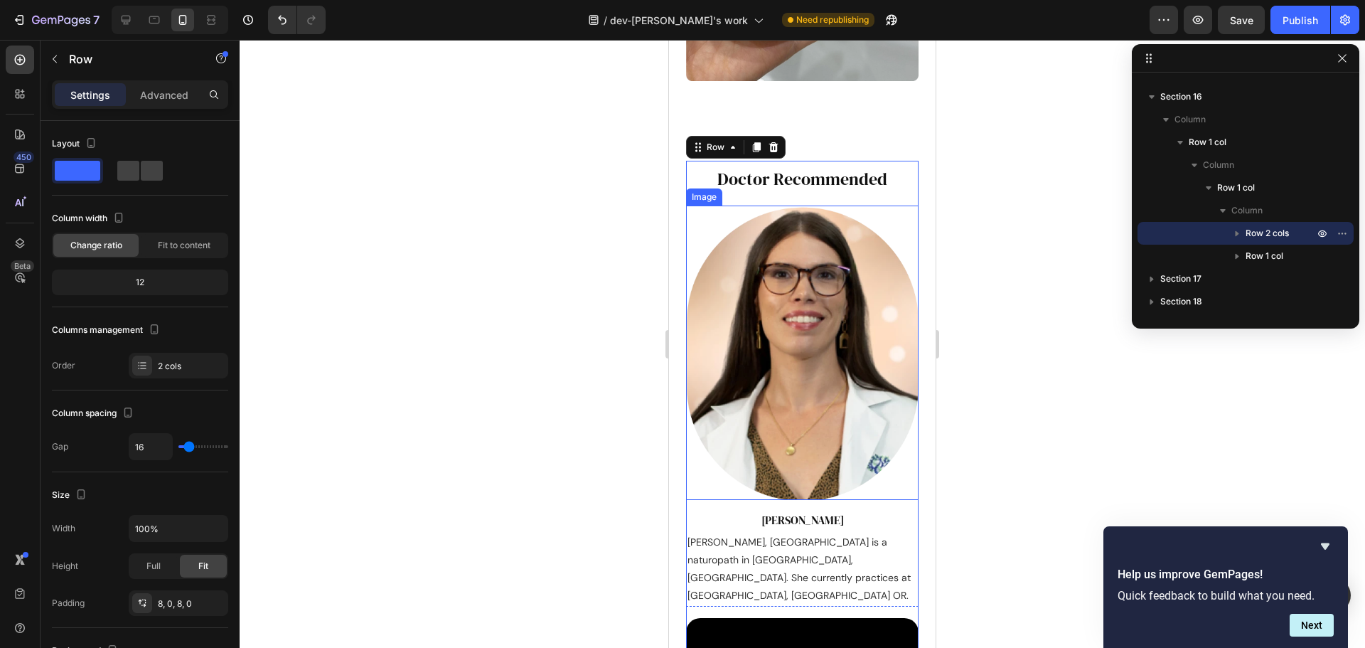
scroll to position [7765, 0]
click at [892, 494] on div "Image Dr. Laurel Ash Heading Dr. Laurel Ash, ND is a naturopath in Vancouver, W…" at bounding box center [802, 406] width 233 height 400
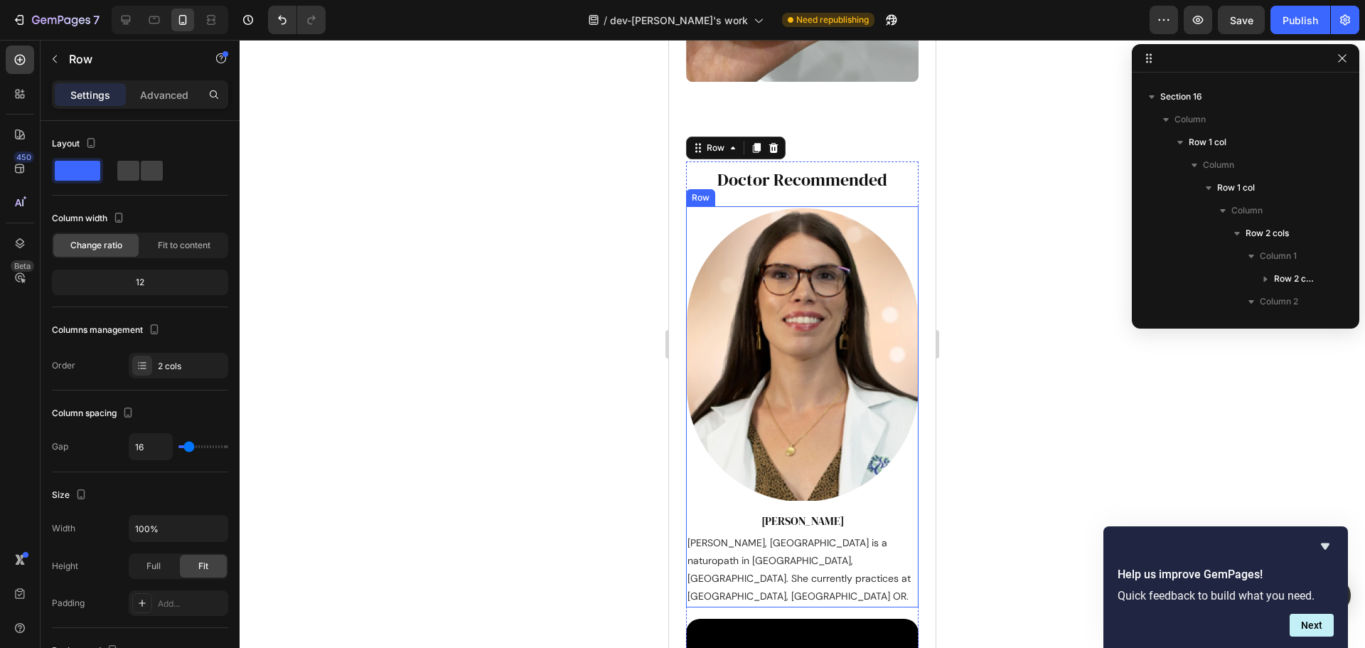
scroll to position [471, 0]
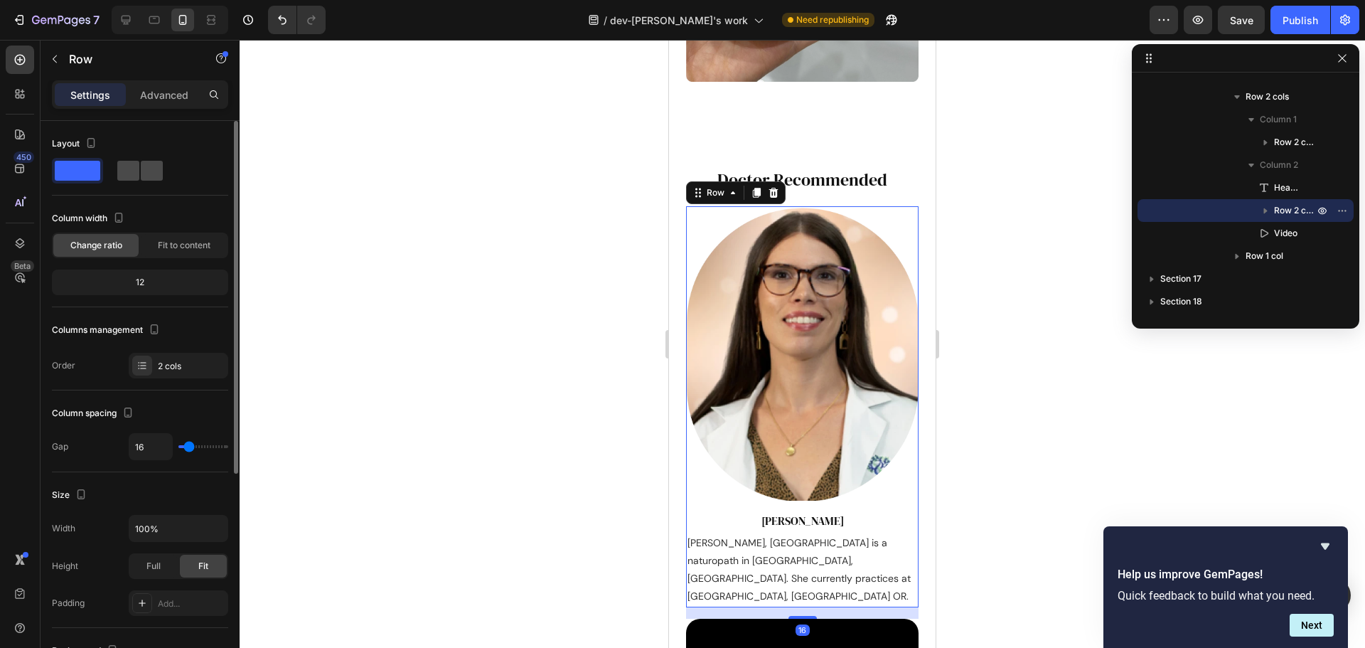
click at [150, 162] on span at bounding box center [152, 171] width 22 height 20
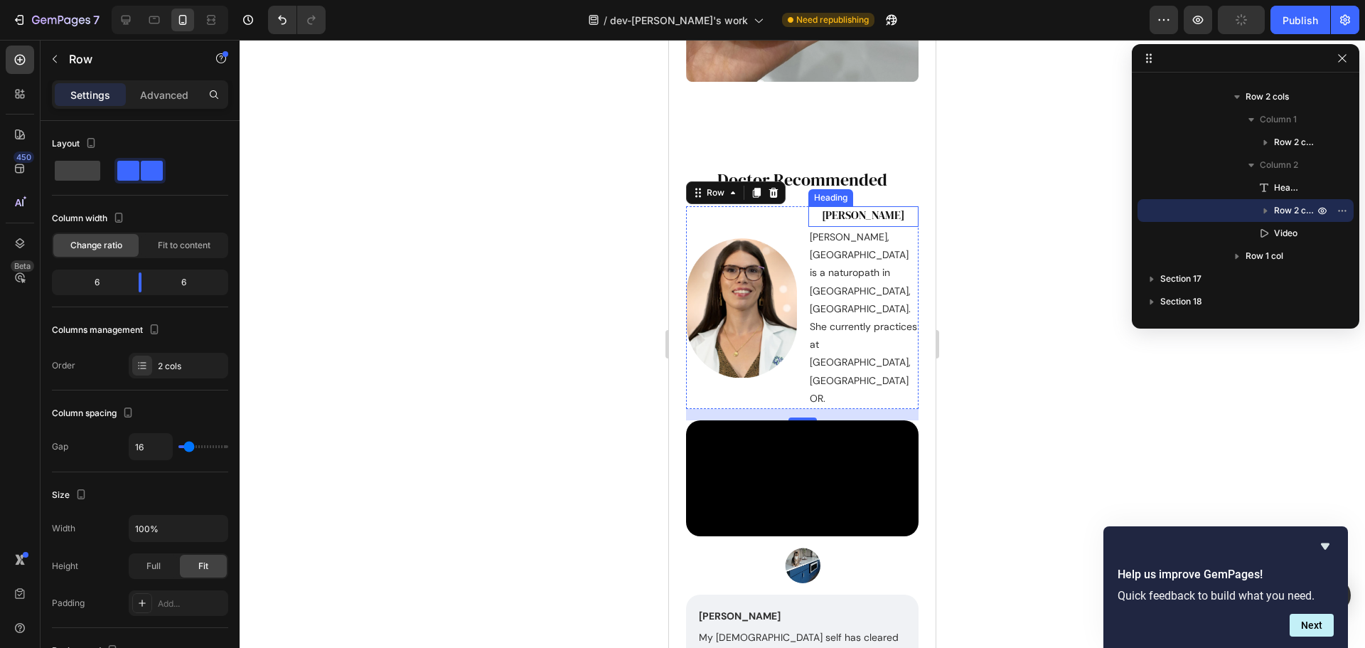
click at [863, 220] on p "[PERSON_NAME]" at bounding box center [864, 215] width 108 height 15
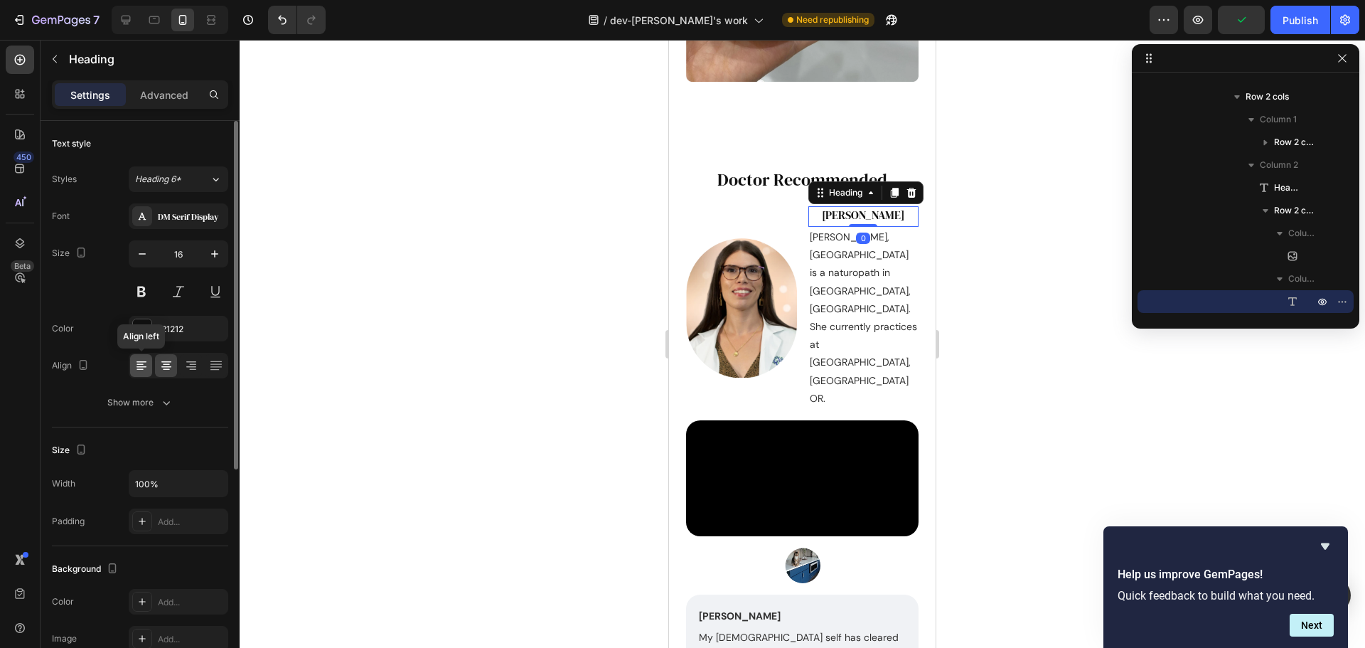
click at [148, 368] on icon at bounding box center [141, 365] width 14 height 14
click at [858, 285] on p "[PERSON_NAME], [GEOGRAPHIC_DATA] is a naturopath in [GEOGRAPHIC_DATA], [GEOGRAP…" at bounding box center [864, 317] width 108 height 179
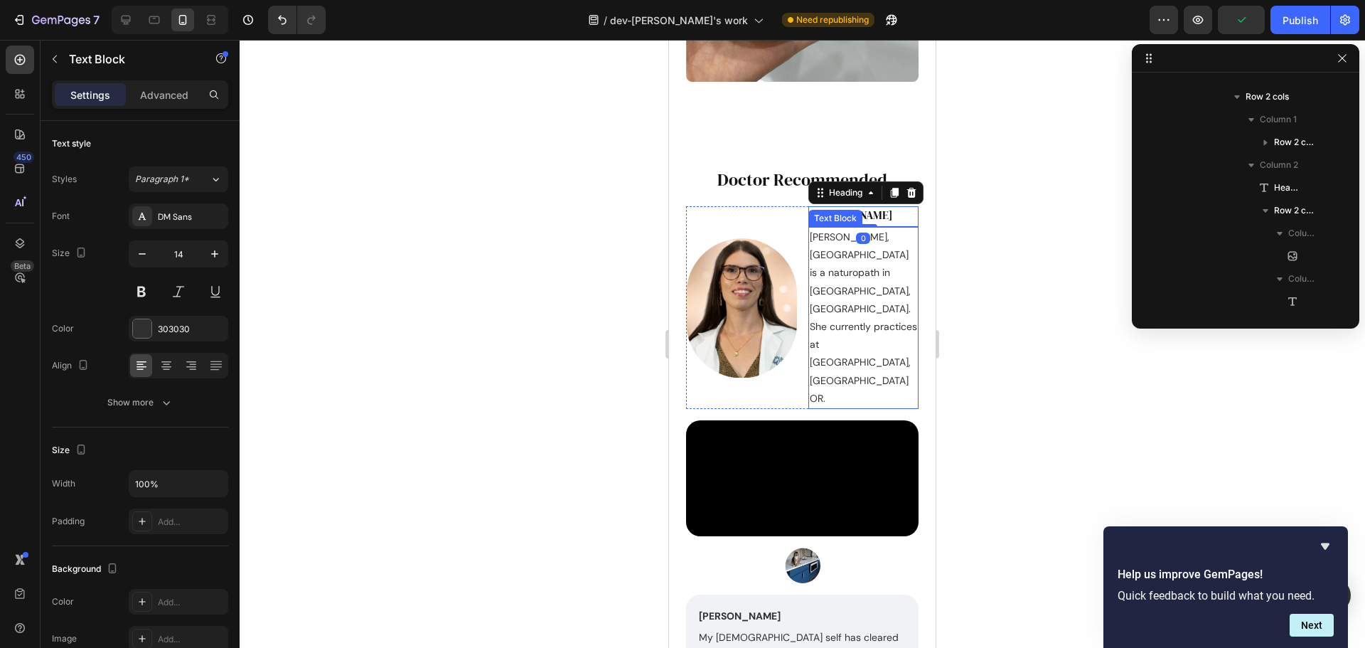
scroll to position [585, 0]
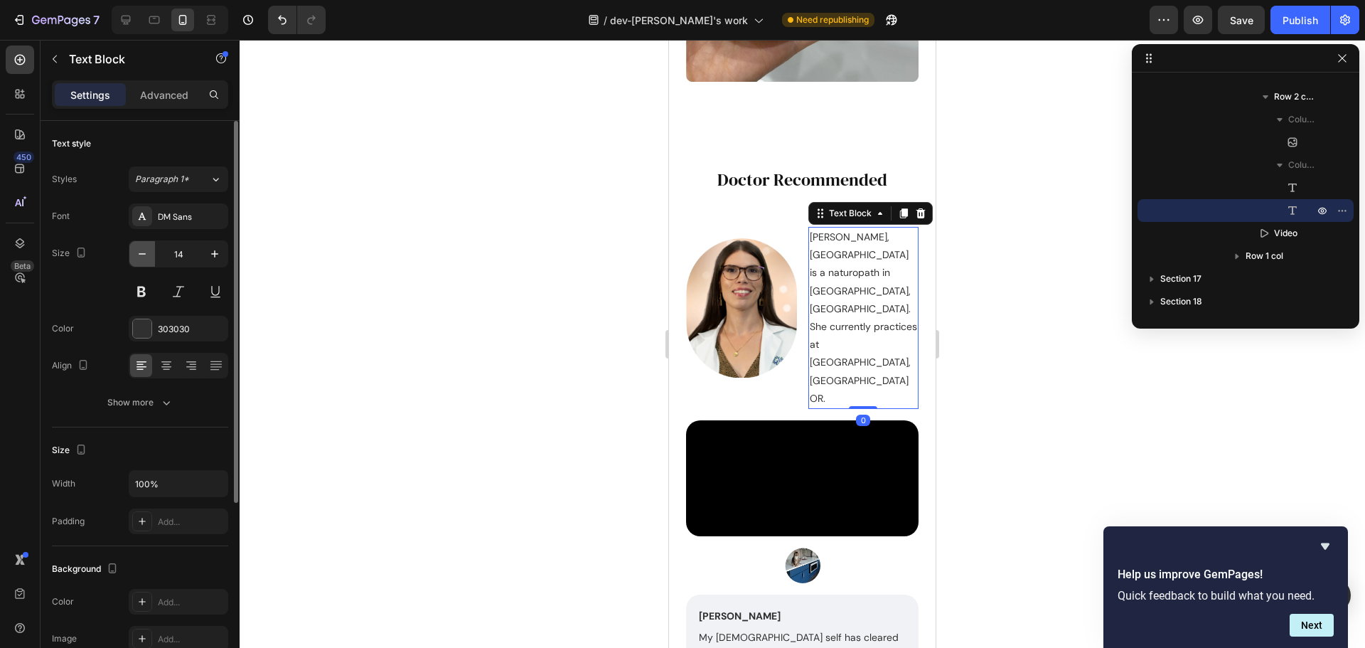
click at [150, 250] on button "button" at bounding box center [142, 254] width 26 height 26
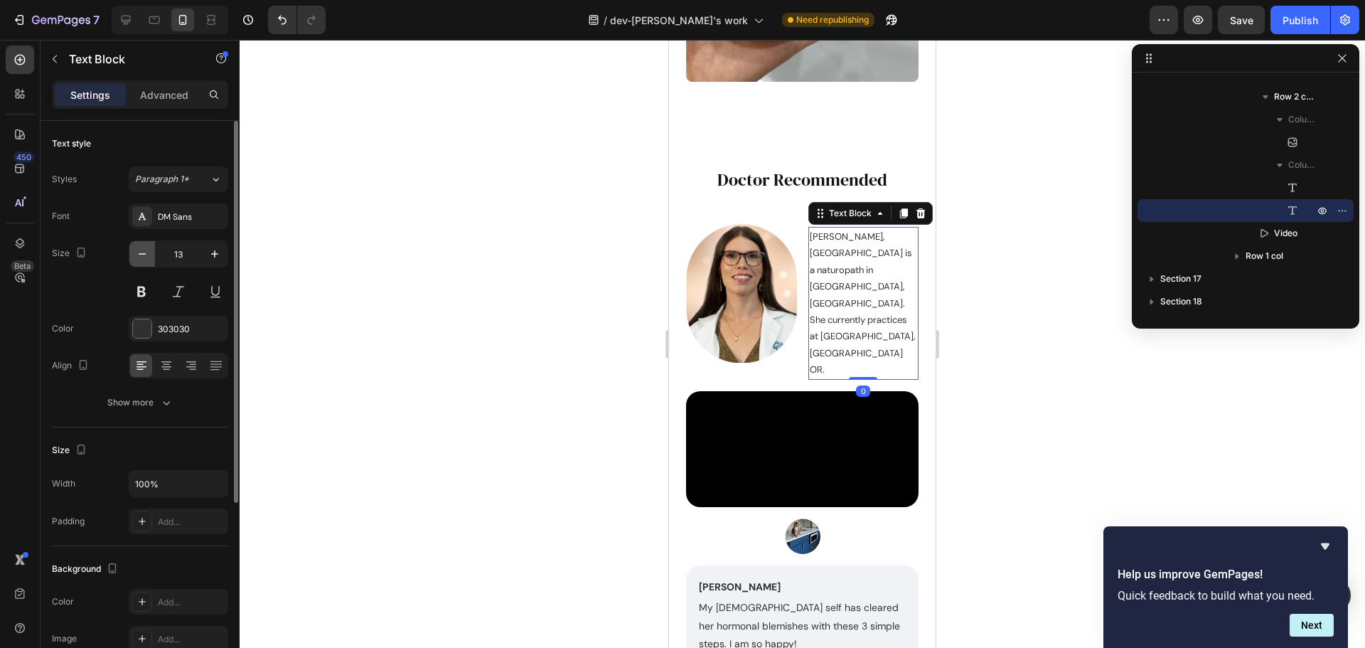
click at [150, 250] on button "button" at bounding box center [142, 254] width 26 height 26
type input "12"
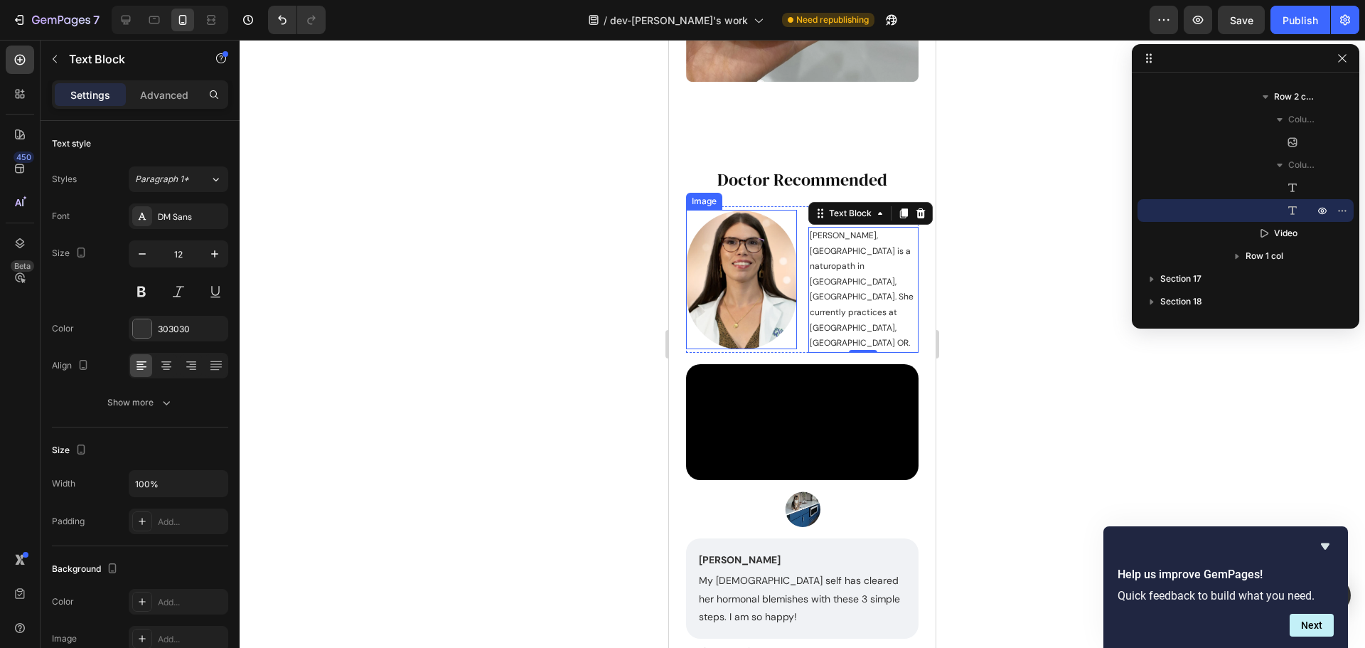
click at [788, 220] on img at bounding box center [741, 280] width 111 height 140
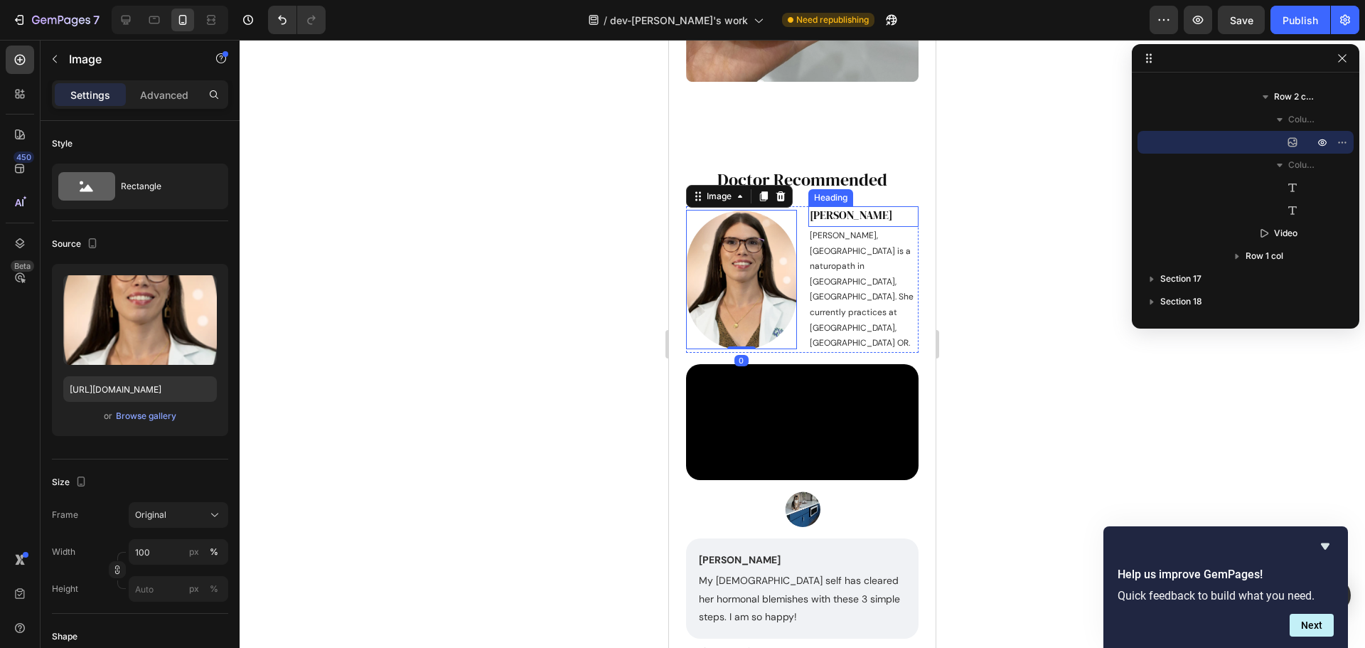
click at [846, 223] on p "[PERSON_NAME]" at bounding box center [864, 215] width 108 height 15
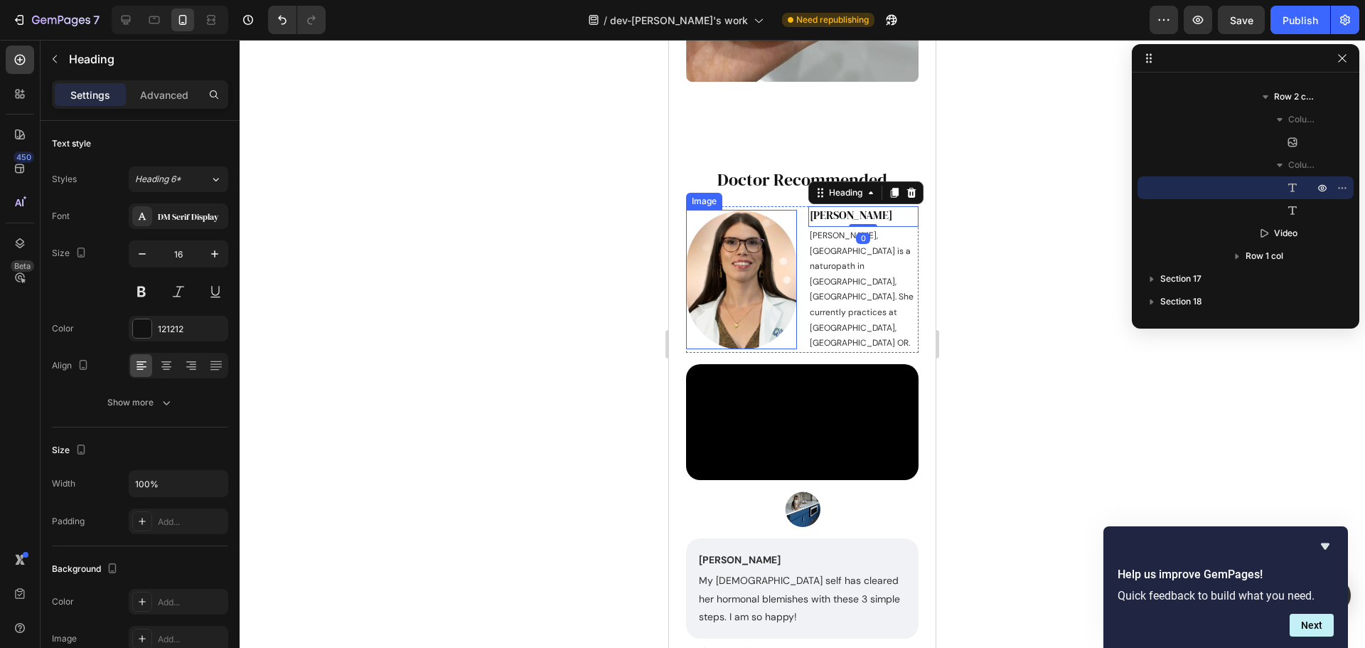
click at [790, 322] on img at bounding box center [741, 280] width 111 height 140
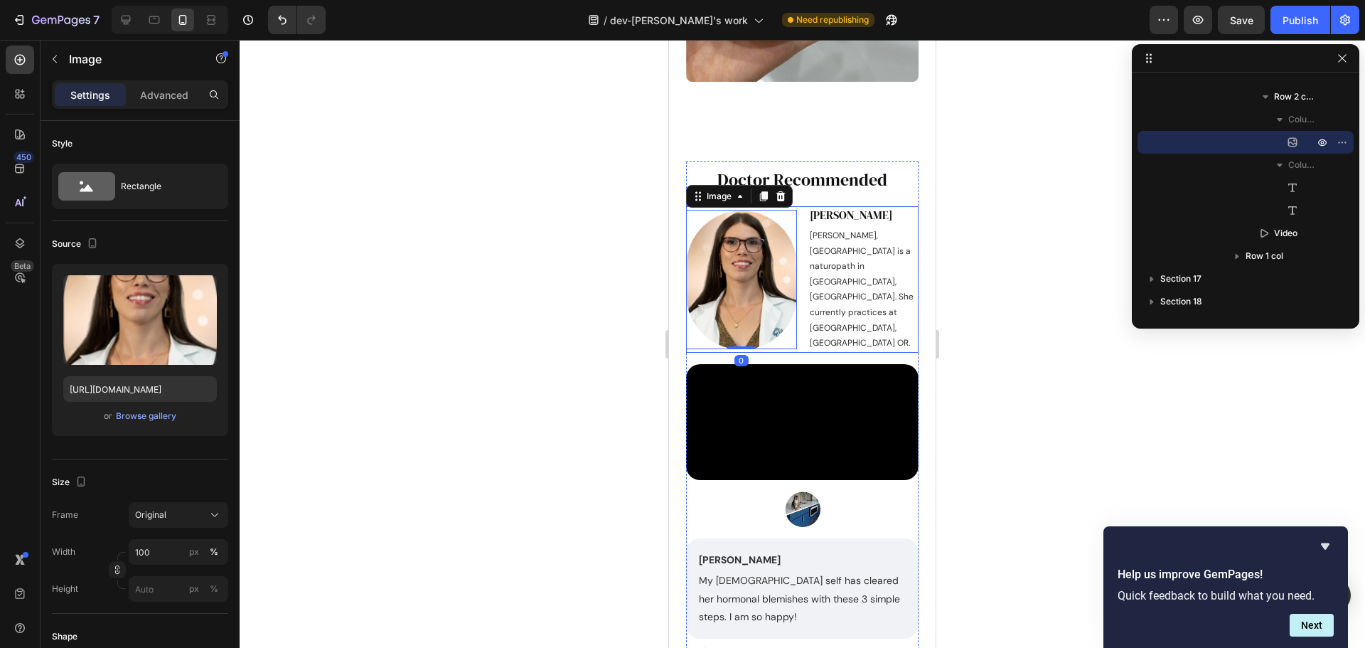
click at [799, 325] on div "Image 0 Dr. Laurel Ash Heading Dr. Laurel Ash, ND is a naturopath in Vancouver,…" at bounding box center [802, 279] width 233 height 146
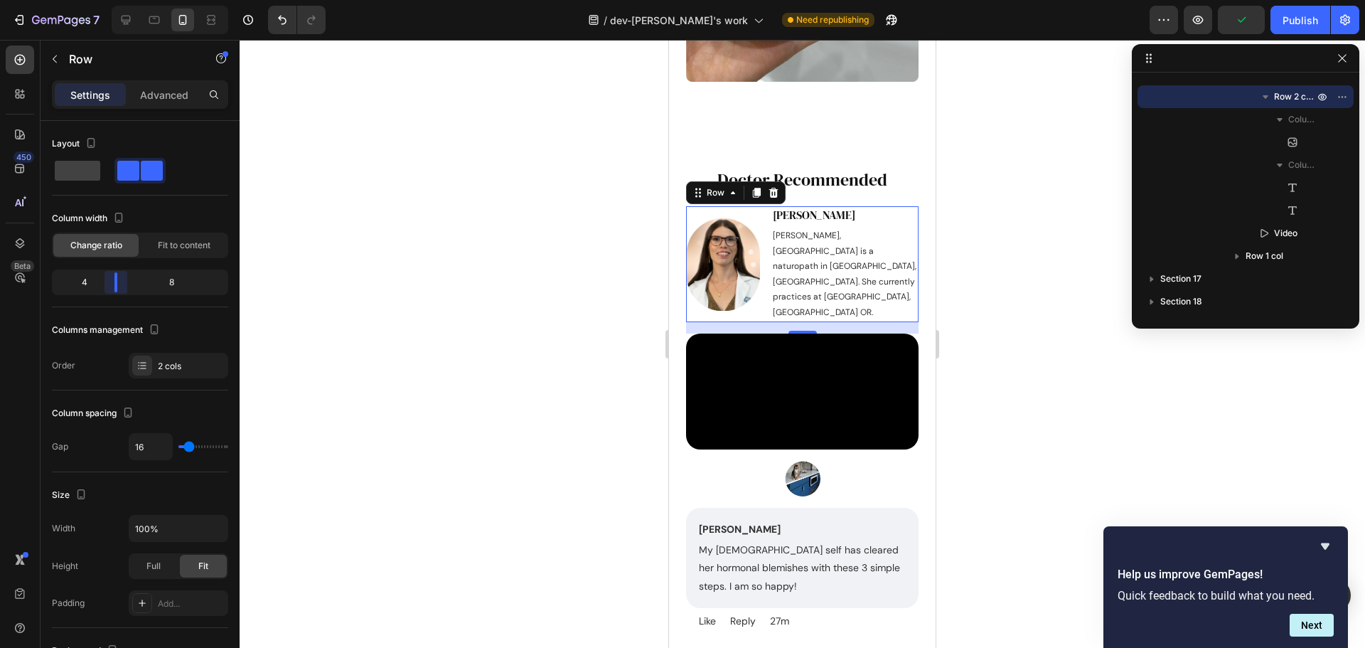
drag, startPoint x: 141, startPoint y: 287, endPoint x: 111, endPoint y: 287, distance: 29.9
click at [111, 0] on body "7 / dev-akash's work Need republishing Preview Publish 450 Beta Sections(30) El…" at bounding box center [682, 0] width 1365 height 0
click at [854, 198] on div "Doctor Recommended Heading Image Dr. Laurel Ash Heading Dr. Laurel Ash, ND is a…" at bounding box center [802, 308] width 233 height 282
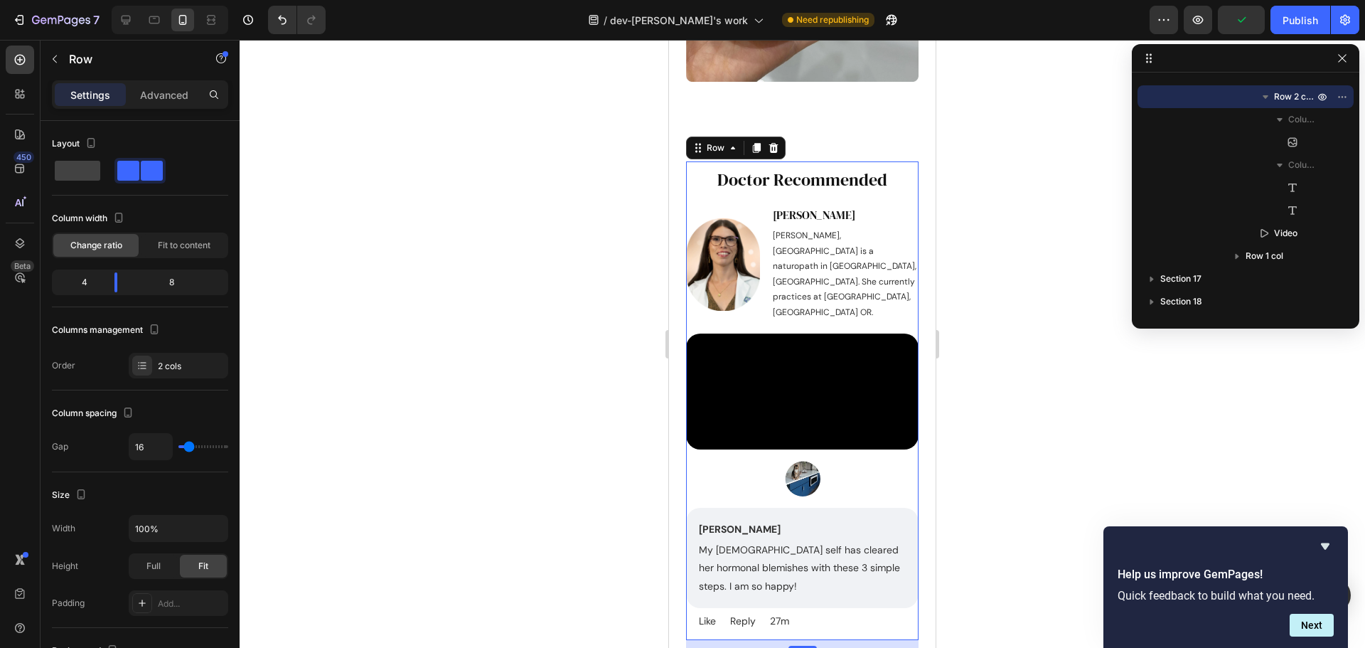
scroll to position [383, 0]
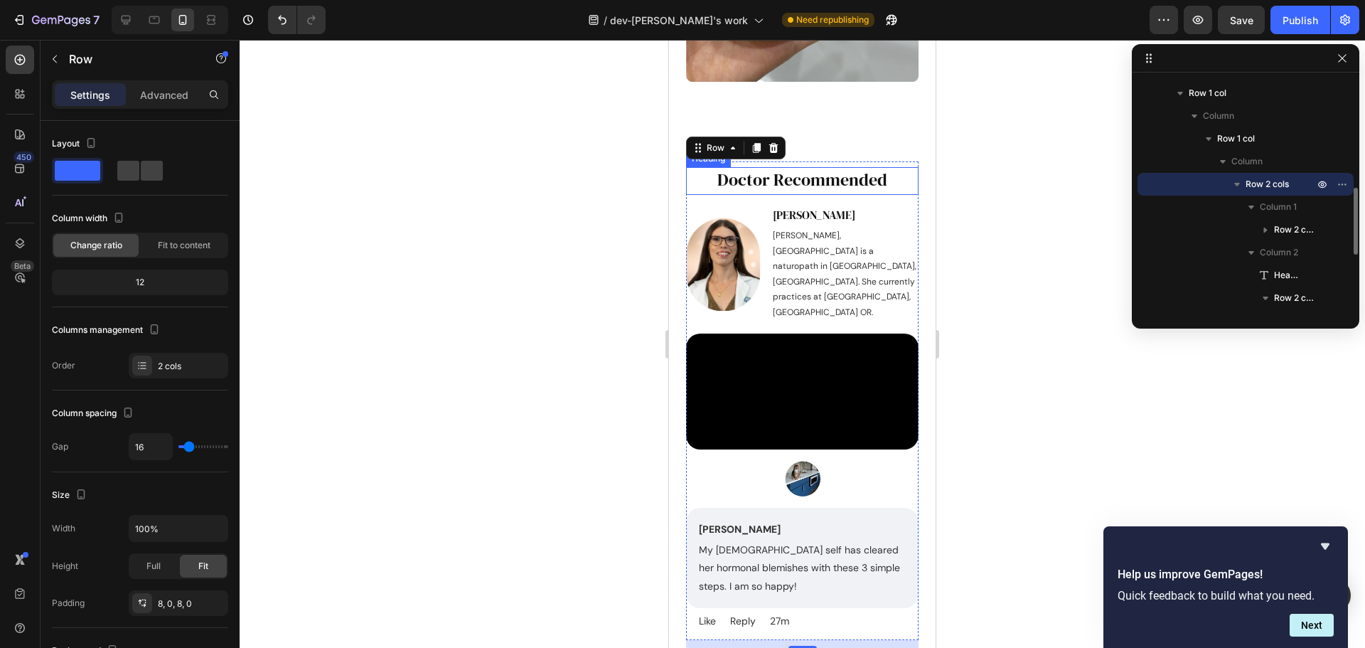
click at [745, 184] on p "Doctor Recommended" at bounding box center [803, 180] width 230 height 22
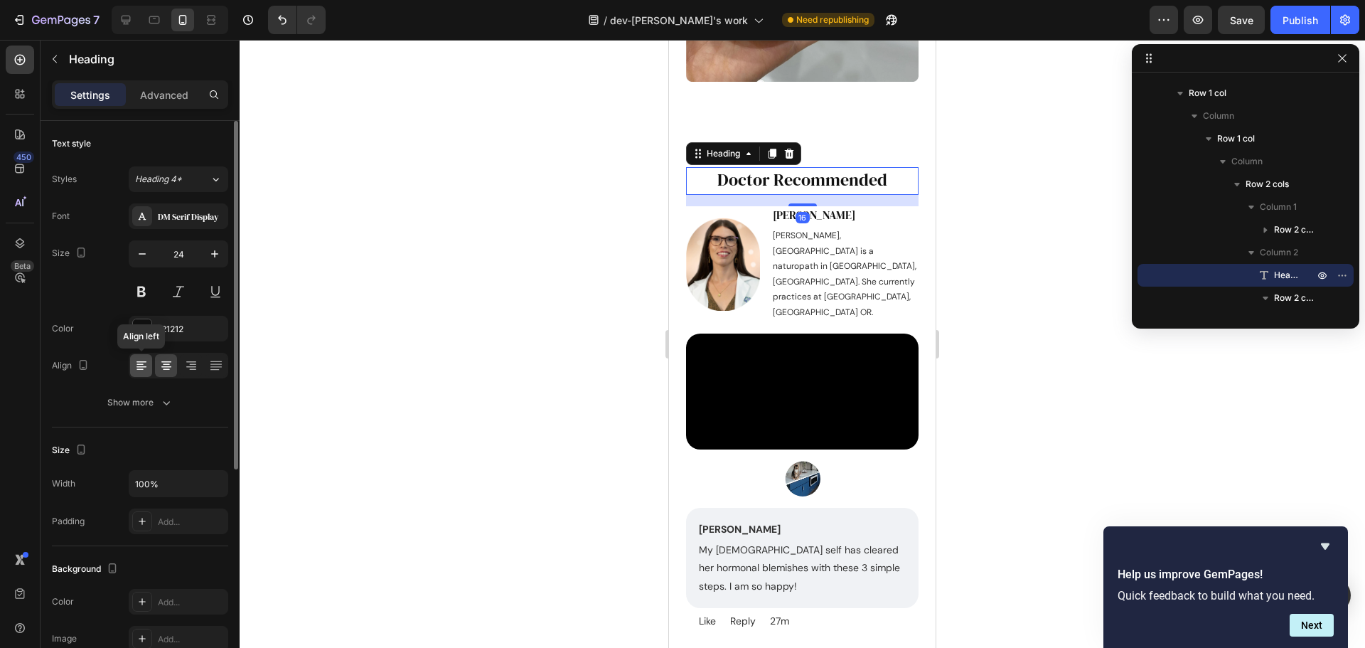
click at [144, 364] on icon at bounding box center [141, 365] width 14 height 14
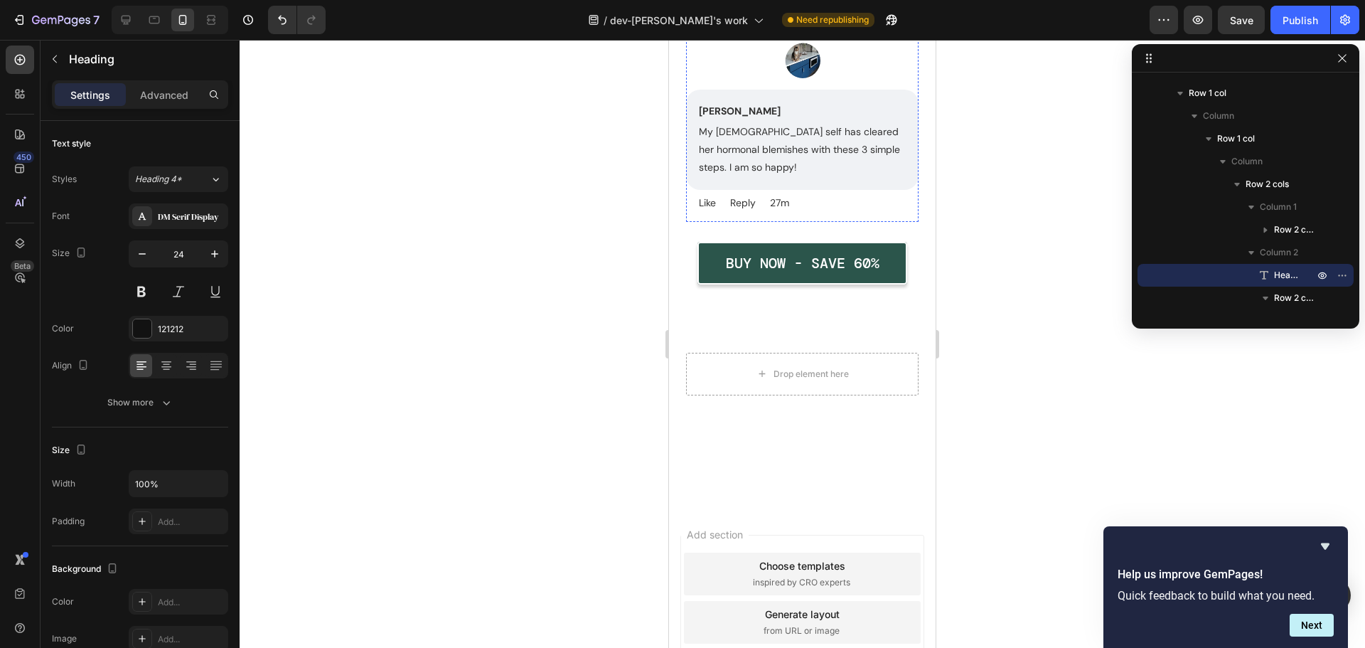
scroll to position [8191, 0]
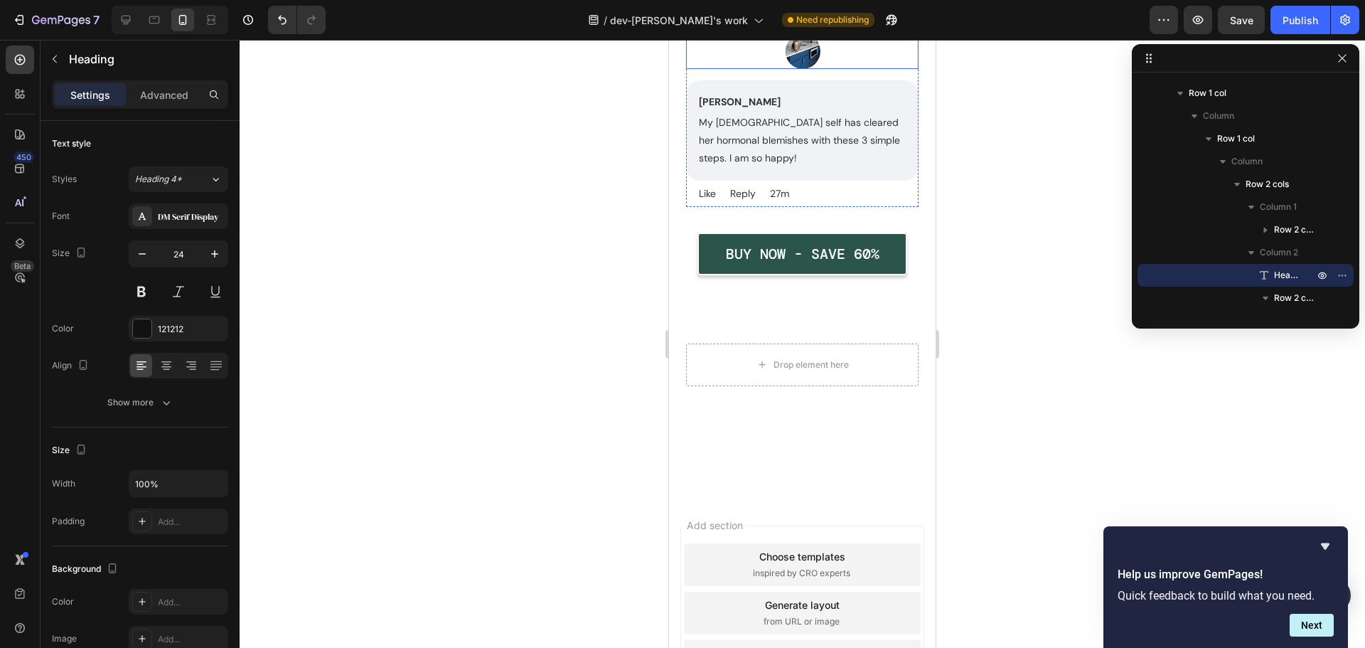
click at [873, 69] on div at bounding box center [802, 51] width 233 height 36
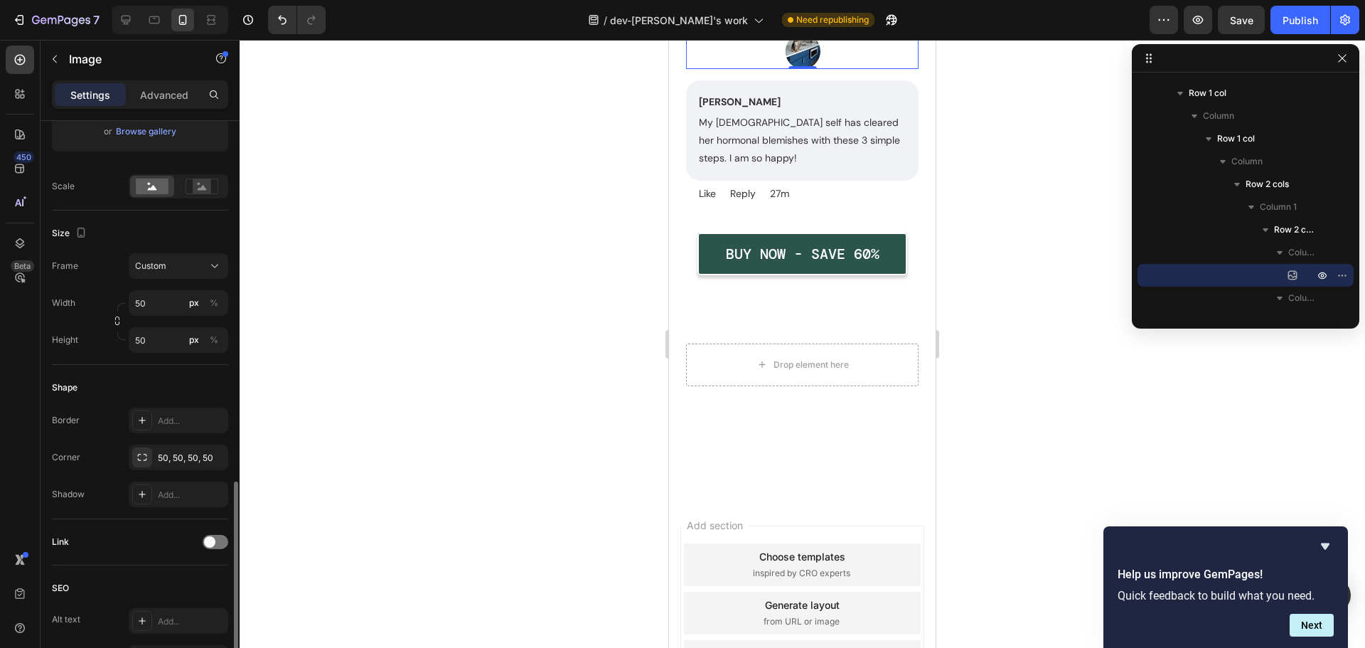
scroll to position [498, 0]
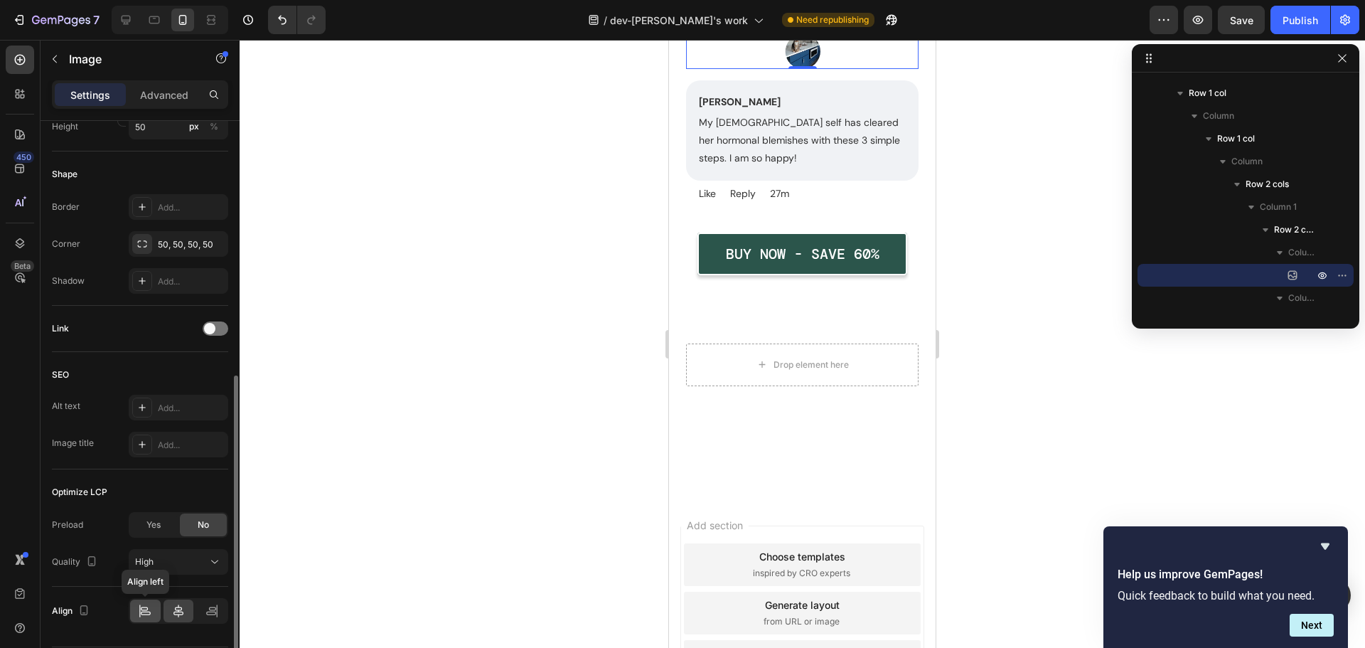
click at [139, 616] on icon at bounding box center [145, 611] width 14 height 14
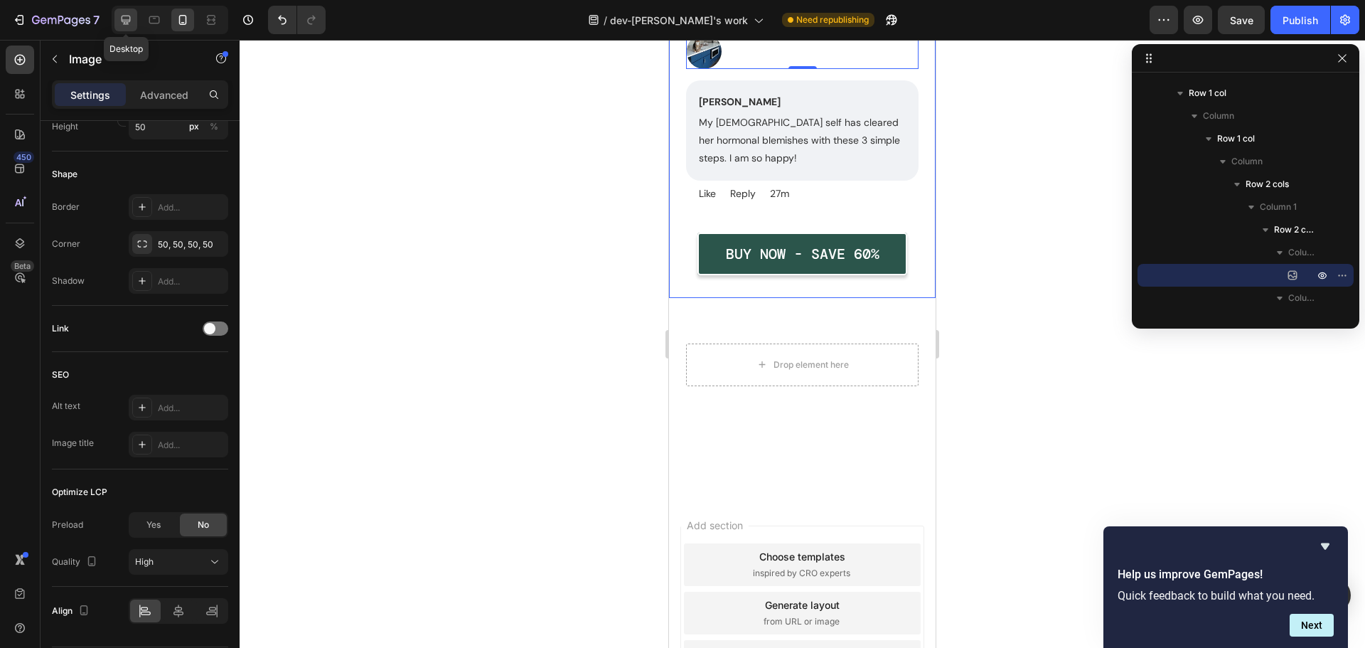
click at [129, 24] on icon at bounding box center [126, 20] width 14 height 14
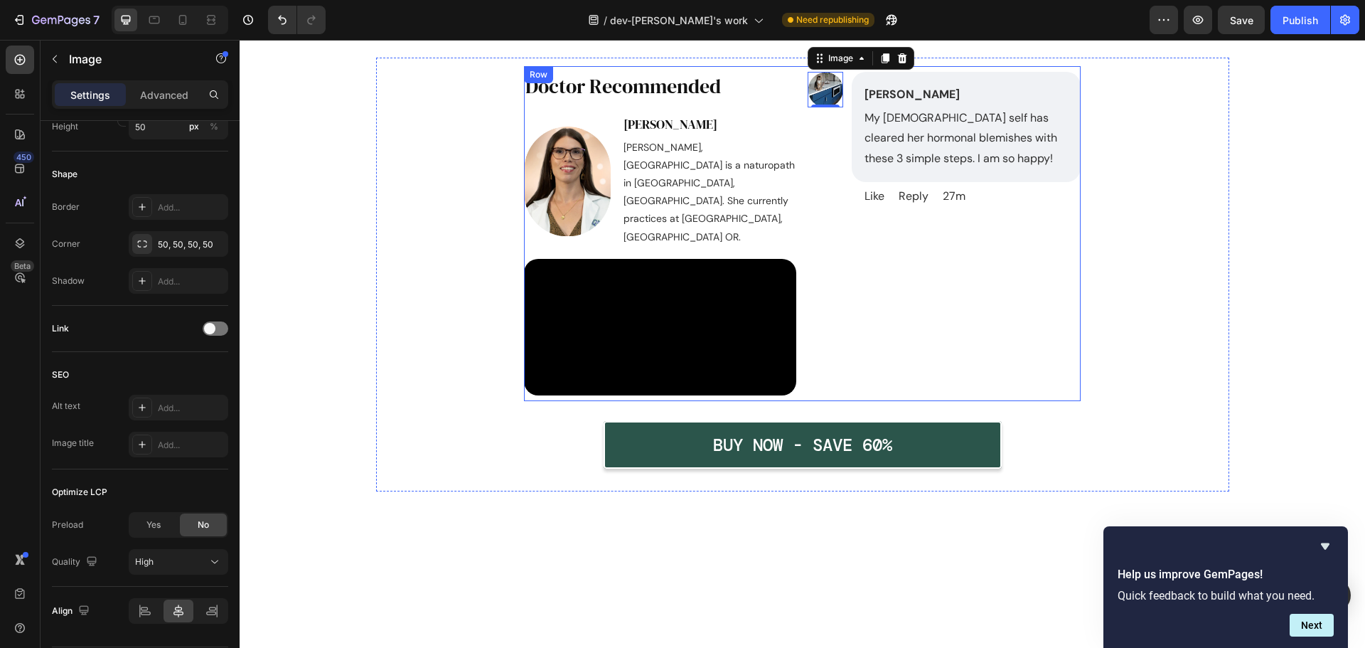
scroll to position [7841, 0]
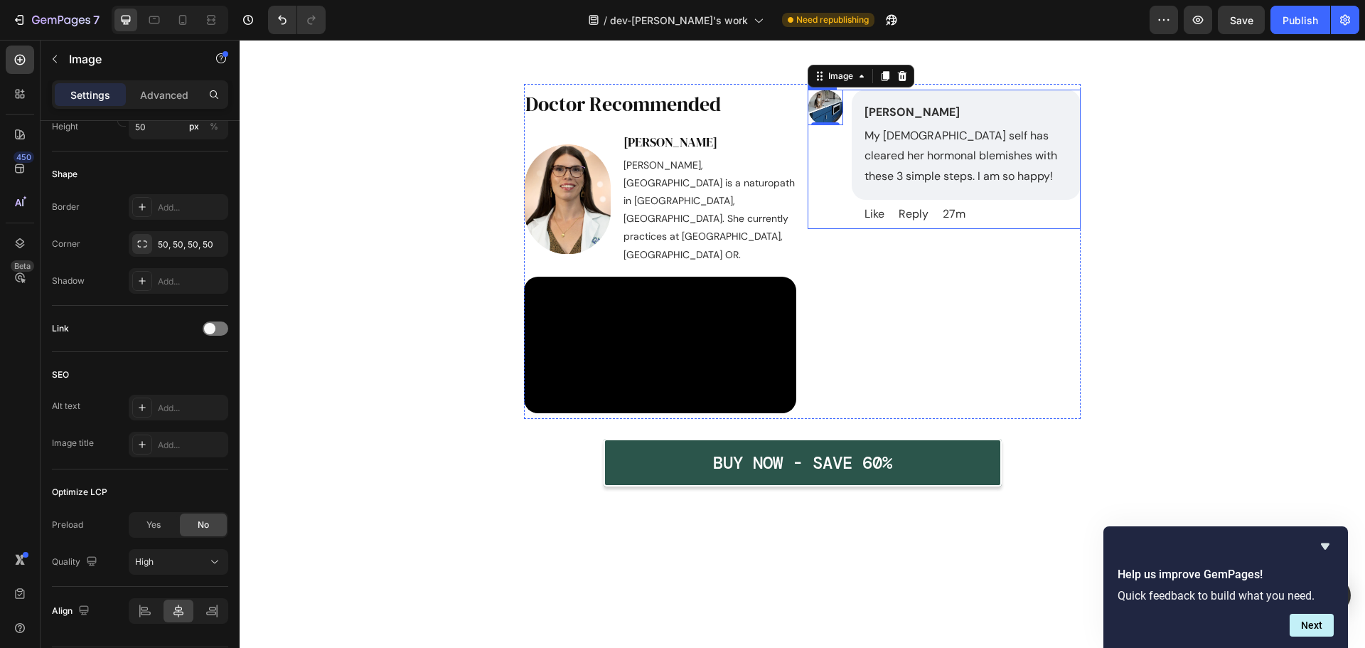
click at [837, 213] on div "Image 0 Melissa A Kubacki Text Block My 43 year old self has cleared her hormon…" at bounding box center [944, 252] width 273 height 324
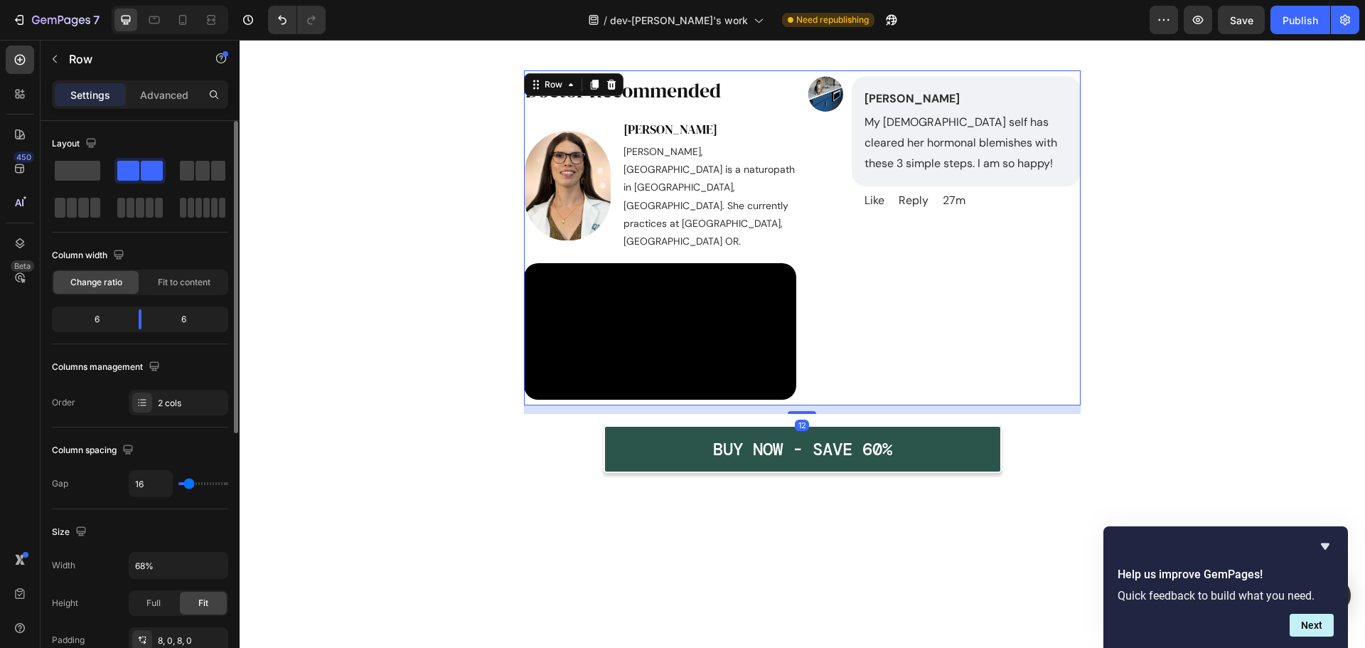
scroll to position [7557, 0]
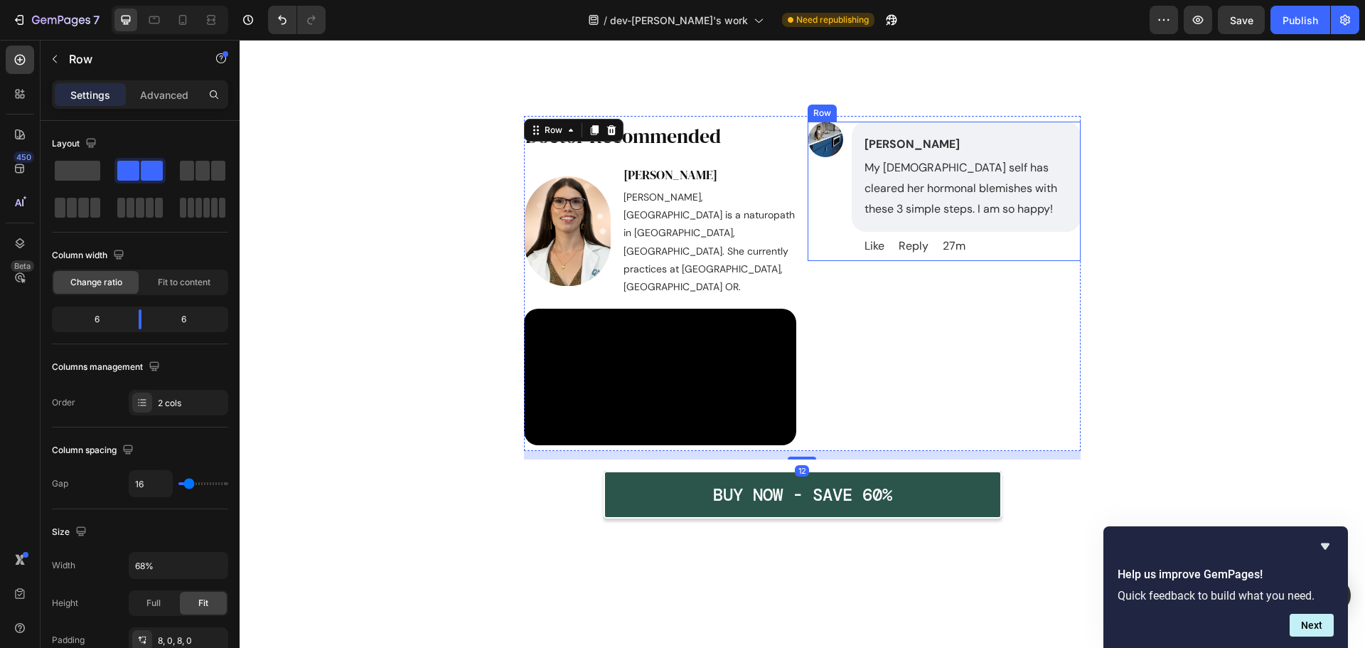
click at [831, 252] on div "Image" at bounding box center [826, 191] width 36 height 139
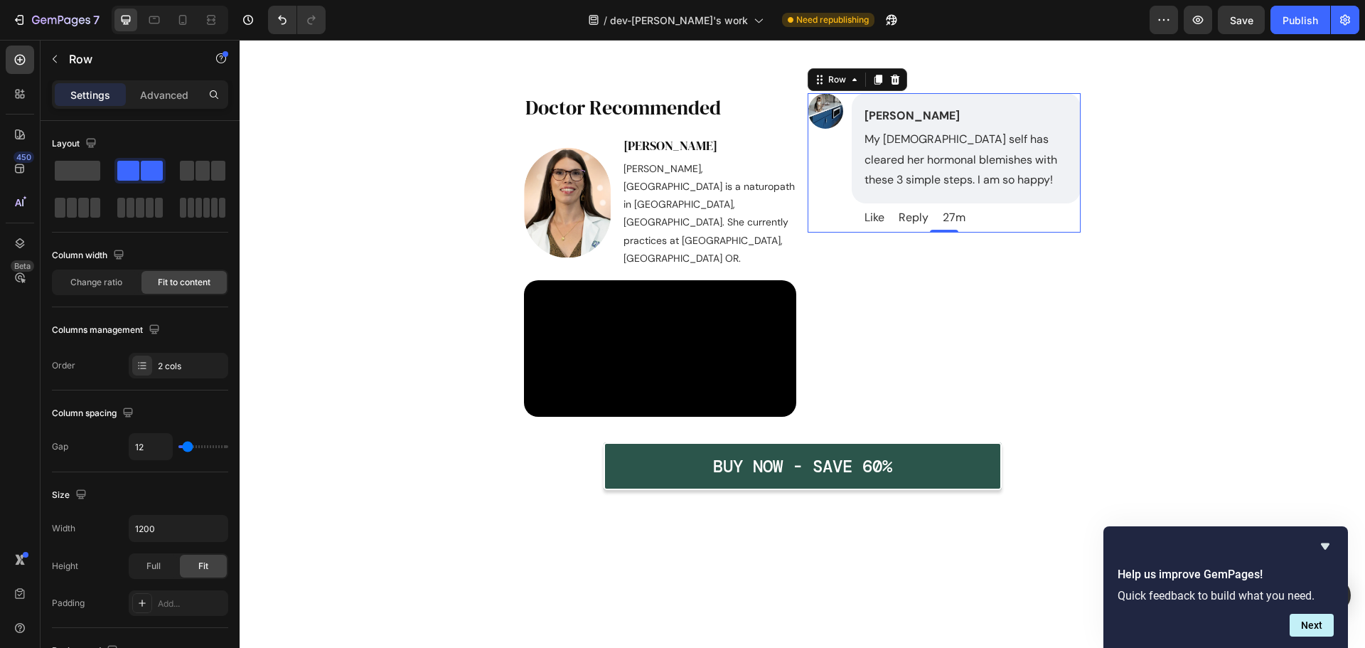
click at [878, 91] on div "Row" at bounding box center [858, 79] width 100 height 23
click at [875, 85] on icon at bounding box center [879, 80] width 8 height 10
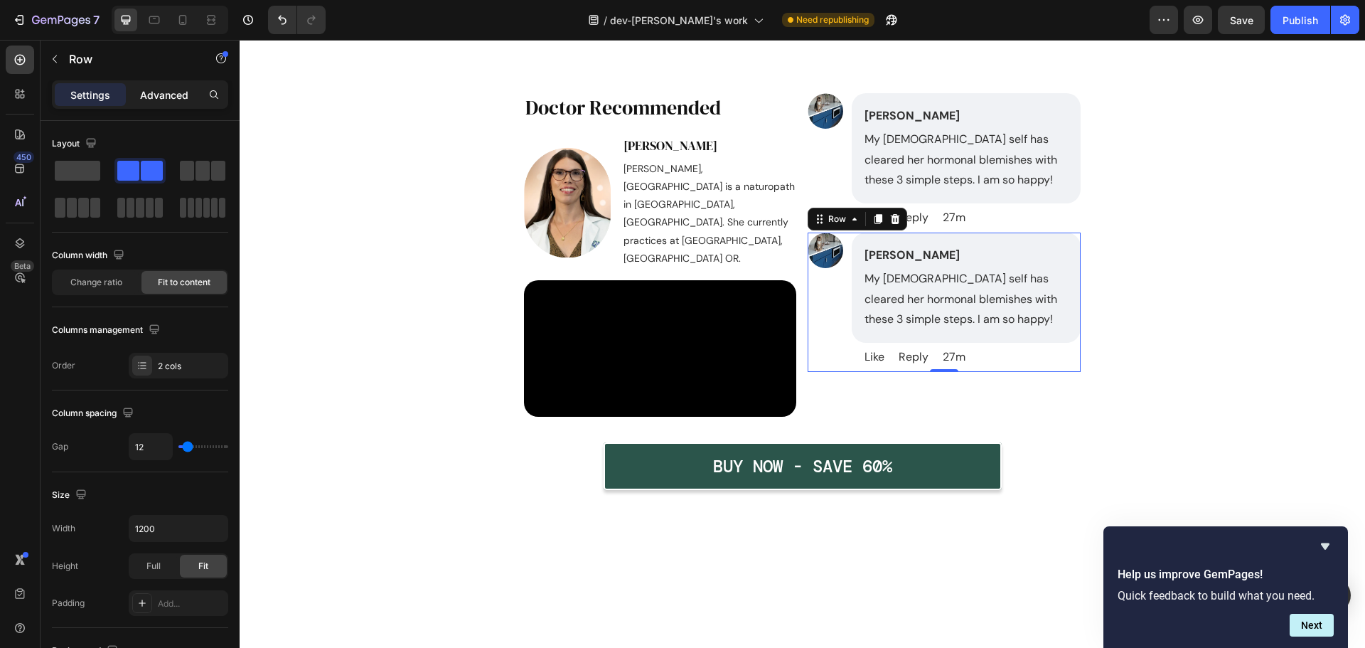
click at [139, 93] on div "Advanced" at bounding box center [164, 94] width 71 height 23
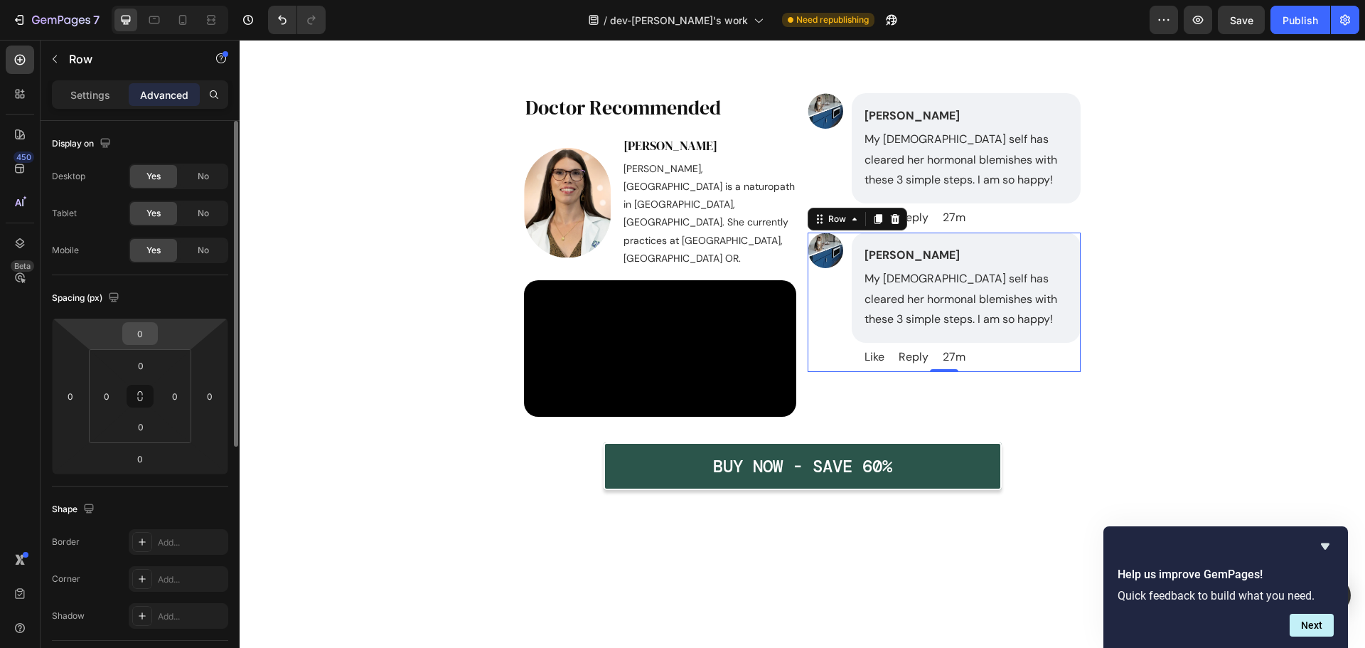
click at [136, 340] on input "0" at bounding box center [140, 333] width 28 height 21
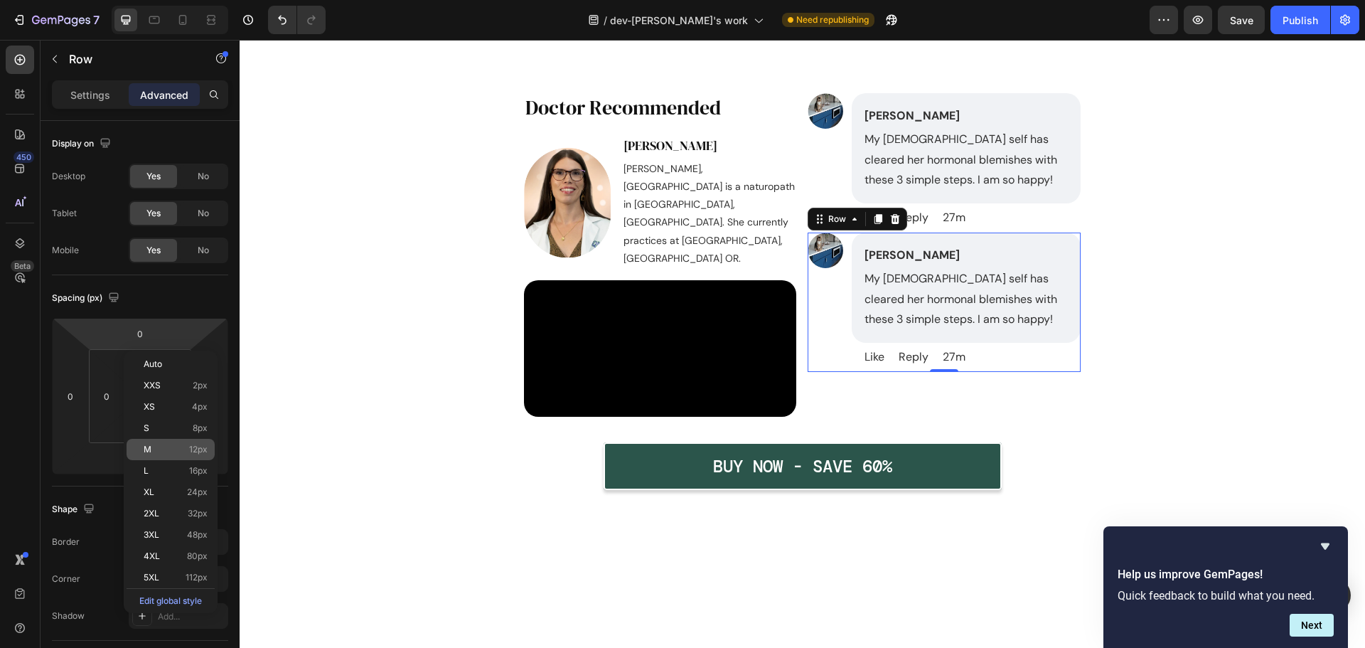
click at [166, 447] on p "M 12px" at bounding box center [176, 449] width 64 height 10
type input "12"
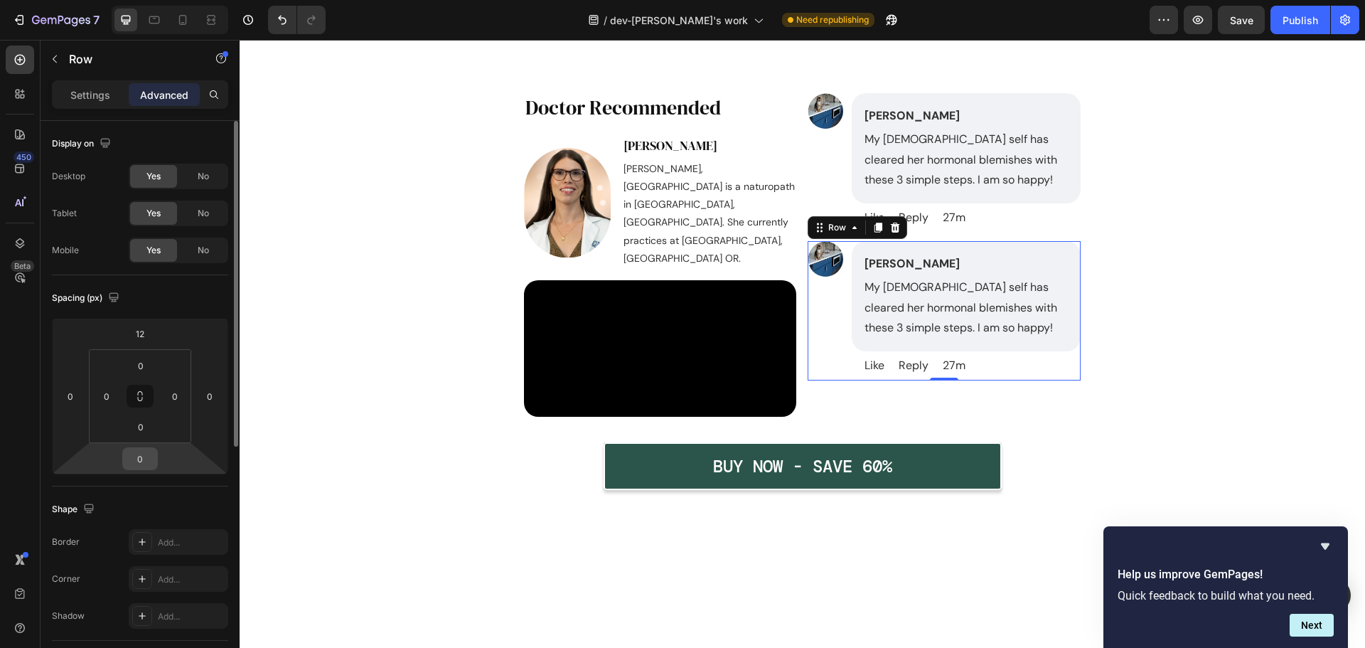
click at [139, 459] on input "0" at bounding box center [140, 458] width 28 height 21
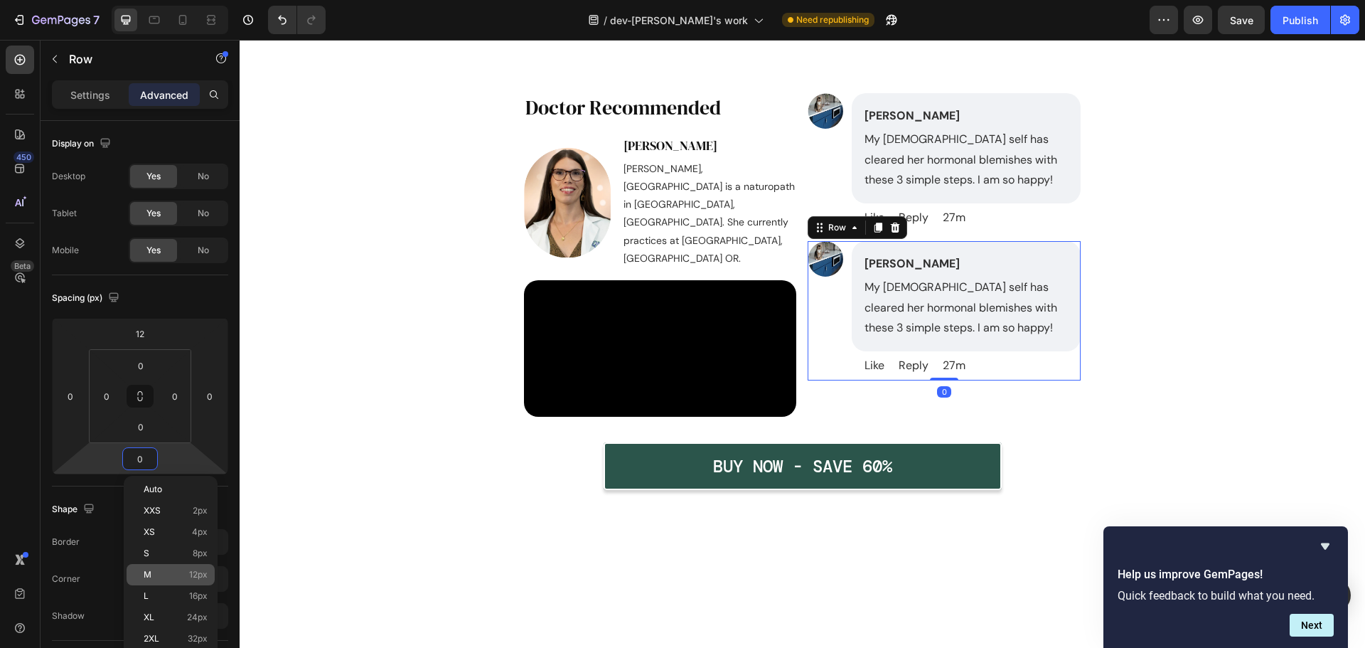
click at [164, 568] on div "M 12px" at bounding box center [171, 574] width 88 height 21
type input "12"
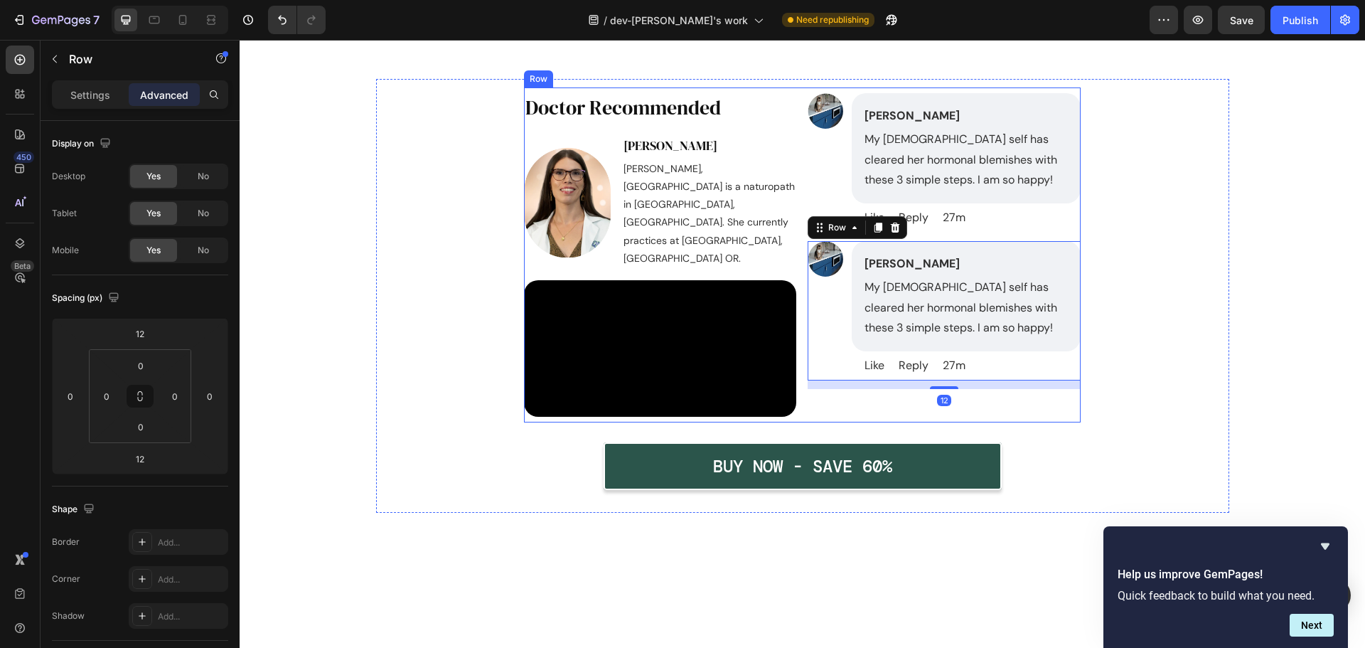
click at [938, 417] on div "Image Melissa A Kubacki Text Block My 43 year old self has cleared her hormonal…" at bounding box center [944, 255] width 273 height 324
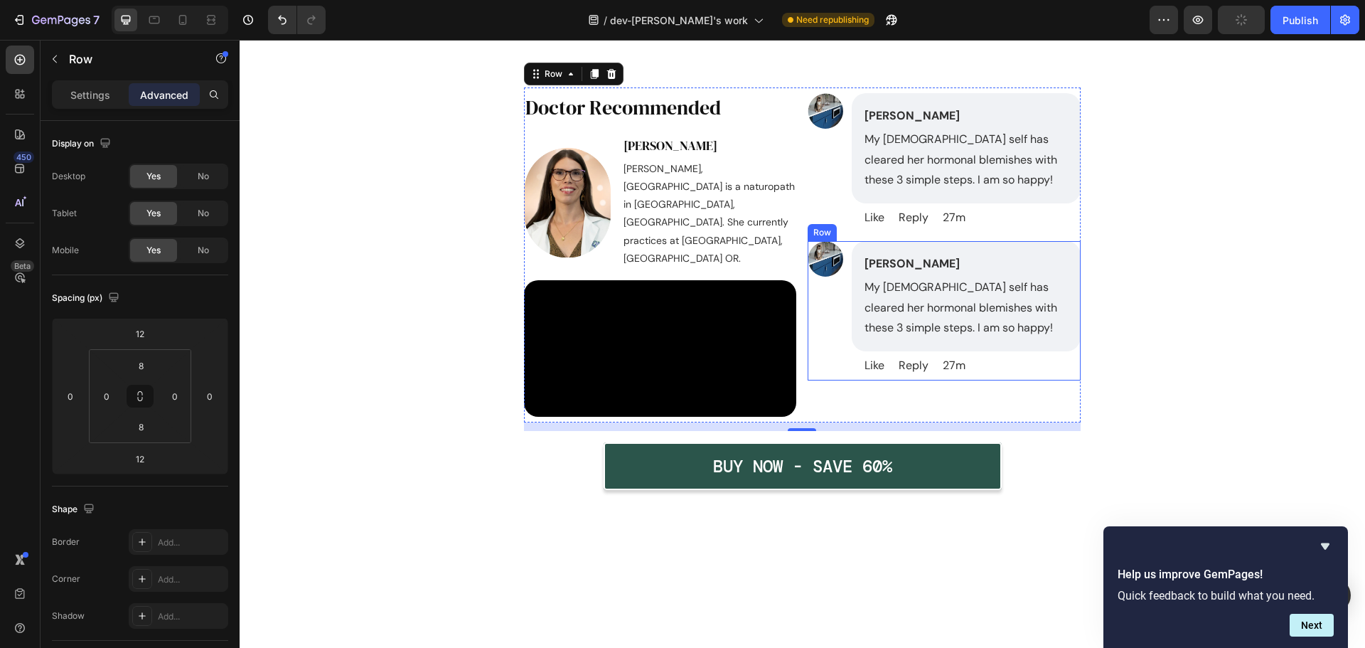
click at [841, 272] on div "Image Melissa A Kubacki Text Block My 43 year old self has cleared her hormonal…" at bounding box center [944, 310] width 273 height 139
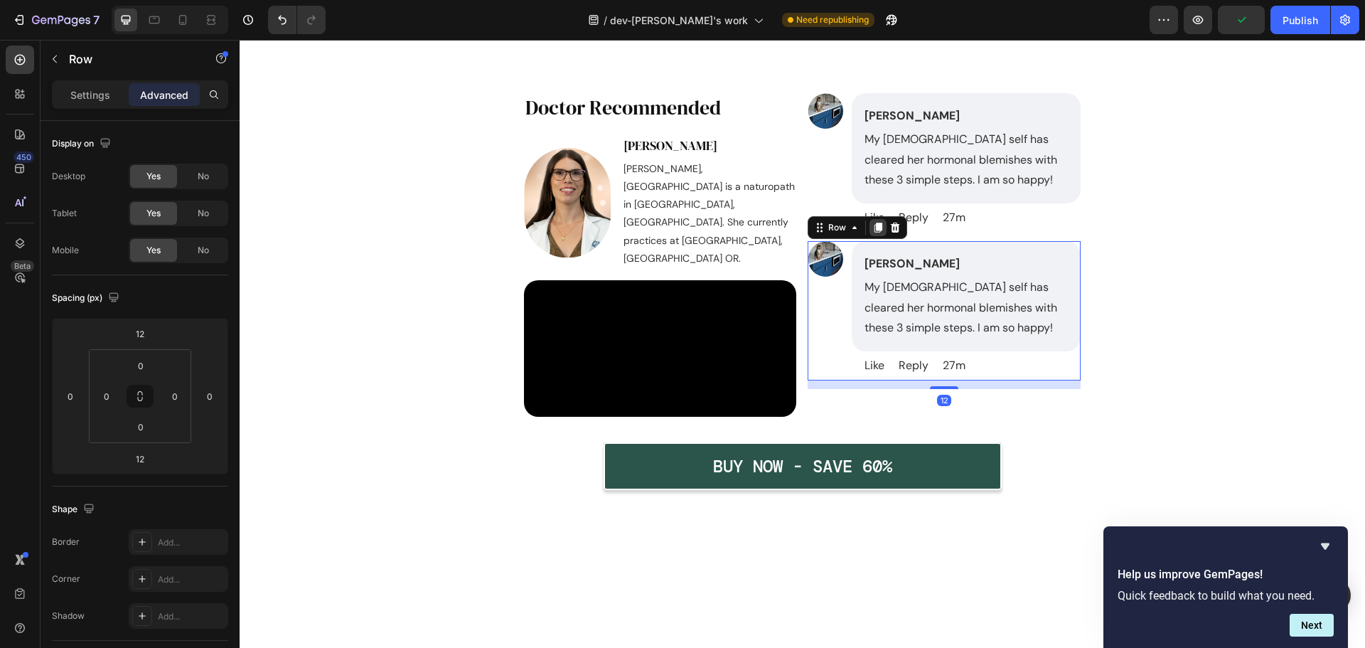
click at [878, 233] on icon at bounding box center [878, 227] width 11 height 11
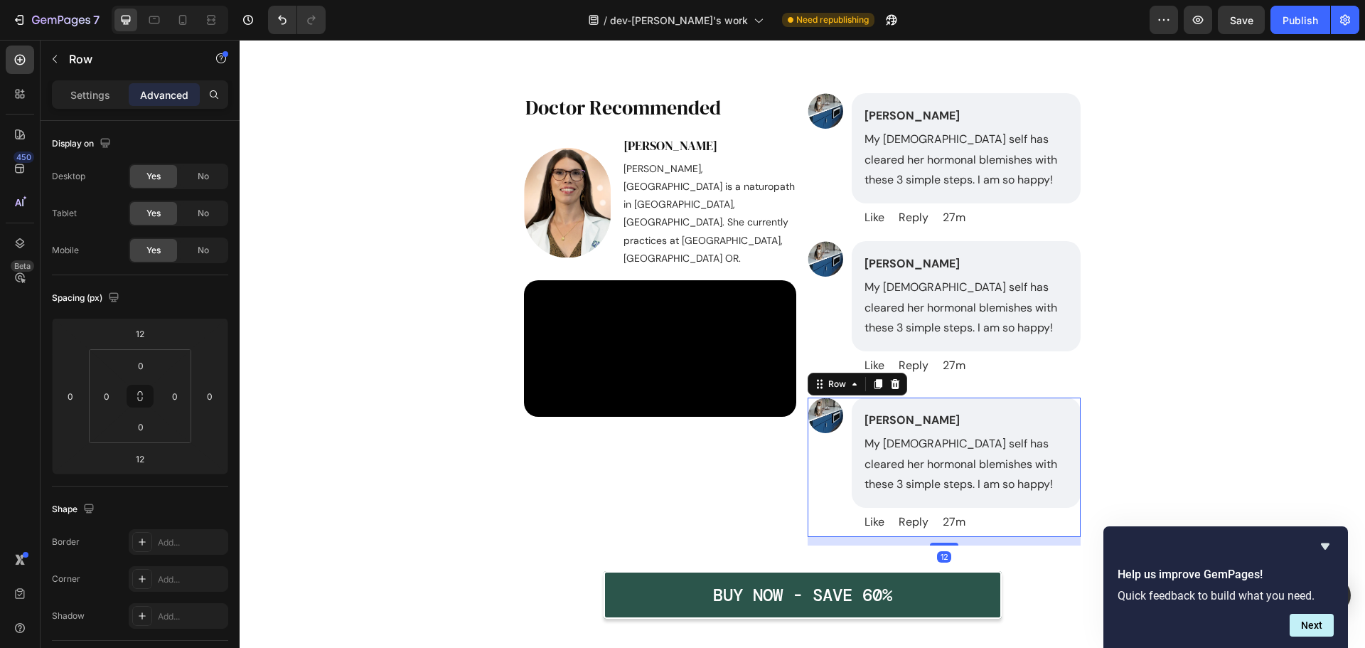
click at [875, 389] on icon at bounding box center [879, 384] width 8 height 10
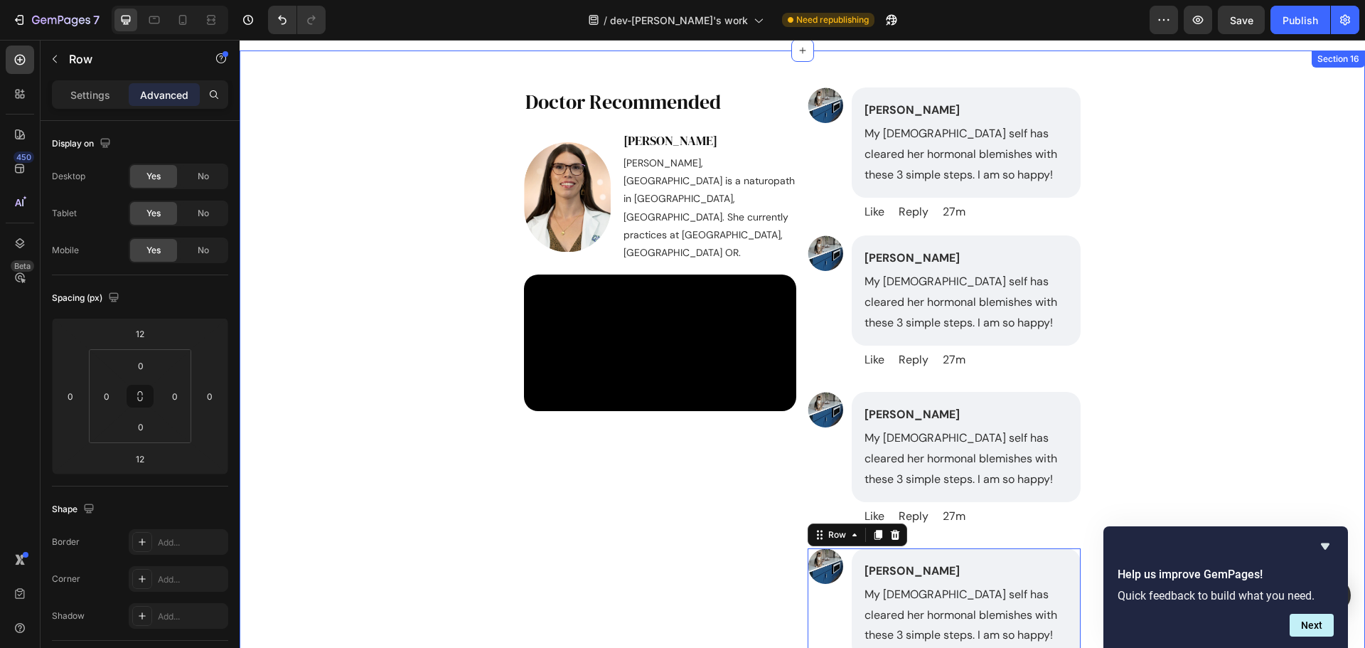
scroll to position [7552, 0]
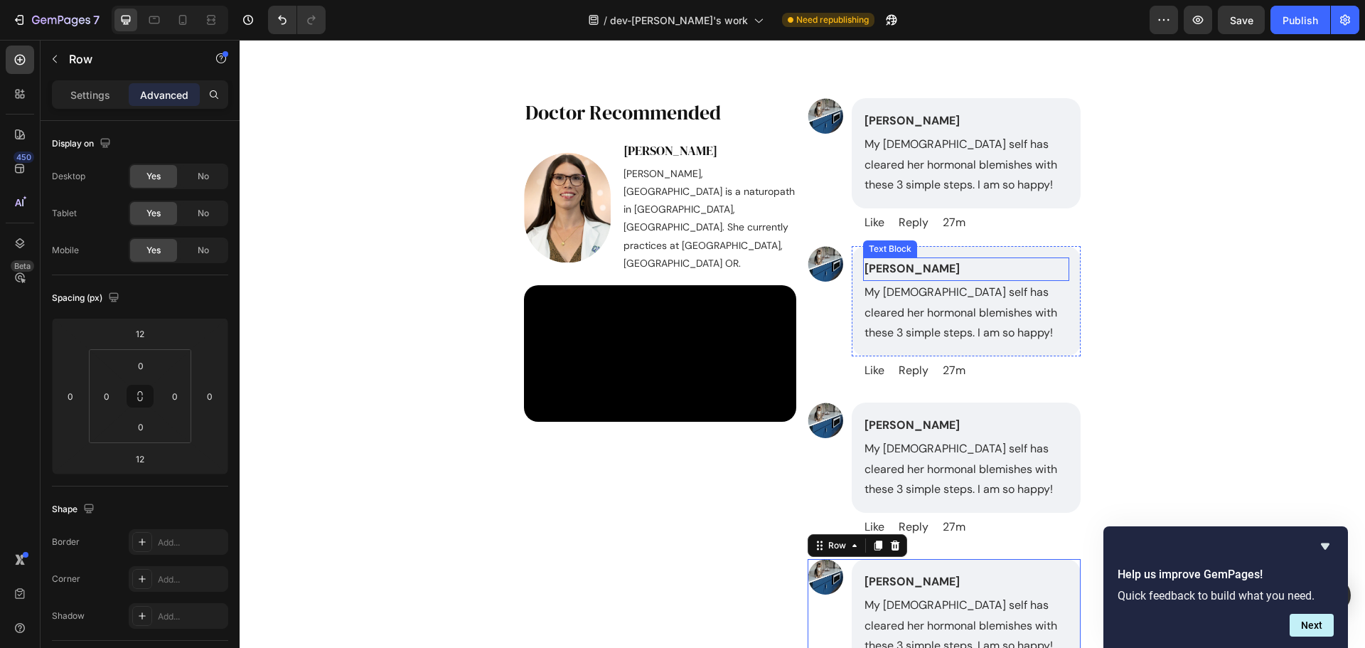
click at [949, 279] on p "[PERSON_NAME]" at bounding box center [966, 269] width 203 height 21
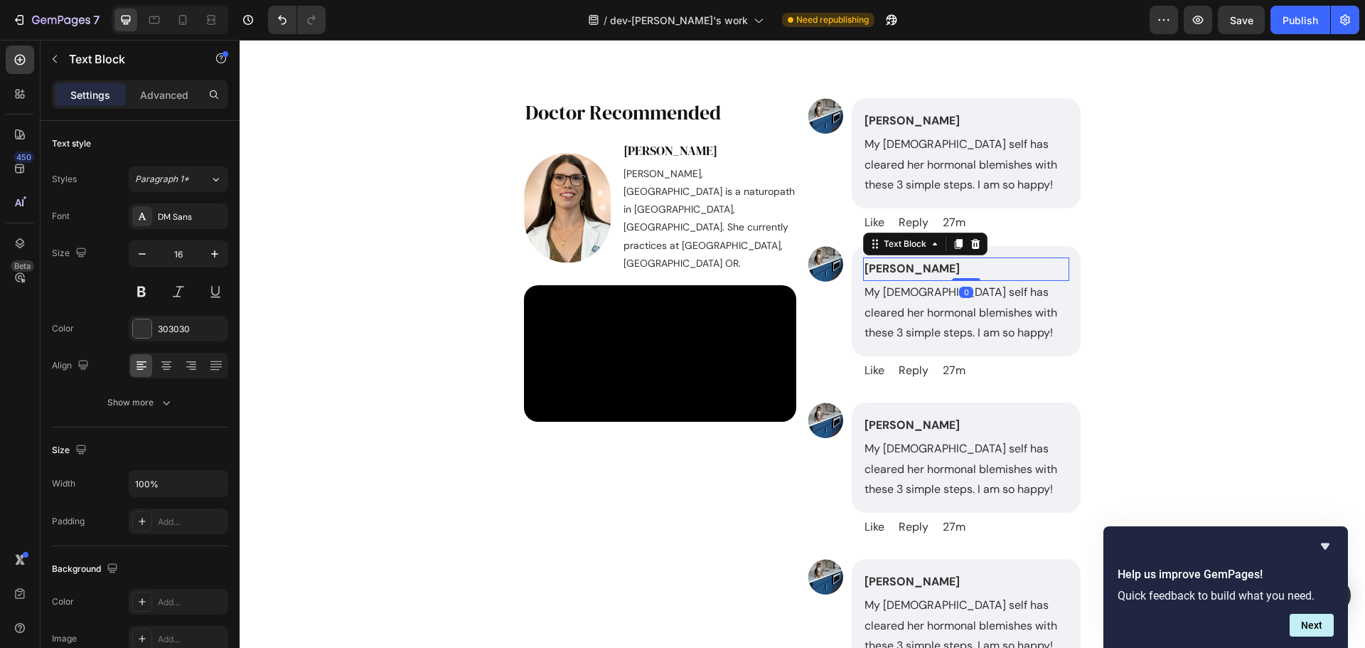
click at [994, 279] on p "[PERSON_NAME]" at bounding box center [966, 269] width 203 height 21
click at [939, 341] on p "My [DEMOGRAPHIC_DATA] self has cleared her hormonal blemishes with these 3 simp…" at bounding box center [966, 312] width 203 height 61
click at [988, 341] on p "My [DEMOGRAPHIC_DATA] self has cleared her hormonal blemishes with these 3 simp…" at bounding box center [966, 312] width 203 height 61
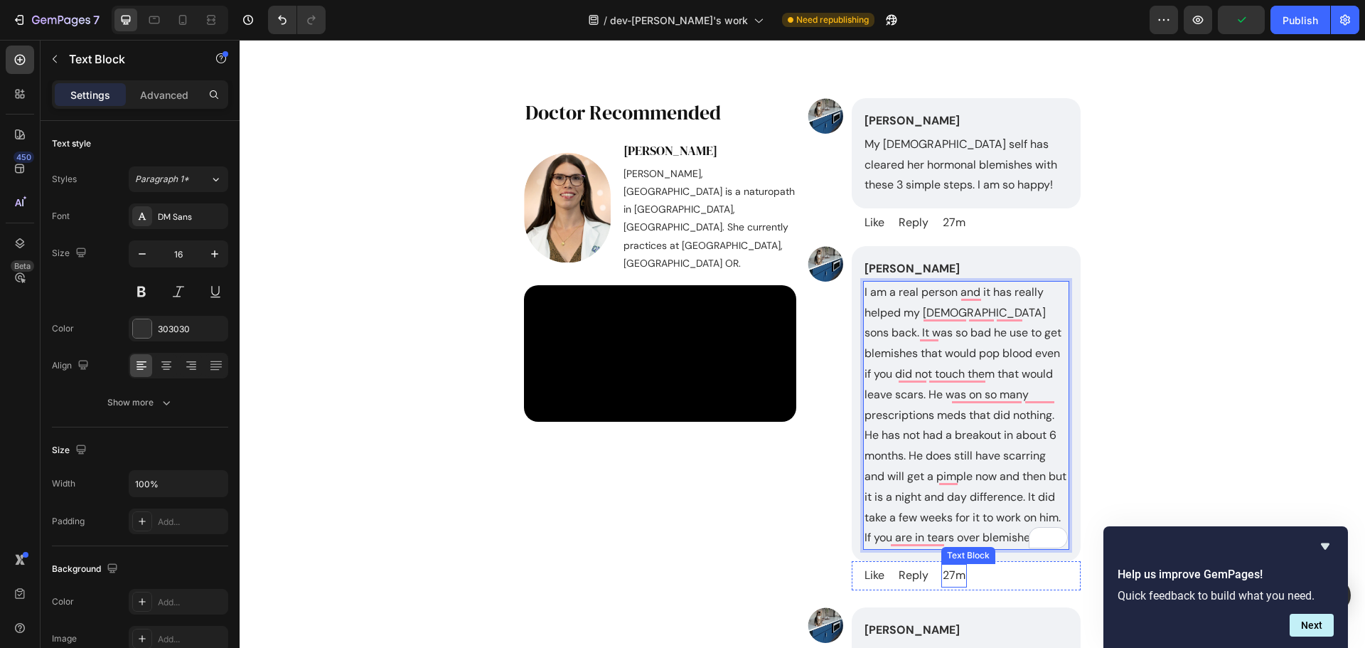
click at [945, 586] on p "27m" at bounding box center [954, 575] width 23 height 21
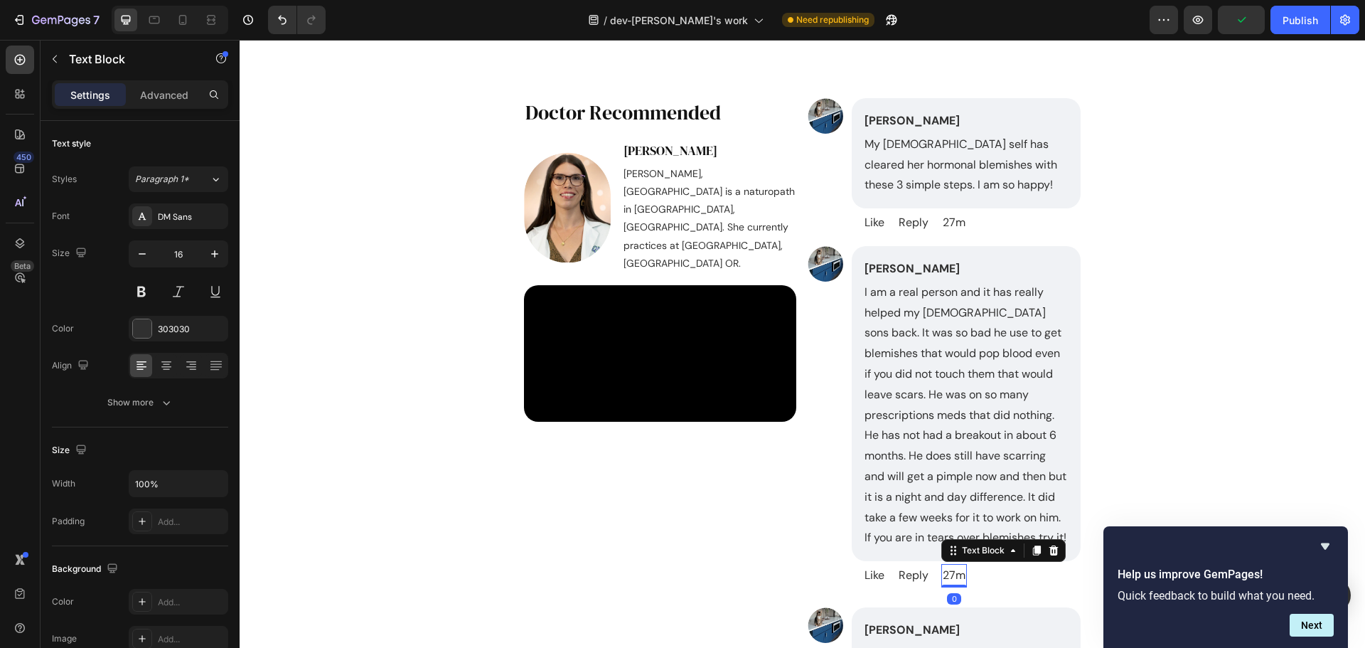
click at [950, 586] on p "27m" at bounding box center [954, 575] width 23 height 21
click at [827, 282] on img at bounding box center [826, 264] width 36 height 36
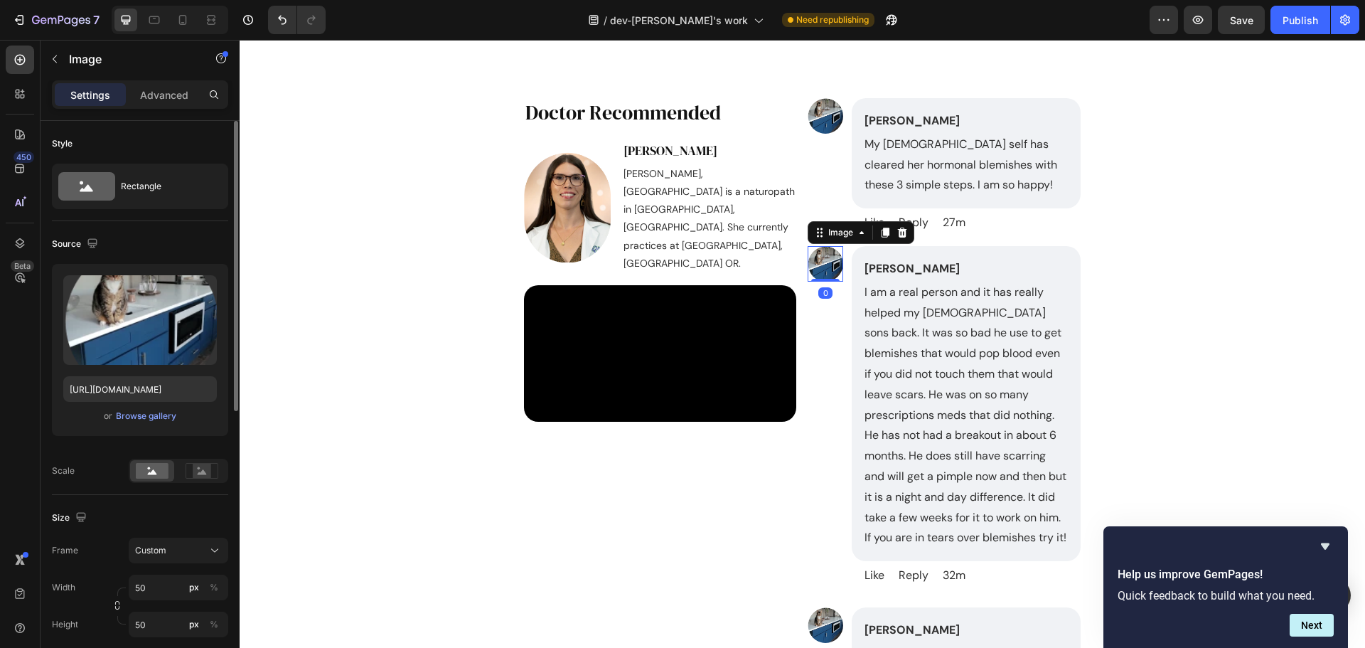
click at [131, 402] on div "Upload Image https://cdn.shopify.com/s/files/1/0485/7787/2027/files/image_-_202…" at bounding box center [140, 350] width 176 height 172
click at [146, 395] on input "https://cdn.shopify.com/s/files/1/0485/7787/2027/files/image_-_2025-01-16T23242…" at bounding box center [140, 389] width 154 height 26
paste input "518.490.webp?v=1737066336"
type input "https://cdn.shopify.com/s/files/1/0485/7787/2027/files/image_-_2025-01-16T23251…"
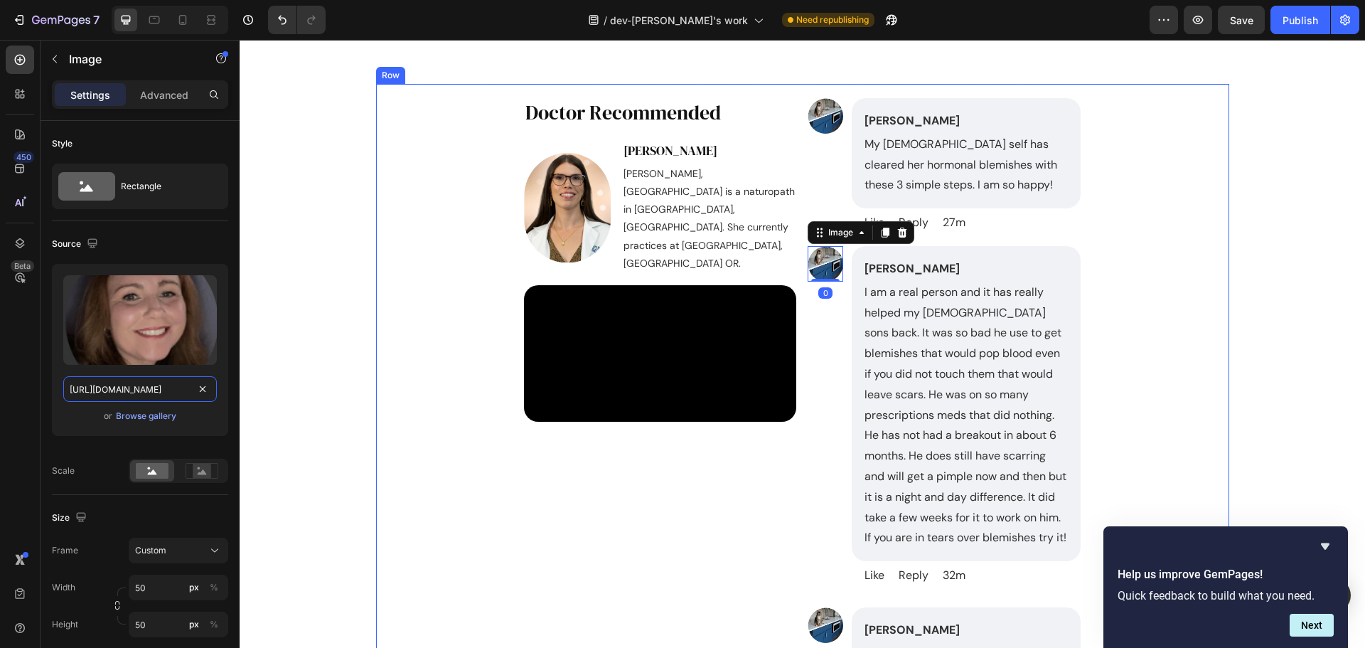
scroll to position [0, 383]
click at [1121, 324] on div "Image Melissa A Kubacki Text Block My 43 year old self has cleared her hormonal…" at bounding box center [802, 540] width 819 height 912
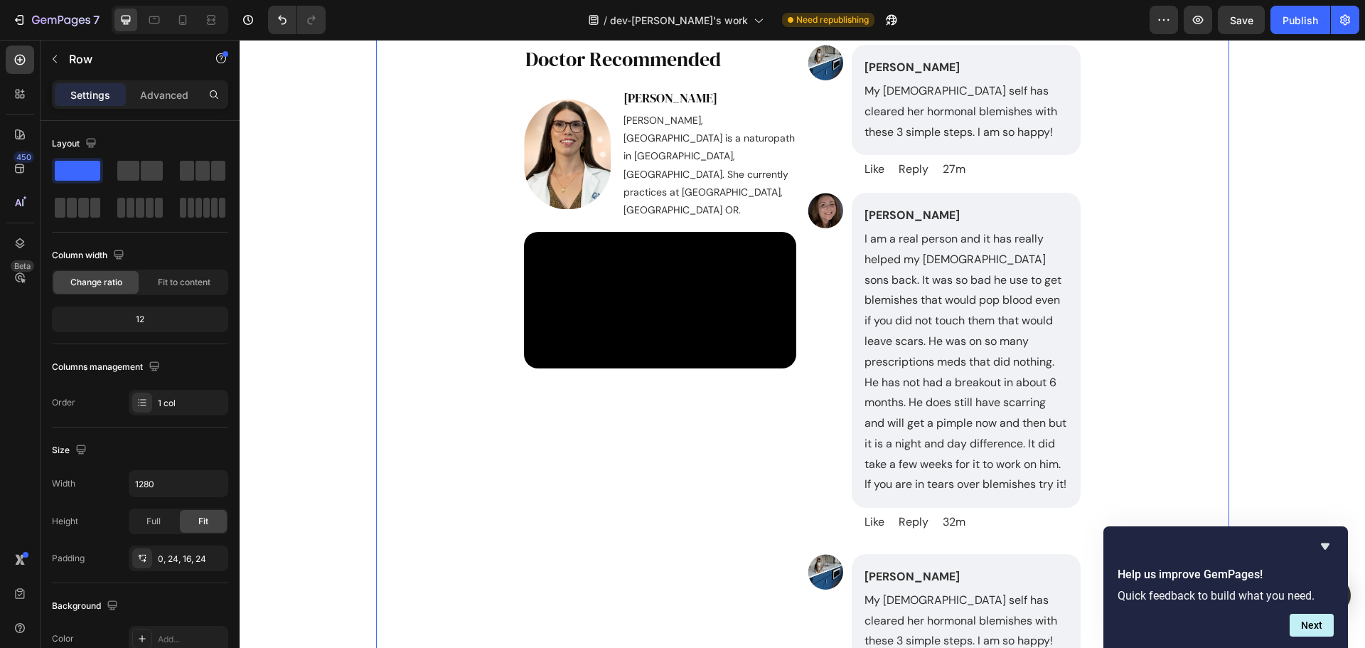
scroll to position [7623, 0]
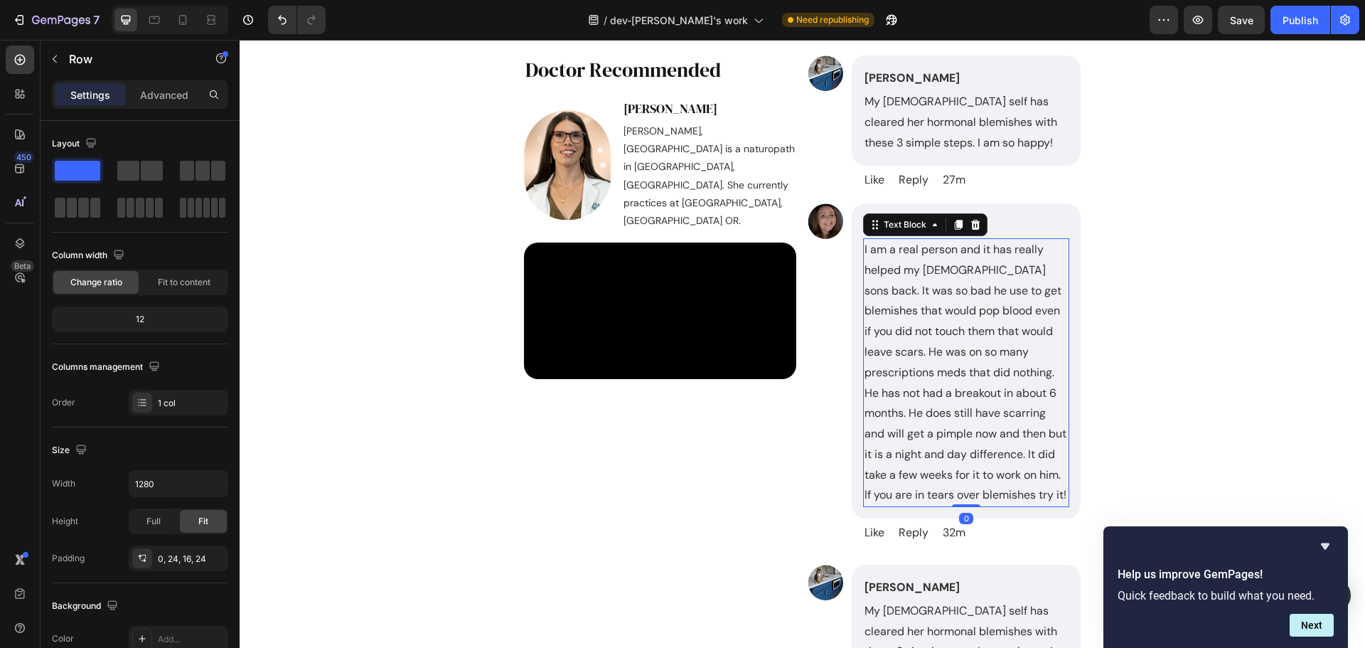
click at [986, 292] on p "I am a real person and it has really helped my [DEMOGRAPHIC_DATA] sons back. It…" at bounding box center [966, 373] width 203 height 266
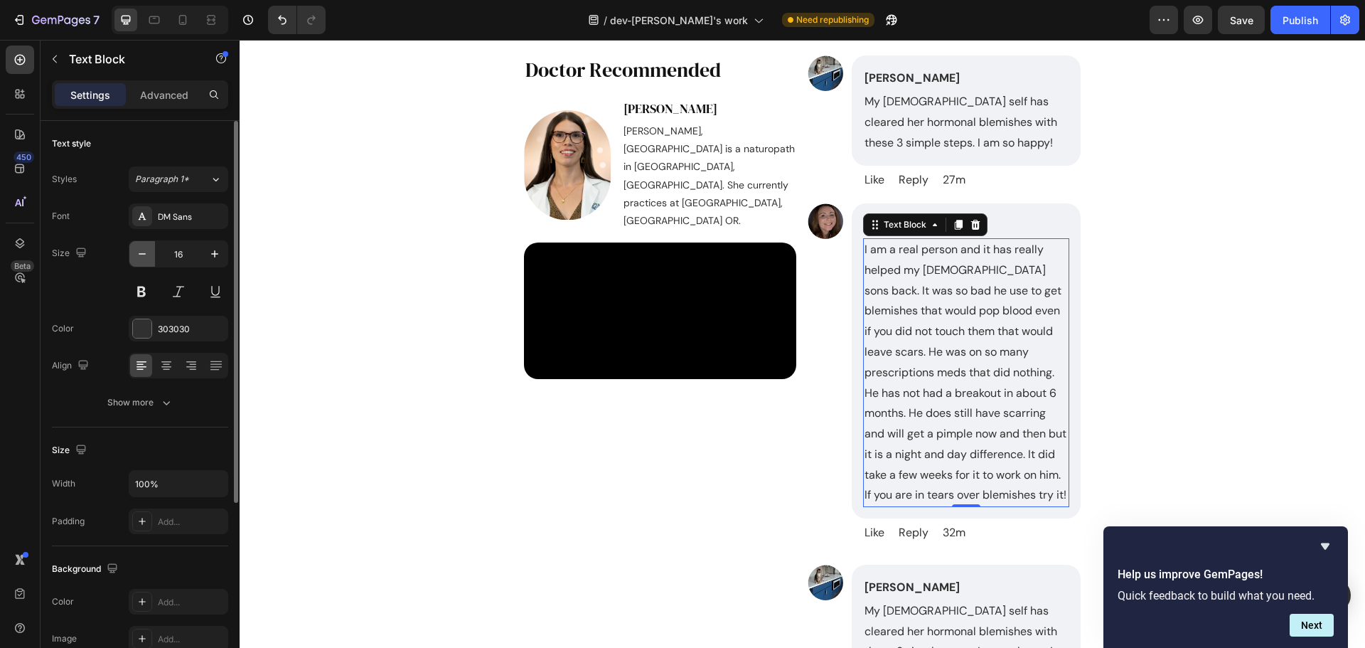
click at [129, 257] on button "button" at bounding box center [142, 254] width 26 height 26
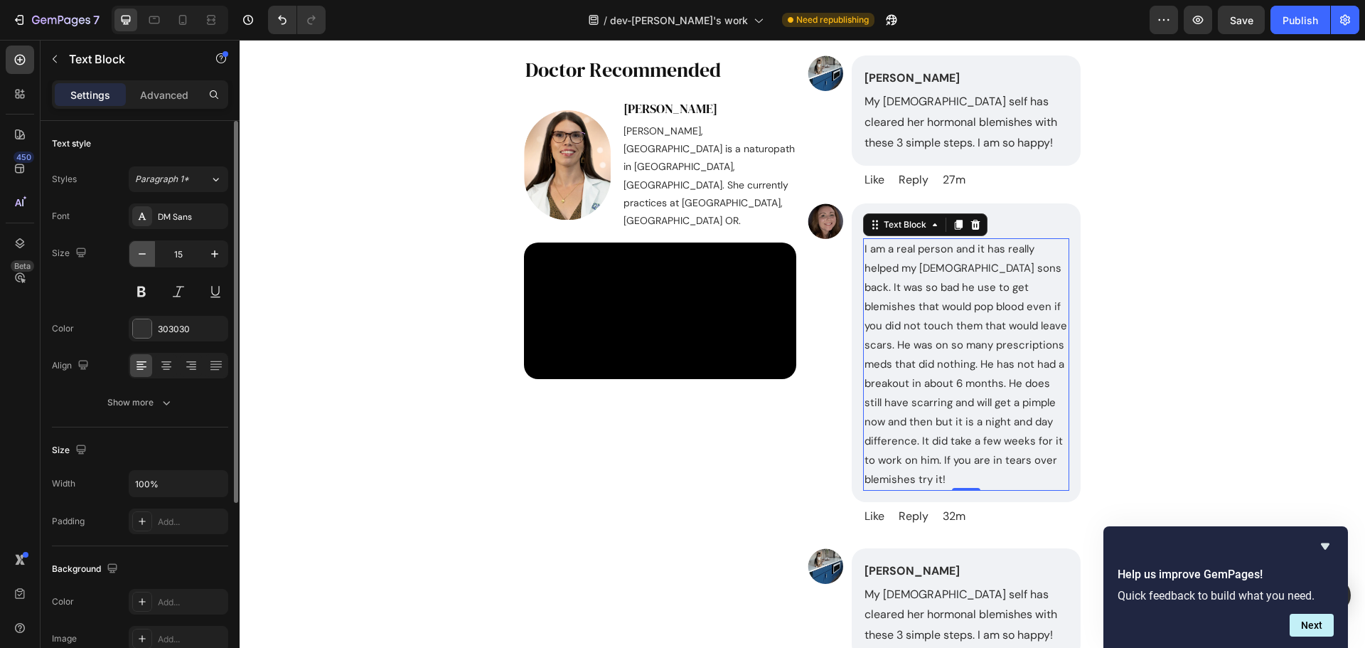
click at [142, 255] on icon "button" at bounding box center [142, 254] width 14 height 14
type input "14"
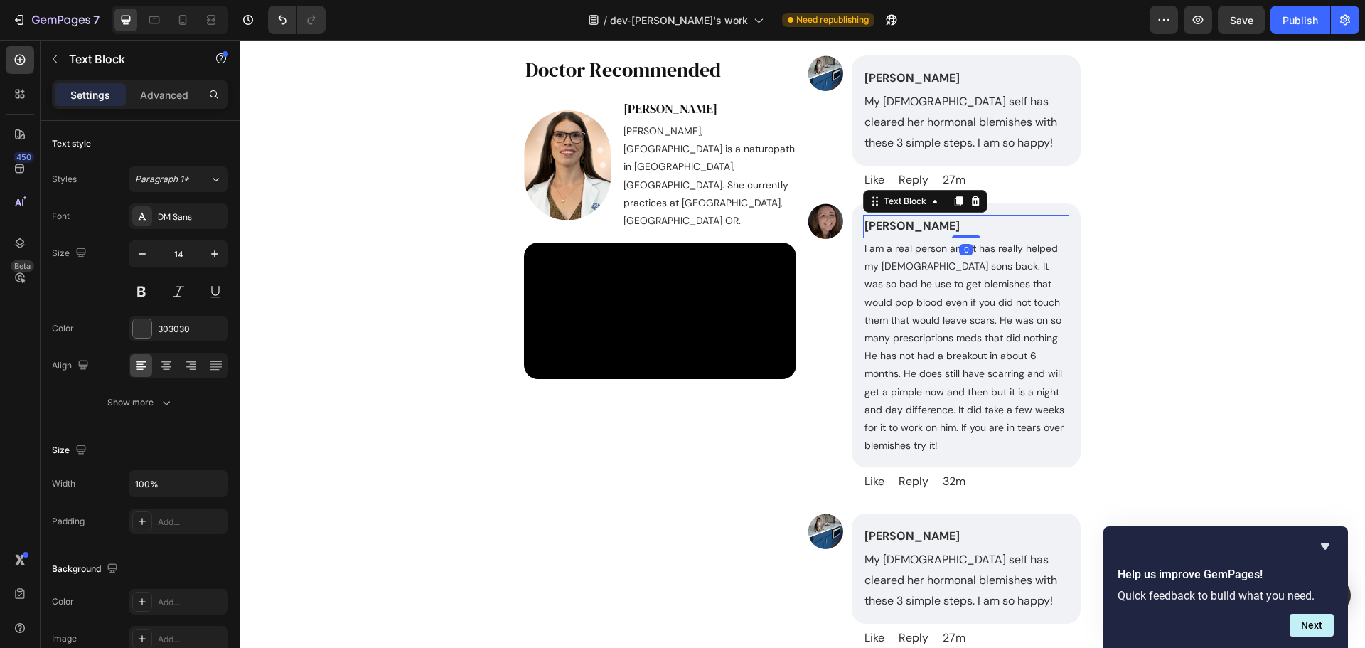
click at [1019, 225] on p "[PERSON_NAME]" at bounding box center [966, 226] width 203 height 21
click at [148, 257] on icon "button" at bounding box center [142, 254] width 14 height 14
type input "14"
click at [908, 144] on p "My [DEMOGRAPHIC_DATA] self has cleared her hormonal blemishes with these 3 simp…" at bounding box center [966, 122] width 203 height 61
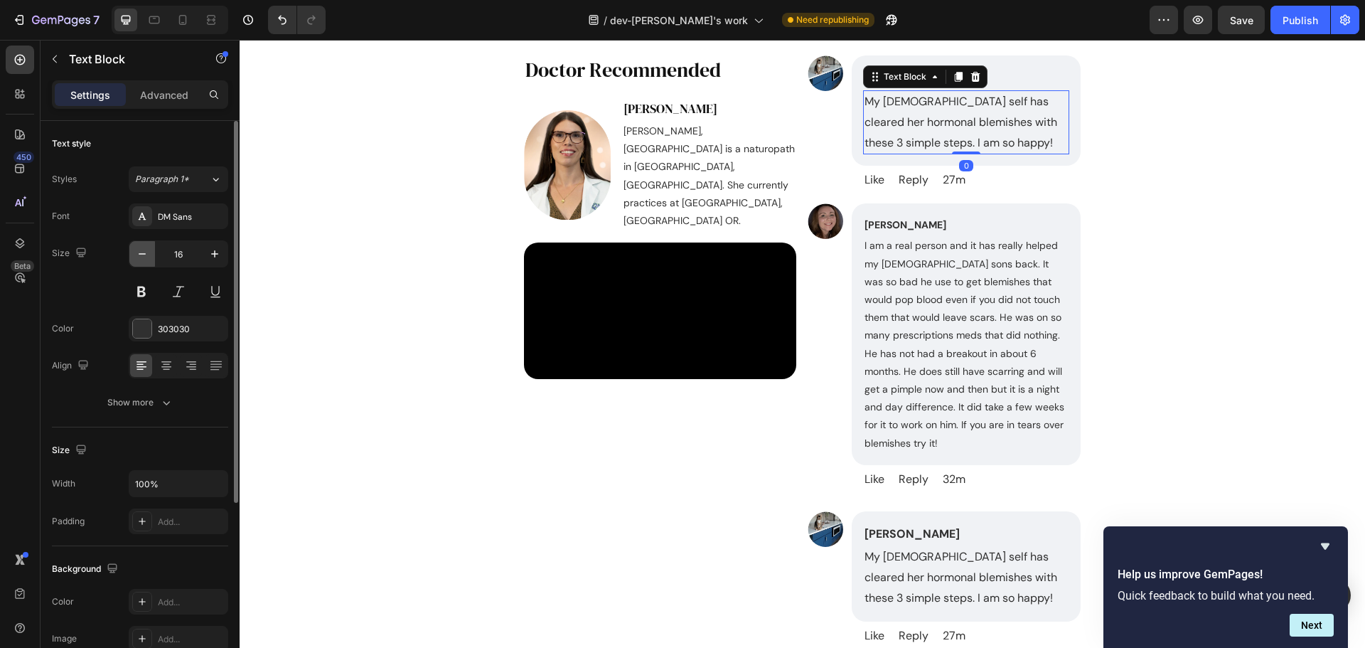
click at [147, 247] on icon "button" at bounding box center [142, 254] width 14 height 14
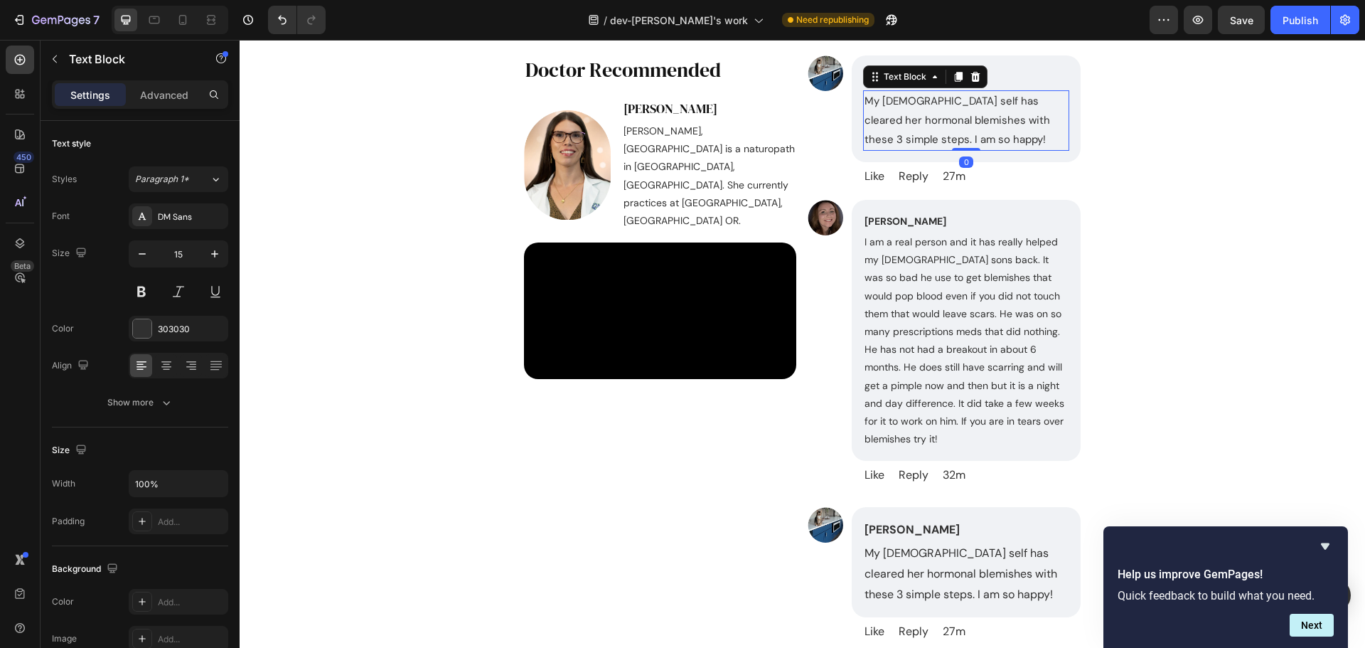
type input "14"
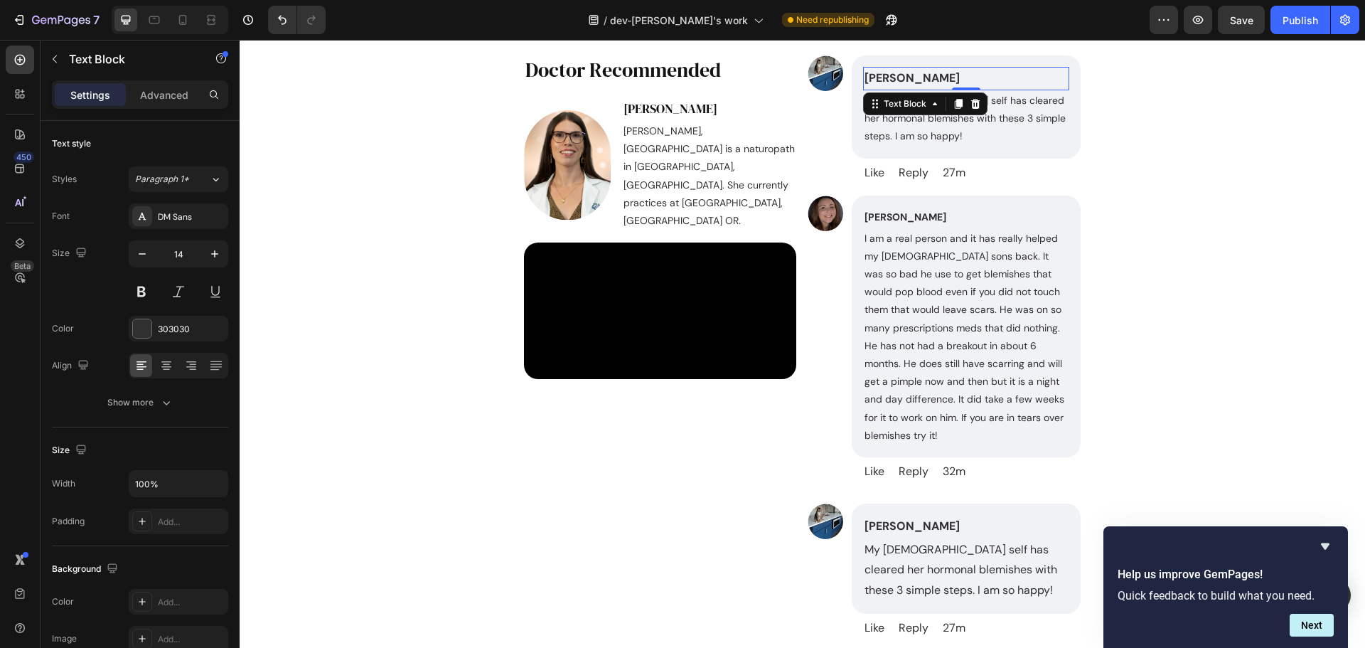
click at [1004, 82] on p "[PERSON_NAME]" at bounding box center [966, 78] width 203 height 21
click at [142, 255] on icon "button" at bounding box center [142, 254] width 14 height 14
type input "14"
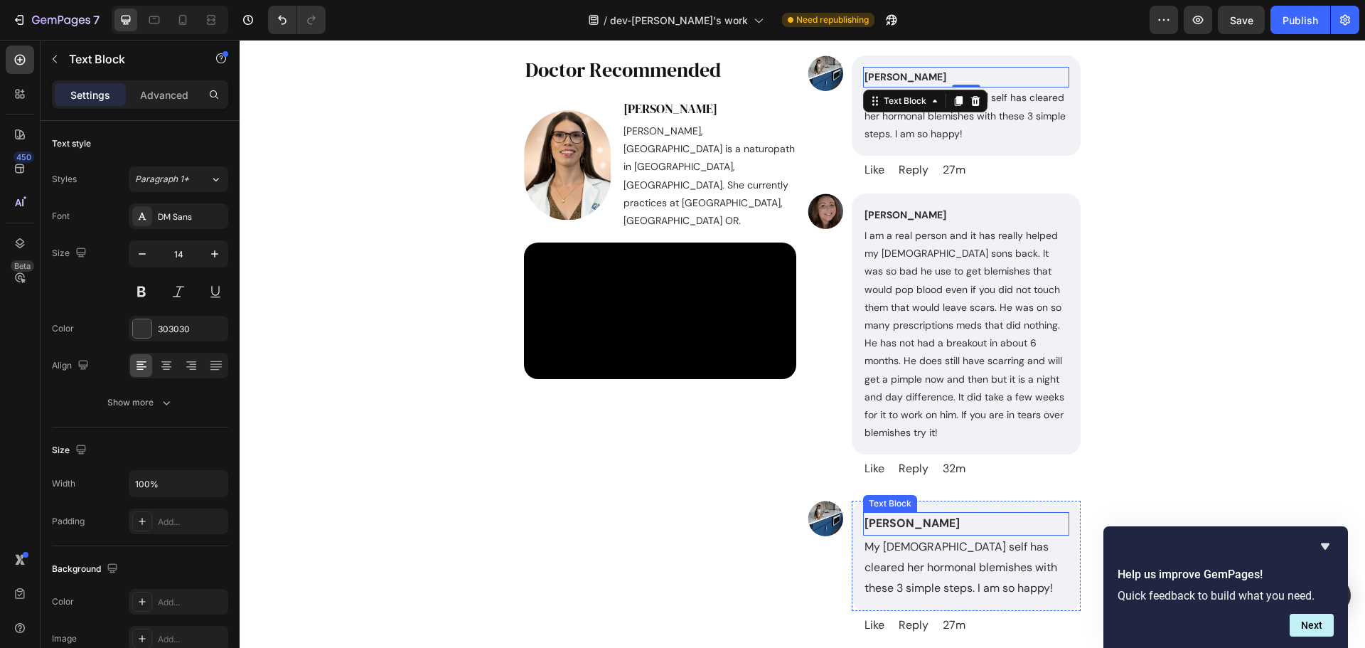
click at [954, 513] on p "[PERSON_NAME]" at bounding box center [966, 523] width 203 height 21
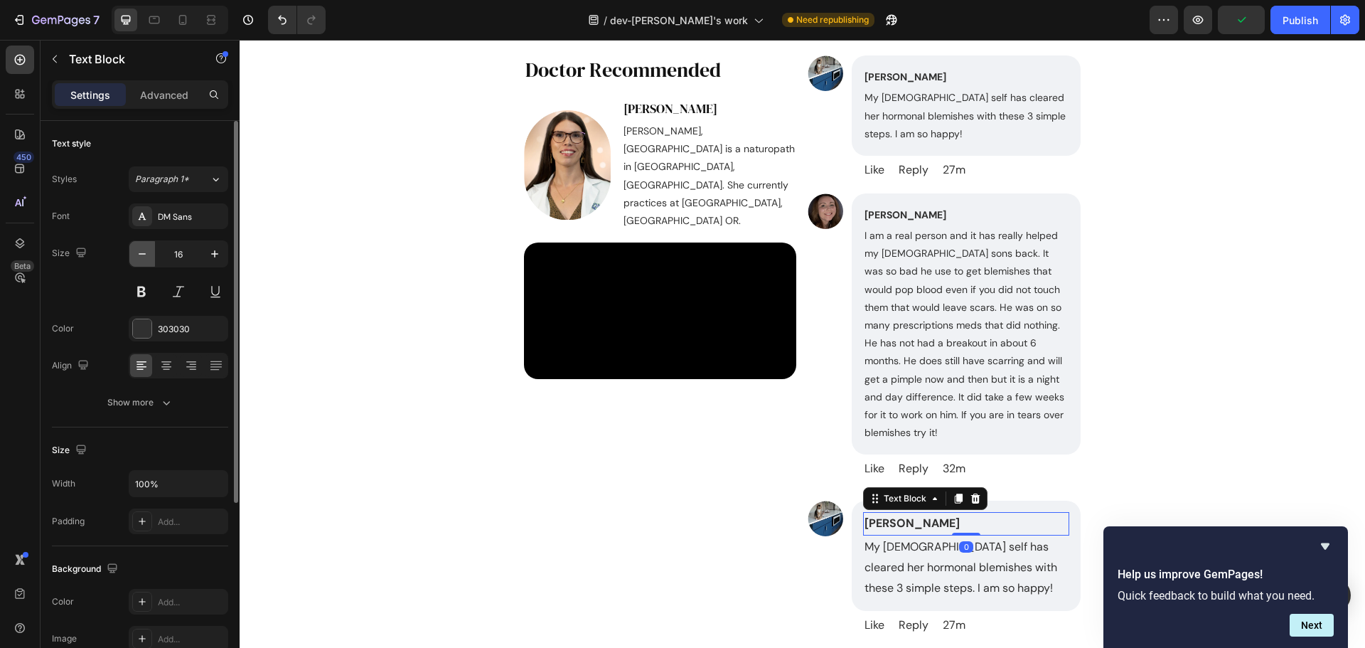
click at [149, 255] on icon "button" at bounding box center [142, 254] width 14 height 14
type input "14"
click at [920, 560] on p "My [DEMOGRAPHIC_DATA] self has cleared her hormonal blemishes with these 3 simp…" at bounding box center [966, 564] width 203 height 61
click at [137, 249] on icon "button" at bounding box center [142, 254] width 14 height 14
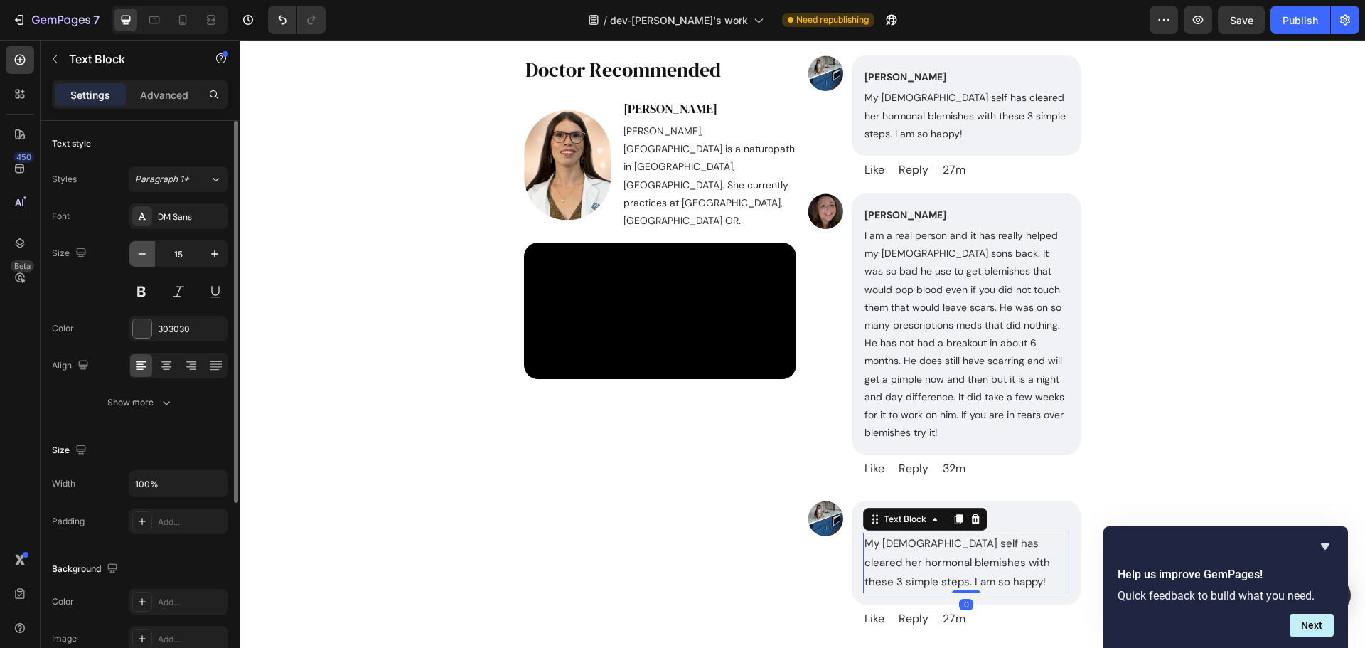
drag, startPoint x: 137, startPoint y: 249, endPoint x: 279, endPoint y: 284, distance: 146.6
click at [137, 249] on icon "button" at bounding box center [142, 254] width 14 height 14
type input "14"
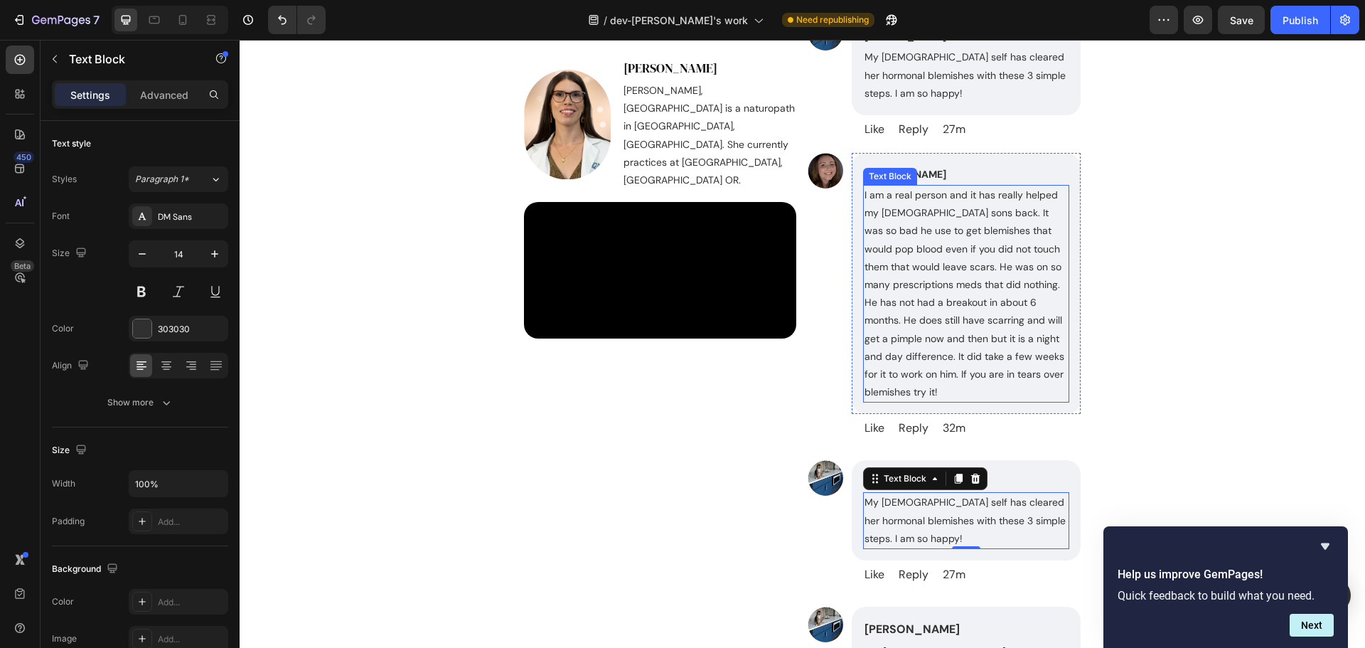
scroll to position [7765, 0]
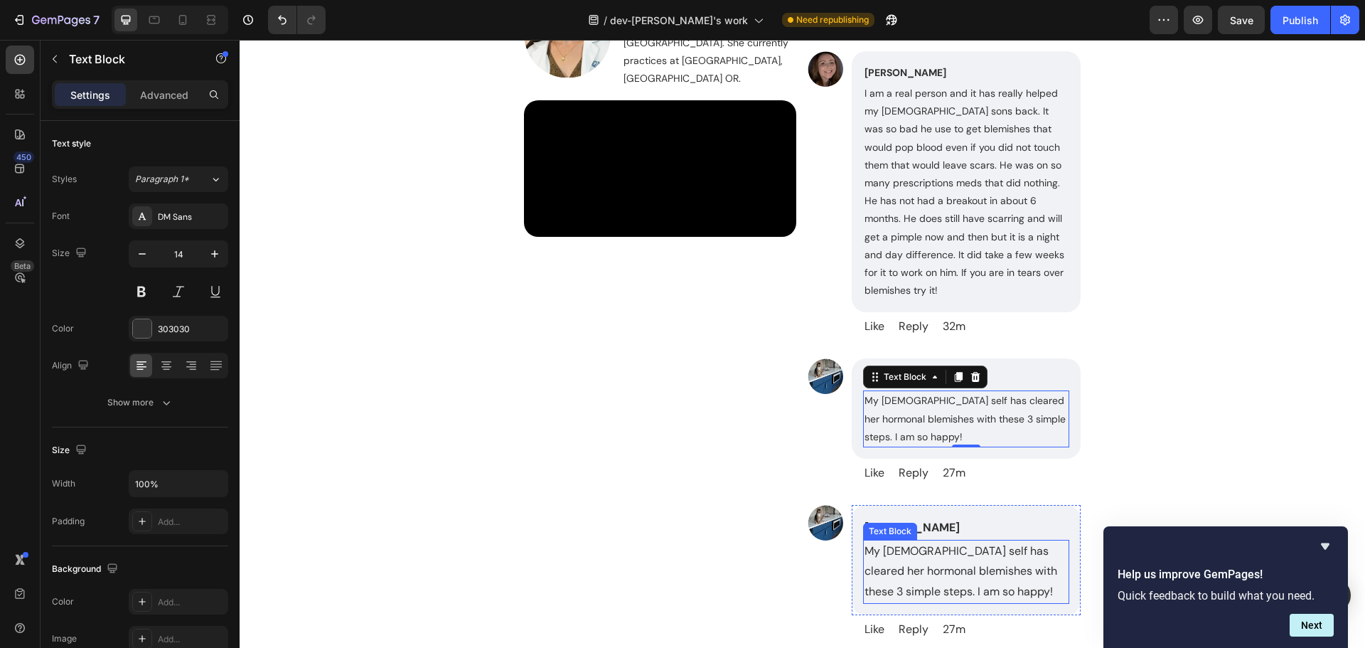
click at [934, 541] on p "My [DEMOGRAPHIC_DATA] self has cleared her hormonal blemishes with these 3 simp…" at bounding box center [966, 571] width 203 height 61
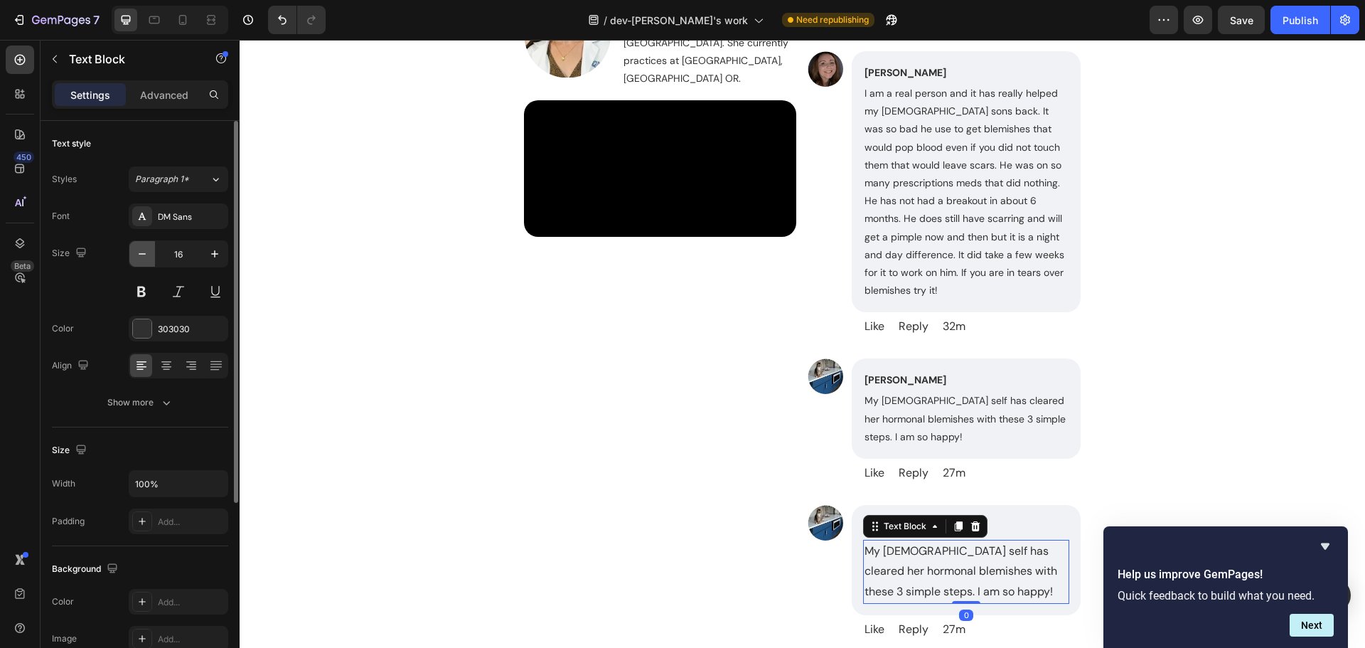
click at [151, 261] on button "button" at bounding box center [142, 254] width 26 height 26
type input "14"
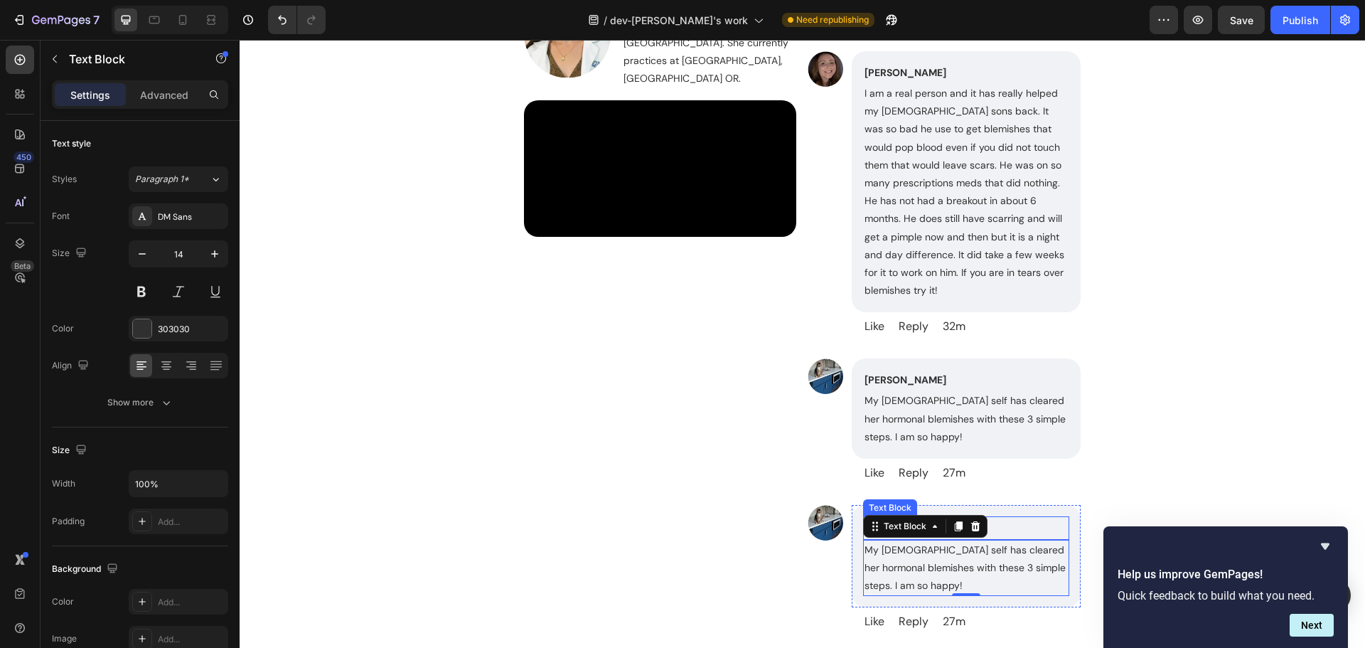
click at [1004, 518] on p "[PERSON_NAME]" at bounding box center [966, 528] width 203 height 21
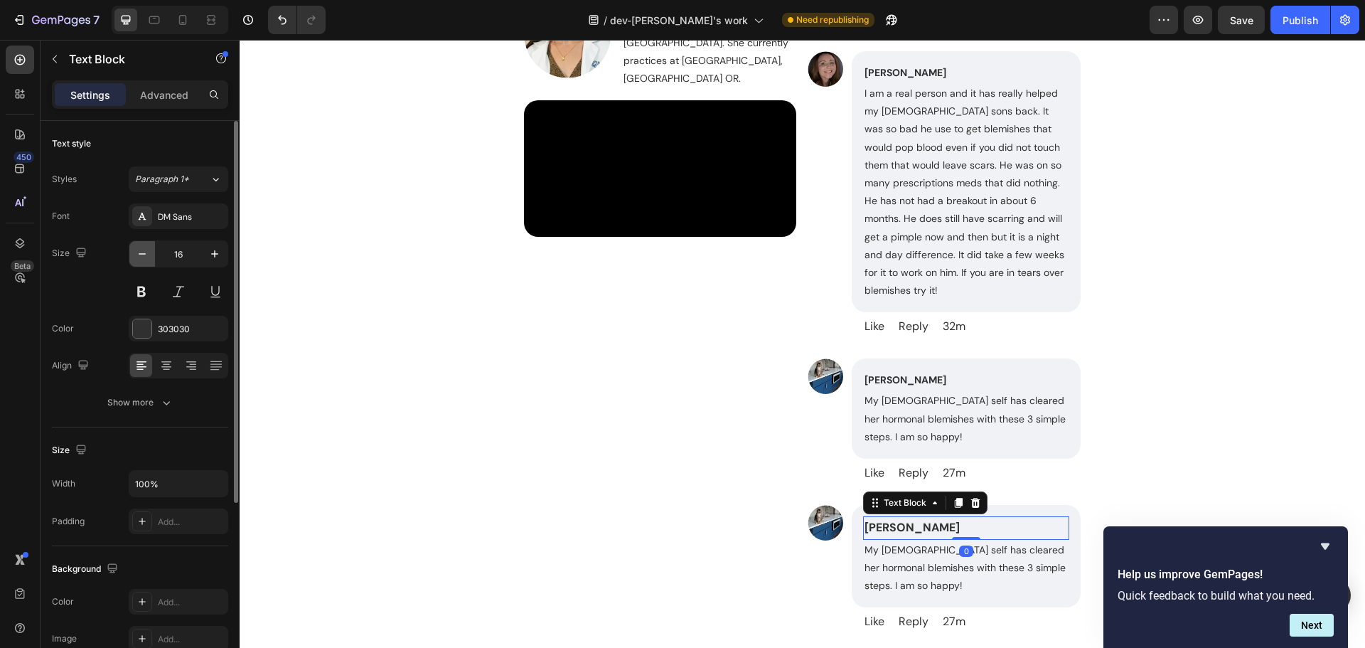
click at [146, 253] on icon "button" at bounding box center [142, 254] width 14 height 14
click at [145, 253] on icon "button" at bounding box center [142, 254] width 14 height 14
type input "14"
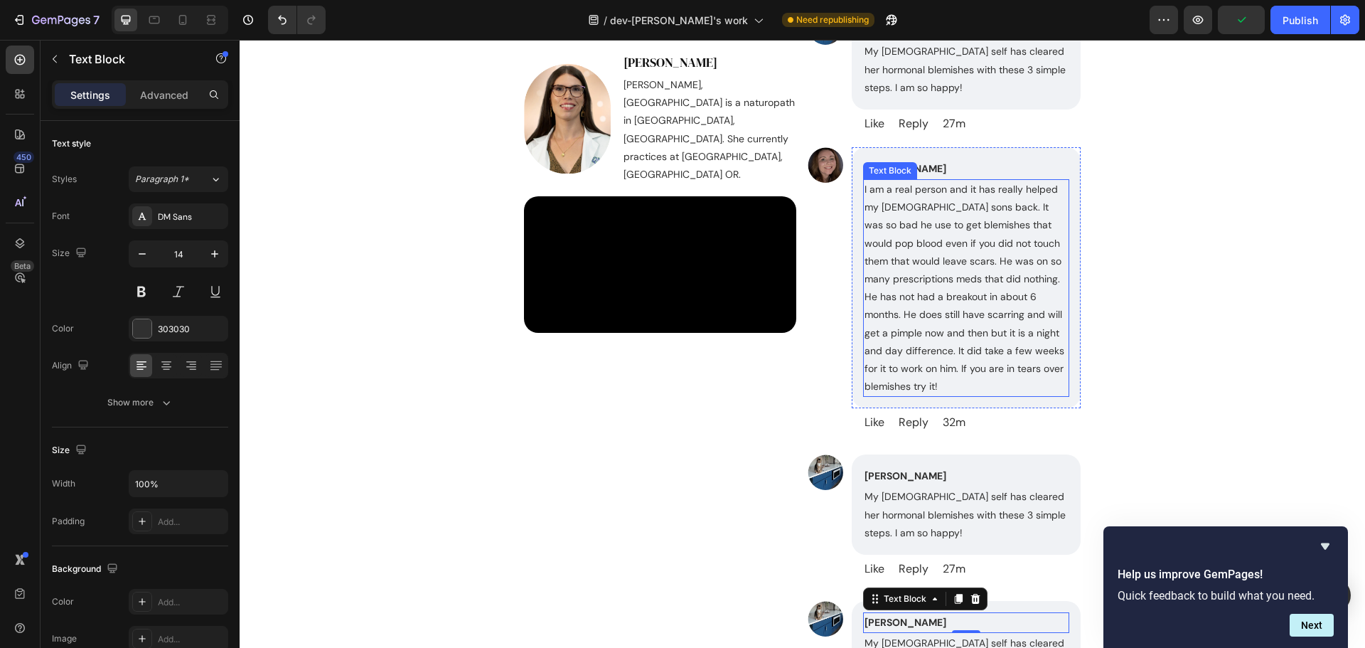
scroll to position [7694, 0]
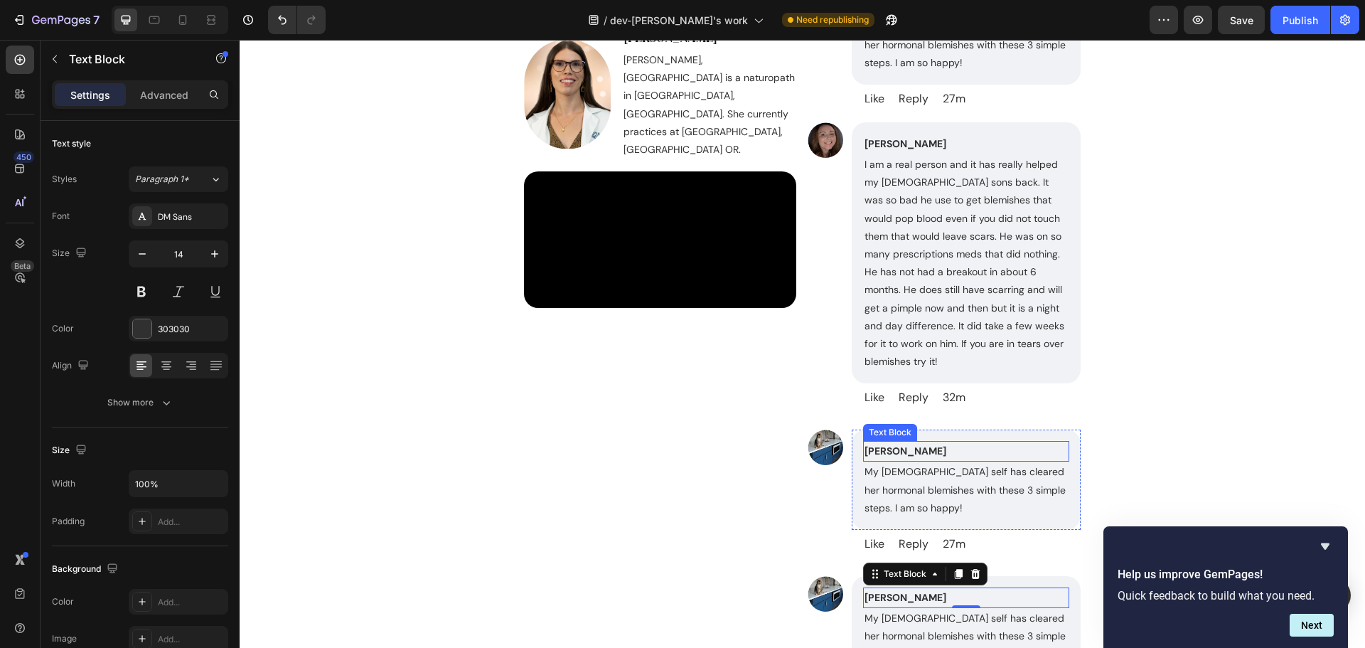
click at [956, 442] on p "[PERSON_NAME]" at bounding box center [966, 451] width 203 height 18
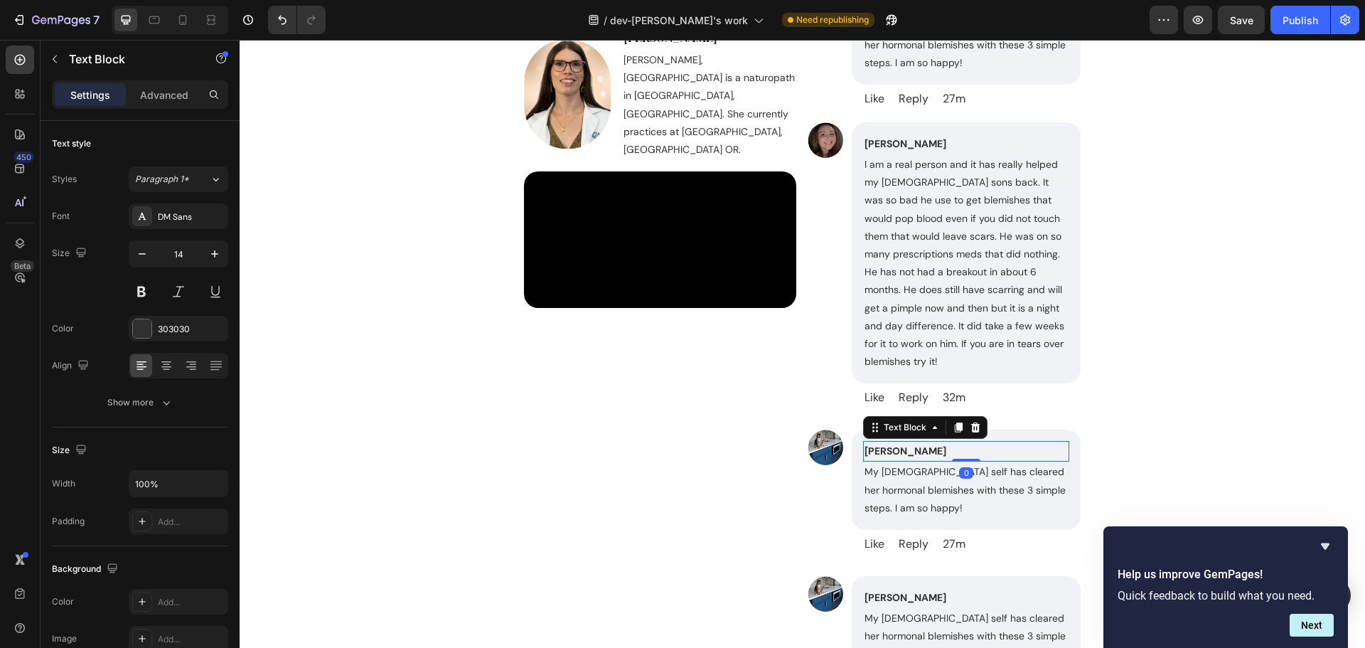
click at [993, 442] on p "[PERSON_NAME]" at bounding box center [966, 451] width 203 height 18
click at [890, 479] on p "My [DEMOGRAPHIC_DATA] self has cleared her hormonal blemishes with these 3 simp…" at bounding box center [966, 490] width 203 height 54
click at [983, 482] on p "My [DEMOGRAPHIC_DATA] self has cleared her hormonal blemishes with these 3 simp…" at bounding box center [966, 490] width 203 height 54
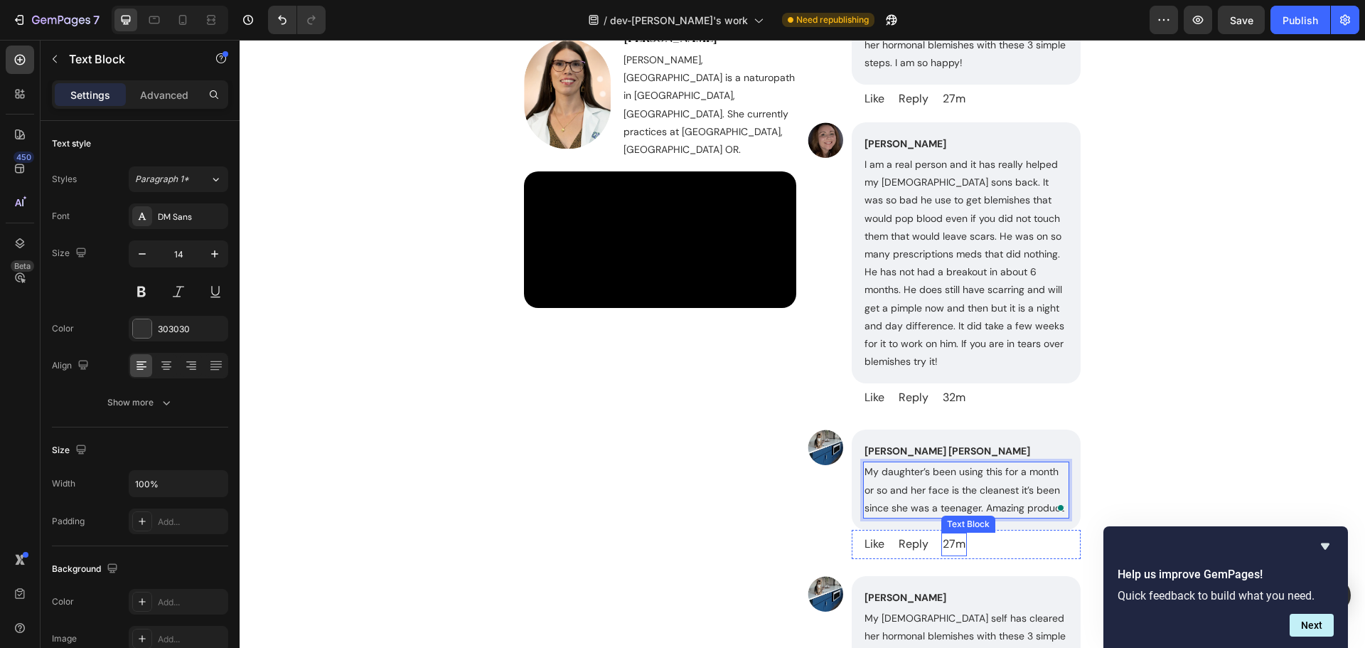
click at [945, 534] on p "27m" at bounding box center [954, 544] width 23 height 21
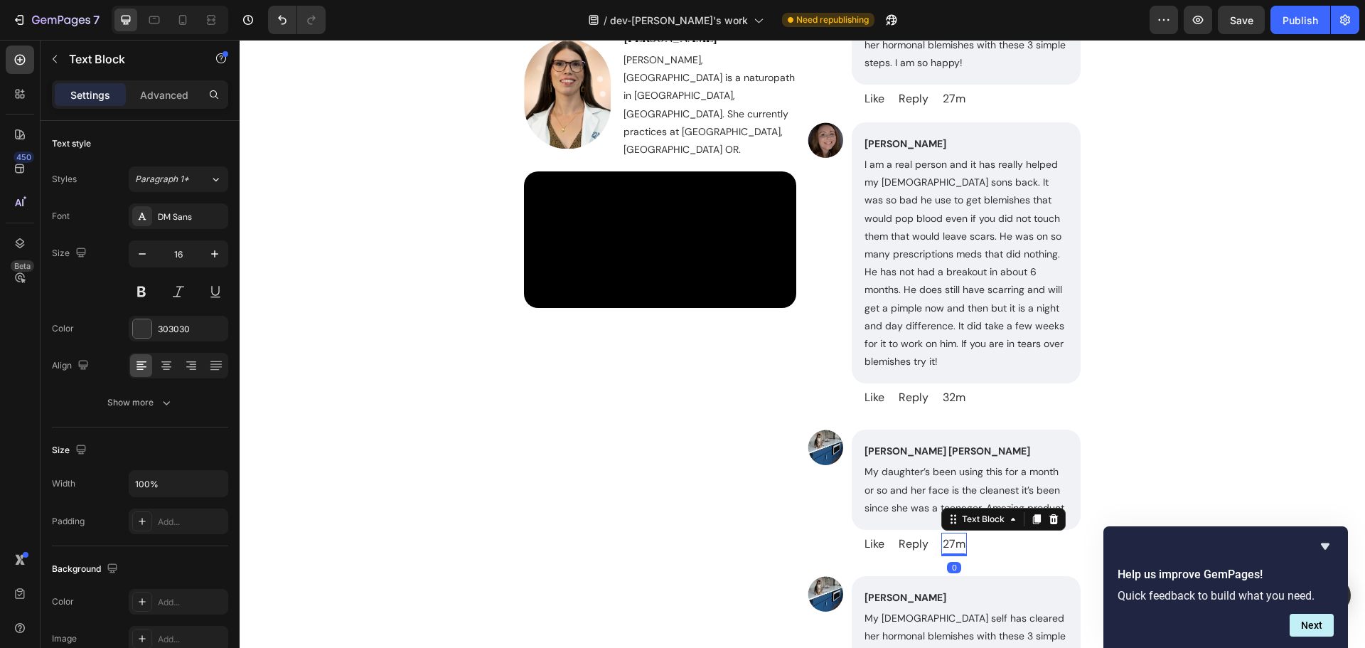
click at [949, 534] on p "27m" at bounding box center [954, 544] width 23 height 21
click at [838, 434] on div "Image Jessica Erin Text Block My daughter’s been using this for a month or so a…" at bounding box center [944, 494] width 273 height 129
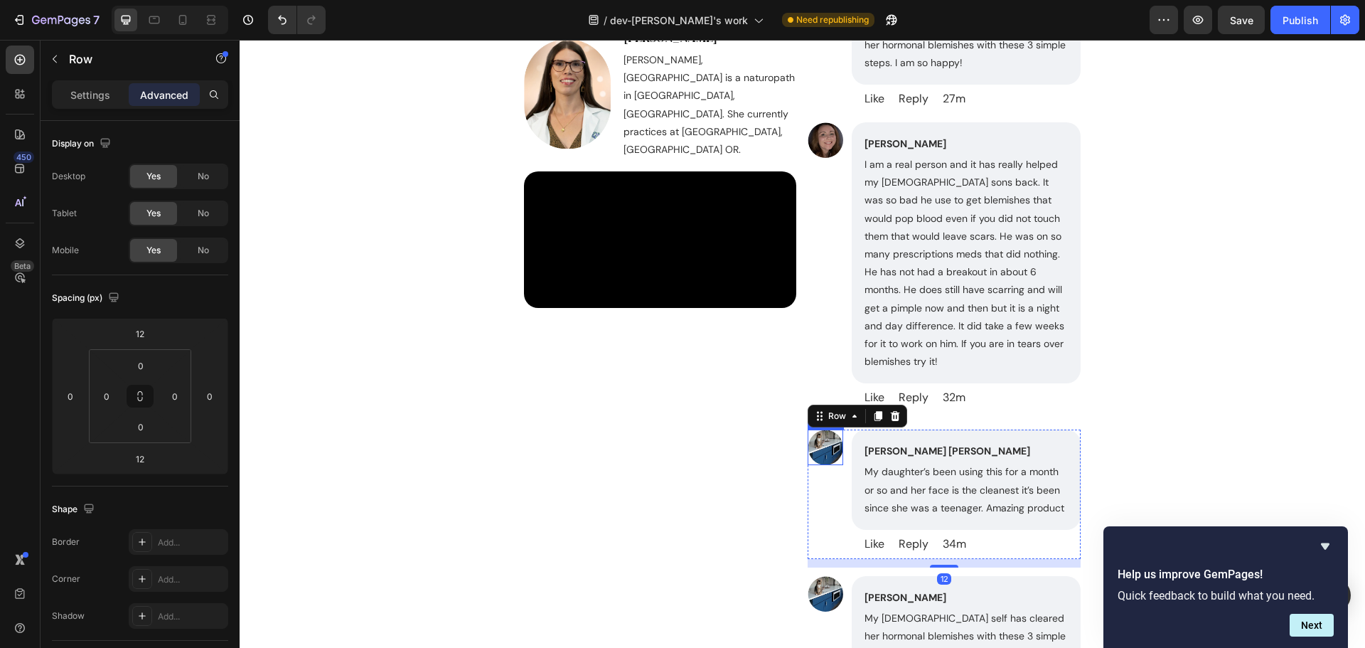
click at [808, 430] on img at bounding box center [826, 448] width 36 height 36
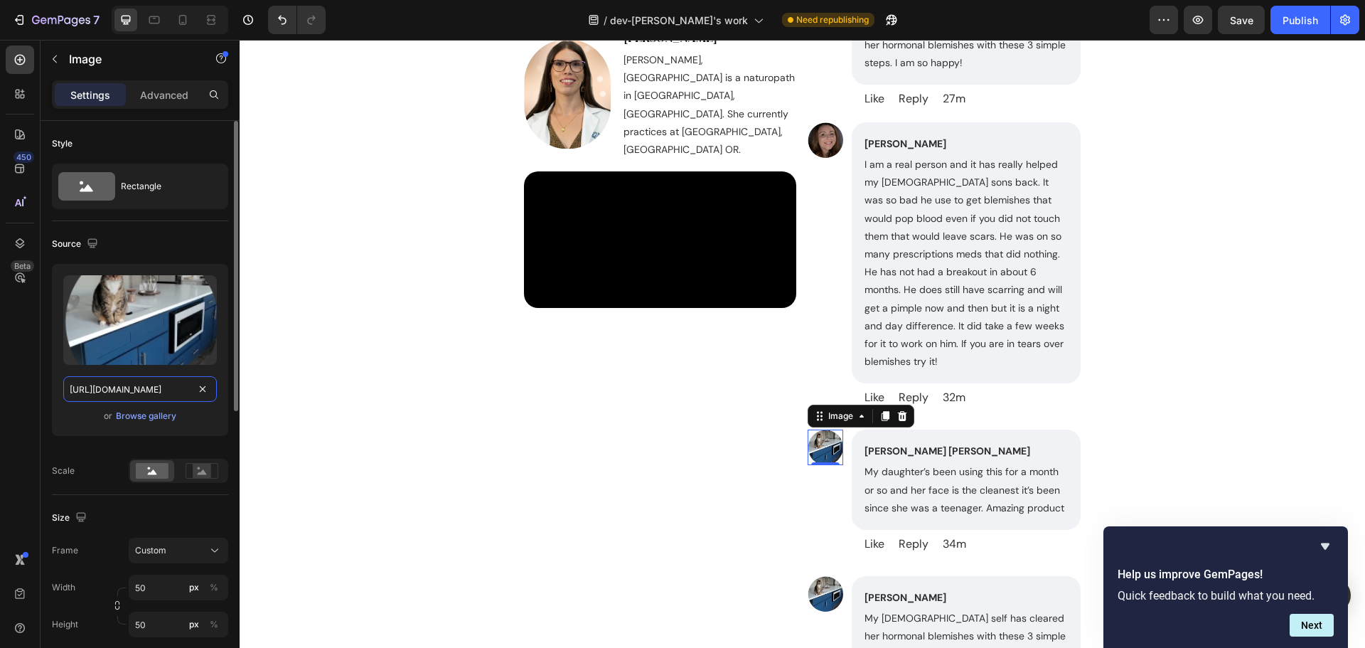
click at [138, 398] on input "https://cdn.shopify.com/s/files/1/0485/7787/2027/files/image_-_2025-01-16T23242…" at bounding box center [140, 389] width 154 height 26
paste input "610.432.webp?v=1737066386"
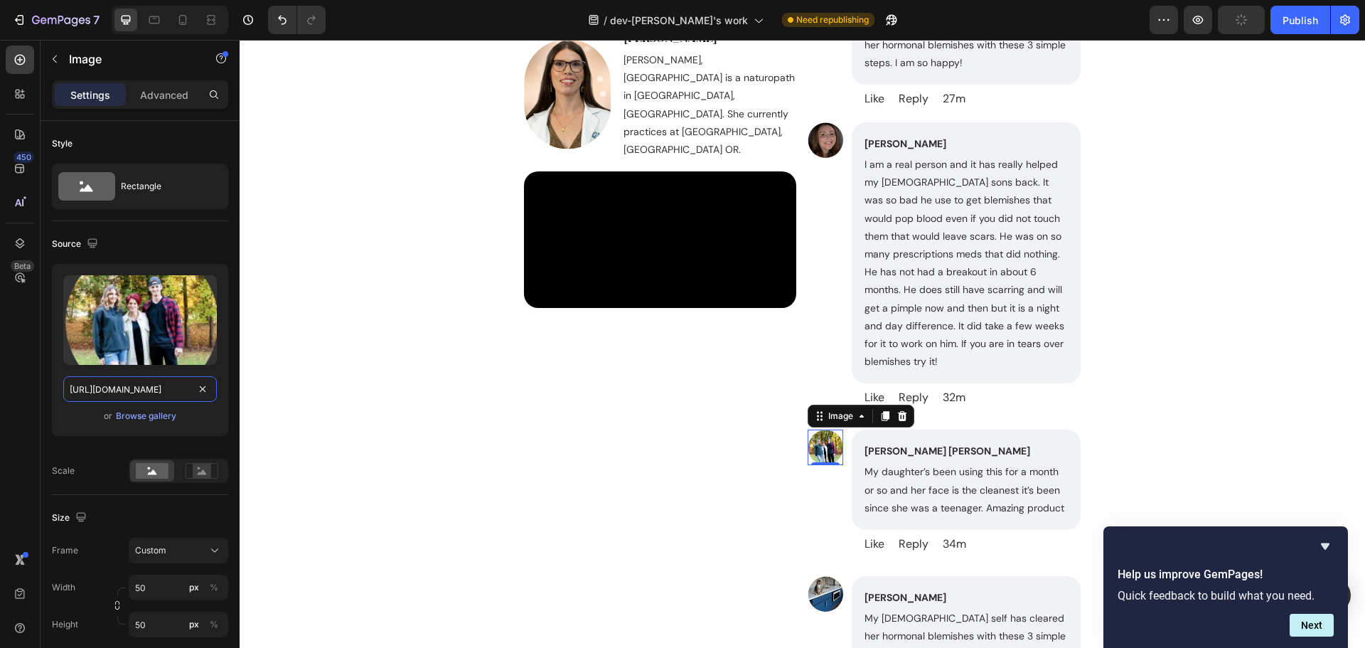
type input "https://cdn.shopify.com/s/files/1/0485/7787/2027/files/image_-_2025-01-16T23261…"
click at [818, 576] on img at bounding box center [826, 594] width 36 height 36
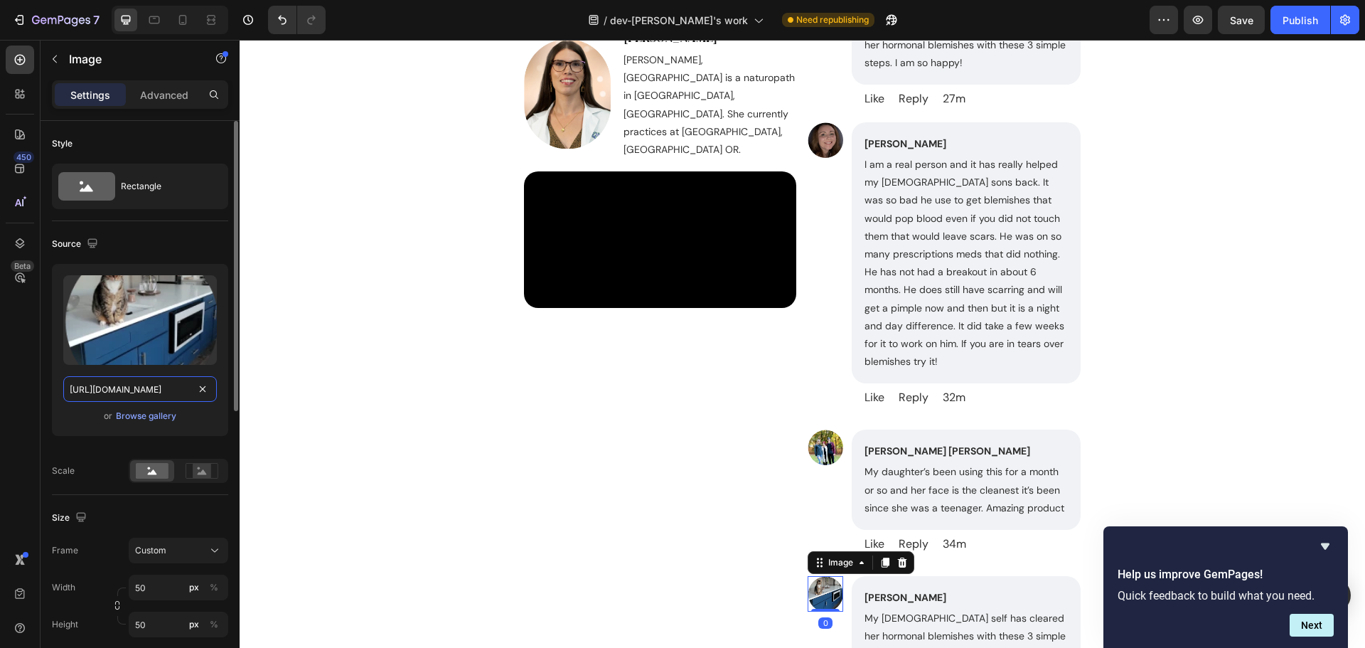
click at [135, 395] on input "https://cdn.shopify.com/s/files/1/0485/7787/2027/files/image_-_2025-01-16T23242…" at bounding box center [140, 389] width 154 height 26
paste input "715.439.webp?v=1737066450"
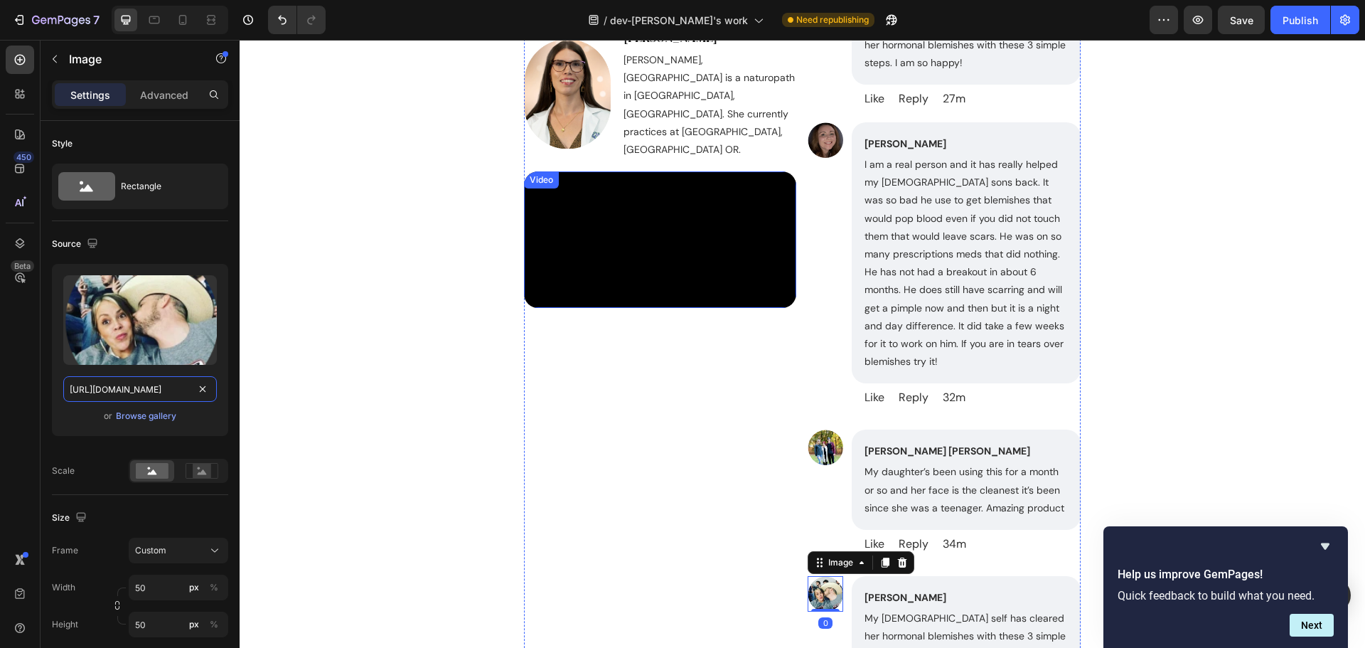
scroll to position [0, 383]
type input "https://cdn.shopify.com/s/files/1/0485/7787/2027/files/image_-_2025-01-16T23271…"
click at [932, 589] on p "[PERSON_NAME]" at bounding box center [966, 598] width 203 height 18
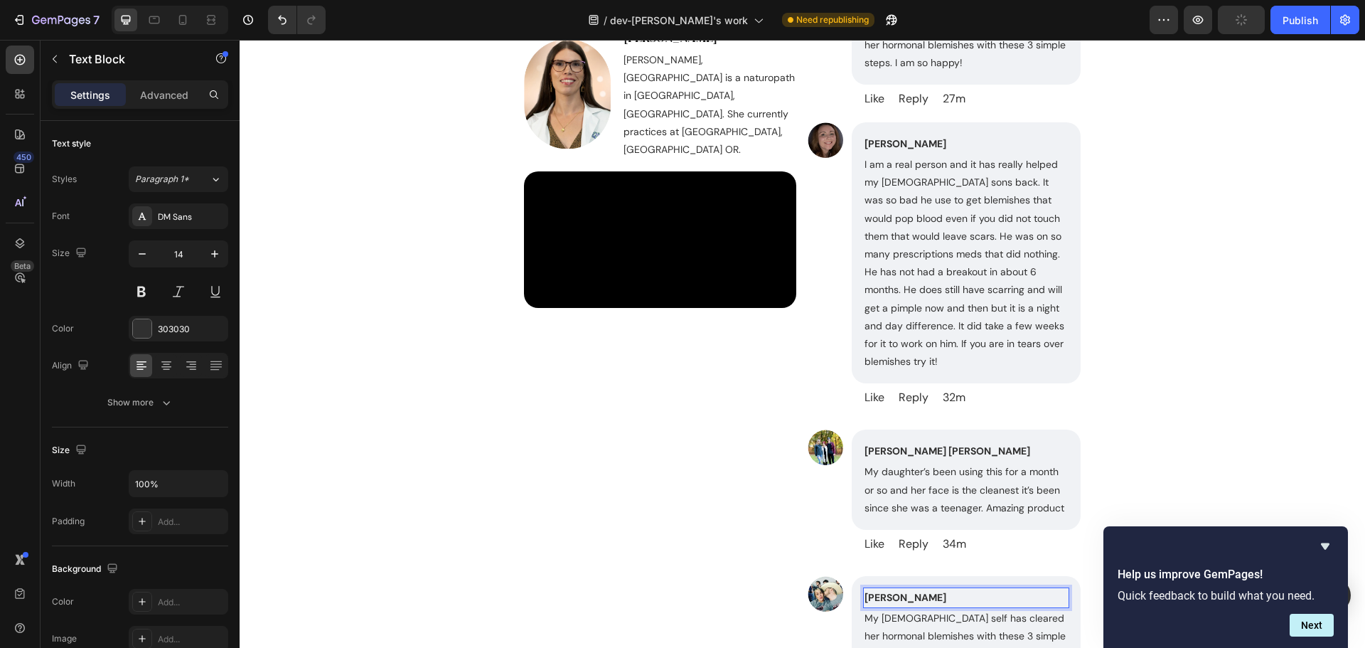
click at [965, 589] on p "[PERSON_NAME]" at bounding box center [966, 598] width 203 height 18
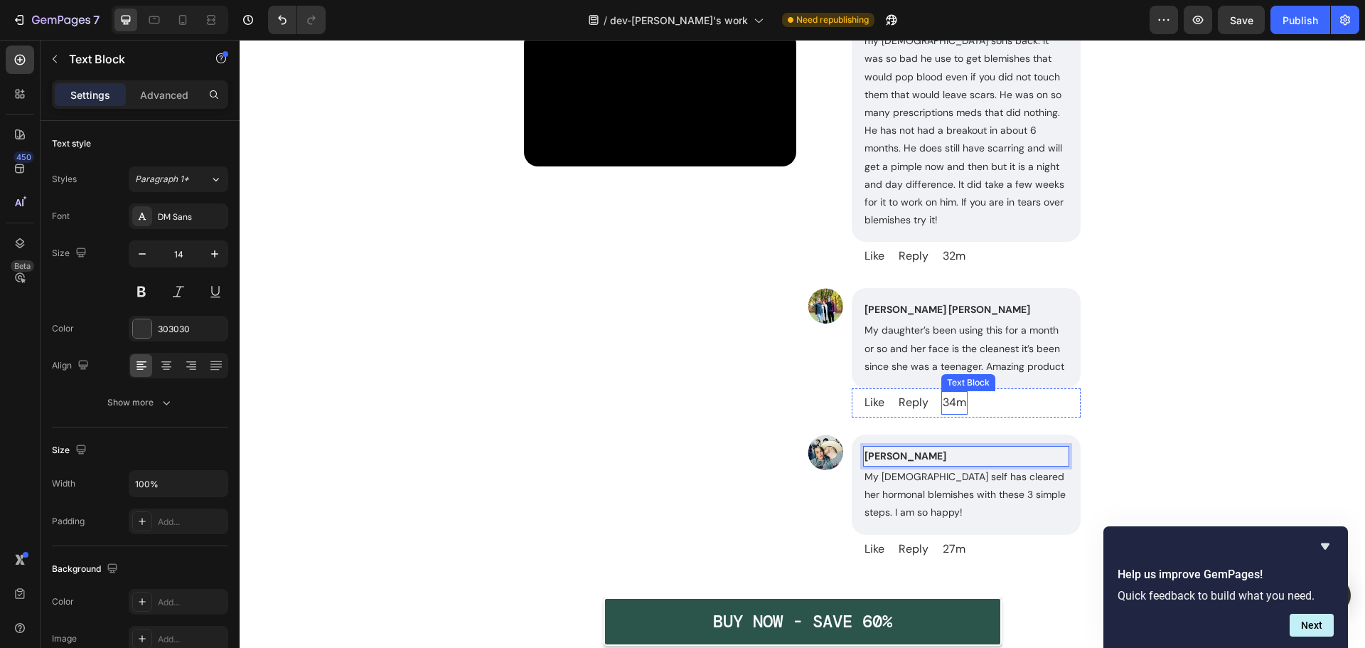
scroll to position [7836, 0]
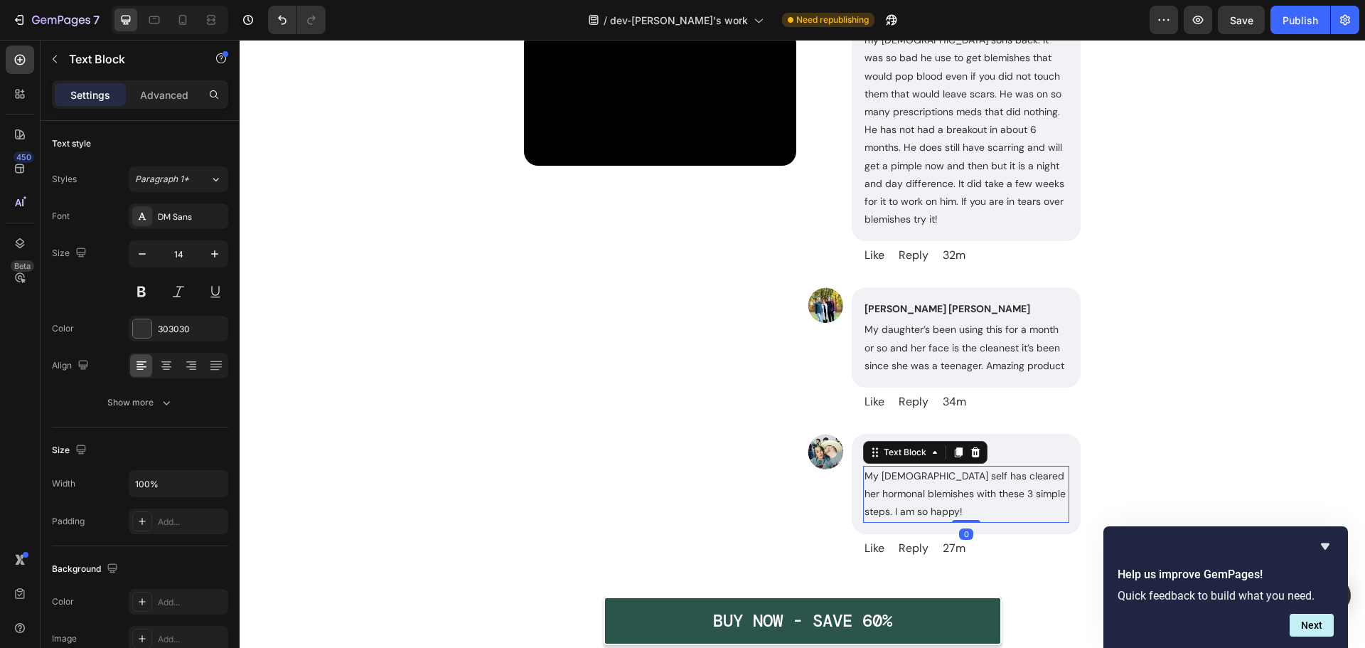
click at [951, 496] on p "My [DEMOGRAPHIC_DATA] self has cleared her hormonal blemishes with these 3 simp…" at bounding box center [966, 494] width 203 height 54
click at [964, 495] on p "My [DEMOGRAPHIC_DATA] self has cleared her hormonal blemishes with these 3 simp…" at bounding box center [966, 494] width 203 height 54
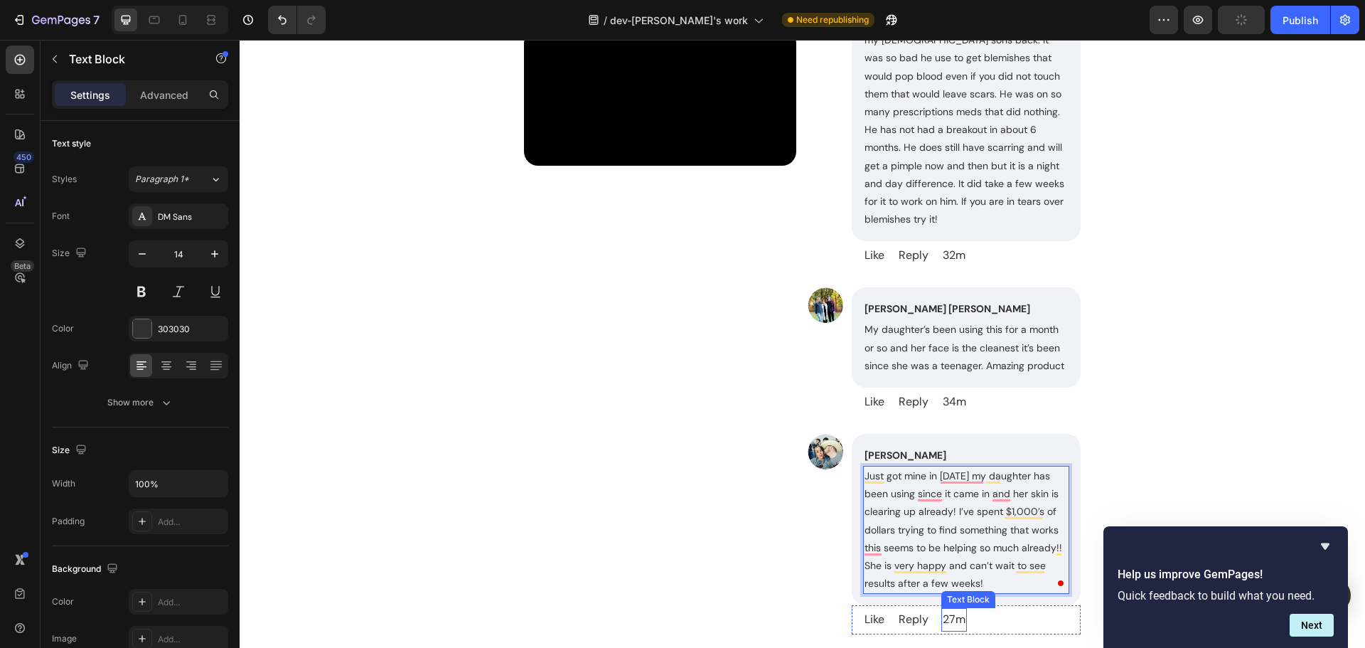
click at [948, 609] on p "27m" at bounding box center [954, 619] width 23 height 21
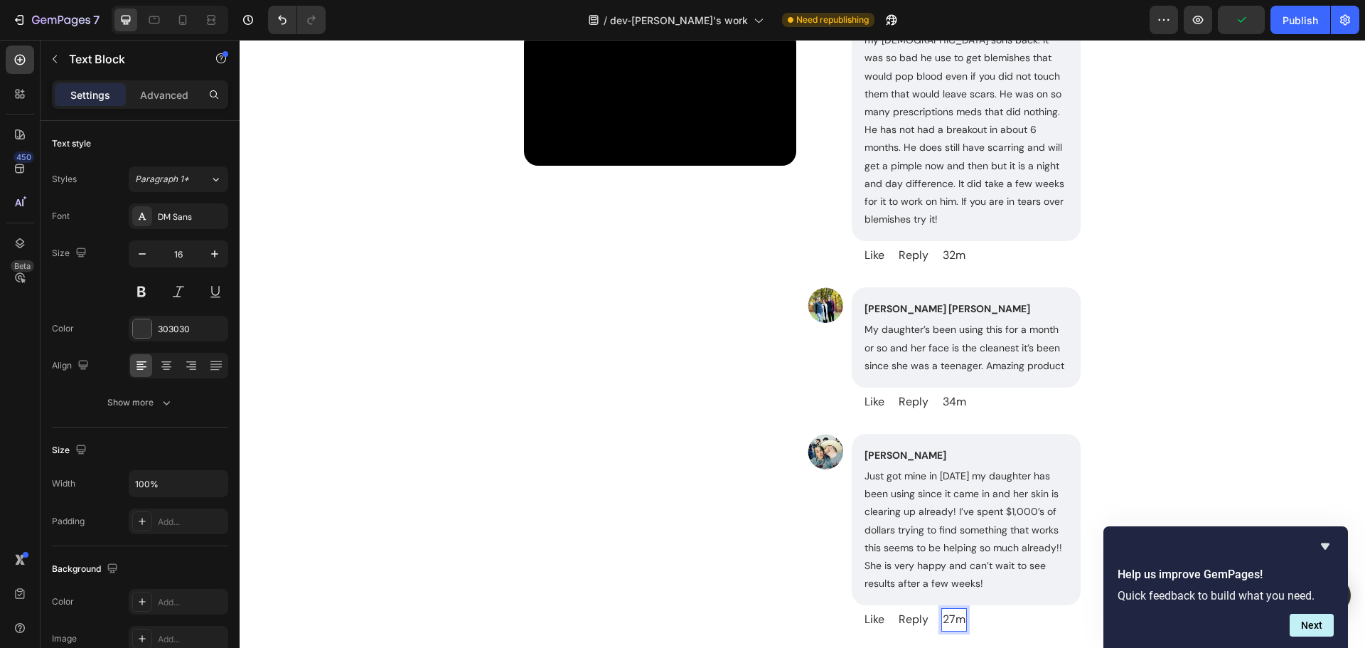
click at [946, 609] on p "27m" at bounding box center [954, 619] width 23 height 21
click at [949, 609] on p "27m" at bounding box center [954, 619] width 23 height 21
click at [801, 578] on div "Image Melissa A Kubacki Text Block My 43 year old self has cleared her hormonal…" at bounding box center [802, 242] width 557 height 812
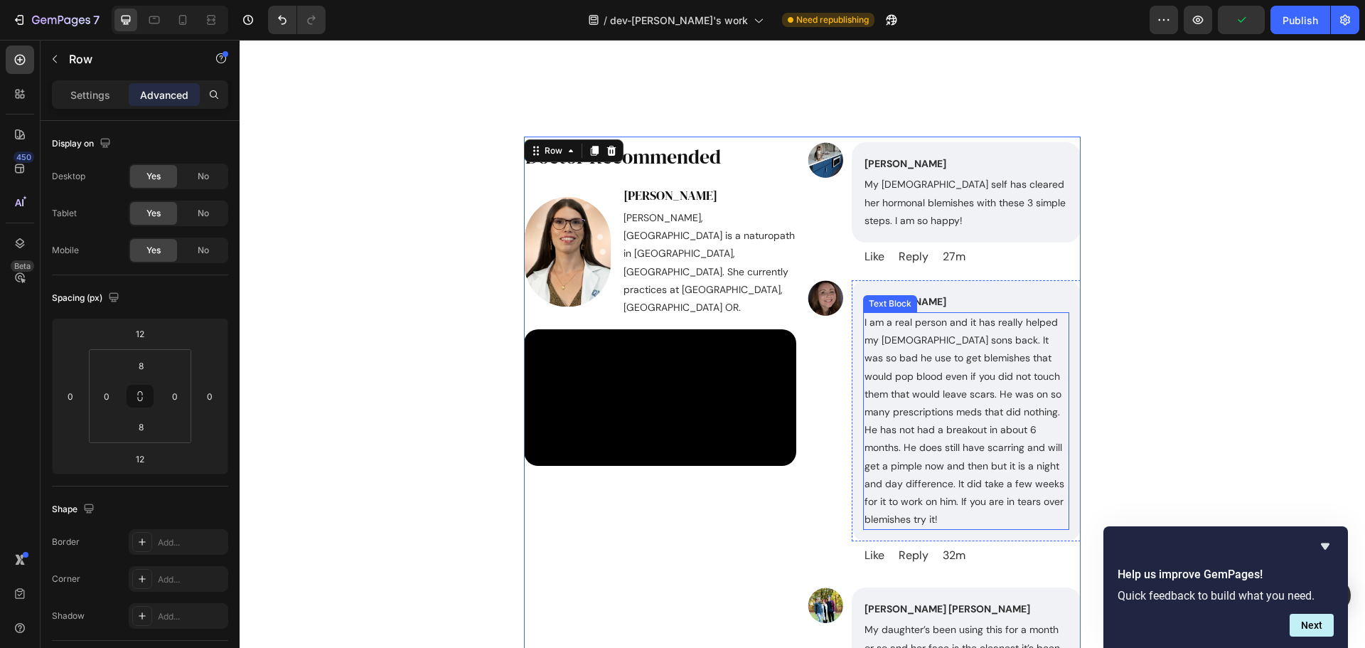
scroll to position [7481, 0]
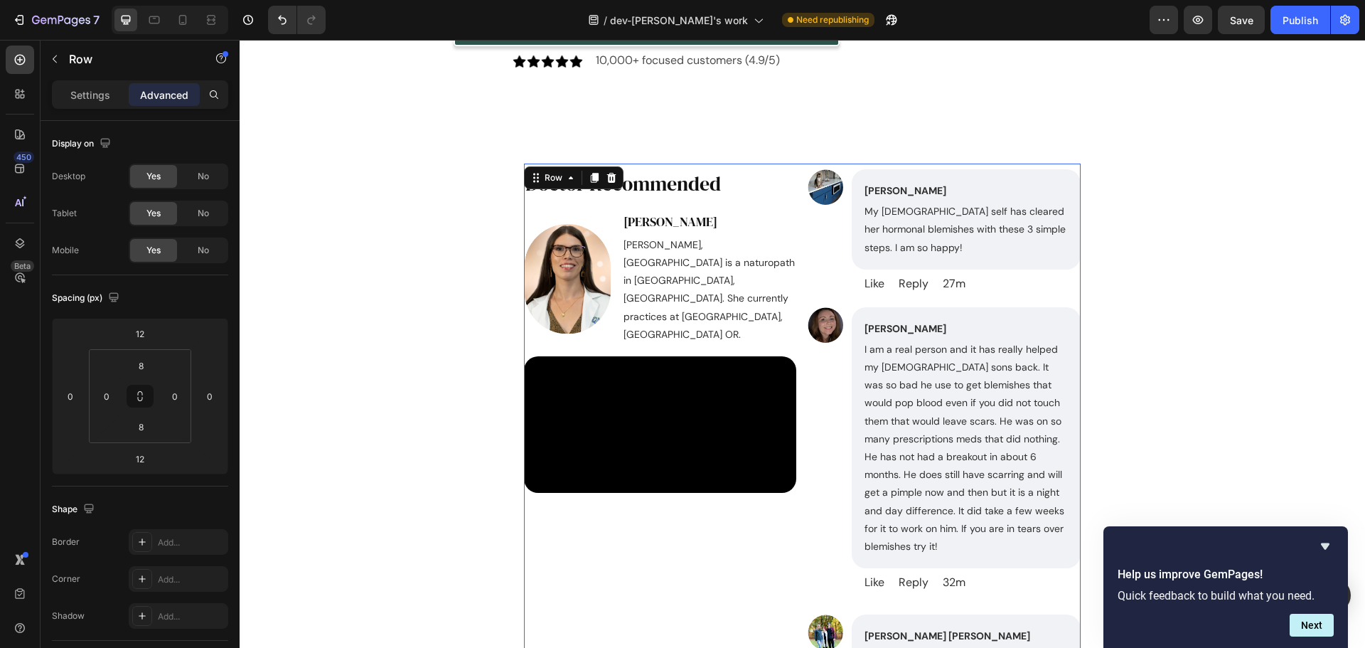
click at [800, 250] on div "Image Melissa A Kubacki Text Block My 43 year old self has cleared her hormonal…" at bounding box center [802, 570] width 557 height 812
click at [800, 420] on div "Image Melissa A Kubacki Text Block My 43 year old self has cleared her hormonal…" at bounding box center [802, 570] width 557 height 812
click at [84, 95] on p "Settings" at bounding box center [90, 94] width 40 height 15
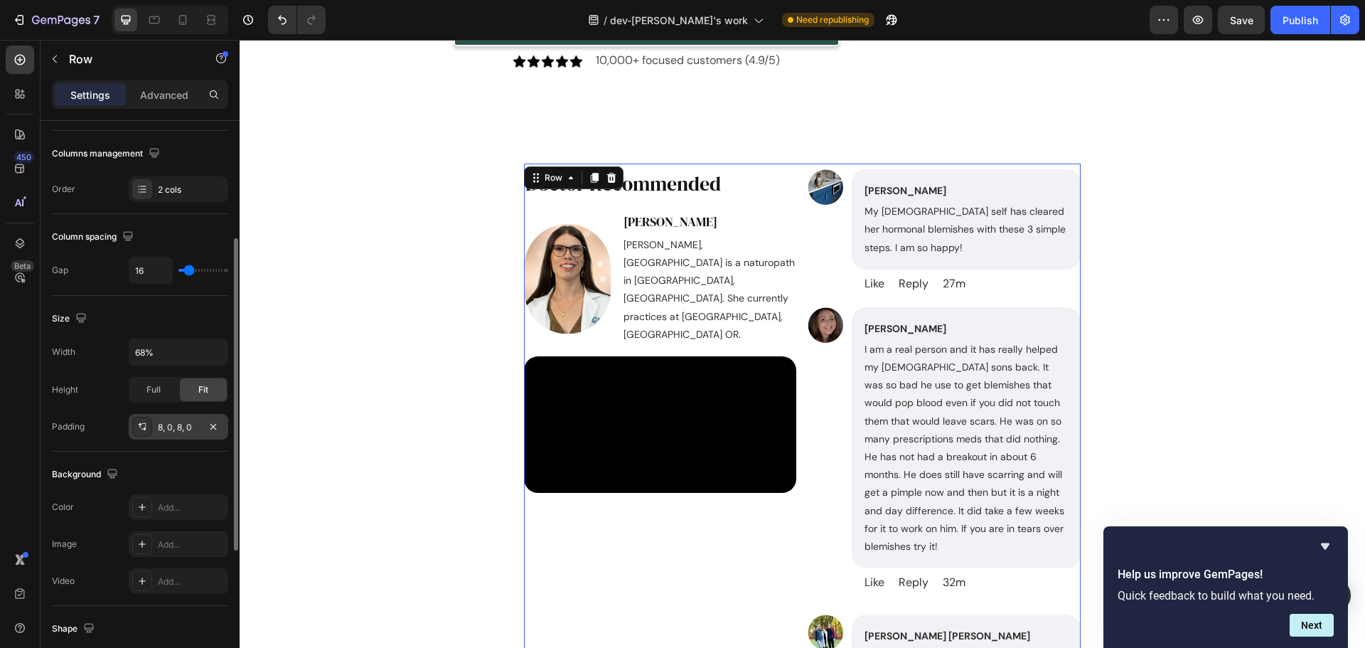
scroll to position [142, 0]
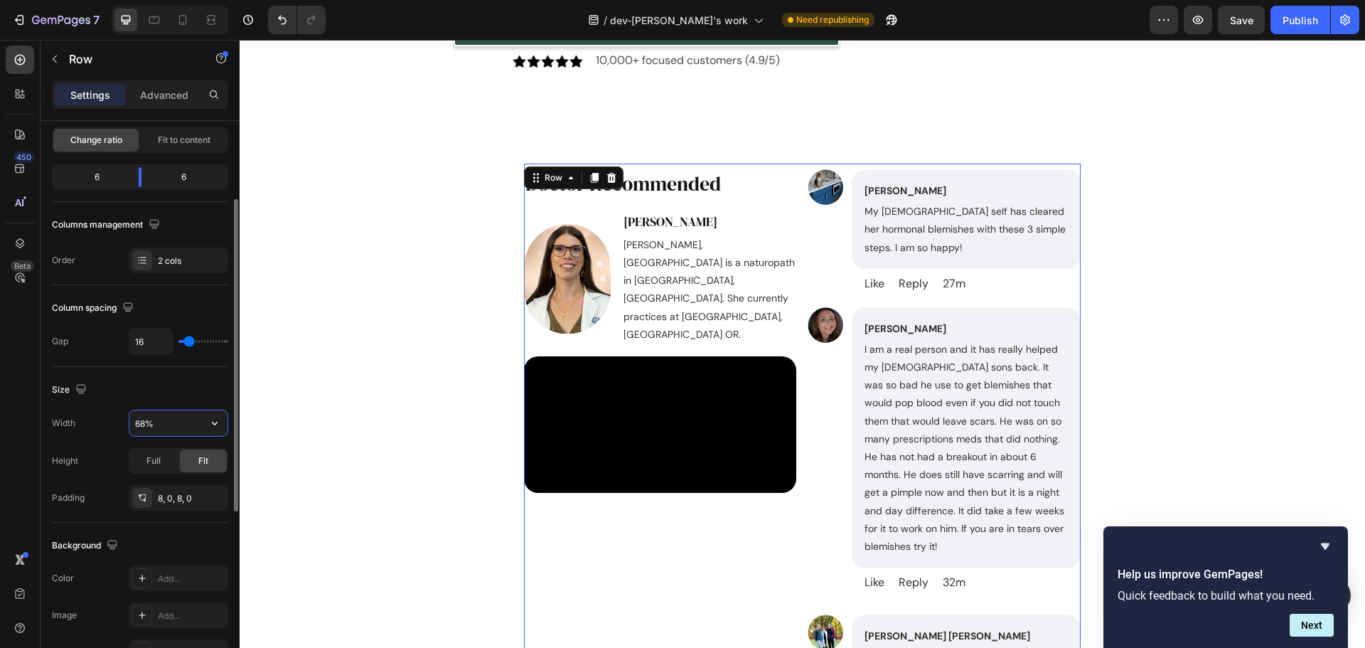
click at [176, 422] on input "68%" at bounding box center [178, 423] width 98 height 26
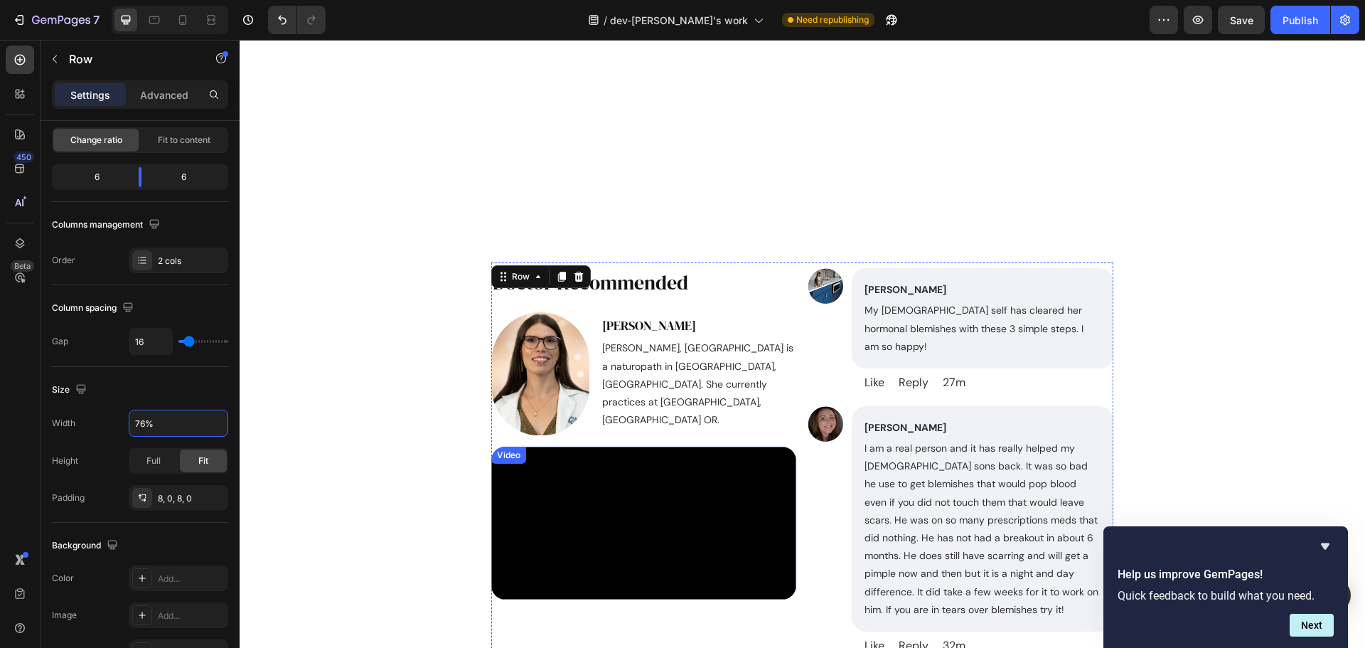
scroll to position [7410, 0]
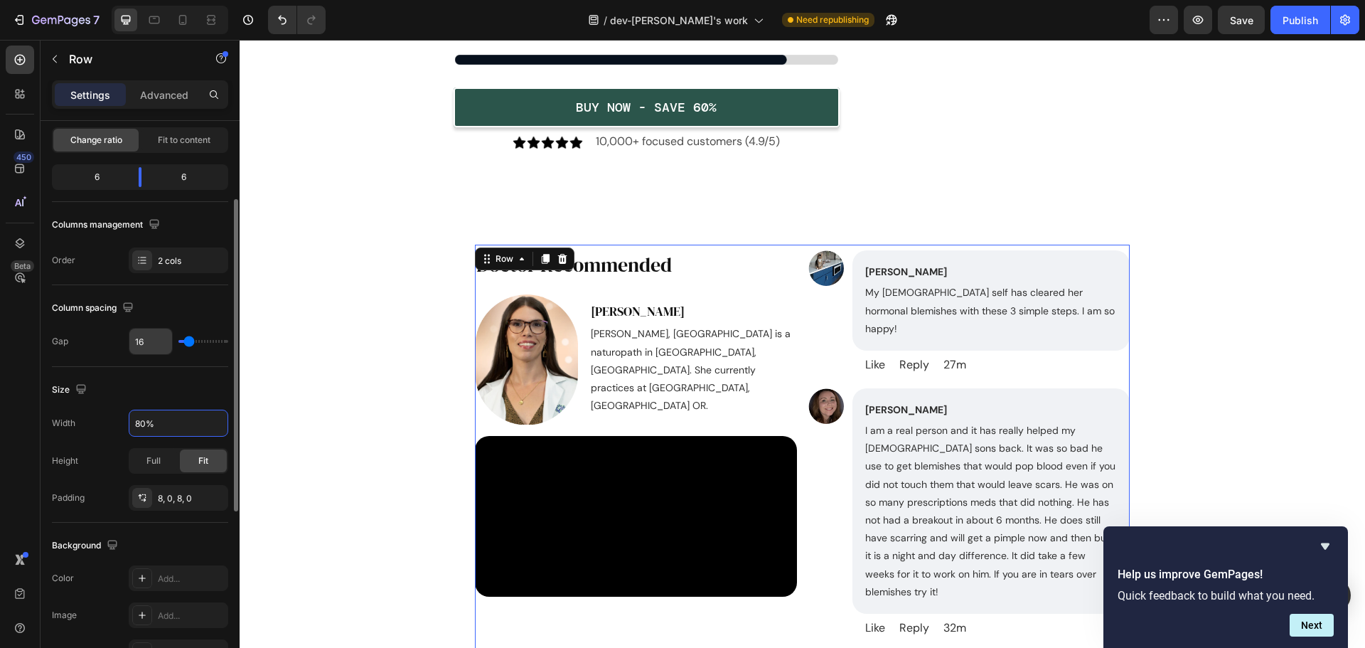
type input "80%"
click at [153, 339] on input "16" at bounding box center [150, 342] width 43 height 26
type input "4"
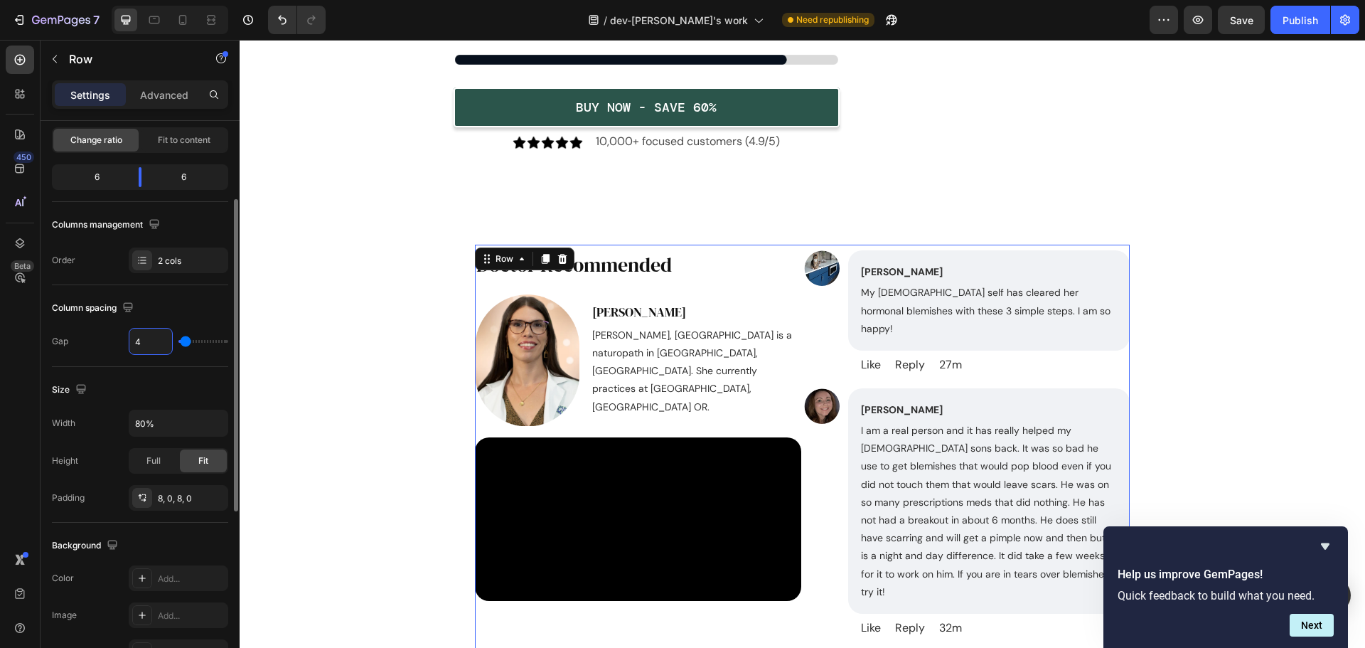
type input "40"
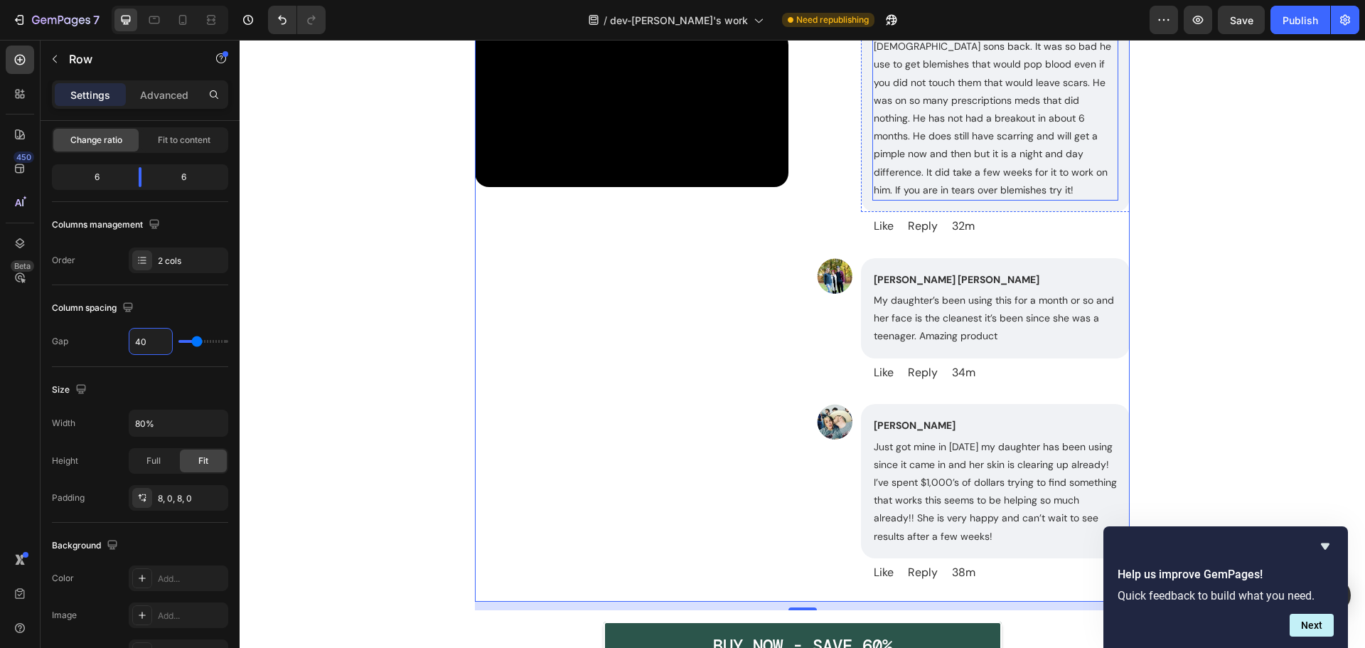
scroll to position [7836, 0]
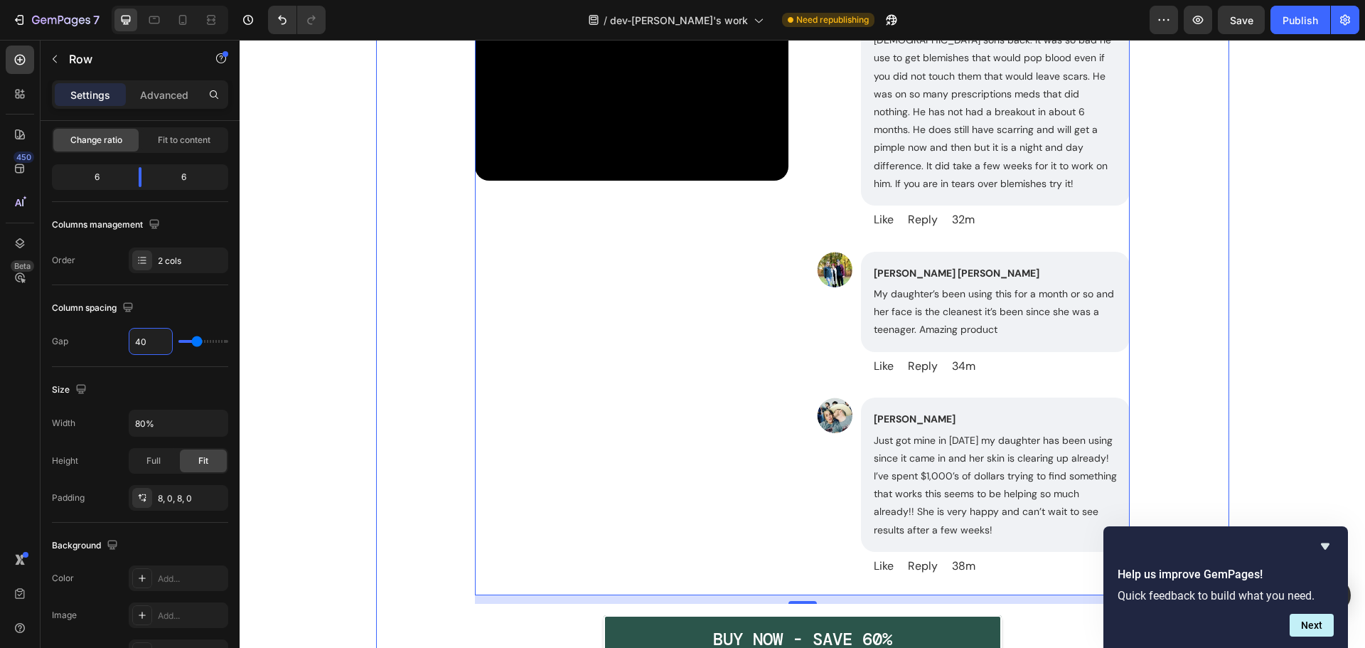
click at [1163, 311] on div "Image Melissa A Kubacki Text Block My 43 year old self has cleared her hormonal…" at bounding box center [802, 251] width 819 height 846
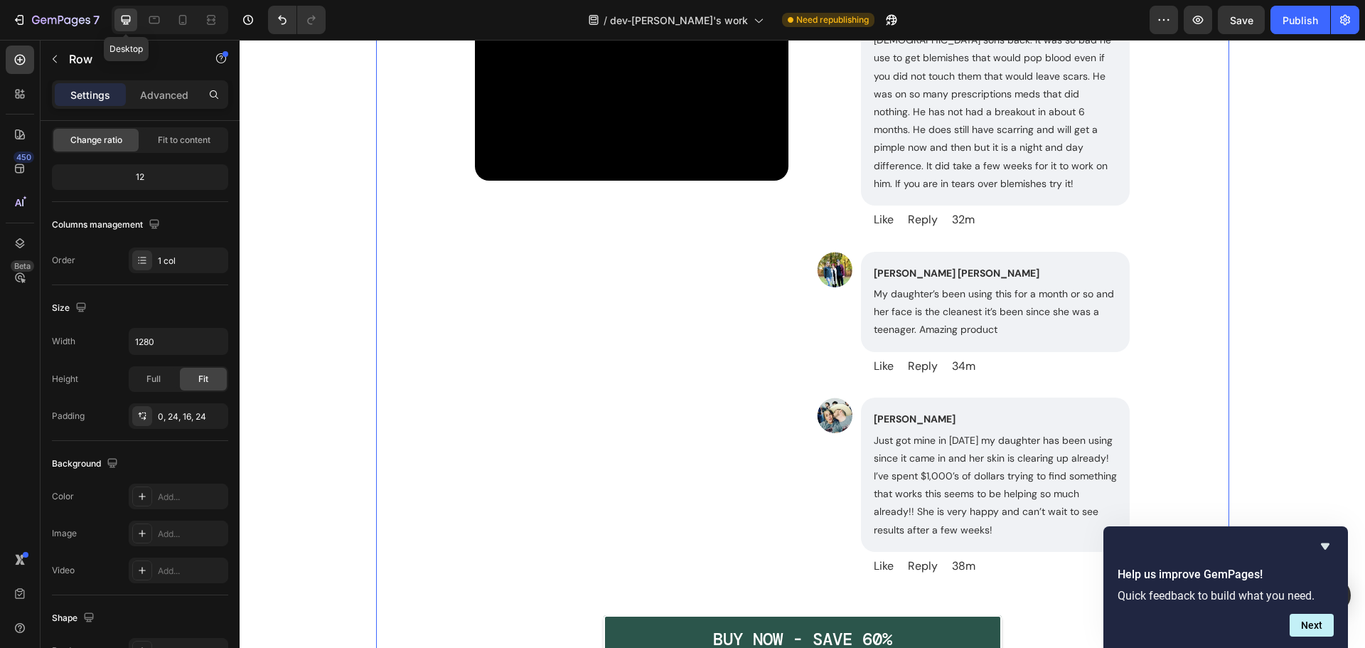
click at [136, 18] on div at bounding box center [125, 20] width 23 height 23
click at [149, 21] on icon at bounding box center [154, 20] width 14 height 14
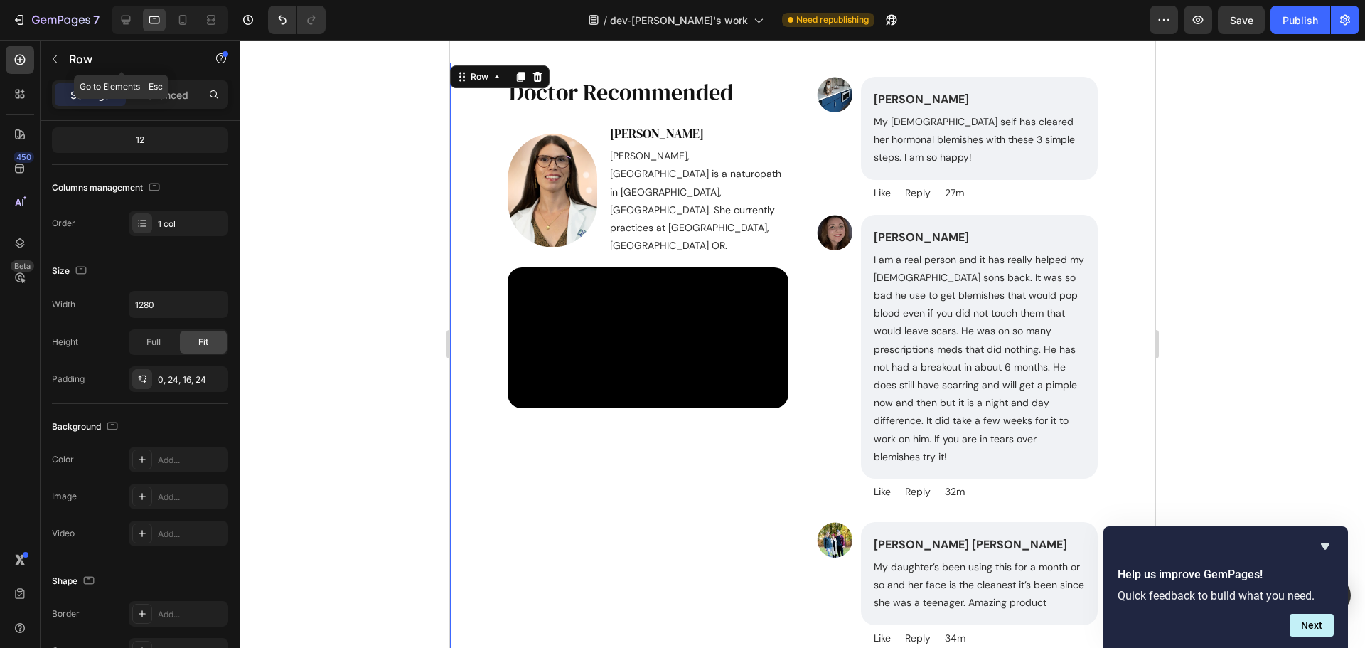
scroll to position [7575, 0]
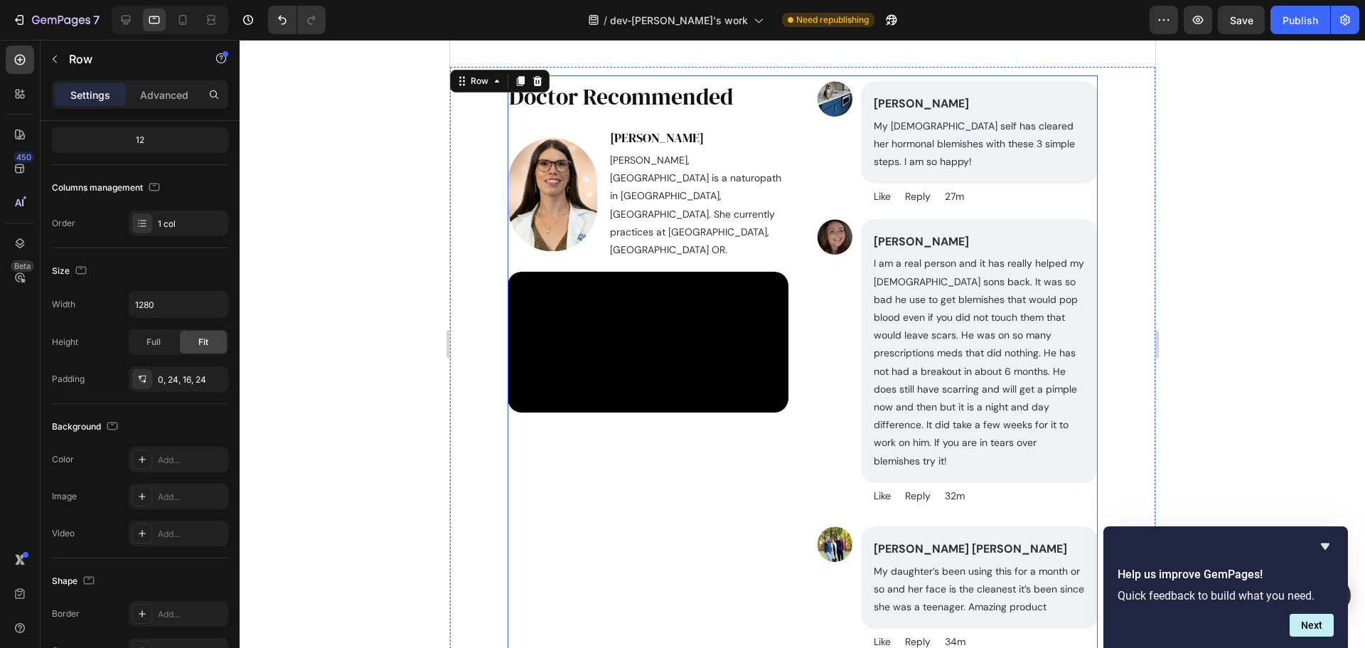
click at [786, 82] on div "Image Melissa A Kubacki Text Block My 43 year old self has cleared her hormonal…" at bounding box center [802, 481] width 591 height 812
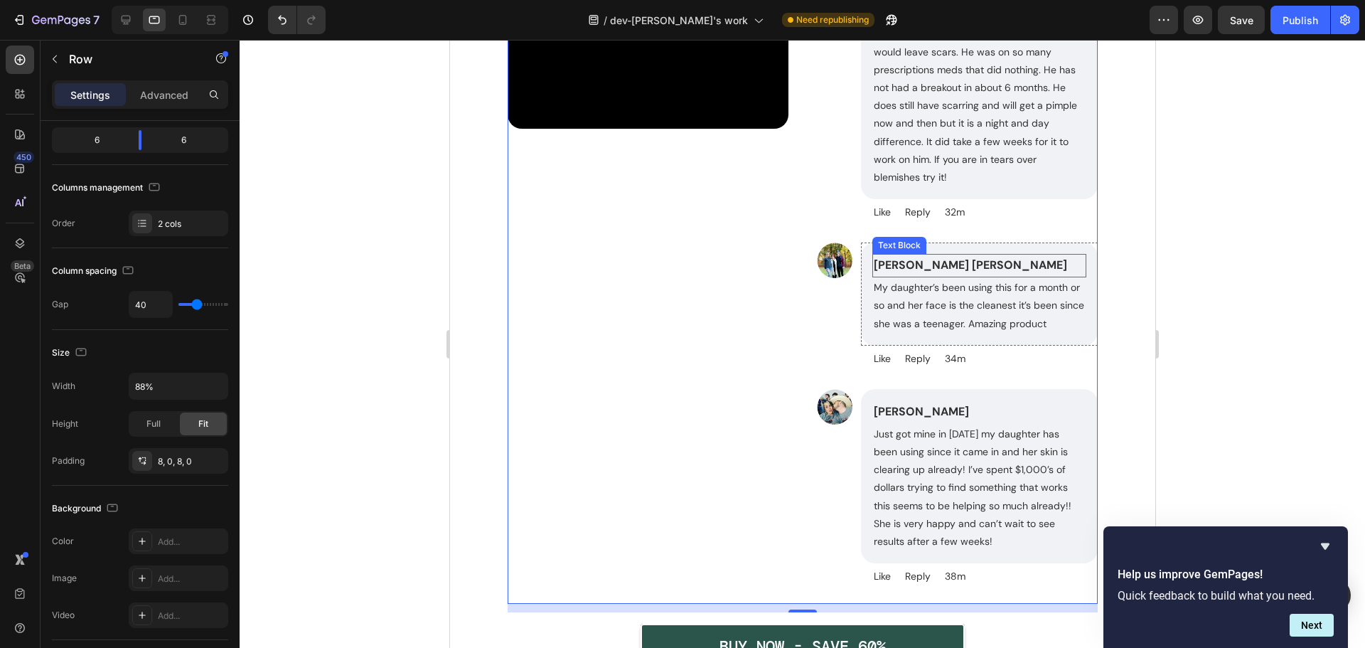
scroll to position [7859, 0]
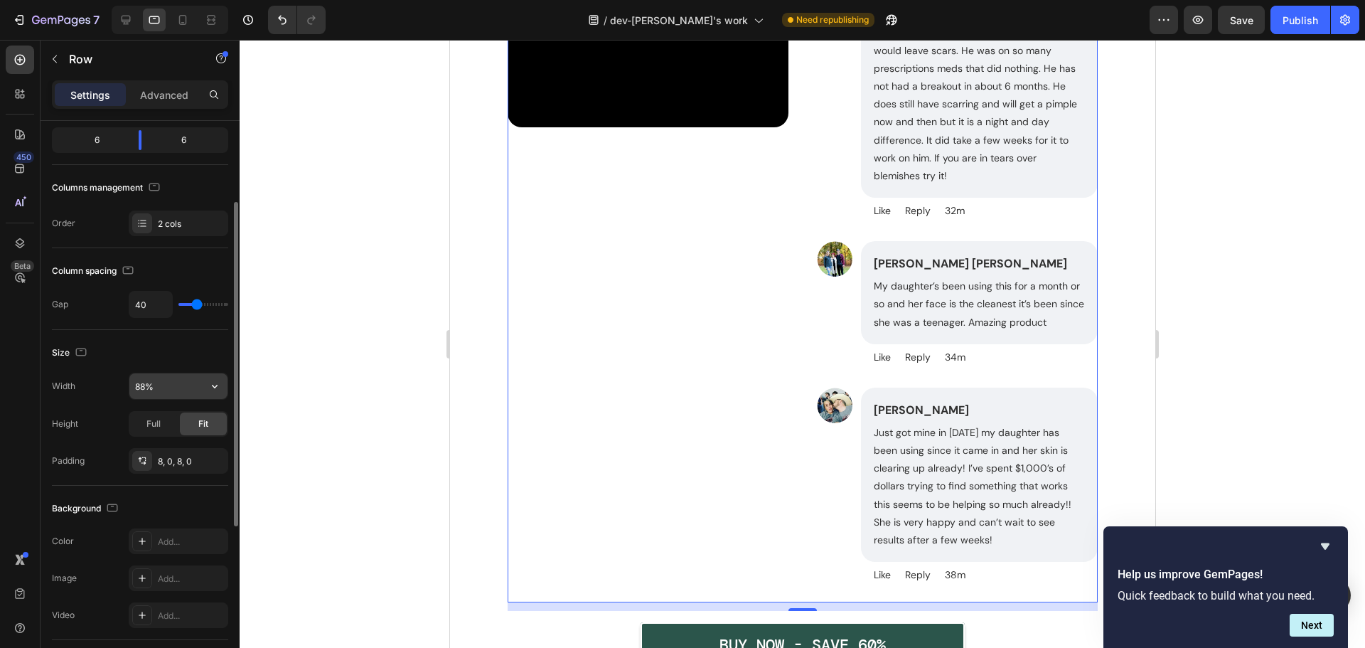
click at [171, 387] on input "88%" at bounding box center [178, 386] width 98 height 26
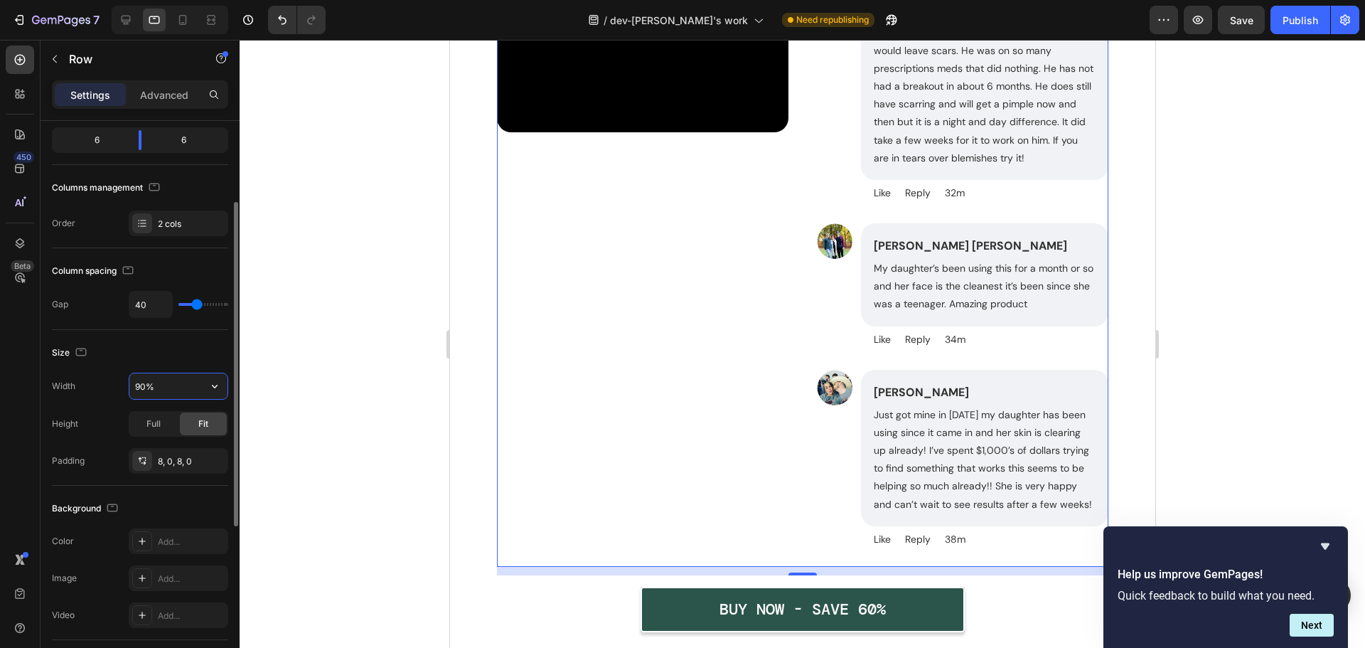
type input "91%"
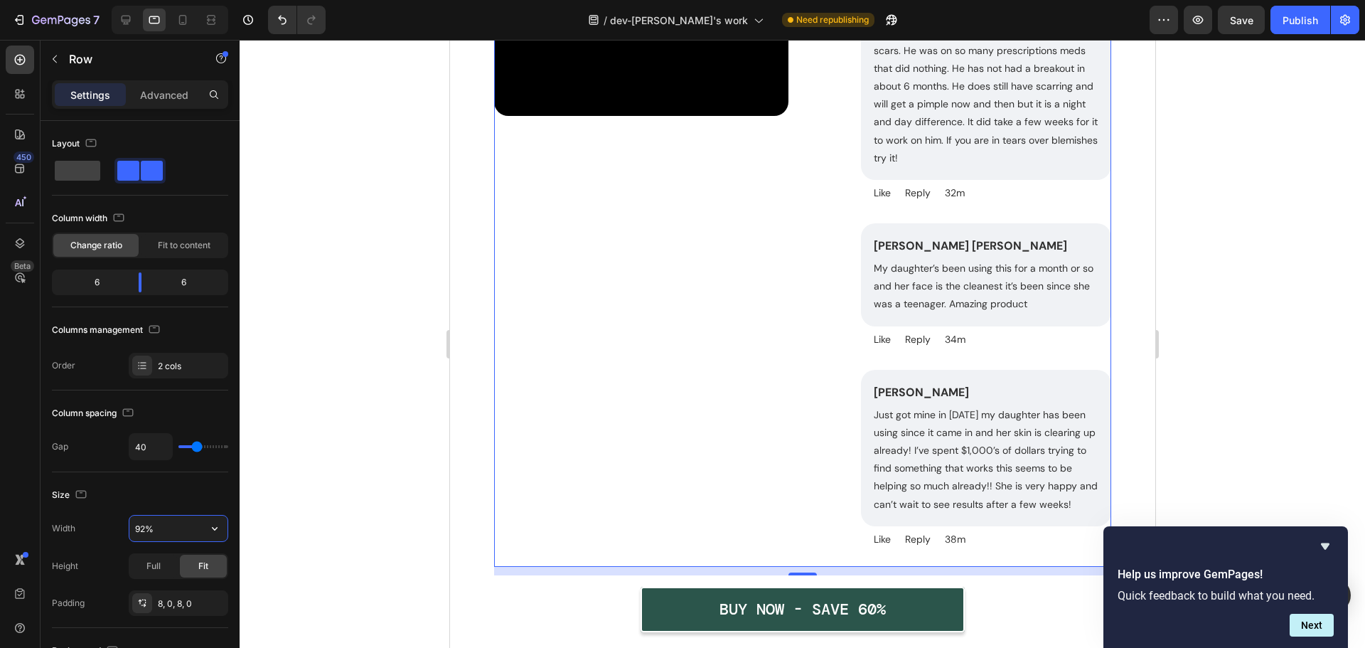
scroll to position [142, 0]
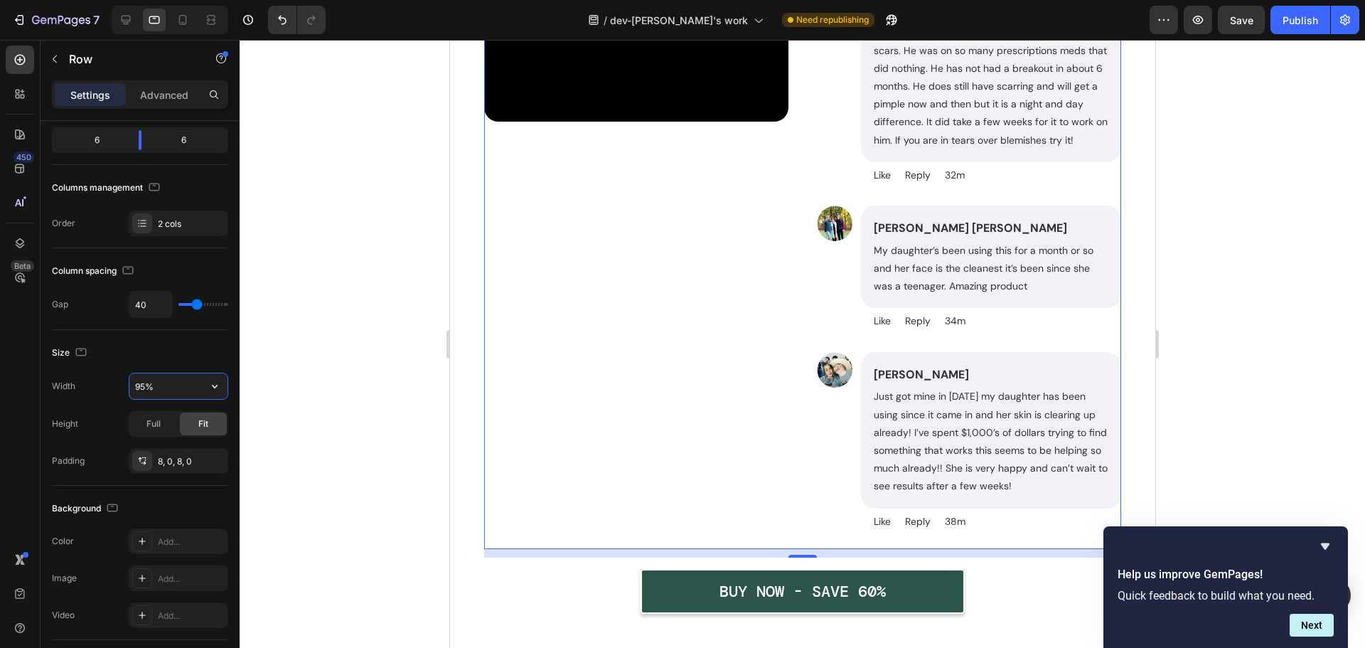
type input "96%"
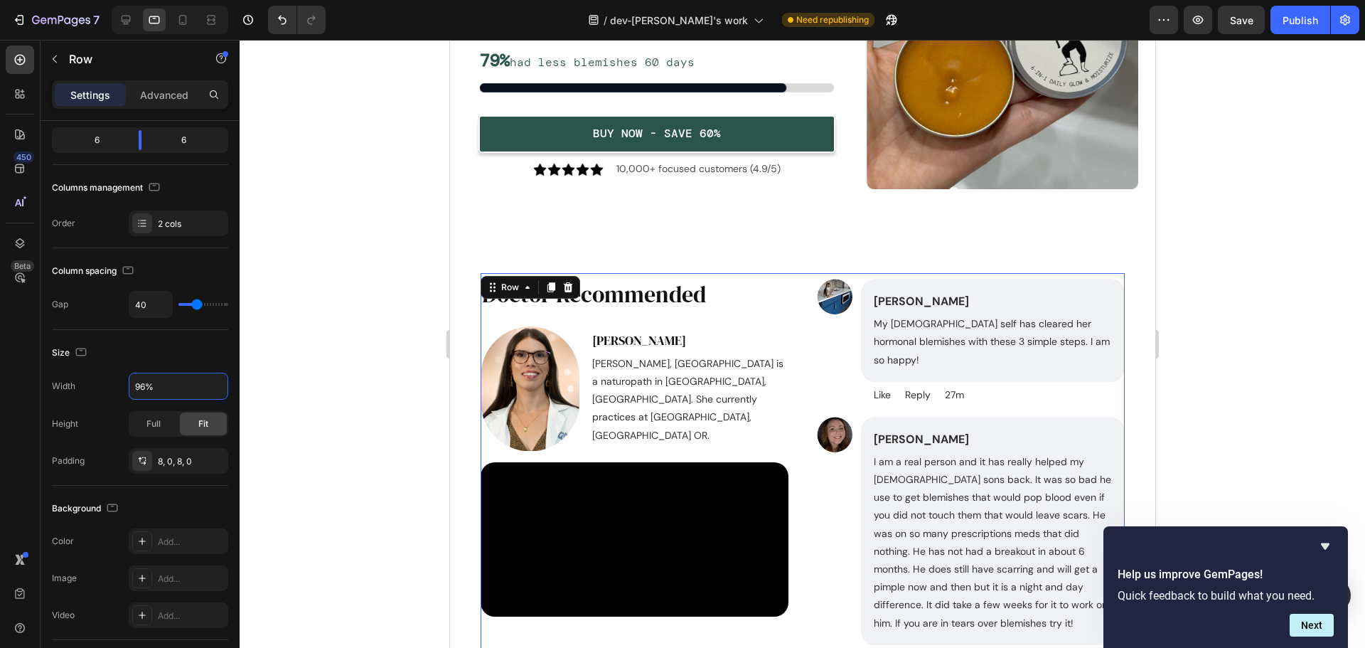
scroll to position [7361, 0]
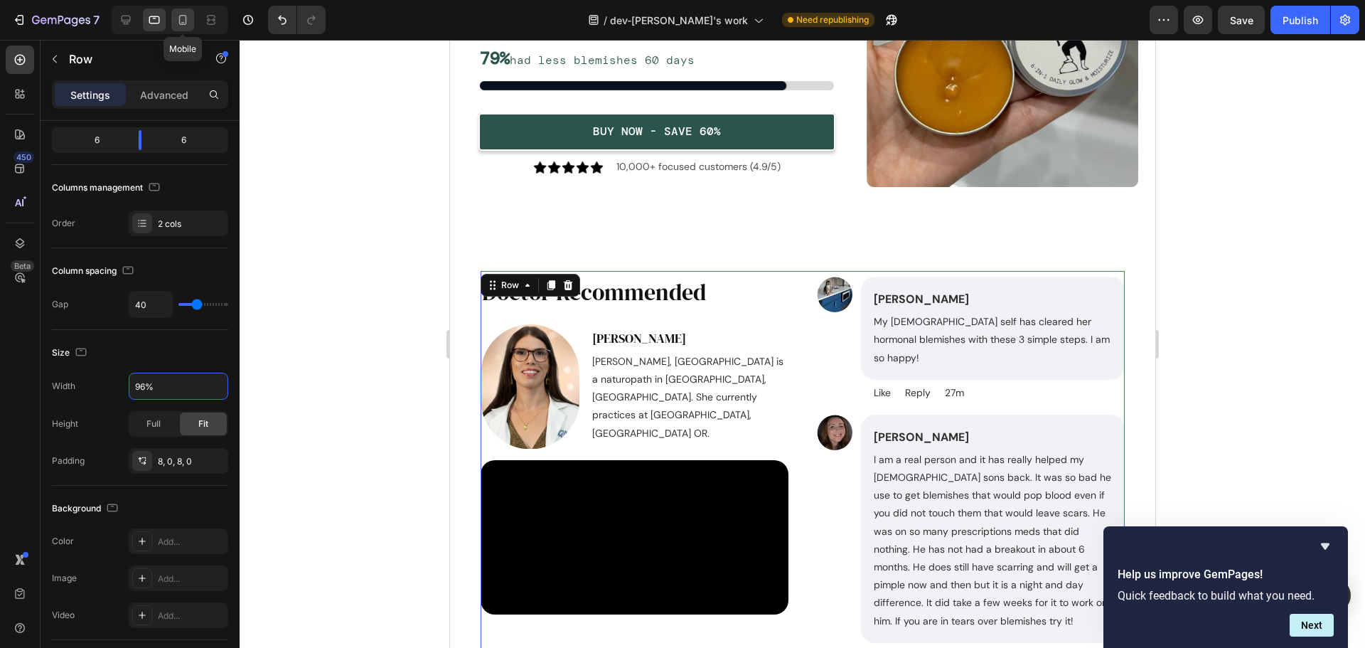
click at [190, 25] on icon at bounding box center [183, 20] width 14 height 14
type input "16"
type input "100%"
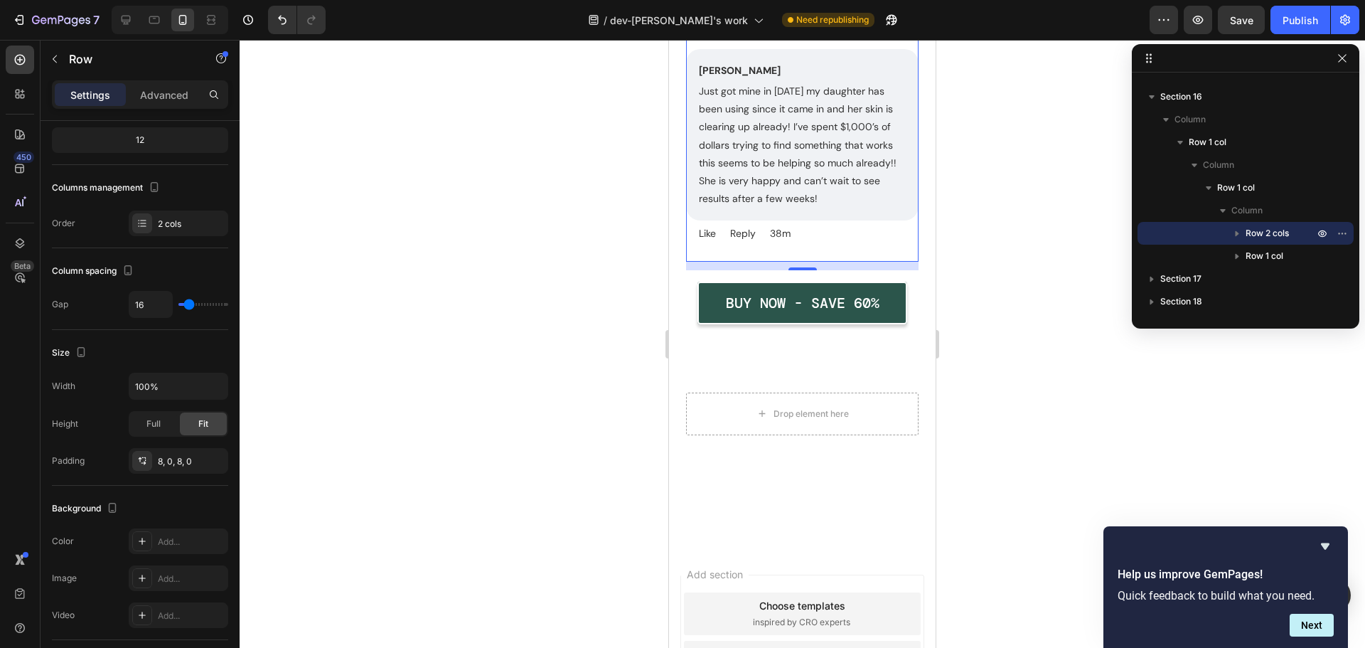
scroll to position [8973, 0]
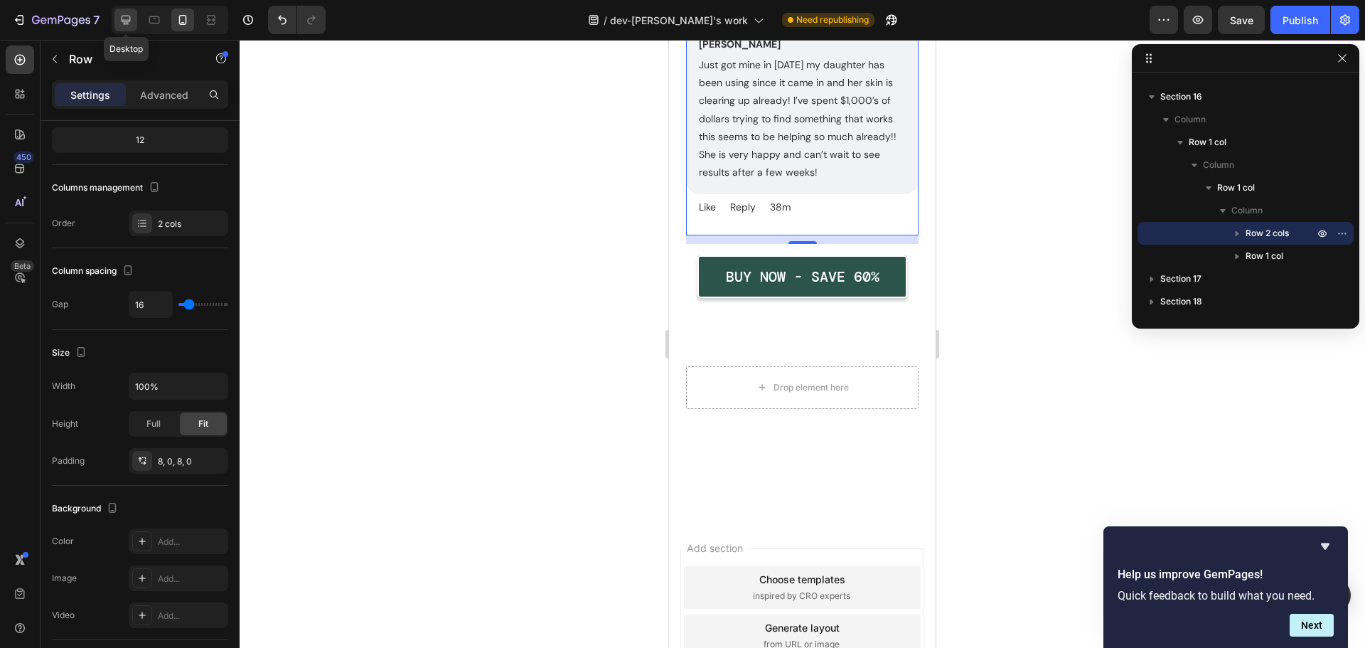
click at [127, 21] on icon at bounding box center [126, 20] width 9 height 9
type input "40"
type input "80%"
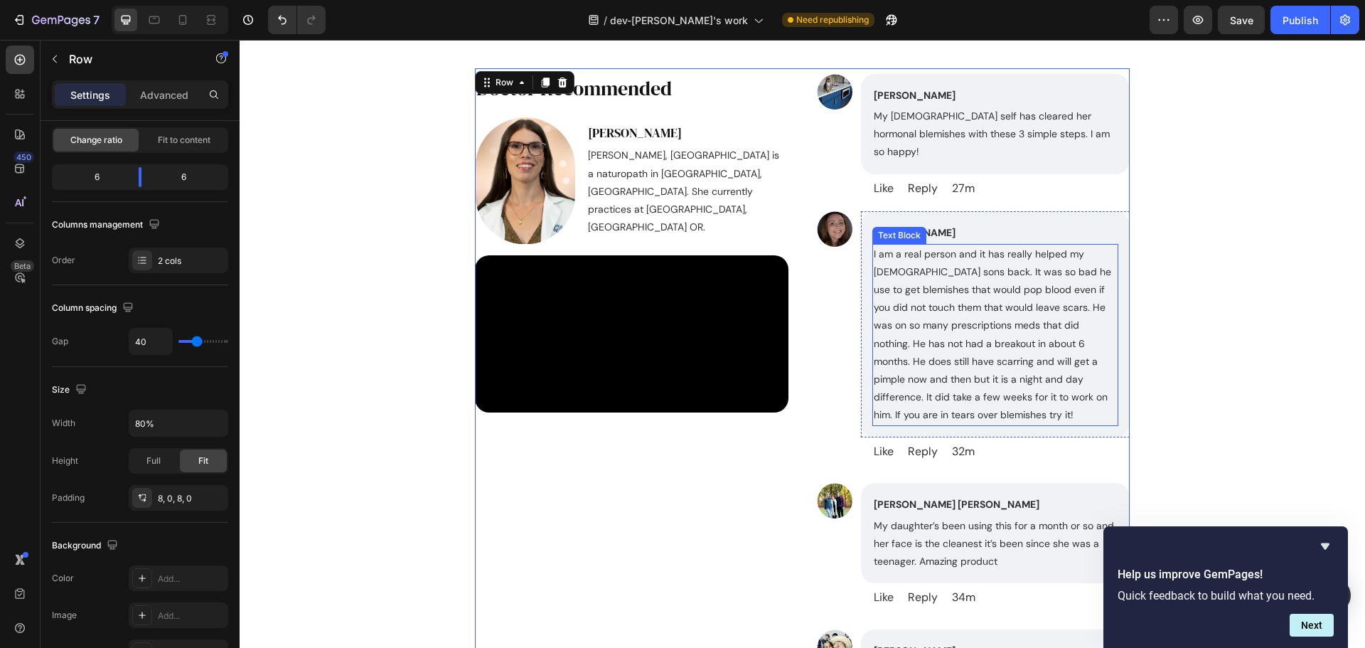
scroll to position [7836, 0]
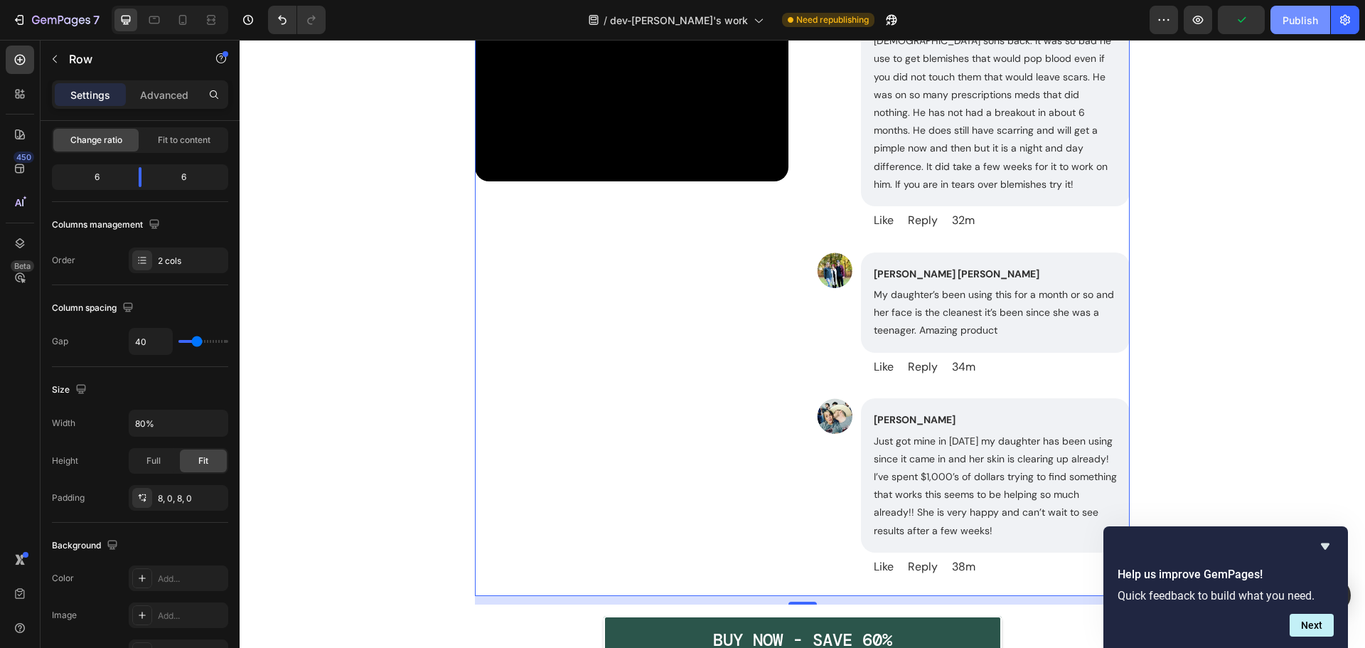
click at [1294, 22] on div "Publish" at bounding box center [1301, 20] width 36 height 15
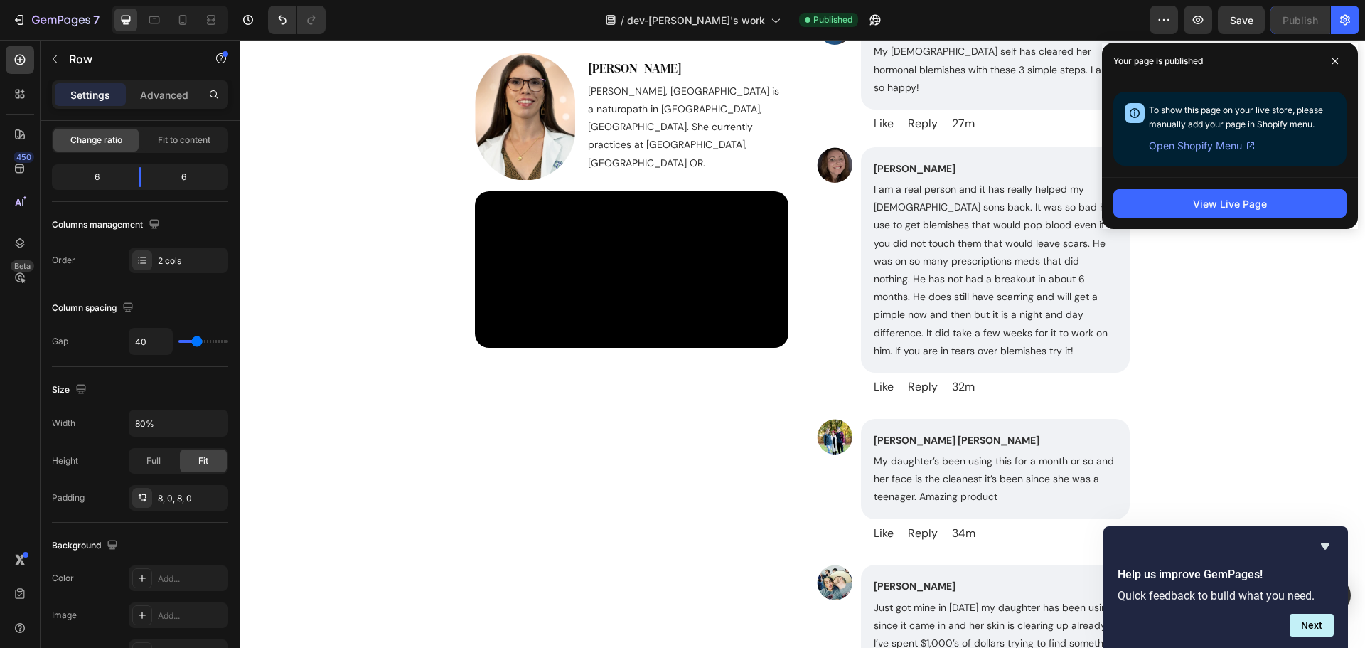
scroll to position [7693, 0]
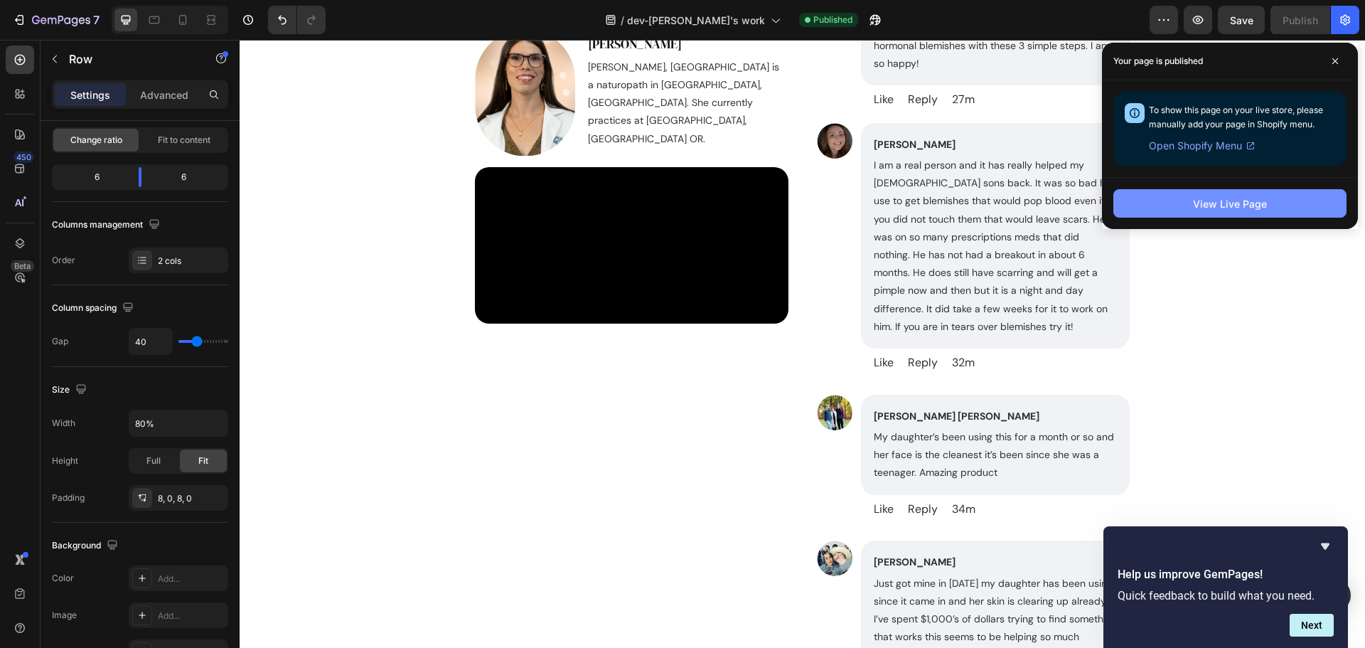
click at [1257, 210] on div "View Live Page" at bounding box center [1230, 203] width 74 height 15
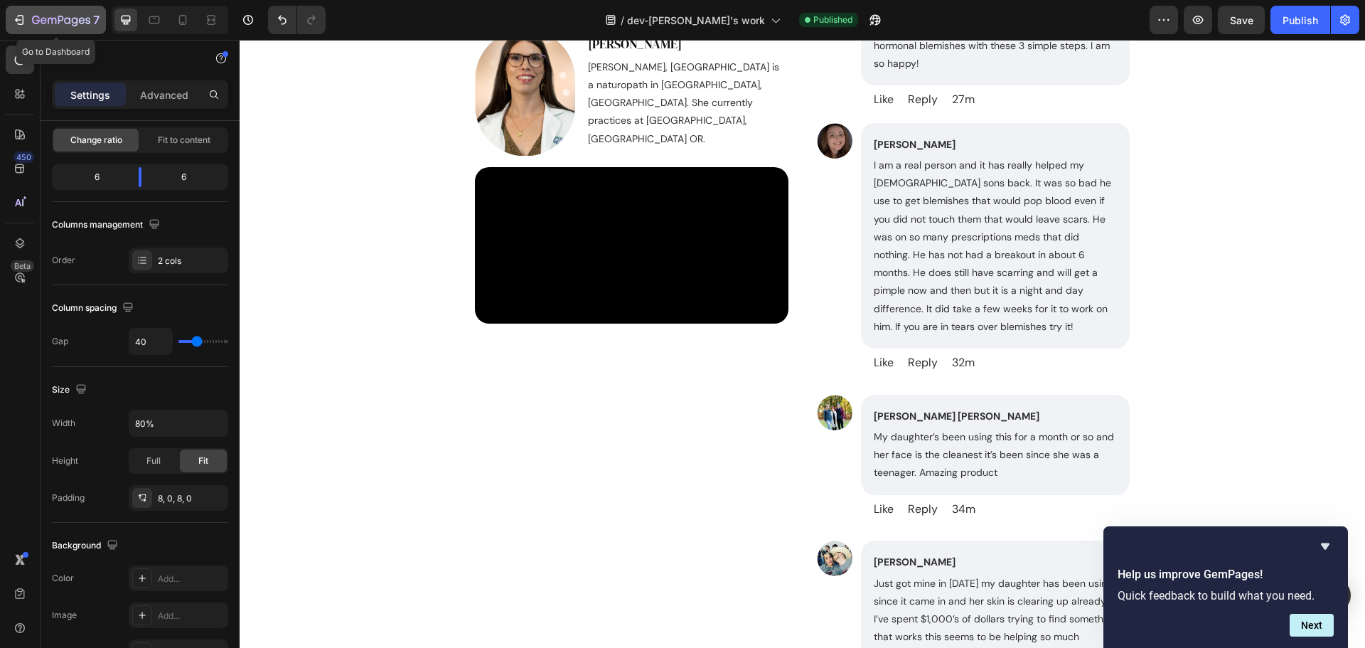
click at [60, 26] on icon "button" at bounding box center [61, 21] width 58 height 12
